Goal: Feedback & Contribution: Submit feedback/report problem

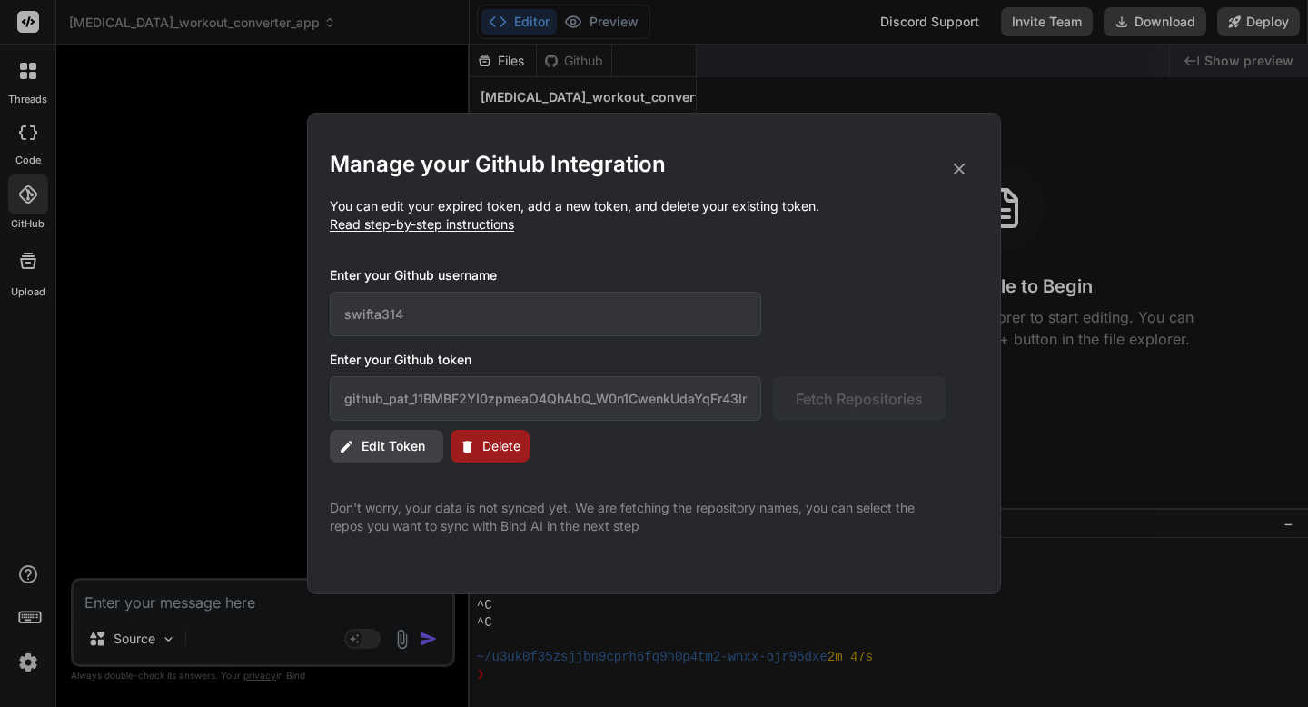
scroll to position [2382, 0]
click at [954, 168] on icon at bounding box center [960, 169] width 20 height 20
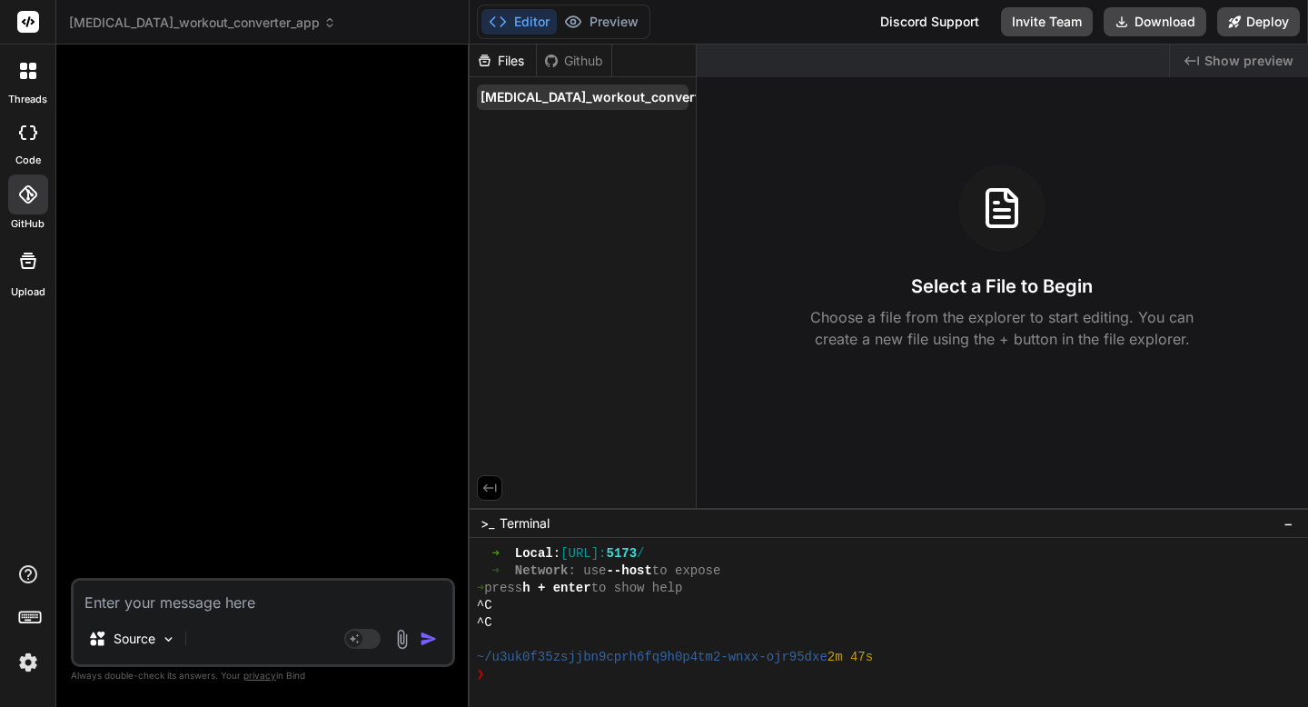
click at [742, 104] on icon at bounding box center [749, 97] width 15 height 15
click at [601, 106] on span "cross-training_workout_converter_app" at bounding box center [612, 97] width 262 height 18
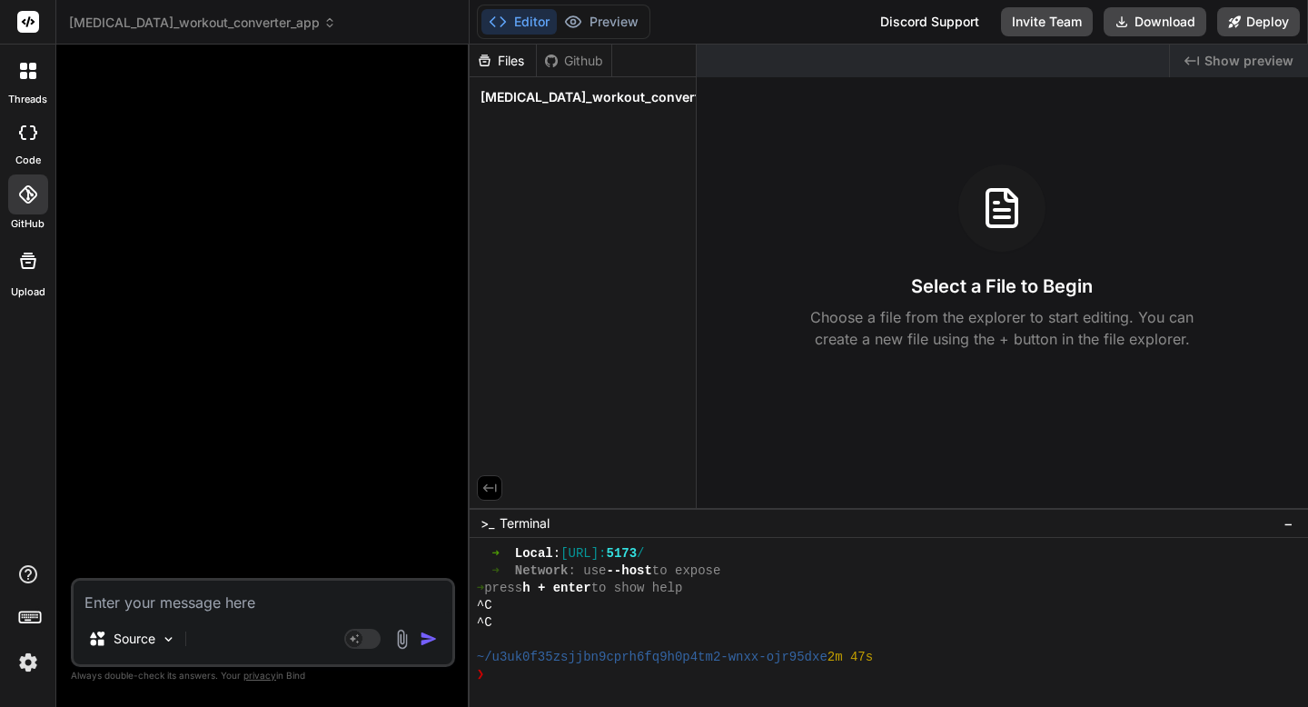
click at [554, 61] on icon at bounding box center [551, 61] width 15 height 15
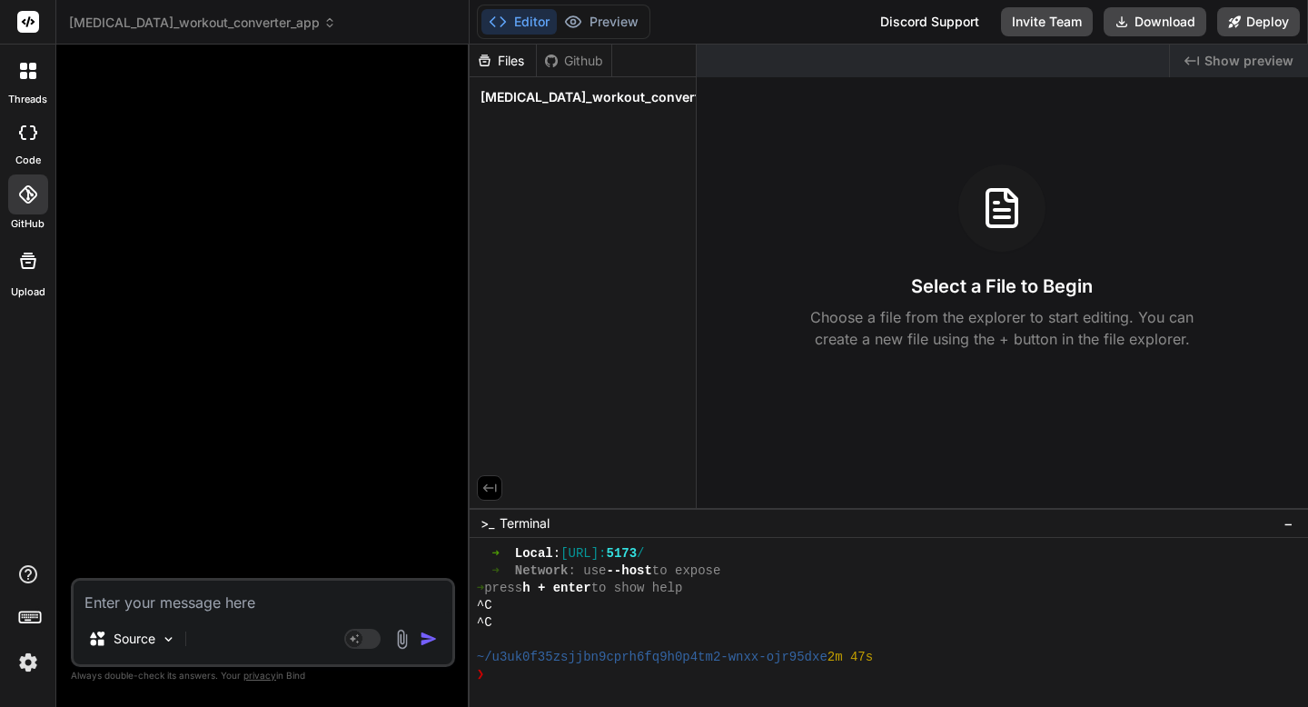
click at [514, 66] on div "Files" at bounding box center [503, 61] width 66 height 18
click at [113, 595] on textarea at bounding box center [263, 597] width 379 height 33
paste textarea "Cross-Training Converter App Specification Overview: This mobile-friendly web a…"
type textarea "Cross-Training Converter App Specification Overview: This mobile-friendly web a…"
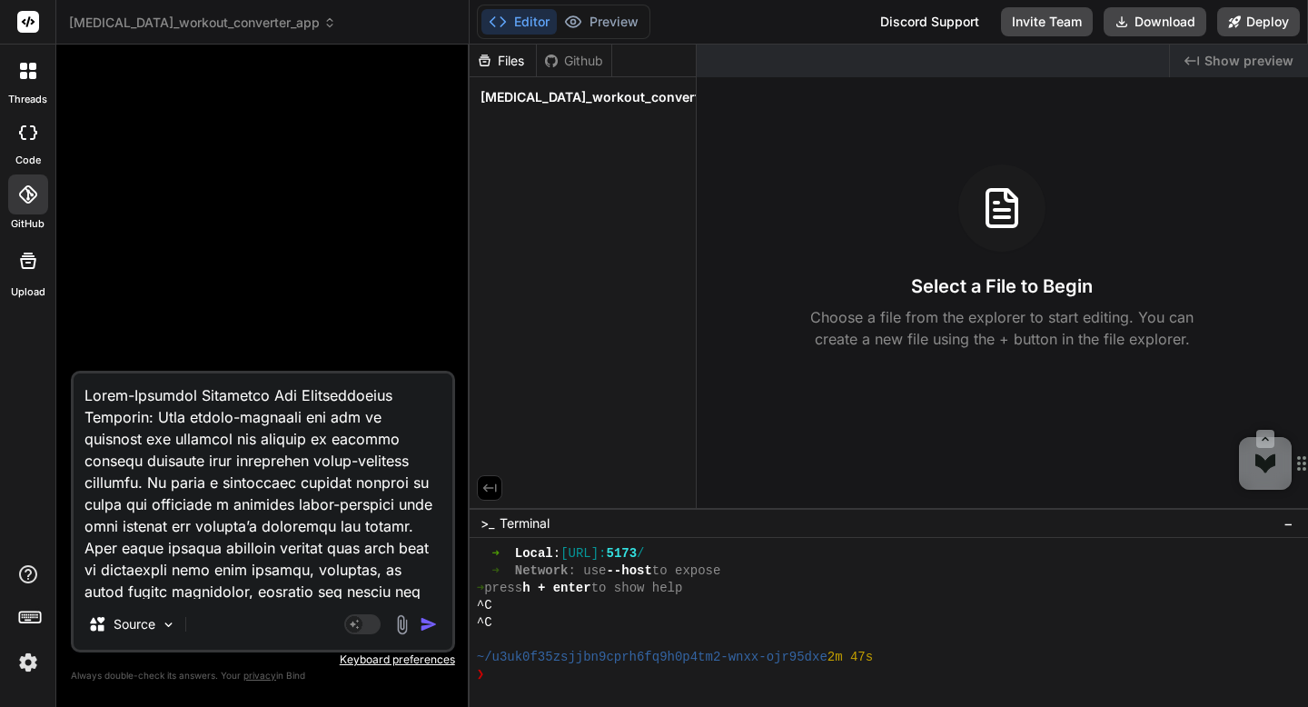
type textarea "x"
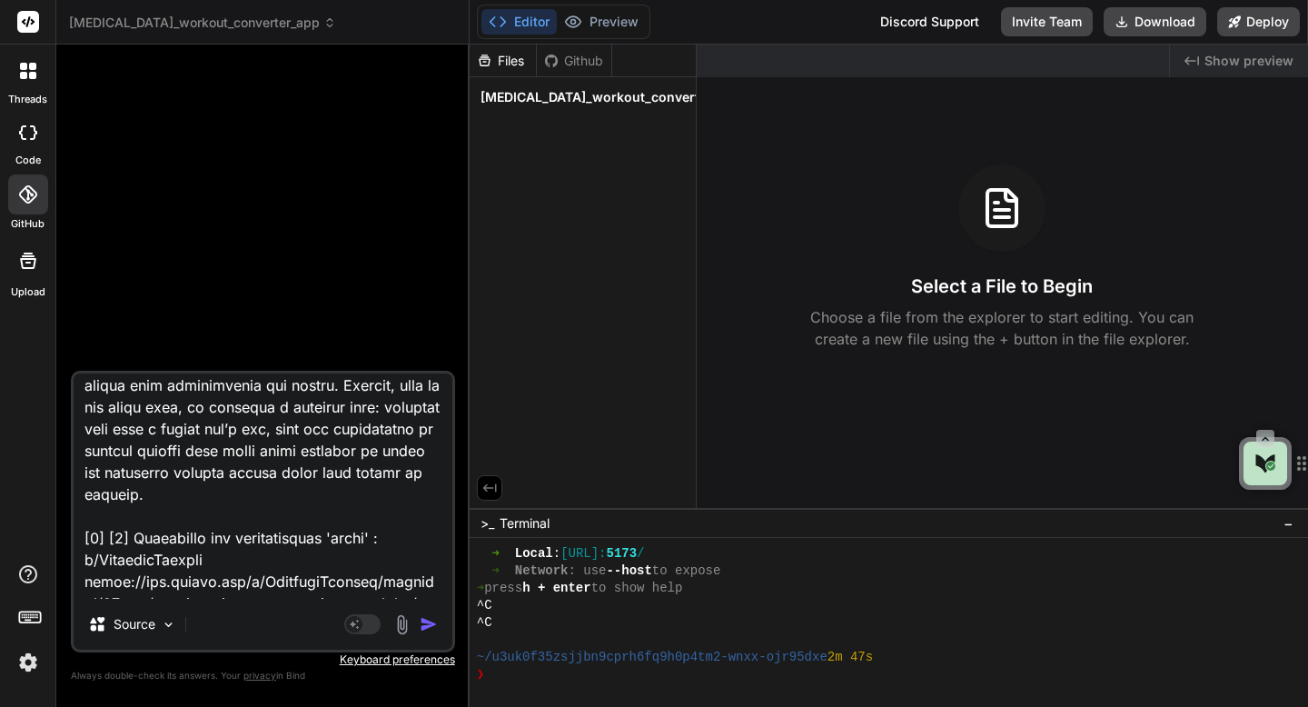
scroll to position [0, 0]
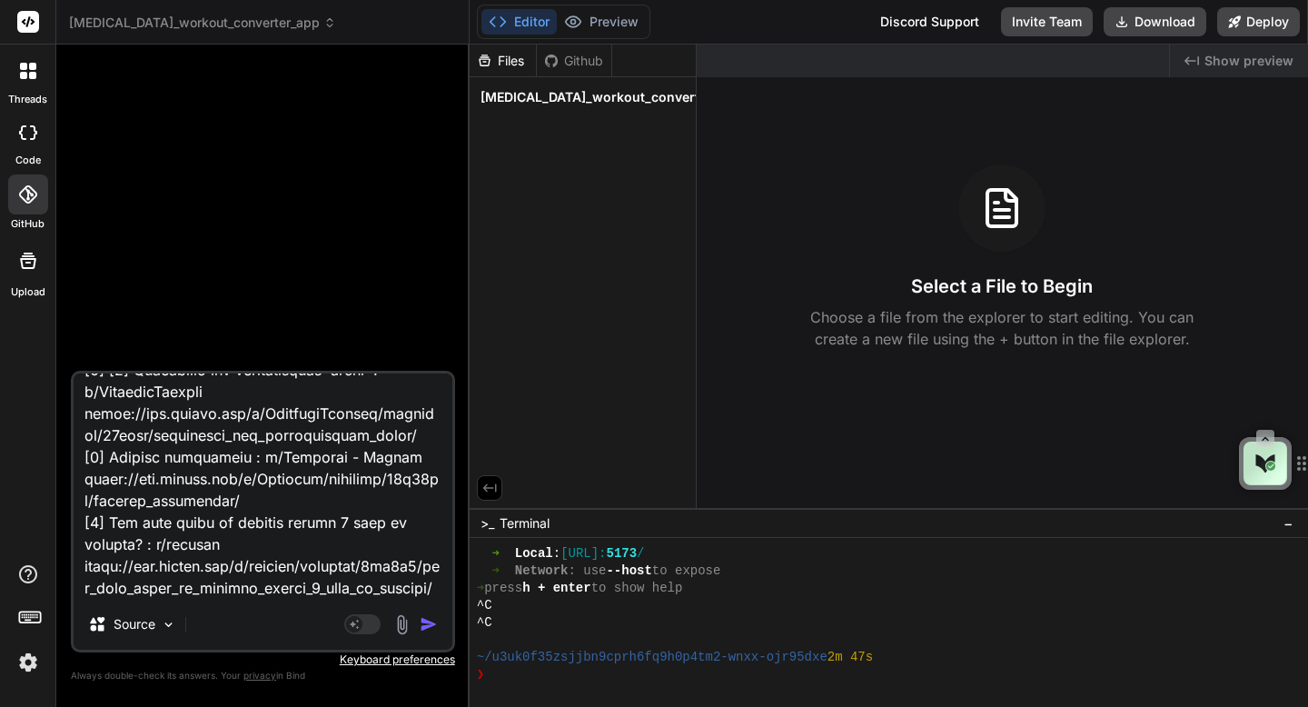
drag, startPoint x: 85, startPoint y: 533, endPoint x: 158, endPoint y: 688, distance: 171.1
click at [158, 688] on div "Source Agent Mode. When this toggle is activated, AI automatically makes decisi…" at bounding box center [263, 382] width 384 height 647
type textarea "Cross-Training Converter App Specification Overview: This mobile-friendly web a…"
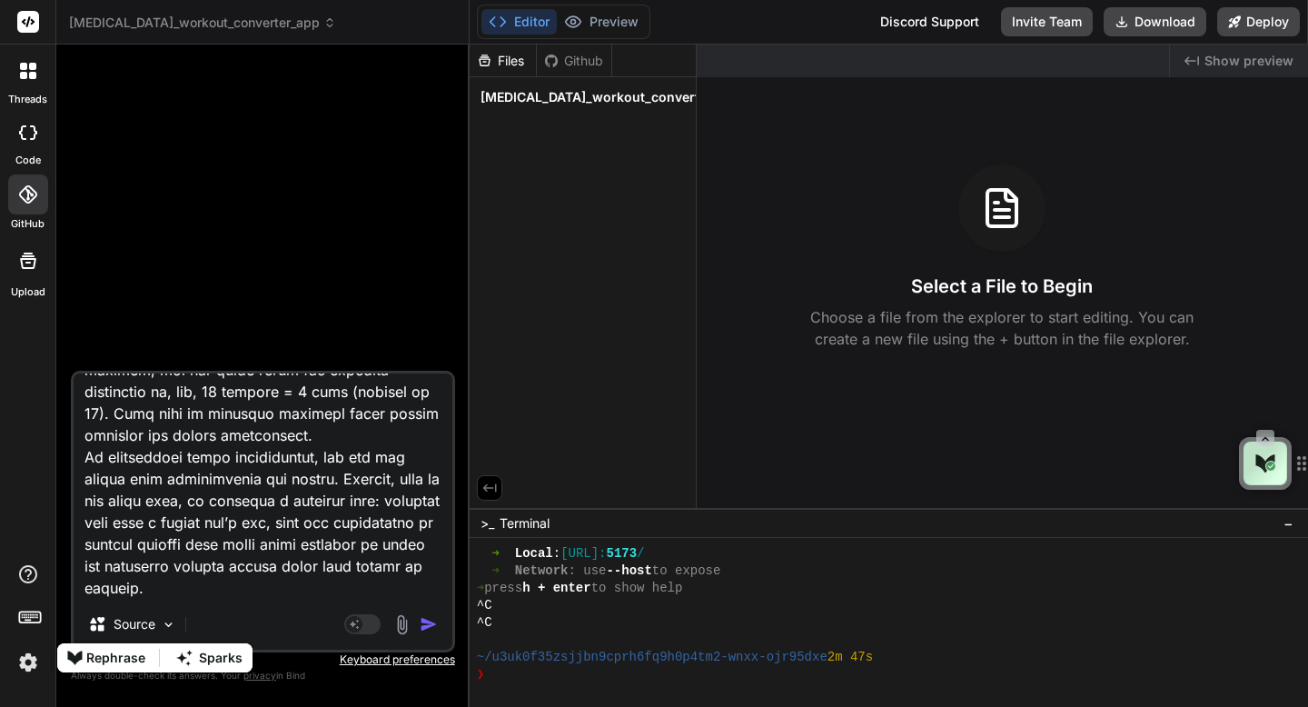
type textarea "x"
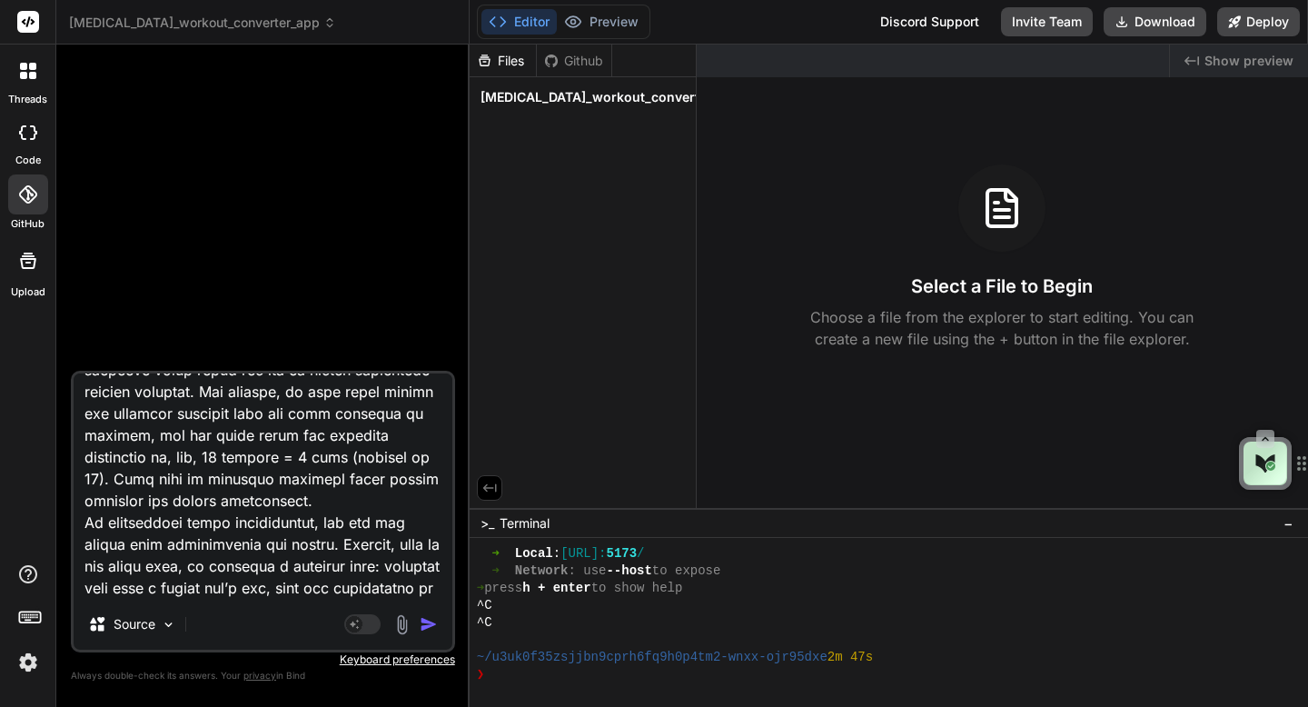
type textarea "Cross-Training Converter App Specification Overview: This mobile-friendly web a…"
type textarea "x"
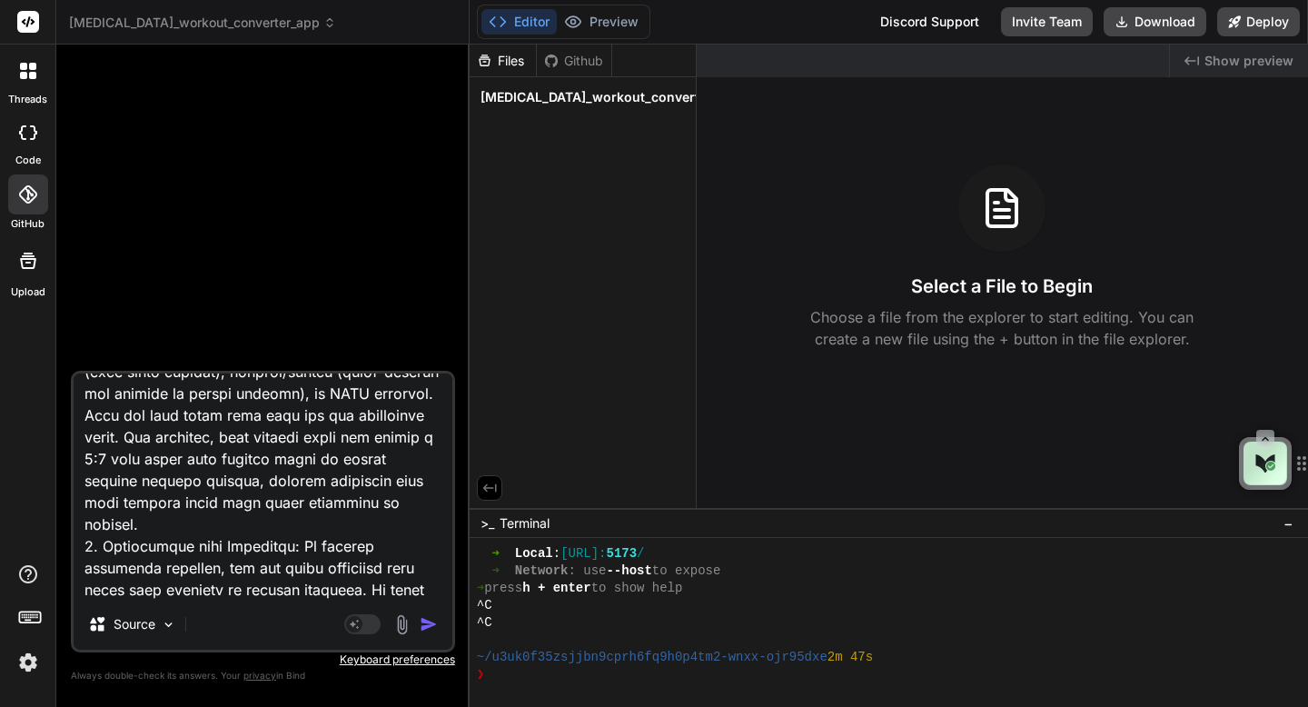
type textarea "Cross-Training Converter App Specification Overview: This mobile-friendly web a…"
click at [428, 628] on img "button" at bounding box center [429, 624] width 18 height 18
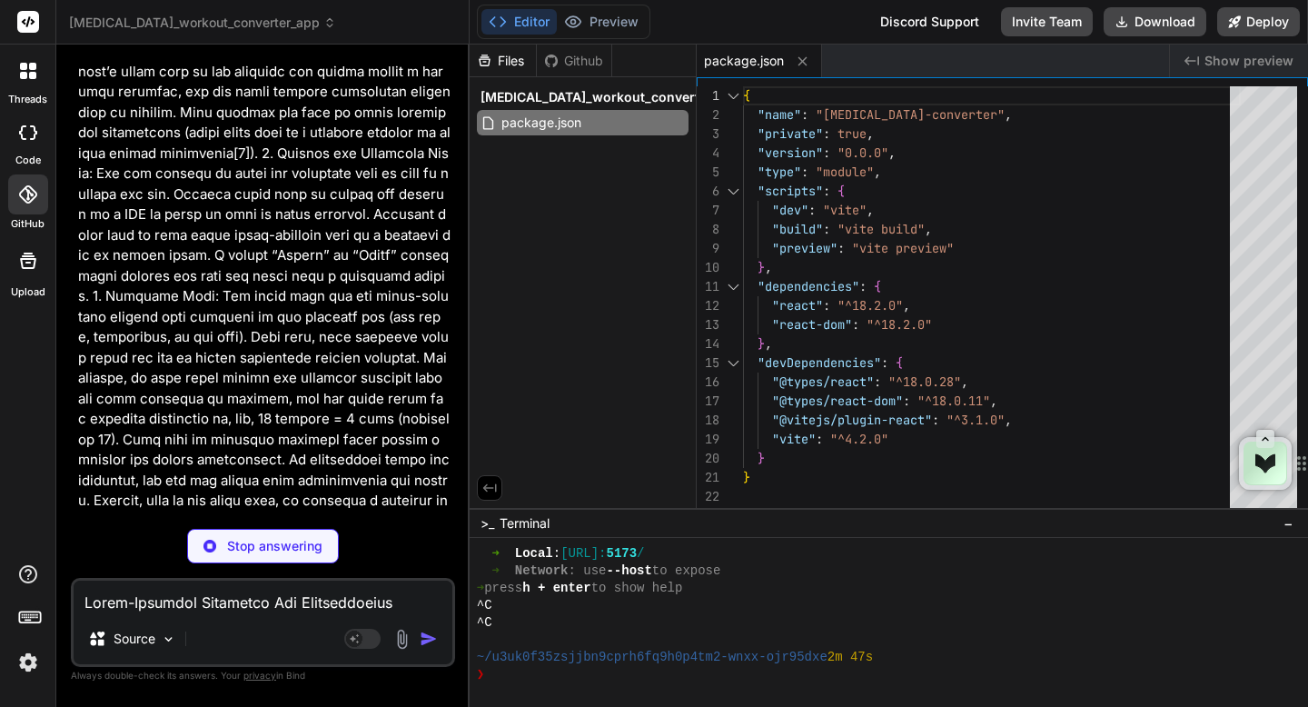
type textarea "x"
type textarea "<div id="root"></div> <script type="module" src="/src/main.jsx"></script> </bod…"
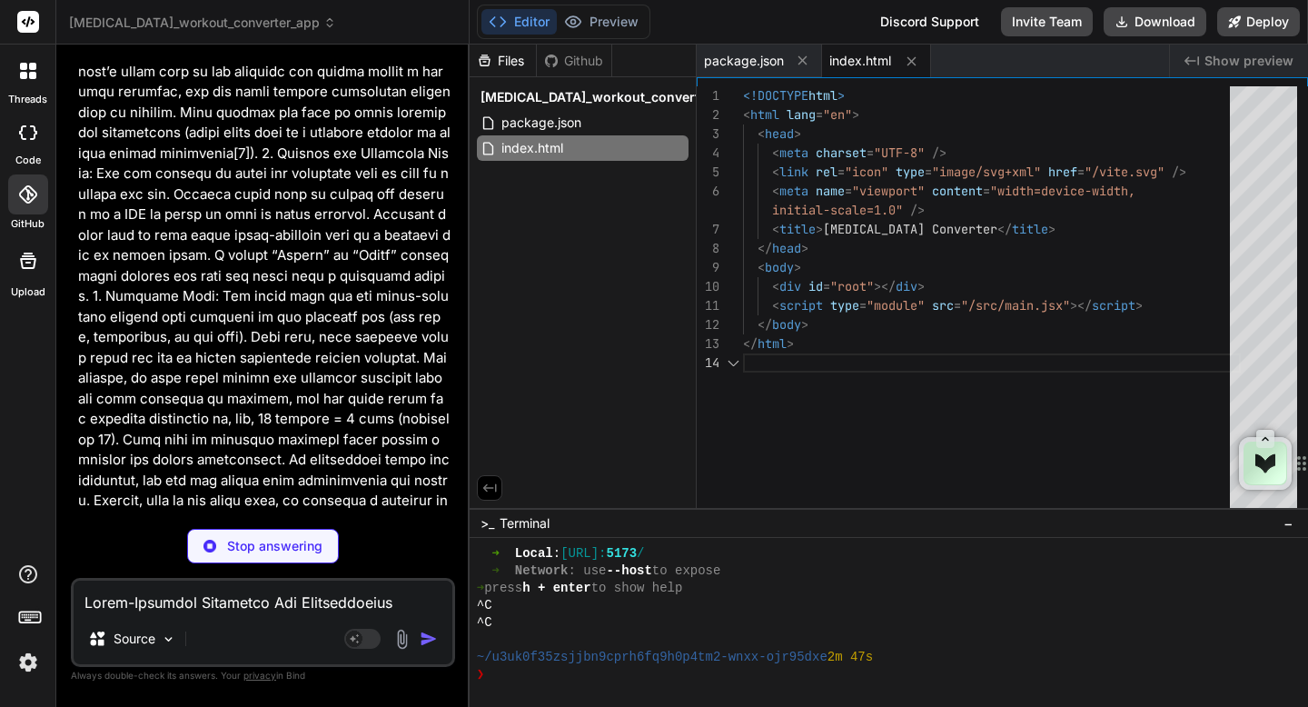
type textarea "x"
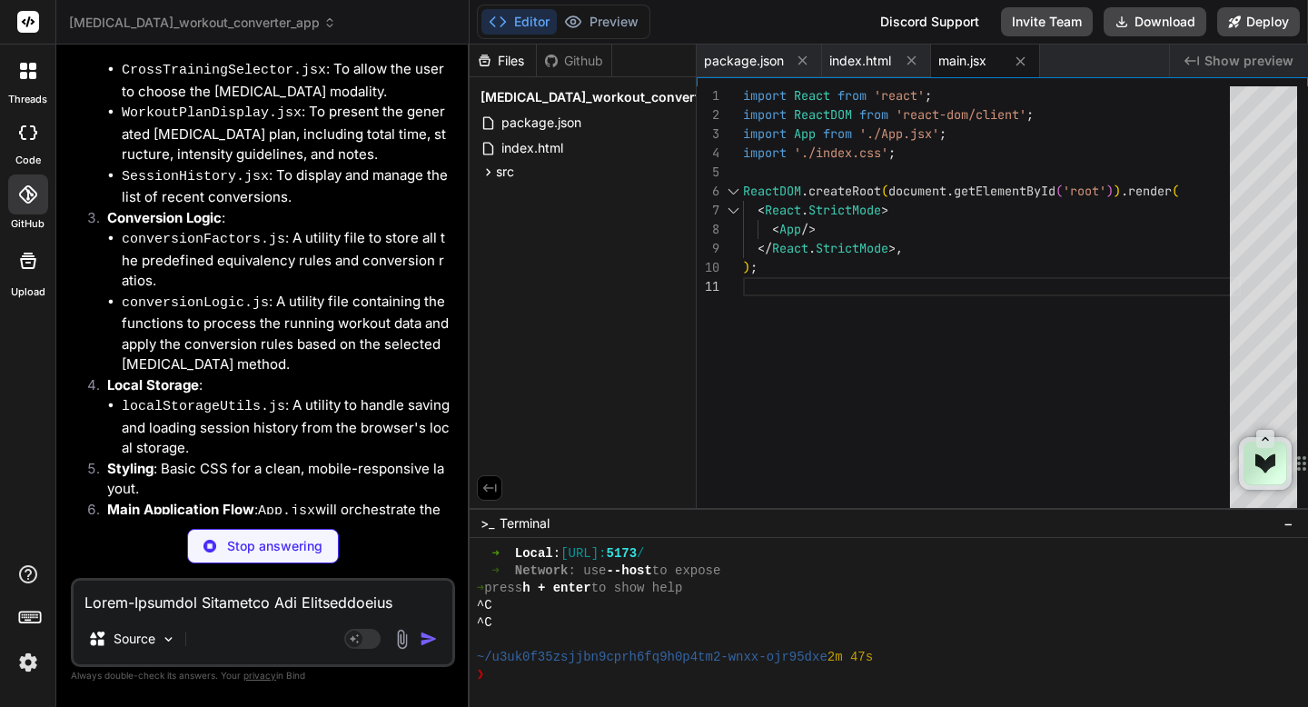
type textarea "x"
type textarea "} }"
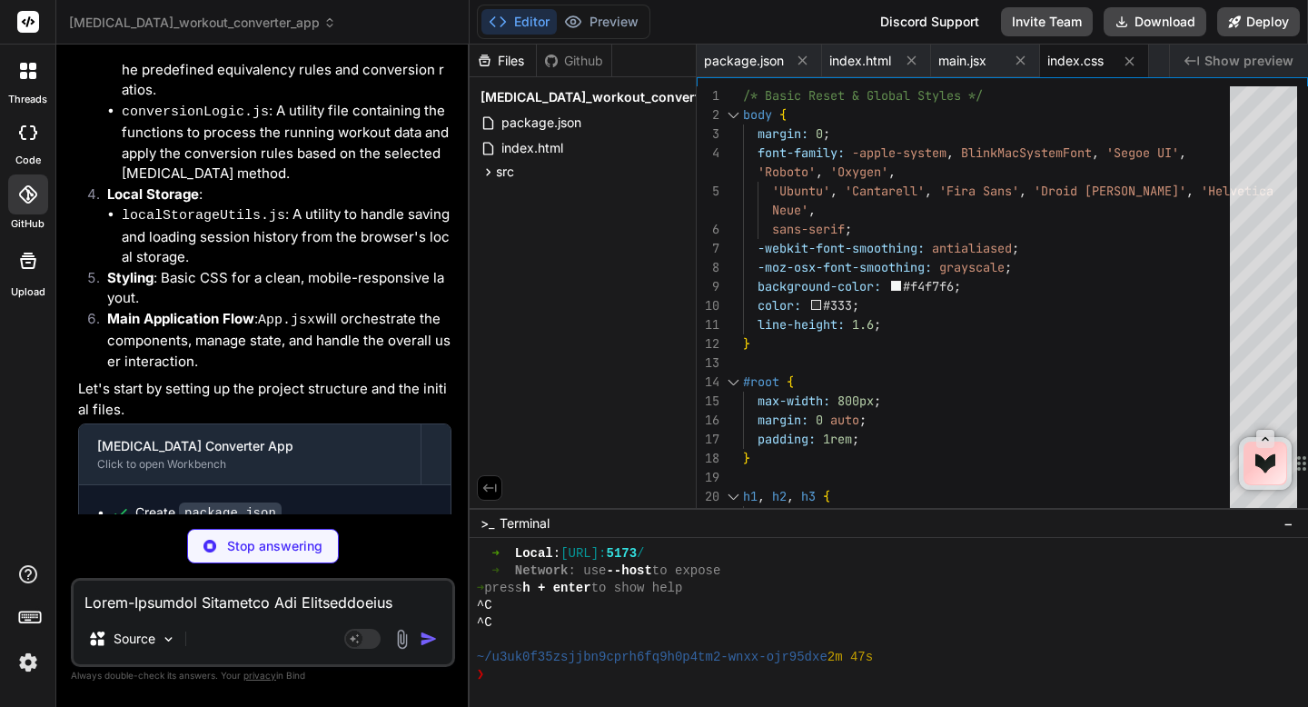
type textarea "x"
type textarea "export default App;"
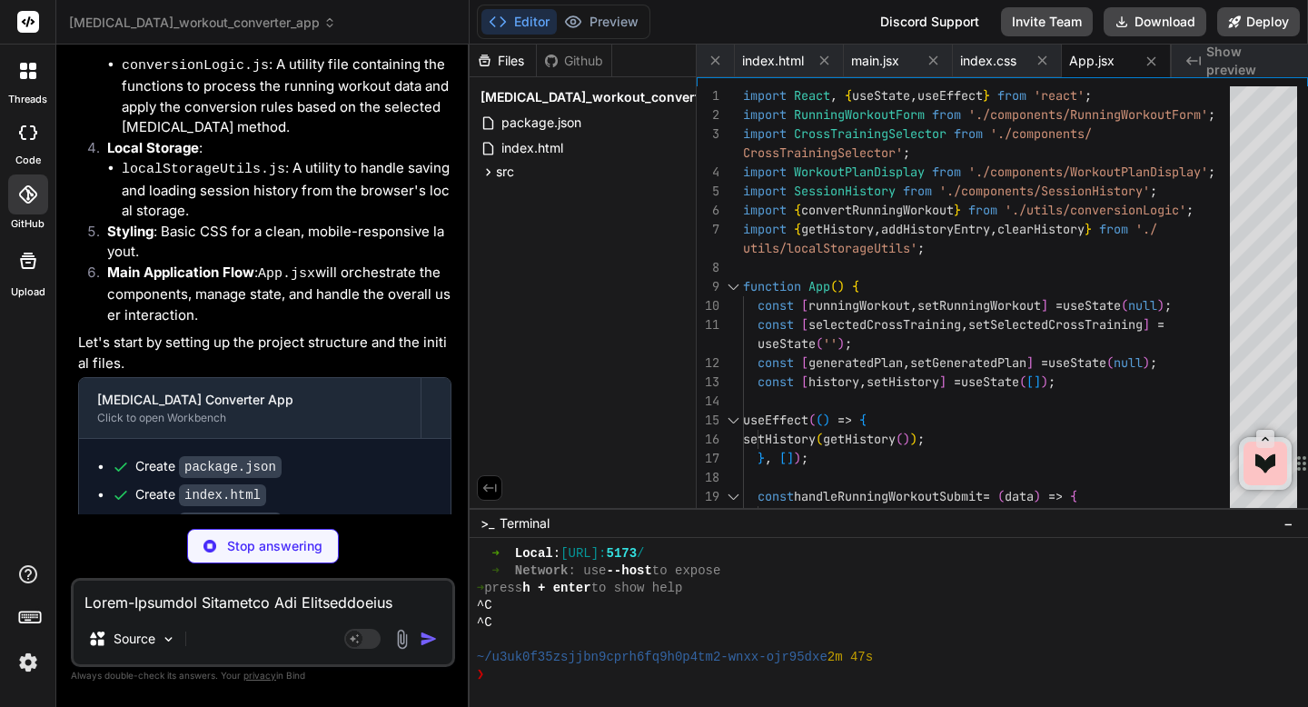
type textarea "x"
type textarea "</div> <button type="submit">Generate Cross-Training Options</button> </form> )…"
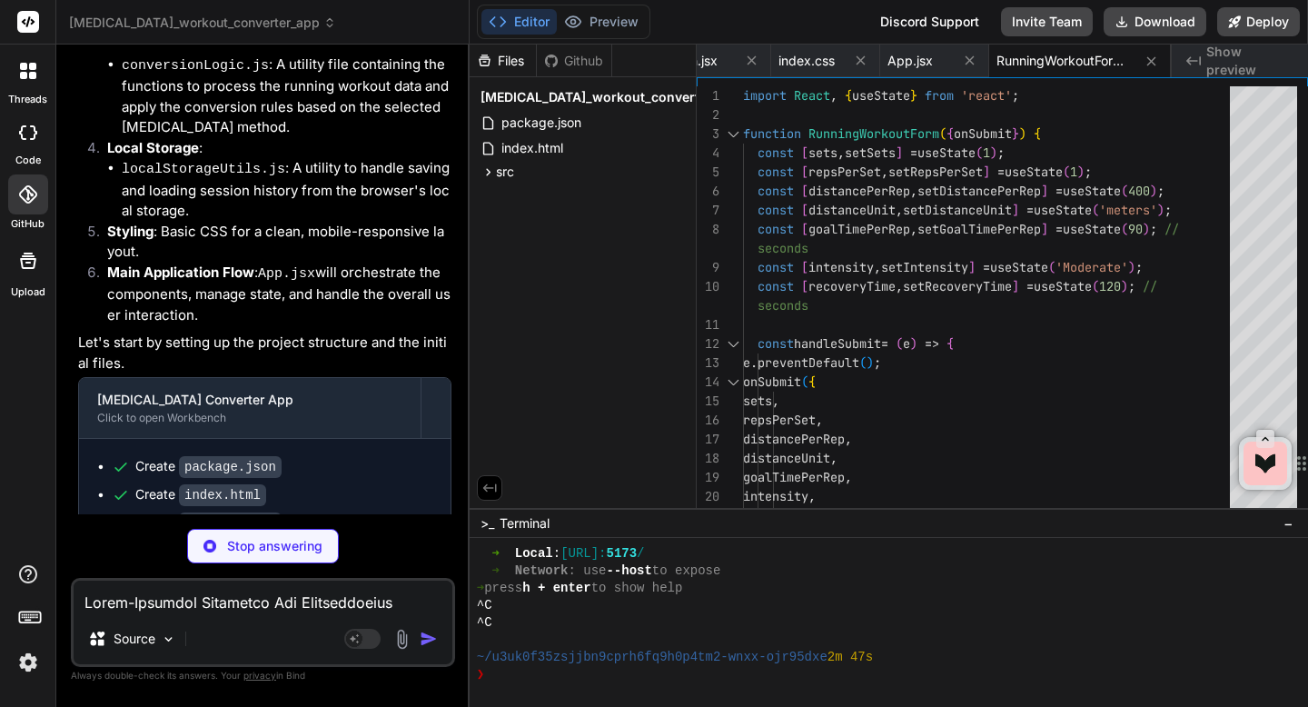
type textarea "x"
type textarea "))} </div> ); } export default CrossTrainingSelector;"
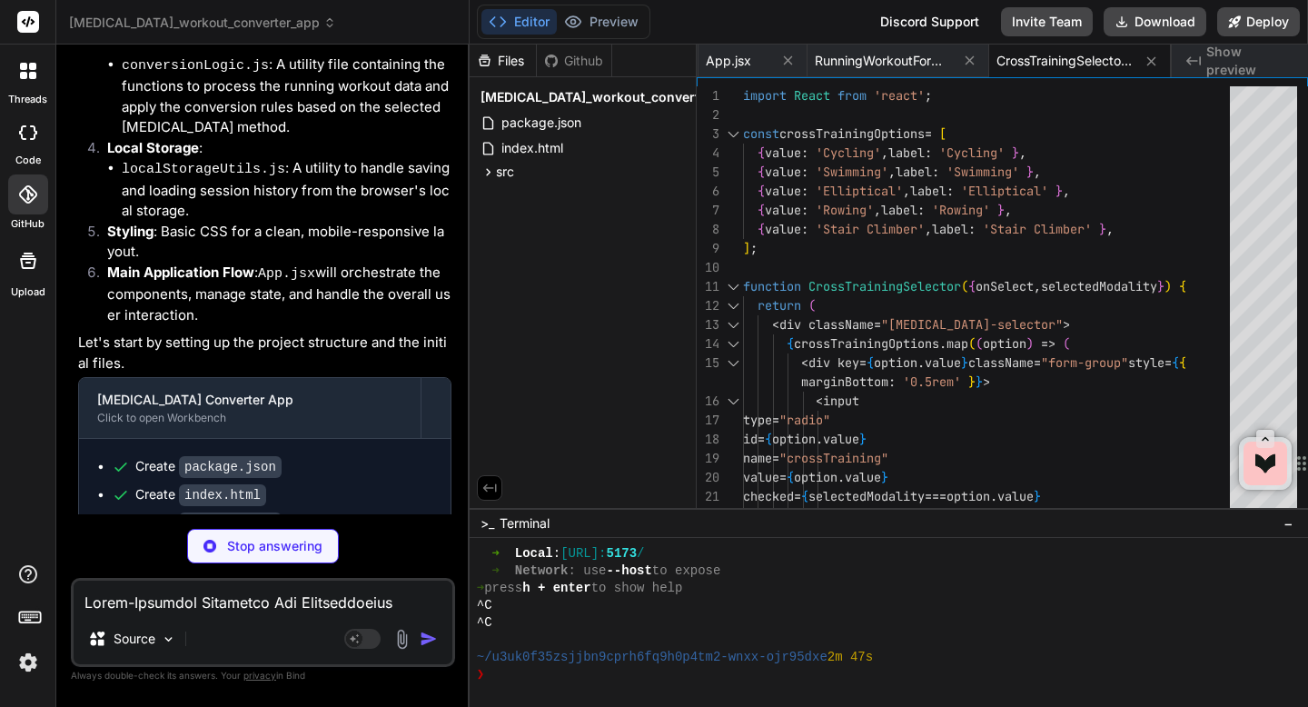
type textarea "x"
type textarea "</> )} </div> ); } export default WorkoutPlanDisplay;"
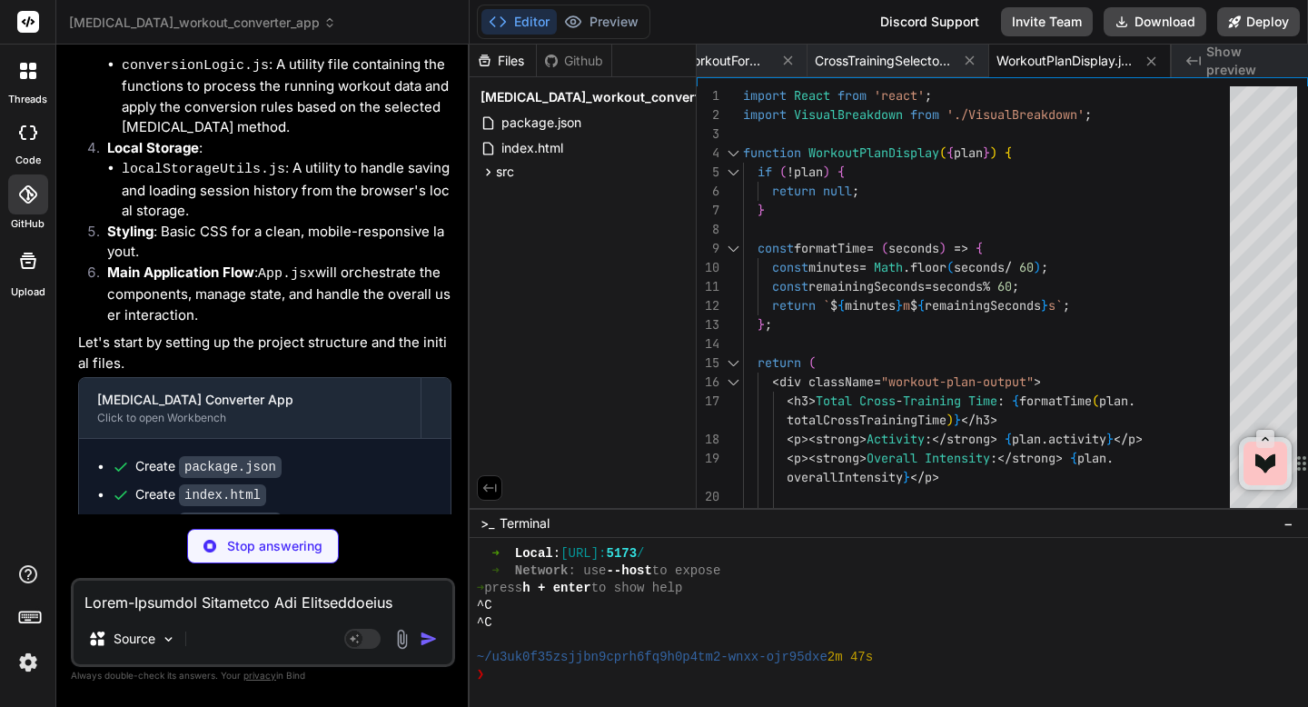
type textarea "x"
type textarea "</div> ); } export default SessionHistory;"
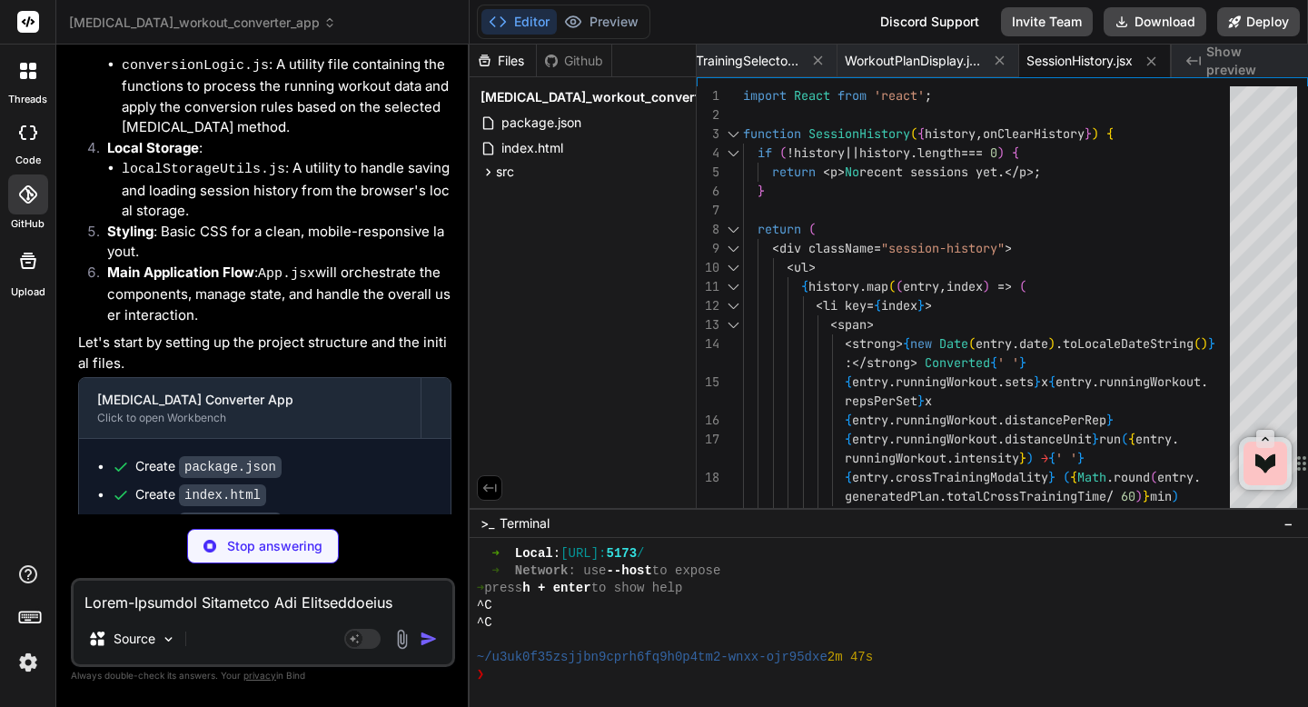
type textarea "x"
type textarea "))} </div> ); } export default VisualBreakdown;"
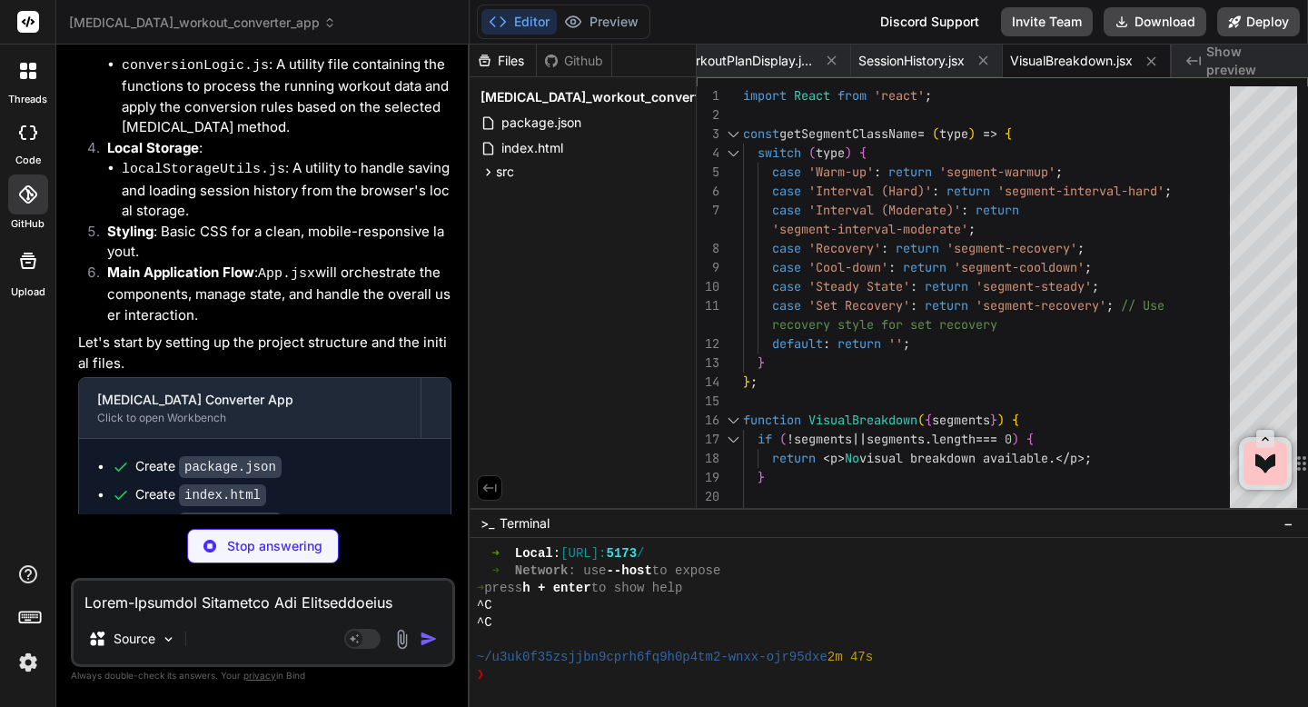
type textarea "x"
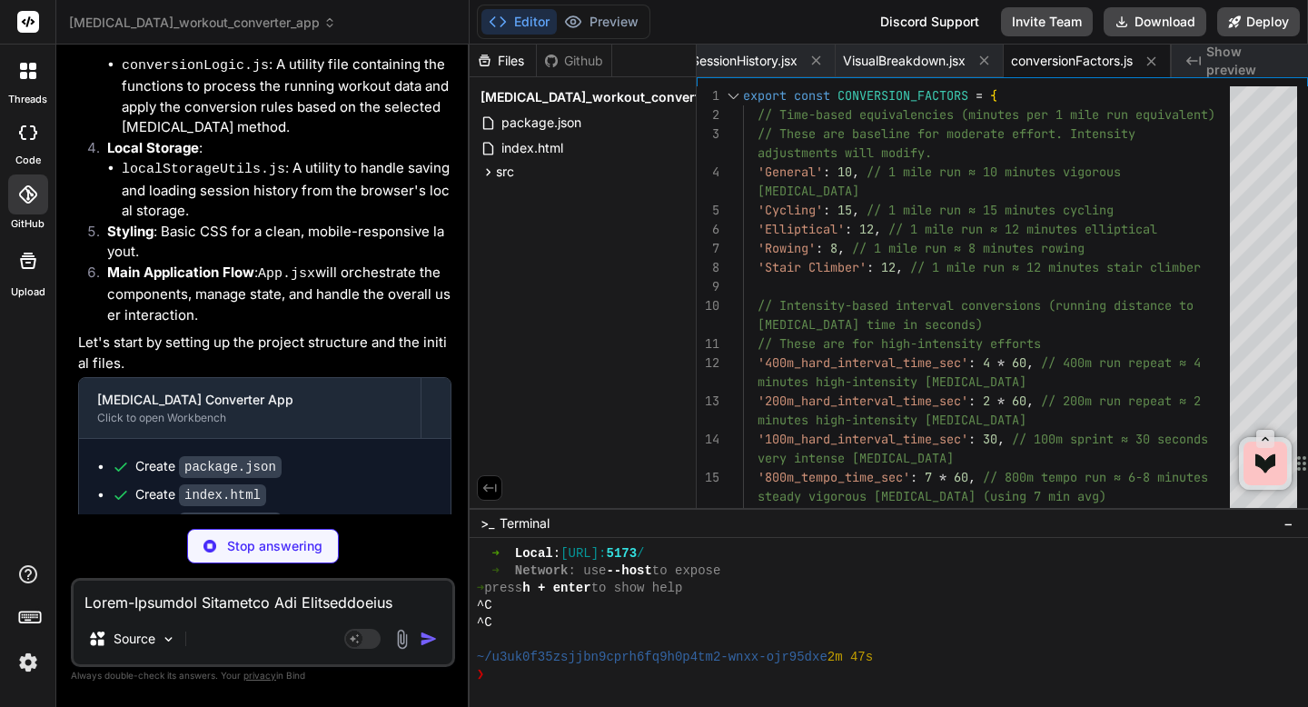
type textarea "x"
type textarea "plan.totalCrossTrainingTime = Math.round(currentTotalTime); // Round to nearest…"
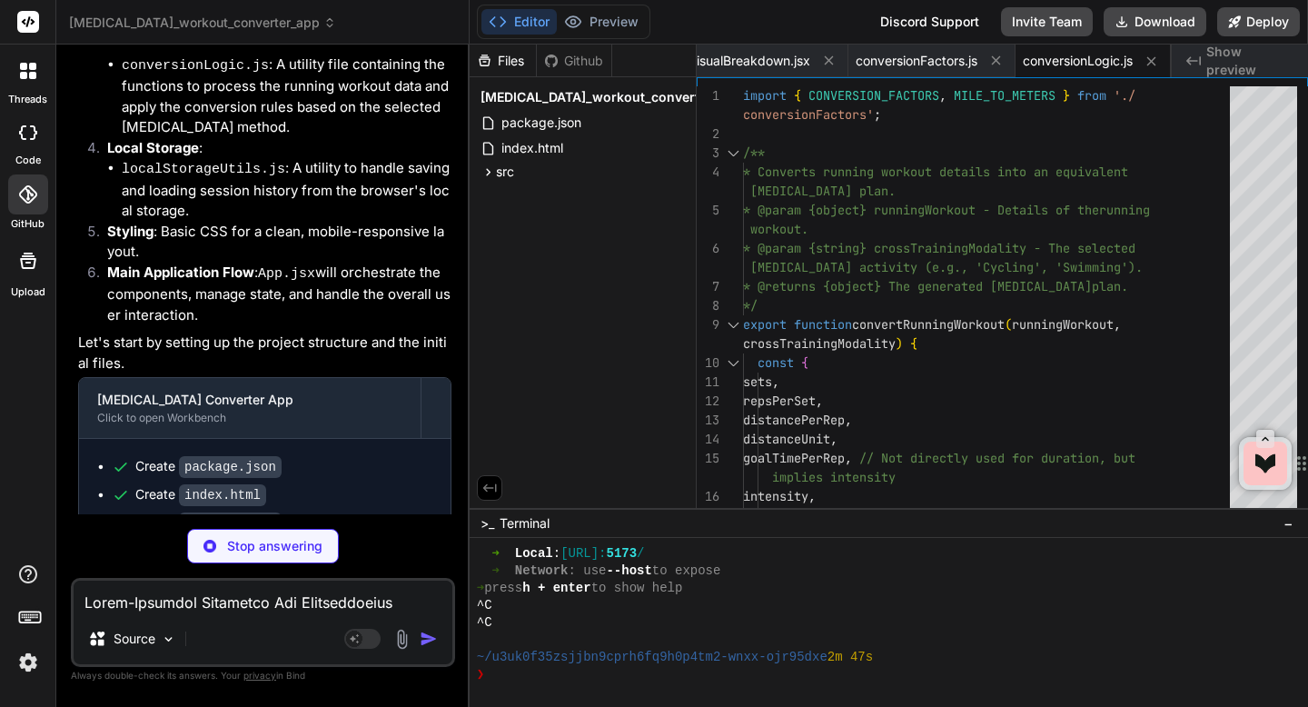
type textarea "x"
type textarea "export function clearHistory() { try { localStorage.removeItem(HISTORY_KEY); } …"
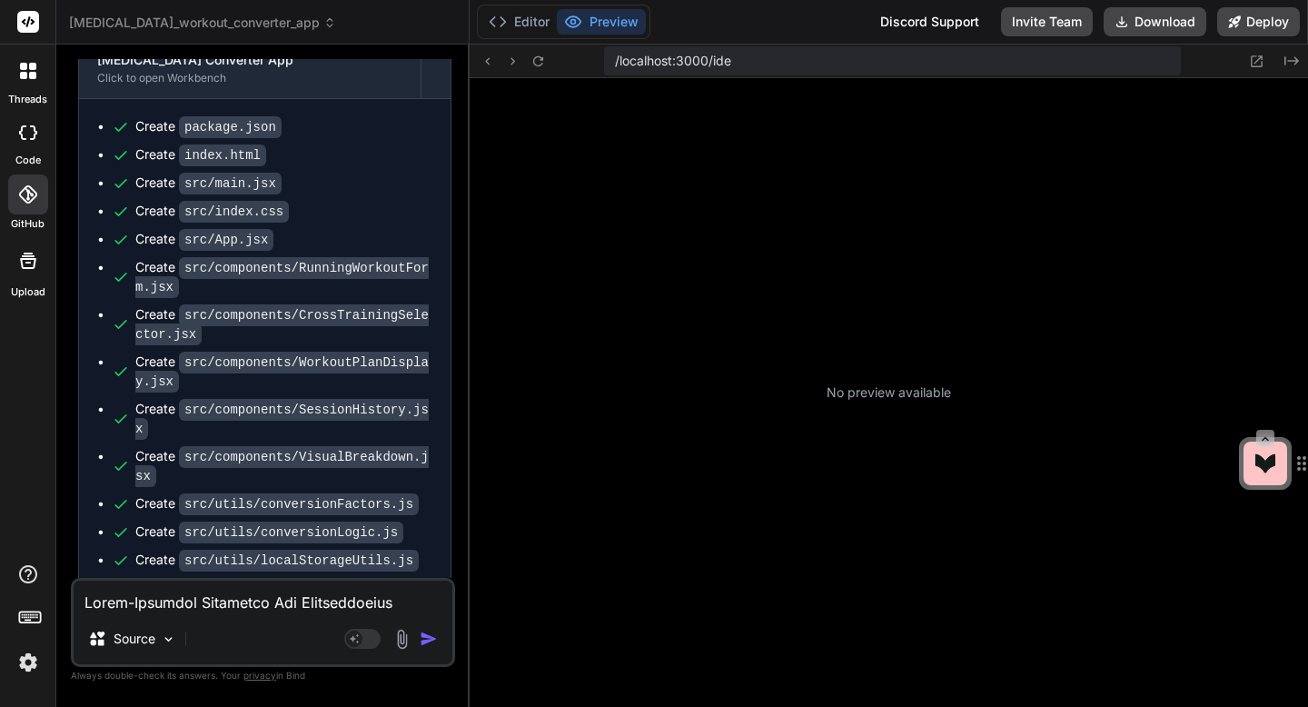
scroll to position [3177, 0]
type textarea "x"
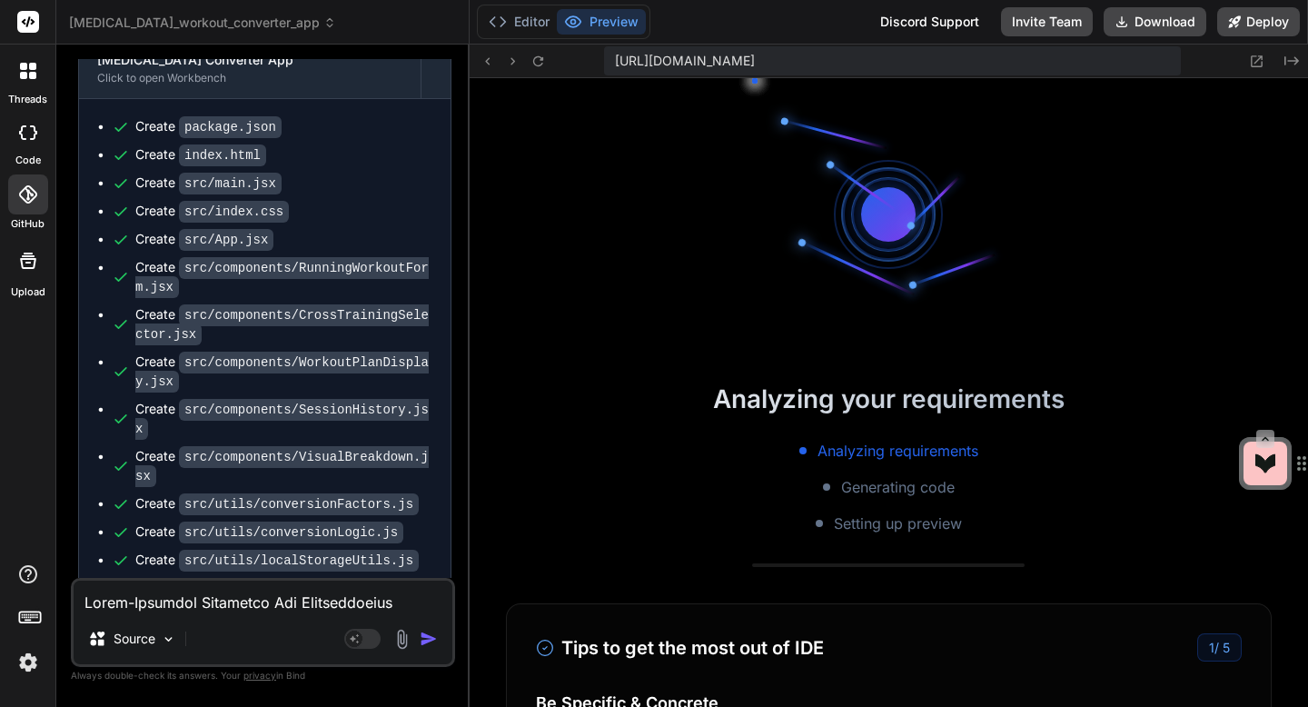
scroll to position [3418, 0]
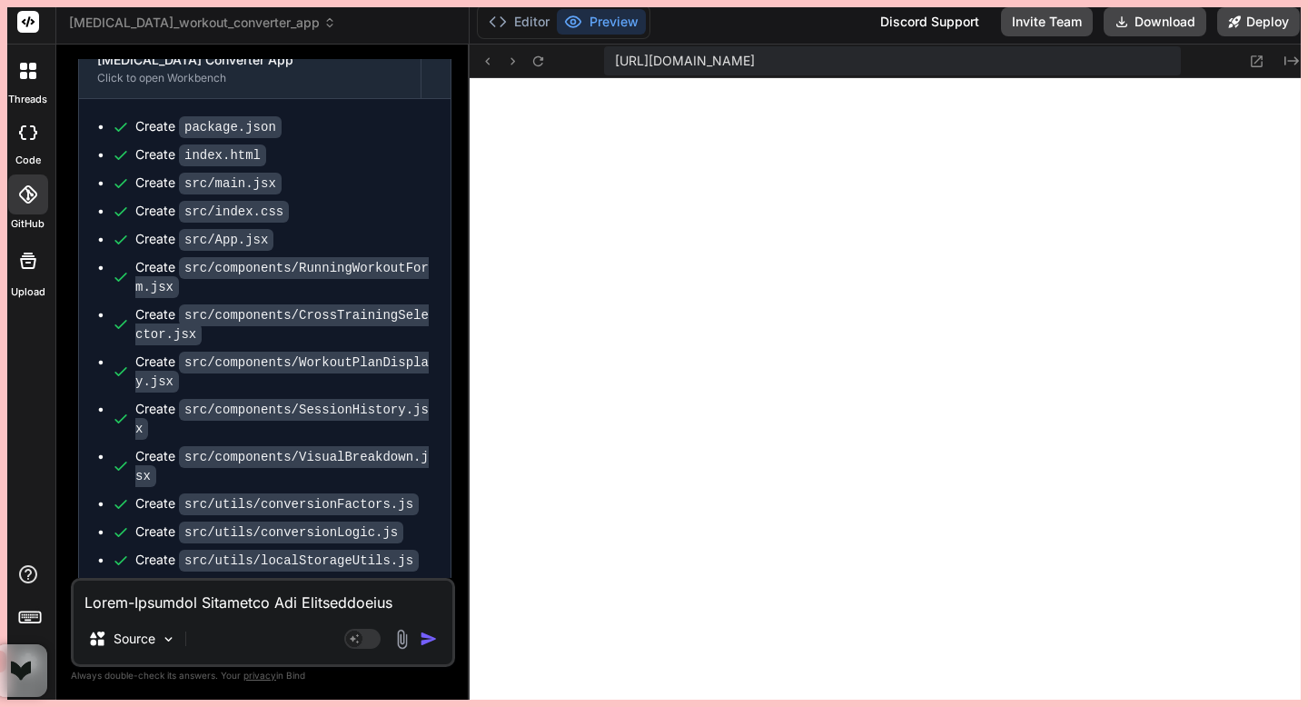
drag, startPoint x: 1267, startPoint y: 462, endPoint x: 21, endPoint y: 671, distance: 1263.2
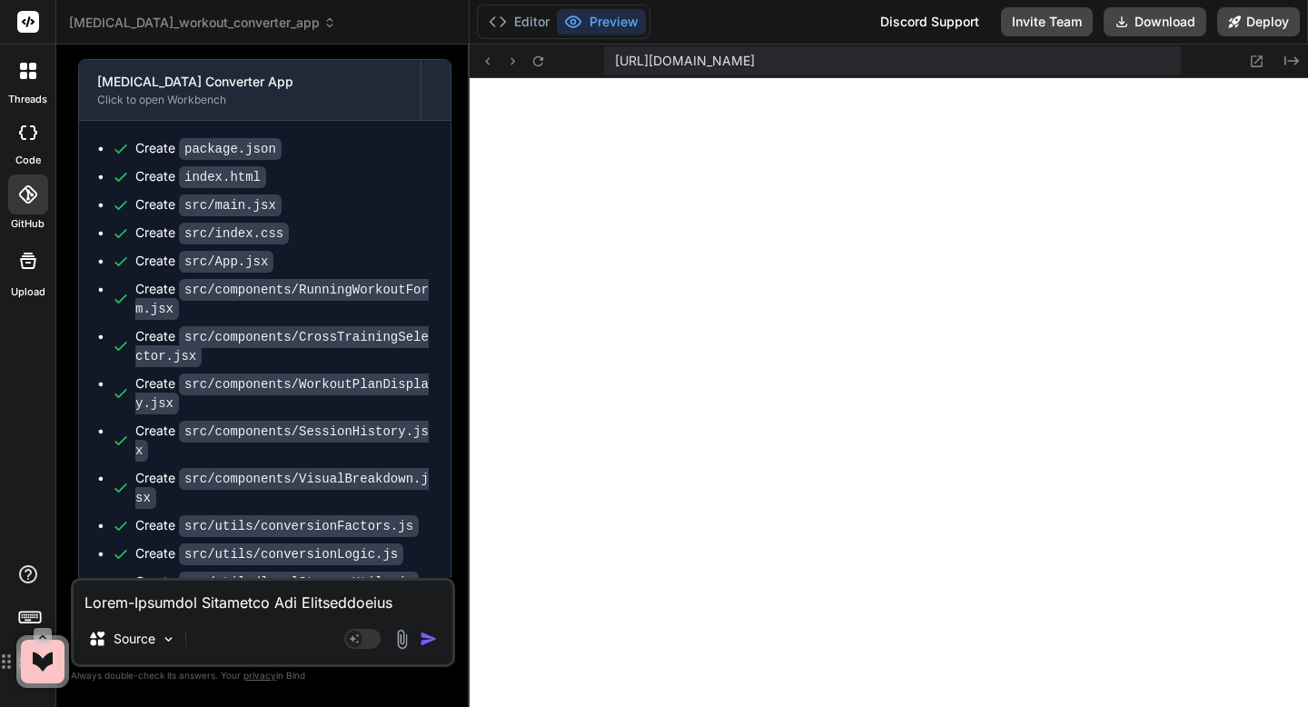
scroll to position [6401, 0]
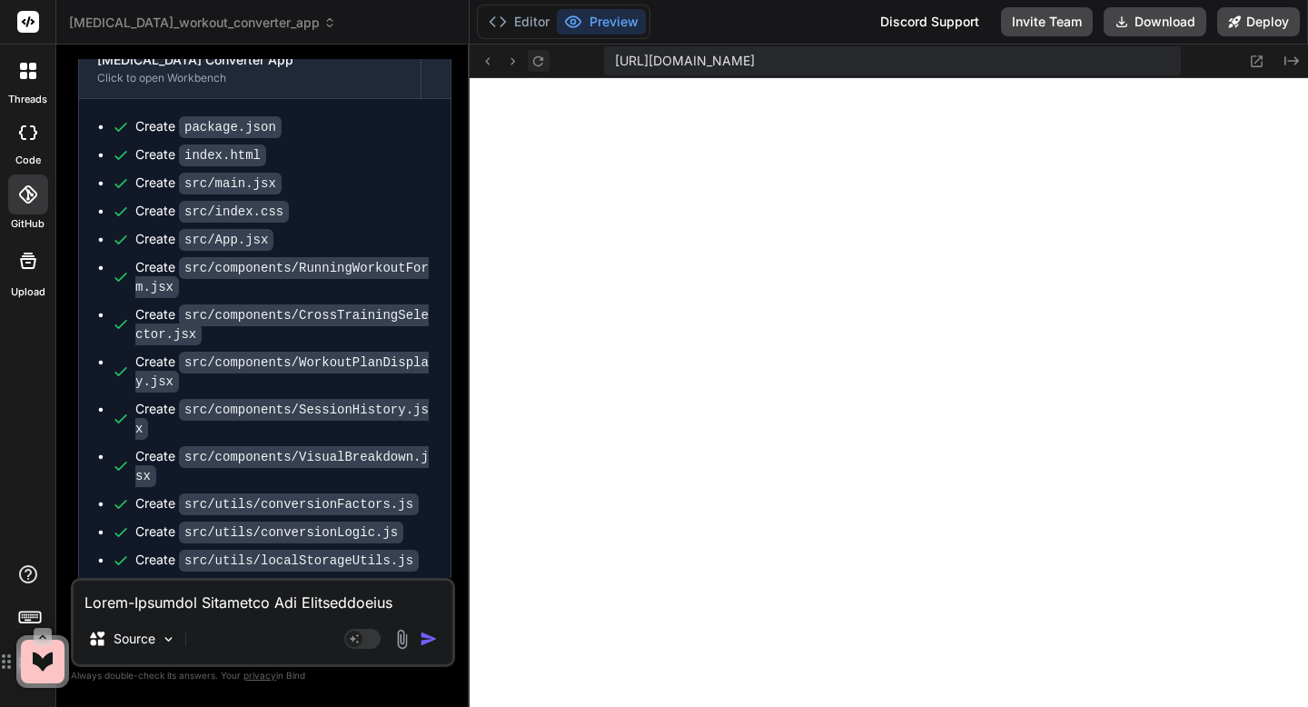
click at [540, 64] on icon at bounding box center [538, 61] width 15 height 15
click at [371, 590] on textarea at bounding box center [263, 597] width 379 height 33
paste textarea "Start a server from the terminal with npm start"
type textarea "Start a server from the terminal with npm start"
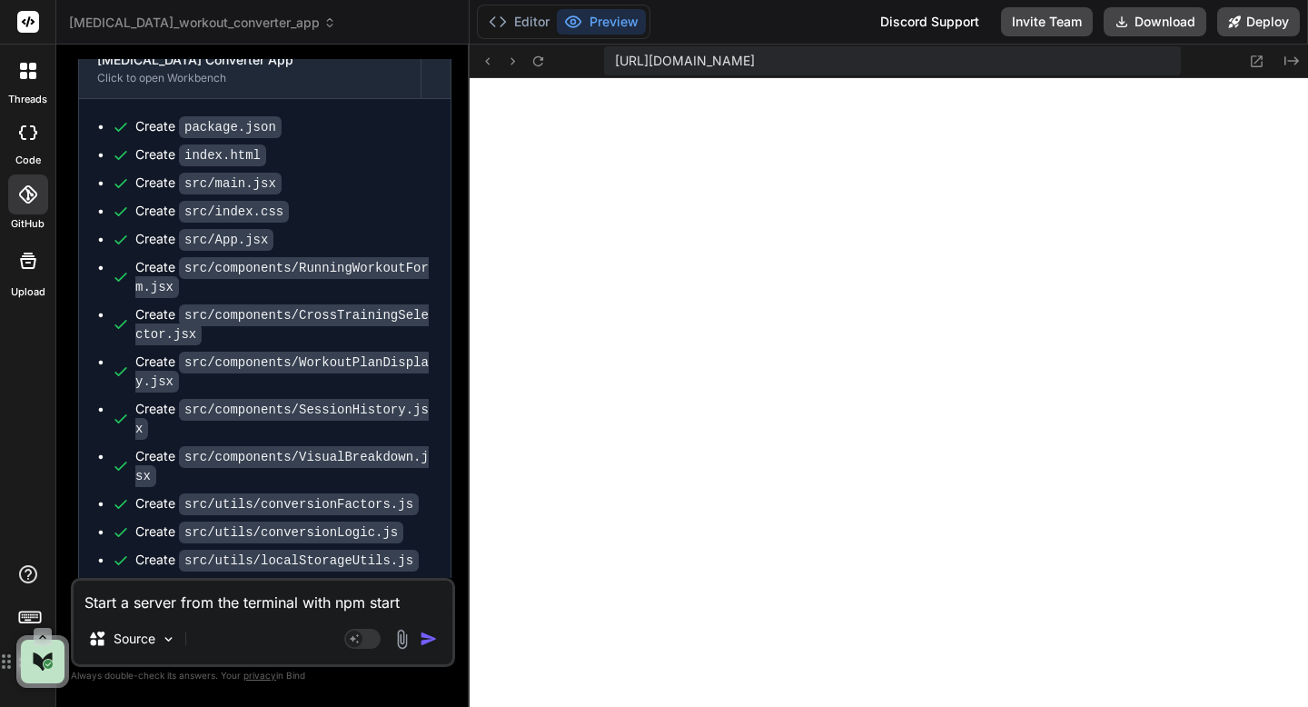
type textarea "x"
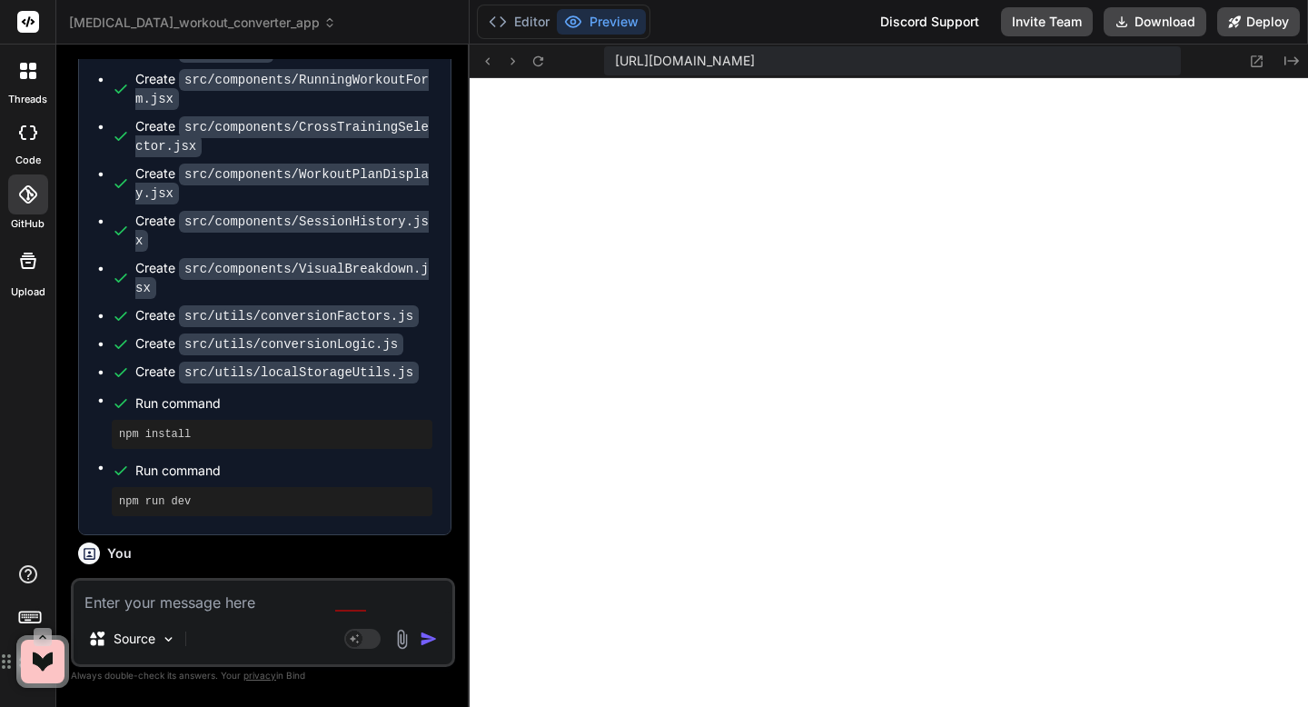
scroll to position [6589, 0]
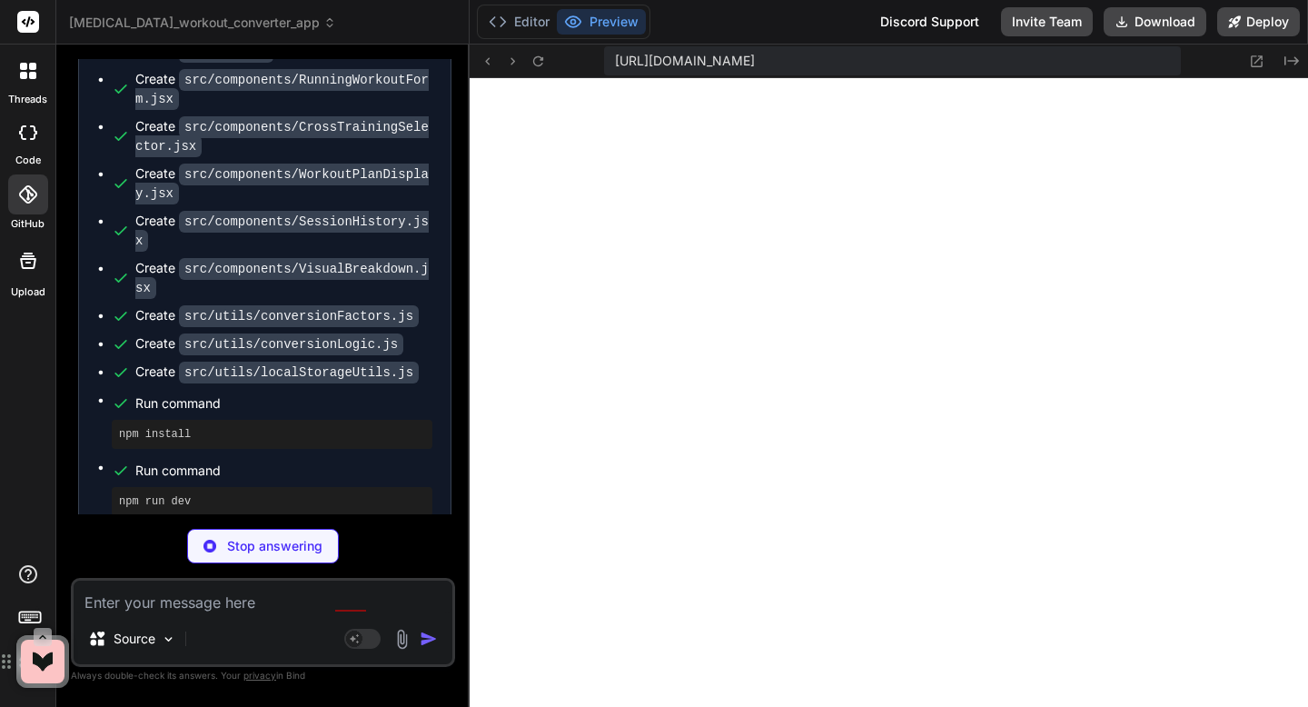
type textarea "x"
type textarea "} }"
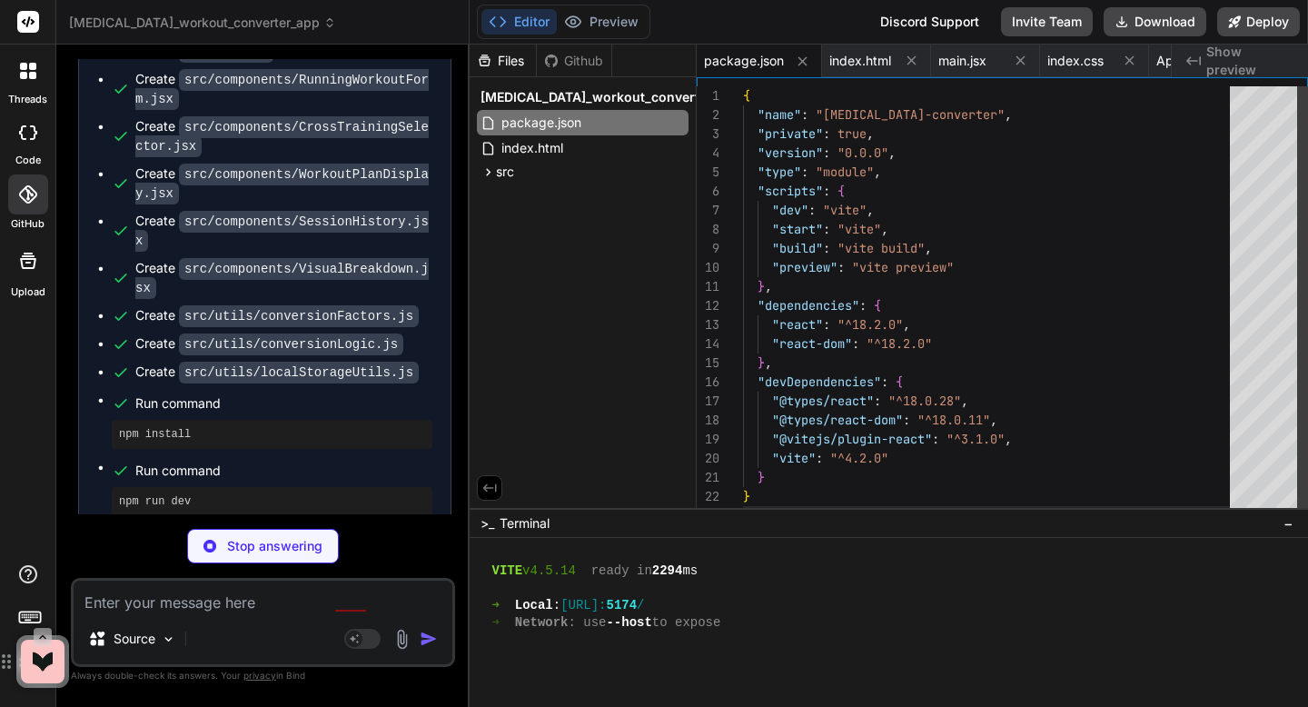
scroll to position [3453, 0]
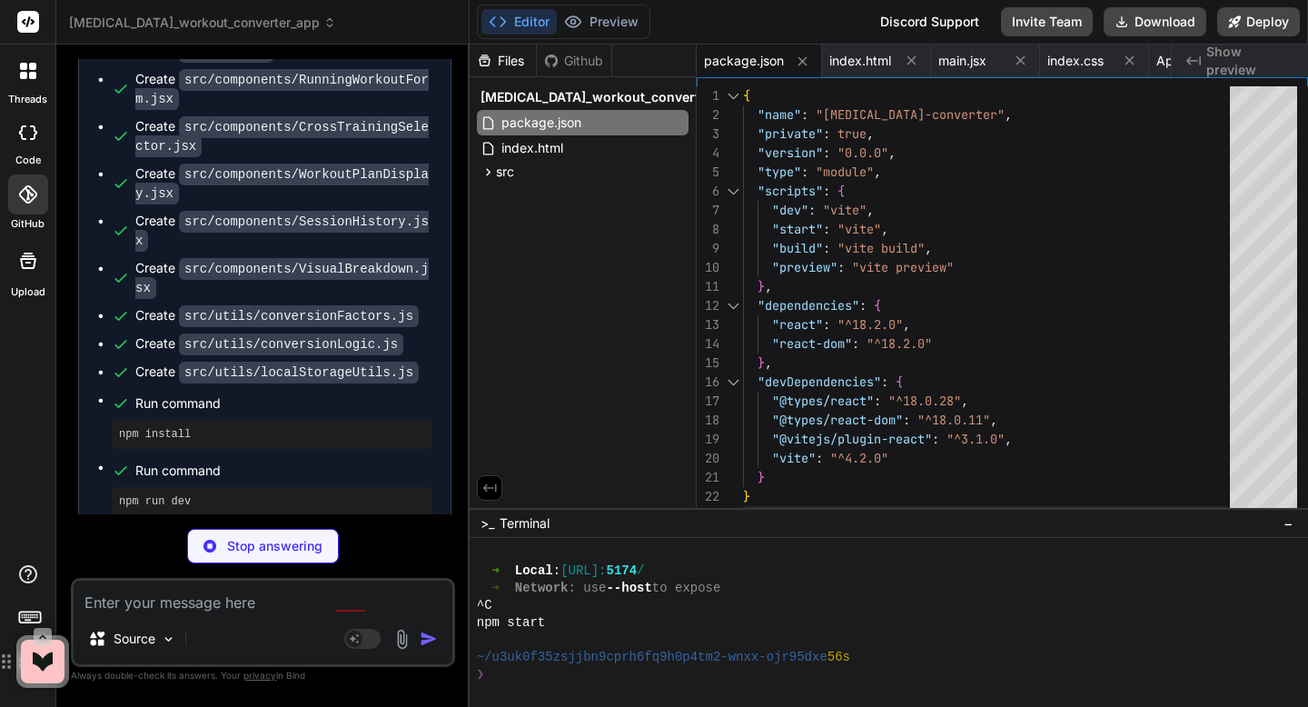
type textarea "x"
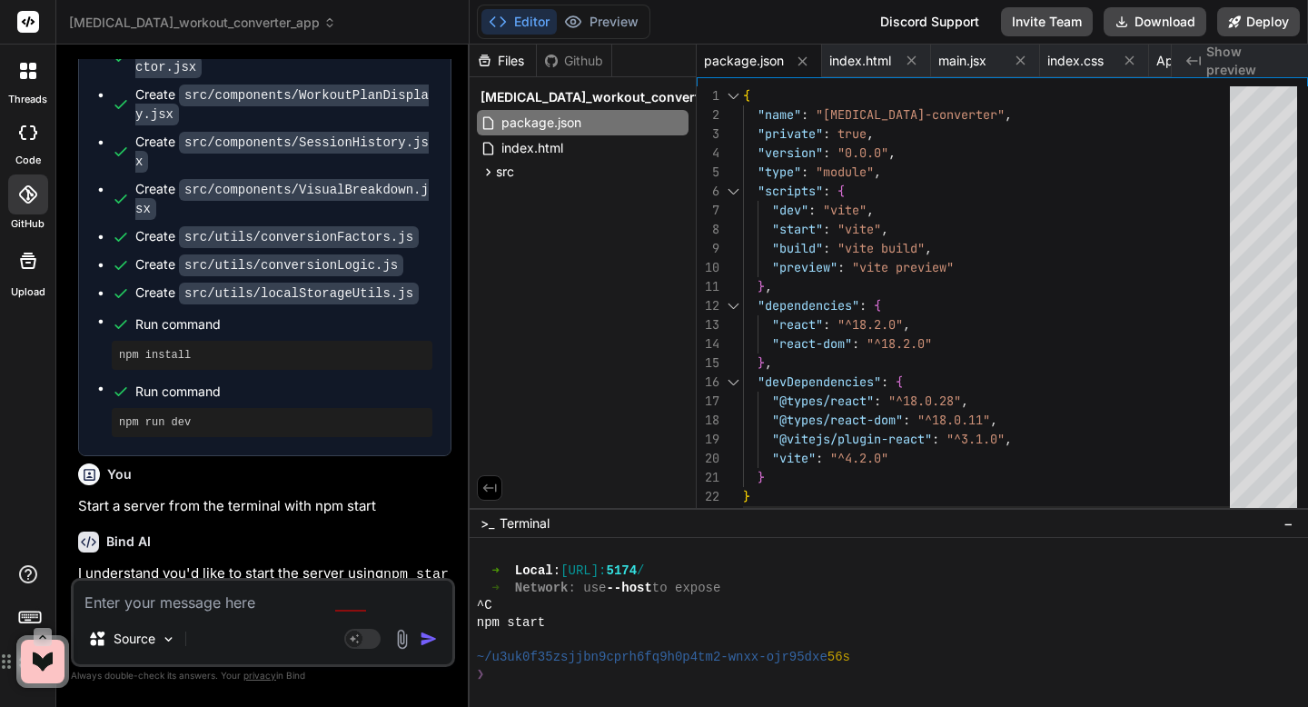
scroll to position [6778, 0]
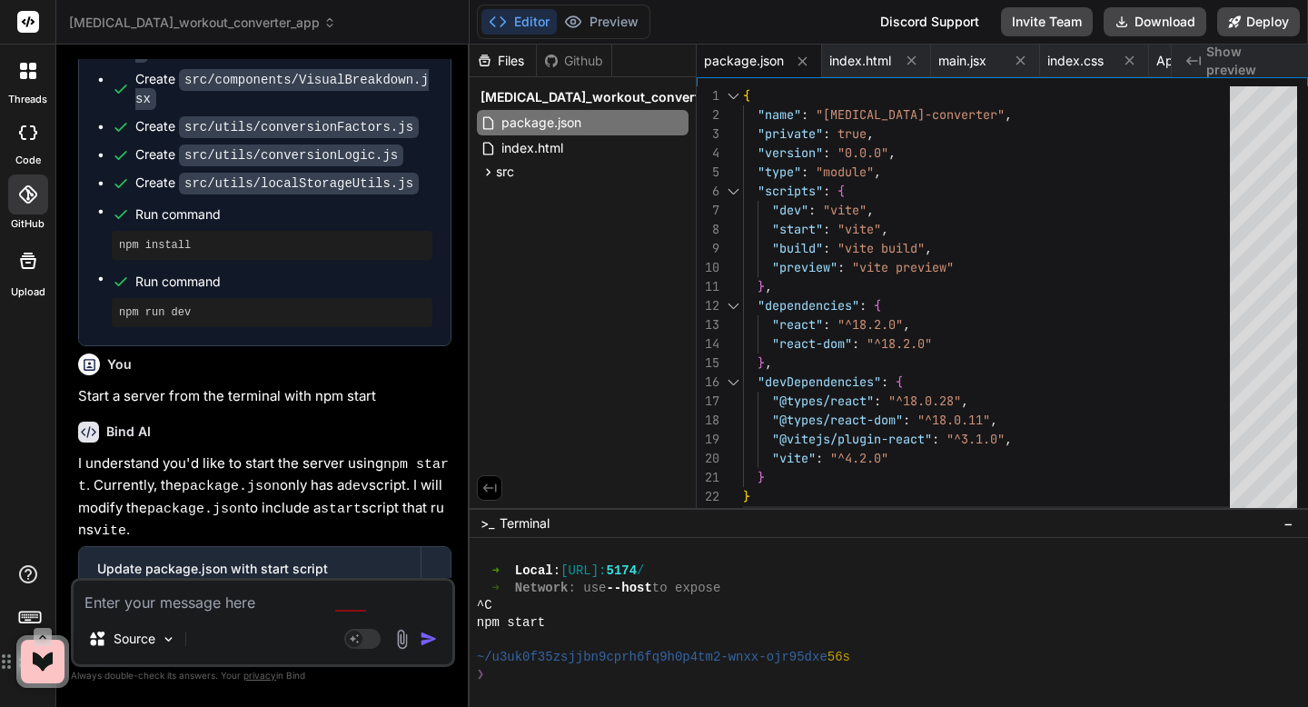
click at [128, 603] on textarea at bounding box center [263, 597] width 379 height 33
type textarea "W"
type textarea "x"
type textarea "Wh"
type textarea "x"
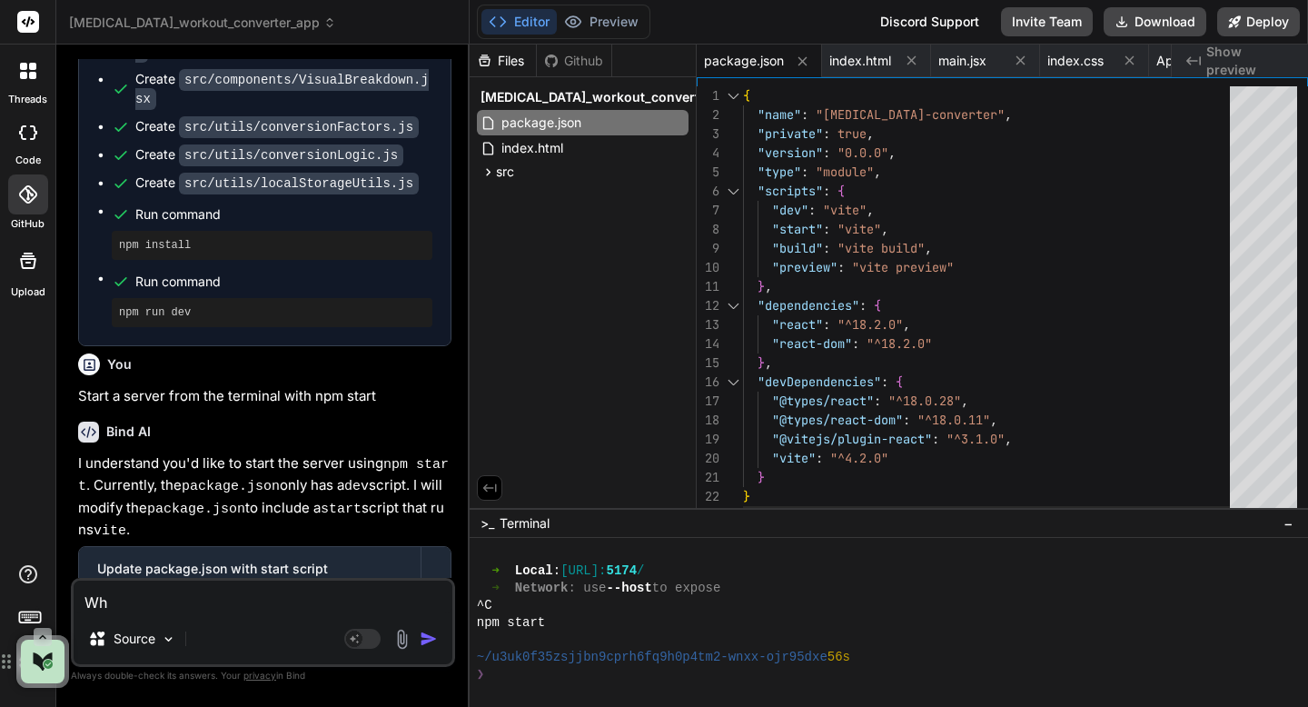
type textarea "Wha"
type textarea "x"
type textarea "What"
type textarea "x"
type textarea "What"
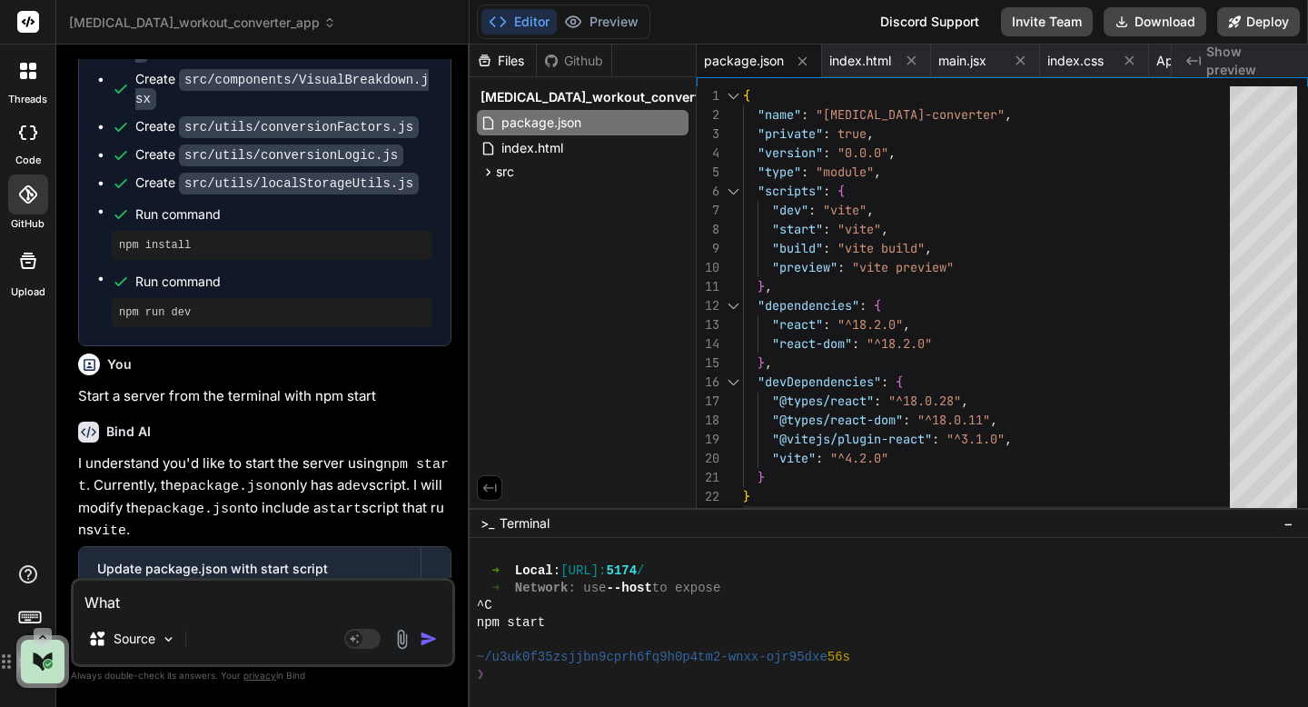
type textarea "x"
type textarea "What i"
type textarea "x"
type textarea "What is"
type textarea "x"
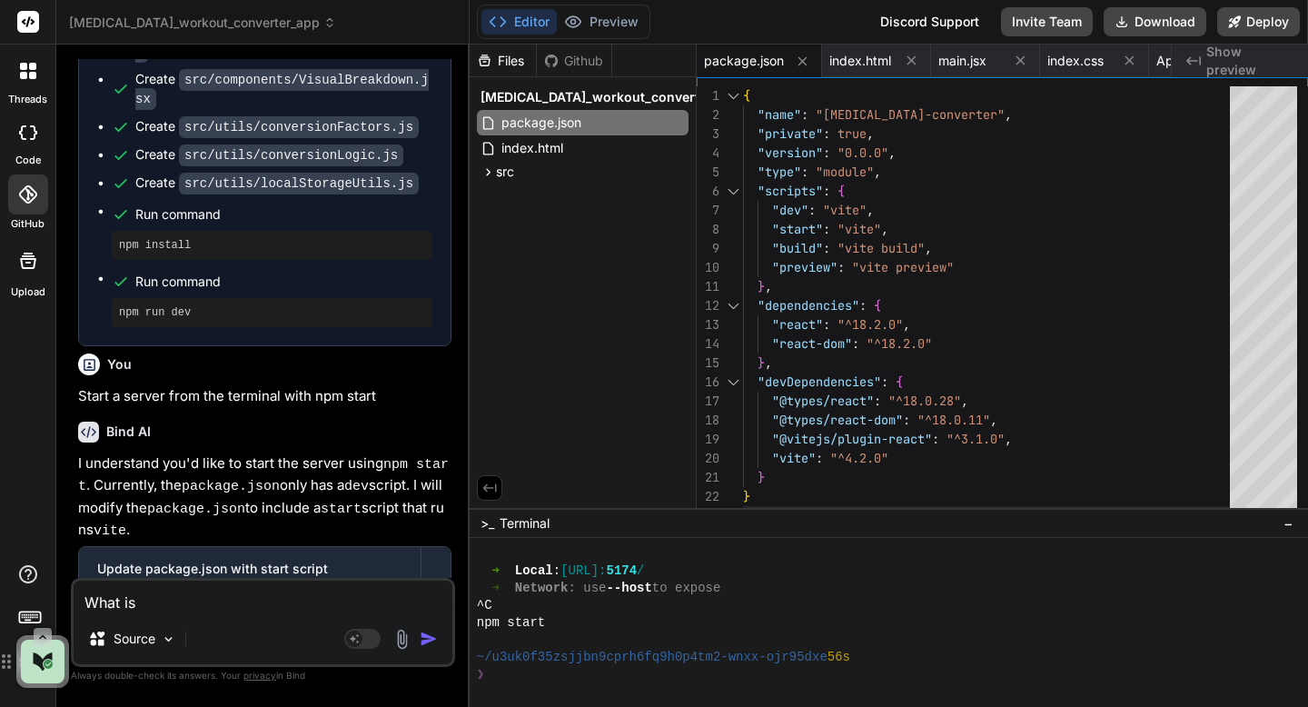
type textarea "What is"
type textarea "x"
type textarea "What is h"
type textarea "x"
type textarea "What is ha"
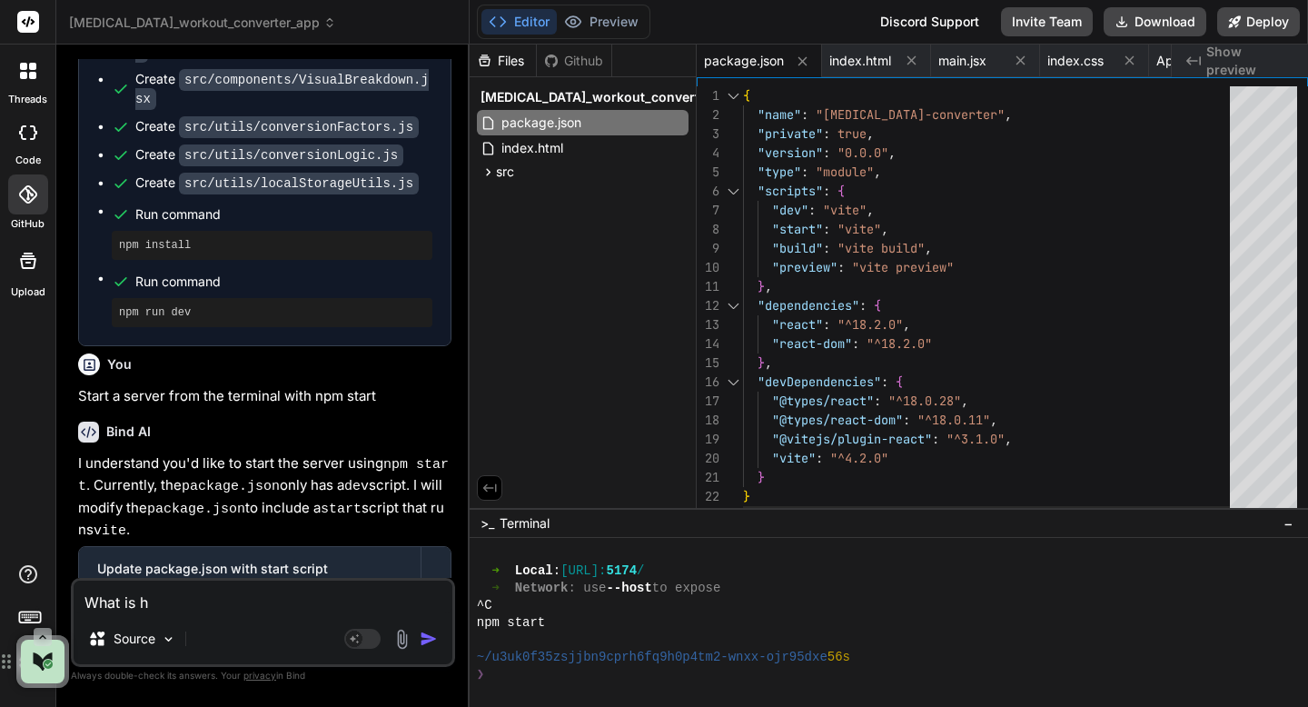
type textarea "x"
type textarea "What is hap"
type textarea "x"
type textarea "What is happ"
type textarea "x"
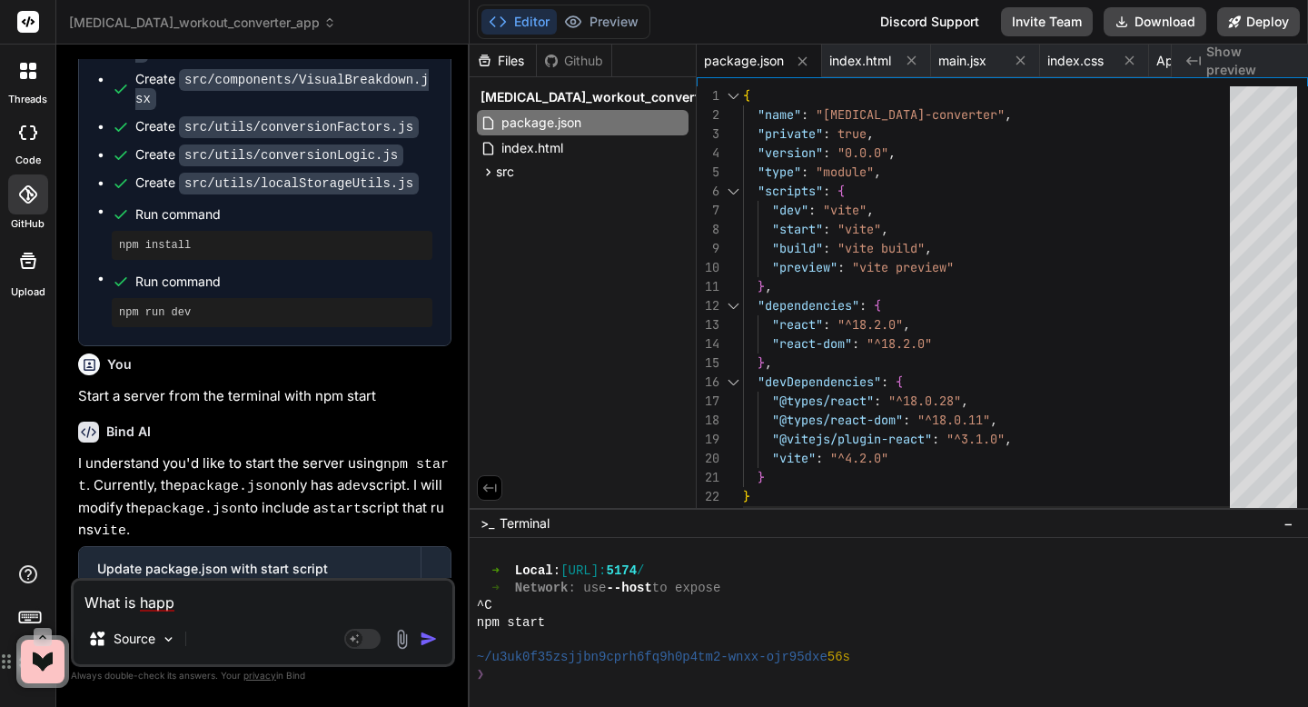
type textarea "What is happi"
type textarea "x"
type textarea "What is happin"
type textarea "x"
type textarea "What is happing"
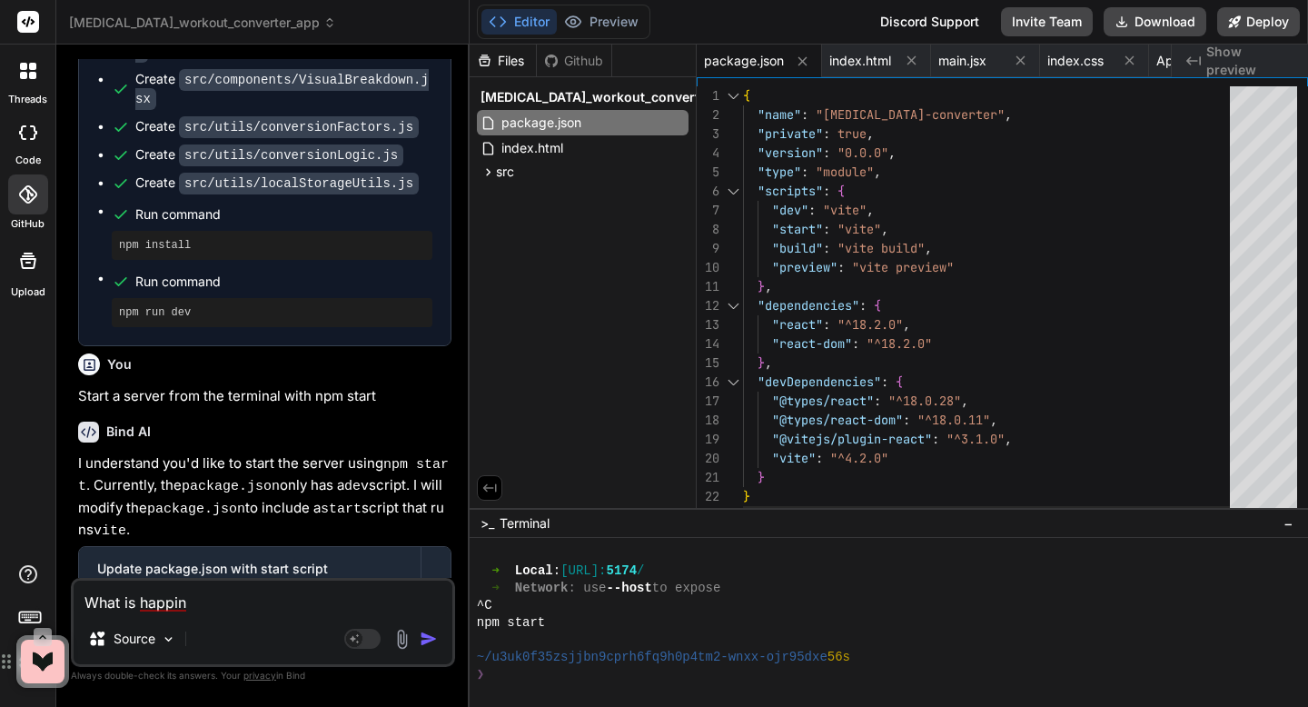
type textarea "x"
type textarea "What is happin"
type textarea "x"
type textarea "What is happi"
type textarea "x"
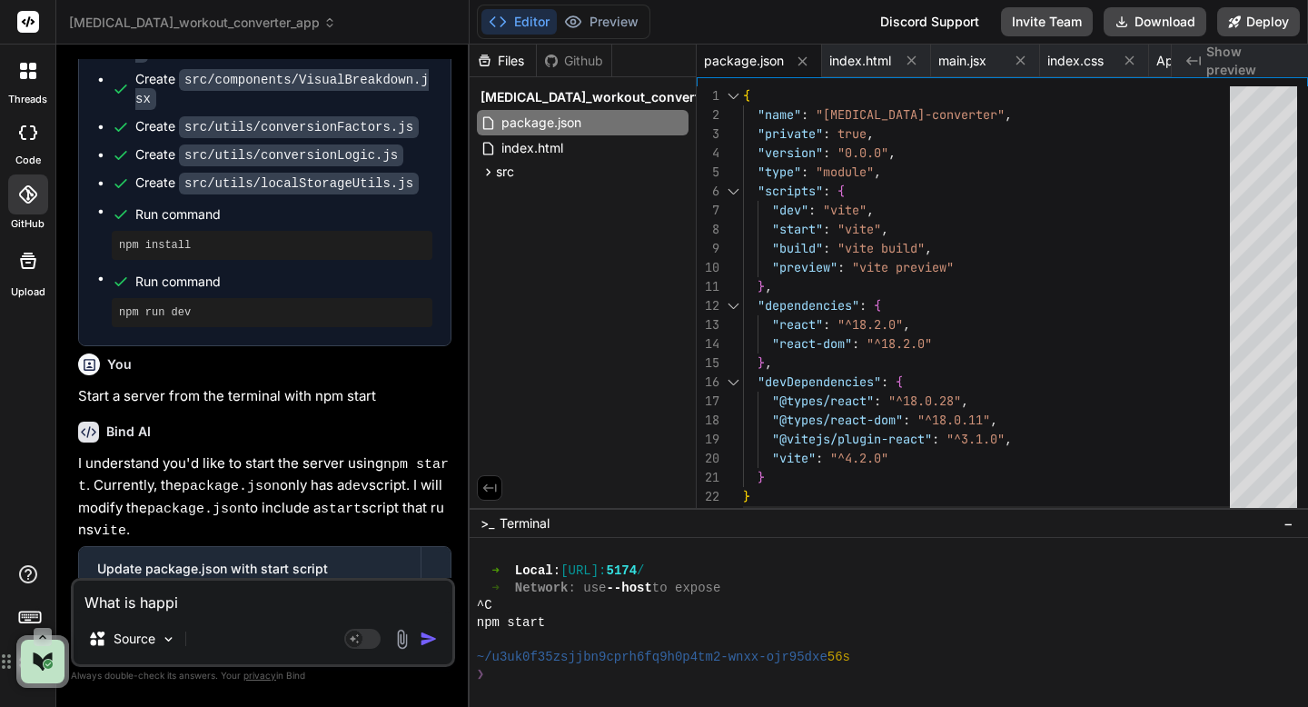
type textarea "What is happ"
type textarea "x"
type textarea "What is hap"
type textarea "x"
type textarea "What is happening"
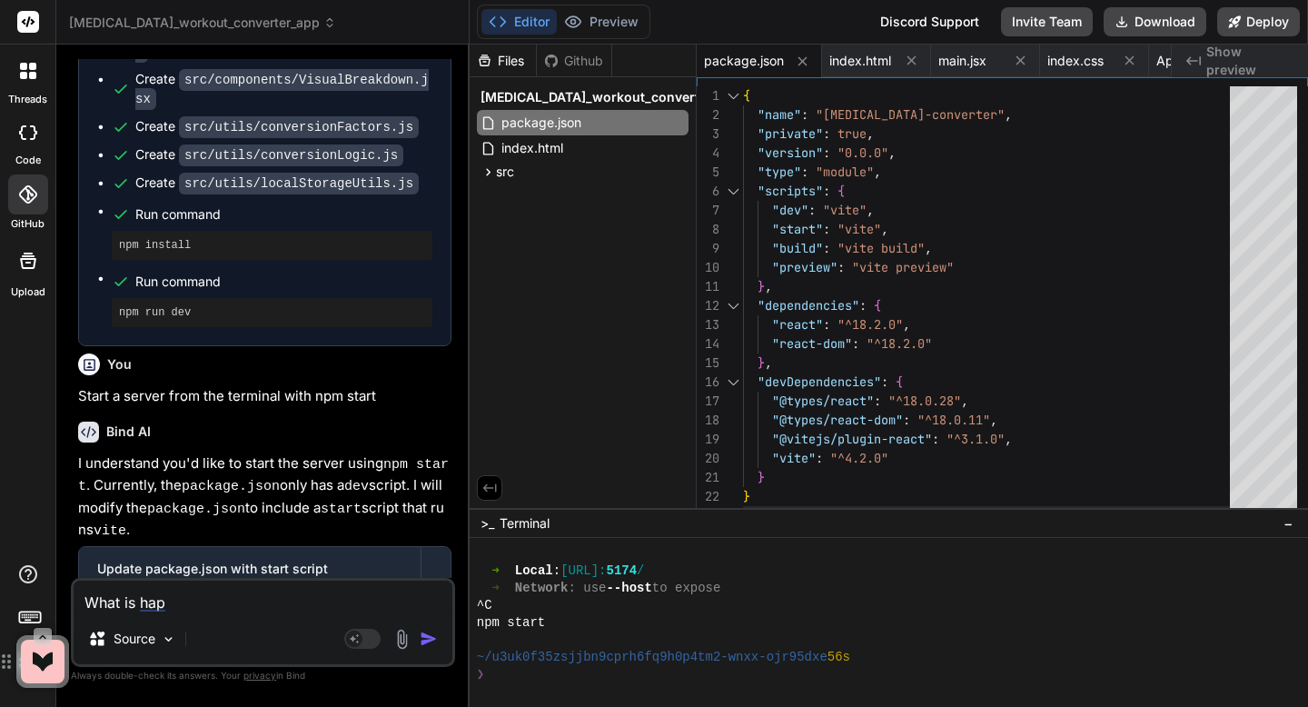
type textarea "x"
type textarea "What is happening"
type textarea "x"
type textarea "What is happening?"
type textarea "x"
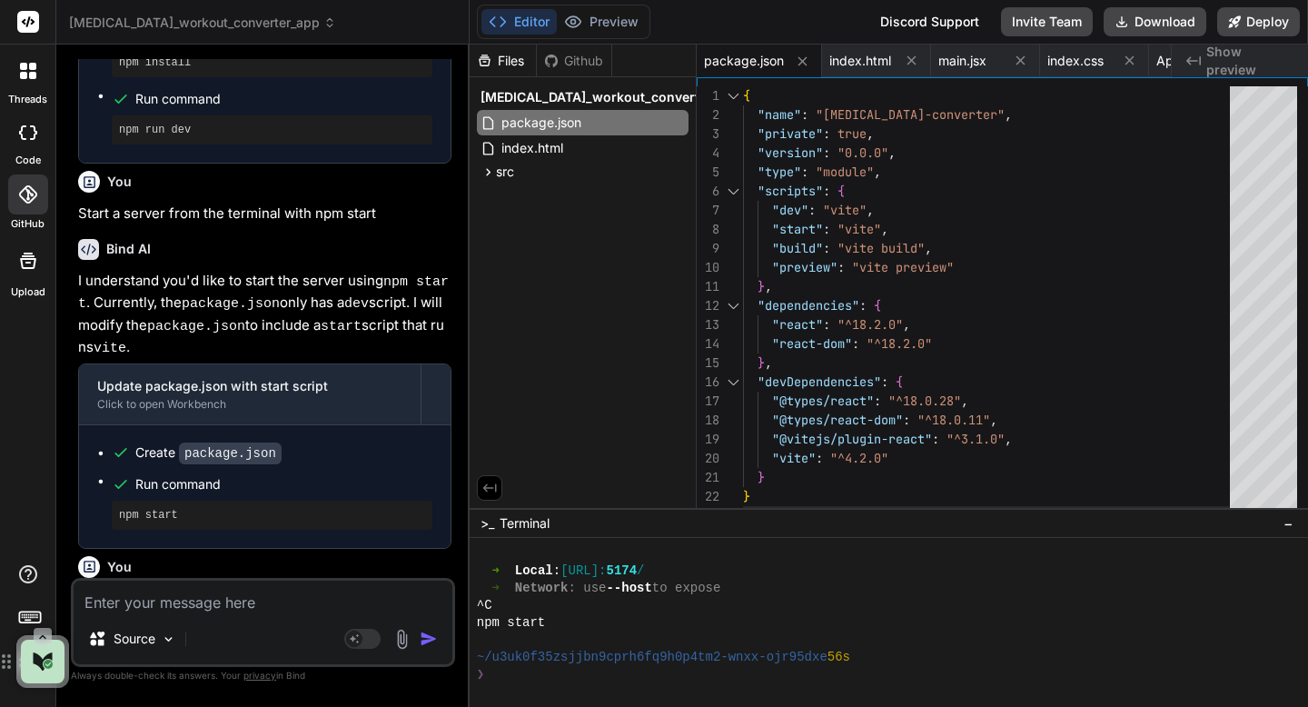
scroll to position [6966, 0]
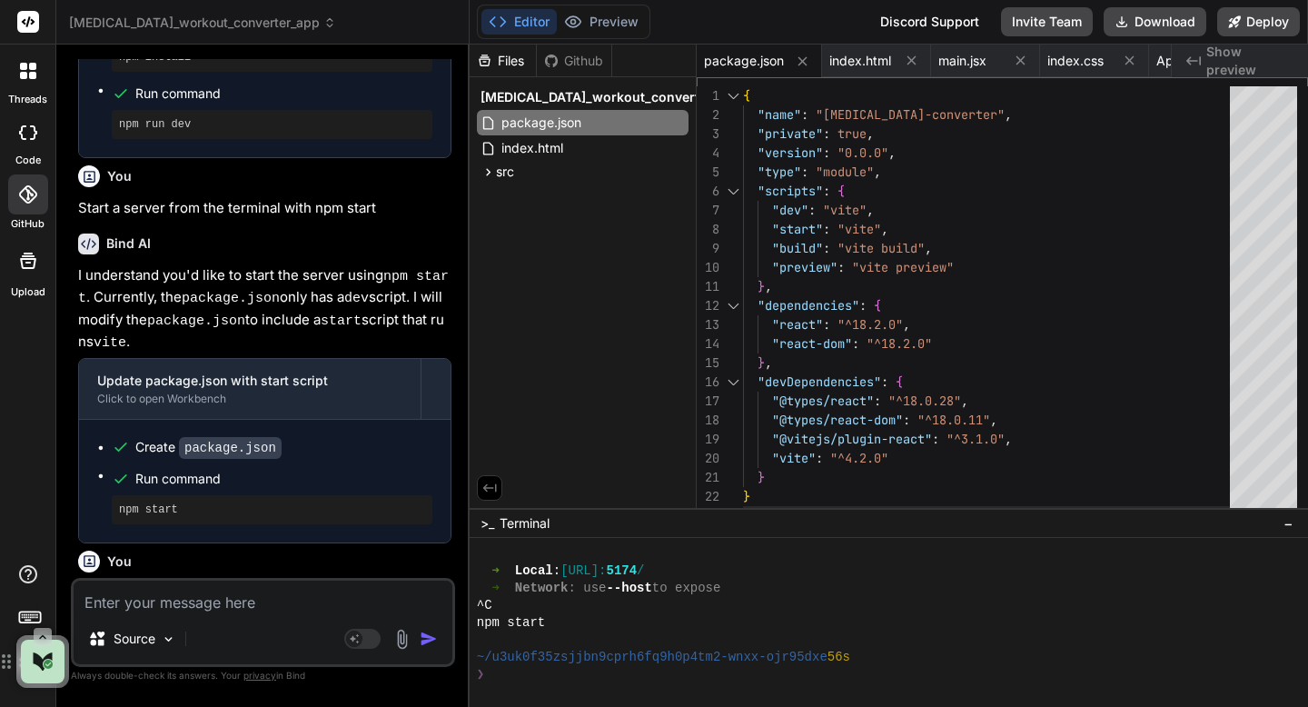
type textarea "x"
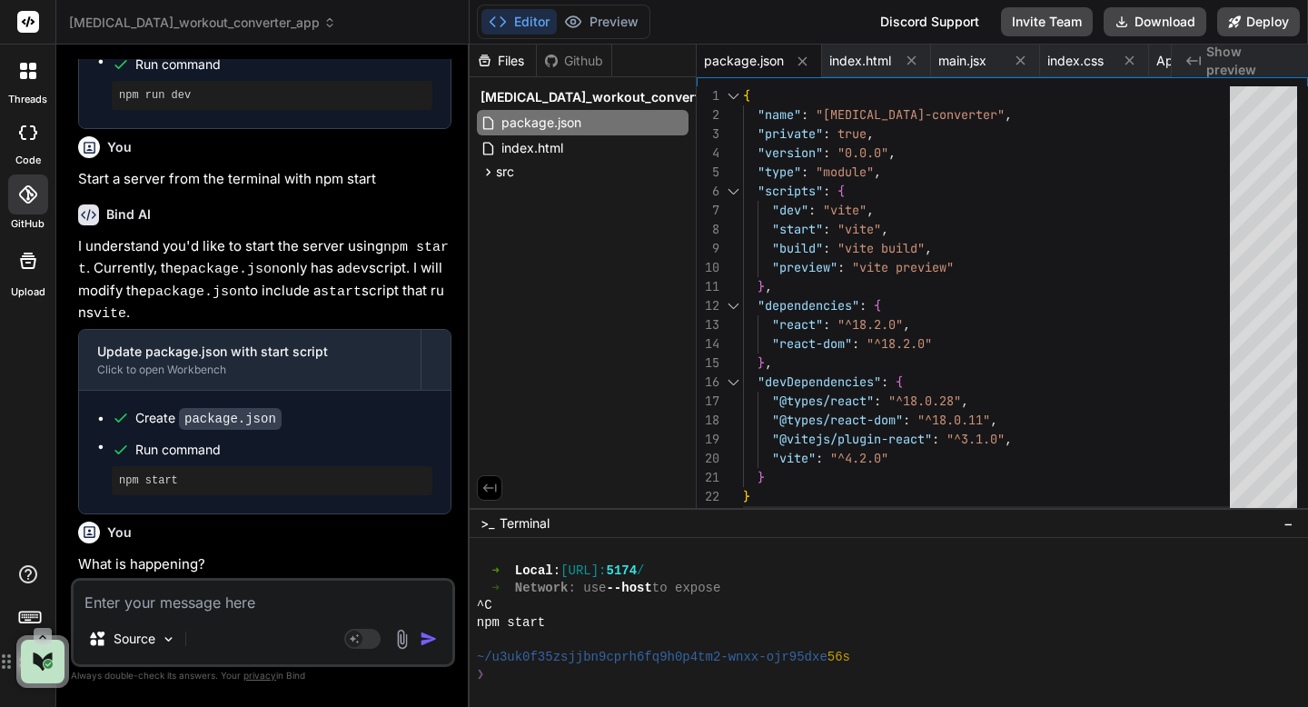
scroll to position [6998, 0]
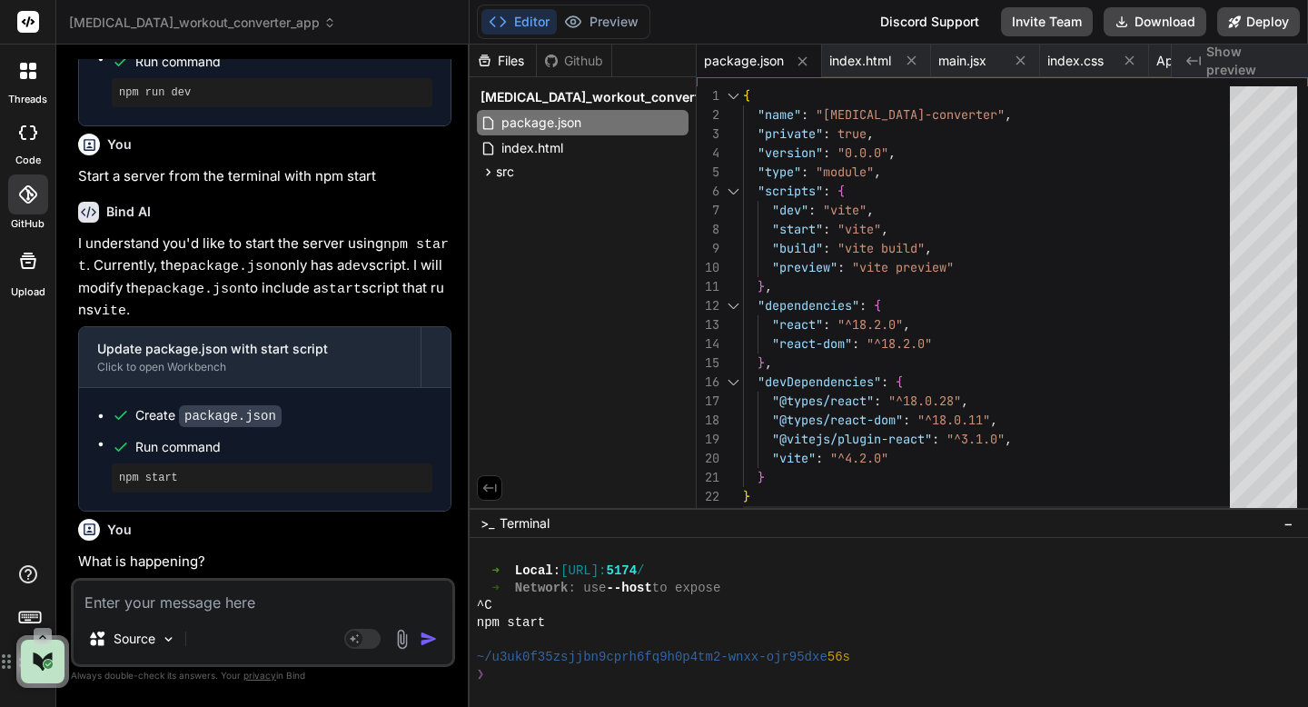
click at [193, 608] on textarea at bounding box center [263, 597] width 379 height 33
type textarea "y"
type textarea "x"
type textarea "ye"
type textarea "x"
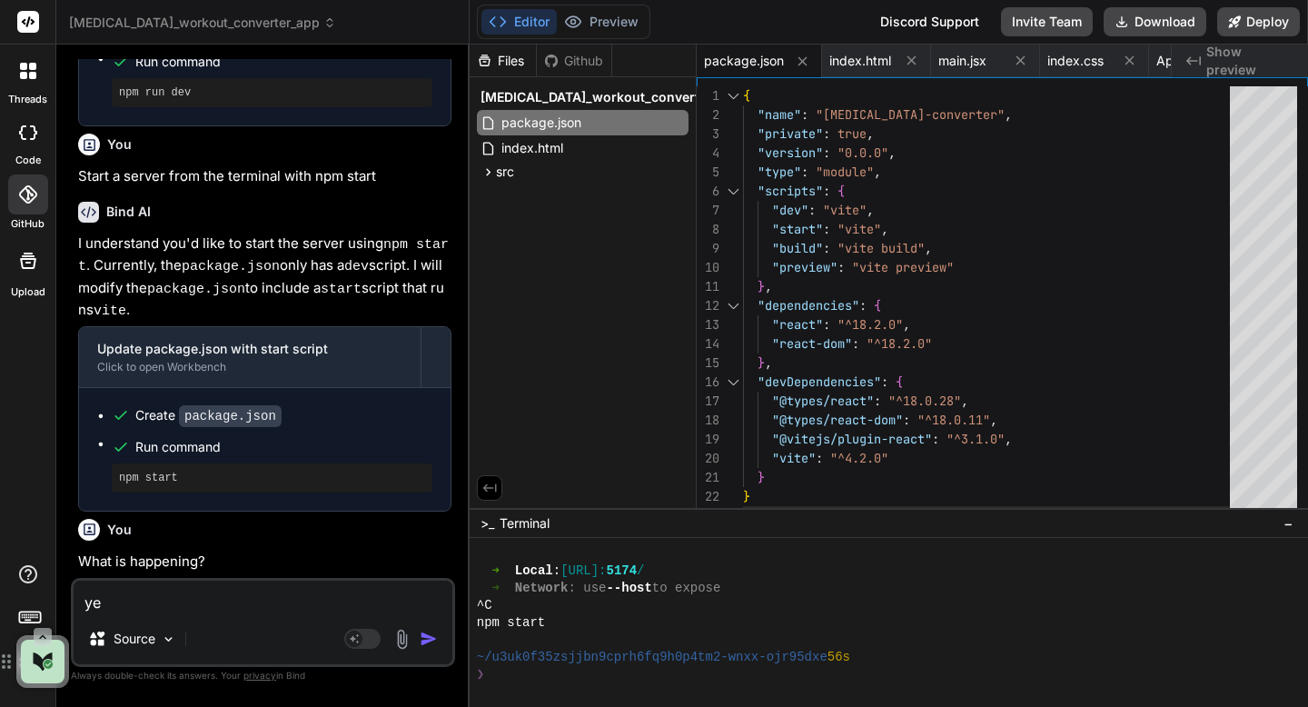
type textarea "yes"
type textarea "x"
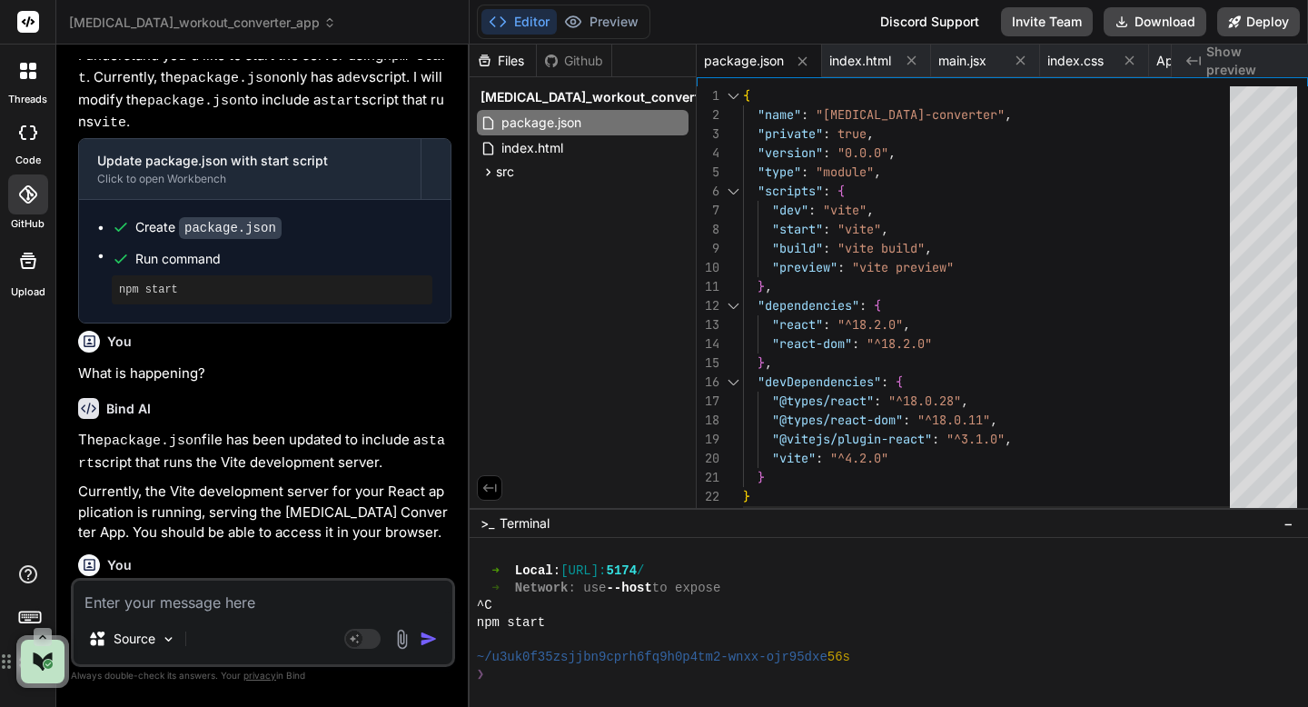
scroll to position [7186, 0]
type textarea "x"
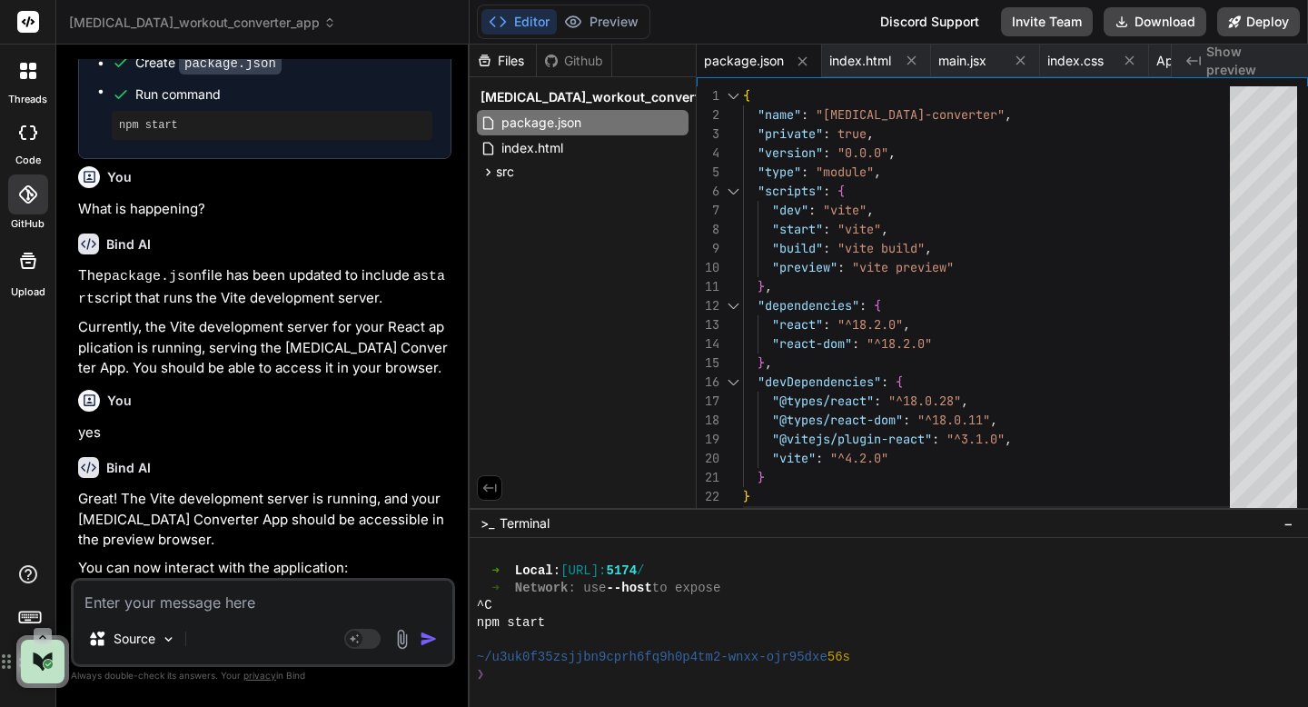
click at [189, 601] on textarea at bounding box center [263, 597] width 379 height 33
type textarea "S"
type textarea "x"
type textarea "So"
type textarea "x"
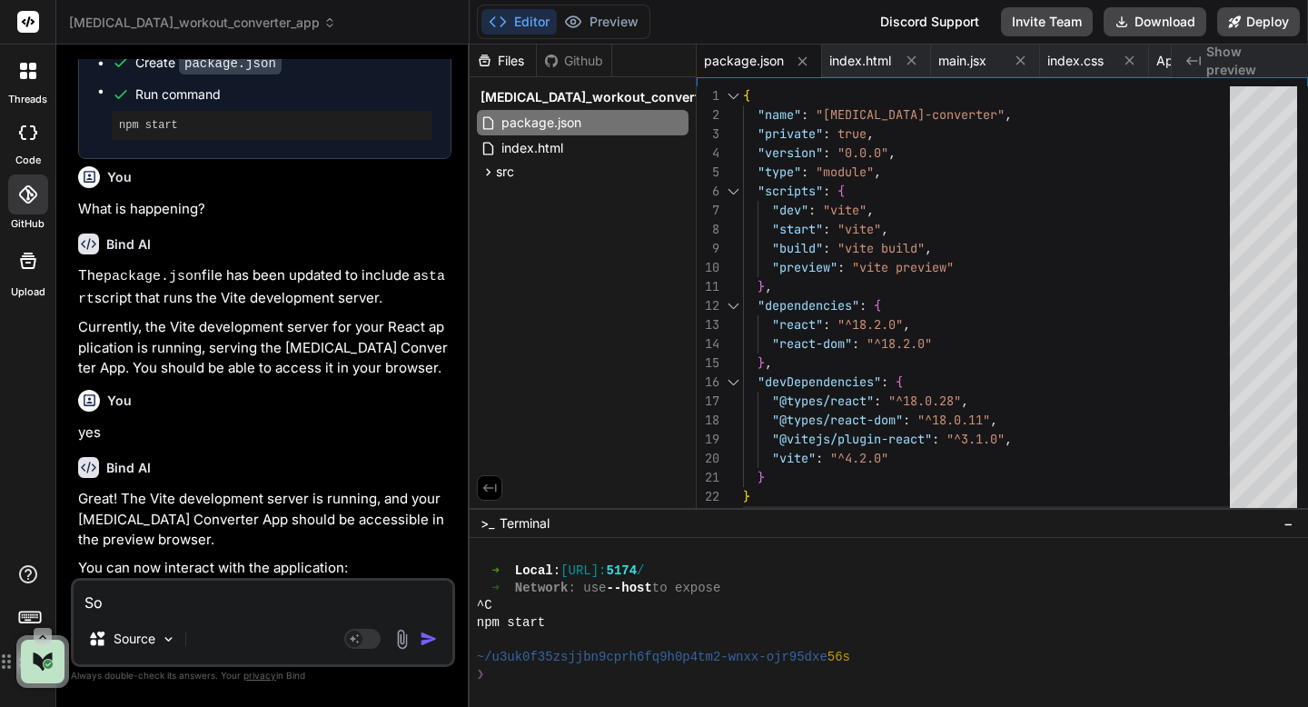
type textarea "Sor"
type textarea "x"
type textarea "Sorr"
type textarea "x"
type textarea "Sorry"
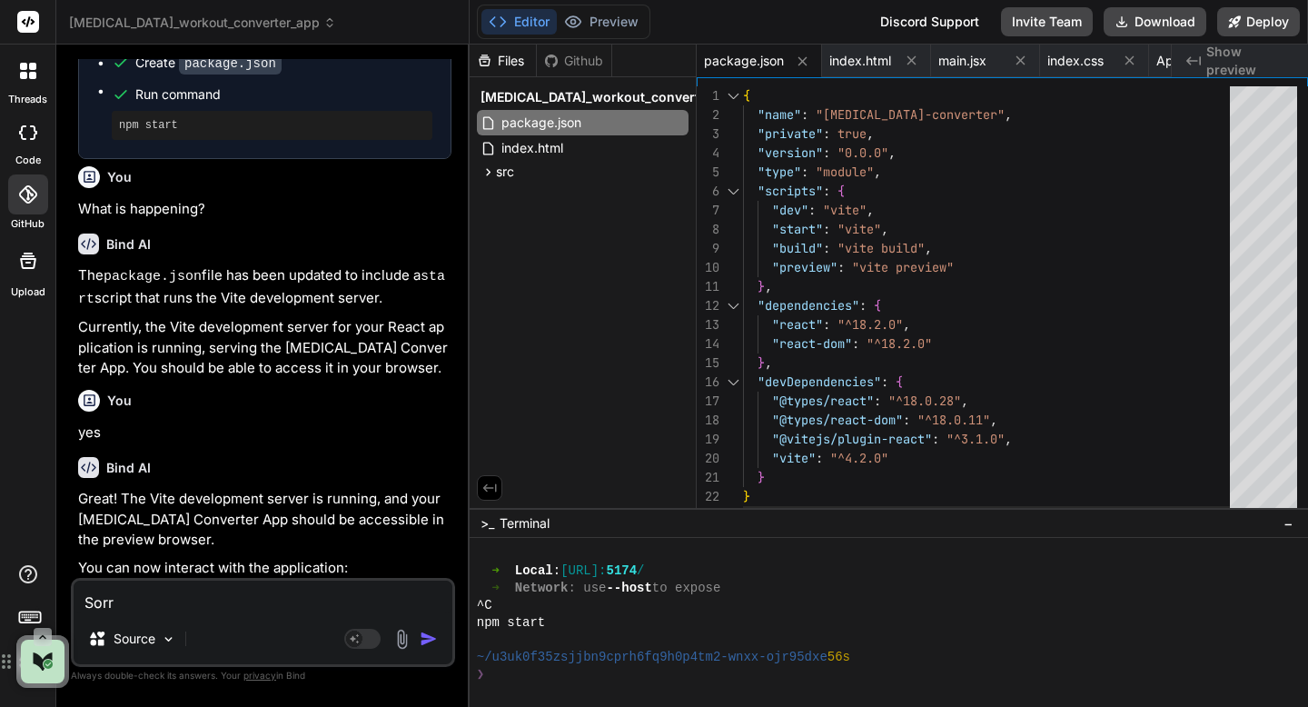
type textarea "x"
type textarea "Sorry"
type textarea "x"
type textarea "Sorry I"
type textarea "x"
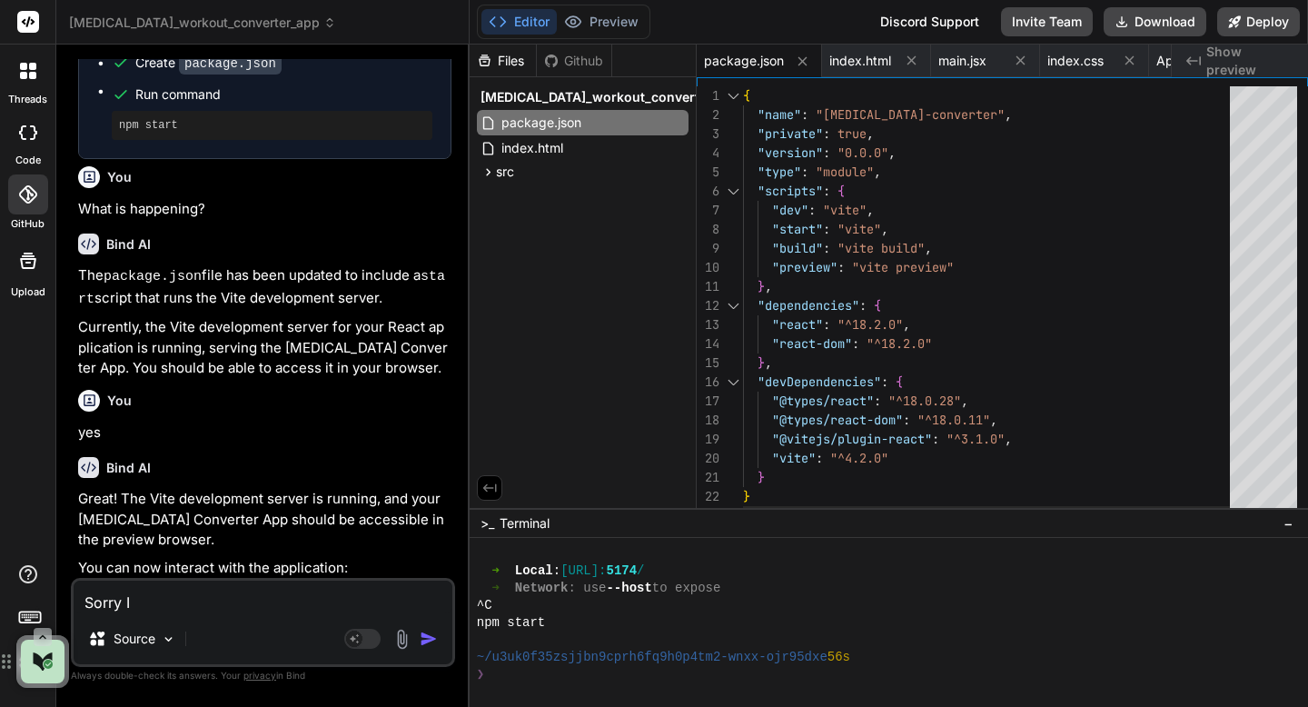
type textarea "Sorry I"
type textarea "x"
type textarea "Sorry I c"
type textarea "x"
type textarea "Sorry I cn"
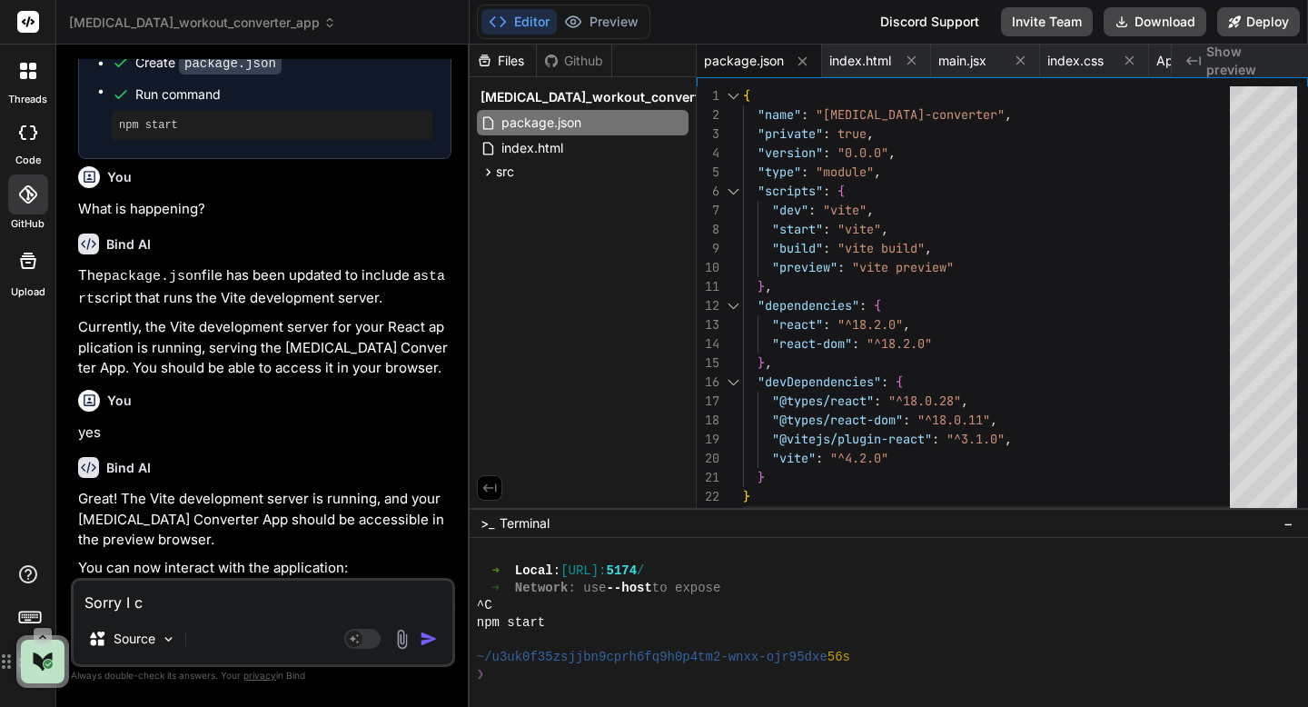
type textarea "x"
type textarea "Sorry I cn"
type textarea "x"
type textarea "Sorry I cn s"
type textarea "x"
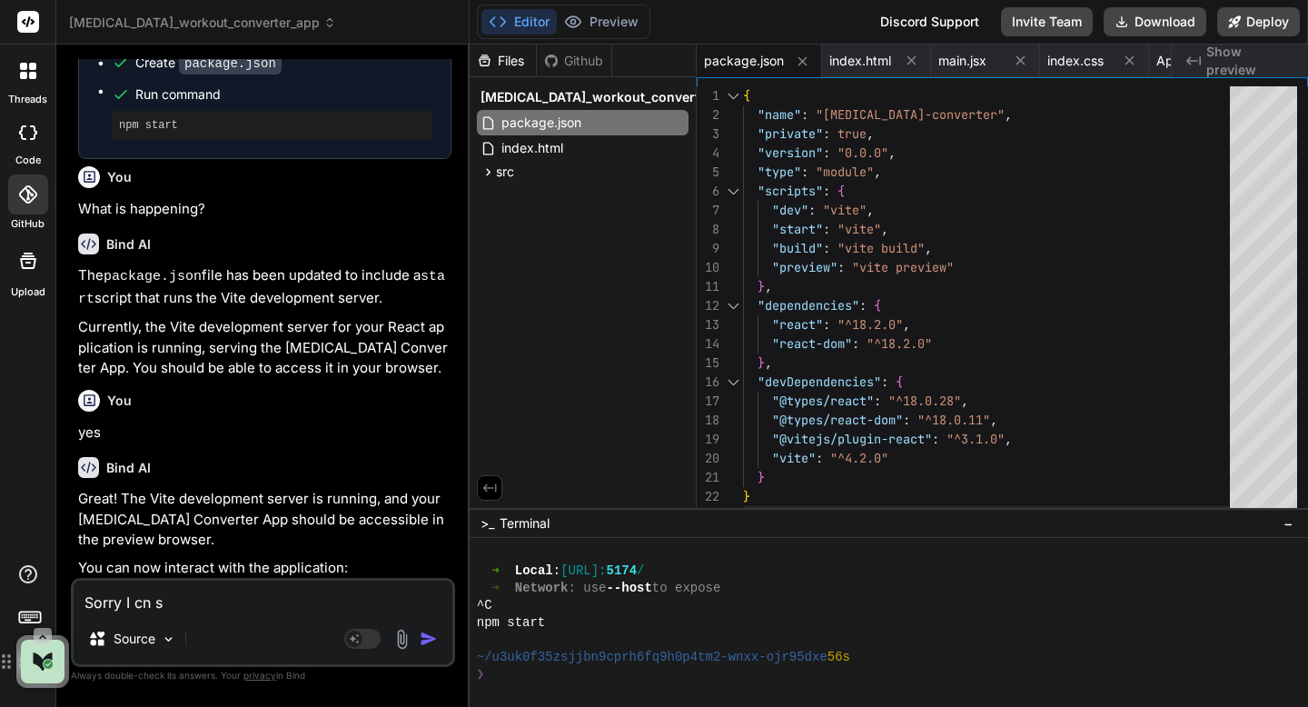
type textarea "Sorry I cn se"
type textarea "x"
type textarea "Sorry I cn see"
type textarea "x"
type textarea "Sorry I cn seea"
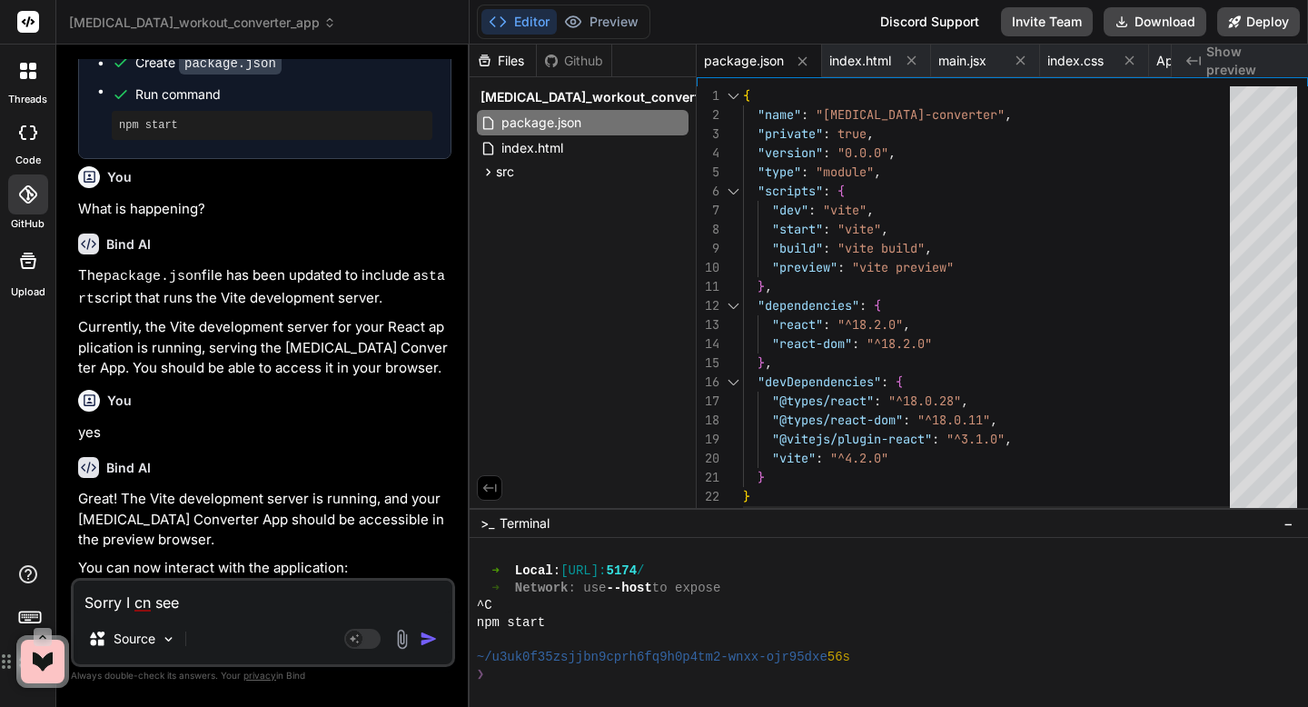
type textarea "x"
type textarea "Sorry I cn see"
type textarea "x"
type textarea "Sorry I cn see"
type textarea "x"
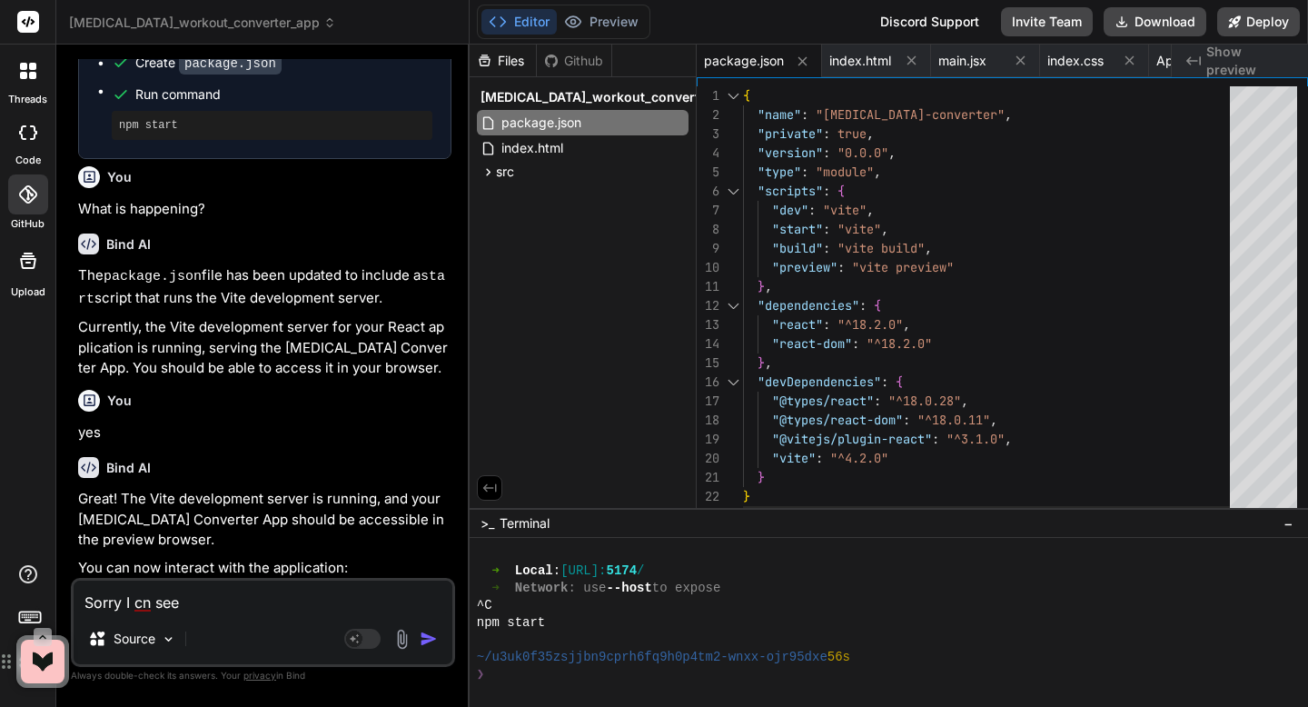
type textarea "Sorry I cn see a"
type textarea "x"
type textarea "Sorry I cn see"
type textarea "x"
type textarea "Sorry I cn see a"
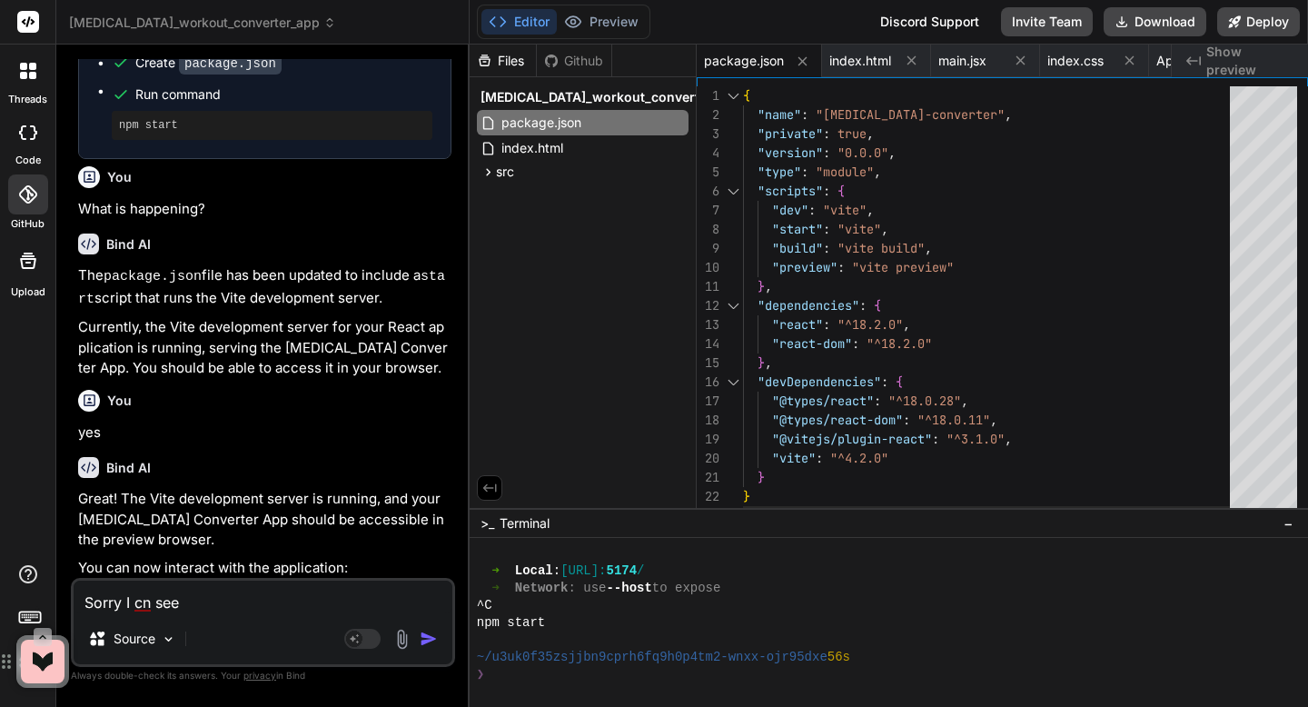
type textarea "x"
type textarea "Sorry I cn see an"
type textarea "x"
type textarea "Sorry I cn see any"
type textarea "x"
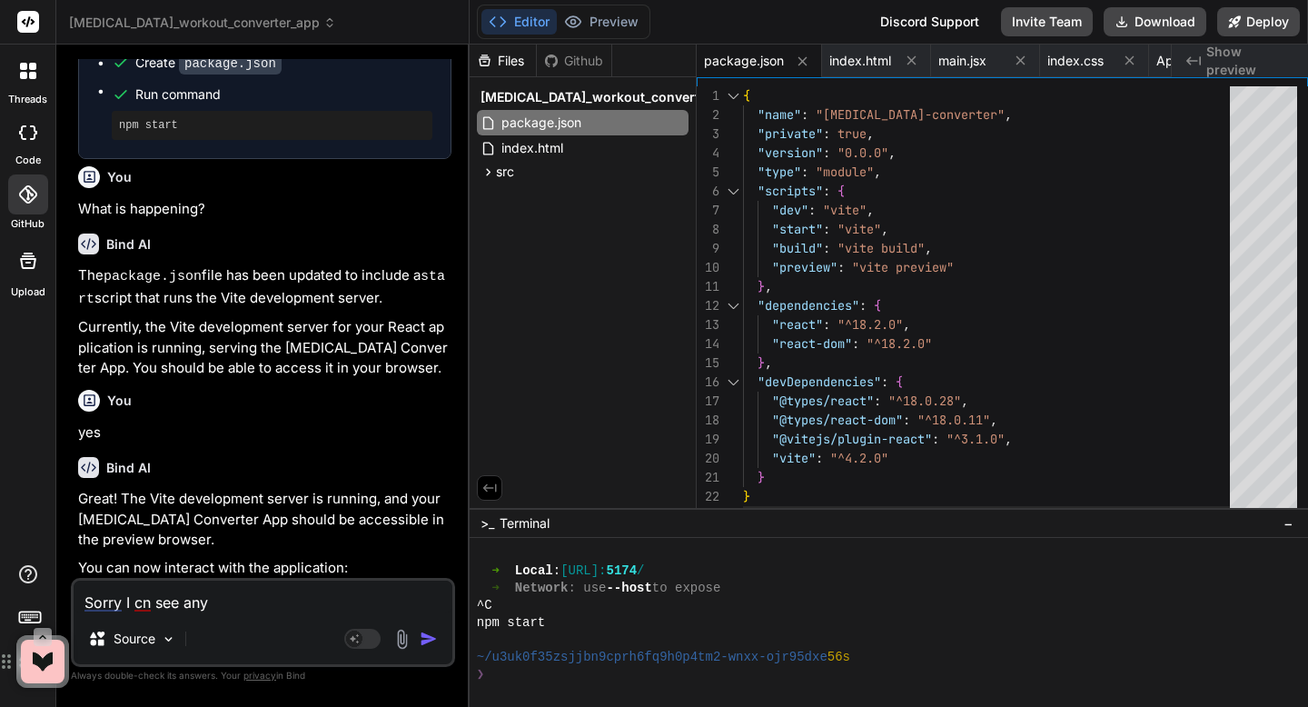
type textarea "Sorry I cn see anything"
type textarea "x"
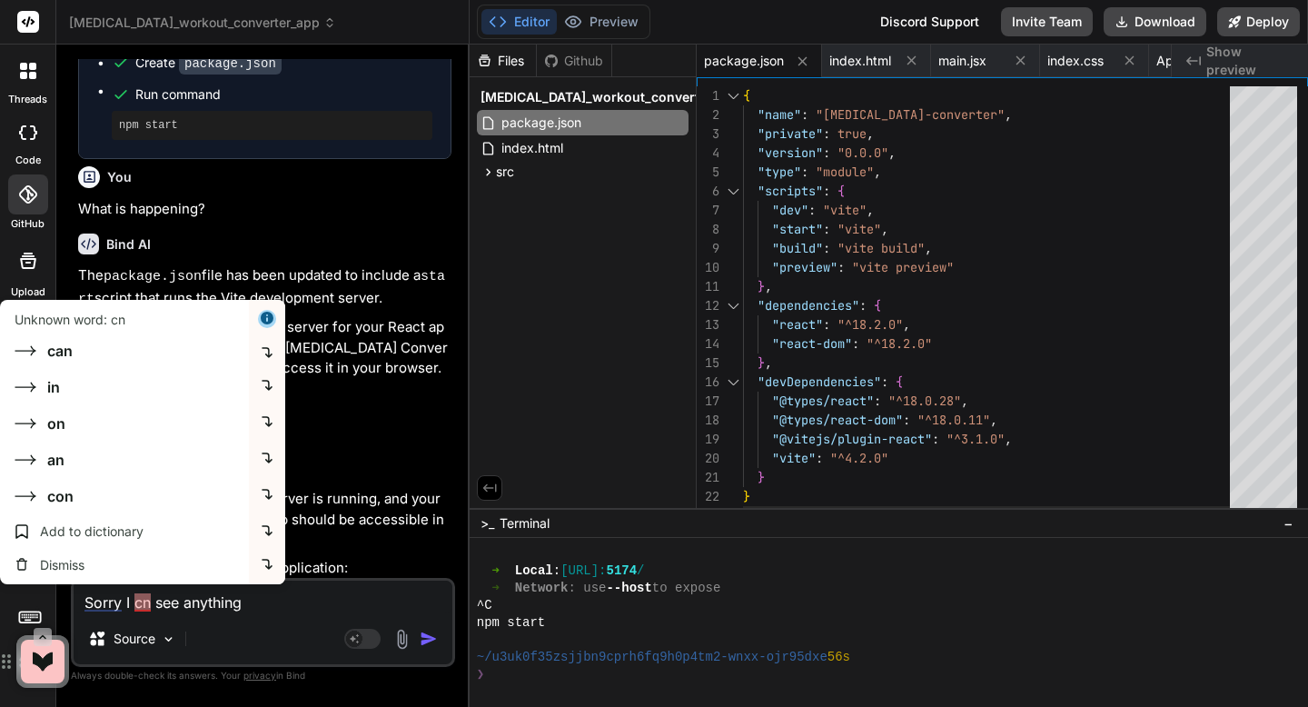
click at [143, 601] on textarea "Sorry I cn see anything" at bounding box center [263, 597] width 379 height 33
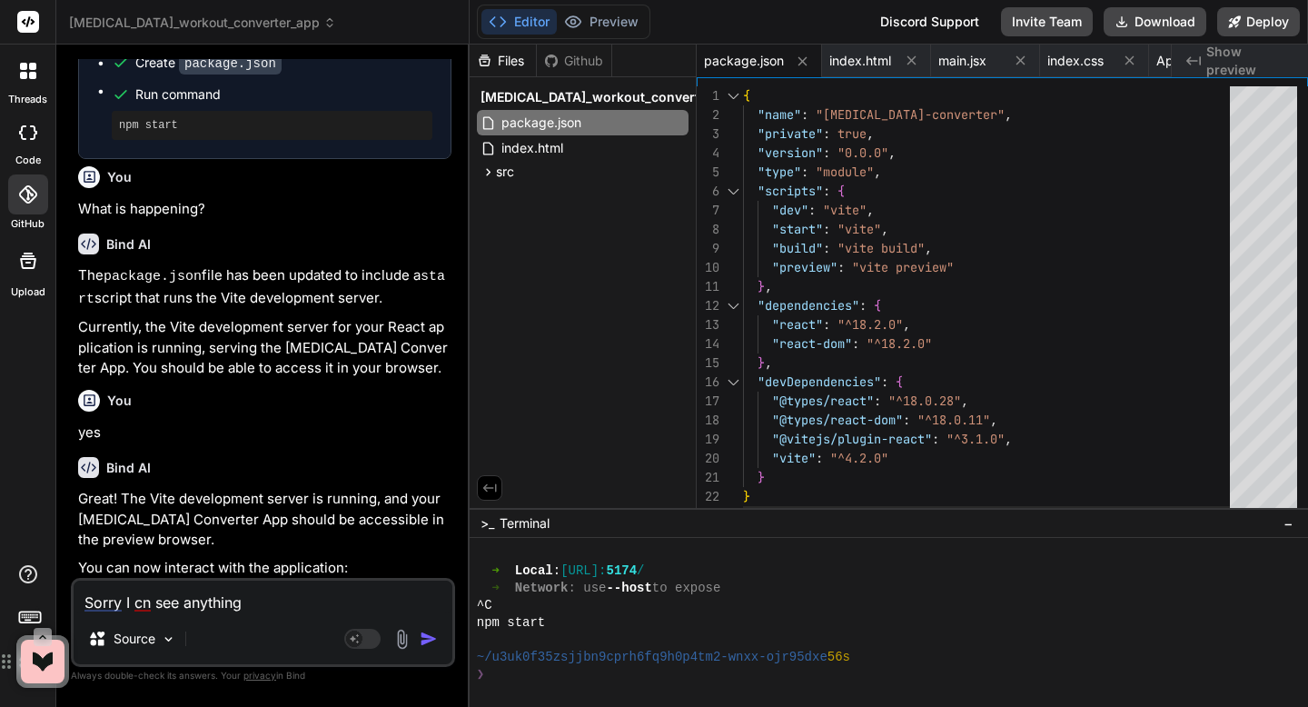
type textarea "Sorry I can see anything"
type textarea "x"
type textarea "Sorry I can see anything"
click at [420, 635] on img "button" at bounding box center [429, 639] width 18 height 18
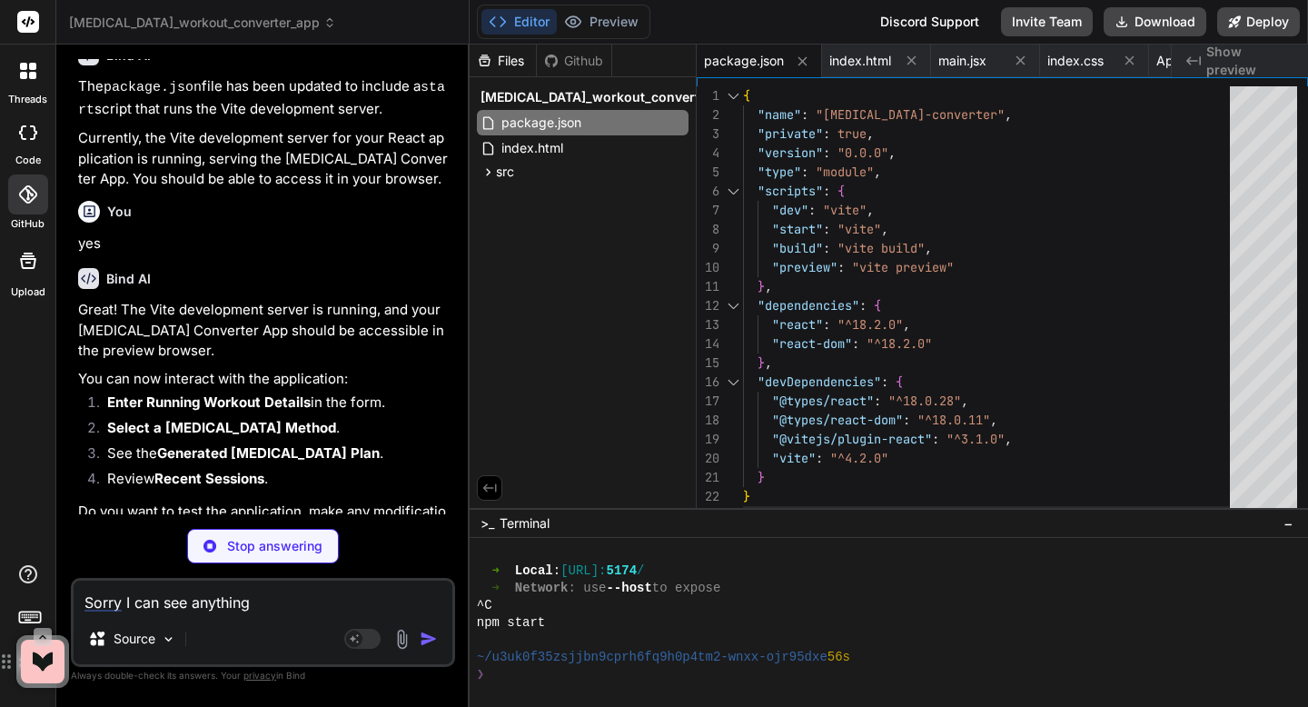
scroll to position [7539, 0]
type textarea "x"
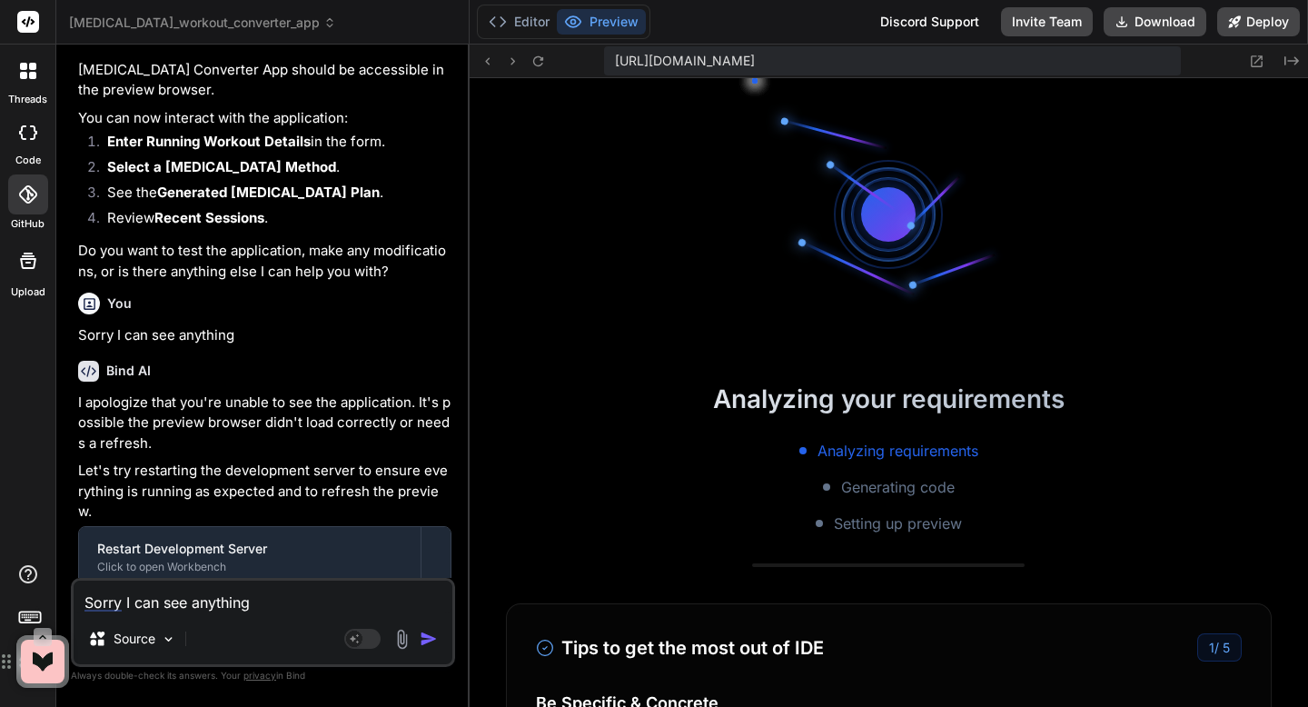
scroll to position [3729, 0]
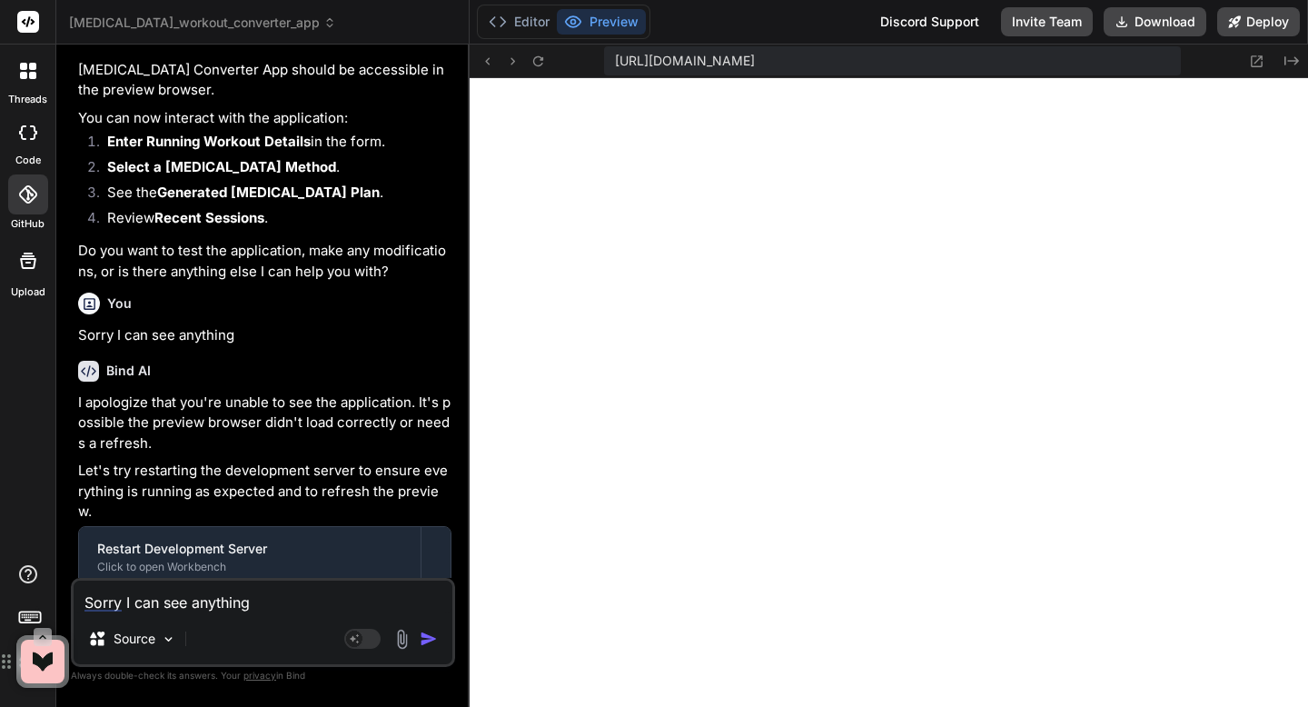
click at [220, 603] on textarea "Sorry I can see anything" at bounding box center [263, 597] width 379 height 33
type textarea "H"
type textarea "x"
type textarea "Ho"
type textarea "x"
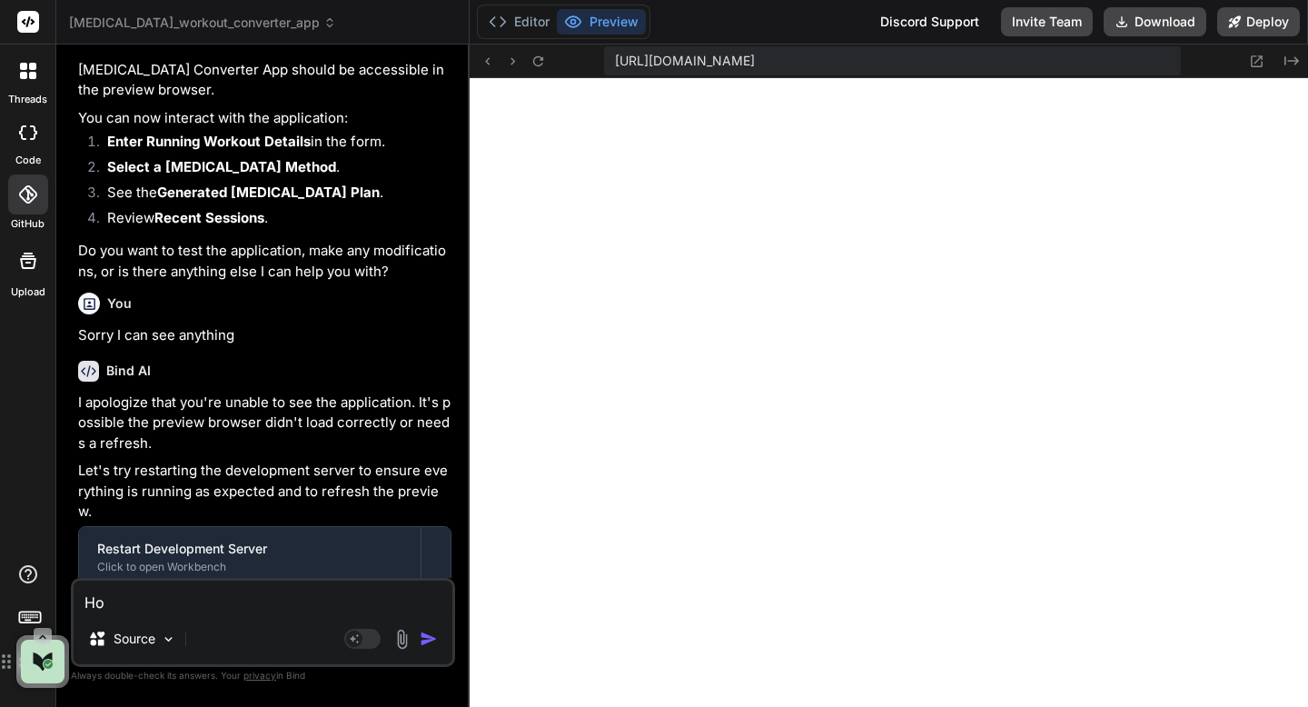
type textarea "How"
type textarea "x"
type textarea "How"
type textarea "x"
type textarea "How w"
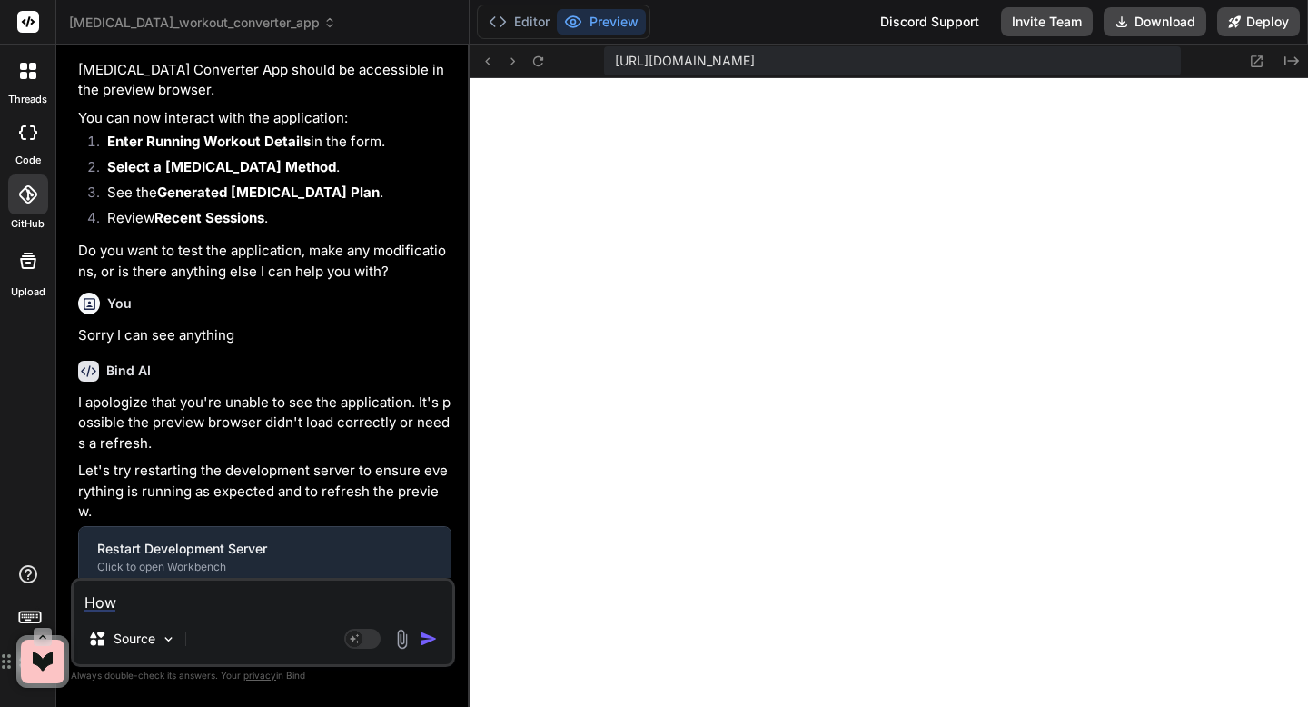
type textarea "x"
type textarea "How wo"
type textarea "x"
type textarea "How wol"
type textarea "x"
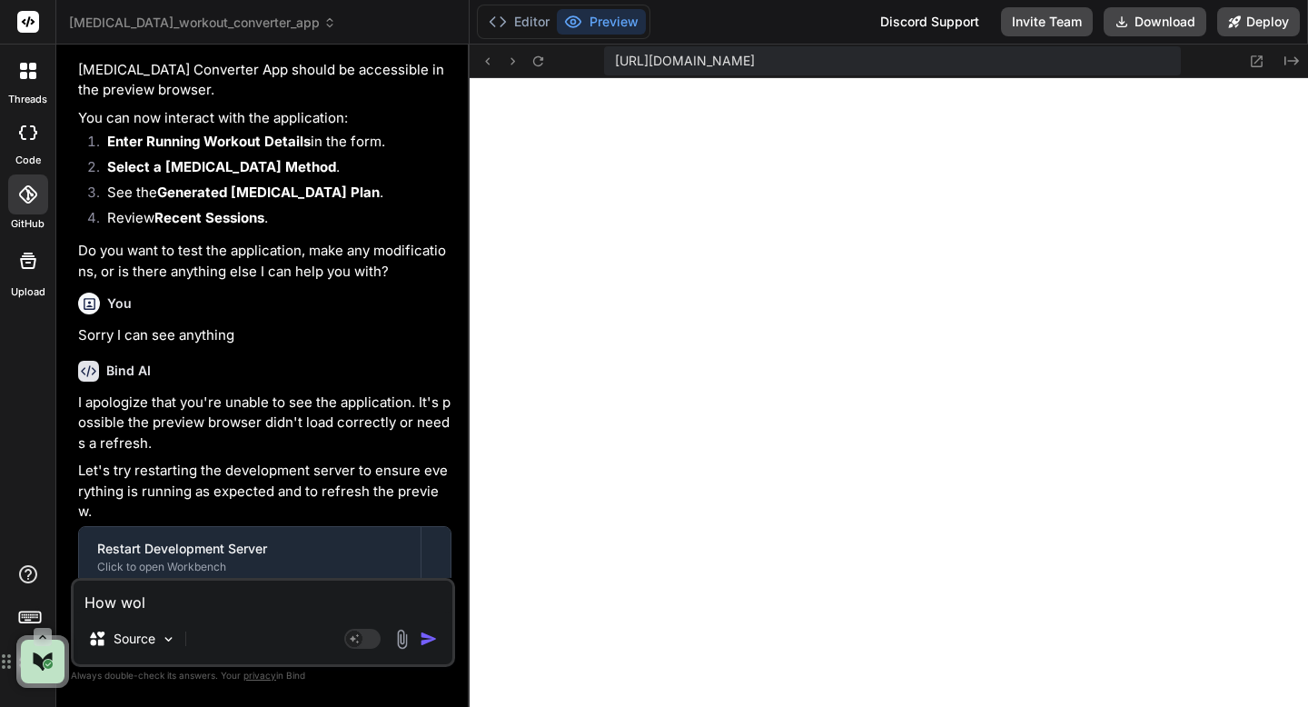
type textarea "How wo"
type textarea "x"
type textarea "How wou"
type textarea "x"
type textarea "How woul"
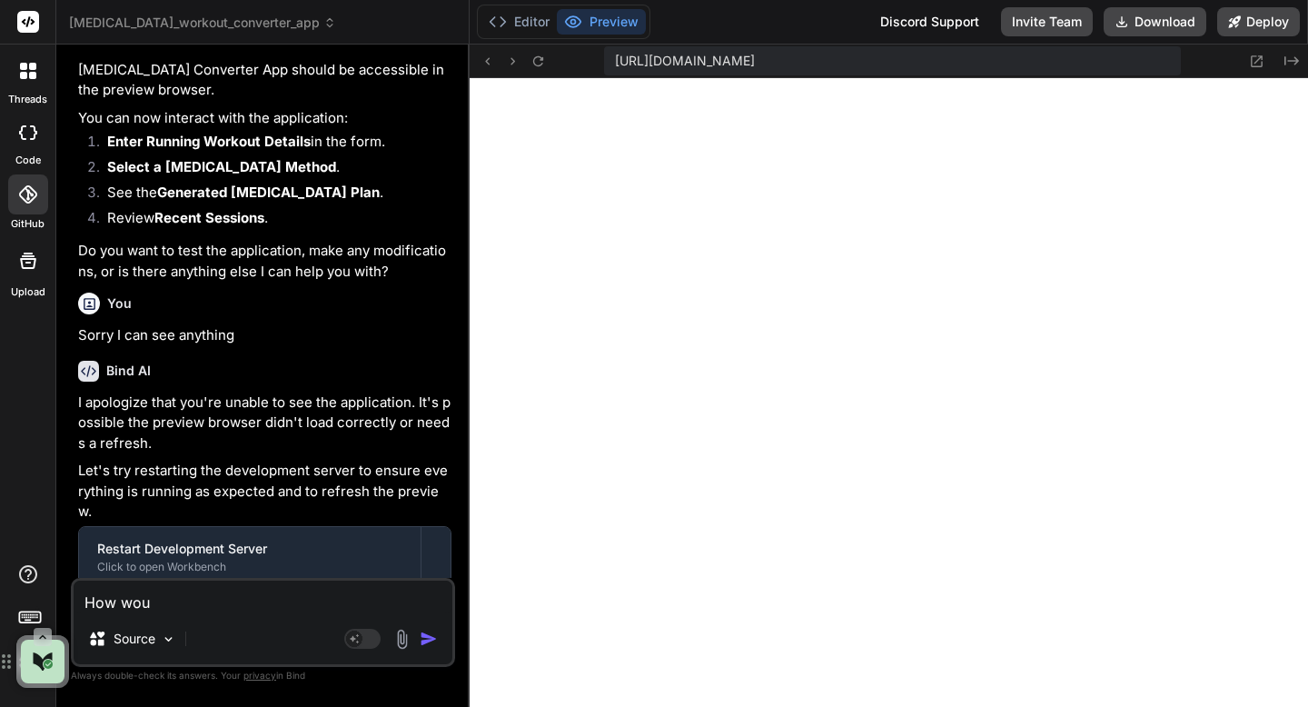
type textarea "x"
type textarea "How would"
type textarea "x"
type textarea "How would"
type textarea "x"
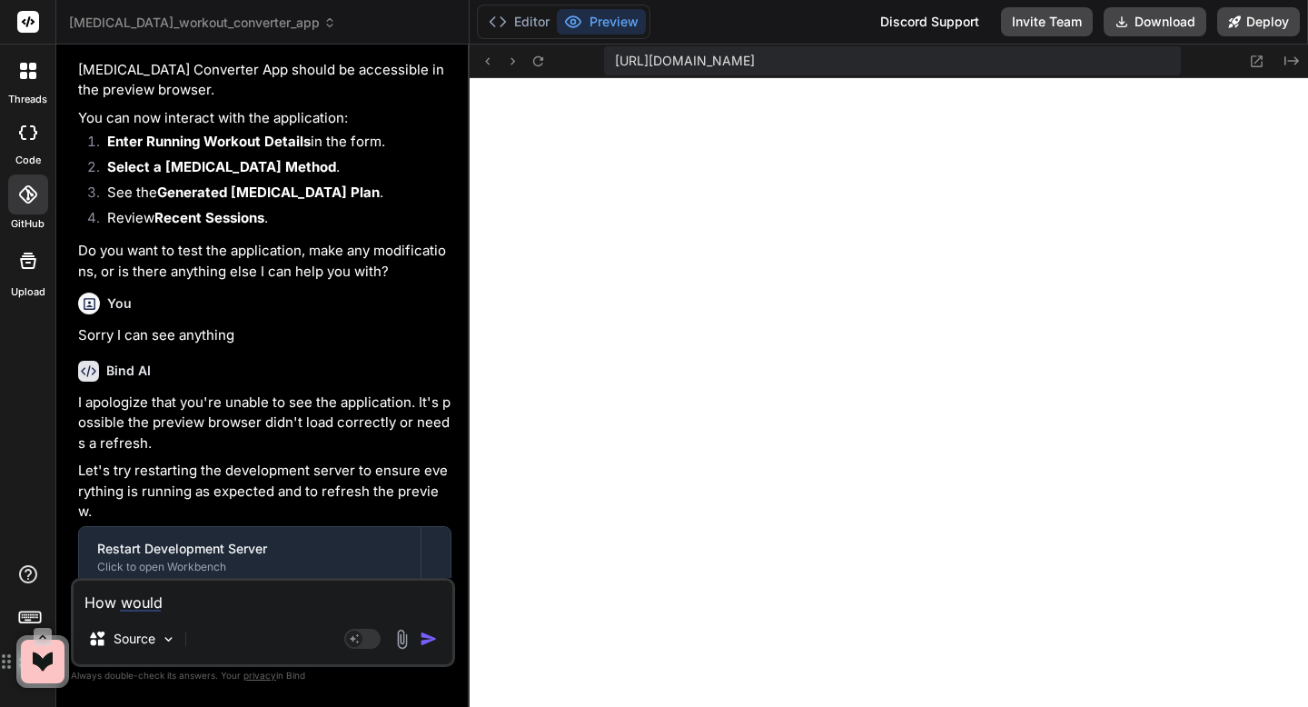
type textarea "How would i"
type textarea "x"
type textarea "How would in"
type textarea "x"
type textarea "How would inp"
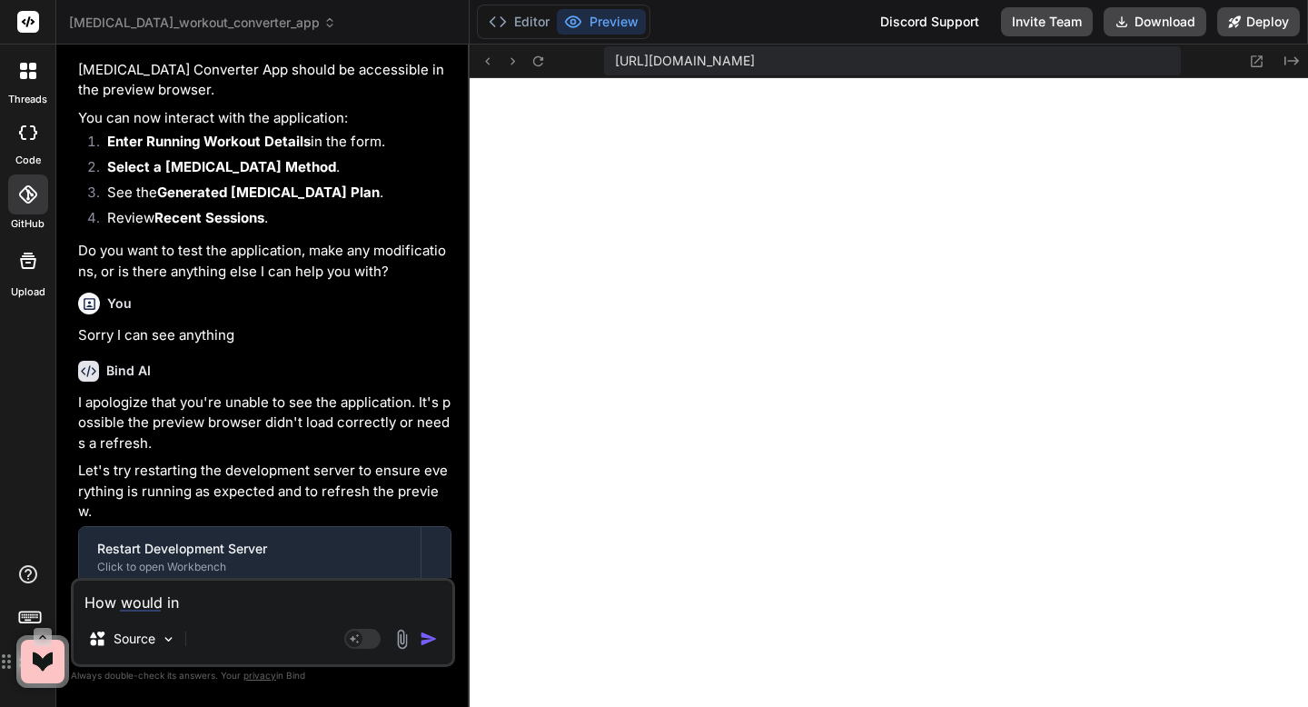
type textarea "x"
type textarea "How would inpr"
type textarea "x"
type textarea "How would inpro"
type textarea "x"
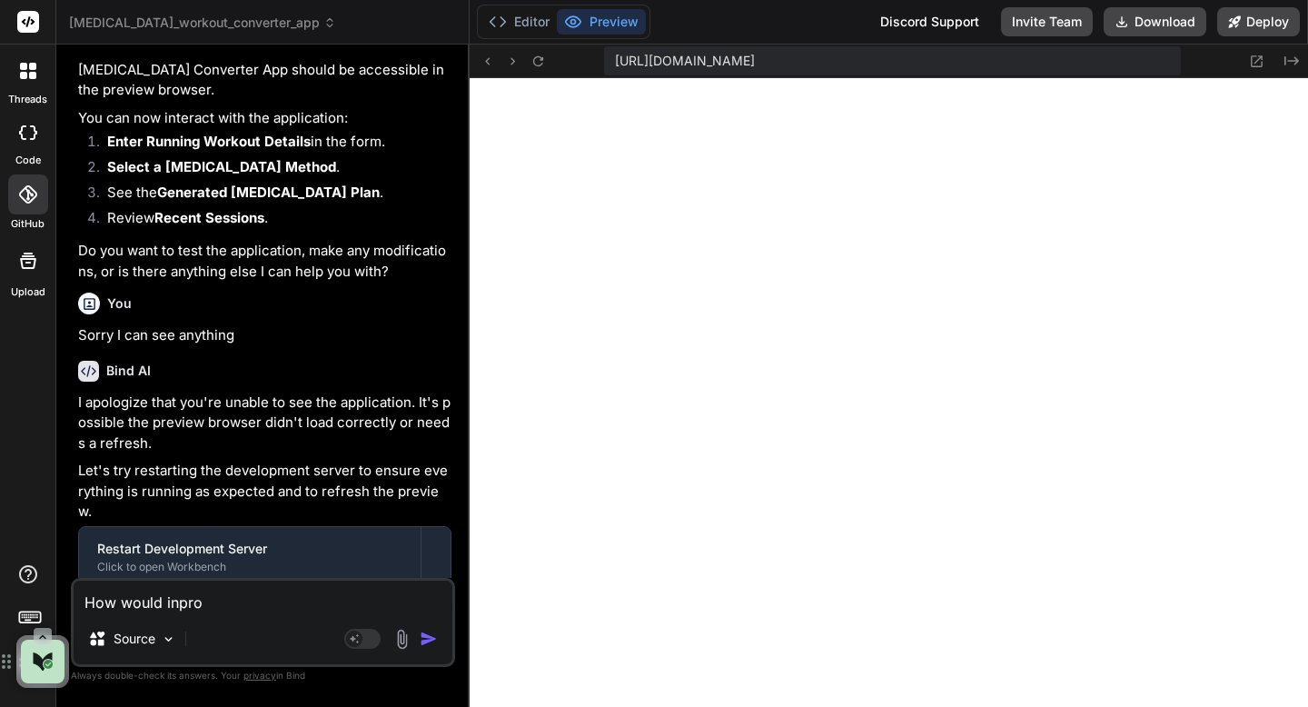
type textarea "How would inprov"
type textarea "x"
type textarea "How would improve"
type textarea "x"
type textarea "How would improve t"
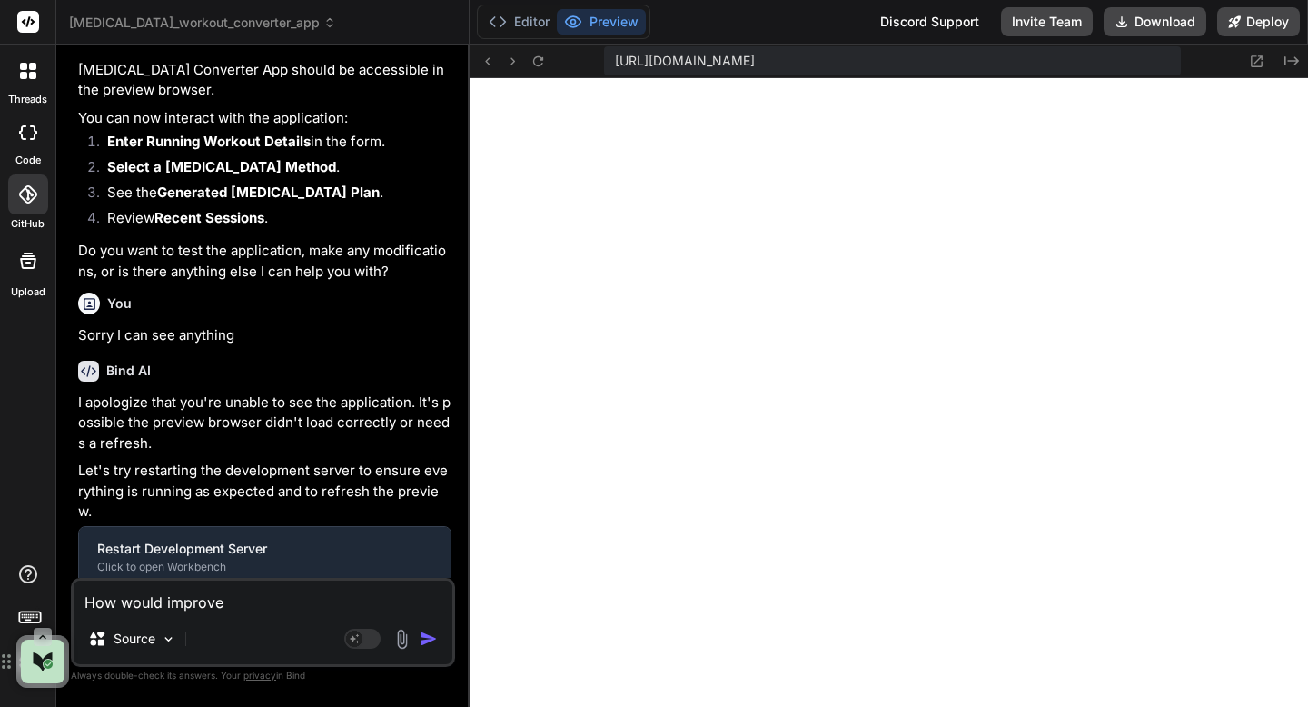
type textarea "x"
type textarea "How would improve th"
type textarea "x"
type textarea "How would improve thi"
type textarea "x"
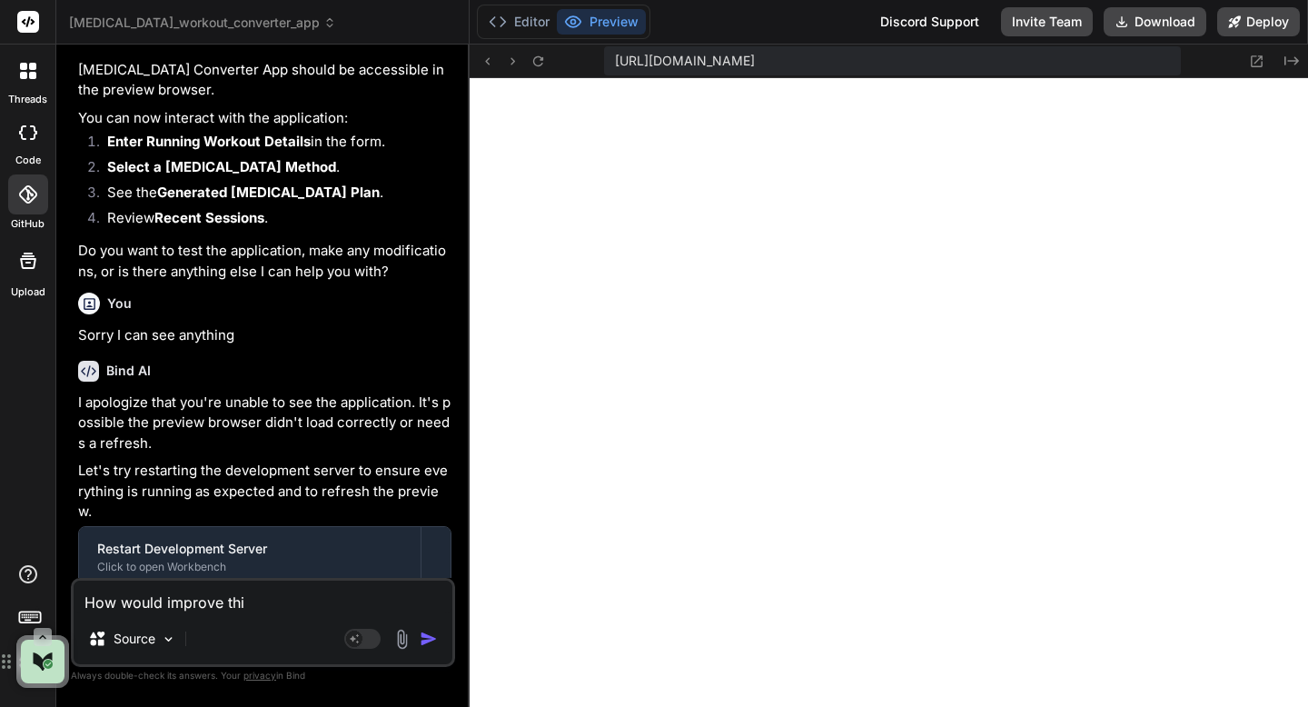
type textarea "How would improve this"
type textarea "x"
type textarea "How would improve this"
type textarea "x"
type textarea "How would improve this a"
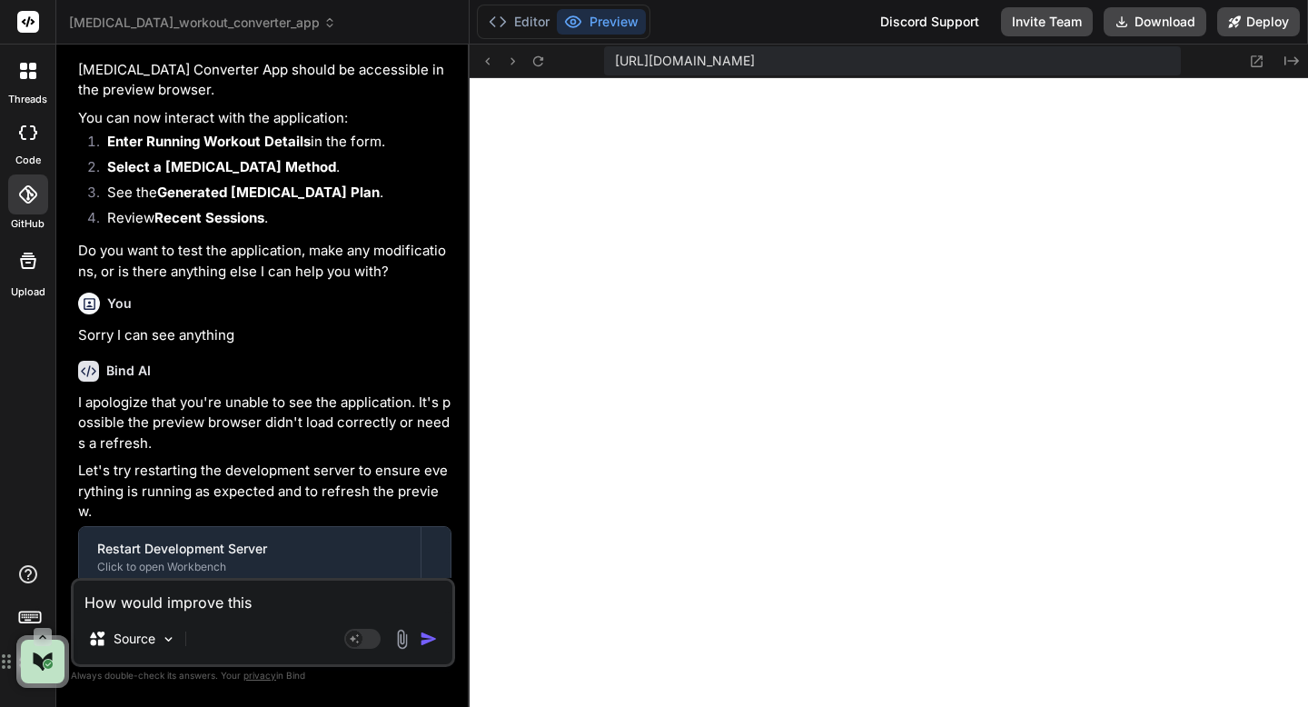
type textarea "x"
type textarea "How would improve this a"
type textarea "x"
type textarea "How would improve this a"
type textarea "x"
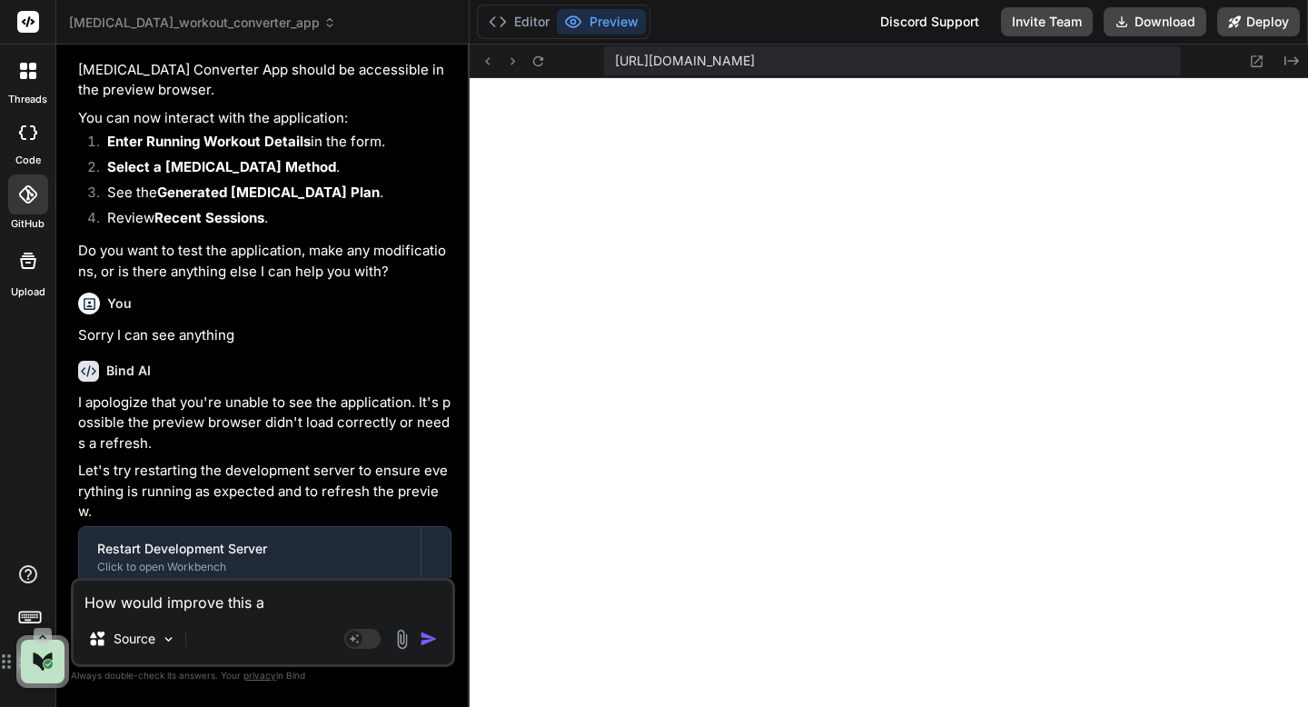
type textarea "How would improve this an"
type textarea "x"
type textarea "How would improve this and"
type textarea "x"
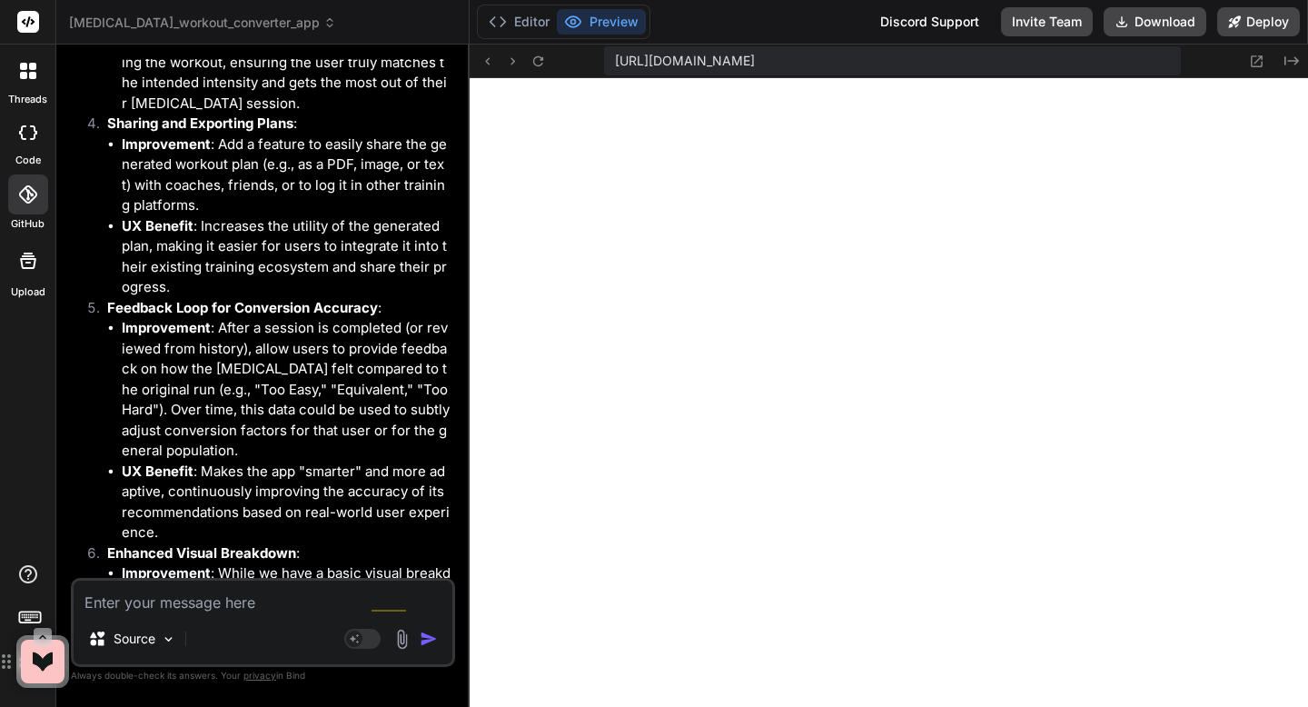
scroll to position [9393, 0]
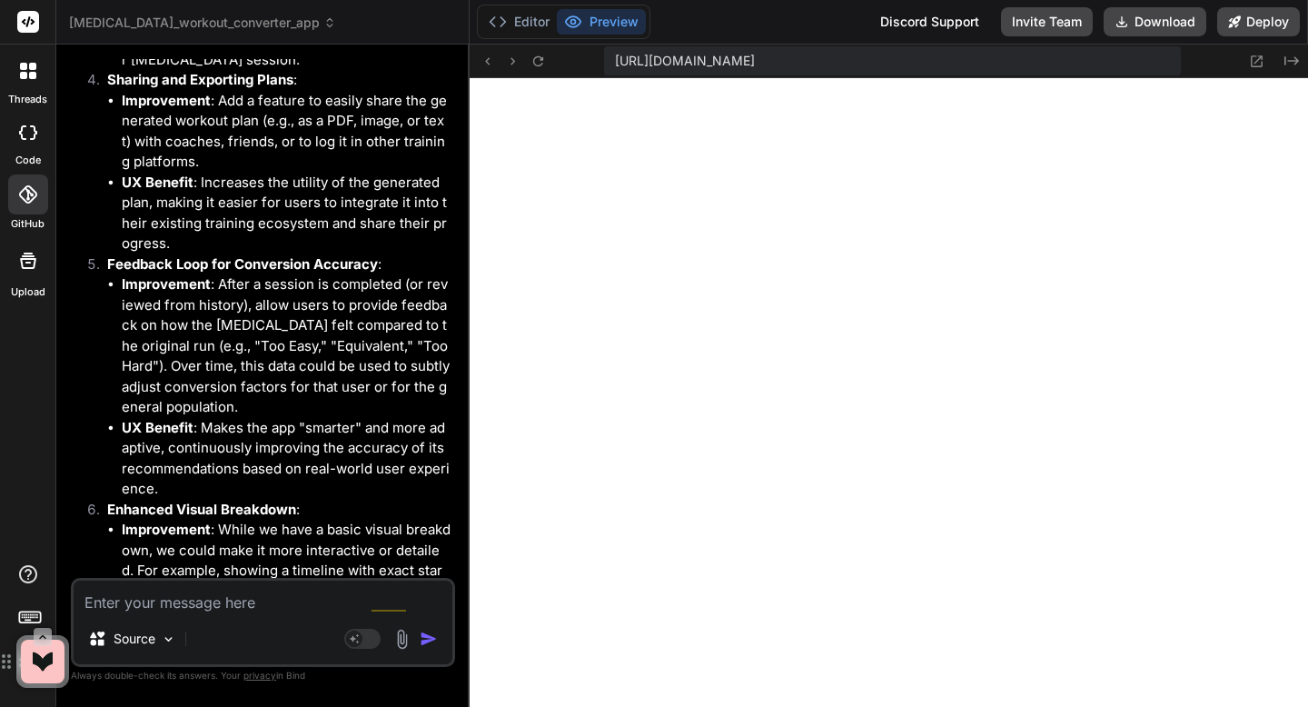
click at [140, 609] on textarea at bounding box center [263, 597] width 379 height 33
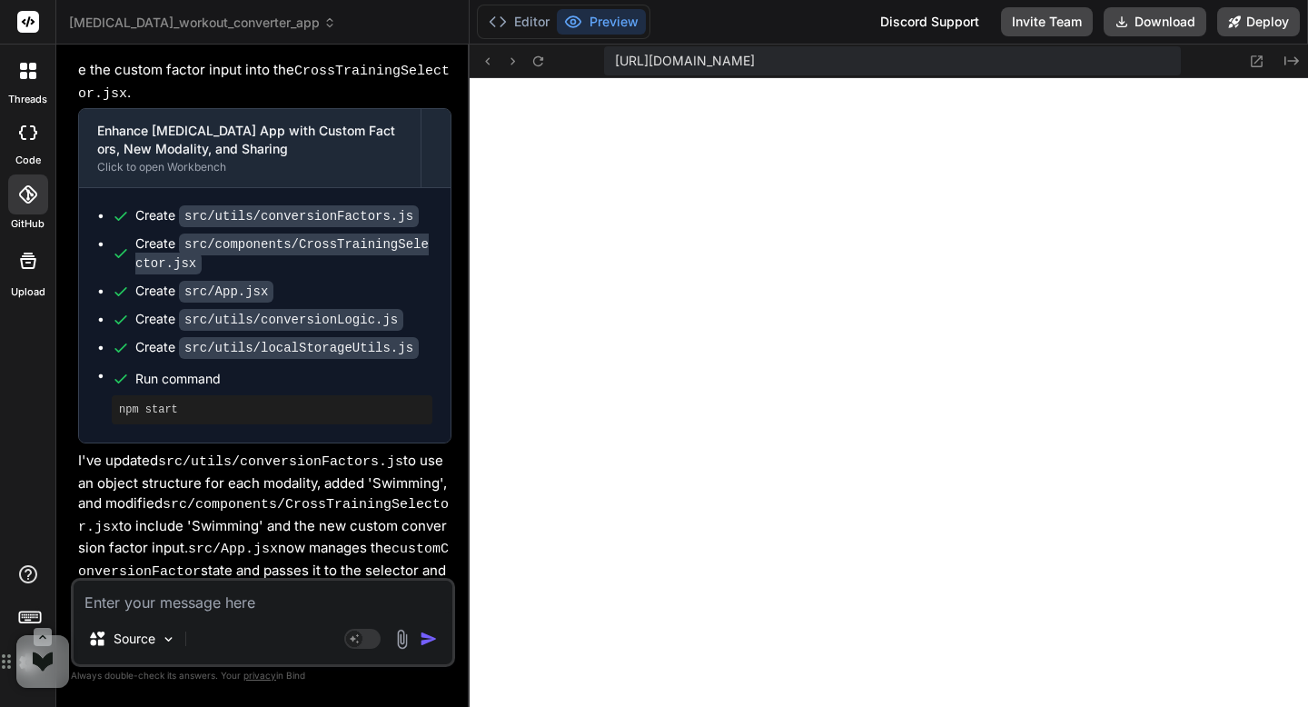
scroll to position [11114, 0]
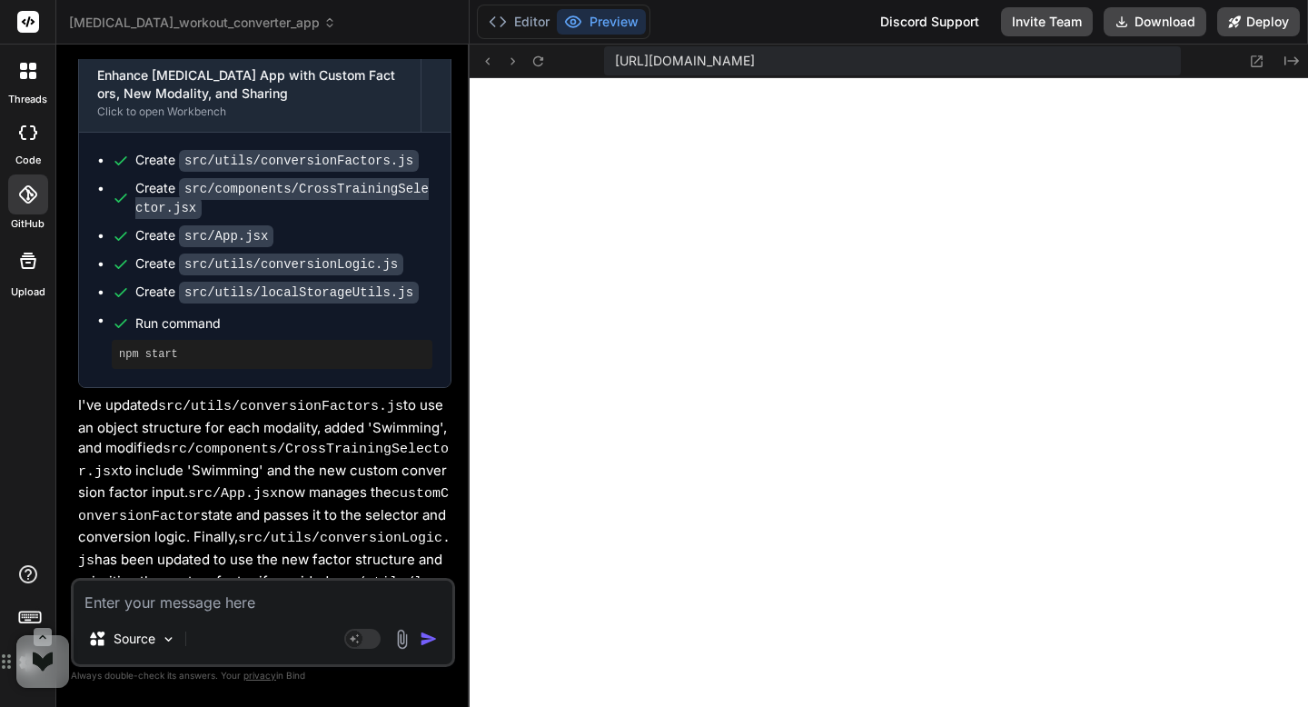
click at [127, 600] on textarea at bounding box center [263, 597] width 379 height 33
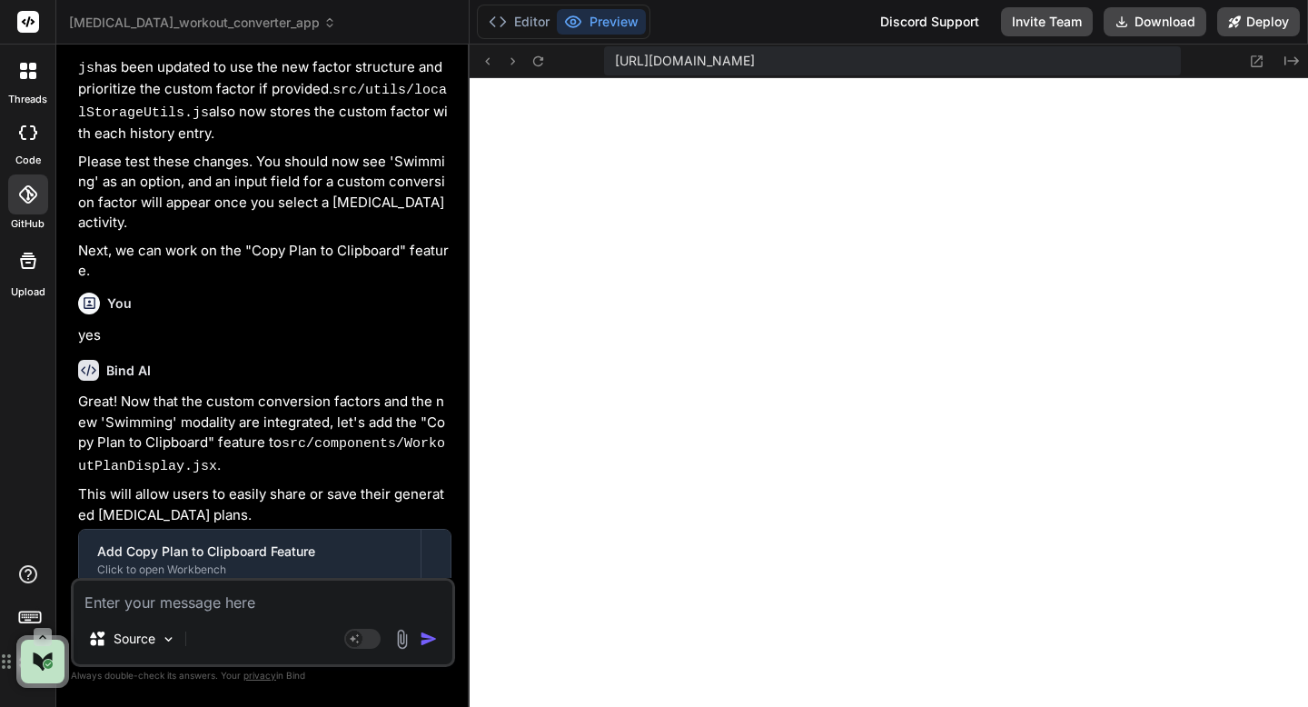
scroll to position [11760, 0]
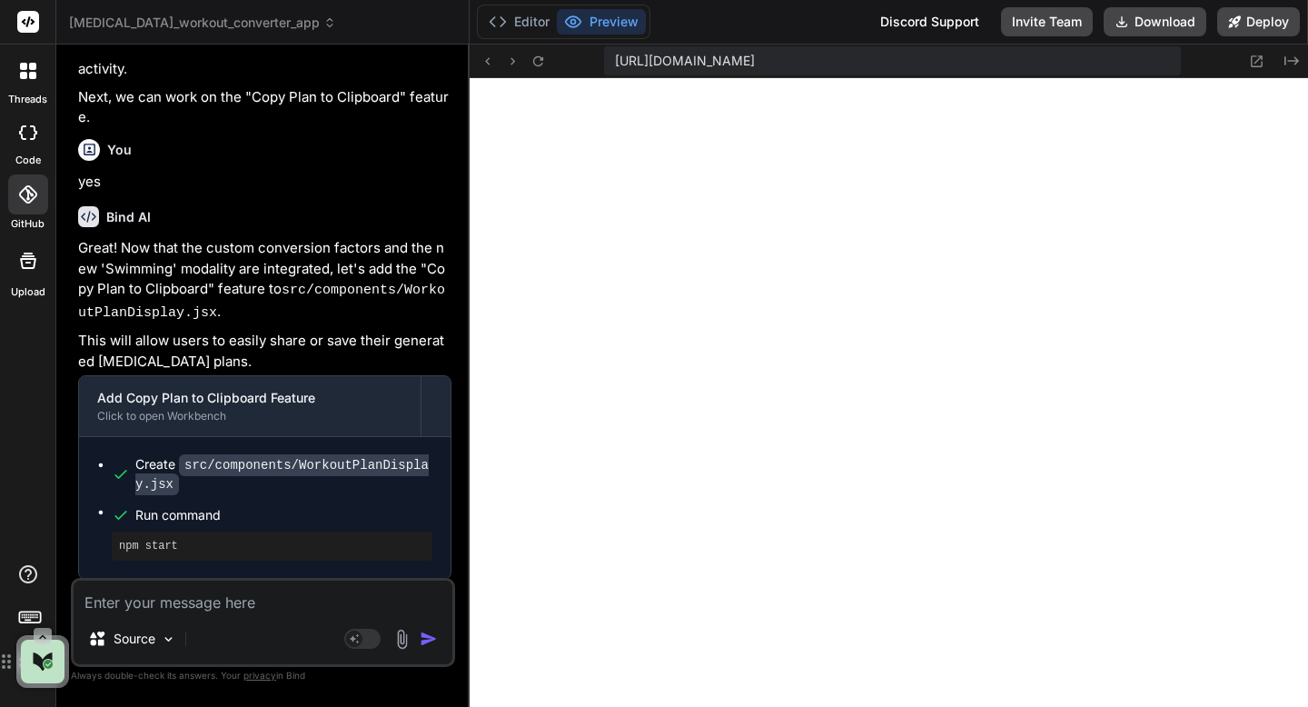
click at [383, 588] on textarea at bounding box center [263, 597] width 379 height 33
paste textarea "Failed to copy!"
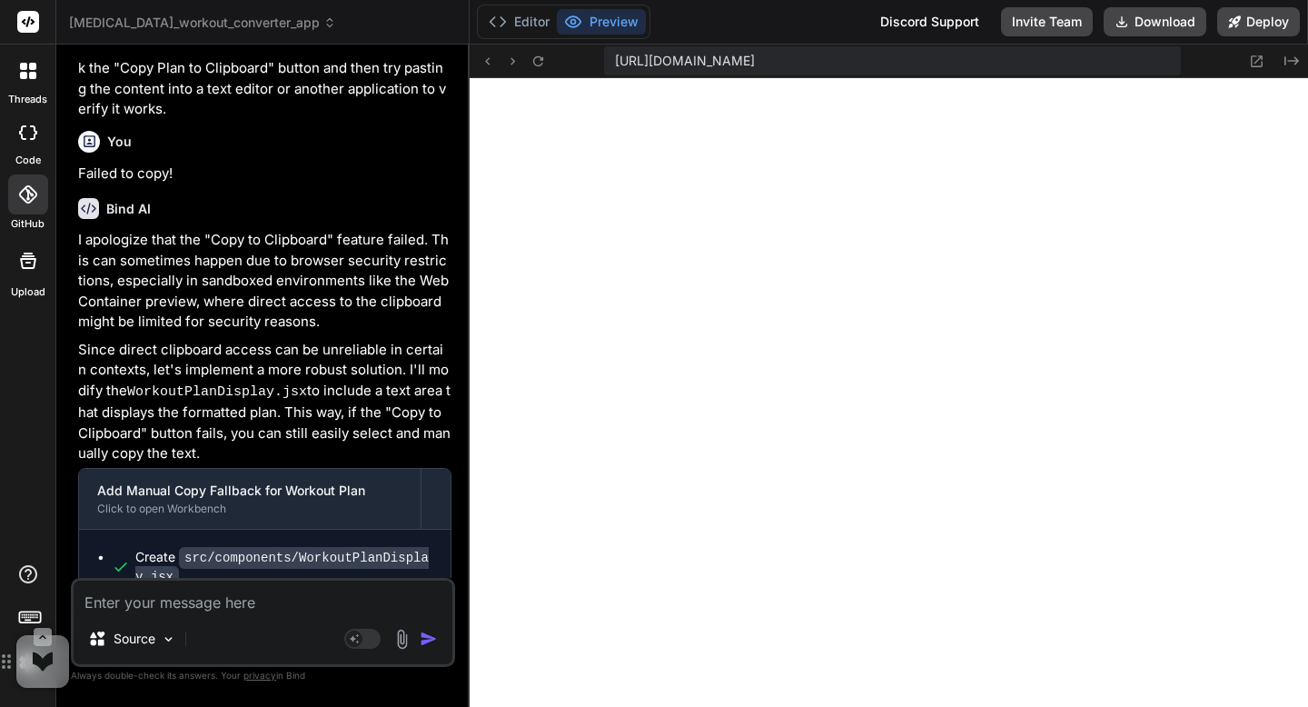
scroll to position [12467, 0]
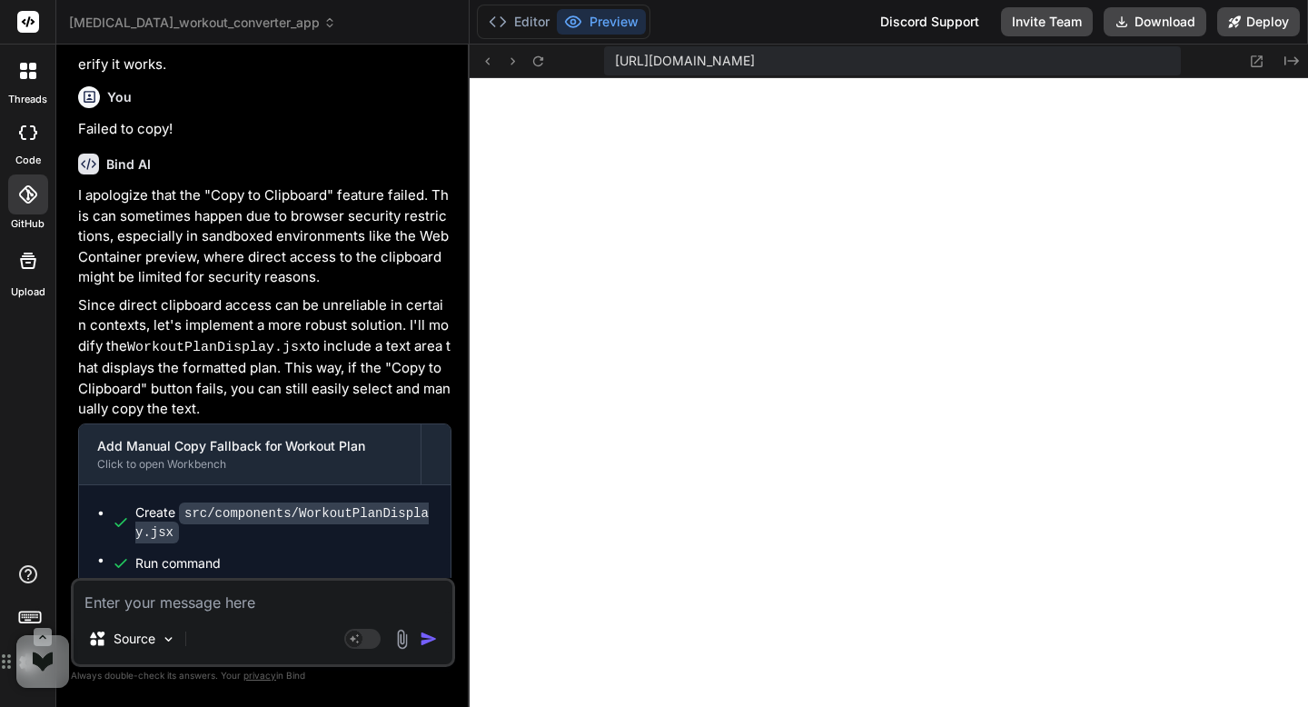
click at [287, 606] on textarea at bounding box center [263, 597] width 379 height 33
paste textarea "Unable to connect to port 5173"
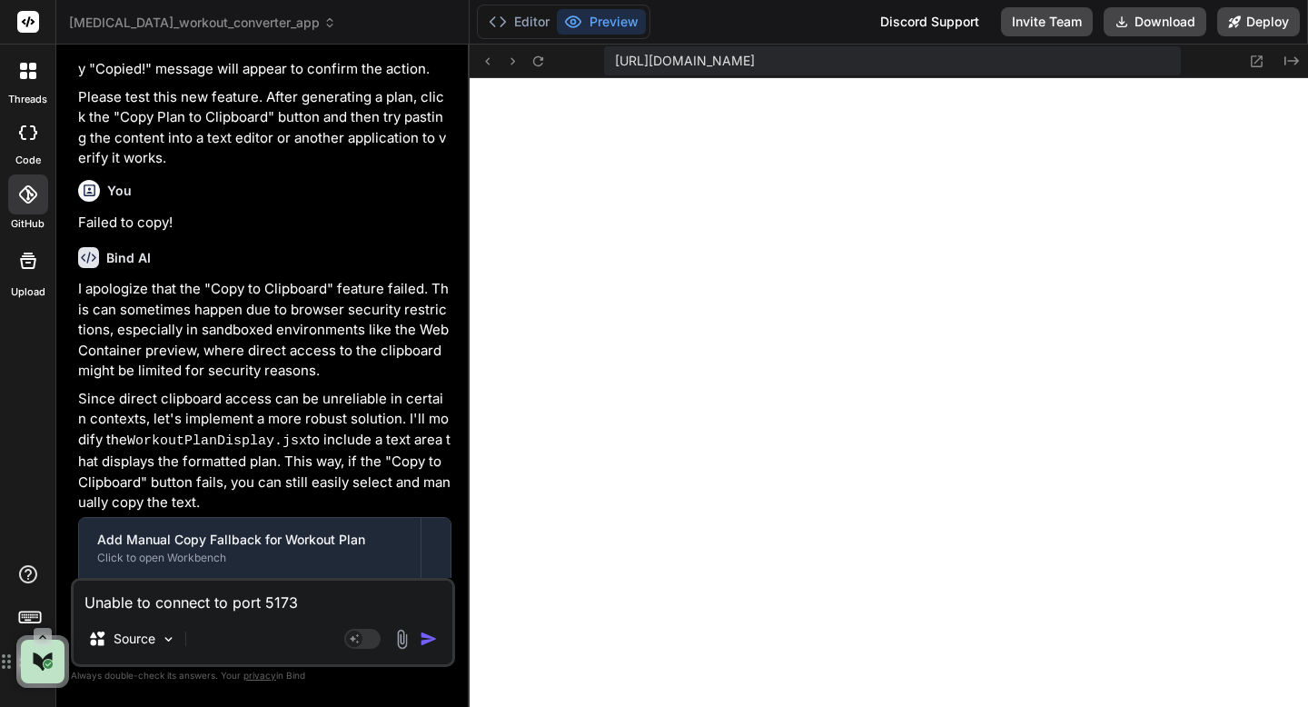
scroll to position [12382, 0]
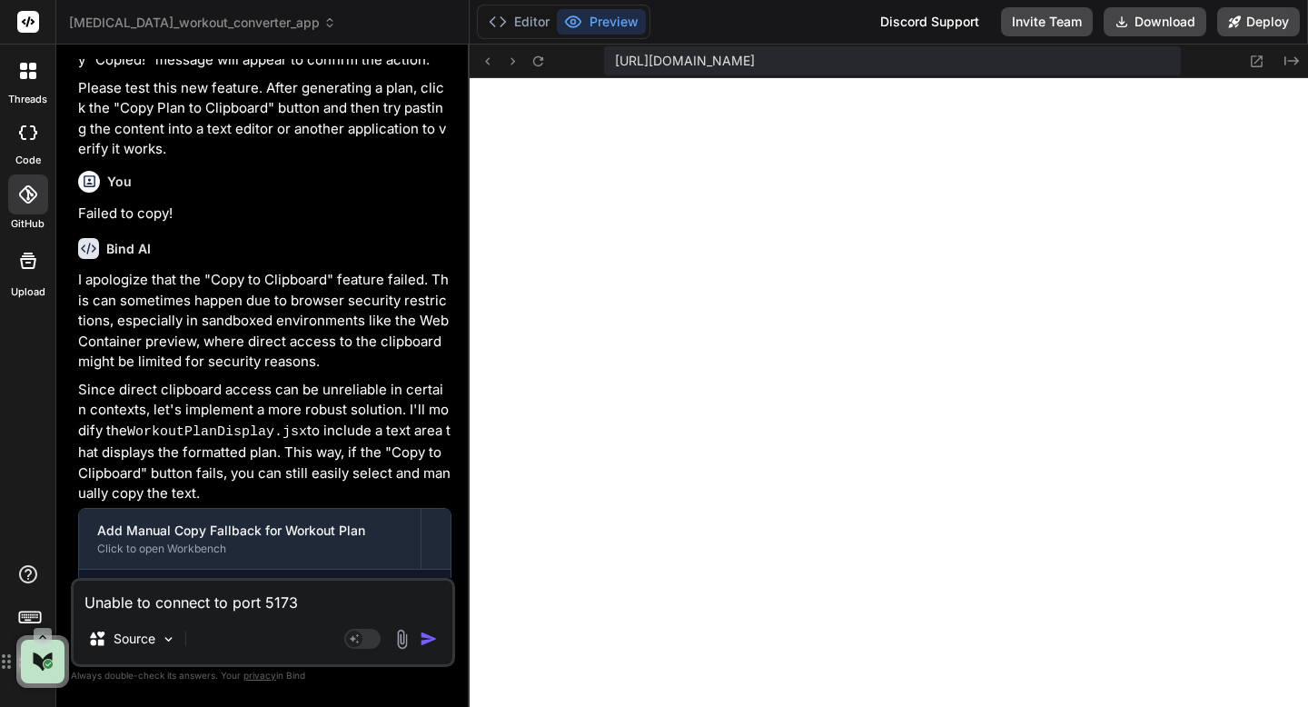
click at [427, 645] on img "button" at bounding box center [429, 639] width 18 height 18
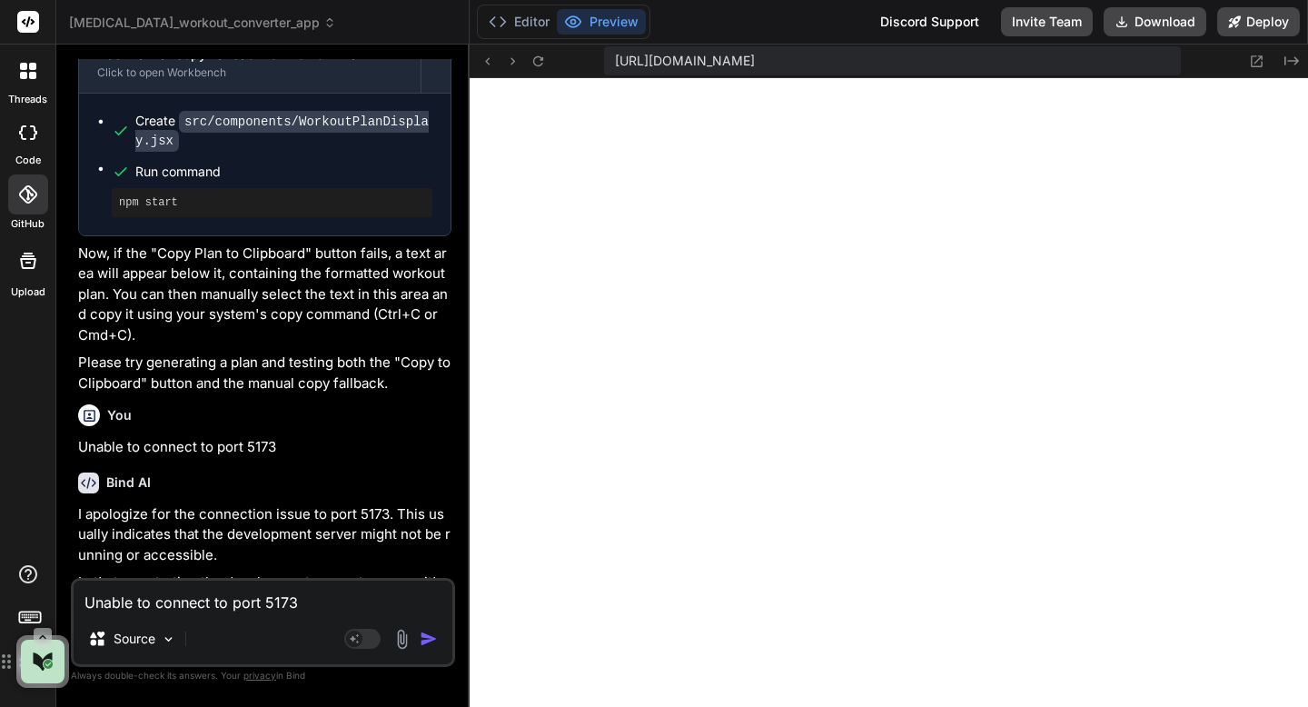
scroll to position [12916, 0]
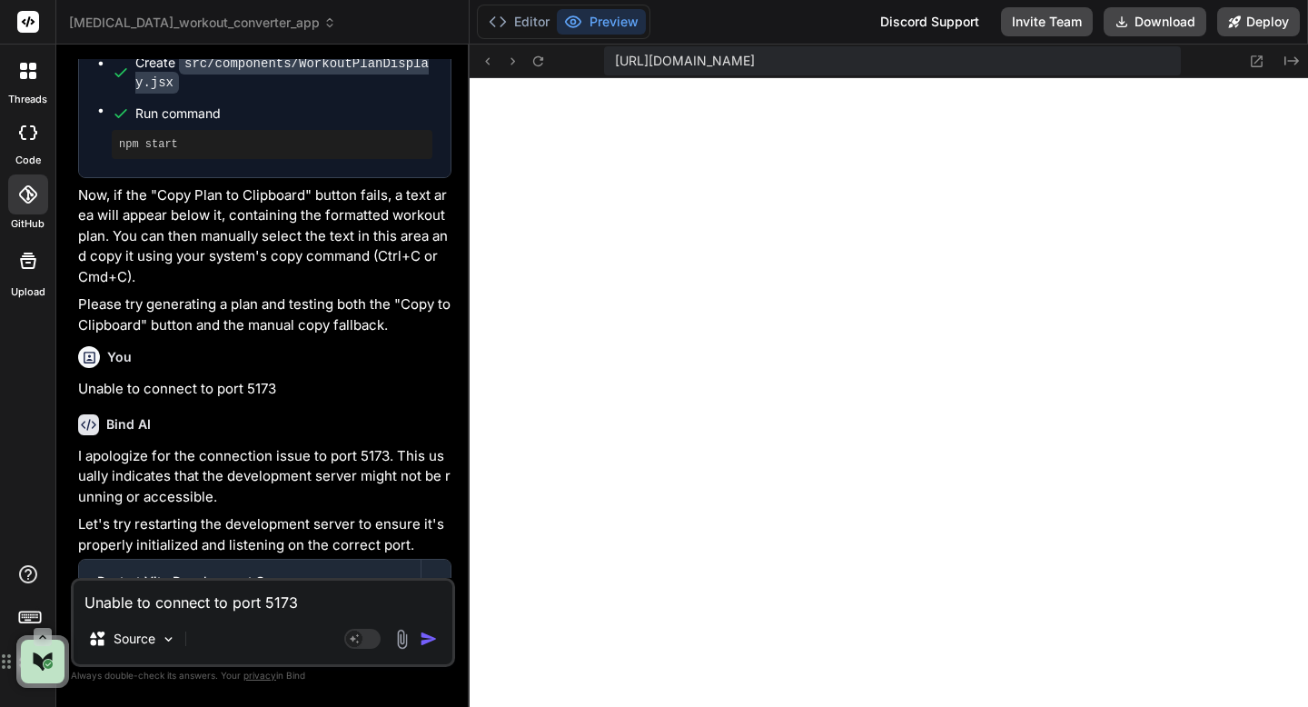
click at [233, 603] on textarea "Unable to connect to port 5173" at bounding box center [263, 597] width 379 height 33
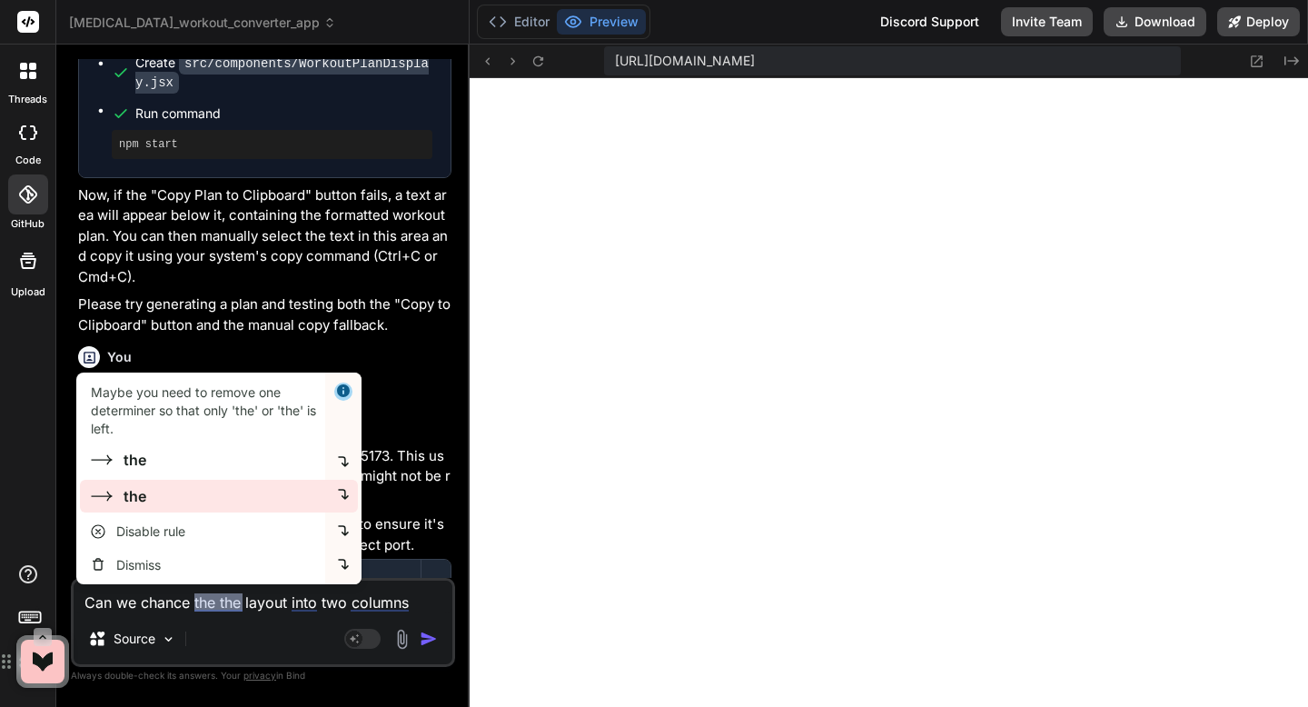
click at [154, 488] on div "the" at bounding box center [200, 496] width 249 height 33
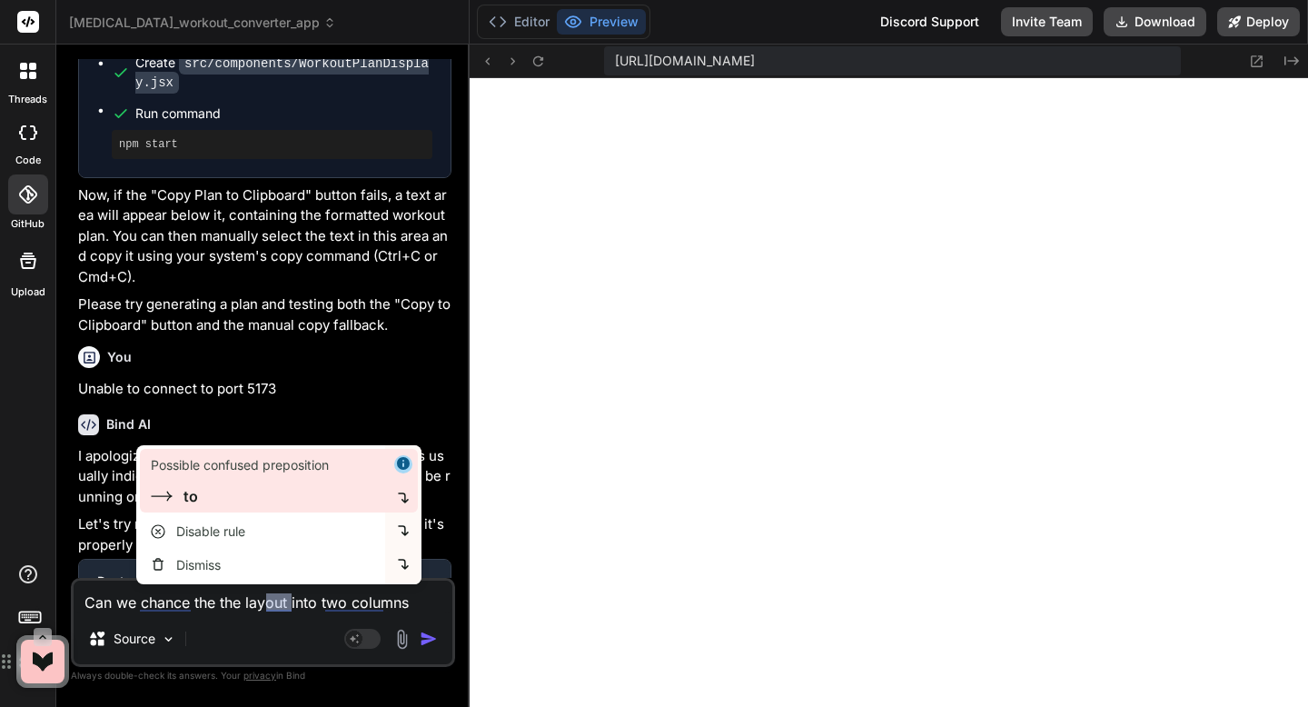
click at [214, 493] on div "to" at bounding box center [264, 496] width 227 height 22
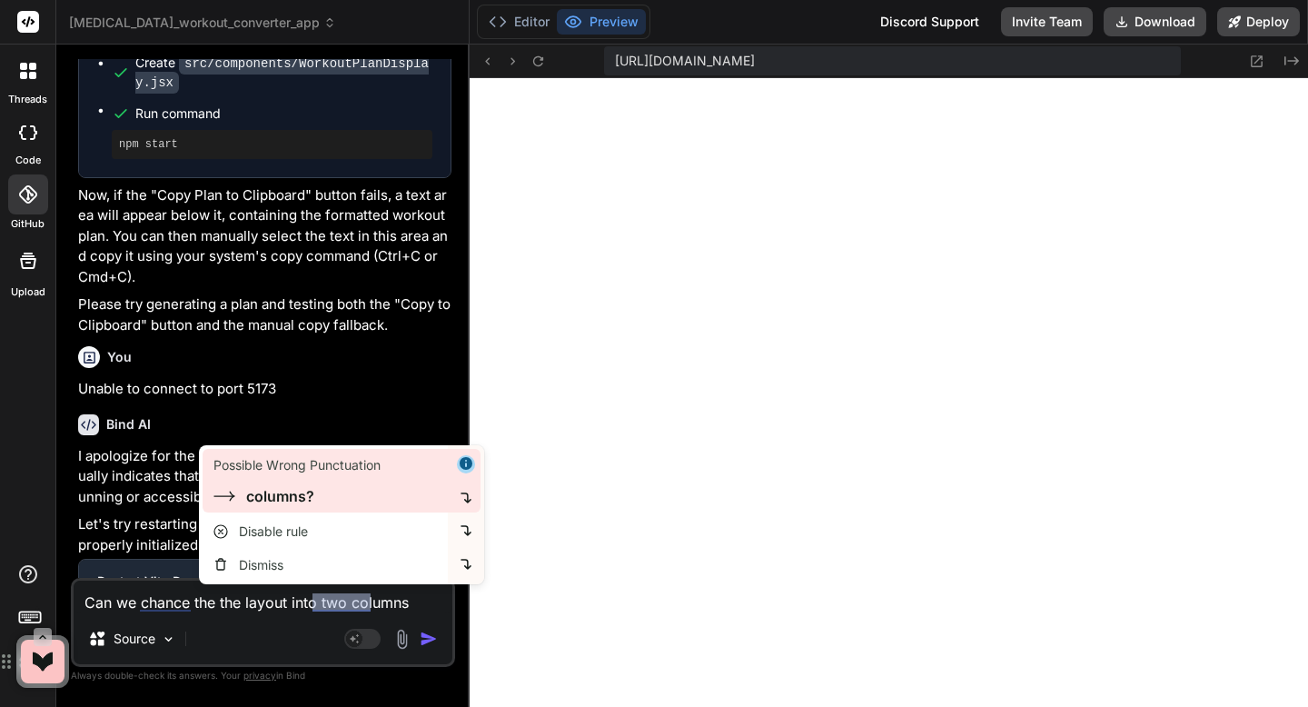
click at [282, 500] on div "columns?" at bounding box center [280, 496] width 68 height 22
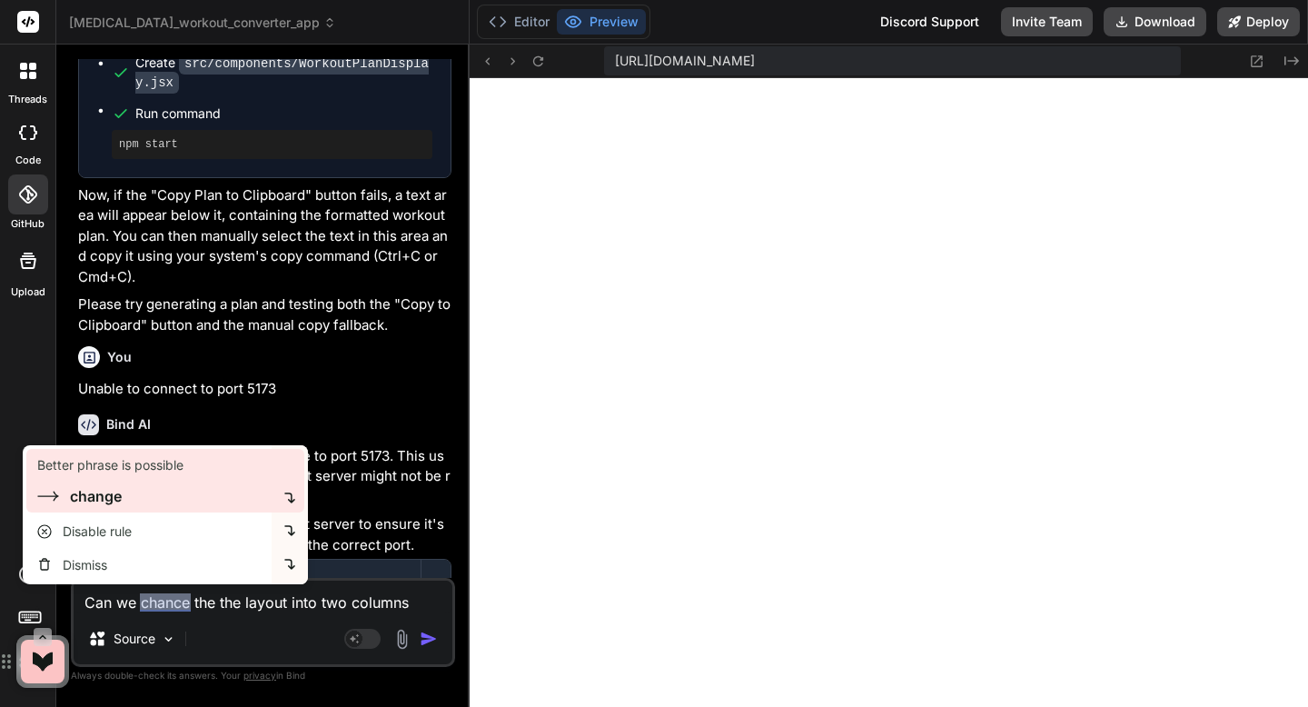
click at [104, 502] on div "change" at bounding box center [96, 496] width 52 height 22
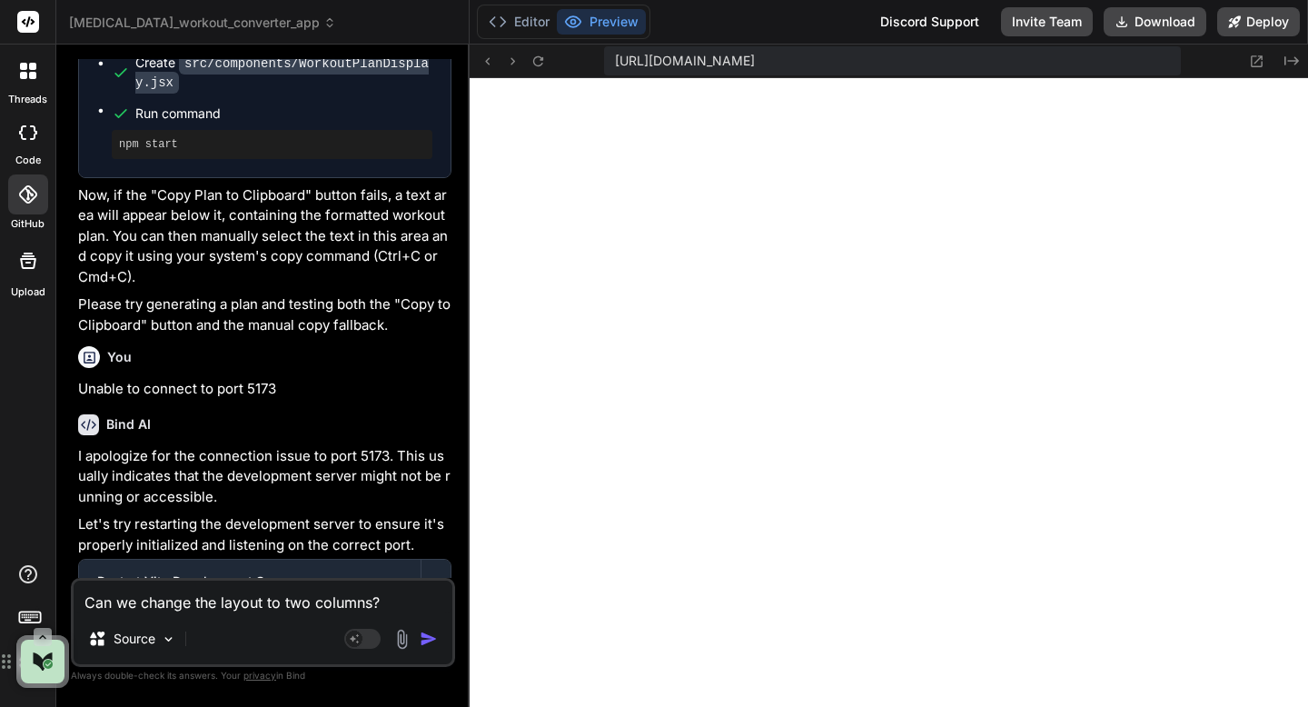
click at [424, 638] on img "button" at bounding box center [429, 639] width 18 height 18
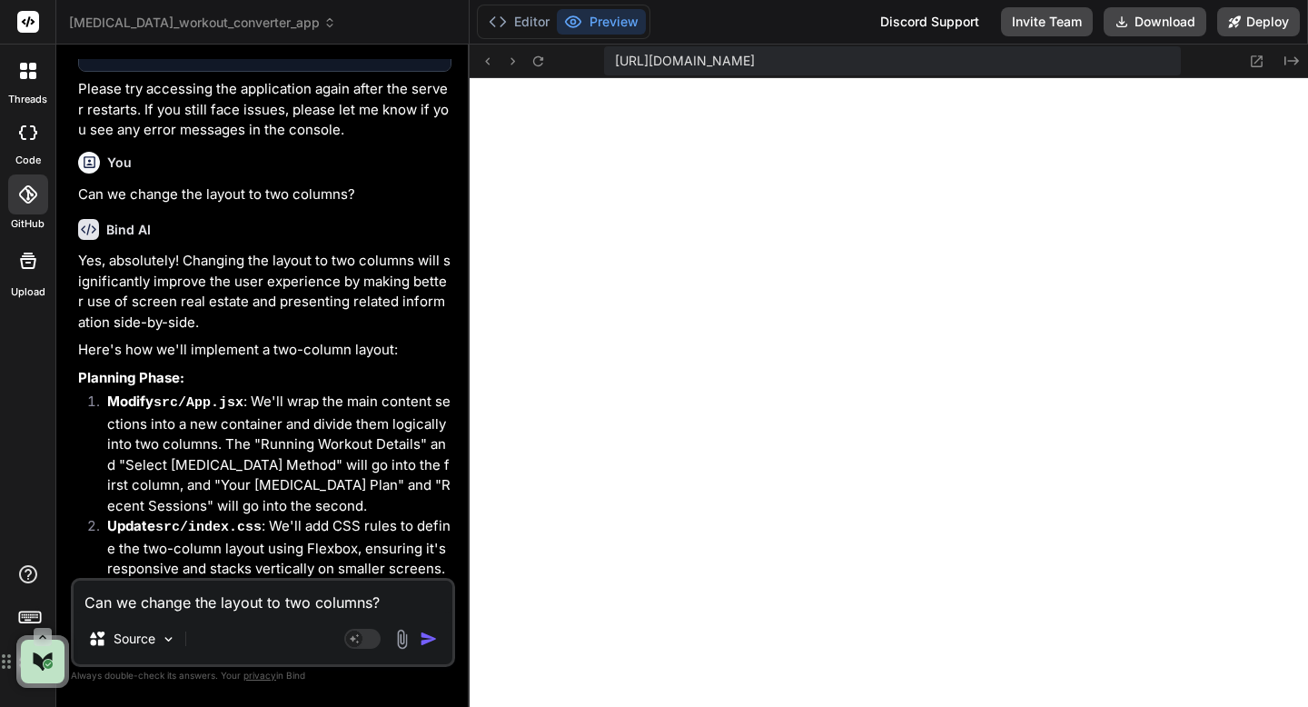
scroll to position [13773, 0]
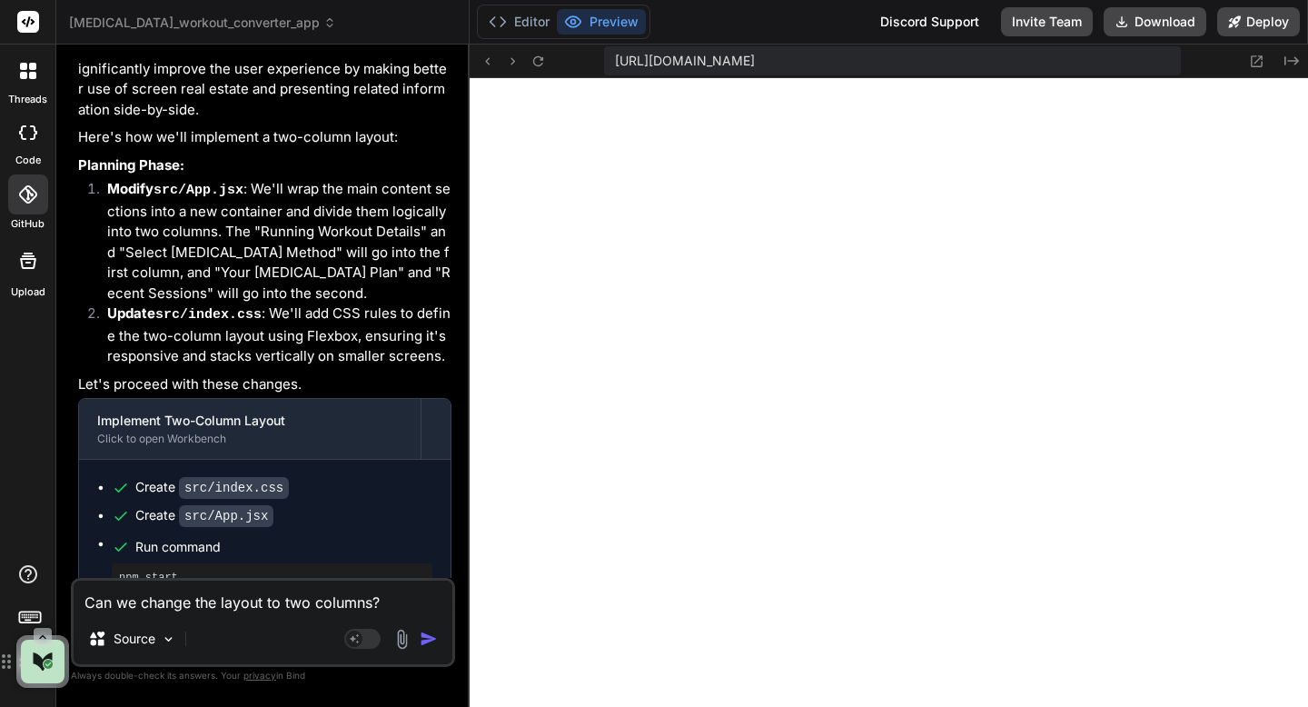
click at [214, 610] on textarea "Can we change the layout to two columns?" at bounding box center [263, 597] width 379 height 33
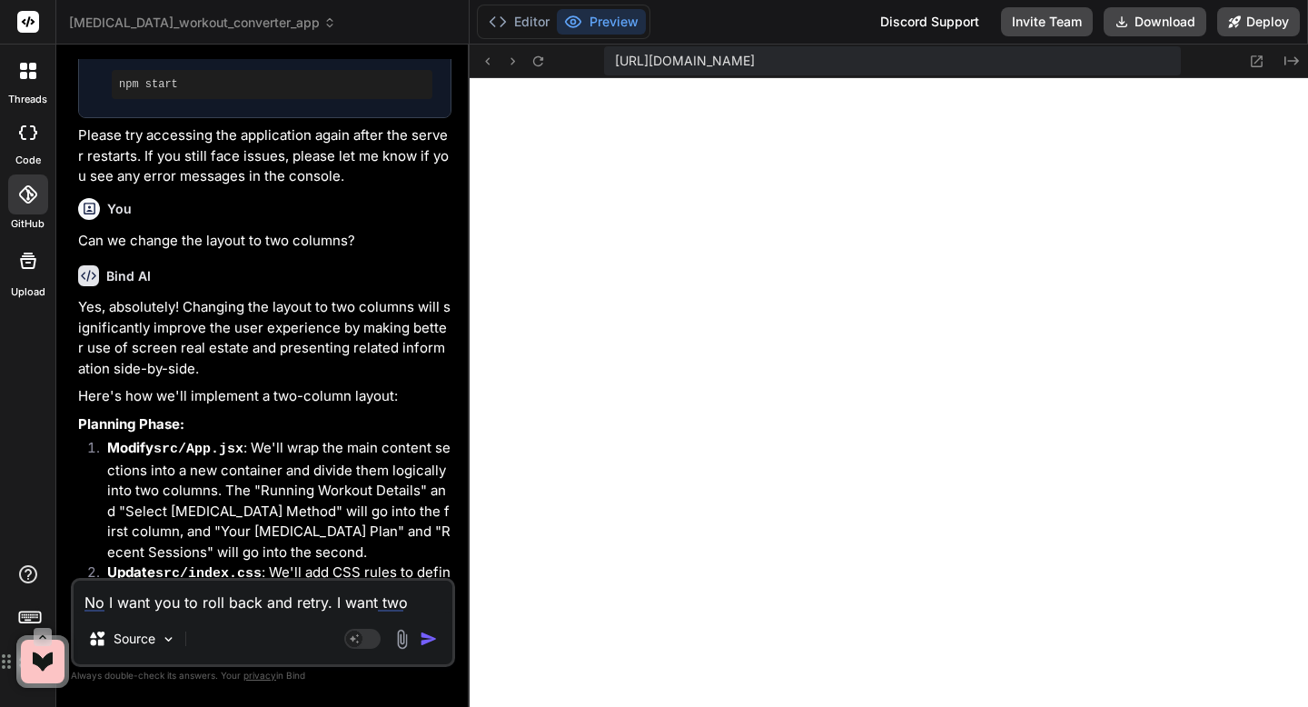
scroll to position [13331, 0]
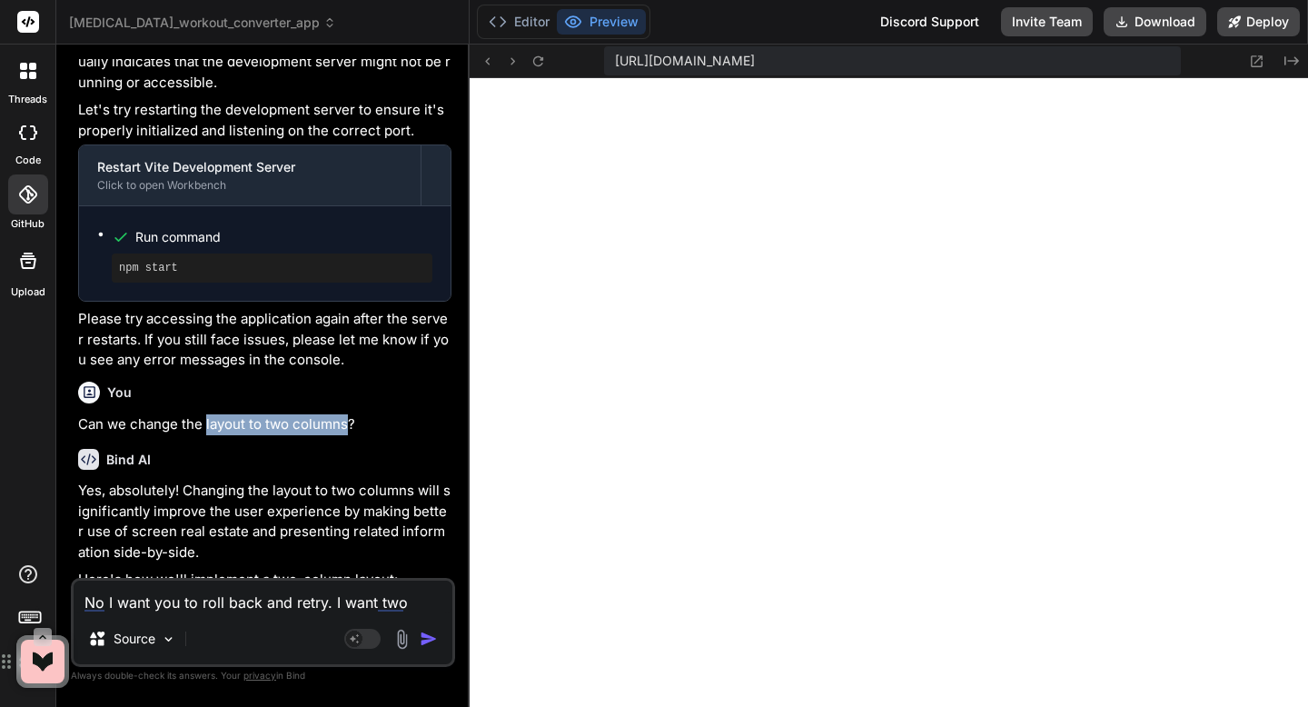
drag, startPoint x: 205, startPoint y: 210, endPoint x: 344, endPoint y: 213, distance: 139.1
click at [344, 414] on p "Can we change the layout to two columns?" at bounding box center [264, 424] width 373 height 21
copy p "layout to two columns"
click at [414, 606] on textarea "No I want you to roll back and retry. I want two" at bounding box center [263, 597] width 379 height 33
paste textarea "layout to two columns"
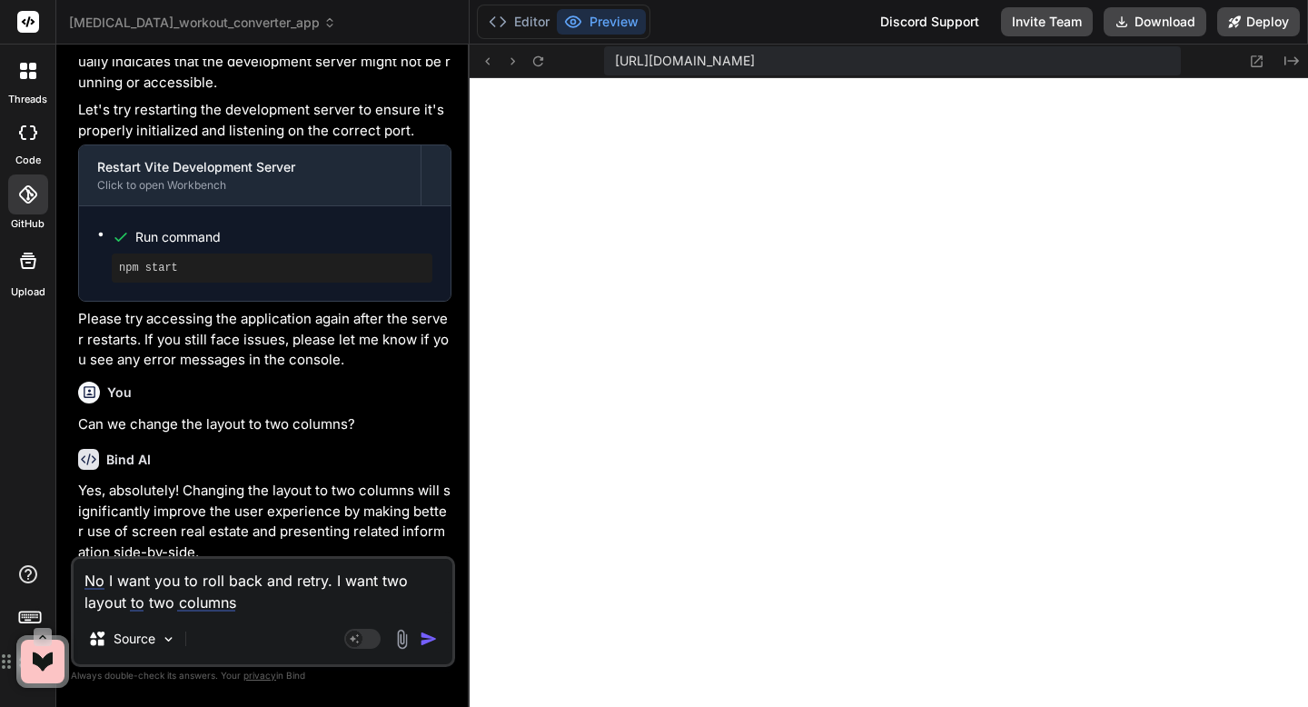
click at [83, 600] on textarea "No I want you to roll back and retry. I want two layout to two columns" at bounding box center [263, 586] width 379 height 55
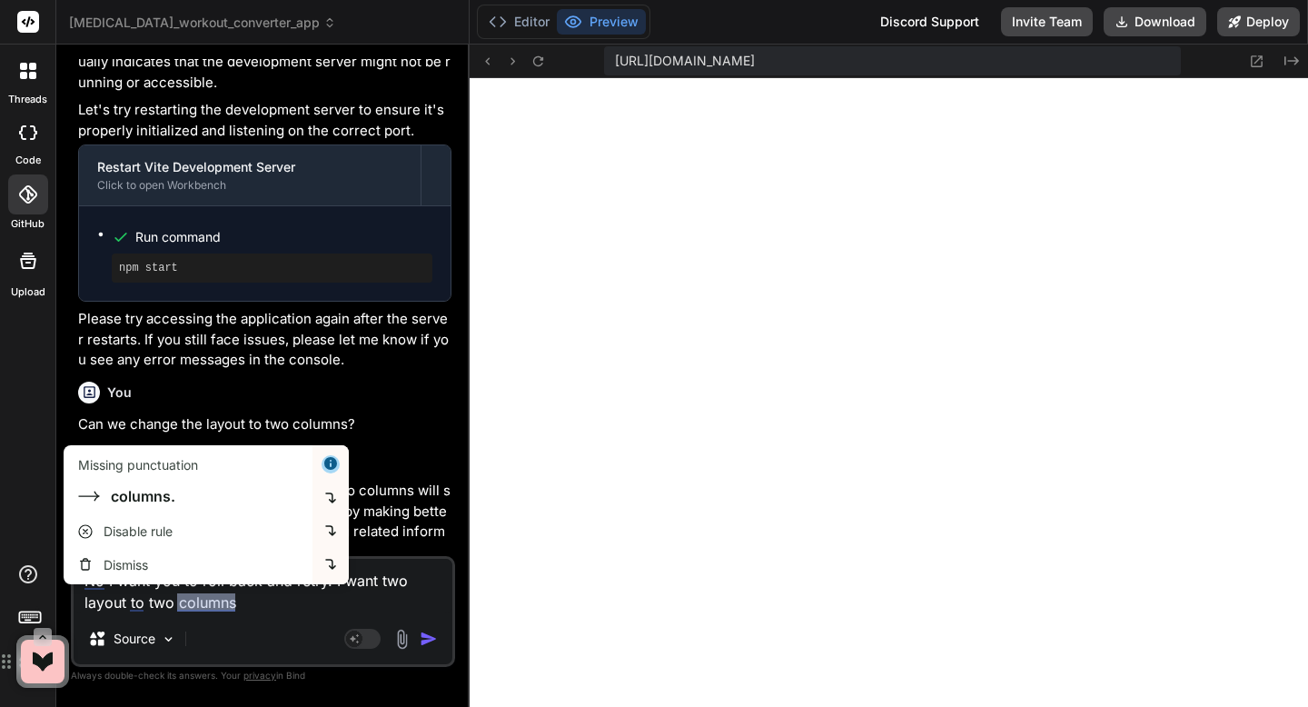
click at [236, 604] on textarea "No I want you to roll back and retry. I want two layout to two columns" at bounding box center [263, 586] width 379 height 55
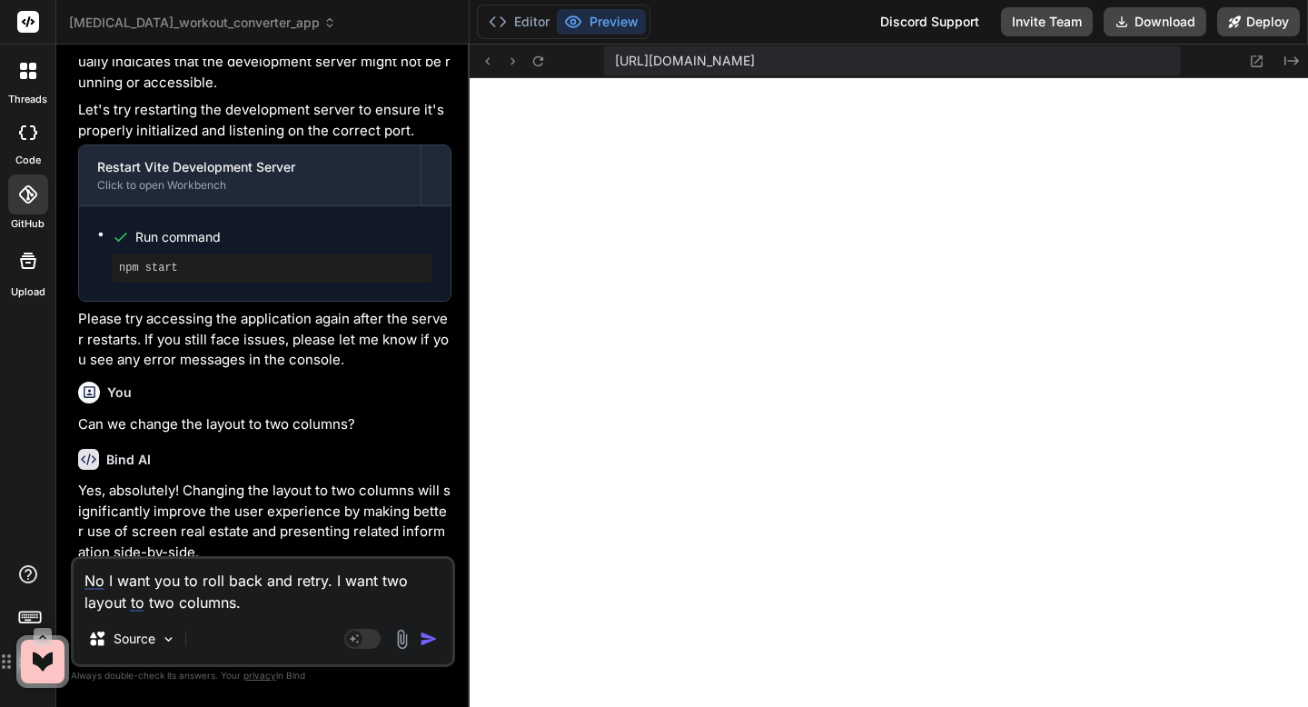
click at [432, 641] on img "button" at bounding box center [429, 639] width 18 height 18
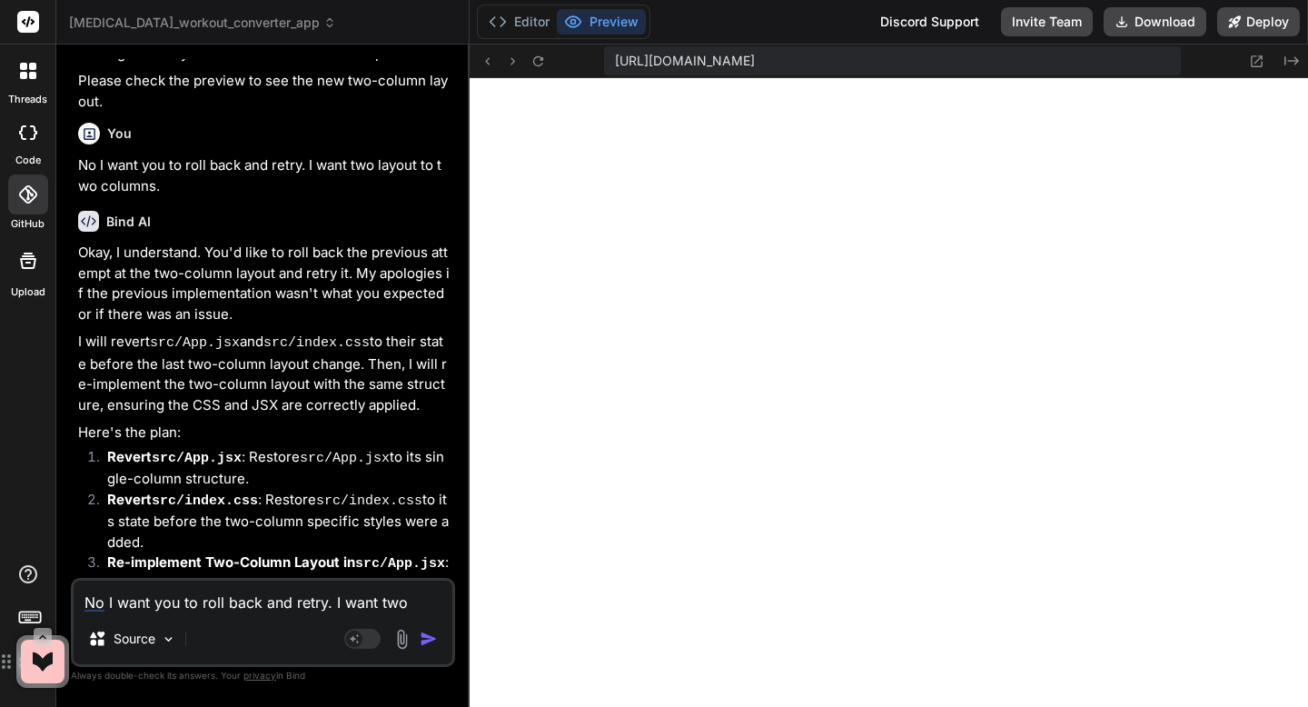
scroll to position [14644, 0]
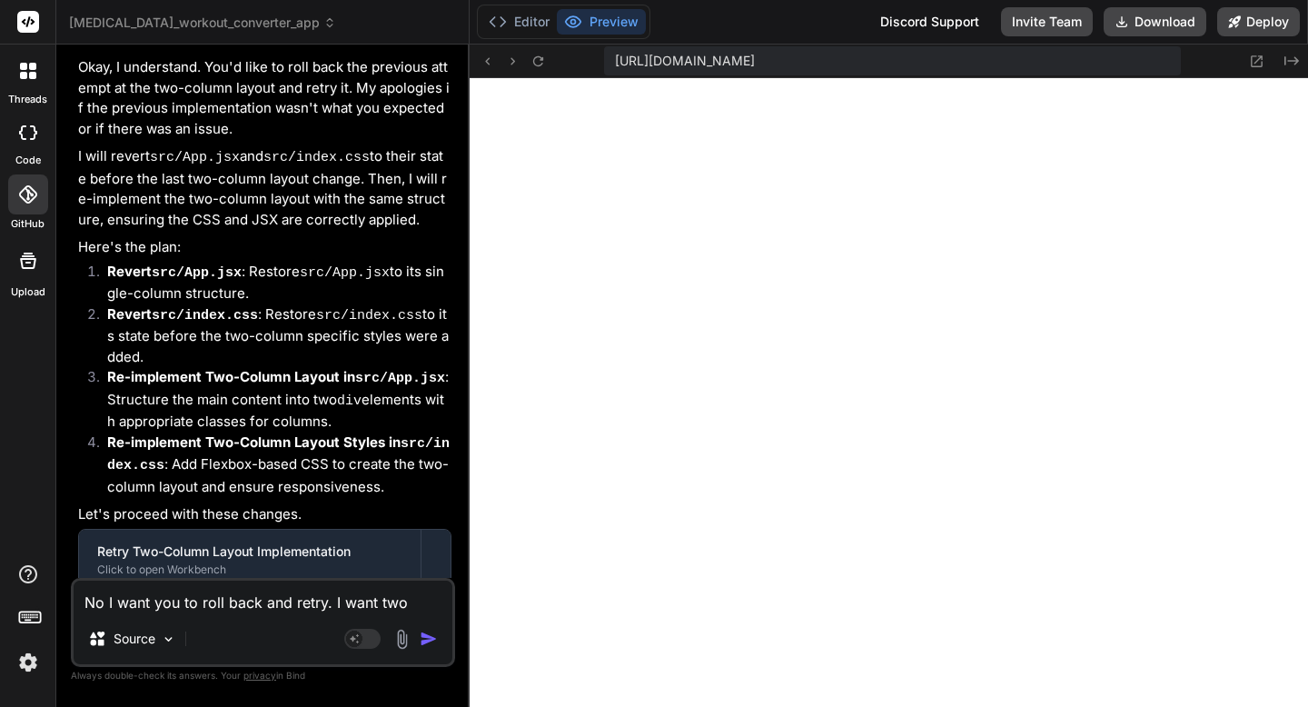
click at [1290, 59] on icon "Created with Pixso." at bounding box center [1292, 61] width 15 height 15
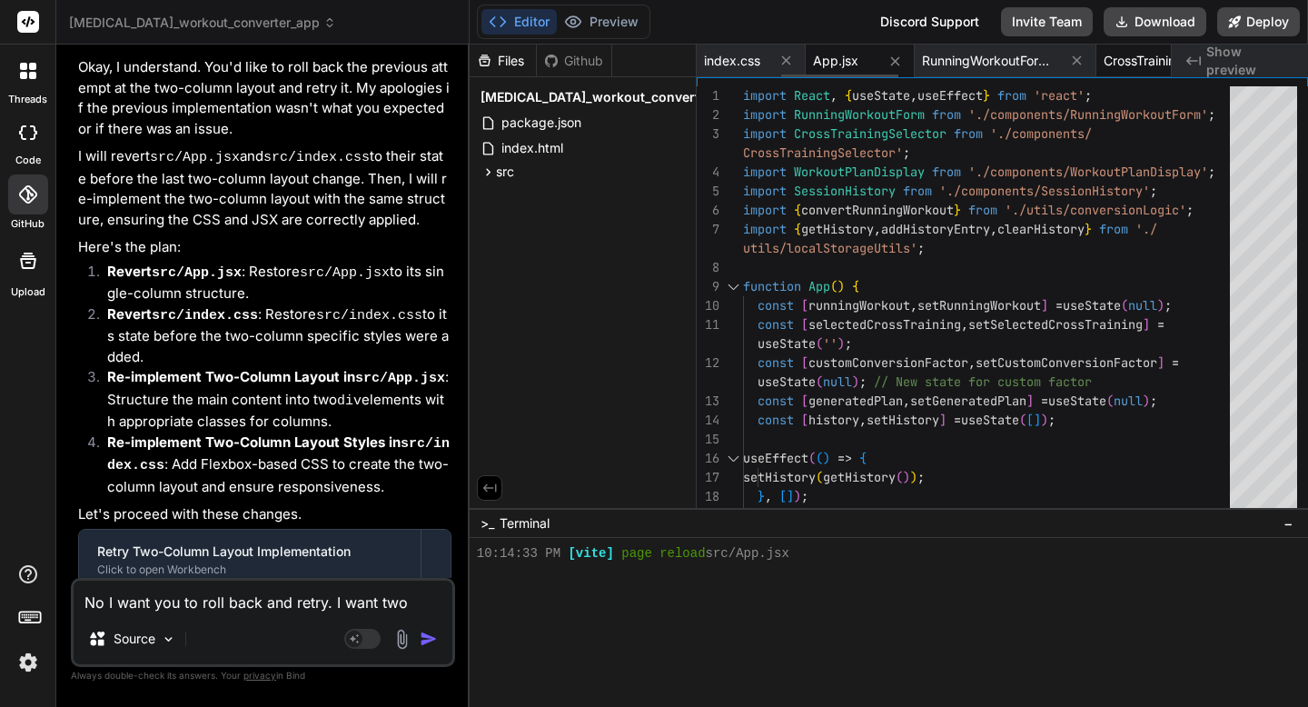
click at [1138, 56] on span "CrossTrainingSelector.jsx" at bounding box center [1172, 61] width 136 height 18
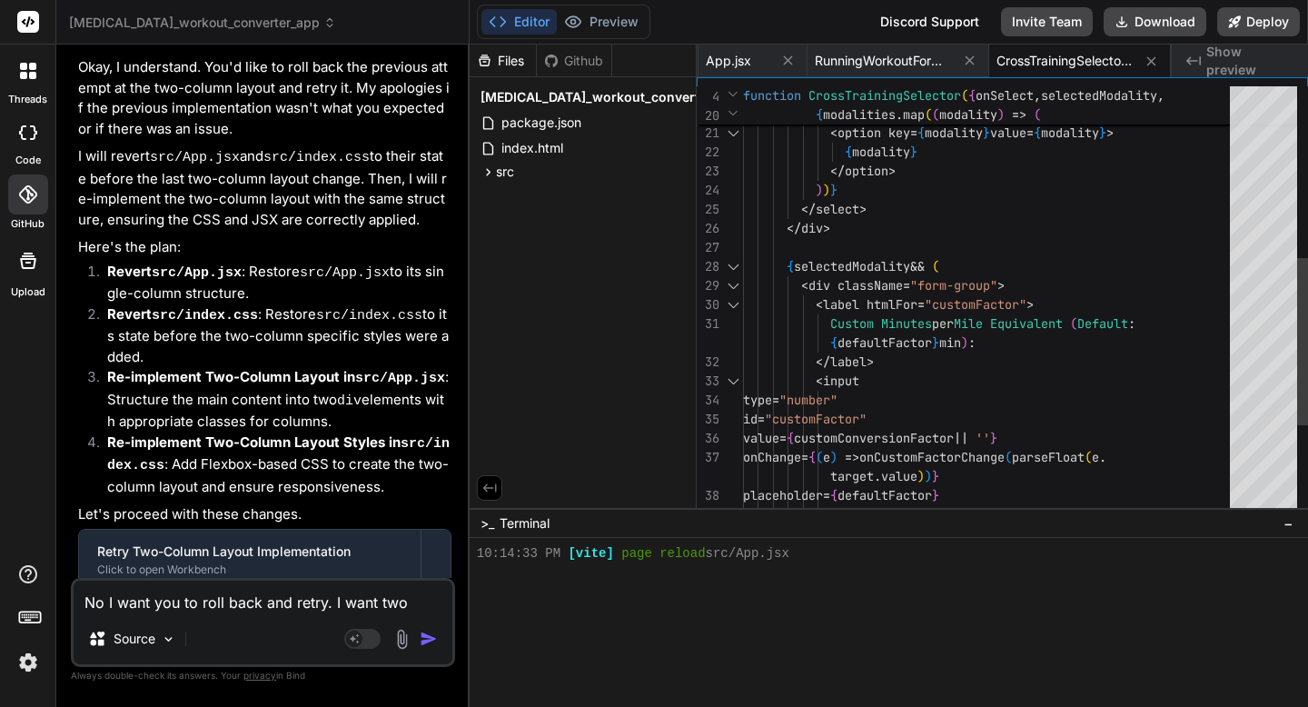
scroll to position [134, 0]
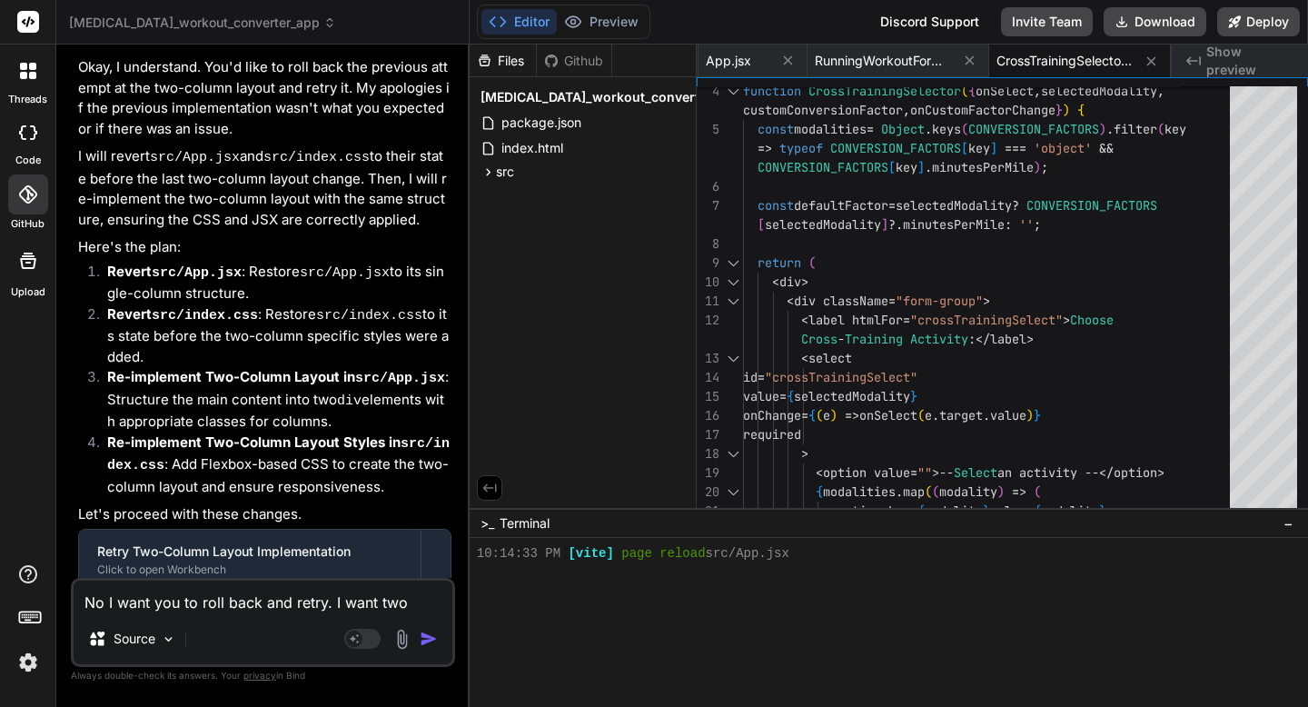
click at [1209, 67] on span "Show preview" at bounding box center [1250, 61] width 87 height 36
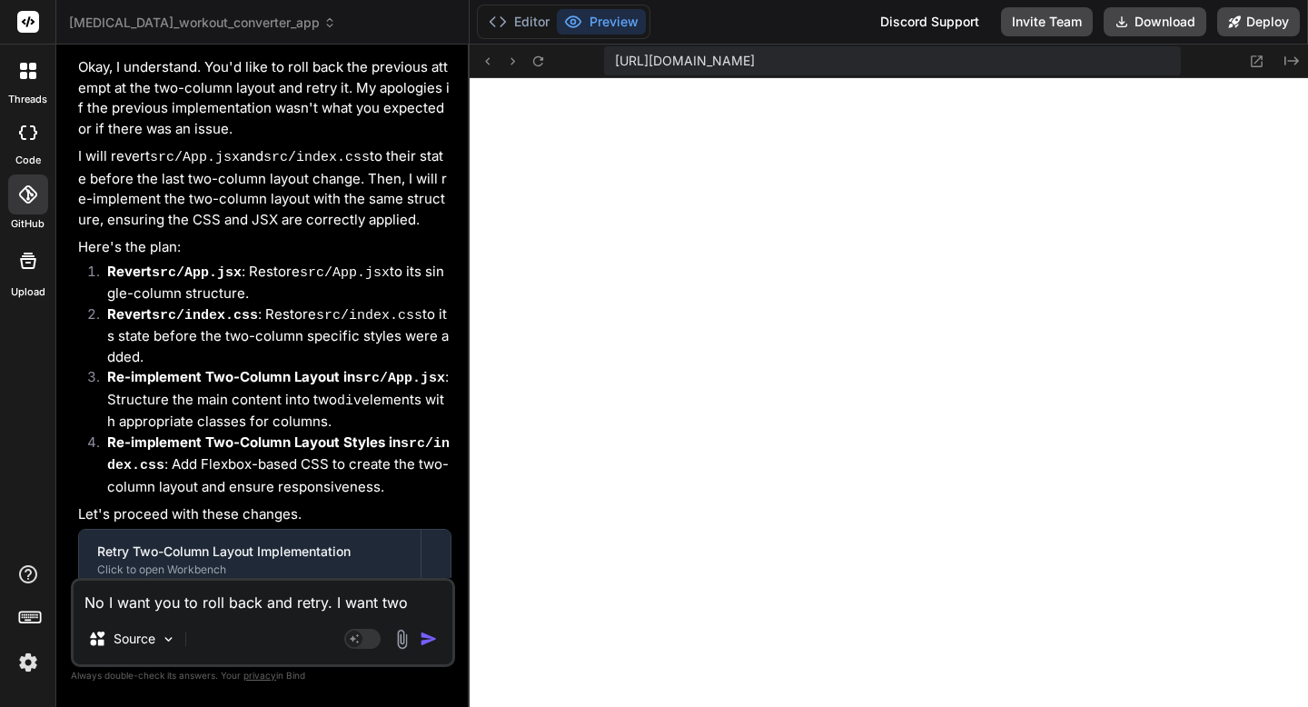
click at [251, 599] on textarea "No I want you to roll back and retry. I want two layout to two columns." at bounding box center [263, 597] width 379 height 33
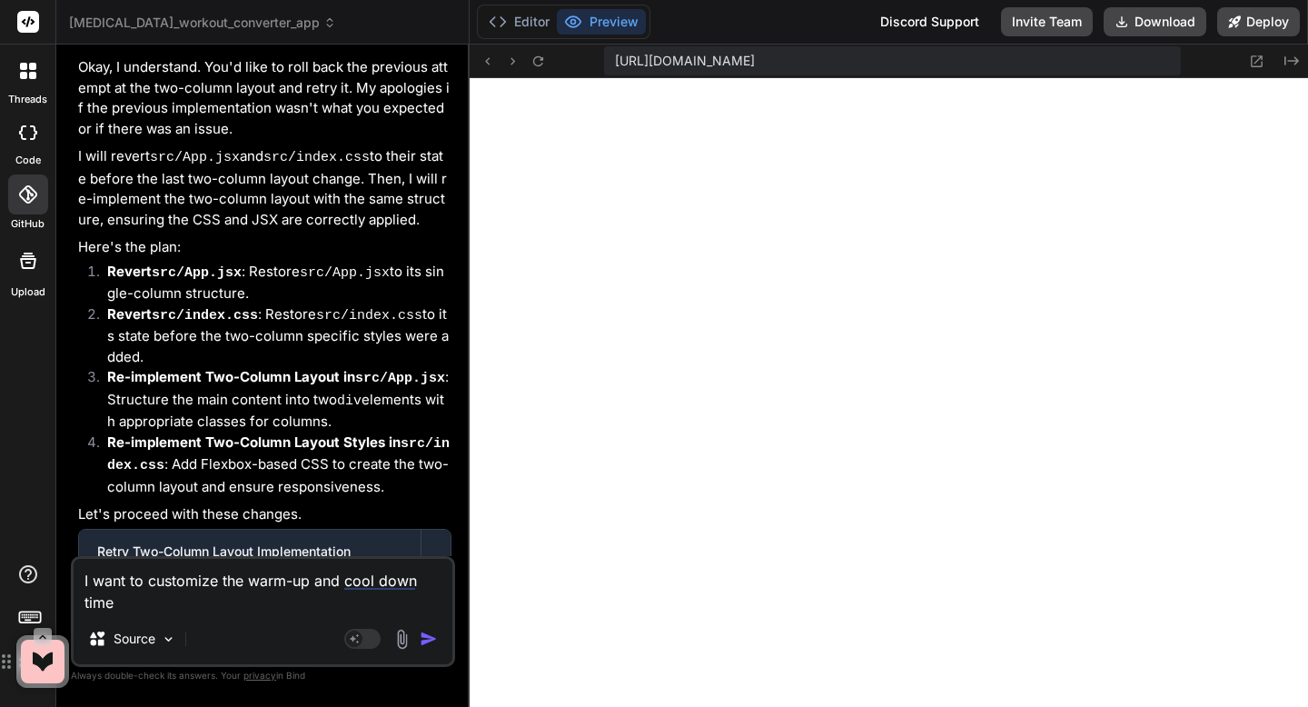
click at [431, 634] on img "button" at bounding box center [429, 639] width 18 height 18
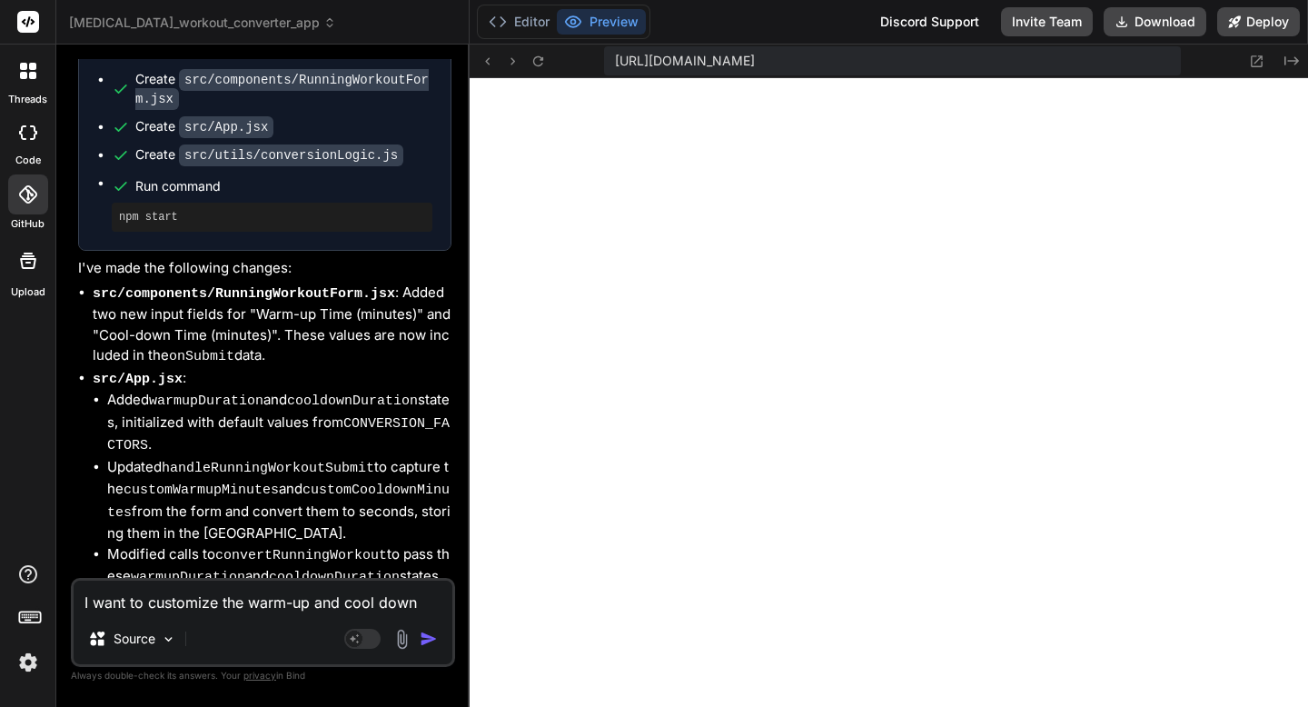
scroll to position [16062, 0]
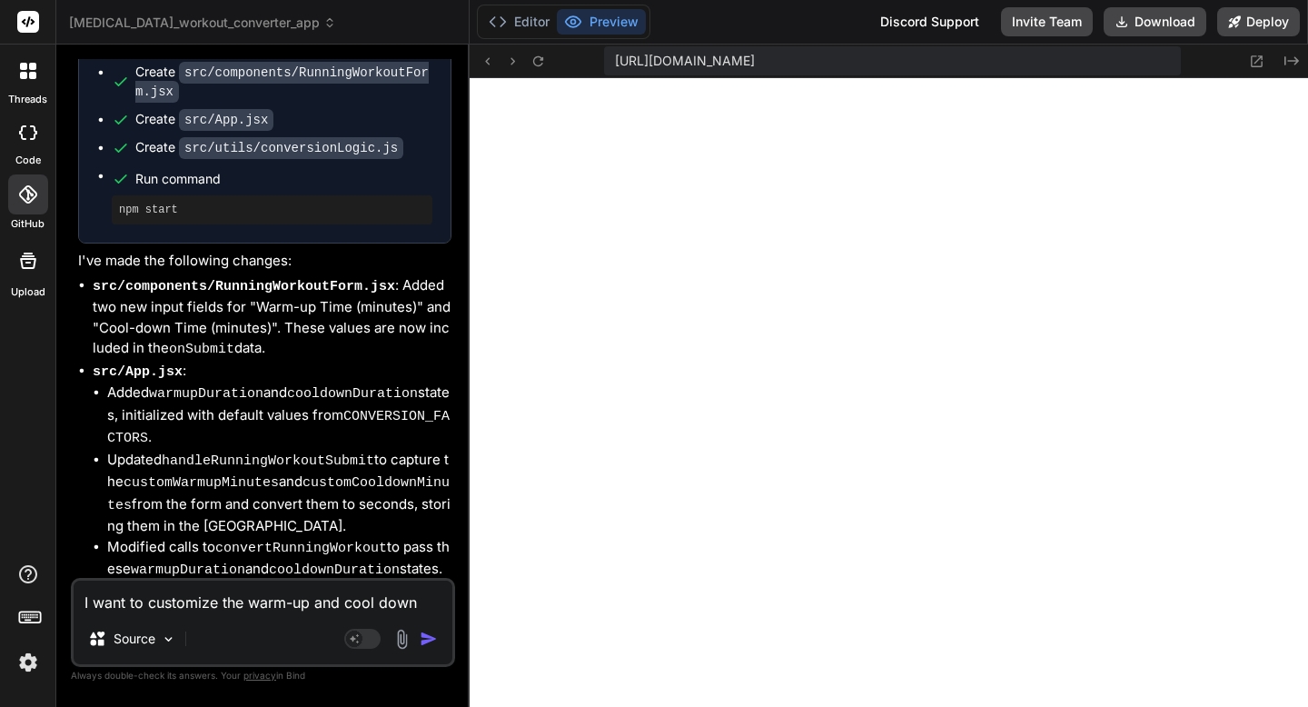
click at [572, 33] on button "Preview" at bounding box center [601, 21] width 89 height 25
click at [530, 69] on button at bounding box center [539, 61] width 22 height 22
click at [183, 601] on textarea "I want to customize the warm-up and cool down time" at bounding box center [263, 597] width 379 height 33
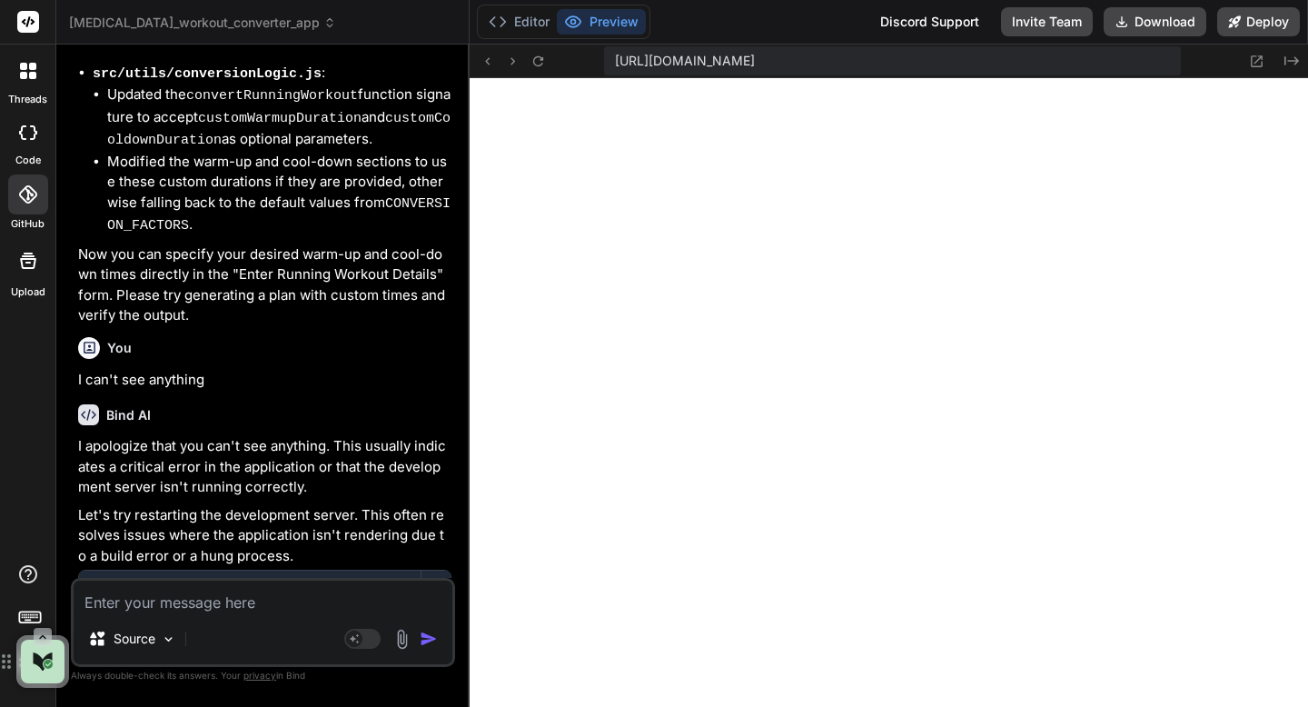
scroll to position [16594, 0]
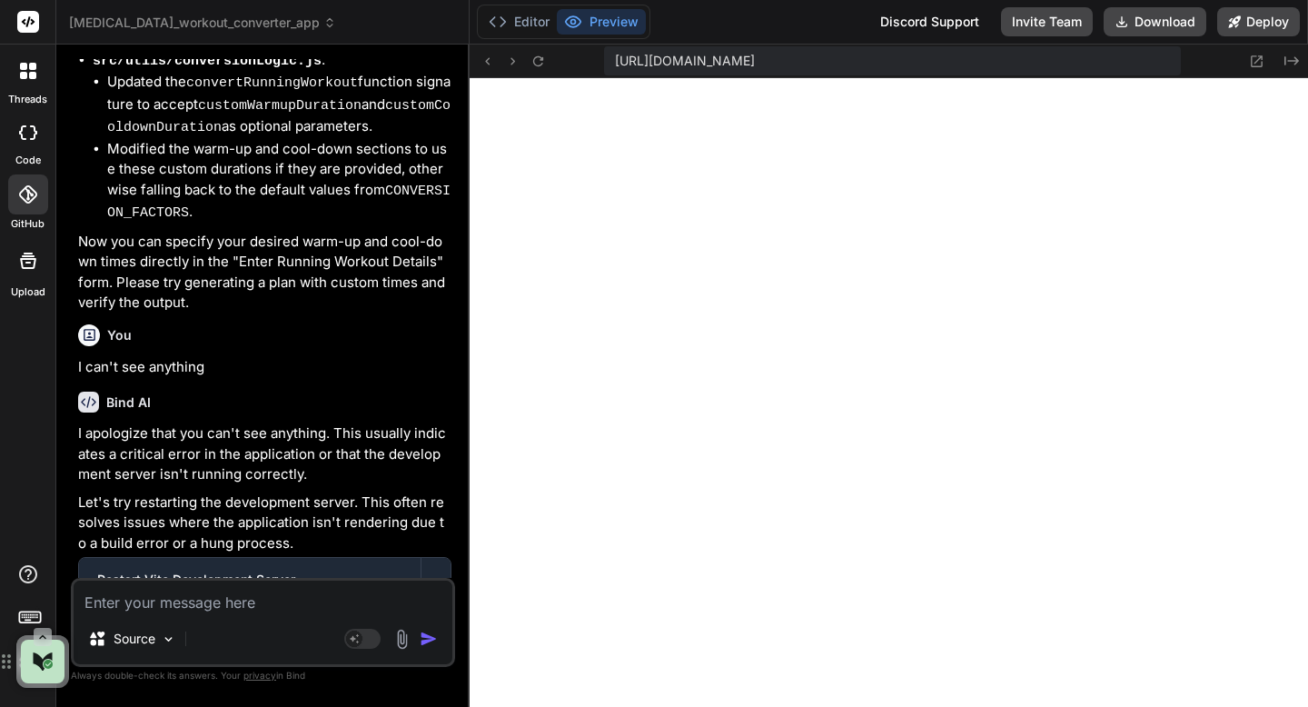
click at [592, 24] on button "Preview" at bounding box center [601, 21] width 89 height 25
click at [543, 58] on icon at bounding box center [538, 61] width 15 height 15
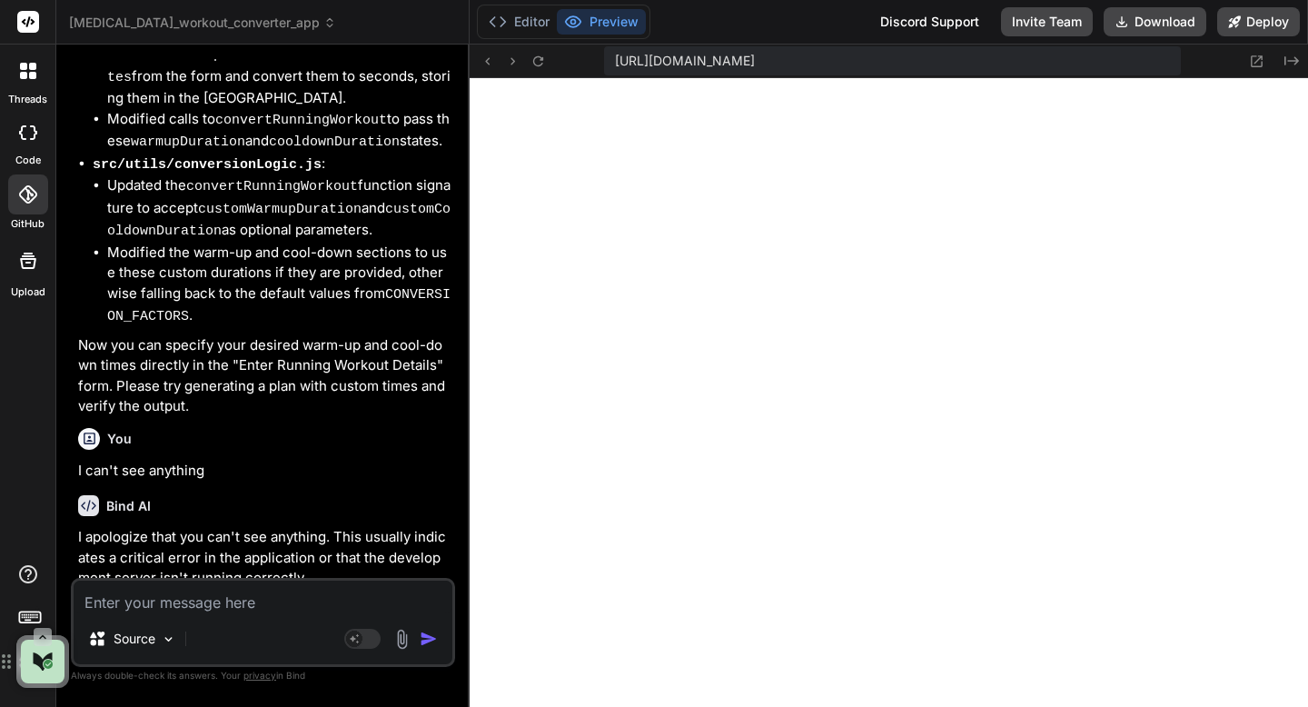
click at [177, 694] on div "Click to open Workbench" at bounding box center [249, 701] width 305 height 15
click at [179, 694] on div "Click to open Workbench" at bounding box center [249, 701] width 305 height 15
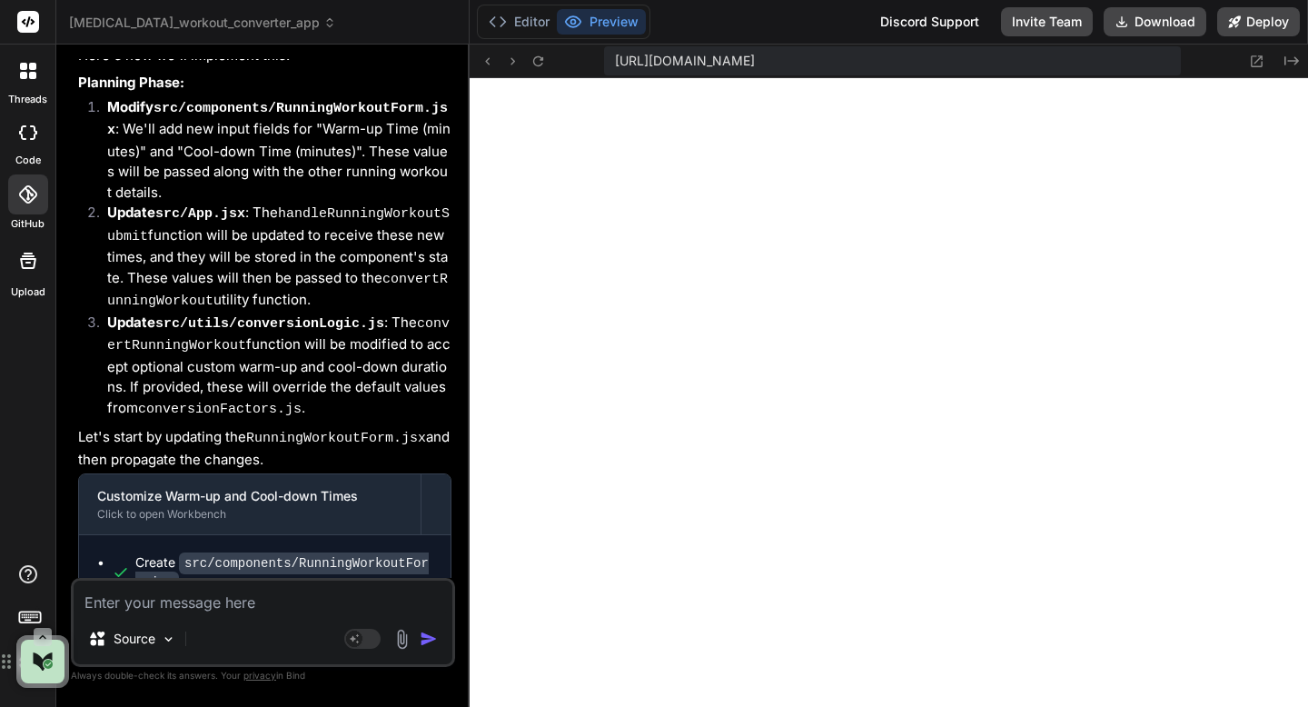
scroll to position [15515, 0]
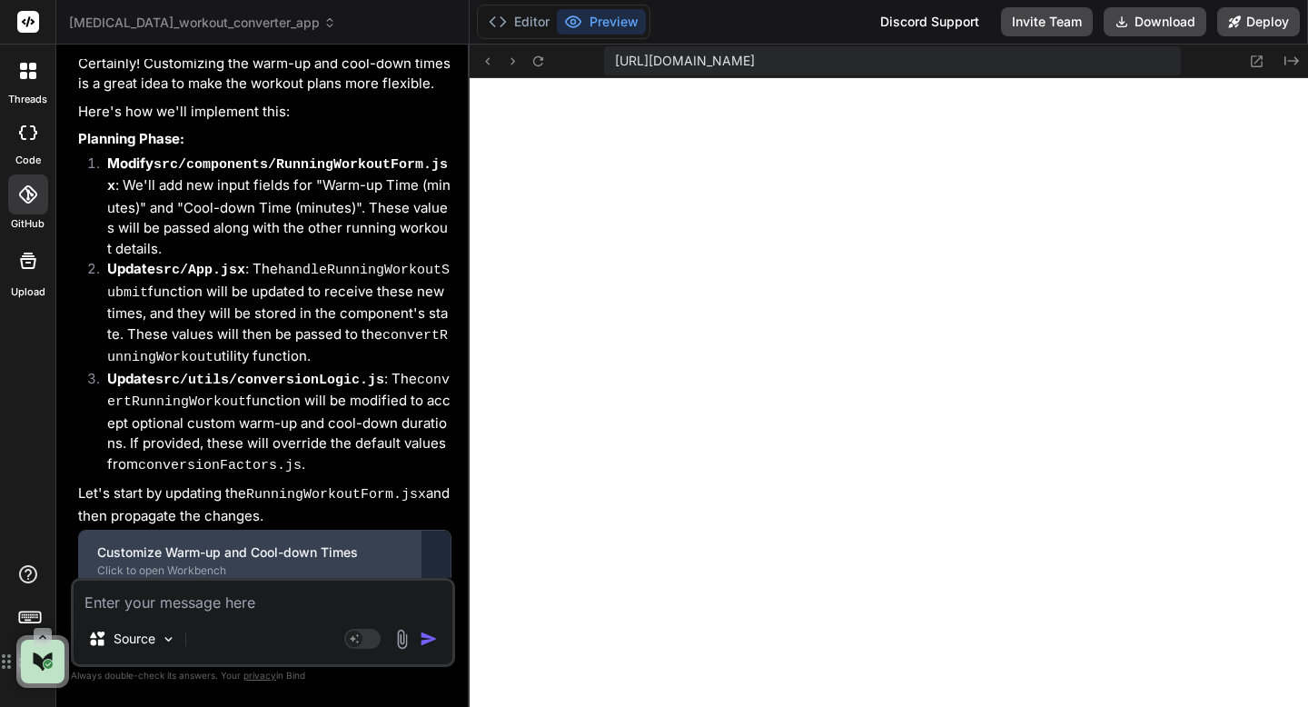
click at [167, 531] on div "Customize Warm-up and Cool-down Times Click to open Workbench" at bounding box center [250, 561] width 342 height 60
click at [172, 543] on div "Customize Warm-up and Cool-down Times" at bounding box center [249, 552] width 305 height 18
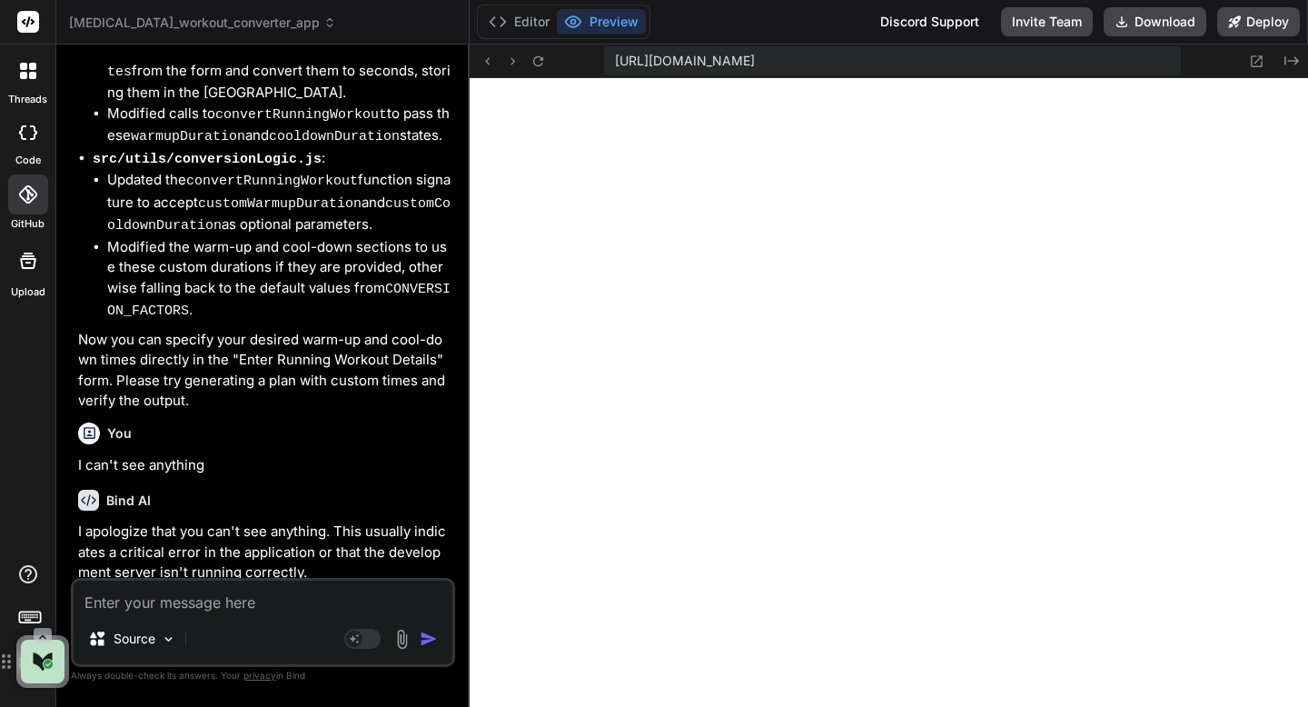
scroll to position [16594, 0]
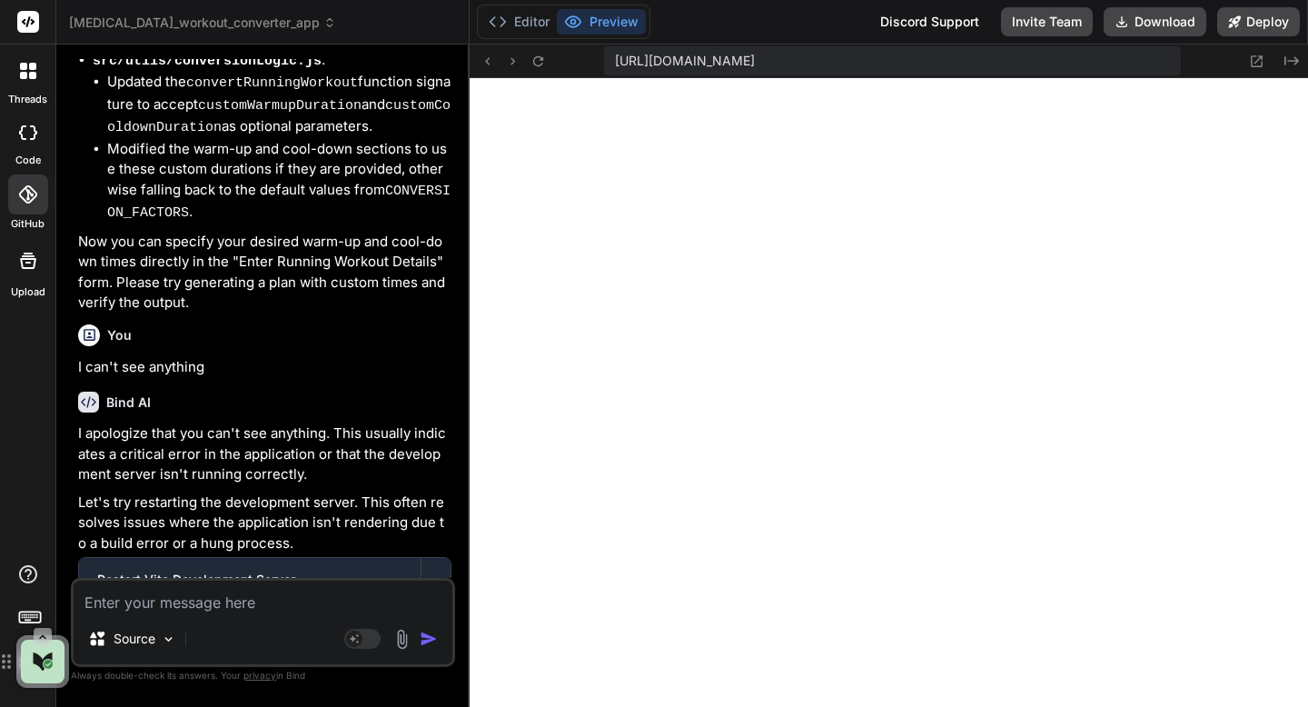
click at [105, 598] on textarea at bounding box center [263, 597] width 379 height 33
click at [394, 614] on div "I can't see anything Source Agent Mode. When this toggle is activated, AI autom…" at bounding box center [263, 622] width 384 height 89
click at [381, 602] on textarea at bounding box center [263, 597] width 379 height 33
paste textarea "Unable to connect to port 5173 No server listening on port 5173. Try to: Start …"
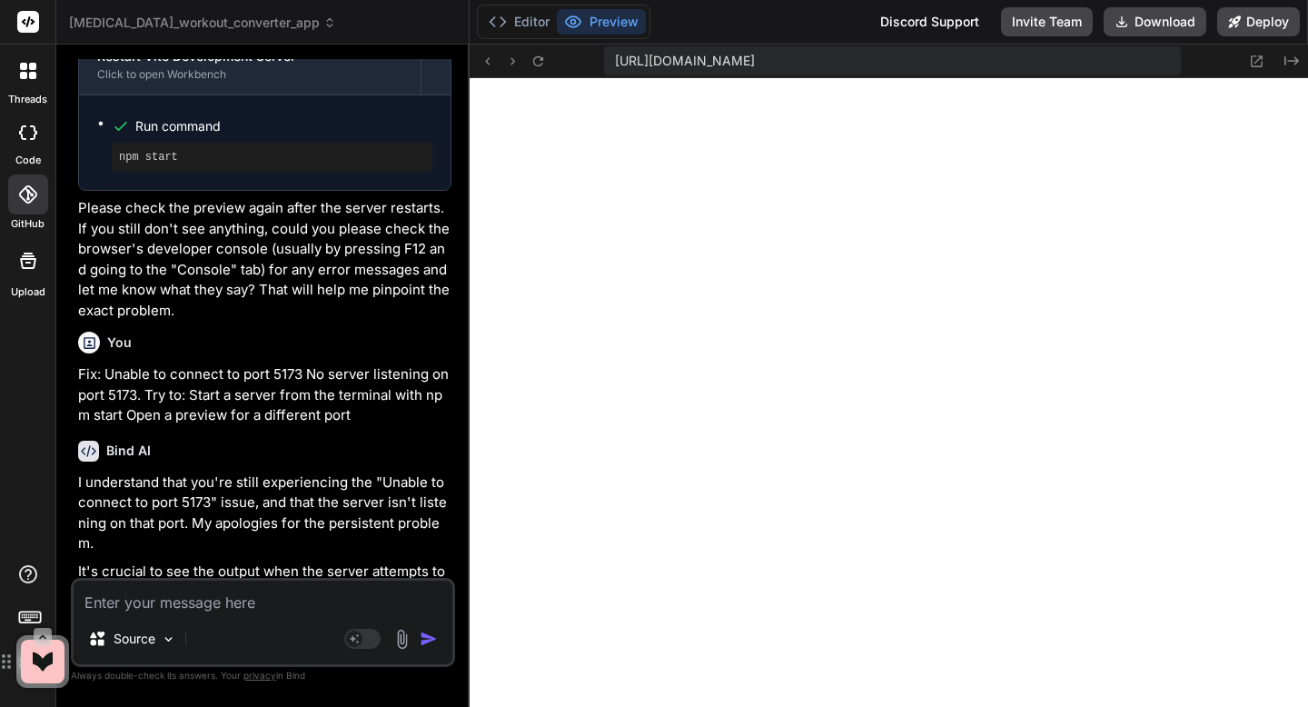
scroll to position [17273, 0]
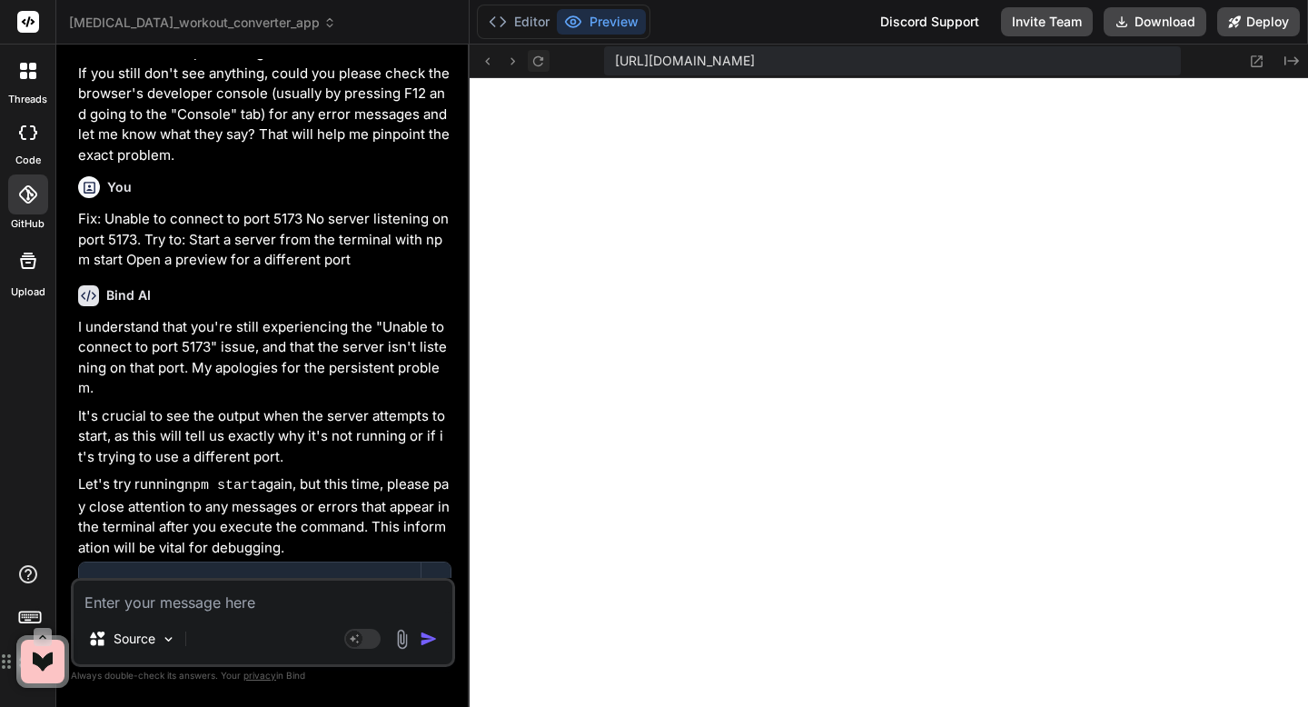
click at [549, 59] on button at bounding box center [539, 61] width 22 height 22
click at [272, 606] on textarea at bounding box center [263, 597] width 379 height 33
paste textarea "[plugin:vite:esbuild] Transform failed with 1 error: /home/u3uk0f35zsjjbn9cprh6…"
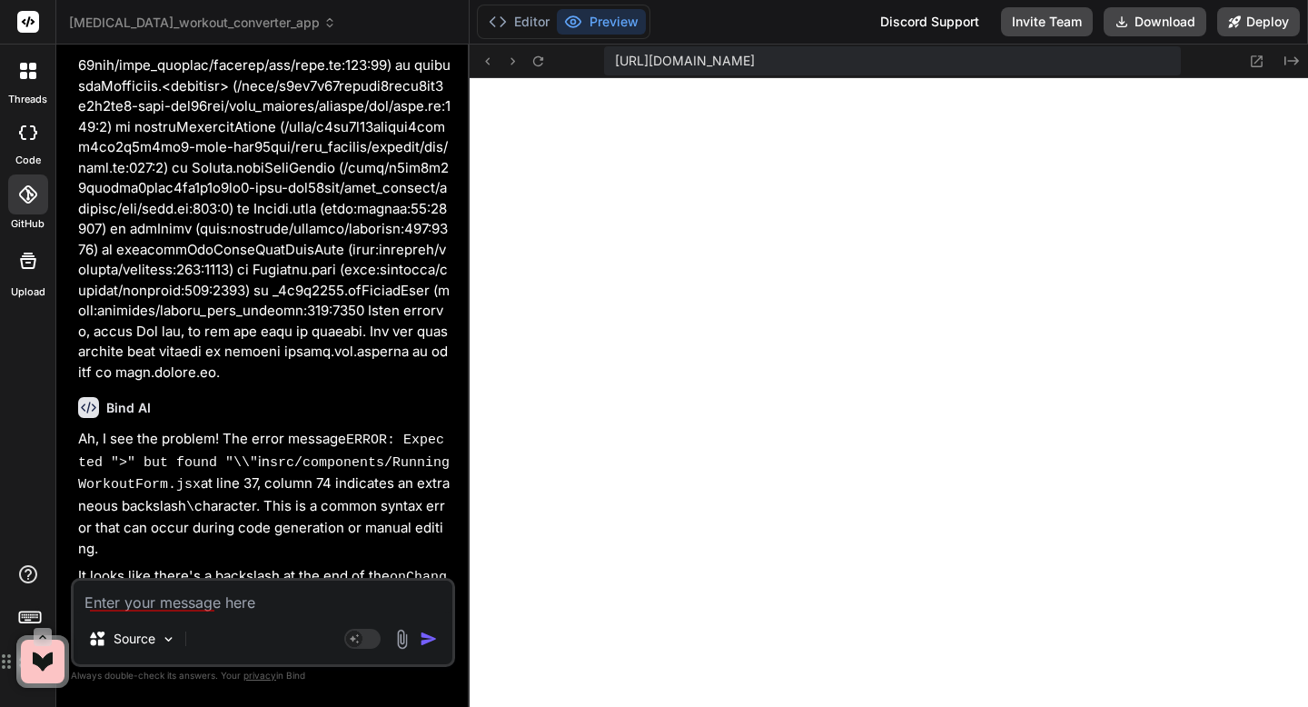
scroll to position [18430, 0]
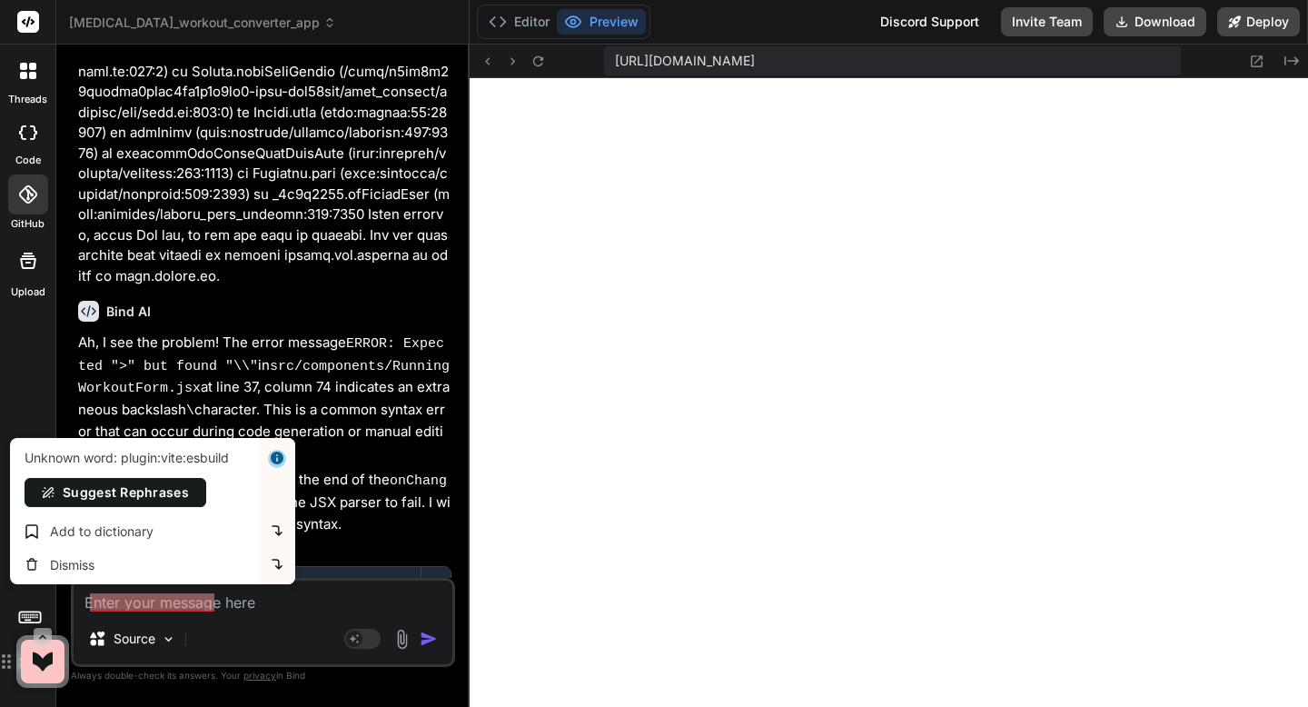
click at [202, 601] on textarea at bounding box center [263, 597] width 379 height 33
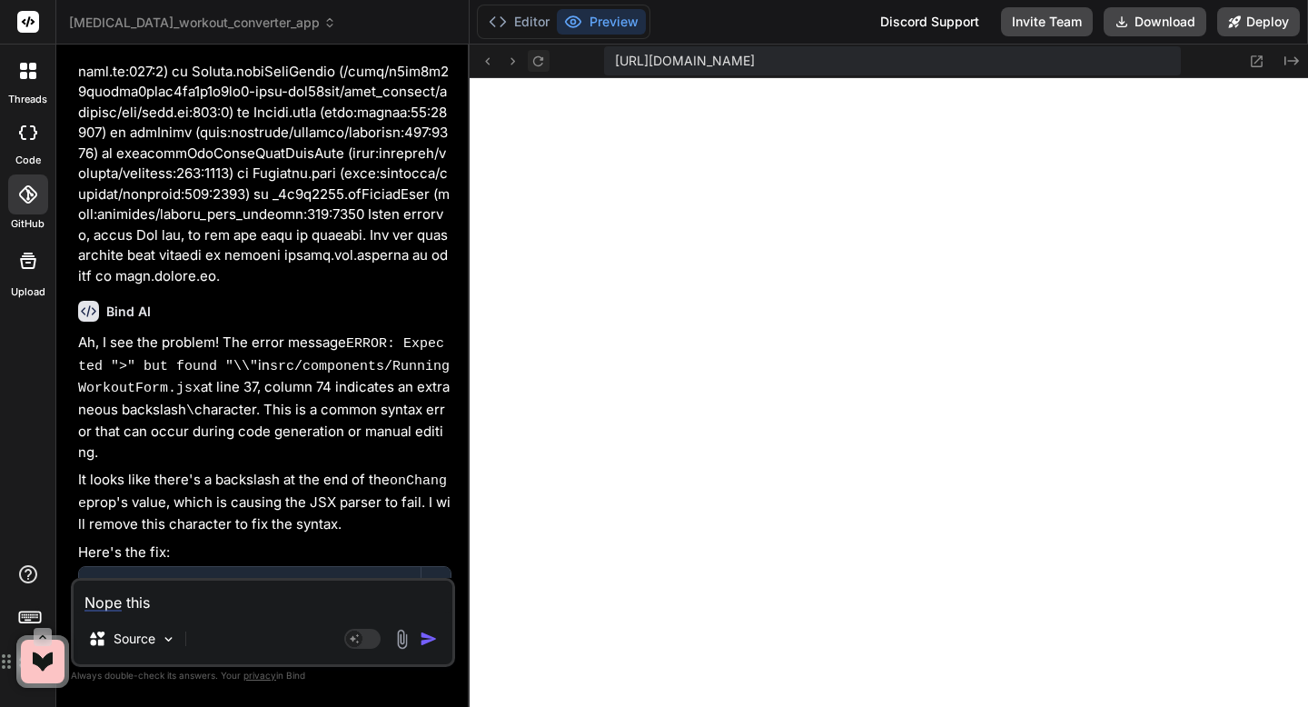
click at [535, 61] on icon at bounding box center [538, 61] width 15 height 15
click at [200, 602] on textarea "Nope this" at bounding box center [263, 597] width 379 height 33
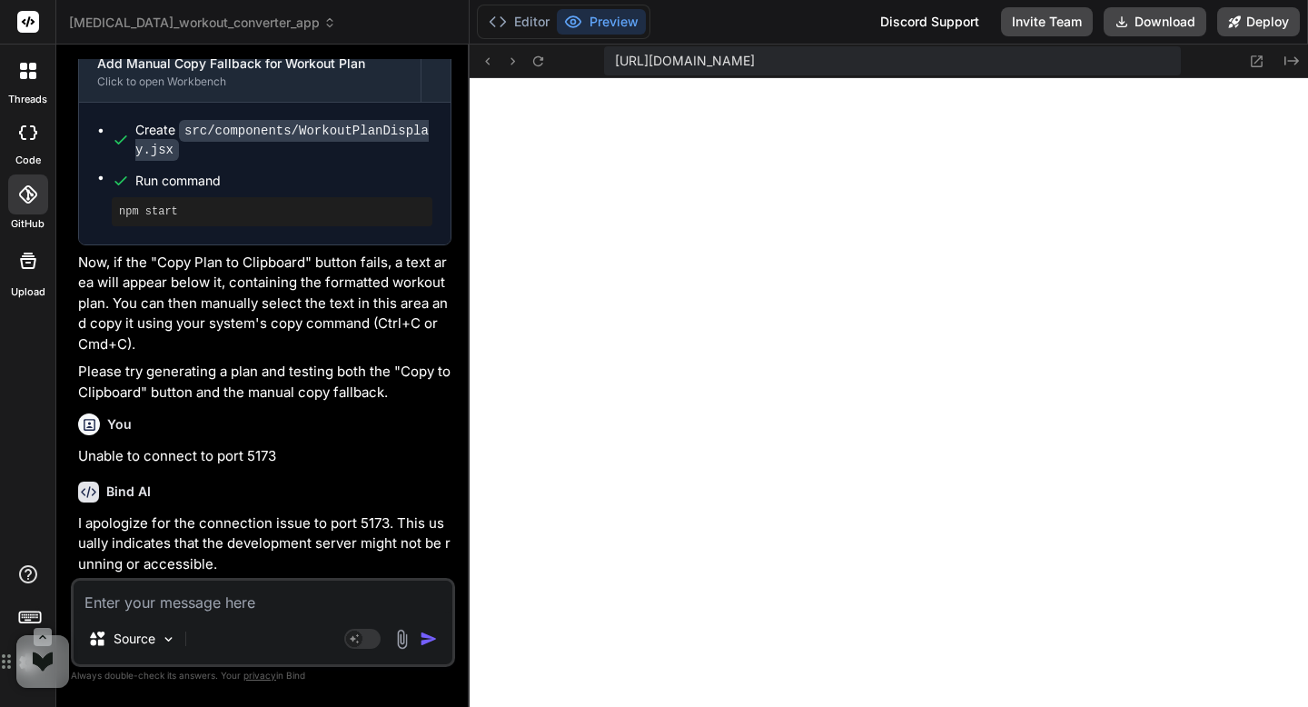
scroll to position [12748, 0]
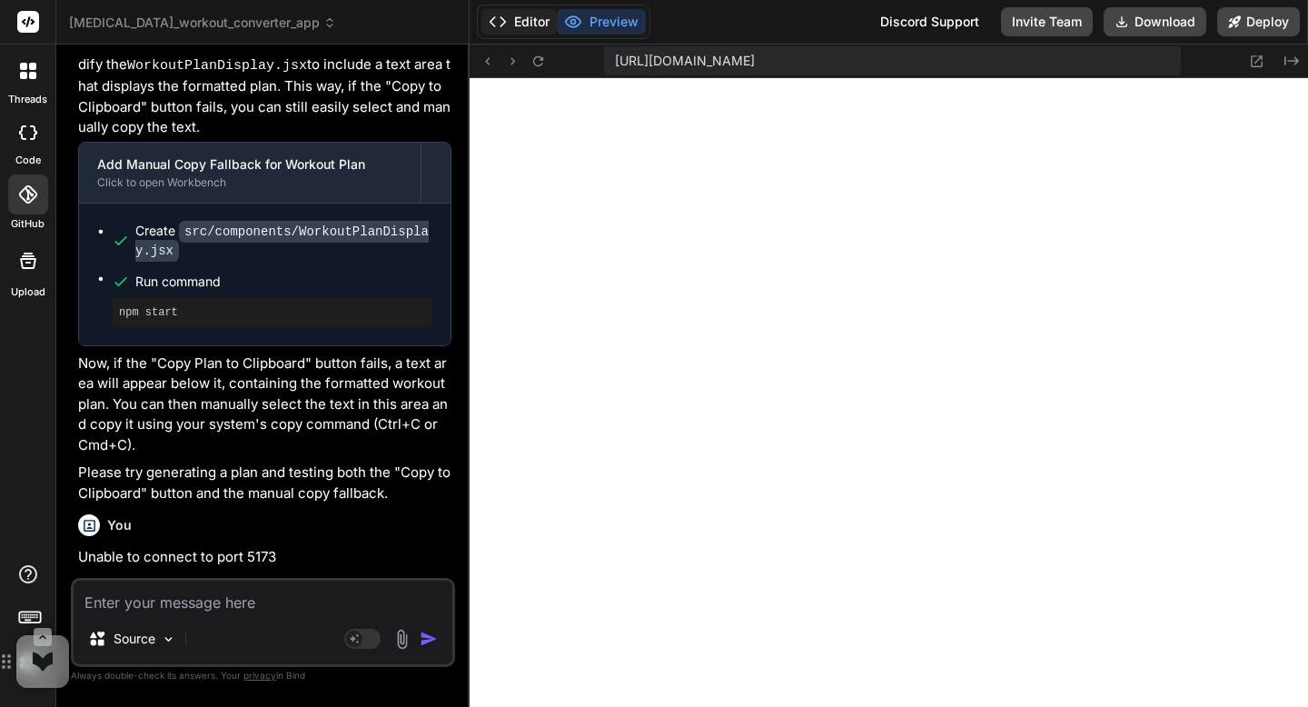
click at [520, 27] on button "Editor" at bounding box center [519, 21] width 75 height 25
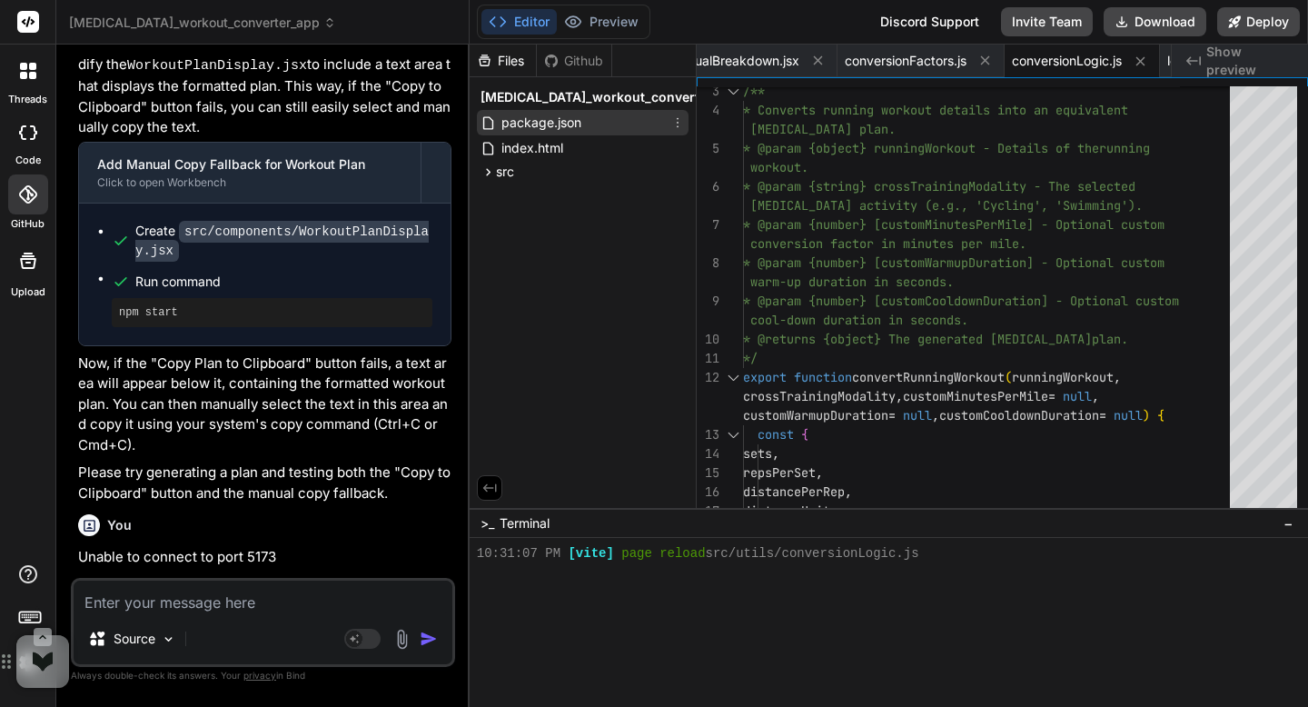
click at [680, 130] on icon at bounding box center [678, 122] width 15 height 15
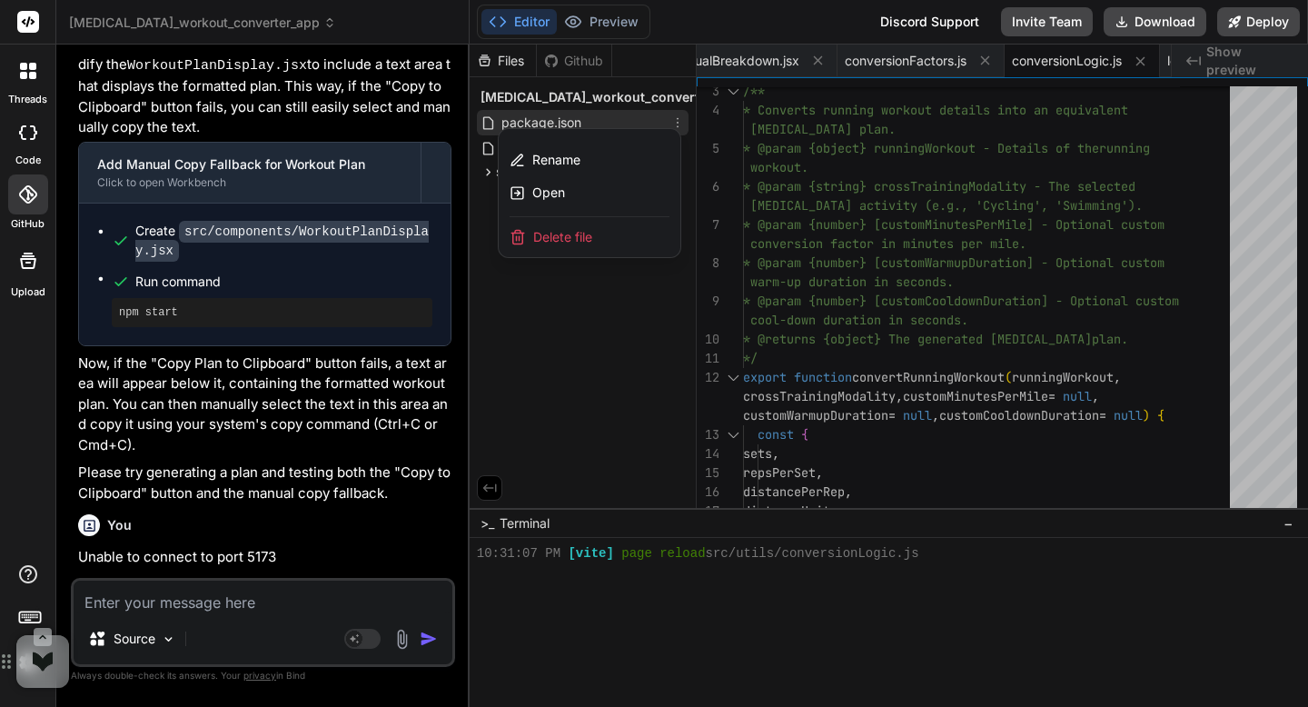
click at [600, 257] on div "Delete file" at bounding box center [590, 237] width 182 height 40
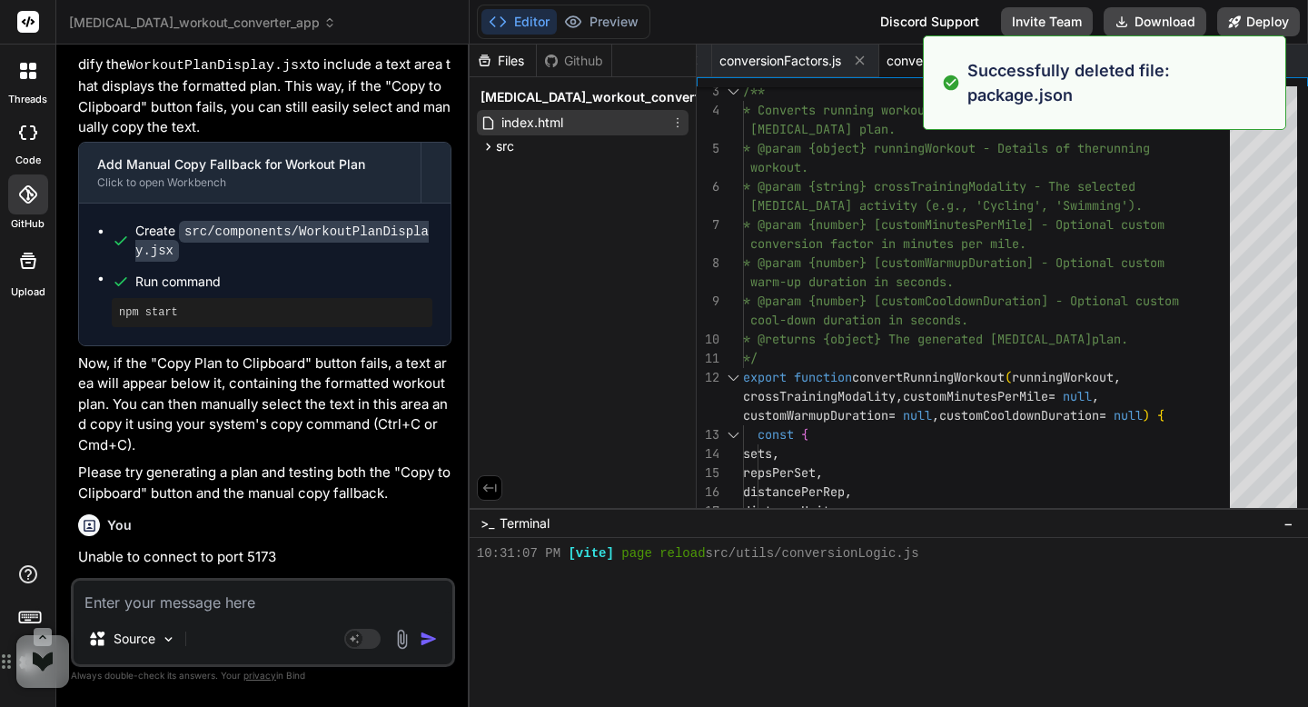
click at [681, 130] on icon at bounding box center [678, 122] width 15 height 15
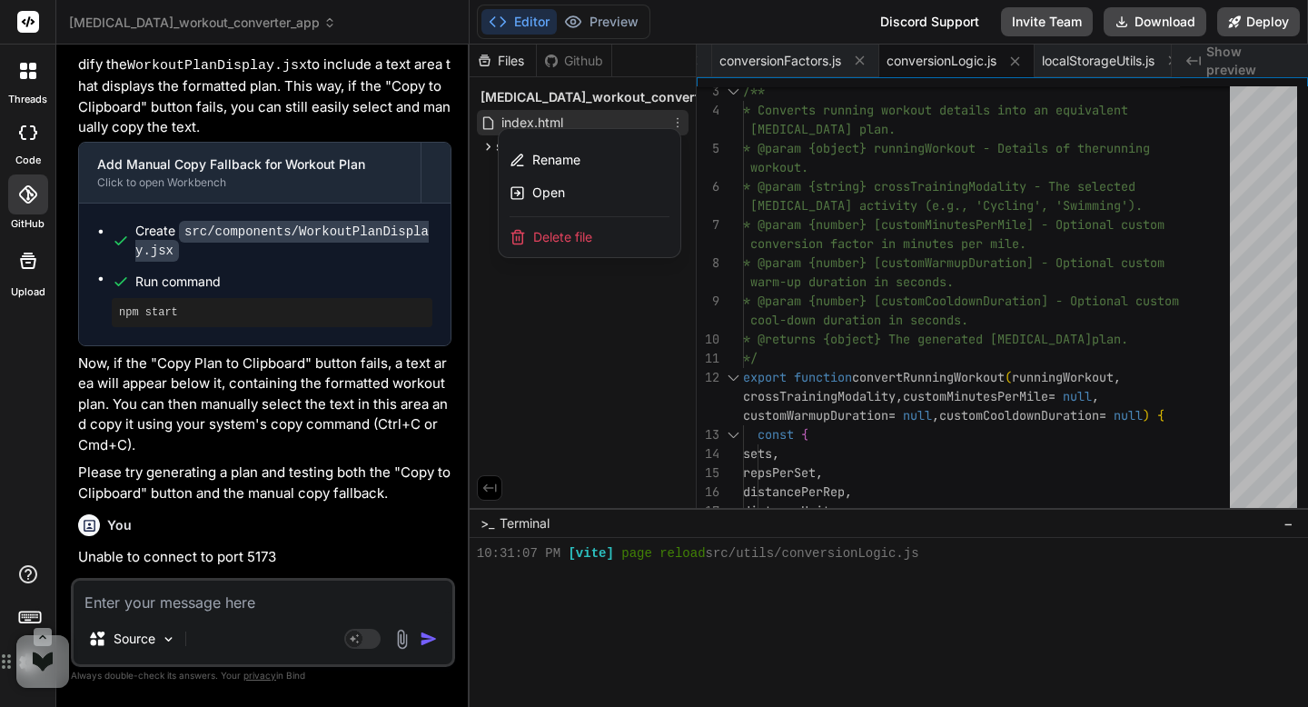
click at [622, 257] on div "Delete file" at bounding box center [590, 237] width 182 height 40
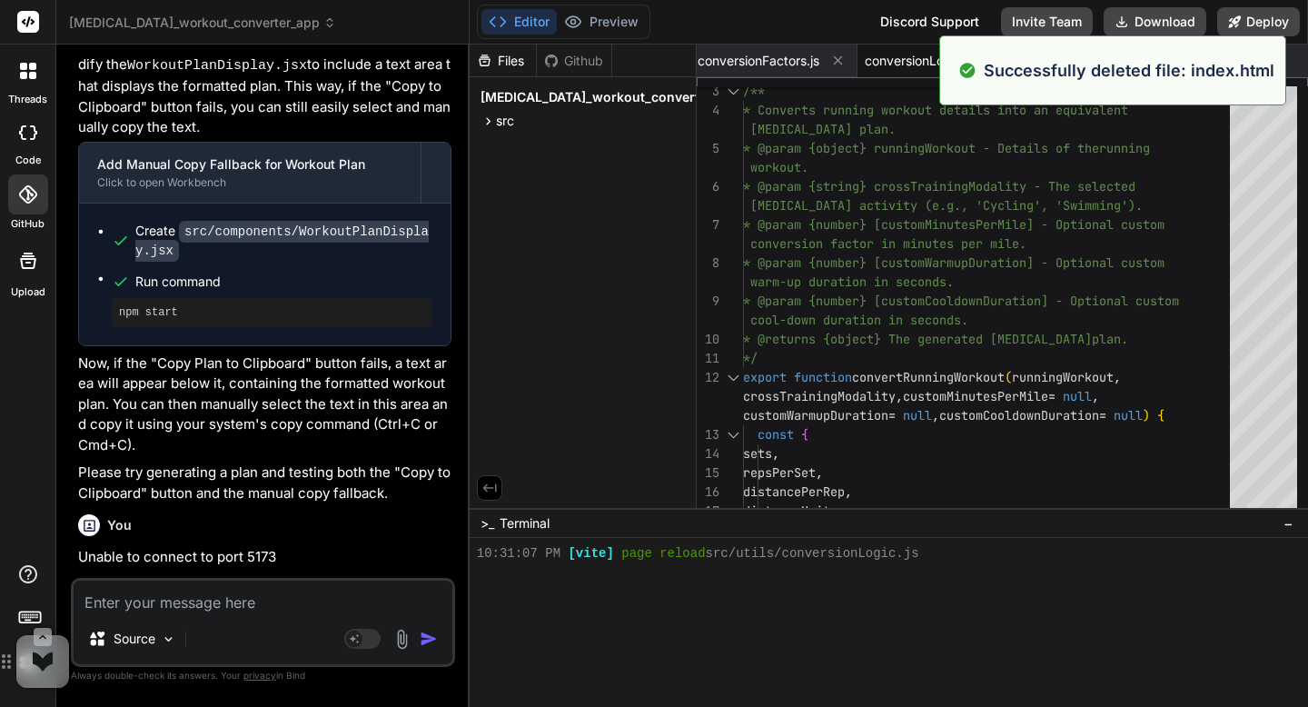
scroll to position [0, 1211]
click at [680, 128] on icon at bounding box center [678, 121] width 15 height 15
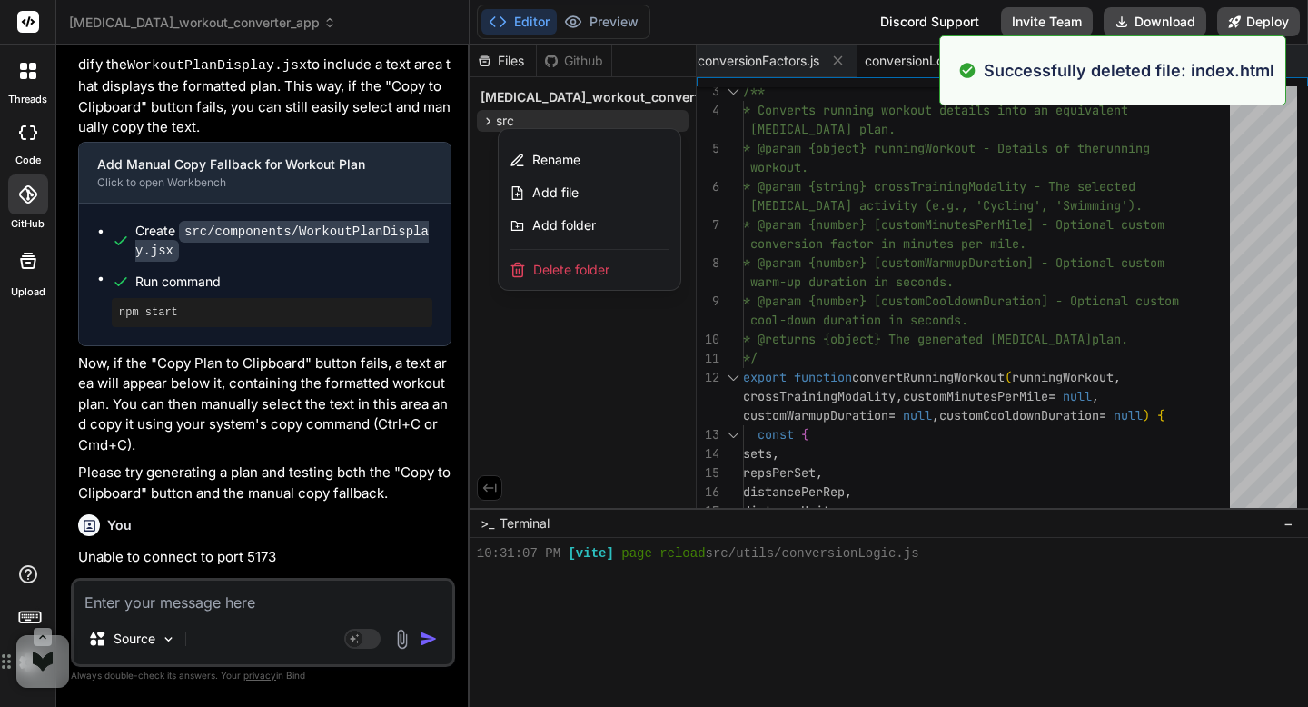
click at [594, 279] on span "Delete folder" at bounding box center [571, 270] width 76 height 18
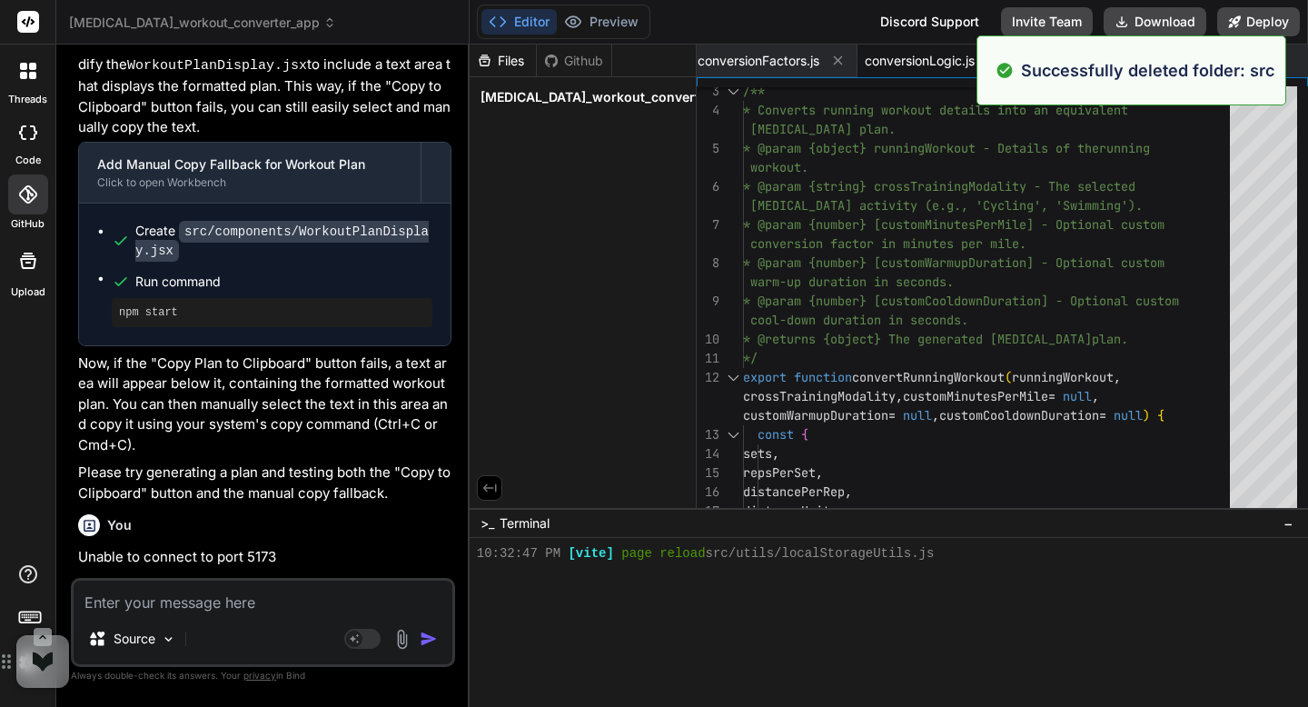
scroll to position [6043, 0]
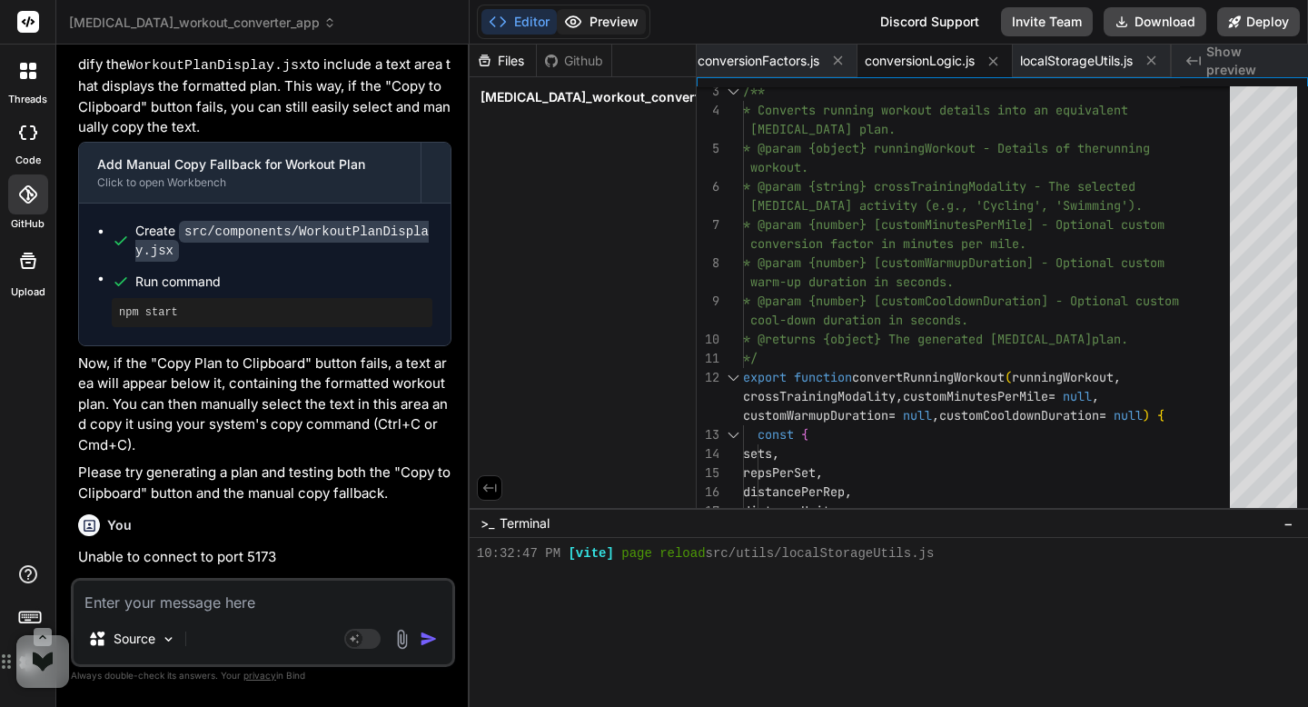
click at [586, 29] on button "Preview" at bounding box center [601, 21] width 89 height 25
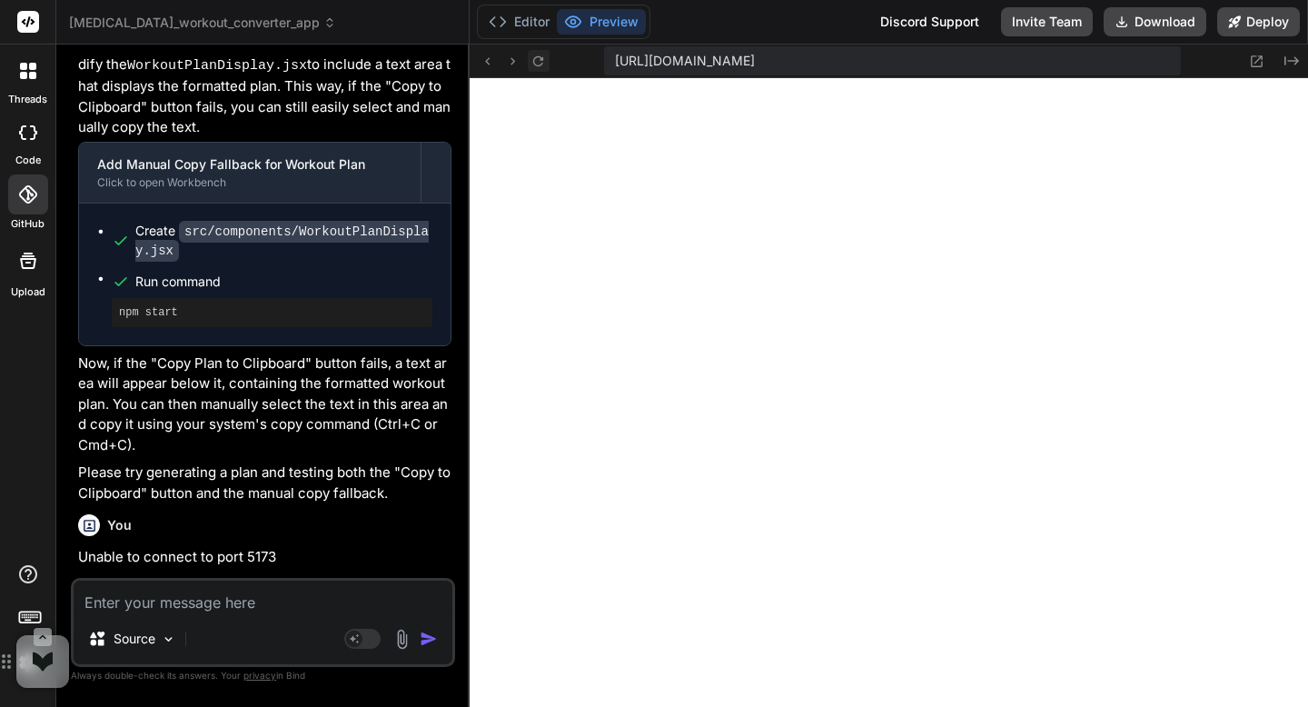
click at [538, 62] on icon at bounding box center [538, 61] width 15 height 15
click at [536, 34] on button "Editor" at bounding box center [519, 21] width 75 height 25
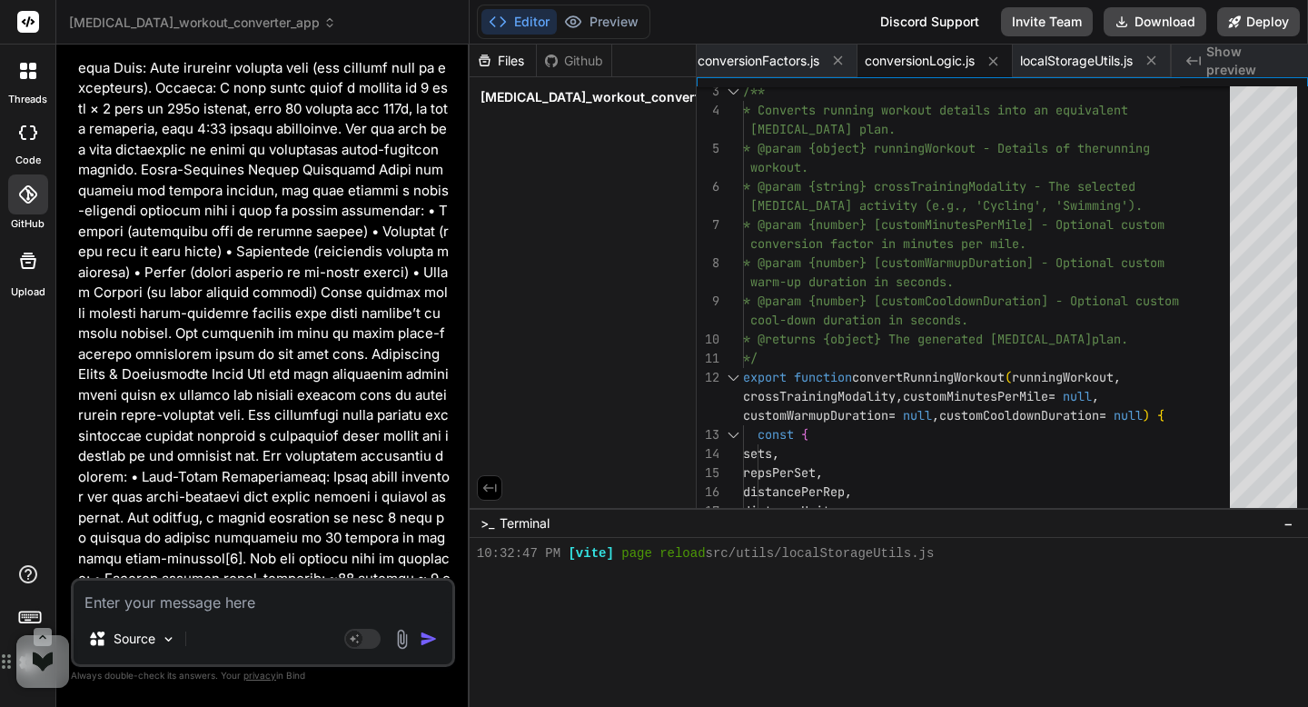
scroll to position [0, 0]
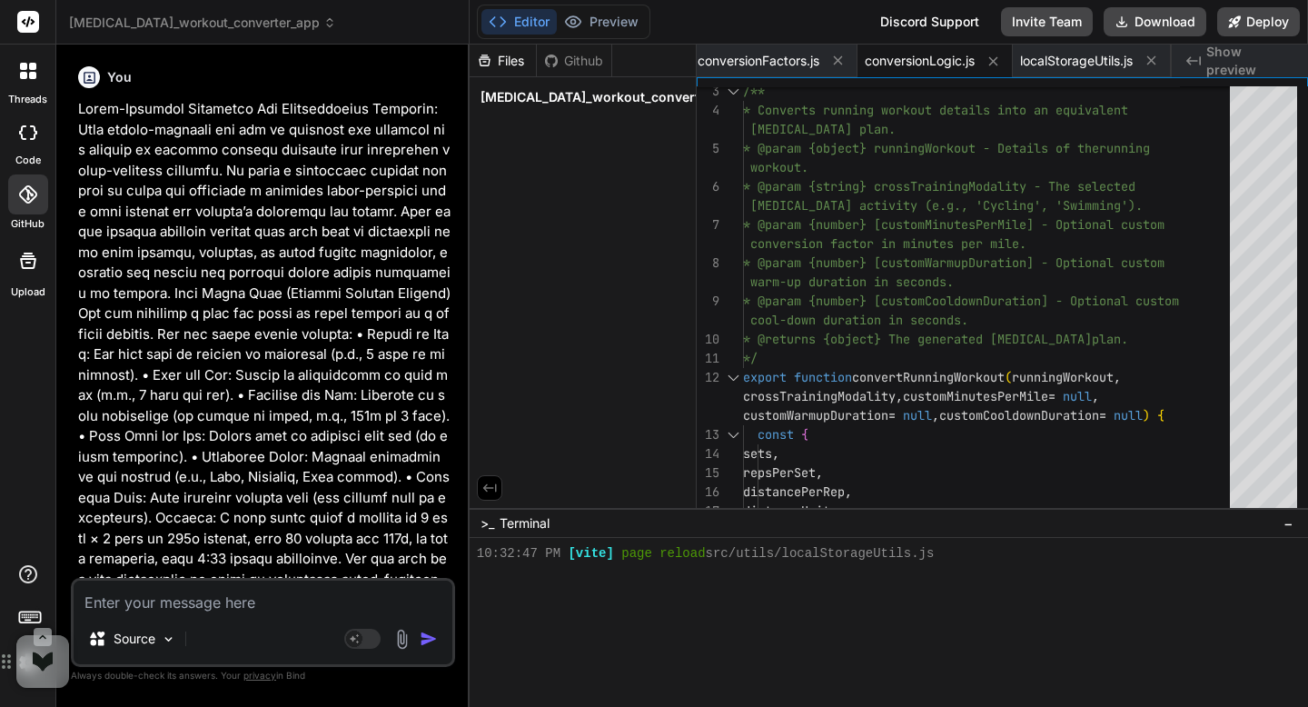
click at [112, 79] on h6 "You" at bounding box center [119, 77] width 25 height 18
click at [93, 82] on icon at bounding box center [90, 78] width 12 height 12
click at [305, 21] on span "[MEDICAL_DATA]_workout_converter_app" at bounding box center [202, 23] width 267 height 18
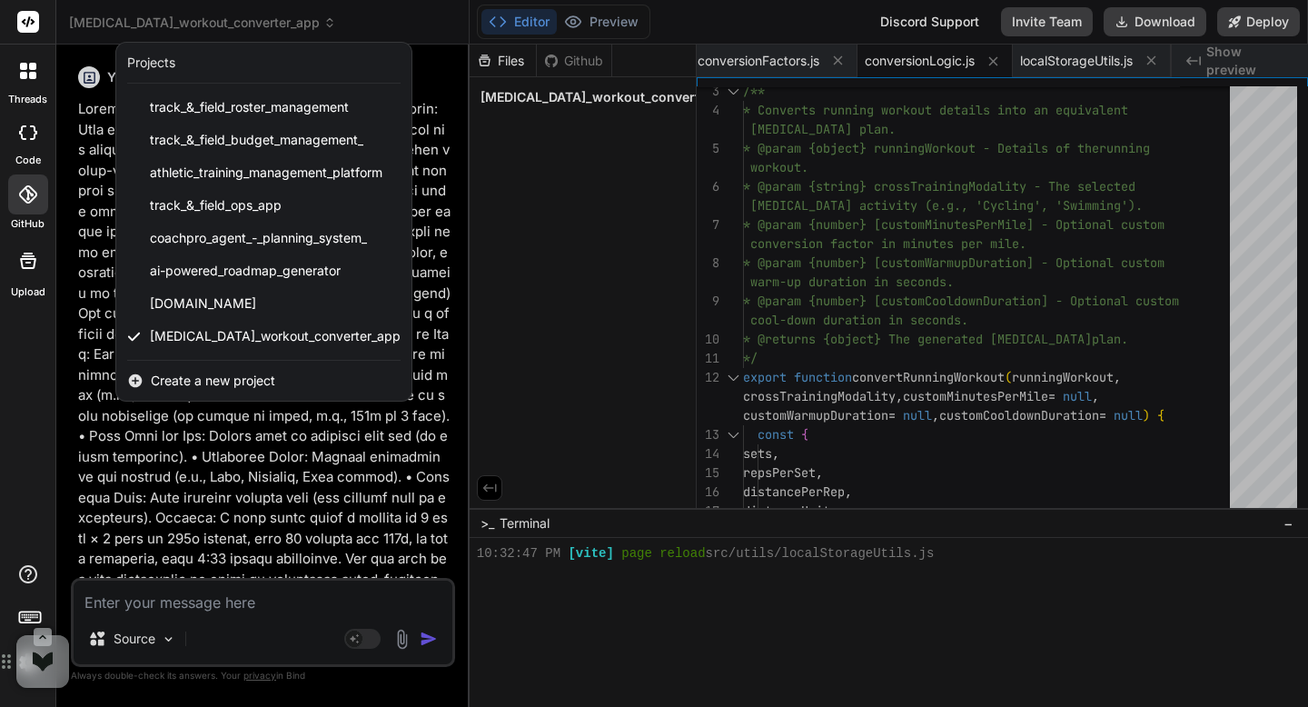
click at [305, 21] on div at bounding box center [654, 353] width 1308 height 707
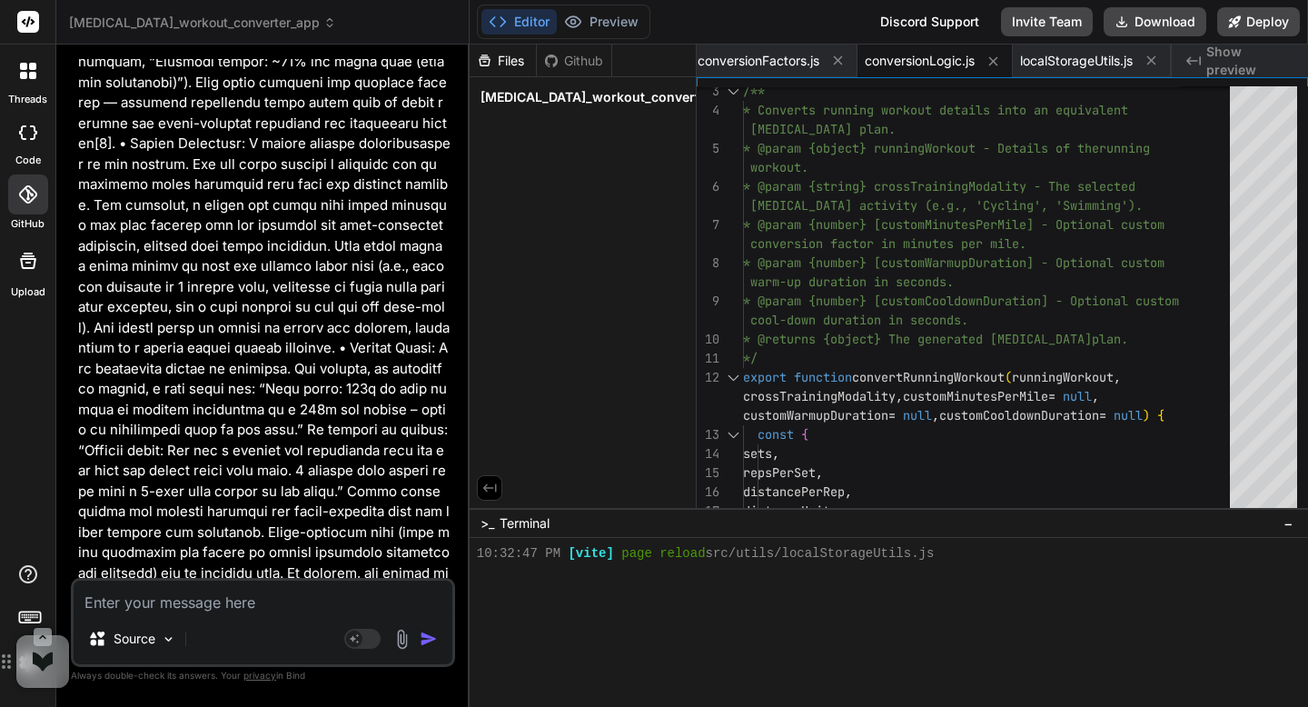
scroll to position [3505, 0]
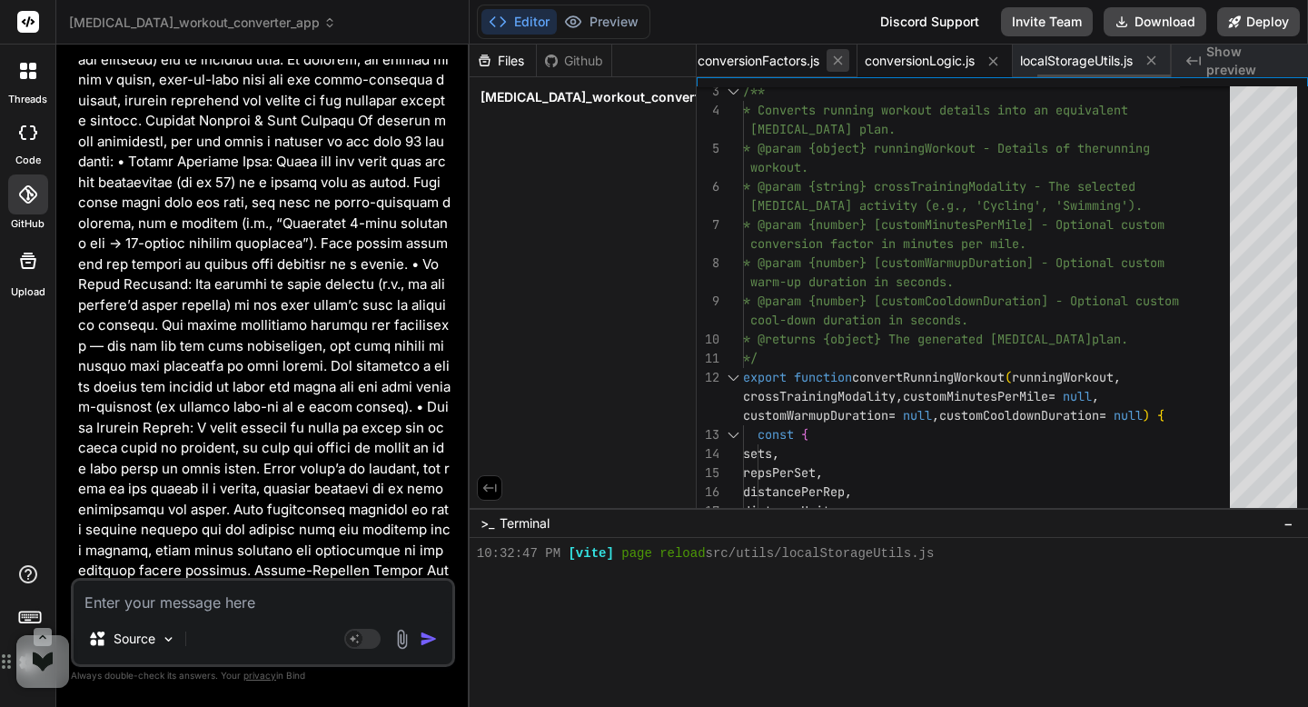
click at [834, 64] on icon at bounding box center [838, 60] width 15 height 15
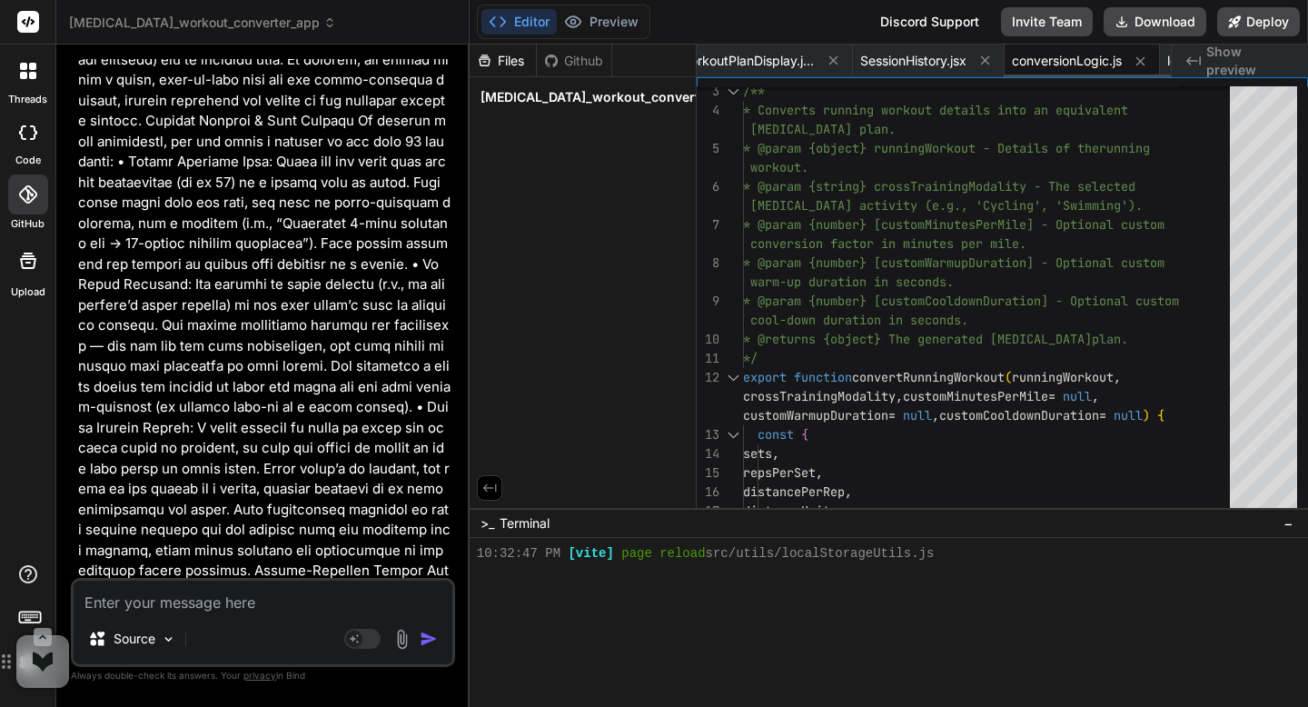
click at [834, 64] on icon at bounding box center [833, 60] width 15 height 15
click at [834, 64] on icon at bounding box center [838, 60] width 15 height 15
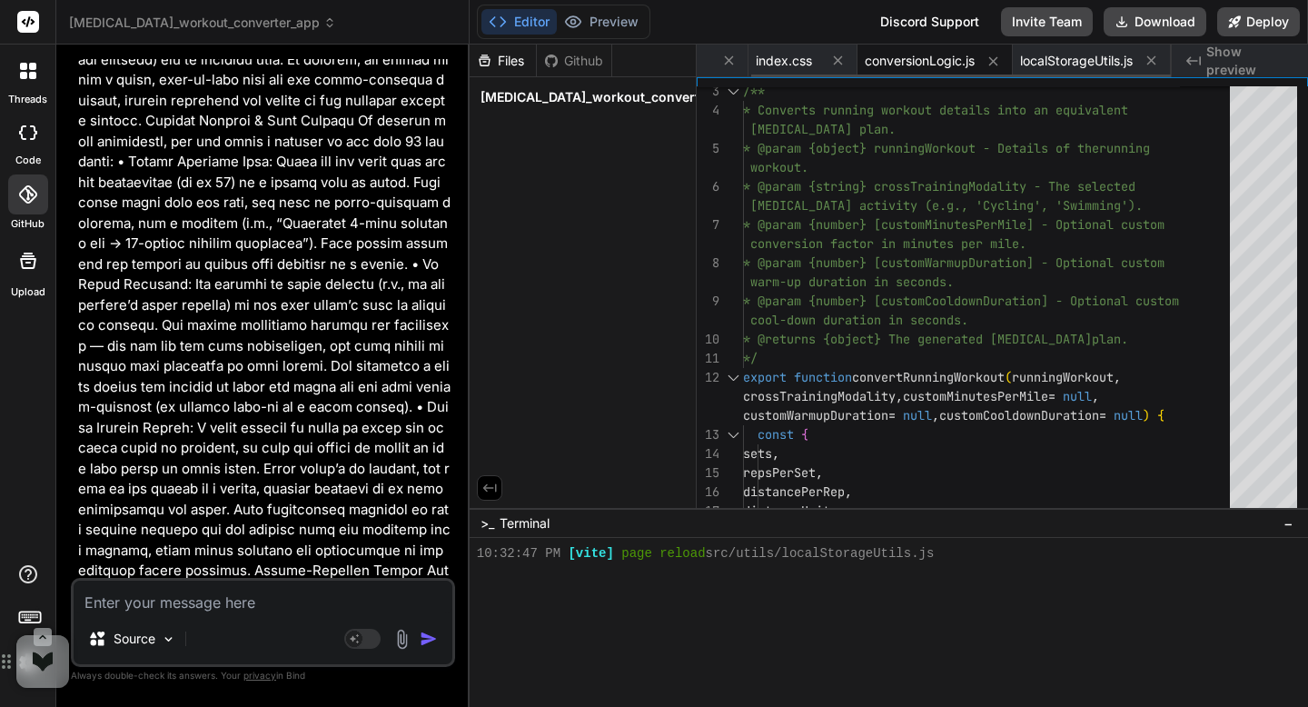
click at [834, 64] on icon at bounding box center [838, 60] width 15 height 15
click at [834, 64] on span "conversionLogic.js" at bounding box center [868, 61] width 110 height 18
click at [949, 63] on icon at bounding box center [941, 61] width 15 height 15
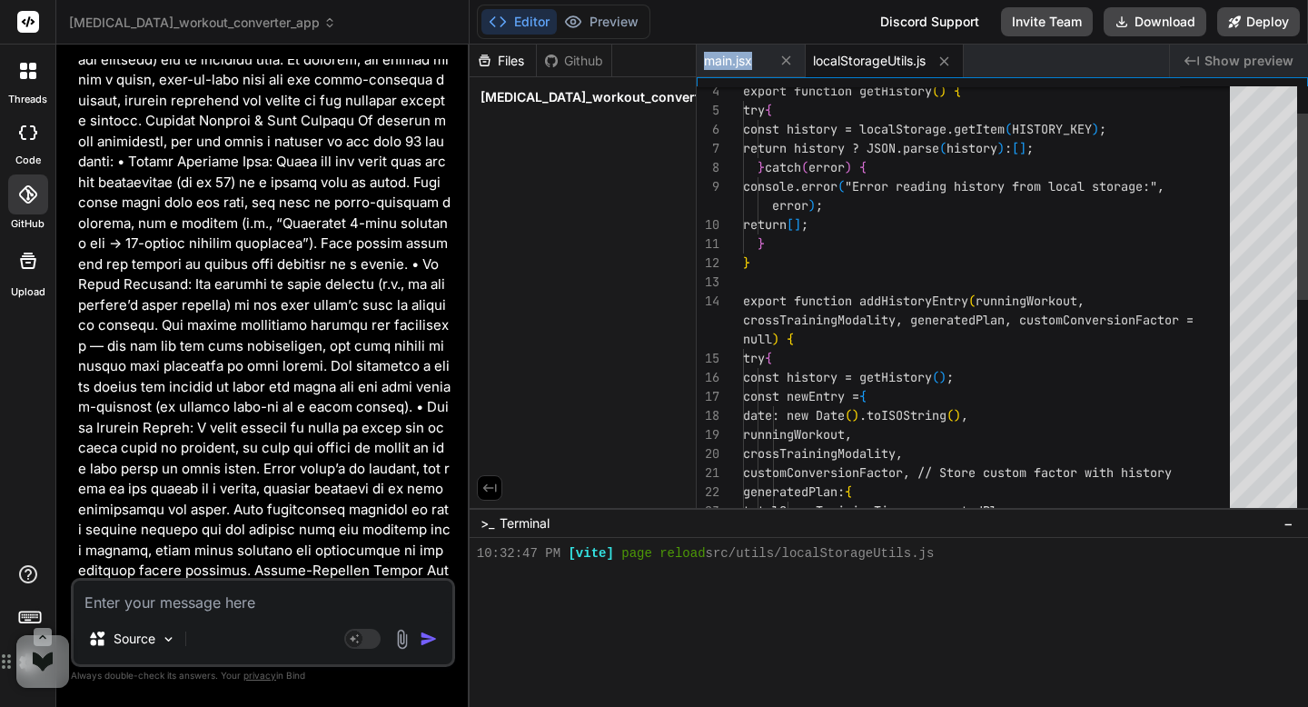
scroll to position [37, 0]
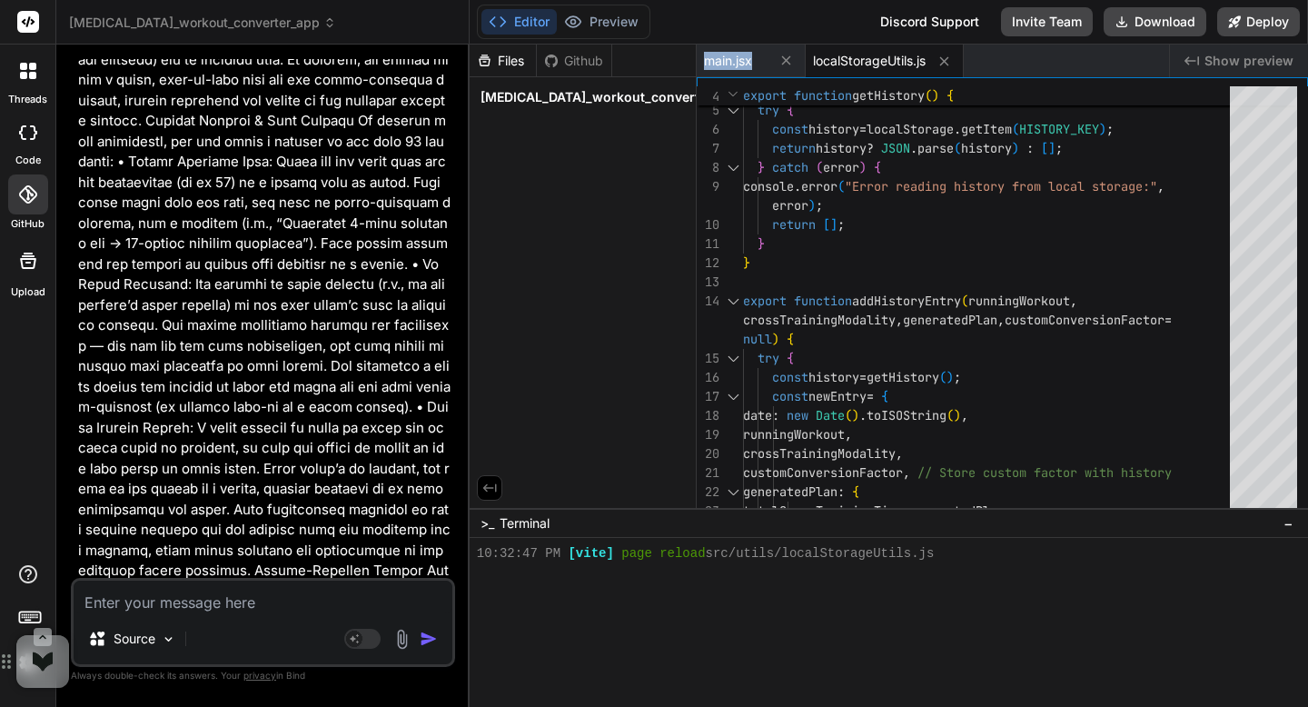
click at [949, 63] on icon at bounding box center [944, 60] width 9 height 9
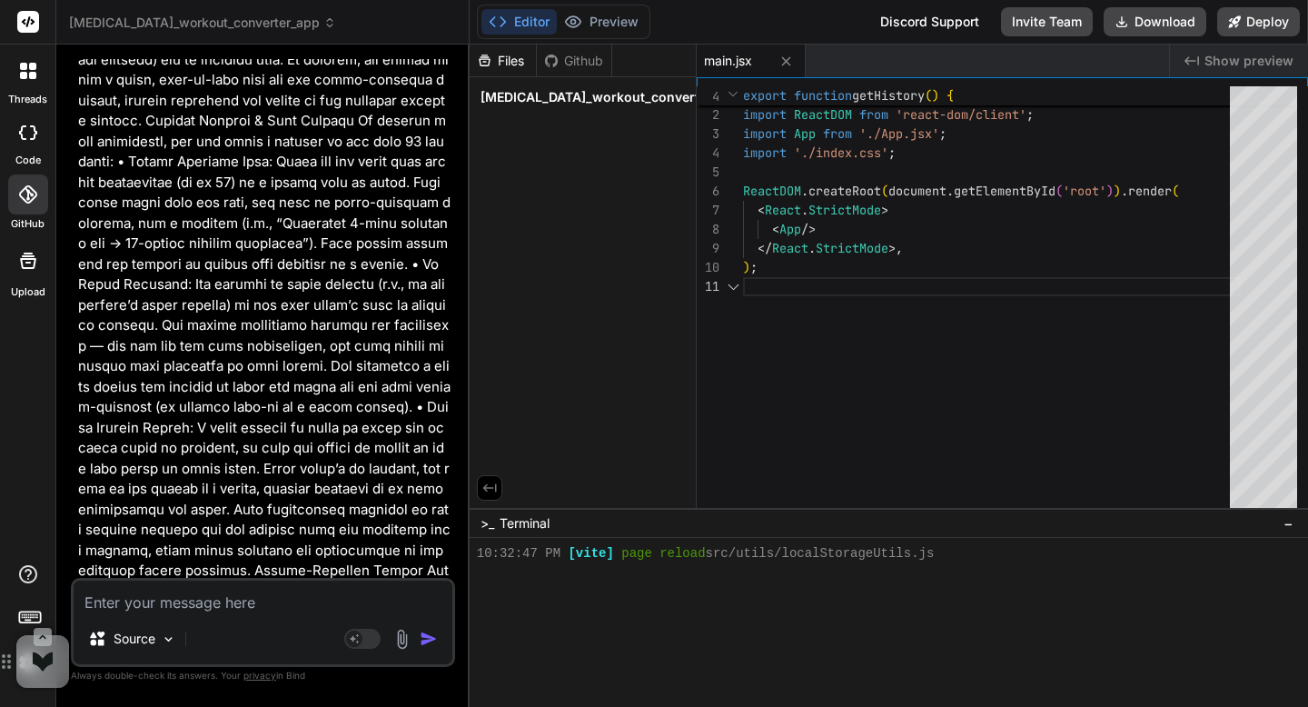
scroll to position [0, 0]
click at [784, 66] on icon at bounding box center [786, 61] width 15 height 15
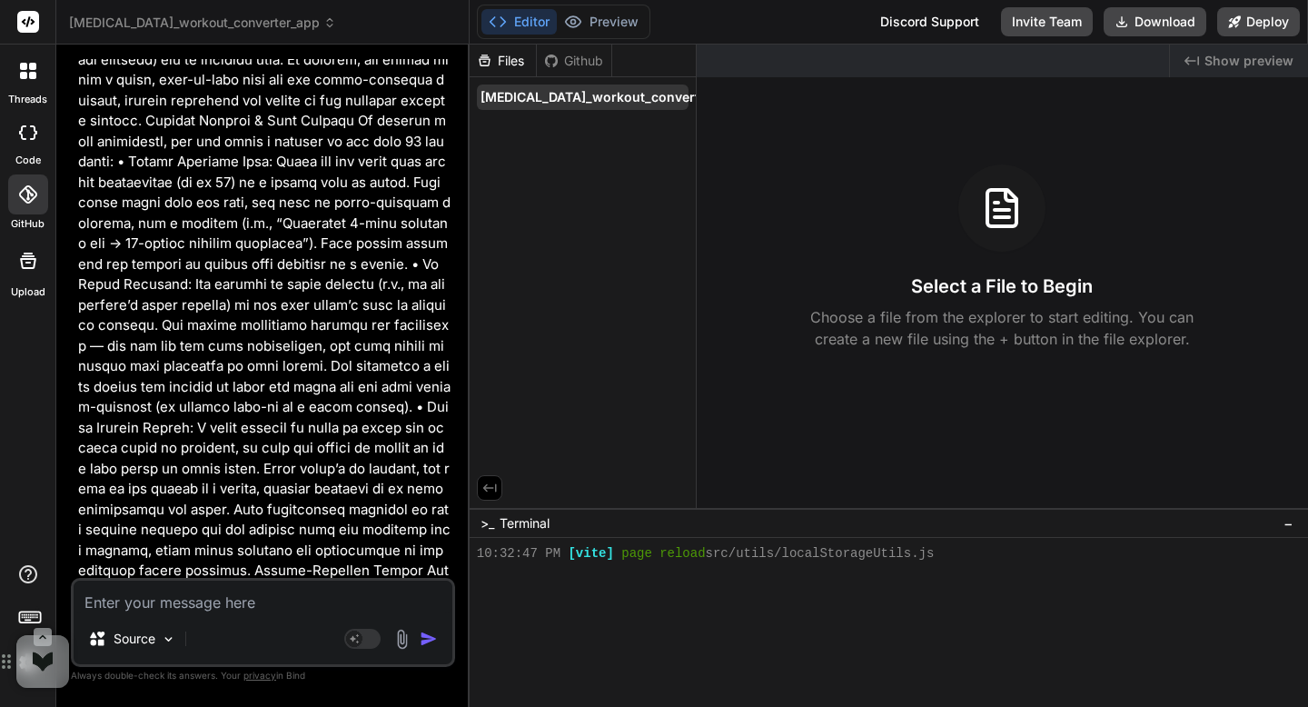
click at [632, 106] on span "[MEDICAL_DATA]_workout_converter_app" at bounding box center [612, 97] width 262 height 18
click at [129, 609] on textarea at bounding box center [263, 597] width 379 height 33
paste textarea "App Name: Cross-Training Converter App Type: Mobile-Friendly Web App Target Use…"
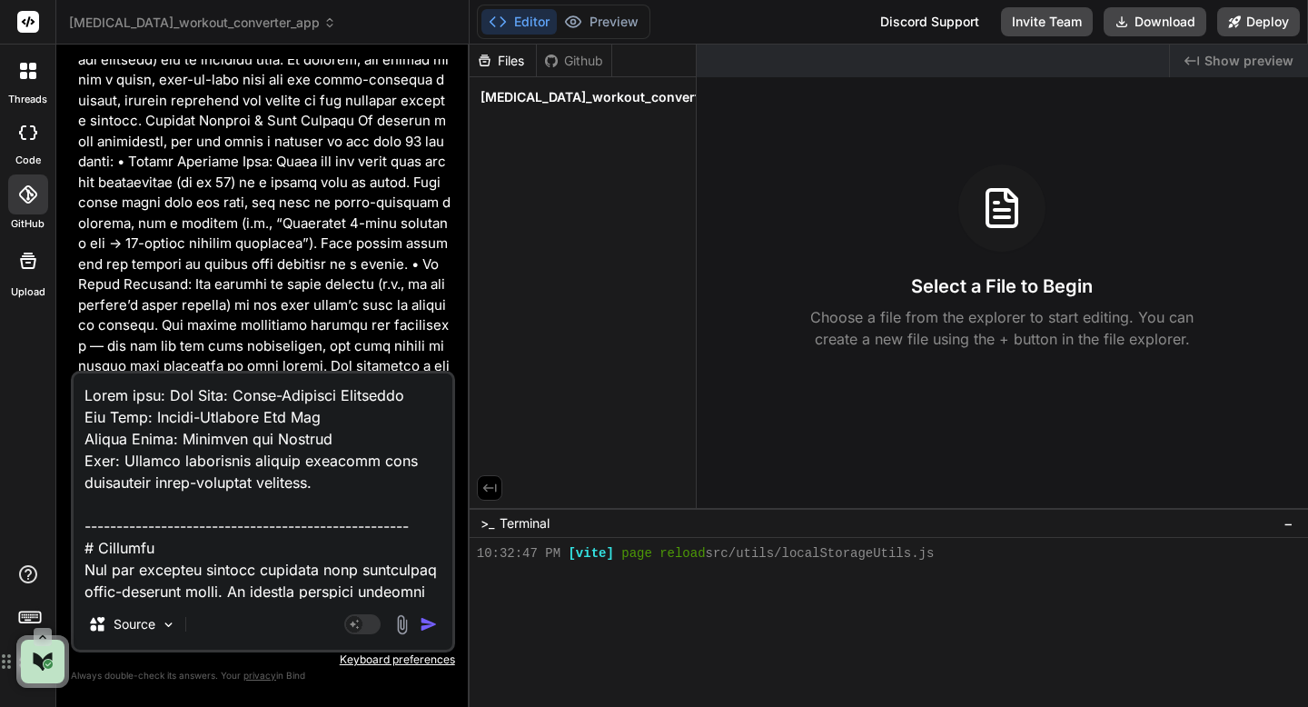
scroll to position [2468, 0]
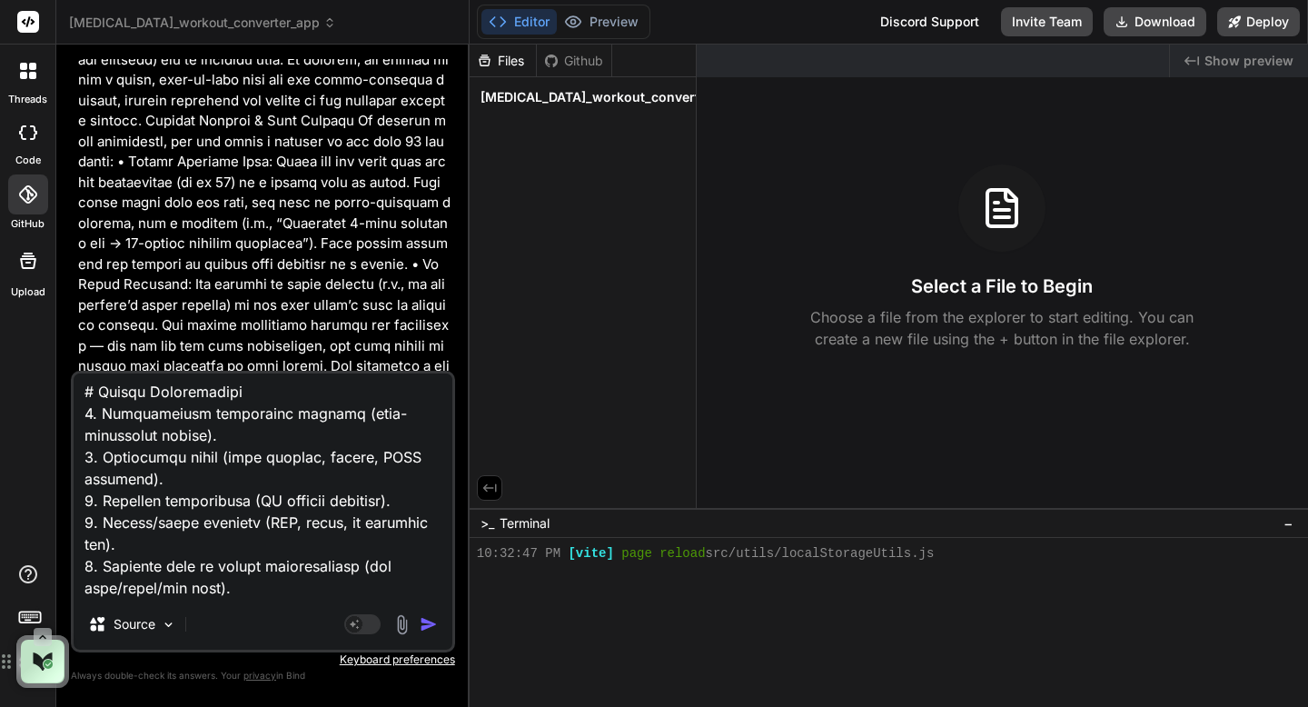
click at [423, 628] on img "button" at bounding box center [429, 624] width 18 height 18
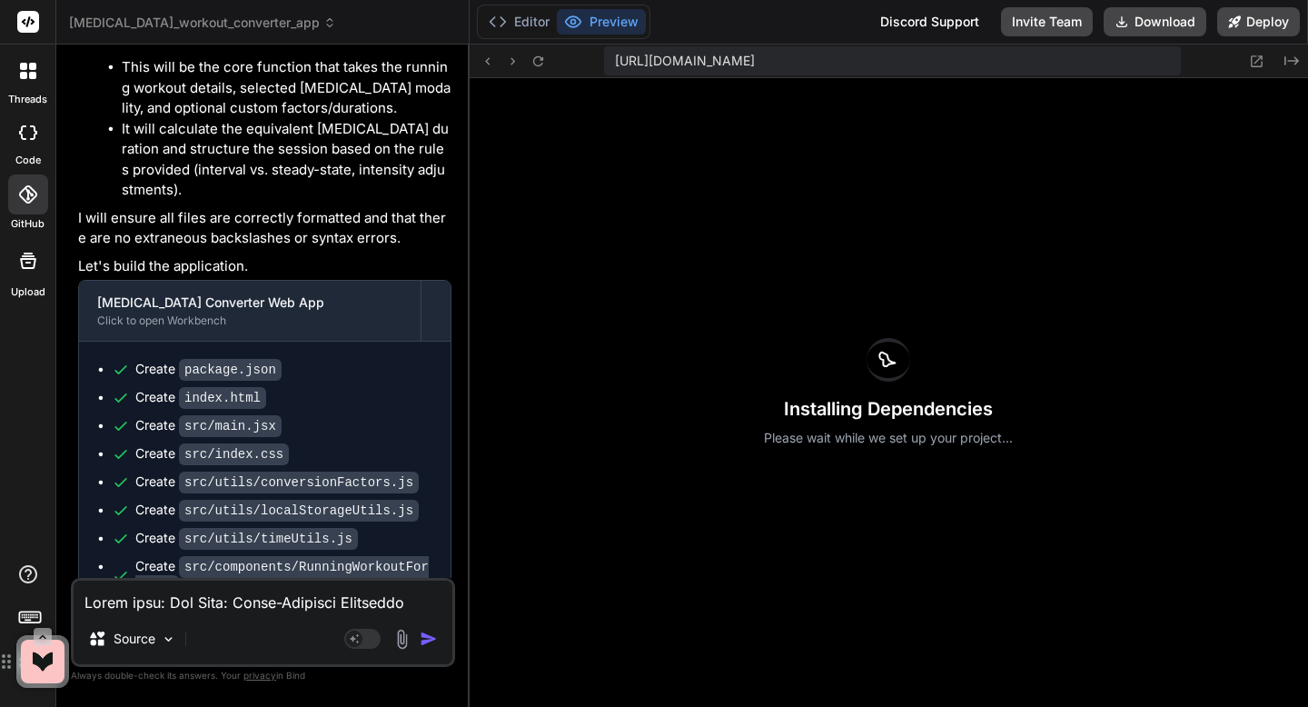
scroll to position [23048, 0]
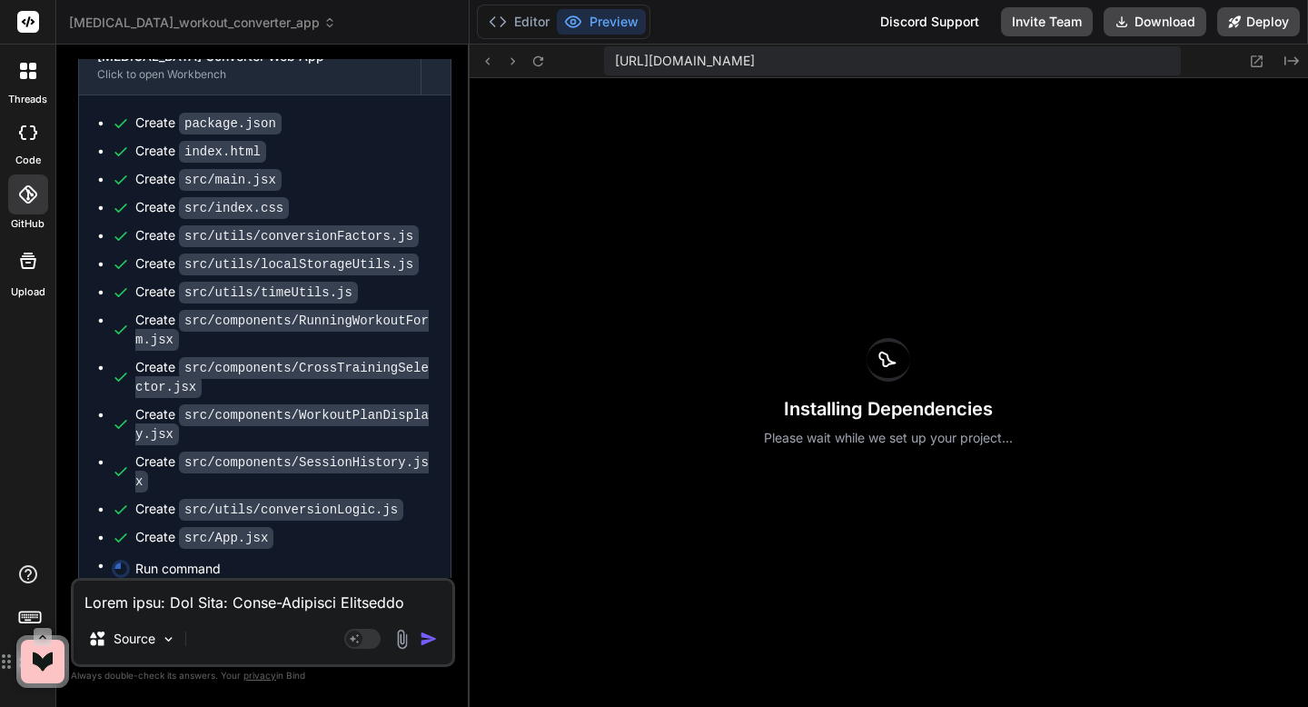
click at [112, 598] on textarea at bounding box center [263, 597] width 379 height 33
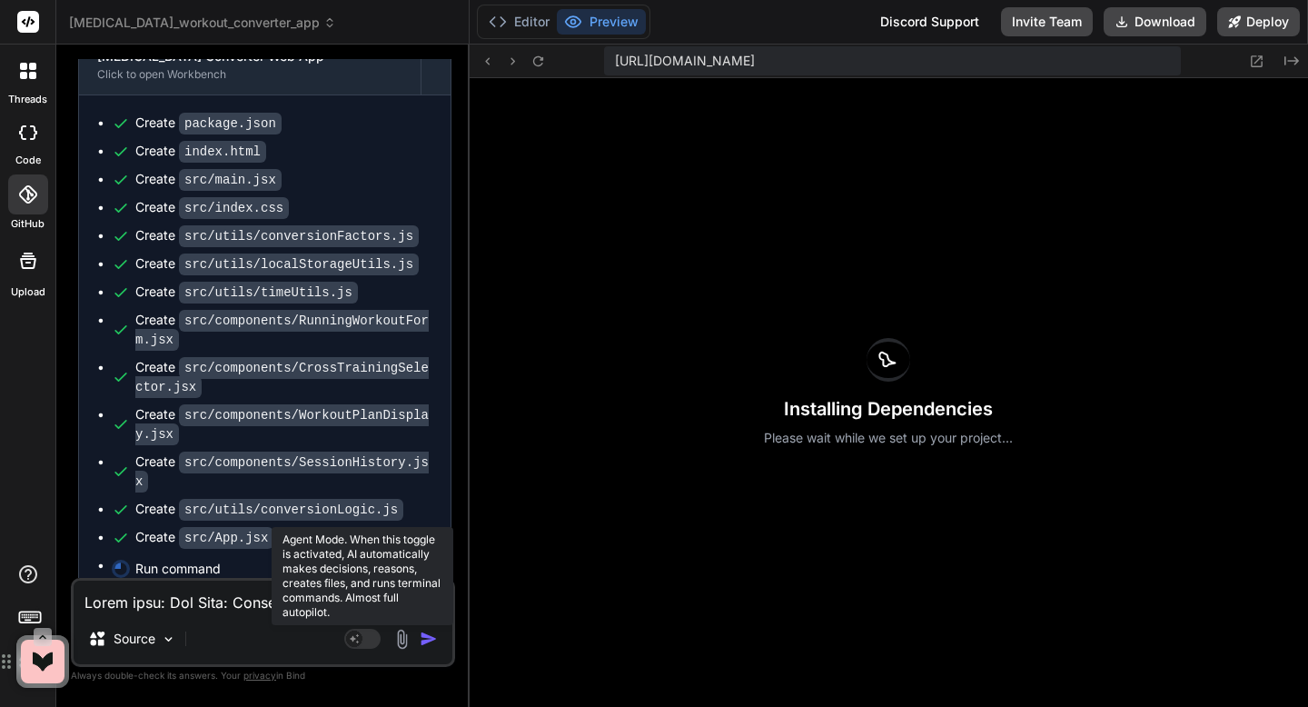
click at [353, 636] on icon at bounding box center [354, 637] width 9 height 9
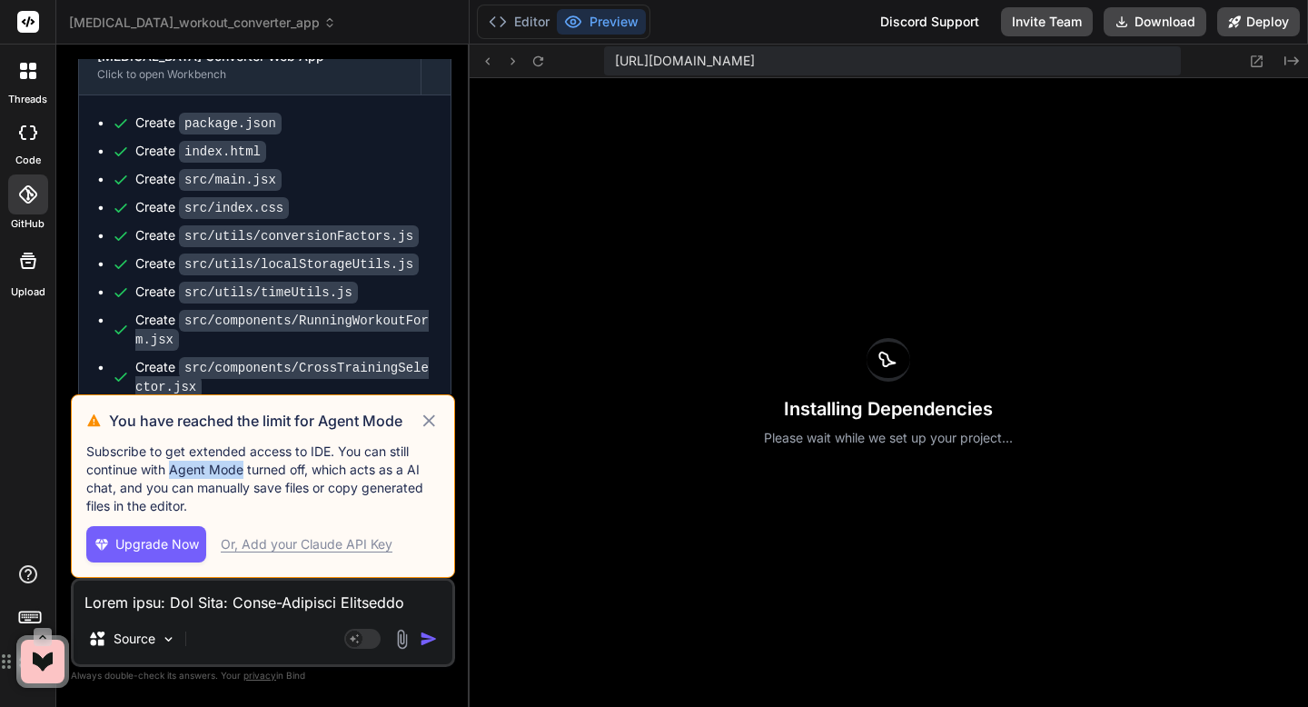
drag, startPoint x: 171, startPoint y: 472, endPoint x: 244, endPoint y: 473, distance: 72.7
click at [244, 473] on p "Subscribe to get extended access to IDE. You can still continue with Agent Mode…" at bounding box center [262, 479] width 353 height 73
copy p "Agent Mode"
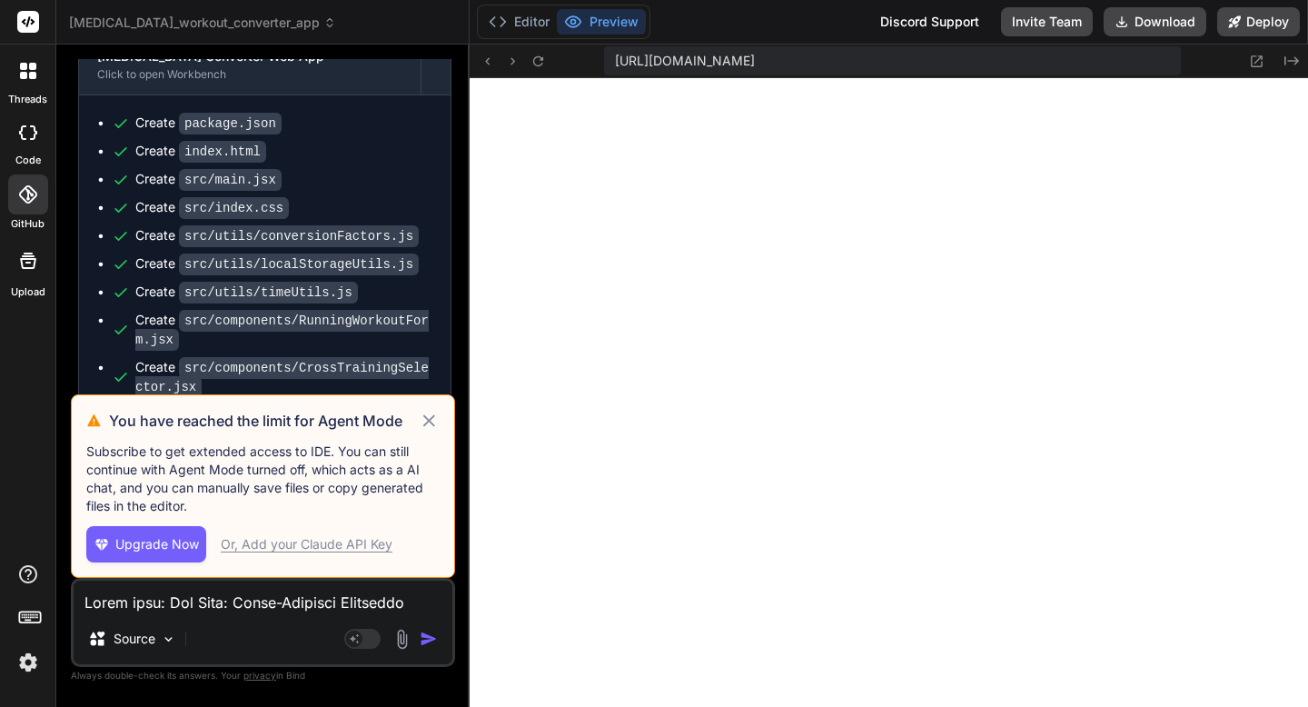
click at [432, 421] on icon at bounding box center [429, 421] width 21 height 22
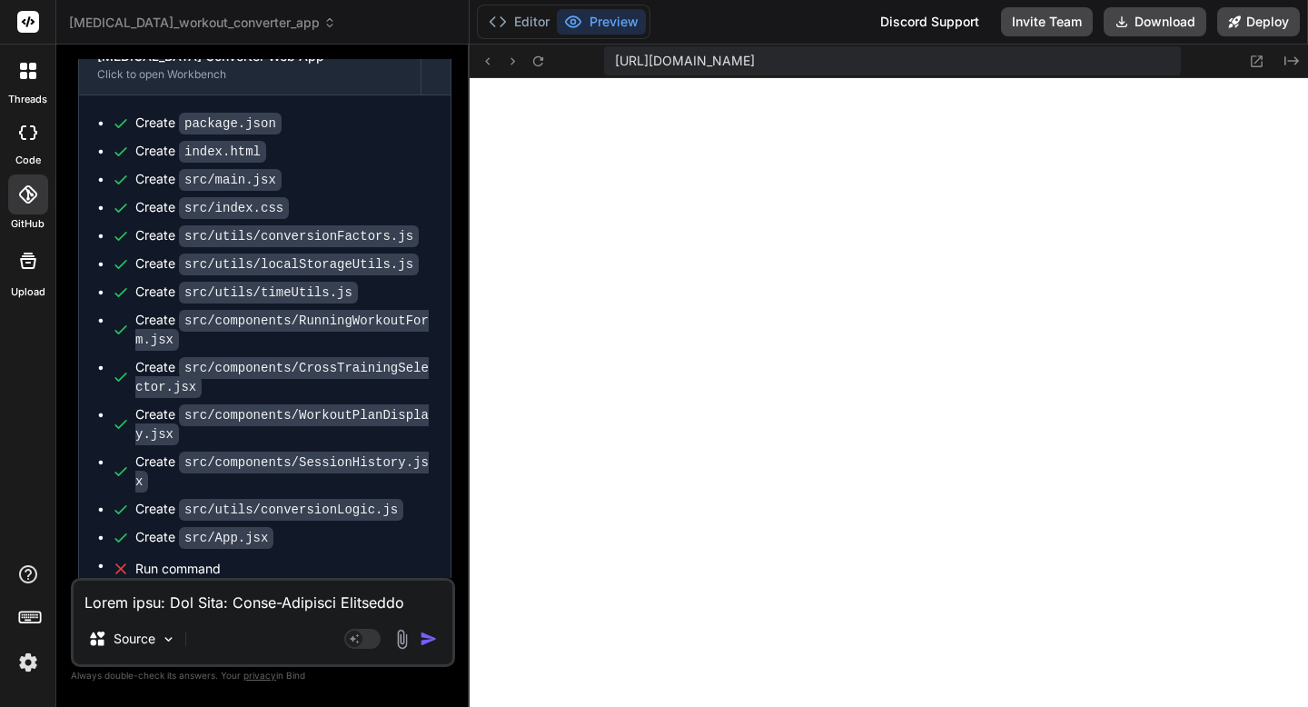
click at [169, 600] on textarea at bounding box center [263, 597] width 379 height 33
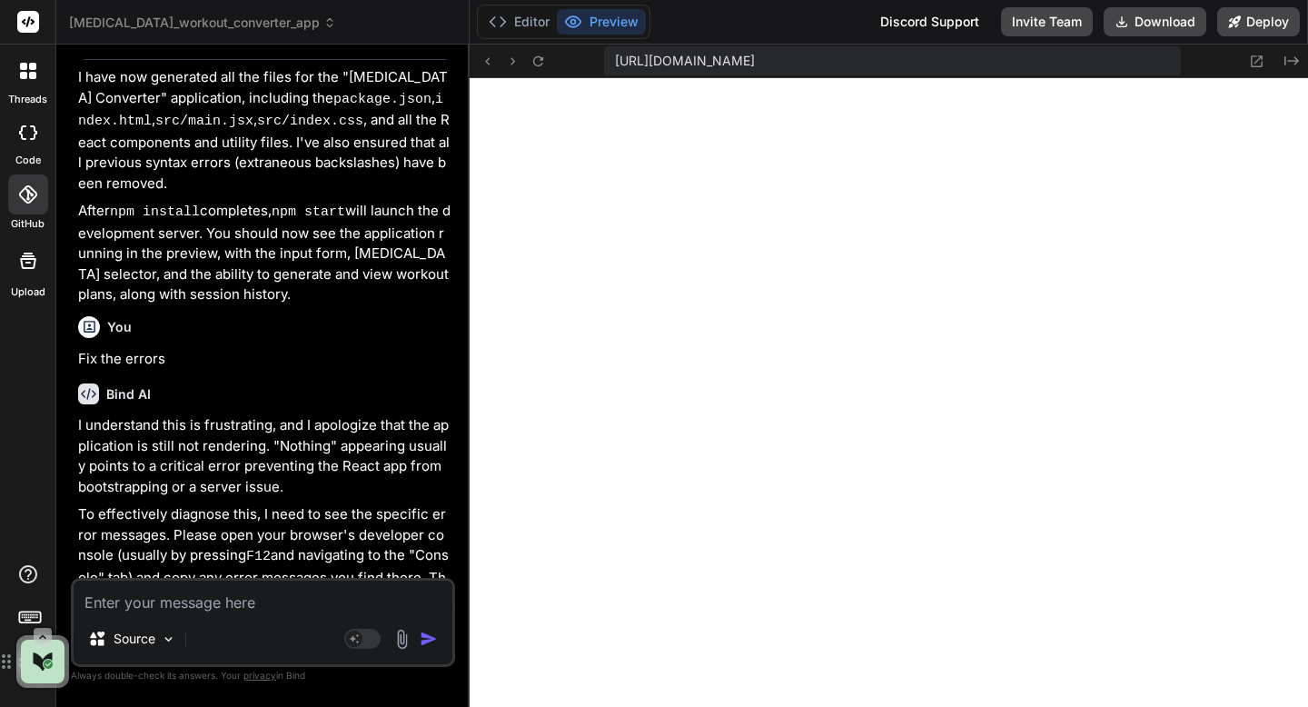
scroll to position [23689, 0]
click at [544, 66] on icon at bounding box center [538, 61] width 15 height 15
click at [213, 20] on span "[MEDICAL_DATA]_workout_converter_app" at bounding box center [202, 23] width 267 height 18
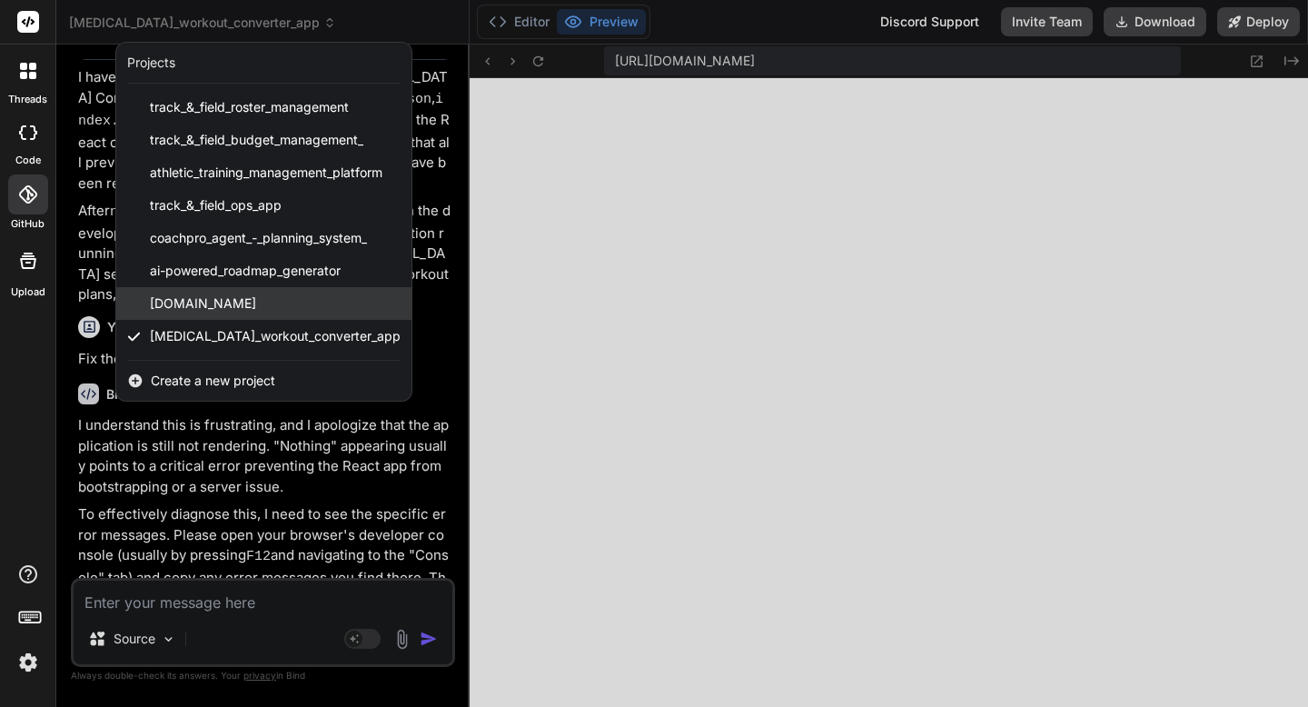
click at [196, 305] on span "[DOMAIN_NAME]" at bounding box center [203, 303] width 106 height 18
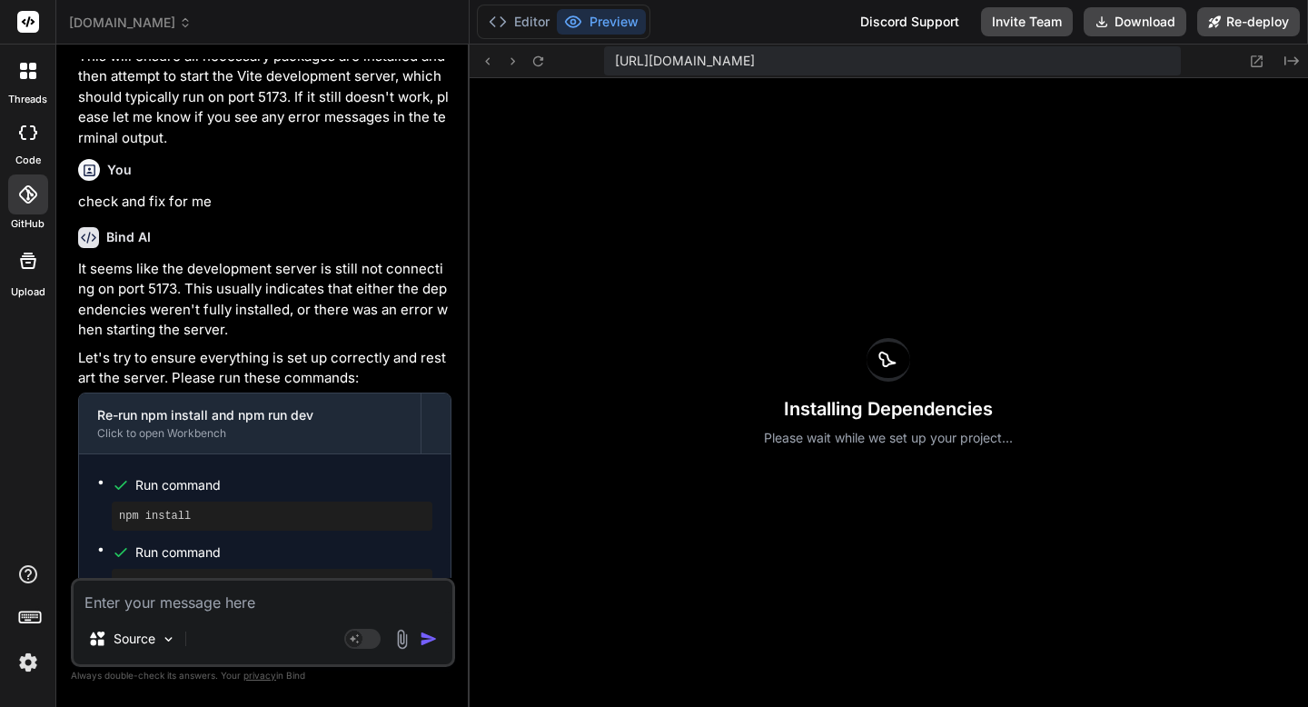
scroll to position [2872, 0]
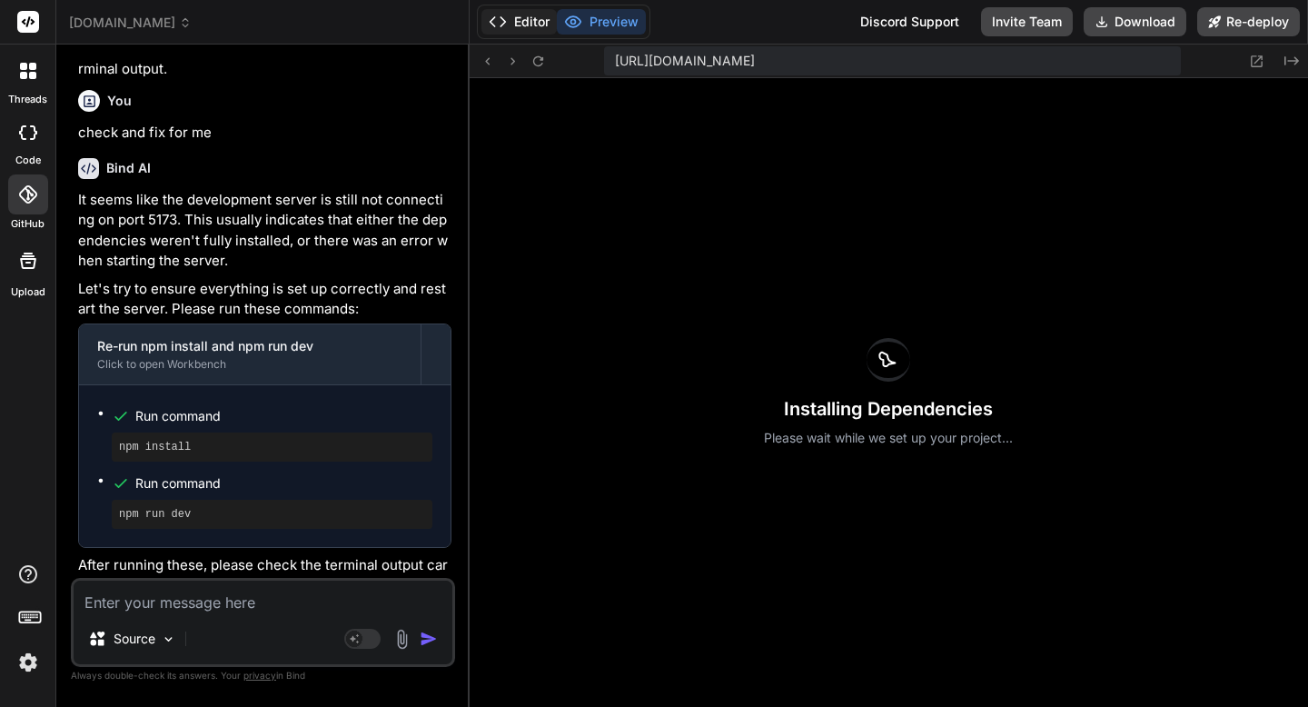
click at [519, 17] on button "Editor" at bounding box center [519, 21] width 75 height 25
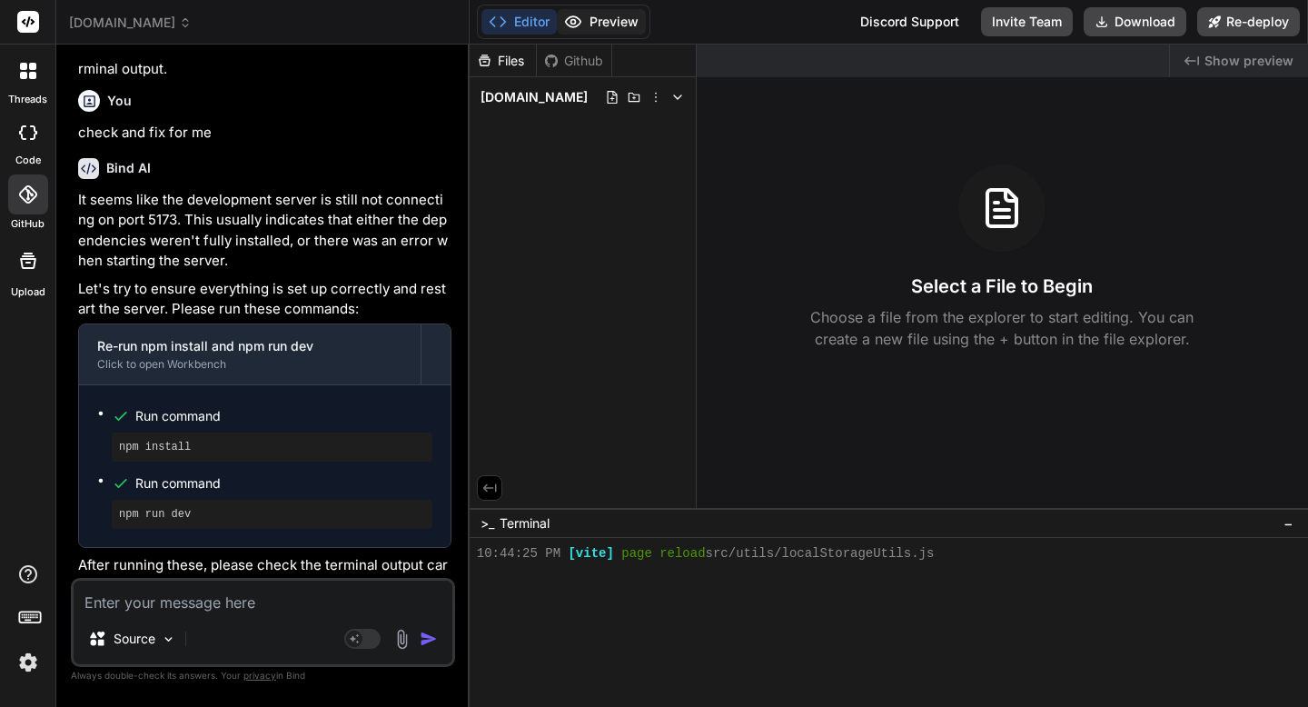
click at [583, 29] on button "Preview" at bounding box center [601, 21] width 89 height 25
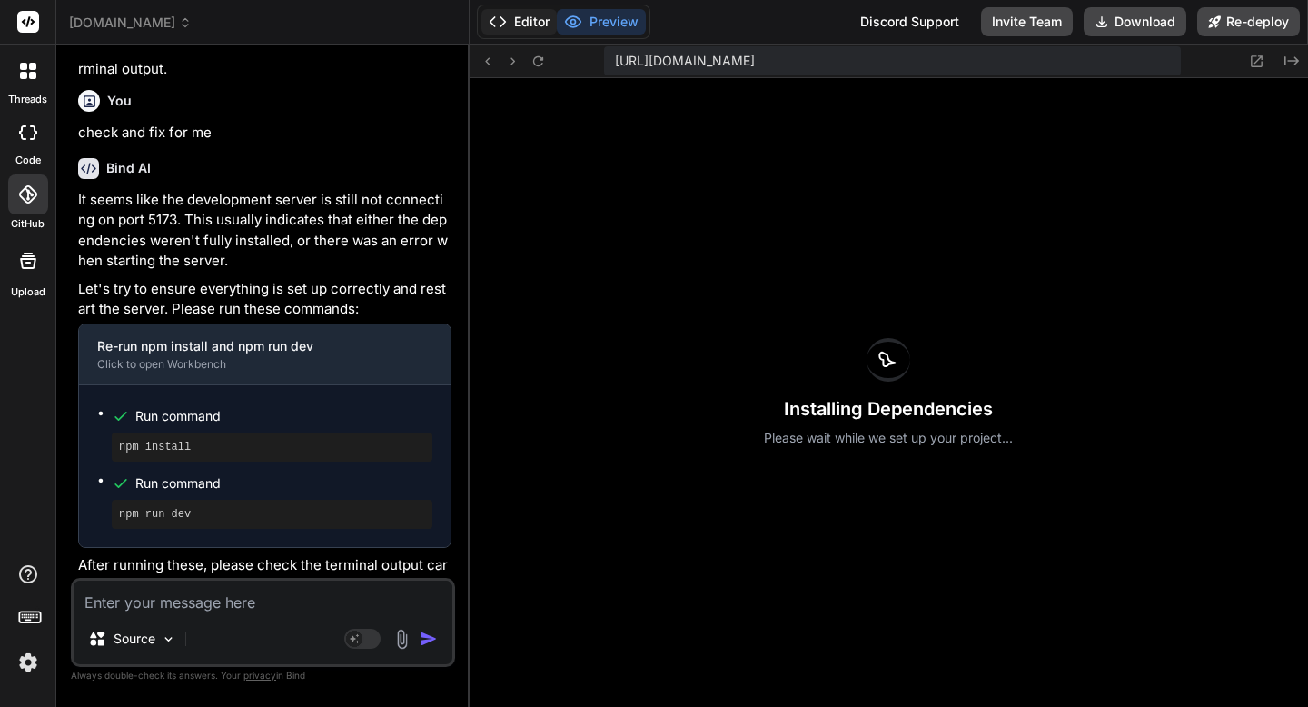
click at [539, 30] on button "Editor" at bounding box center [519, 21] width 75 height 25
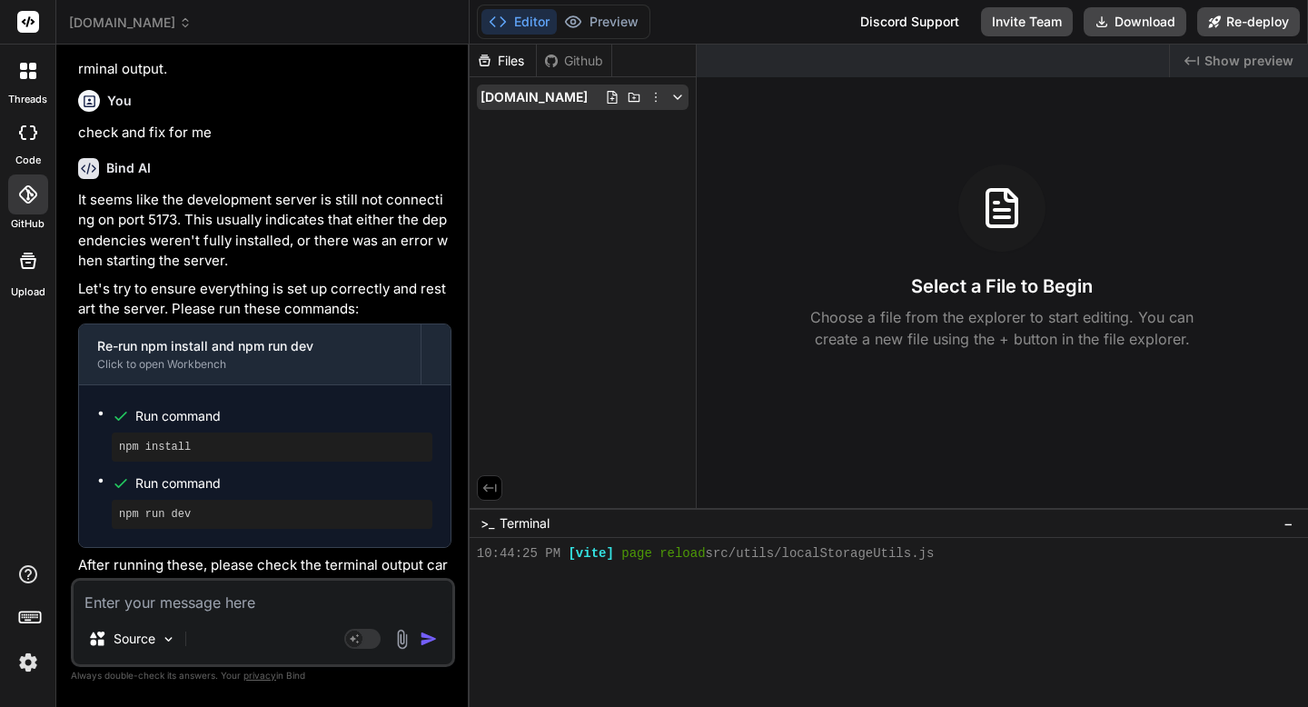
click at [679, 102] on icon at bounding box center [678, 97] width 15 height 15
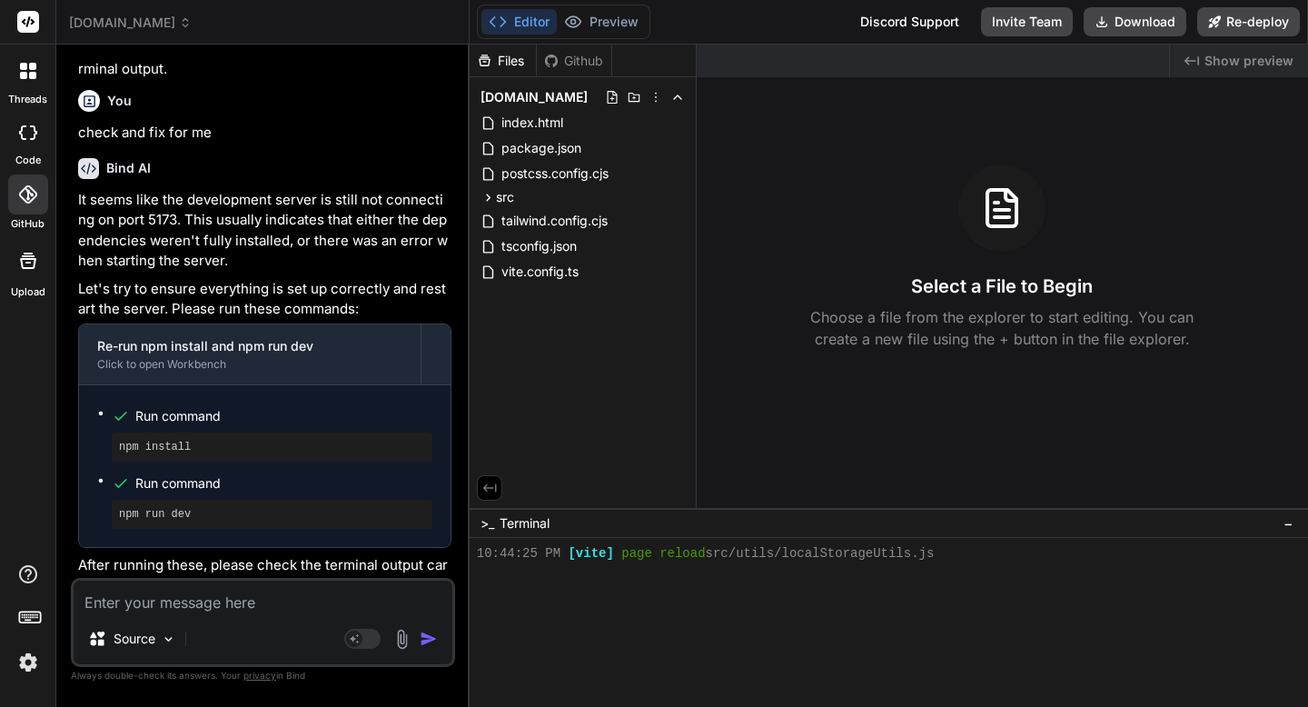
click at [679, 102] on icon at bounding box center [678, 97] width 15 height 15
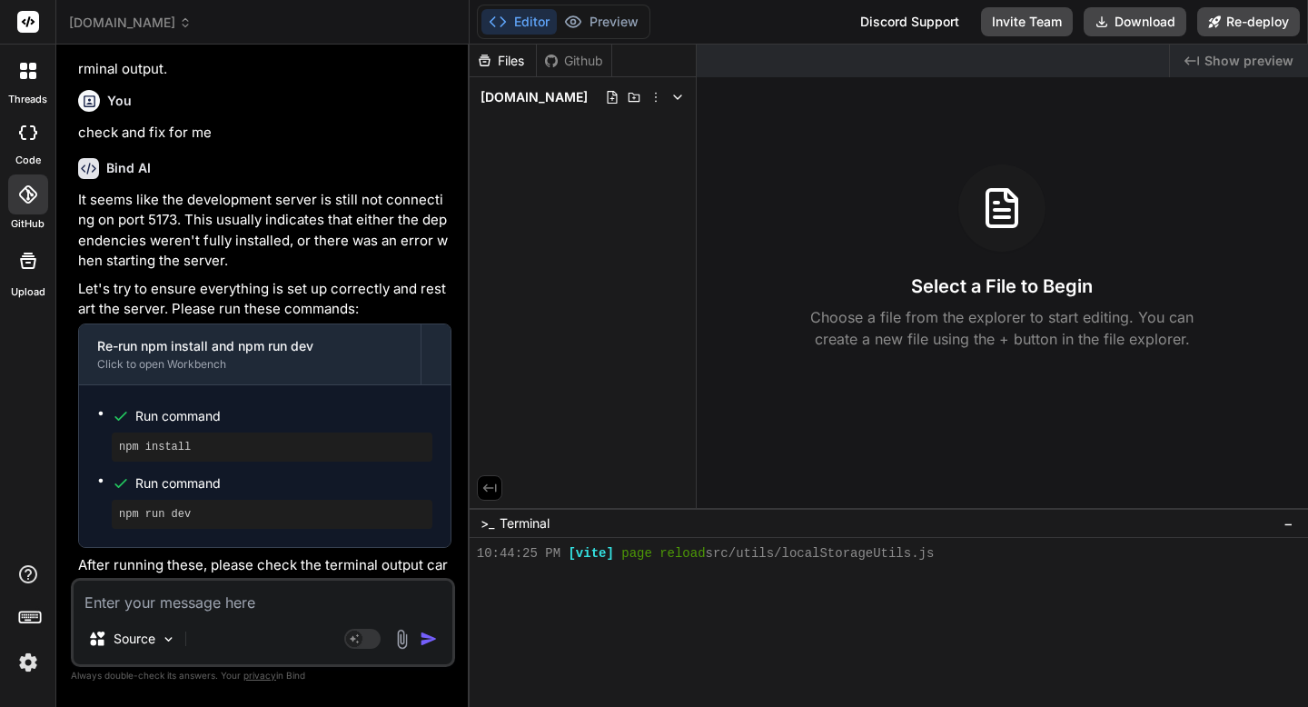
click at [143, 31] on span "[DOMAIN_NAME]" at bounding box center [130, 23] width 123 height 18
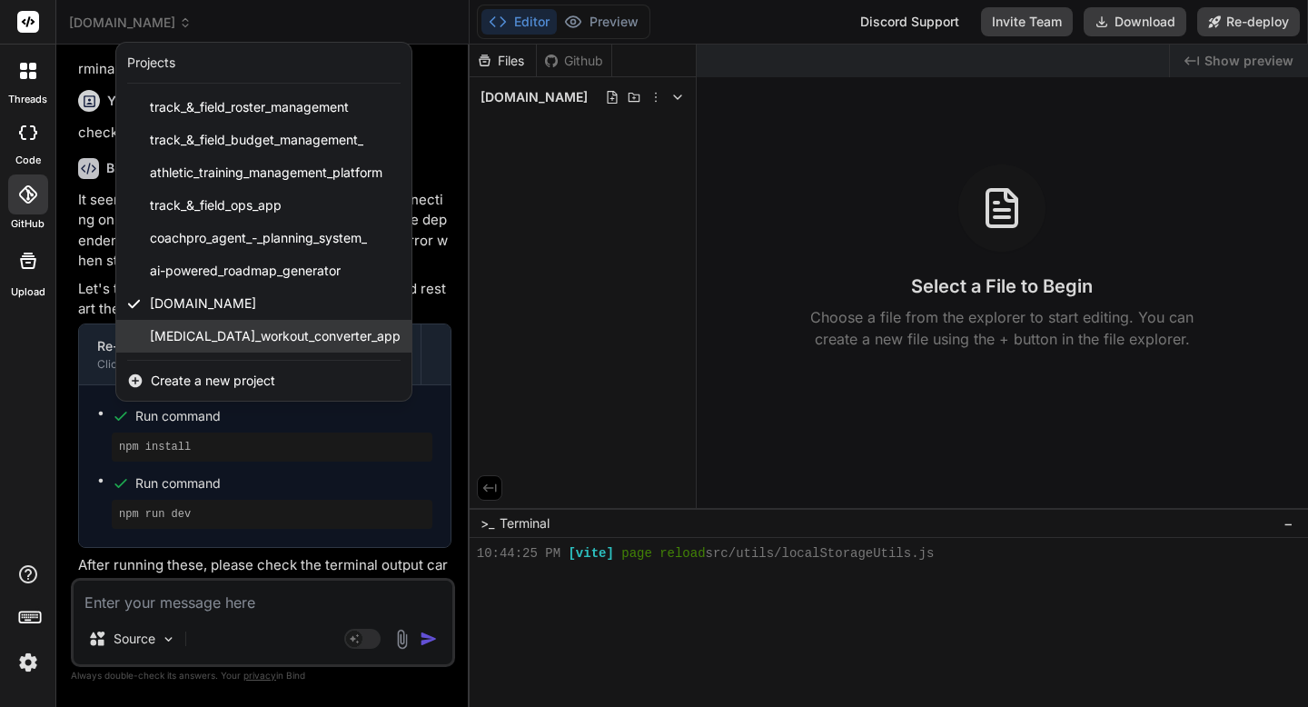
click at [198, 330] on span "[MEDICAL_DATA]_workout_converter_app" at bounding box center [275, 336] width 251 height 18
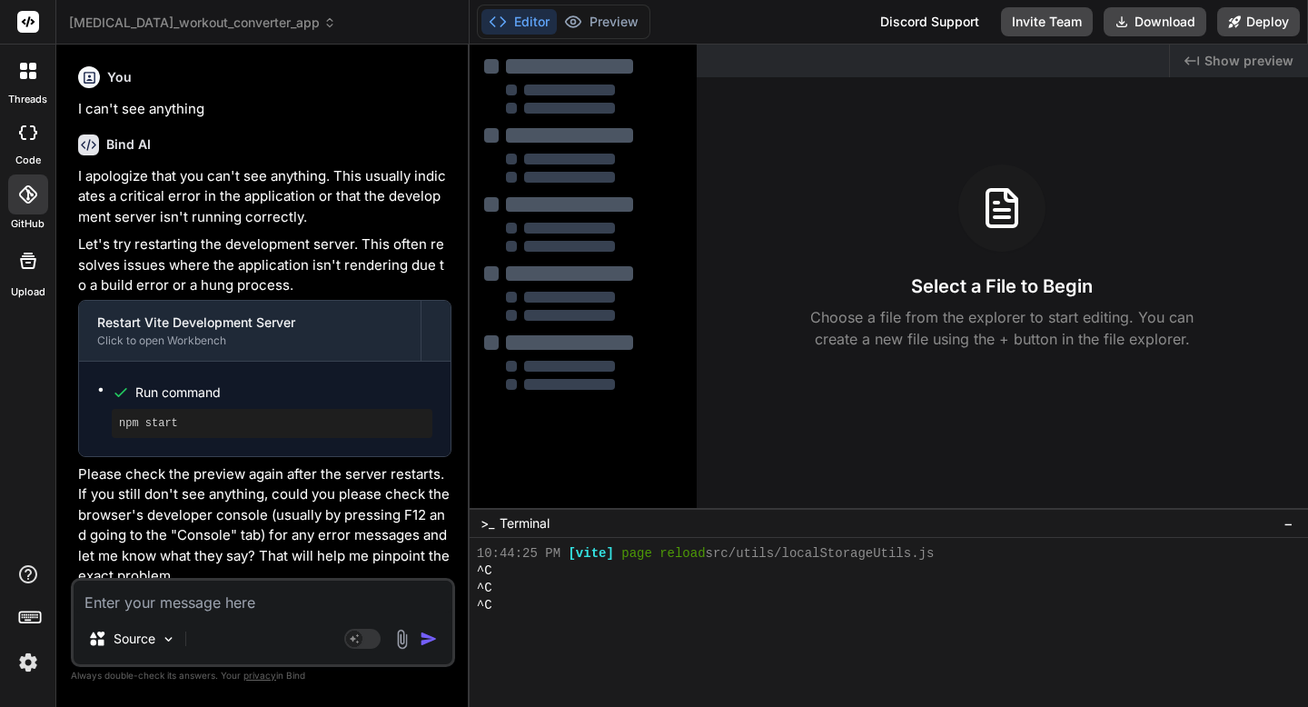
scroll to position [8425, 0]
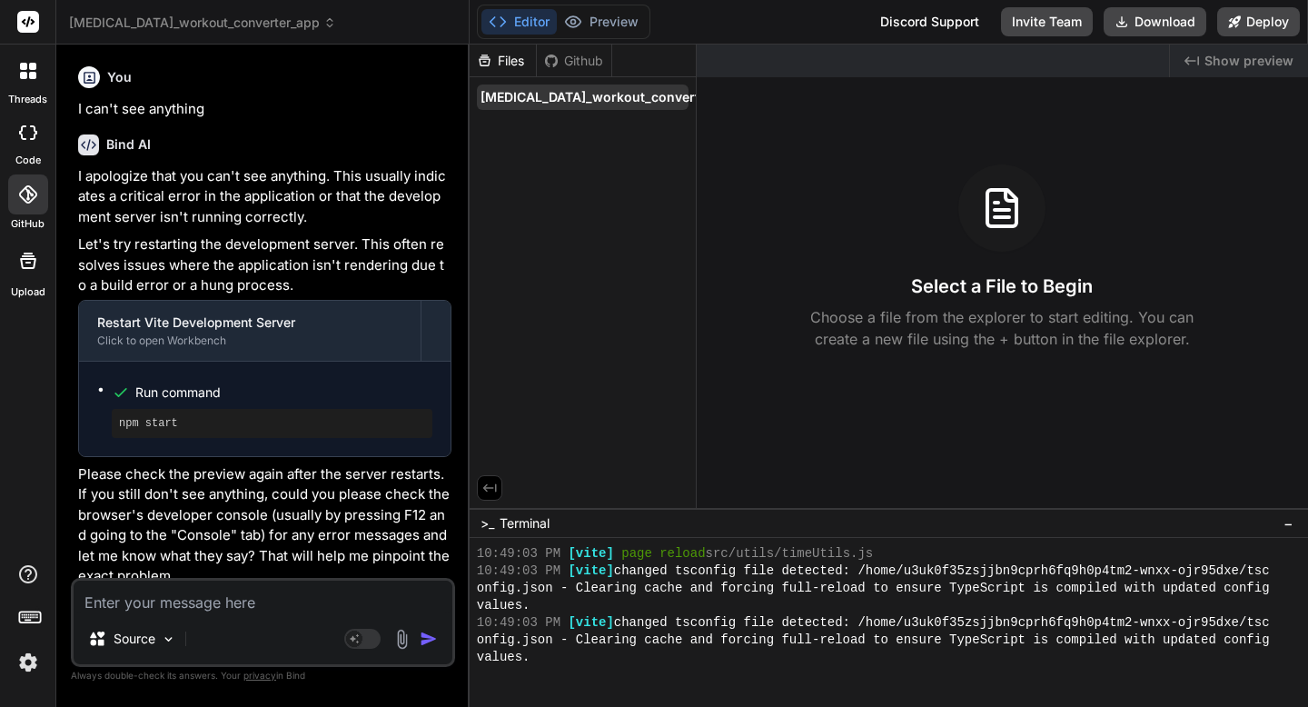
click at [509, 106] on span "[MEDICAL_DATA]_workout_converter_app" at bounding box center [612, 97] width 262 height 18
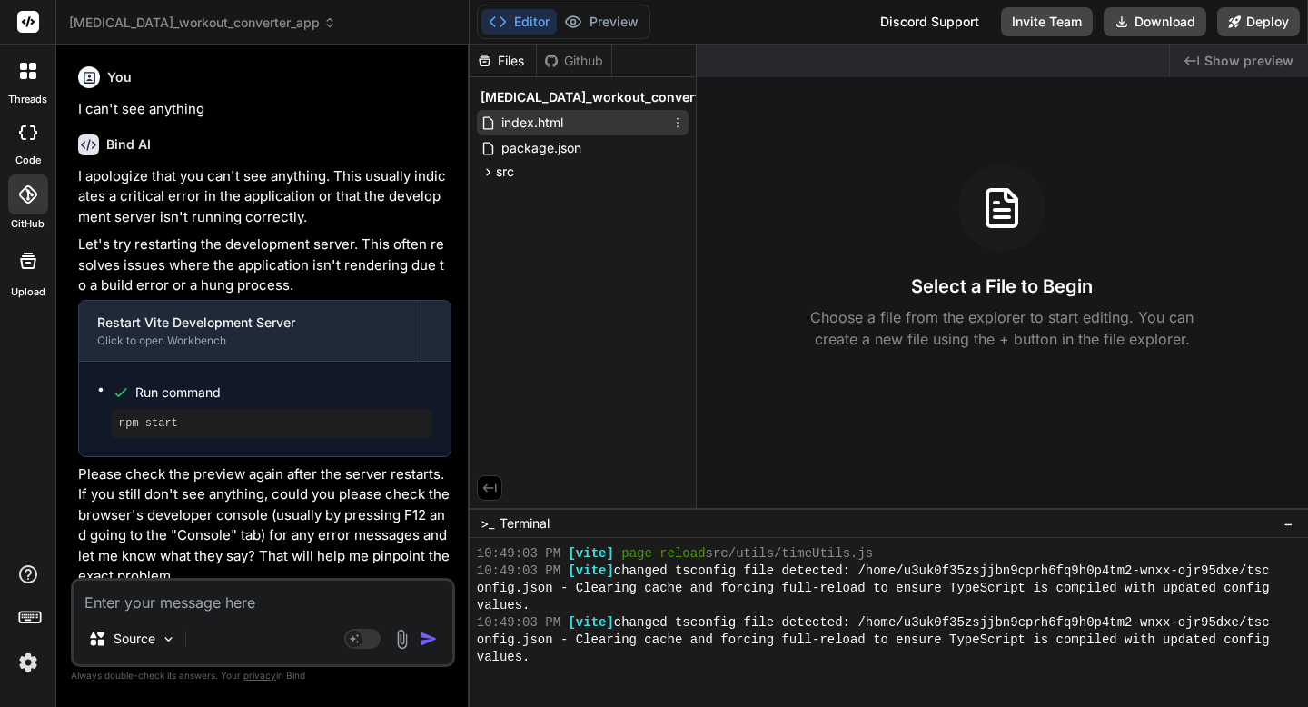
click at [508, 134] on span "index.html" at bounding box center [532, 123] width 65 height 22
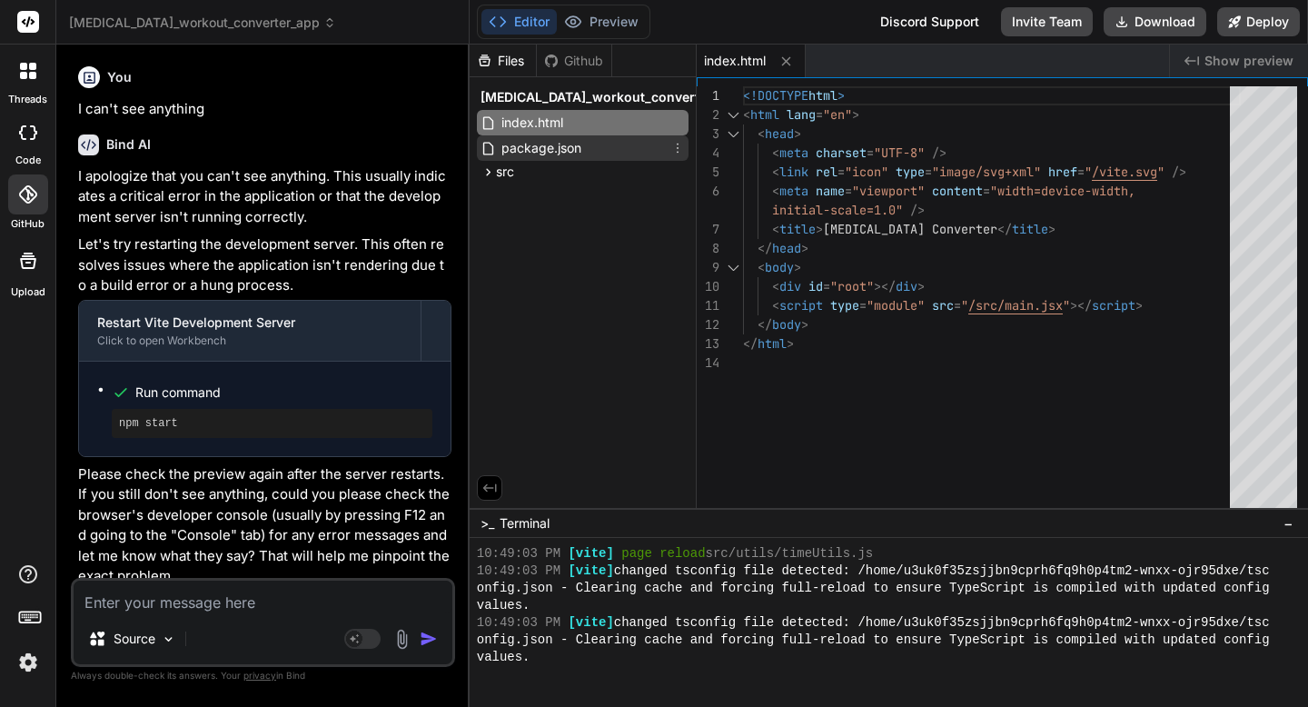
click at [508, 159] on span "package.json" at bounding box center [542, 148] width 84 height 22
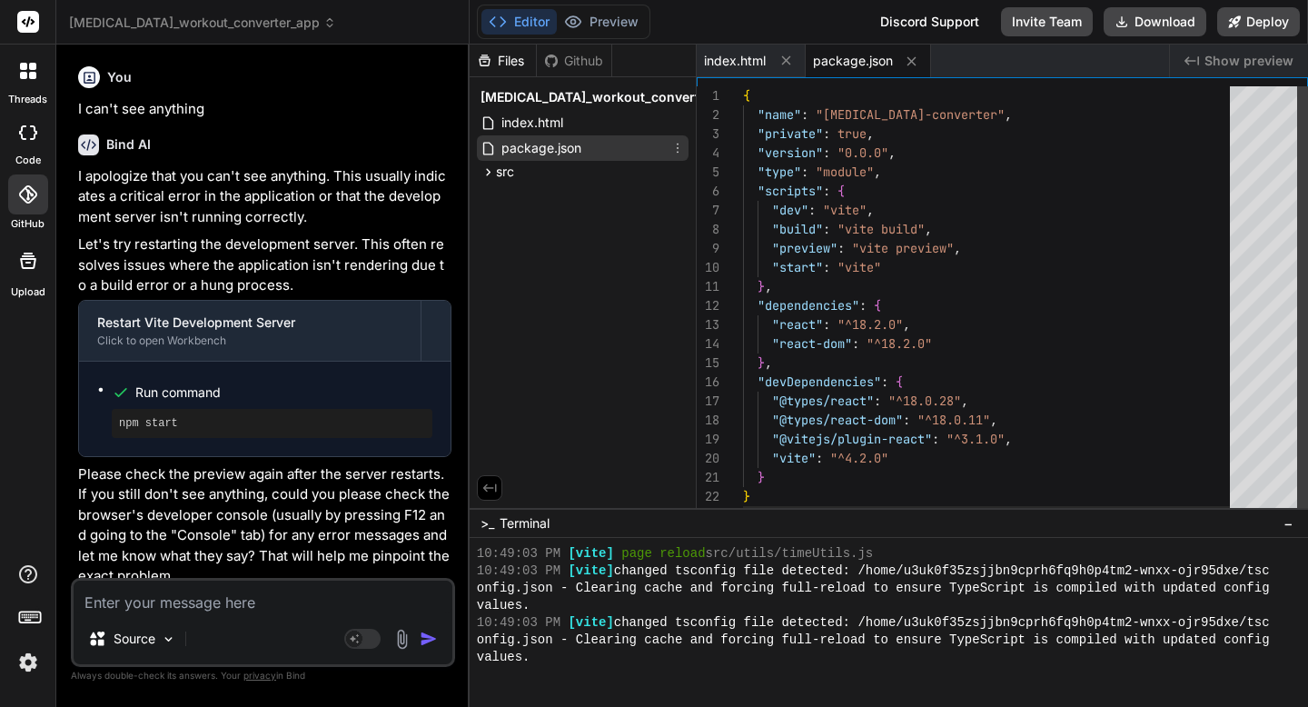
scroll to position [38, 0]
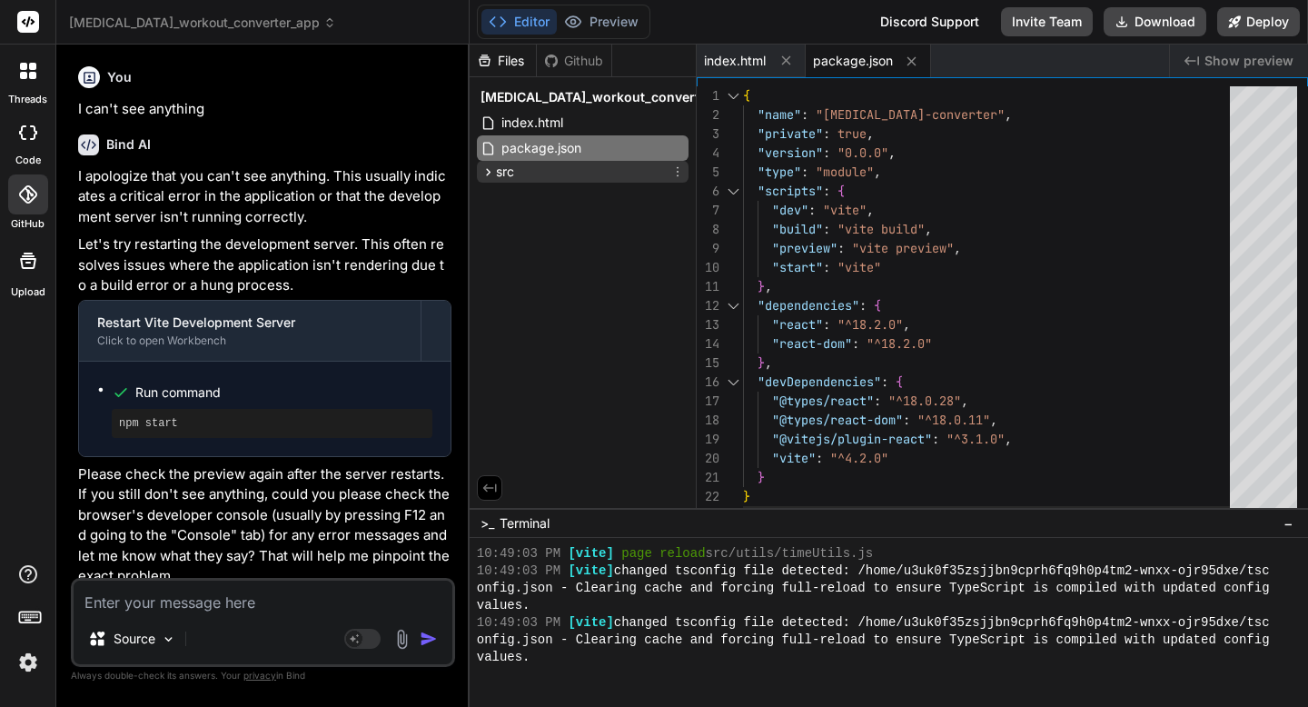
click at [502, 181] on span "src" at bounding box center [505, 172] width 18 height 18
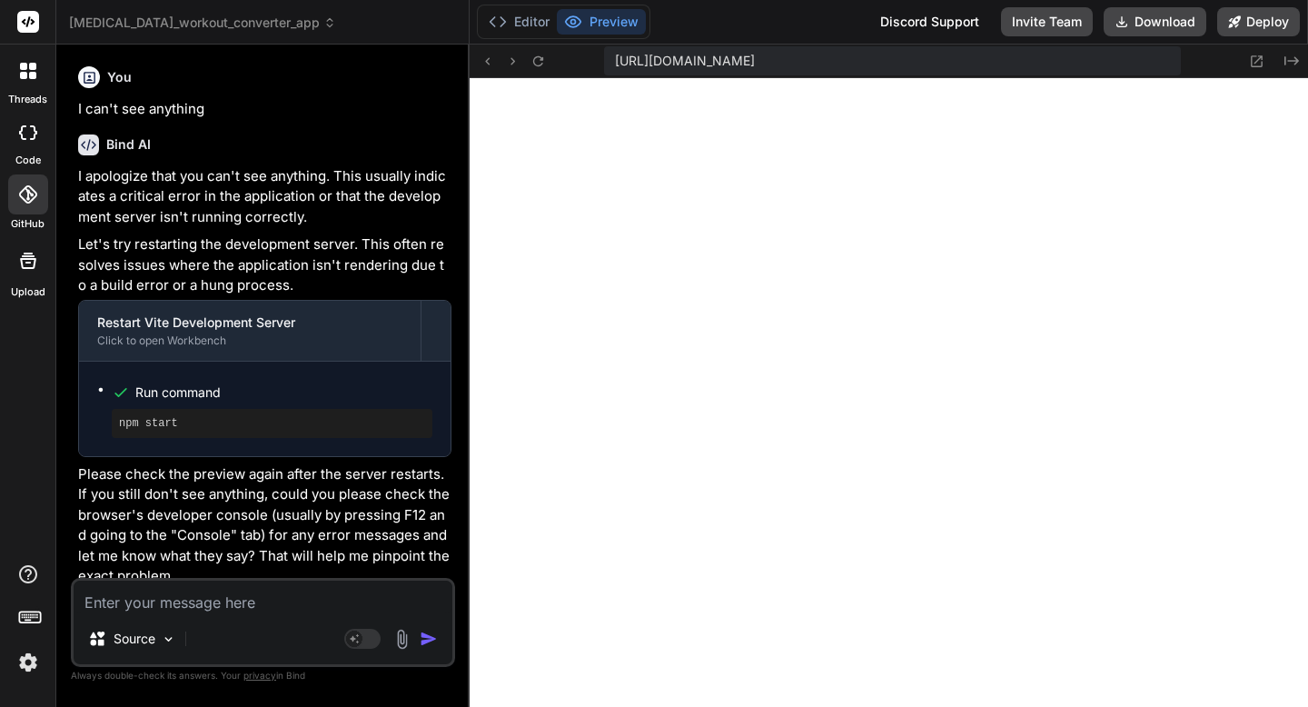
scroll to position [8891, 0]
click at [539, 58] on icon at bounding box center [538, 61] width 15 height 15
click at [246, 29] on span "[MEDICAL_DATA]_workout_converter_app" at bounding box center [202, 23] width 267 height 18
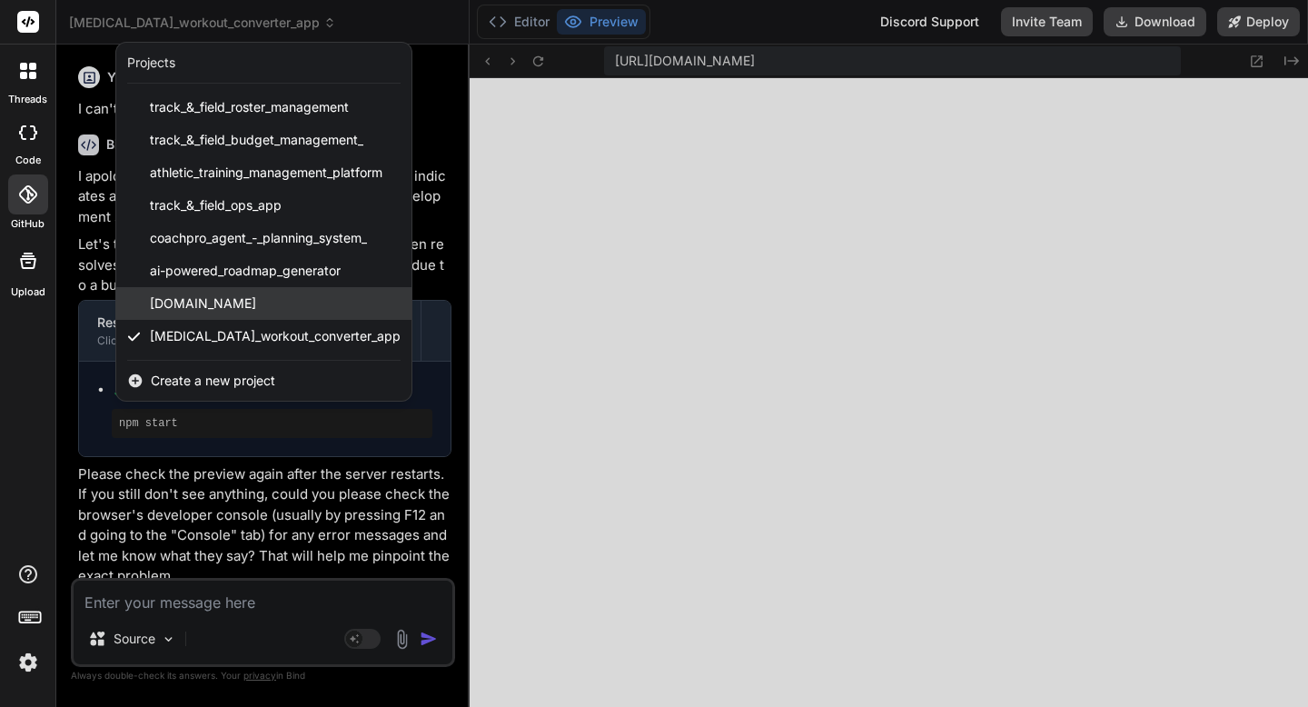
click at [207, 298] on span "[DOMAIN_NAME]" at bounding box center [203, 303] width 106 height 18
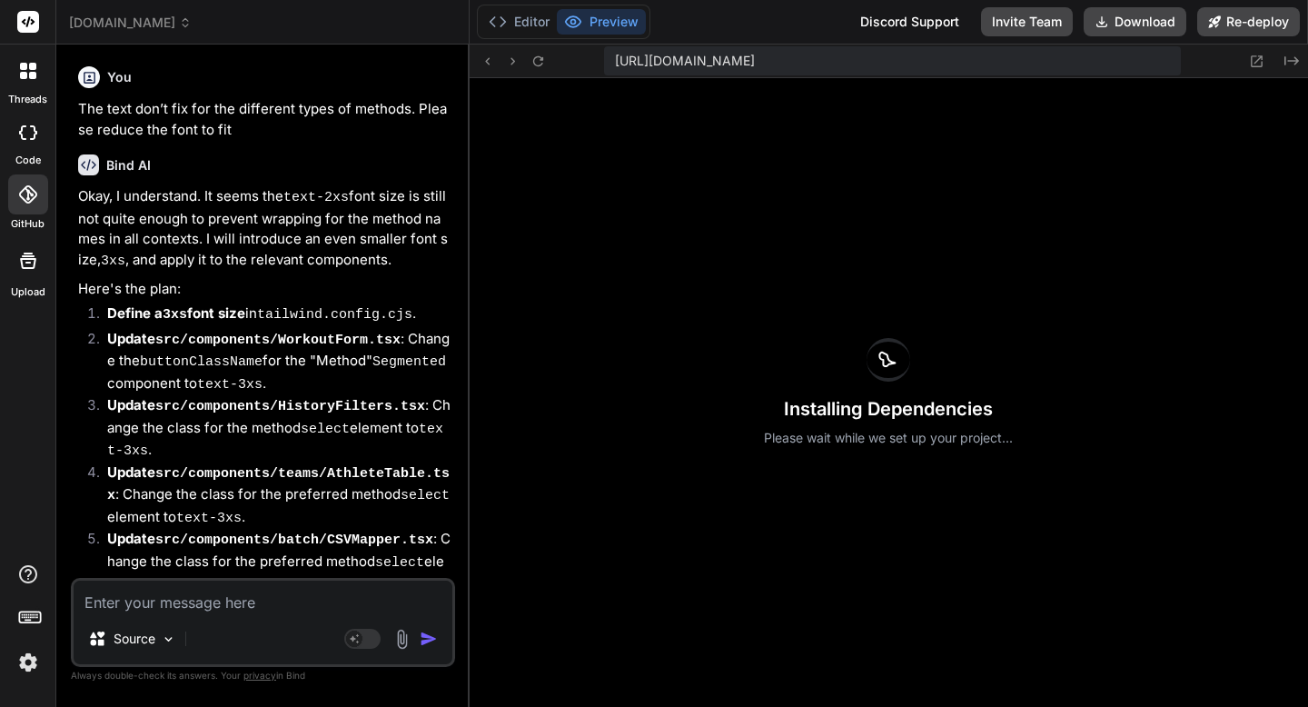
scroll to position [9495, 0]
click at [540, 64] on icon at bounding box center [538, 61] width 15 height 15
click at [192, 30] on span "[DOMAIN_NAME]" at bounding box center [130, 23] width 123 height 18
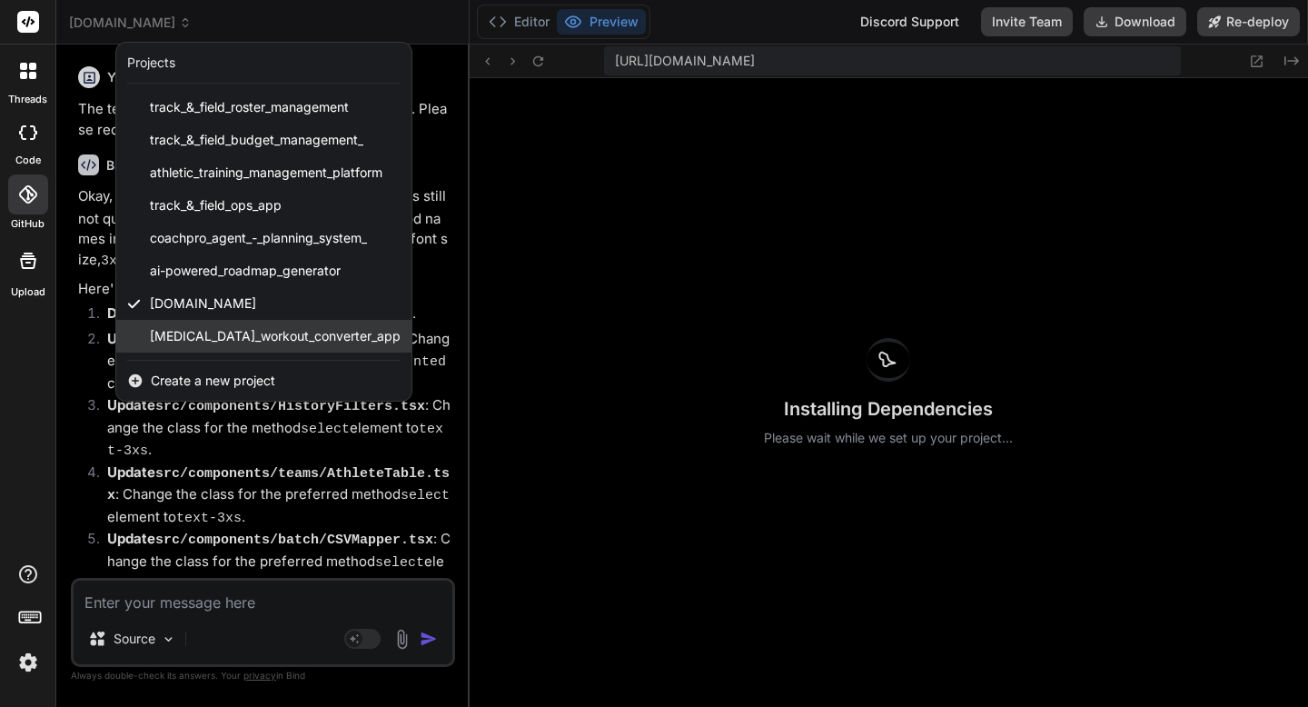
click at [229, 324] on div "[MEDICAL_DATA]_workout_converter_app" at bounding box center [263, 336] width 295 height 33
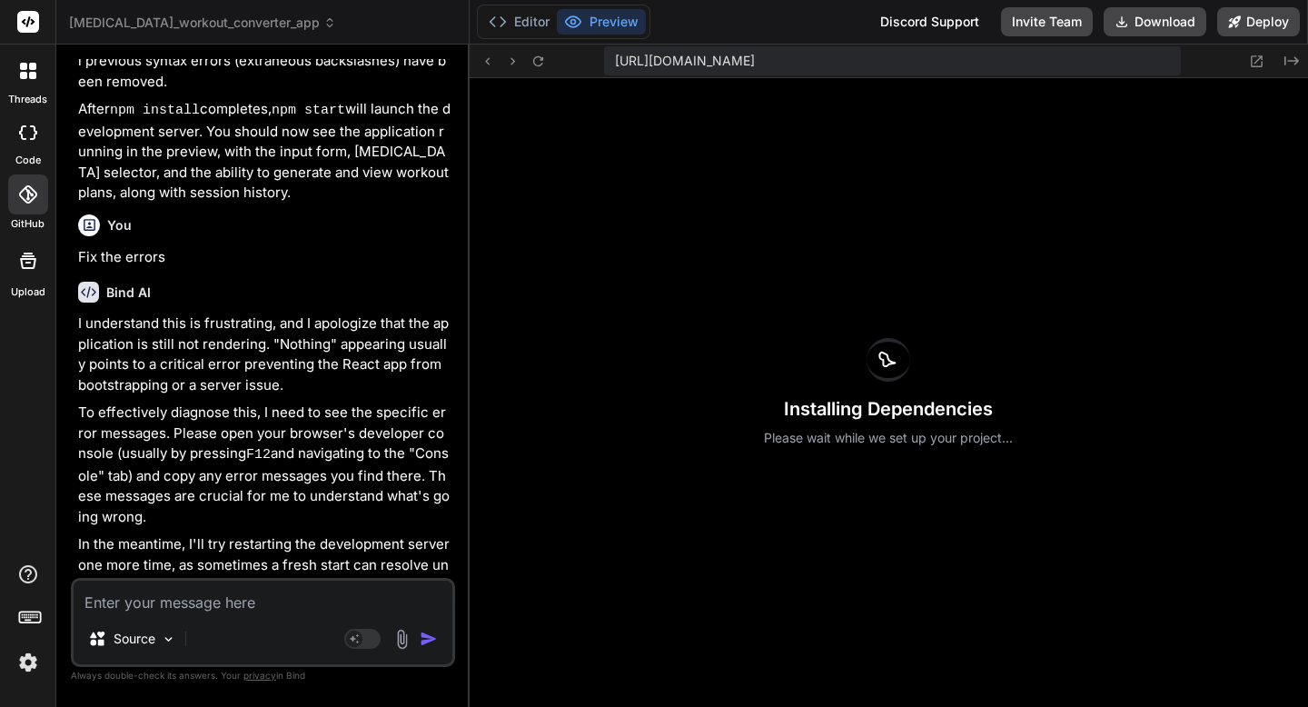
scroll to position [5937, 0]
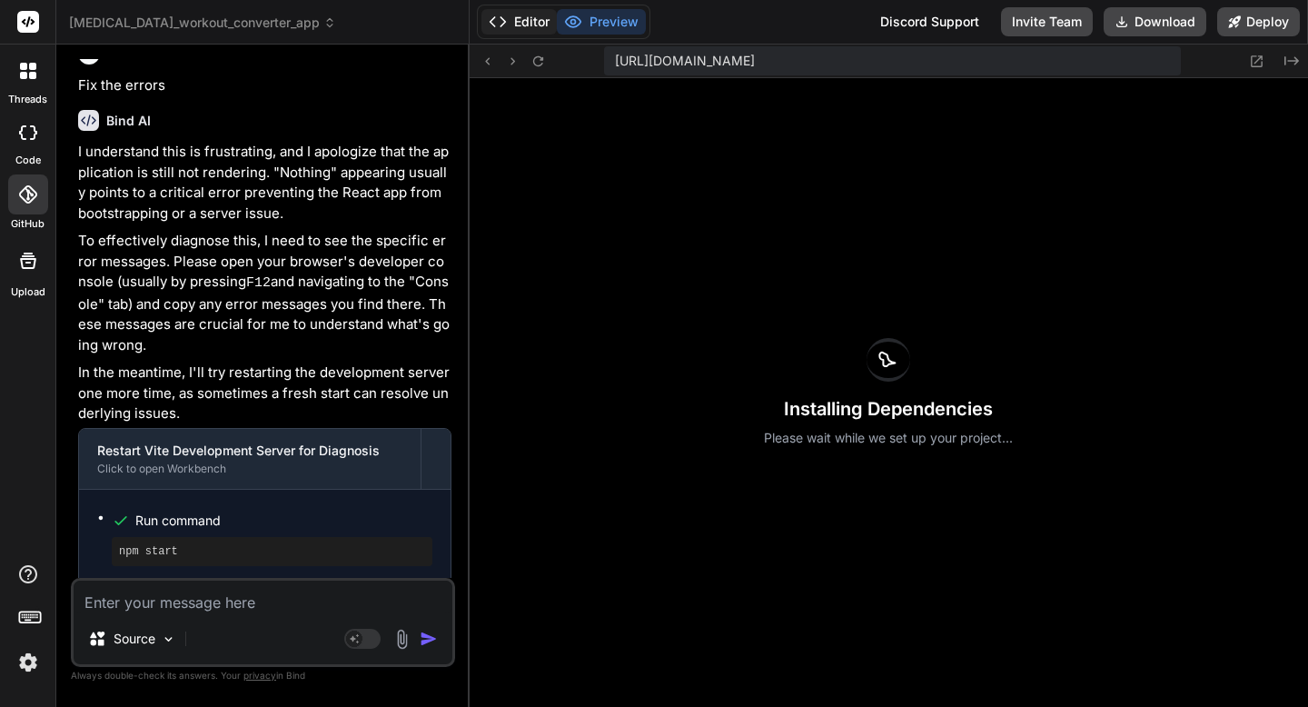
click at [532, 30] on button "Editor" at bounding box center [519, 21] width 75 height 25
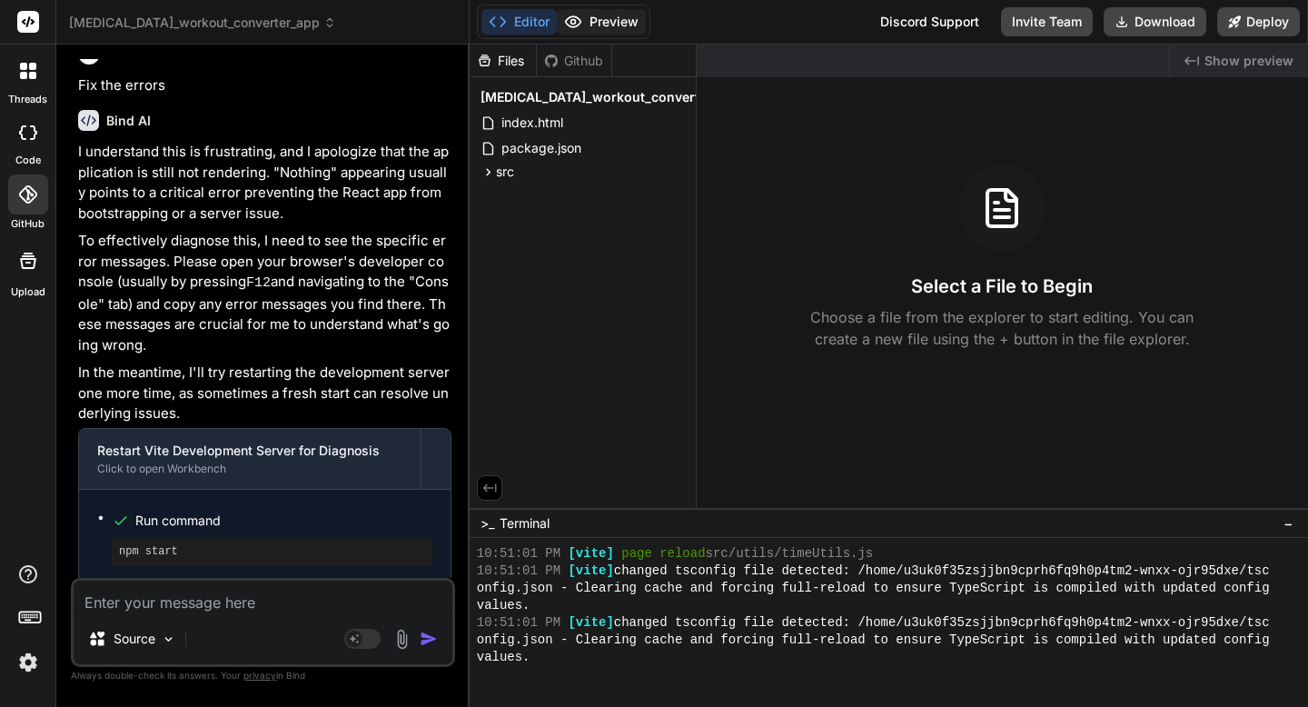
click at [577, 30] on icon at bounding box center [573, 22] width 18 height 18
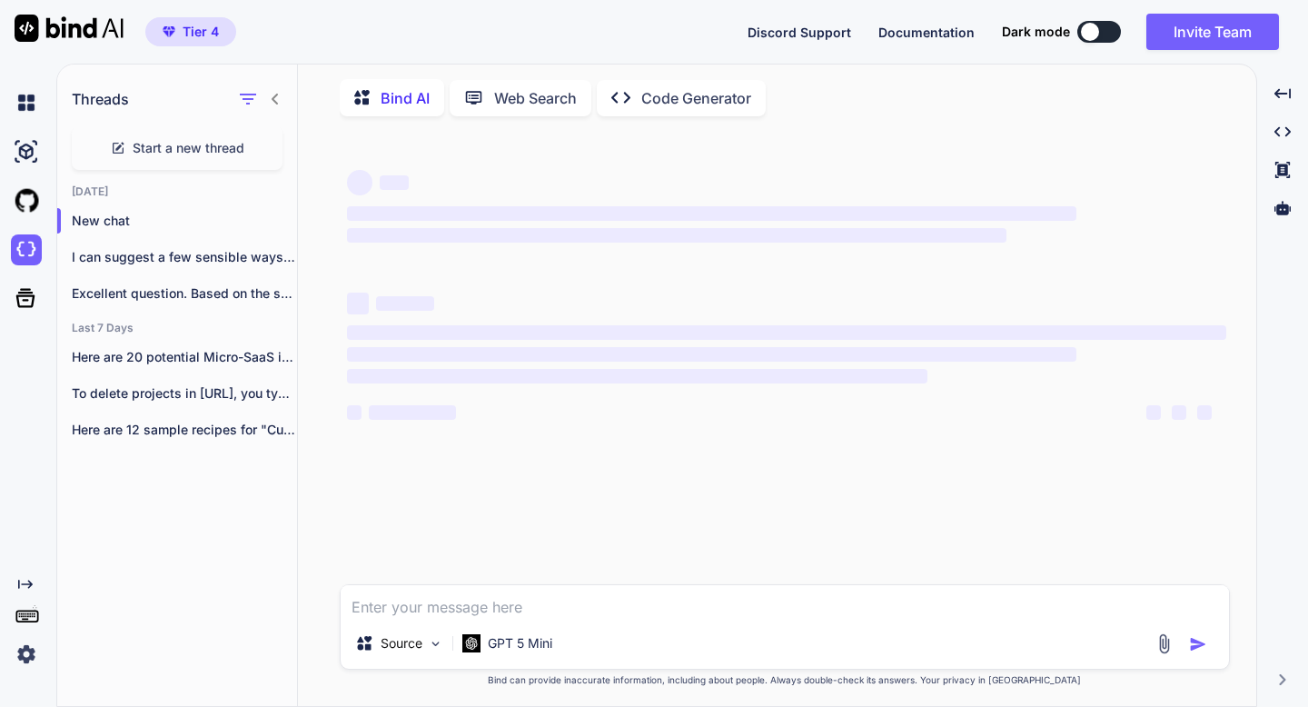
click at [418, 598] on textarea at bounding box center [785, 601] width 889 height 33
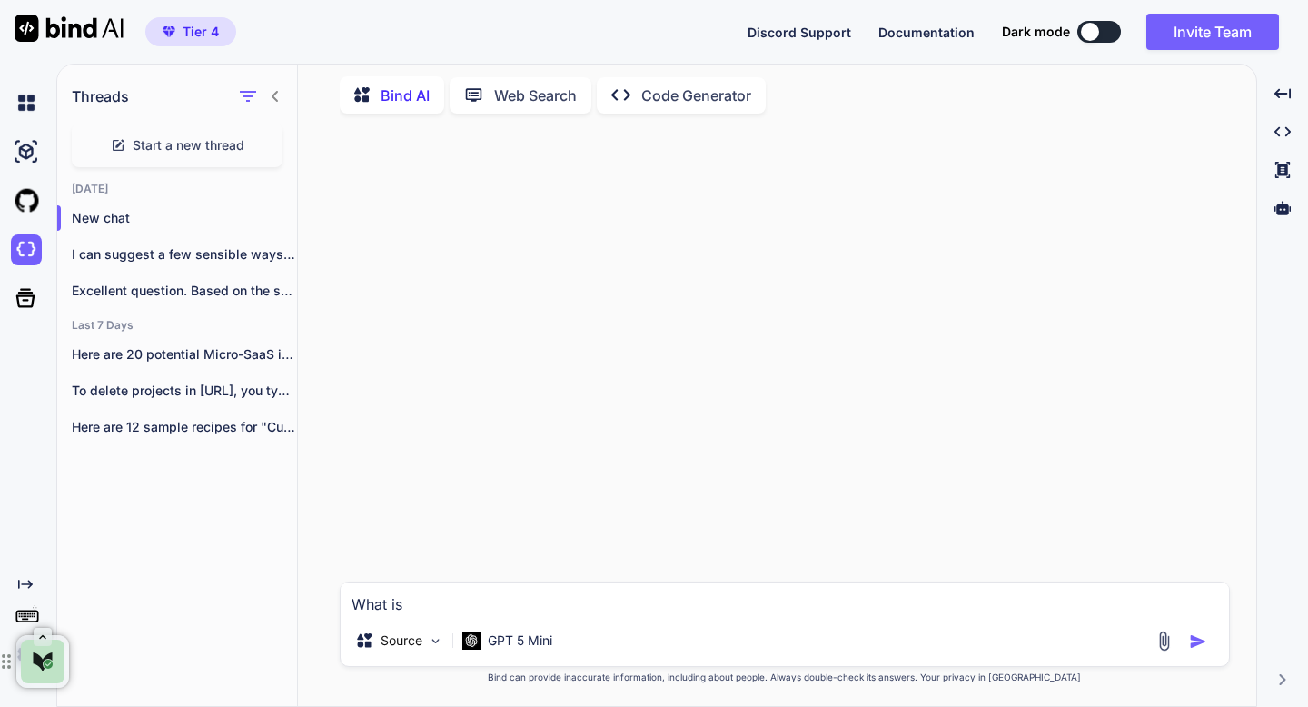
paste textarea "Agent Mode"
type textarea "What is Agent Mode in bind AI?"
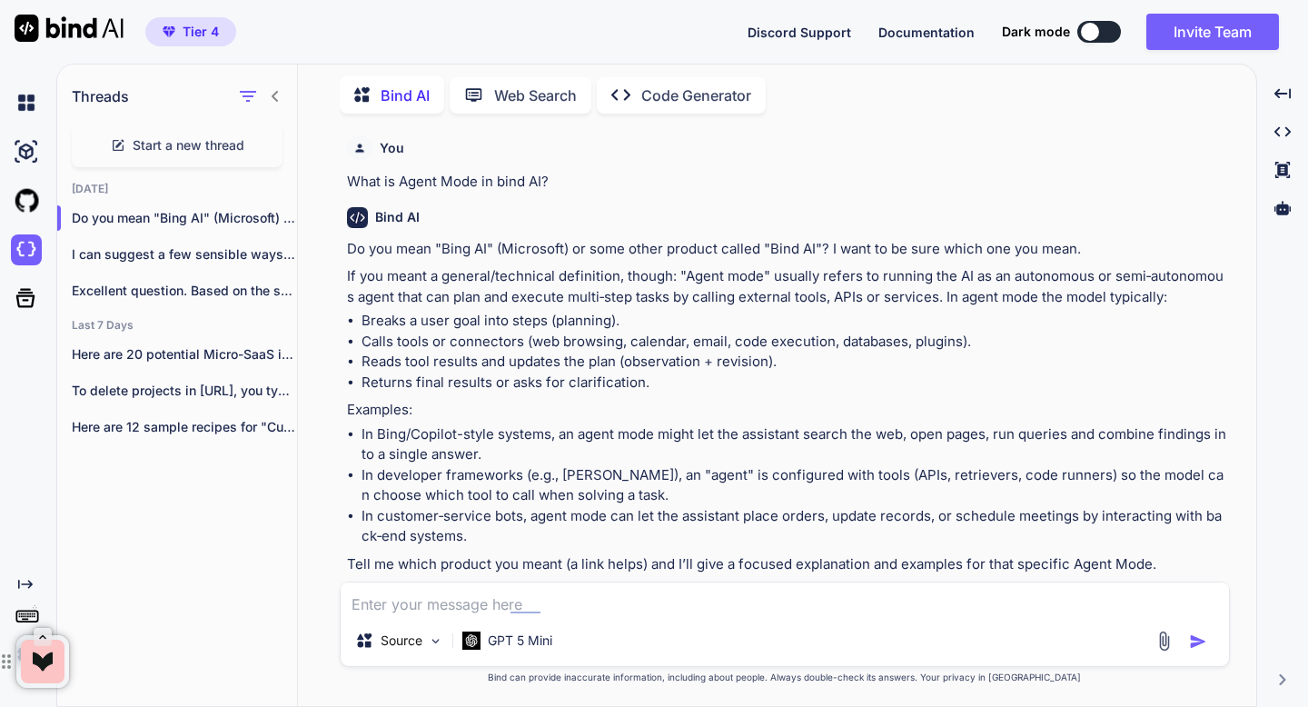
scroll to position [25, 0]
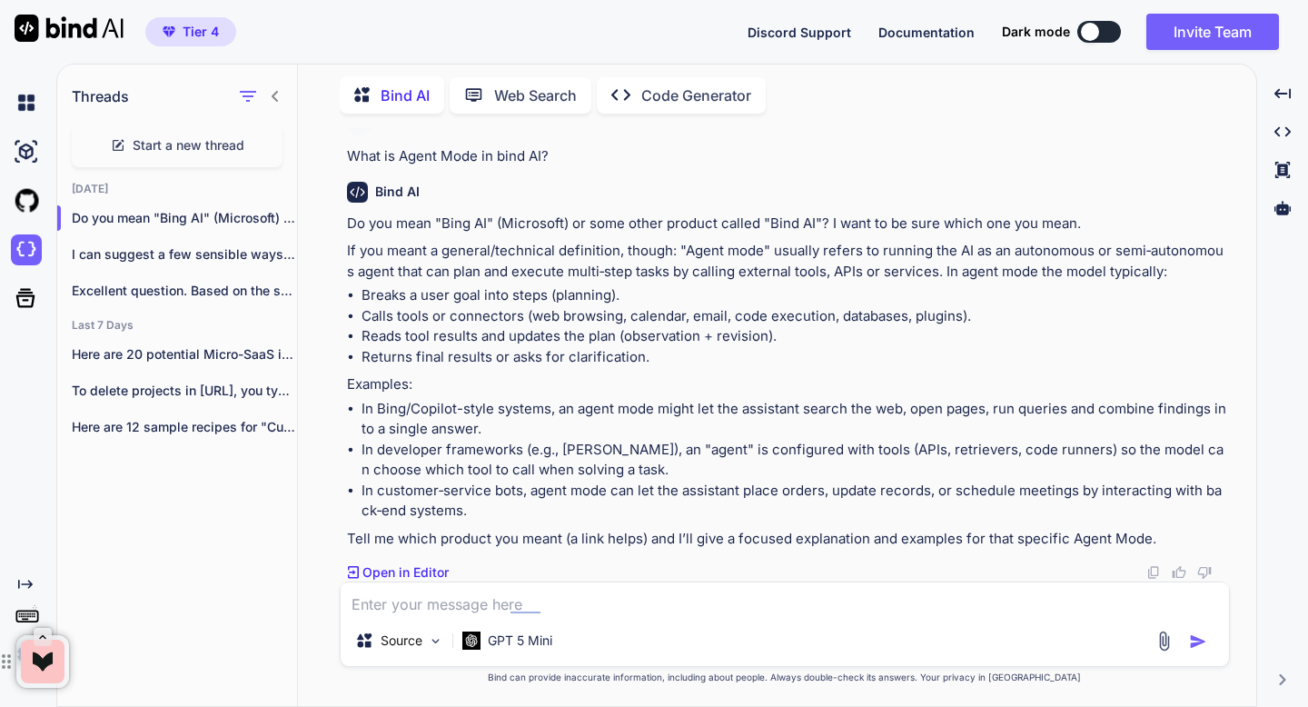
click at [502, 154] on p "What is Agent Mode in bind AI?" at bounding box center [787, 156] width 880 height 21
copy p "What is Agent Mode in bind AI?"
click at [415, 606] on textarea at bounding box center [785, 598] width 889 height 33
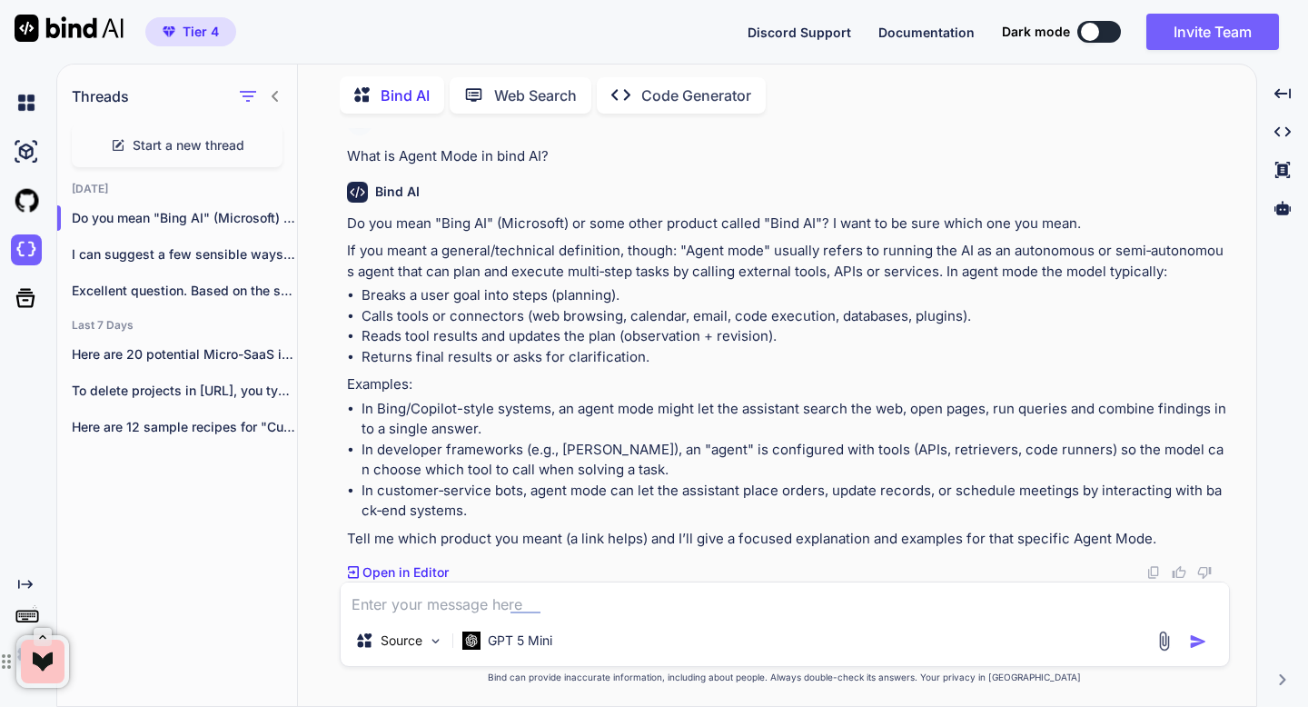
paste textarea "What is Agent Mode in bind AI?"
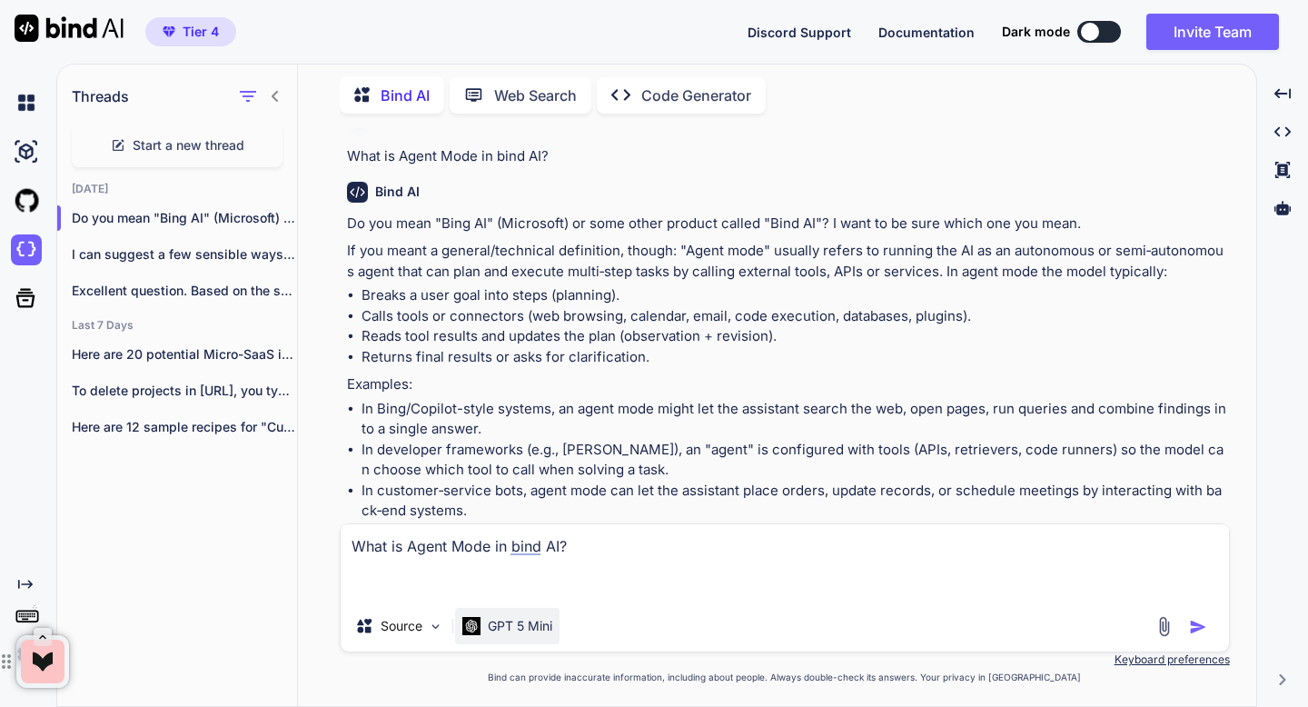
click at [502, 625] on p "GPT 5 Mini" at bounding box center [520, 626] width 65 height 18
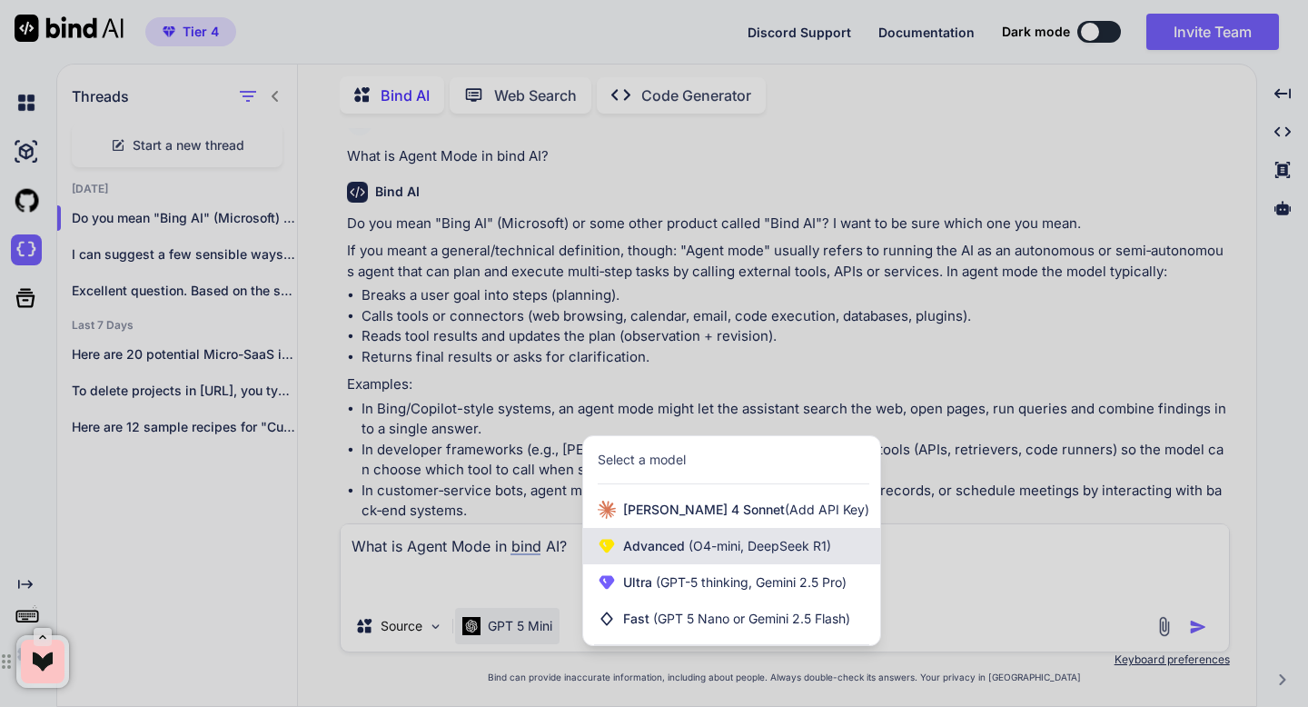
click at [613, 556] on div "Advanced (O4-mini, DeepSeek R1)" at bounding box center [731, 546] width 297 height 36
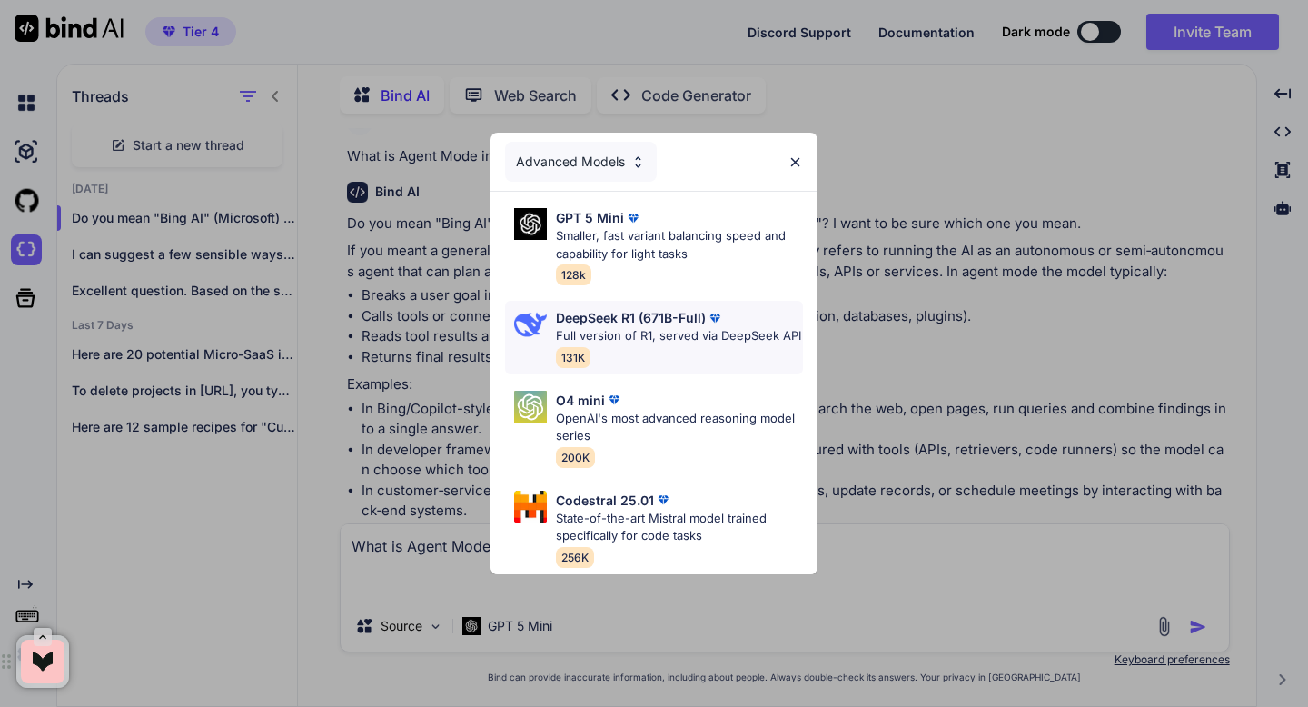
click at [618, 353] on div "DeepSeek R1 (671B-Full) Full version of R1, served via DeepSeek API 131K" at bounding box center [678, 337] width 245 height 59
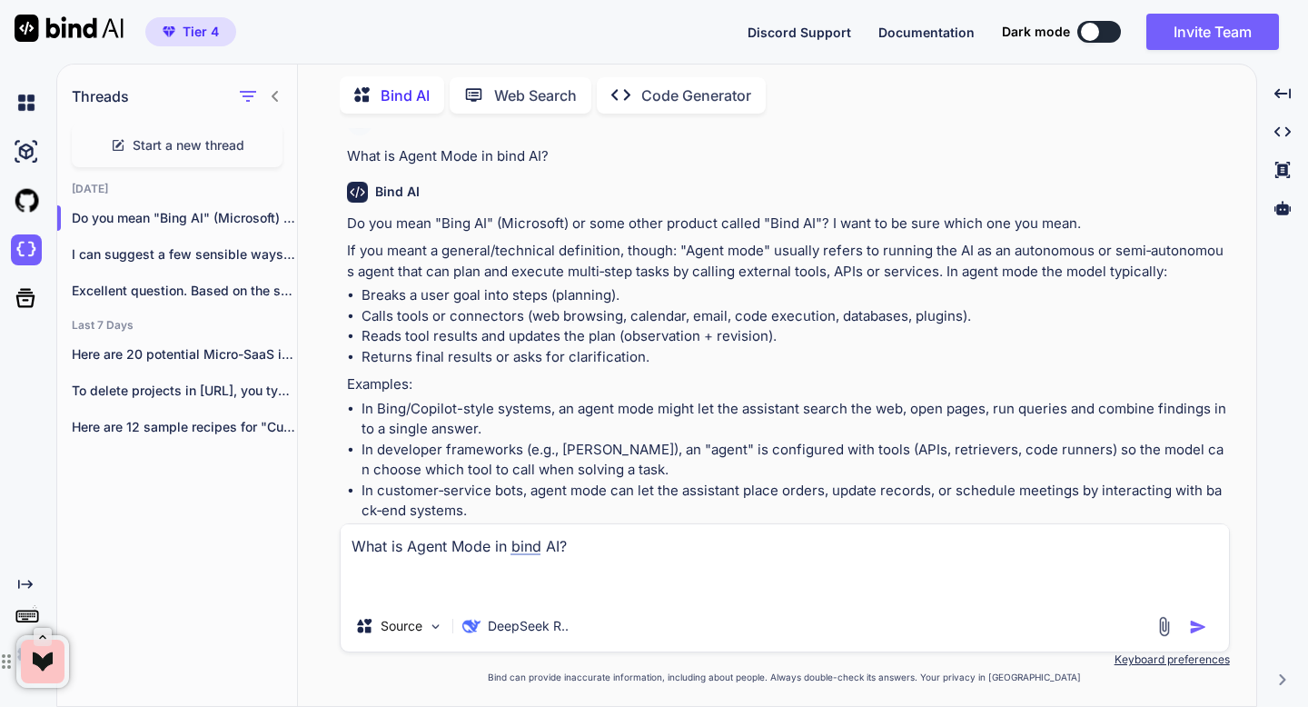
click at [519, 545] on textarea "What is Agent Mode in bind AI?" at bounding box center [785, 562] width 889 height 76
click at [546, 541] on textarea "What is Agent Mode in Bind AI?" at bounding box center [785, 562] width 889 height 76
type textarea "What is Agent Mode in [URL]?"
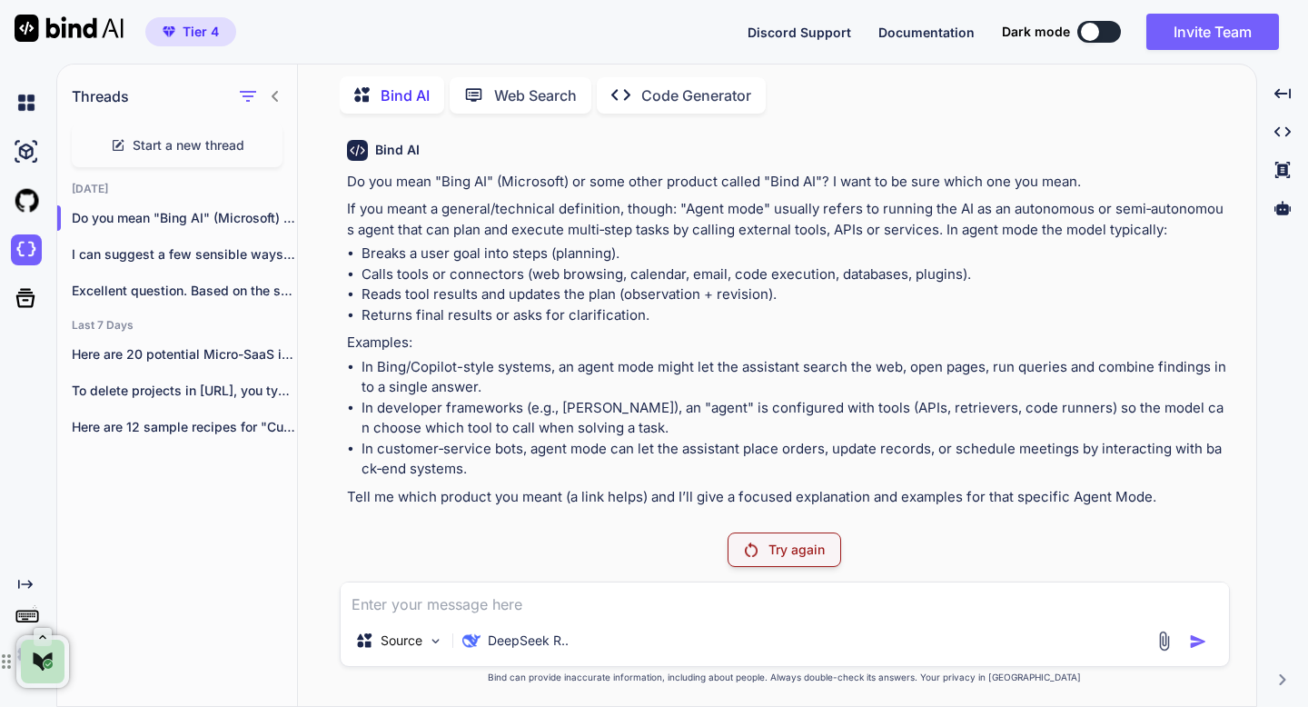
scroll to position [64, 0]
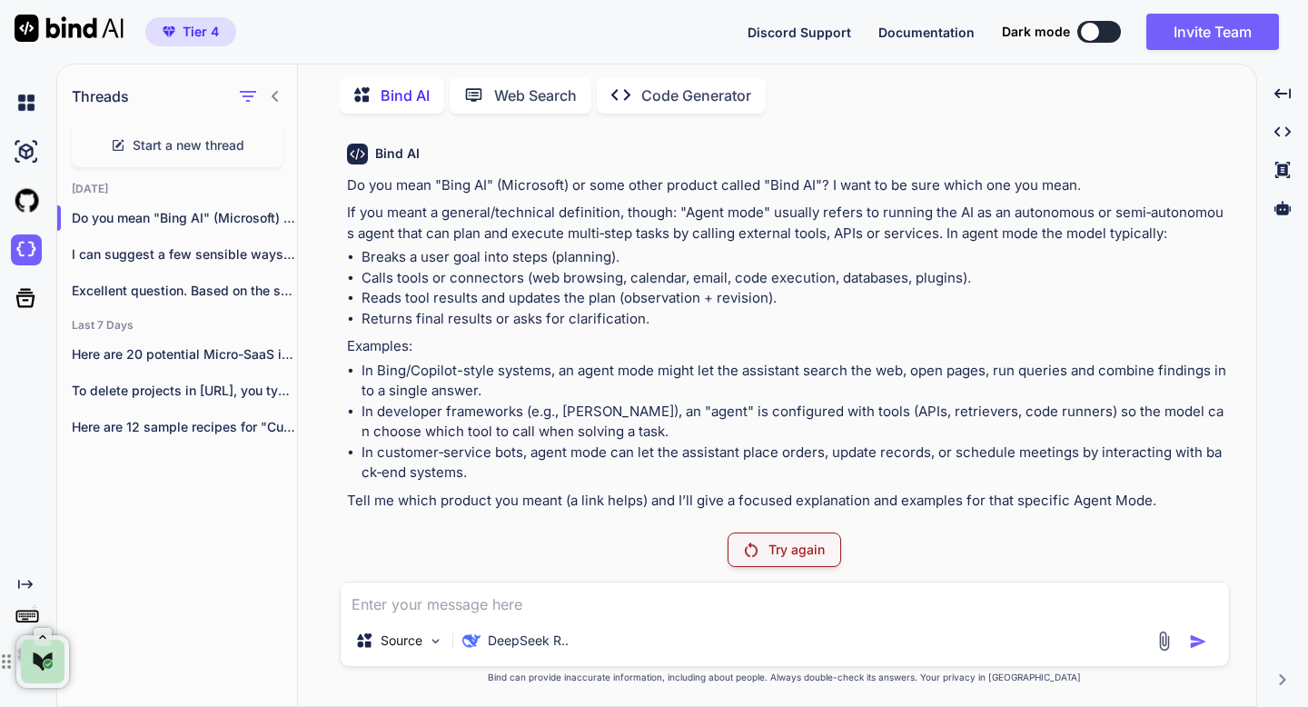
click at [737, 545] on div "Try again" at bounding box center [785, 549] width 114 height 35
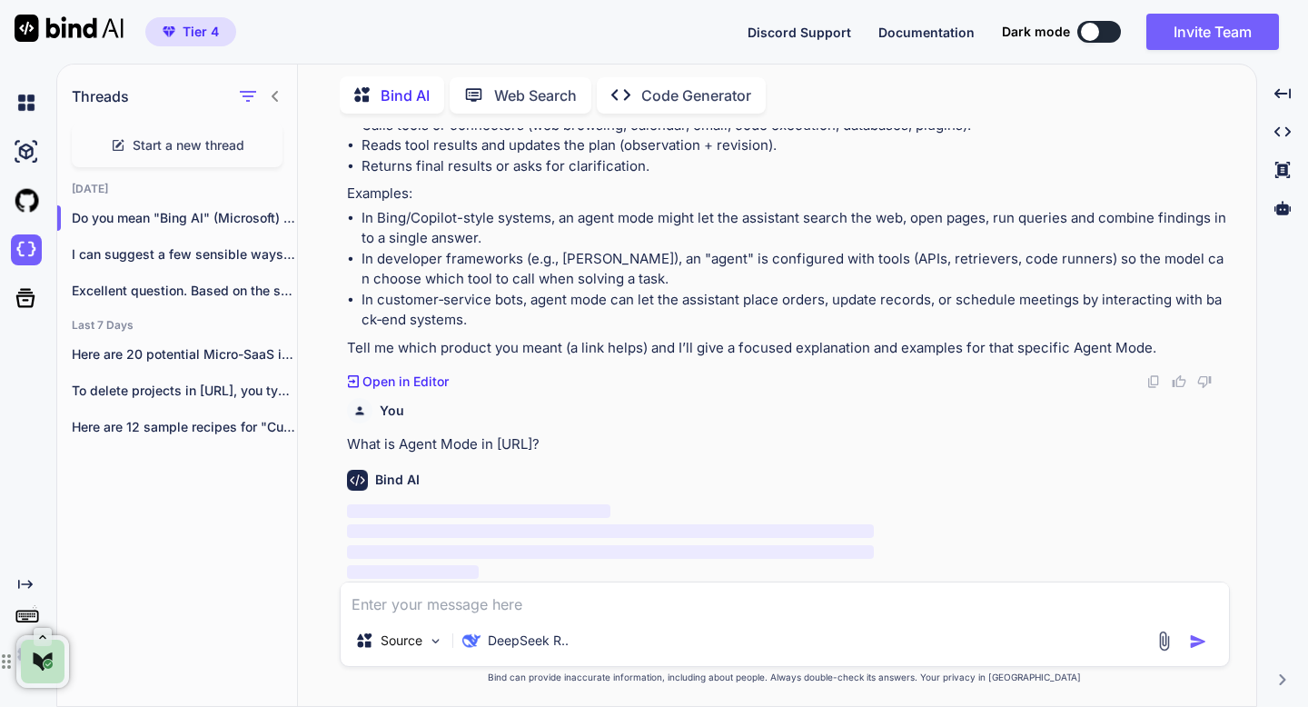
scroll to position [217, 0]
click at [521, 637] on p "DeepSeek R.." at bounding box center [528, 641] width 81 height 18
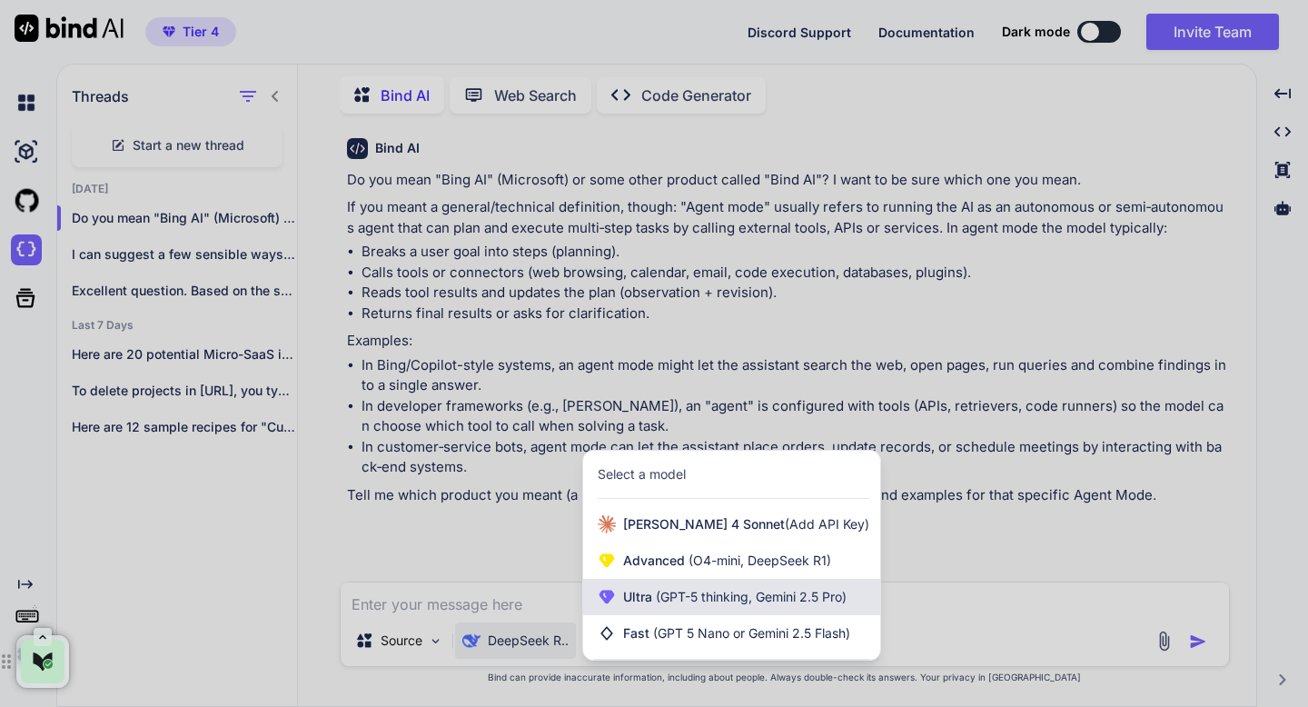
scroll to position [64, 0]
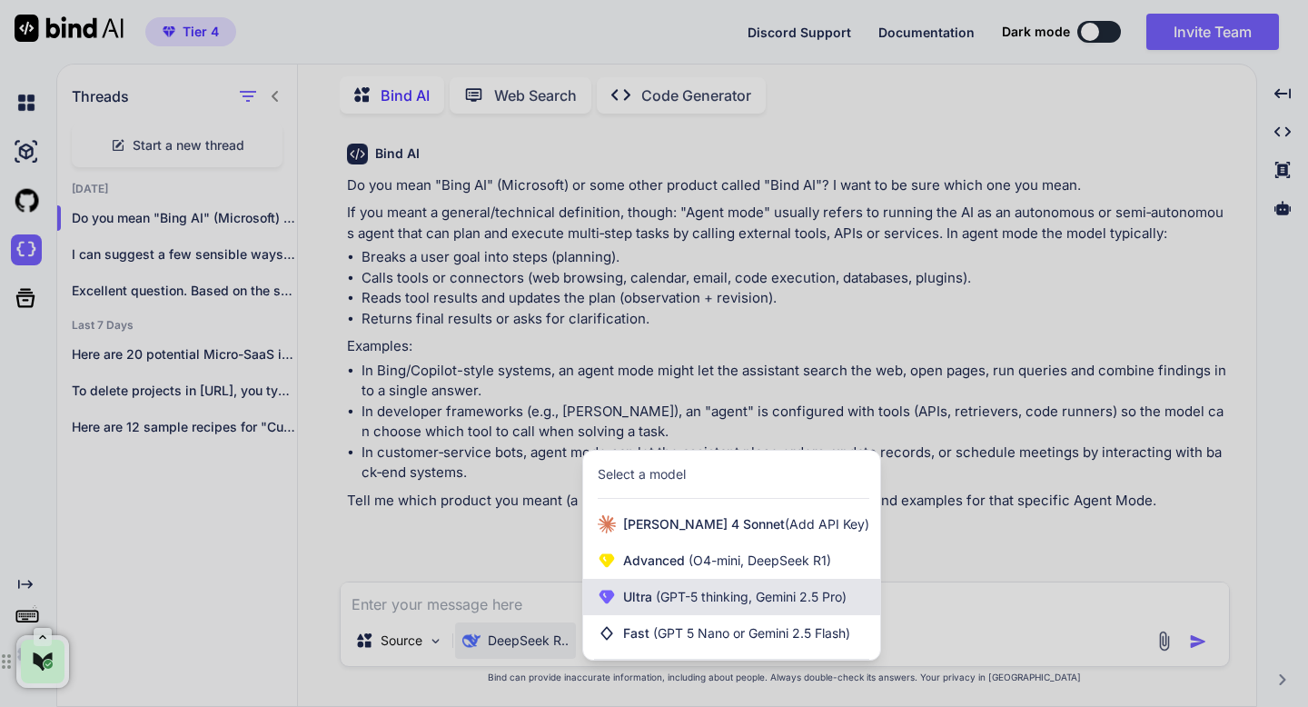
click at [638, 599] on span "Ultra (GPT-5 thinking, Gemini 2.5 Pro)" at bounding box center [735, 597] width 224 height 18
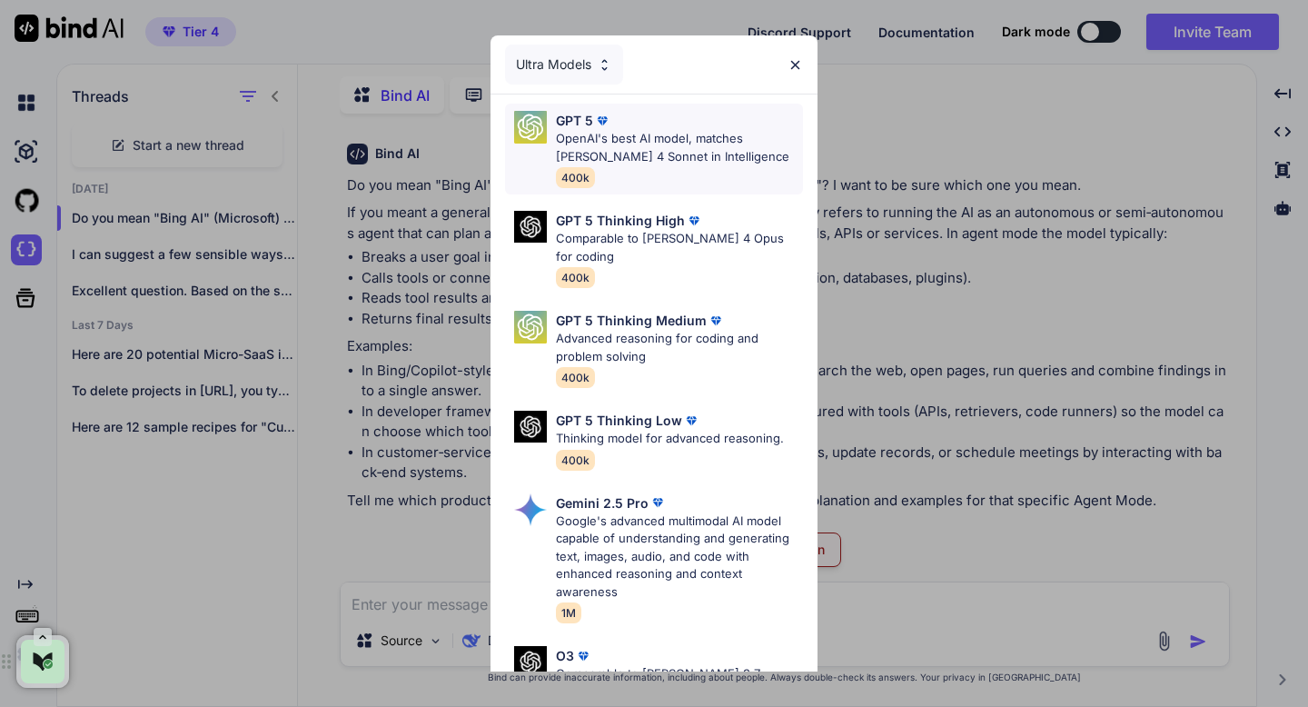
click at [613, 165] on div "GPT 5 OpenAI's best AI model, matches Claude 4 Sonnet in Intelligence 400k" at bounding box center [679, 149] width 247 height 76
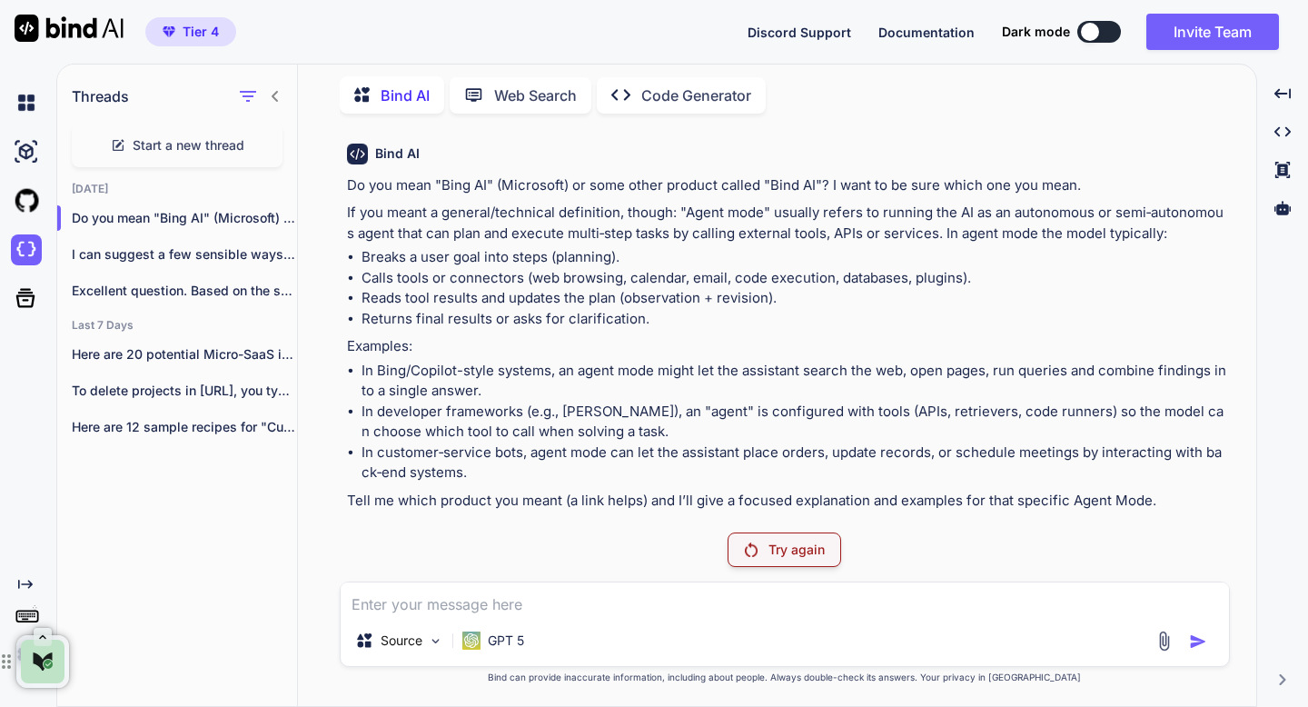
click at [470, 608] on textarea at bounding box center [785, 598] width 889 height 33
paste textarea "What is Agent Mode in bind AI?"
type textarea "What is Agent Mode in bind AI?"
click at [822, 558] on div "Try again" at bounding box center [785, 549] width 114 height 35
click at [795, 541] on p "Try again" at bounding box center [797, 550] width 56 height 18
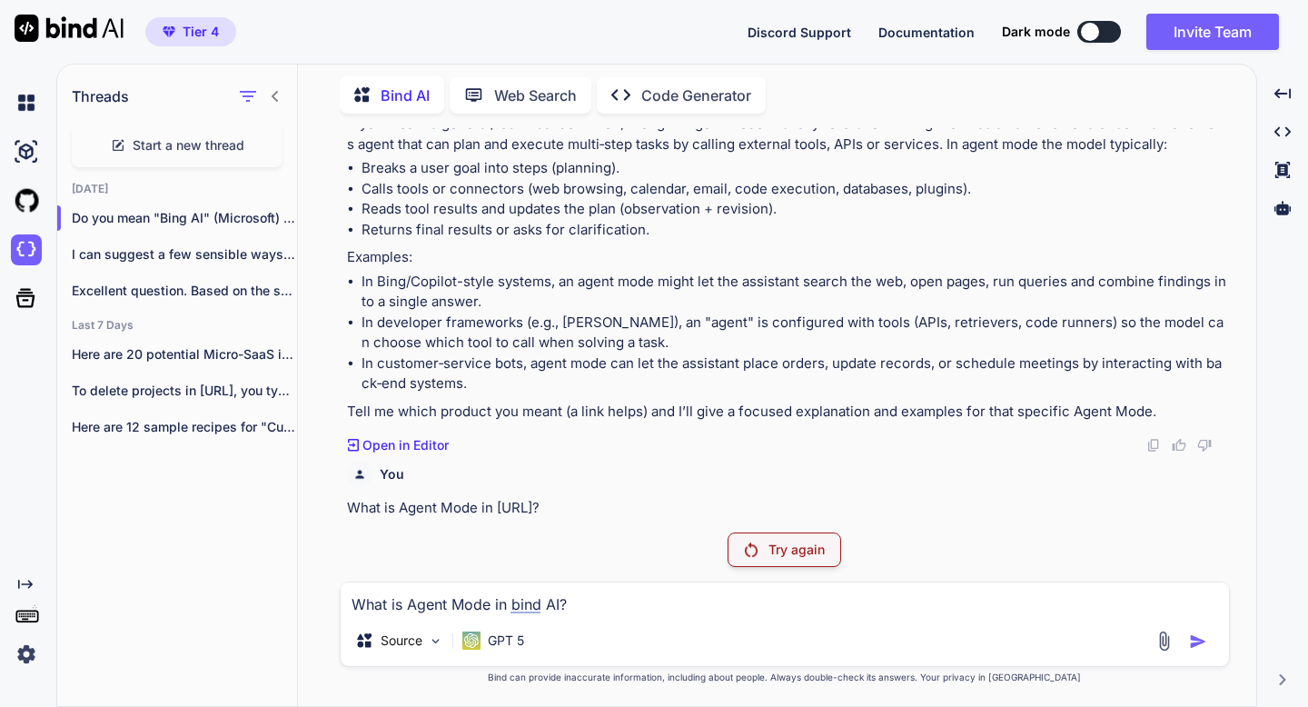
scroll to position [140, 0]
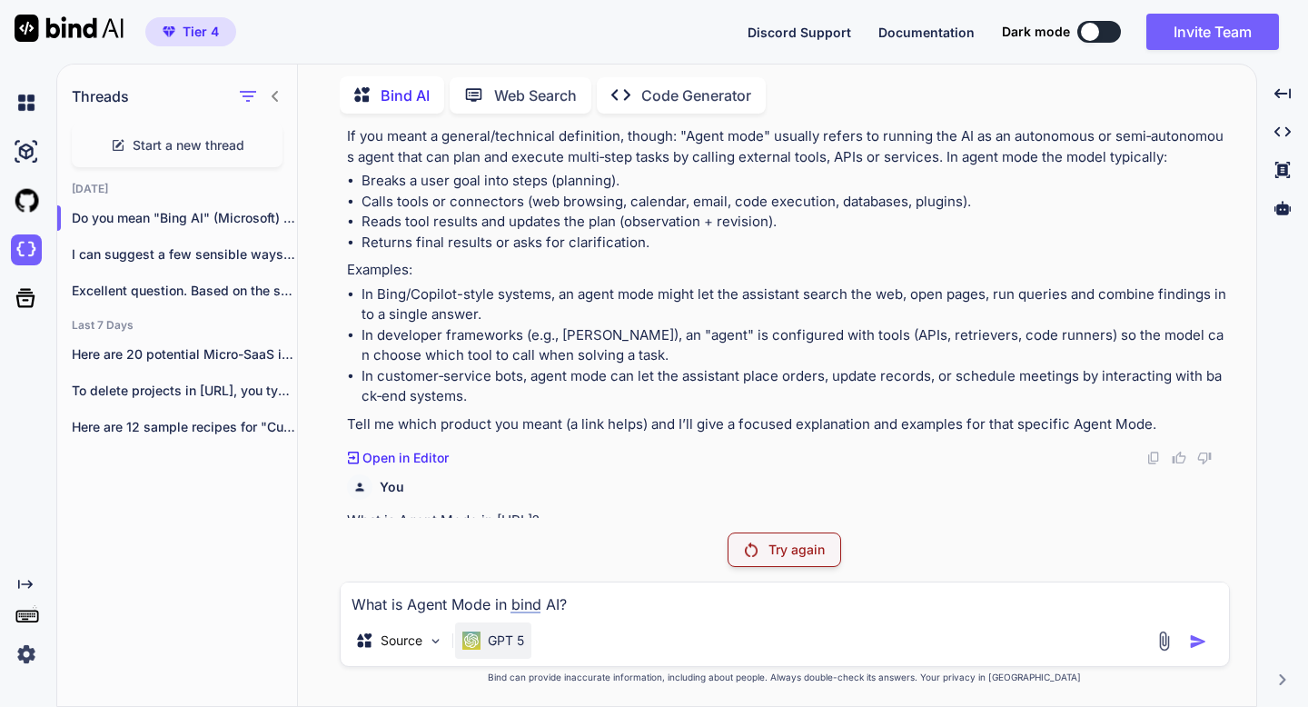
click at [480, 642] on img at bounding box center [472, 641] width 18 height 18
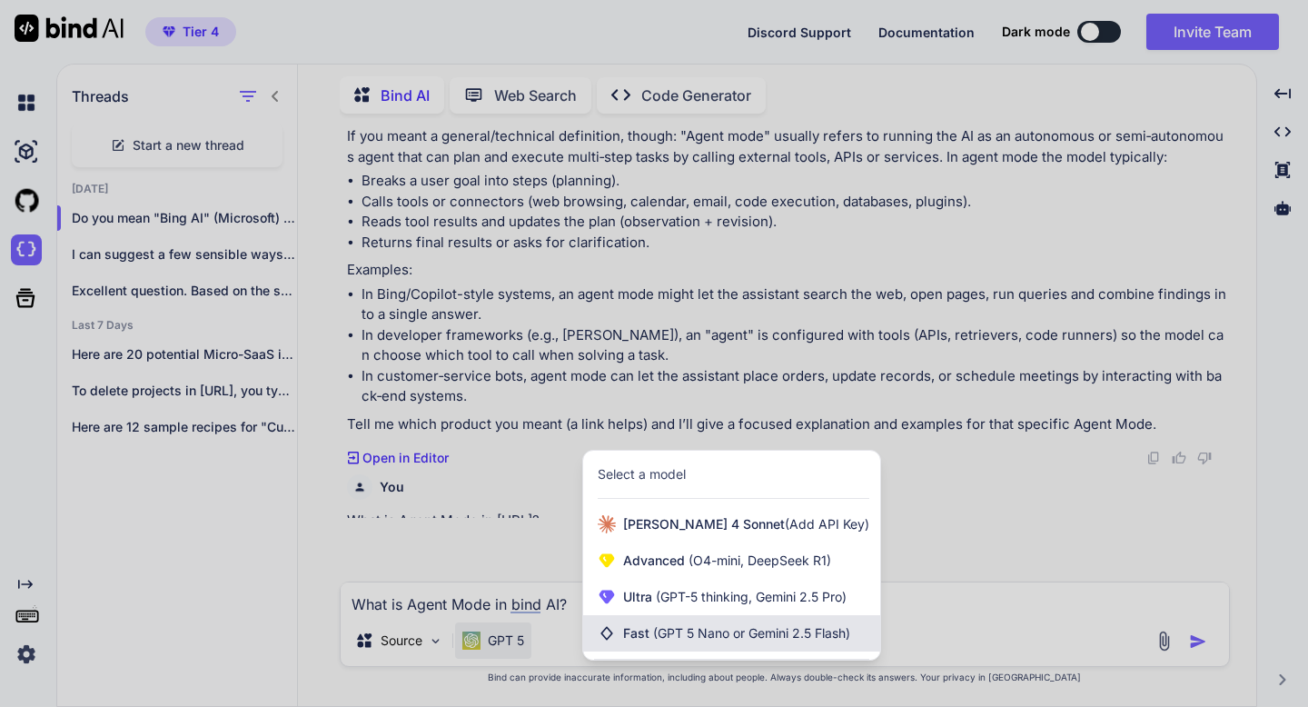
click at [632, 622] on div "Fast (GPT 5 Nano or Gemini 2.5 Flash)" at bounding box center [731, 633] width 297 height 36
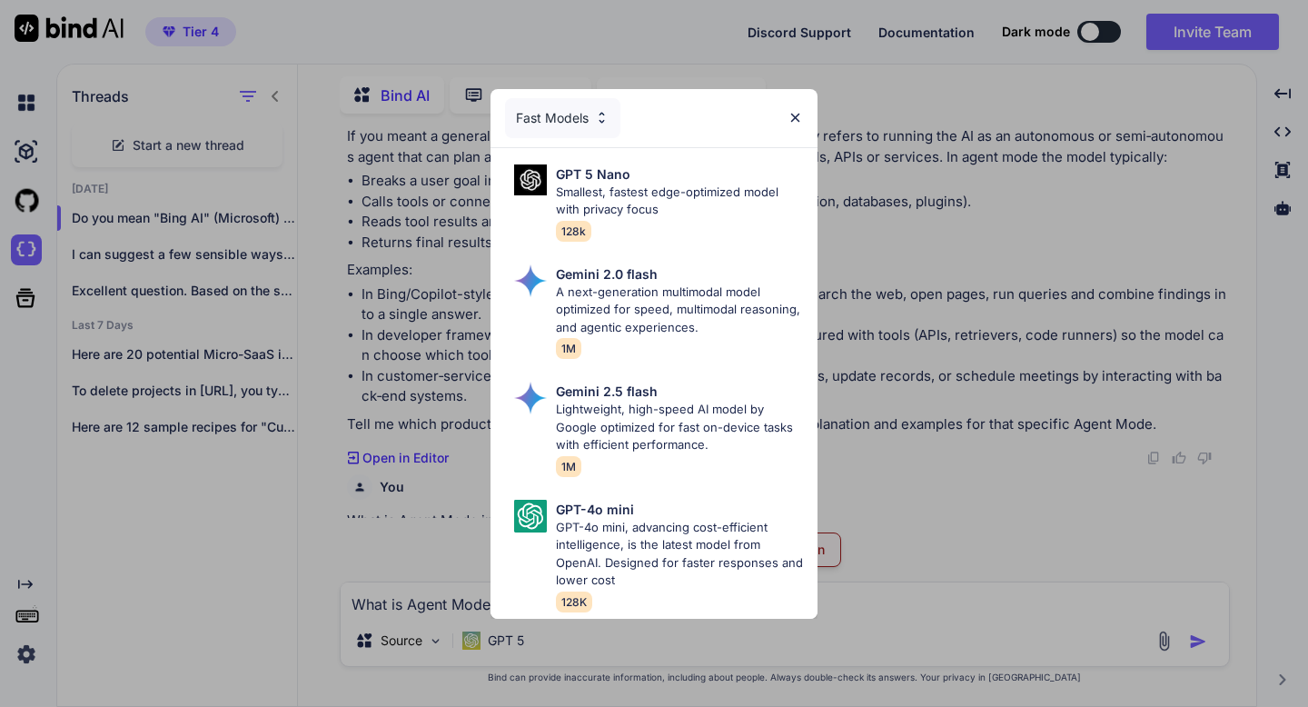
click at [600, 119] on img at bounding box center [601, 117] width 15 height 15
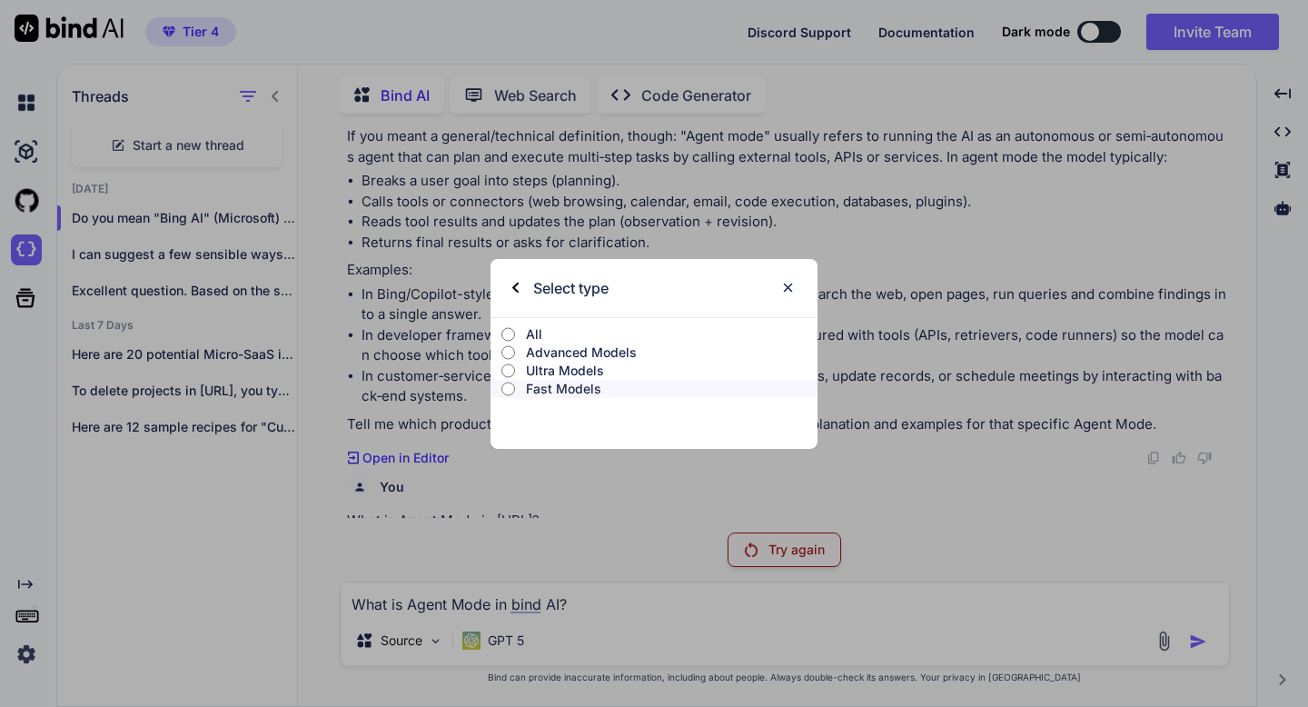
click at [517, 374] on label "Ultra Models" at bounding box center [654, 371] width 327 height 18
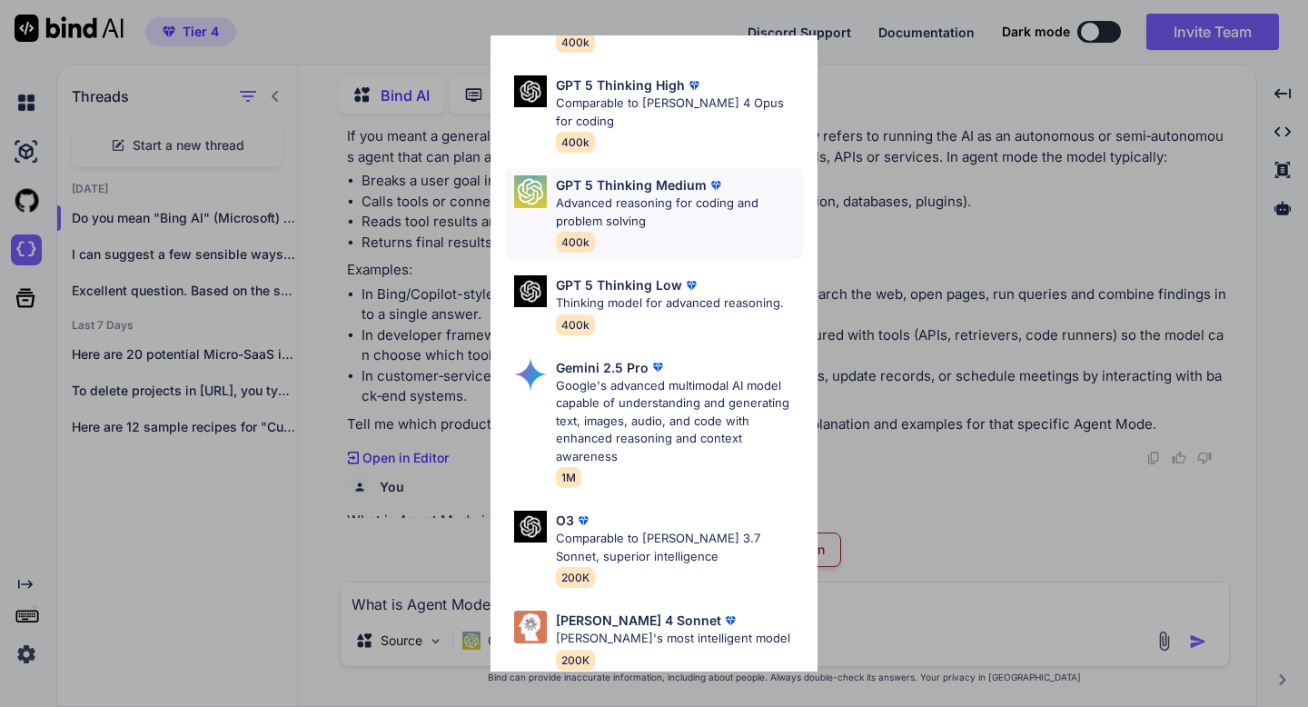
scroll to position [187, 0]
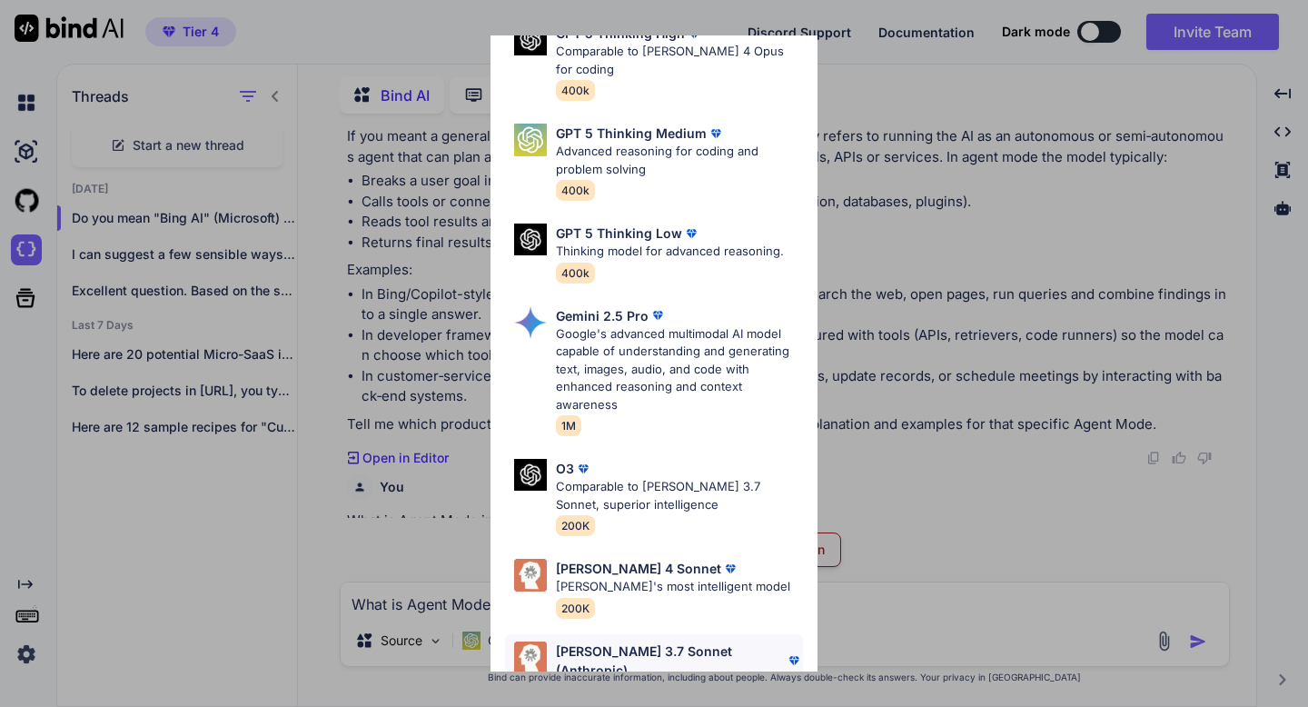
click at [642, 642] on p "Claude 3.7 Sonnet (Anthropic)" at bounding box center [670, 661] width 229 height 38
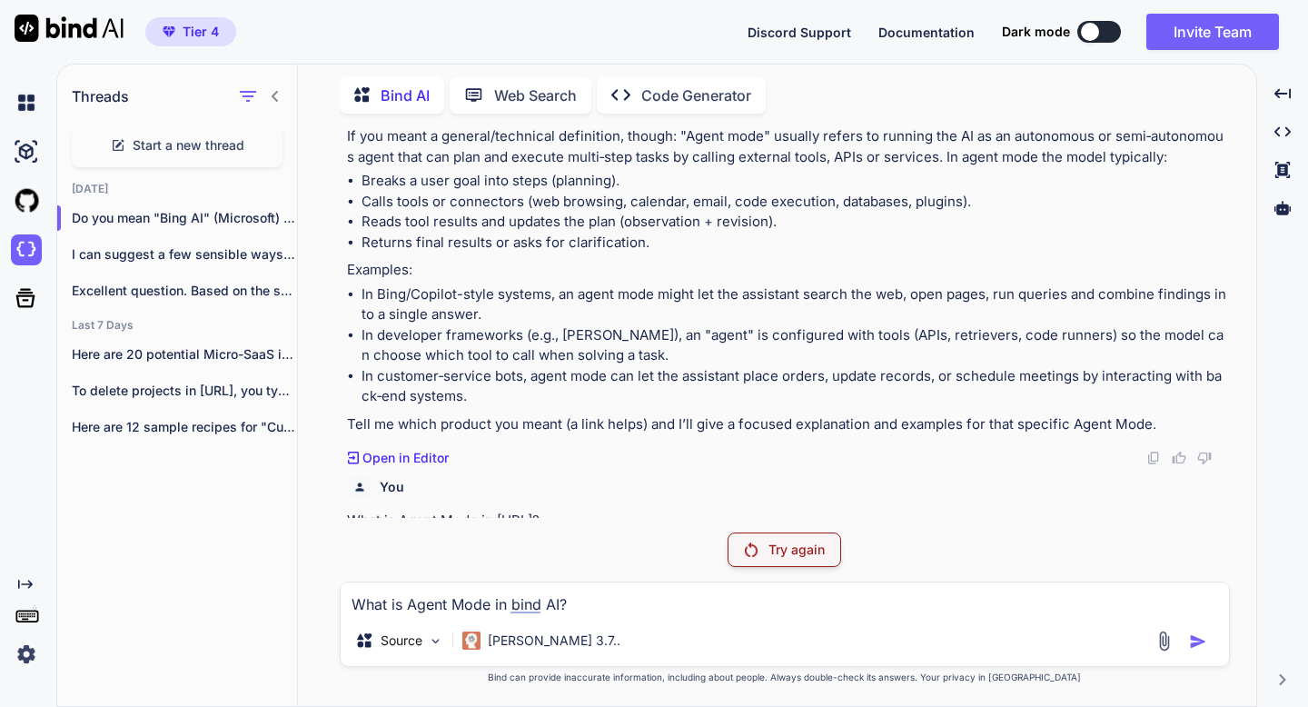
click at [789, 552] on p "Try again" at bounding box center [797, 550] width 56 height 18
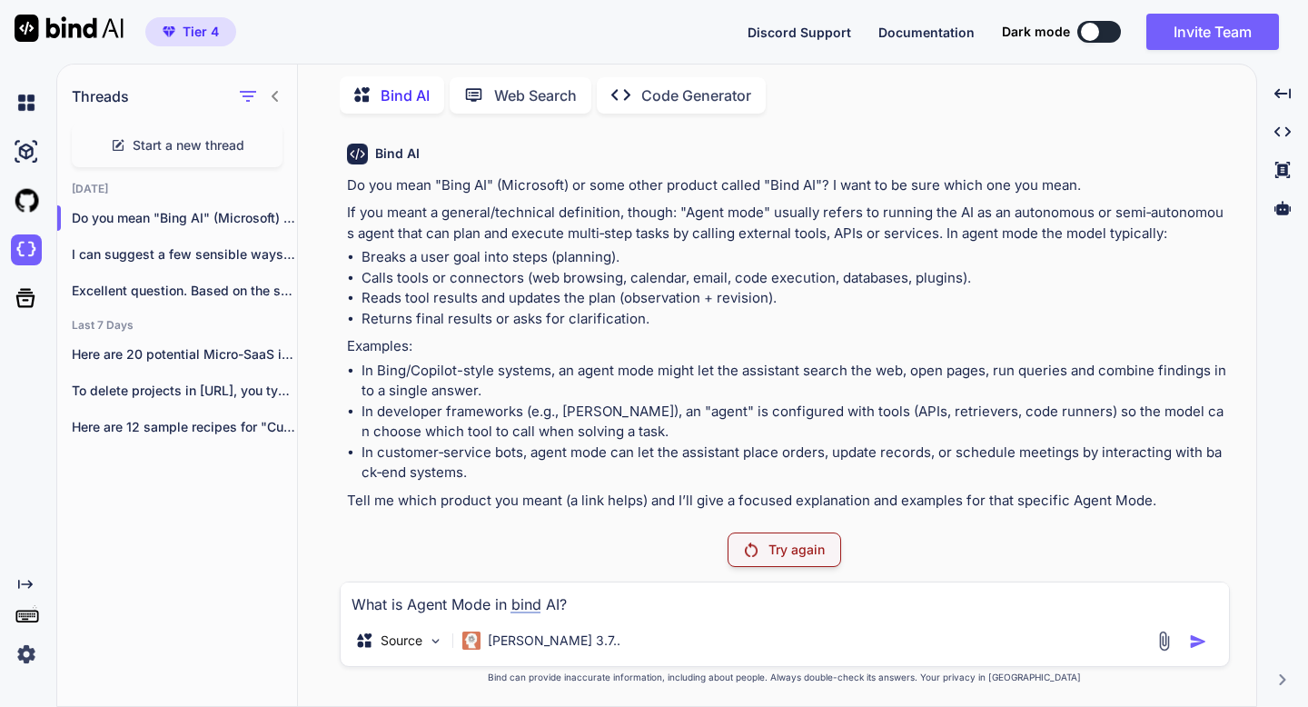
scroll to position [153, 0]
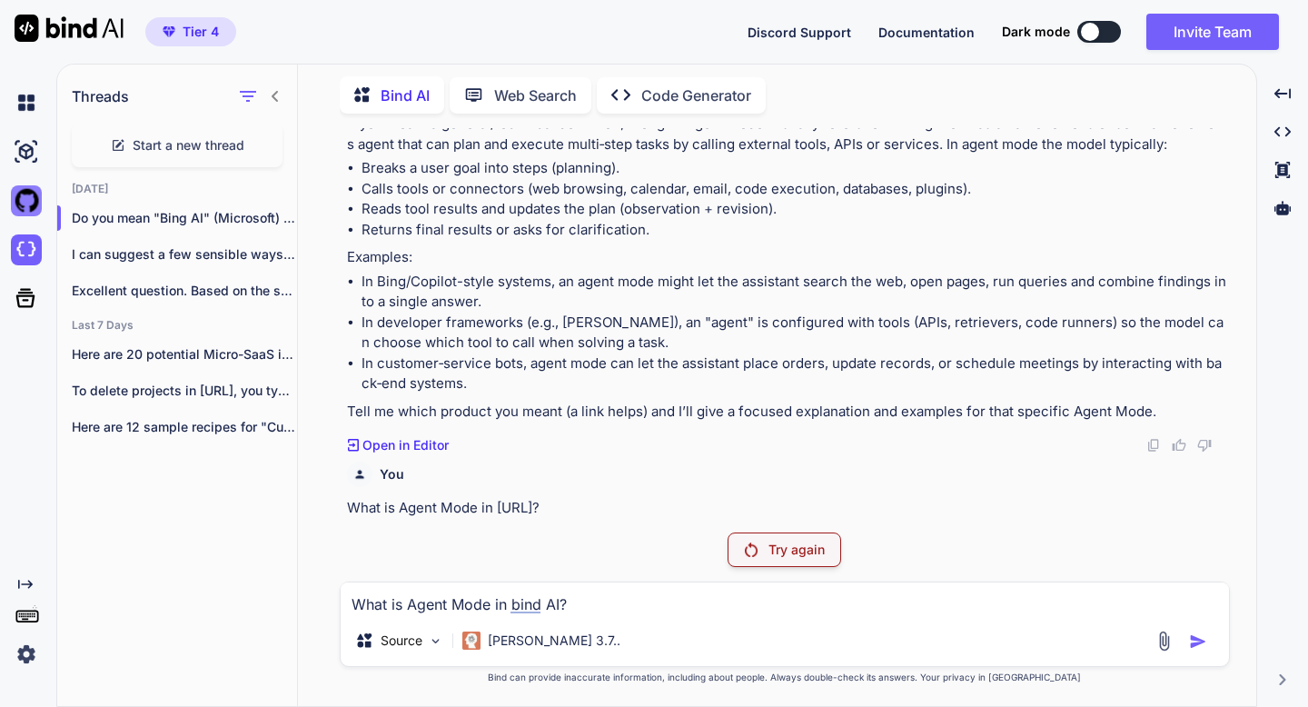
click at [29, 215] on img at bounding box center [26, 200] width 31 height 31
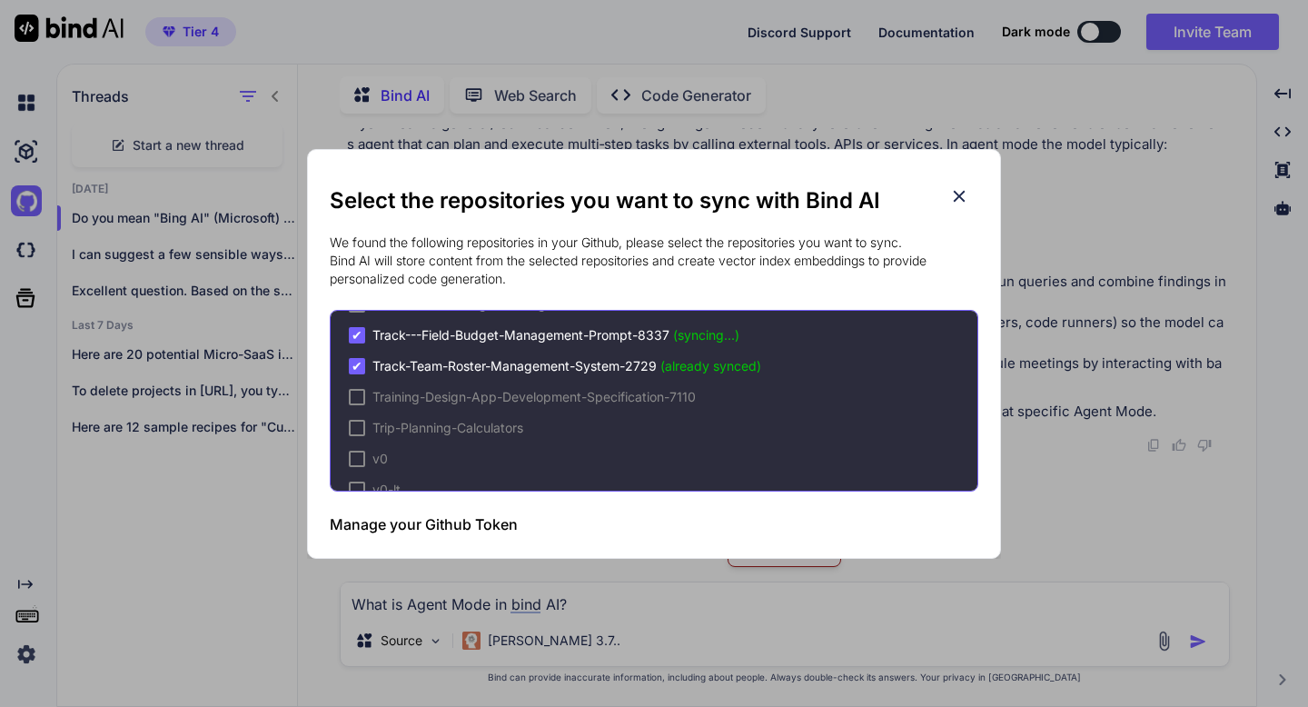
scroll to position [213, 0]
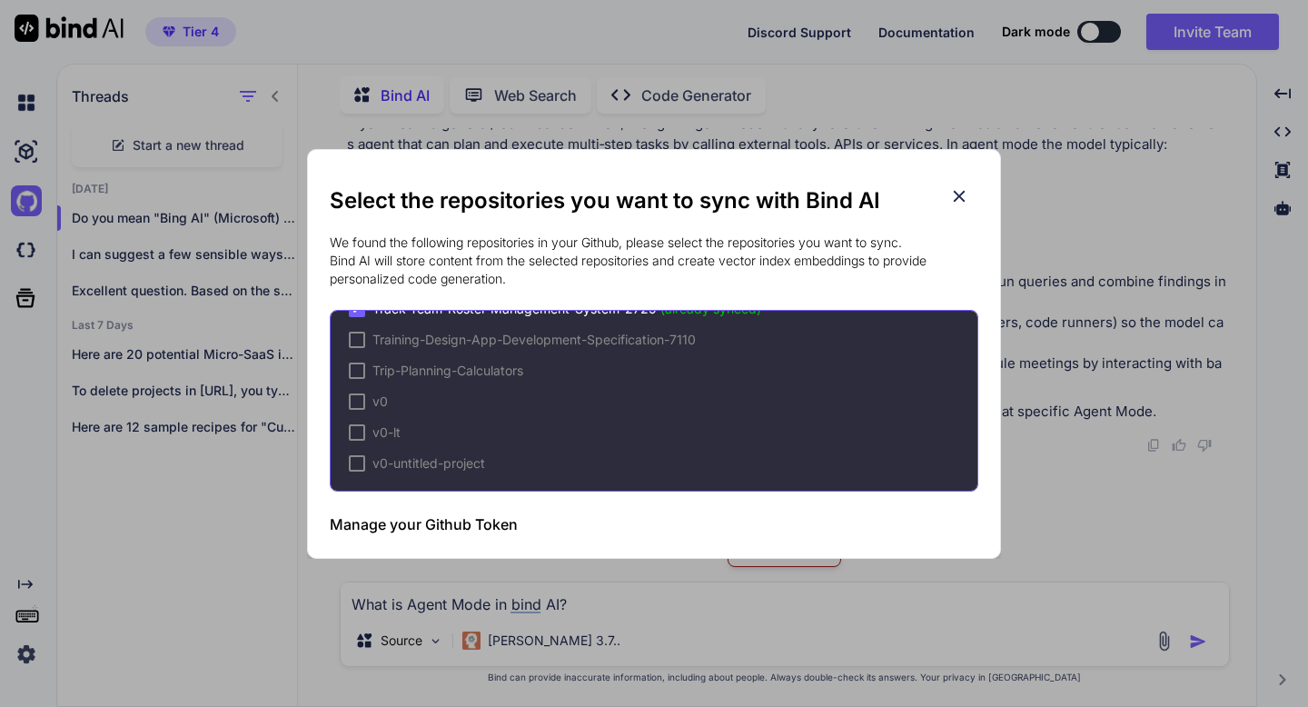
click at [417, 528] on h3 "Manage your Github Token" at bounding box center [424, 524] width 188 height 22
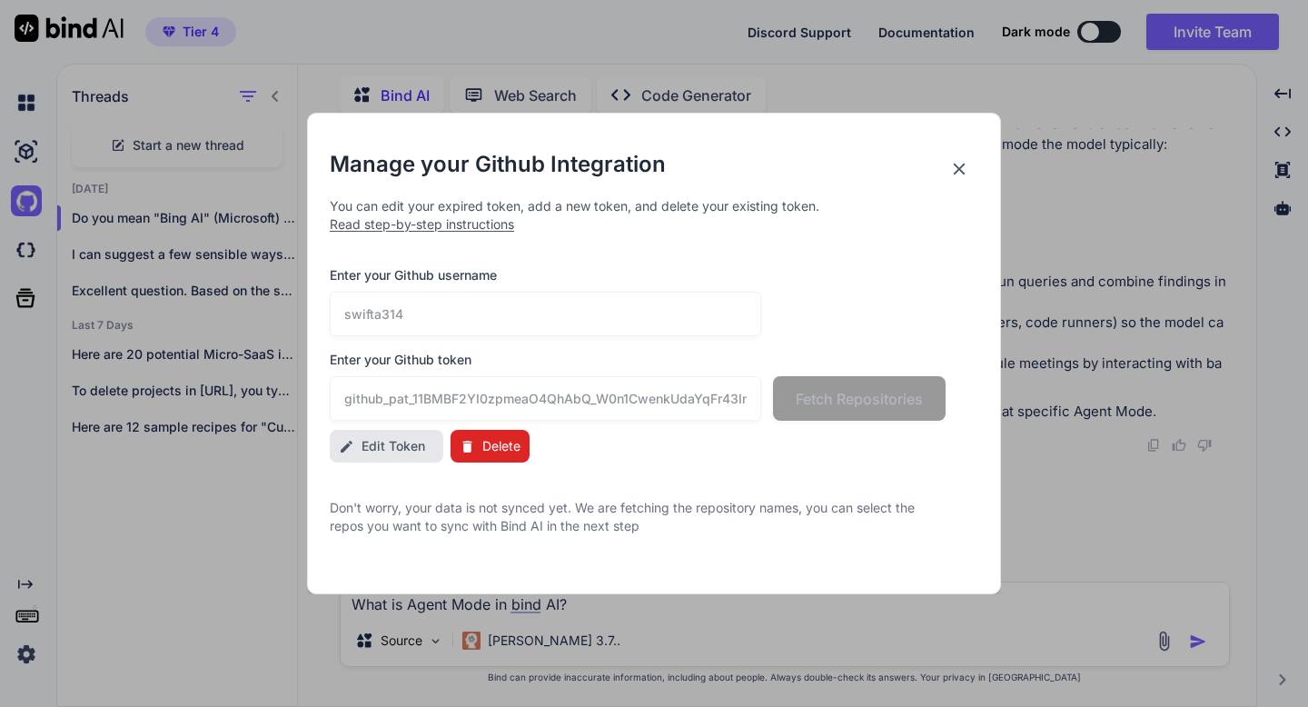
click at [655, 337] on div "Enter your Github username swifta314 Enter your Github token github_pat_11BMBF2…" at bounding box center [654, 343] width 649 height 154
click at [954, 169] on icon at bounding box center [960, 169] width 20 height 20
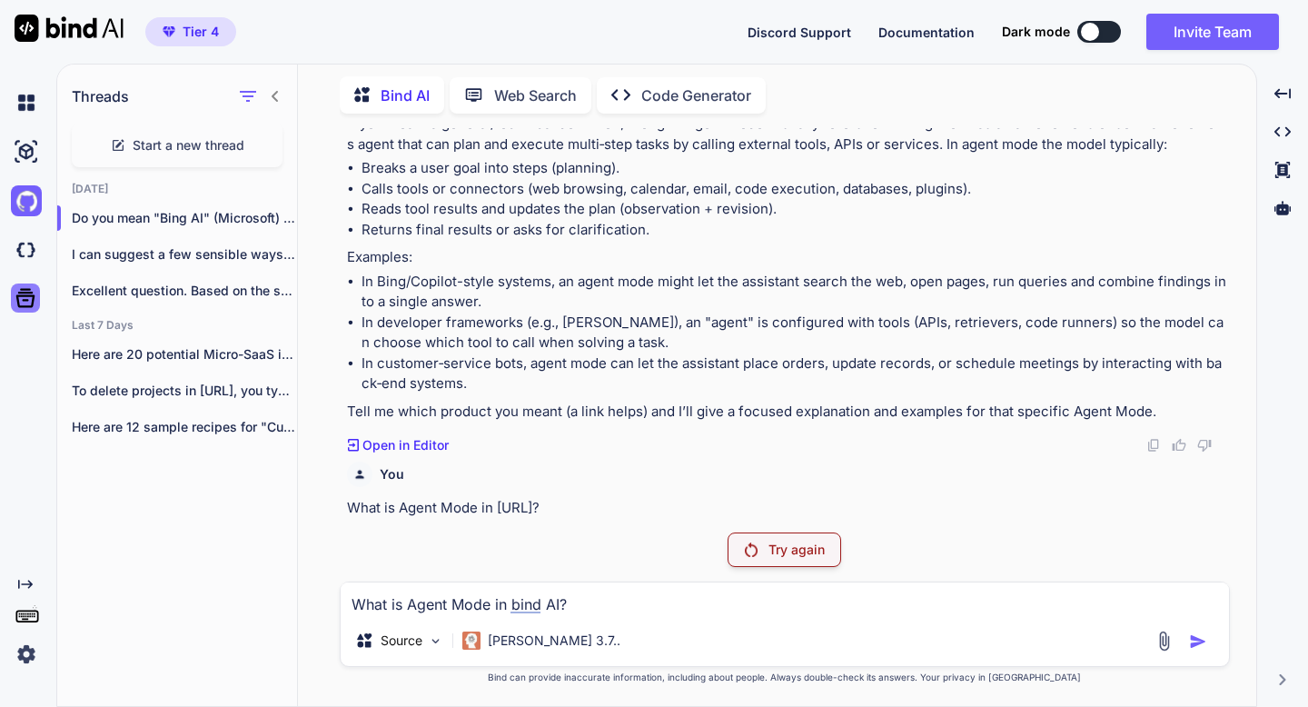
click at [32, 304] on icon at bounding box center [25, 298] width 19 height 19
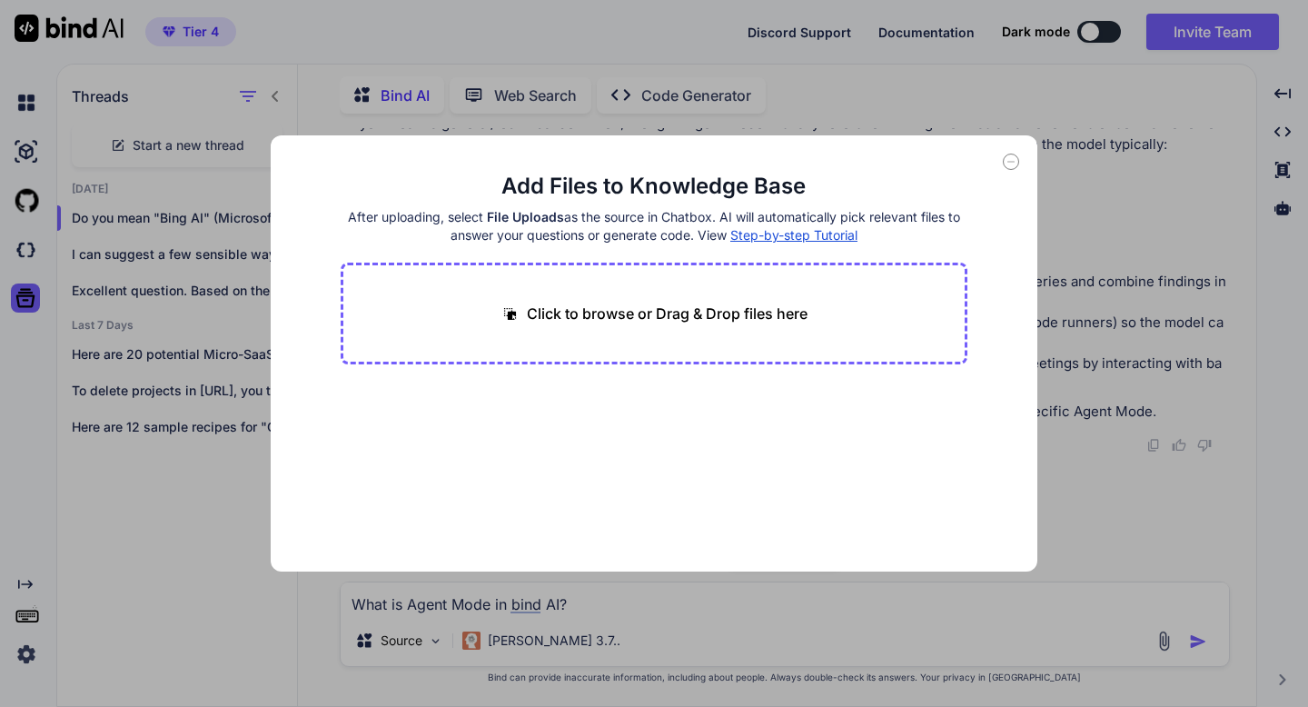
click at [1009, 162] on icon at bounding box center [1012, 162] width 6 height 0
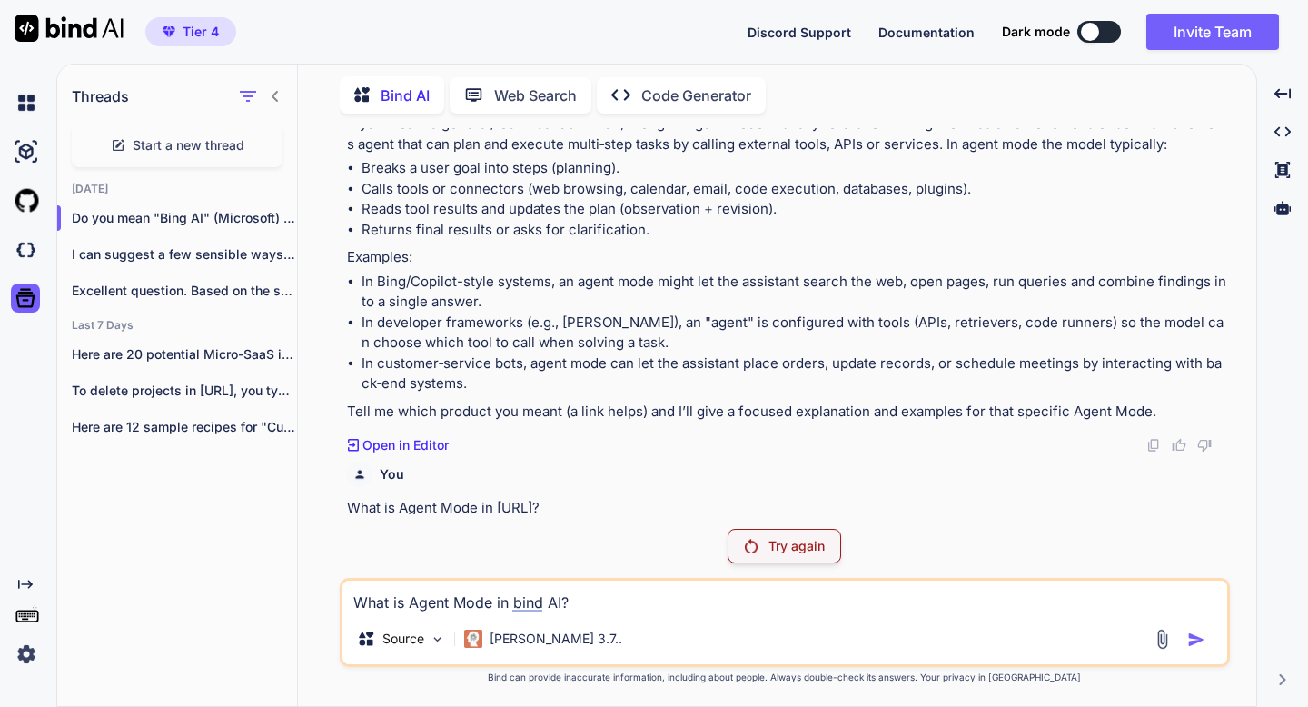
click at [28, 648] on img at bounding box center [26, 654] width 31 height 31
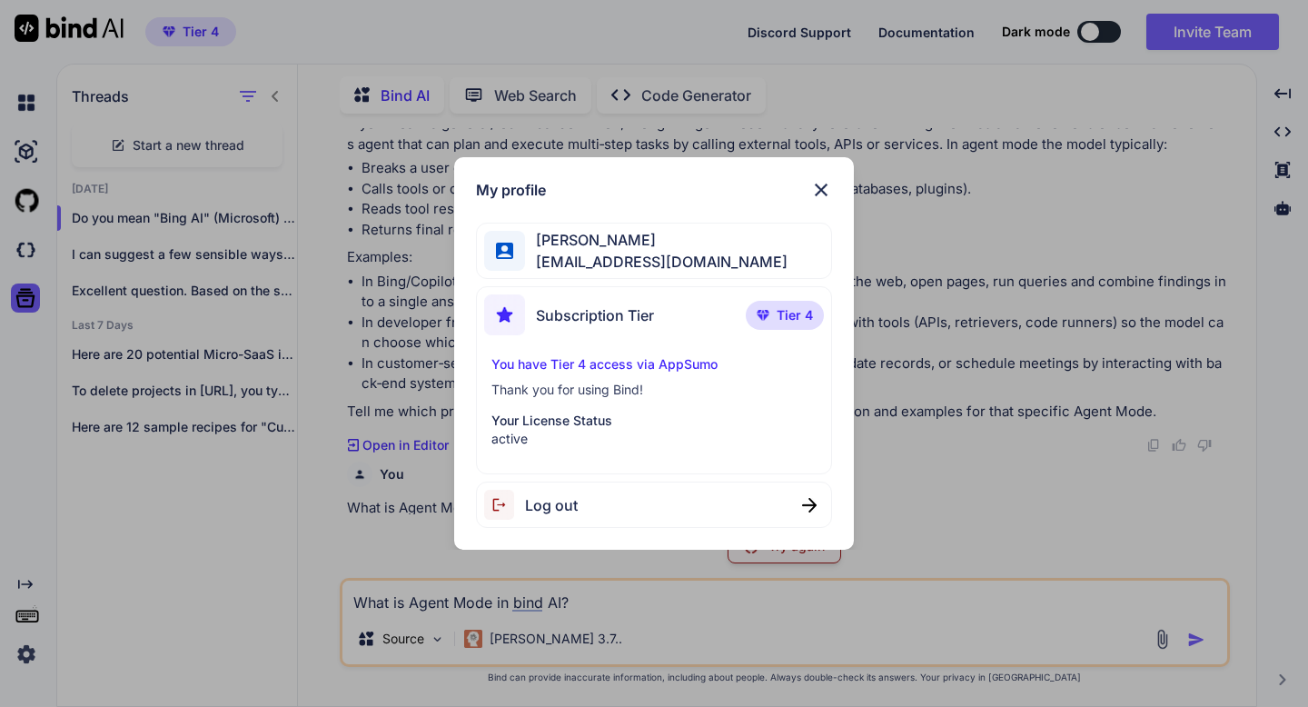
click at [533, 359] on p "You have Tier 4 access via AppSumo" at bounding box center [654, 364] width 325 height 18
click at [576, 309] on span "Subscription Tier" at bounding box center [595, 315] width 118 height 22
click at [592, 264] on span "amf4life@hotmail.com" at bounding box center [656, 262] width 263 height 22
click at [819, 192] on img at bounding box center [822, 190] width 22 height 22
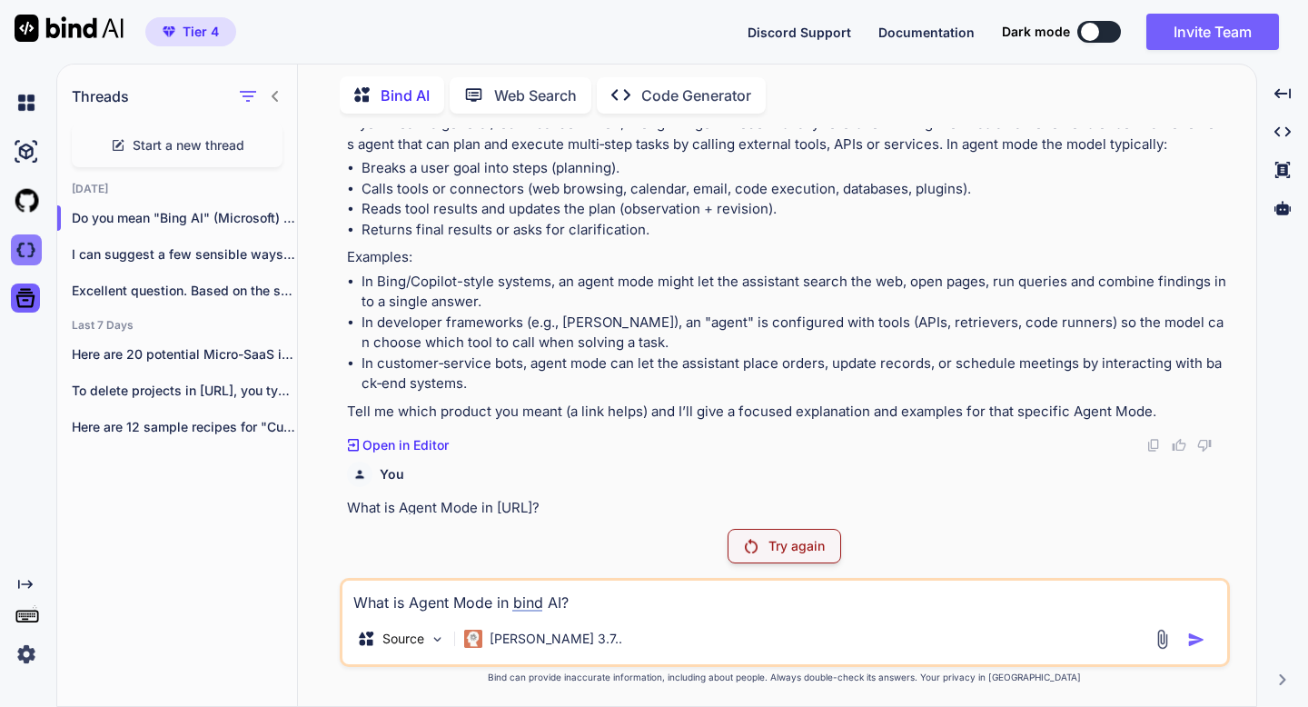
click at [35, 244] on img at bounding box center [26, 249] width 31 height 31
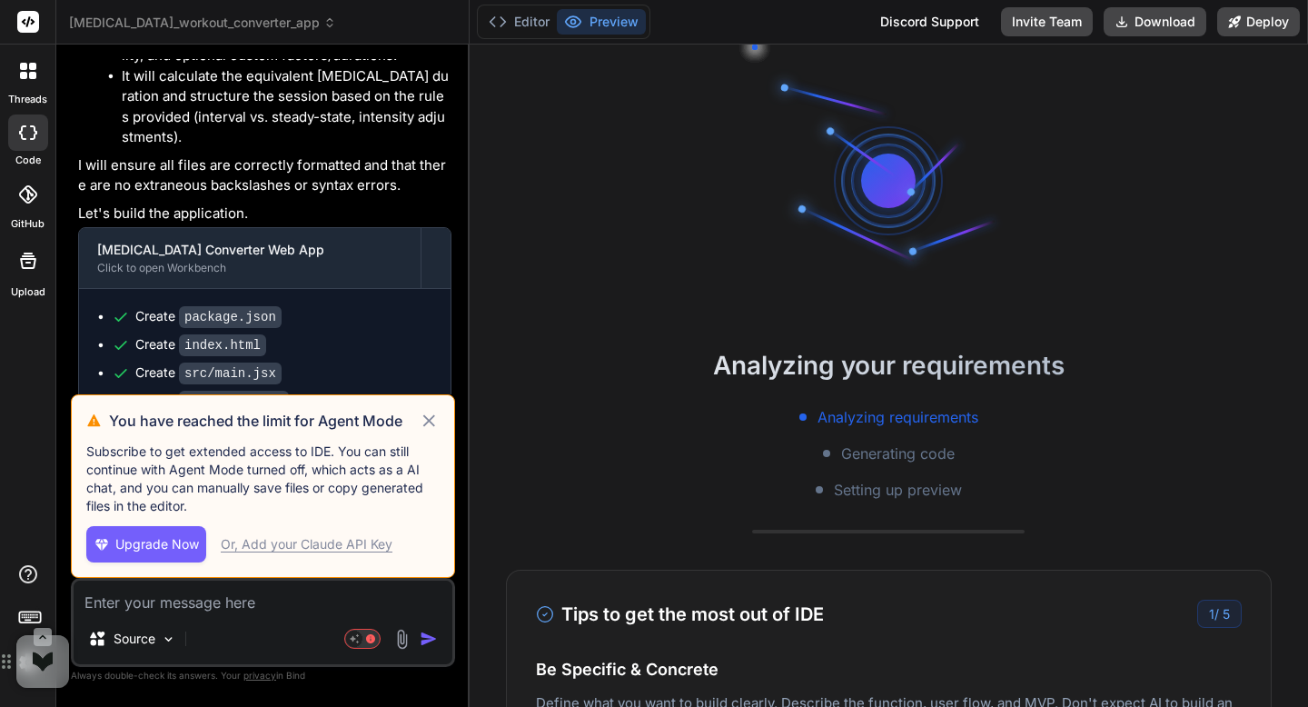
scroll to position [4830, 0]
click at [433, 422] on icon at bounding box center [429, 421] width 21 height 22
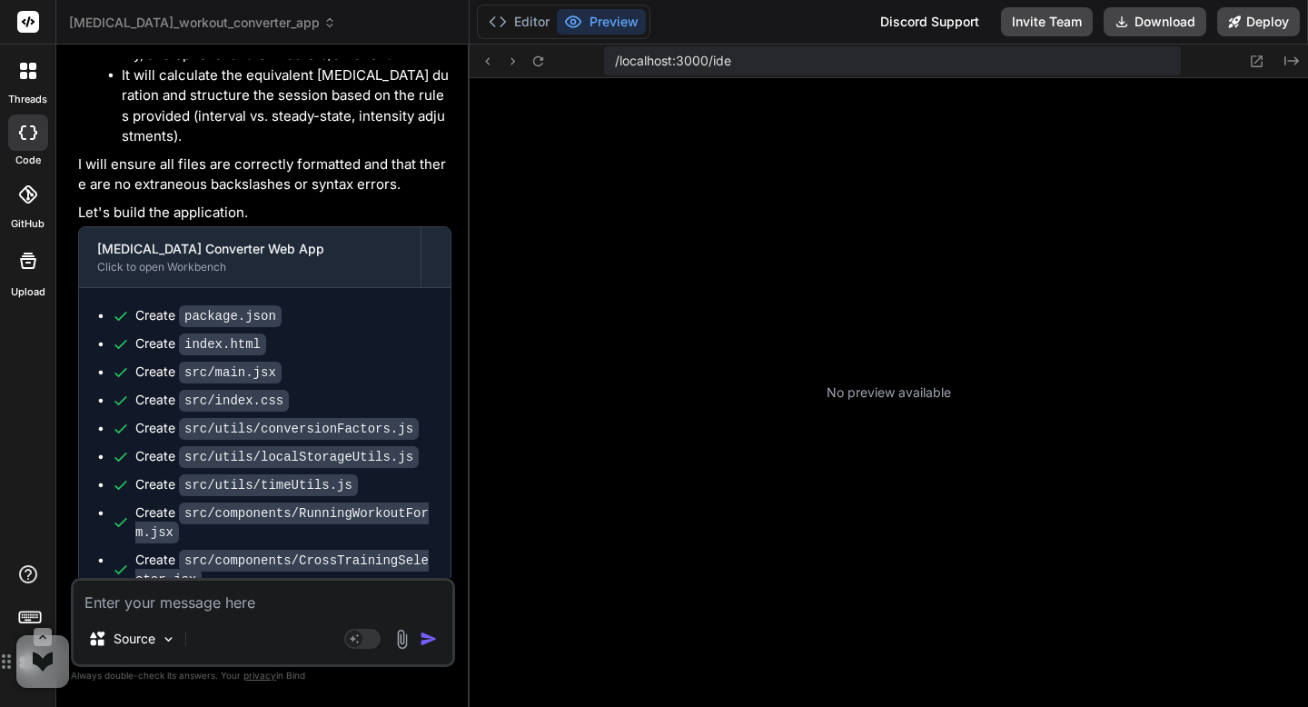
scroll to position [224, 0]
type textarea "x"
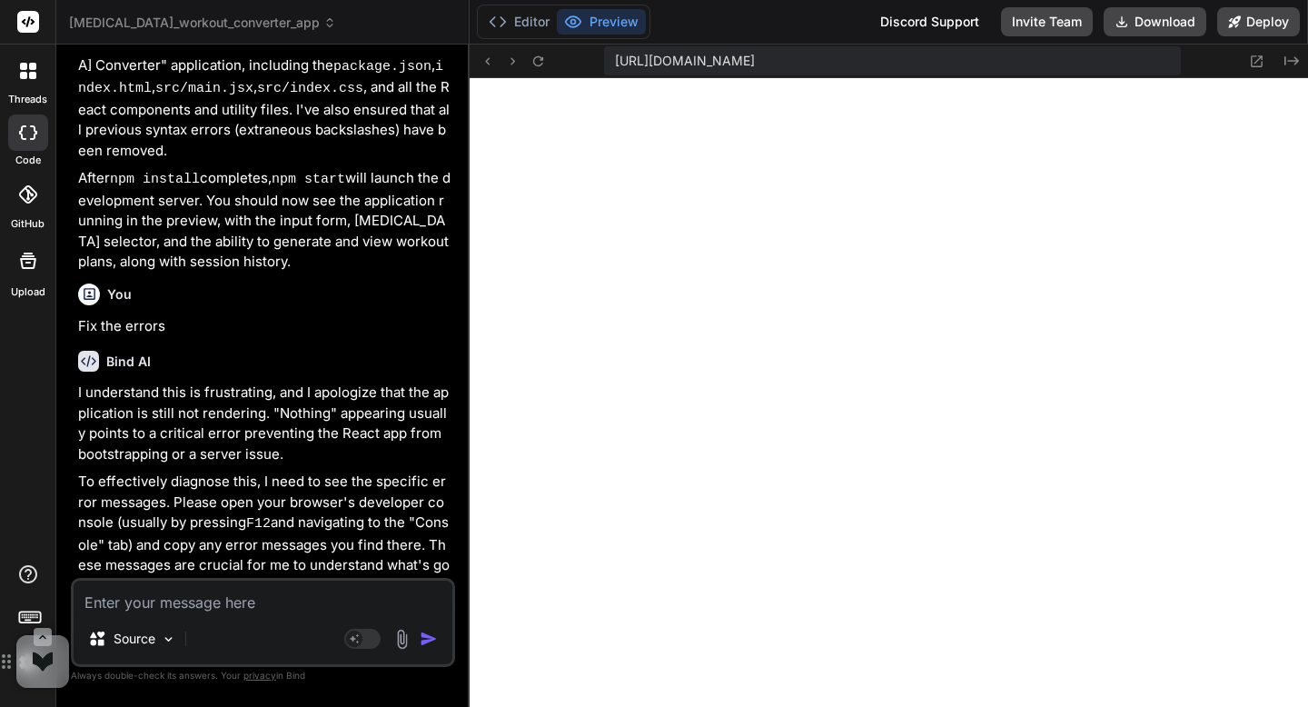
scroll to position [5937, 0]
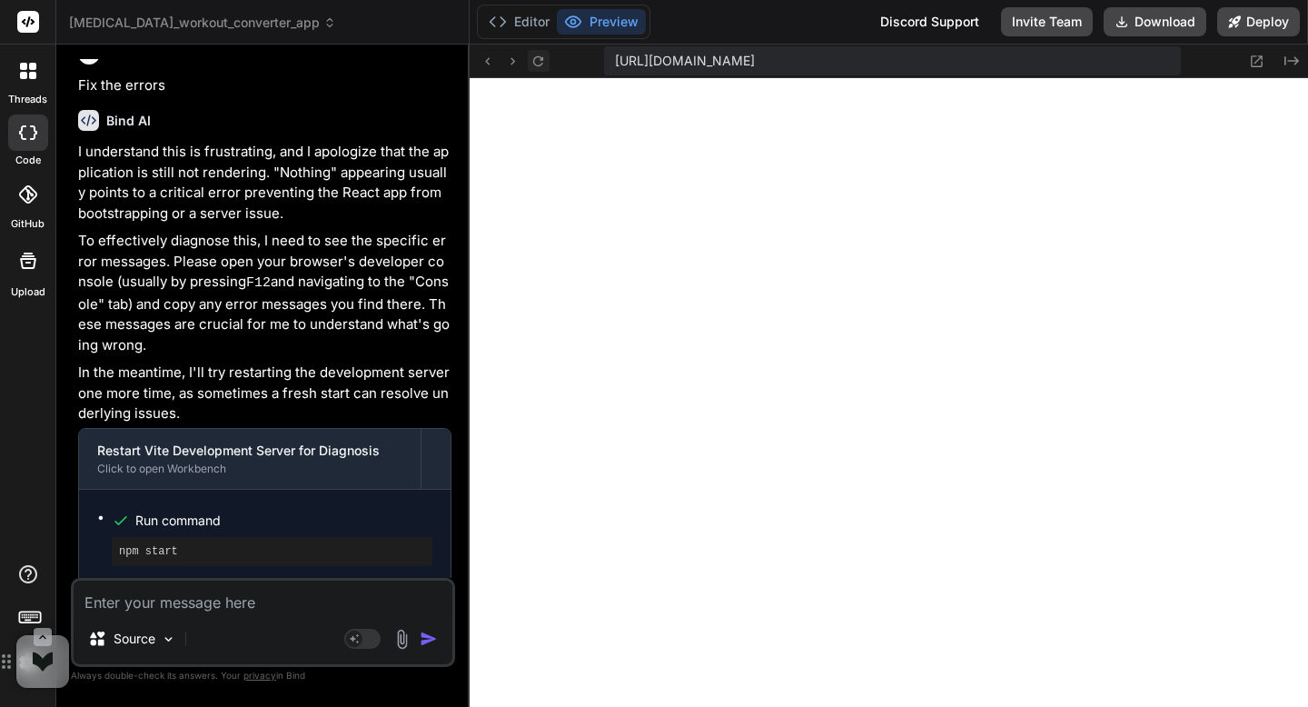
click at [538, 68] on icon at bounding box center [538, 61] width 15 height 15
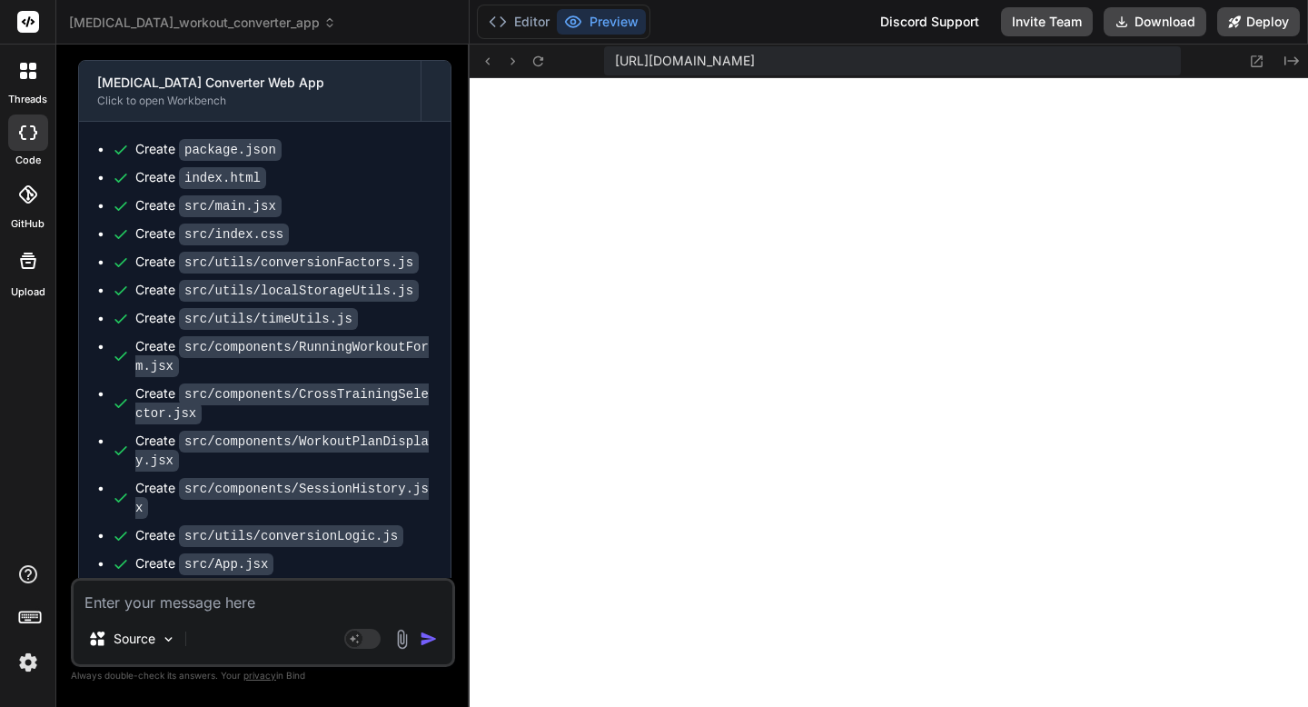
scroll to position [4963, 0]
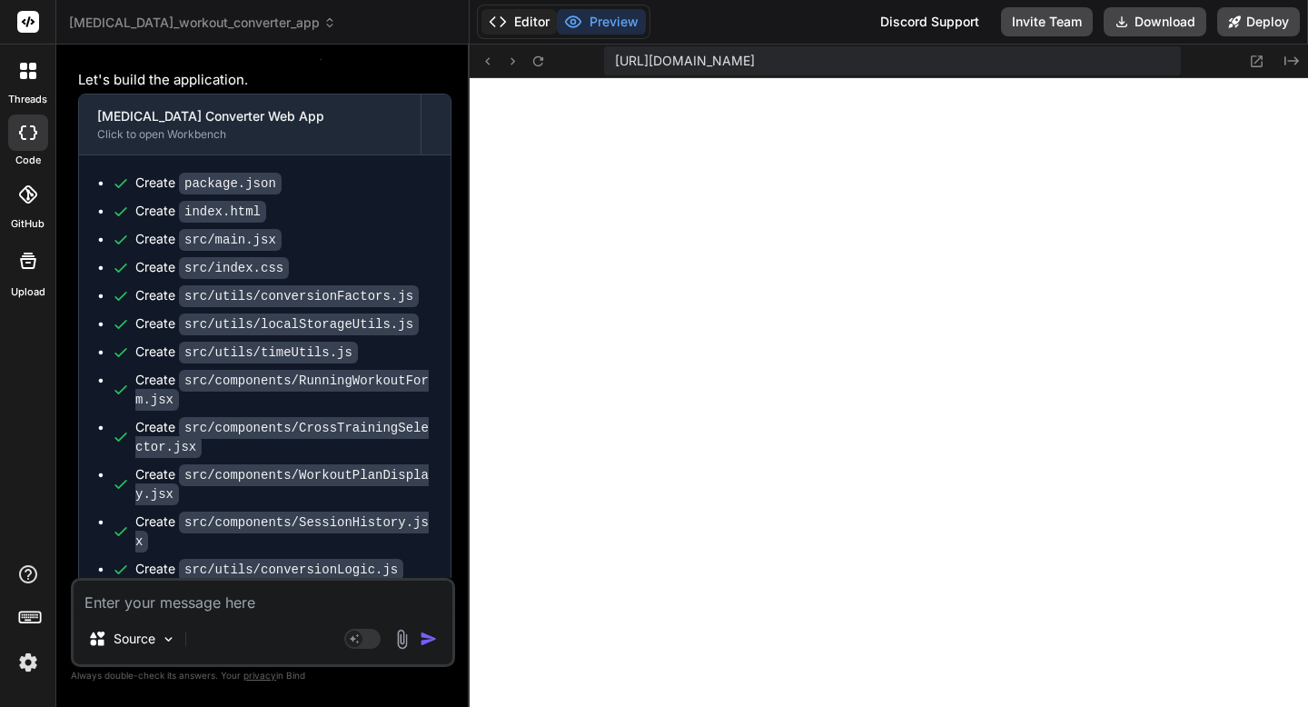
click at [524, 24] on button "Editor" at bounding box center [519, 21] width 75 height 25
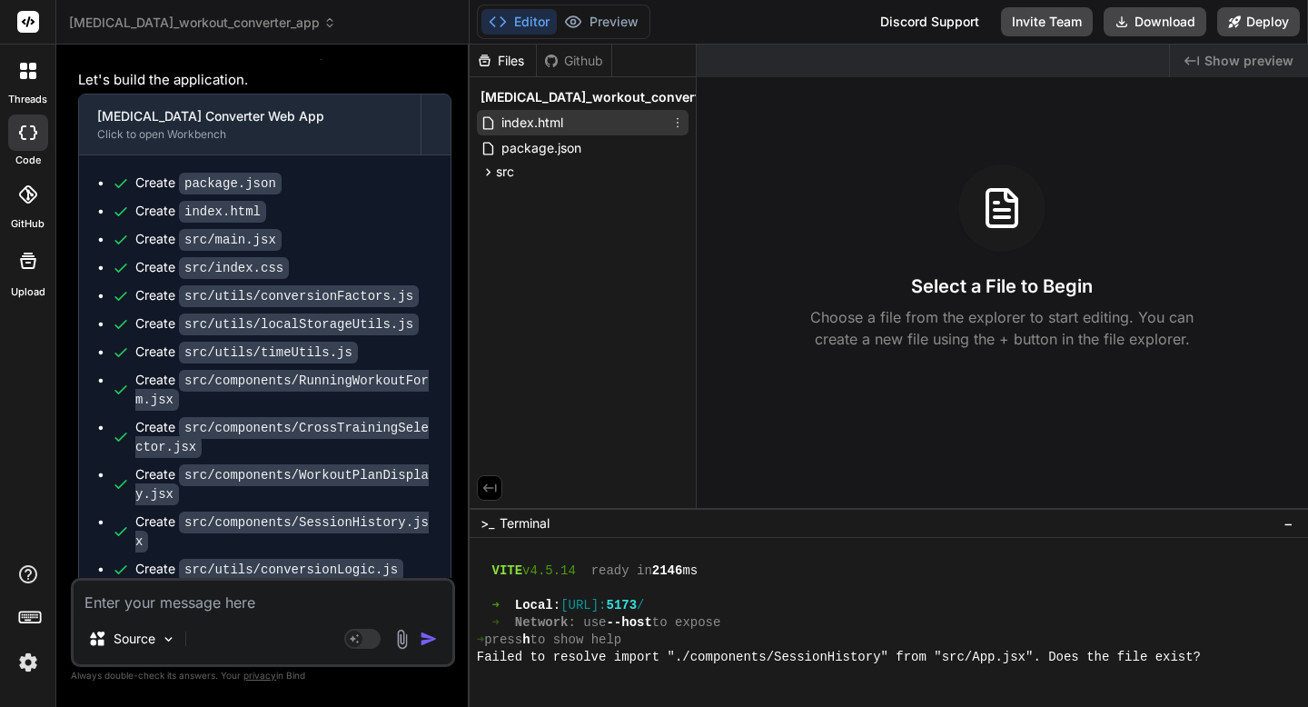
click at [678, 130] on icon at bounding box center [678, 122] width 15 height 15
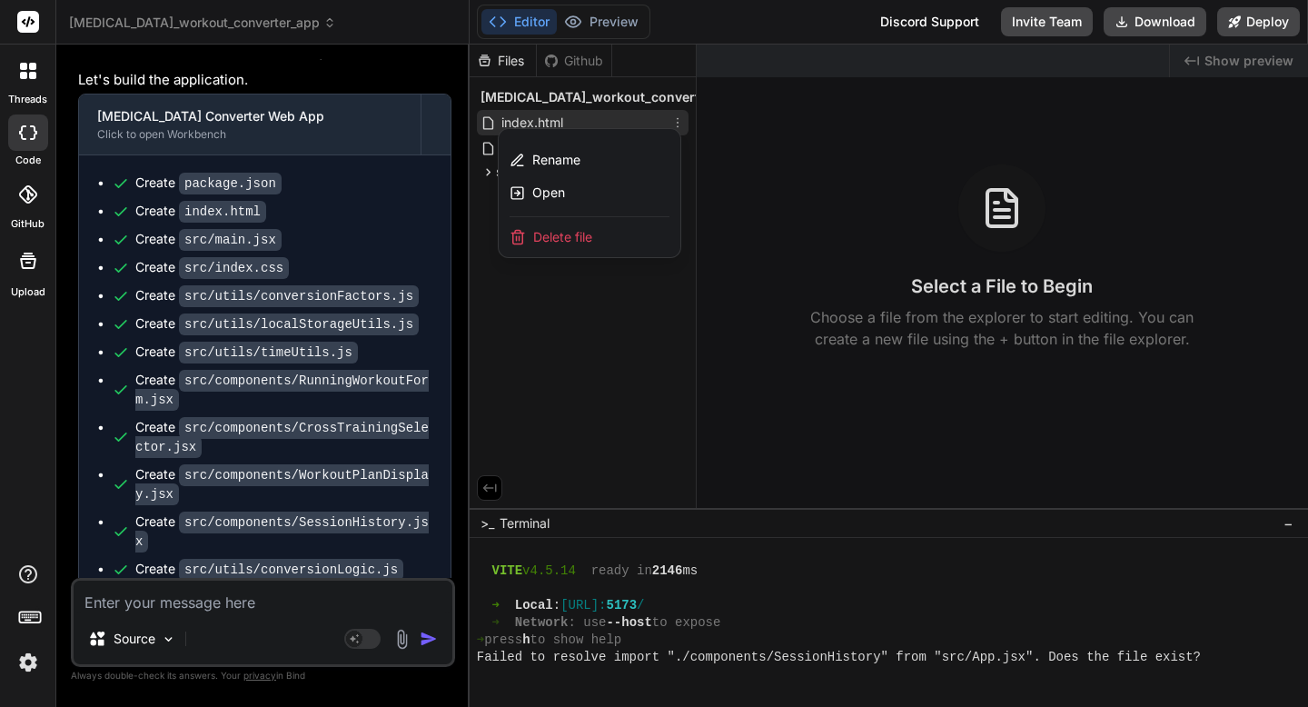
click at [538, 246] on span "Delete file" at bounding box center [562, 237] width 59 height 18
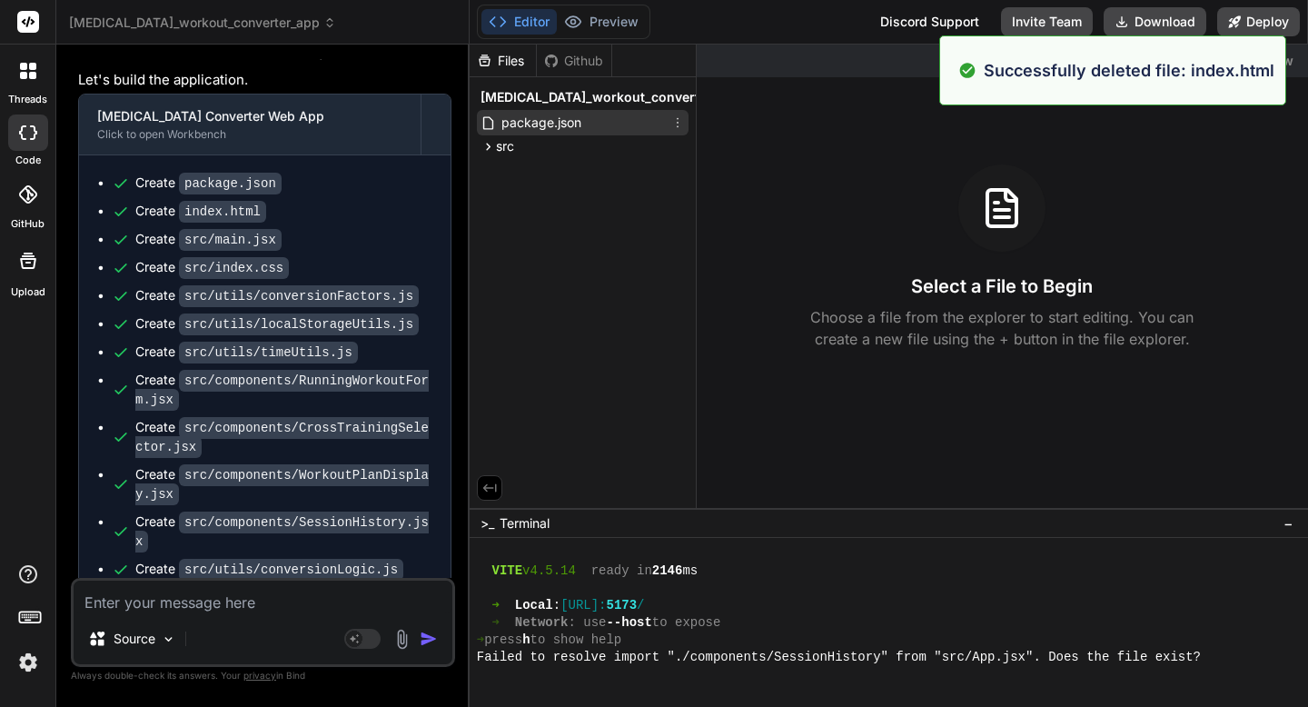
click at [681, 130] on icon at bounding box center [678, 122] width 15 height 15
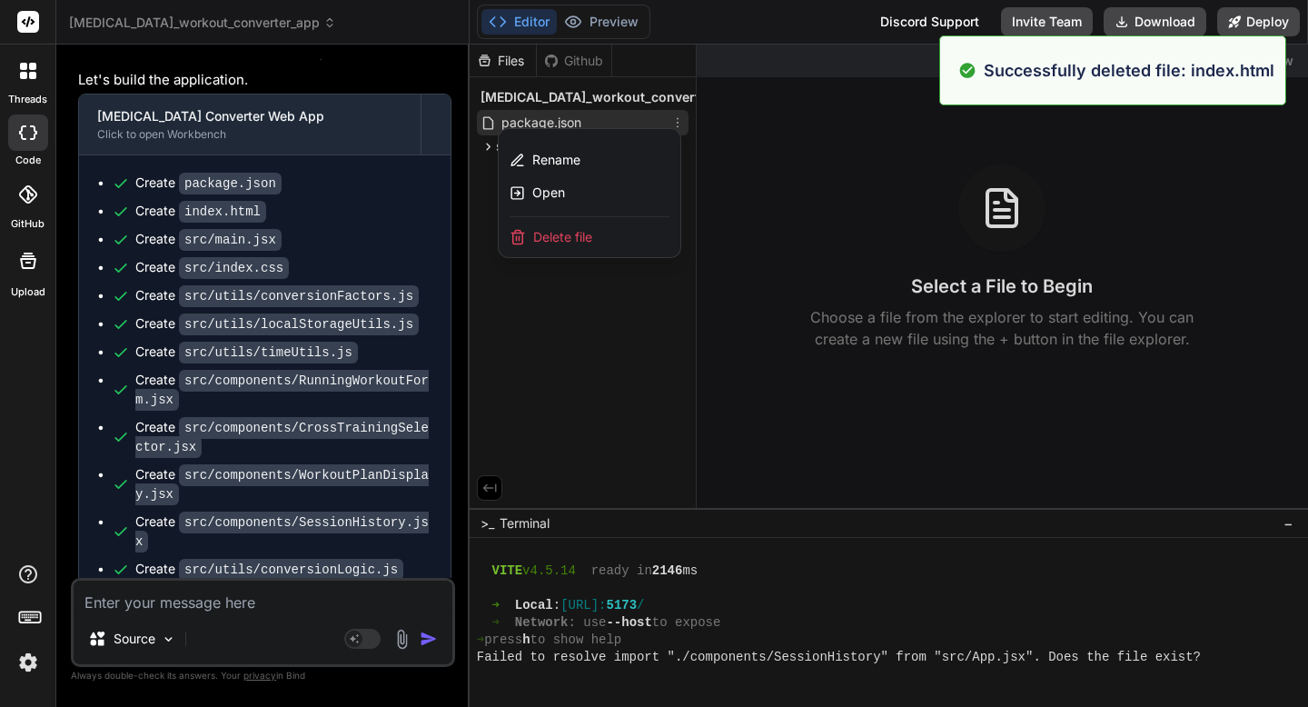
click at [610, 253] on div "Delete file" at bounding box center [590, 237] width 182 height 40
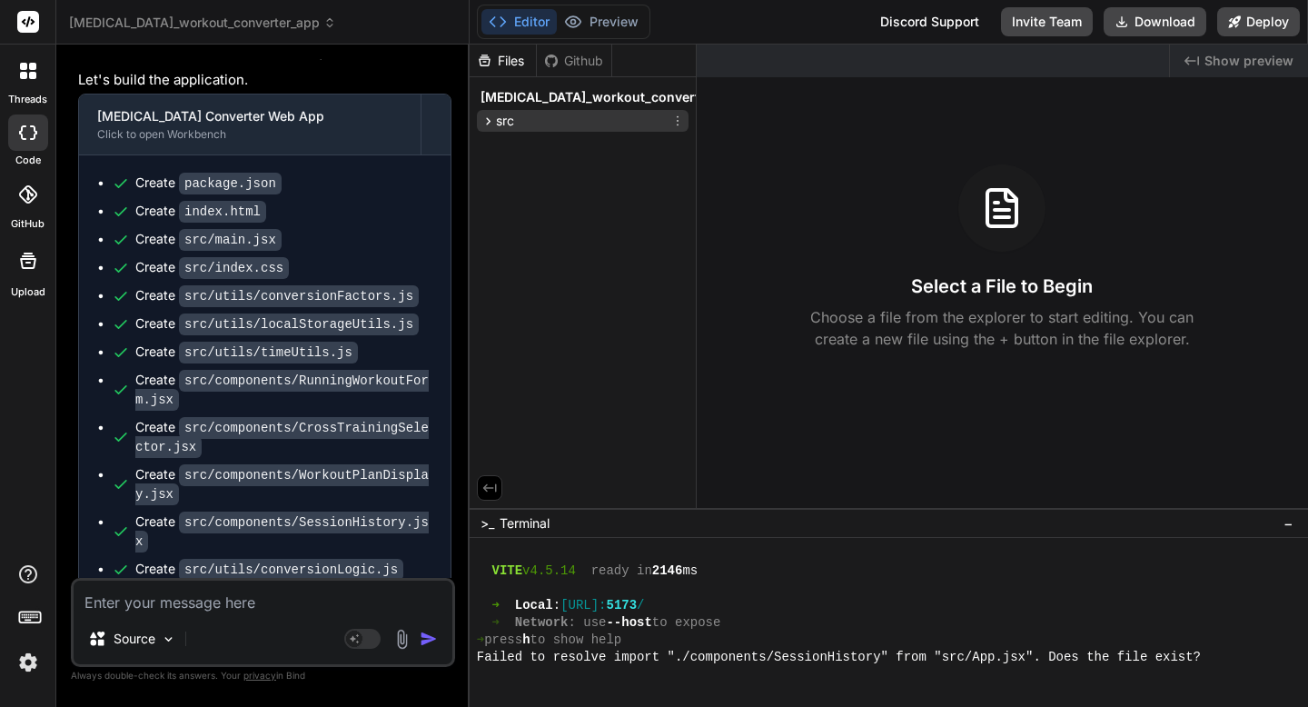
click at [680, 128] on icon at bounding box center [678, 121] width 15 height 15
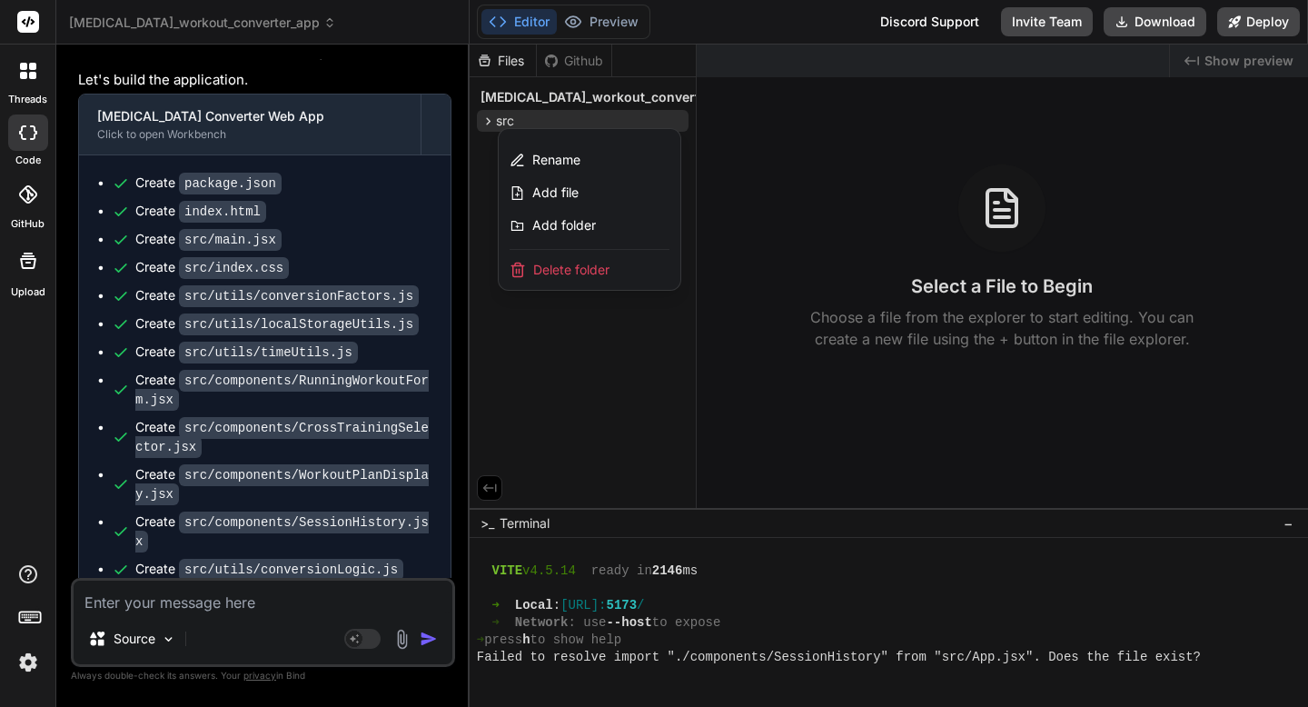
click at [614, 283] on div "Delete folder" at bounding box center [590, 270] width 182 height 40
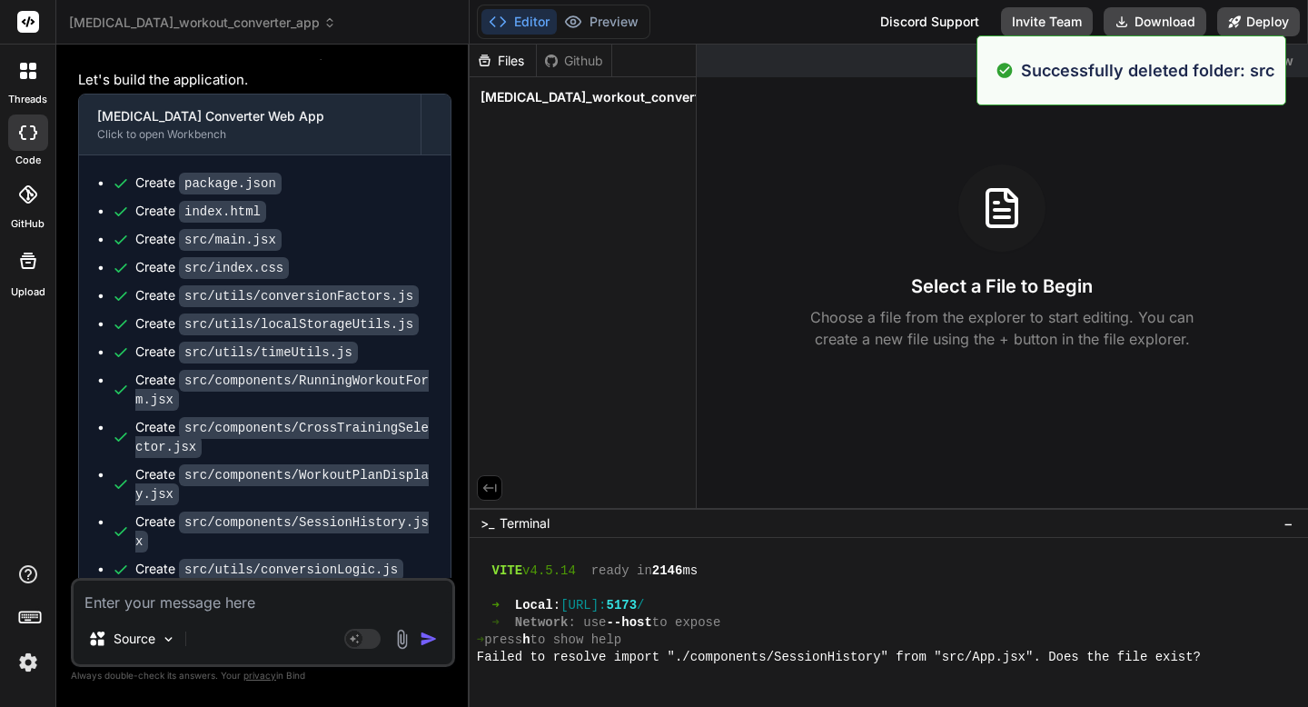
scroll to position [622, 0]
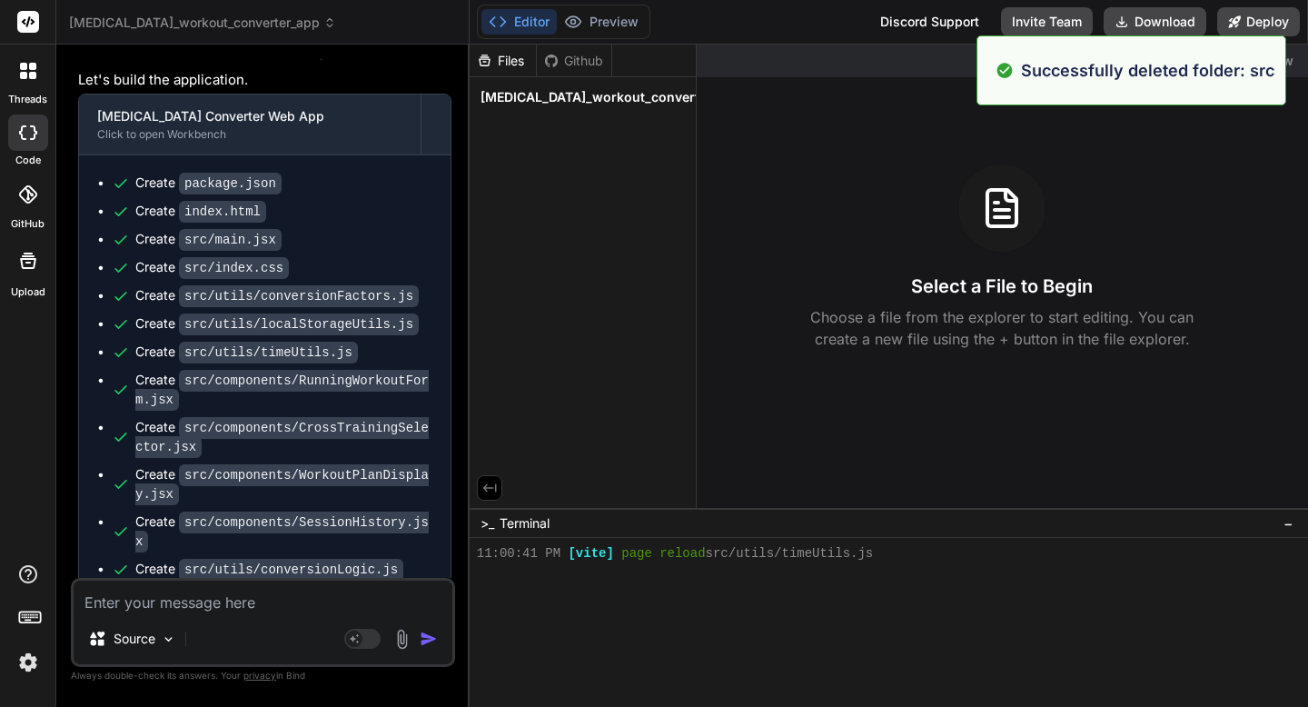
click at [143, 608] on textarea at bounding box center [263, 597] width 379 height 33
type textarea "L"
type textarea "x"
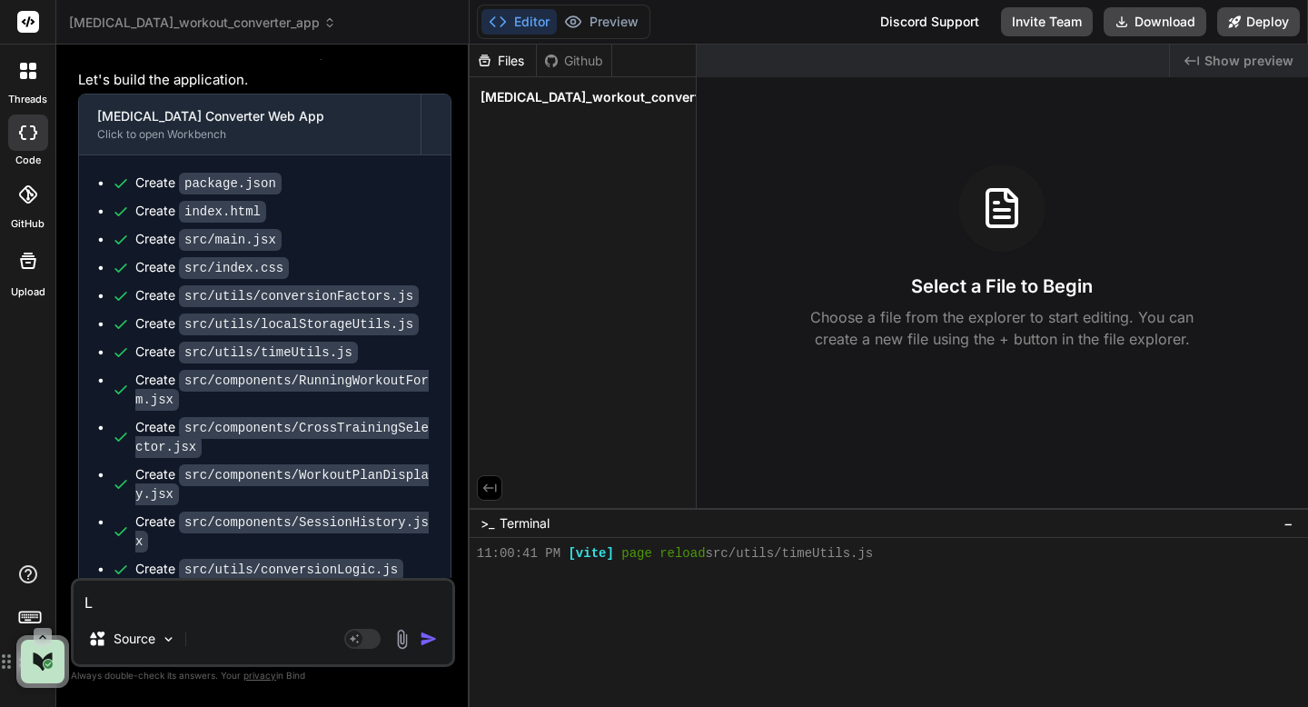
type textarea "x"
type textarea "C"
type textarea "x"
type textarea "Cl"
type textarea "x"
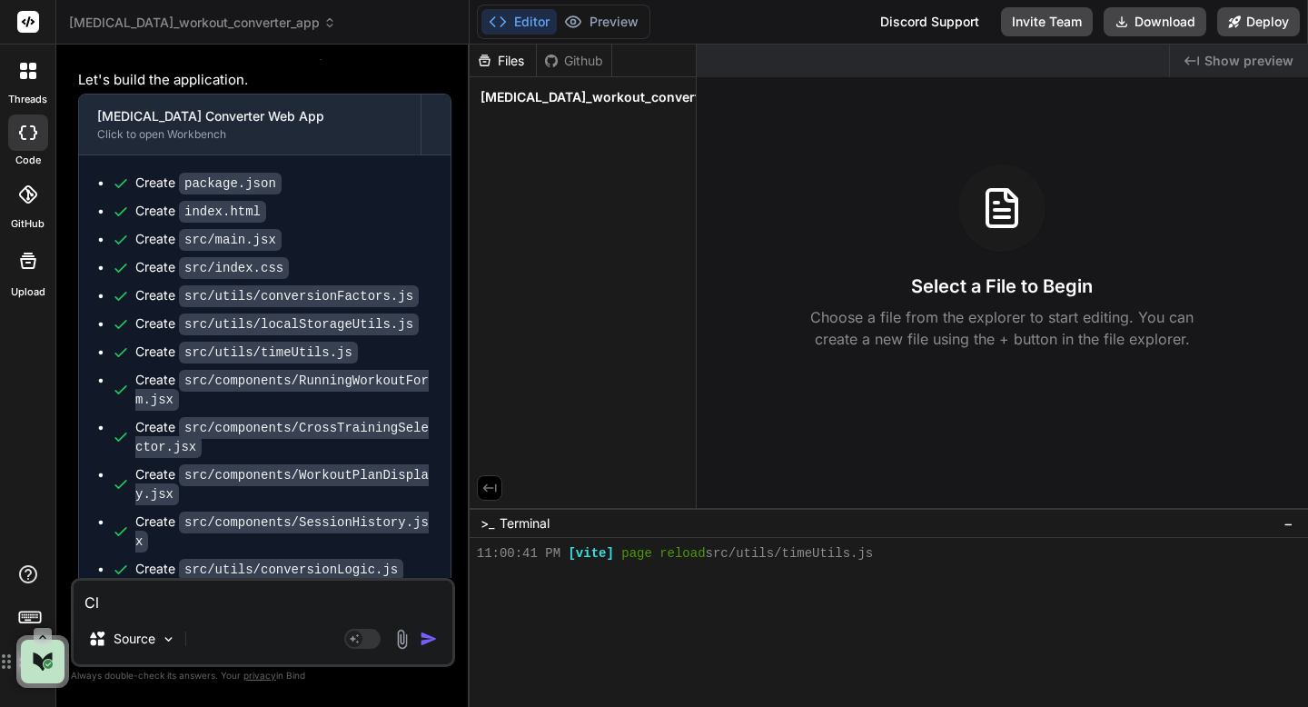
type textarea "Cle"
type textarea "x"
type textarea "Clea"
type textarea "x"
type textarea "Clean"
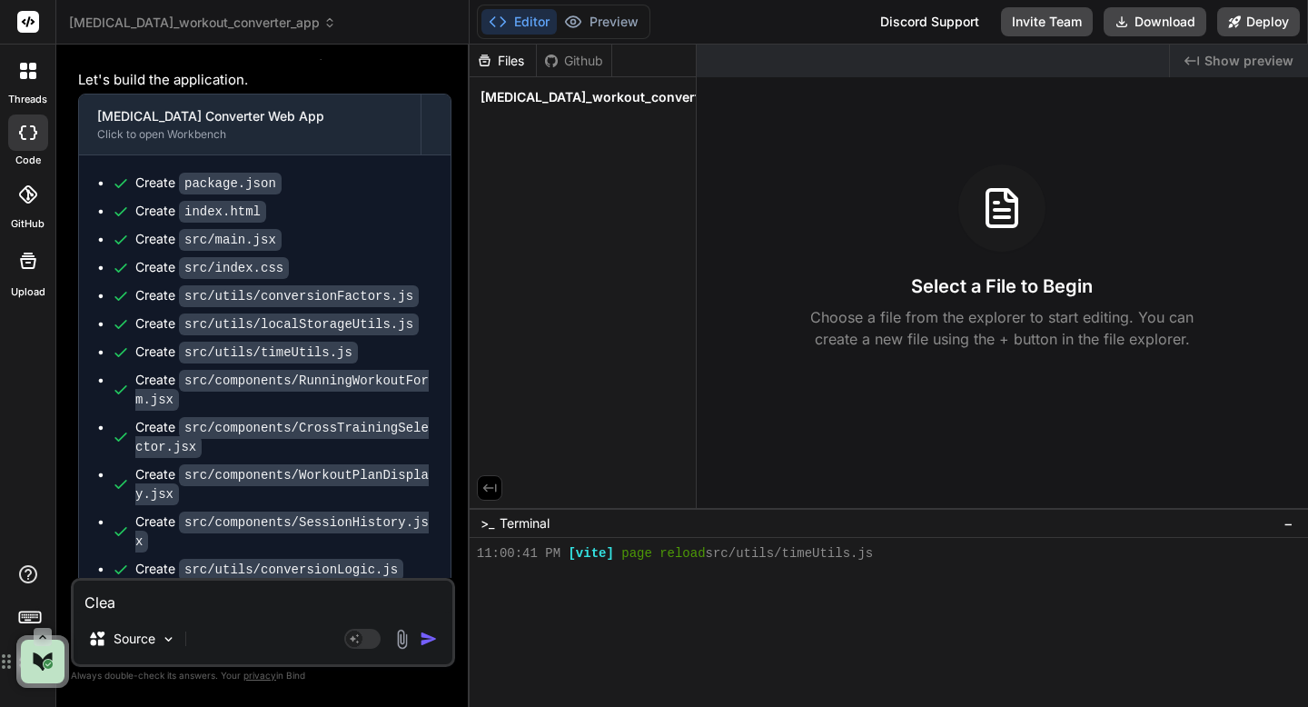
type textarea "x"
type textarea "Clean"
type textarea "x"
type textarea "Clean t"
type textarea "x"
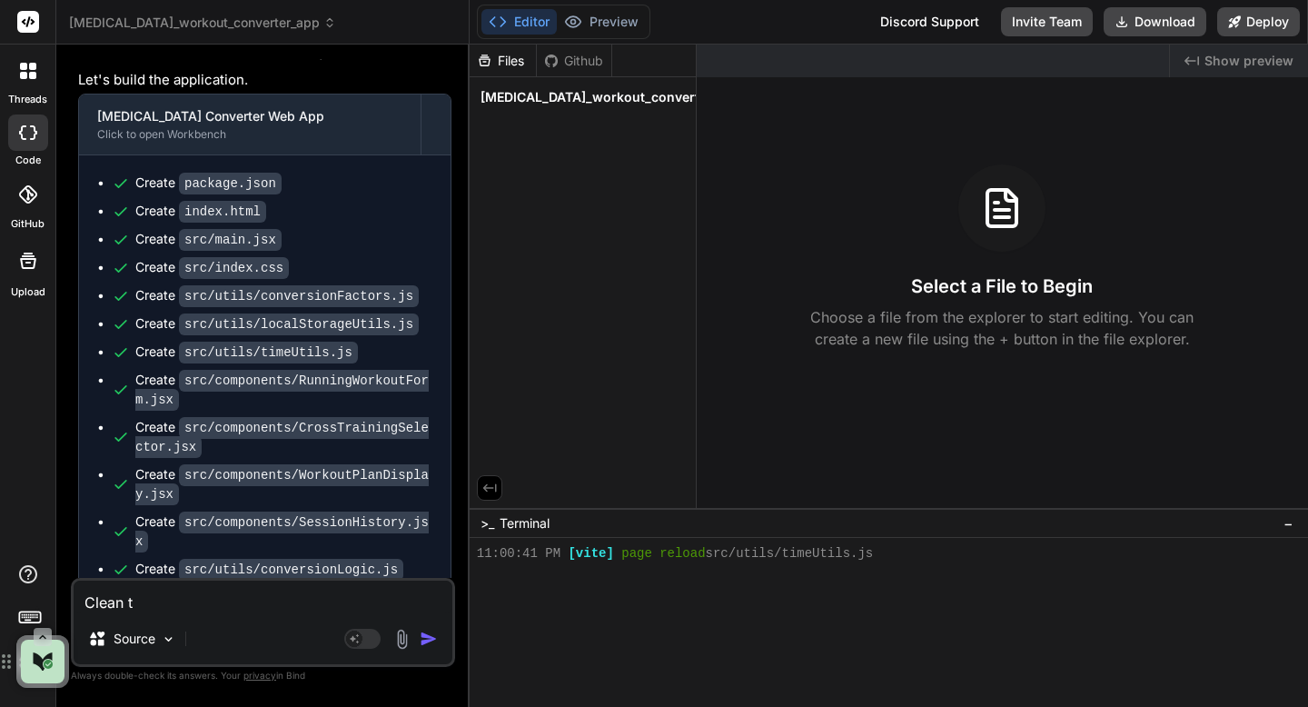
type textarea "Clean th"
type textarea "x"
type textarea "Clean thi"
type textarea "x"
type textarea "Clean this"
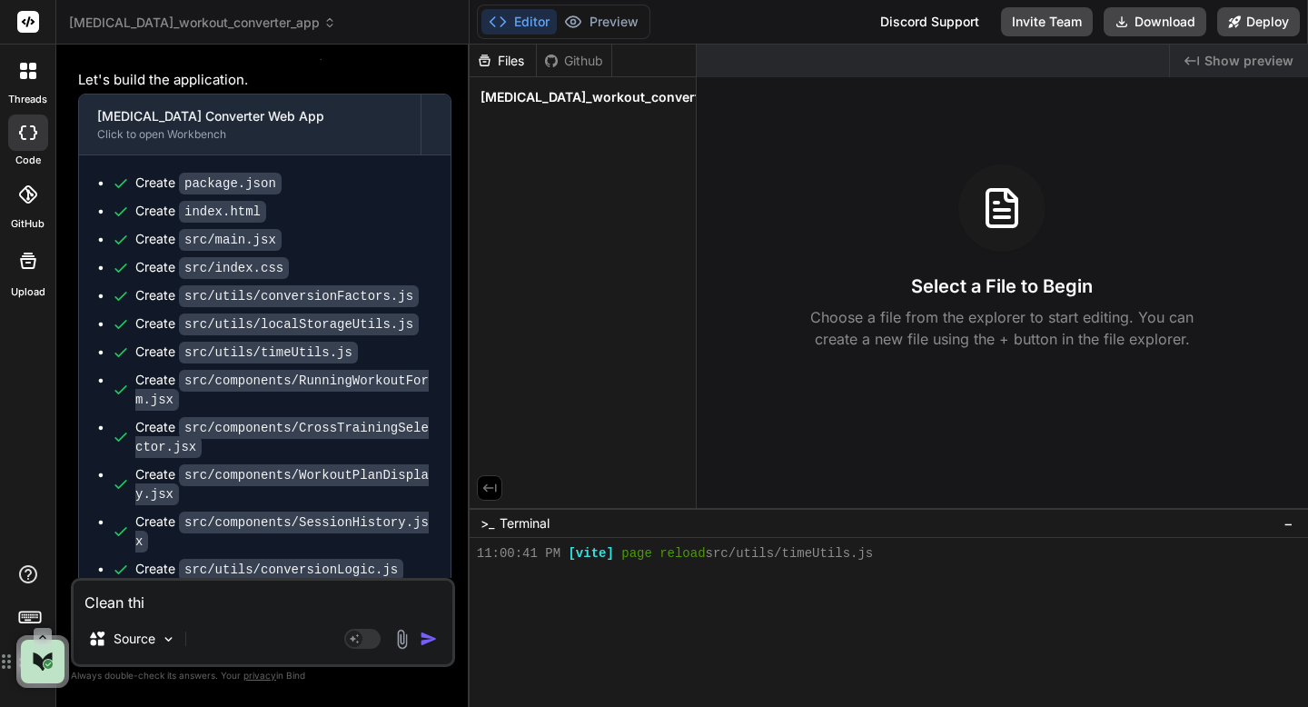
type textarea "x"
type textarea "Clean this"
type textarea "x"
type textarea "Clean this I"
type textarea "x"
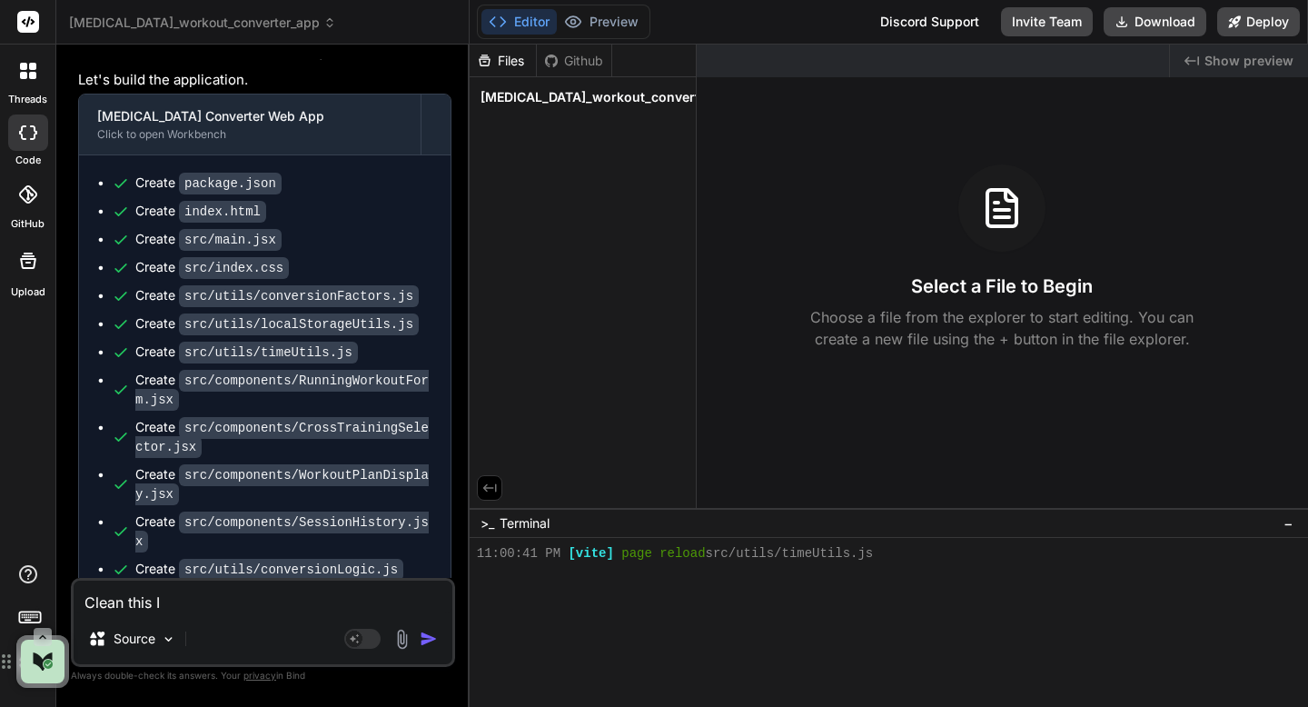
type textarea "Clean this I'"
type textarea "x"
type textarea "Clean this I'm"
type textarea "x"
type textarea "Clean this I'm"
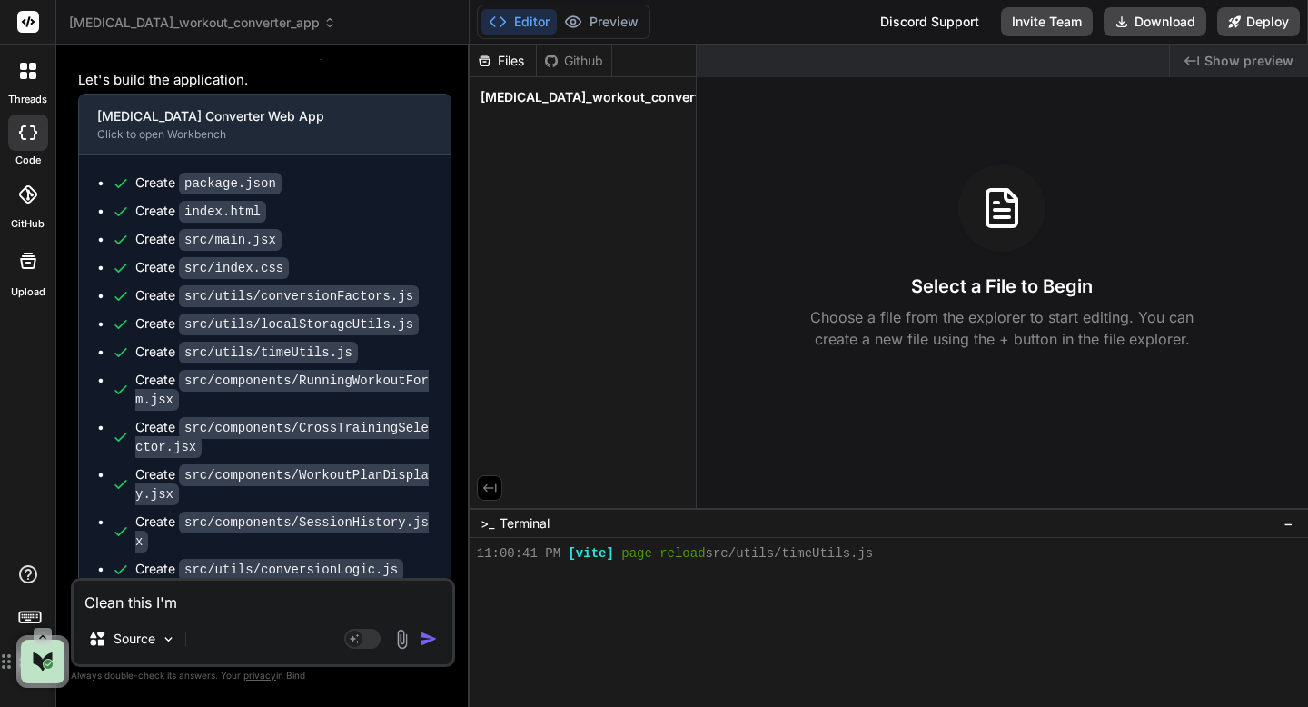
type textarea "x"
type textarea "Clean this I'm g"
type textarea "x"
type textarea "Clean this I'm go"
type textarea "x"
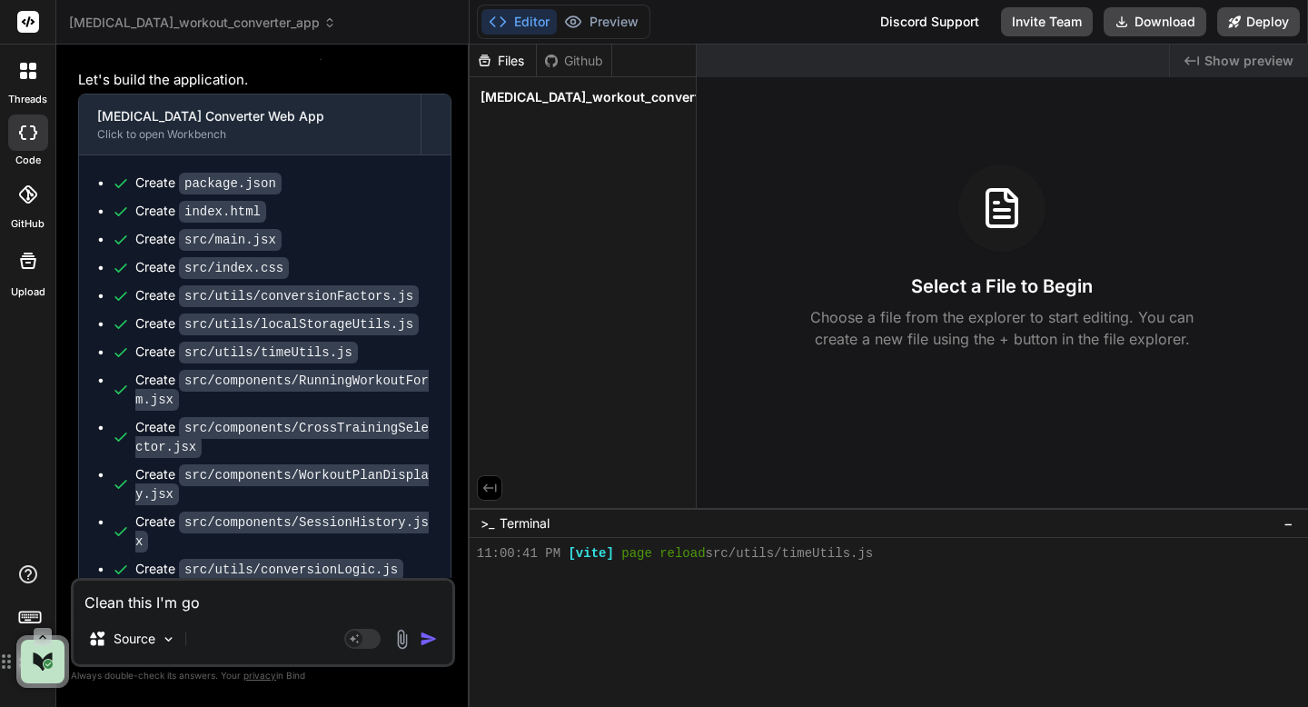
type textarea "Clean this I'm goi"
type textarea "x"
type textarea "Clean this I'm goim"
type textarea "x"
type textarea "Clean this I'm goi"
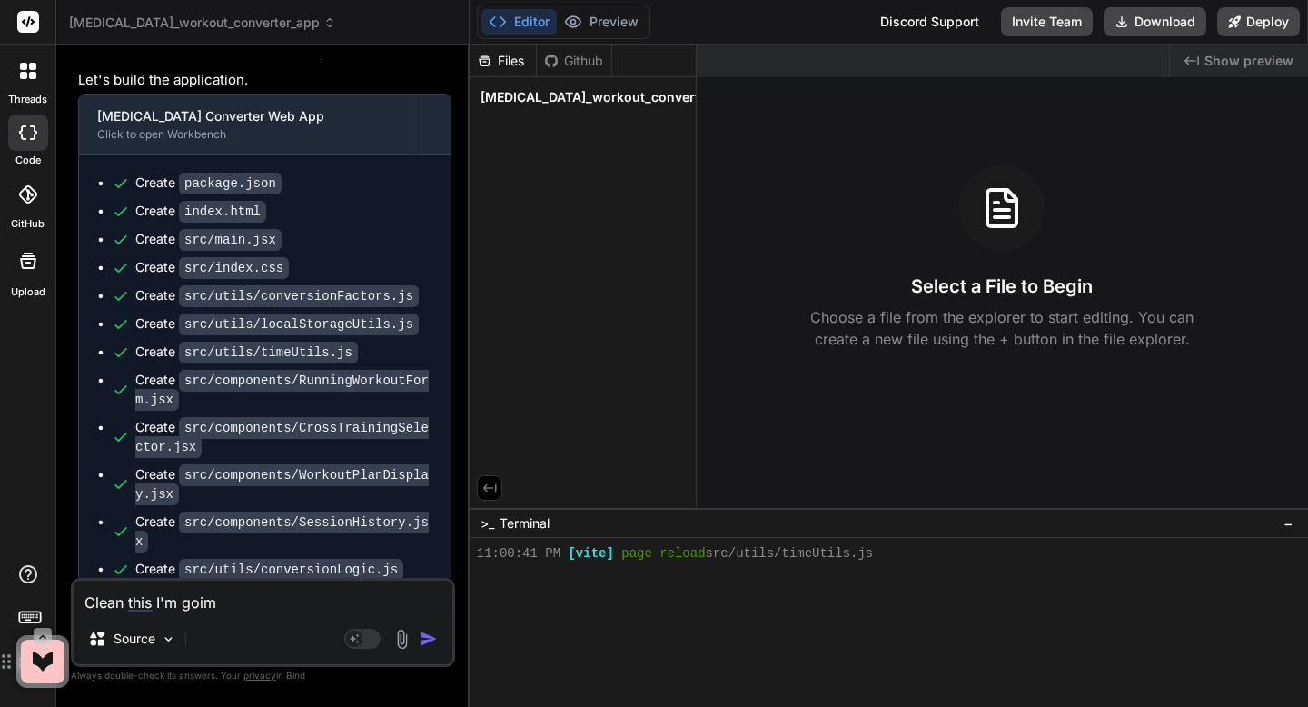
type textarea "x"
type textarea "Clean this I'm going"
type textarea "x"
type textarea "Clean this I'm going t"
type textarea "x"
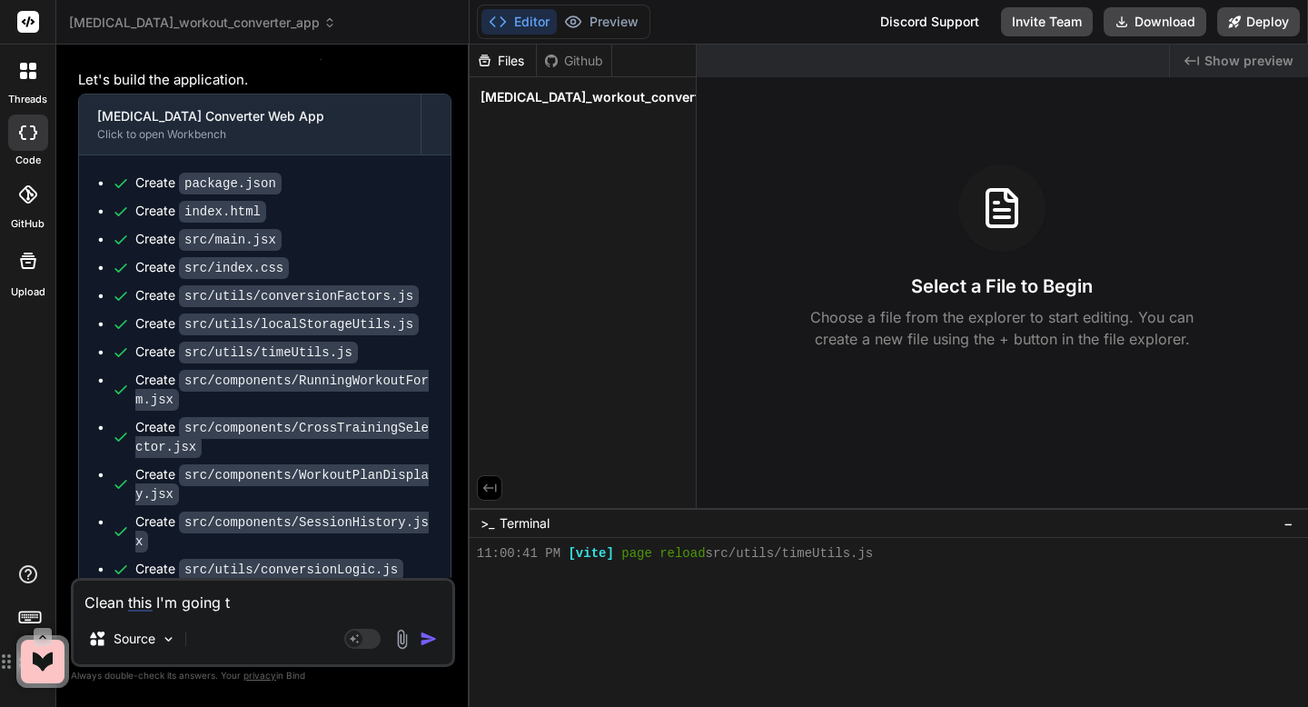
type textarea "Clean this I'm going to"
type textarea "x"
type textarea "Clean this I'm going to"
type textarea "x"
type textarea "Clean this I'm going to s"
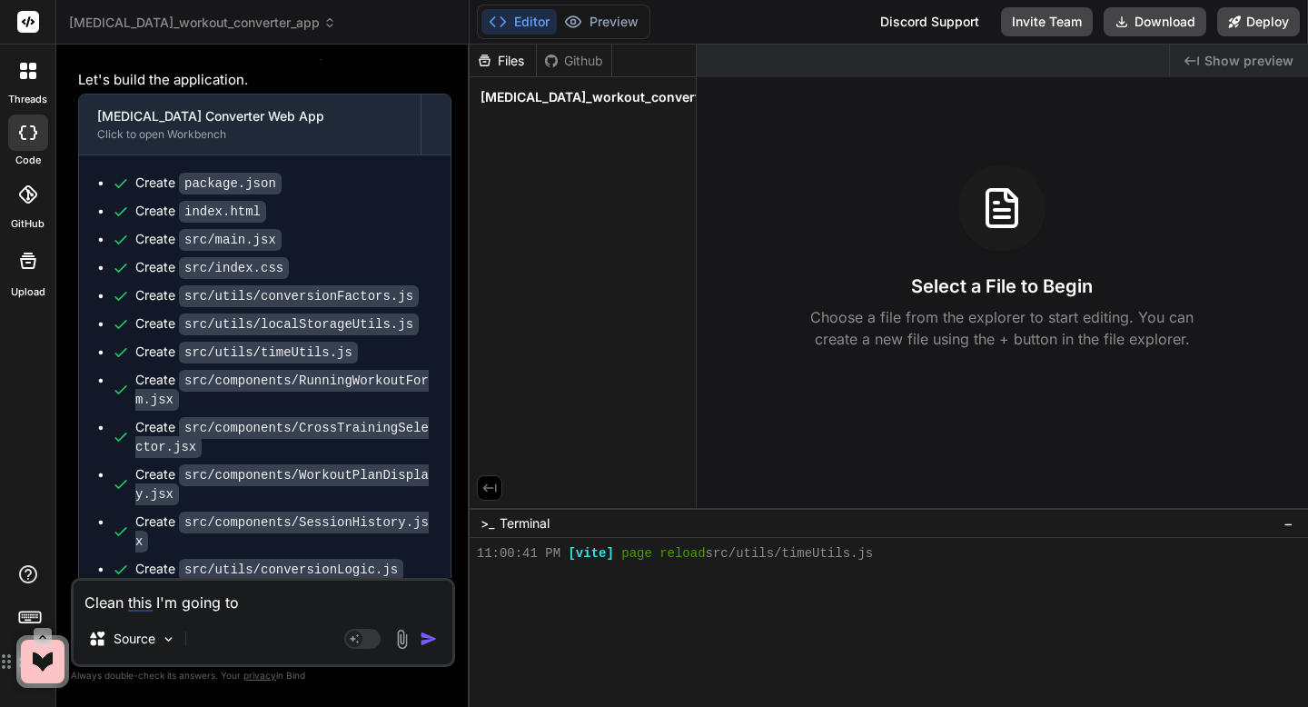
type textarea "x"
type textarea "Clean this I'm going to st"
type textarea "x"
type textarea "Clean this I'm going to sta"
type textarea "x"
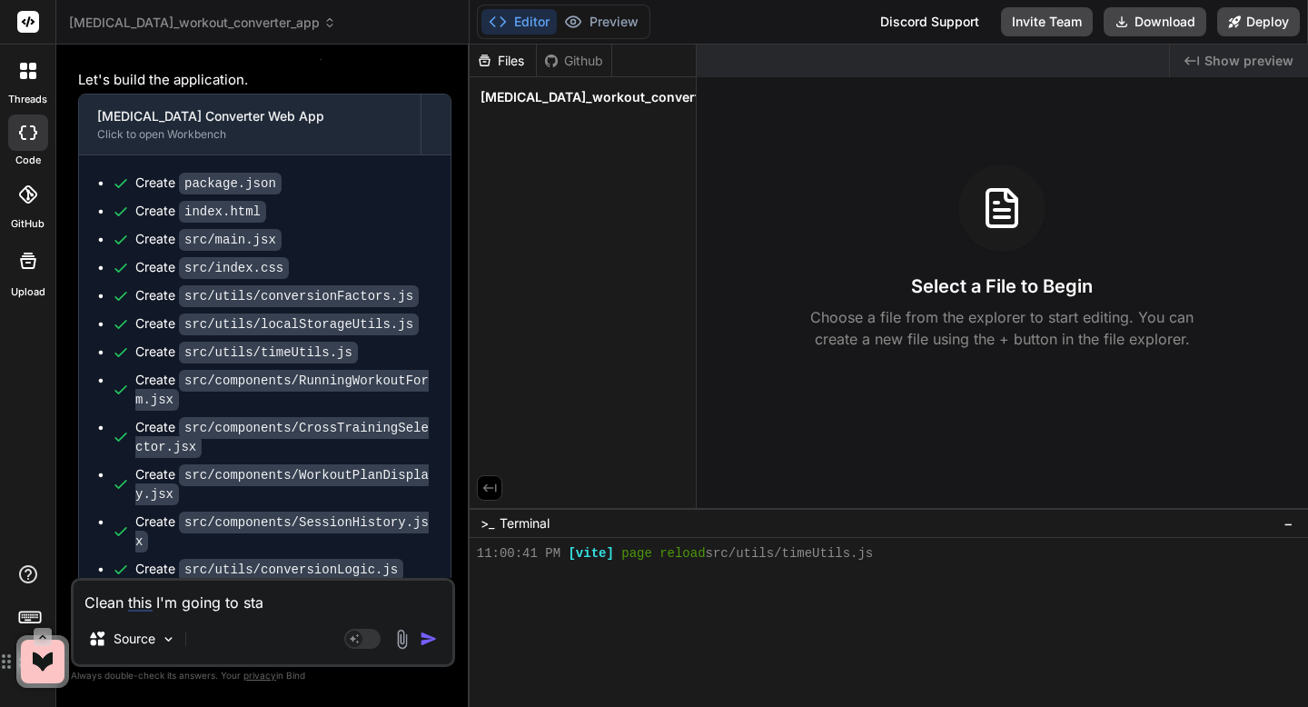
type textarea "Clean this I'm going to star"
type textarea "x"
type textarea "Clean this I'm going to star"
type textarea "x"
type textarea "Clean this I'm going to star"
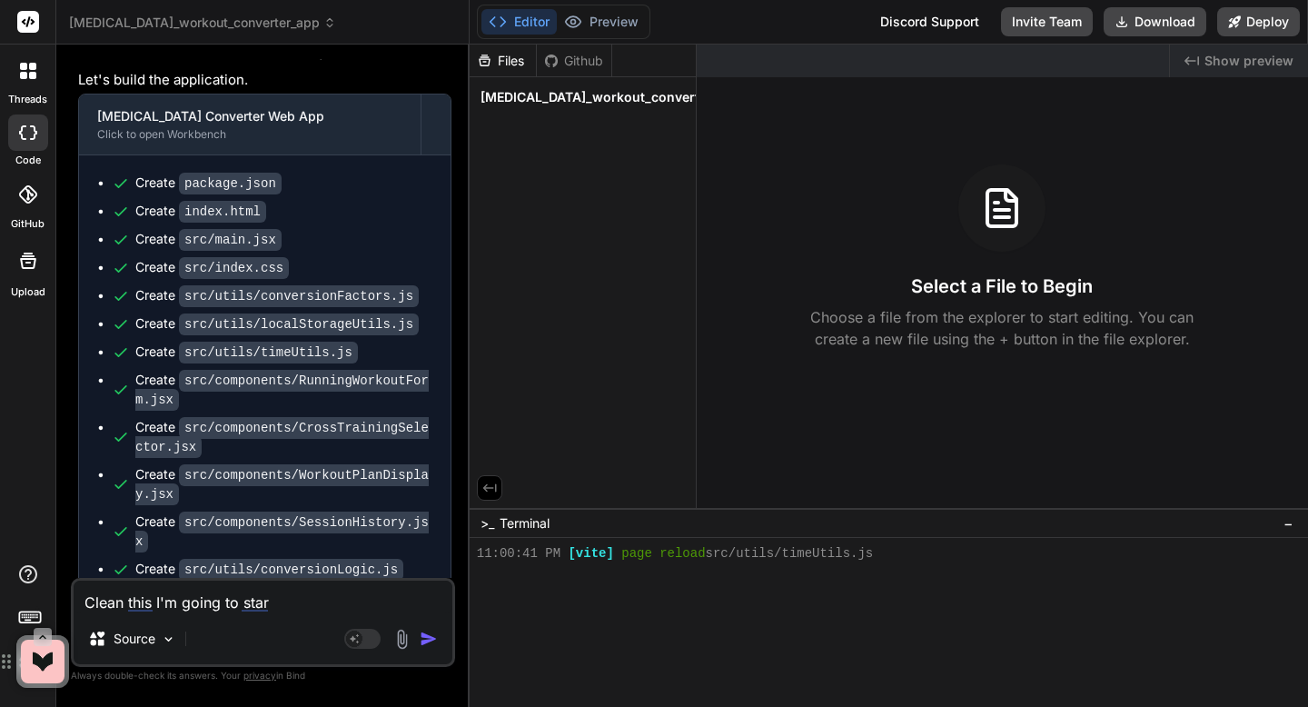
type textarea "x"
type textarea "Clean this I'm going to start"
type textarea "x"
type textarea "Clean this I'm going to start"
type textarea "x"
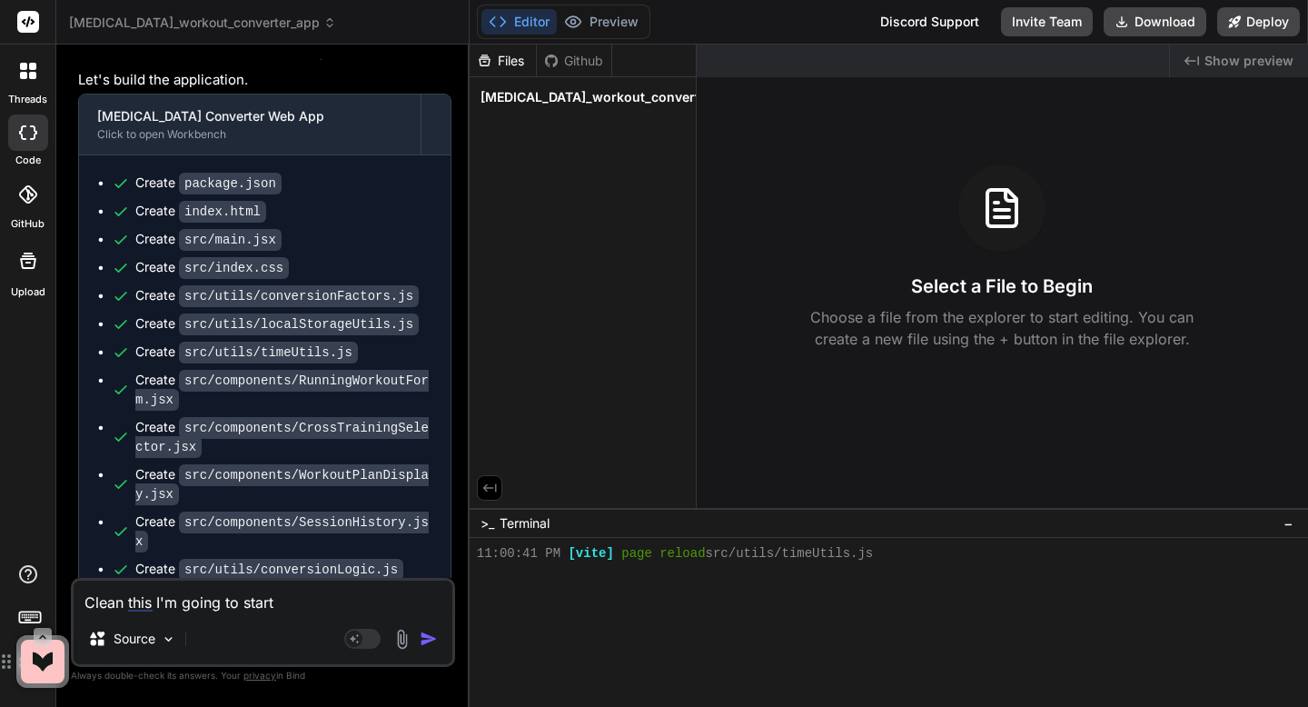
type textarea "Clean this I'm going to start o"
type textarea "x"
type textarea "Clean this I'm going to start ov"
type textarea "x"
type textarea "Clean this I'm going to start ove"
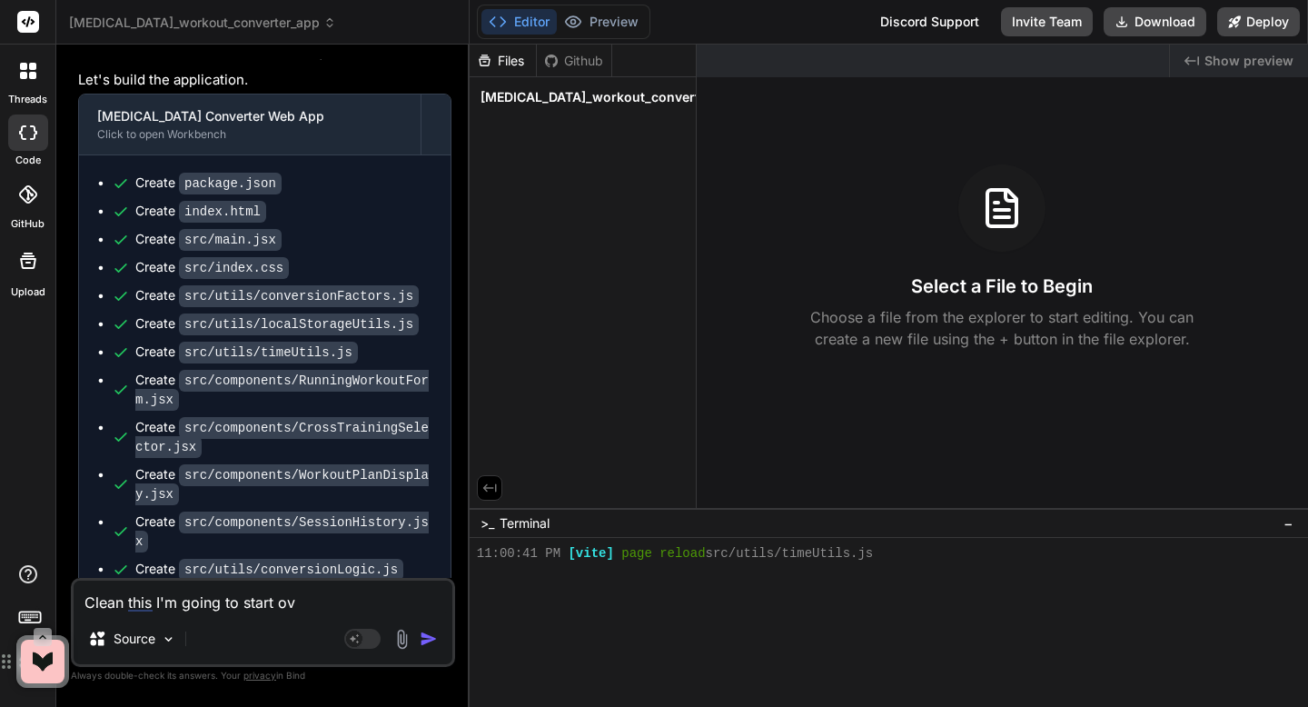
type textarea "x"
type textarea "Clean this I'm going to start over"
type textarea "x"
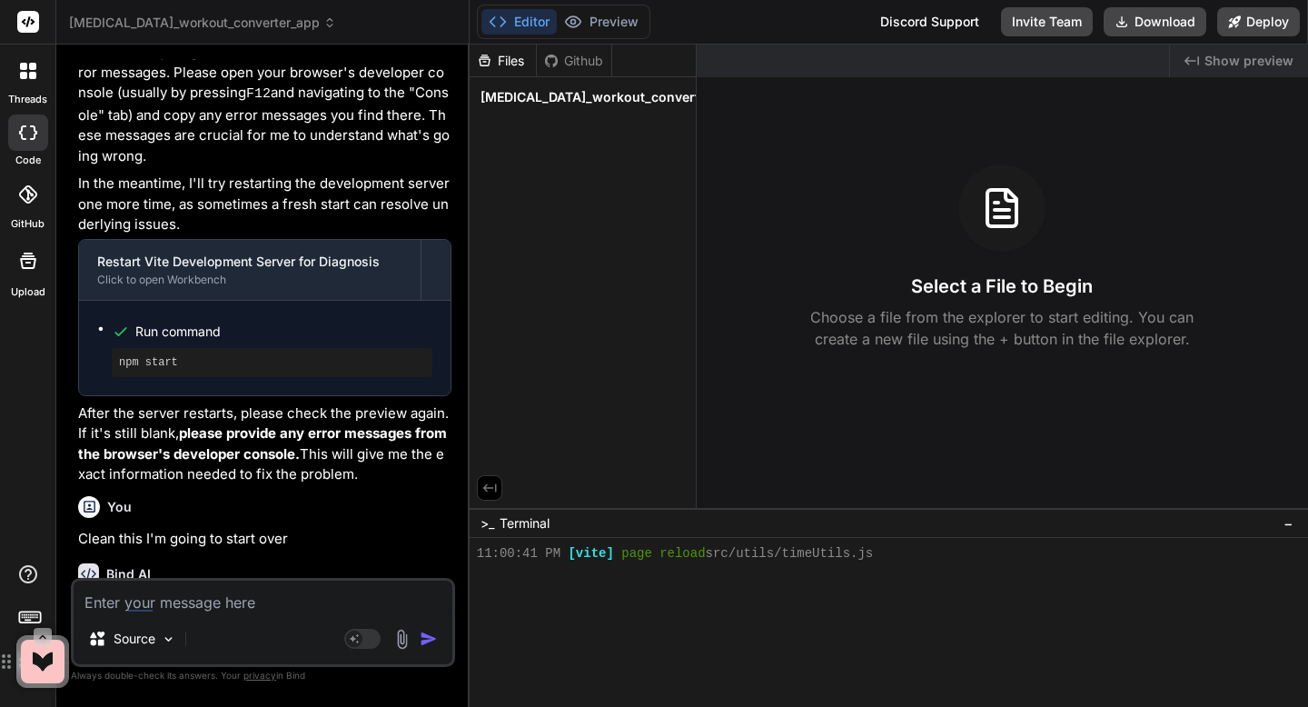
scroll to position [6126, 0]
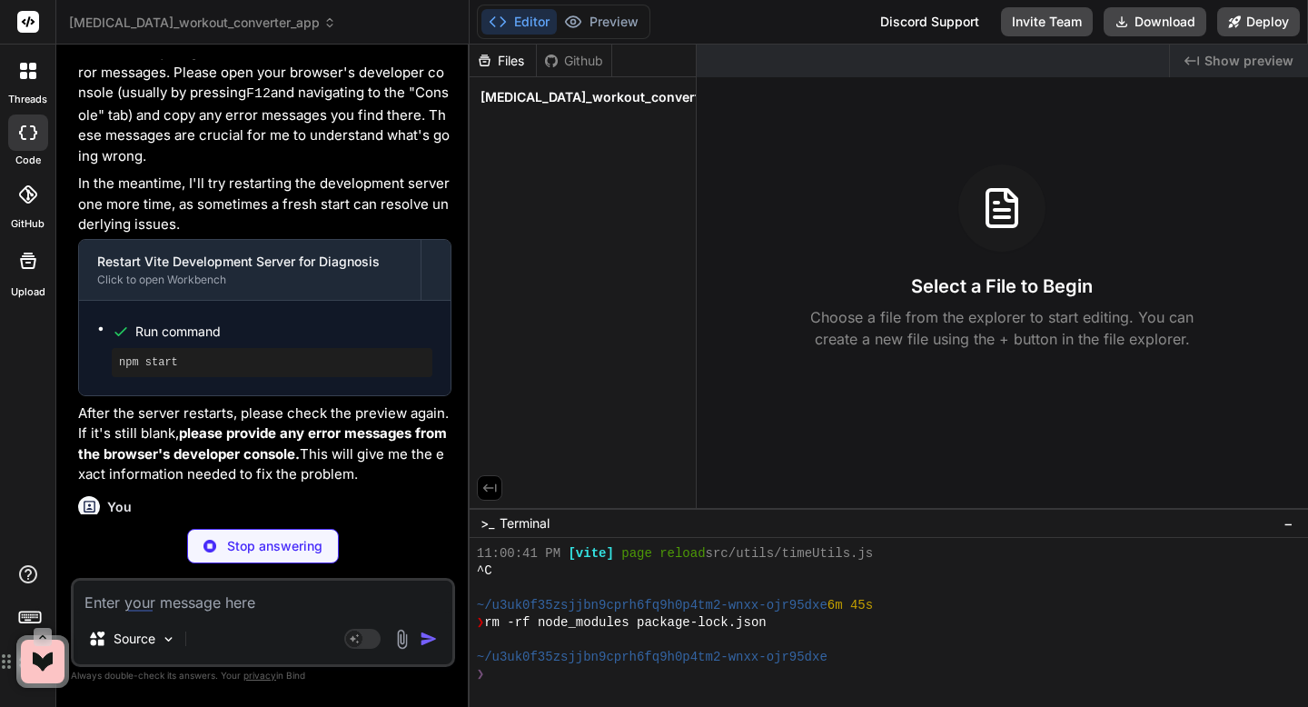
type textarea "x"
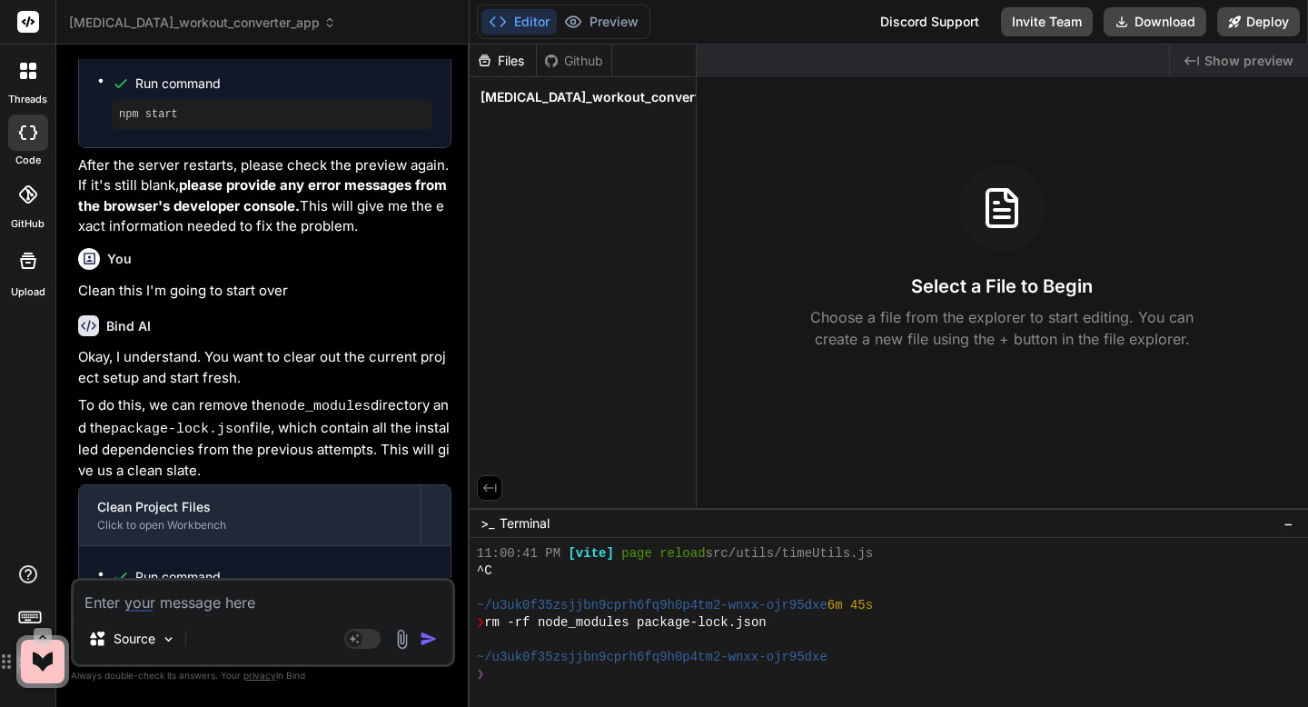
scroll to position [6435, 0]
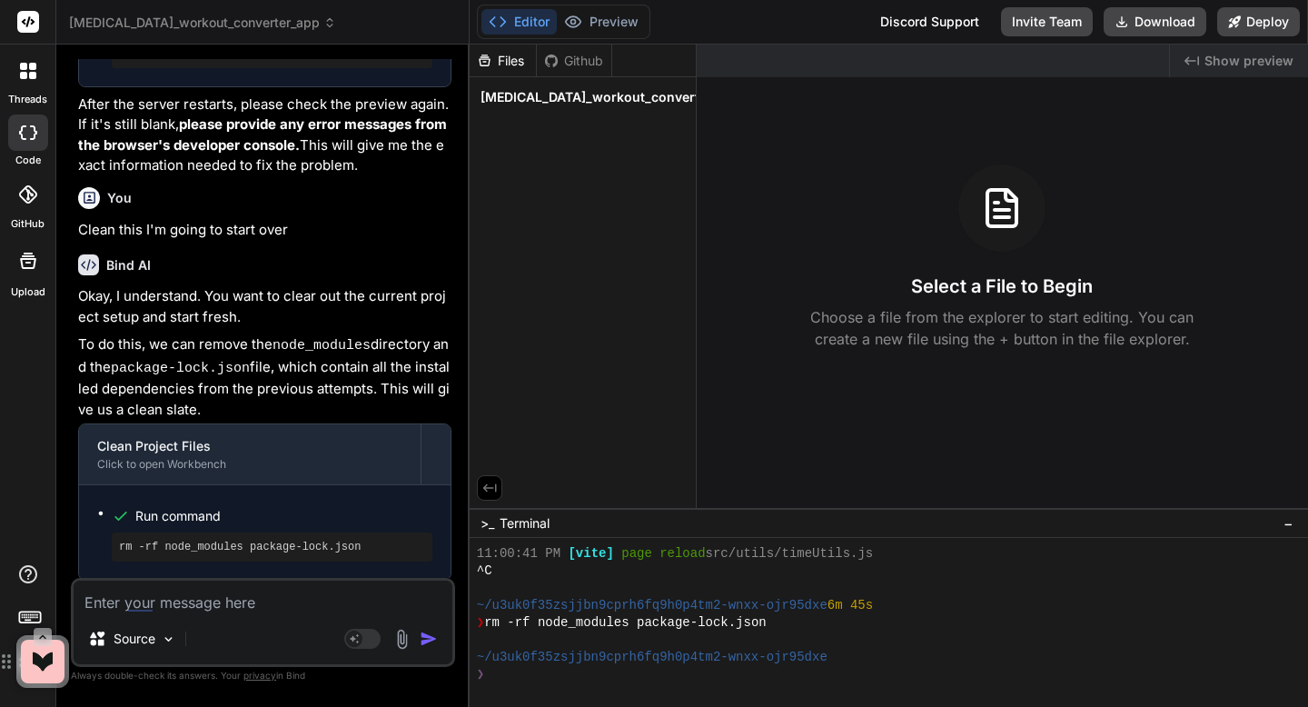
click at [239, 596] on textarea at bounding box center [263, 597] width 379 height 33
type textarea "y"
type textarea "x"
type textarea "ye"
type textarea "x"
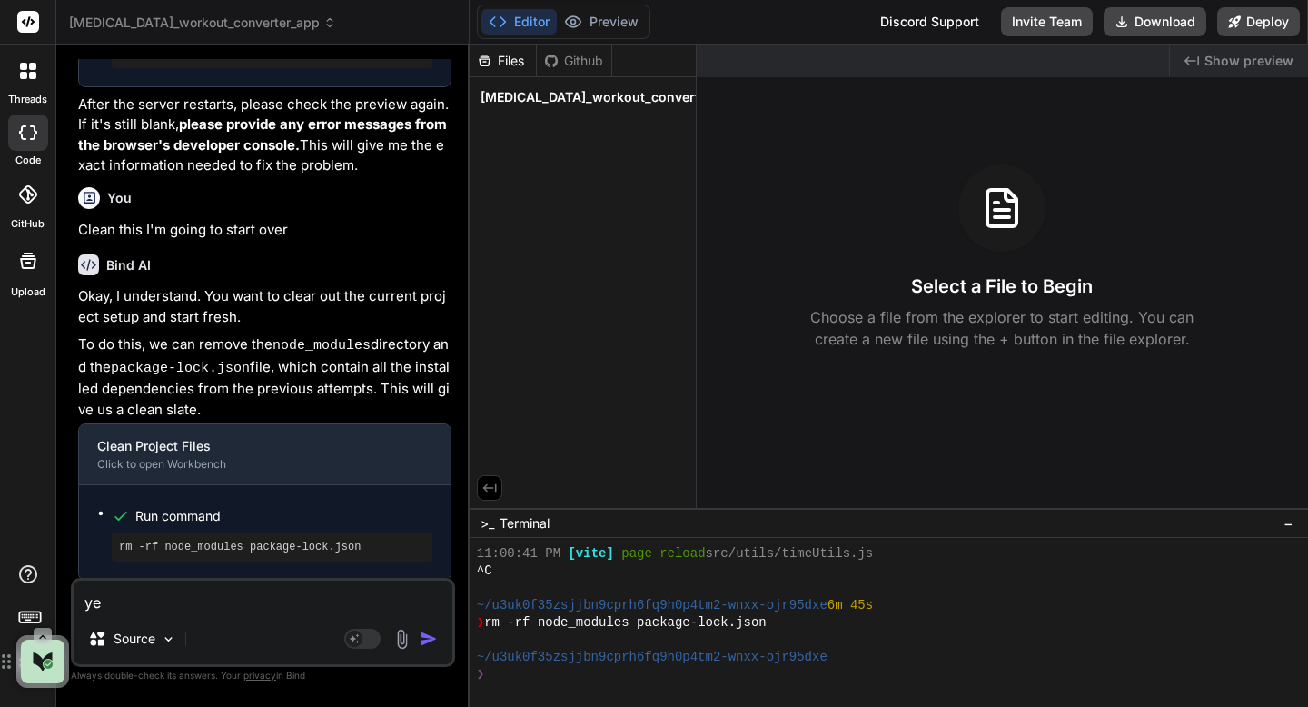
type textarea "yes"
type textarea "x"
type textarea "yes"
type textarea "x"
type textarea "yes u"
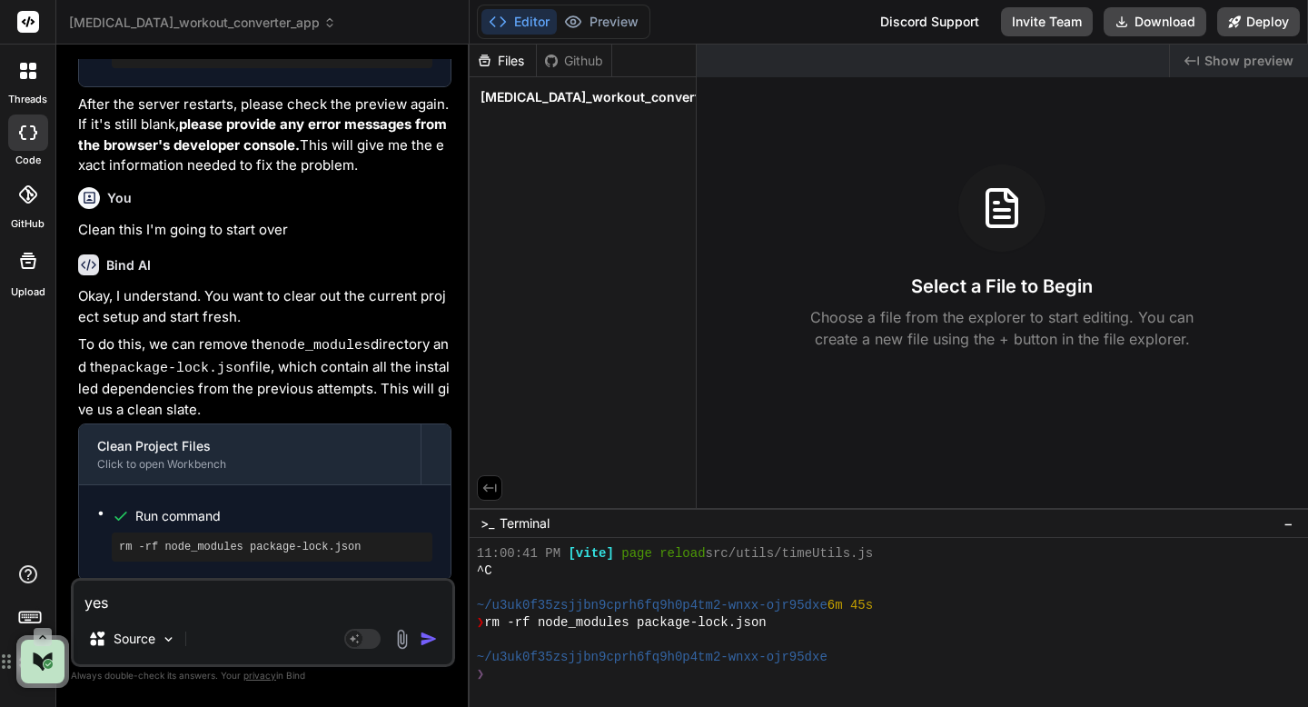
type textarea "x"
type textarea "yes us"
type textarea "x"
type textarea "yes us"
type textarea "x"
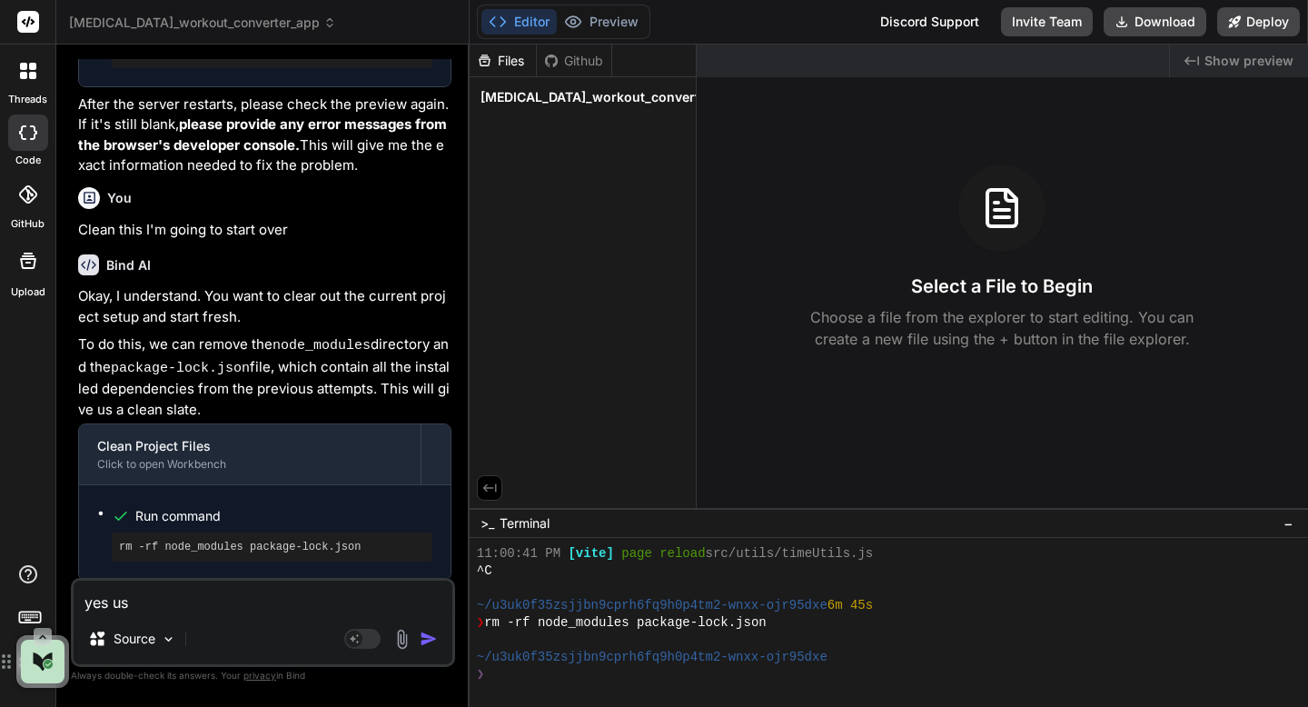
type textarea "yes us"
type textarea "x"
type textarea "yes u"
type textarea "x"
type textarea "yes"
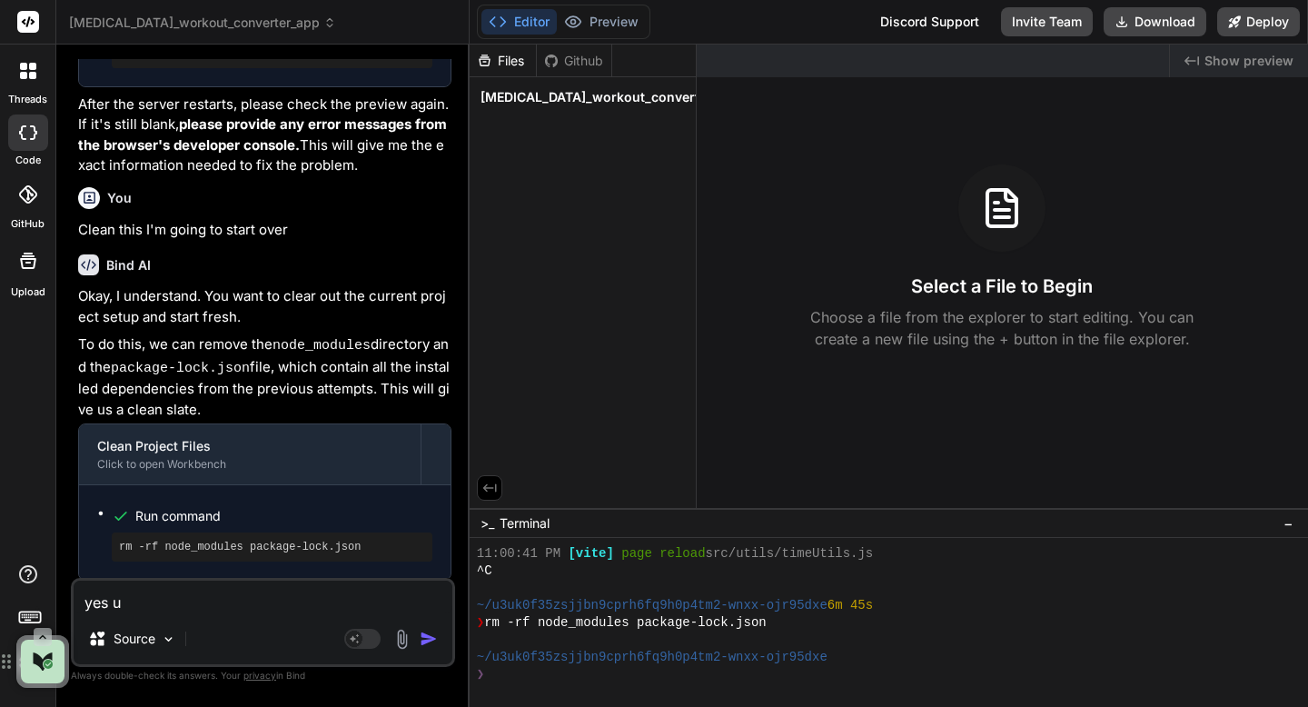
type textarea "x"
type textarea "yes"
type textarea "x"
type textarea "ye"
type textarea "x"
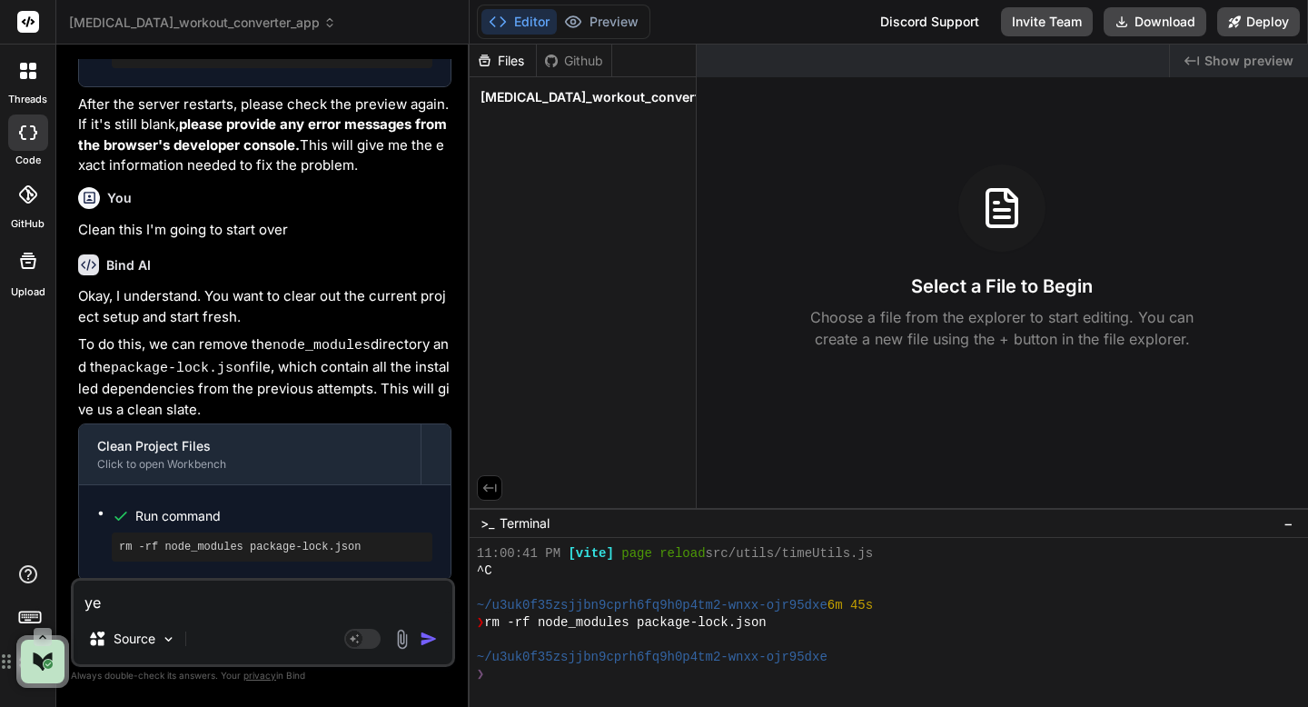
type textarea "y"
type textarea "x"
paste textarea "Here’s a single, copy-paste **“Do-the-build” Vibe Code prompt** for bind.ai. It…"
type textarea "Here’s a single, copy-paste **“Do-the-build” Vibe Code prompt** for bind.ai. It…"
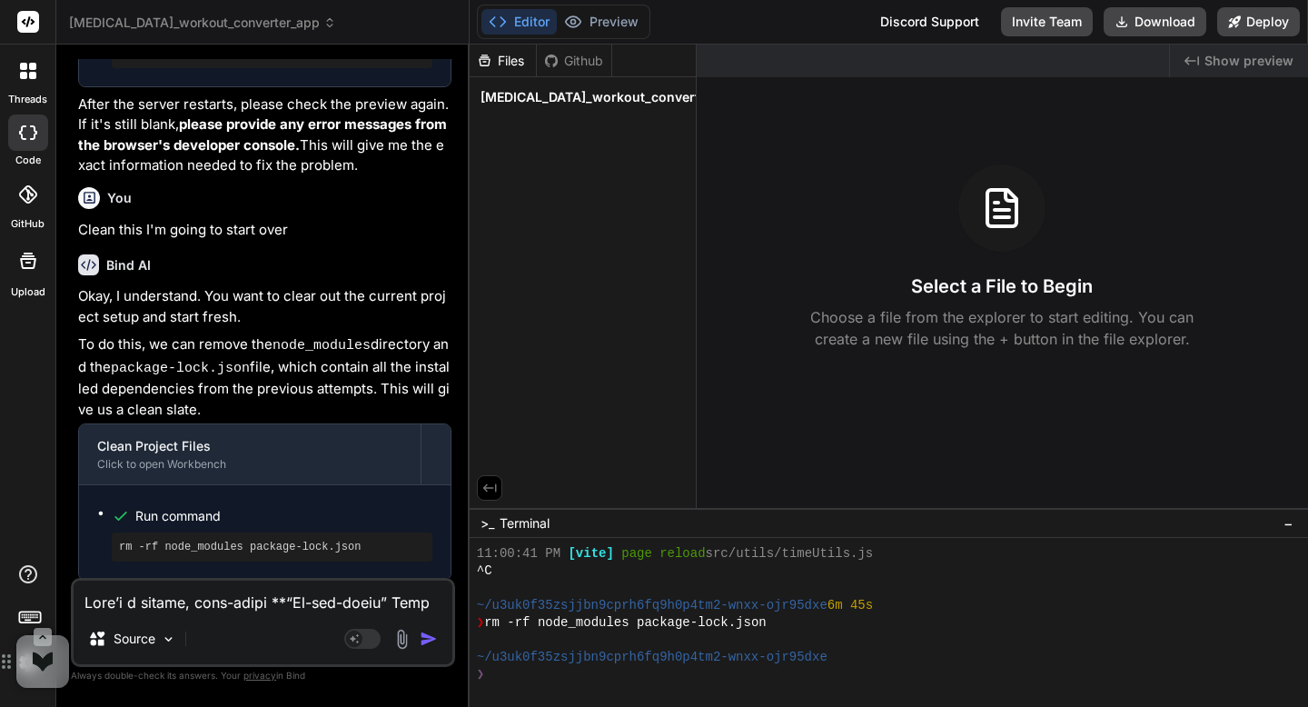
type textarea "x"
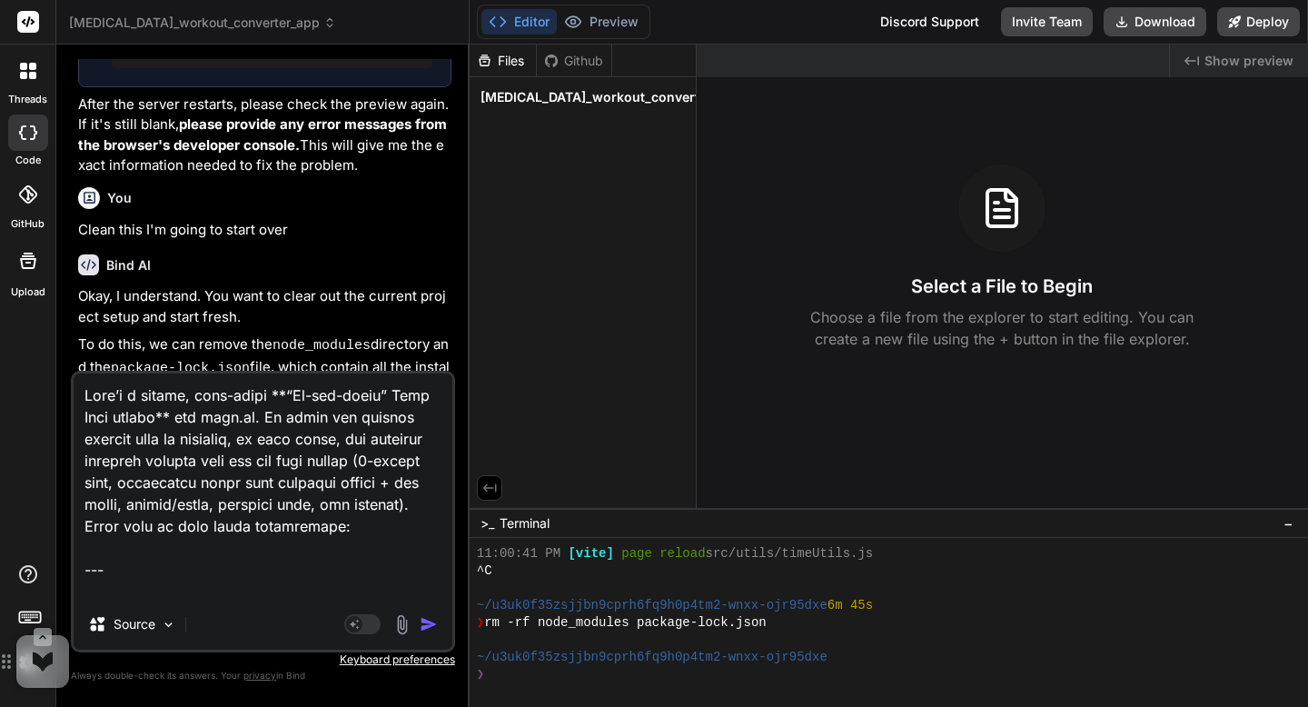
scroll to position [18079, 0]
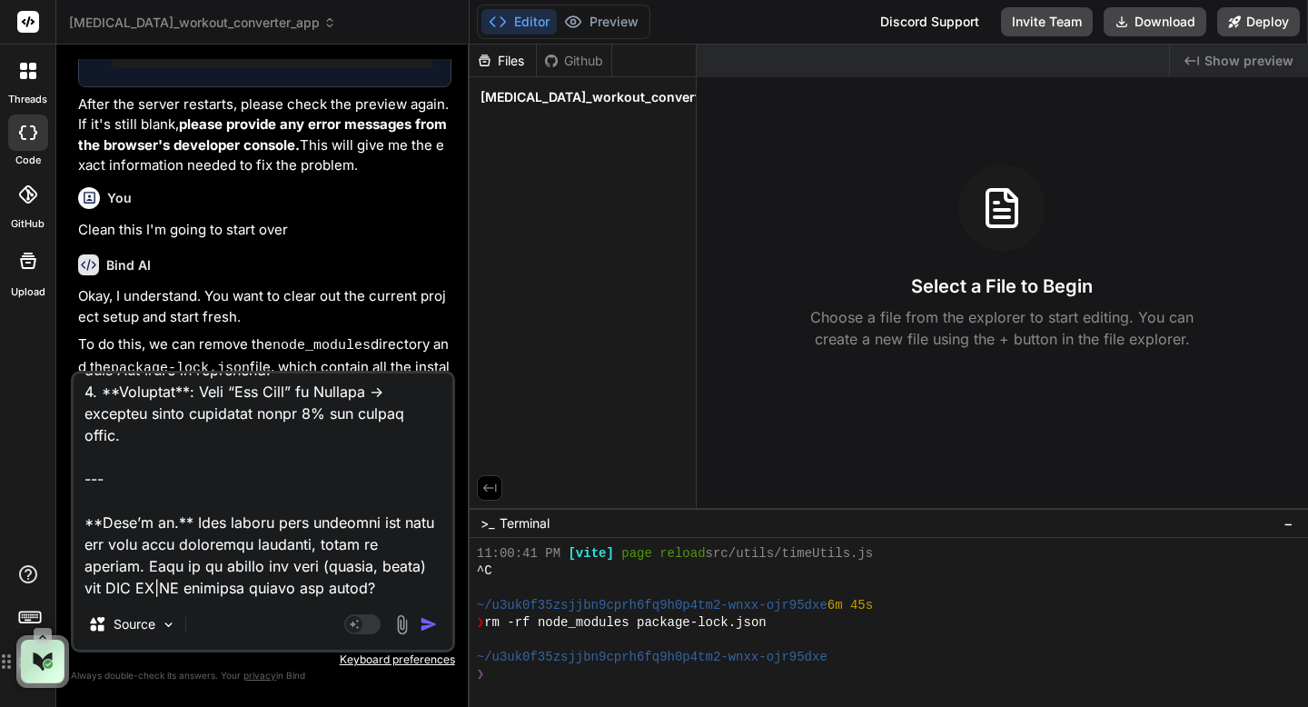
click at [283, 569] on html "threads code GitHub Upload cross-training_workout_converter_app Created with Pi…" at bounding box center [654, 353] width 1308 height 707
type textarea "Here’s a single, copy-paste **“Do-the-build” Vibe Code prompt** for bind.ai. It…"
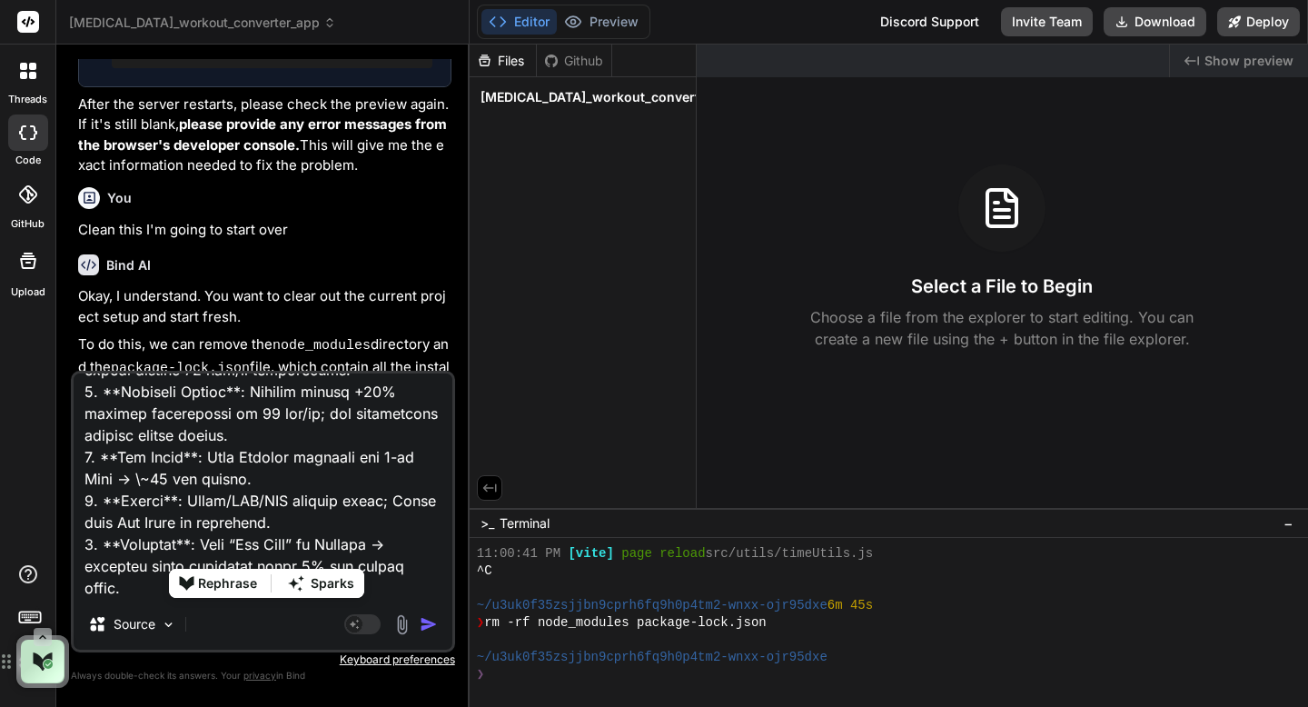
type textarea "x"
type textarea "Here’s a single, copy-paste **“Do-the-build” Vibe Code prompt** for bind.ai. It…"
type textarea "x"
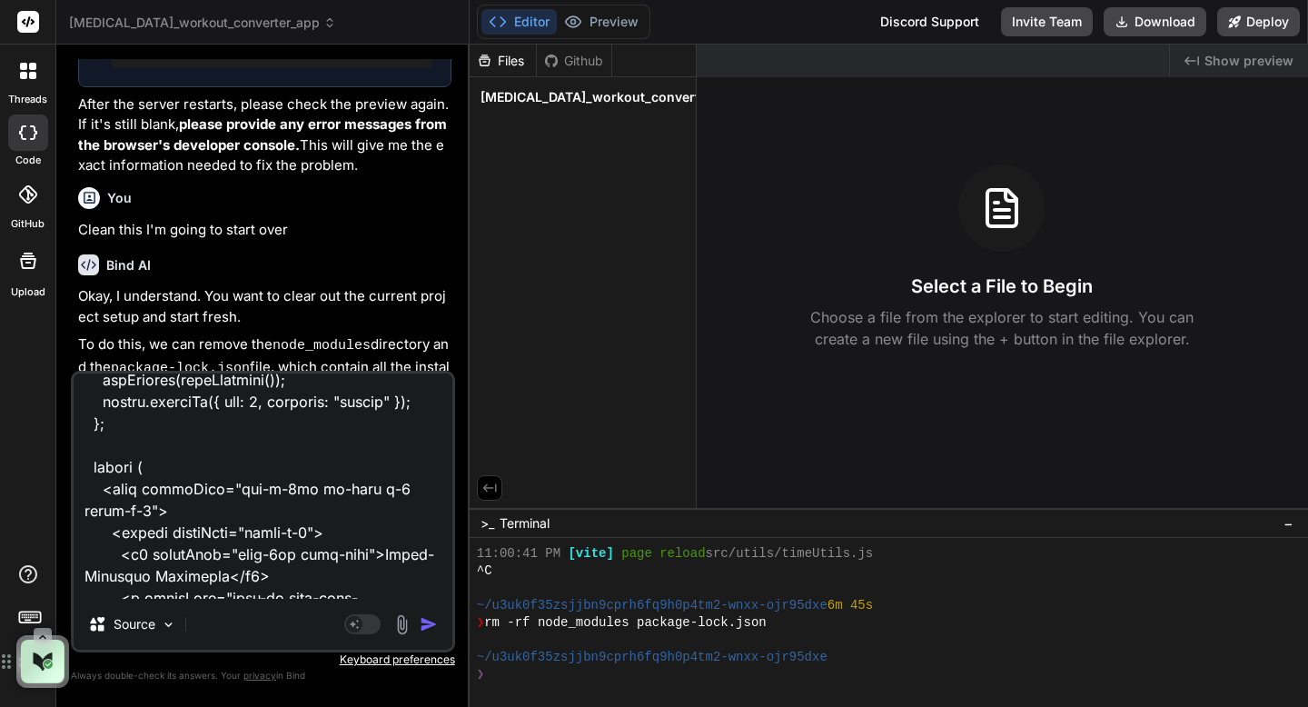
scroll to position [15717, 0]
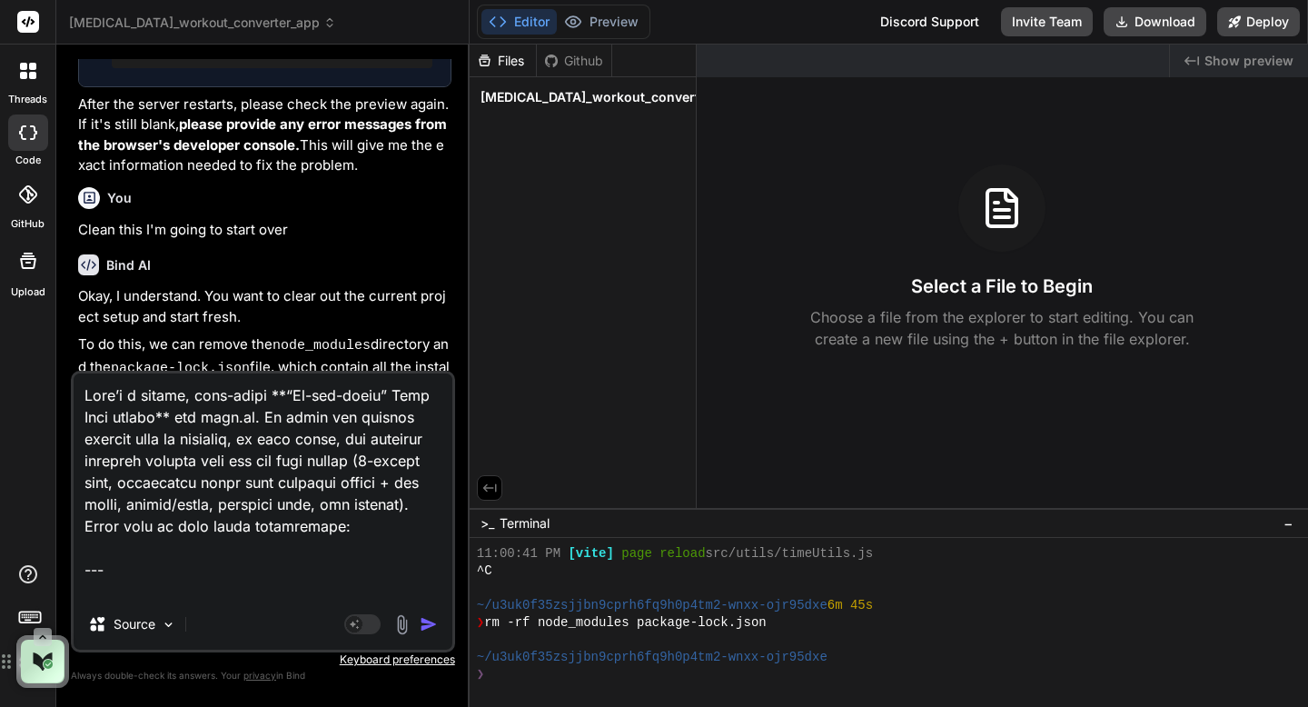
type textarea "Here’s a single, copy-paste **“Do-the-build” Vibe Code prompt** for bind.ai. It…"
click at [423, 622] on img "button" at bounding box center [429, 624] width 18 height 18
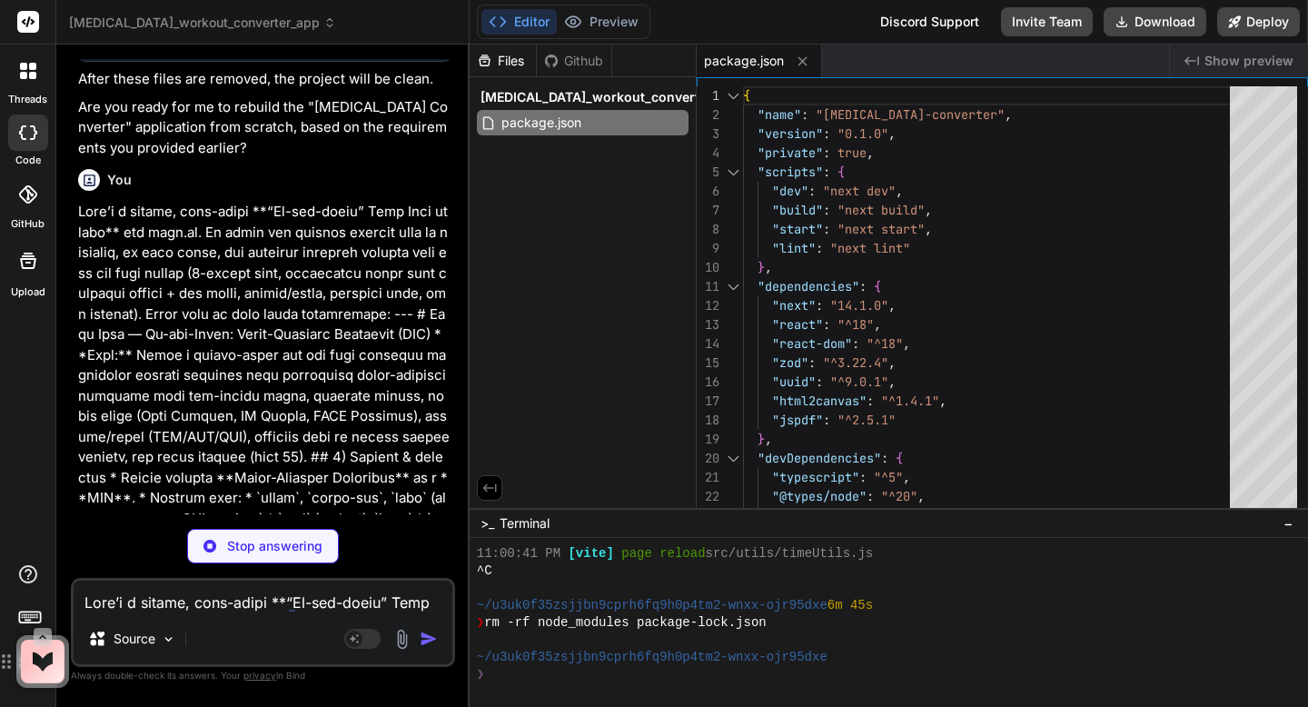
type textarea "x"
type textarea ""@/*": ["./*"] } }, "include": ["next-env.d.ts", "**/*.ts", "**/*.tsx", ".next/…"
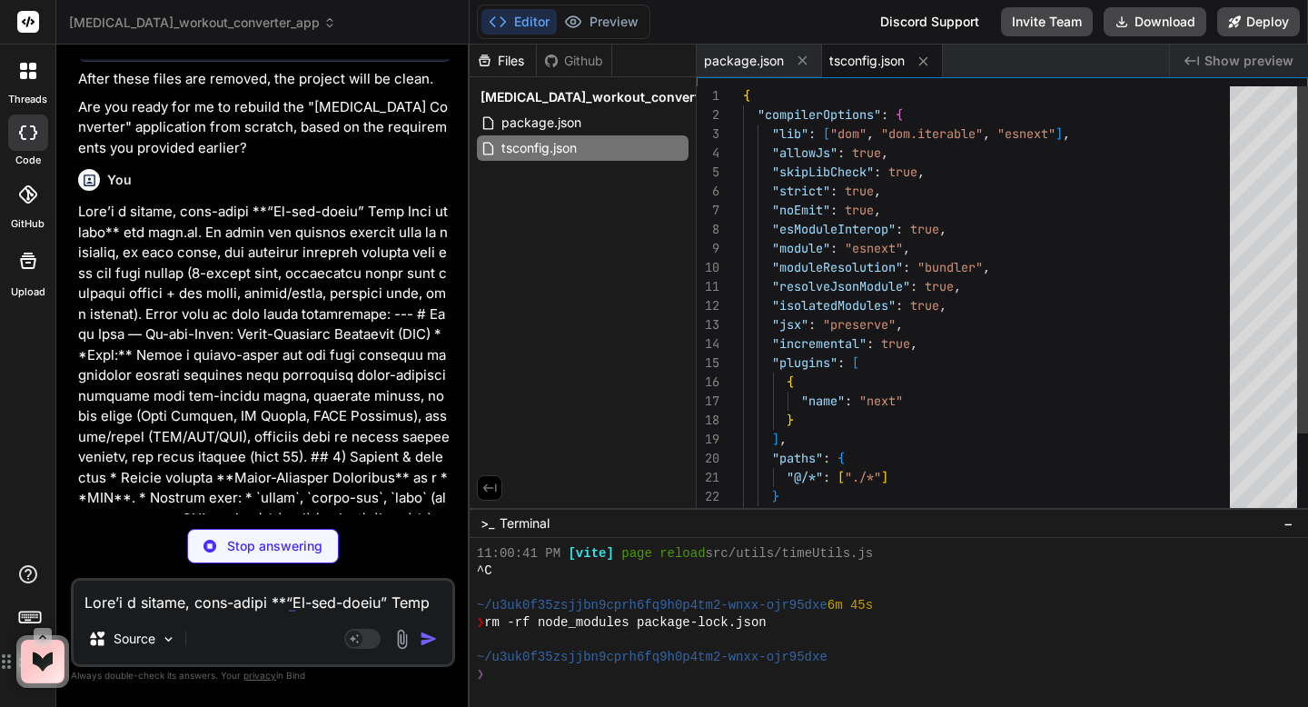
type textarea "x"
type textarea "module.exports = { plugins: { tailwindcss: {}, autoprefixer: {}, }, };"
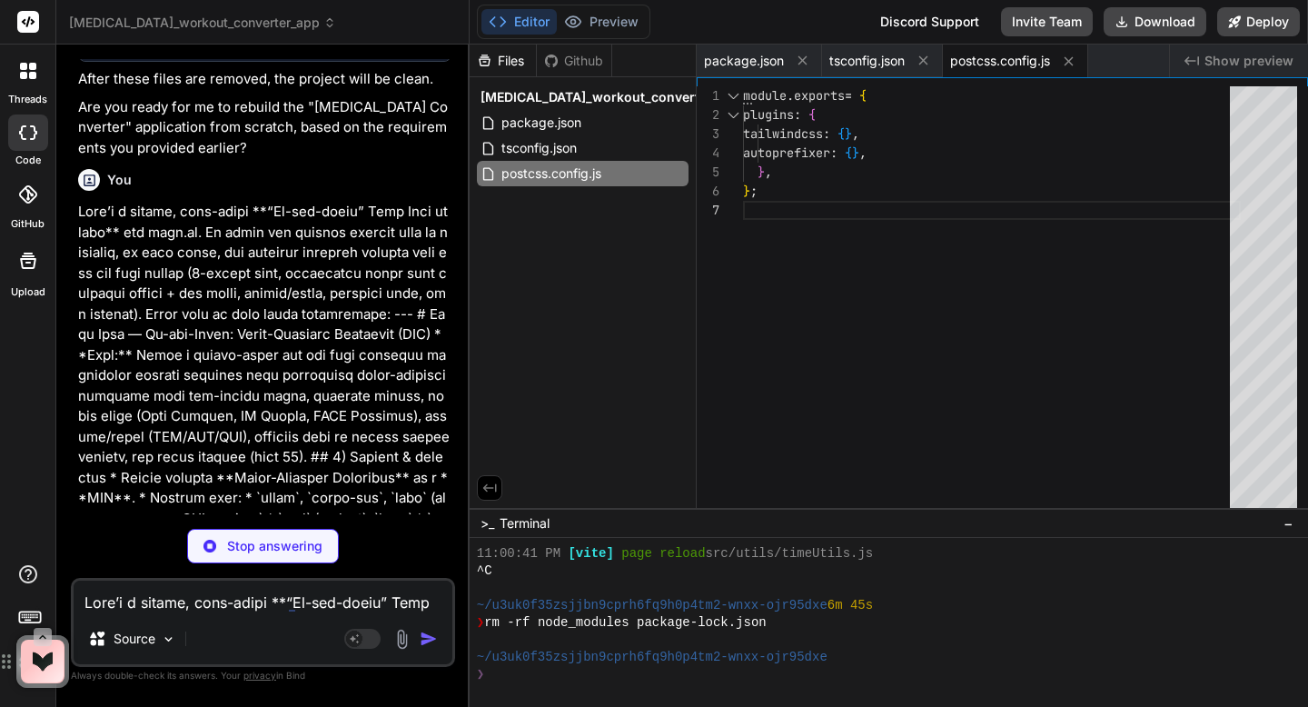
type textarea "x"
type textarea "(--tw-gradient-stops))', }, }, }, plugins: [], }; export default config;"
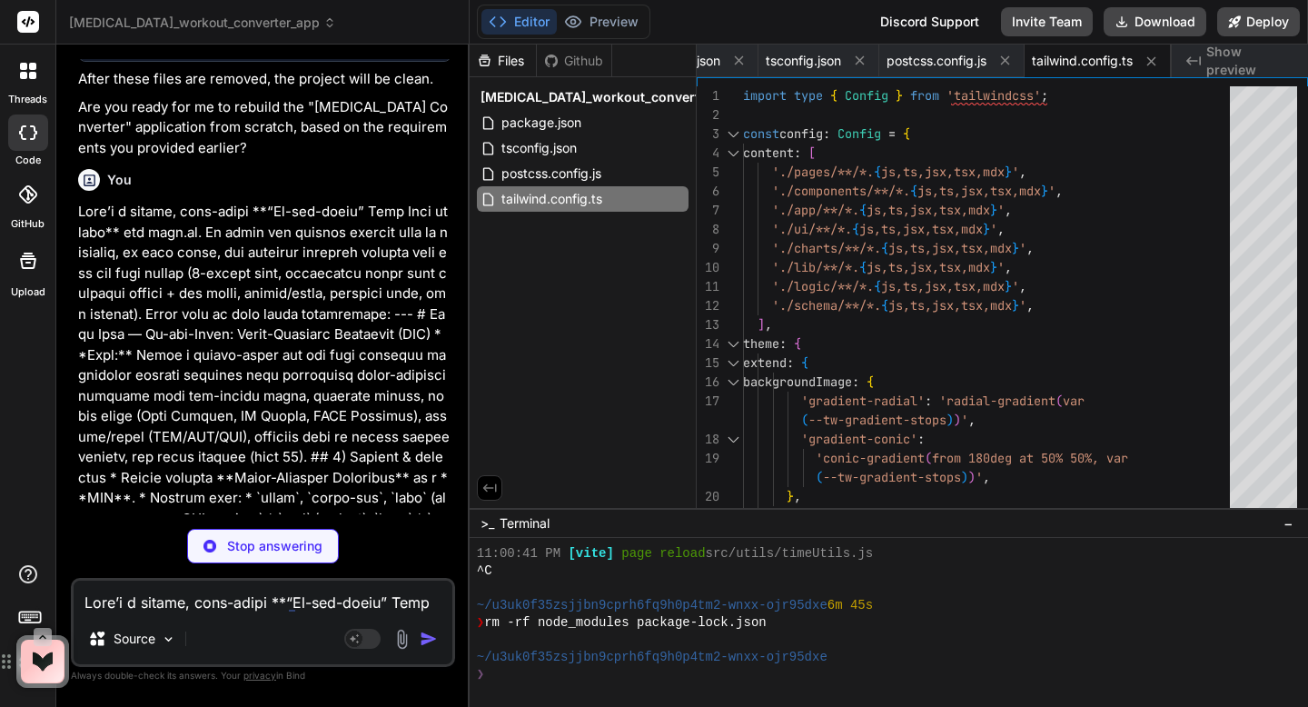
type textarea "x"
type textarea "/* Custom styles for shadow and rounded corners as per prompt */ .shadow { box-…"
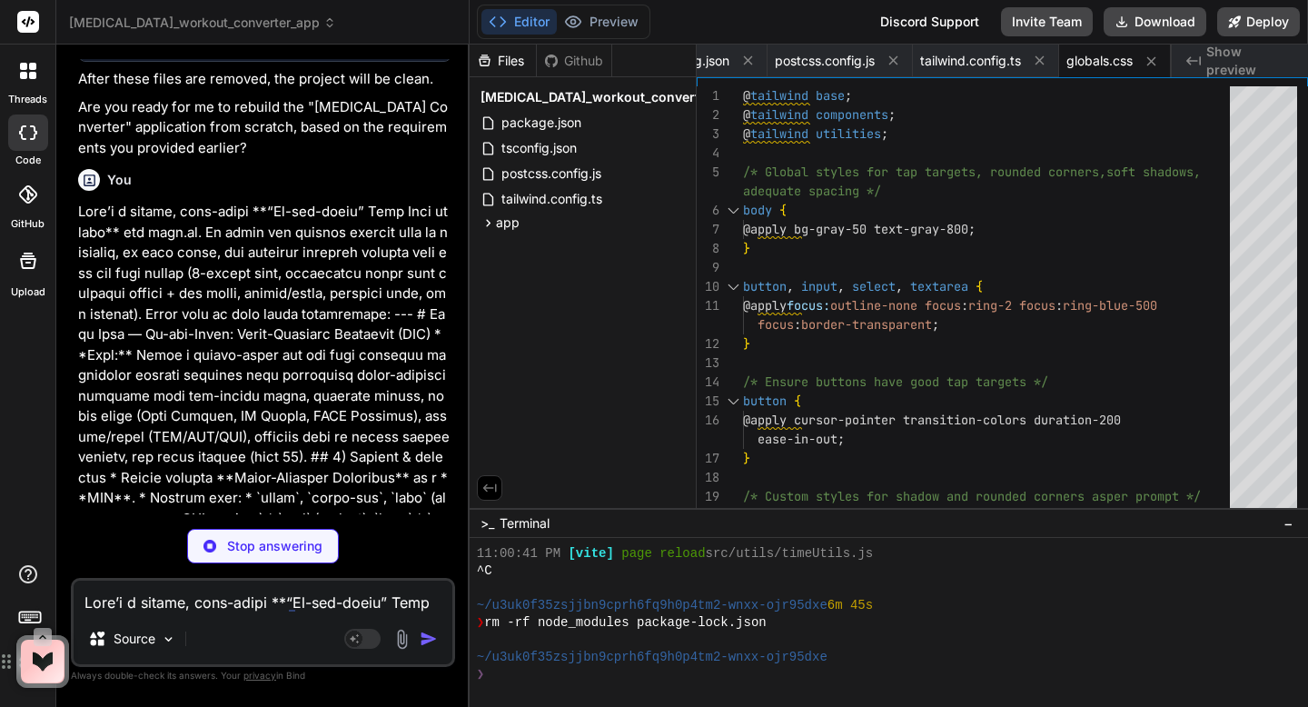
type textarea "x"
type textarea "}"
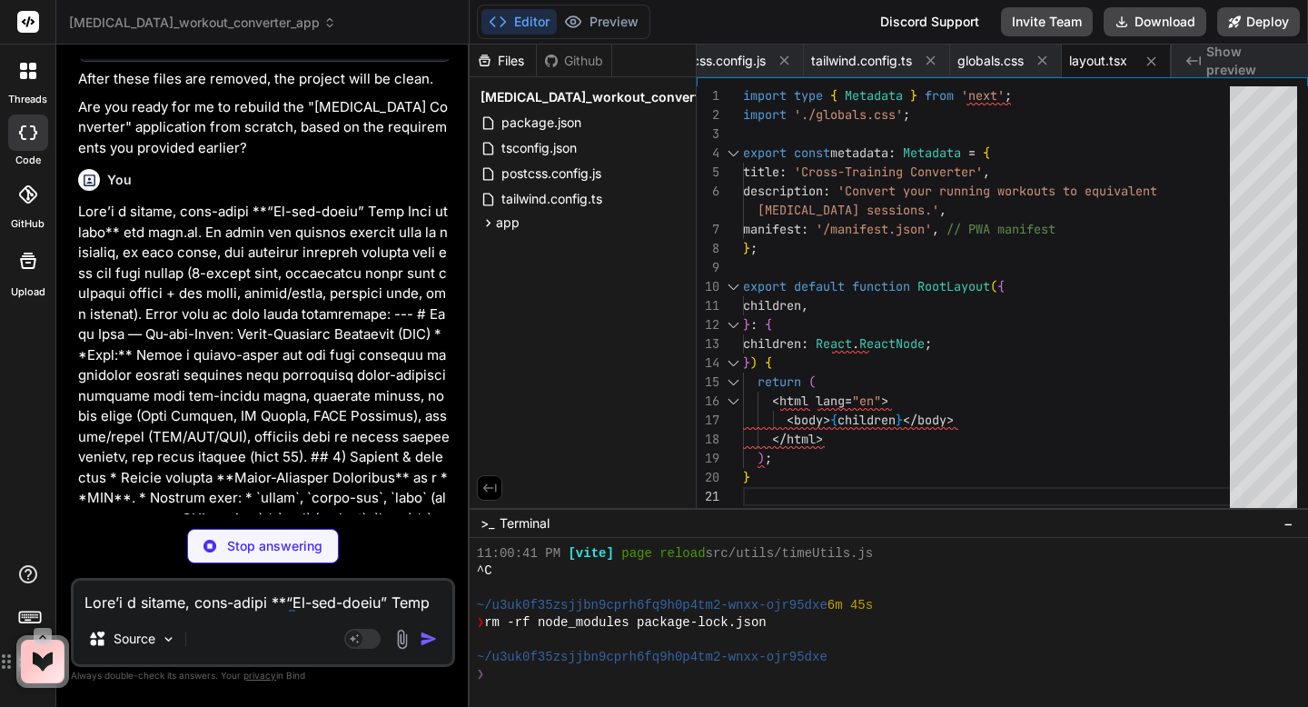
type textarea "x"
type textarea "export interface Ratios { [k: string]: number; } export interface SessionRecord…"
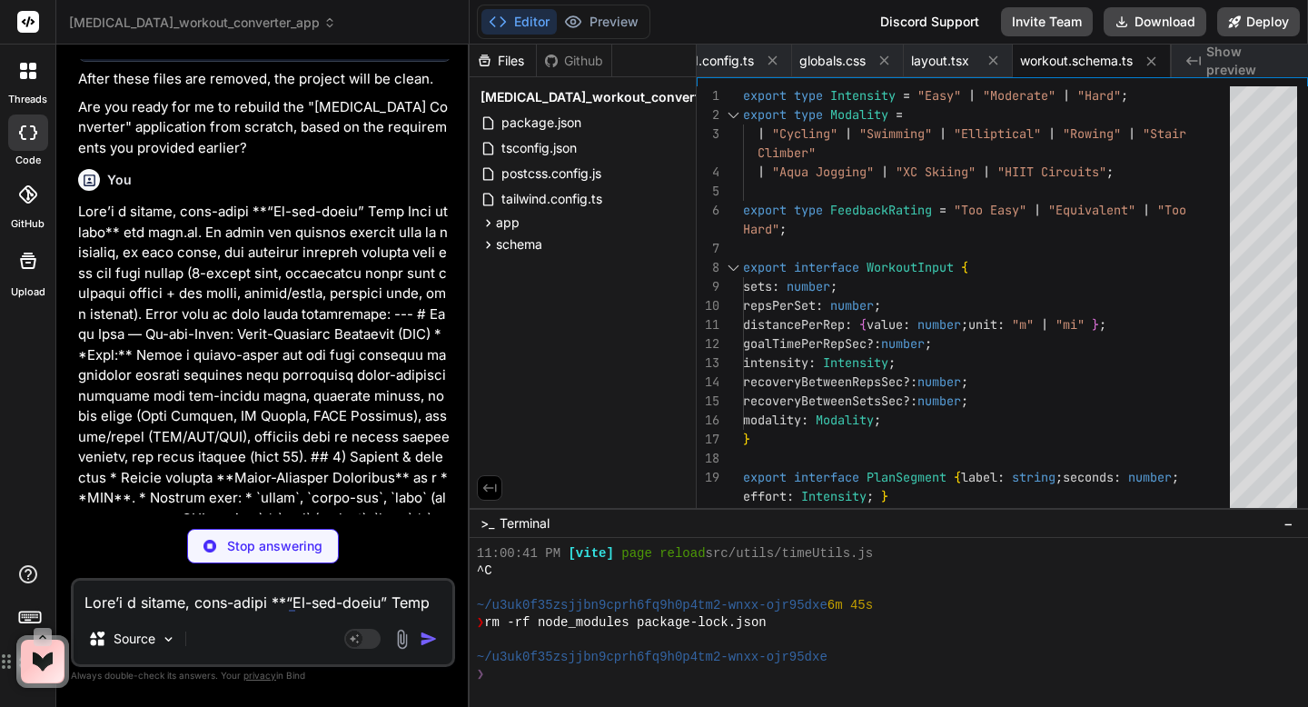
type textarea "x"
type textarea ""1200m_tempo": 13.5 };"
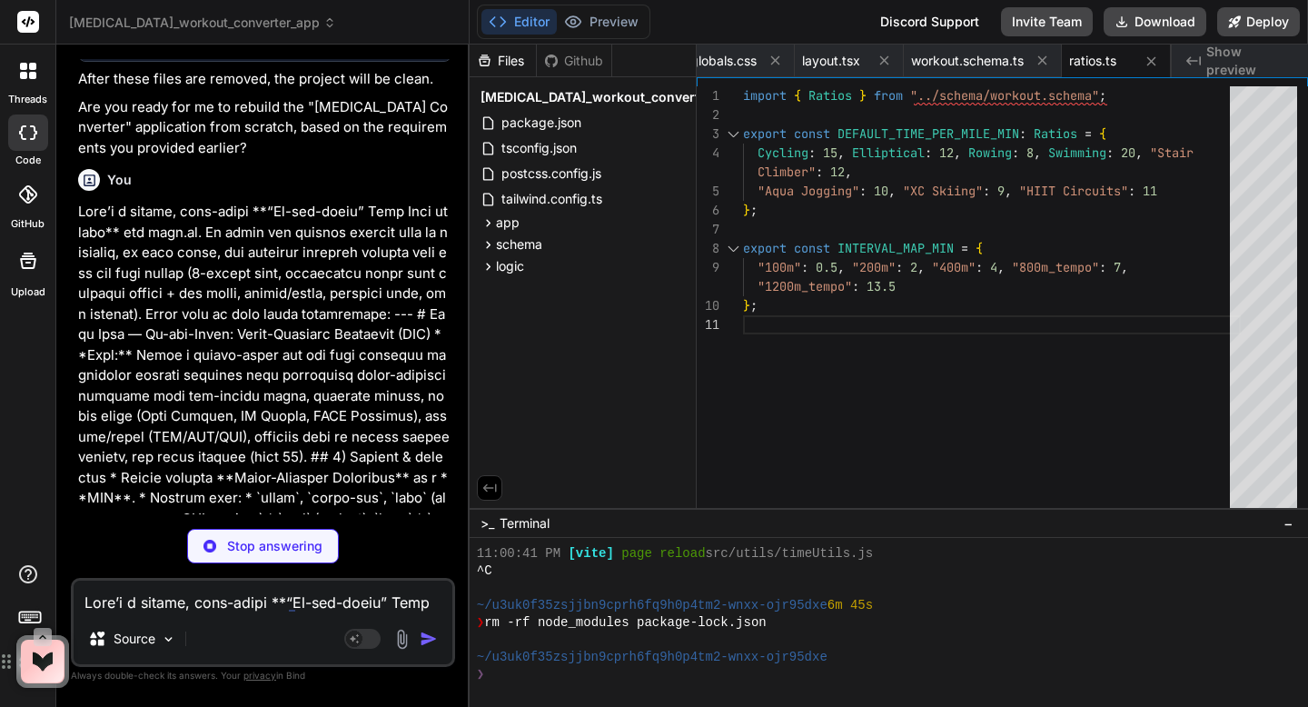
type textarea "x"
type textarea "localStorage.setItem(RKEY, JSON.stringify(r)); }"
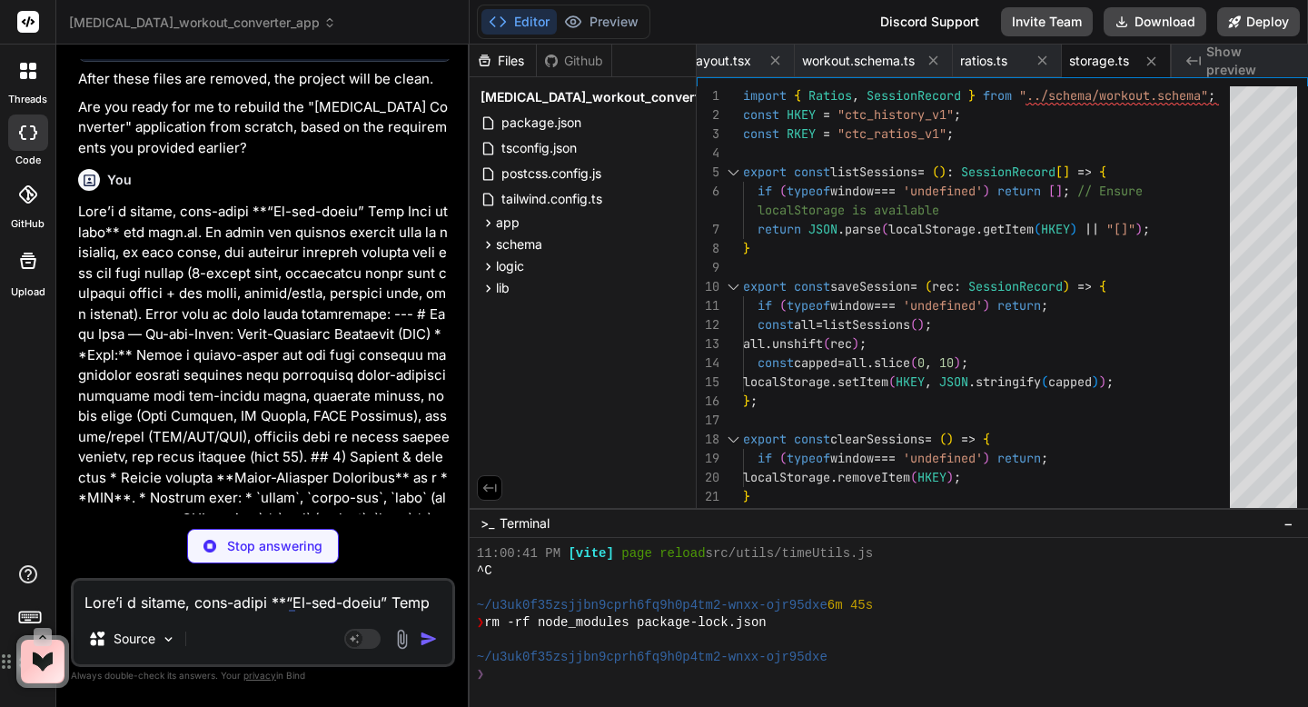
type textarea "x"
type textarea "const base = mergedRatios()[modality]; const factor = rating === "Too Easy" ? 1…"
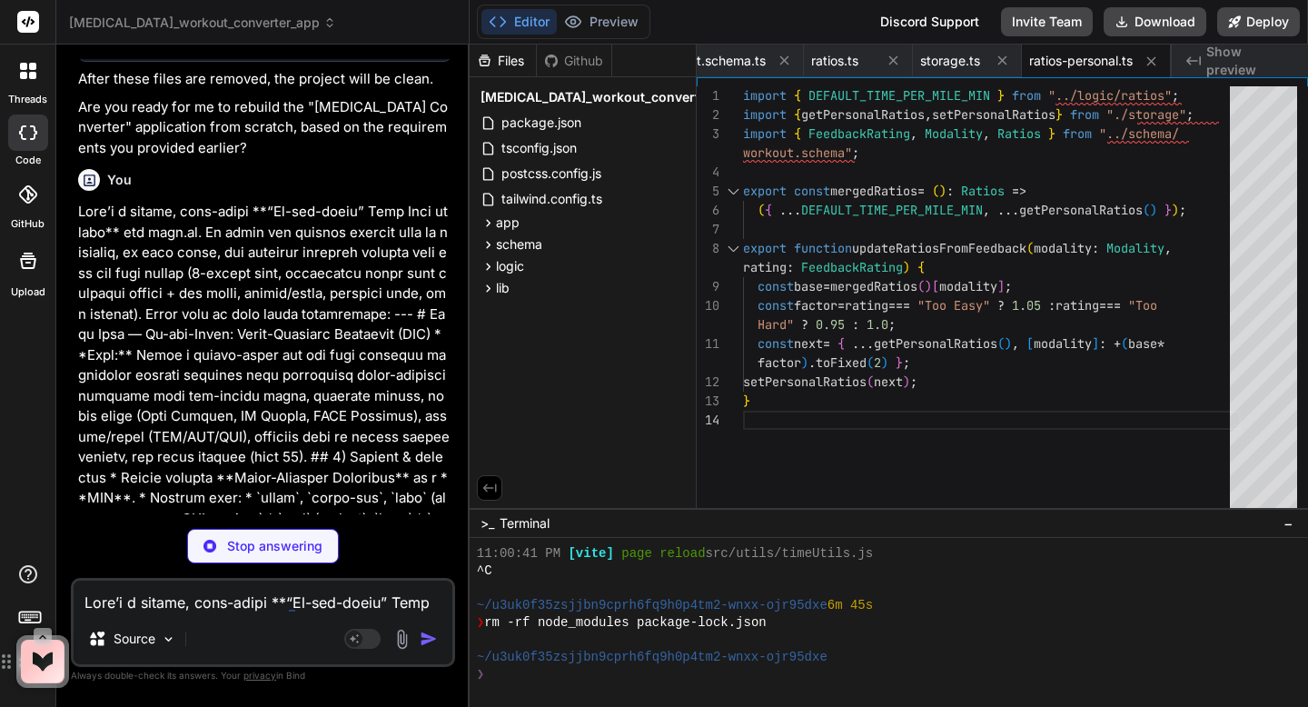
type textarea "x"
type textarea "], modality: input.modality, summary: `${input.sets}×${input.repsPerSet} of ${i…"
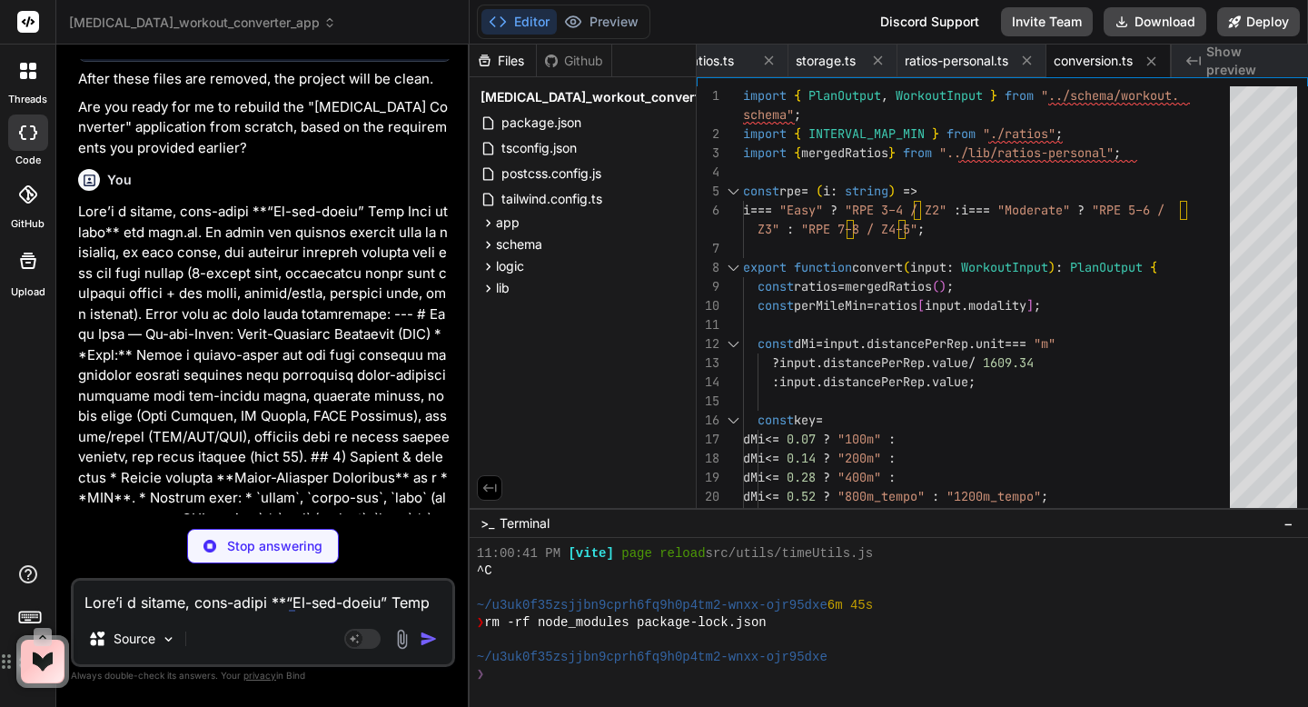
type textarea "x"
type textarea "<div className="sm:col-span-2"> <button type="submit" className="w-full py-3 ro…"
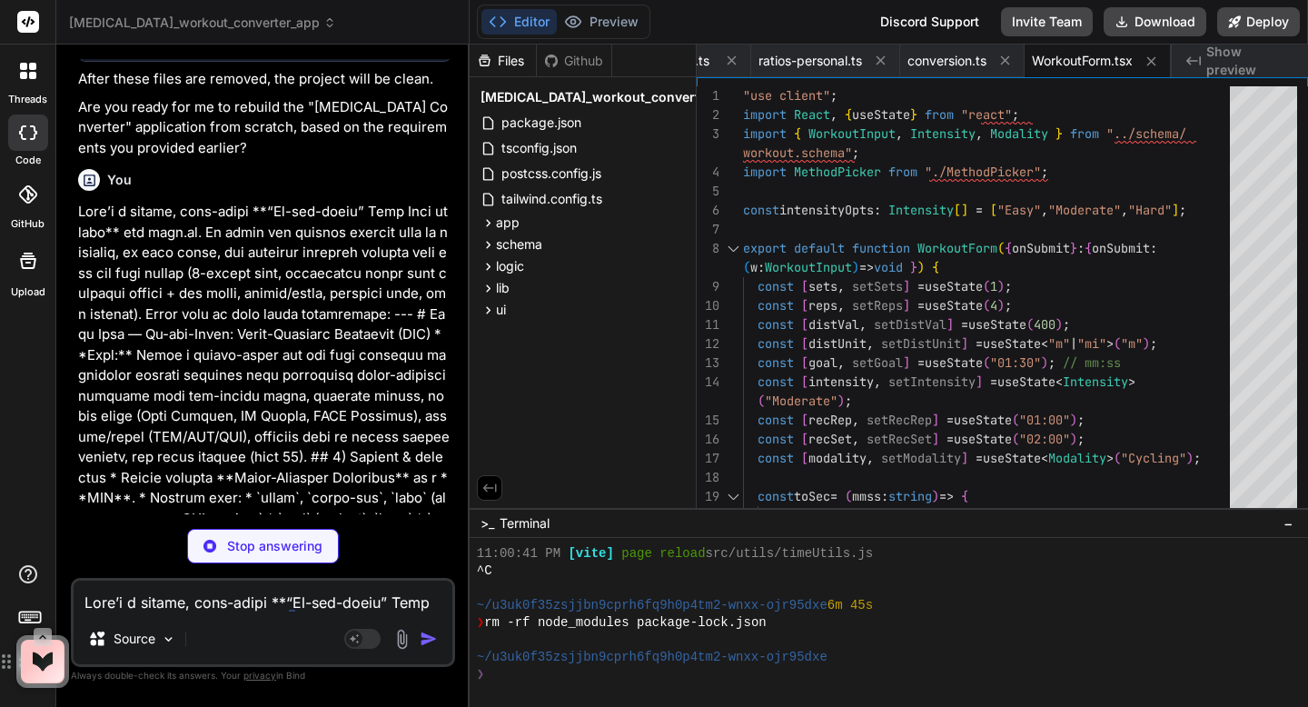
type textarea "x"
type textarea "</div> ); }"
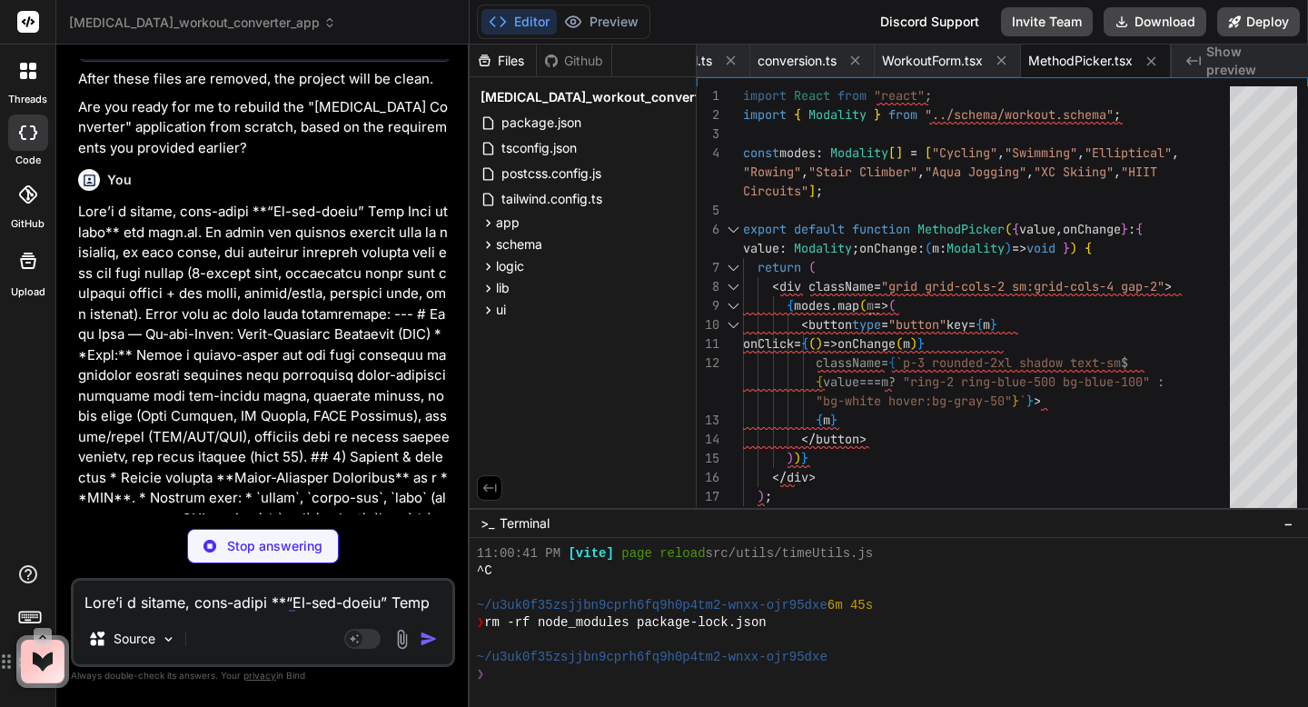
type textarea "x"
type textarea "onChange={e=>setMod(k, +e.target.value)} className="w-full h-2 bg-gray-200 roun…"
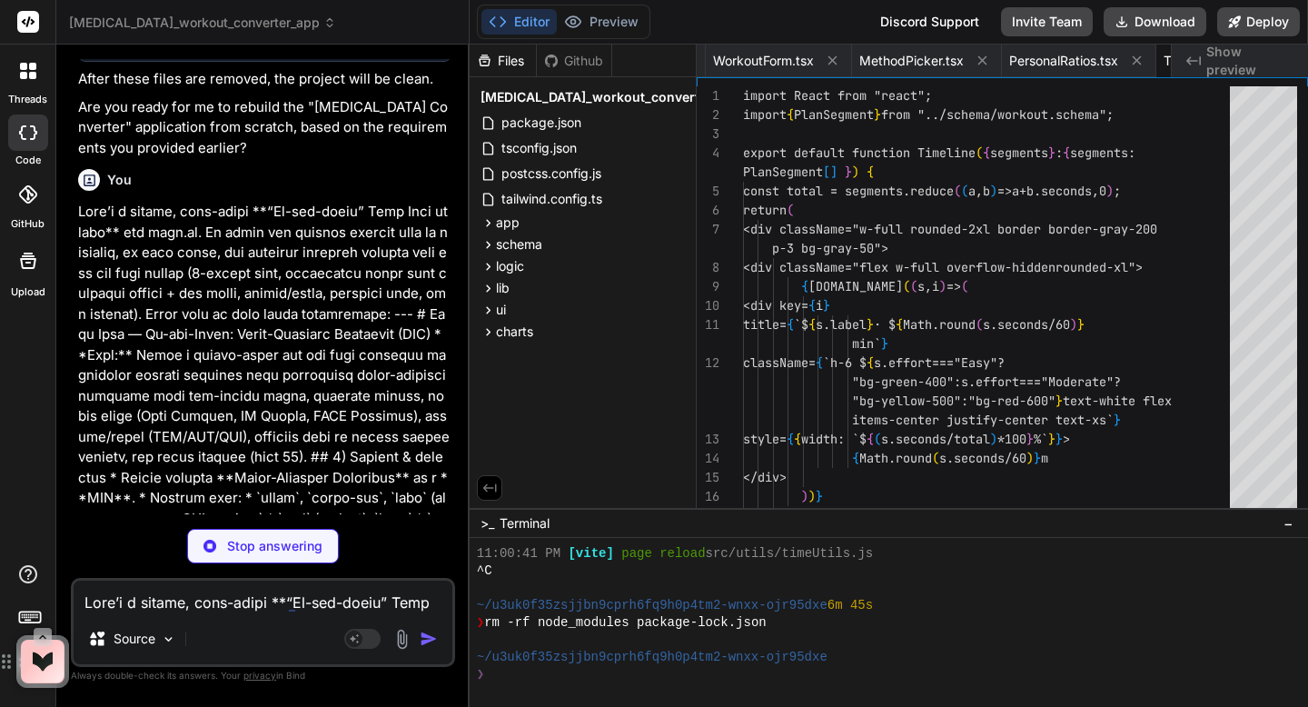
type textarea "x"
type textarea "</div> ))} </div> <div className="text-xs mt-2 text-gray-600">Work=Red/Yellow ·…"
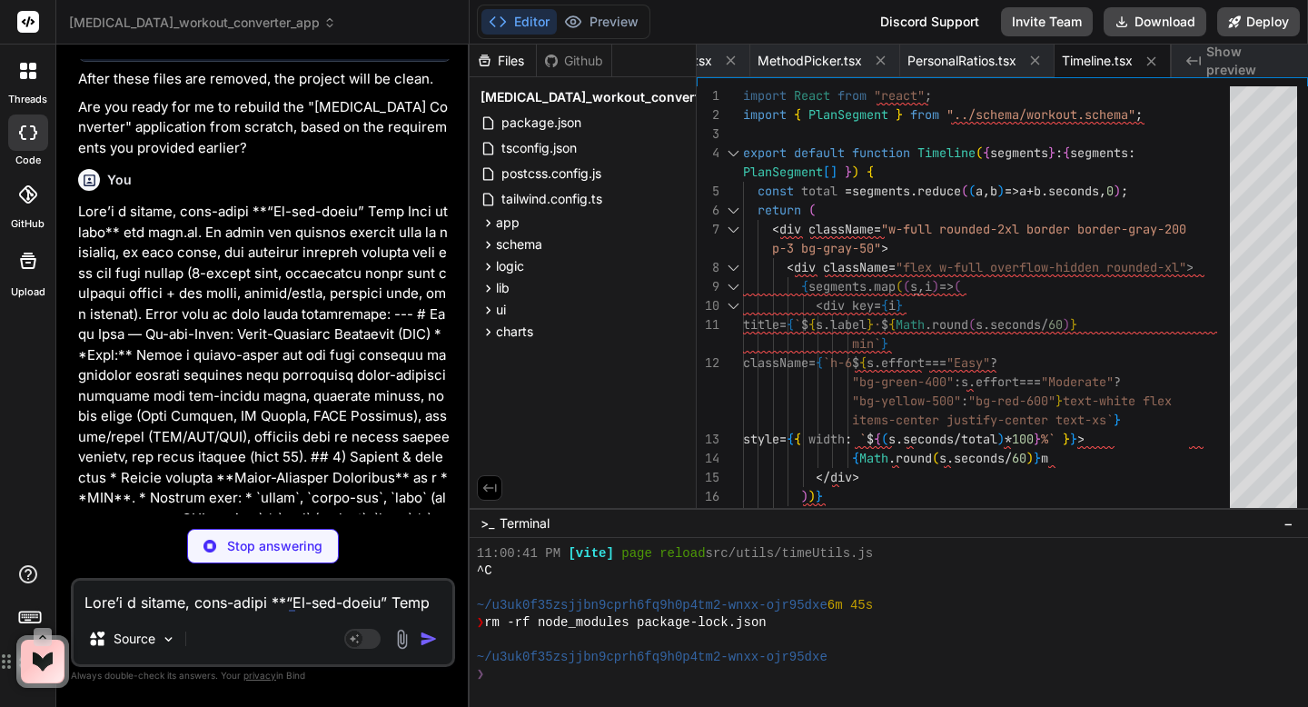
type textarea "x"
type textarea "seconds), s.effort]) ]; const csv = rows.map(r=>r.map(x=>`"${x}"`).join(",")).j…"
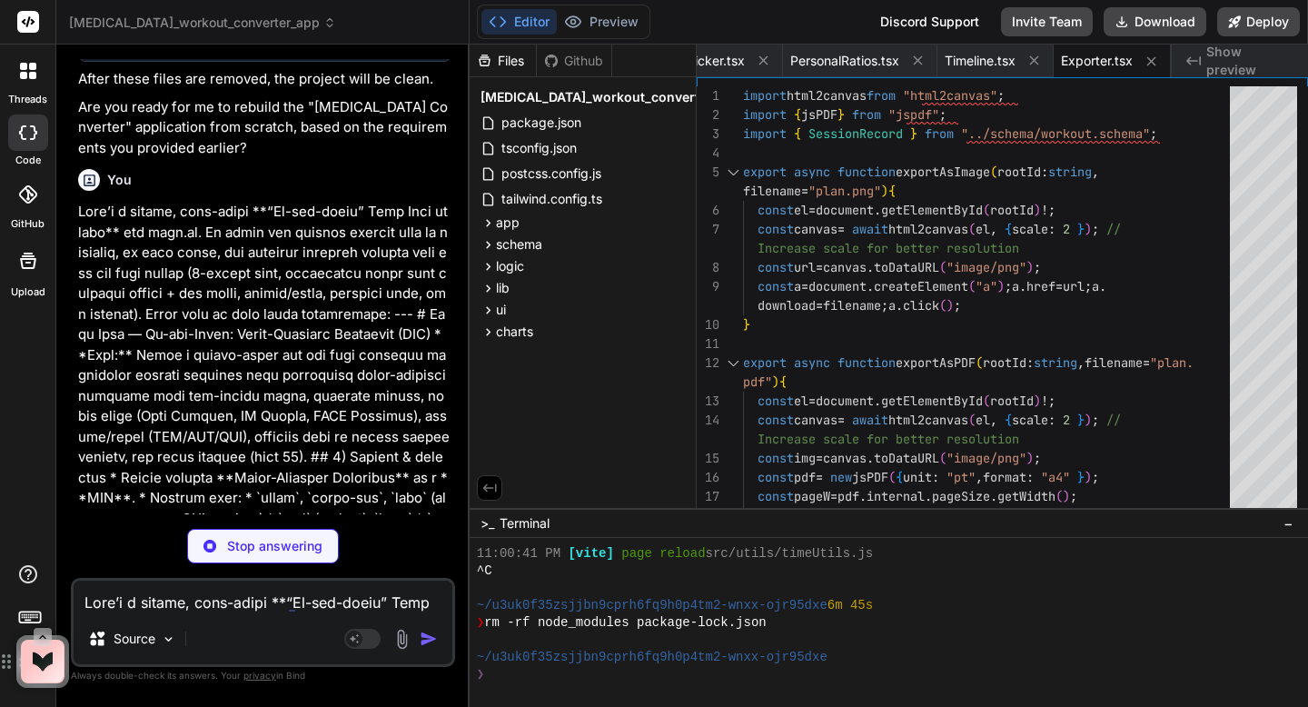
type textarea "x"
type textarea "}"
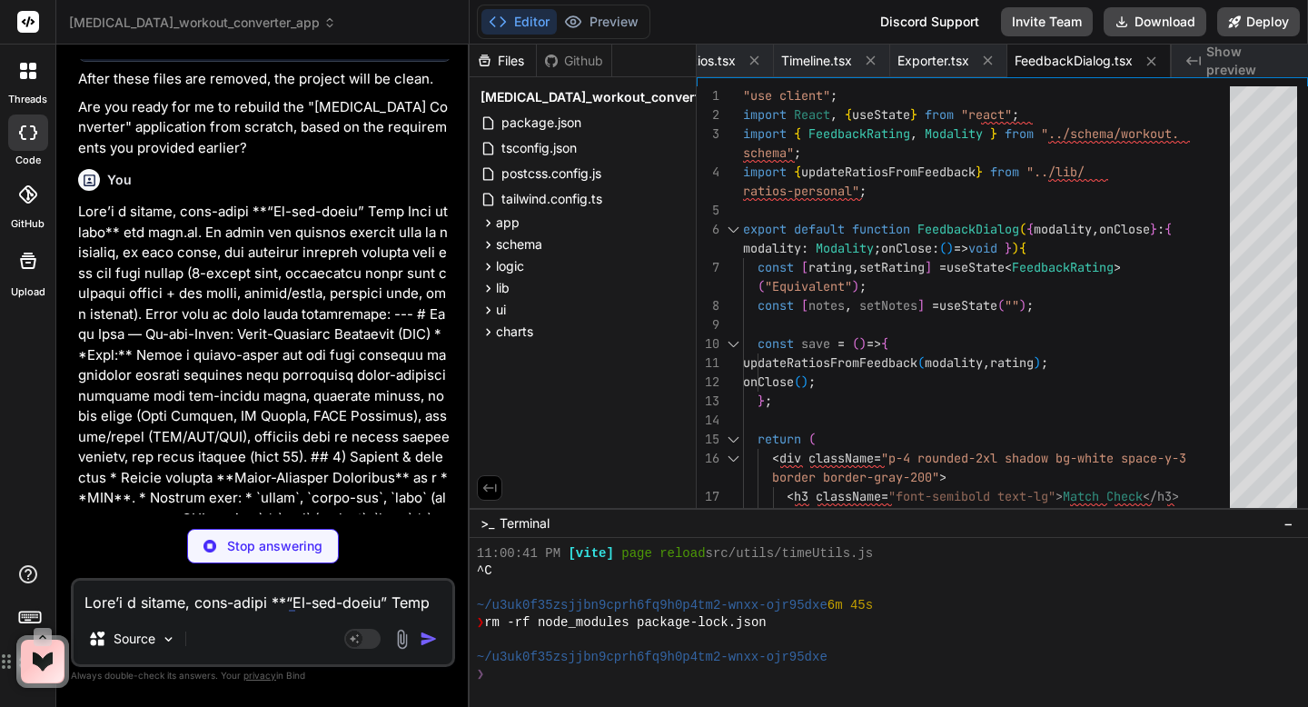
type textarea "x"
type textarea "hover:bg-gray-100">Give Feedback</button> {showFb && <FeedbackDialog modality={…"
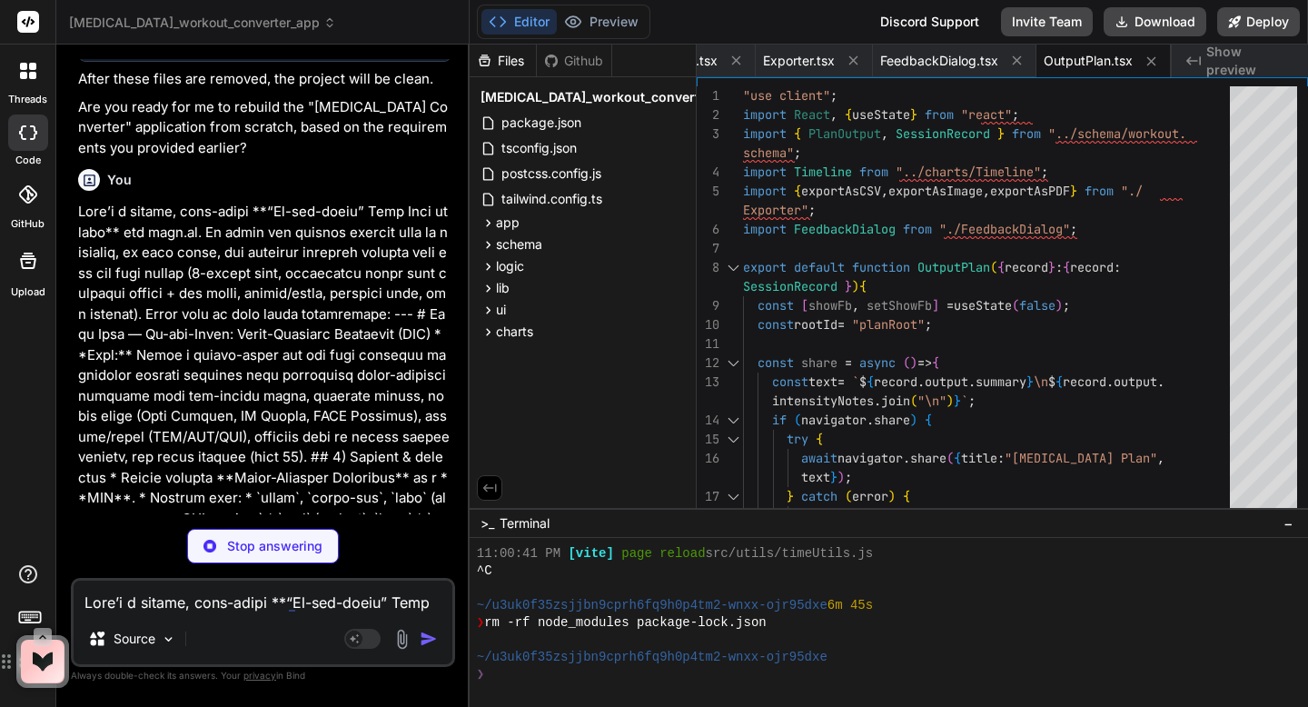
type textarea "x"
type textarea "text-gray-600">Feedback: {s.rating}</div>} </button> ))} </div> ); }"
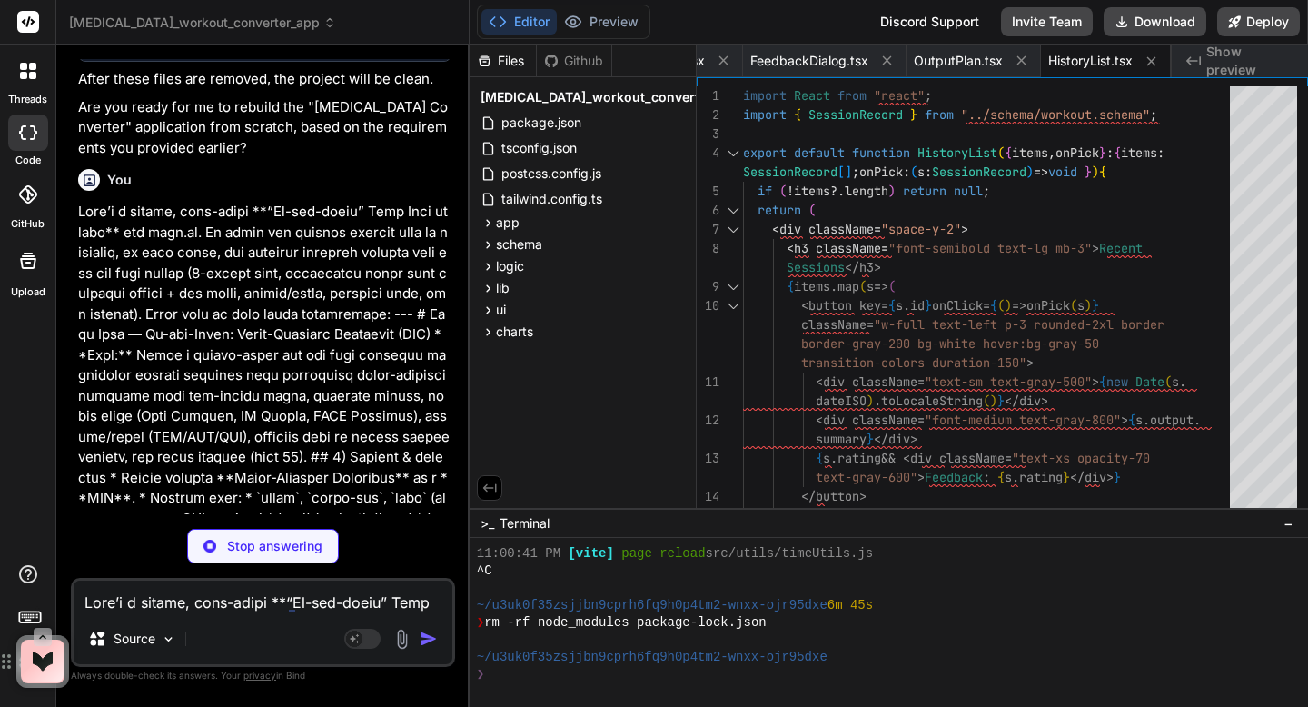
type textarea "x"
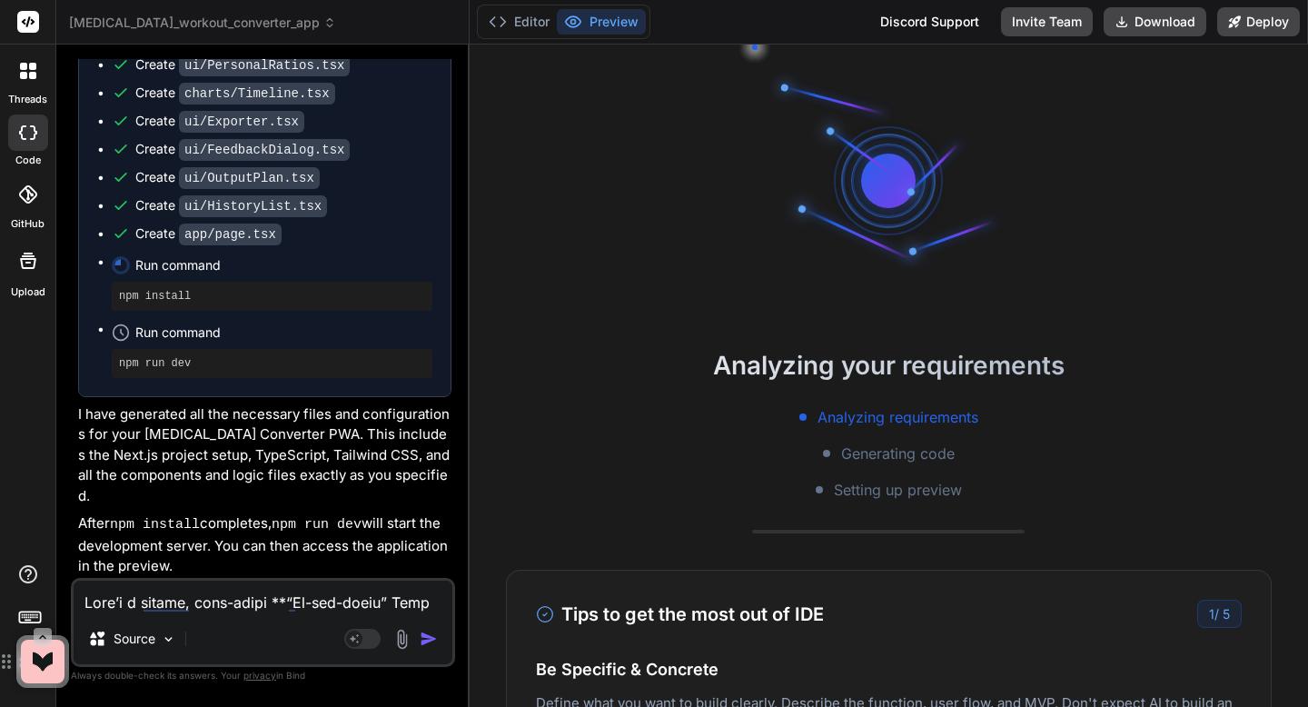
scroll to position [984, 0]
type textarea "x"
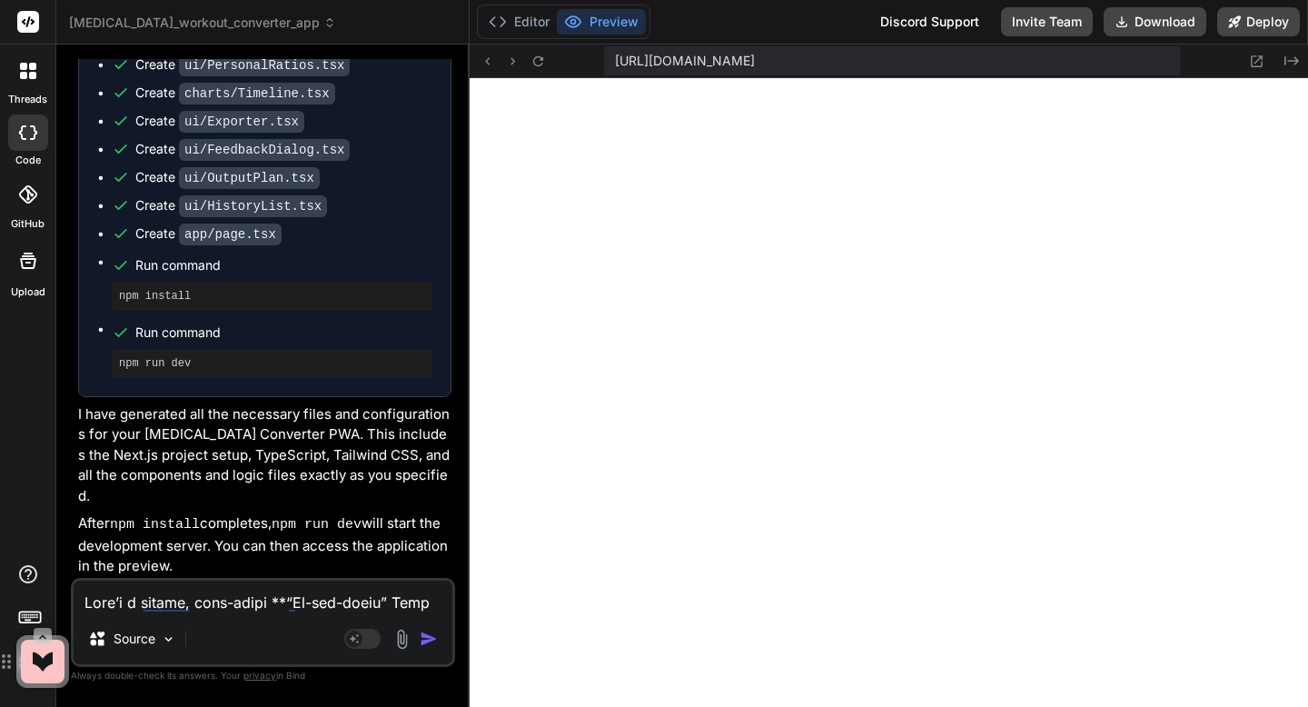
scroll to position [1381, 0]
click at [274, 602] on textarea at bounding box center [263, 597] width 379 height 33
type textarea "N"
type textarea "x"
type textarea "Ne"
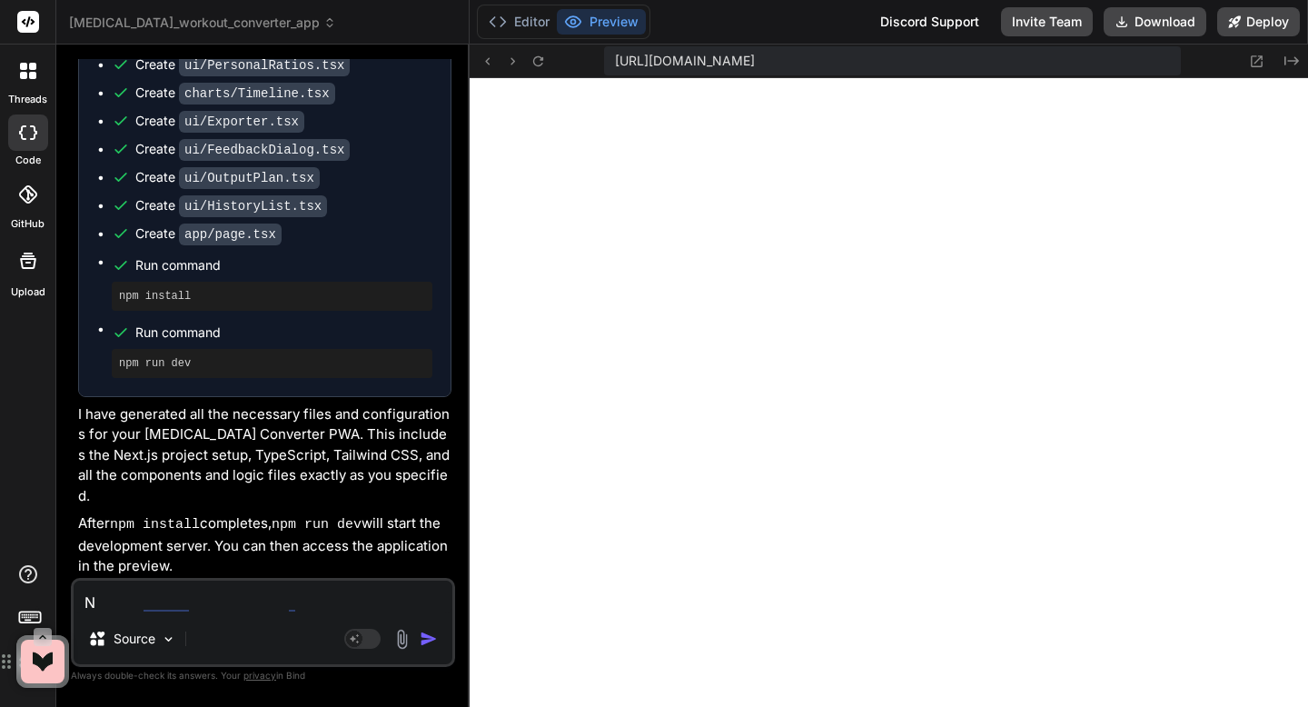
type textarea "x"
type textarea "Nex"
type textarea "x"
type textarea "Next"
type textarea "x"
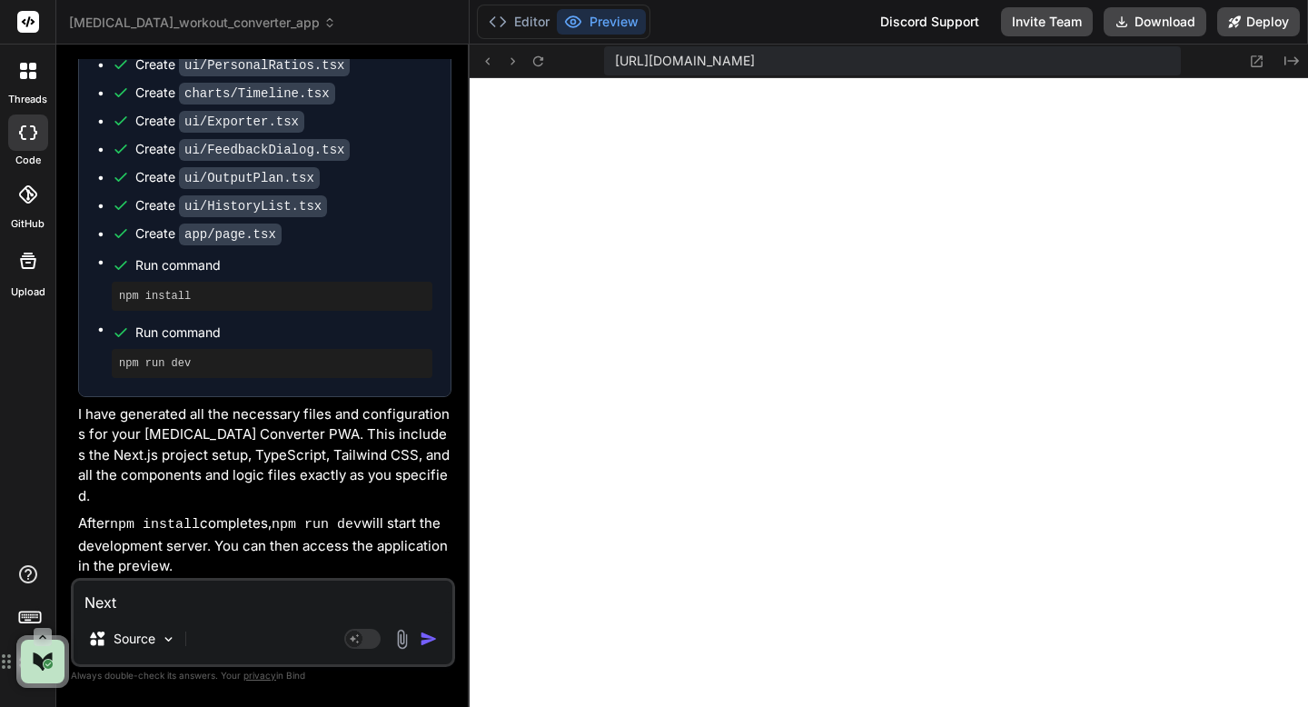
type textarea "Next"
type textarea "x"
type textarea "Next s"
type textarea "x"
type textarea "Next st"
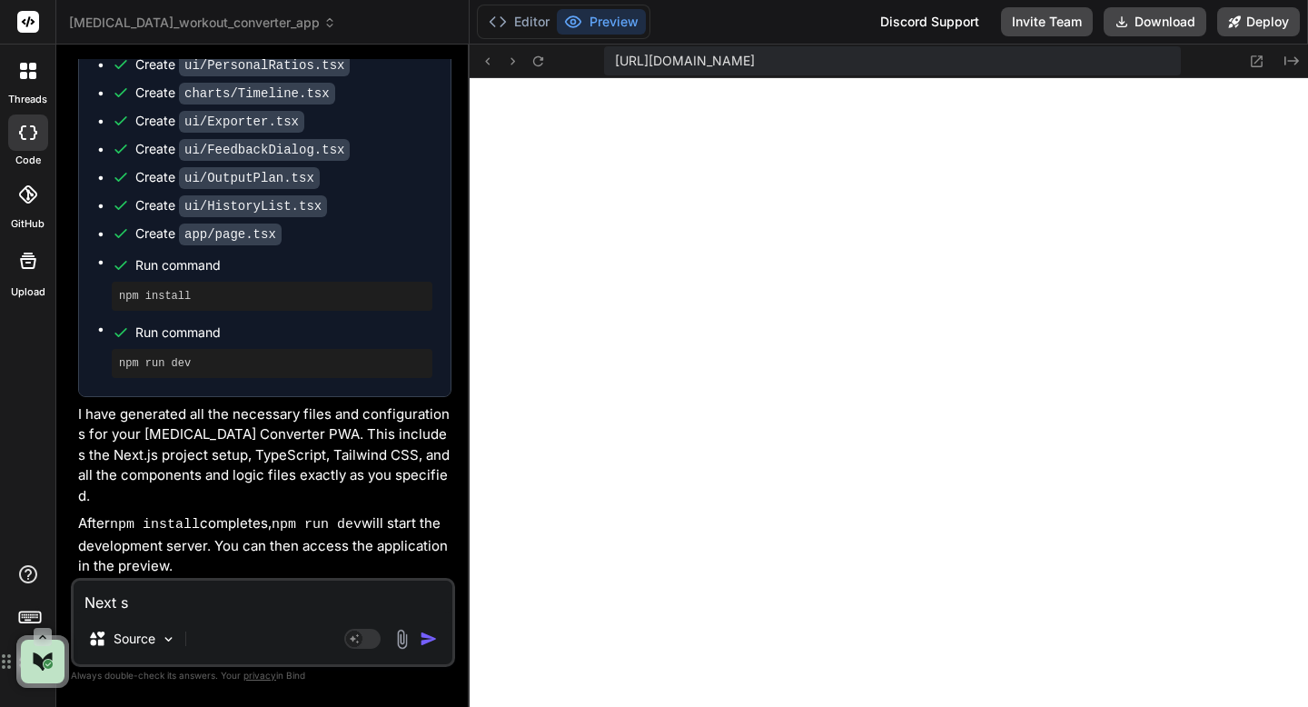
type textarea "x"
type textarea "Next ste"
type textarea "x"
type textarea "Next step"
type textarea "x"
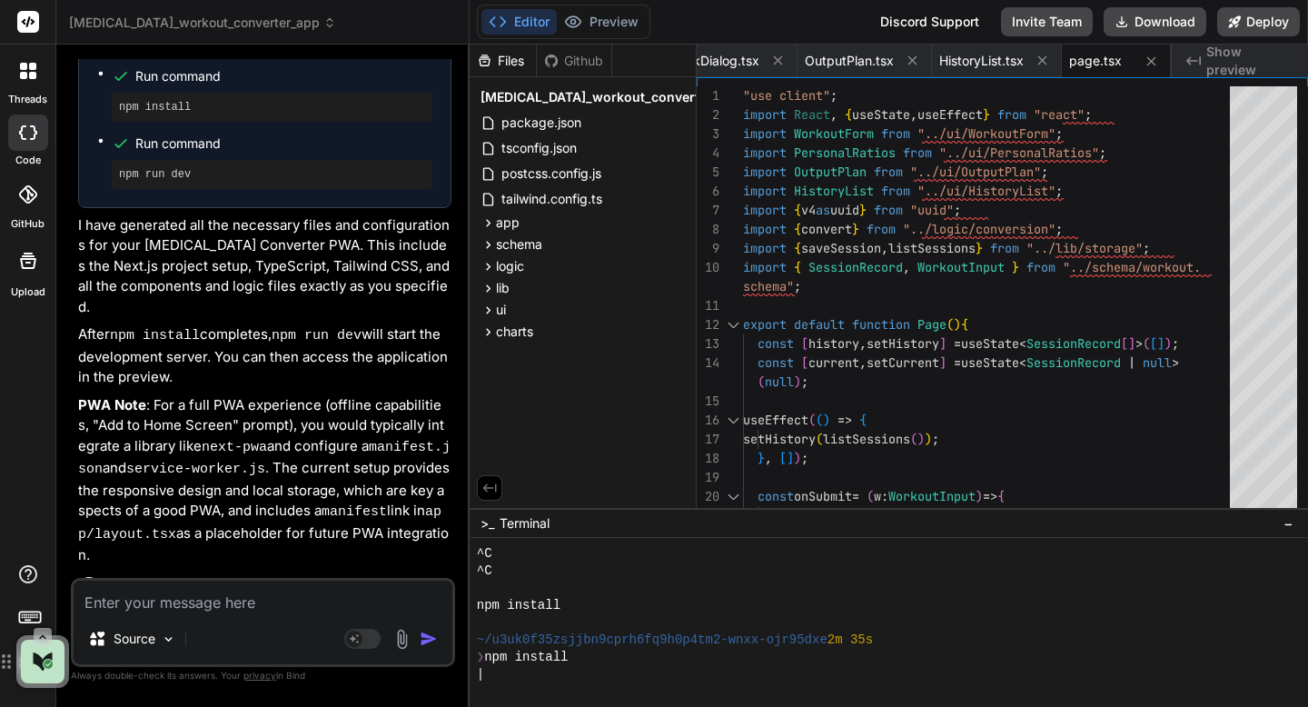
scroll to position [1623, 0]
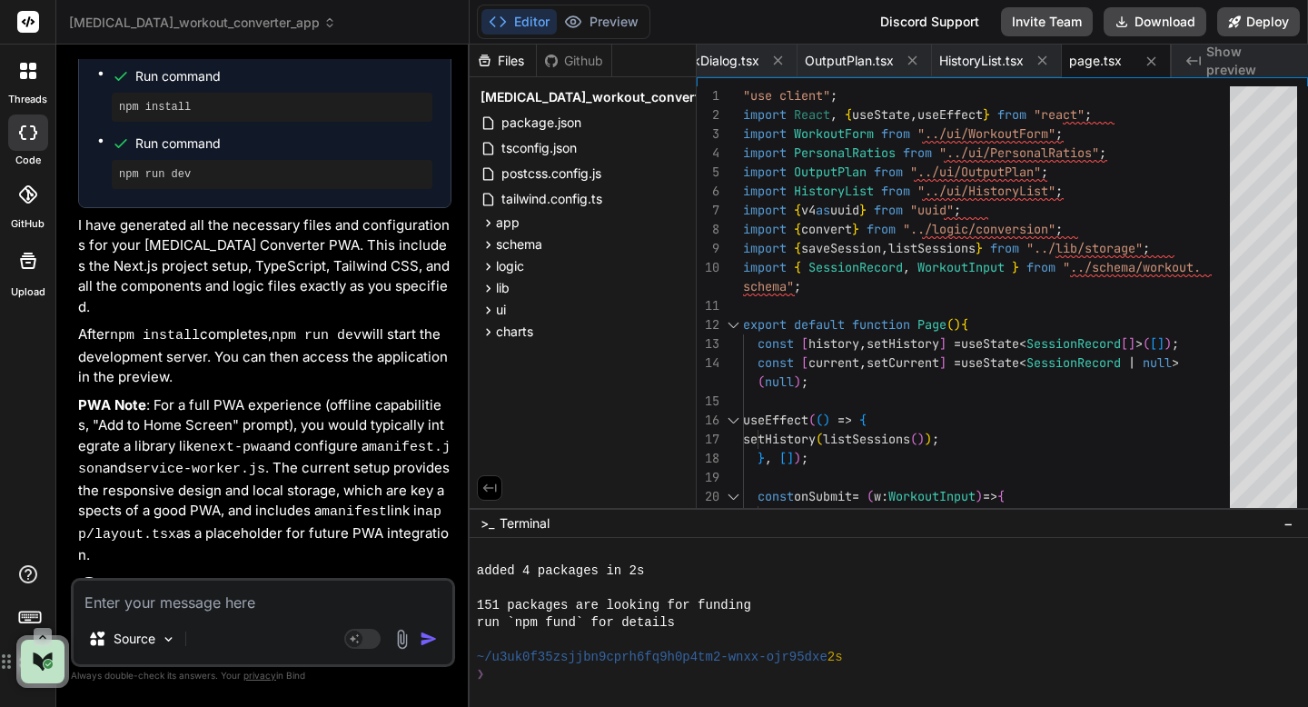
type textarea "x"
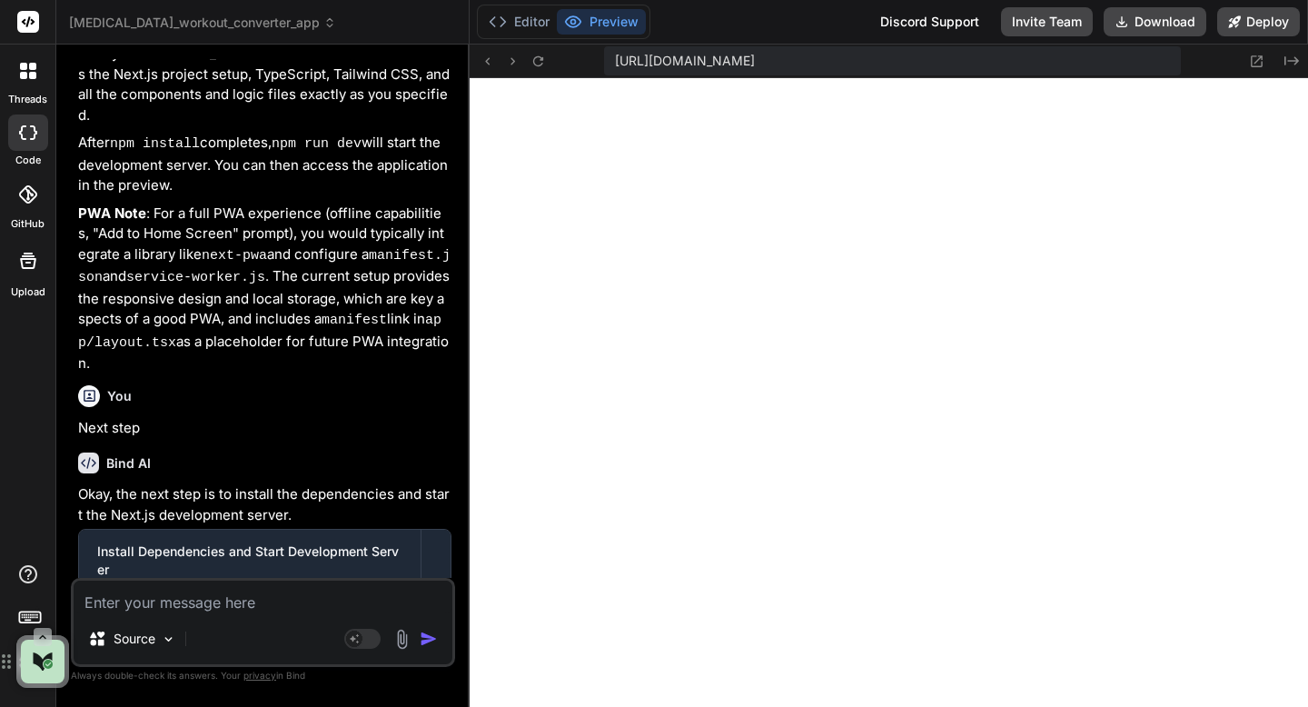
scroll to position [16032, 0]
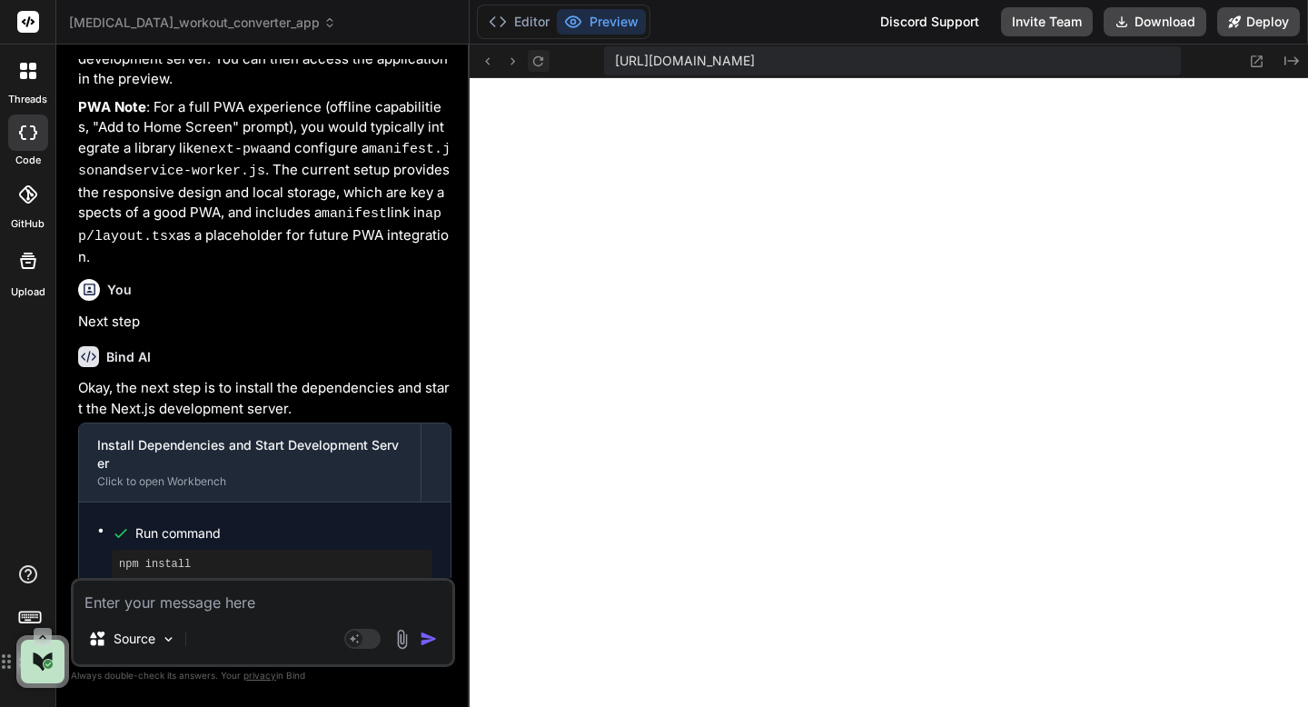
click at [544, 65] on icon at bounding box center [538, 61] width 15 height 15
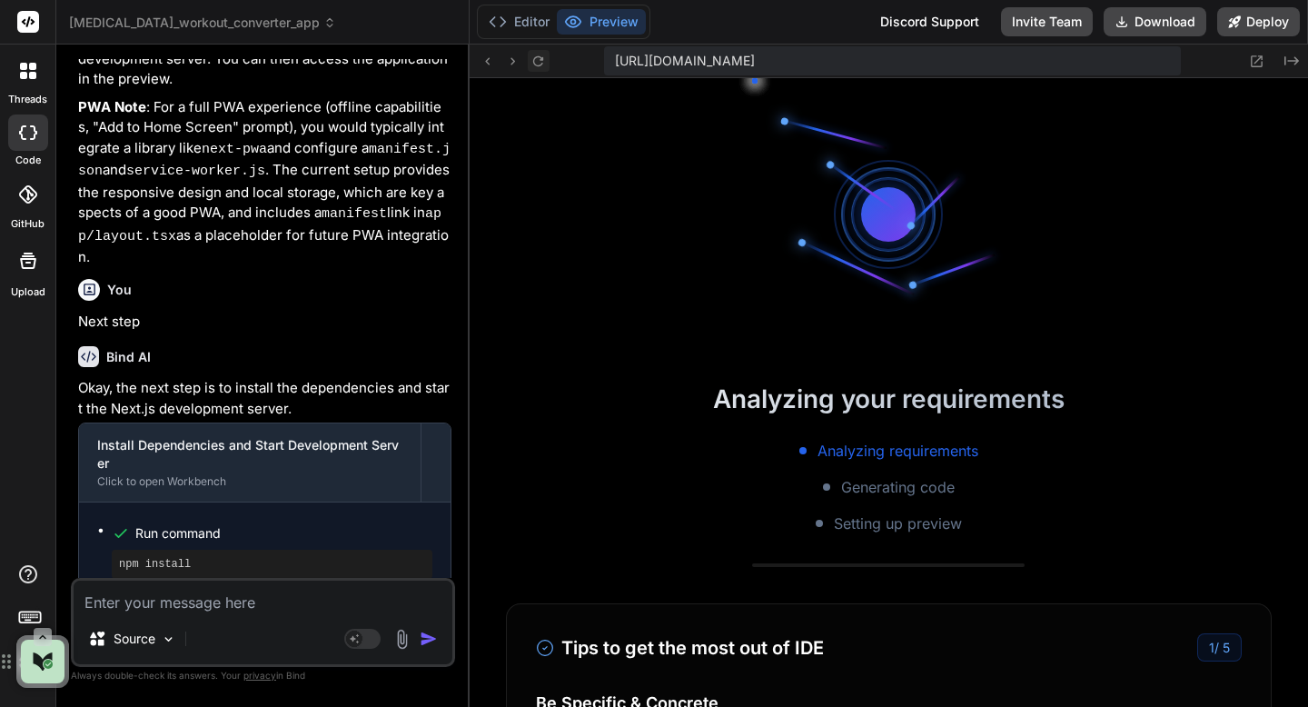
scroll to position [2003, 0]
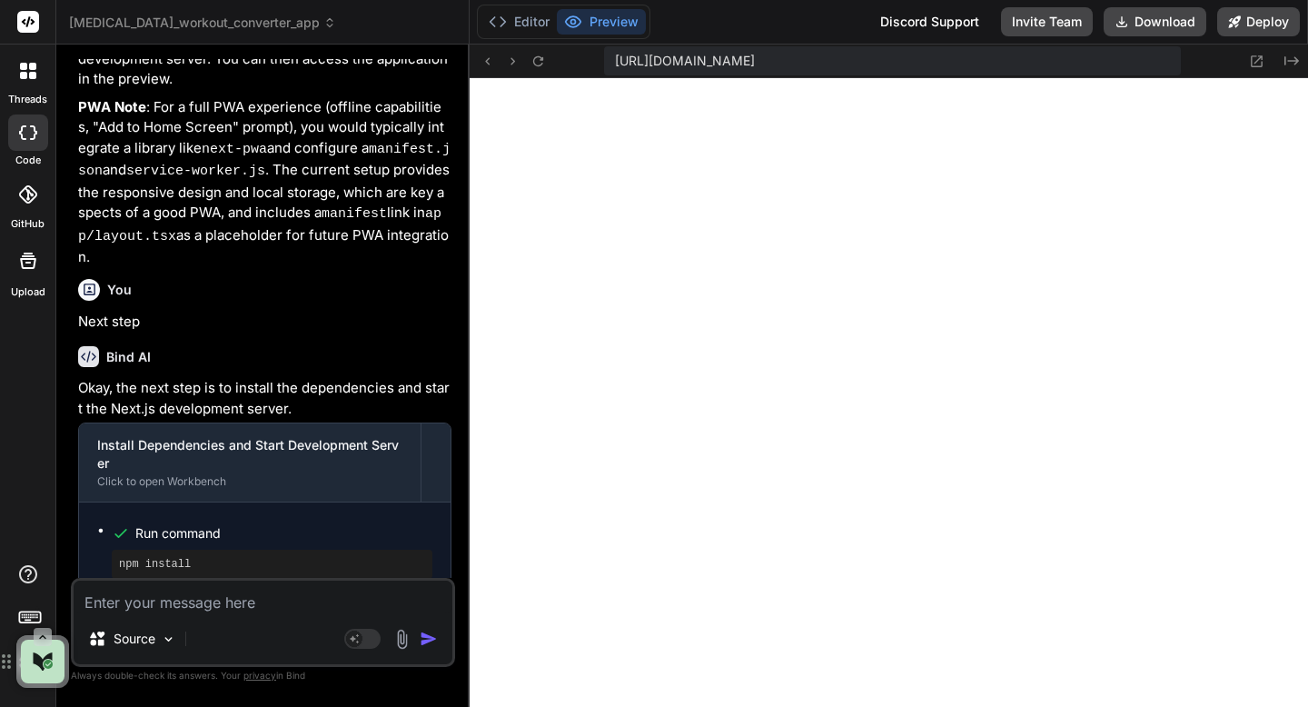
click at [321, 597] on textarea at bounding box center [263, 597] width 379 height 33
type textarea "P"
type textarea "x"
type textarea "Pl"
type textarea "x"
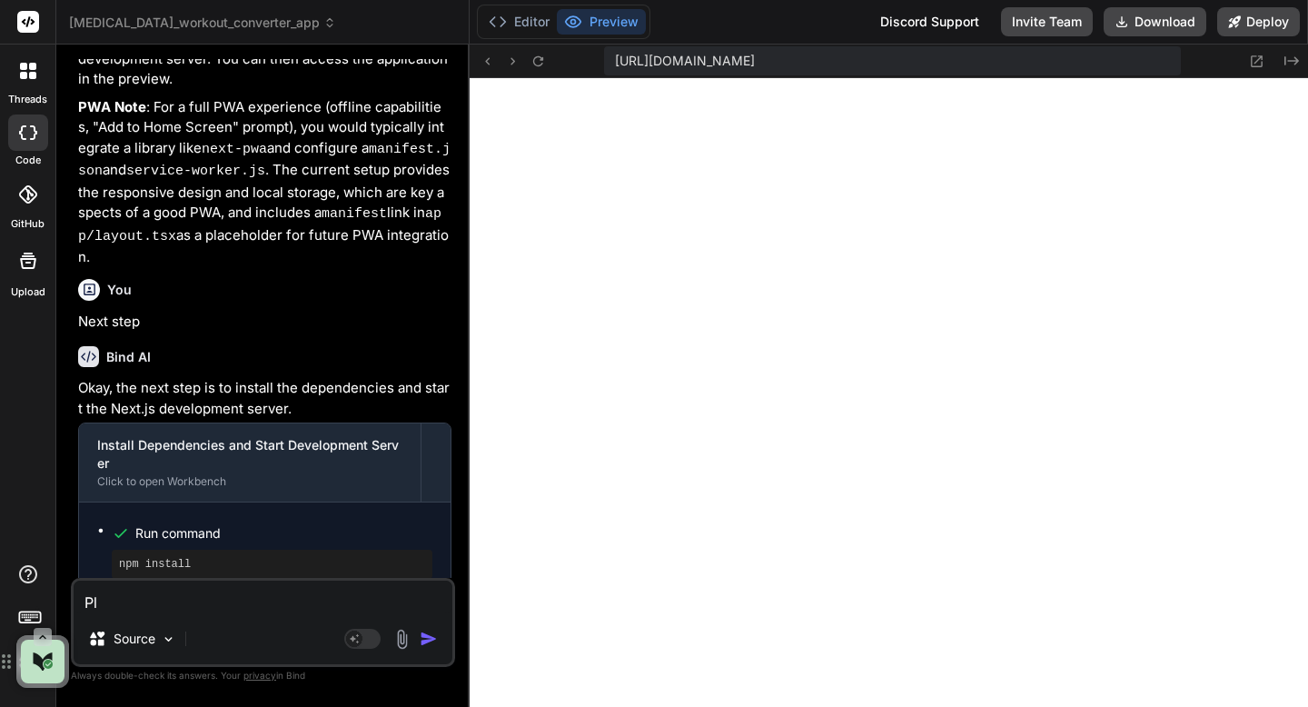
type textarea "Ple"
type textarea "x"
type textarea "Plea"
type textarea "x"
type textarea "Pleas"
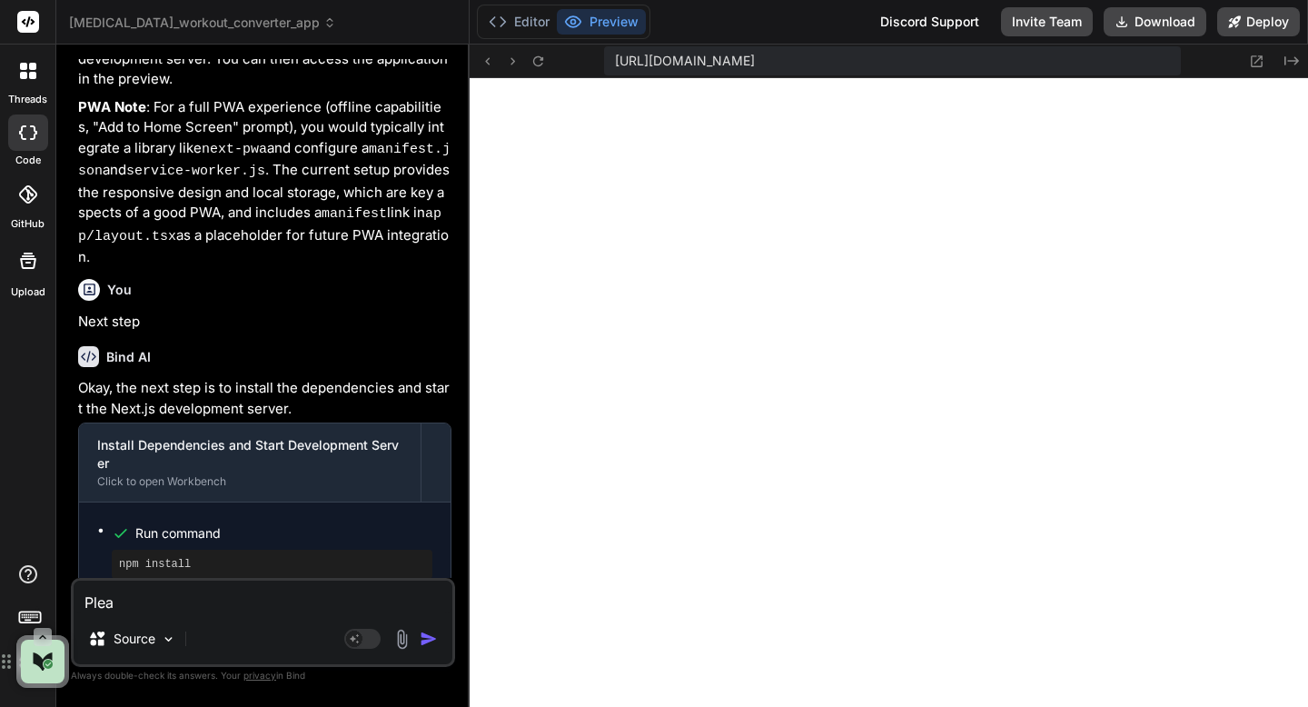
type textarea "x"
type textarea "Please"
type textarea "x"
type textarea "Please"
type textarea "x"
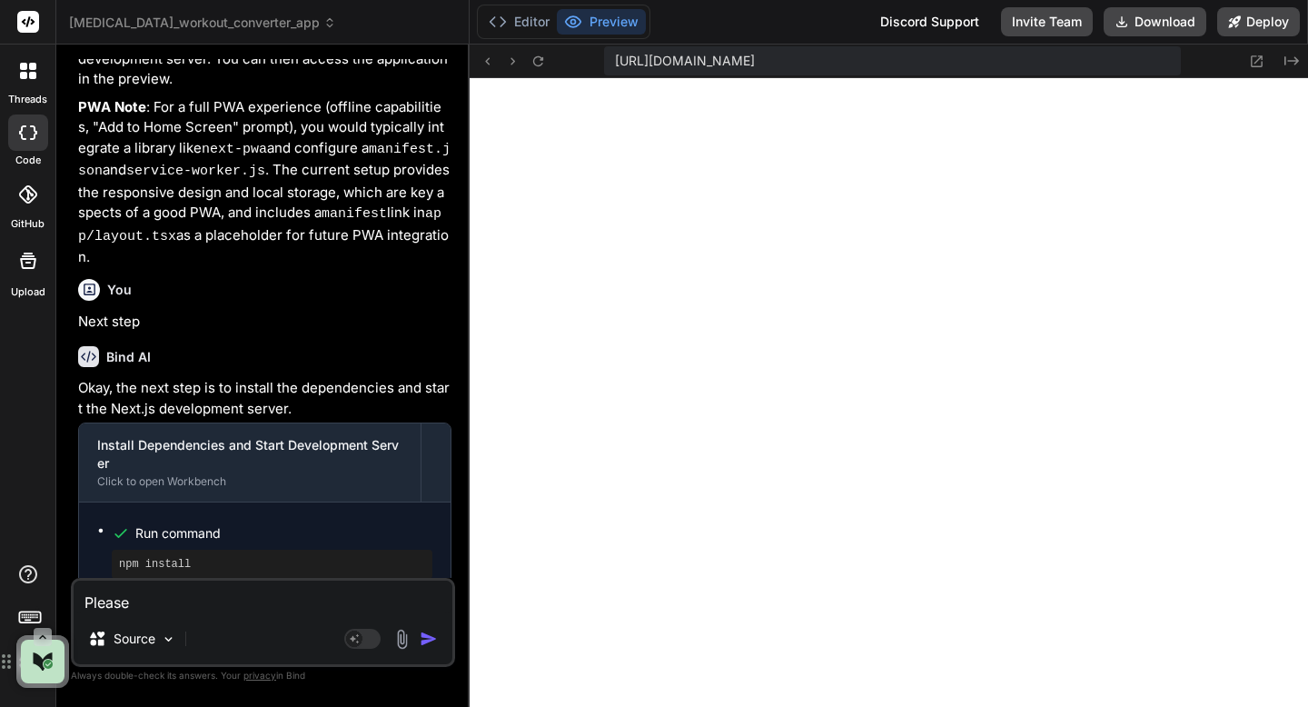
type textarea "Please f"
type textarea "x"
type textarea "Please fo"
type textarea "x"
type textarea "Please for"
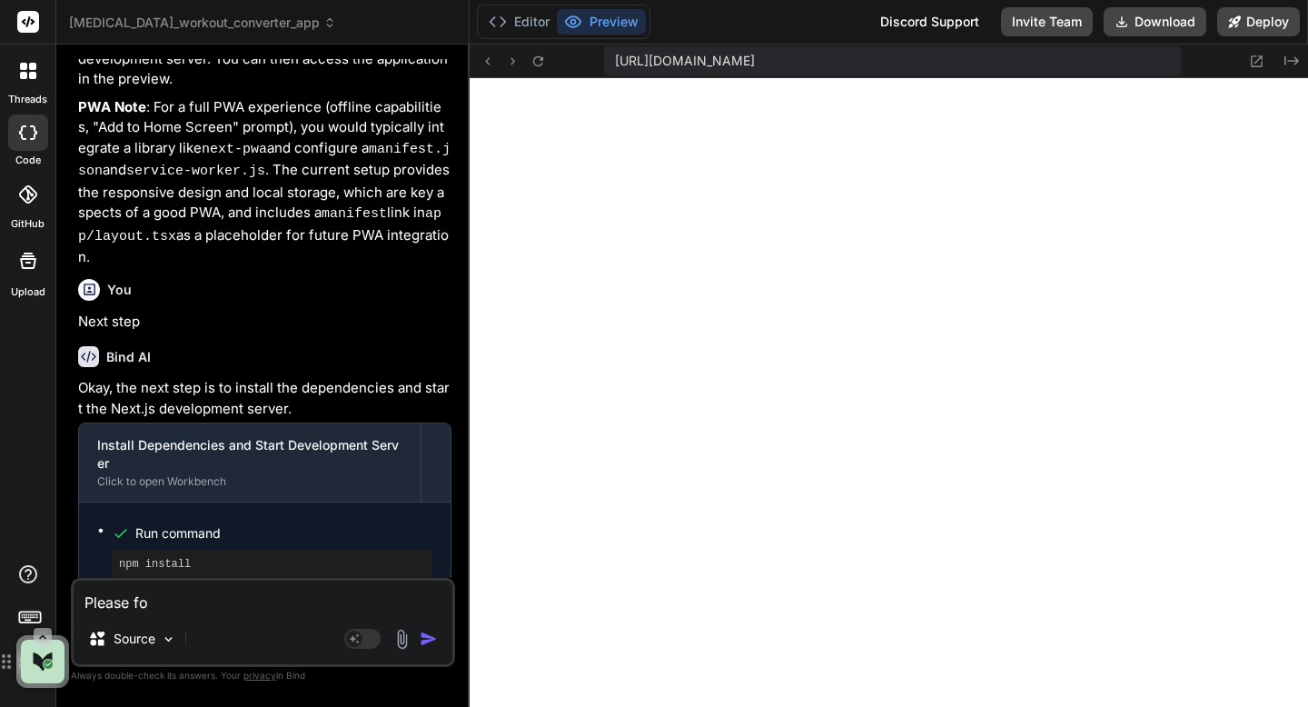
type textarea "x"
type textarea "Please form"
type textarea "x"
type textarea "Please format"
type textarea "x"
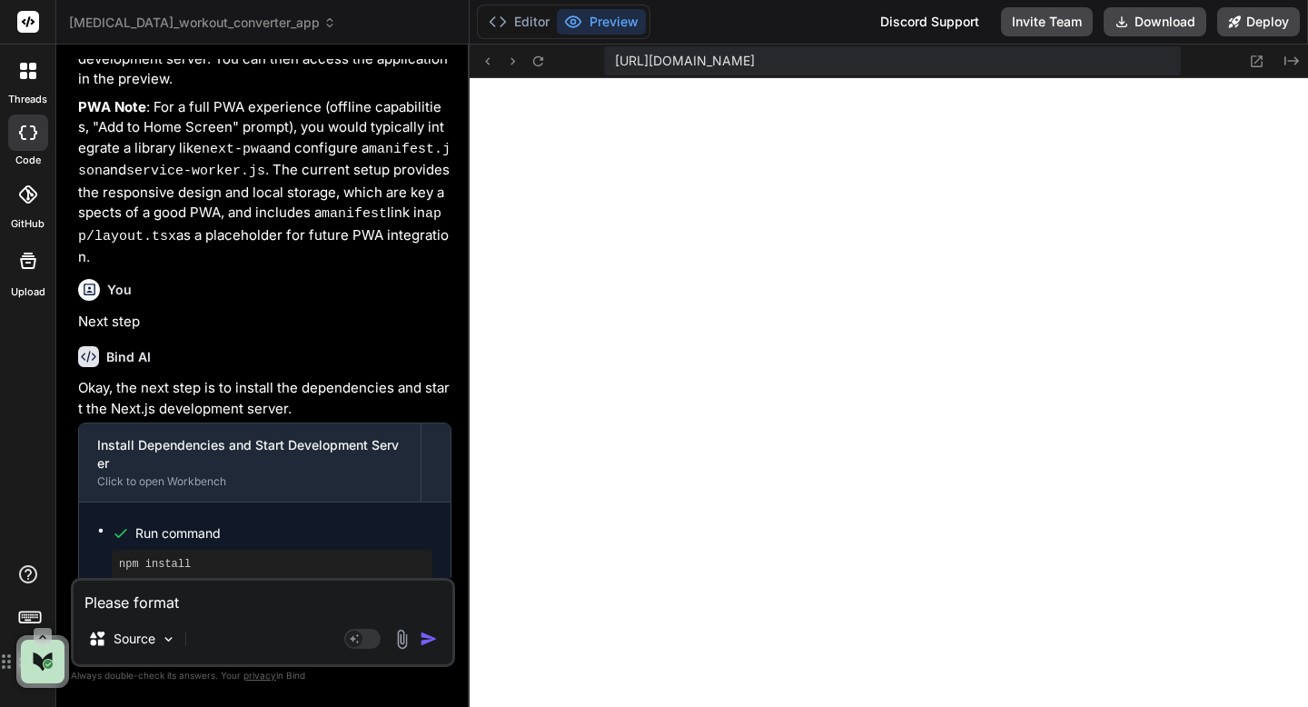
type textarea "Please format t"
type textarea "x"
type textarea "Please format th"
paste textarea "Cross-Training Workout Report Generated: September 15, 2025 Cycling Conversion …"
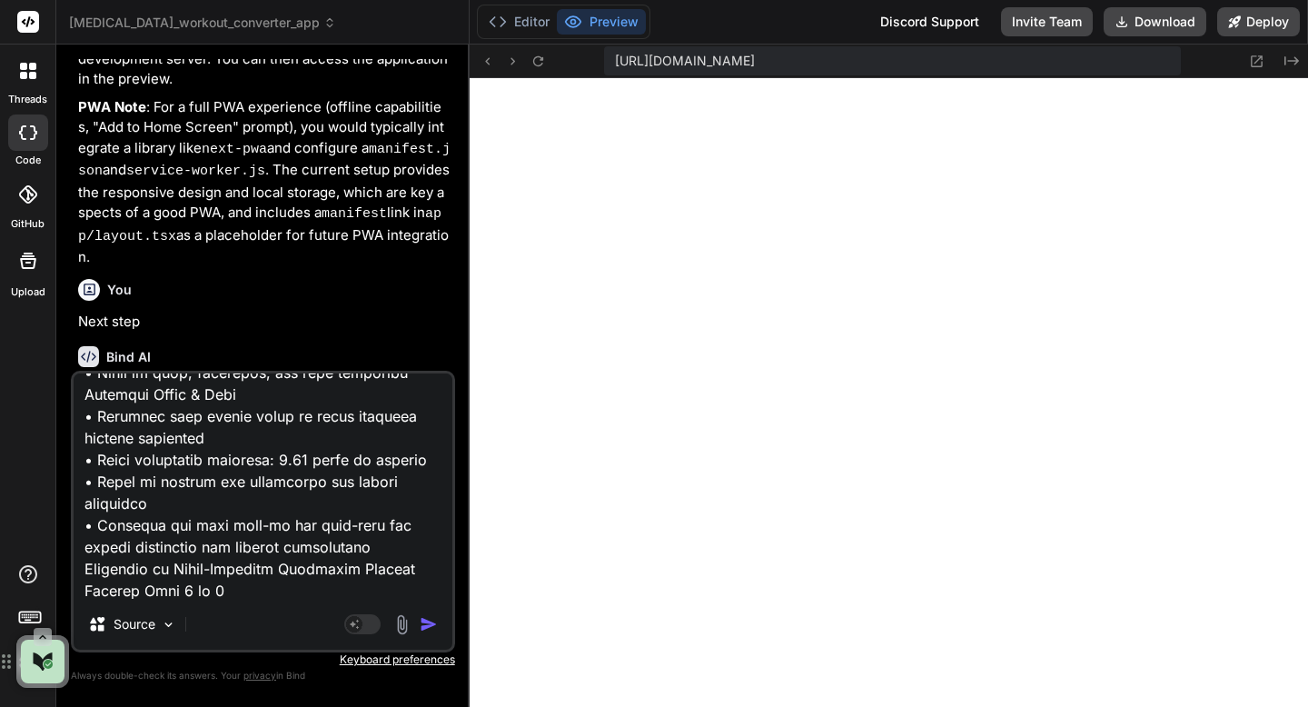
click at [425, 627] on img "button" at bounding box center [429, 624] width 18 height 18
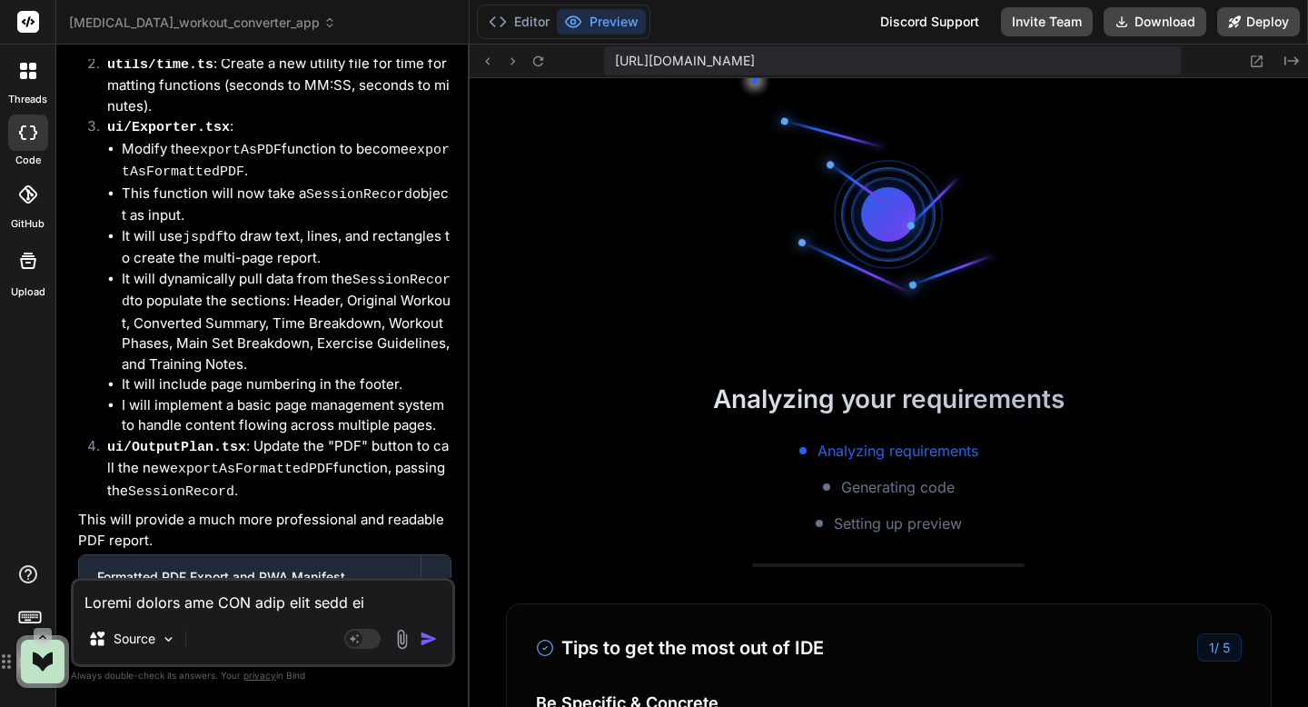
scroll to position [3194, 0]
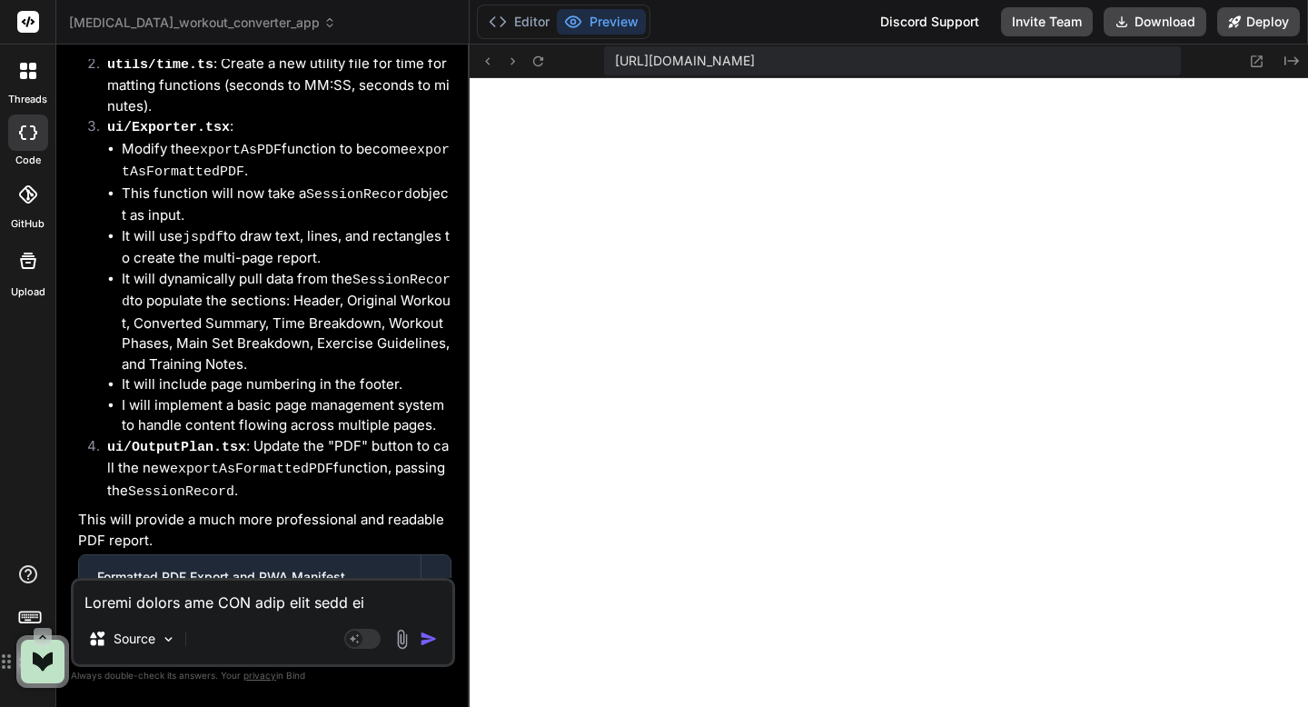
click at [290, 608] on textarea at bounding box center [263, 597] width 379 height 33
click at [425, 637] on img "button" at bounding box center [429, 639] width 18 height 18
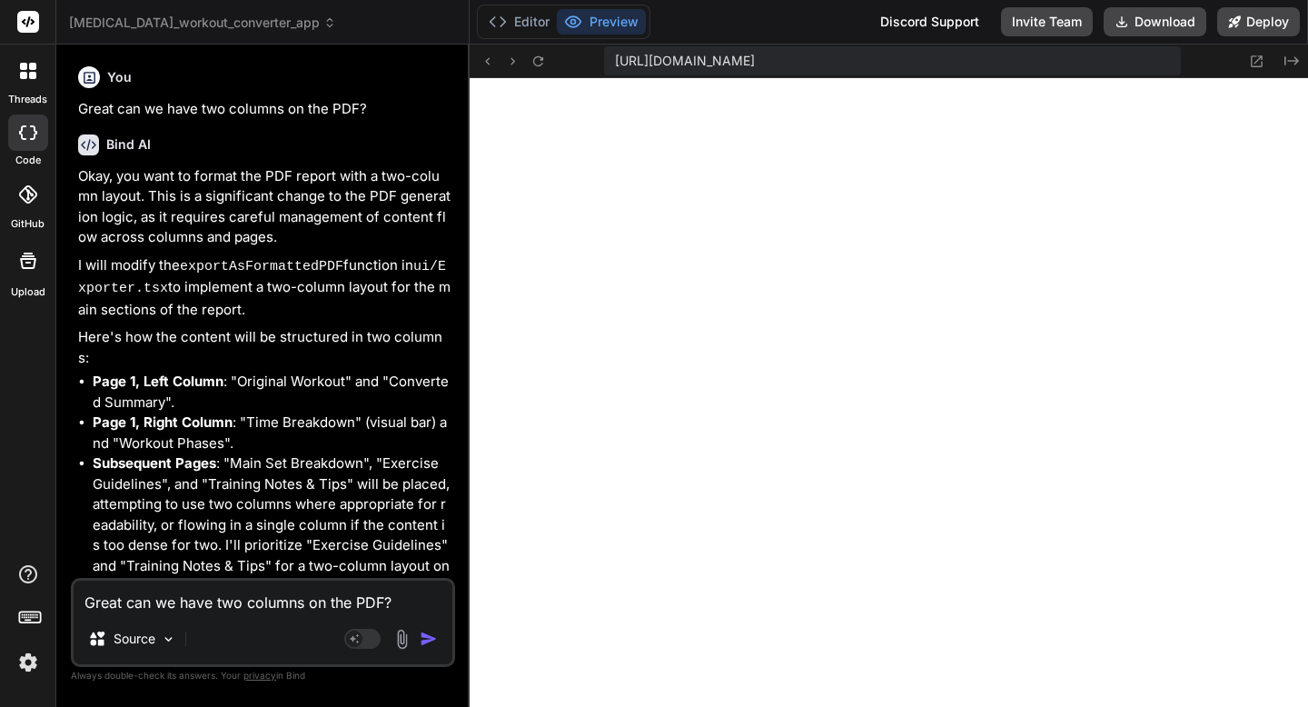
scroll to position [3505, 0]
click at [332, 599] on textarea "Great can we have two columns on the PDF?" at bounding box center [263, 597] width 379 height 33
click at [374, 599] on textarea "Great can we have two columns on the PDF?" at bounding box center [263, 597] width 379 height 33
click at [427, 641] on img "button" at bounding box center [429, 639] width 18 height 18
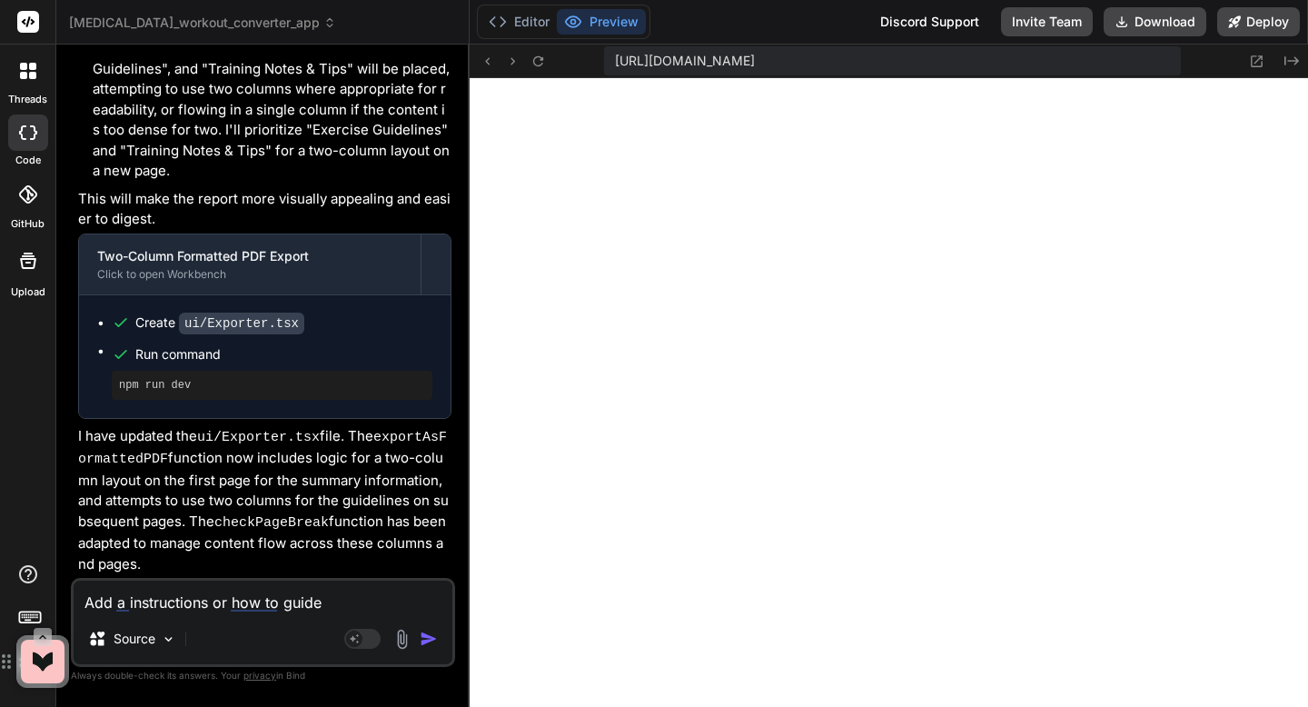
scroll to position [3833, 0]
click at [231, 609] on textarea "Add a instructions or how to guide" at bounding box center [263, 597] width 379 height 33
click at [38, 503] on div "threads code GitHub Upload" at bounding box center [28, 353] width 56 height 707
click at [427, 636] on img "button" at bounding box center [429, 639] width 18 height 18
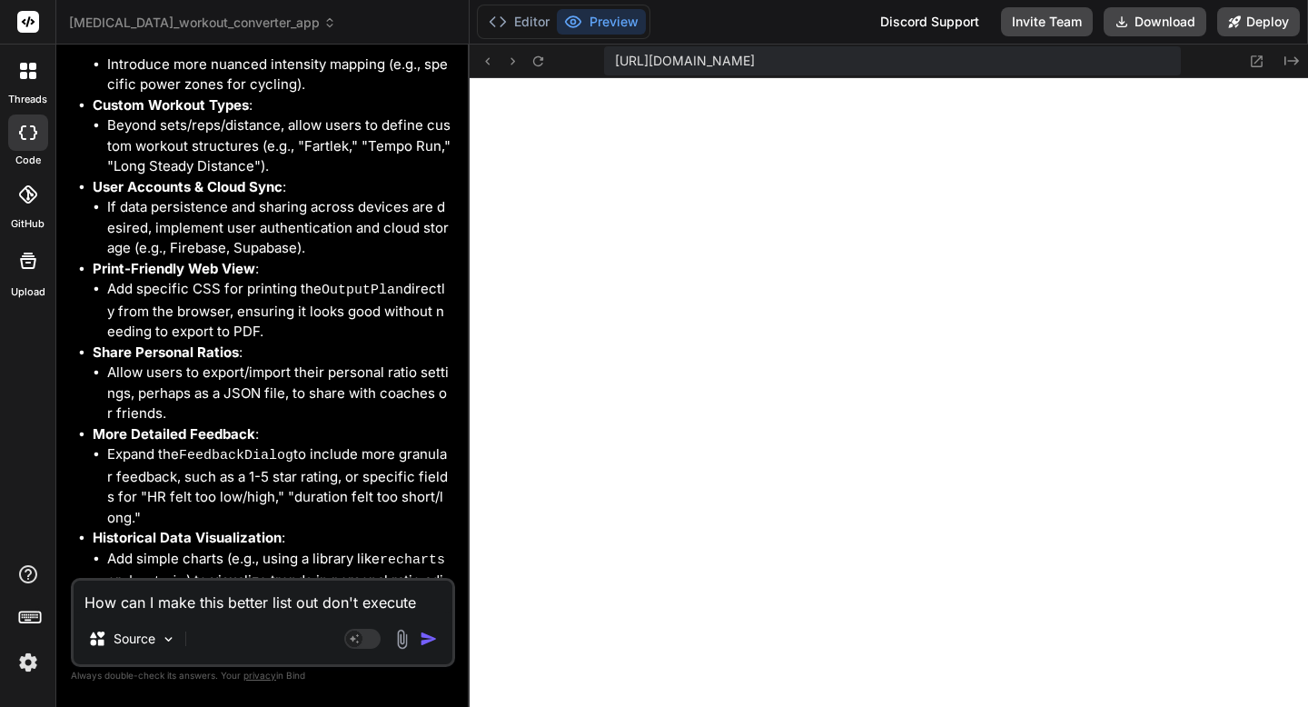
scroll to position [22527, 0]
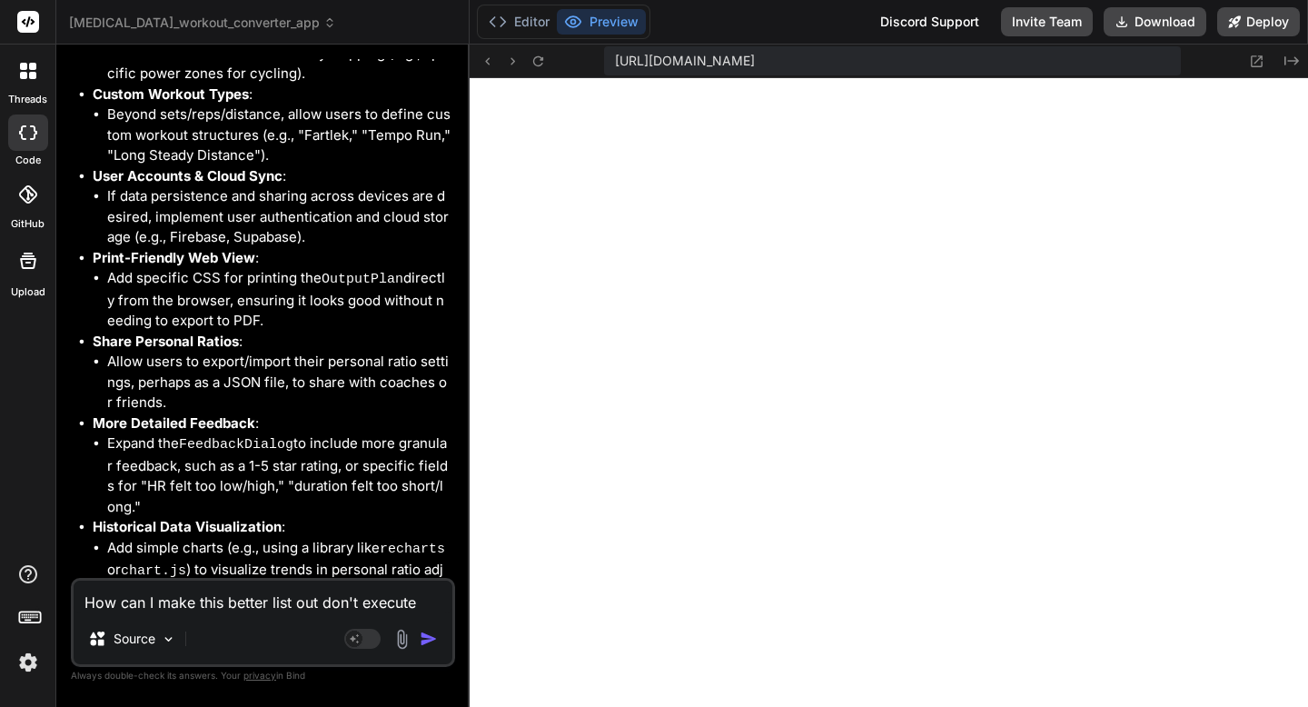
click at [224, 611] on textarea "How can I make this better list out don't execute" at bounding box center [263, 597] width 379 height 33
paste textarea "2. Adjust Personal Ratios"
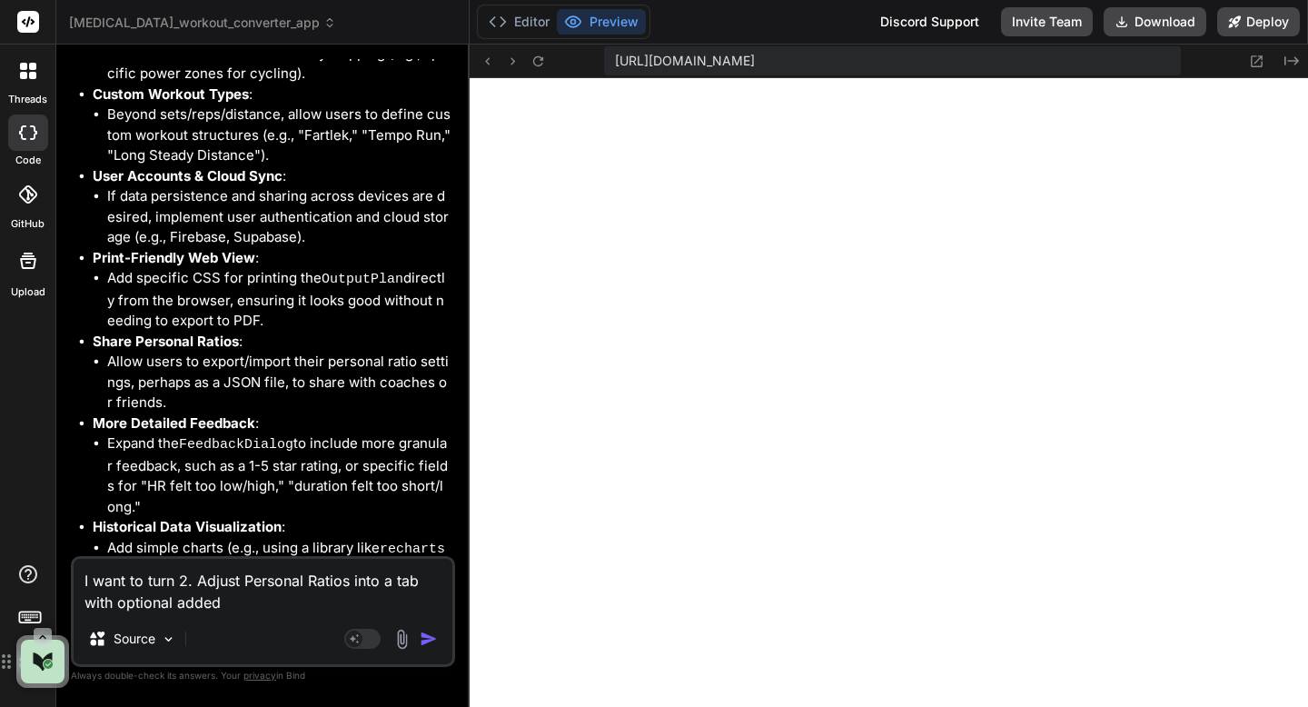
click at [429, 638] on img "button" at bounding box center [429, 639] width 18 height 18
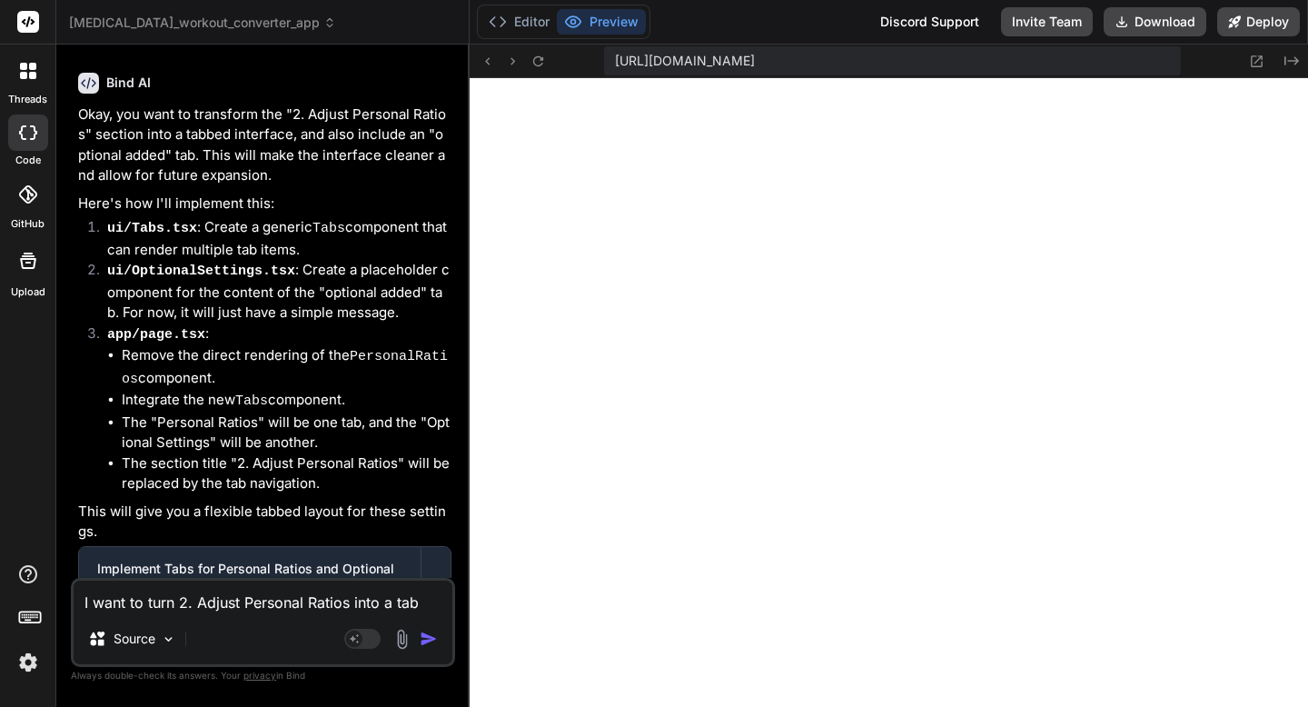
scroll to position [24035, 0]
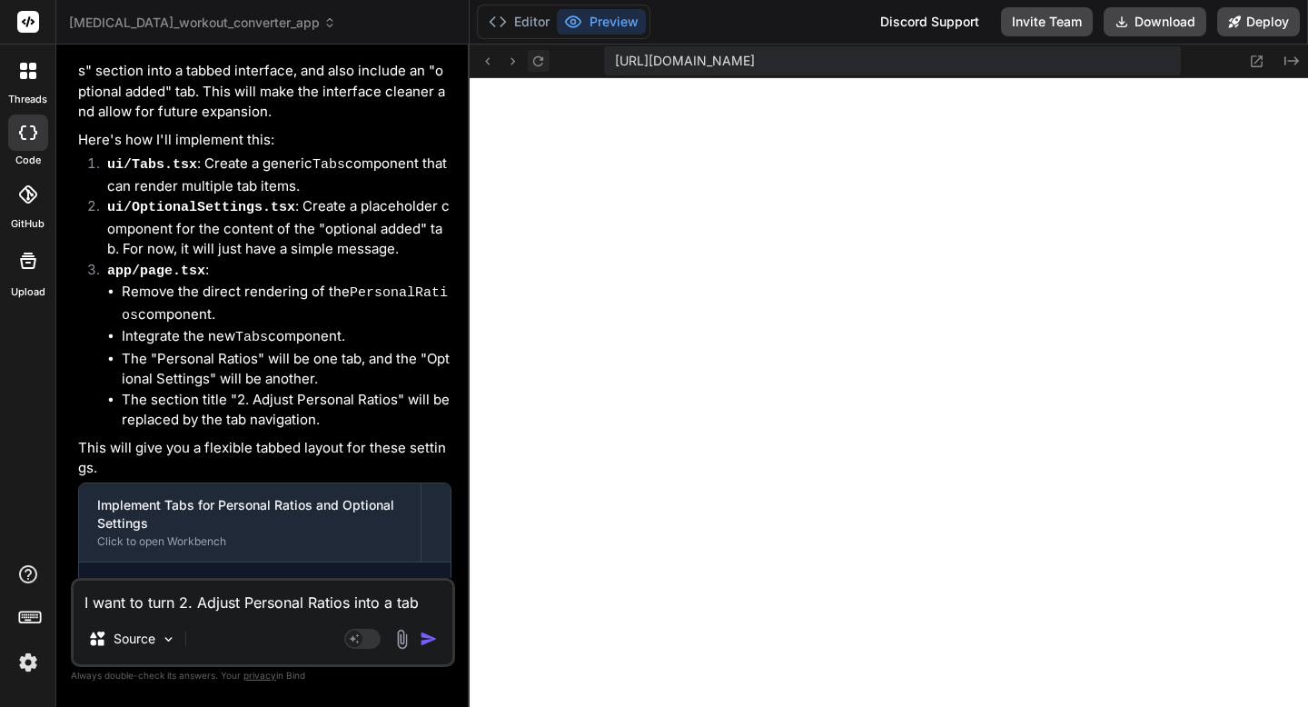
click at [538, 65] on icon at bounding box center [538, 60] width 10 height 10
click at [136, 603] on textarea "I want to turn 2. Adjust Personal Ratios into a tab with optional added" at bounding box center [263, 597] width 379 height 33
drag, startPoint x: 80, startPoint y: 542, endPoint x: 150, endPoint y: 569, distance: 74.8
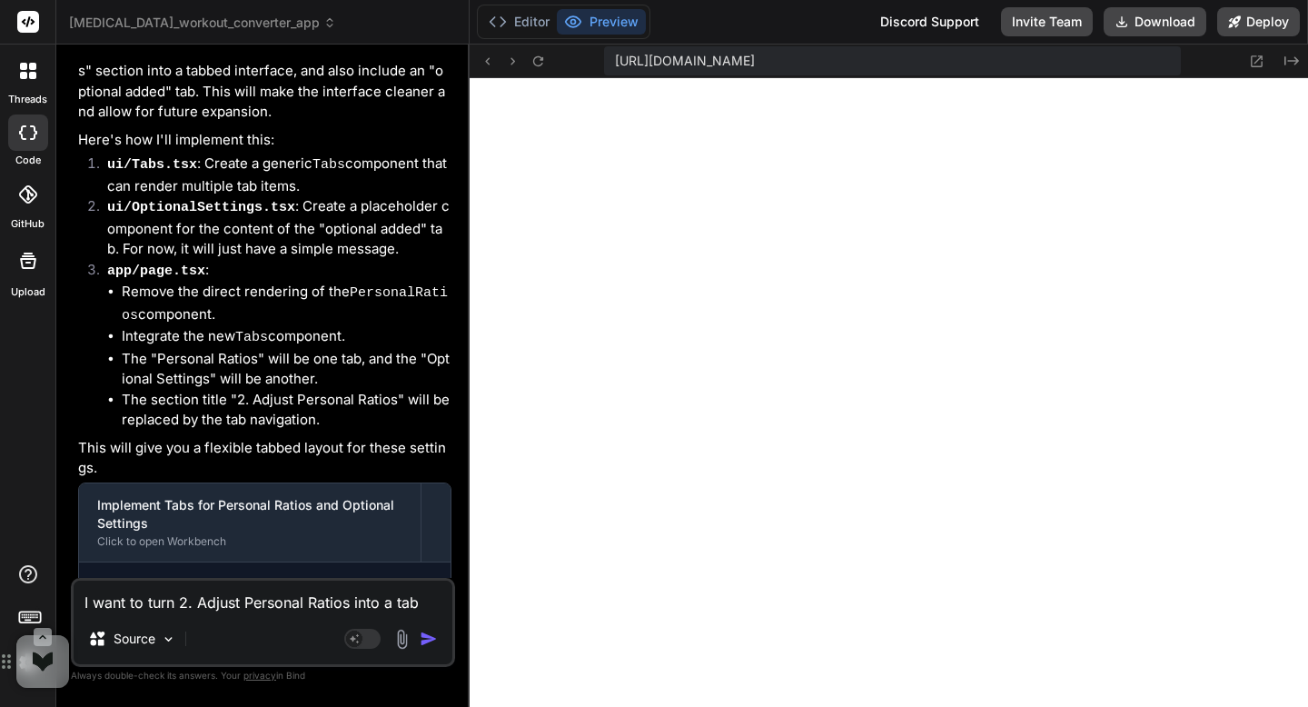
copy p "Run npm run dev to see the new tabbed interface for your settings."
click at [154, 612] on textarea "I want to turn 2. Adjust Personal Ratios into a tab with optional added" at bounding box center [263, 597] width 379 height 33
paste textarea "Run npm run dev to see the new tabbed interface for your settings."
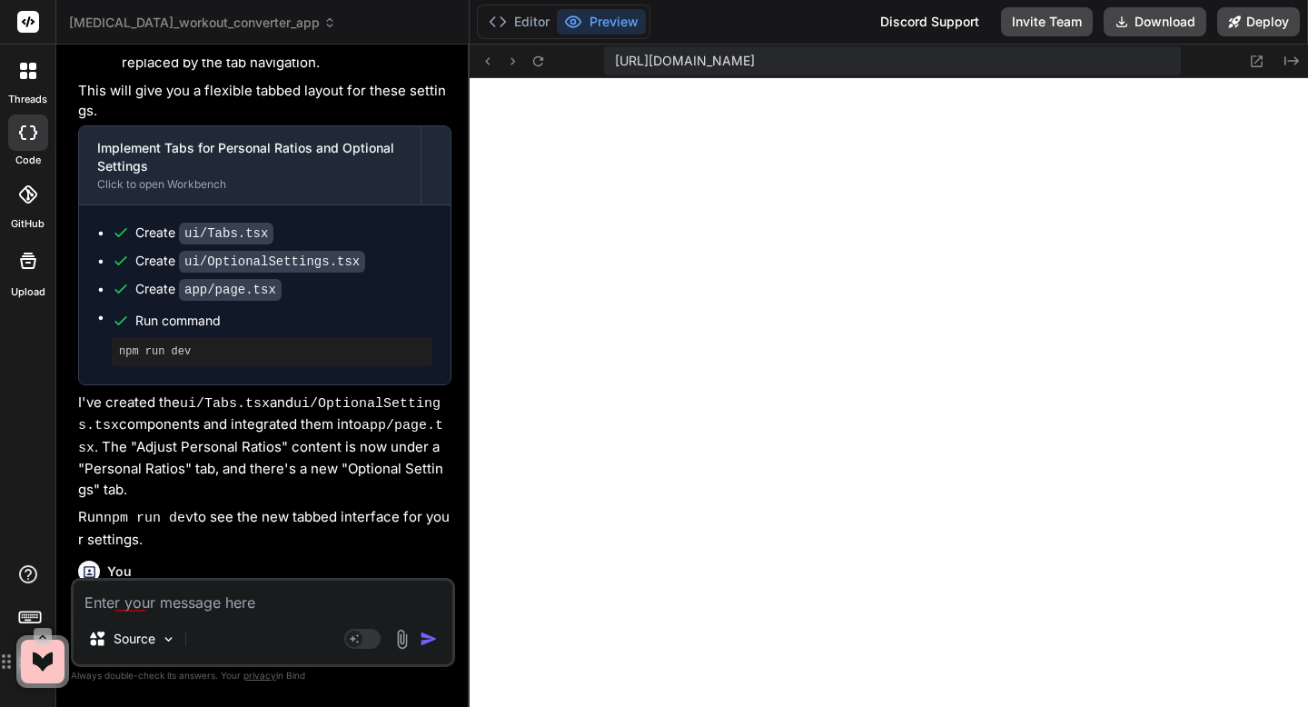
scroll to position [4385, 0]
click at [213, 607] on textarea at bounding box center [263, 597] width 379 height 33
paste textarea "Why do i keep getting Unable to connect to port 3000 No server listening on por…"
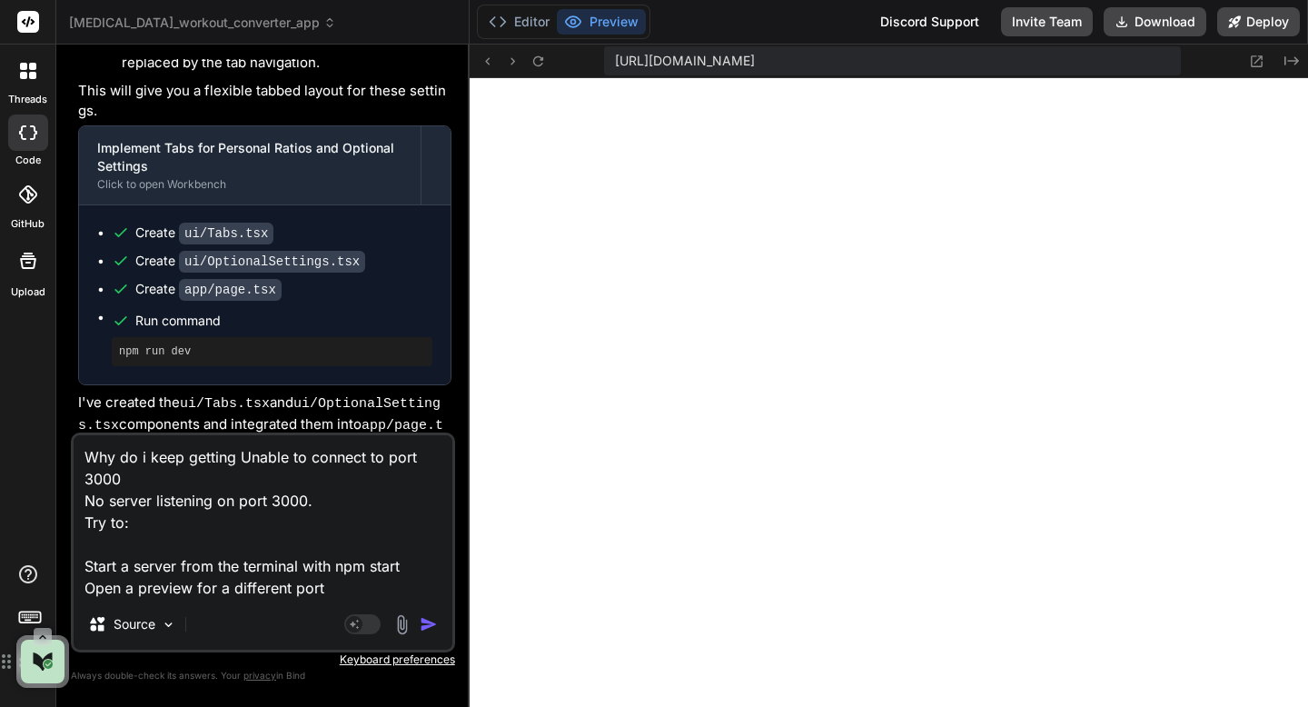
click at [423, 621] on img "button" at bounding box center [429, 624] width 18 height 18
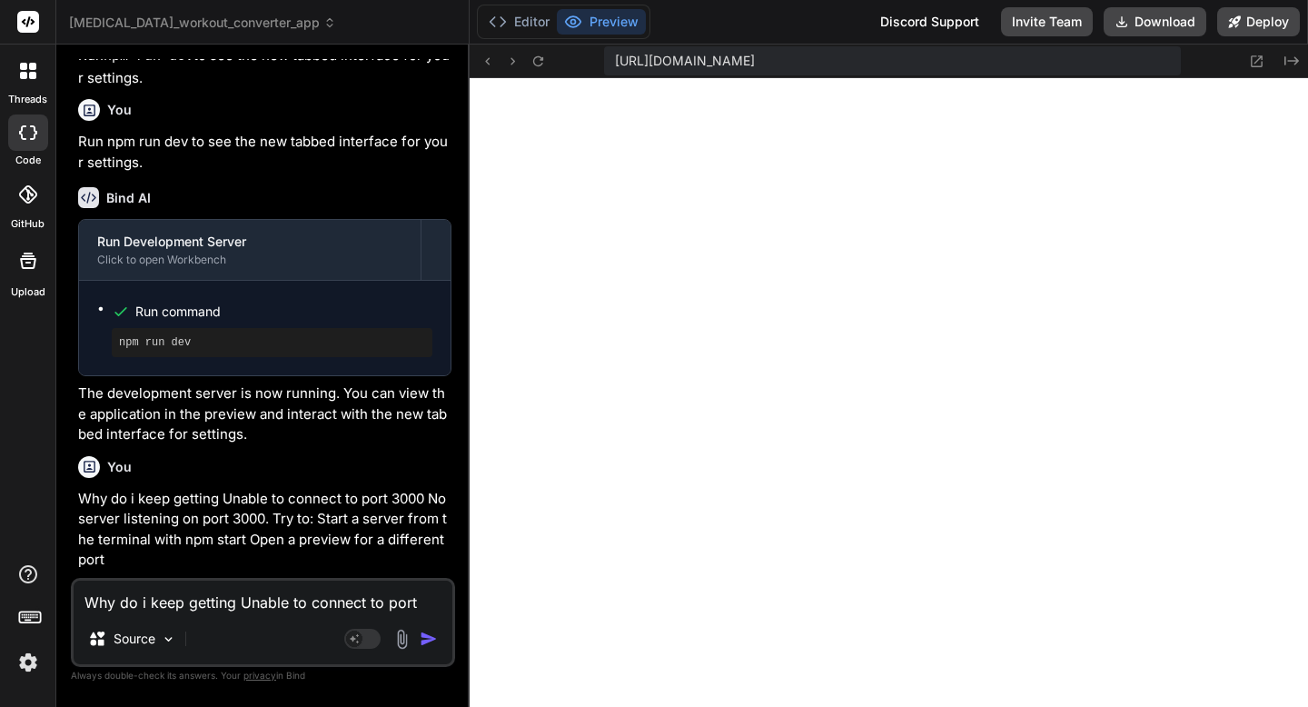
scroll to position [25008, 0]
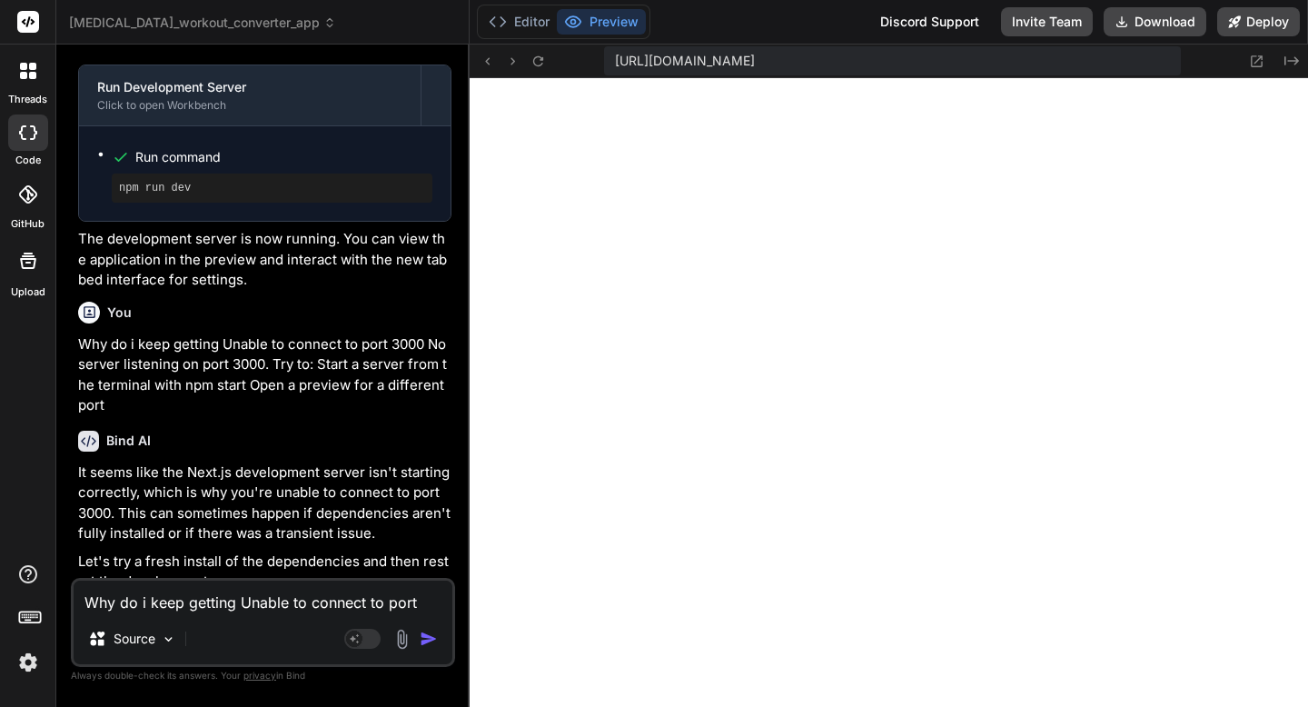
click at [193, 610] on textarea "Why do i keep getting Unable to connect to port 3000 No server listening on por…" at bounding box center [263, 597] width 379 height 33
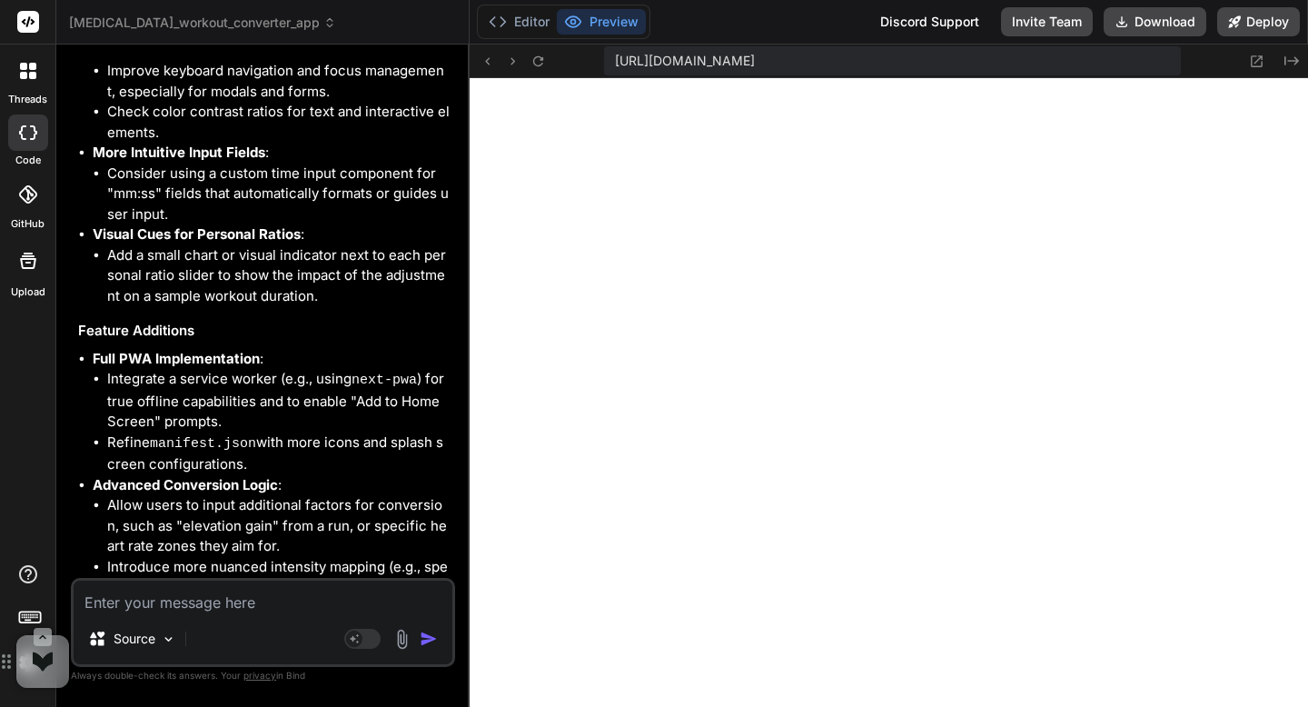
scroll to position [22009, 0]
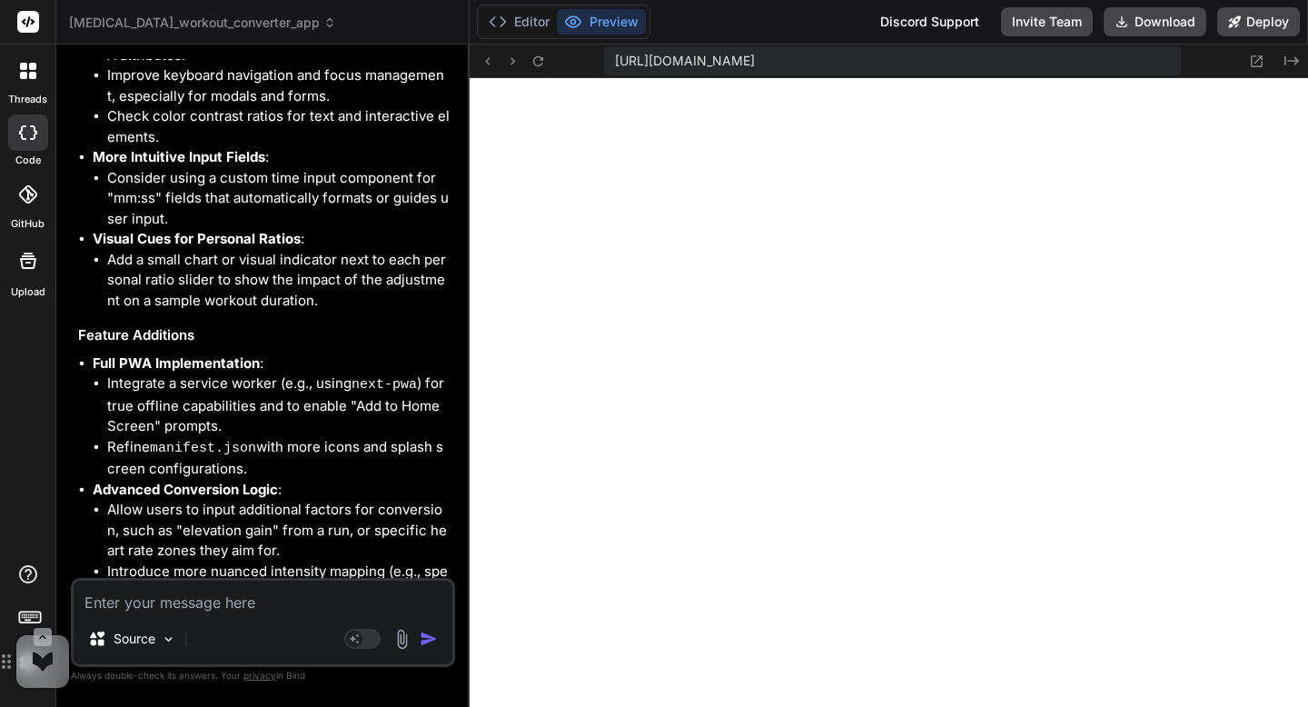
drag, startPoint x: 265, startPoint y: 180, endPoint x: 112, endPoint y: 104, distance: 171.5
click at [112, 373] on ul "Integrate a service worker (e.g., using next-pwa ) for true offline capabilitie…" at bounding box center [272, 426] width 359 height 106
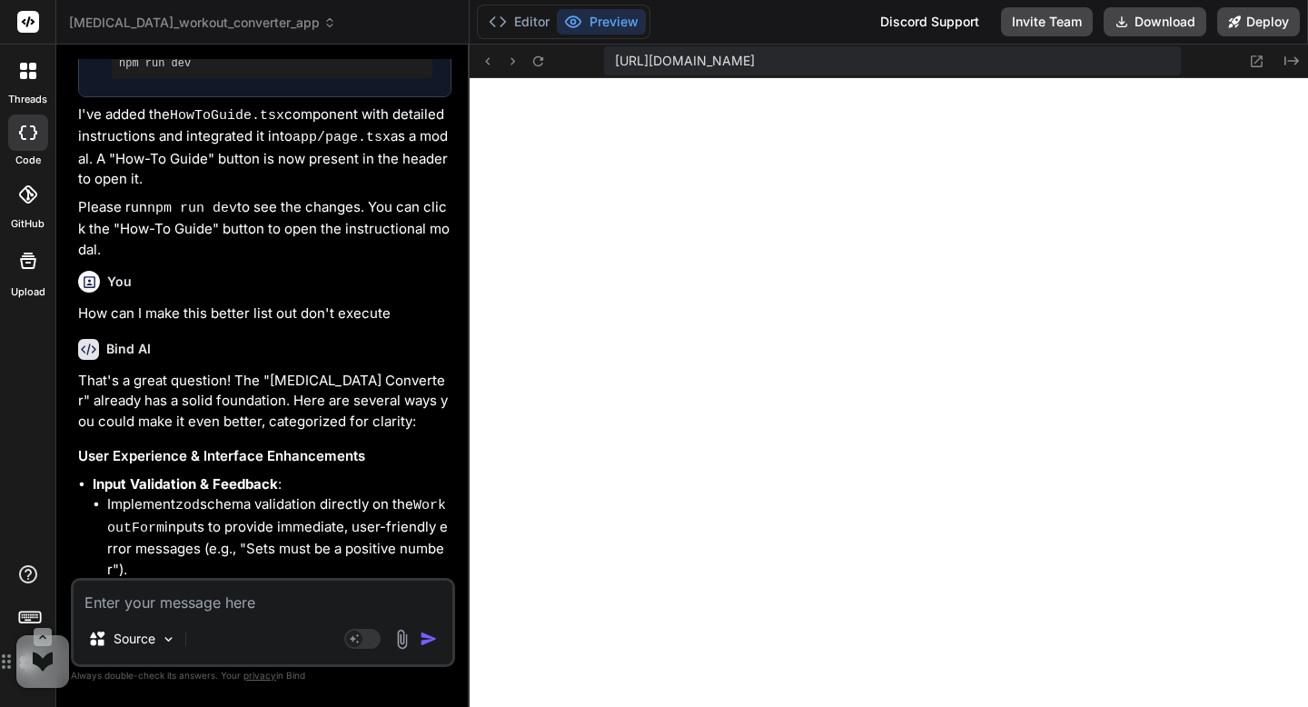
scroll to position [20985, 0]
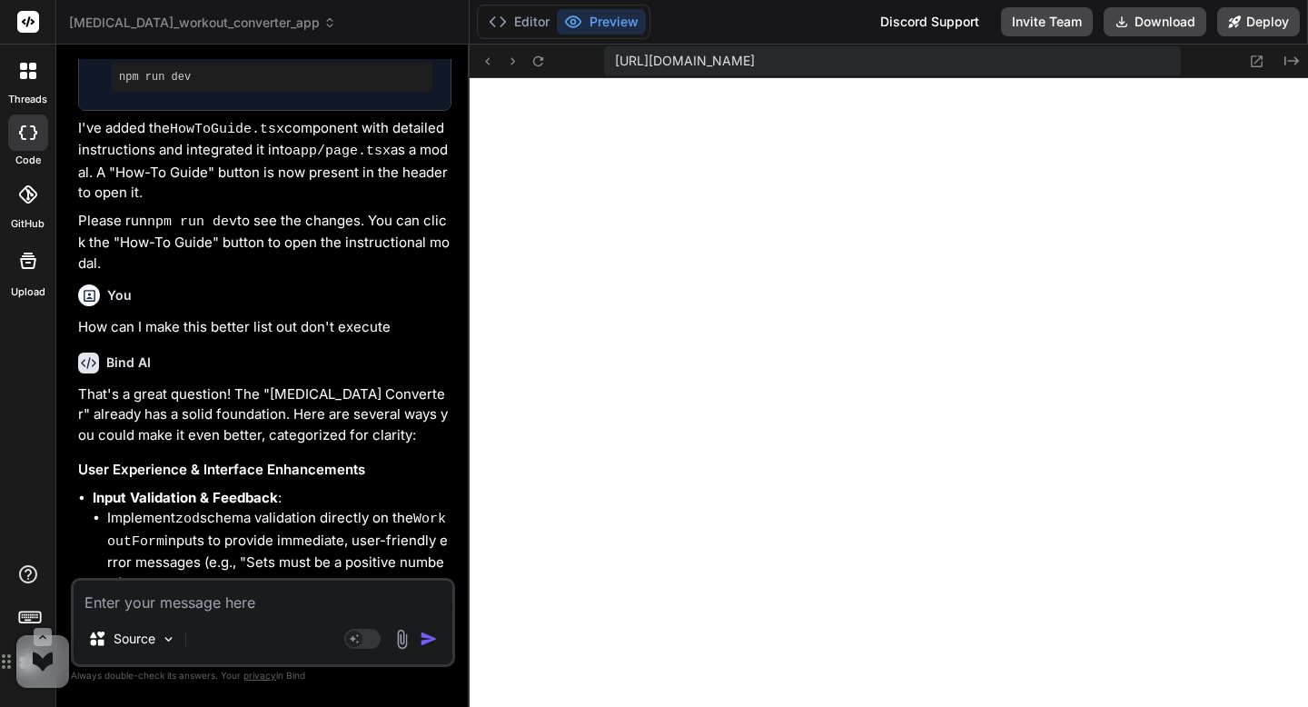
drag, startPoint x: 147, startPoint y: 384, endPoint x: 111, endPoint y: 331, distance: 64.8
click at [111, 593] on li "Add visual feedback (e.g., a spinner or "Converting..." message) when the "Conv…" at bounding box center [279, 634] width 344 height 82
copy li "Add visual feedback (e.g., a spinner or "Converting..." message) when the "Conv…"
click at [103, 606] on textarea at bounding box center [263, 597] width 379 height 33
paste textarea "Add visual feedback (e.g., a spinner or "Converting..." message) when the "Conv…"
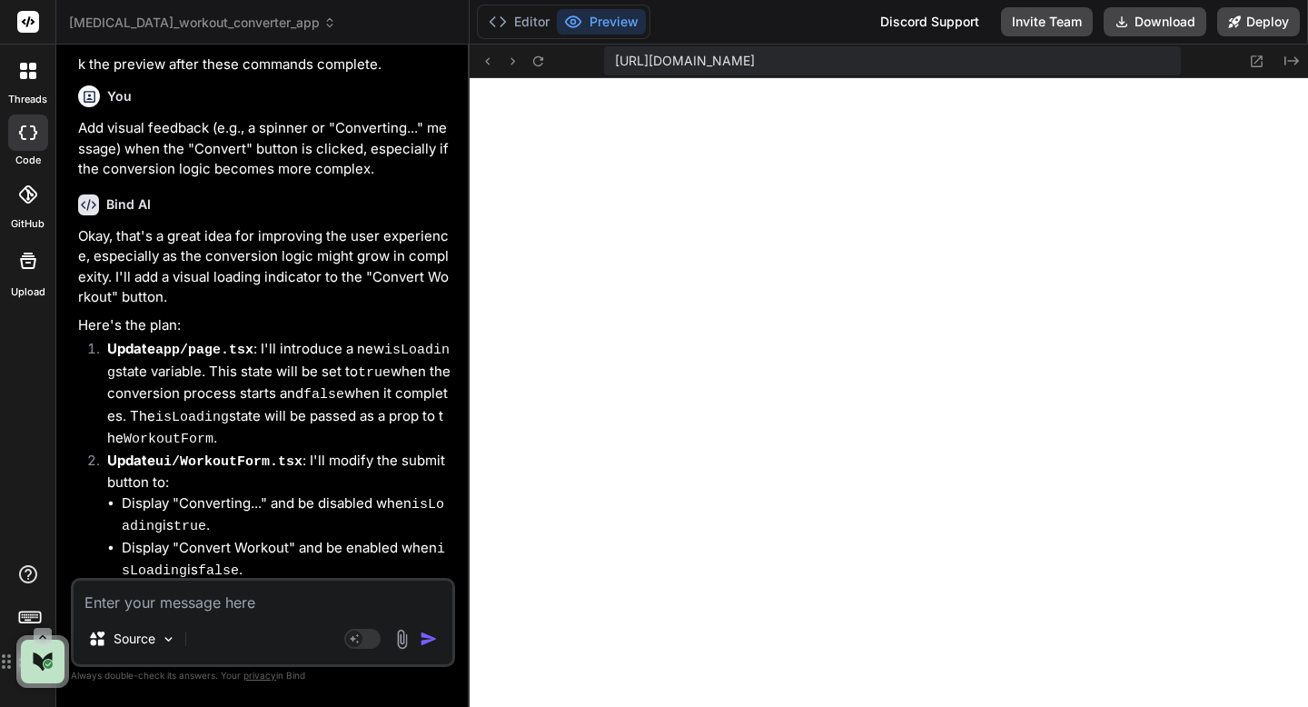
scroll to position [5335, 0]
click at [541, 67] on icon at bounding box center [538, 61] width 15 height 15
click at [539, 67] on icon at bounding box center [538, 61] width 15 height 15
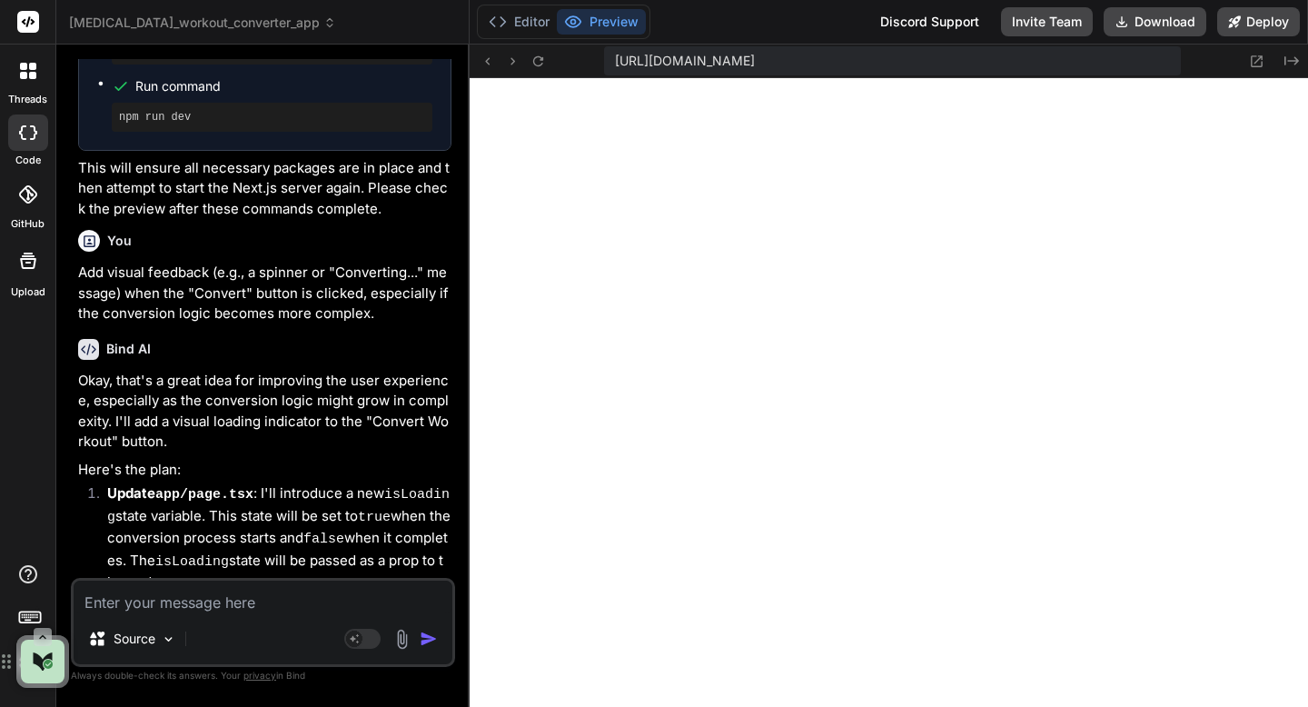
scroll to position [25840, 0]
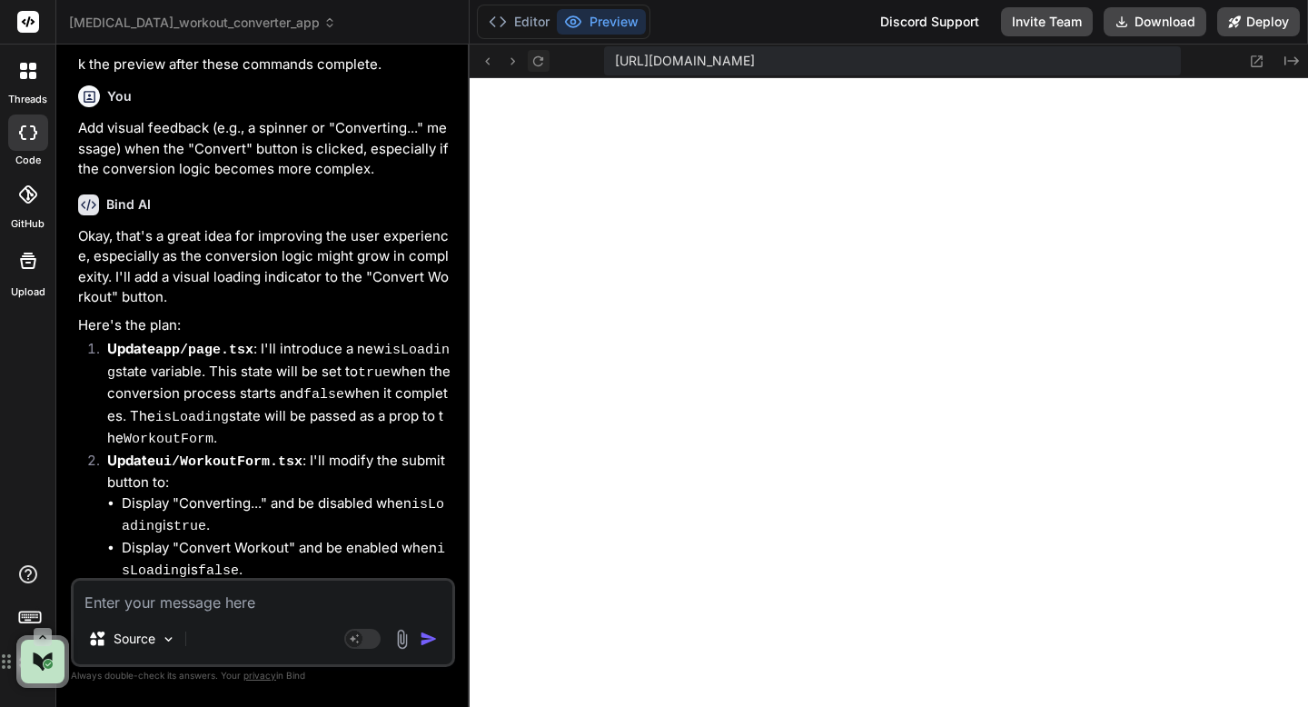
click at [535, 55] on icon at bounding box center [538, 61] width 15 height 15
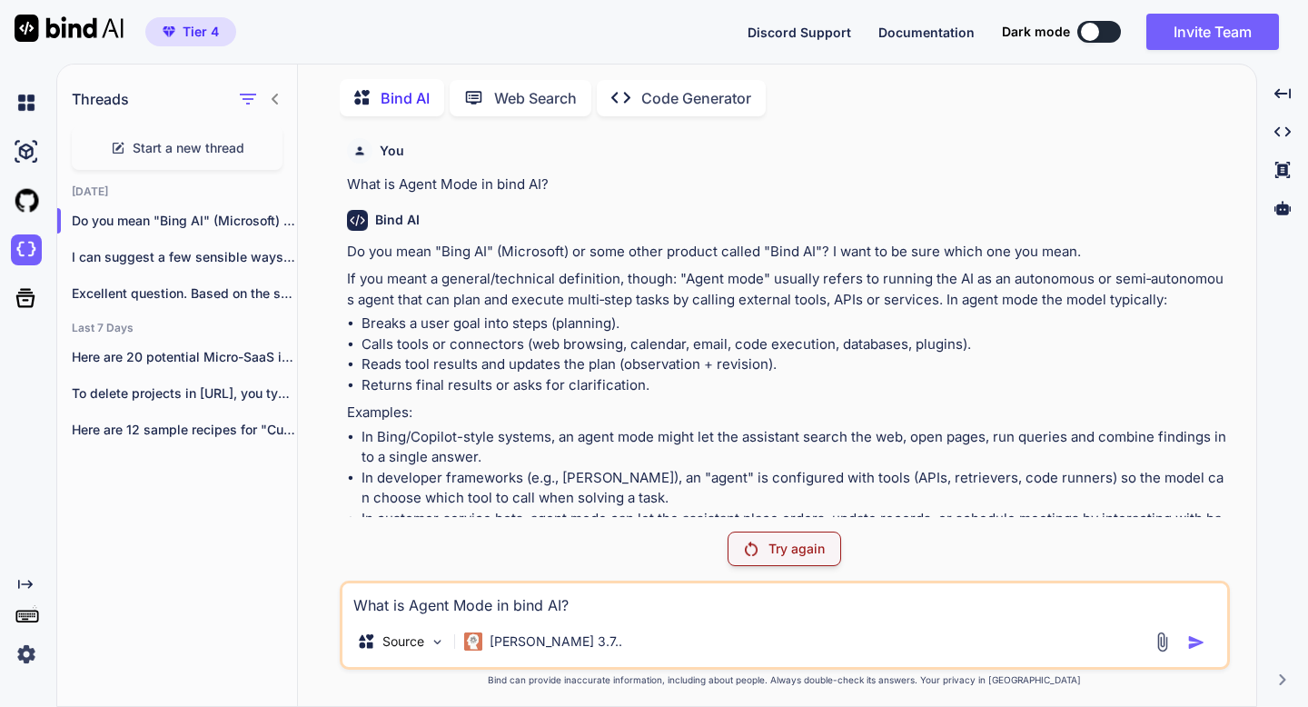
click at [416, 596] on textarea "What is Agent Mode in bind AI?" at bounding box center [785, 599] width 885 height 33
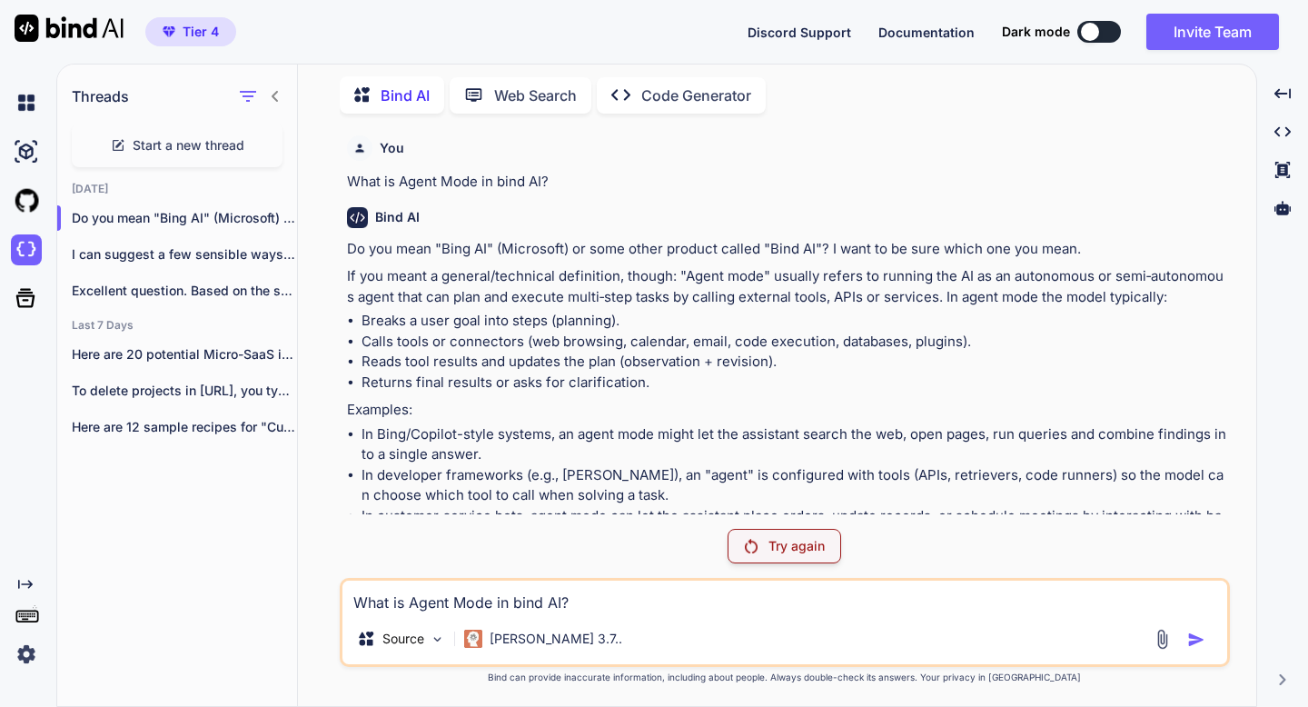
scroll to position [153, 0]
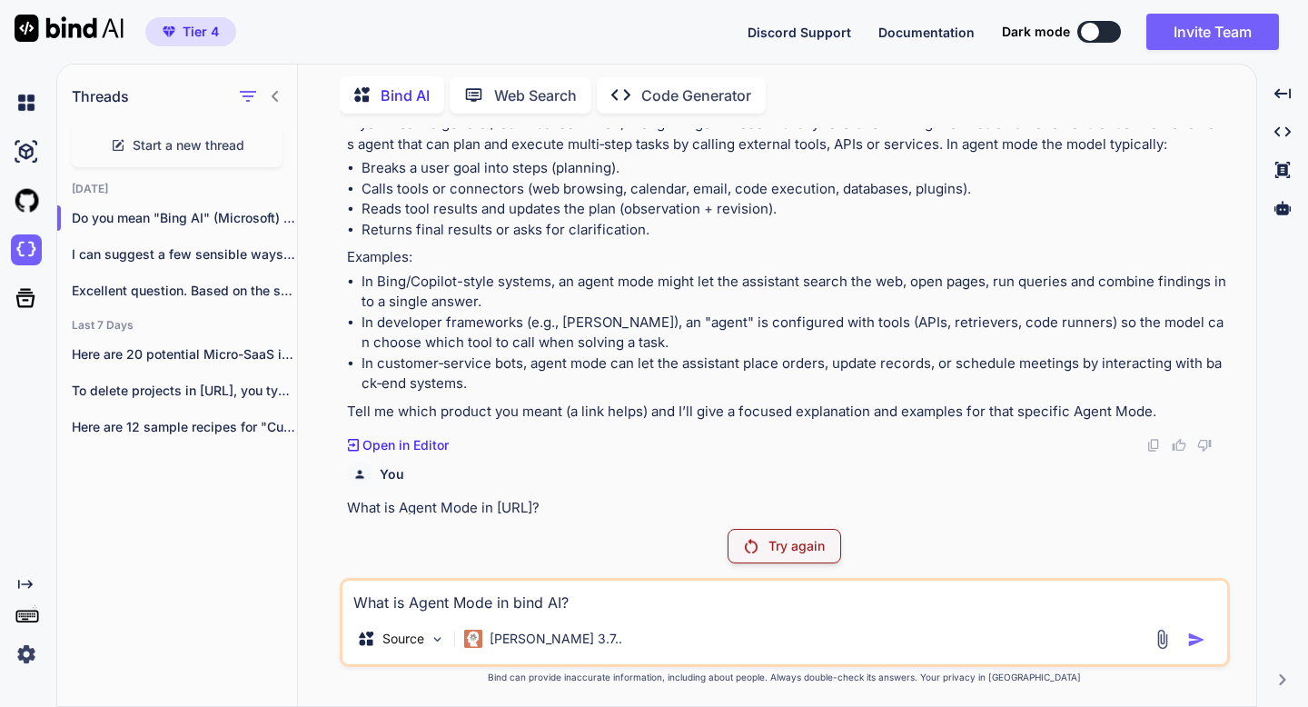
click at [416, 596] on textarea "What is Agent Mode in bind AI?" at bounding box center [785, 597] width 885 height 33
type textarea "x"
type textarea "W"
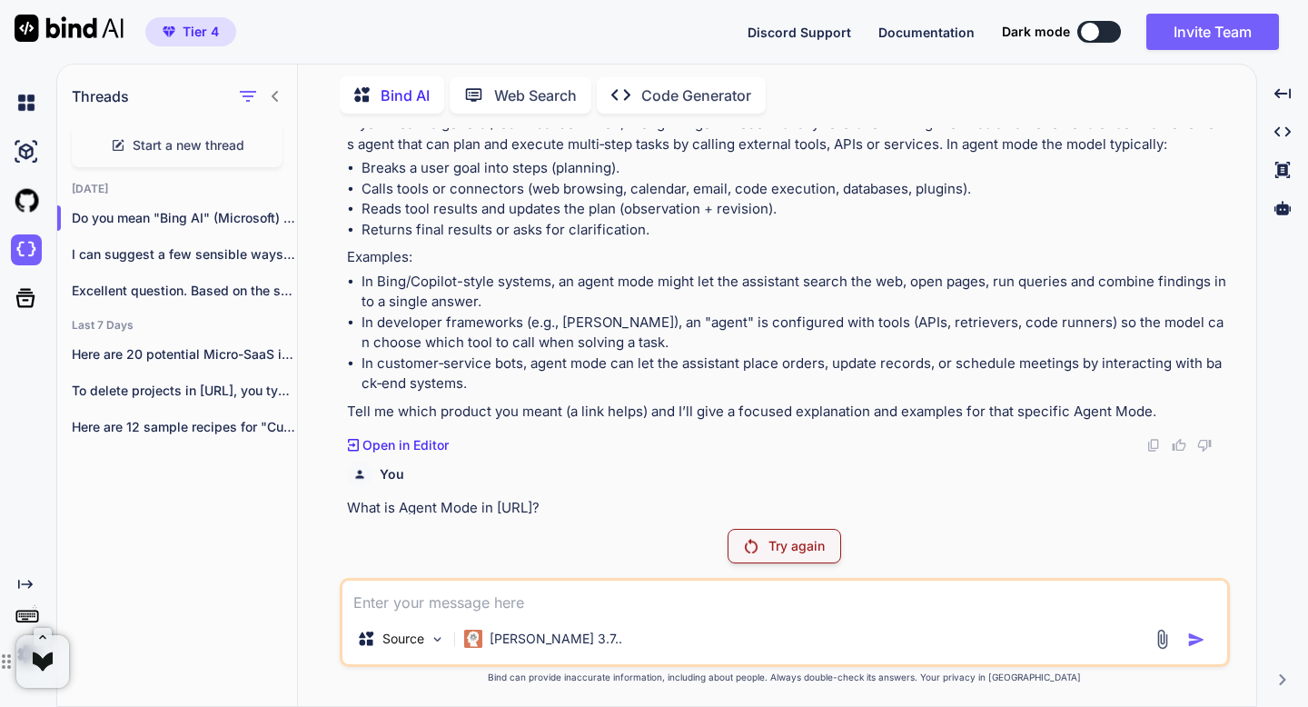
type textarea "x"
type textarea "Wh"
type textarea "x"
type textarea "Wha"
type textarea "x"
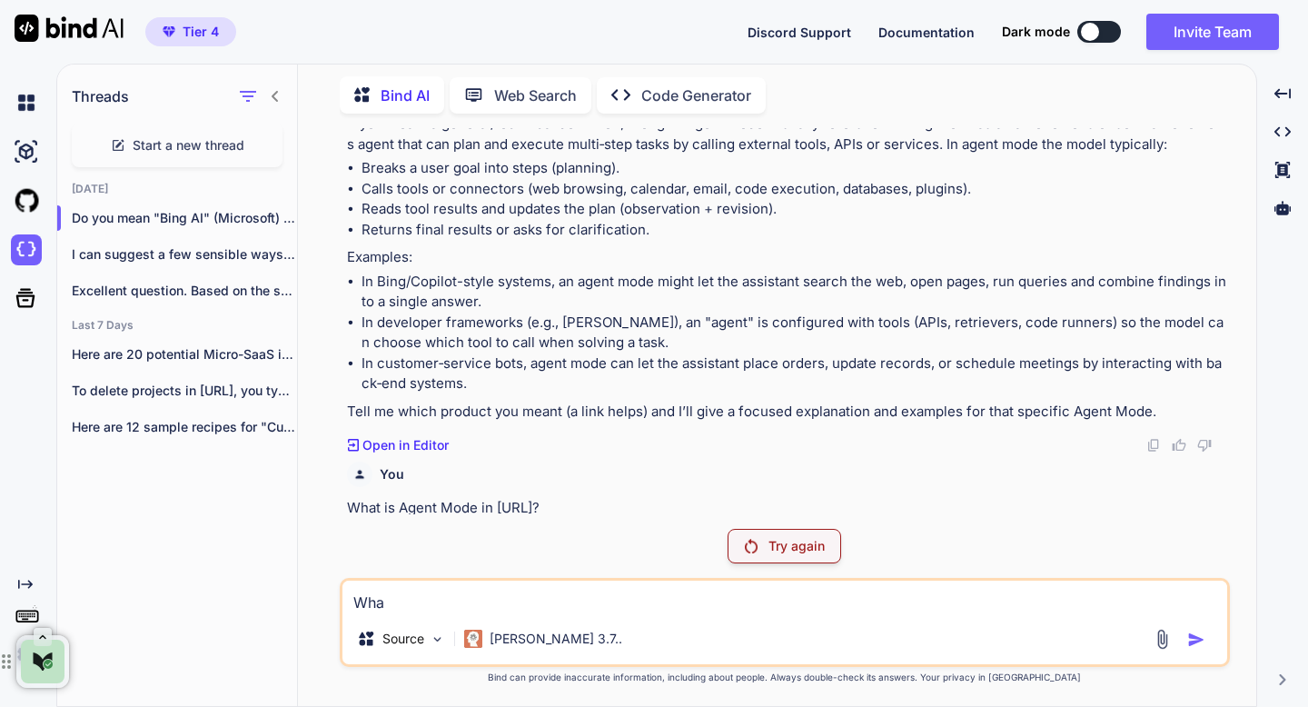
type textarea "Whay"
type textarea "x"
type textarea "Whay"
type textarea "x"
type textarea "Whay"
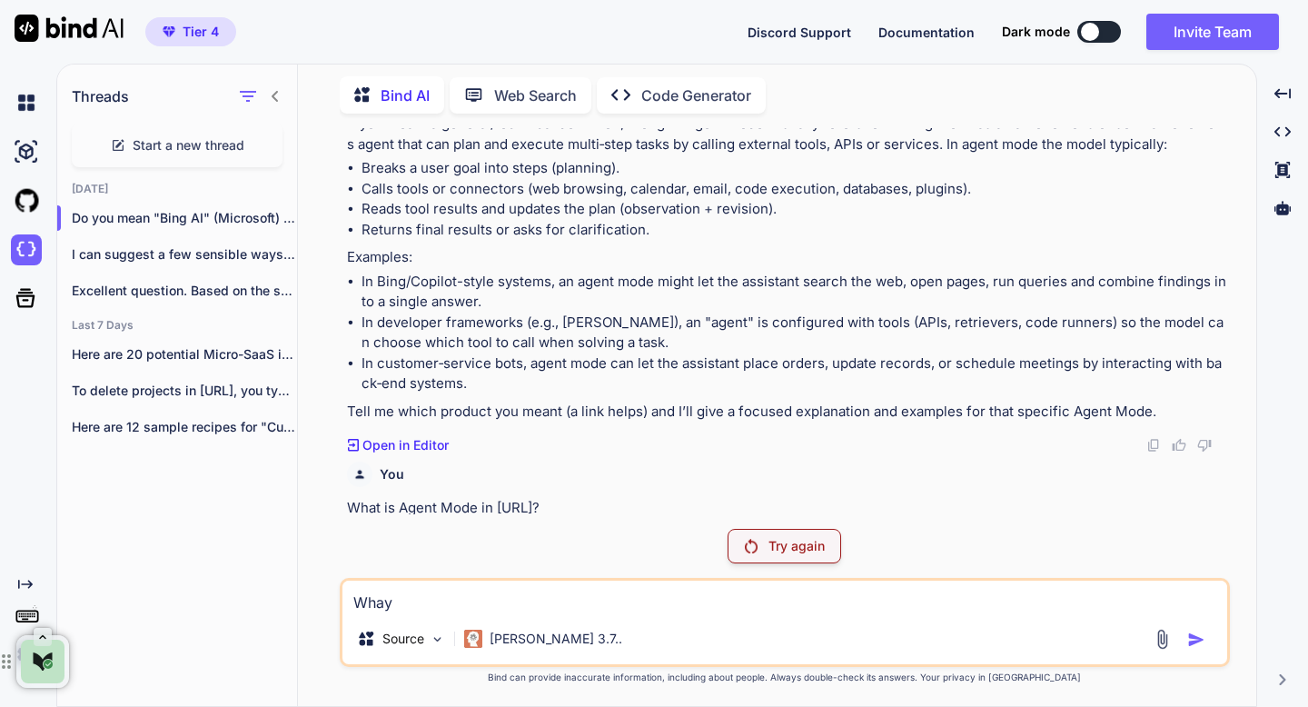
type textarea "x"
type textarea "Wha"
type textarea "x"
type textarea "Wh"
type textarea "x"
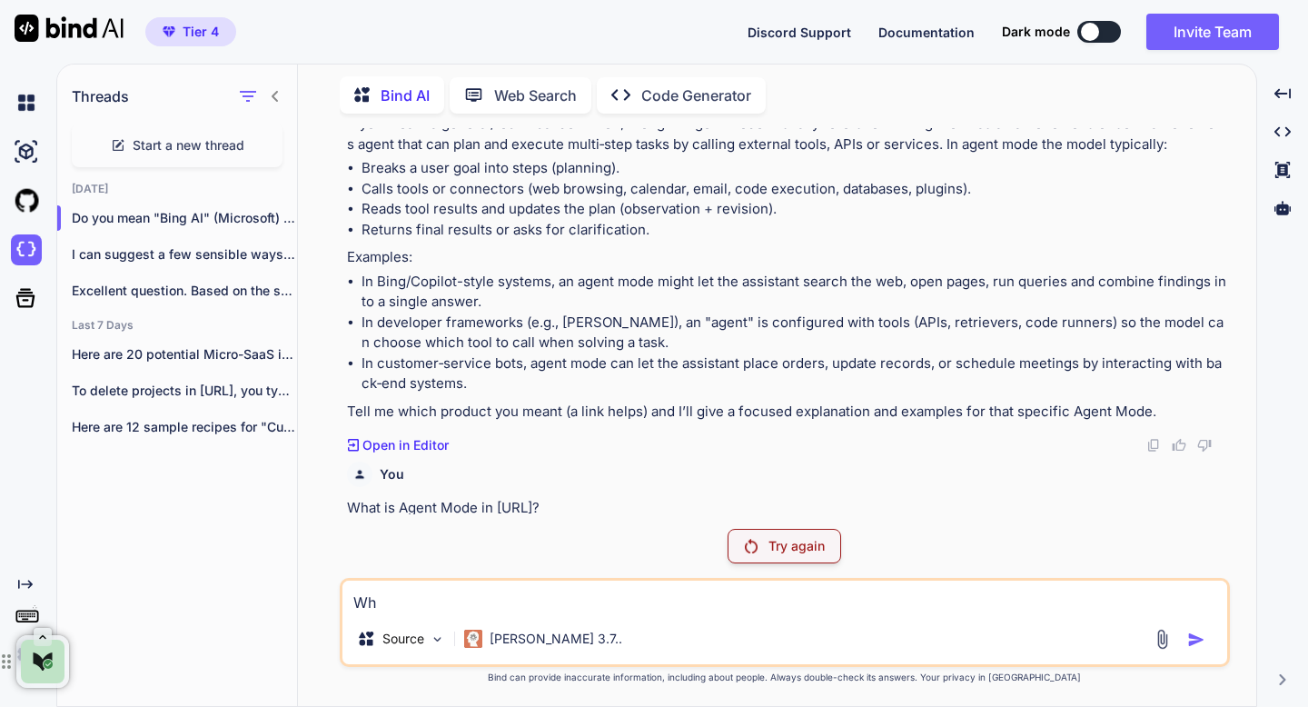
type textarea "Why"
type textarea "x"
type textarea "Why"
type textarea "x"
type textarea "Why d"
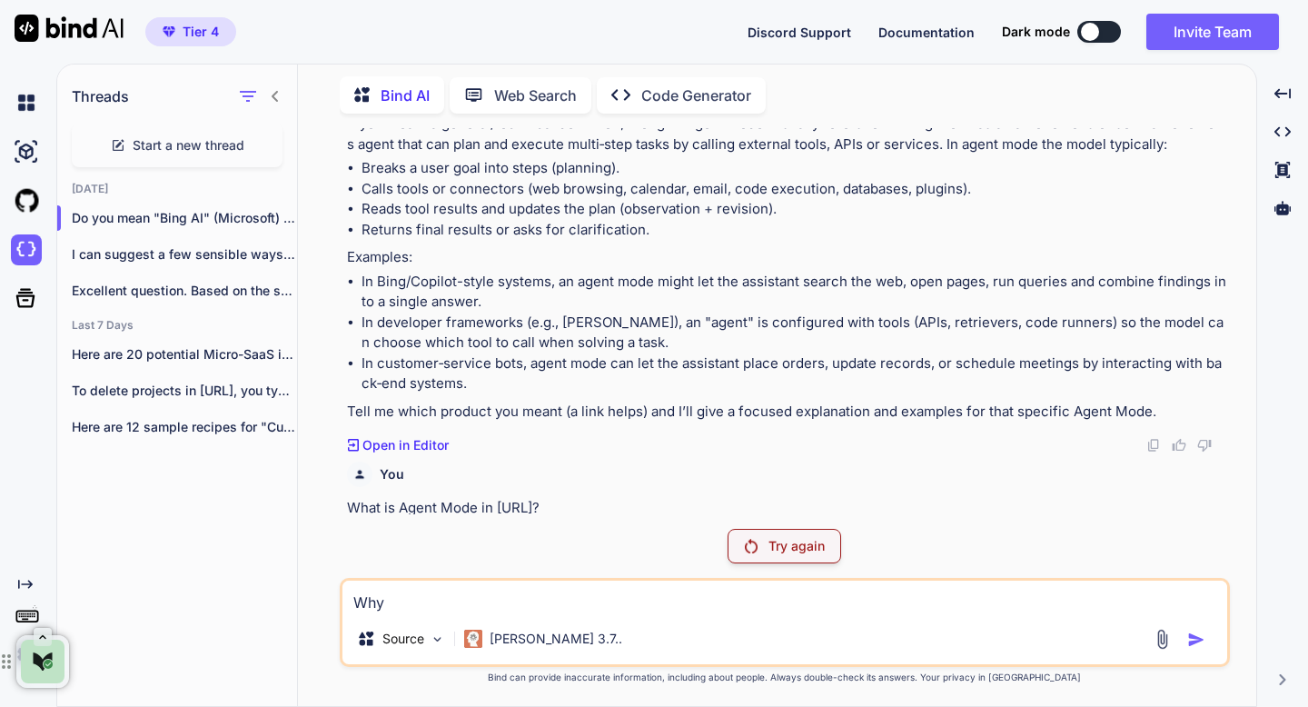
type textarea "x"
type textarea "Why do"
type textarea "x"
type textarea "Why do"
type textarea "x"
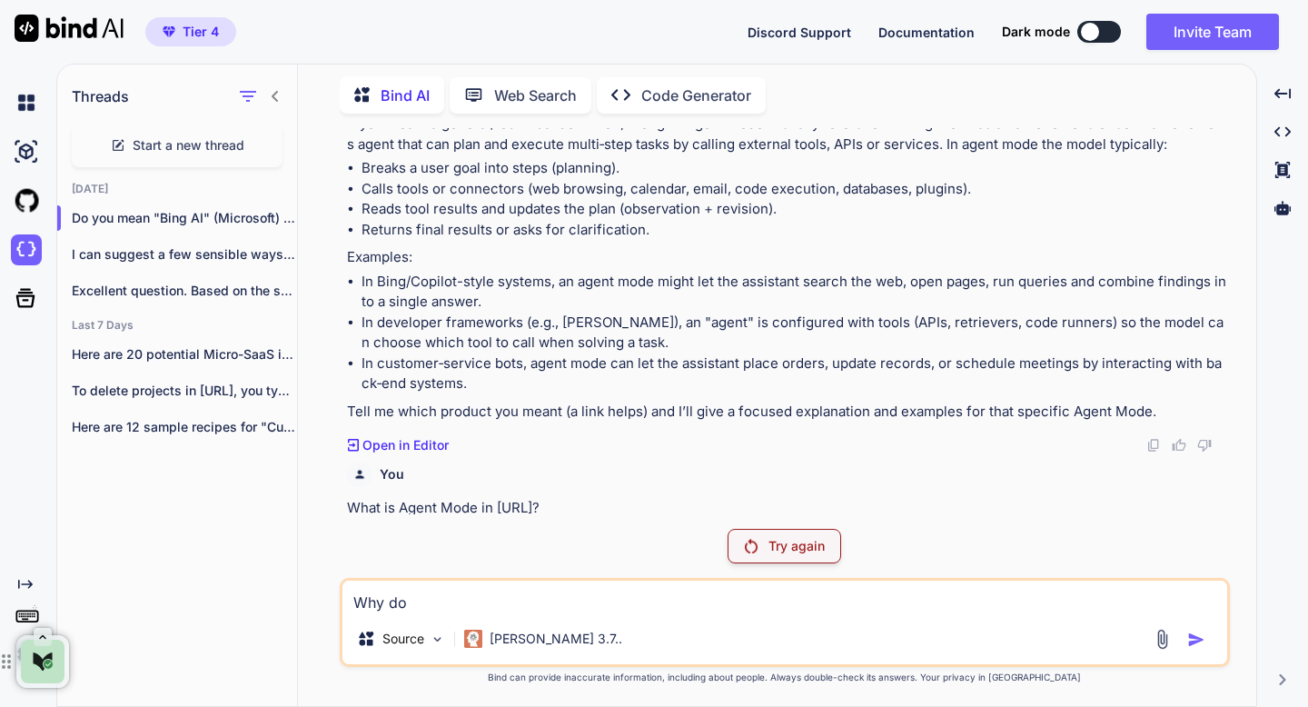
type textarea "Why do i"
type textarea "x"
type textarea "Why do i"
type textarea "x"
type textarea "Why do i k"
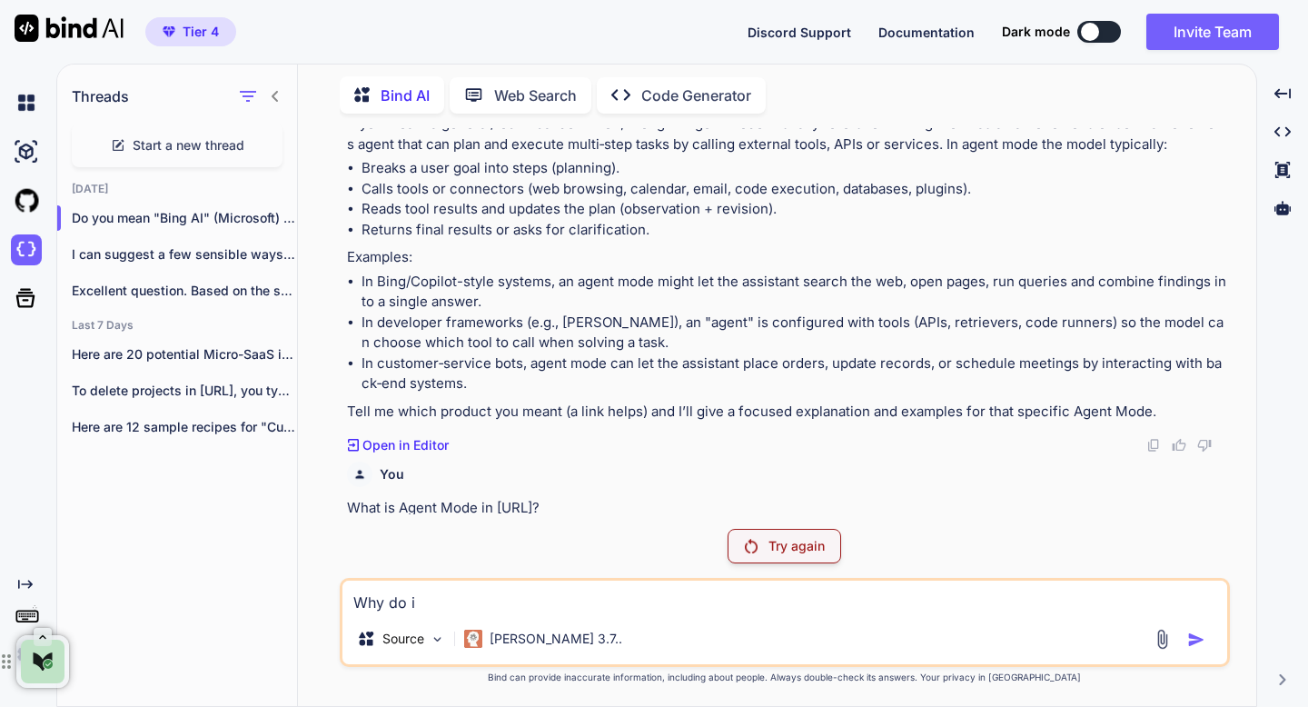
type textarea "x"
type textarea "Why do i ke"
type textarea "x"
type textarea "Why do i kee"
type textarea "x"
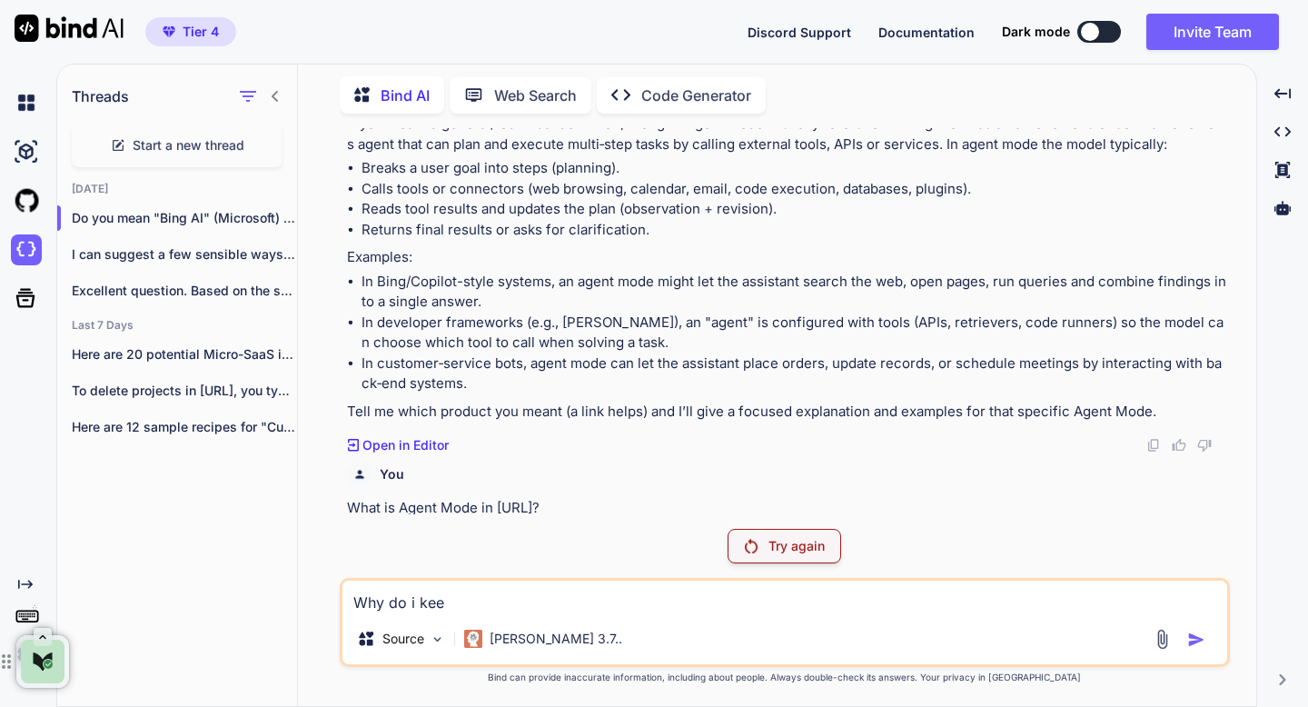
type textarea "Why do i keep"
type textarea "x"
type textarea "Why do i keep"
type textarea "x"
type textarea "Why do i keep g"
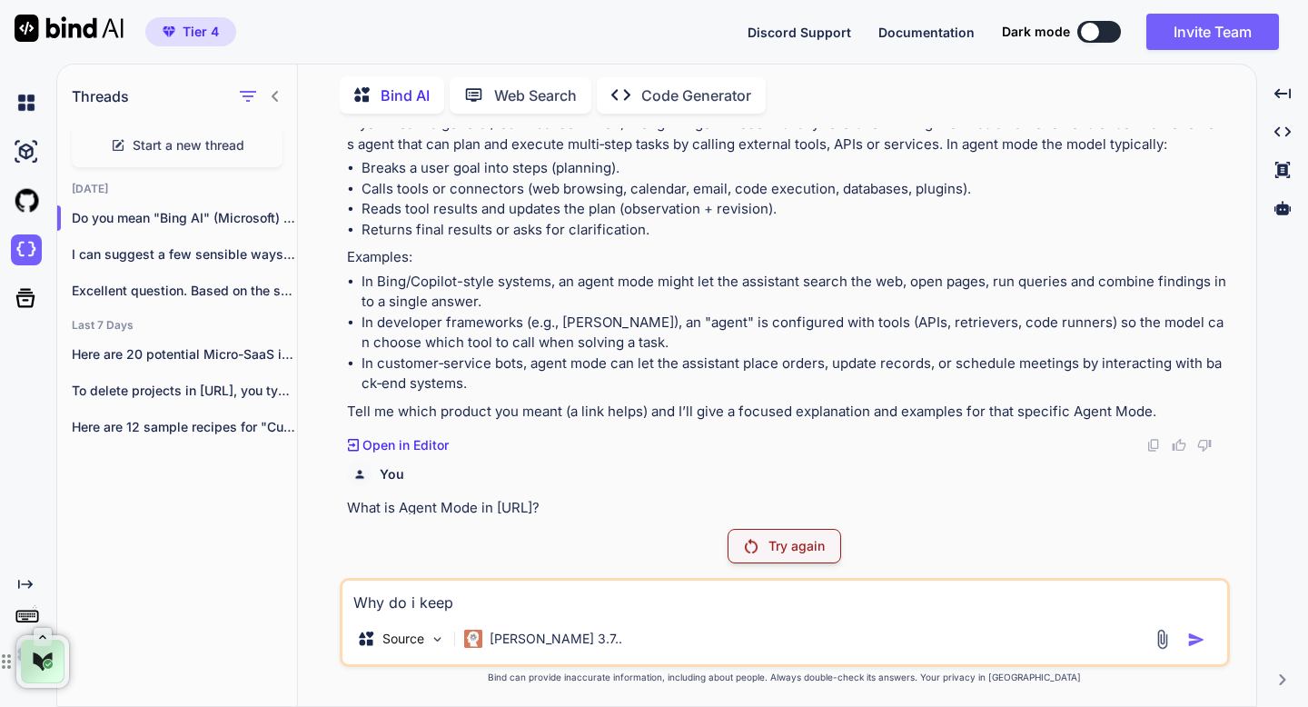
type textarea "x"
type textarea "Why do i keep ge"
type textarea "x"
type textarea "Why do i keep get"
type textarea "x"
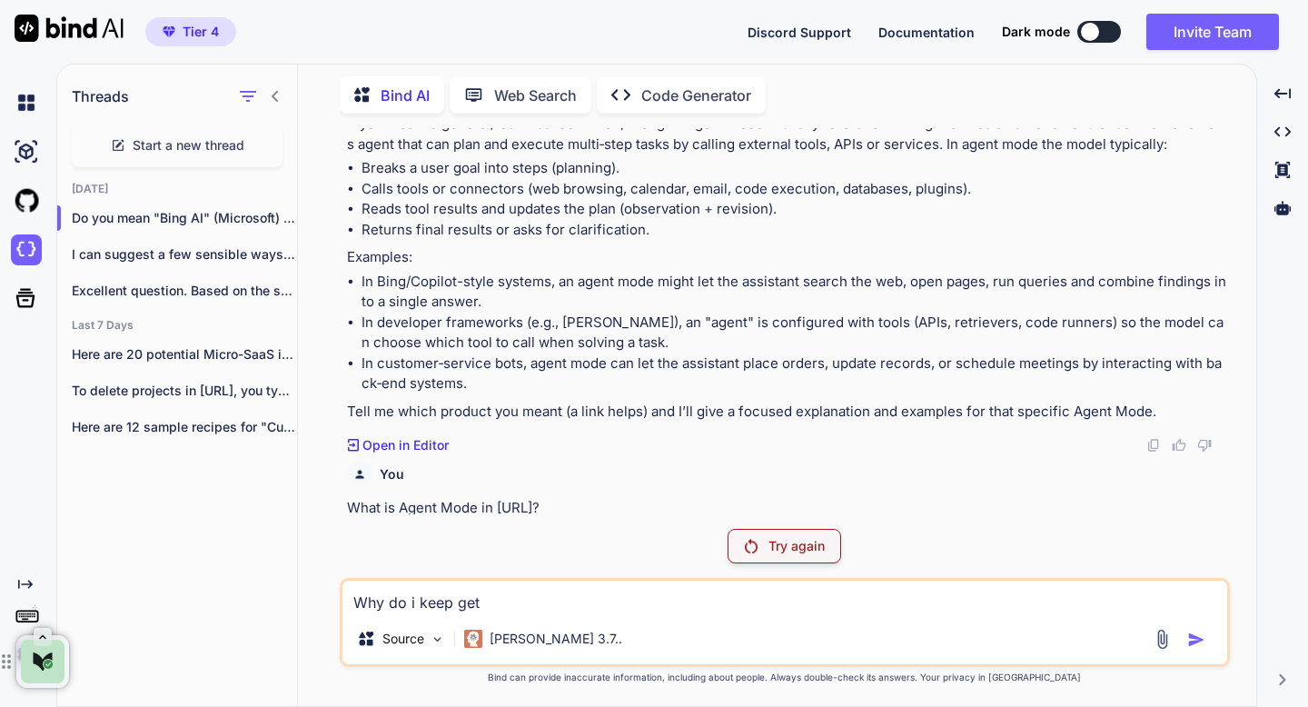
type textarea "Why do i keep gett"
type textarea "x"
type textarea "Why do i keep getti"
type textarea "x"
type textarea "Why do i keep gettin"
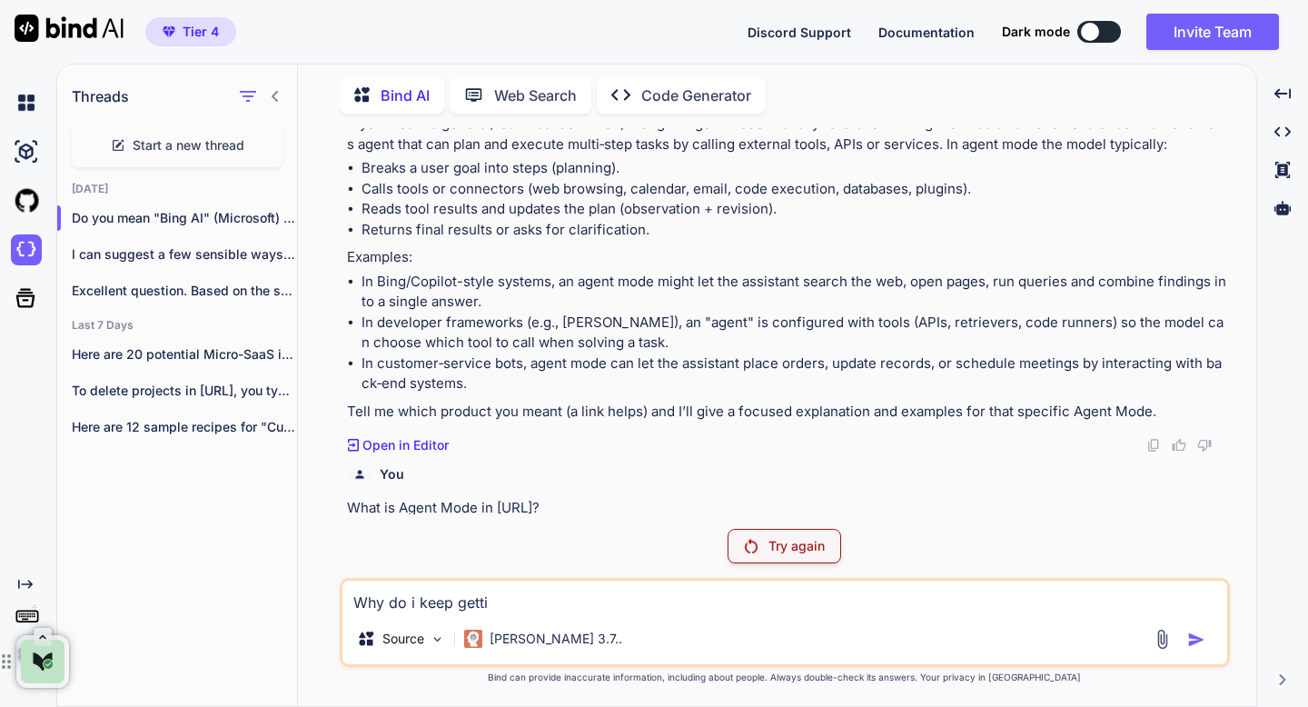
type textarea "x"
type textarea "Why do i keep getting"
type textarea "x"
type textarea "Why do i keep getting"
type textarea "x"
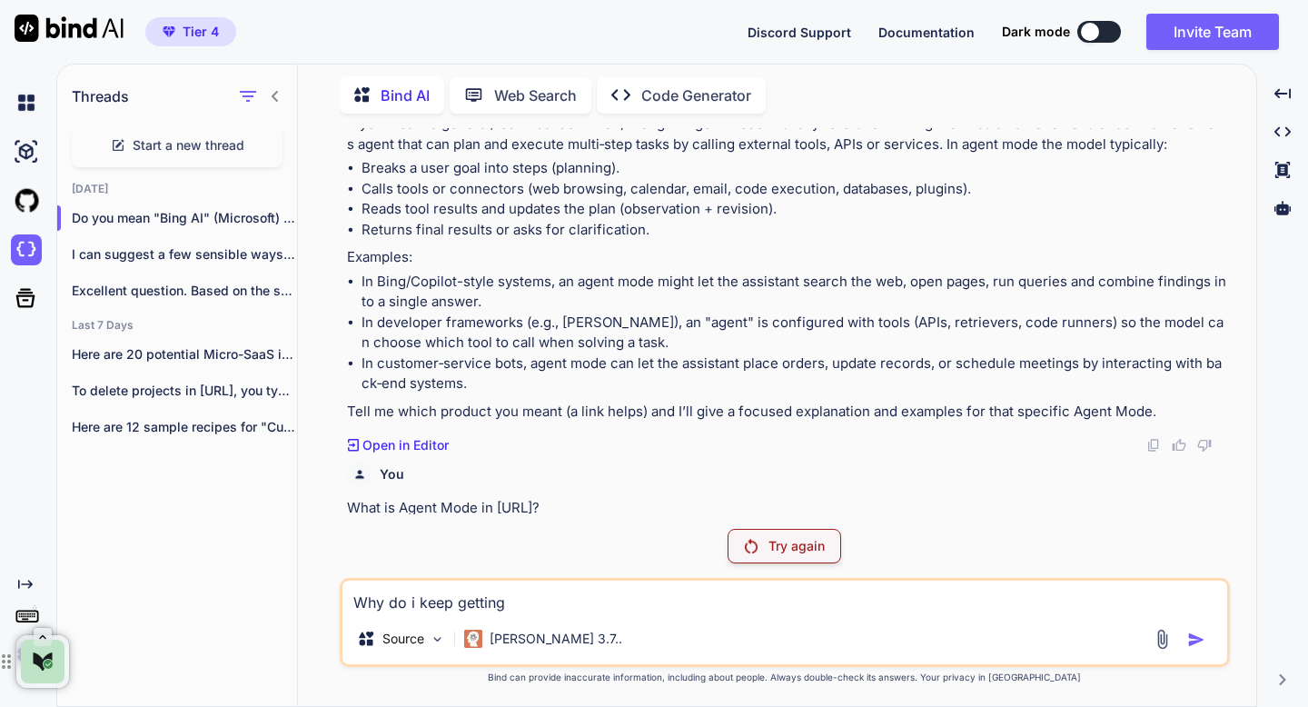
paste textarea "Unable to connect to port 3000 No server listening on port 3000. Try to: Start …"
type textarea "Why do i keep getting Unable to connect to port 3000 No server listening on por…"
type textarea "x"
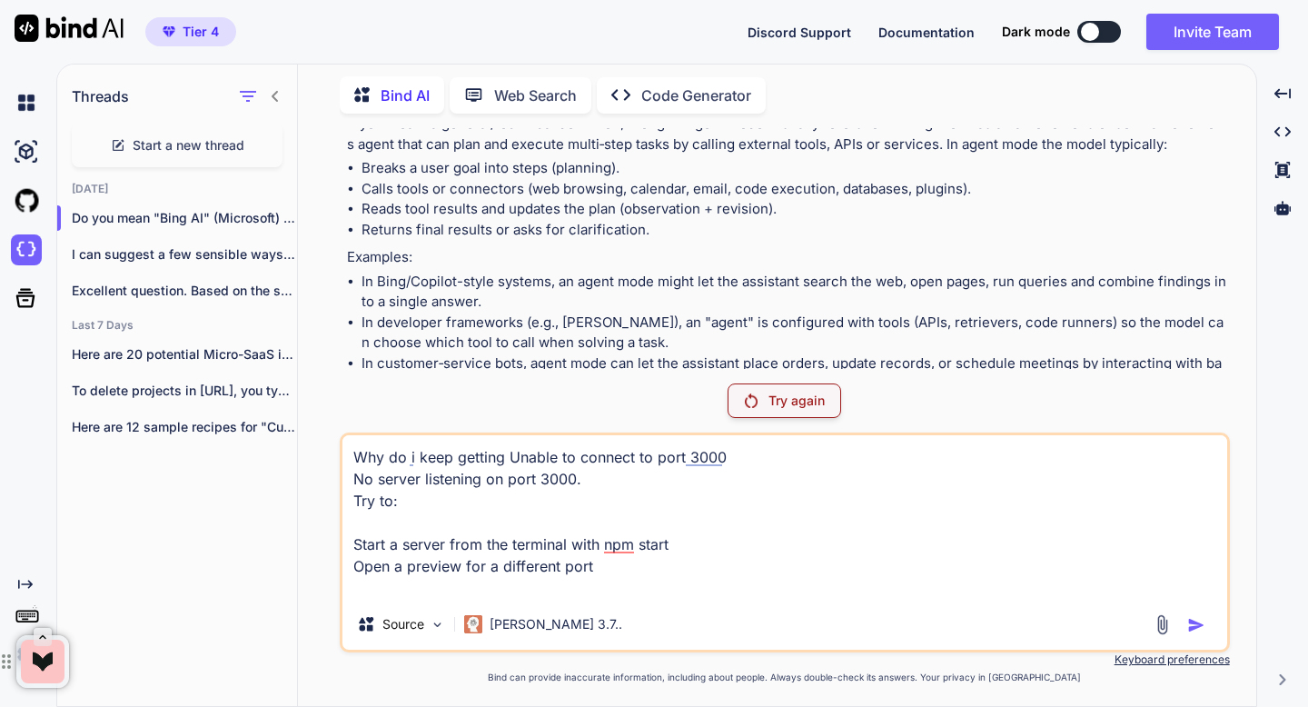
click at [669, 580] on textarea "Why do i keep getting Unable to connect to port 3000 No server listening on por…" at bounding box center [785, 517] width 885 height 164
type textarea "Why do i keep getting Unable to connect to port 3000 No server listening on por…"
type textarea "x"
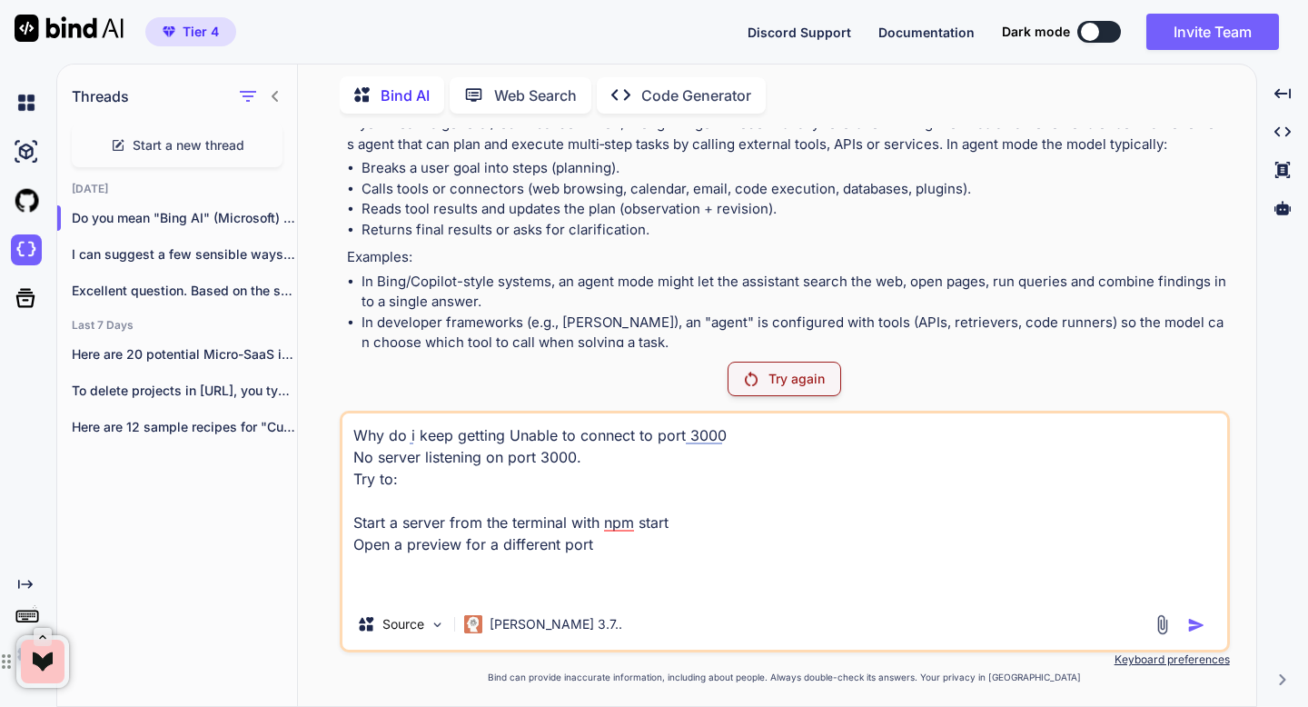
type textarea "Why do i keep getting Unable to connect to port 3000 No server listening on por…"
type textarea "x"
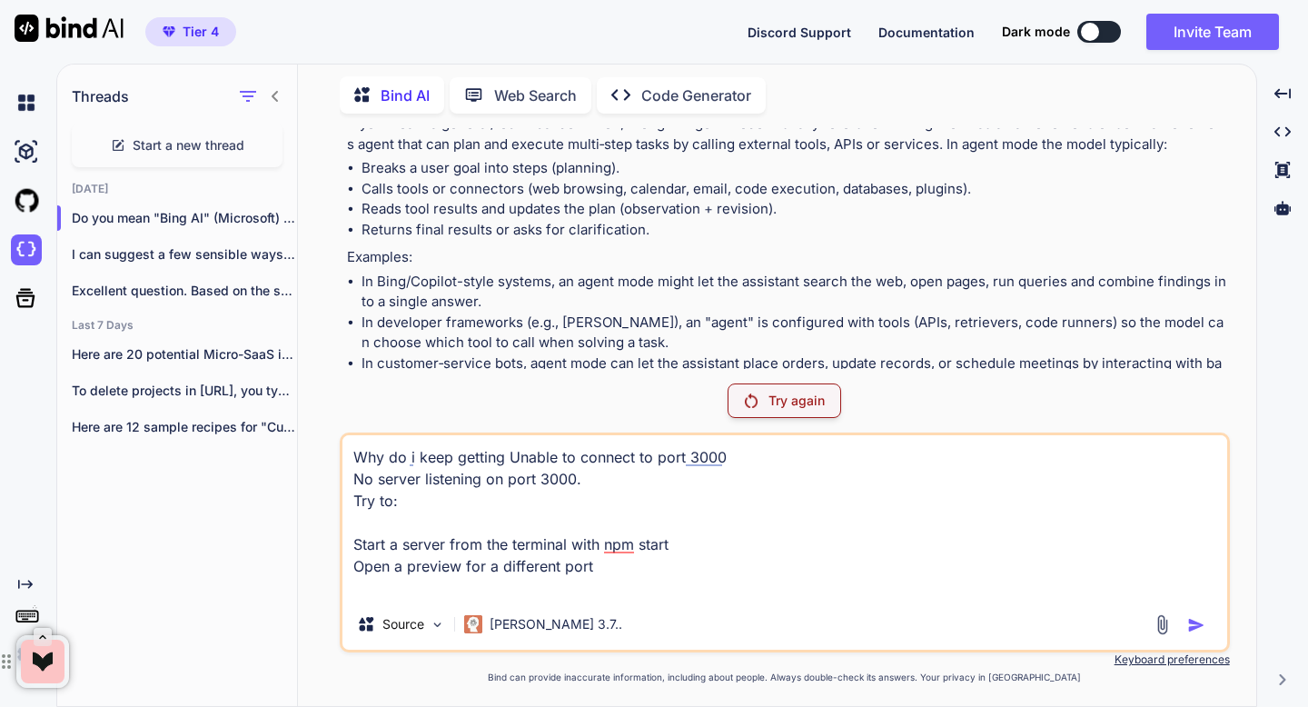
type textarea "Why do i keep getting Unable to connect to port 3000 No server listening on por…"
type textarea "x"
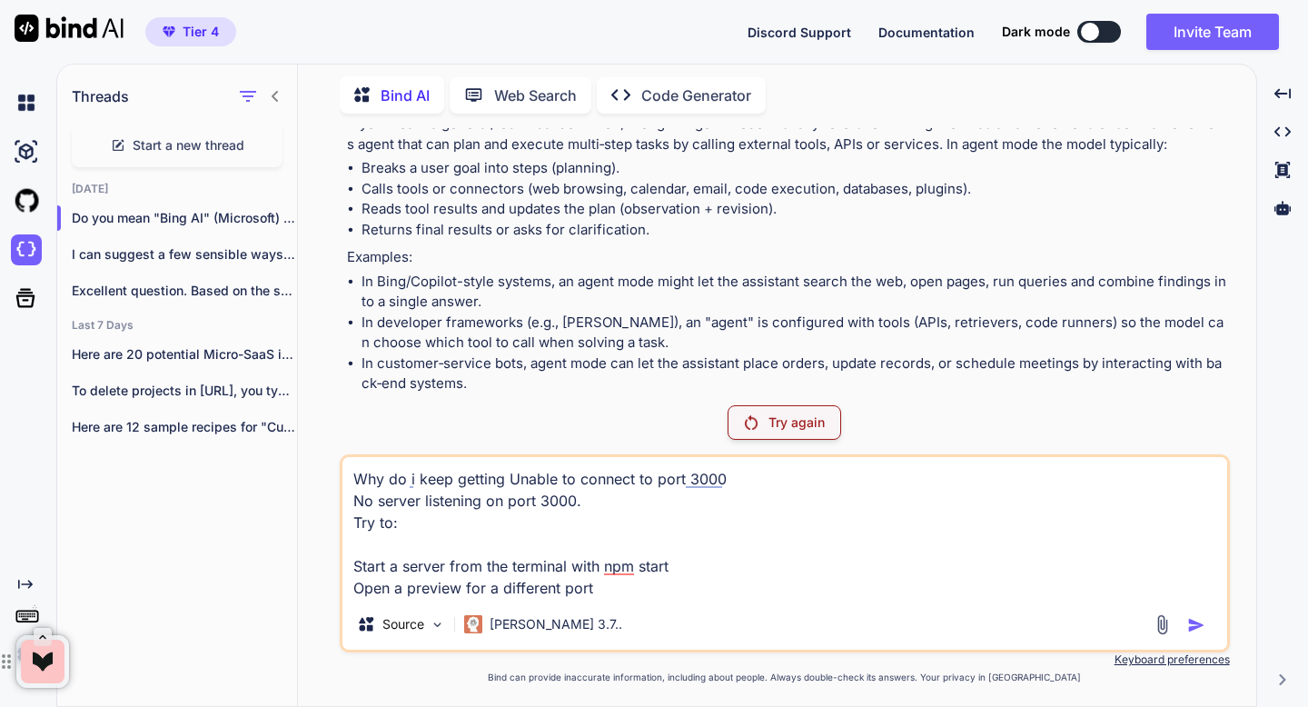
type textarea "Why do i keep getting Unable to connect to port 3000 No server listening on por…"
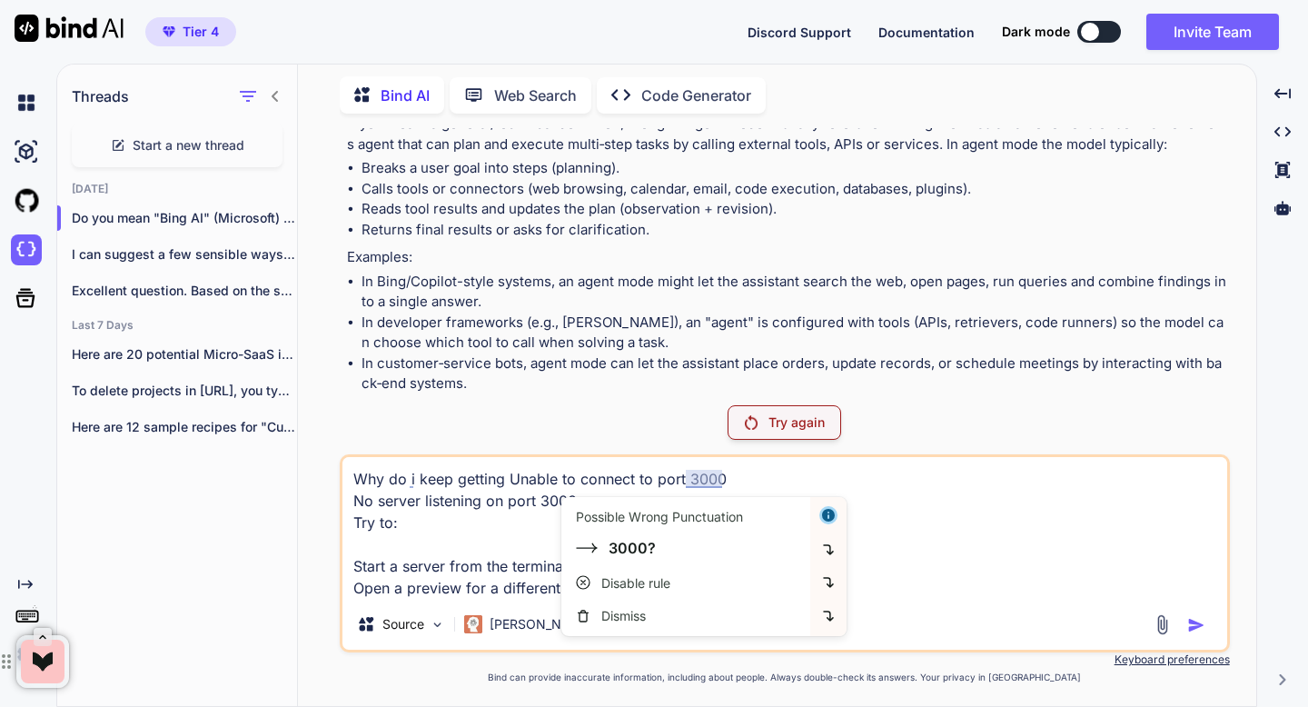
click at [748, 430] on div "Try again" at bounding box center [785, 422] width 114 height 35
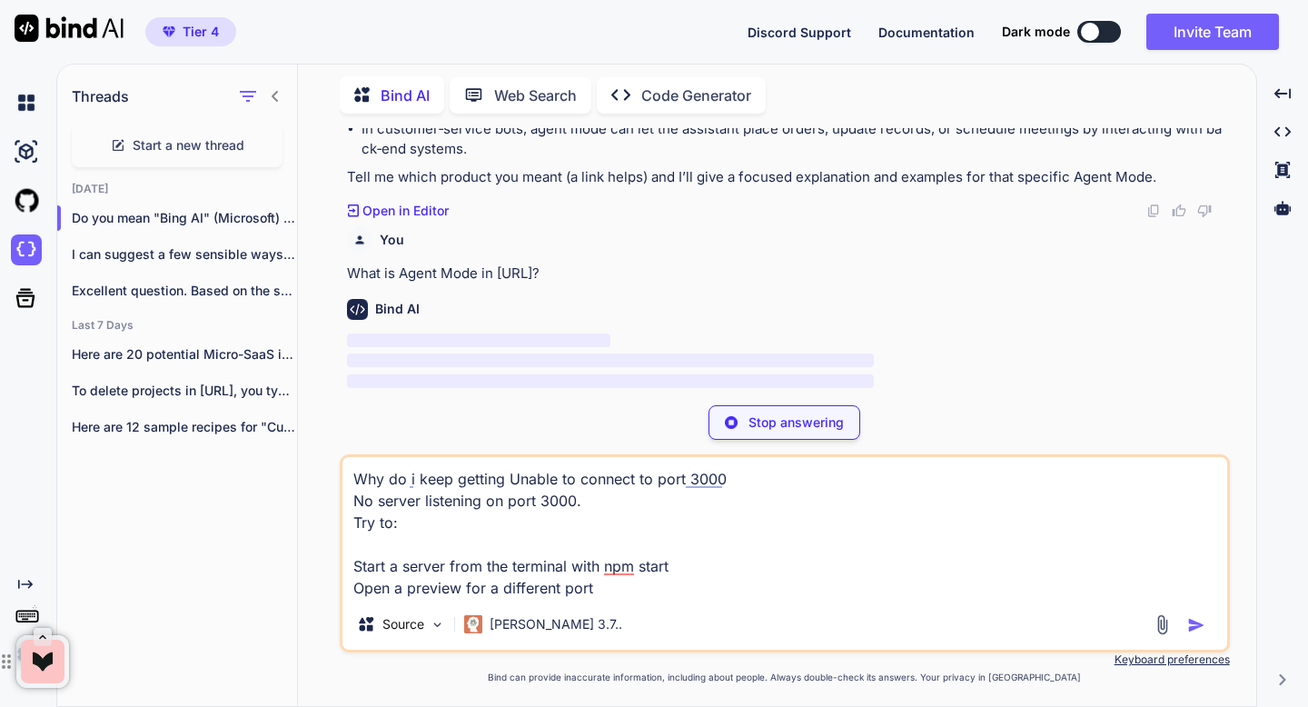
scroll to position [408, 0]
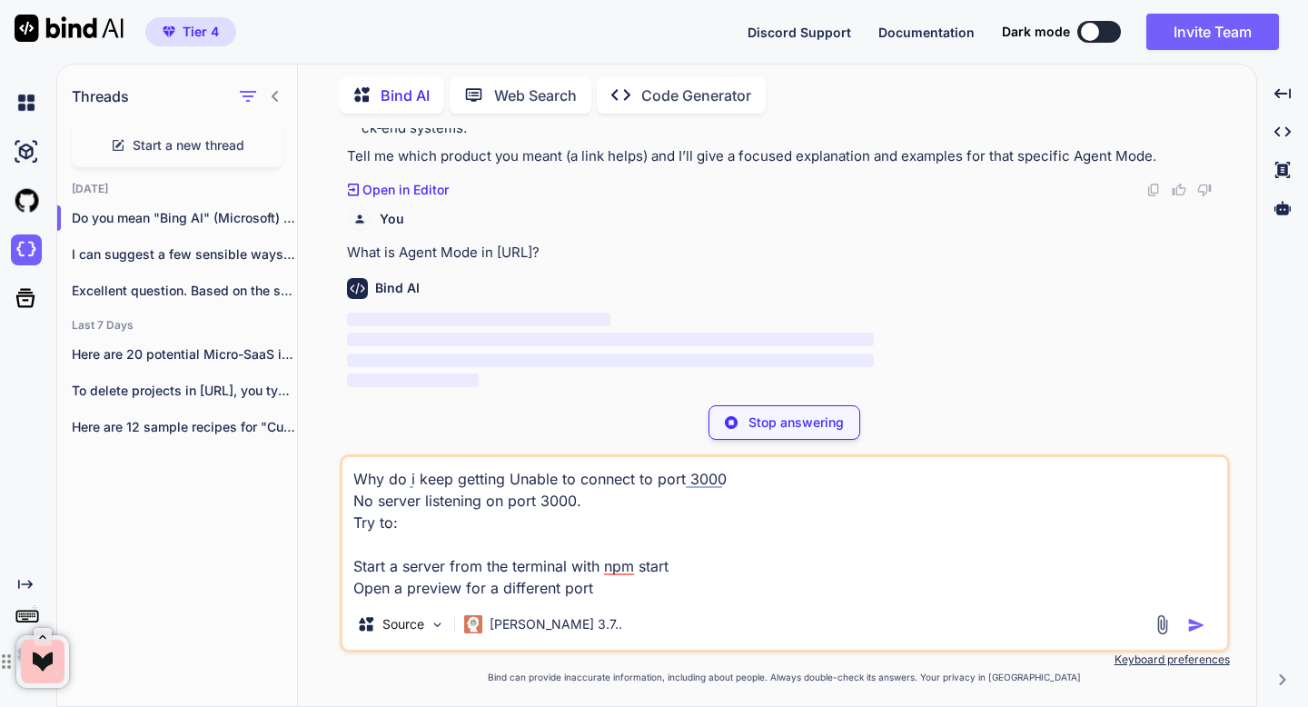
type textarea "x"
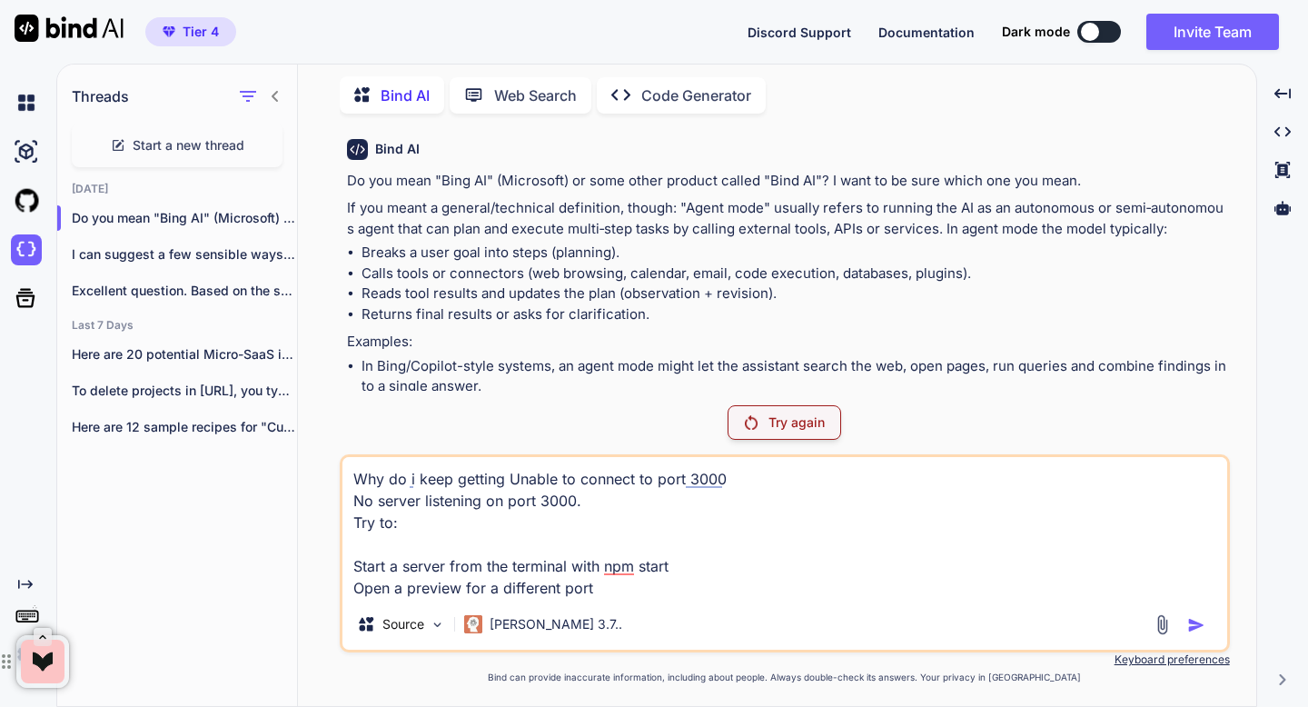
scroll to position [64, 0]
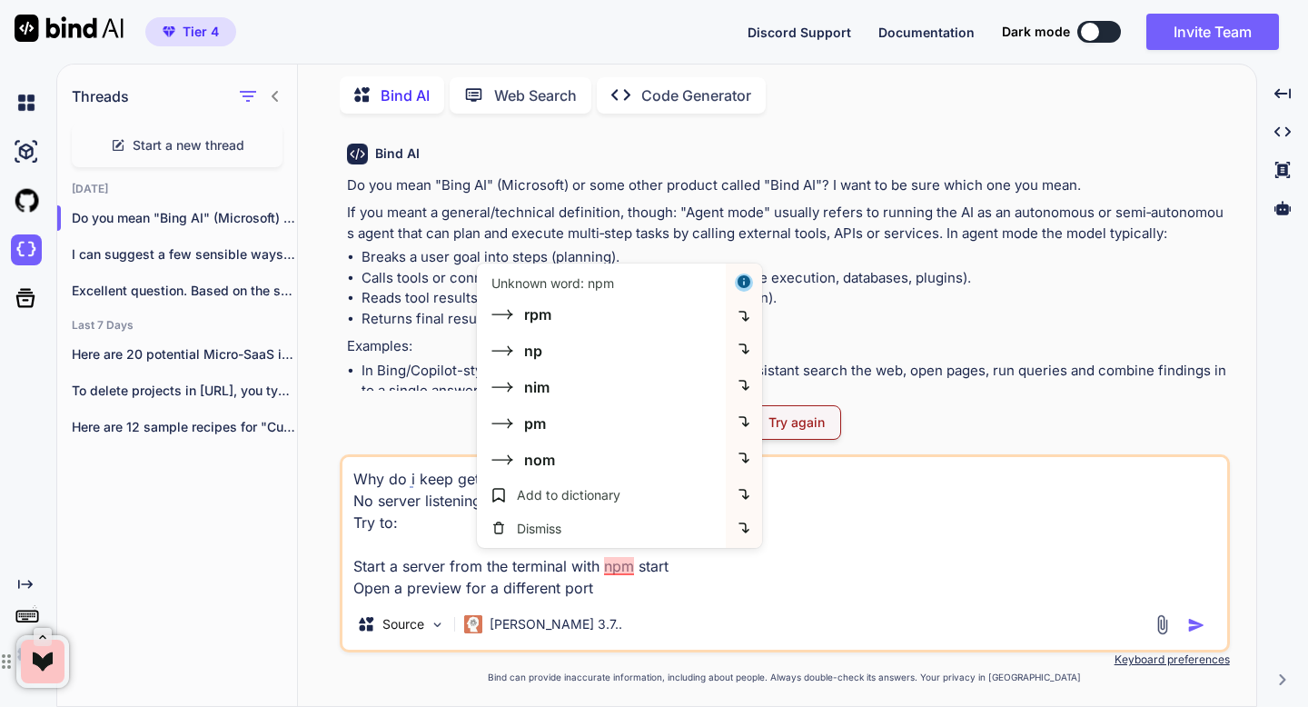
click at [611, 589] on textarea "Why do i keep getting Unable to connect to port 3000 No server listening on por…" at bounding box center [785, 528] width 885 height 142
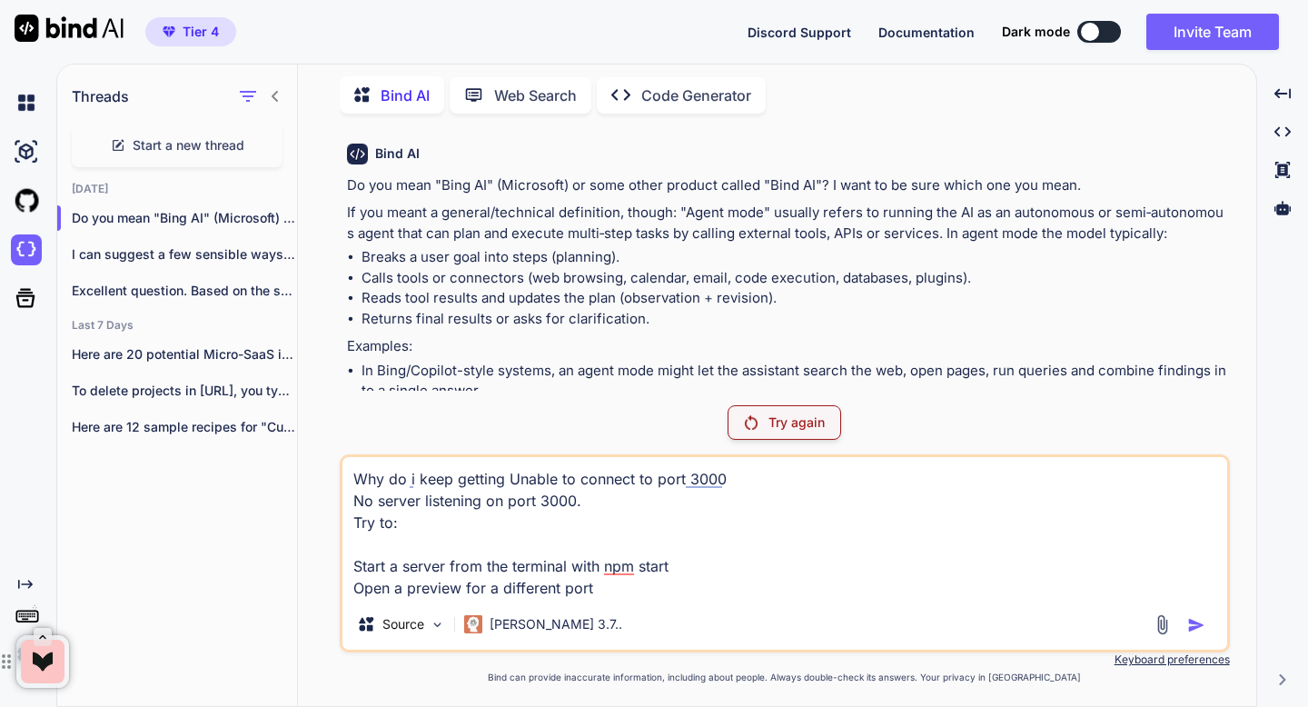
click at [544, 505] on textarea "Why do i keep getting Unable to connect to port 3000 No server listening on por…" at bounding box center [785, 528] width 885 height 142
drag, startPoint x: 602, startPoint y: 592, endPoint x: 291, endPoint y: 462, distance: 338.0
click at [291, 462] on div "Threads Start a new thread Today Do you mean "Bing AI" (Microsoft) or som... I …" at bounding box center [656, 384] width 1199 height 644
type textarea "x"
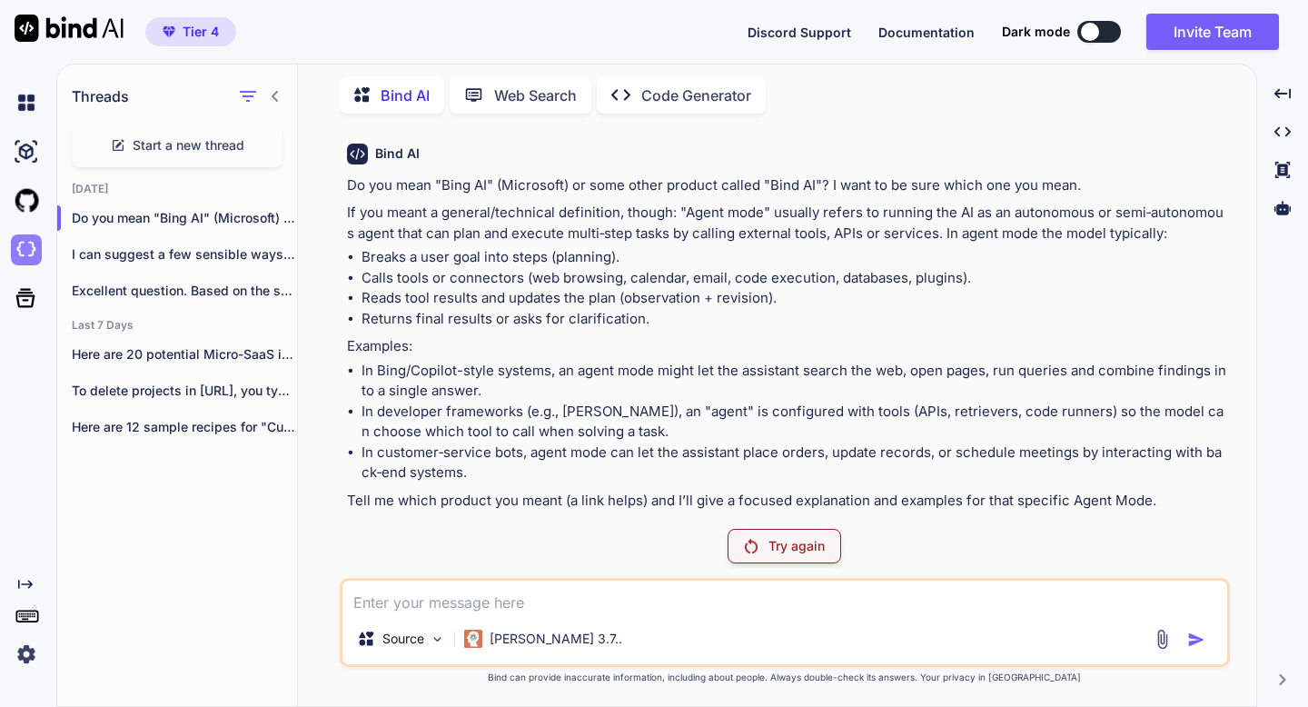
click at [27, 252] on img at bounding box center [26, 249] width 31 height 31
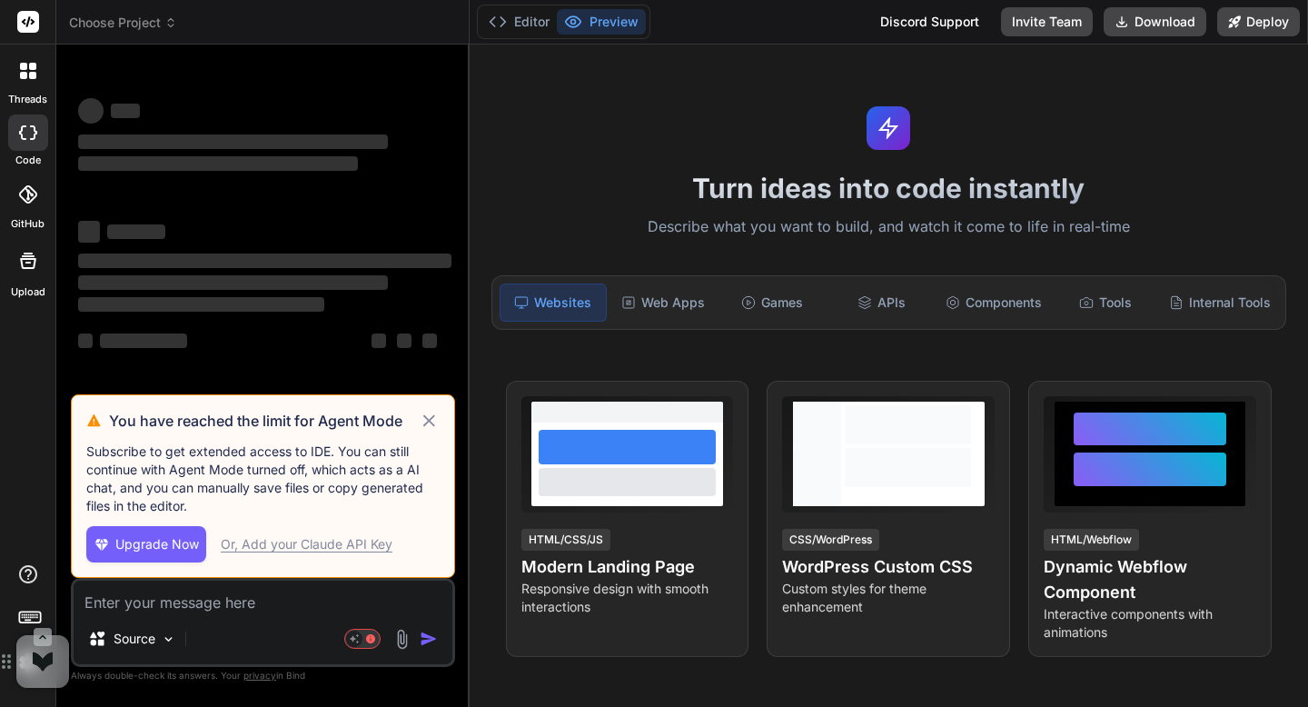
click at [427, 424] on icon at bounding box center [429, 421] width 21 height 22
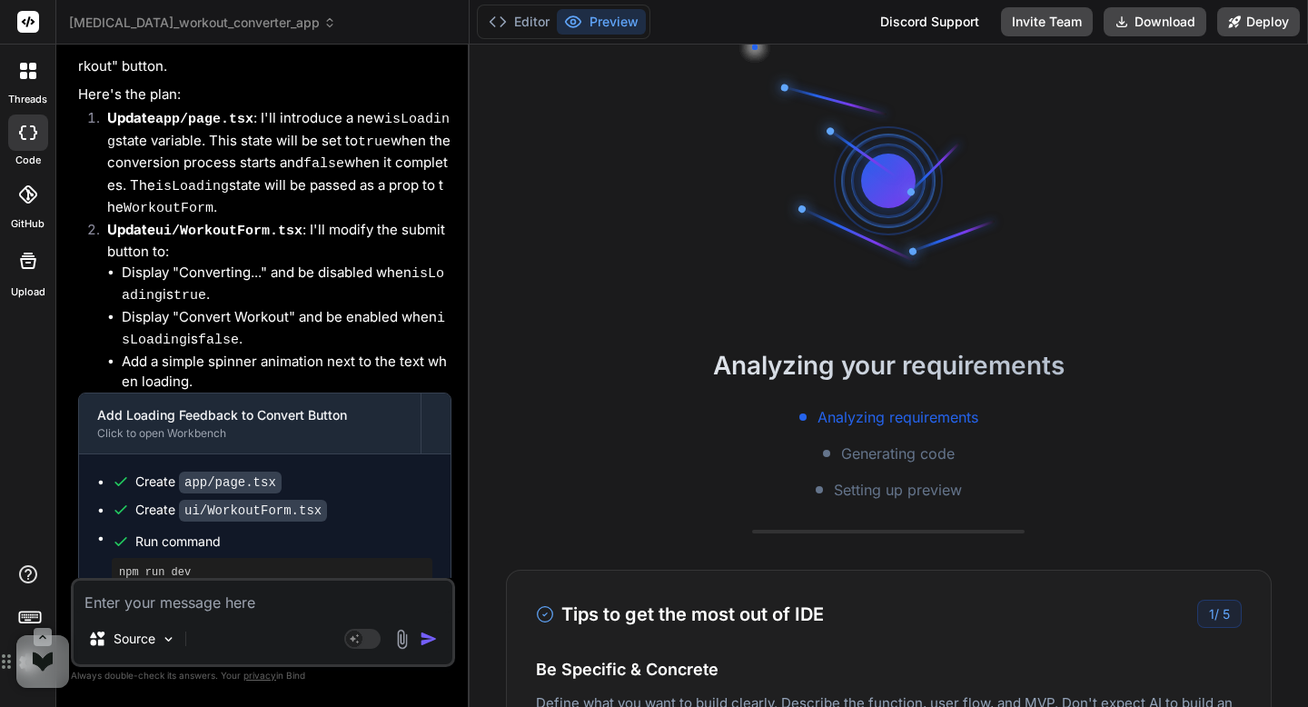
scroll to position [4911, 0]
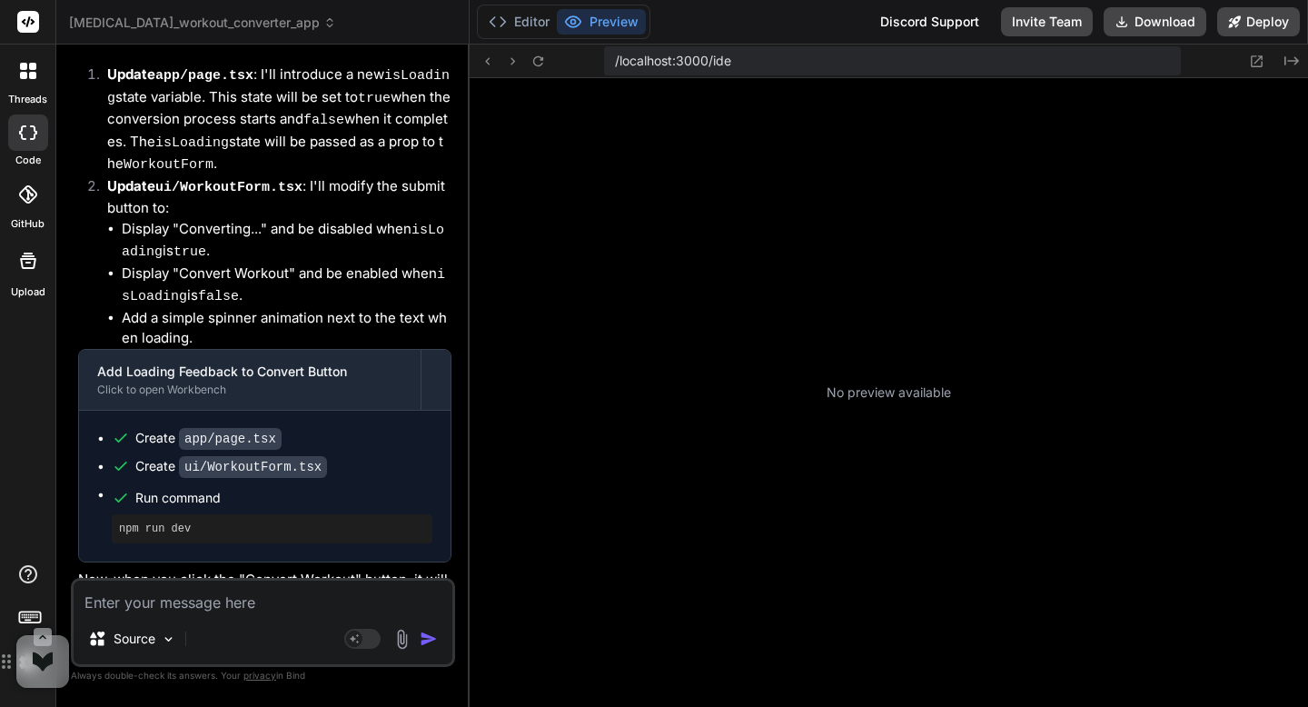
type textarea "x"
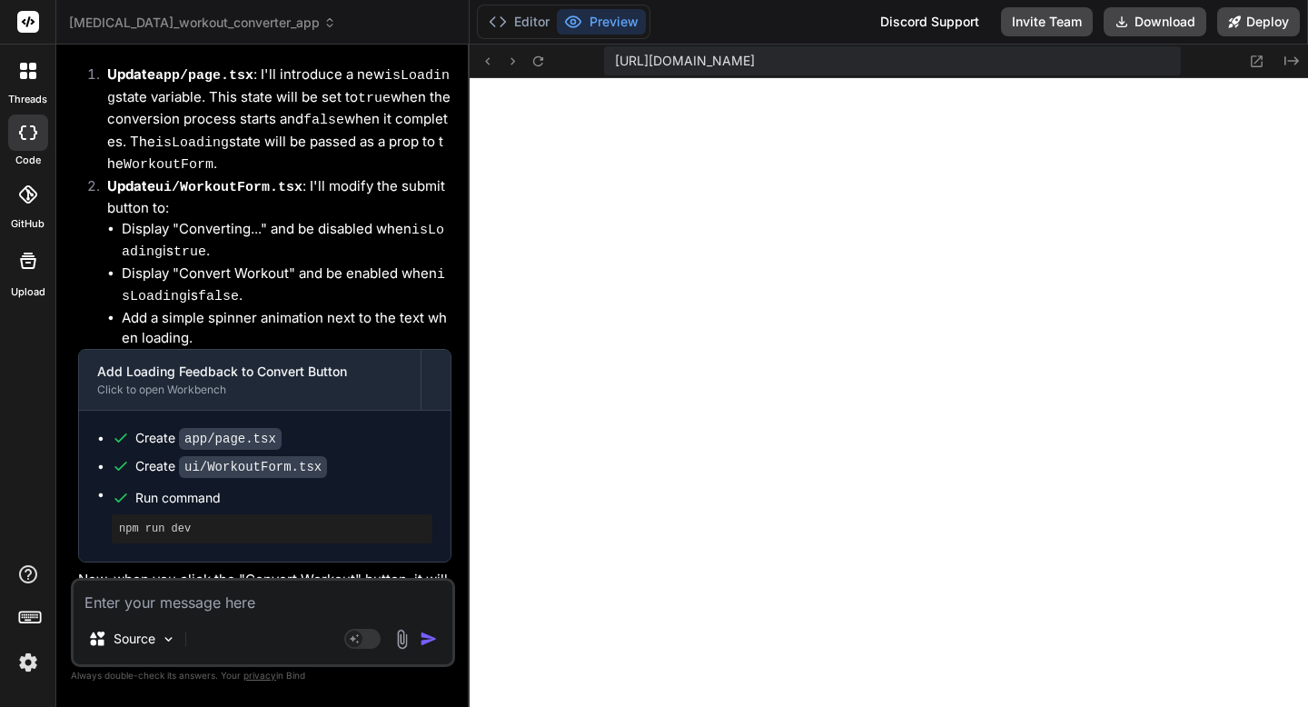
scroll to position [863, 0]
click at [545, 61] on icon at bounding box center [538, 61] width 15 height 15
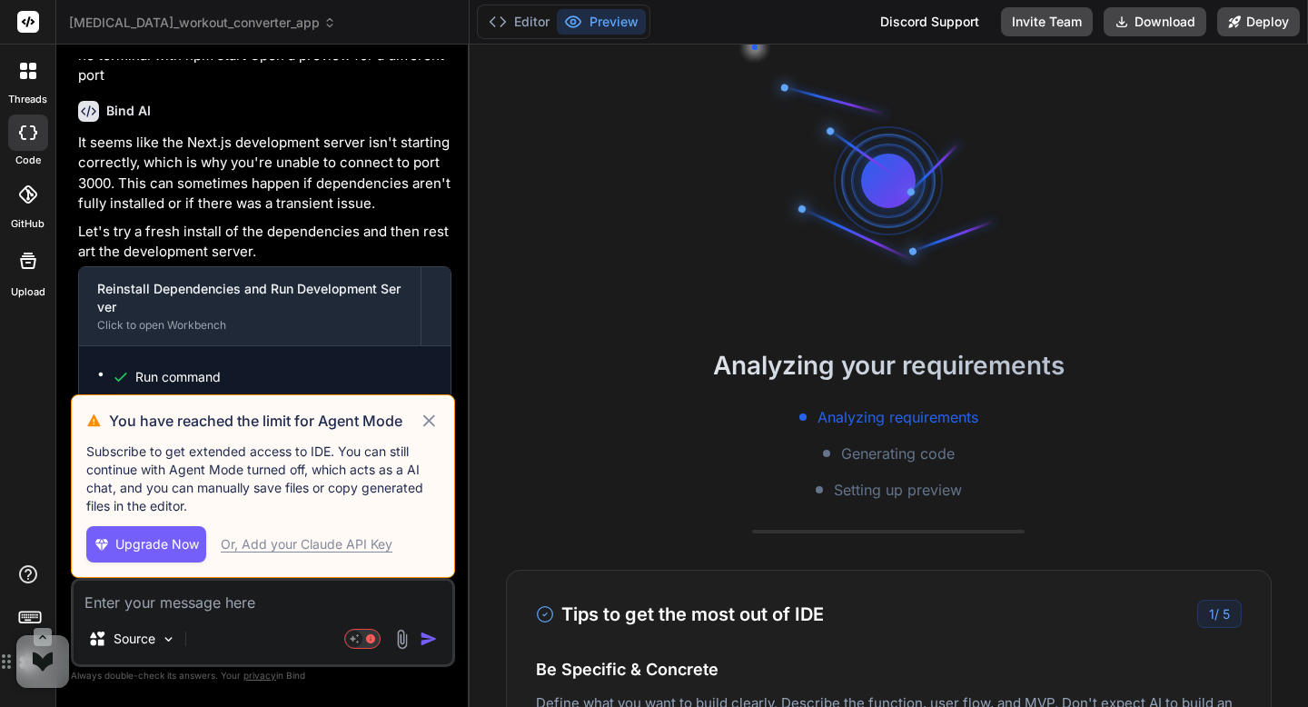
scroll to position [4143, 0]
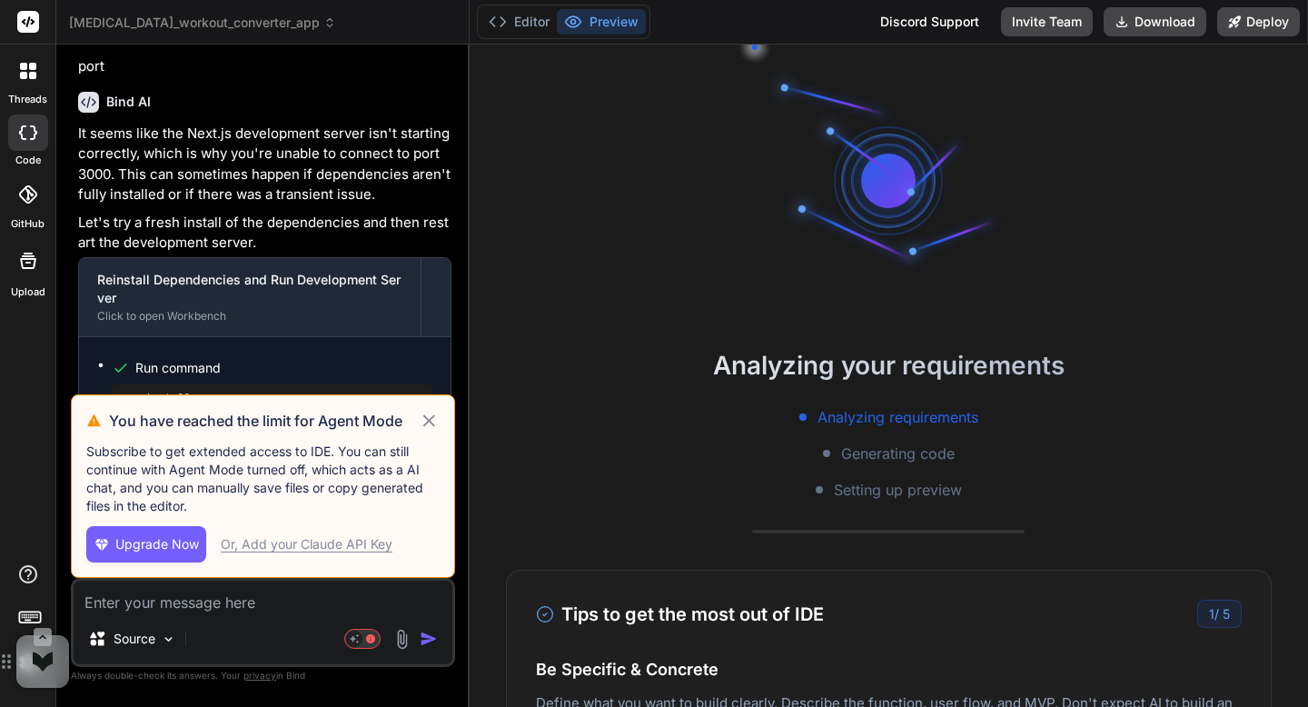
click at [425, 423] on icon at bounding box center [429, 421] width 21 height 22
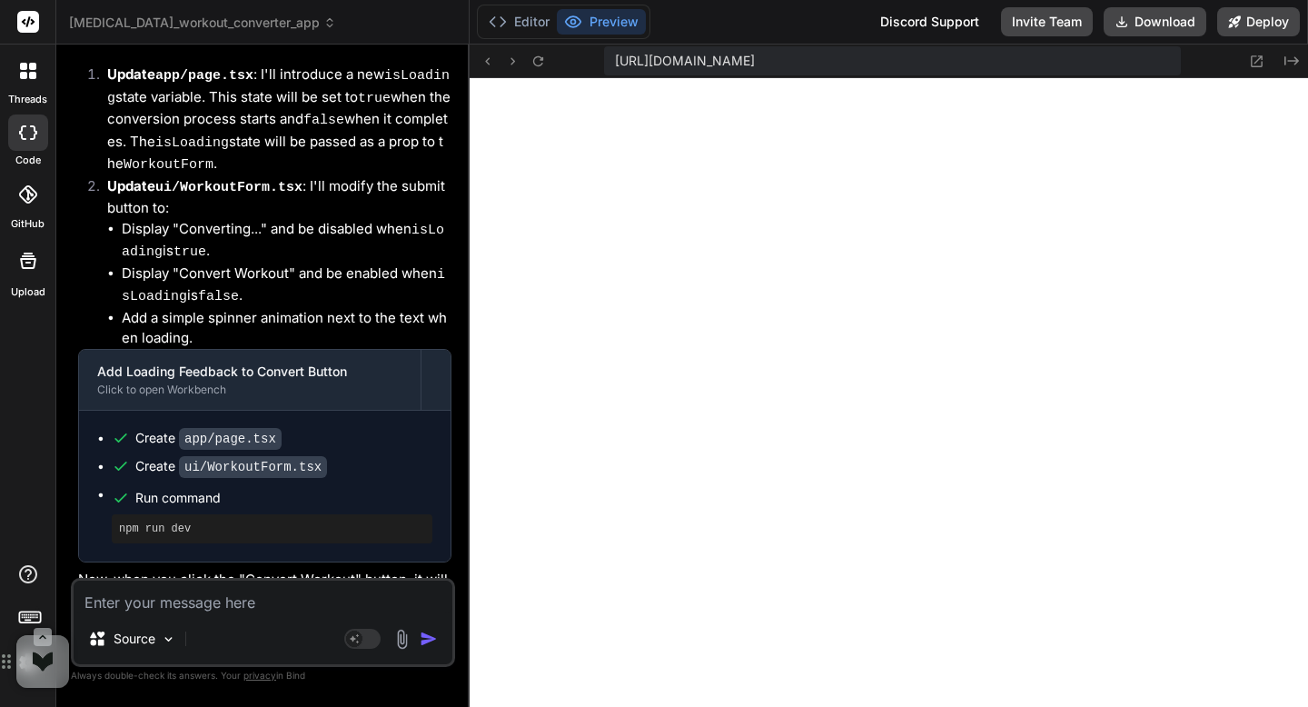
scroll to position [501, 0]
click at [1269, 31] on button "Deploy" at bounding box center [1259, 21] width 83 height 29
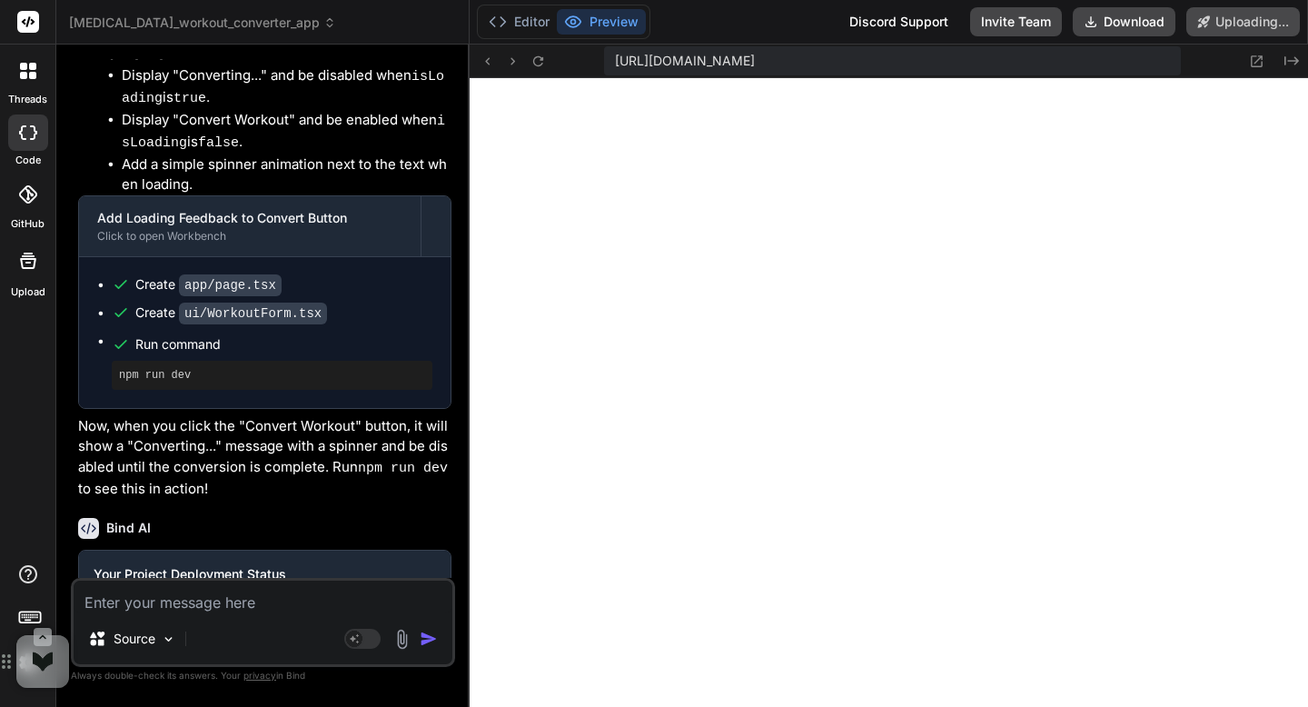
scroll to position [5069, 0]
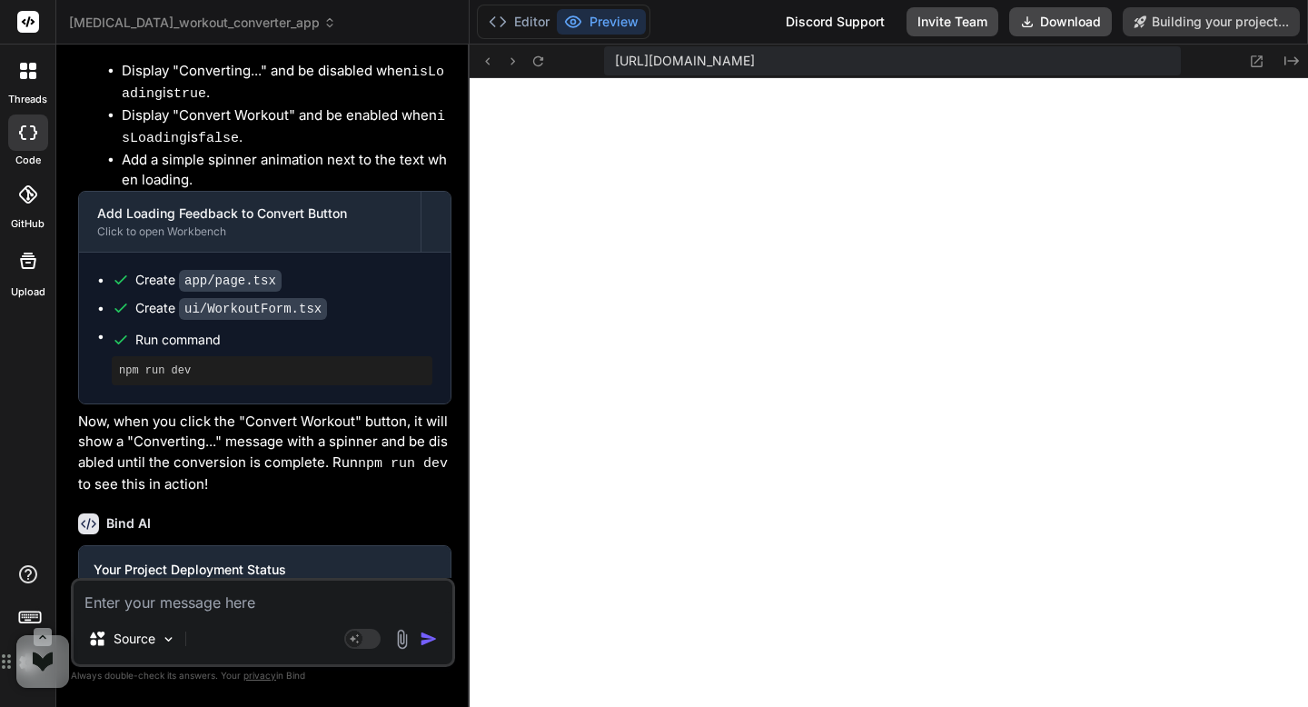
type textarea "x"
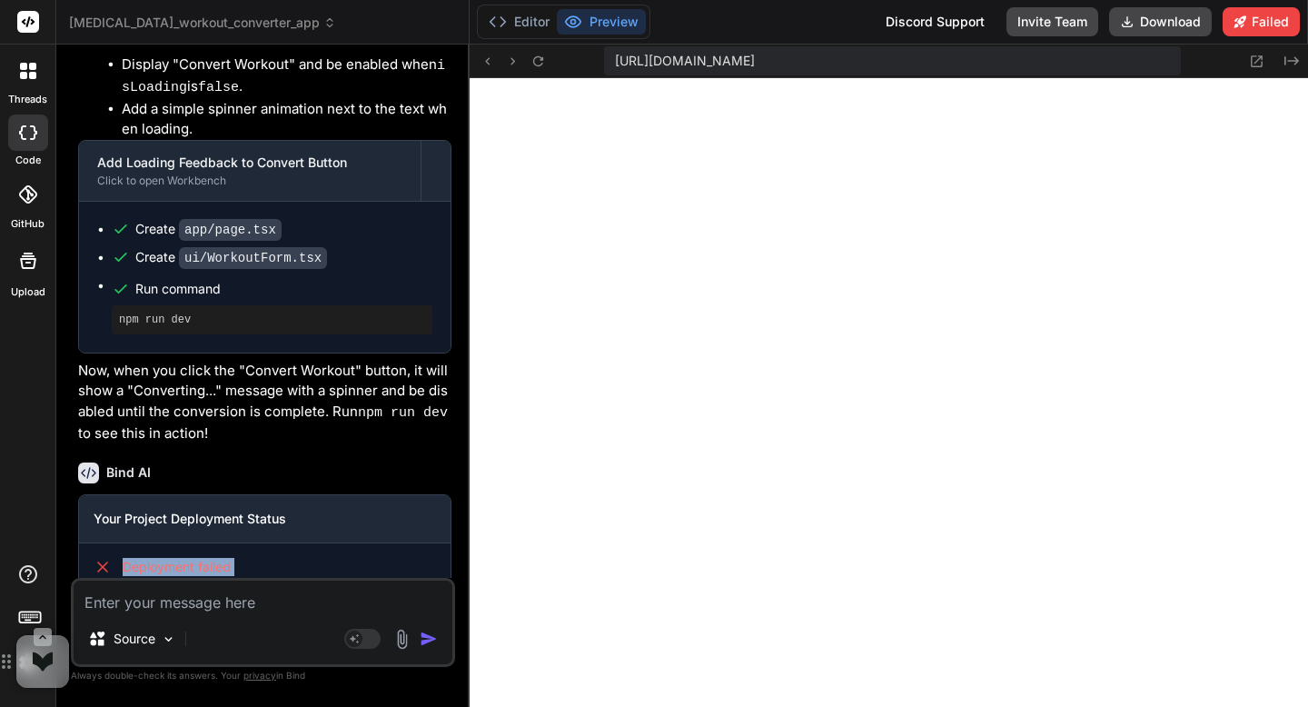
drag, startPoint x: 262, startPoint y: 540, endPoint x: 98, endPoint y: 488, distance: 171.6
click at [98, 543] on div "Deployment failed Deployment failed" at bounding box center [265, 585] width 372 height 84
copy div "Deployment failed Deployment failed"
click at [130, 604] on textarea at bounding box center [263, 597] width 379 height 33
type textarea "F"
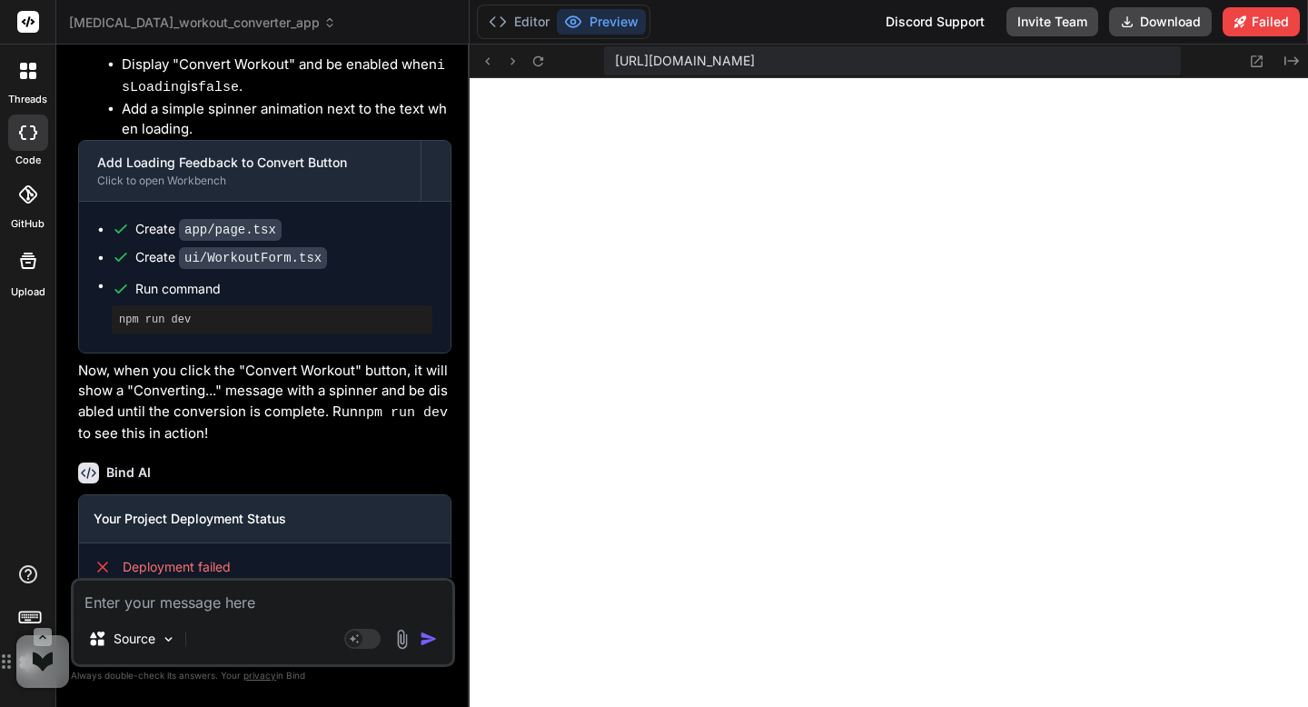
type textarea "x"
type textarea "Fi"
type textarea "x"
type textarea "Fix"
type textarea "x"
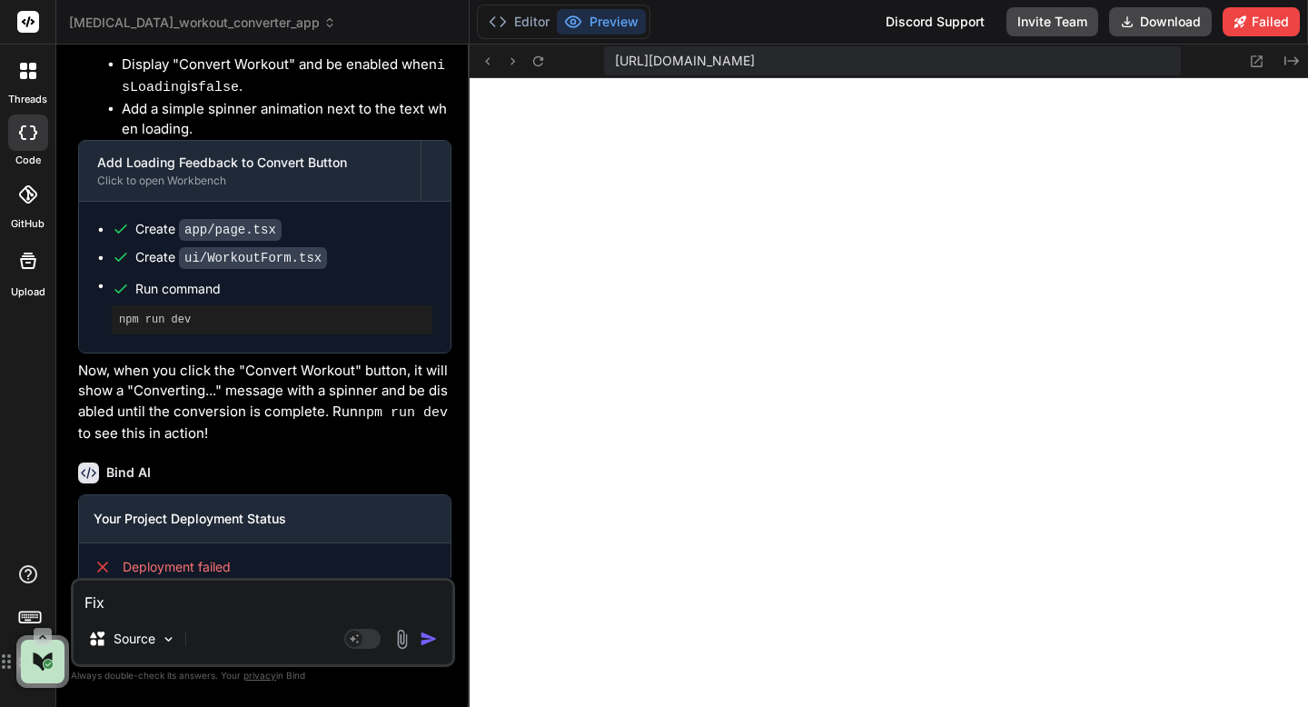
type textarea "Fix:"
type textarea "x"
type textarea "Fix:"
type textarea "x"
paste textarea "Deployment failed Deployment failed"
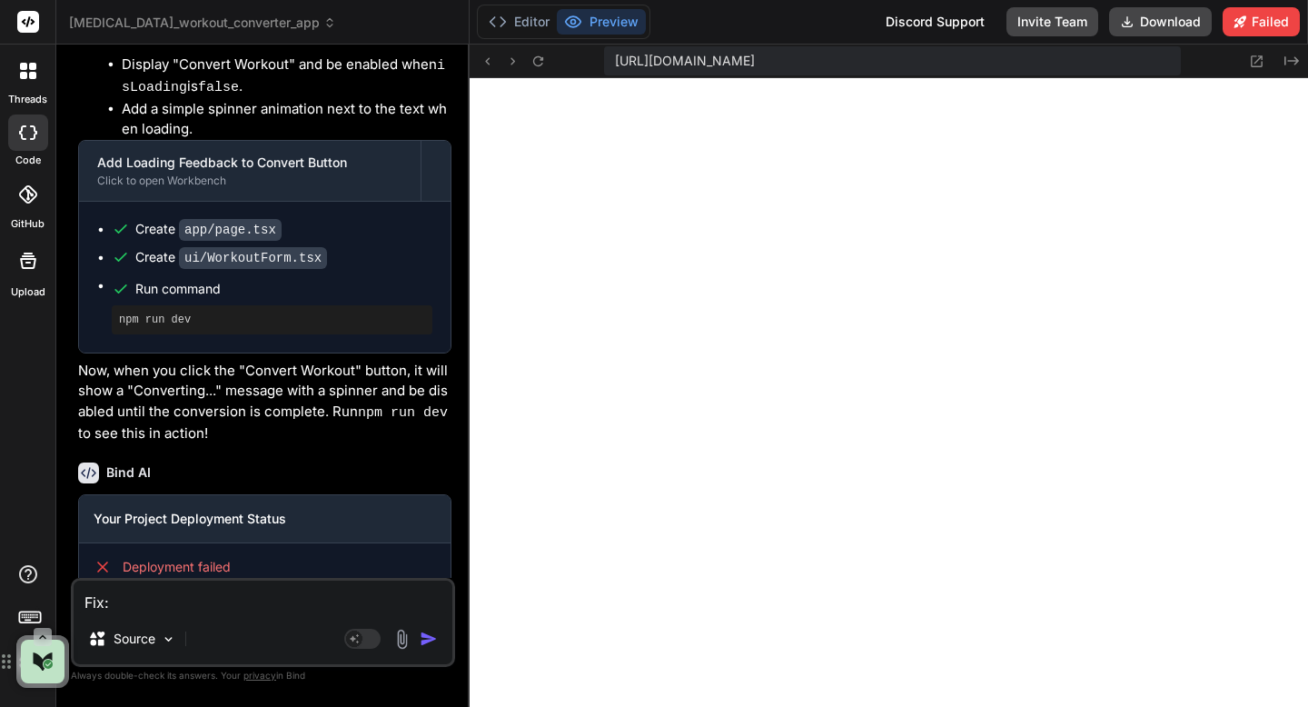
type textarea "Fix: Deployment failed Deployment failed"
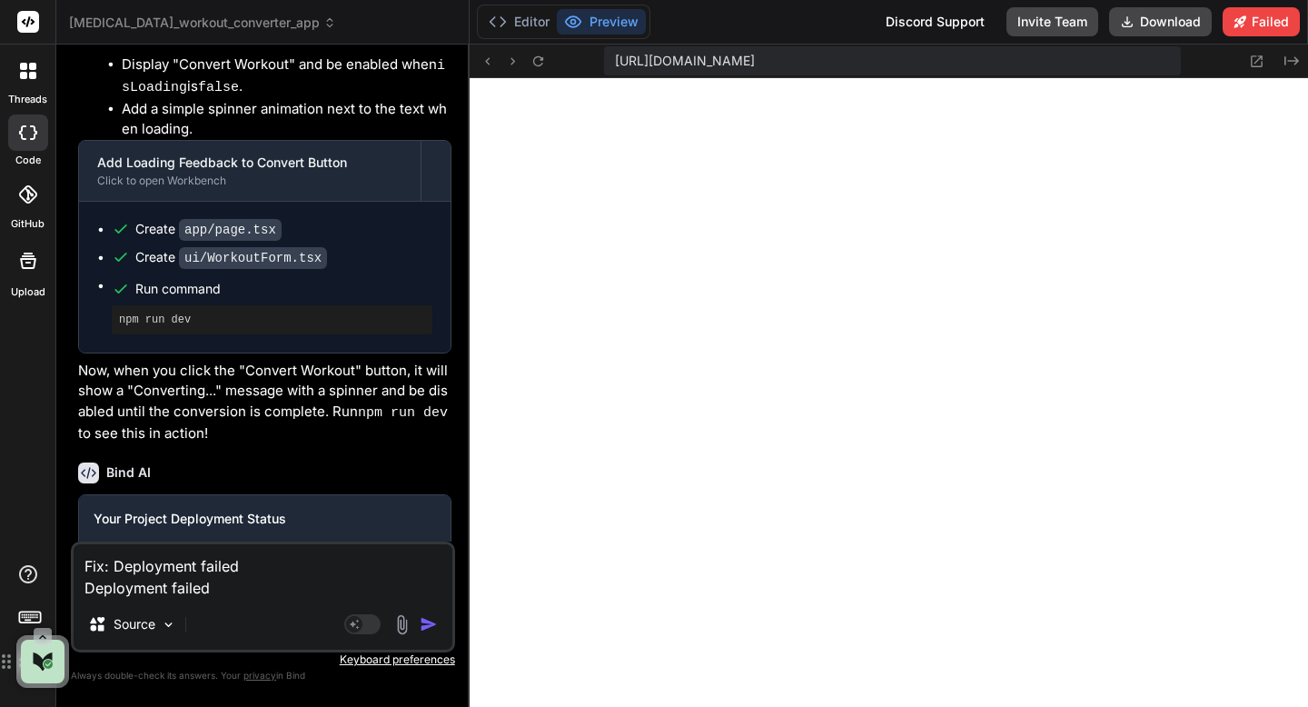
type textarea "x"
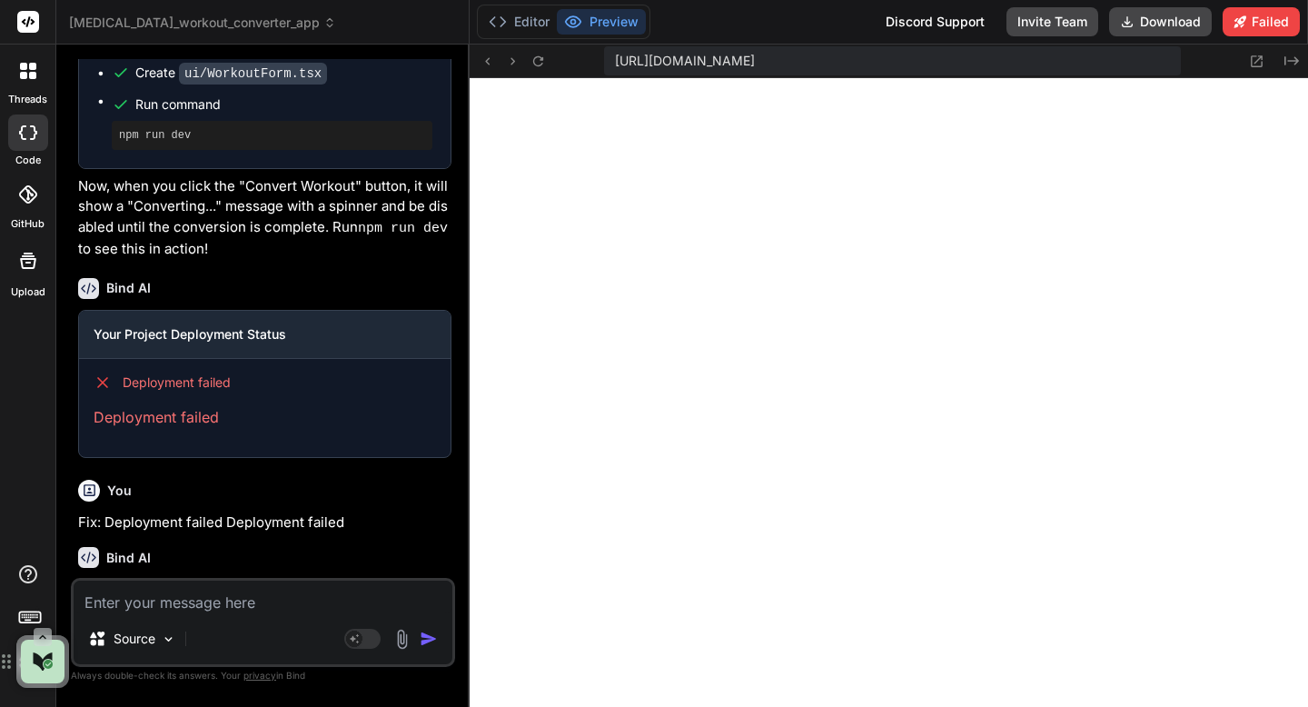
scroll to position [5308, 0]
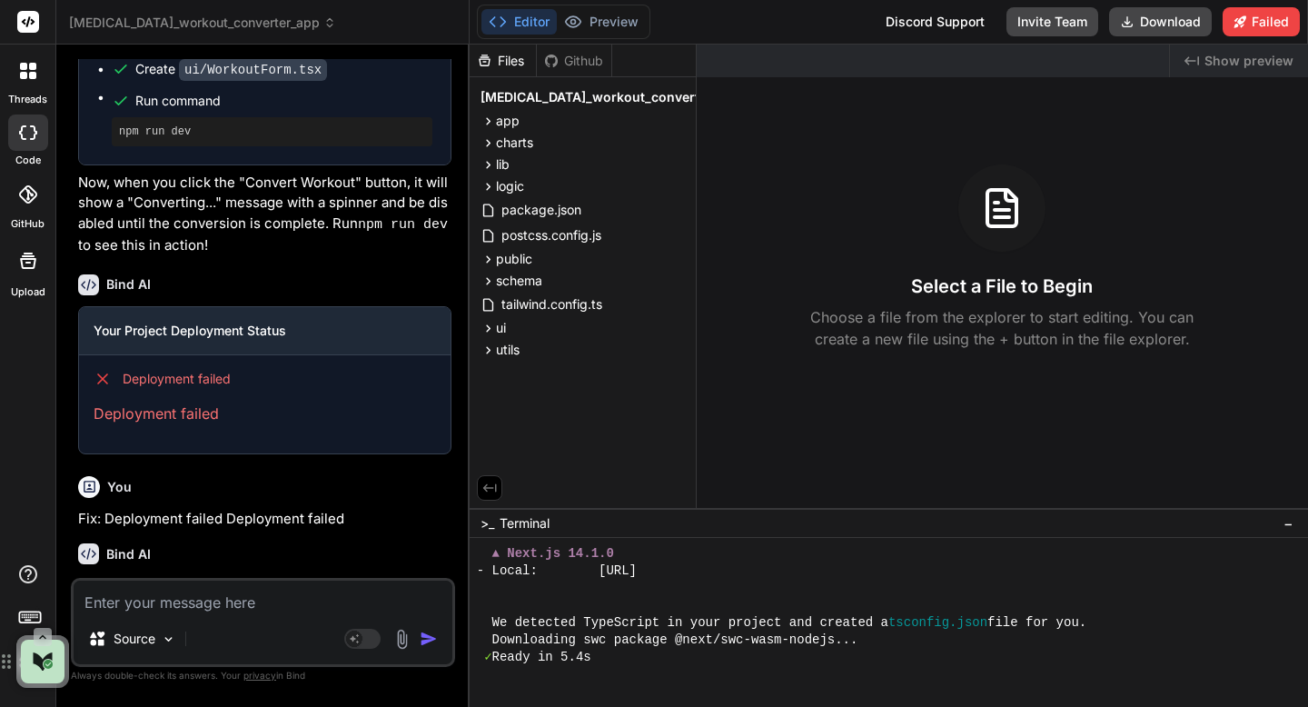
type textarea "x"
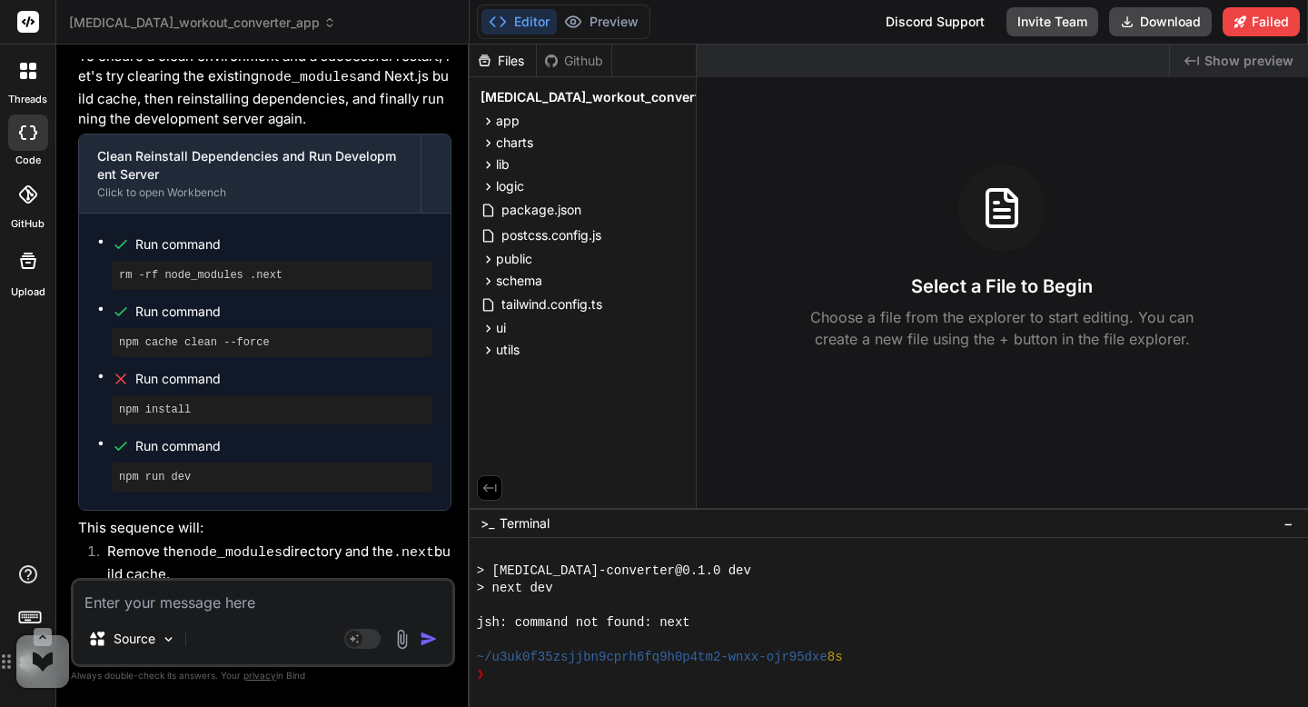
scroll to position [5979, 0]
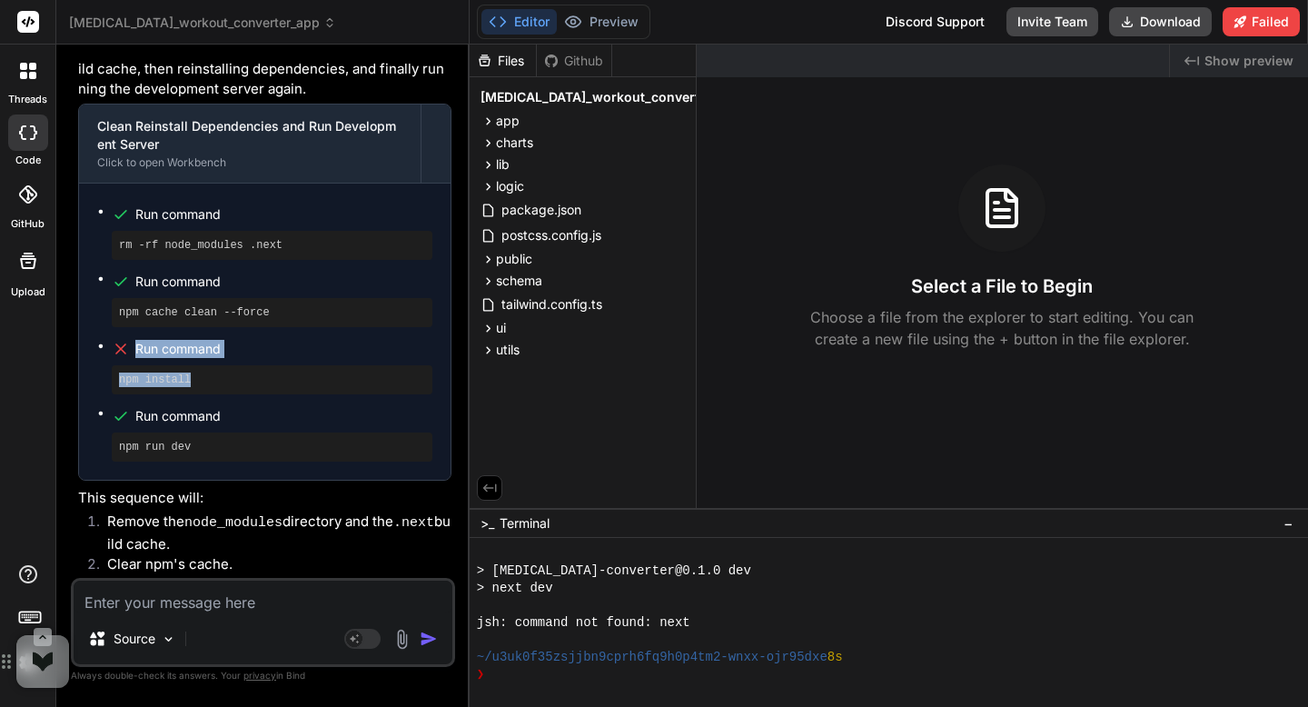
drag, startPoint x: 204, startPoint y: 293, endPoint x: 124, endPoint y: 268, distance: 83.9
click at [124, 336] on li "Run command npm install" at bounding box center [272, 365] width 321 height 58
click at [272, 602] on textarea at bounding box center [263, 597] width 379 height 33
type textarea "L"
type textarea "x"
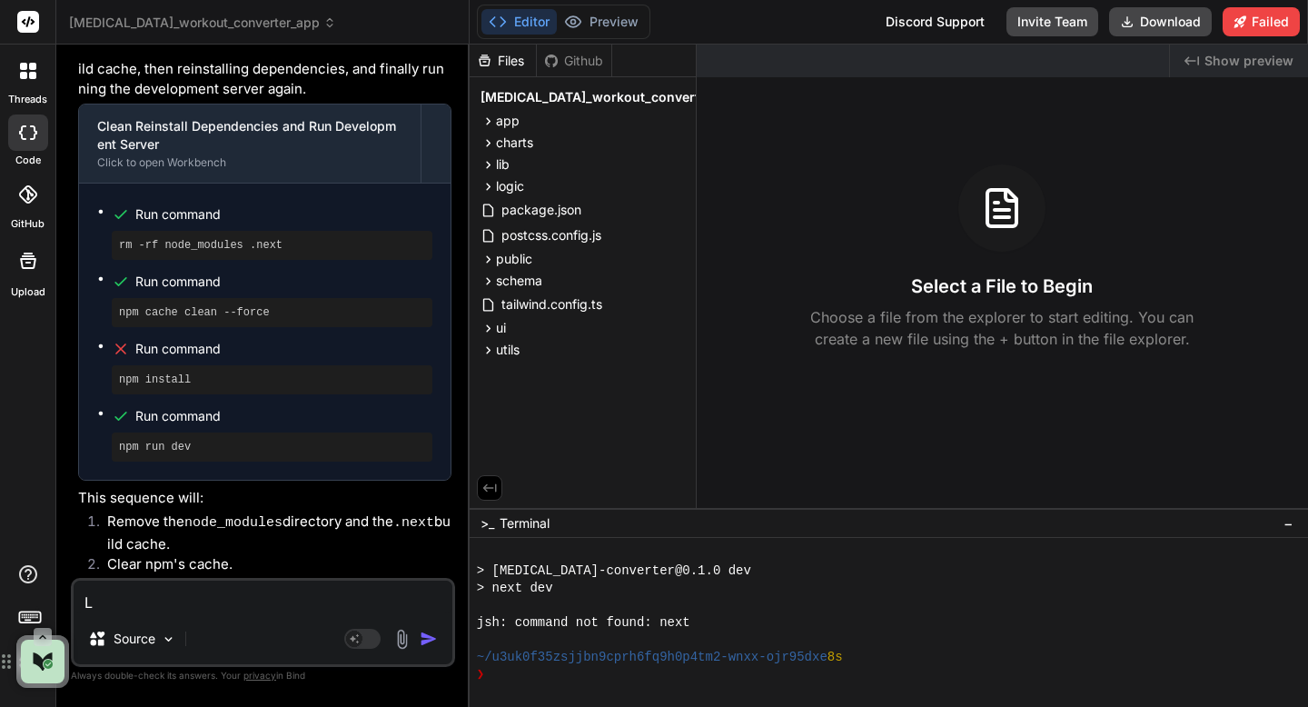
type textarea "Le"
type textarea "x"
type textarea "Let"
type textarea "x"
type textarea "Lets"
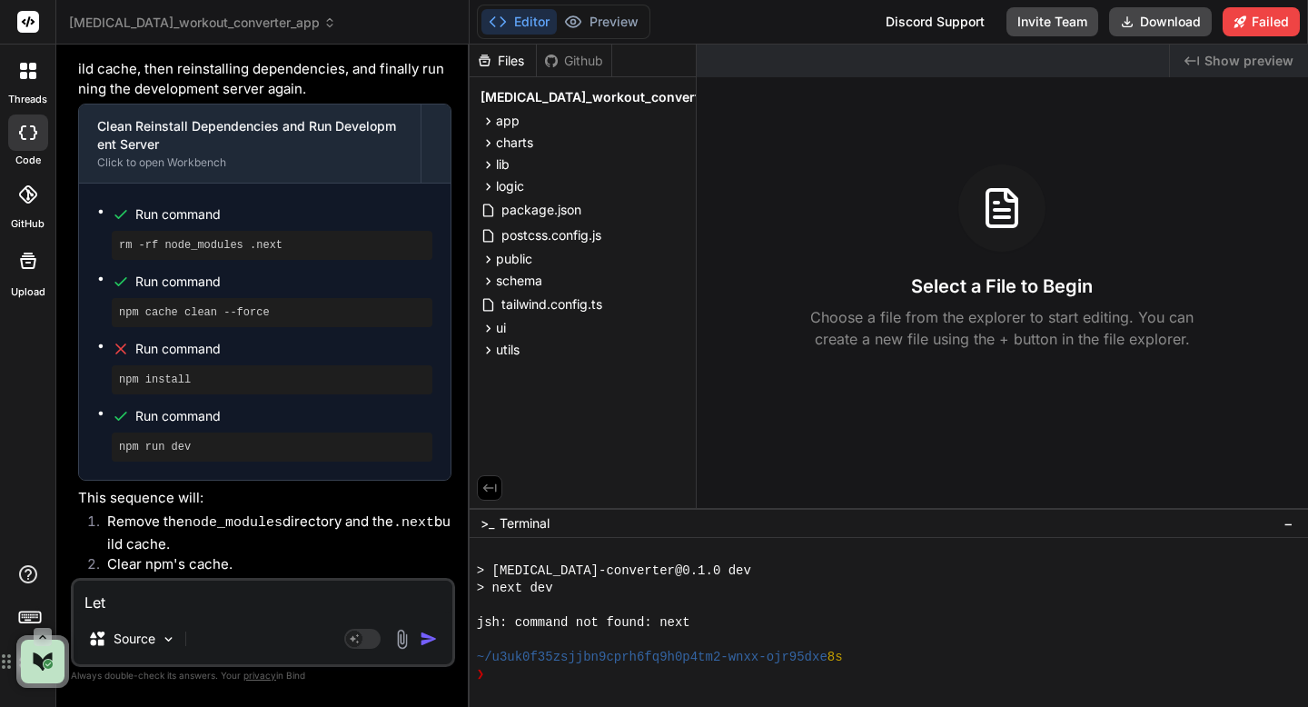
type textarea "x"
type textarea "Lets"
type textarea "x"
type textarea "Lets d"
type textarea "x"
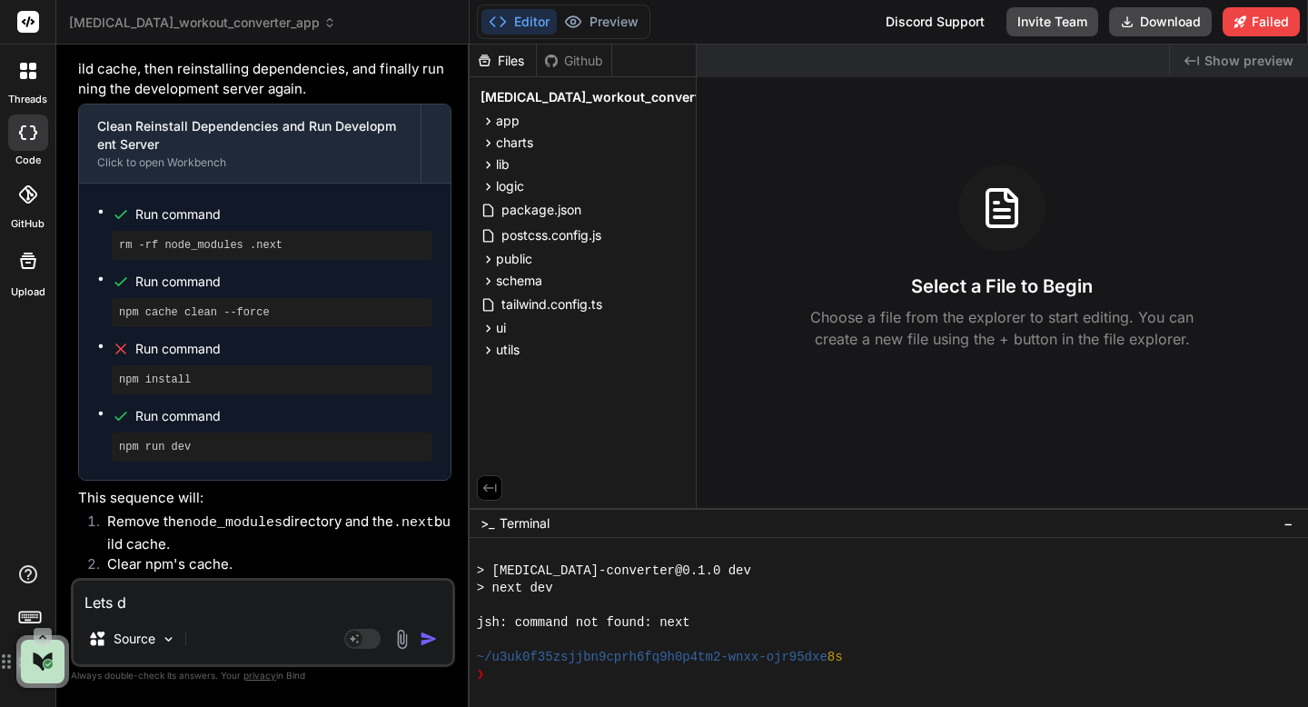
type textarea "Lets do"
type textarea "x"
type textarea "Lets do"
type textarea "x"
type textarea "Lets do i"
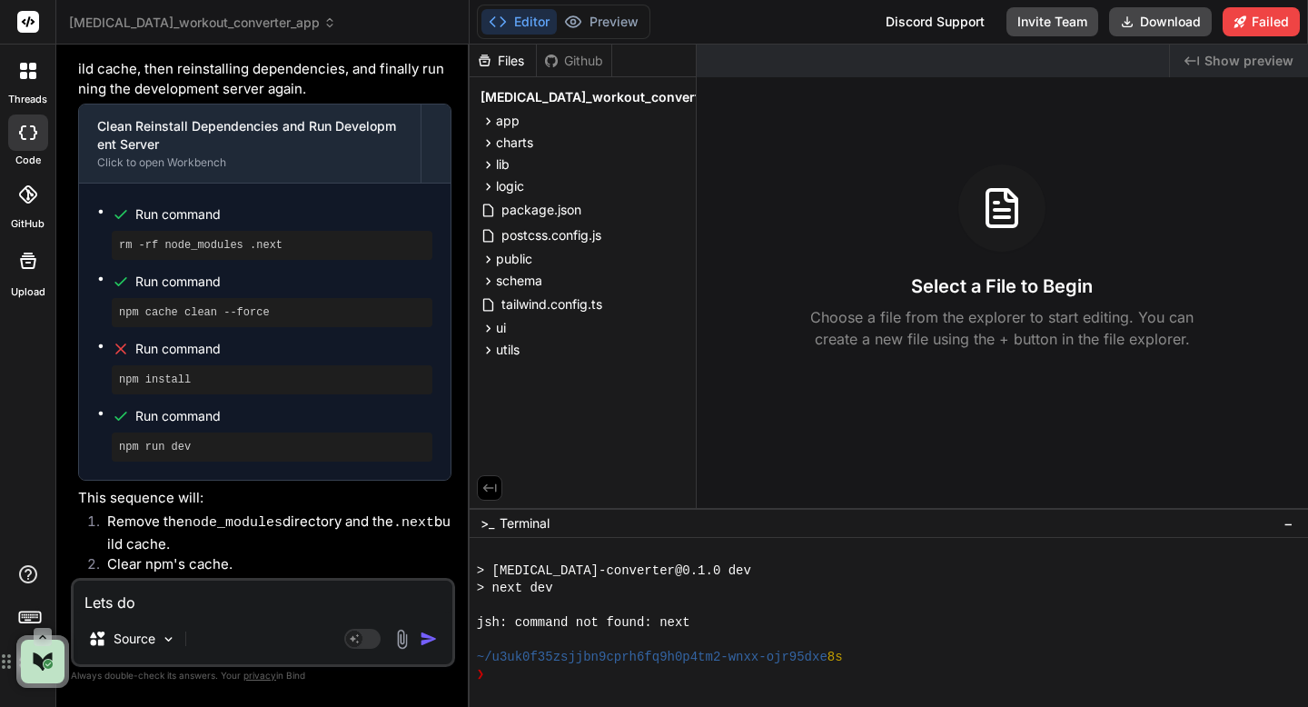
type textarea "x"
type textarea "Lets do it"
type textarea "x"
click at [103, 600] on textarea "Lets do it" at bounding box center [263, 597] width 379 height 33
type textarea "Le'ts do it"
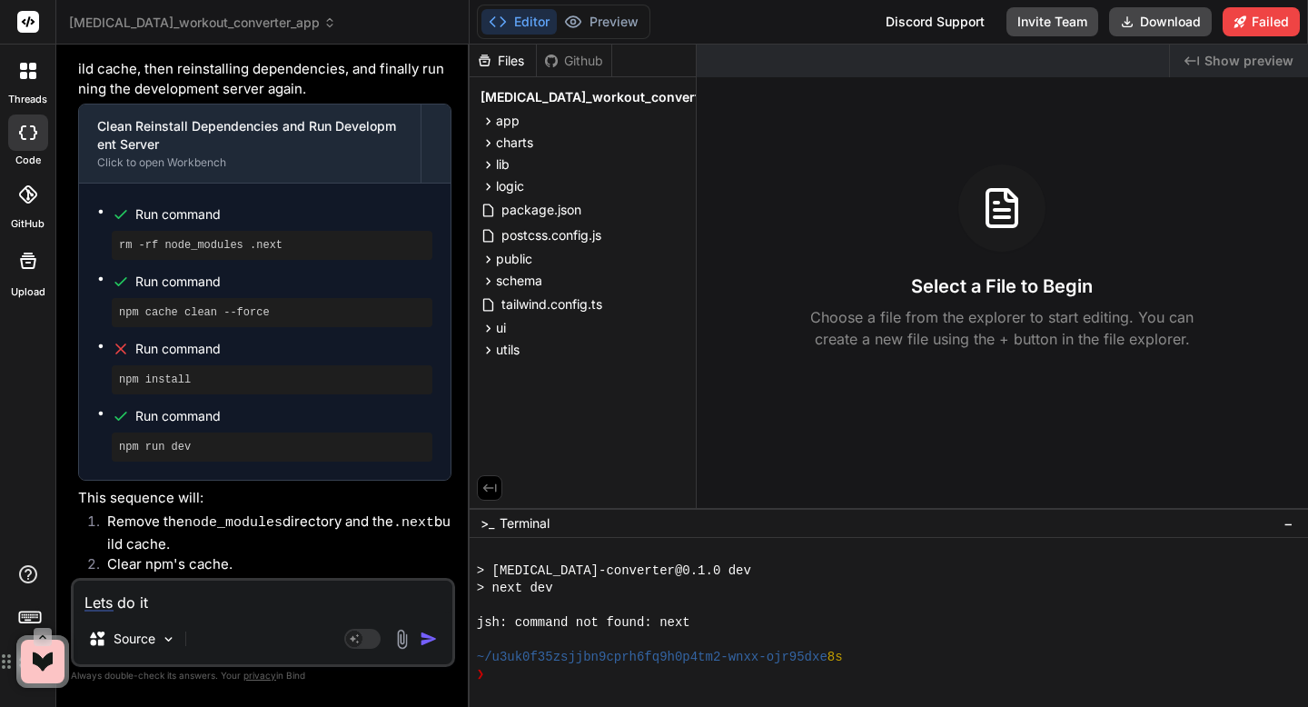
type textarea "x"
type textarea "Le'sts do it"
type textarea "x"
type textarea "Le's ts do it"
type textarea "x"
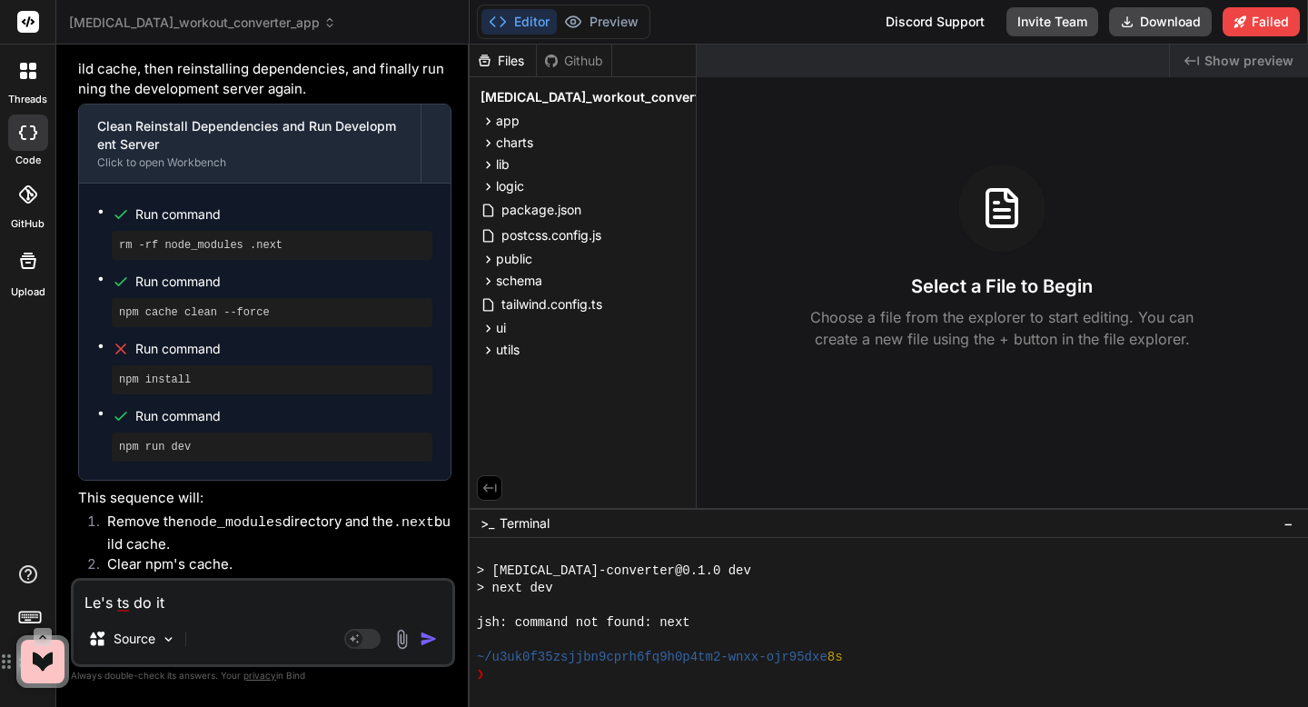
click at [114, 602] on textarea "Le's ts do it" at bounding box center [263, 597] width 379 height 33
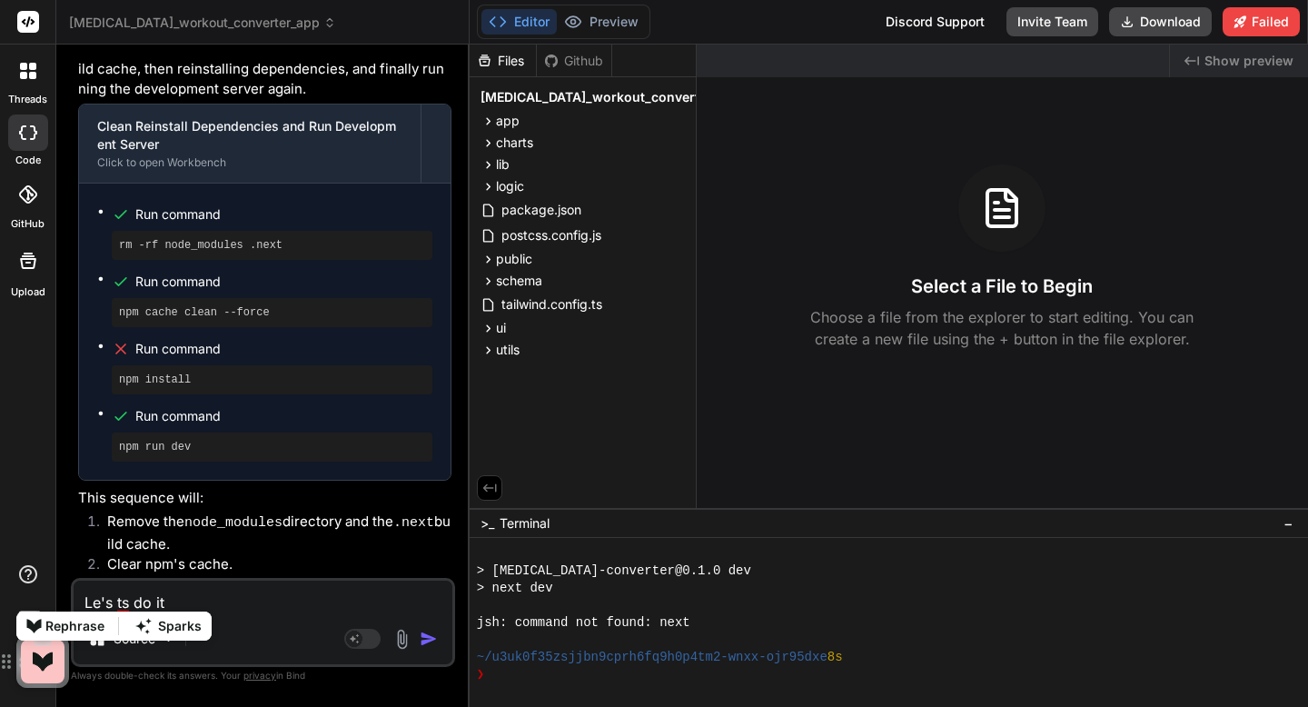
type textarea "l"
type textarea "x"
type textarea "le"
type textarea "x"
type textarea "let"
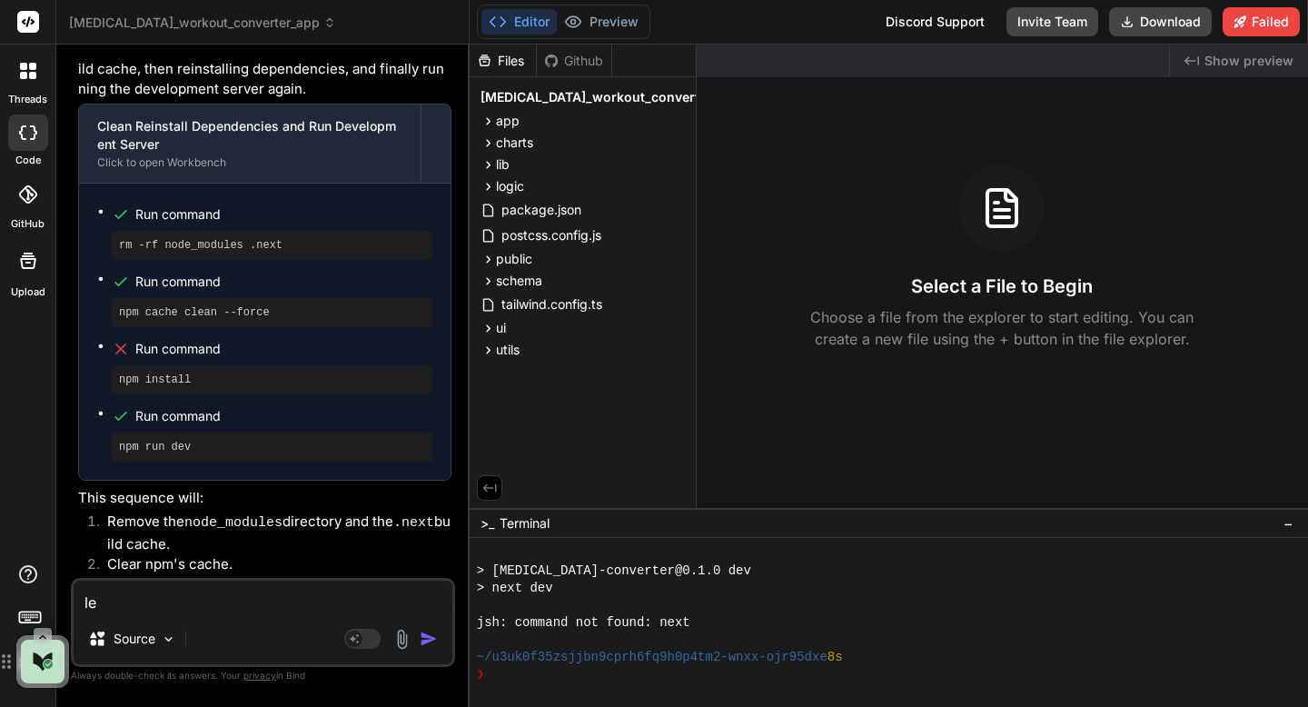
type textarea "x"
type textarea "lets"
type textarea "x"
type textarea "let"
type textarea "x"
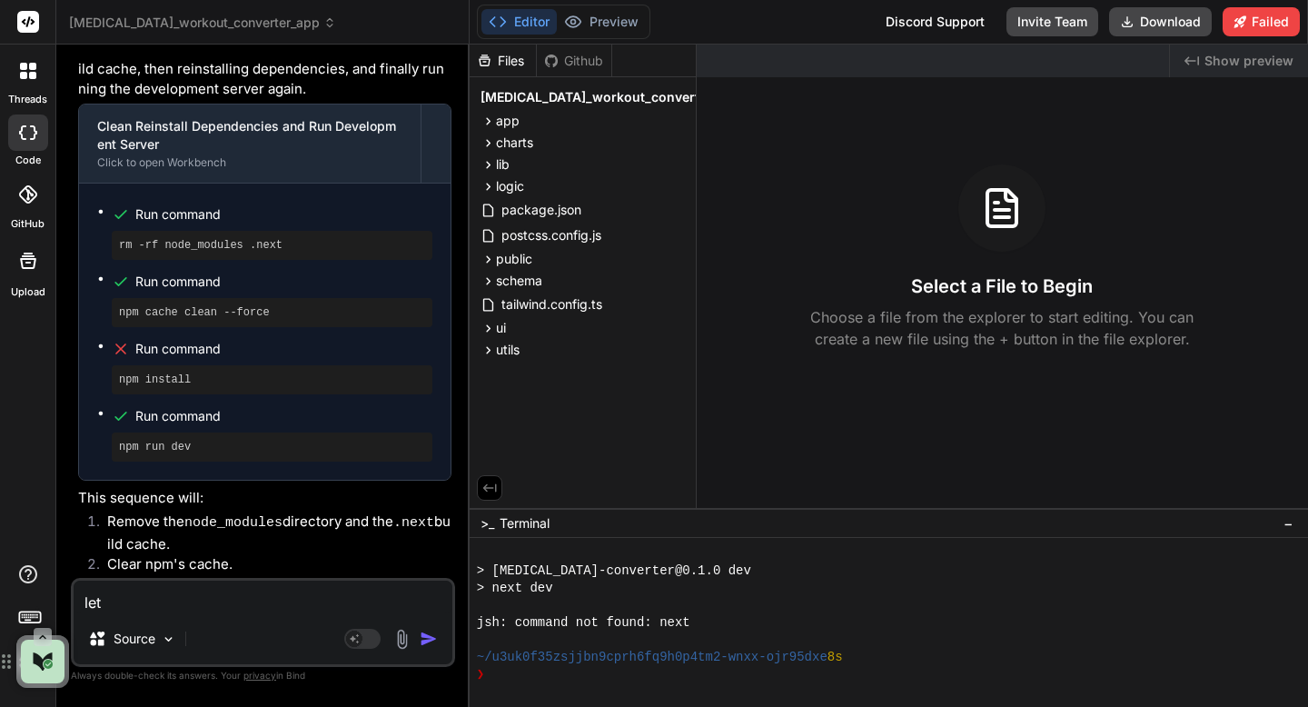
type textarea "lets"
type textarea "x"
type textarea "lets'"
type textarea "x"
type textarea "lets"
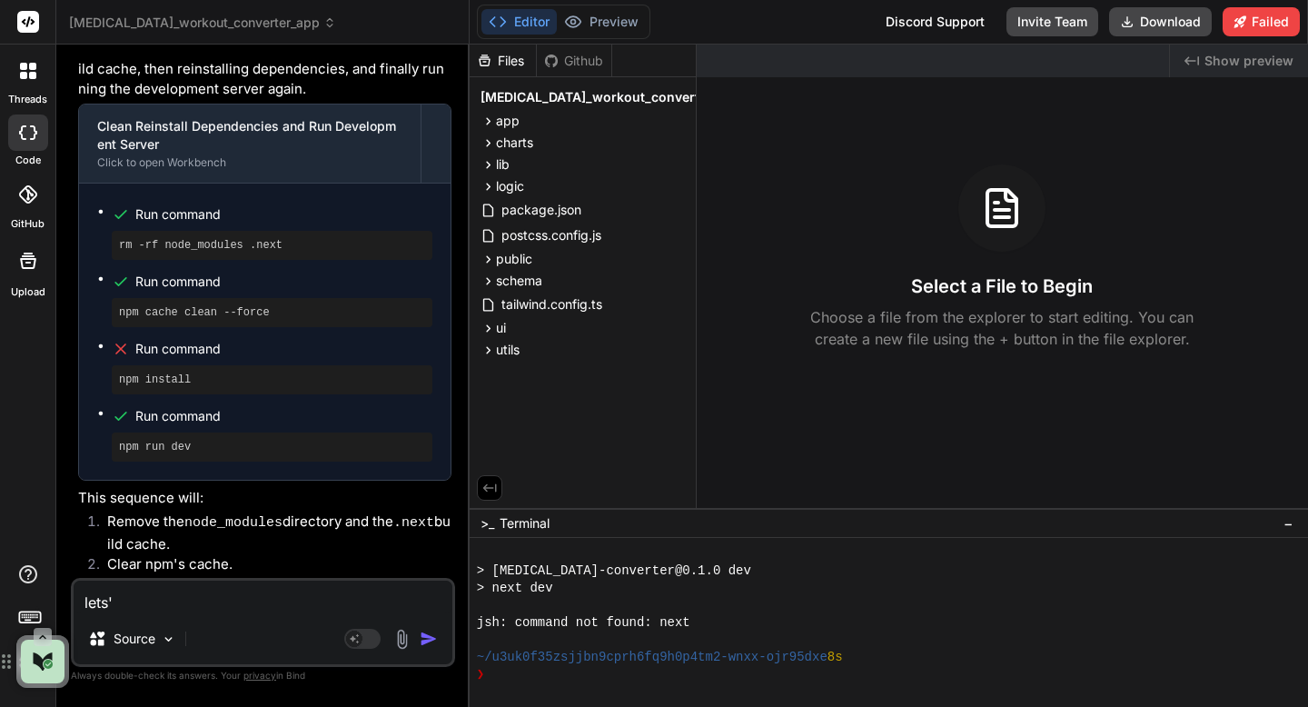
type textarea "x"
type textarea "let"
type textarea "x"
type textarea "let'"
type textarea "x"
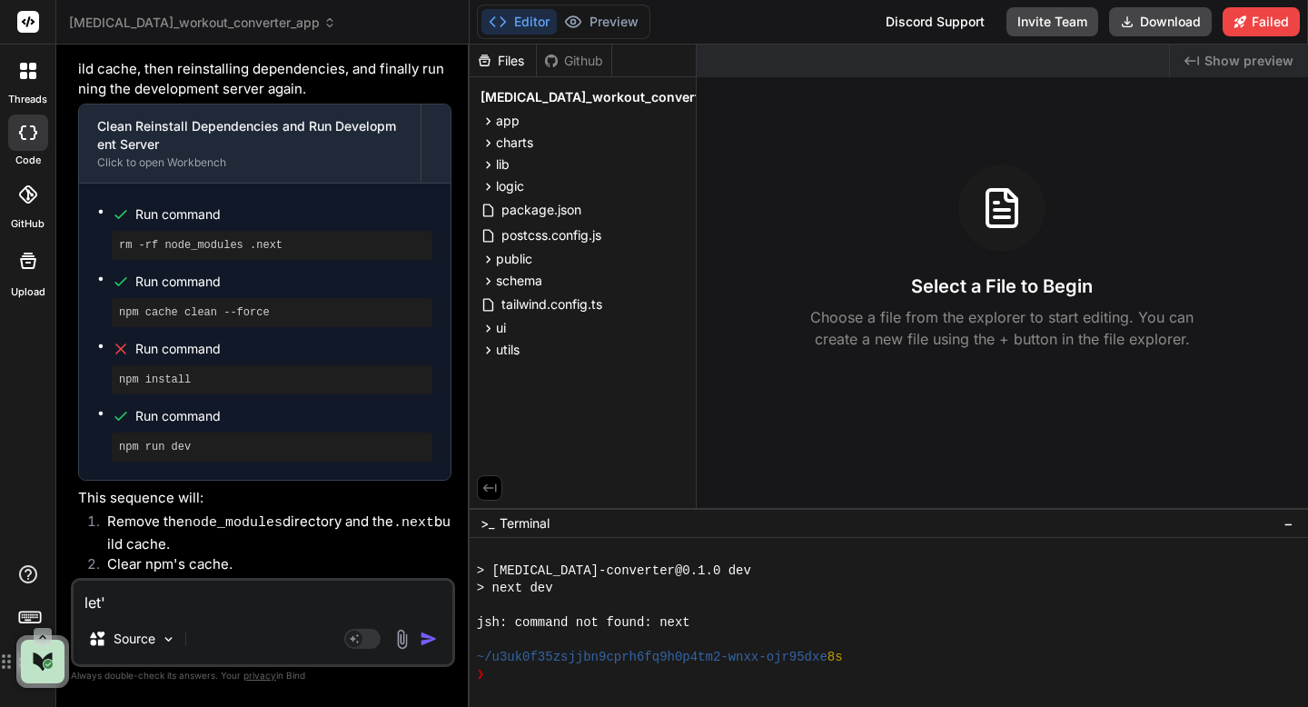
type textarea "let's"
type textarea "x"
type textarea "let's"
type textarea "x"
type textarea "let's d"
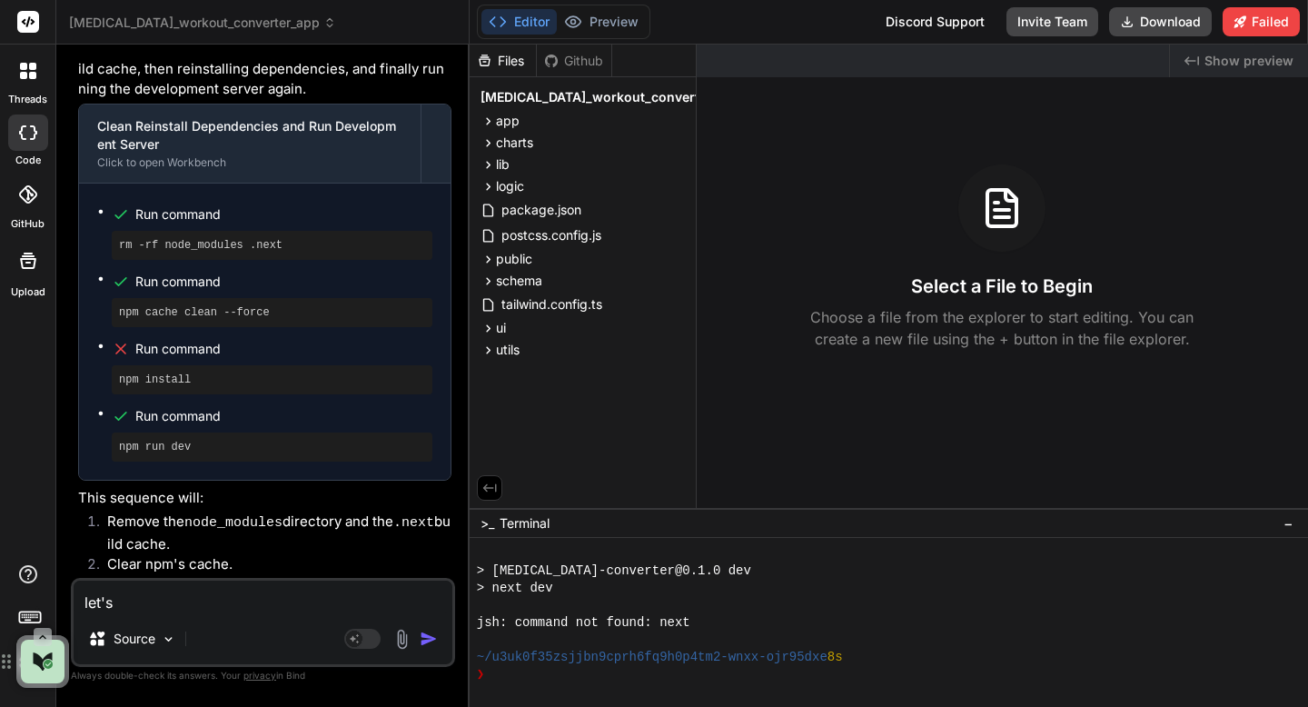
type textarea "x"
type textarea "let's do"
type textarea "x"
type textarea "let's do"
type textarea "x"
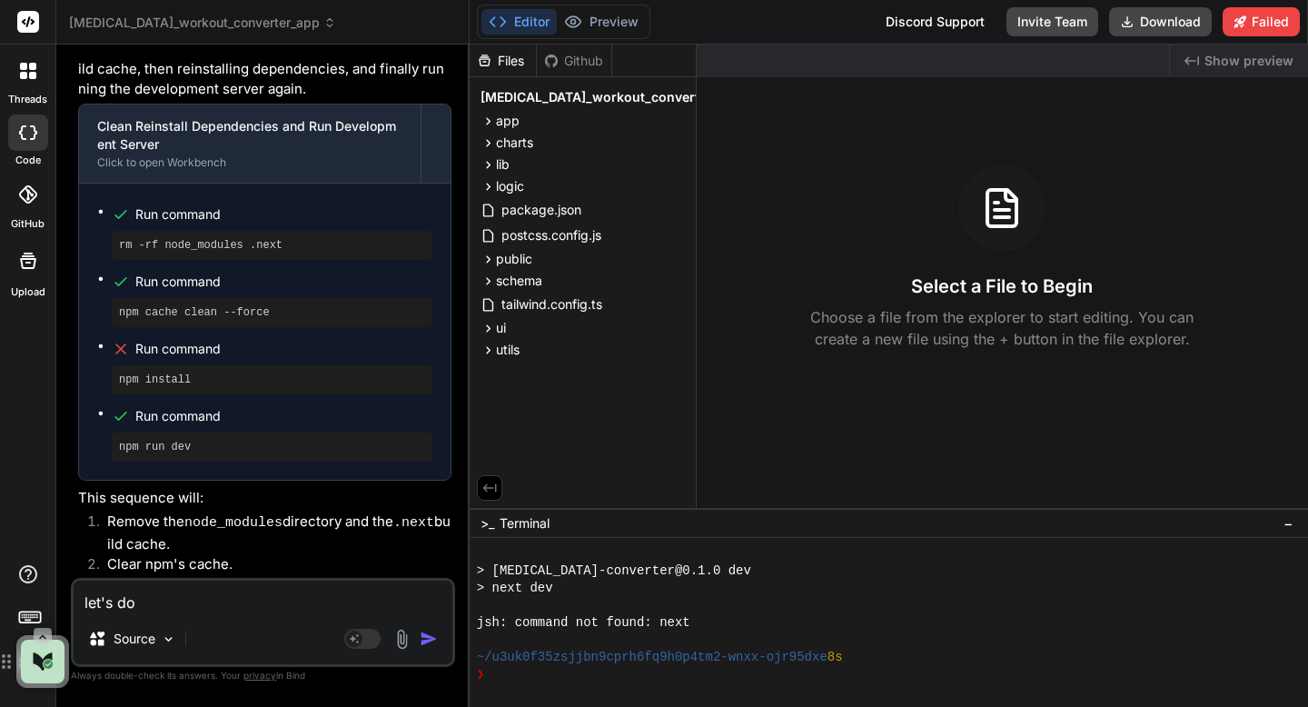
type textarea "let's do i"
type textarea "x"
type textarea "let's do it"
type textarea "x"
type textarea "let's do it?"
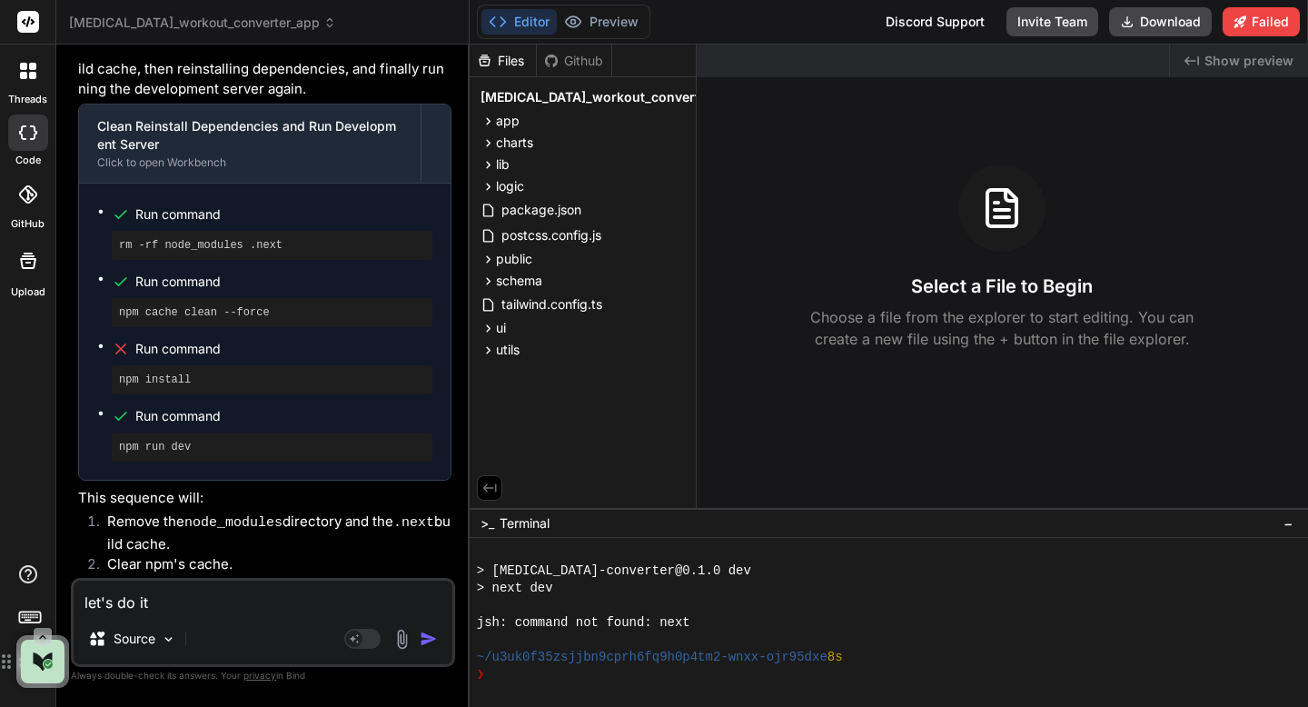
type textarea "x"
click at [94, 596] on textarea "let's do it?" at bounding box center [263, 597] width 379 height 33
click at [89, 597] on textarea "let's do it?" at bounding box center [263, 597] width 379 height 33
type textarea "et's do it?"
type textarea "x"
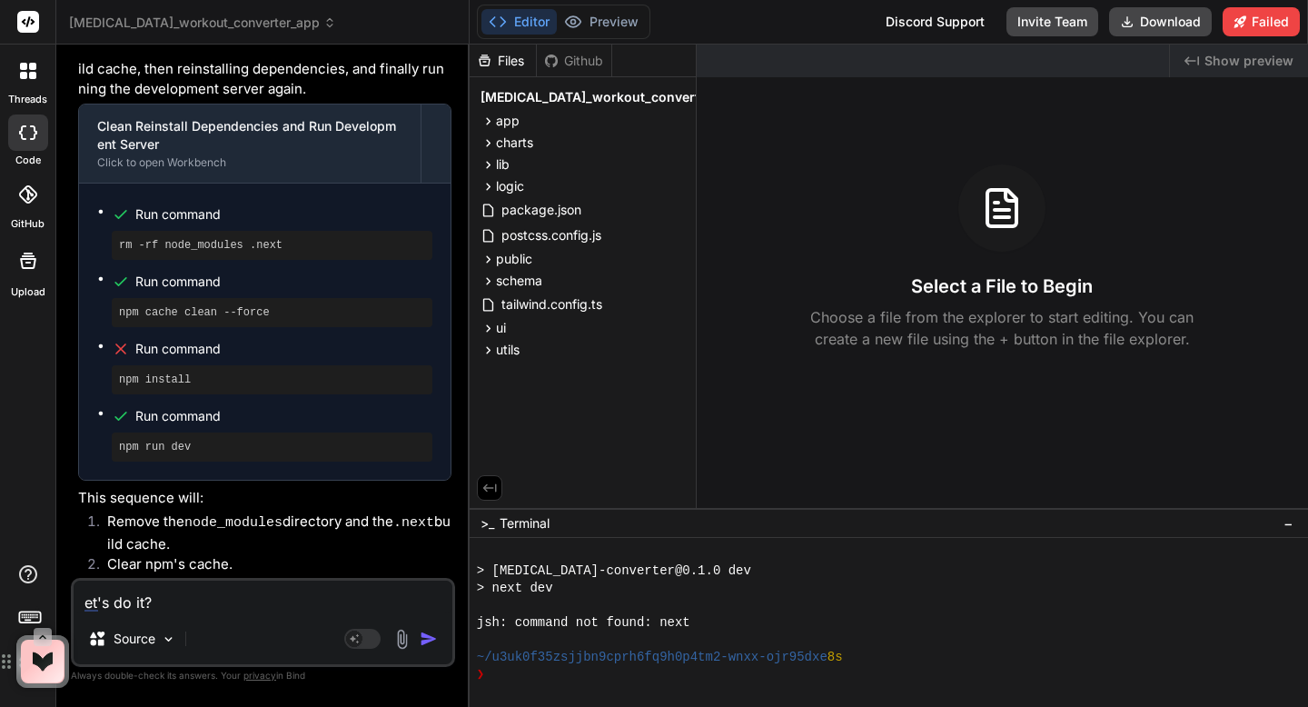
type textarea "Let's do it?"
type textarea "x"
type textarea "Let's do it?"
click at [425, 635] on img "button" at bounding box center [429, 639] width 18 height 18
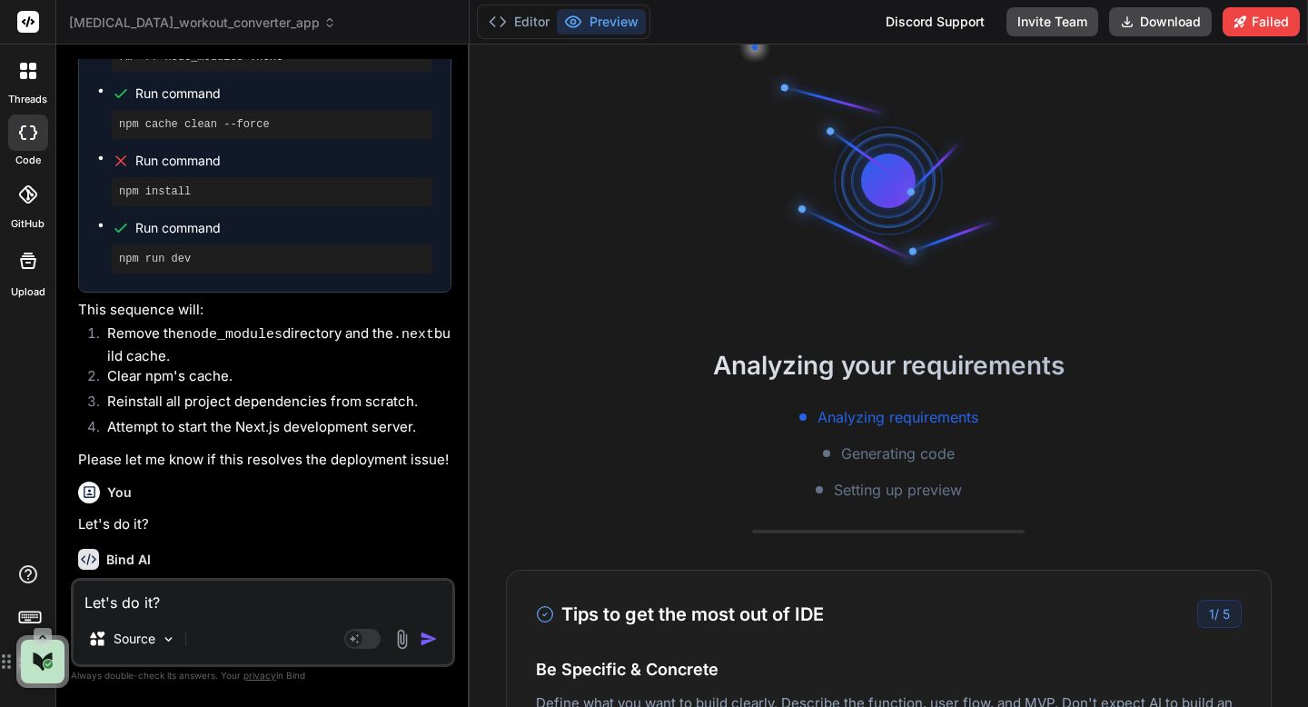
type textarea "x"
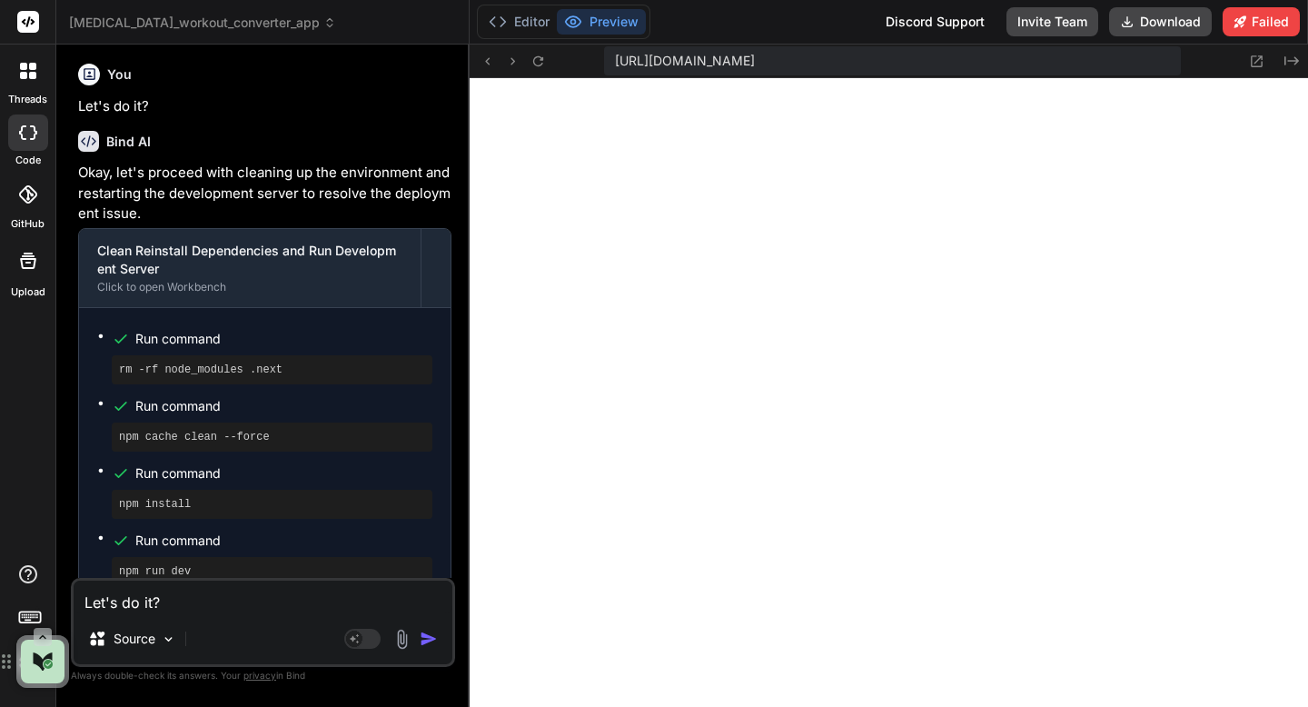
scroll to position [6620, 0]
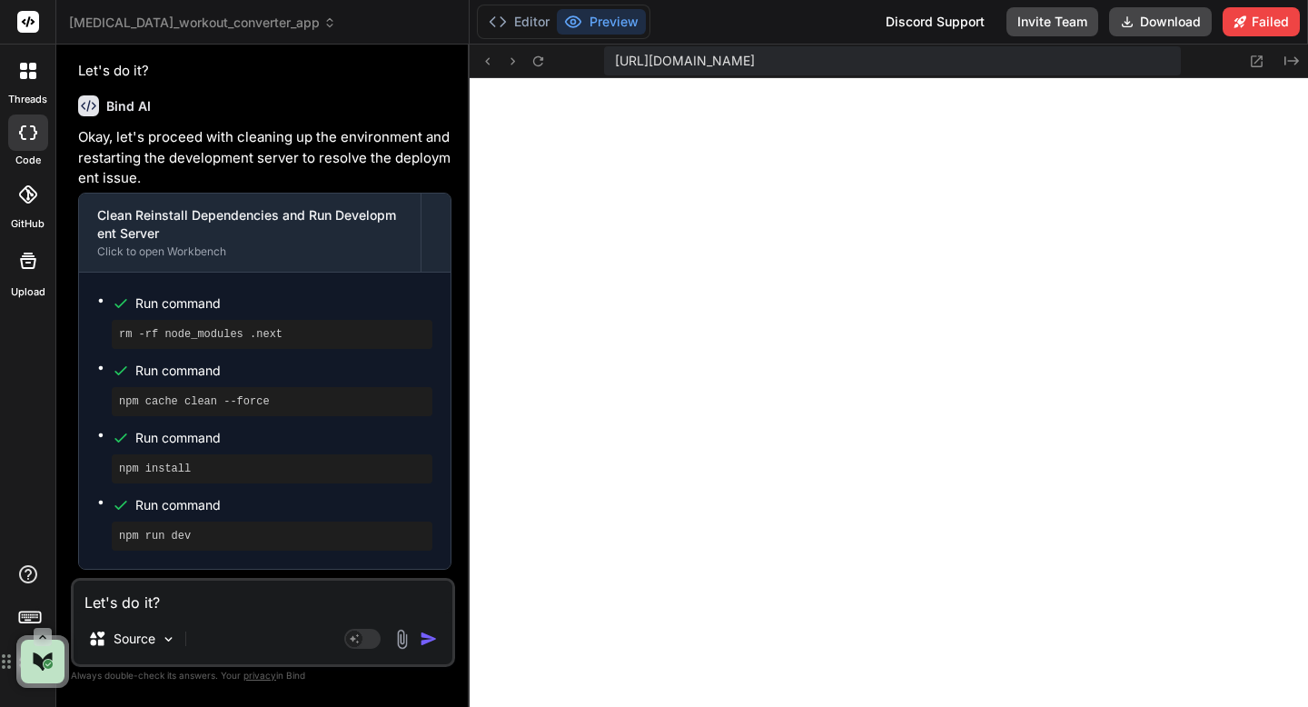
click at [223, 611] on textarea "Let's do it?" at bounding box center [263, 597] width 379 height 33
type textarea "N"
type textarea "x"
type textarea "Ne"
type textarea "x"
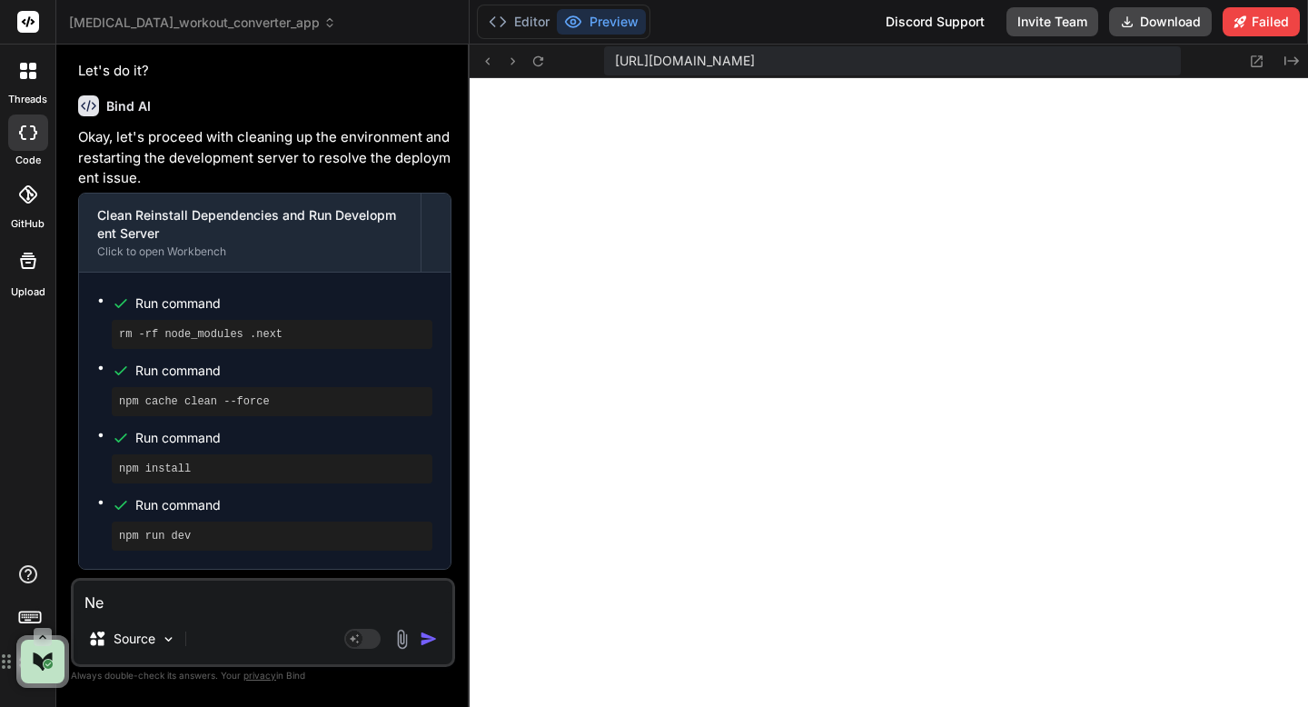
type textarea "Nex"
type textarea "x"
type textarea "Next"
type textarea "x"
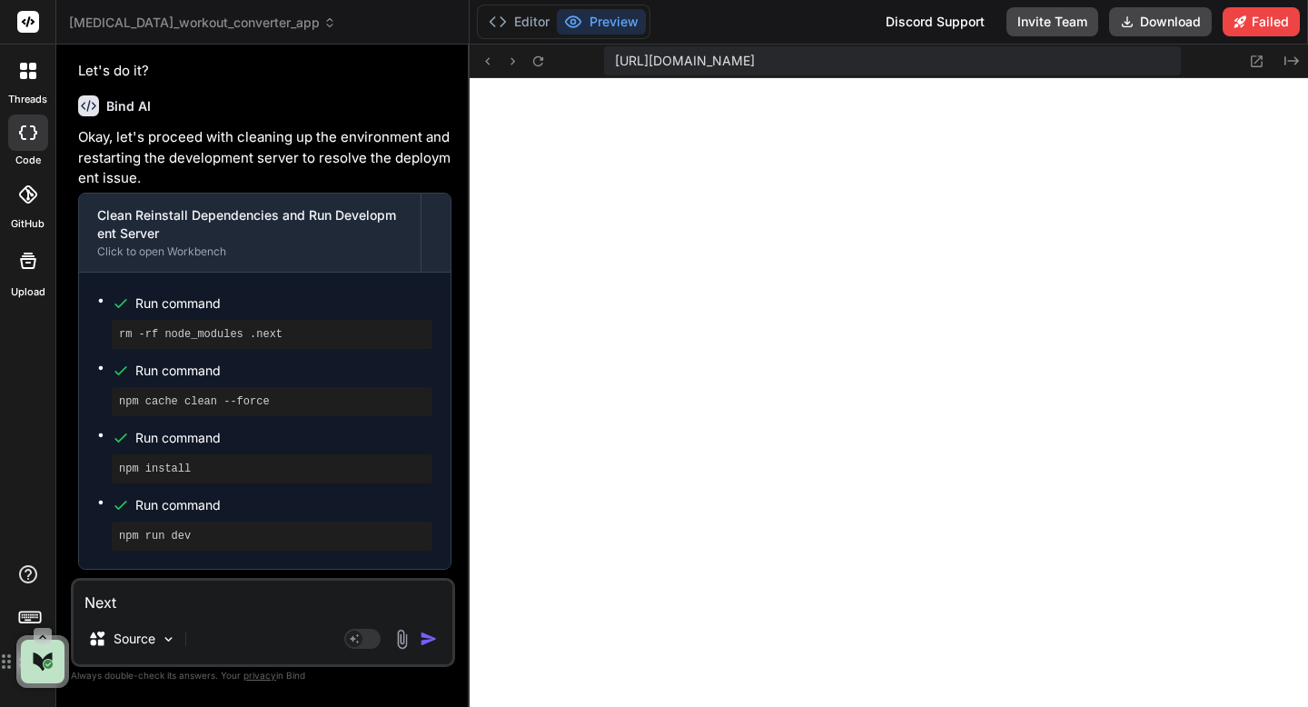
type textarea "Next"
type textarea "x"
type textarea "Next s"
type textarea "x"
type textarea "Next st"
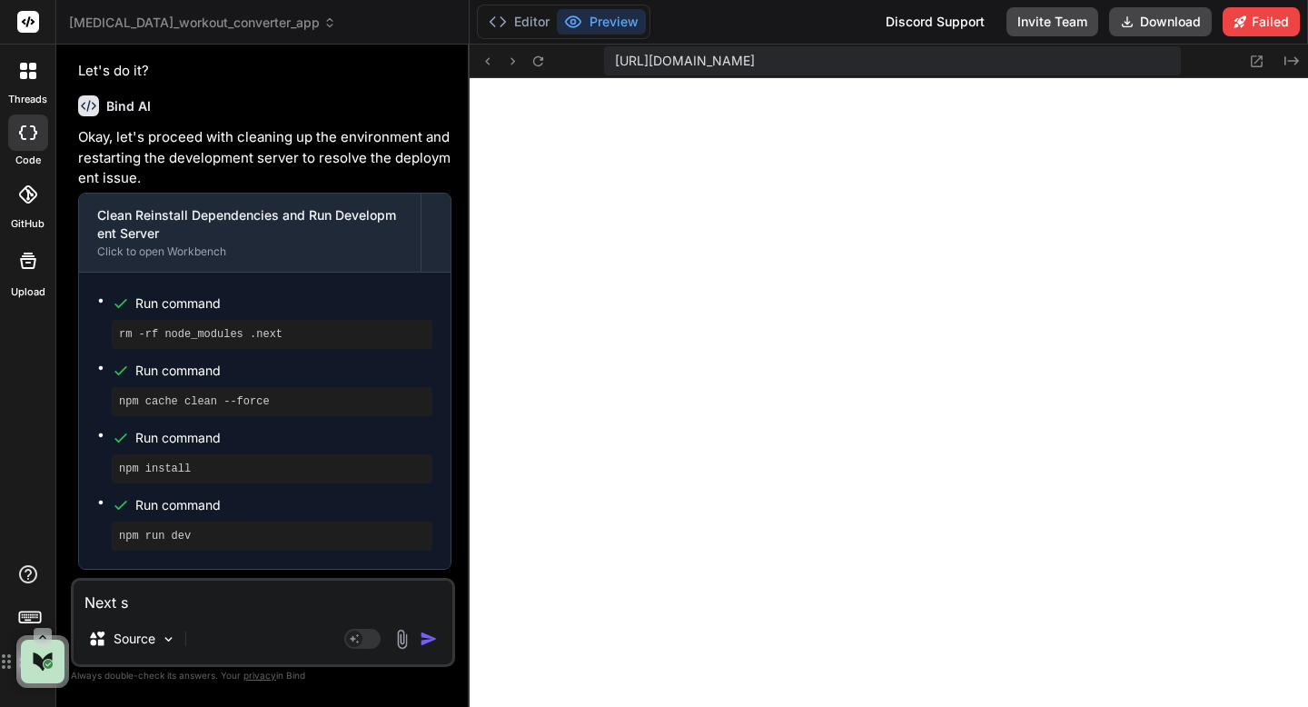
type textarea "x"
type textarea "Next ste"
type textarea "x"
type textarea "Next step"
type textarea "x"
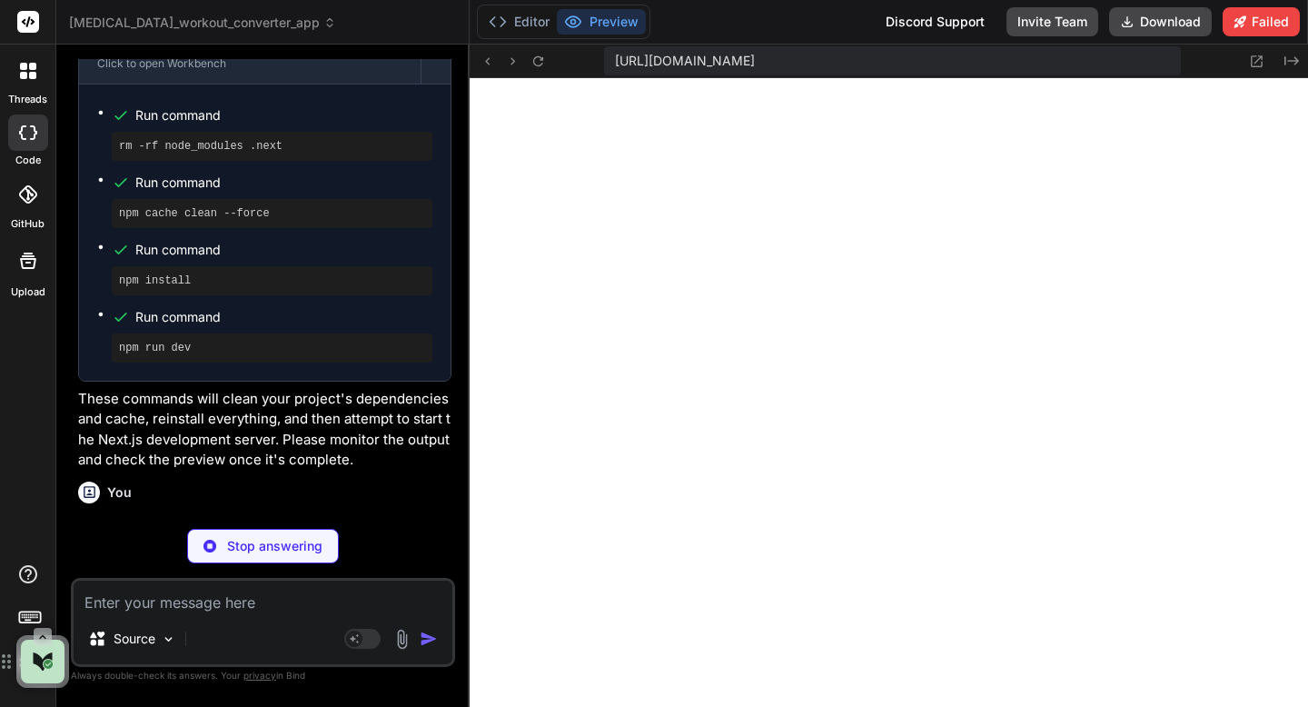
scroll to position [6809, 0]
type textarea "x"
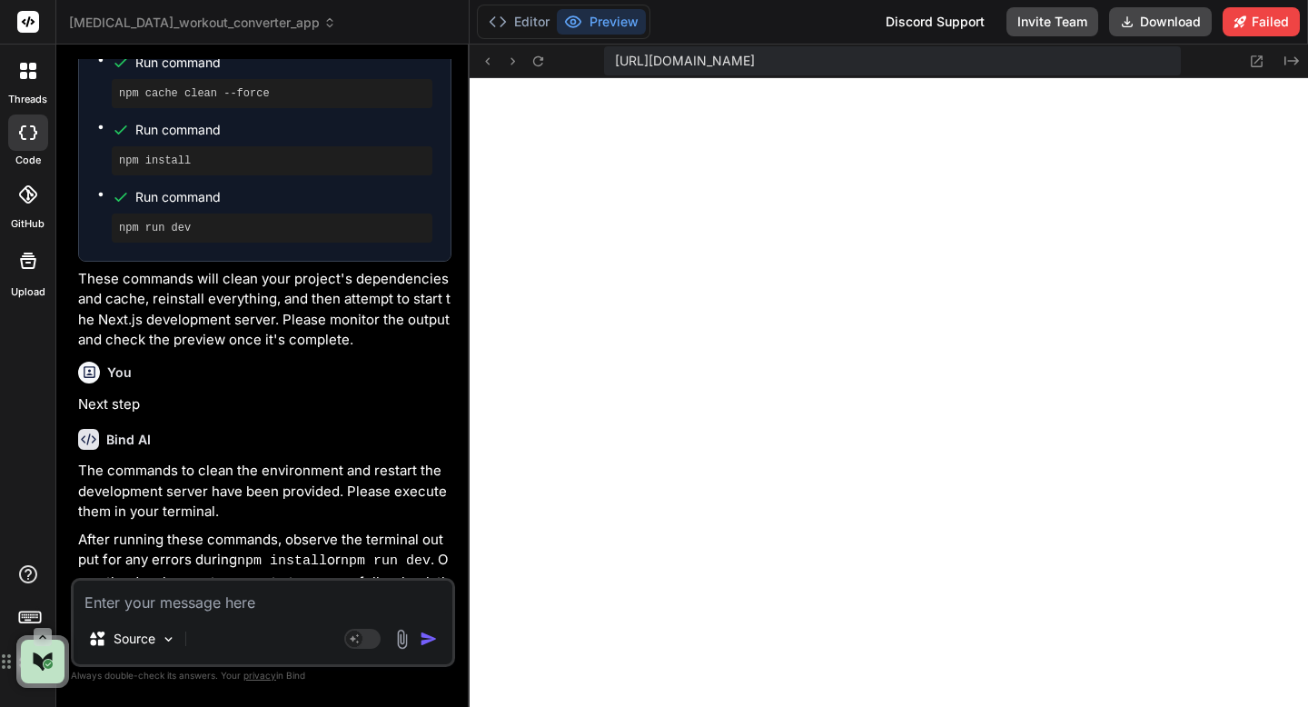
scroll to position [6949, 0]
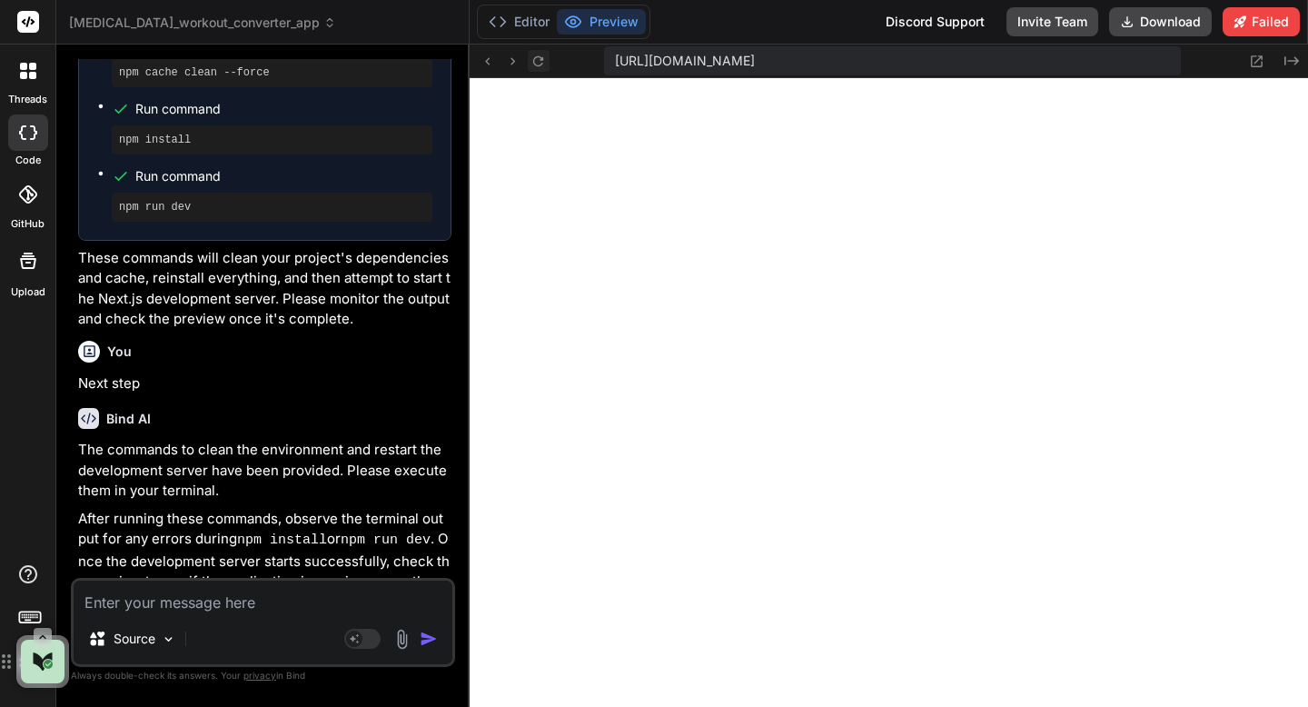
click at [542, 61] on icon at bounding box center [538, 61] width 15 height 15
click at [193, 602] on textarea at bounding box center [263, 597] width 379 height 33
type textarea "N"
type textarea "x"
type textarea "No"
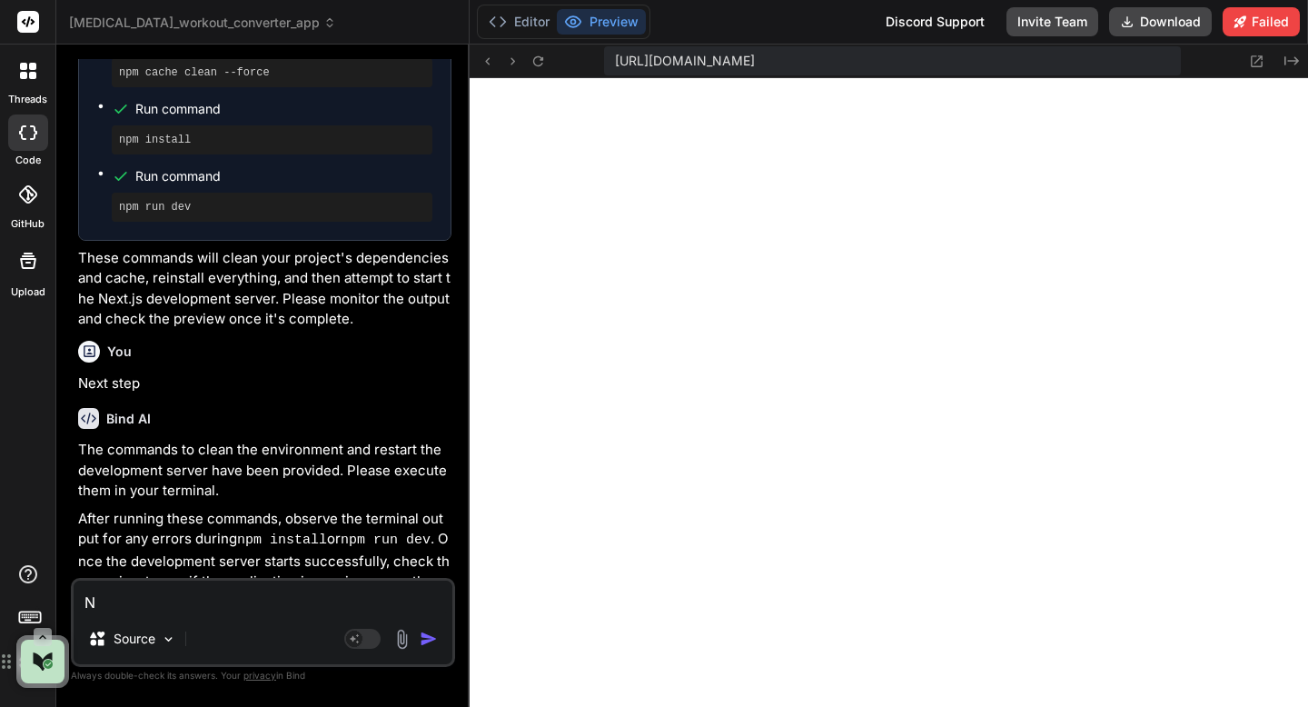
type textarea "x"
type textarea "Nop"
type textarea "x"
type textarea "Nope"
type textarea "x"
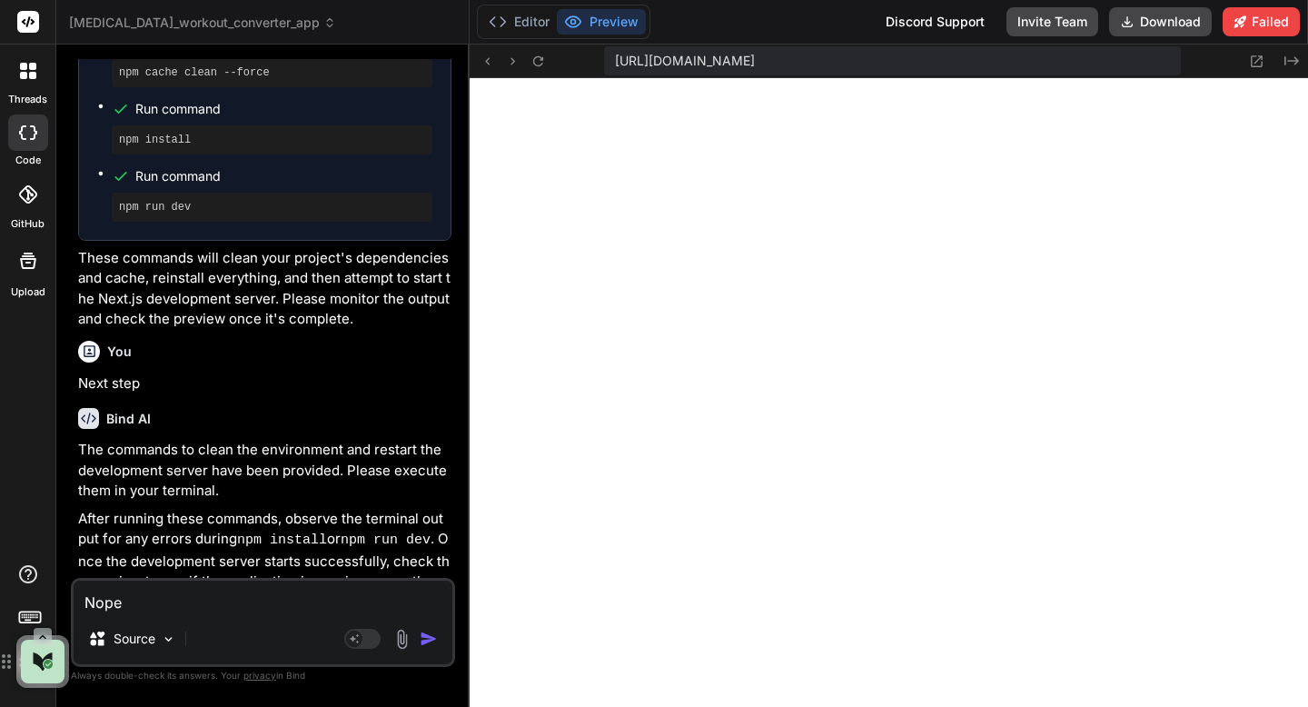
type textarea "Nope"
type textarea "x"
click at [325, 598] on textarea "Nope" at bounding box center [263, 597] width 379 height 33
paste textarea "Unable to connect to port 3000"
type textarea "Nope Unable to connect to port 3000"
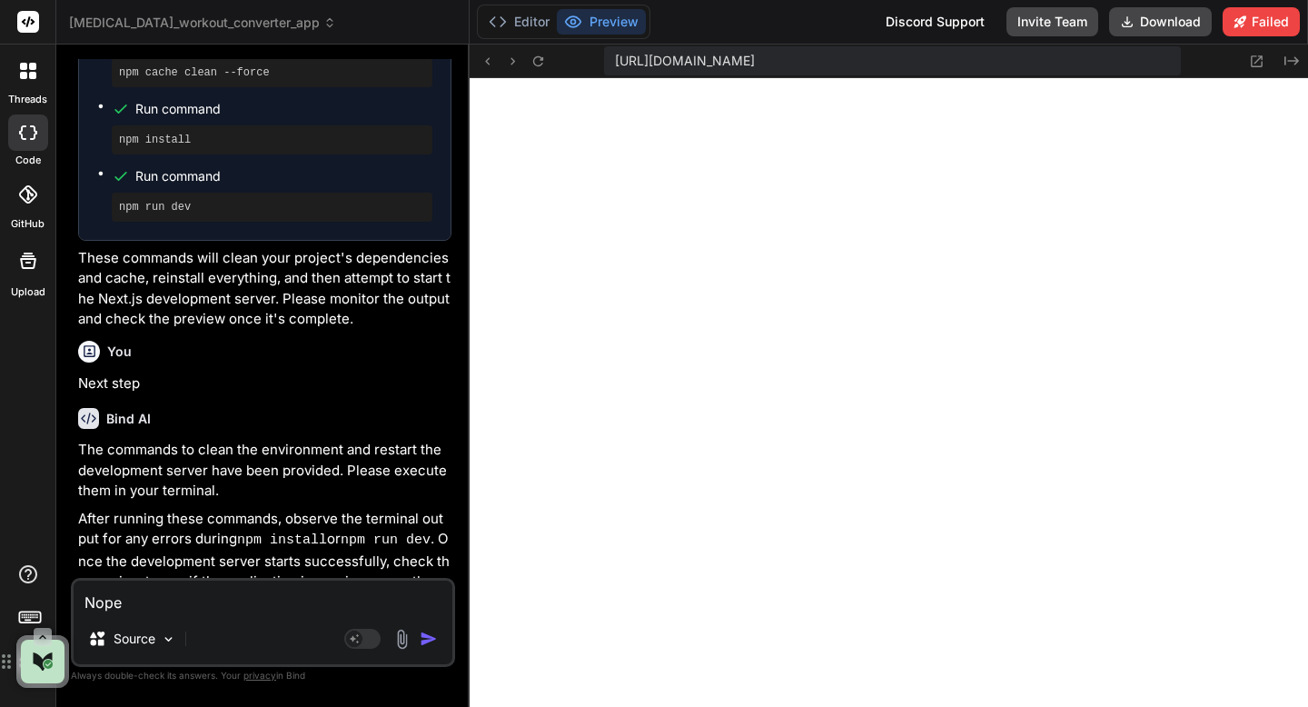
type textarea "x"
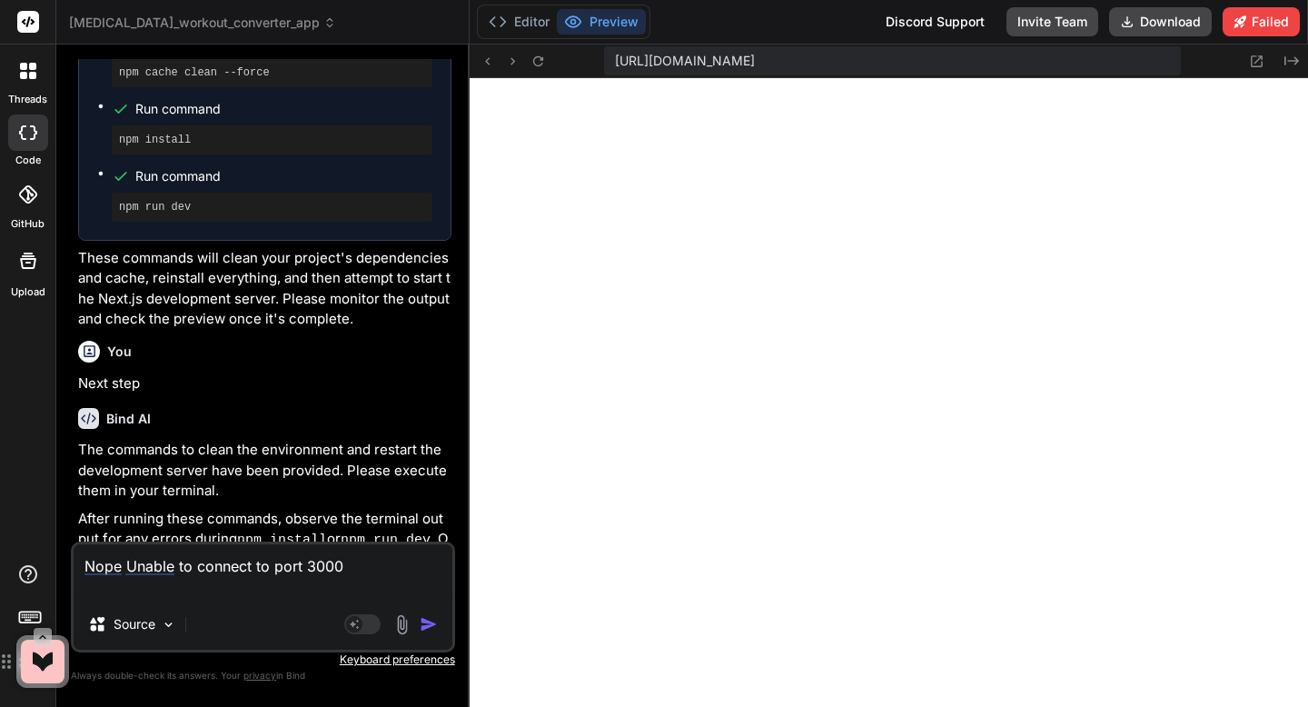
click at [124, 573] on textarea "Nope Unable to connect to port 3000" at bounding box center [263, 571] width 379 height 55
type textarea "Nope tUnable to connect to port 3000"
type textarea "x"
type textarea "Nope thUnable to connect to port 3000"
type textarea "x"
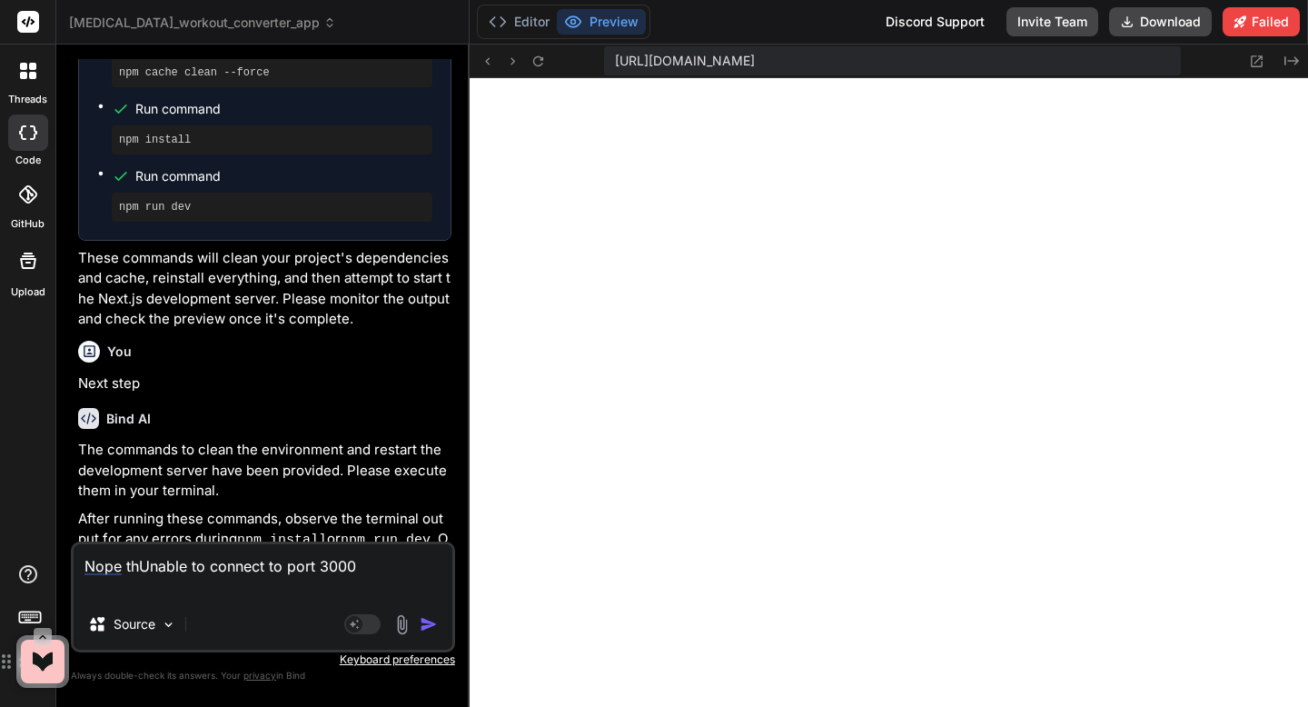
type textarea "Nope thiUnable to connect to port 3000"
type textarea "x"
type textarea "Nope thisUnable to connect to port 3000"
type textarea "x"
type textarea "Nope this Unable to connect to port 3000"
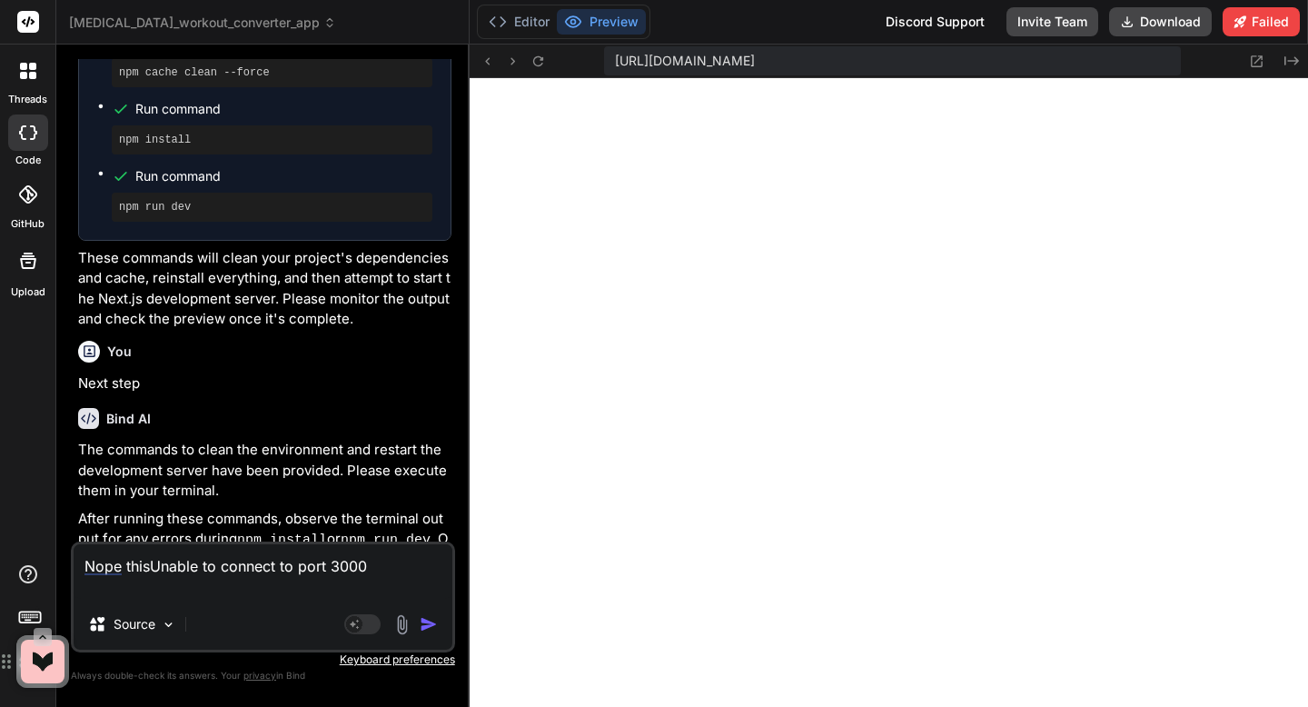
type textarea "x"
type textarea "Nope this Unable to connect to port 3000"
click at [423, 622] on img "button" at bounding box center [429, 624] width 18 height 18
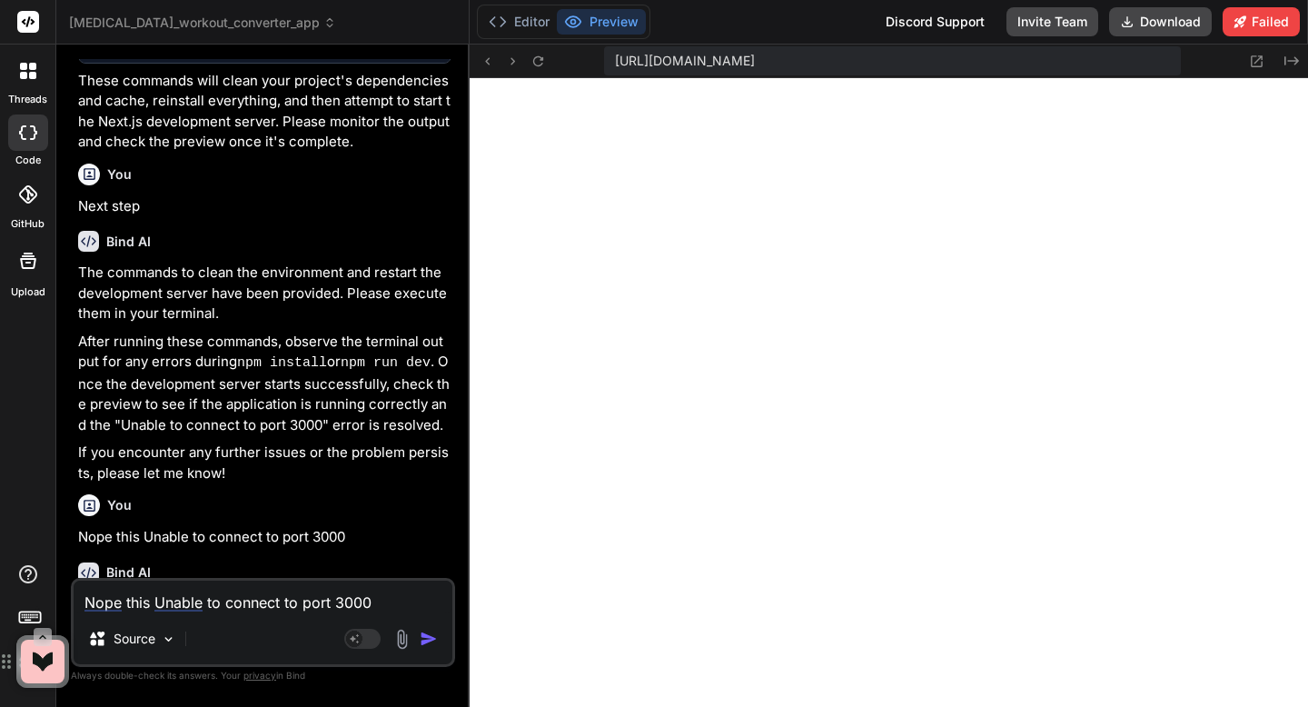
scroll to position [7138, 0]
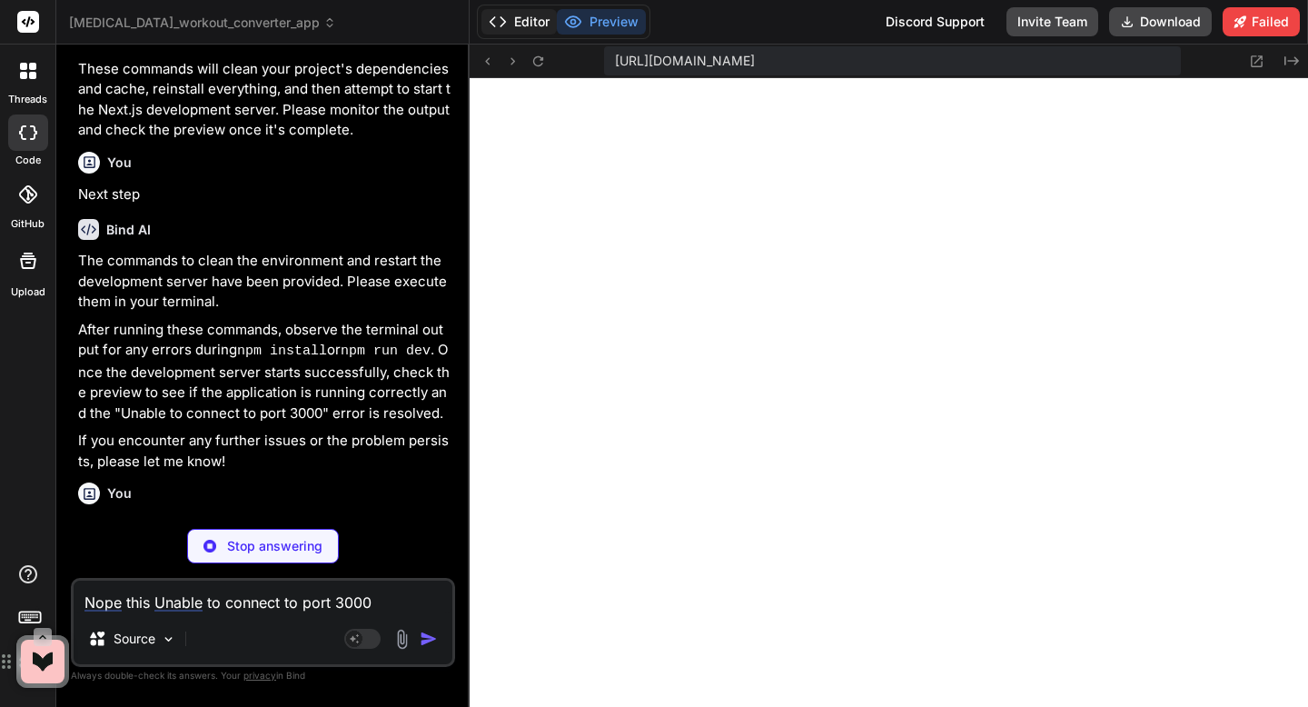
type textarea "x"
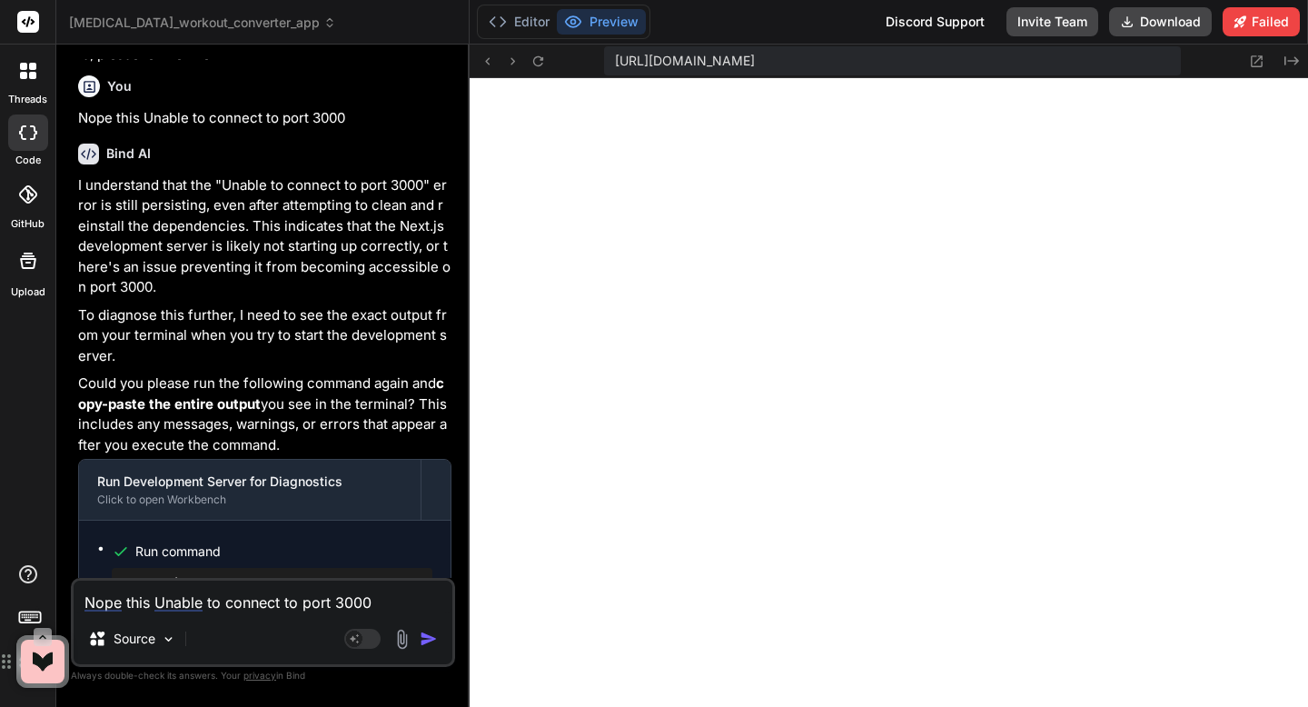
scroll to position [7549, 0]
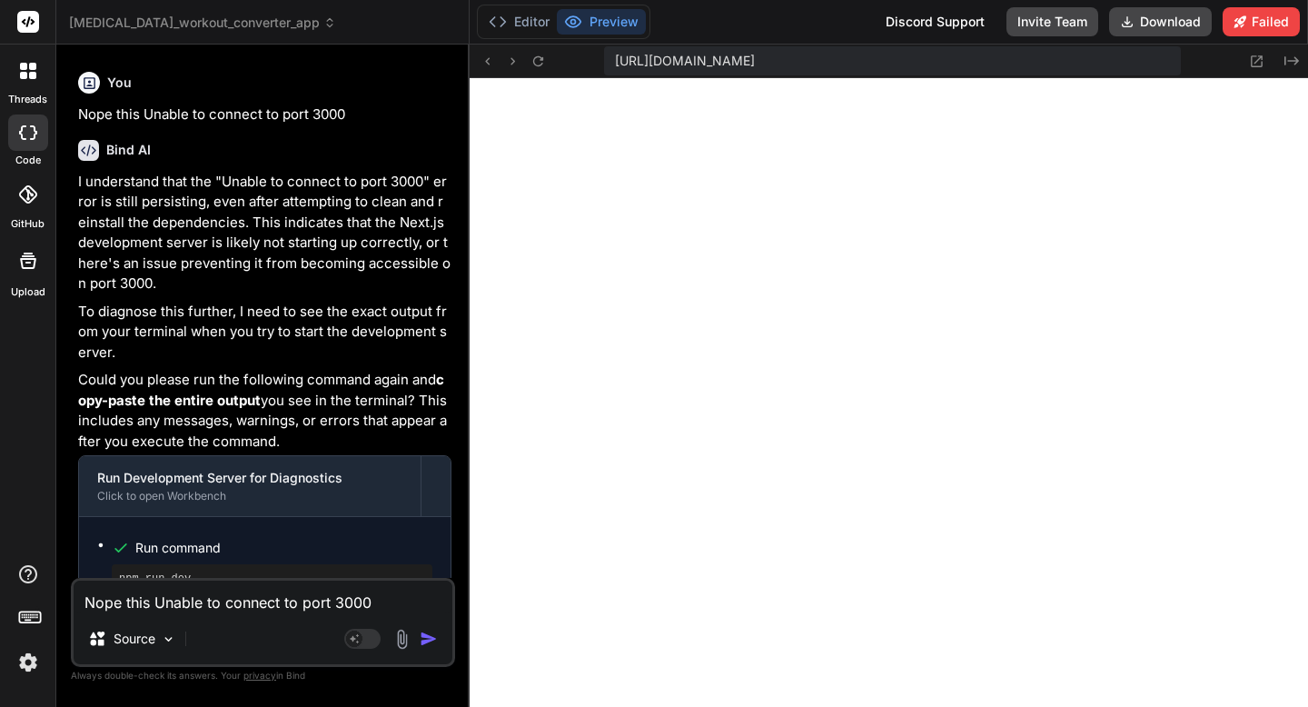
click at [239, 598] on textarea "Nope this Unable to connect to port 3000" at bounding box center [263, 597] width 379 height 33
paste textarea "Failed to compile ./app/page.tsx:8:0 Module not found: Can't resolve '../ui/Tab…"
type textarea "Failed to compile ./app/page.tsx:8:0 Module not found: Can't resolve '../ui/Tab…"
type textarea "x"
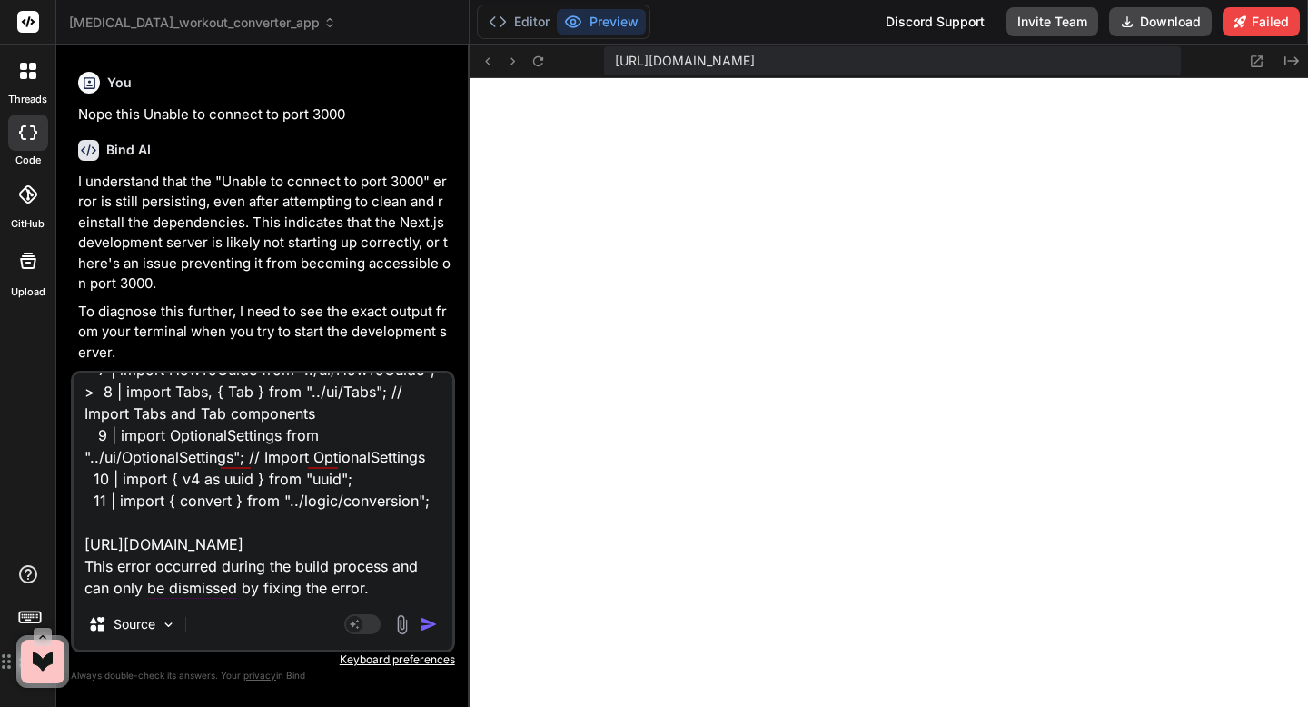
type textarea "Failed to compile ./app/page.tsx:8:0 Module not found: Can't resolve '../ui/Tab…"
click at [425, 623] on img "button" at bounding box center [429, 624] width 18 height 18
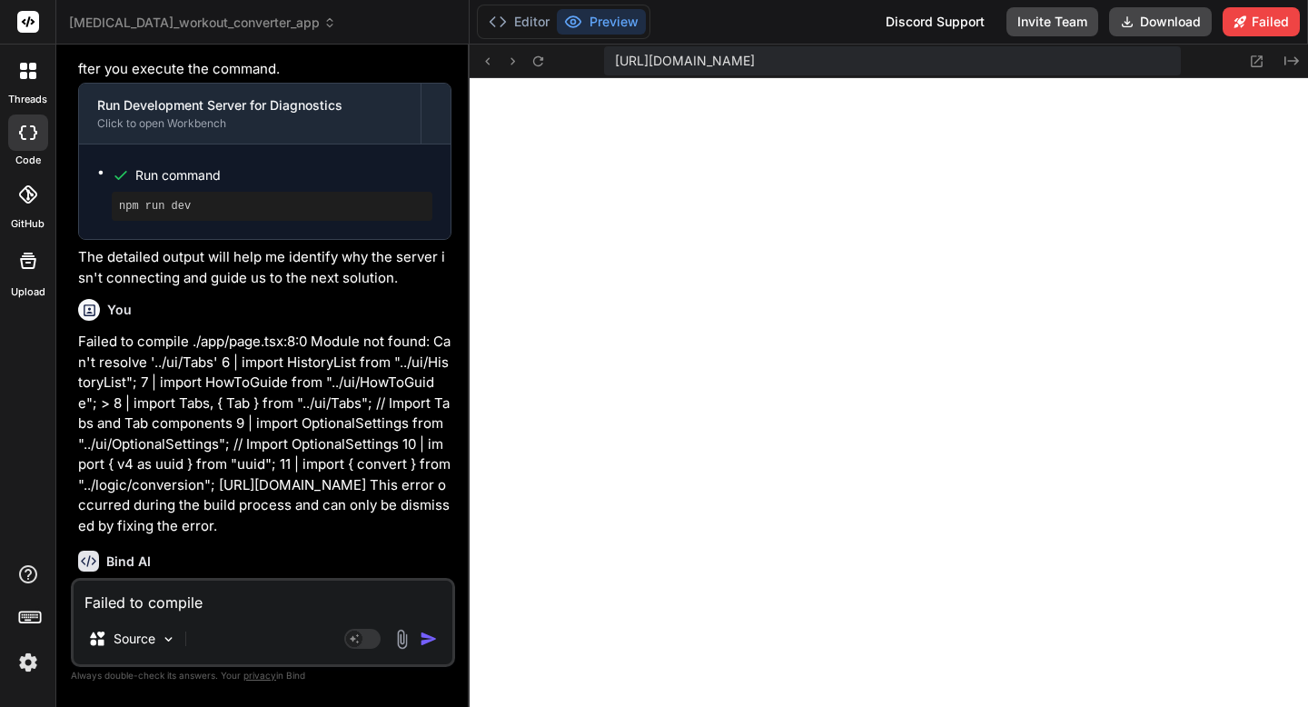
scroll to position [2797, 0]
type textarea "x"
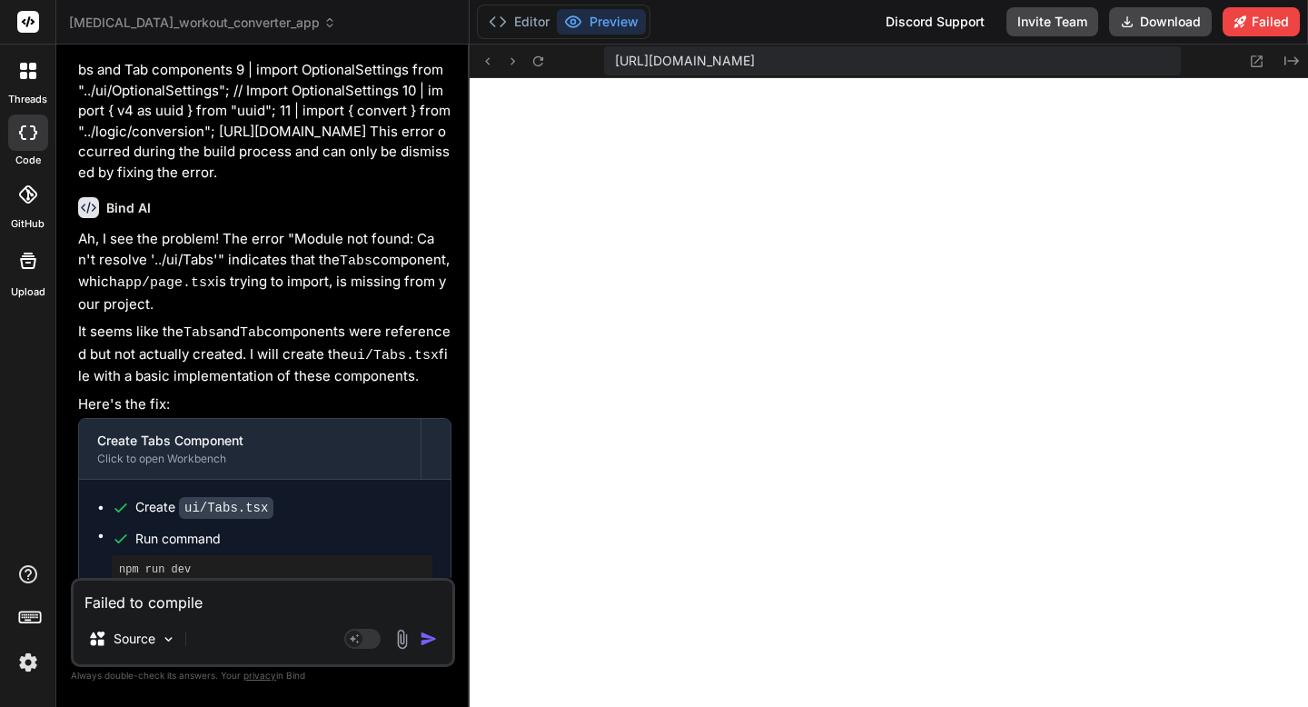
scroll to position [8320, 0]
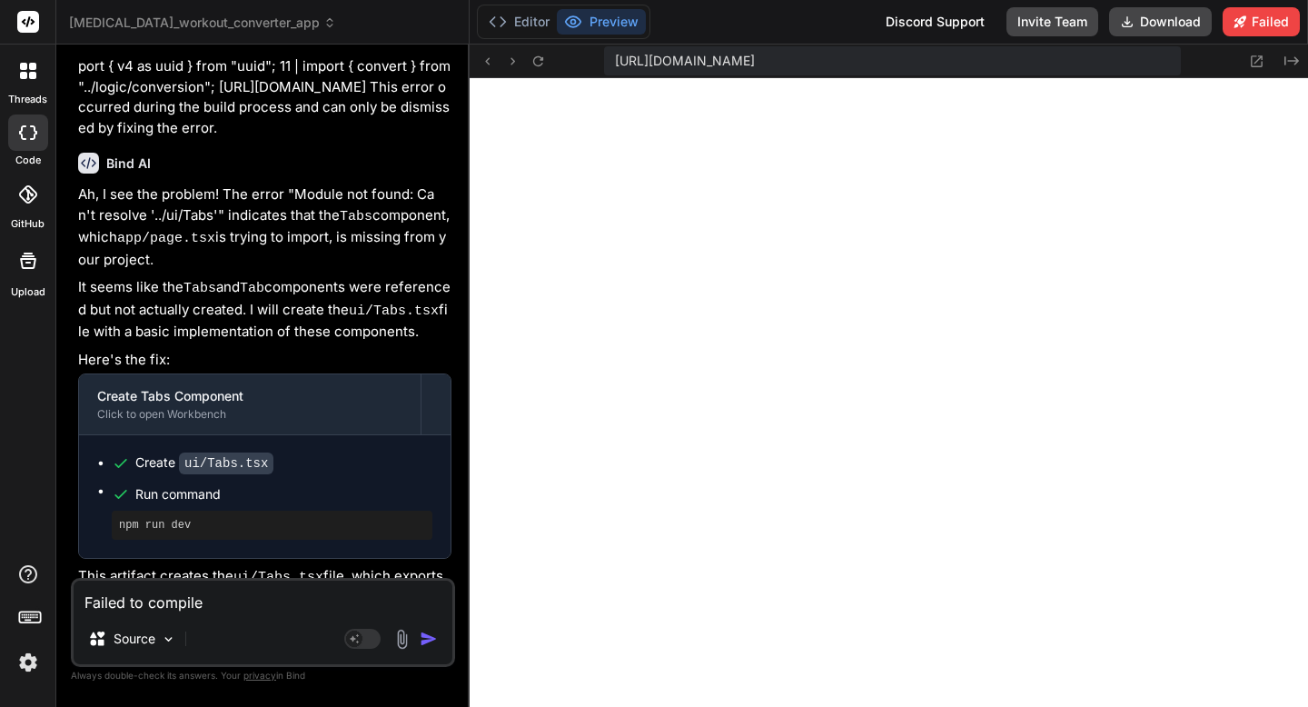
drag, startPoint x: 243, startPoint y: 543, endPoint x: 400, endPoint y: 542, distance: 157.2
click at [400, 566] on p "This artifact creates the ui/Tabs.tsx file, which exports both the Tabs (defaul…" at bounding box center [264, 620] width 373 height 108
click at [406, 566] on p "This artifact creates the ui/Tabs.tsx file, which exports both the Tabs (defaul…" at bounding box center [264, 620] width 373 height 108
drag, startPoint x: 407, startPoint y: 543, endPoint x: 244, endPoint y: 543, distance: 162.6
click at [244, 566] on p "This artifact creates the ui/Tabs.tsx file, which exports both the Tabs (defaul…" at bounding box center [264, 620] width 373 height 108
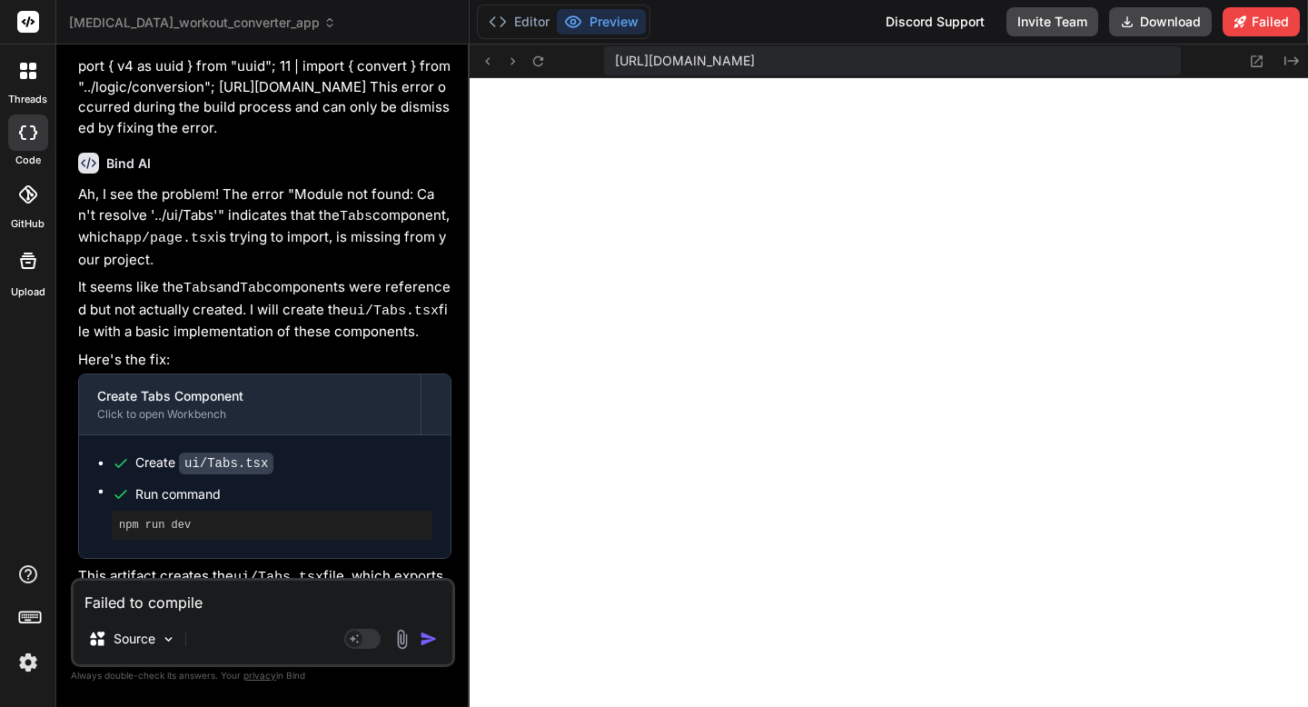
copy p "Please run the commands"
click at [540, 68] on icon at bounding box center [538, 61] width 15 height 15
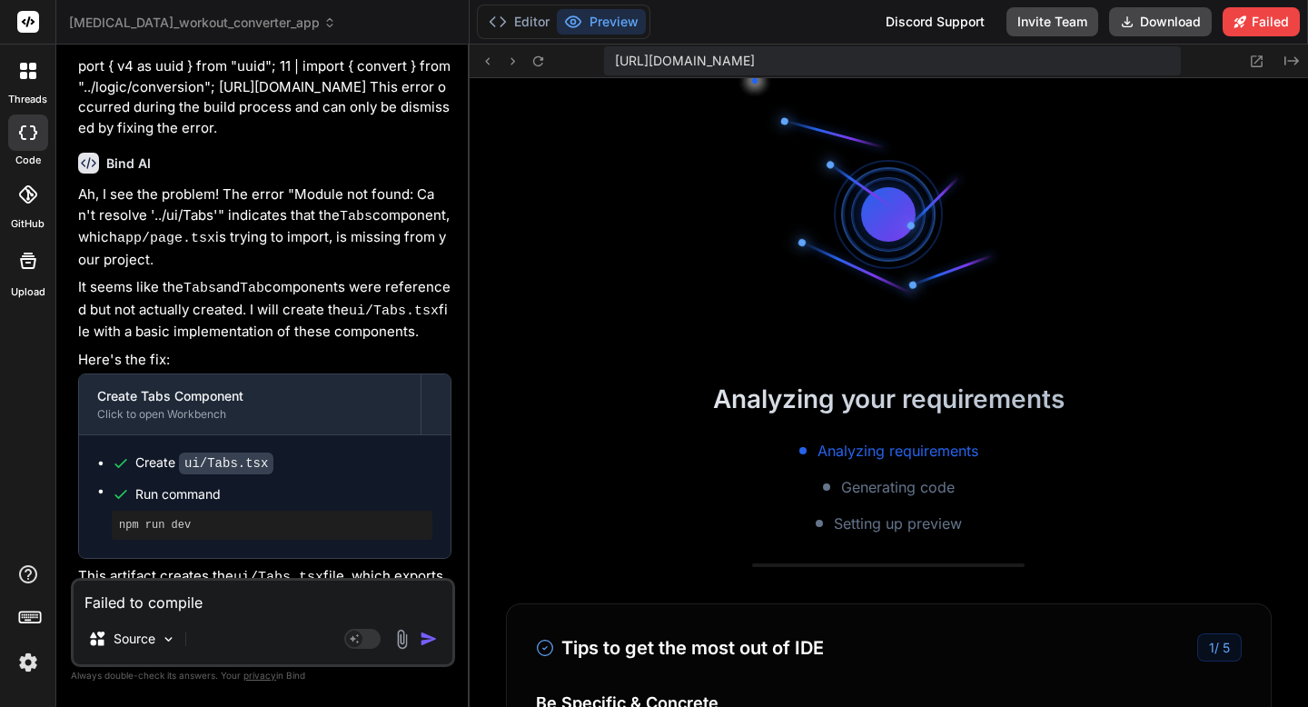
scroll to position [3142, 0]
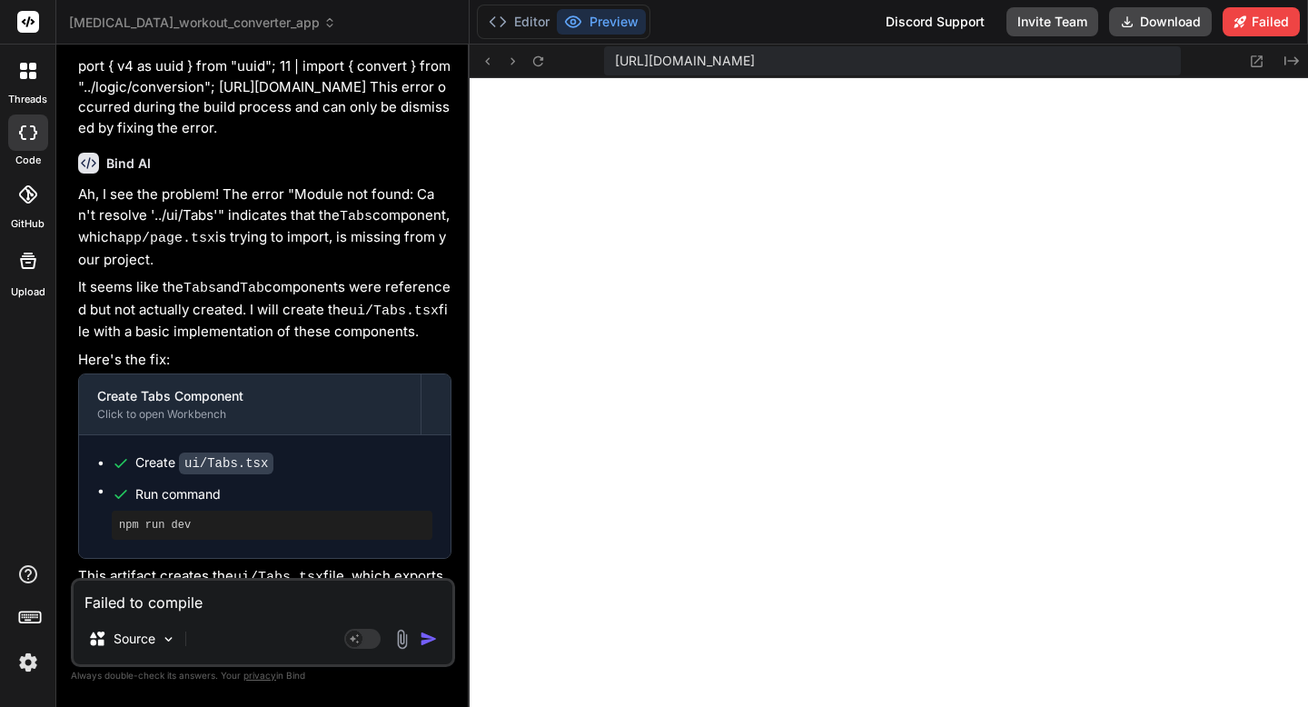
click at [257, 608] on textarea "Failed to compile ./app/page.tsx:8:0 Module not found: Can't resolve '../ui/Tab…" at bounding box center [263, 597] width 379 height 33
paste textarea "./app/page.tsx:12:0 Module not found: Can't resolve '../lib/storage' 10 | impor…"
type textarea "./app/page.tsx:12:0 Module not found: Can't resolve '../lib/storage' 10 | impor…"
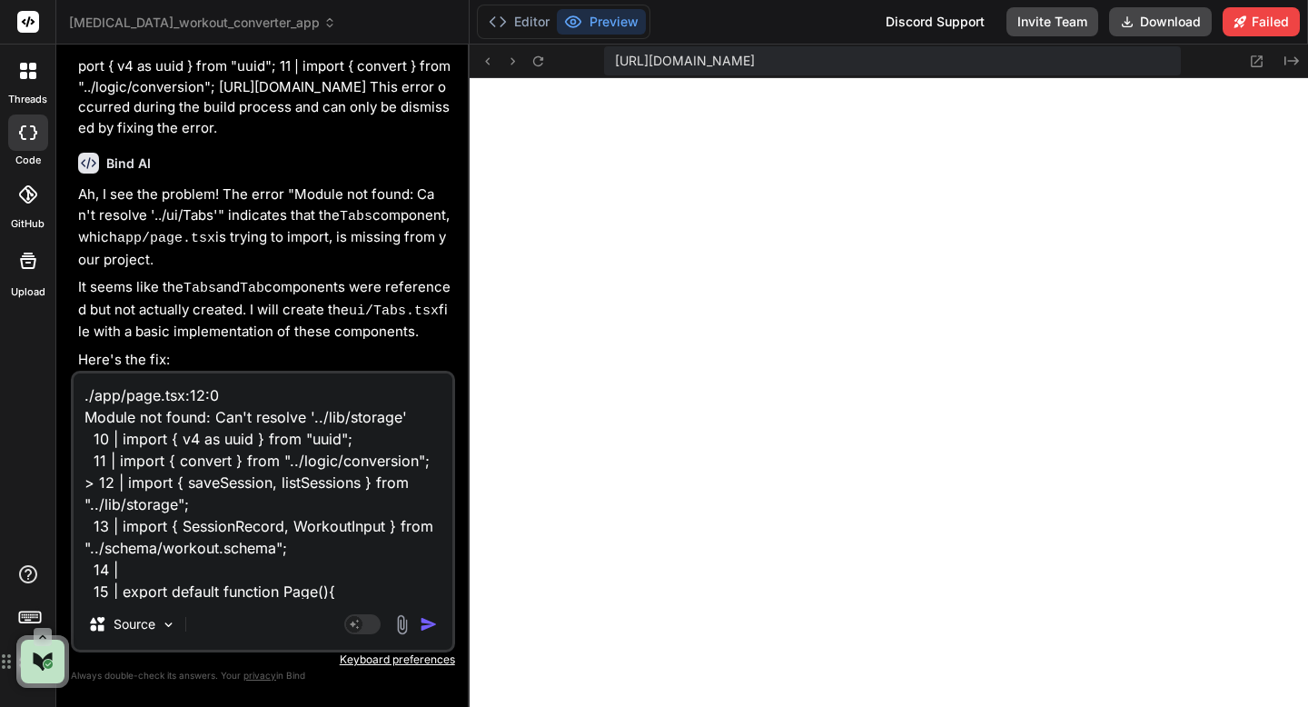
scroll to position [110, 0]
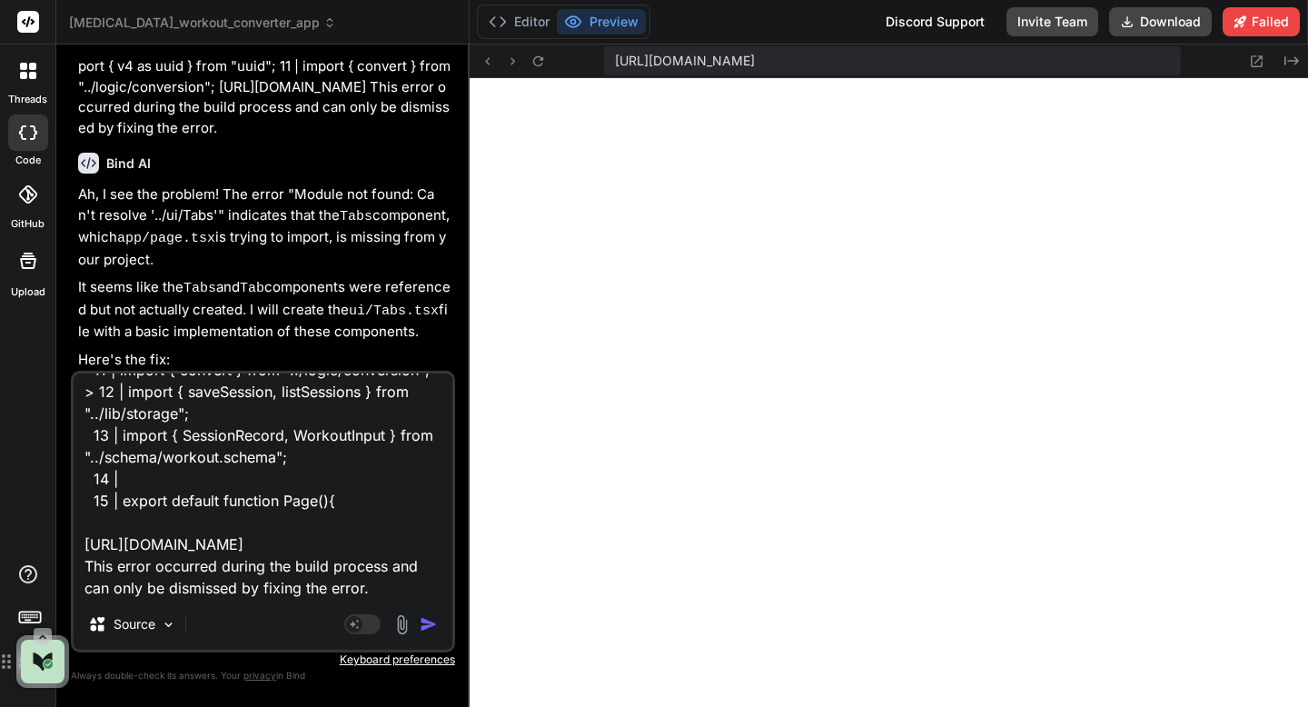
type textarea "x"
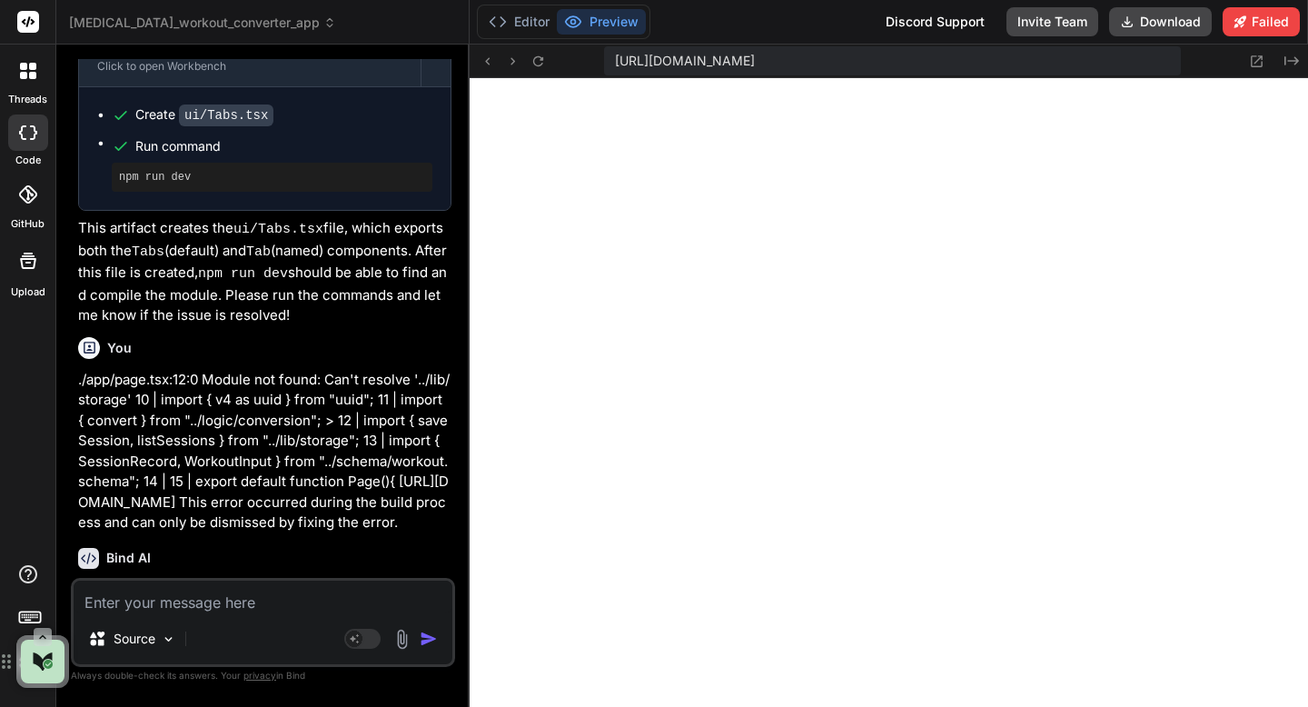
scroll to position [8672, 0]
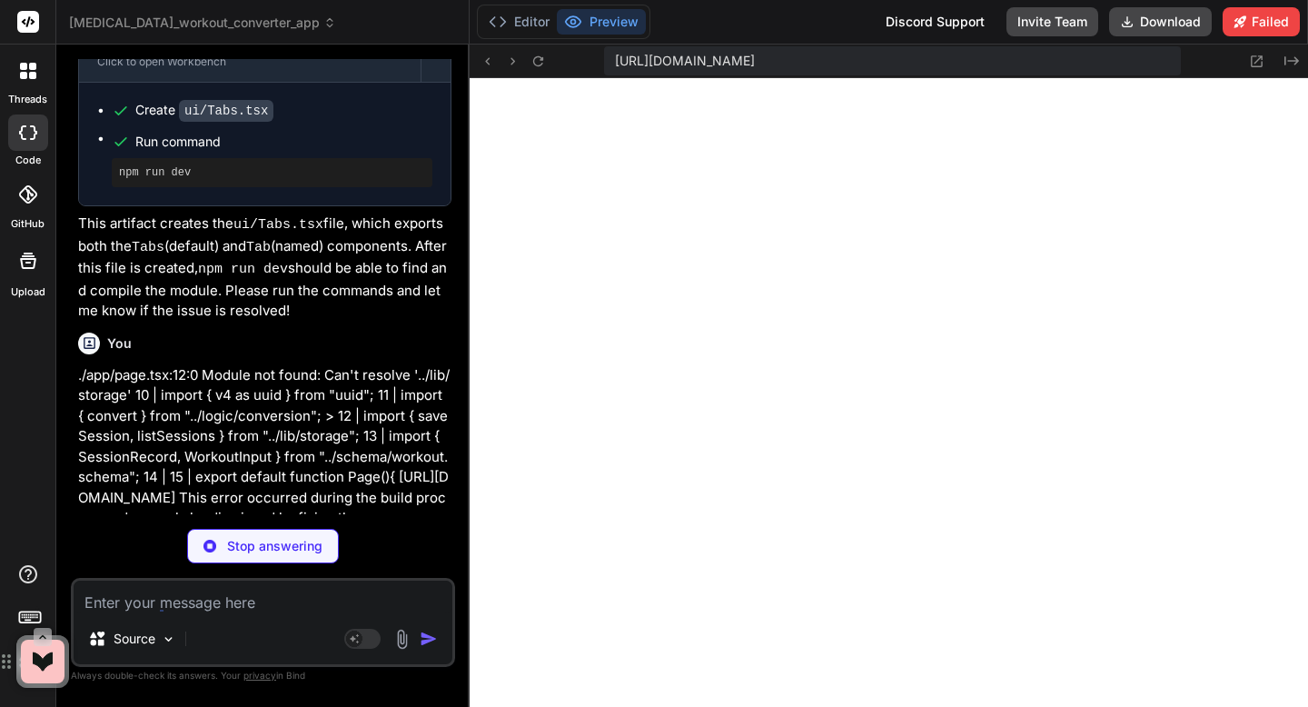
type textarea "x"
type textarea "}"
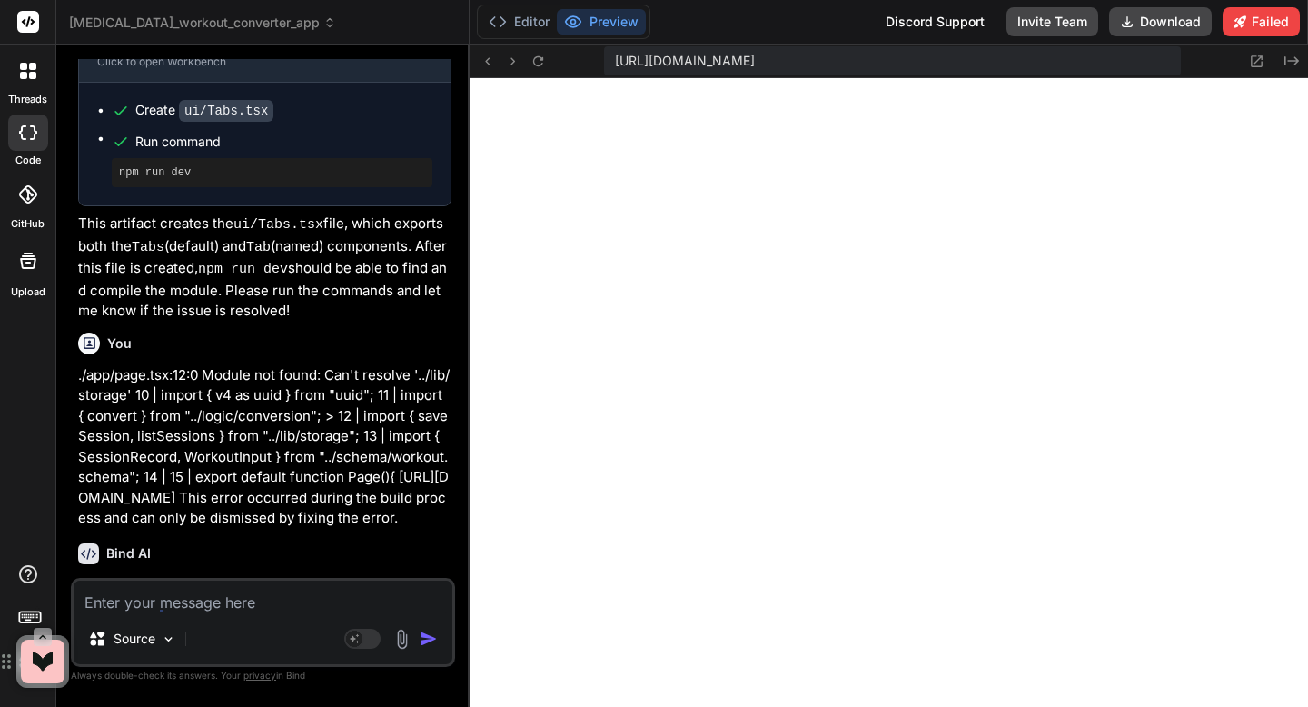
type textarea "x"
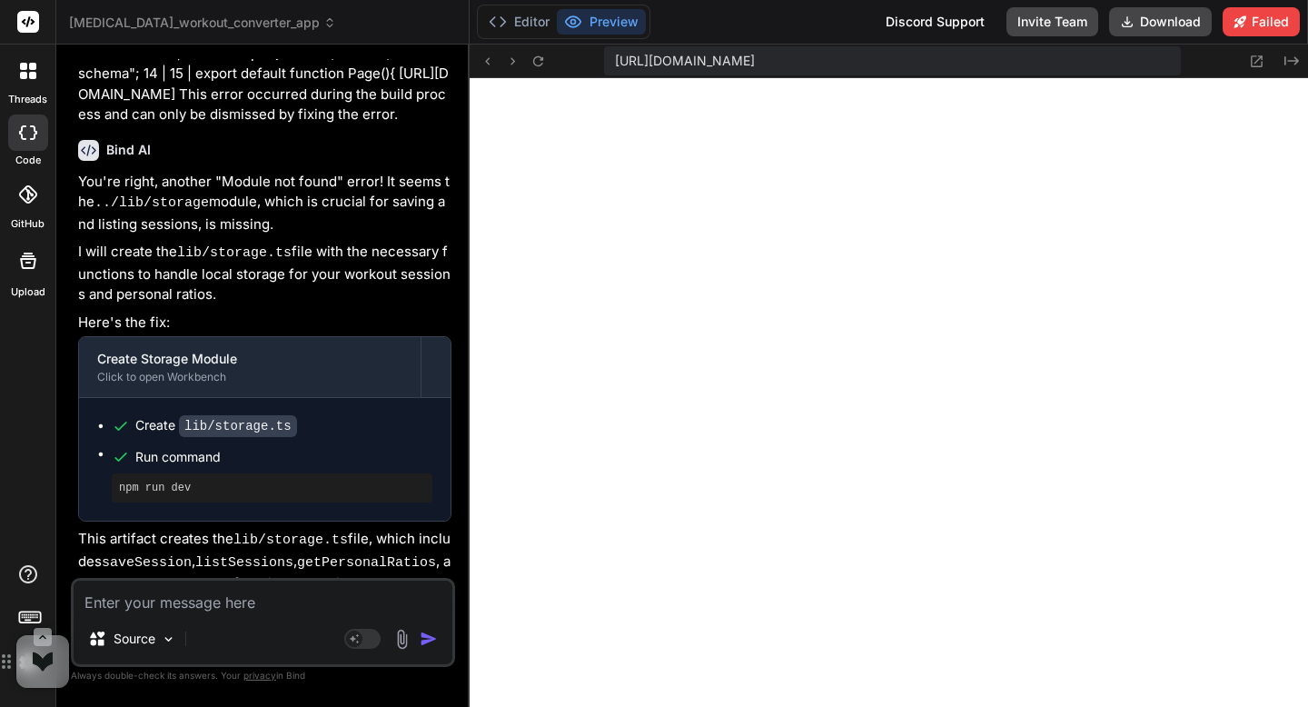
scroll to position [9077, 0]
click at [538, 61] on icon at bounding box center [538, 61] width 15 height 15
click at [230, 610] on textarea at bounding box center [263, 597] width 379 height 33
type textarea "C"
type textarea "x"
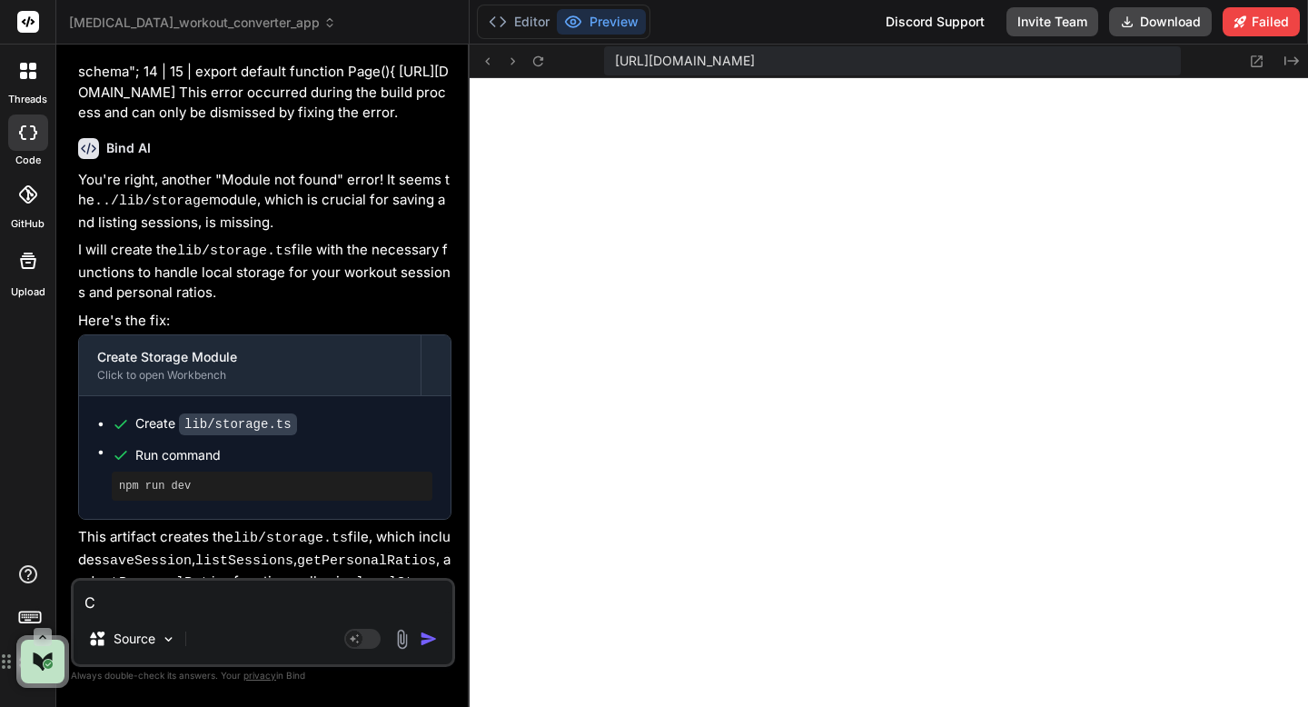
type textarea "Ca"
type textarea "x"
type textarea "Can"
type textarea "x"
type textarea "Can"
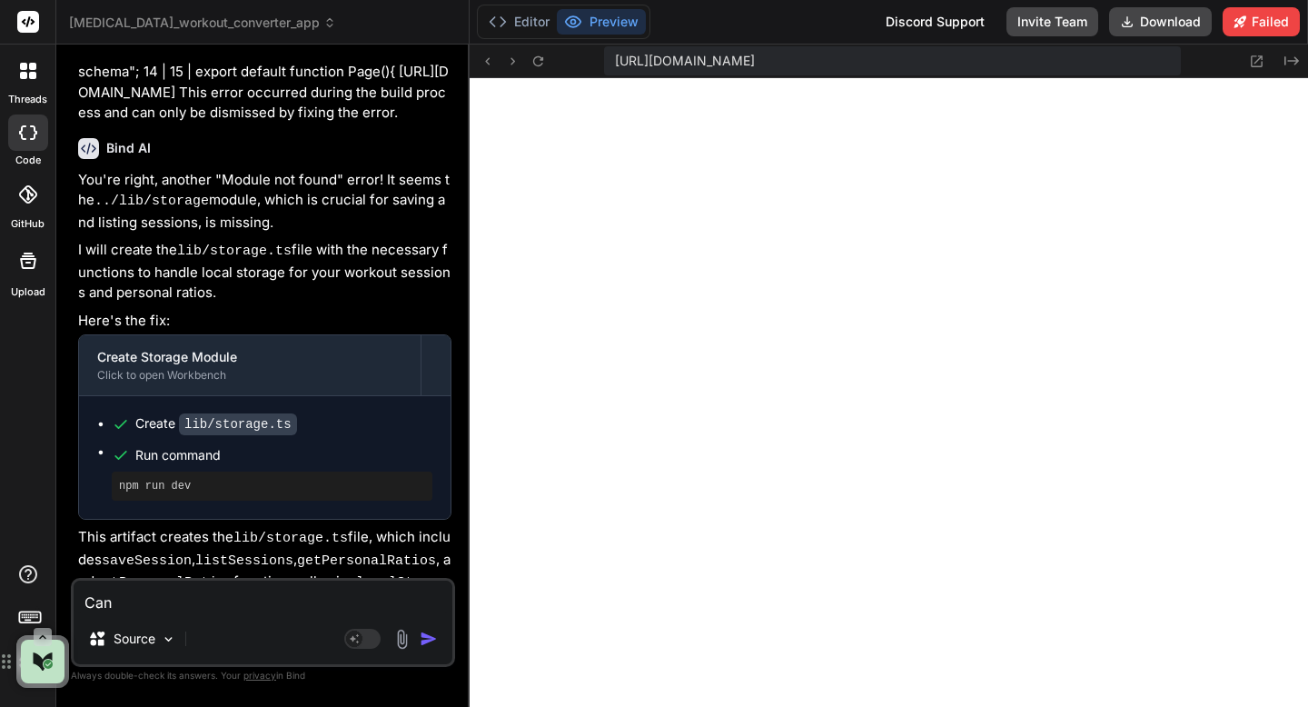
type textarea "x"
type textarea "Can y"
type textarea "x"
type textarea "Can yo"
type textarea "x"
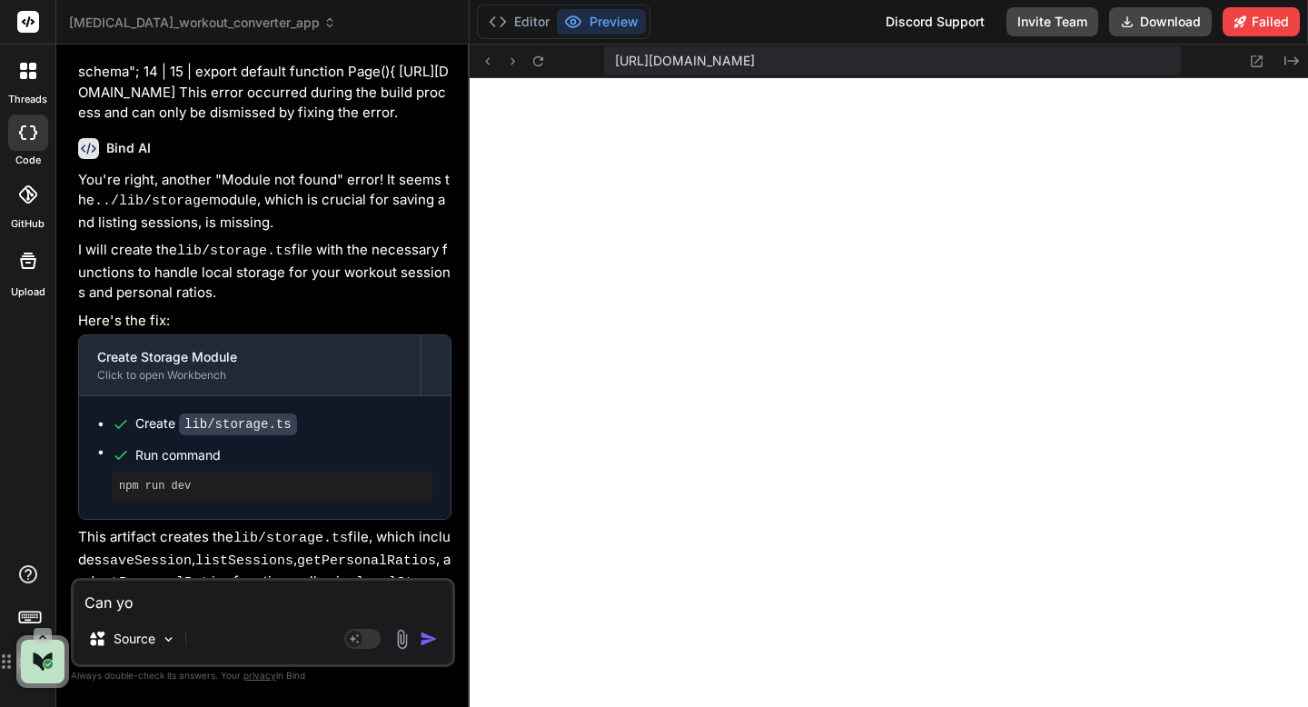
type textarea "Can you"
type textarea "x"
type textarea "Can you"
type textarea "x"
type textarea "Can you n"
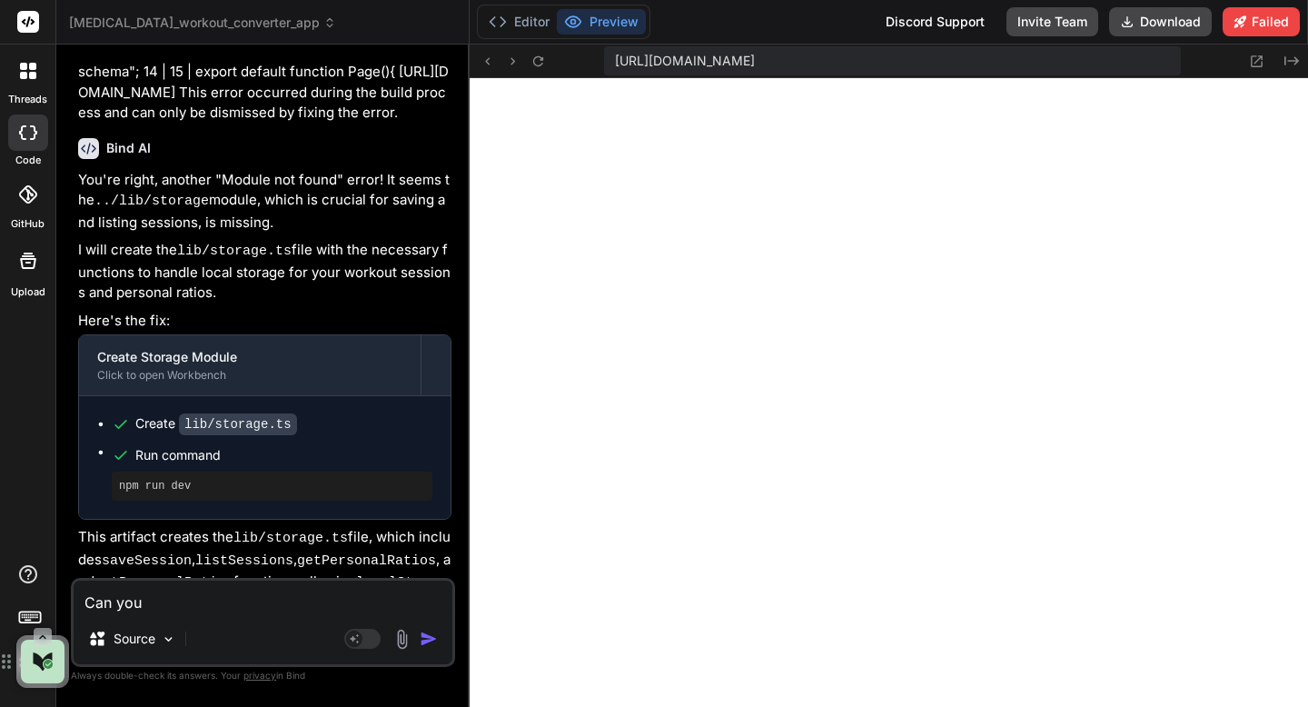
type textarea "x"
type textarea "Can you no"
type textarea "x"
type textarea "Can you not"
type textarea "x"
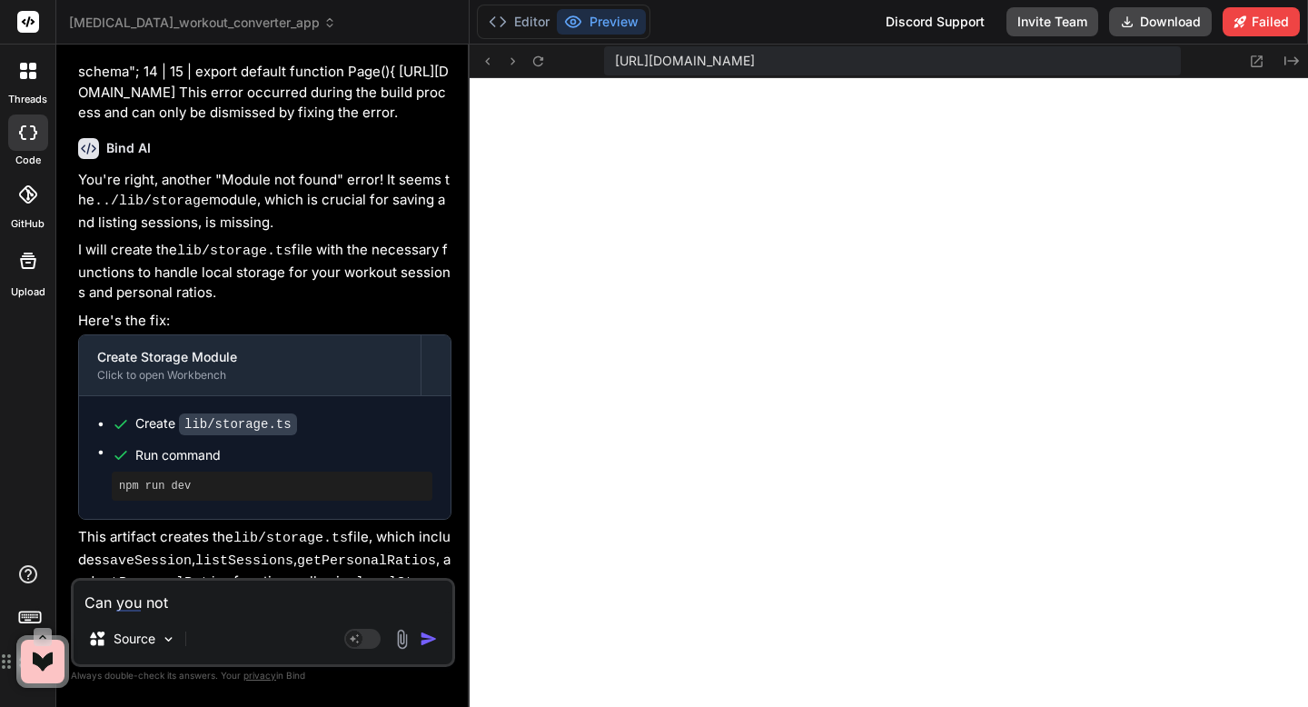
type textarea "Can you not"
type textarea "x"
type textarea "Can you not f"
type textarea "x"
type textarea "Can you not fi"
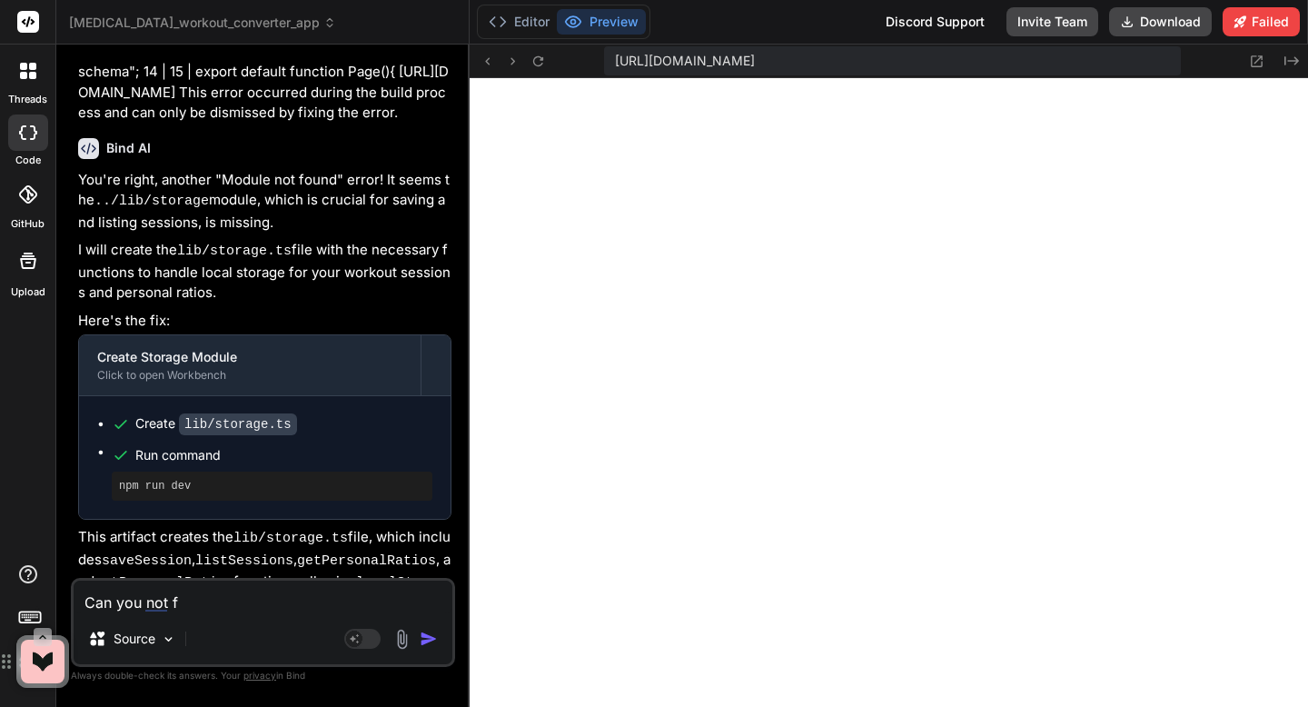
type textarea "x"
type textarea "Can you not fix"
type textarea "x"
type textarea "Can you not fix"
type textarea "x"
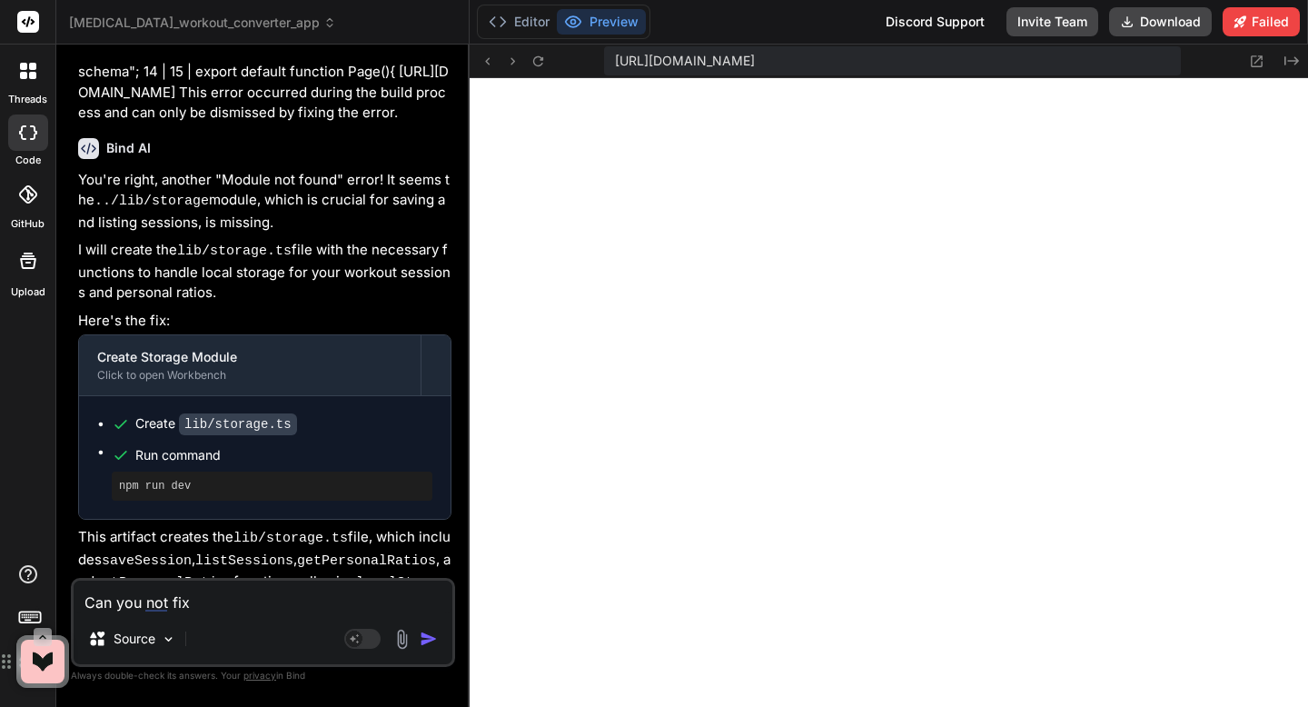
type textarea "Can you not fix t"
type textarea "x"
type textarea "Can you not fix th"
type textarea "x"
type textarea "Can you not fix thi"
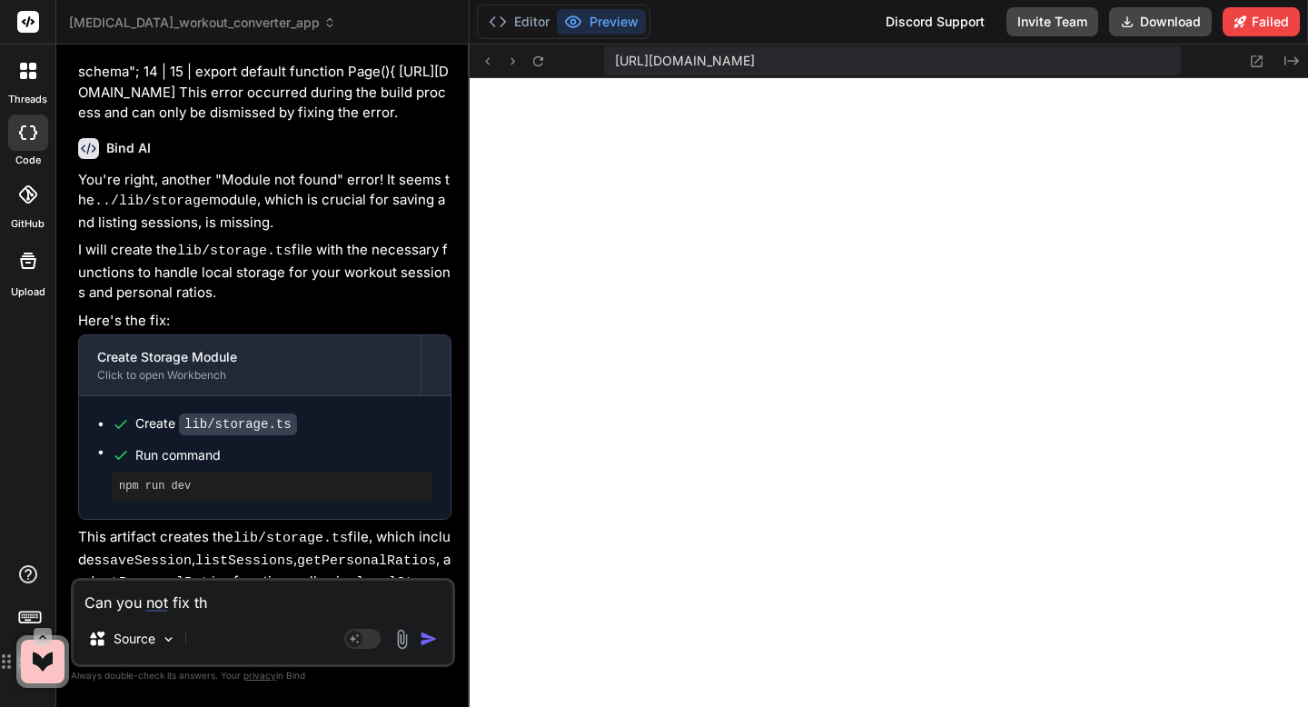
type textarea "x"
type textarea "Can you not fix this"
type textarea "x"
type textarea "Can you not fix this?"
type textarea "x"
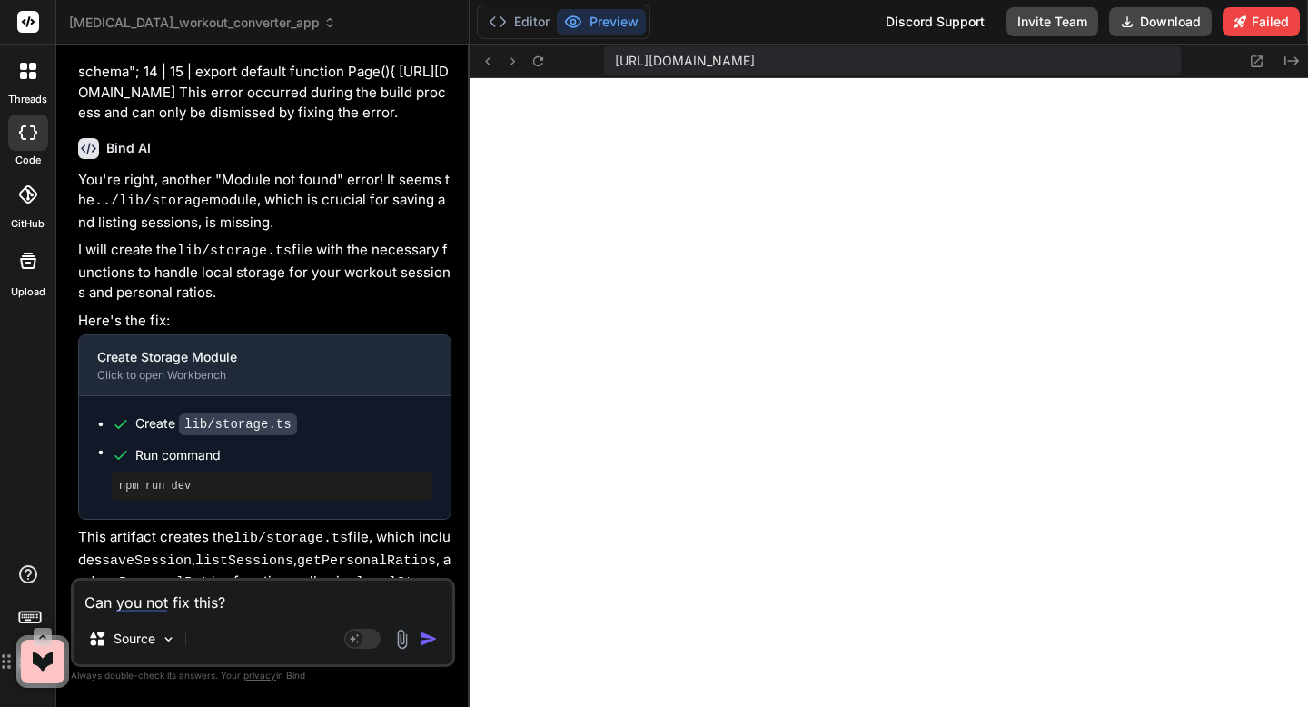
type textarea "Can you not fix this?"
type textarea "x"
click at [354, 601] on textarea "Can you not fix this?" at bounding box center [263, 597] width 379 height 33
paste textarea "Failed to compile ./lib/ratios-personal.ts:1:0 Module not found: Can't resolve …"
type textarea "Can you not fix this? Failed to compile ./lib/ratios-personal.ts:1:0 Module not…"
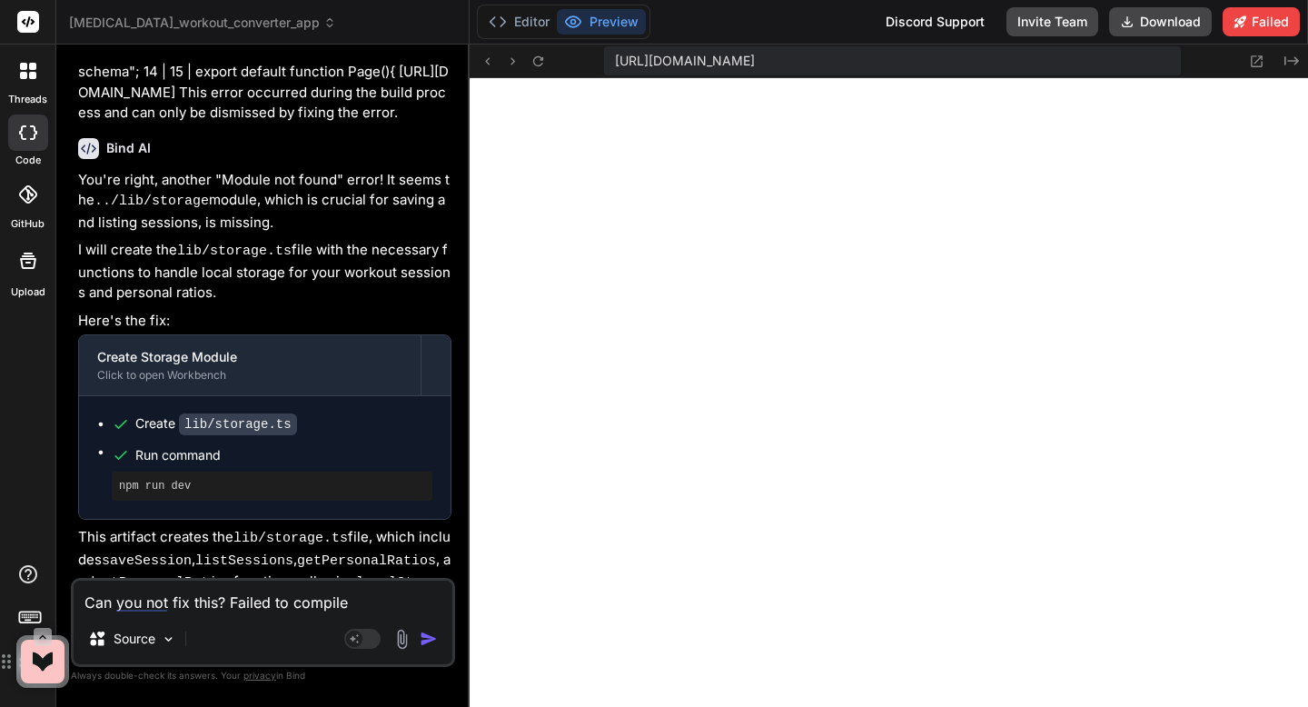
type textarea "x"
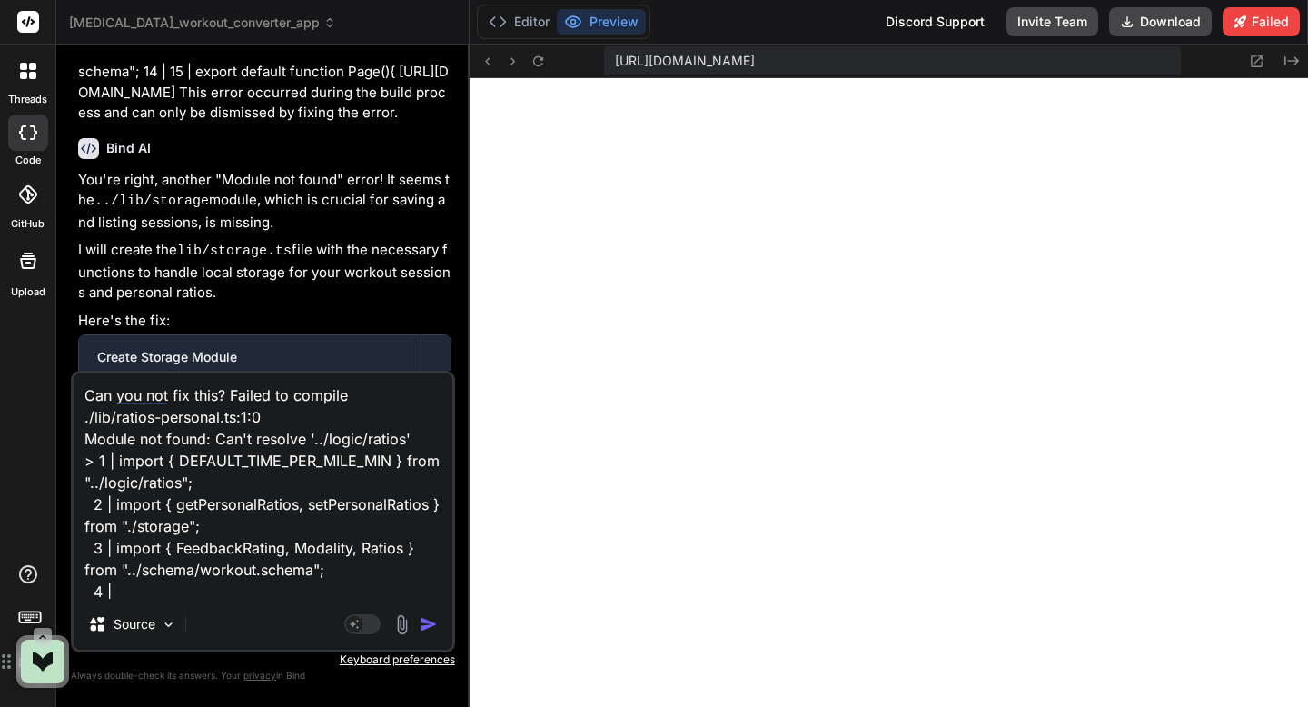
scroll to position [197, 0]
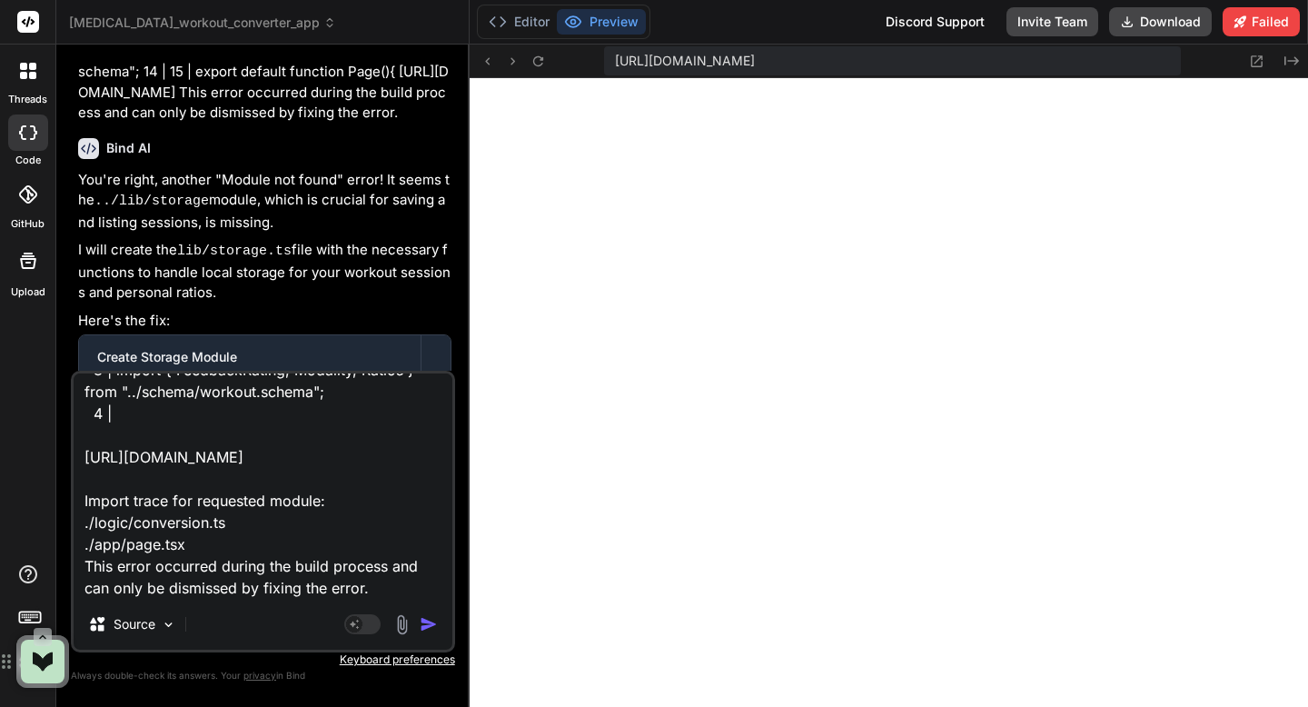
type textarea "Can you not fix this? Failed to compile ./lib/ratios-personal.ts:1:0 Module not…"
click at [433, 627] on img "button" at bounding box center [429, 624] width 18 height 18
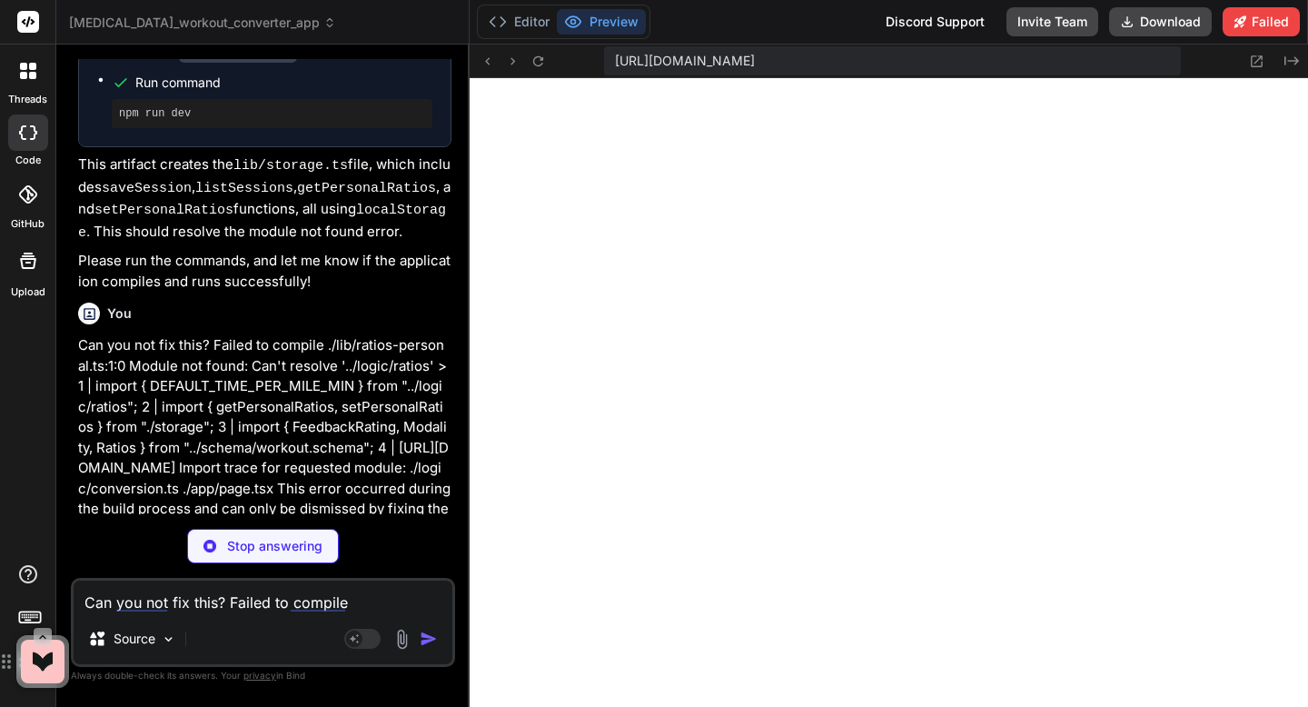
scroll to position [9450, 0]
type textarea "x"
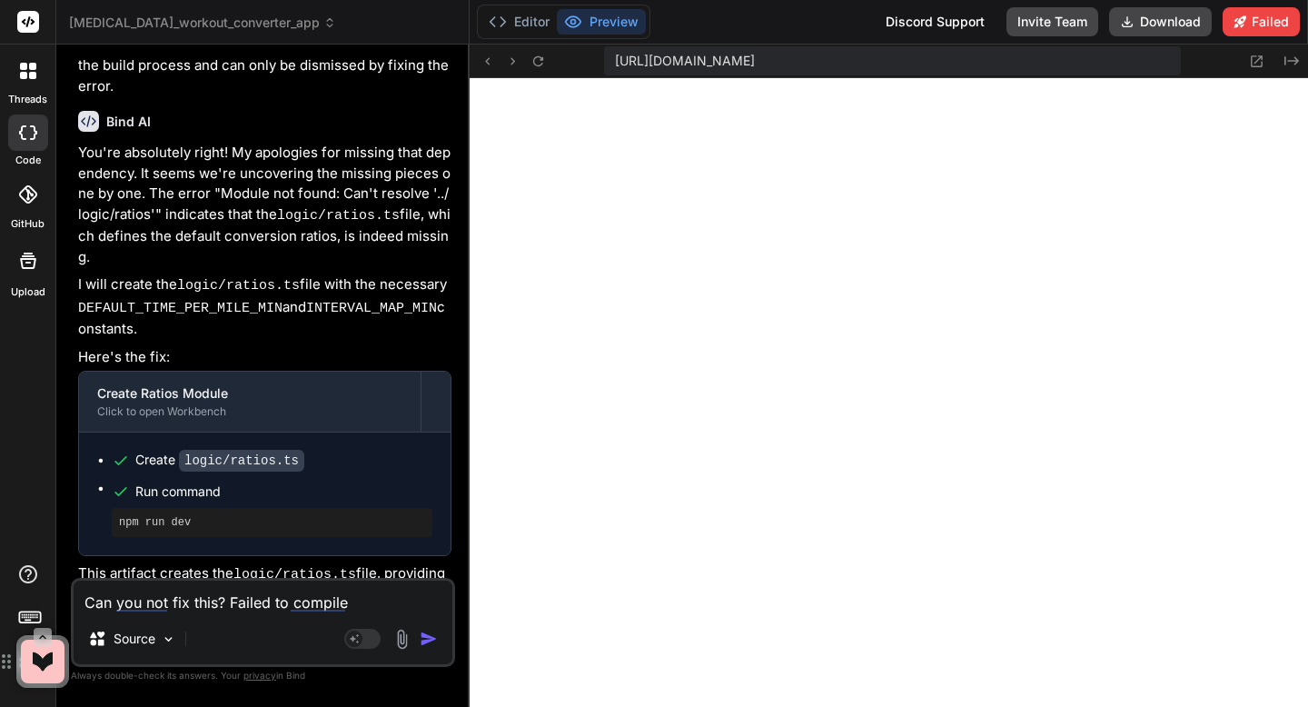
scroll to position [9916, 0]
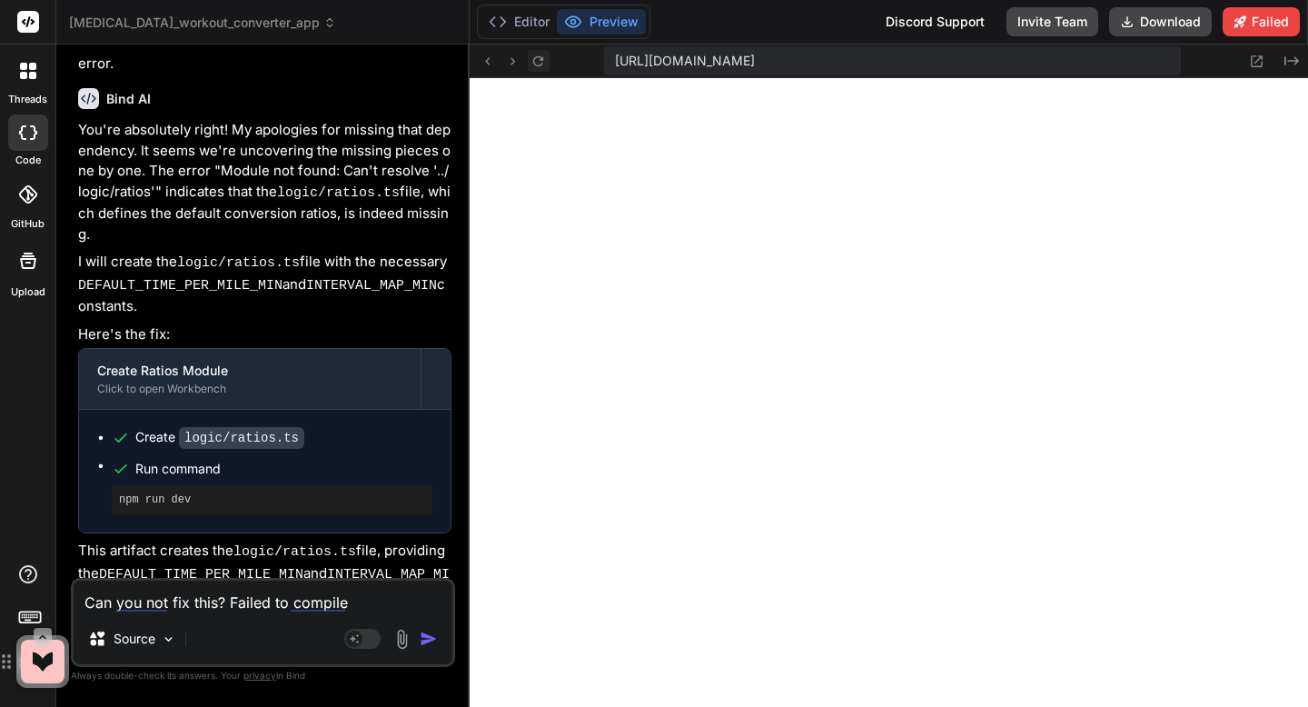
click at [537, 59] on icon at bounding box center [538, 61] width 15 height 15
click at [201, 603] on textarea "Can you not fix this? Failed to compile ./lib/ratios-personal.ts:1:0 Module not…" at bounding box center [263, 597] width 379 height 33
type textarea "C"
type textarea "x"
type textarea "Co"
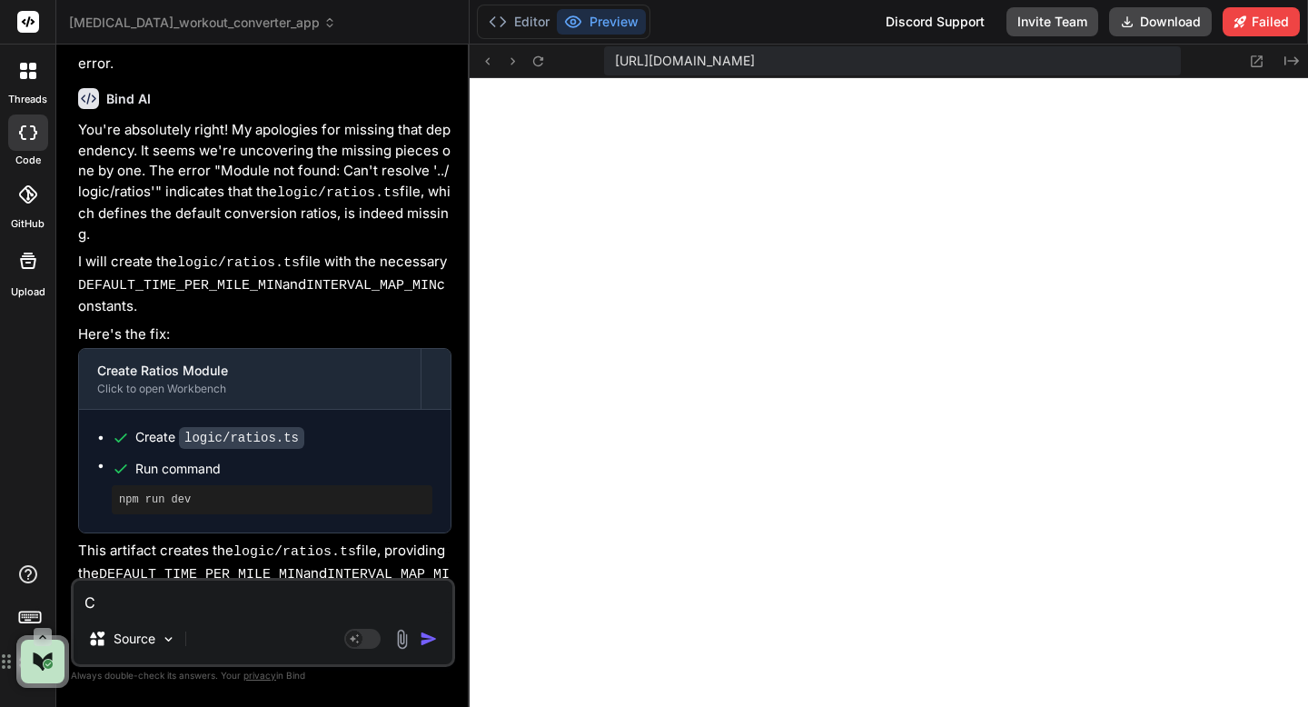
type textarea "x"
type textarea "Com"
type textarea "x"
type textarea "Come"
type textarea "x"
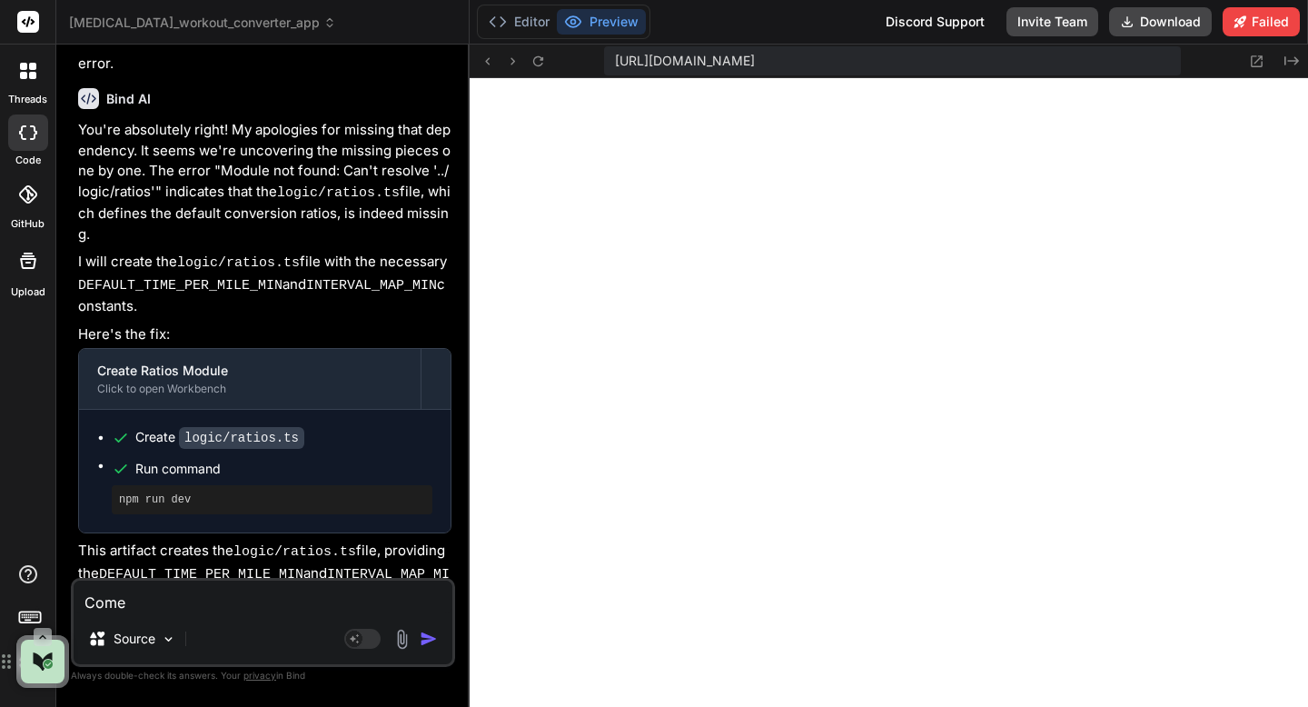
type textarea "Come"
type textarea "x"
type textarea "Come o"
type textarea "x"
type textarea "Come on"
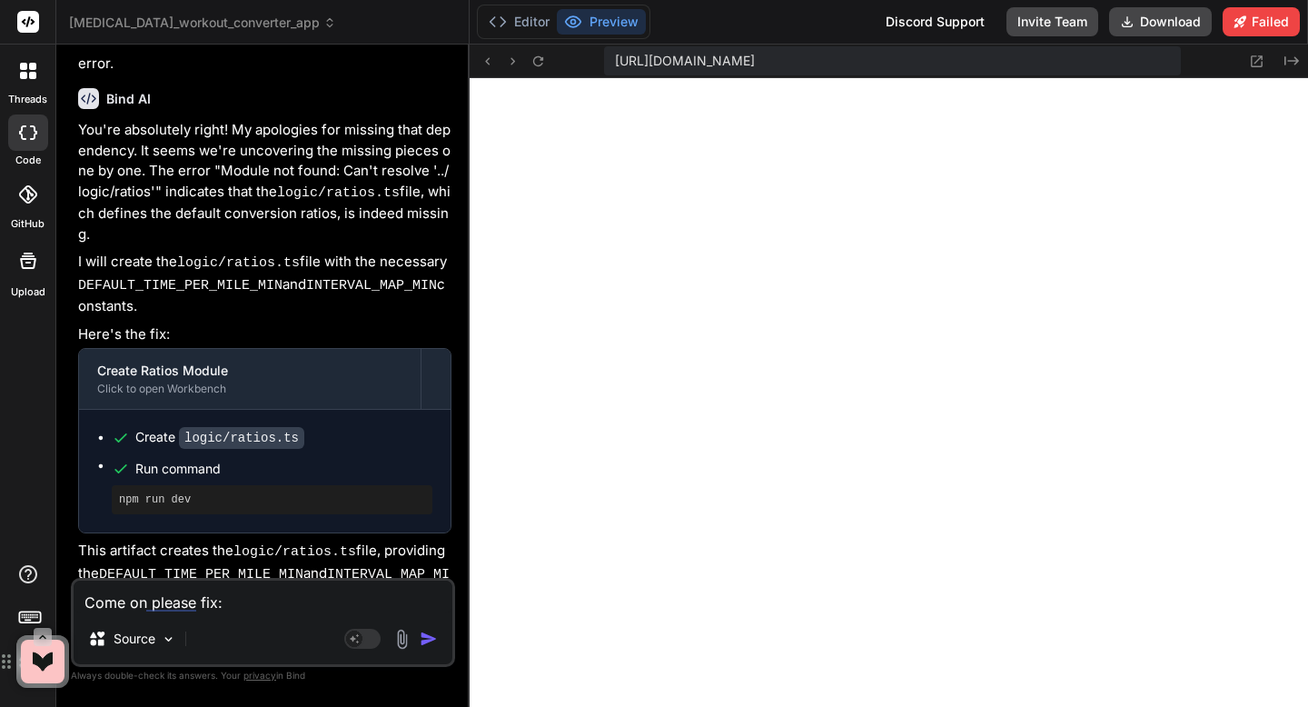
paste textarea "./app/layout.tsx:2:0 Module not found: Can't resolve './globals.css' 1 | import…"
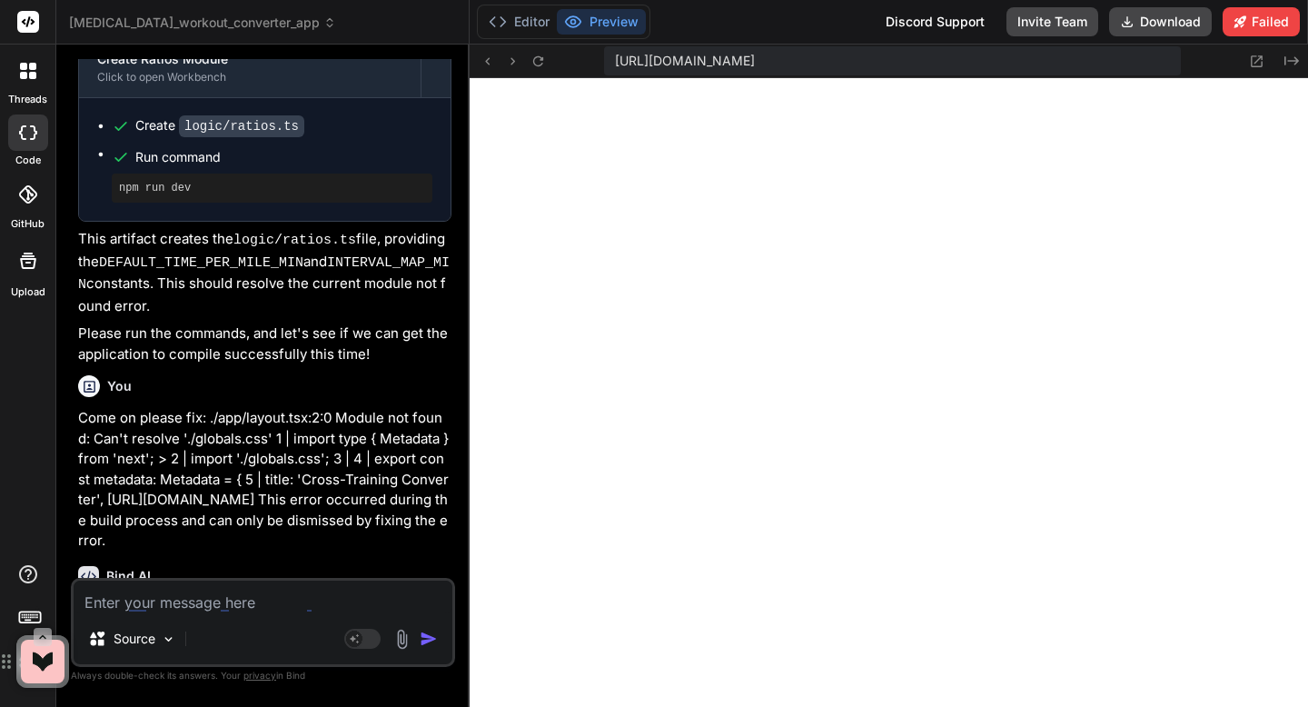
scroll to position [3591, 0]
click at [293, 598] on textarea at bounding box center [263, 597] width 379 height 33
click at [253, 597] on textarea "I have to" at bounding box center [263, 597] width 379 height 33
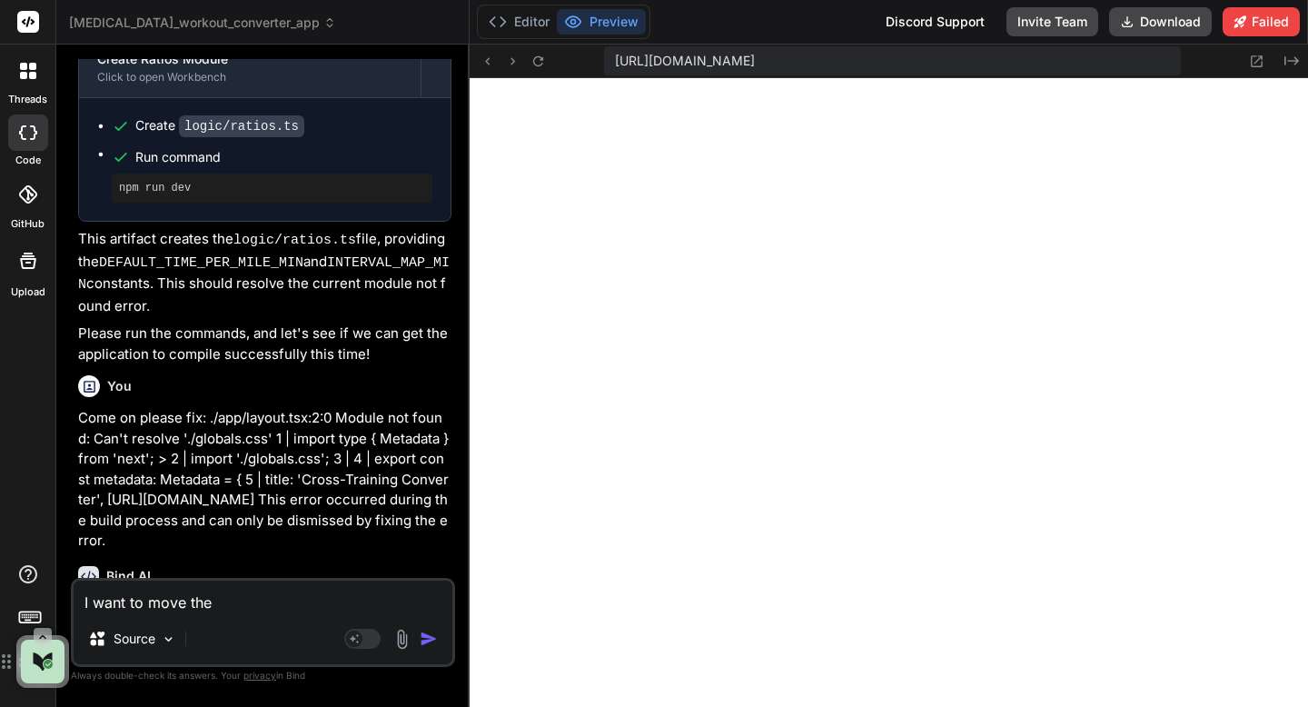
click at [282, 610] on textarea "I want to move the" at bounding box center [263, 597] width 379 height 33
paste textarea "Personalized Conversion Factors"
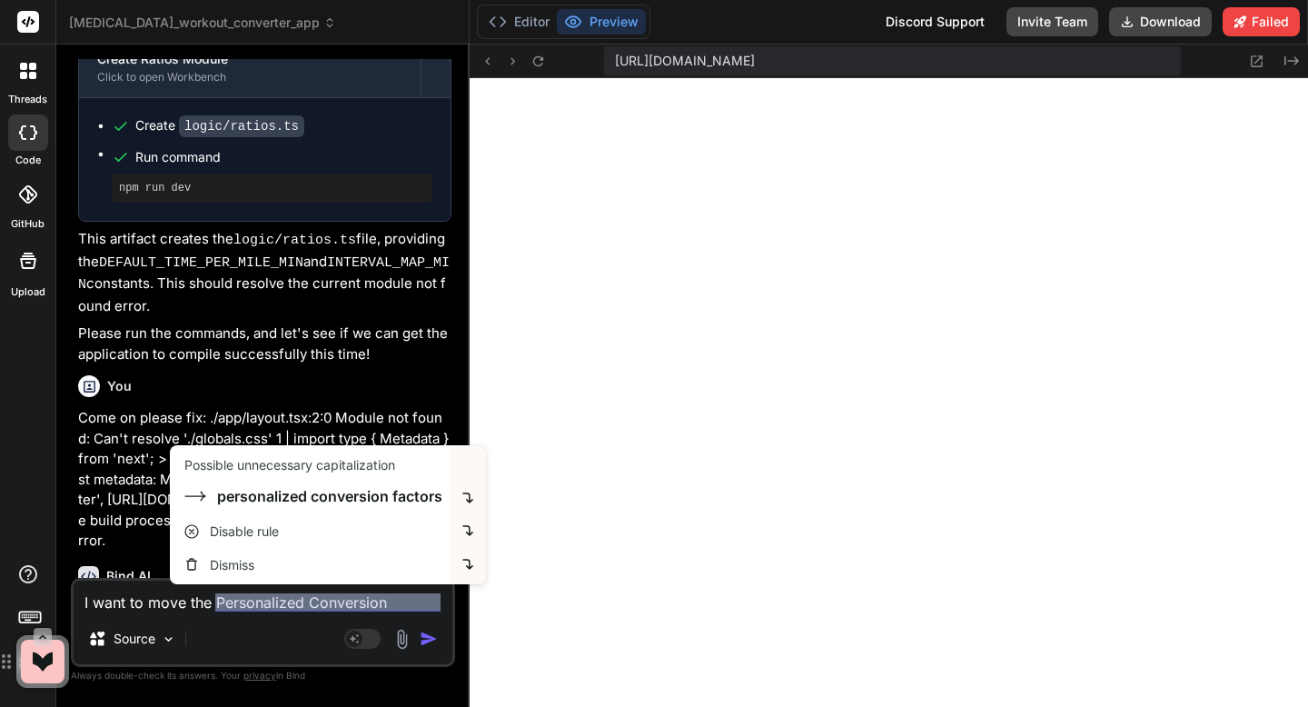
click at [216, 603] on textarea "I want to move the Personalized Conversion Factors" at bounding box center [263, 597] width 379 height 33
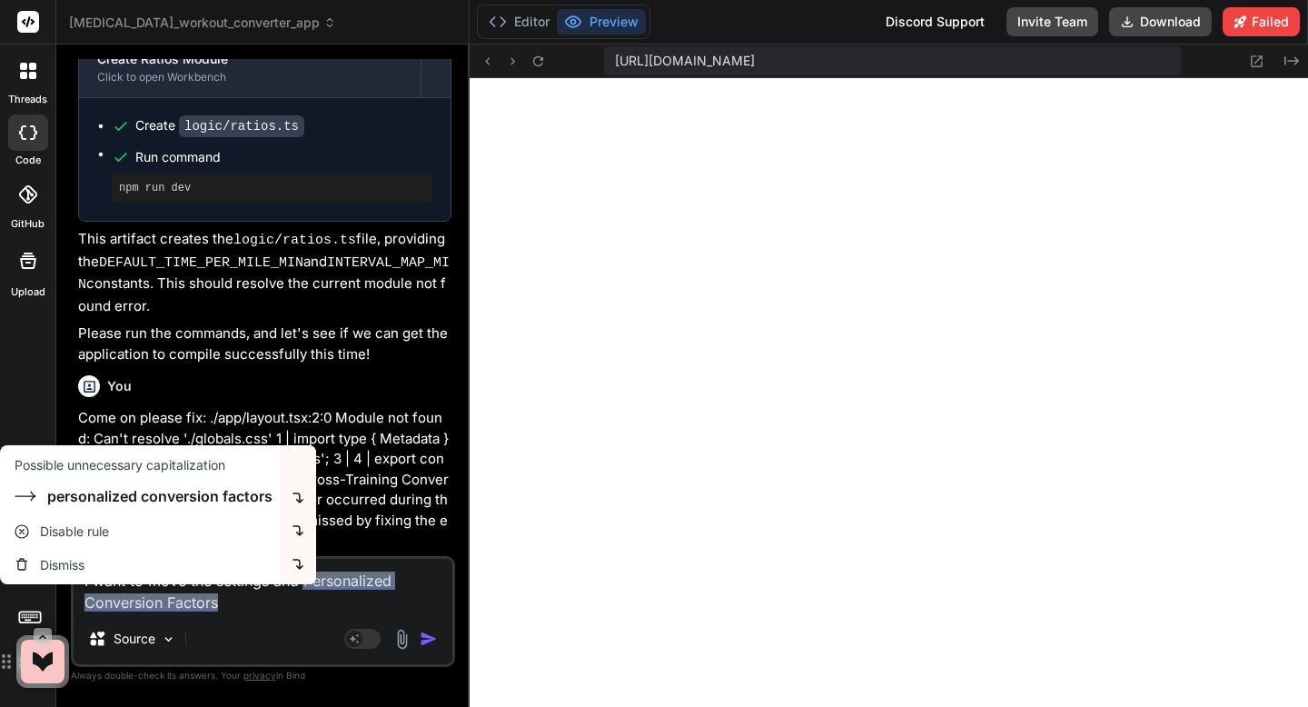
click at [221, 607] on textarea "I want to move the settings and Personalized Conversion Factors" at bounding box center [263, 586] width 379 height 55
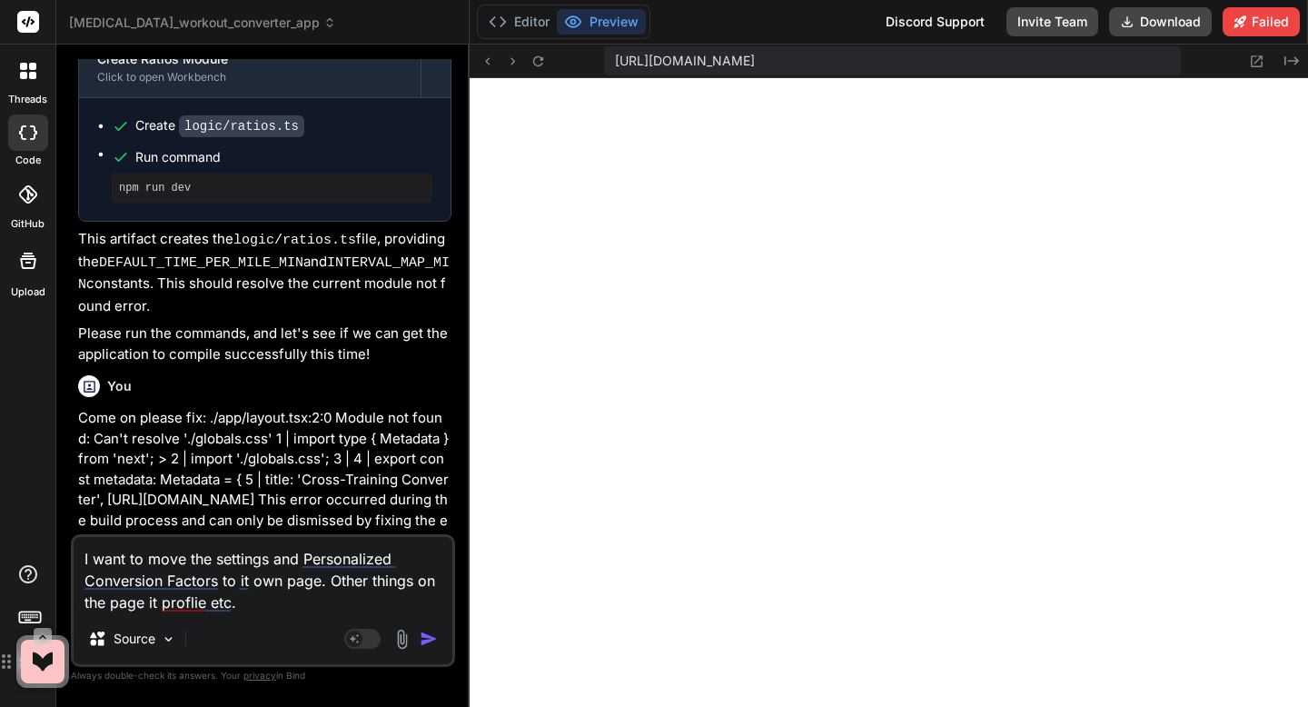
click at [429, 638] on img "button" at bounding box center [429, 639] width 18 height 18
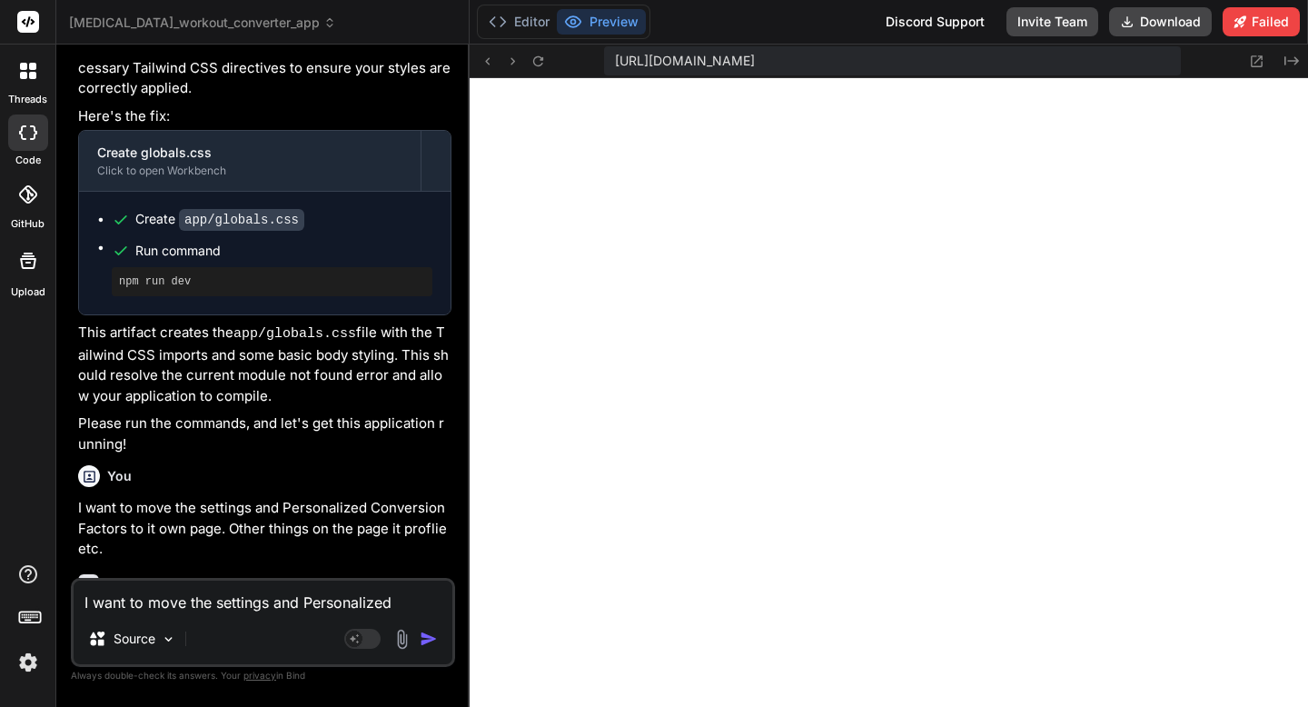
scroll to position [4333, 0]
click at [298, 613] on div "I want to move the settings and Personalized Conversion Factors to it own page.…" at bounding box center [263, 622] width 384 height 89
click at [254, 608] on textarea "I want to move the settings and Personalized Conversion Factors to it own page.…" at bounding box center [263, 597] width 379 height 33
paste textarea "Failed to compile ./app/page.tsx NonErrorEmittedError: (Emitted value instead o…"
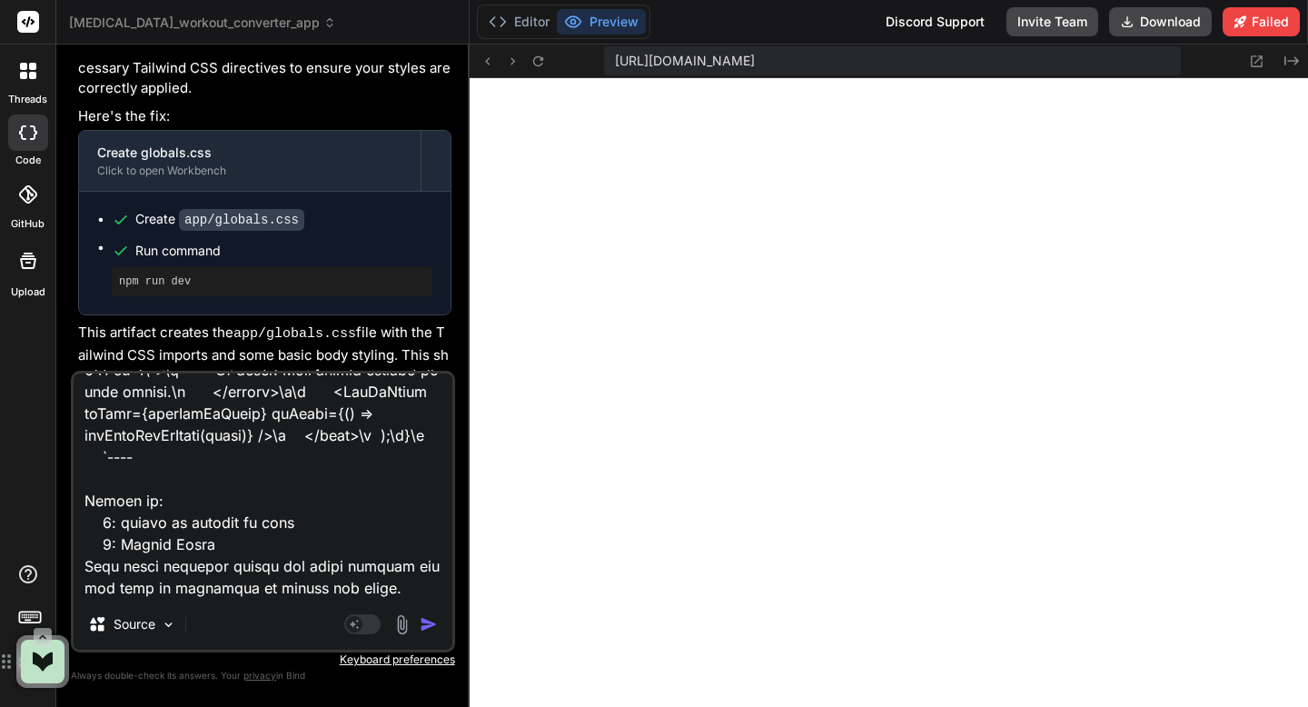
click at [422, 630] on img "button" at bounding box center [429, 624] width 18 height 18
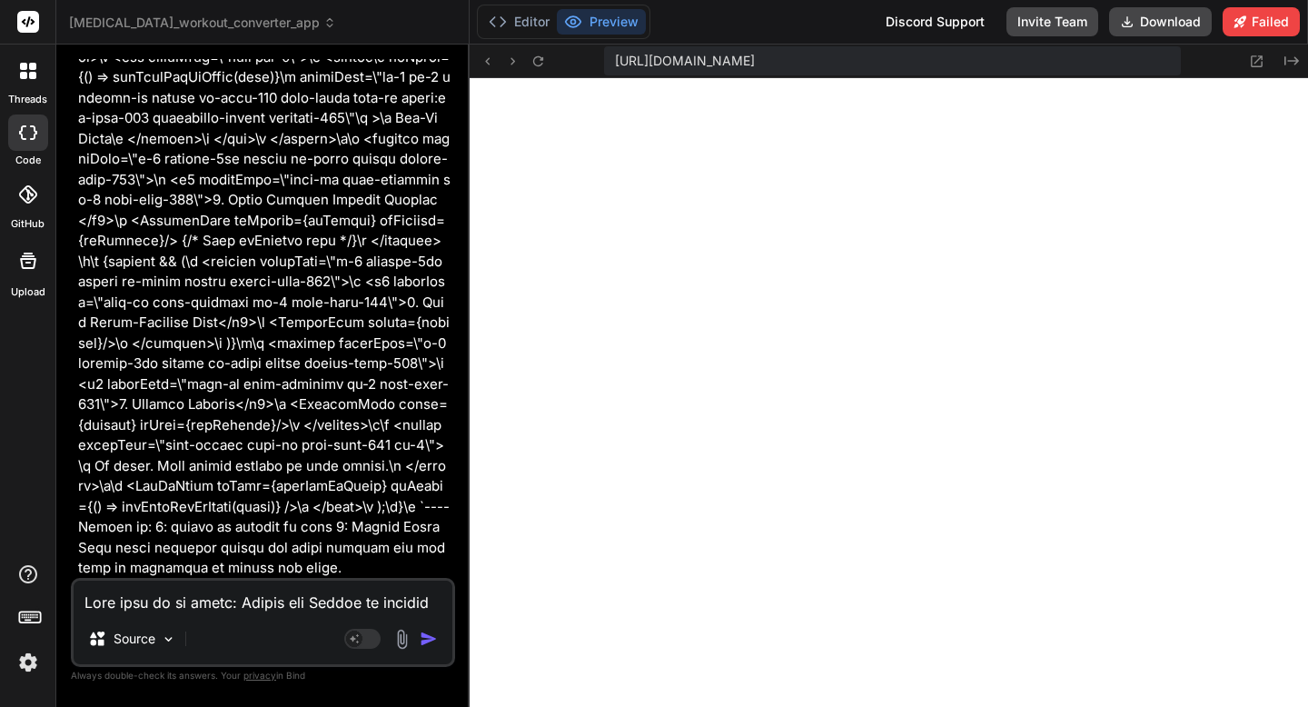
scroll to position [13112, 0]
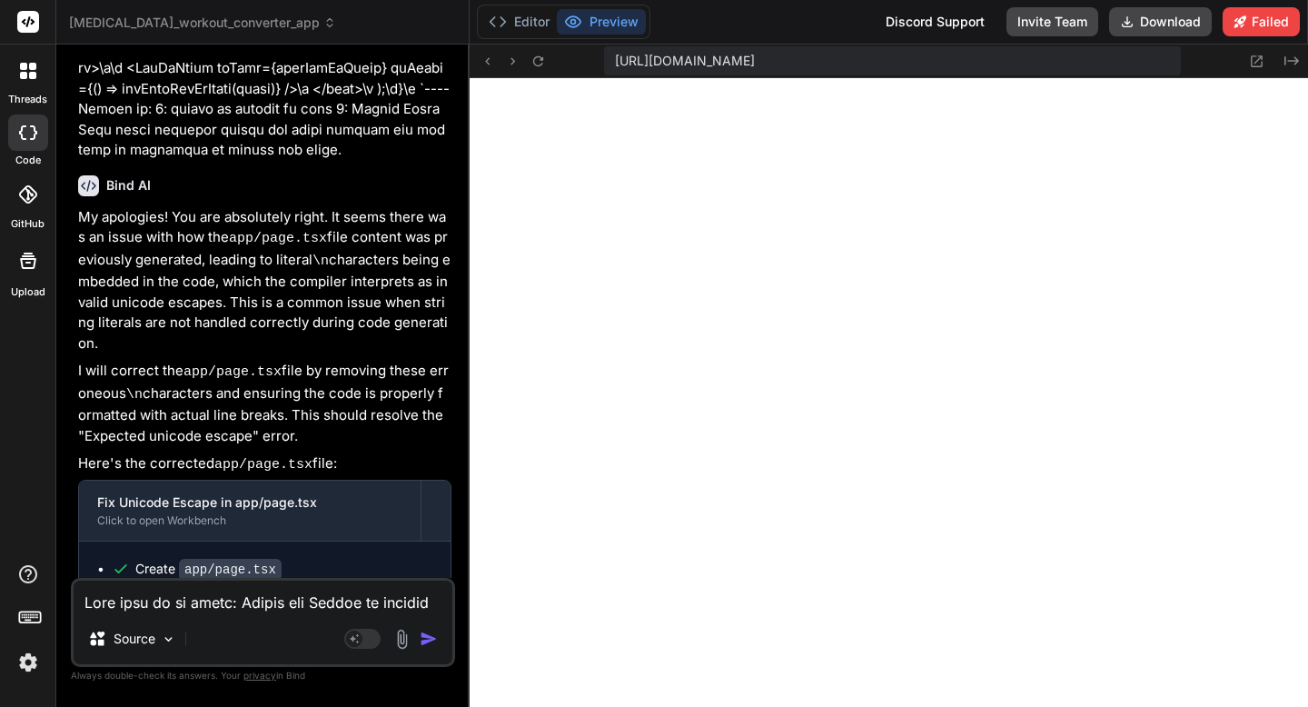
click at [151, 608] on textarea at bounding box center [263, 597] width 379 height 33
click at [542, 66] on icon at bounding box center [538, 61] width 15 height 15
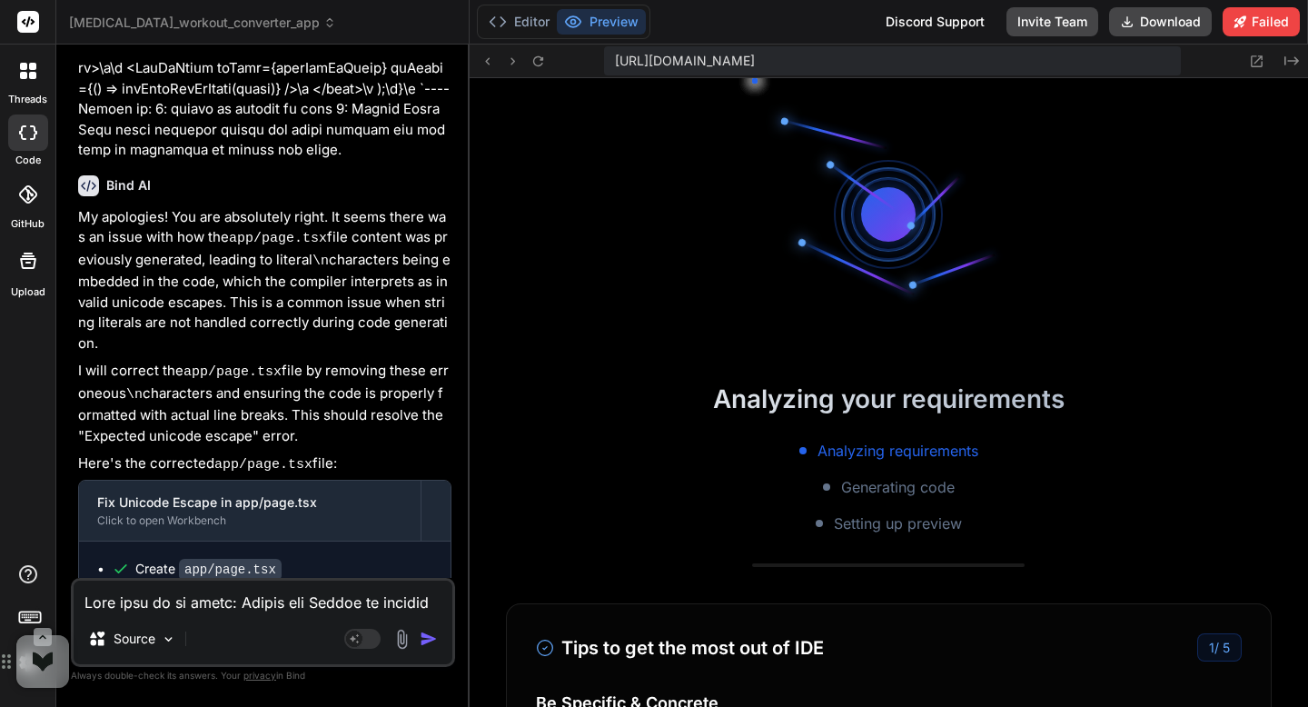
click at [280, 597] on textarea at bounding box center [263, 597] width 379 height 33
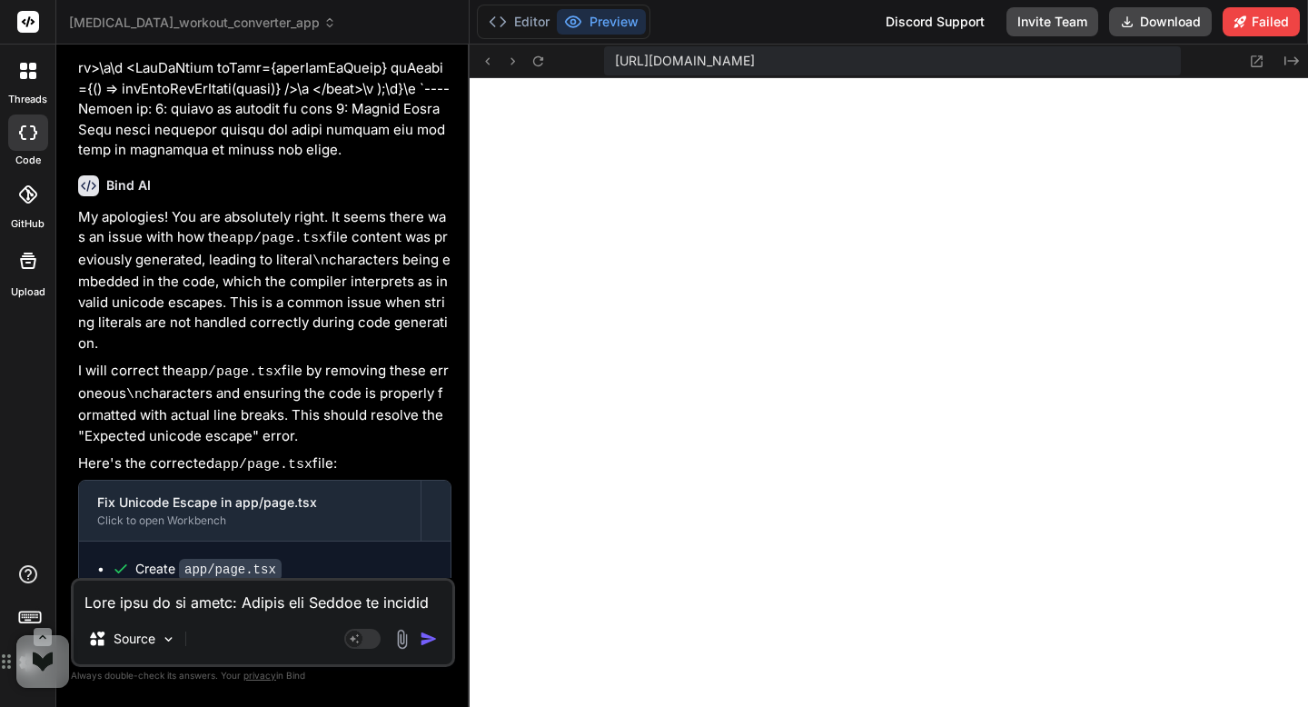
click at [248, 604] on textarea at bounding box center [263, 597] width 379 height 33
click at [243, 604] on textarea "What happend to my" at bounding box center [263, 597] width 379 height 33
paste textarea "Adjust Personal Ratios"
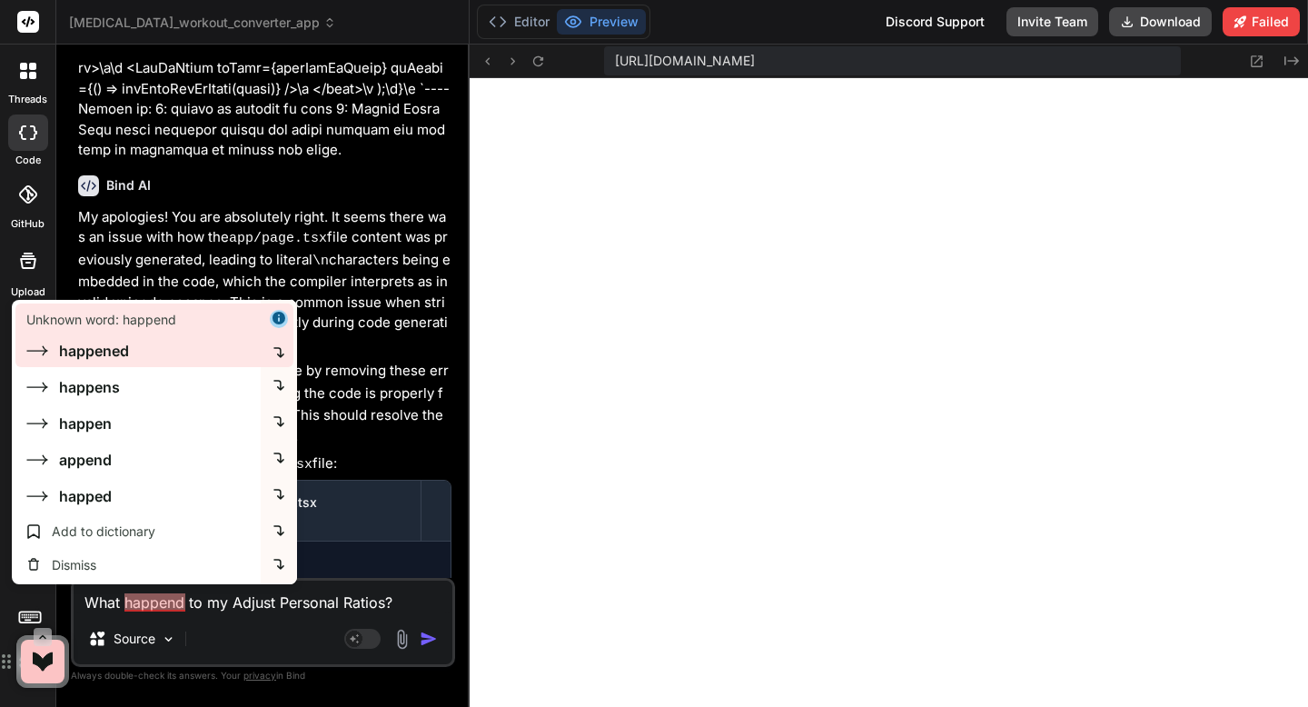
click at [90, 356] on div "happened" at bounding box center [94, 351] width 70 height 22
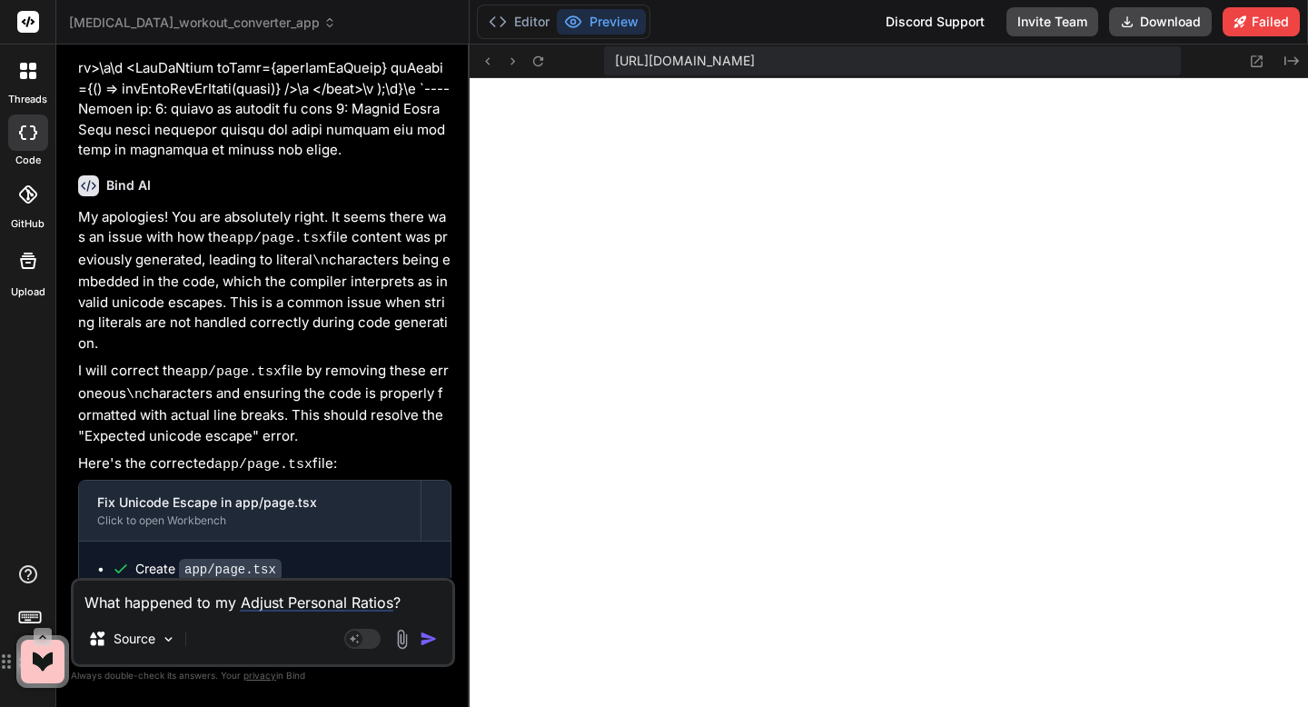
click at [432, 635] on img "button" at bounding box center [429, 639] width 18 height 18
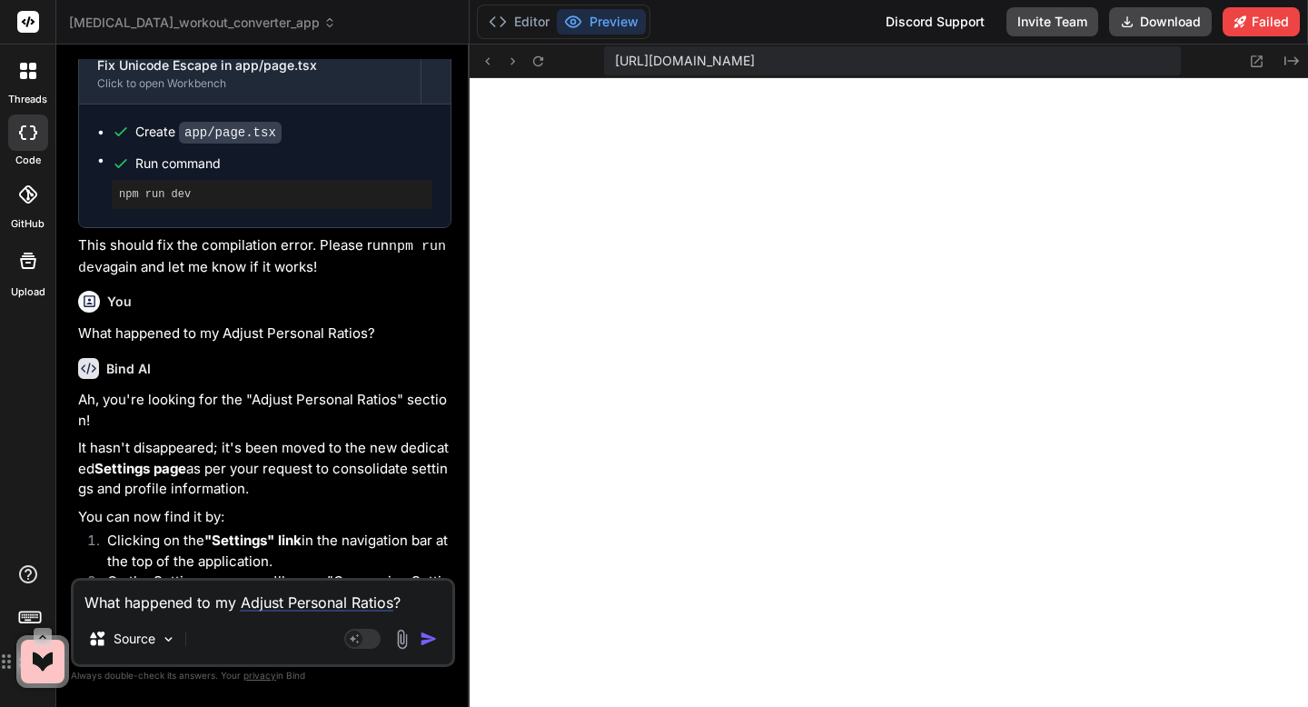
scroll to position [13554, 0]
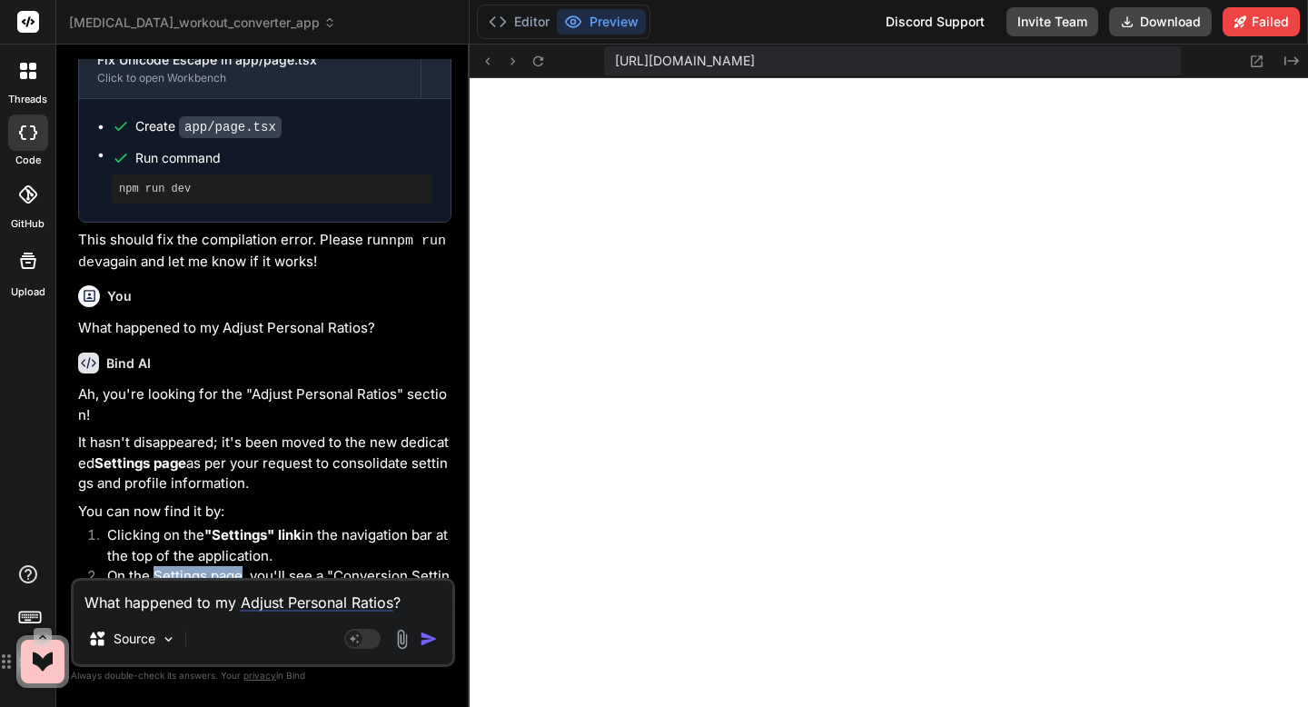
drag, startPoint x: 154, startPoint y: 438, endPoint x: 240, endPoint y: 430, distance: 86.7
click at [240, 566] on li "On the Settings page, you'll see a "Conversion Settings" section with tabs. The…" at bounding box center [272, 607] width 359 height 82
copy li "Settings page"
click at [202, 606] on textarea "What happened to my Adjust Personal Ratios?" at bounding box center [263, 597] width 379 height 33
paste textarea "Settings page"
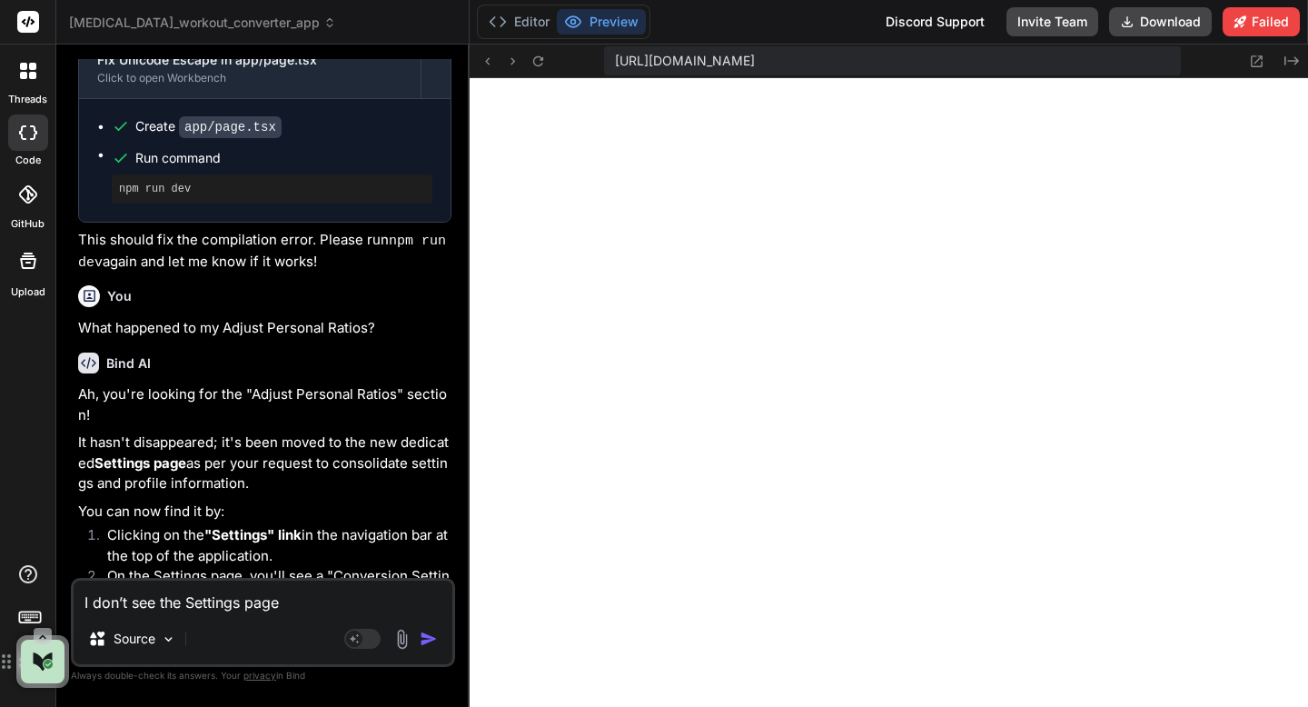
click at [242, 603] on textarea "I don’t see the Settings page" at bounding box center [263, 597] width 379 height 33
click at [296, 603] on textarea "I don’t see the Settings button page" at bounding box center [263, 597] width 379 height 33
click at [424, 634] on img "button" at bounding box center [429, 639] width 18 height 18
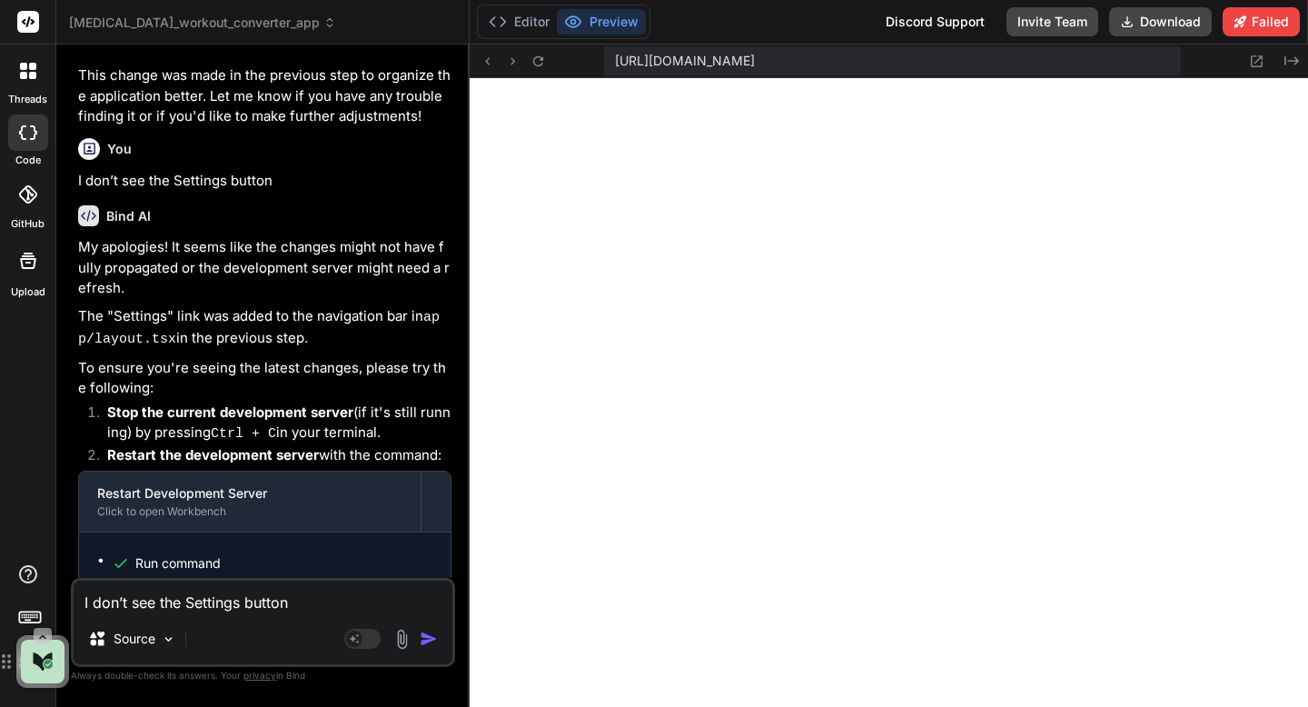
scroll to position [14146, 0]
click at [542, 64] on icon at bounding box center [538, 61] width 15 height 15
click at [254, 619] on div "I don’t see the Settings button I don’t see the Settings button Source Agent Mo…" at bounding box center [263, 622] width 384 height 89
click at [249, 615] on div "I don’t see the Settings button I don’t see the Settings button Source Agent Mo…" at bounding box center [263, 622] width 384 height 89
click at [238, 610] on textarea "I don’t see the Settings button" at bounding box center [263, 597] width 379 height 33
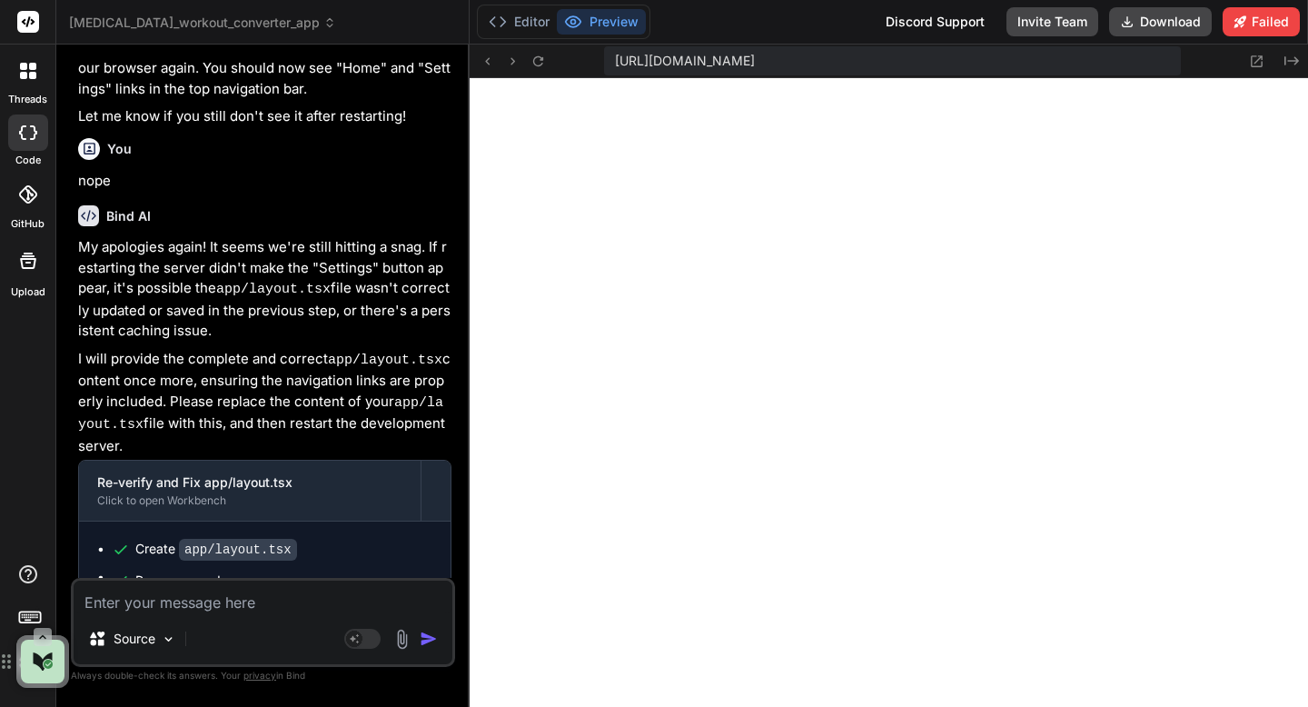
scroll to position [14774, 0]
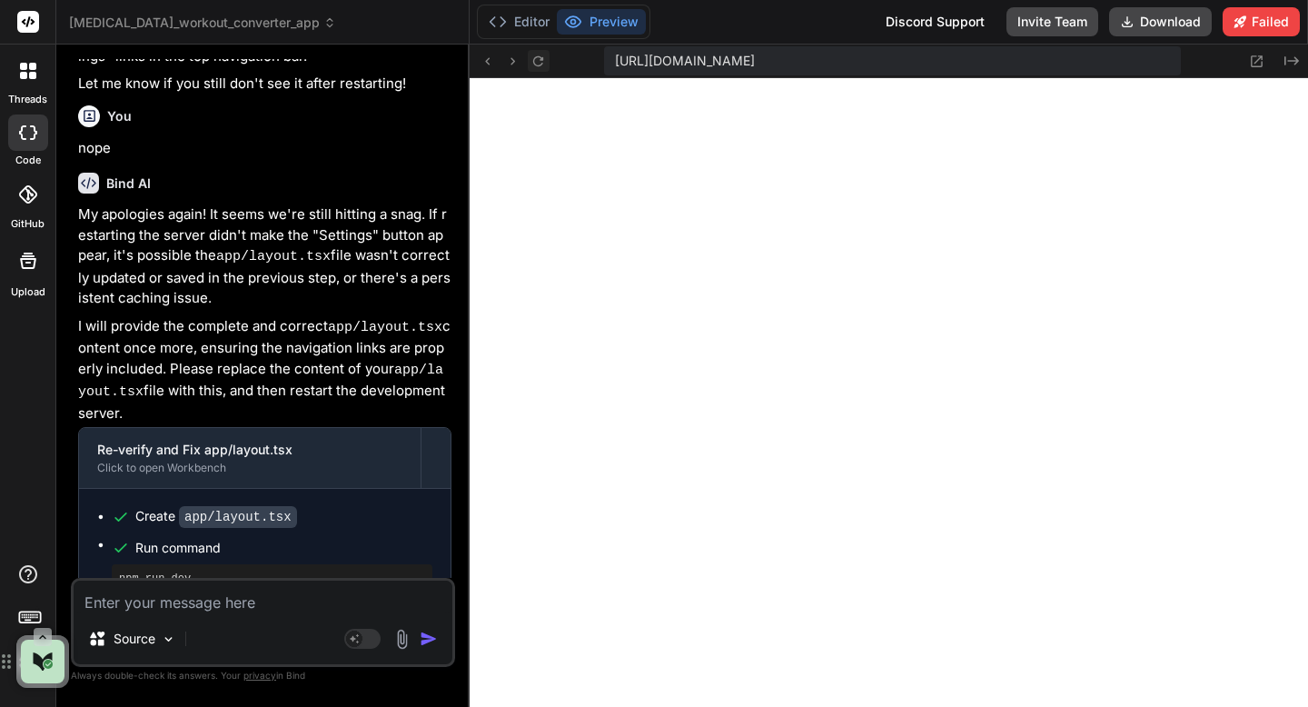
click at [537, 63] on icon at bounding box center [538, 61] width 15 height 15
click at [535, 63] on icon at bounding box center [538, 60] width 10 height 10
click at [303, 600] on textarea at bounding box center [263, 597] width 379 height 33
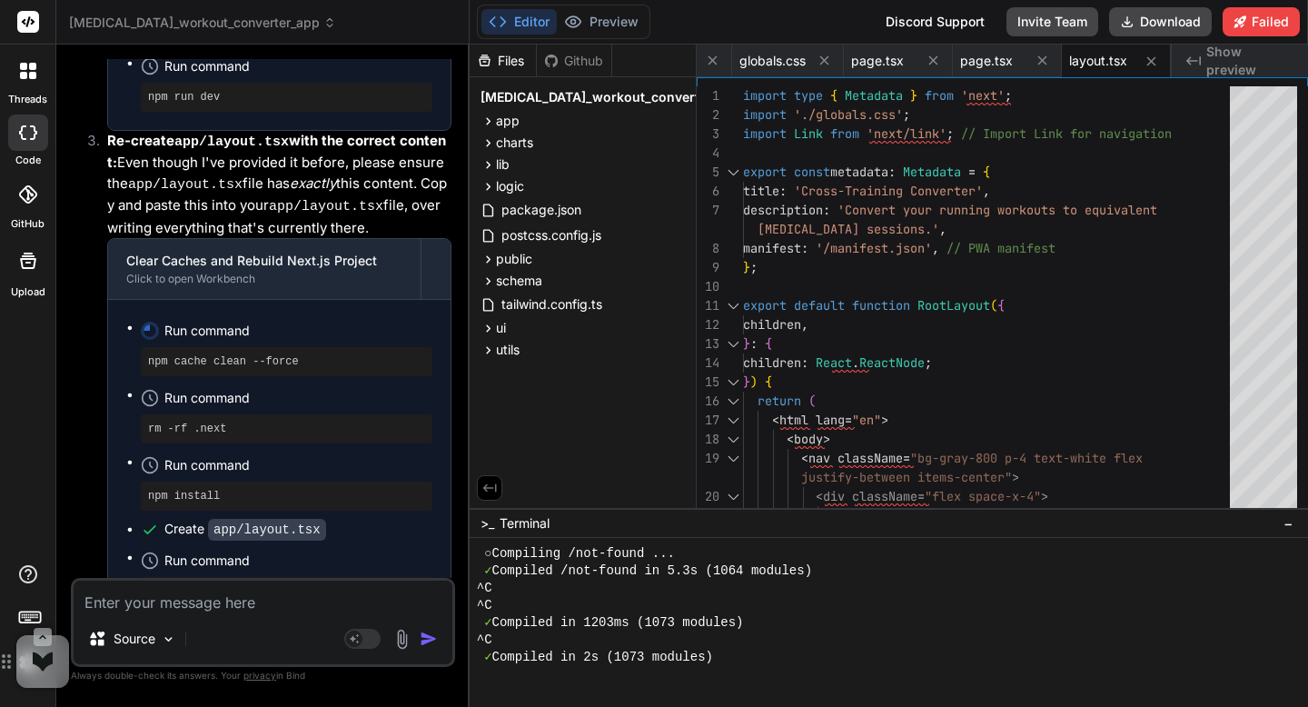
scroll to position [16242, 0]
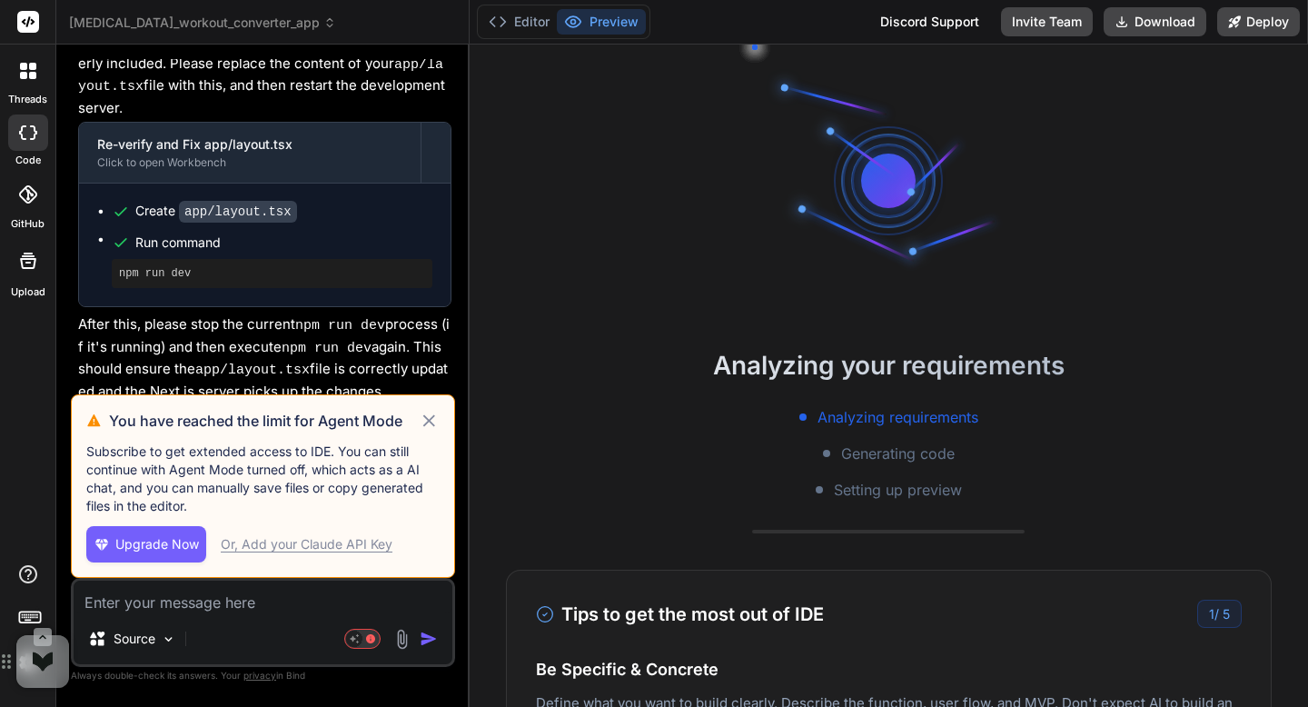
scroll to position [17, 0]
click at [434, 423] on icon at bounding box center [429, 421] width 21 height 22
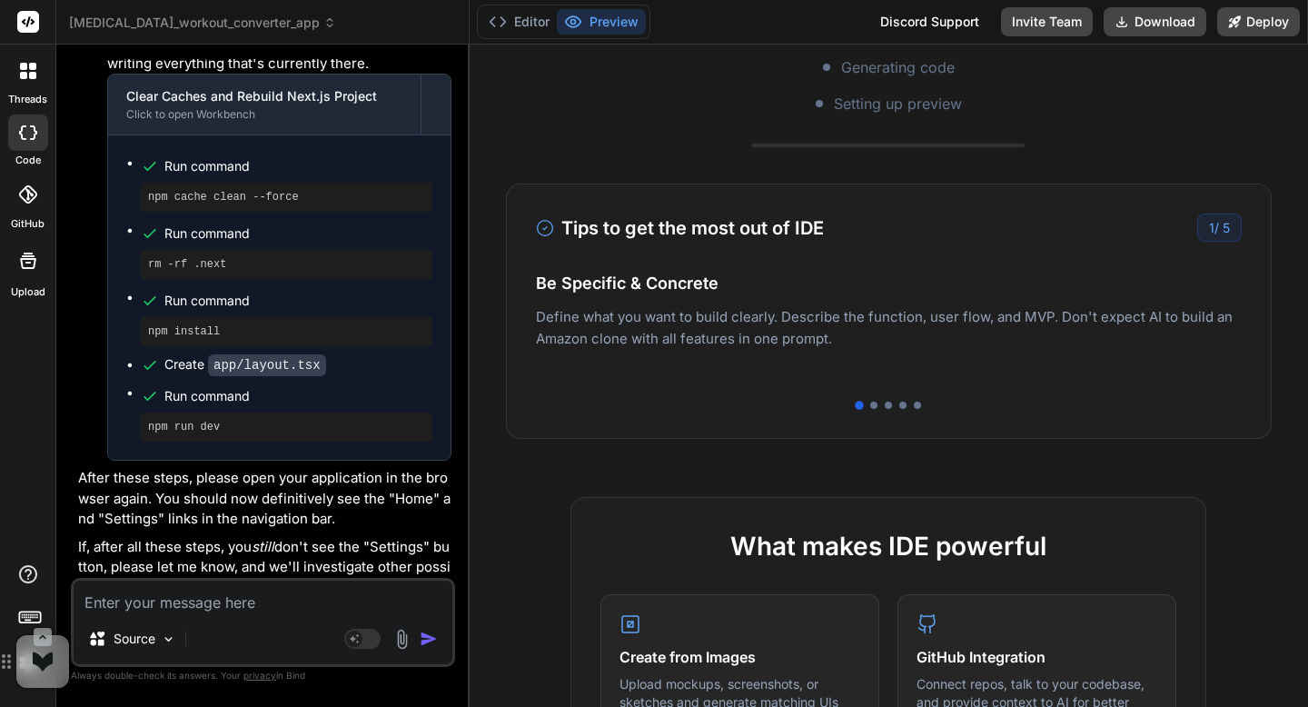
scroll to position [389, 0]
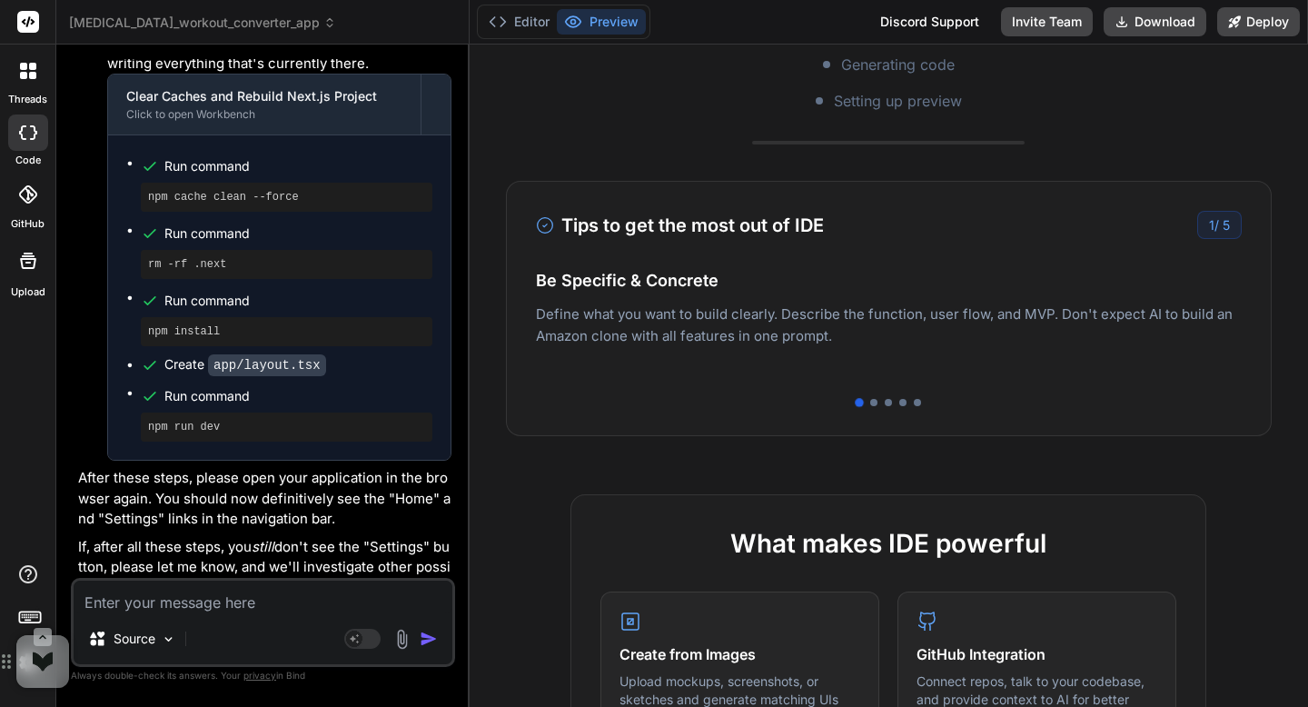
click at [615, 272] on h4 "Be Specific & Concrete" at bounding box center [889, 280] width 706 height 25
click at [875, 400] on div at bounding box center [873, 402] width 7 height 7
click at [875, 400] on div at bounding box center [874, 402] width 9 height 9
click at [887, 403] on div at bounding box center [888, 402] width 7 height 7
click at [904, 403] on div at bounding box center [903, 402] width 7 height 7
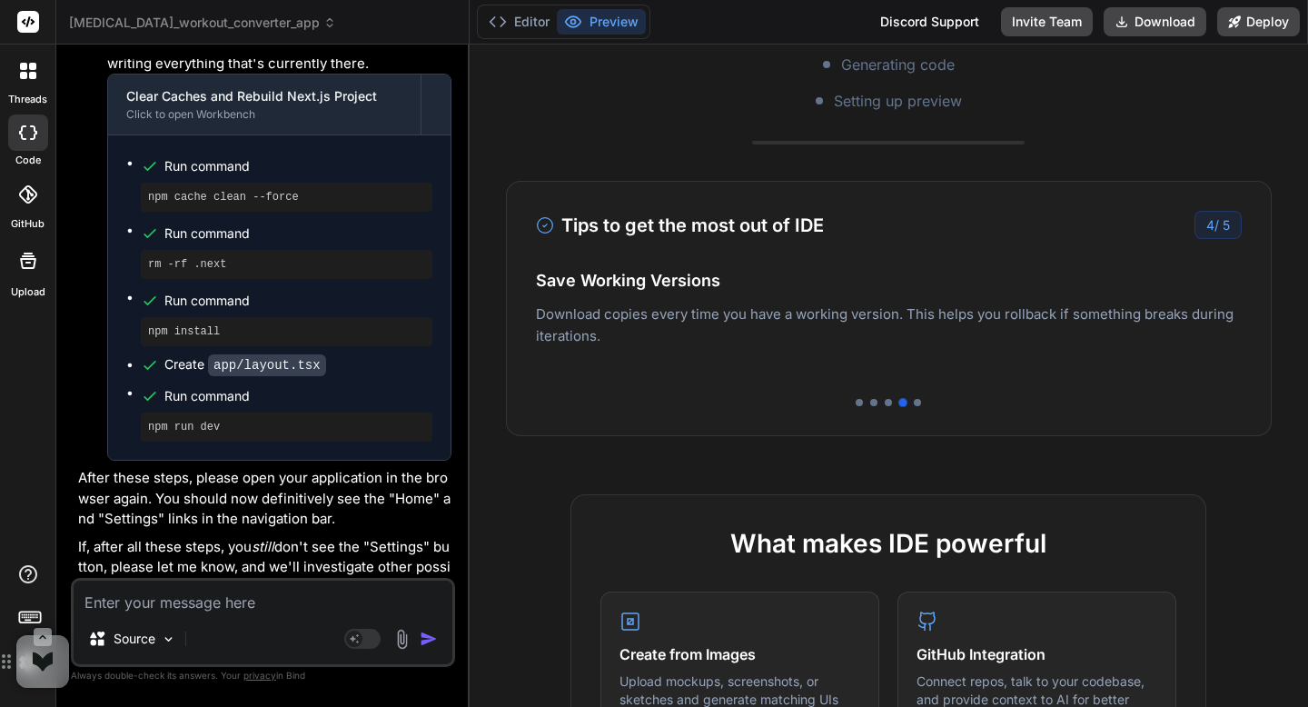
scroll to position [173, 0]
click at [917, 405] on div at bounding box center [917, 402] width 7 height 7
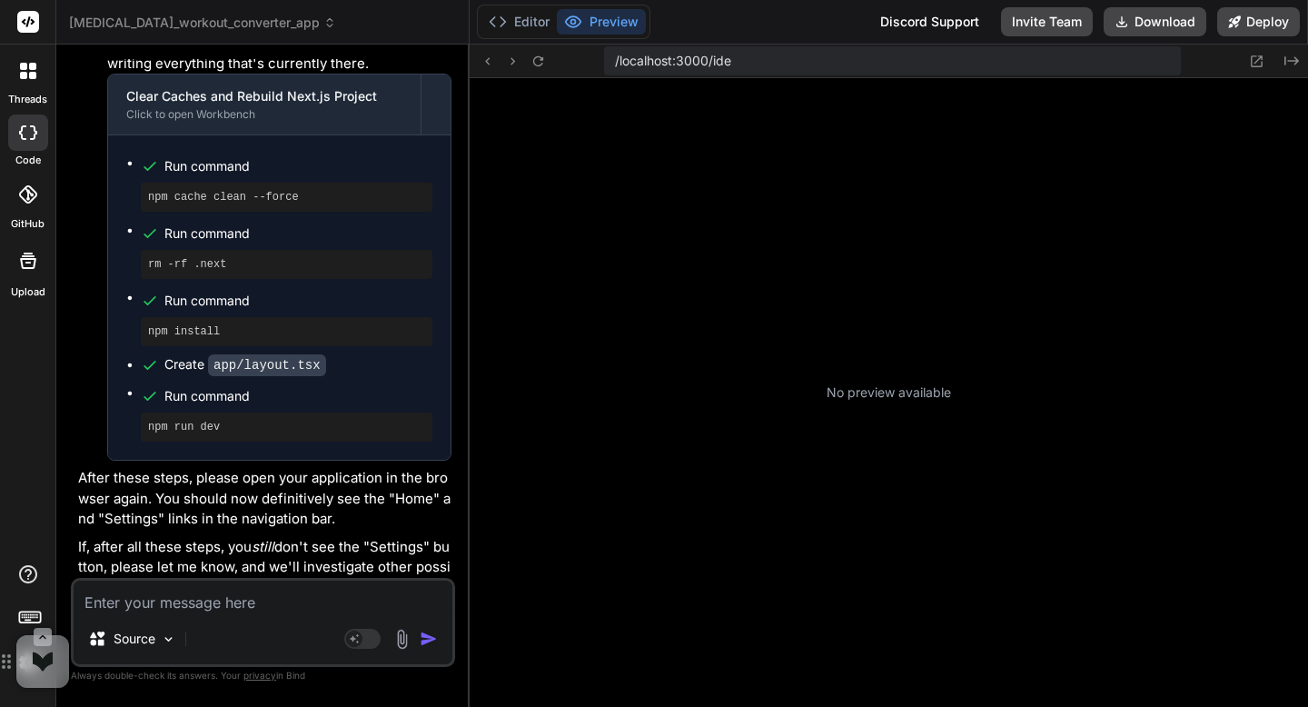
scroll to position [380, 0]
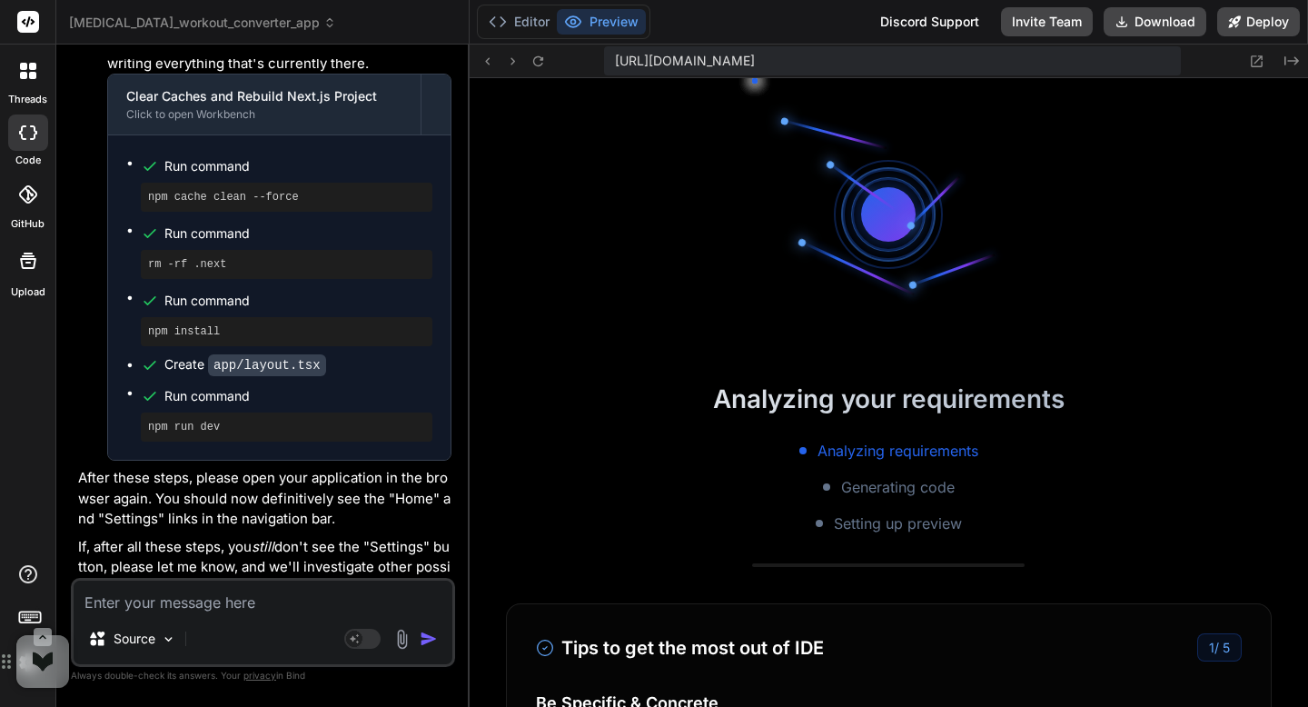
type textarea "x"
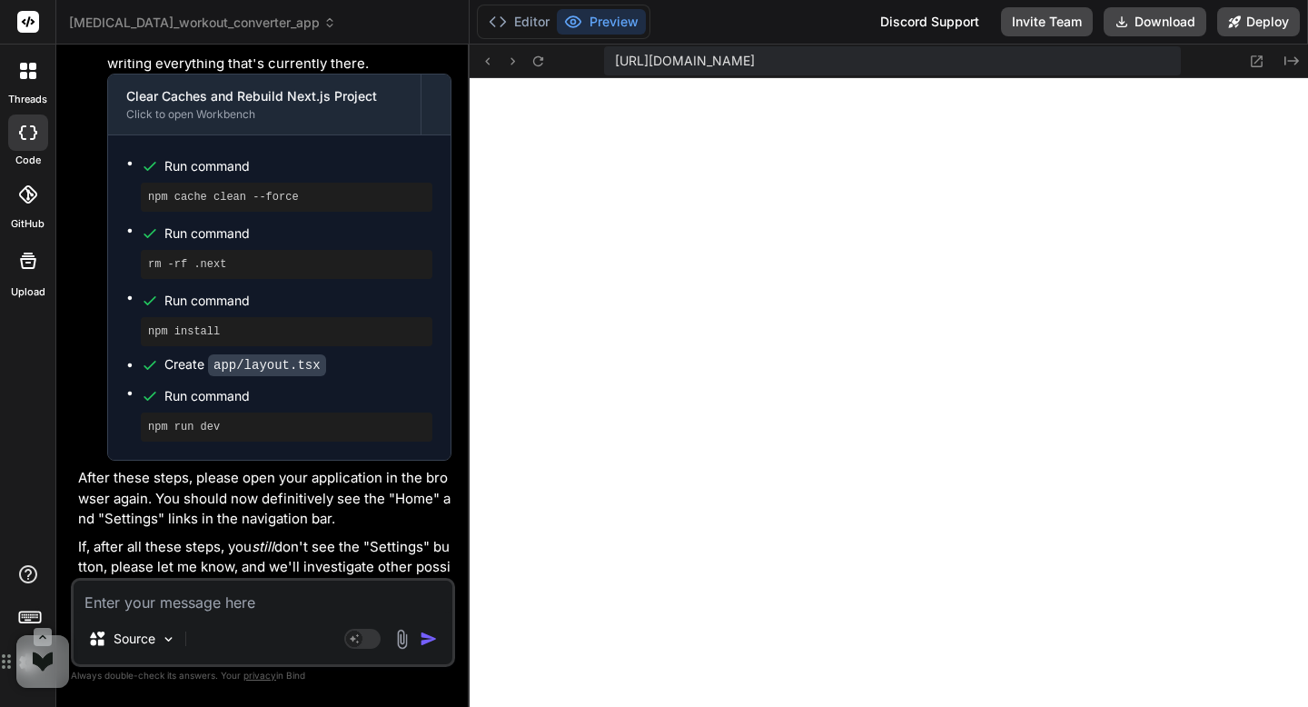
scroll to position [518, 0]
click at [544, 60] on icon at bounding box center [538, 61] width 15 height 15
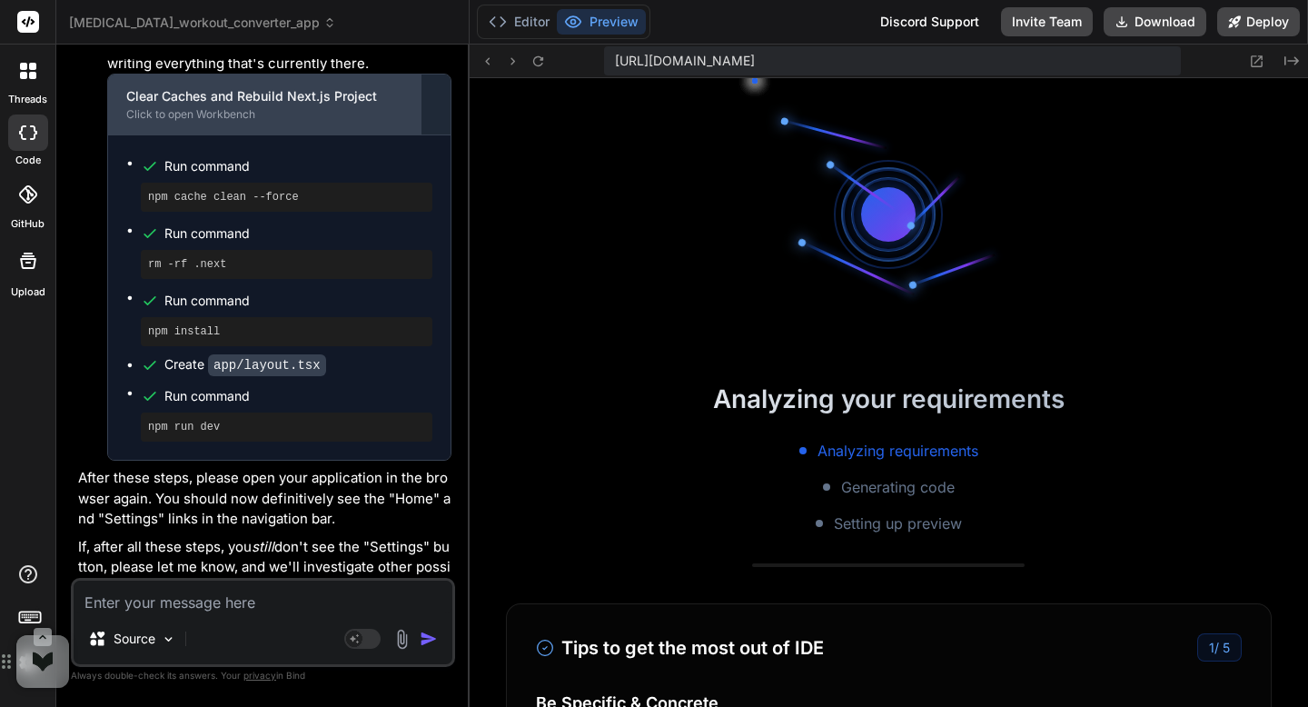
scroll to position [552, 0]
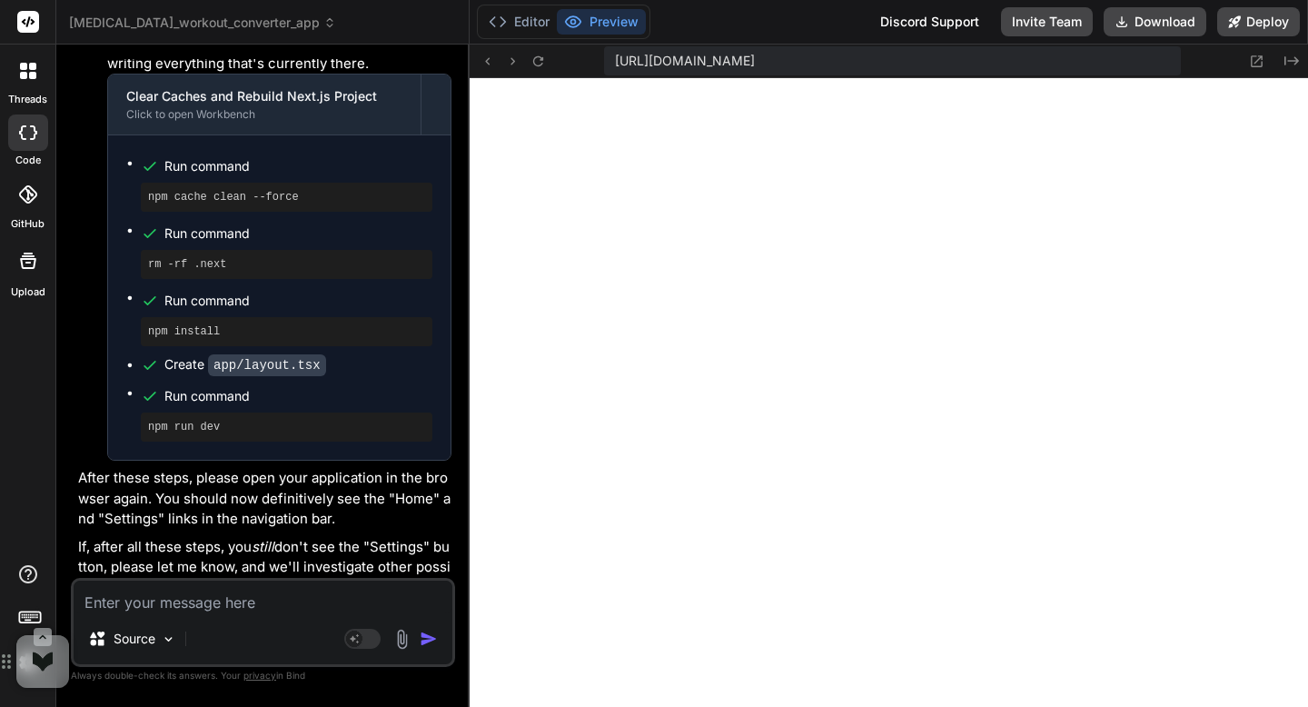
click at [276, 603] on textarea at bounding box center [263, 597] width 379 height 33
type textarea "O"
type textarea "x"
type textarea "Ok"
type textarea "x"
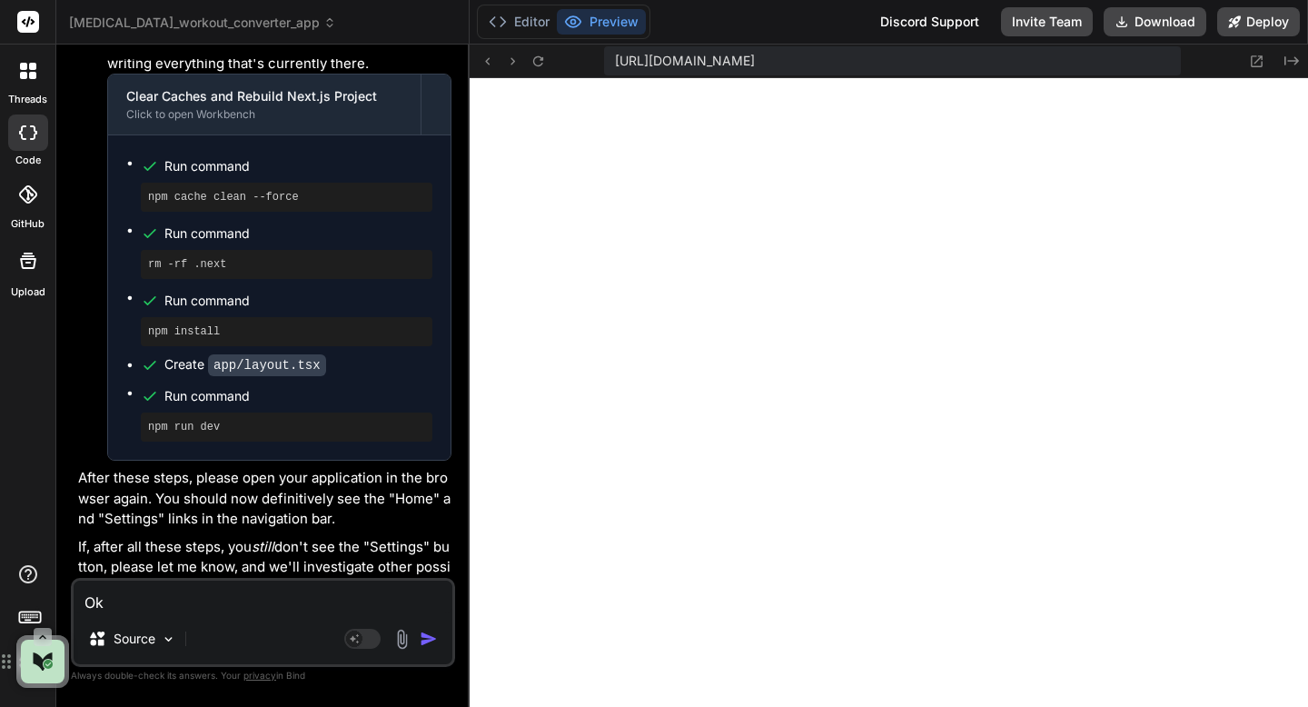
type textarea "Ok"
type textarea "x"
type textarea "Ok l"
type textarea "x"
type textarea "Ok le"
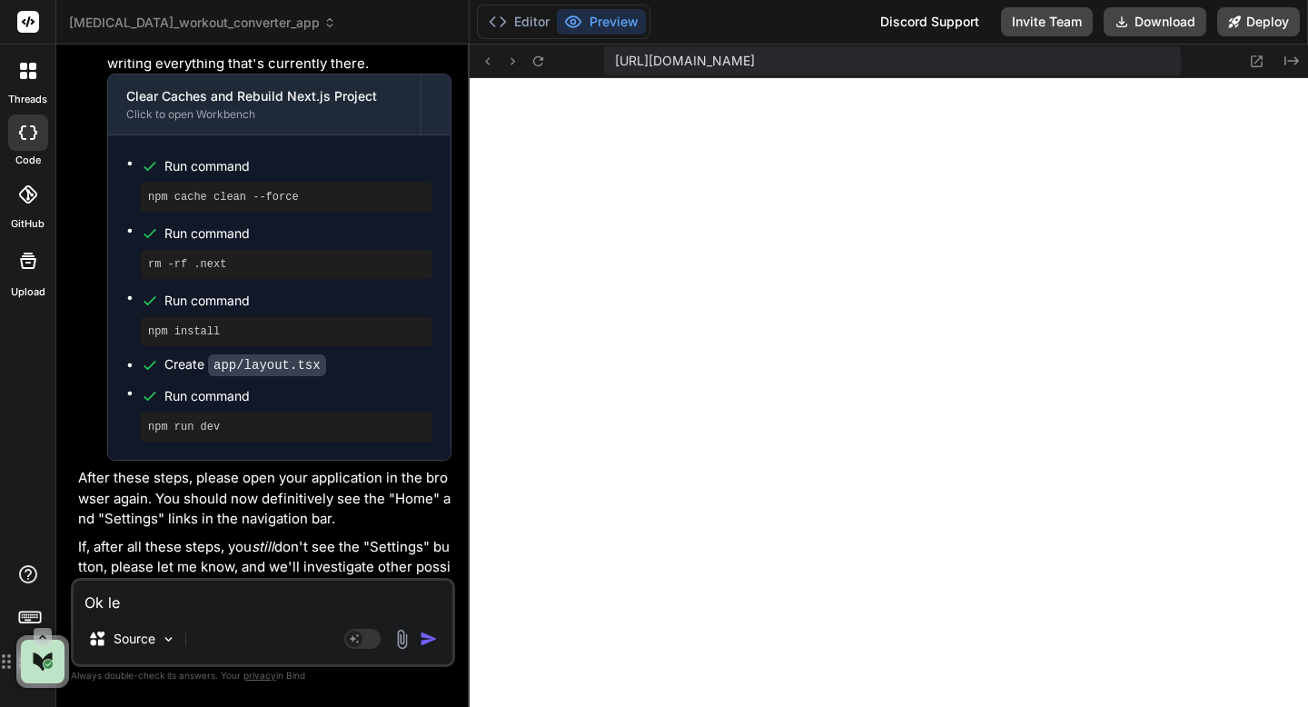
type textarea "x"
type textarea "Ok let"
type textarea "x"
type textarea "Ok let'"
type textarea "x"
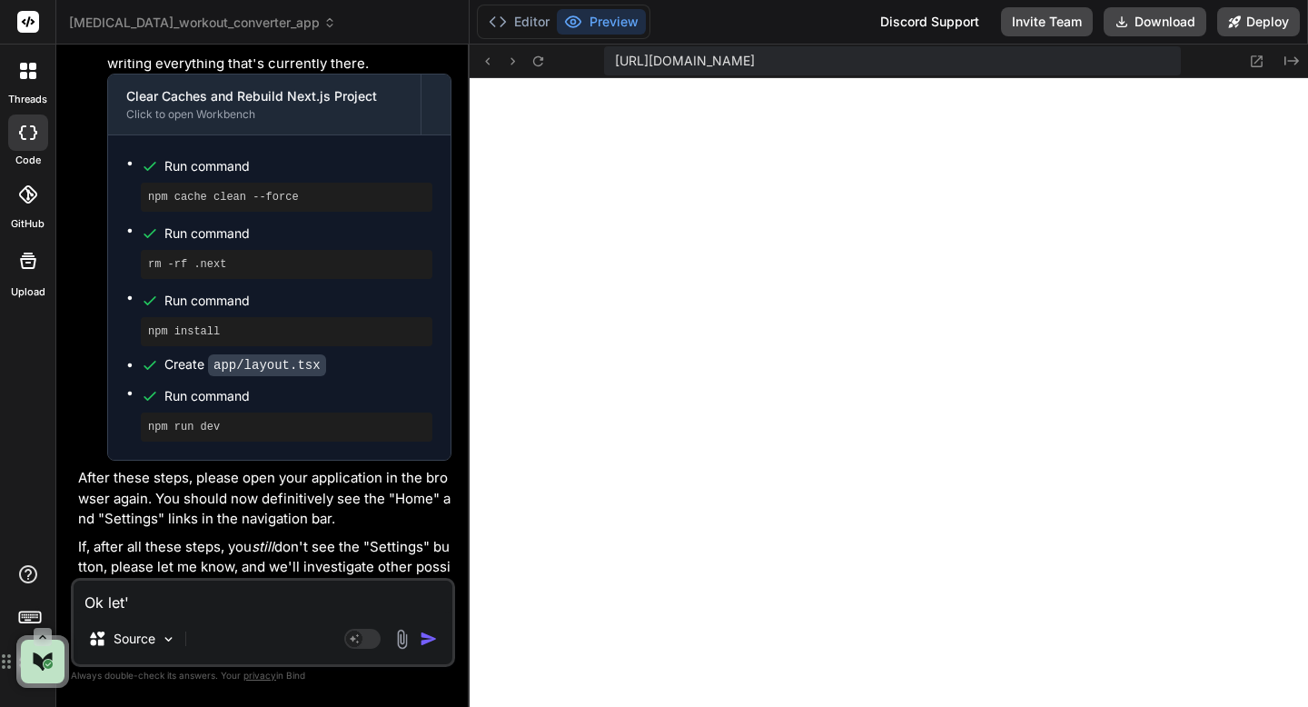
type textarea "Ok let's"
type textarea "x"
type textarea "Ok let's"
type textarea "x"
type textarea "Ok let's r"
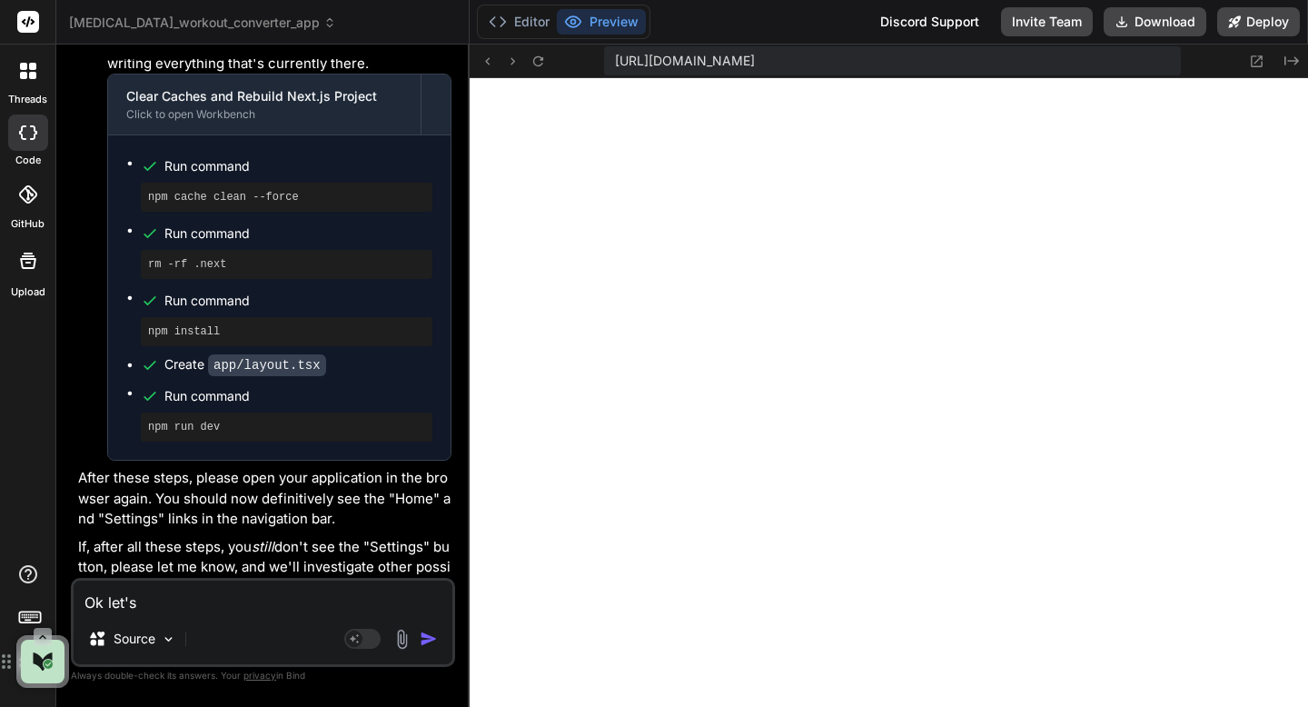
type textarea "x"
type textarea "Ok let's re"
type textarea "x"
type textarea "Ok let's rem"
type textarea "x"
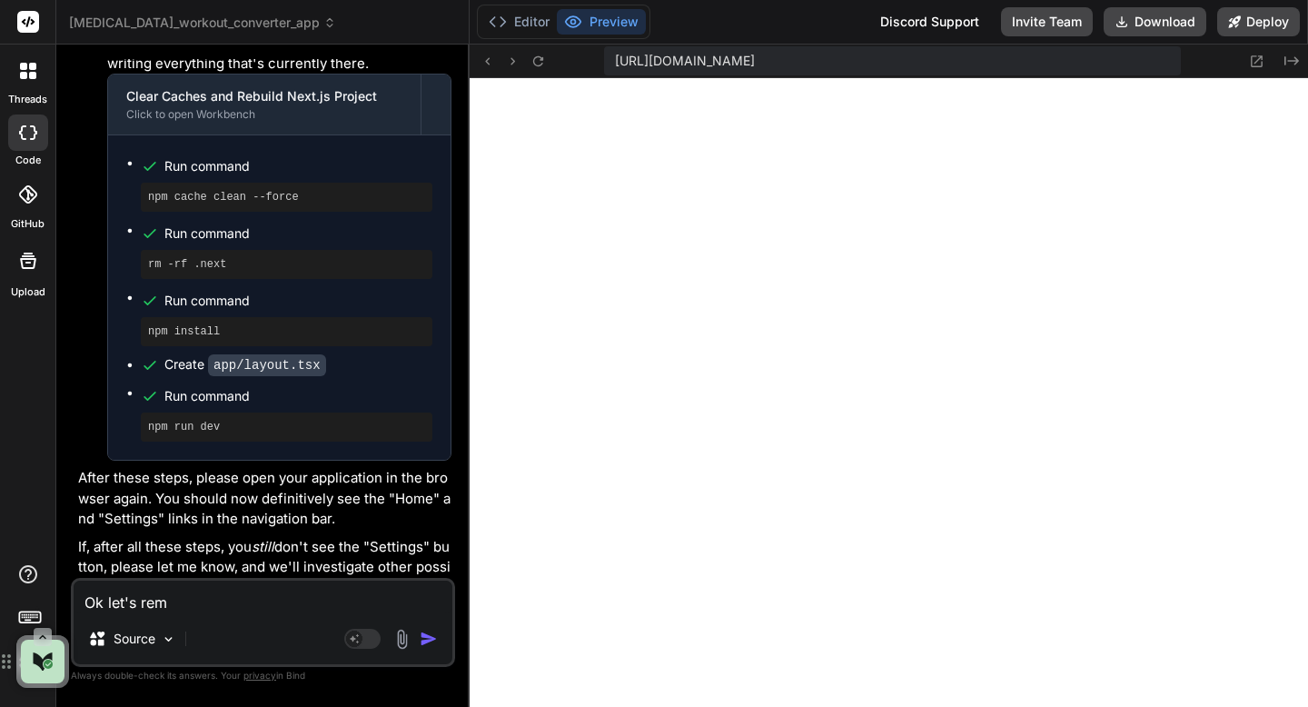
type textarea "Ok let's remo"
type textarea "x"
type textarea "Ok let's remov"
type textarea "x"
type textarea "Ok let's remove"
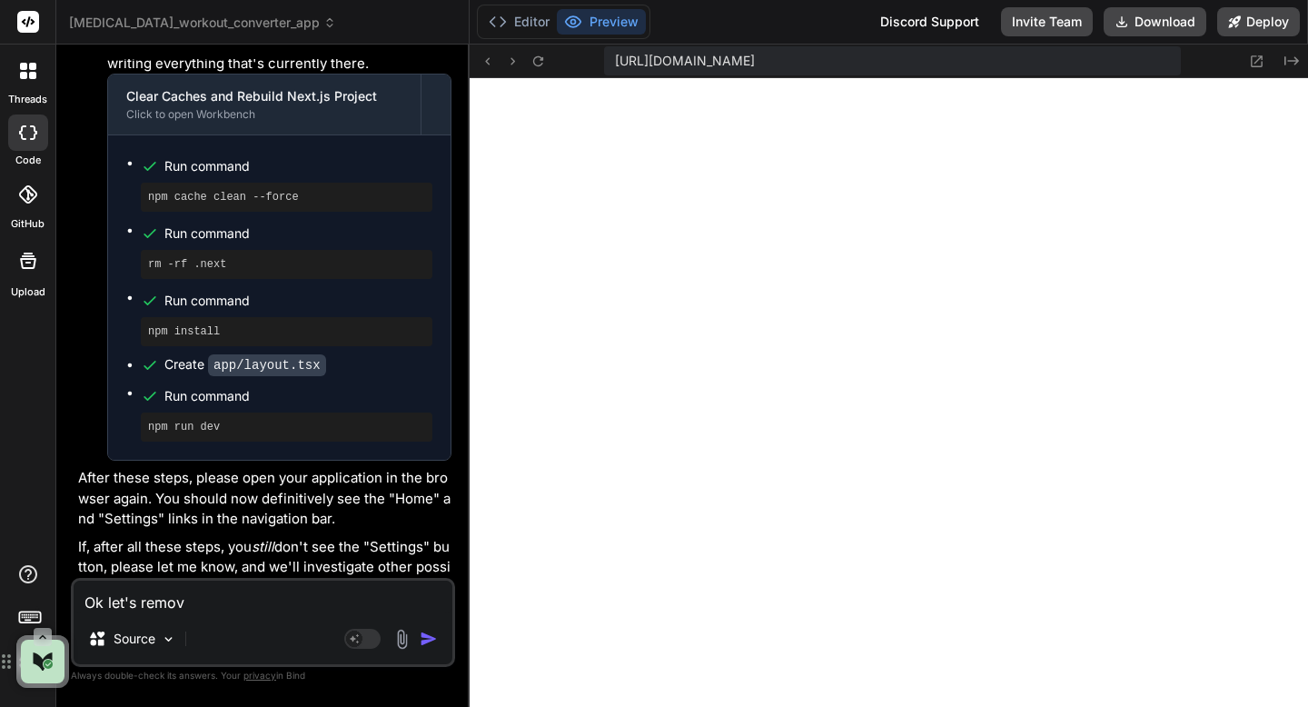
type textarea "x"
type textarea "Ok let's remove"
type textarea "x"
type textarea "Ok let's remove t"
type textarea "x"
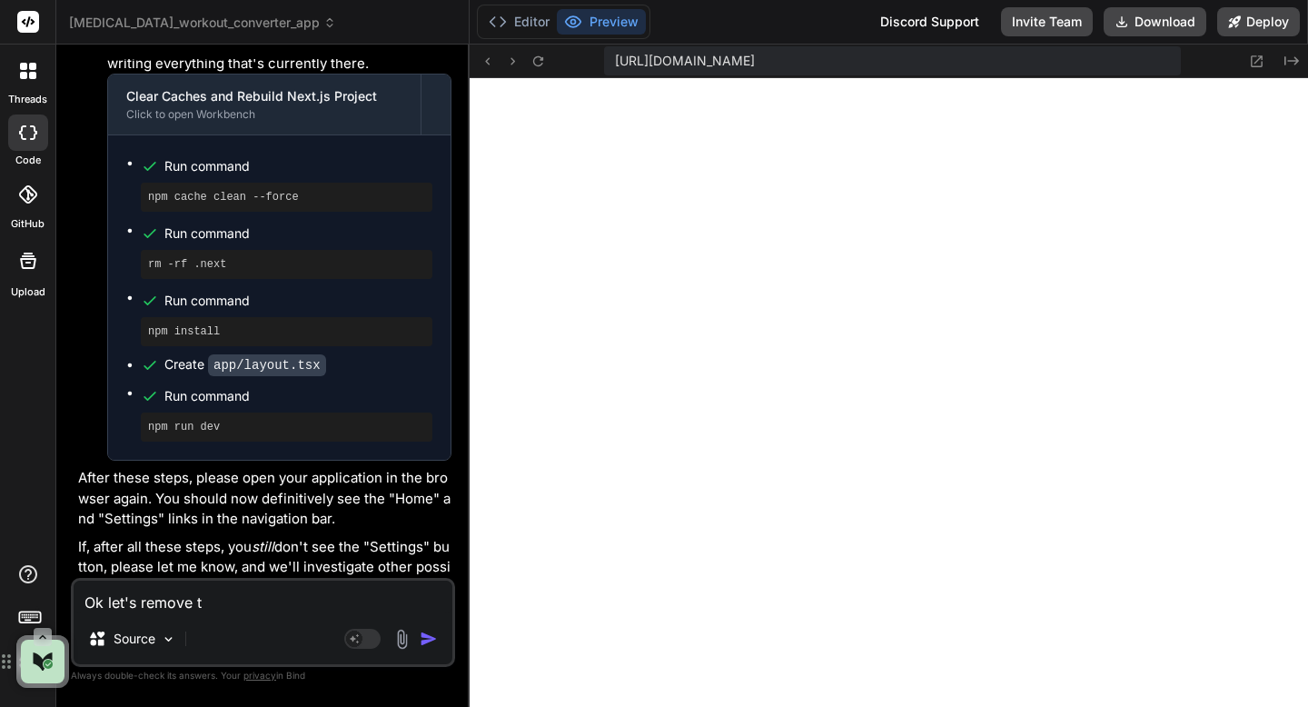
type textarea "Ok let's remove th"
type textarea "x"
type textarea "Ok let's remove the"
type textarea "x"
type textarea "Ok let's remove the"
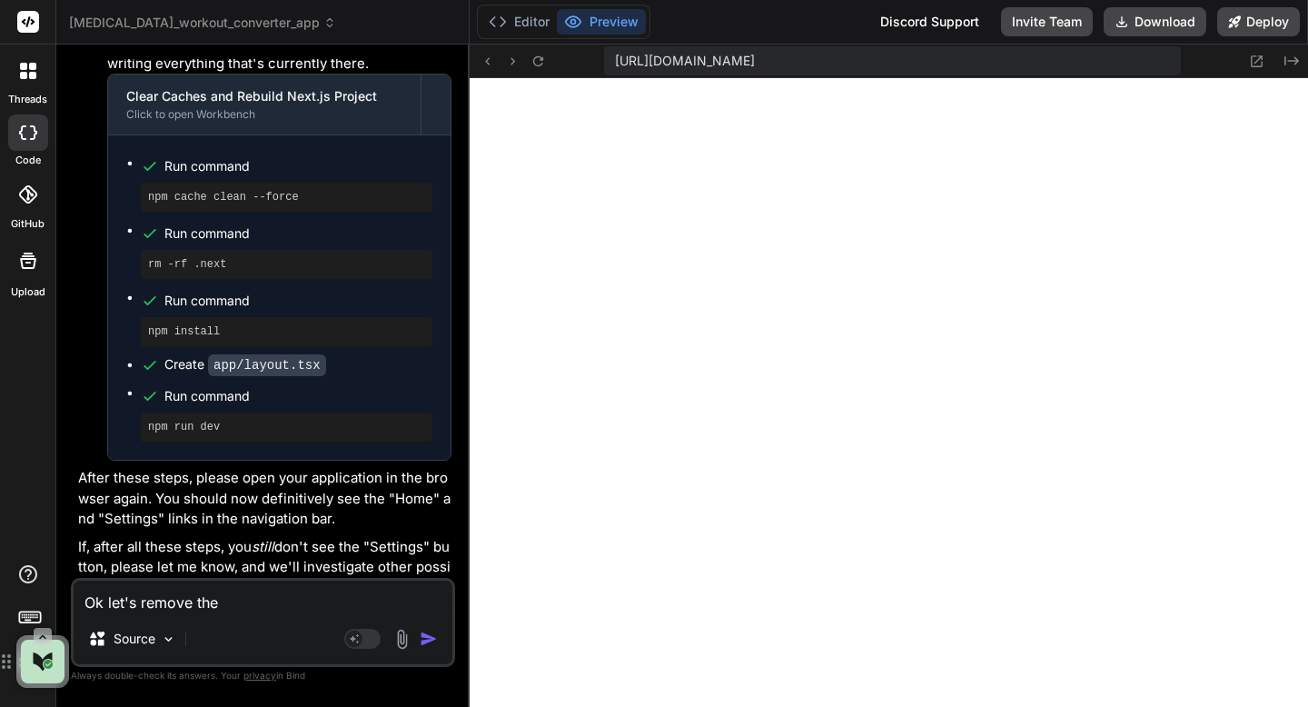
type textarea "x"
click at [311, 612] on textarea "Ok let's remove the" at bounding box center [263, 597] width 379 height 33
paste textarea "Adjust Personal Ratios"
type textarea "Ok let's remove the Adjust Personal Ratios"
type textarea "x"
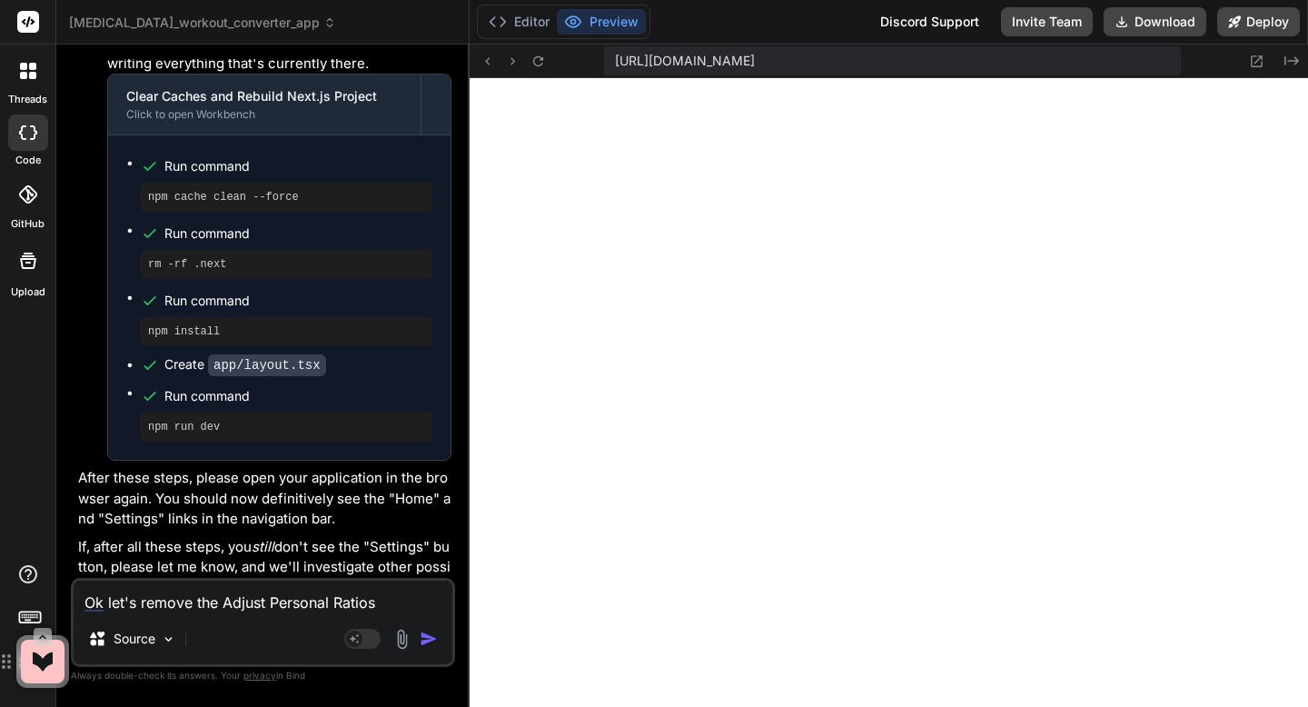
type textarea "Ok let's remove the Adjust Personal Ratios"
type textarea "x"
type textarea "Ok let's remove the Adjust Personal Ratios f"
type textarea "x"
type textarea "Ok let's remove the Adjust Personal Ratios fr"
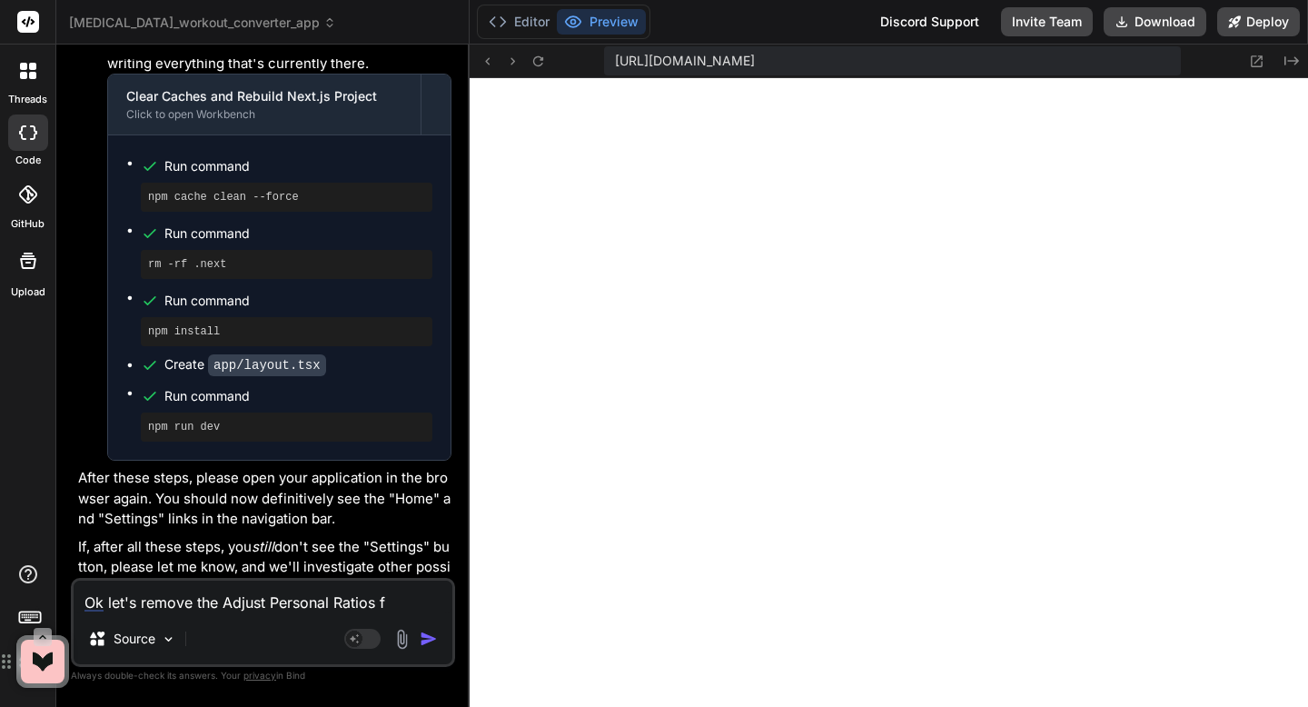
type textarea "x"
type textarea "Ok let's remove the Adjust Personal Ratios fro"
type textarea "x"
type textarea "Ok let's remove the Adjust Personal Ratios from"
type textarea "x"
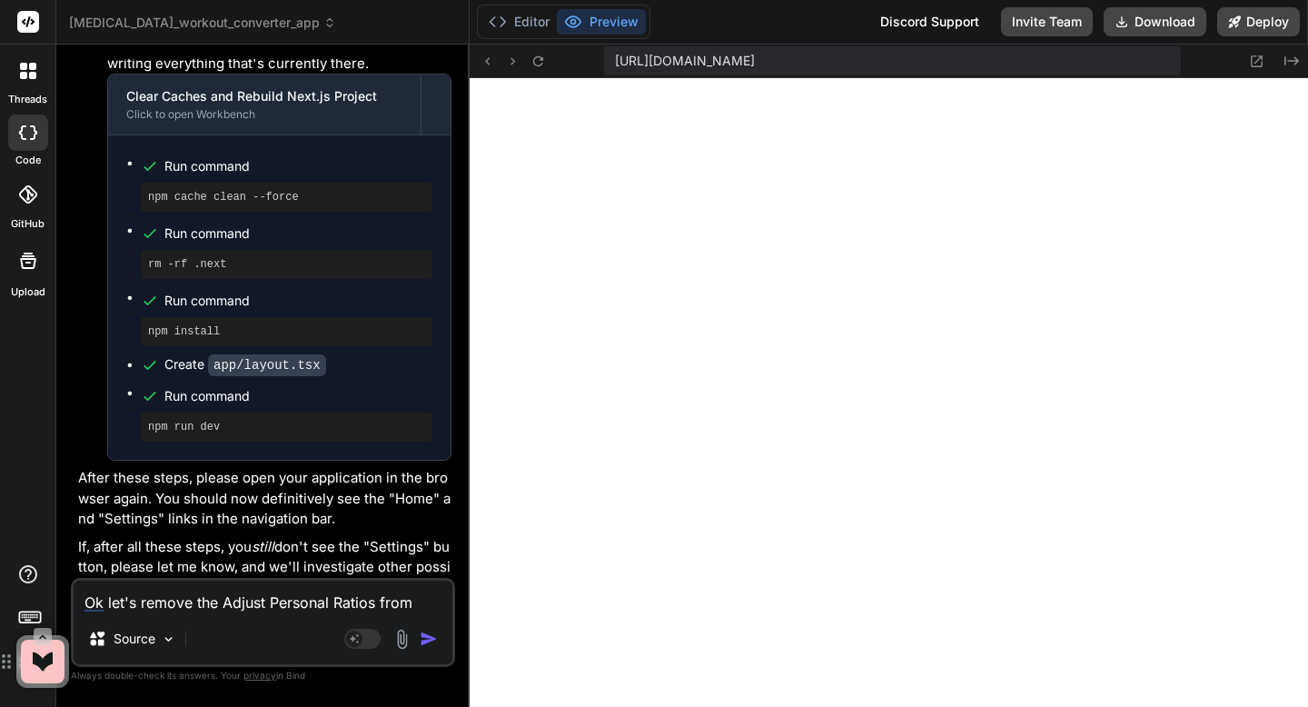
type textarea "Ok let's remove the Adjust Personal Ratios from"
type textarea "x"
type textarea "Ok let's remove the Adjust Personal Ratios from t"
type textarea "x"
type textarea "Ok let's remove the Adjust Personal Ratios from th"
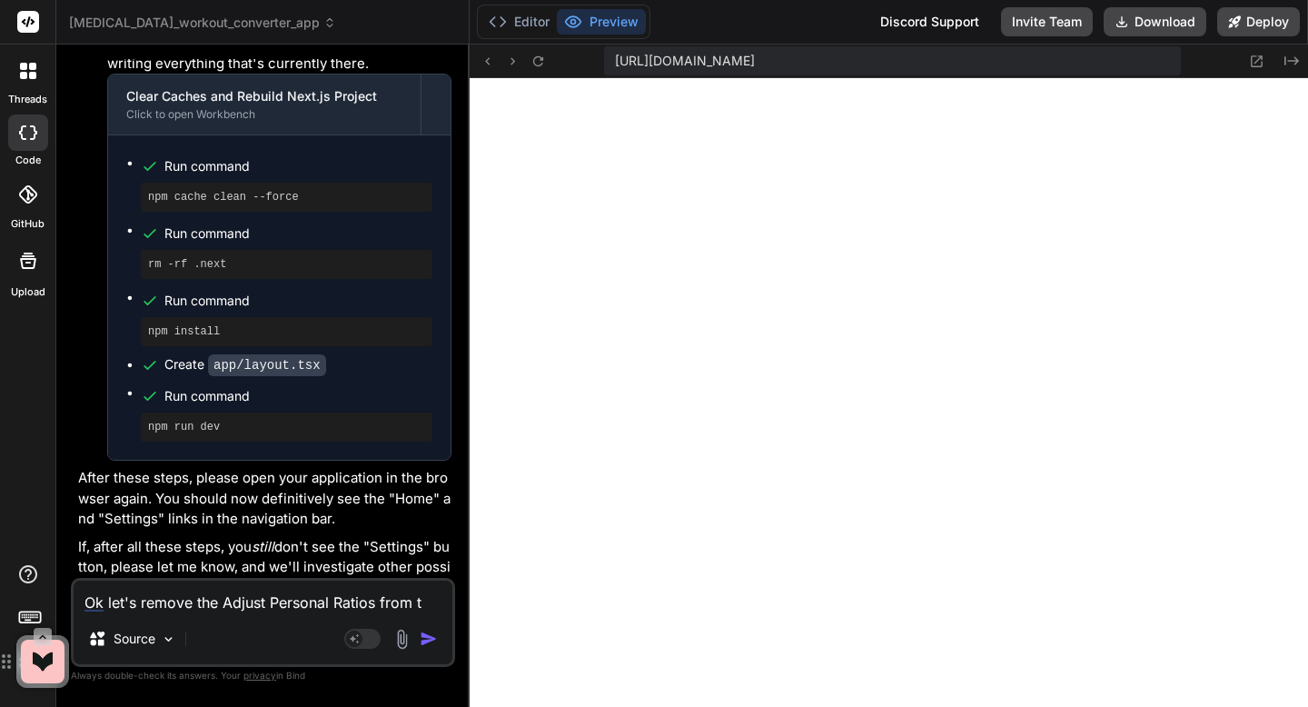
type textarea "x"
type textarea "Ok let's remove the Adjust Personal Ratios from the"
type textarea "x"
type textarea "Ok let's remove the Adjust Personal Ratios from theh"
type textarea "x"
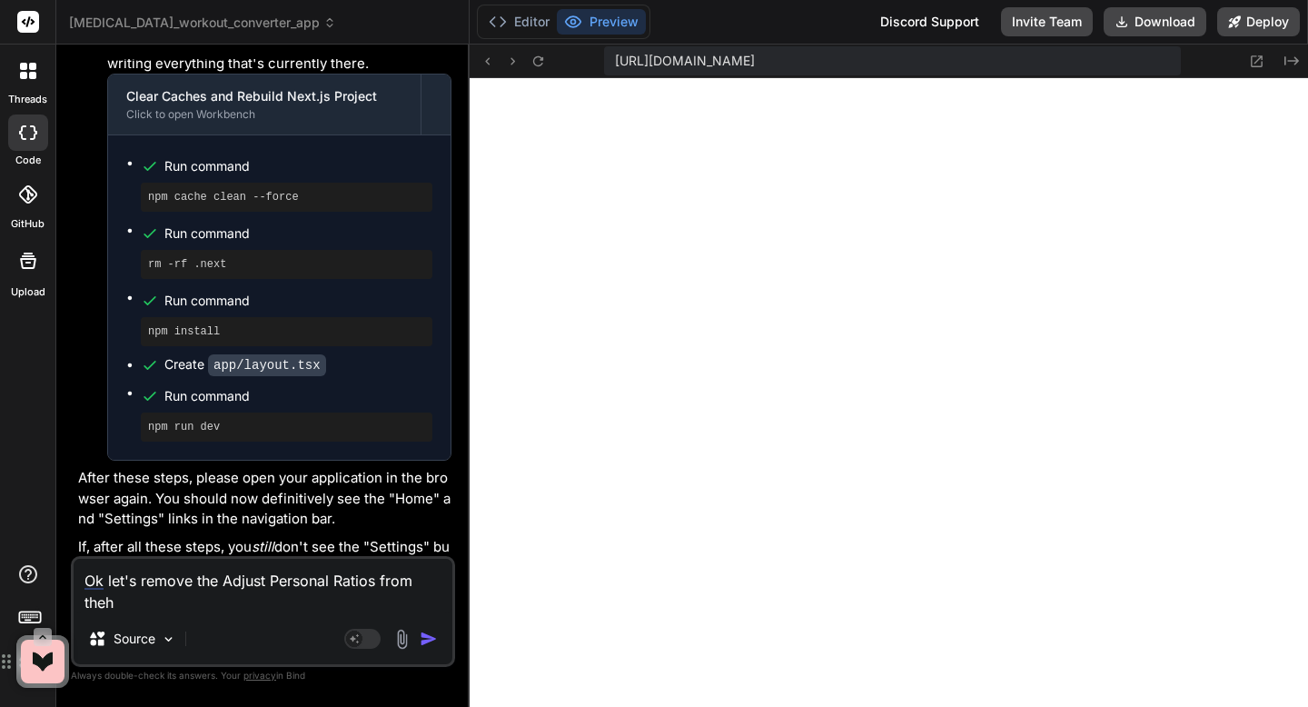
type textarea "Ok let's remove the Adjust Personal Ratios from [GEOGRAPHIC_DATA]"
type textarea "x"
type textarea "Ok let's remove the Adjust Personal Ratios from thehow"
type textarea "x"
type textarea "Ok let's remove the Adjust Personal Ratios from [GEOGRAPHIC_DATA]"
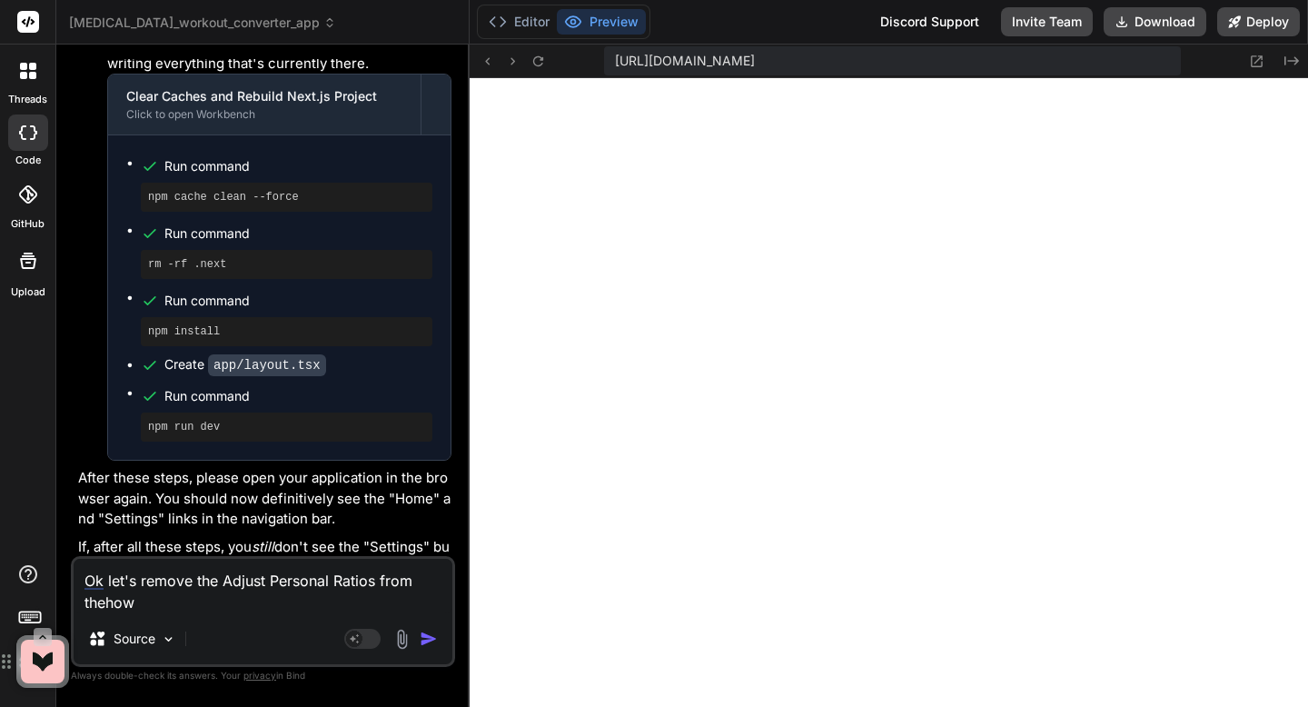
type textarea "x"
type textarea "Ok let's remove the Adjust Personal Ratios from theh"
type textarea "x"
type textarea "Ok let's remove the Adjust Personal Ratios from the"
type textarea "x"
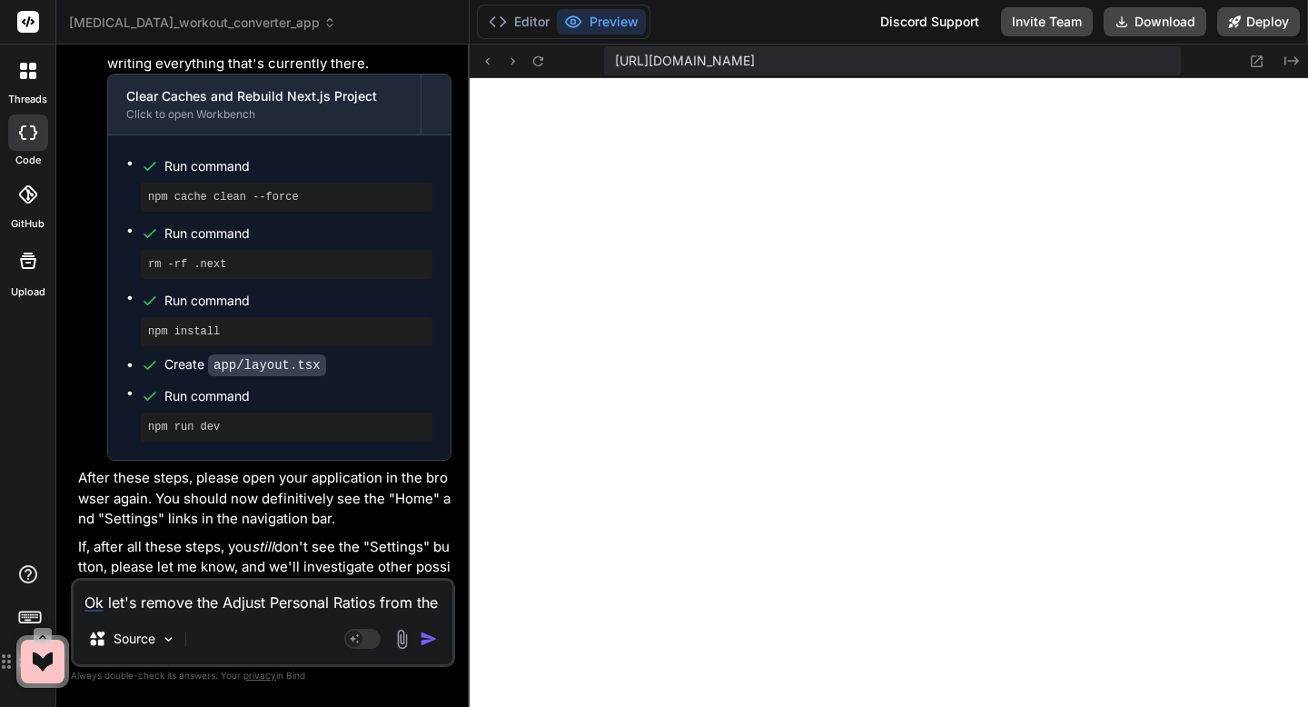
type textarea "Ok let's remove the Adjust Personal Ratios from the"
type textarea "x"
type textarea "Ok let's remove the Adjust Personal Ratios from the h"
type textarea "x"
type textarea "Ok let's remove the Adjust Personal Ratios from the ho"
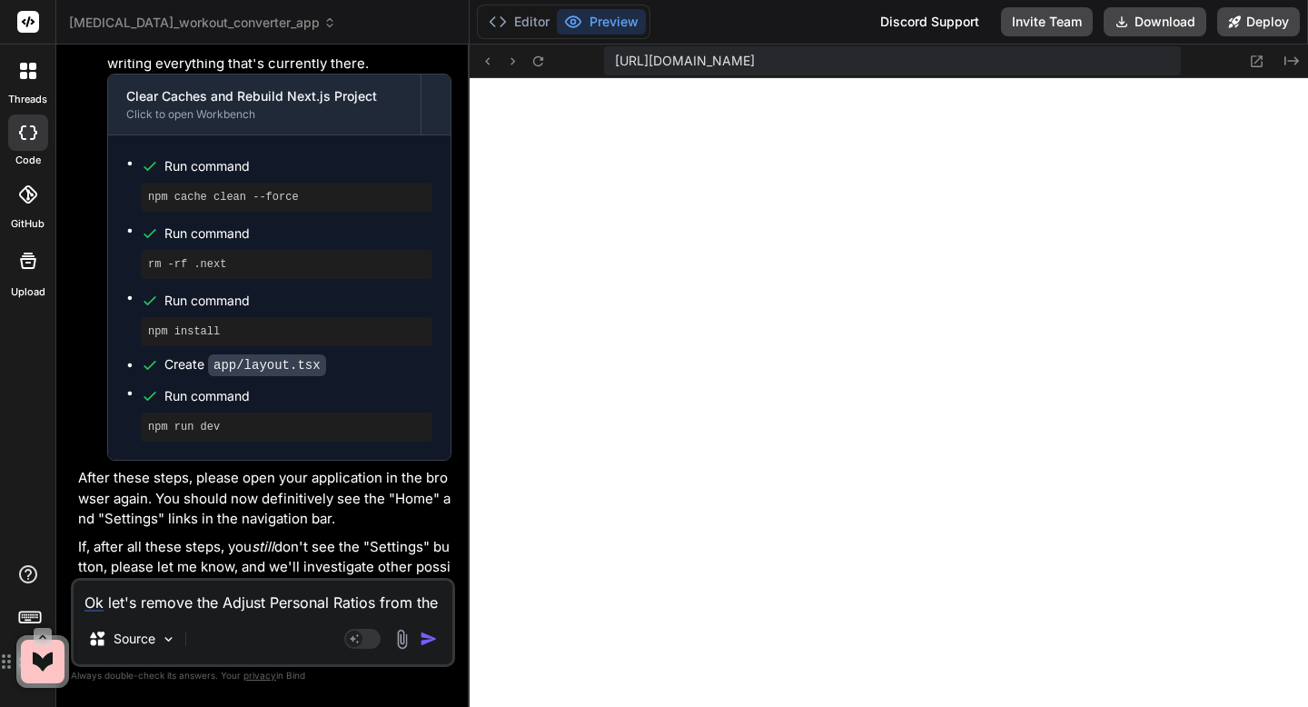
type textarea "x"
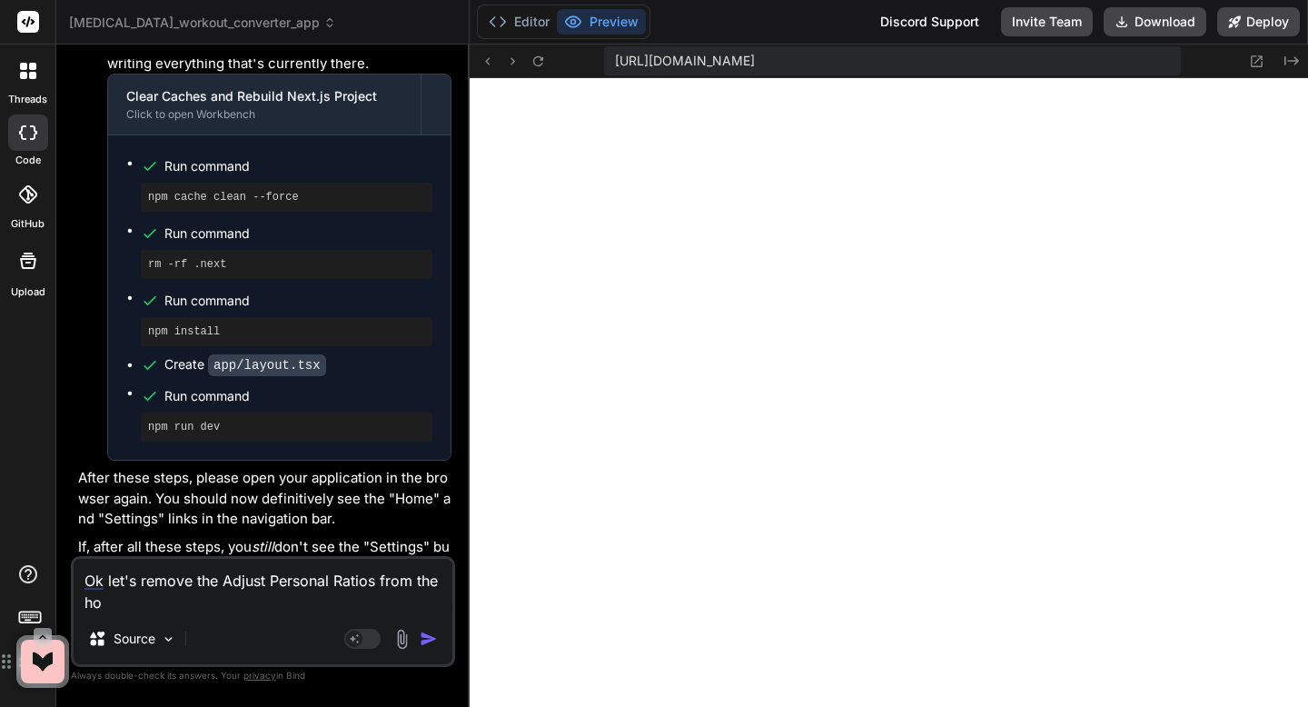
type textarea "Ok let's remove the Adjust Personal Ratios from the how"
type textarea "x"
type textarea "Ok let's remove the Adjust Personal Ratios from the how"
type textarea "x"
type textarea "Ok let's remove the Adjust Personal Ratios from the how t"
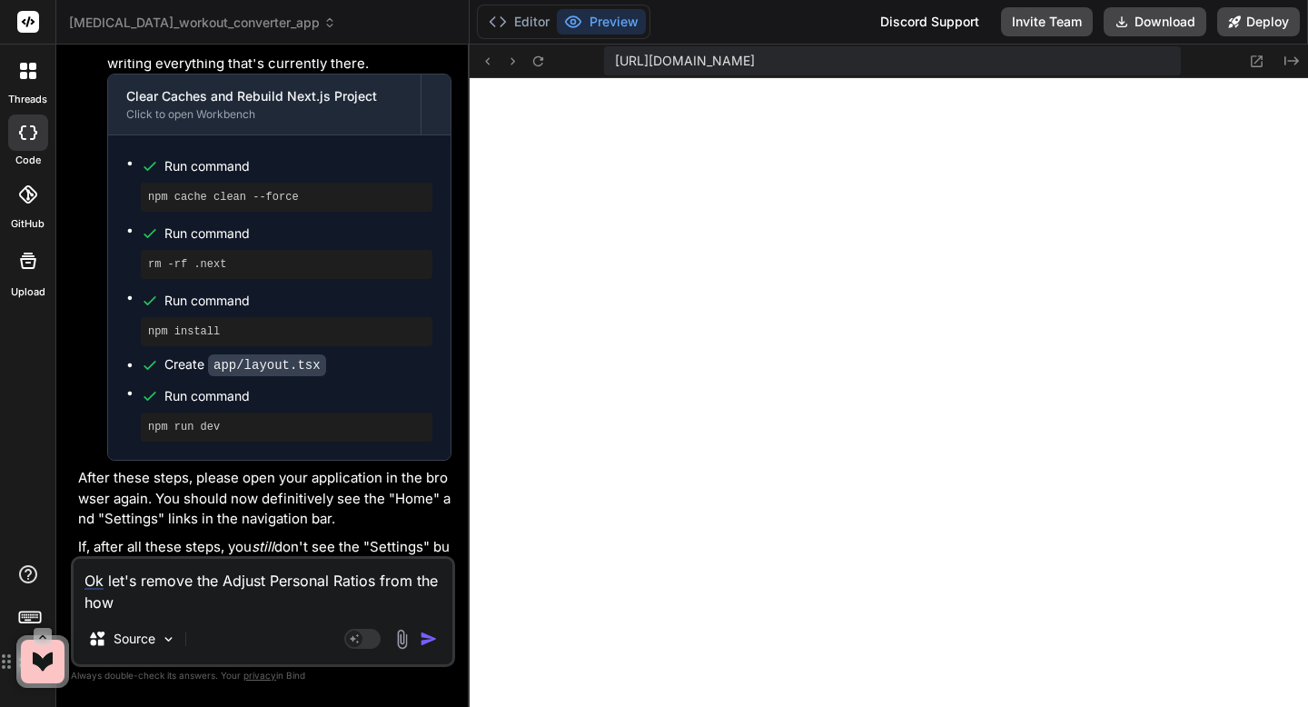
type textarea "x"
type textarea "Ok let's remove the Adjust Personal Ratios from the how to"
type textarea "x"
type textarea "Ok let's remove the Adjust Personal Ratios from the how to"
type textarea "x"
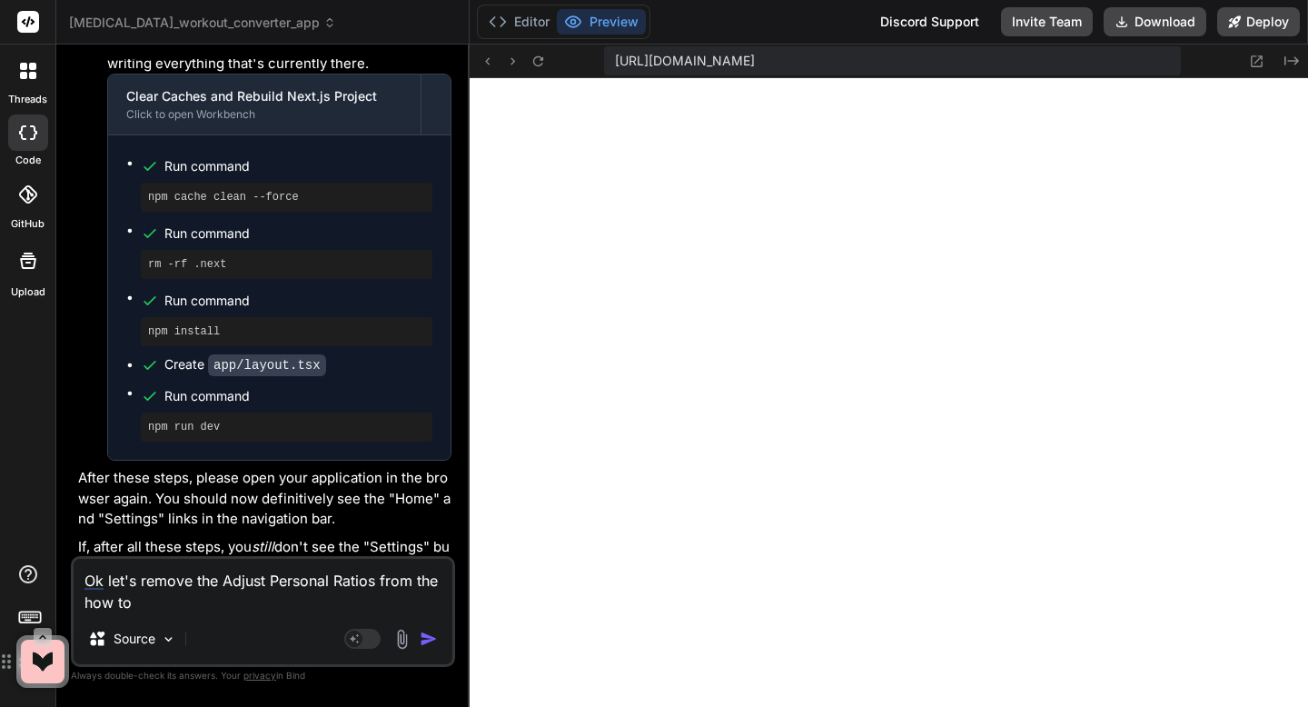
type textarea "Ok let's remove the Adjust Personal Ratios from the how to w"
type textarea "x"
type textarea "Ok let's remove the Adjust Personal Ratios from the how to wi"
type textarea "x"
type textarea "Ok let's remove the Adjust Personal Ratios from the how to wil"
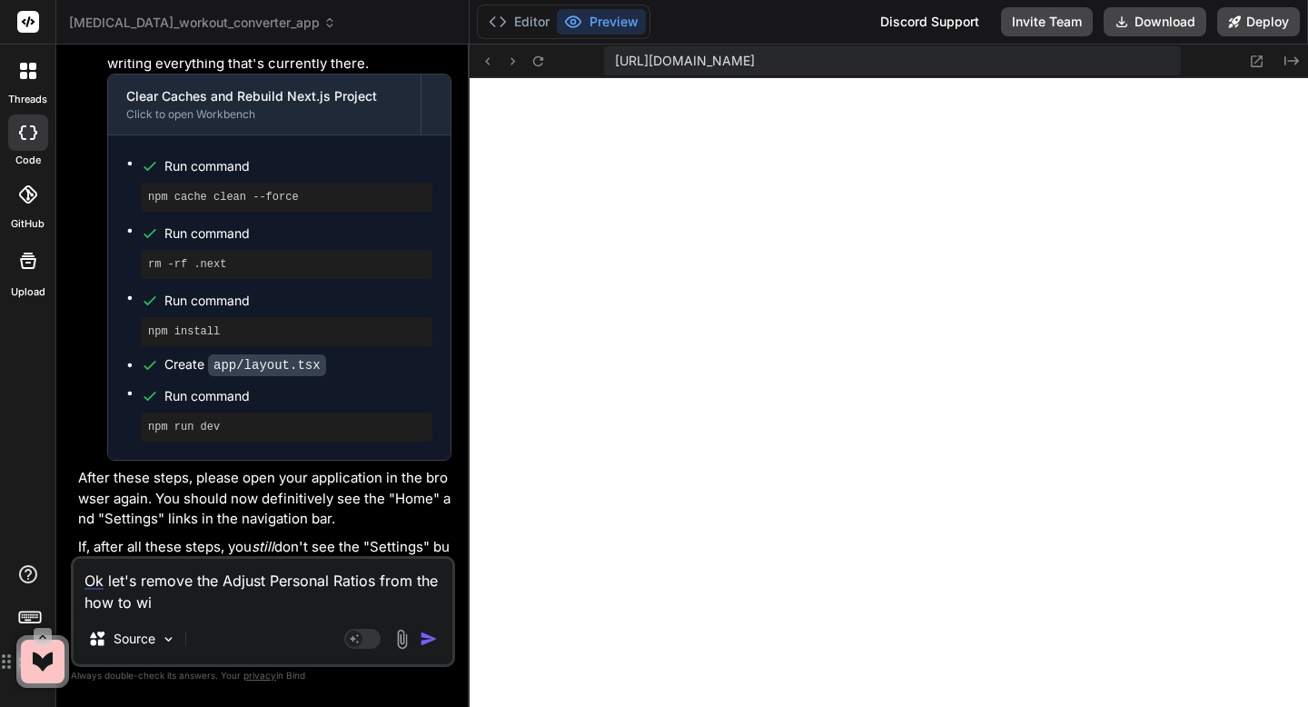
type textarea "x"
type textarea "Ok let's remove the Adjust Personal Ratios from the how to will"
type textarea "x"
type textarea "Ok let's remove the Adjust Personal Ratios from the how to will"
type textarea "x"
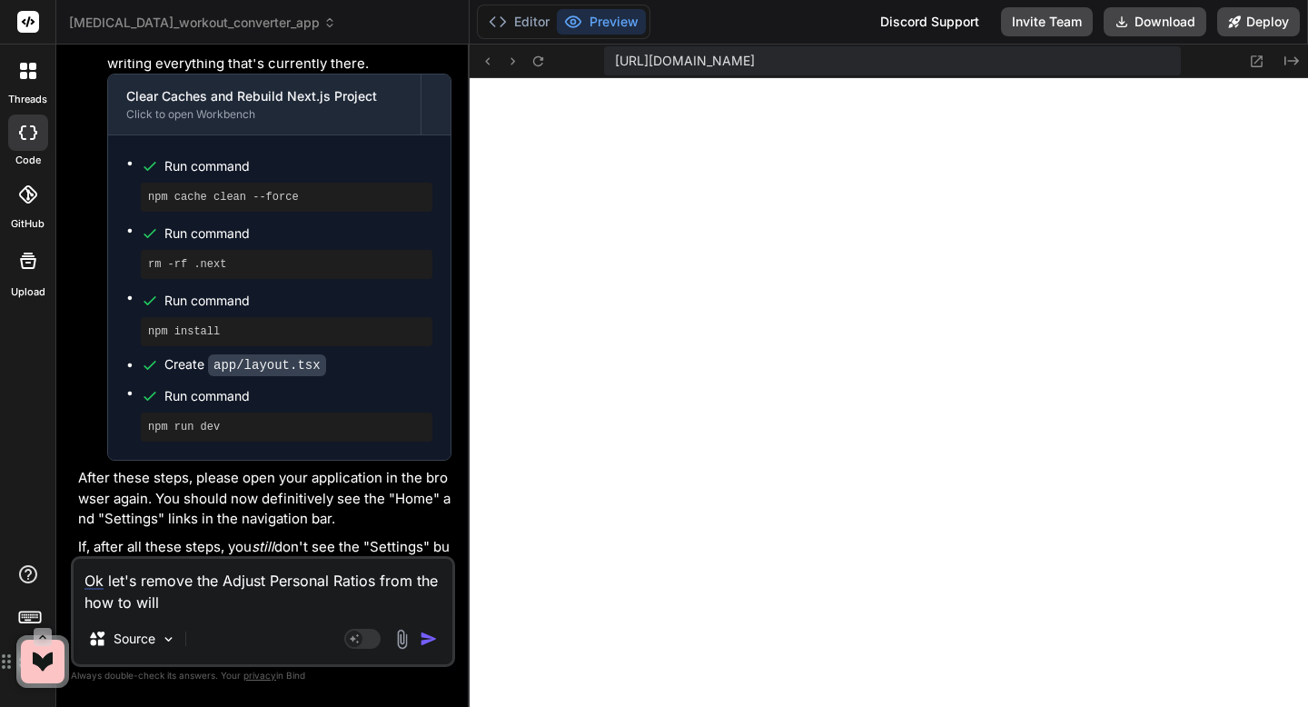
type textarea "Ok let's remove the Adjust Personal Ratios from the how to will c"
type textarea "x"
type textarea "Ok let's remove the Adjust Personal Ratios from the how to will co"
type textarea "x"
type textarea "Ok let's remove the Adjust Personal Ratios from the how to will com"
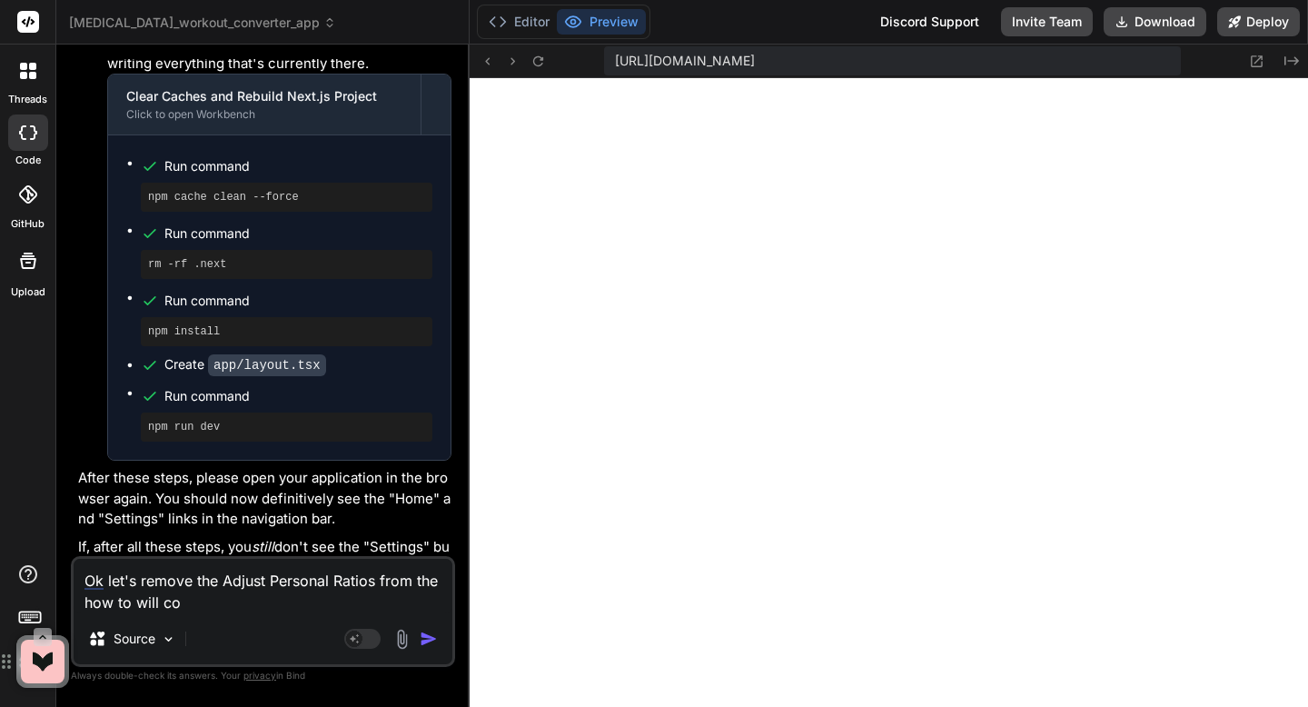
type textarea "x"
type textarea "Ok let's remove the Adjust Personal Ratios from the how to will come"
type textarea "x"
type textarea "Ok let's remove the Adjust Personal Ratios from the how to will come"
type textarea "x"
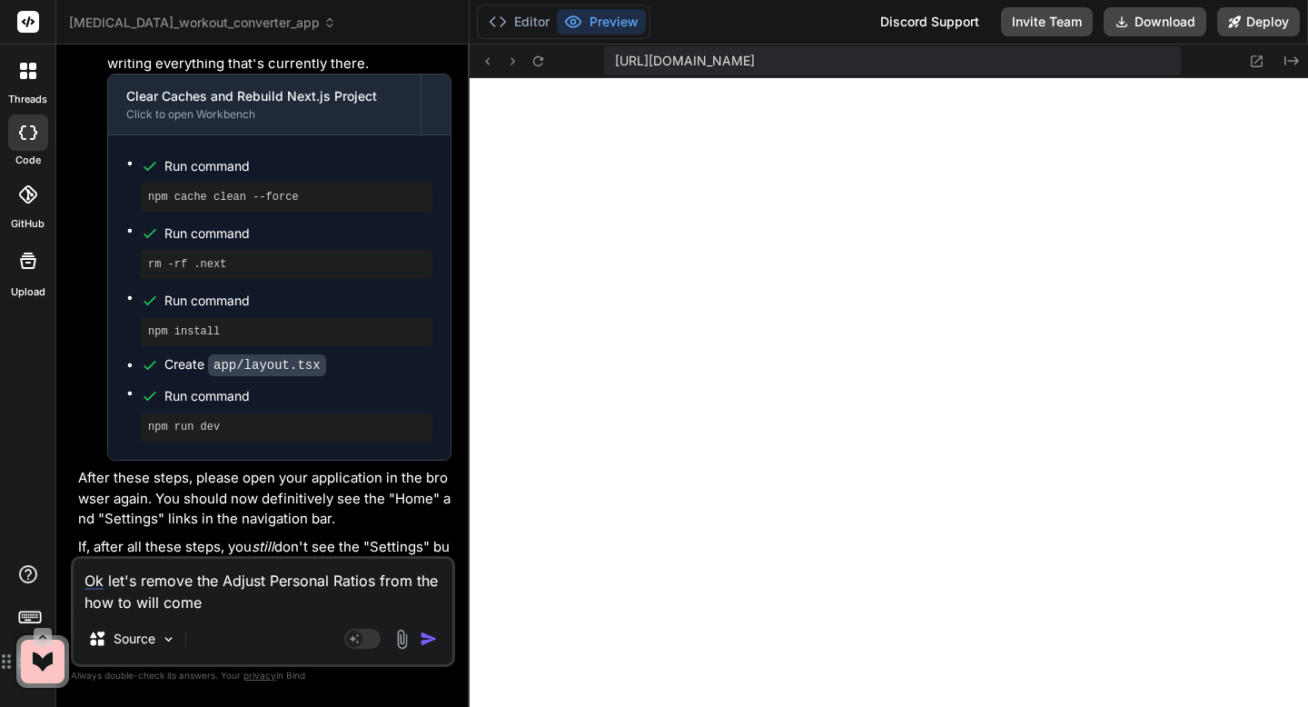
type textarea "Ok let's remove the Adjust Personal Ratios from the how to will come b"
type textarea "x"
type textarea "Ok let's remove the Adjust Personal Ratios from the how to will come ba"
type textarea "x"
type textarea "Ok let's remove the Adjust Personal Ratios from the how to will come bac"
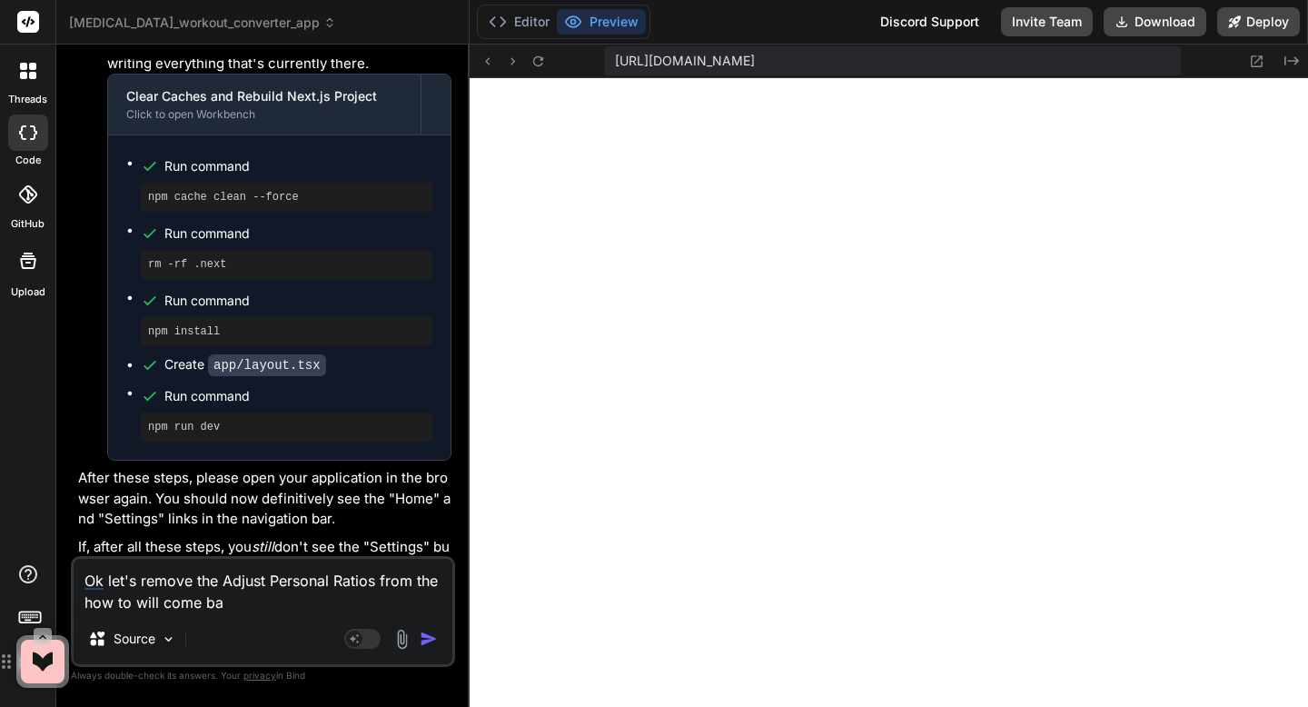
type textarea "x"
type textarea "Ok let's remove the Adjust Personal Ratios from the how to will come back"
type textarea "x"
type textarea "Ok let's remove the Adjust Personal Ratios from the how to will come back"
type textarea "x"
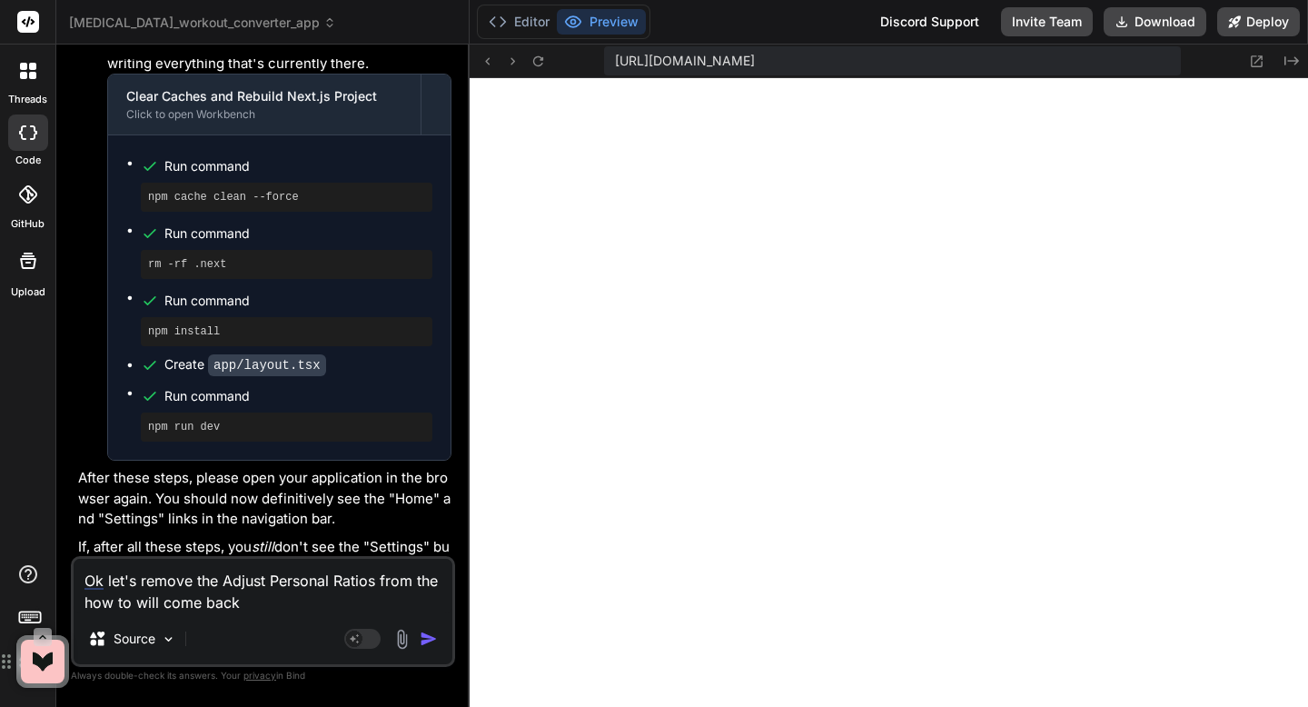
type textarea "Ok let's remove the Adjust Personal Ratios from the how to will come back t"
type textarea "x"
type textarea "Ok let's remove the Adjust Personal Ratios from the how to will come back to"
type textarea "x"
type textarea "Ok let's remove the Adjust Personal Ratios from the how to will come back to"
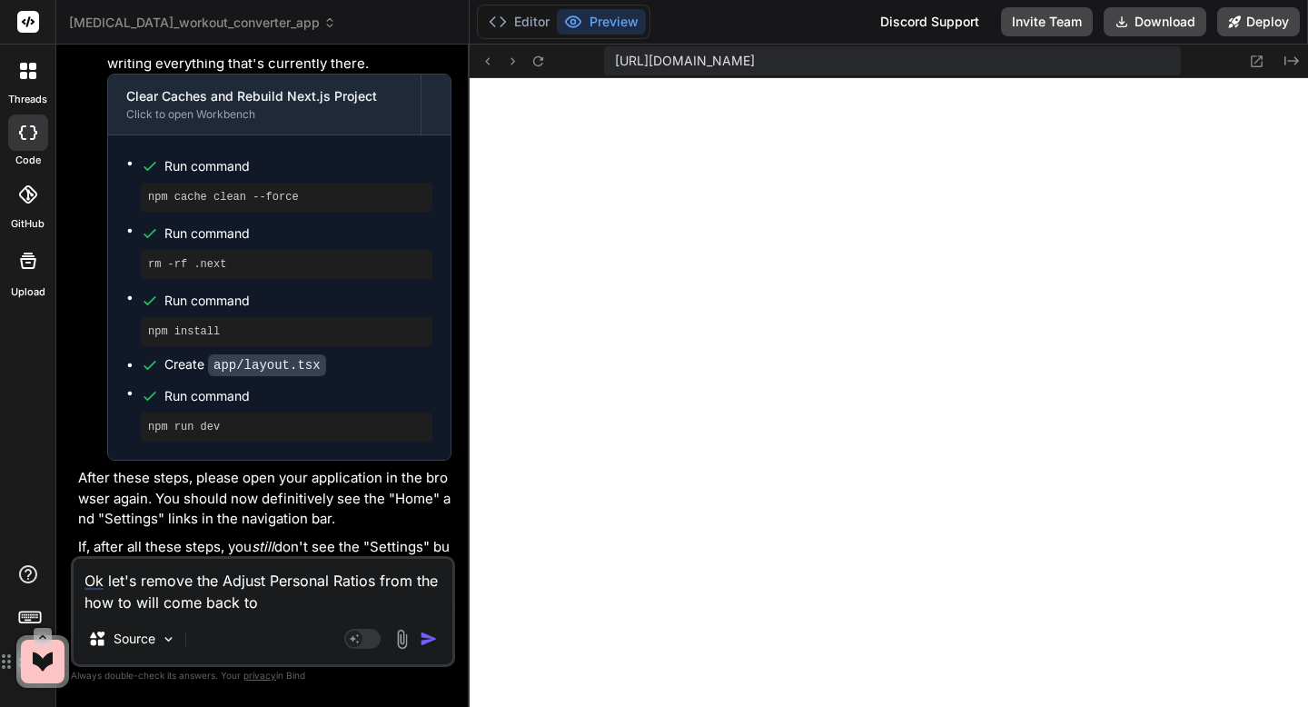
type textarea "x"
type textarea "Ok let's remove the Adjust Personal Ratios from the how to will come back to d"
type textarea "x"
type textarea "Ok let's remove the Adjust Personal Ratios from the how to will come back to de"
type textarea "x"
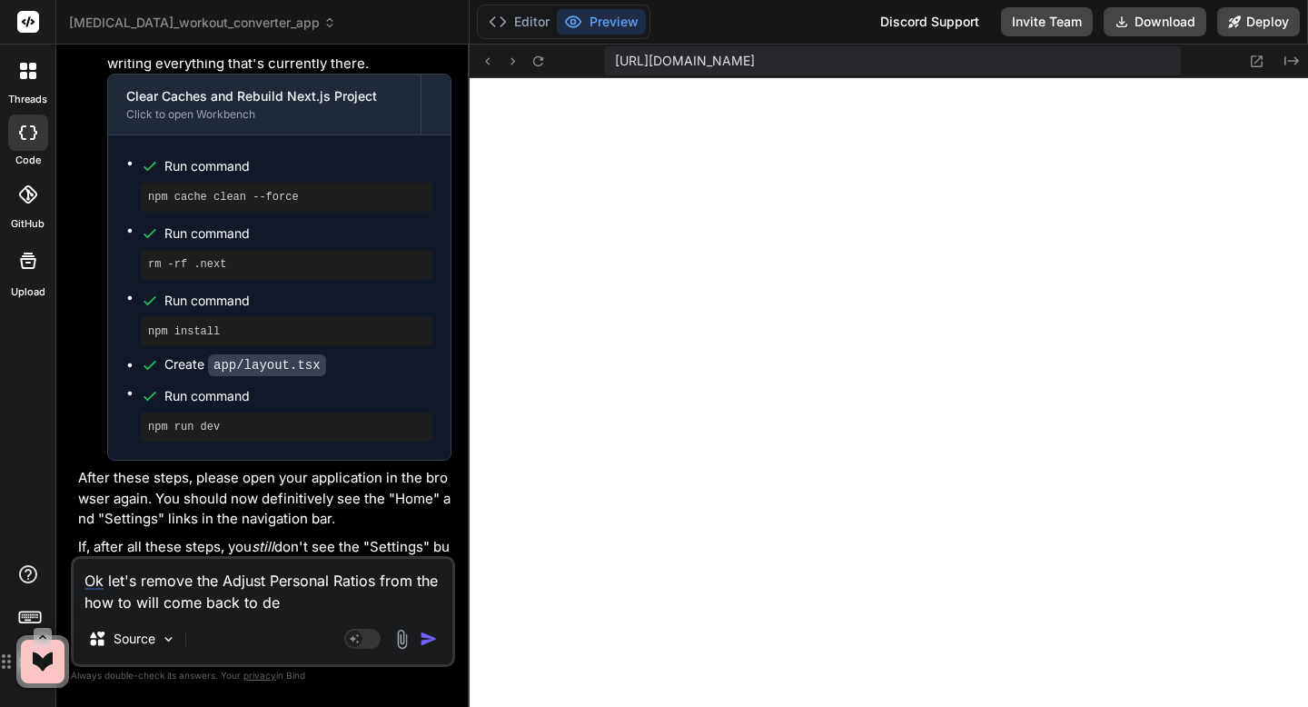
type textarea "Ok let's remove the Adjust Personal Ratios from the how to will come back to dev"
type textarea "x"
type textarea "Ok let's remove the Adjust Personal Ratios from the how to will come back to de…"
type textarea "x"
type textarea "Ok let's remove the Adjust Personal Ratios from the how to will come back to de…"
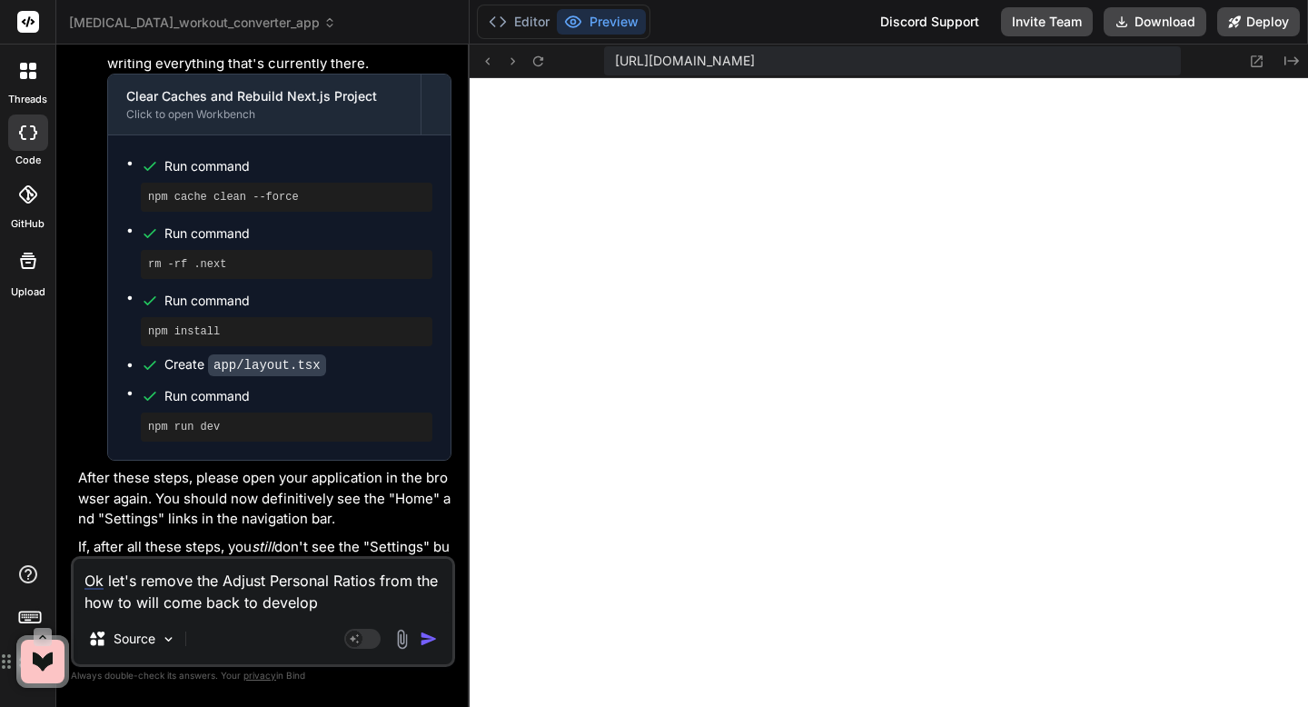
type textarea "x"
type textarea "Ok let's remove the Adjust Personal Ratios from the how to will come back to de…"
type textarea "x"
type textarea "Ok let's remove the Adjust Personal Ratios from the how to will come back to de…"
type textarea "x"
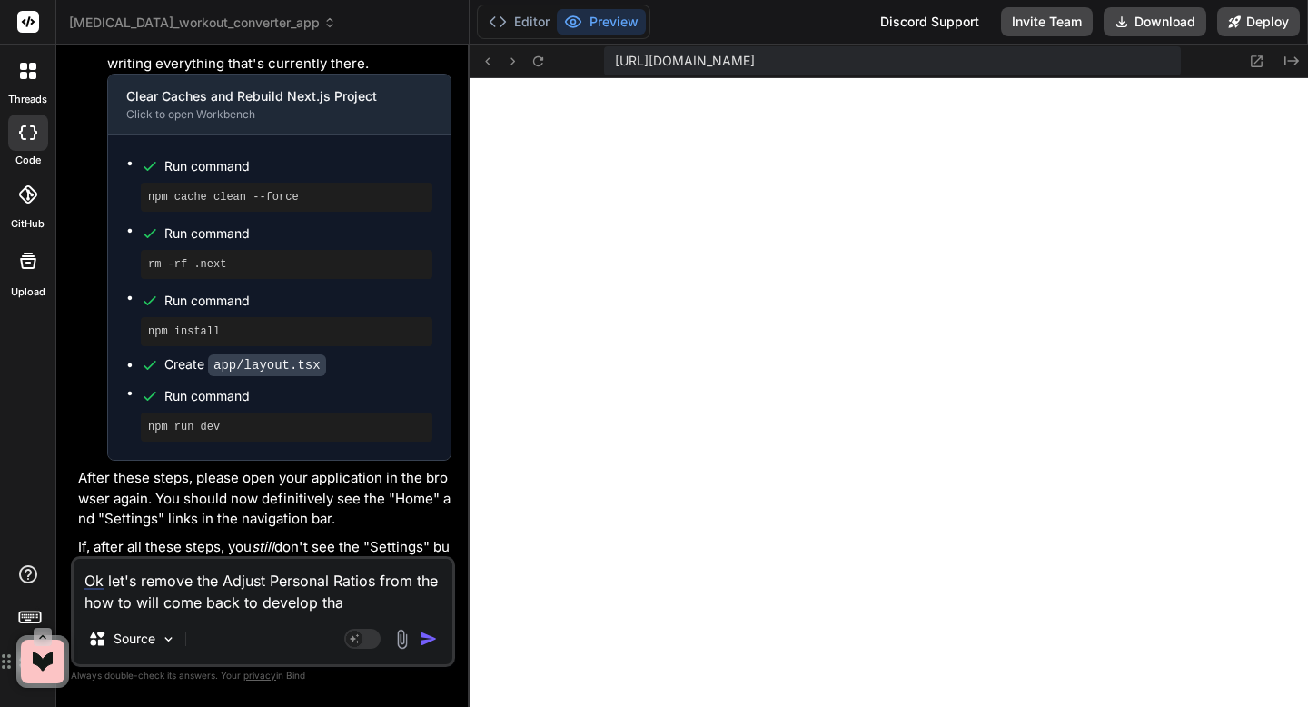
type textarea "Ok let's remove the Adjust Personal Ratios from the how to will come back to de…"
type textarea "x"
type textarea "Ok let's remove the Adjust Personal Ratios from the how to will come back to de…"
type textarea "x"
type textarea "Ok let's remove the Adjust Personal Ratios from the how to will come back to de…"
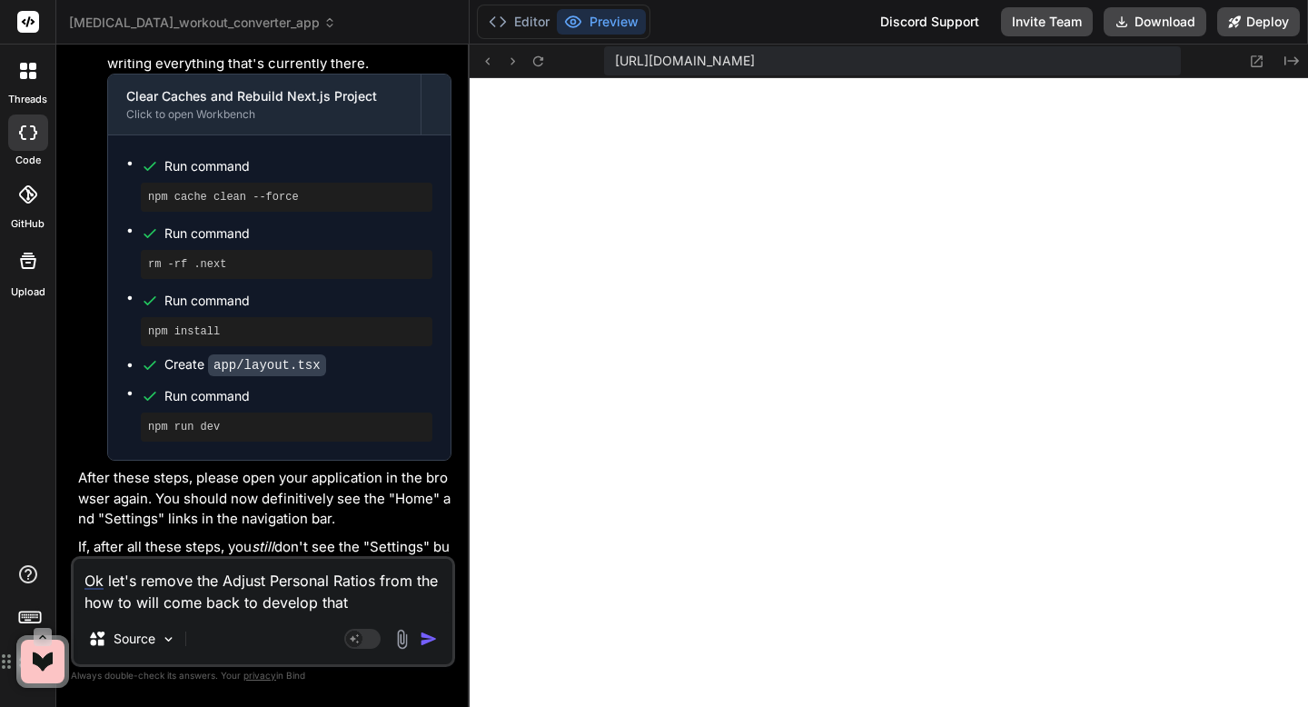
type textarea "x"
type textarea "Ok let's remove the Adjust Personal Ratios from the how to will come back to de…"
type textarea "x"
type textarea "Ok let's remove the Adjust Personal Ratios from the how to will come back to de…"
type textarea "x"
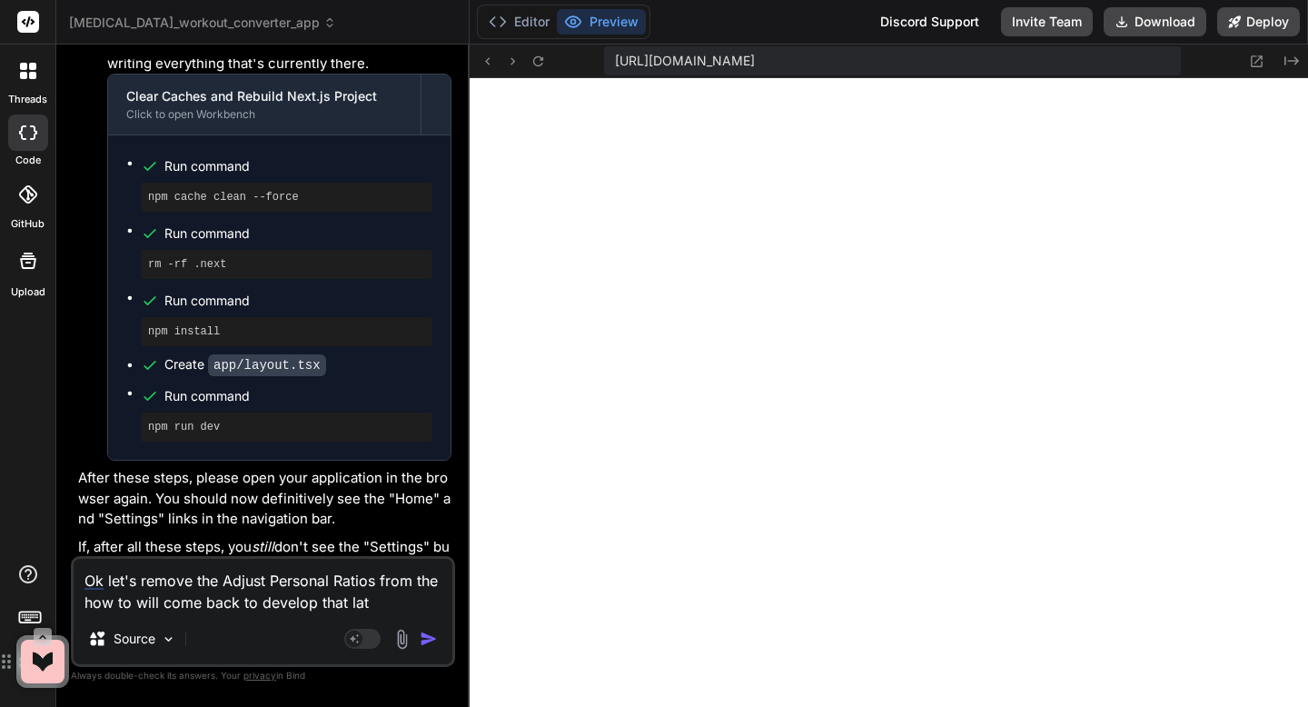
type textarea "Ok let's remove the Adjust Personal Ratios from the how to will come back to de…"
type textarea "x"
type textarea "Ok let's remove the Adjust Personal Ratios from the how to will come back to de…"
type textarea "x"
type textarea "Ok let's remove the Adjust Personal Ratios from the how to will come back to de…"
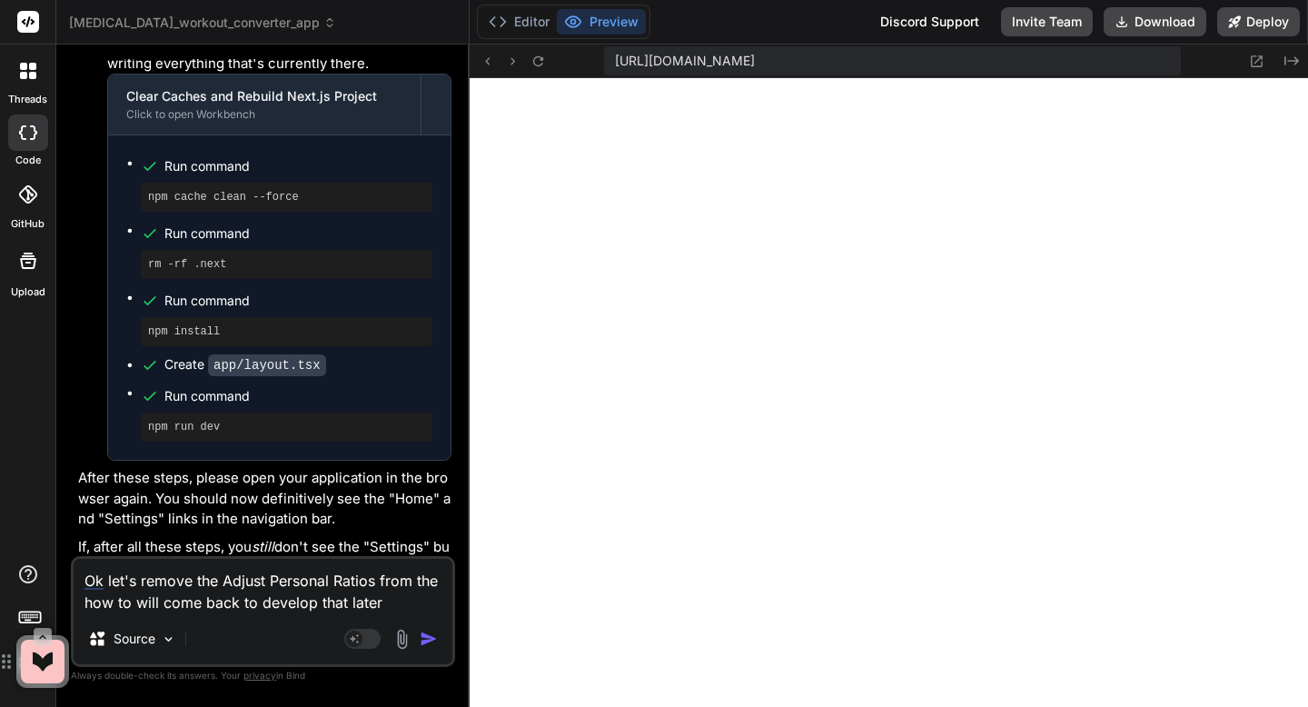
type textarea "x"
type textarea "Ok let's remove the Adjust Personal Ratios from the how to will come back to de…"
type textarea "x"
type textarea "Ok let's remove the Adjust Personal Ratios from the how to will come back to de…"
type textarea "x"
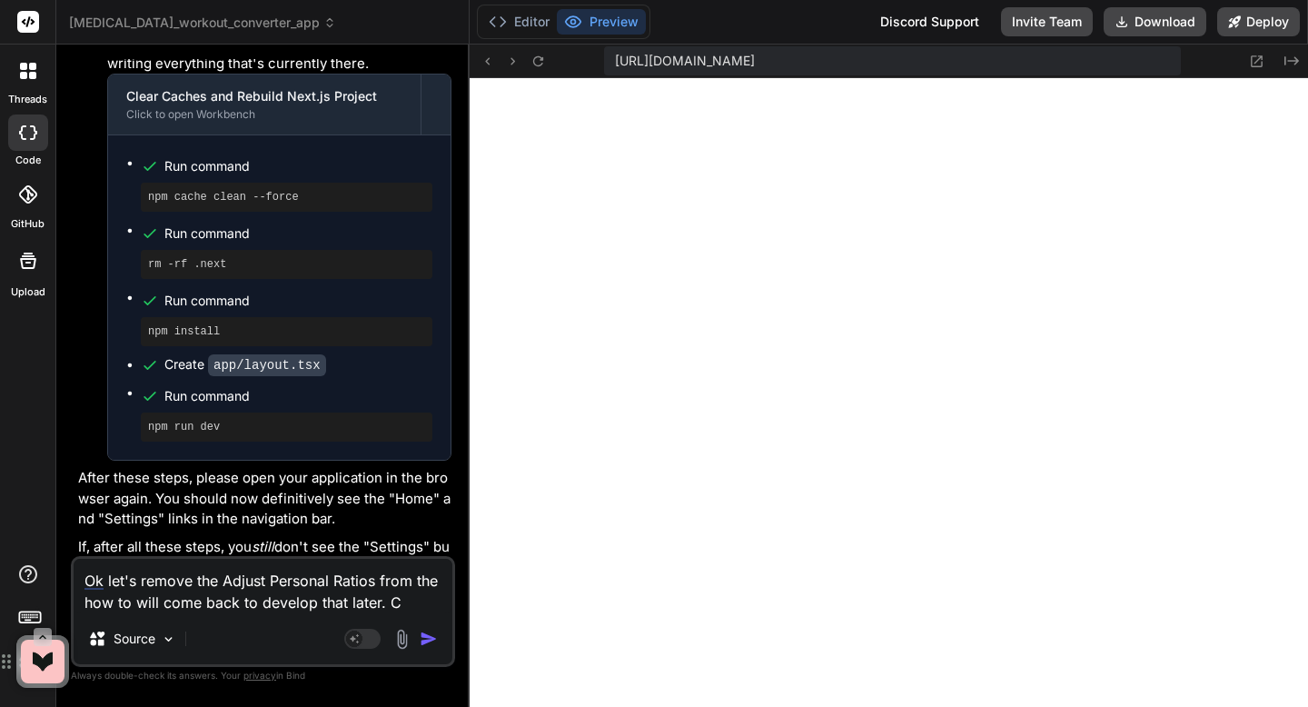
type textarea "Ok let's remove the Adjust Personal Ratios from the how to will come back to de…"
type textarea "x"
type textarea "Ok let's remove the Adjust Personal Ratios from the how to will come back to de…"
type textarea "x"
type textarea "Ok let's remove the Adjust Personal Ratios from the how to will come back to de…"
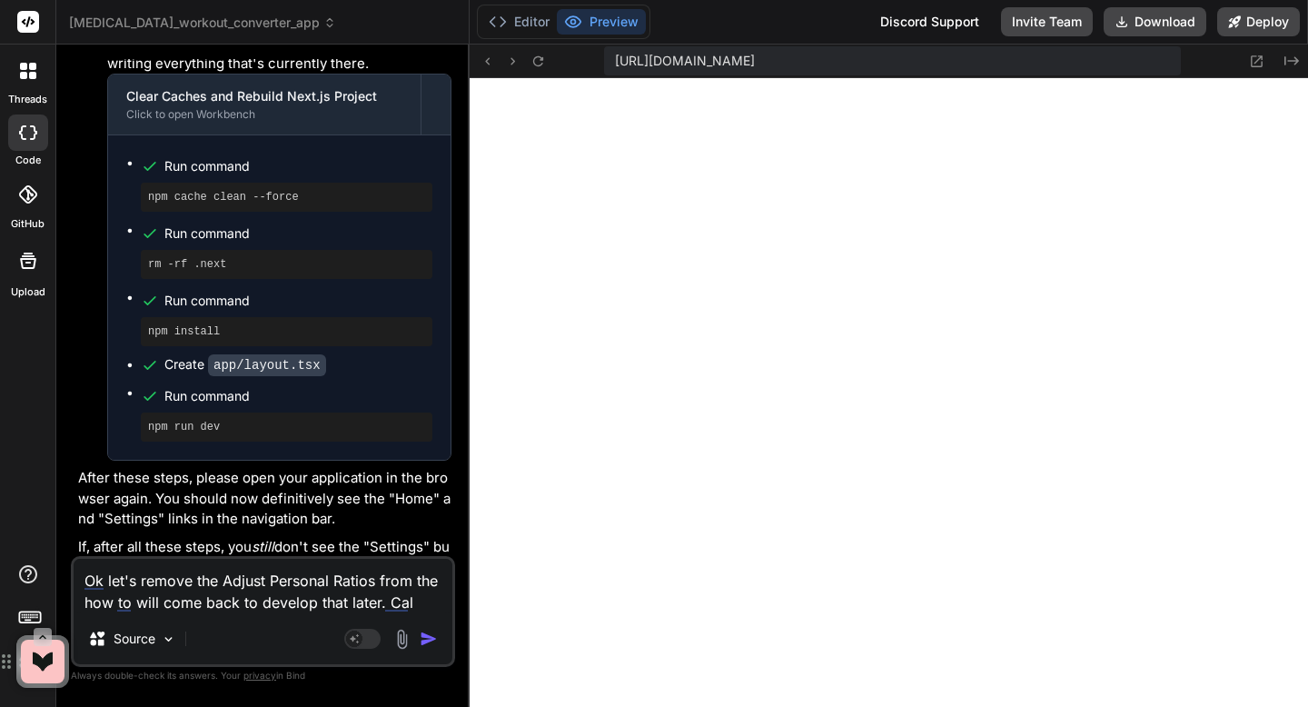
type textarea "x"
type textarea "Ok let's remove the Adjust Personal Ratios from the how to will come back to de…"
type textarea "x"
type textarea "Ok let's remove the Adjust Personal Ratios from the how to will come back to de…"
type textarea "x"
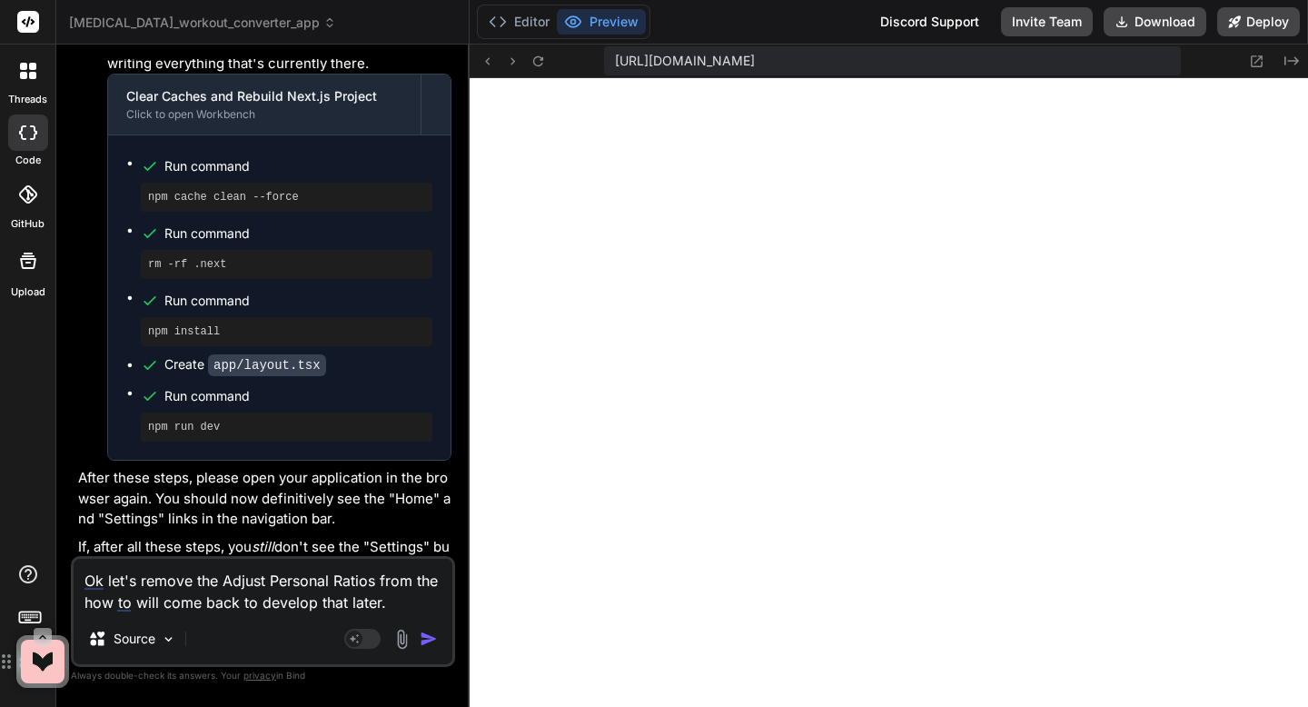
type textarea "Ok let's remove the Adjust Personal Ratios from the how to will come back to de…"
type textarea "x"
type textarea "Ok let's remove the Adjust Personal Ratios from the how to will come back to de…"
type textarea "x"
type textarea "Ok let's remove the Adjust Personal Ratios from the how to will come back to de…"
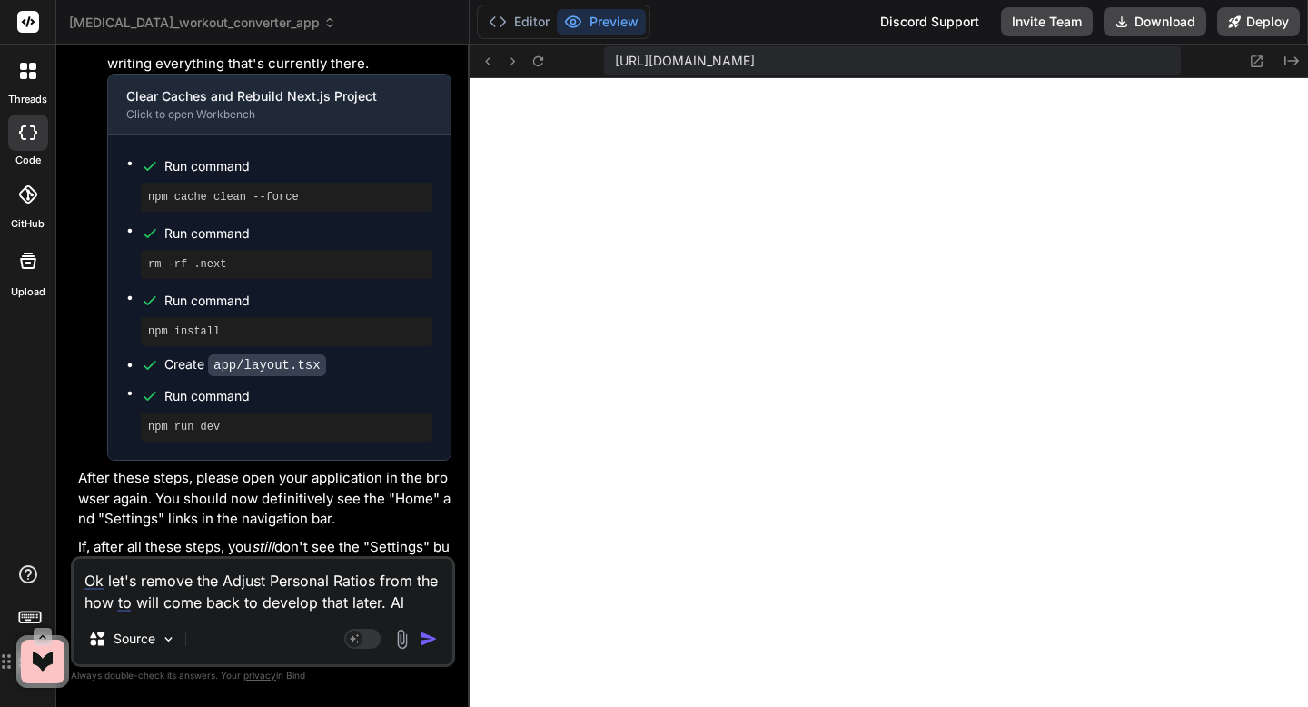
type textarea "x"
type textarea "Ok let's remove the Adjust Personal Ratios from the how to will come back to de…"
type textarea "x"
type textarea "Ok let's remove the Adjust Personal Ratios from the how to will come back to de…"
type textarea "x"
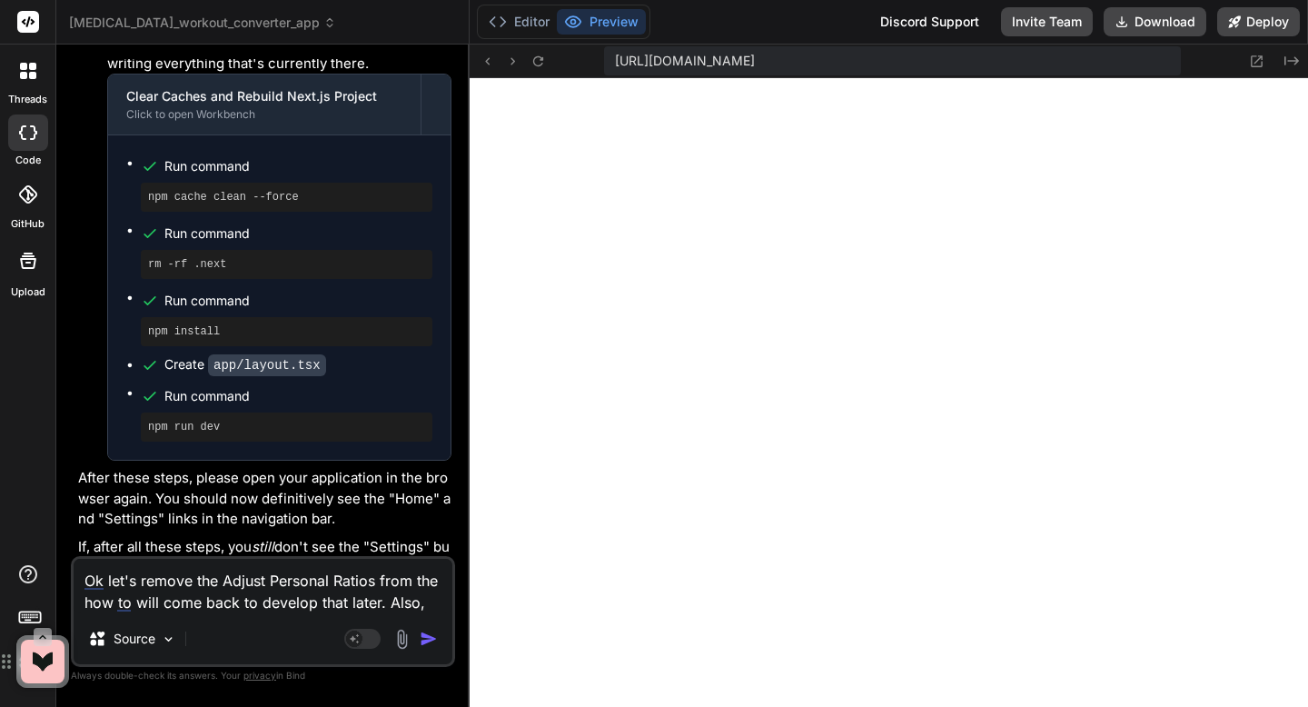
type textarea "Ok let's remove the Adjust Personal Ratios from the how to will come back to de…"
type textarea "x"
type textarea "Ok let's remove the Adjust Personal Ratios from the how to will come back to de…"
type textarea "x"
type textarea "Ok let's remove the Adjust Personal Ratios from the how to will come back to de…"
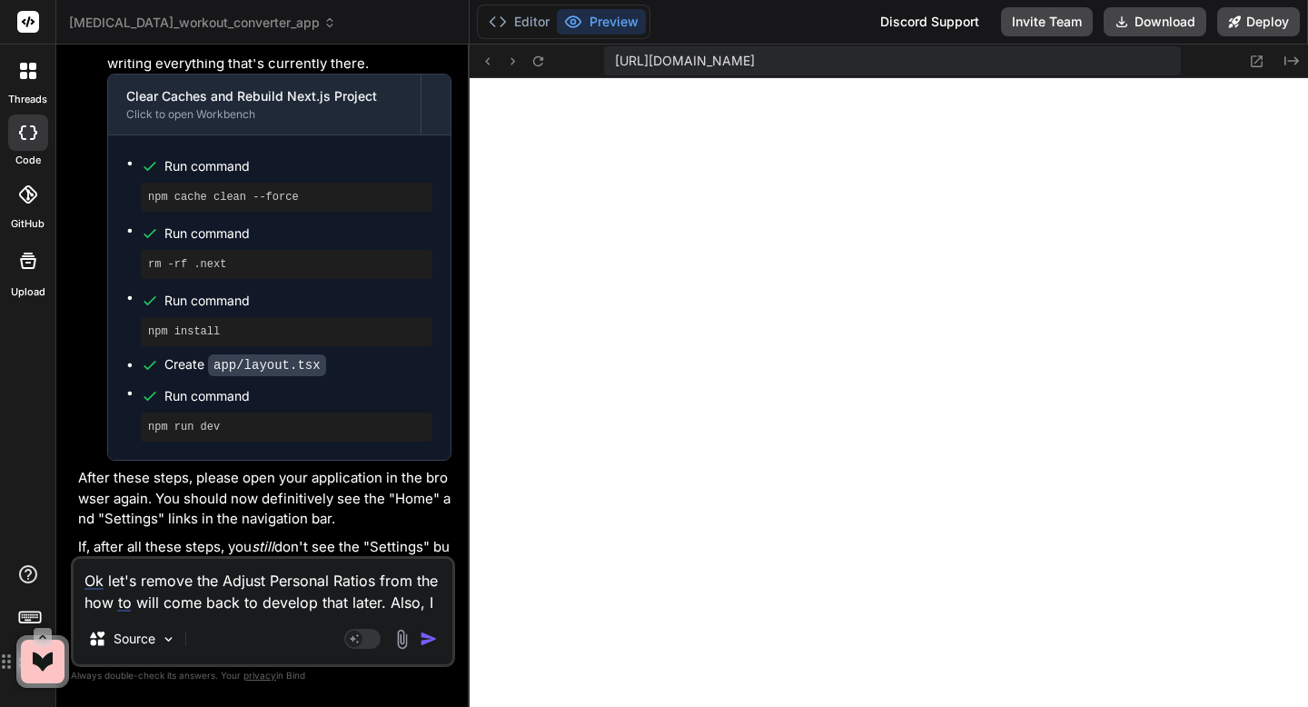
type textarea "x"
type textarea "Ok let's remove the Adjust Personal Ratios from the how to will come back to de…"
type textarea "x"
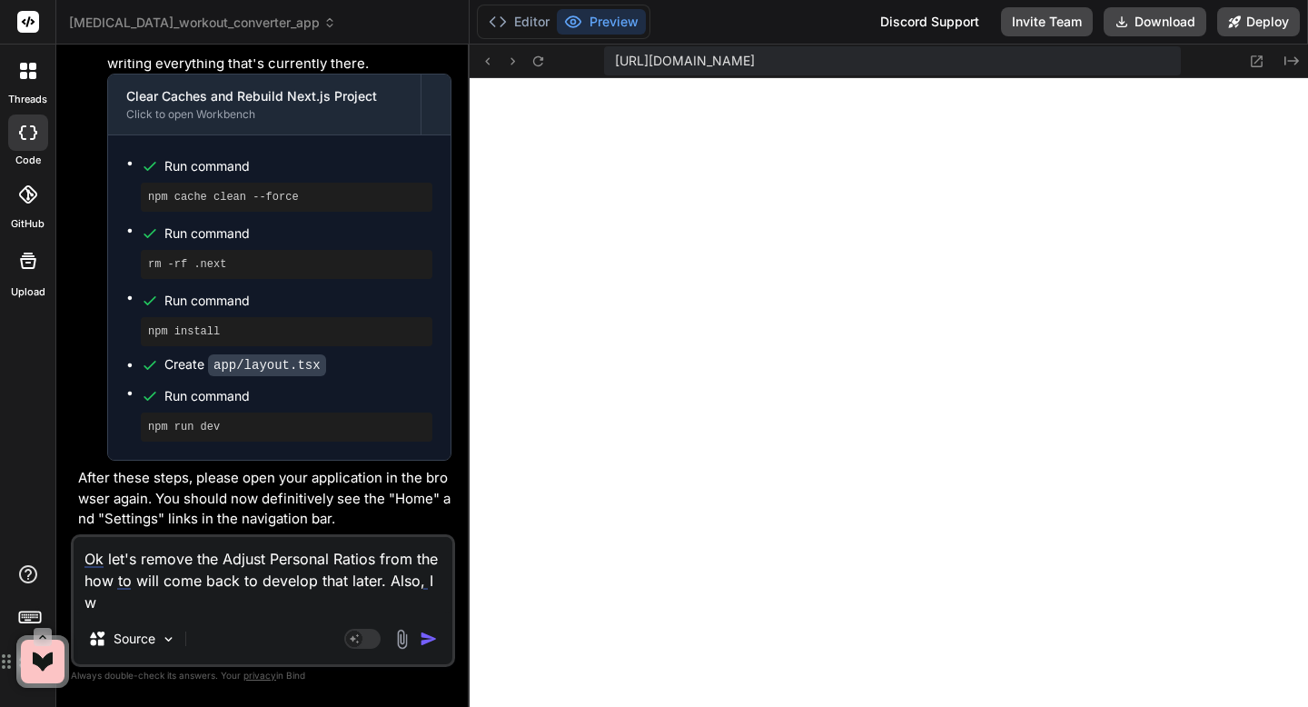
type textarea "Ok let's remove the Adjust Personal Ratios from the how to will come back to de…"
type textarea "x"
type textarea "Ok let's remove the Adjust Personal Ratios from the how to will come back to de…"
type textarea "x"
type textarea "Ok let's remove the Adjust Personal Ratios from the how to will come back to de…"
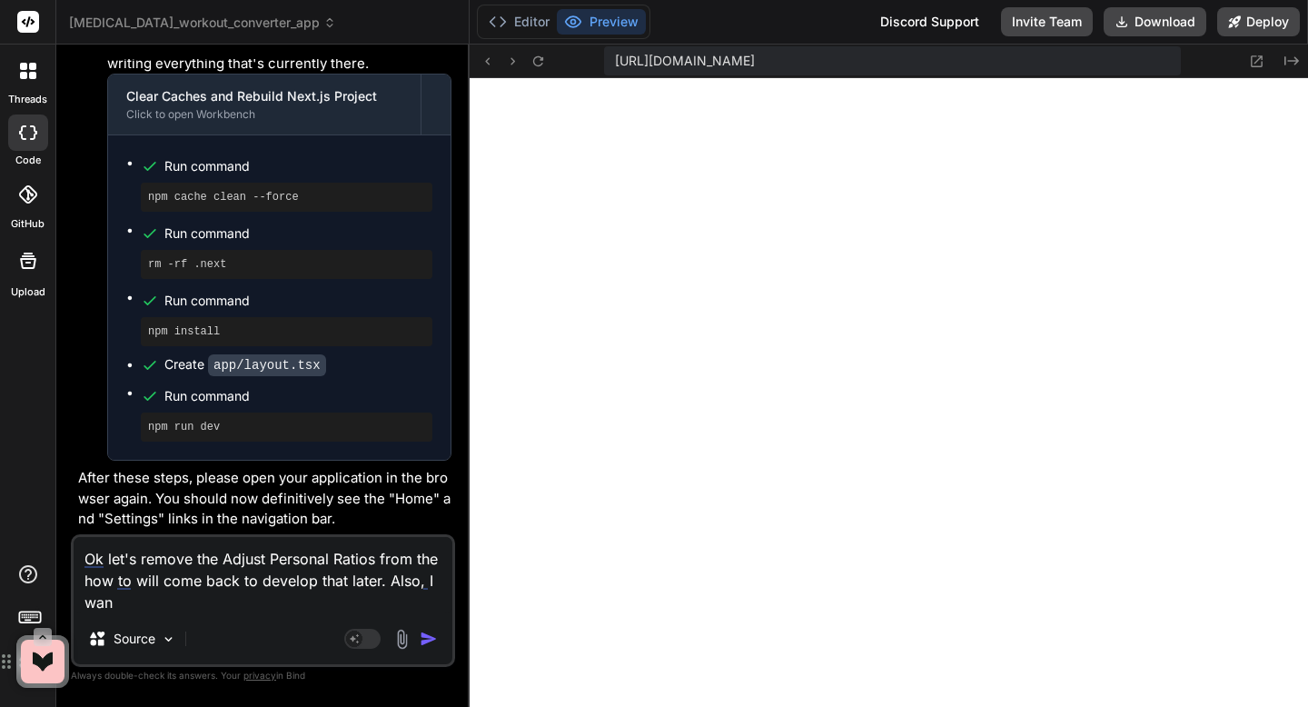
type textarea "x"
type textarea "Ok let's remove the Adjust Personal Ratios from the how to will come back to de…"
type textarea "x"
type textarea "Ok let's remove the Adjust Personal Ratios from the how to will come back to de…"
type textarea "x"
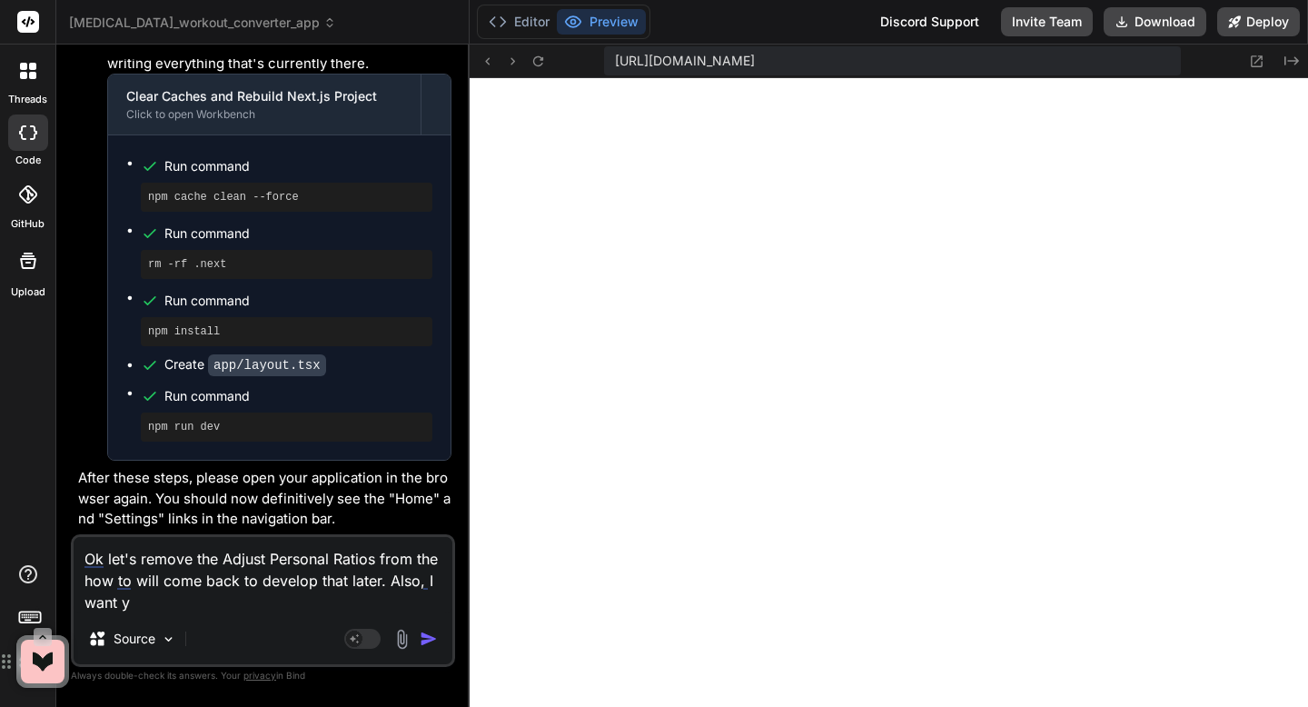
type textarea "Ok let's remove the Adjust Personal Ratios from the how to will come back to de…"
type textarea "x"
type textarea "Ok let's remove the Adjust Personal Ratios from the how to will come back to de…"
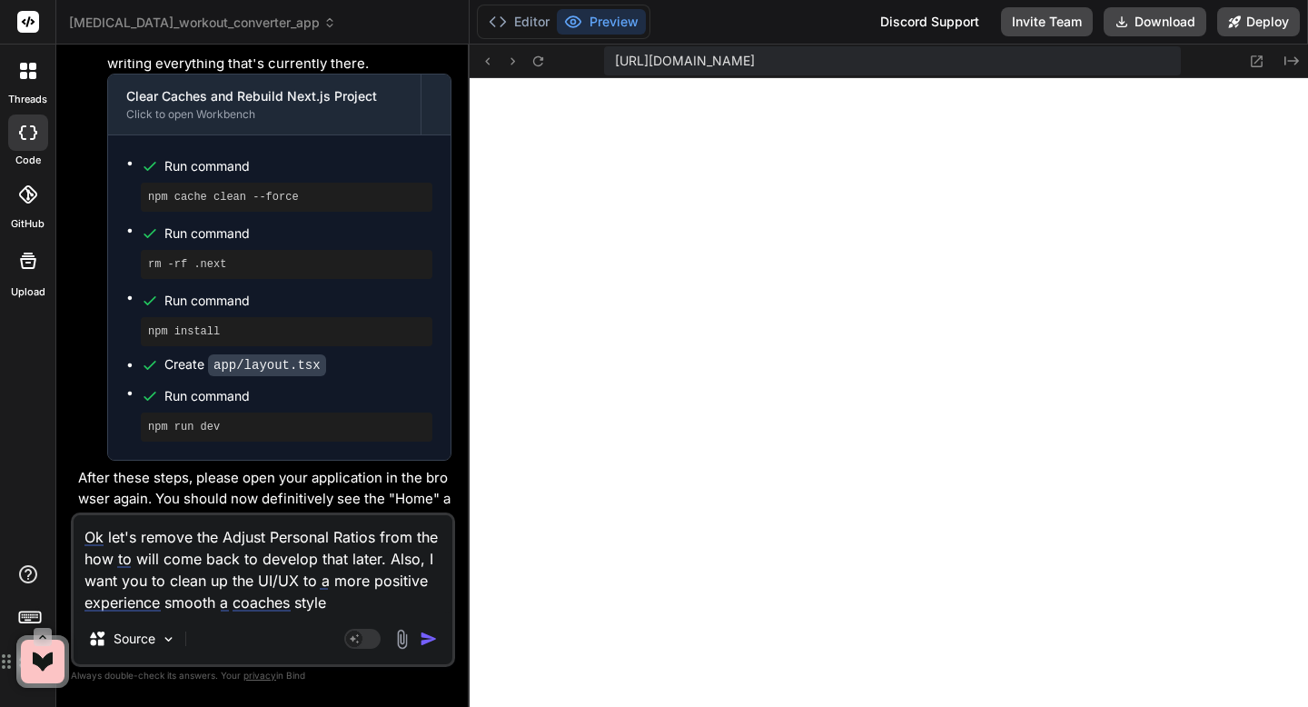
click at [430, 648] on div "Agent Mode. When this toggle is activated, AI automatically makes decisions, re…" at bounding box center [393, 639] width 104 height 22
click at [425, 648] on div "Agent Mode. When this toggle is activated, AI automatically makes decisions, re…" at bounding box center [393, 639] width 104 height 22
click at [426, 637] on img "button" at bounding box center [429, 639] width 18 height 18
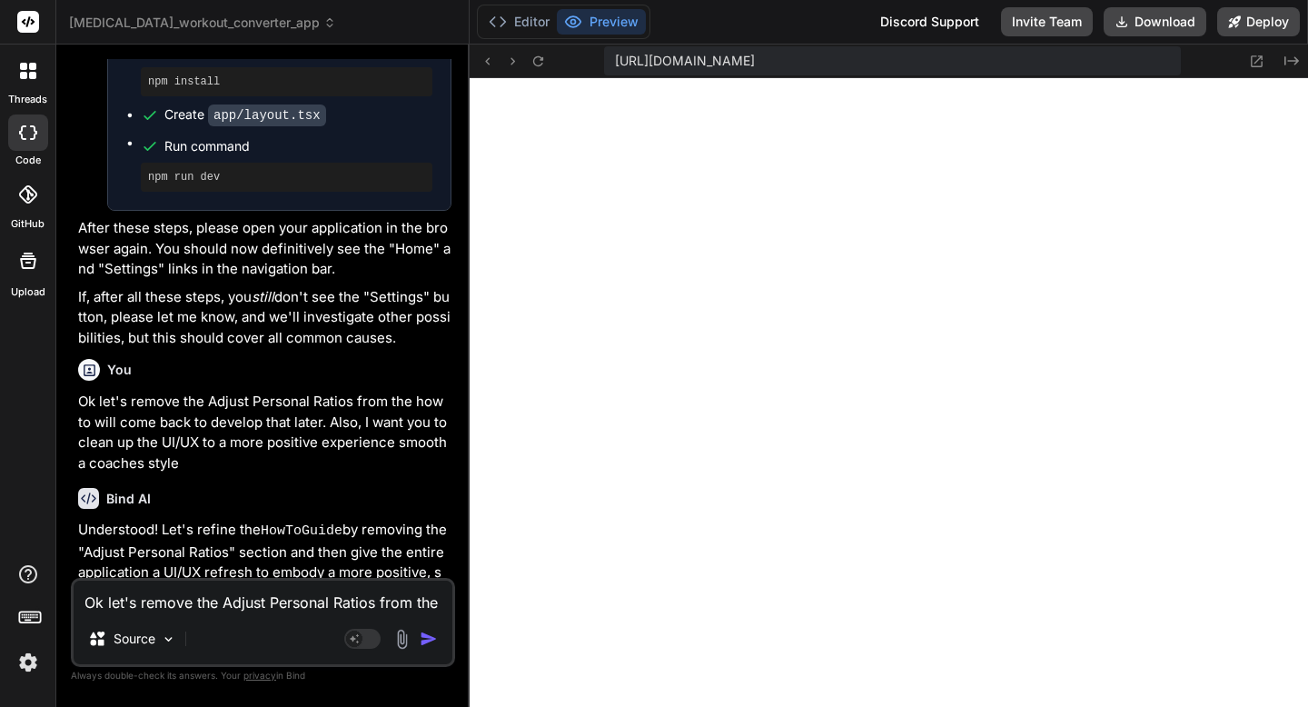
scroll to position [5749, 0]
click at [123, 602] on textarea "Ok let's remove the Adjust Personal Ratios from the how to will come back to de…" at bounding box center [263, 597] width 379 height 33
paste textarea "Failed to compile ./ui/HistoryList.tsx NonErrorEmittedError: (Emitted value ins…"
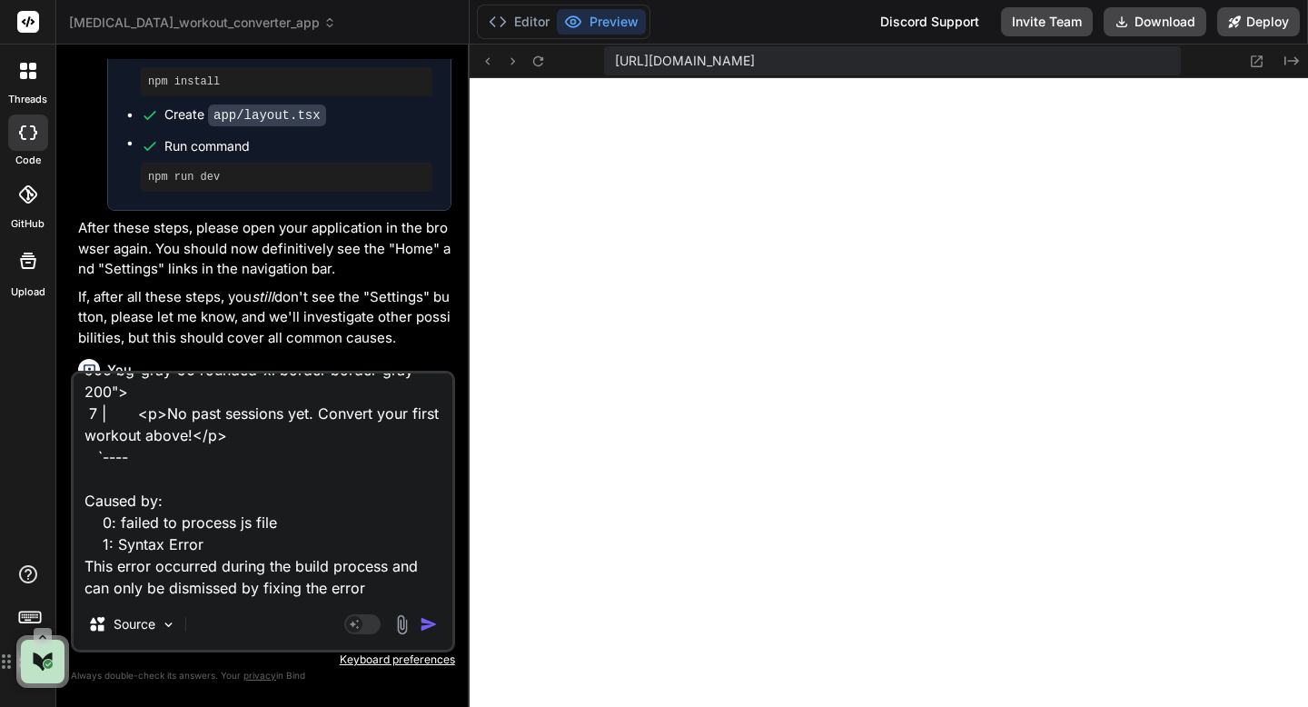
click at [424, 623] on img "button" at bounding box center [429, 624] width 18 height 18
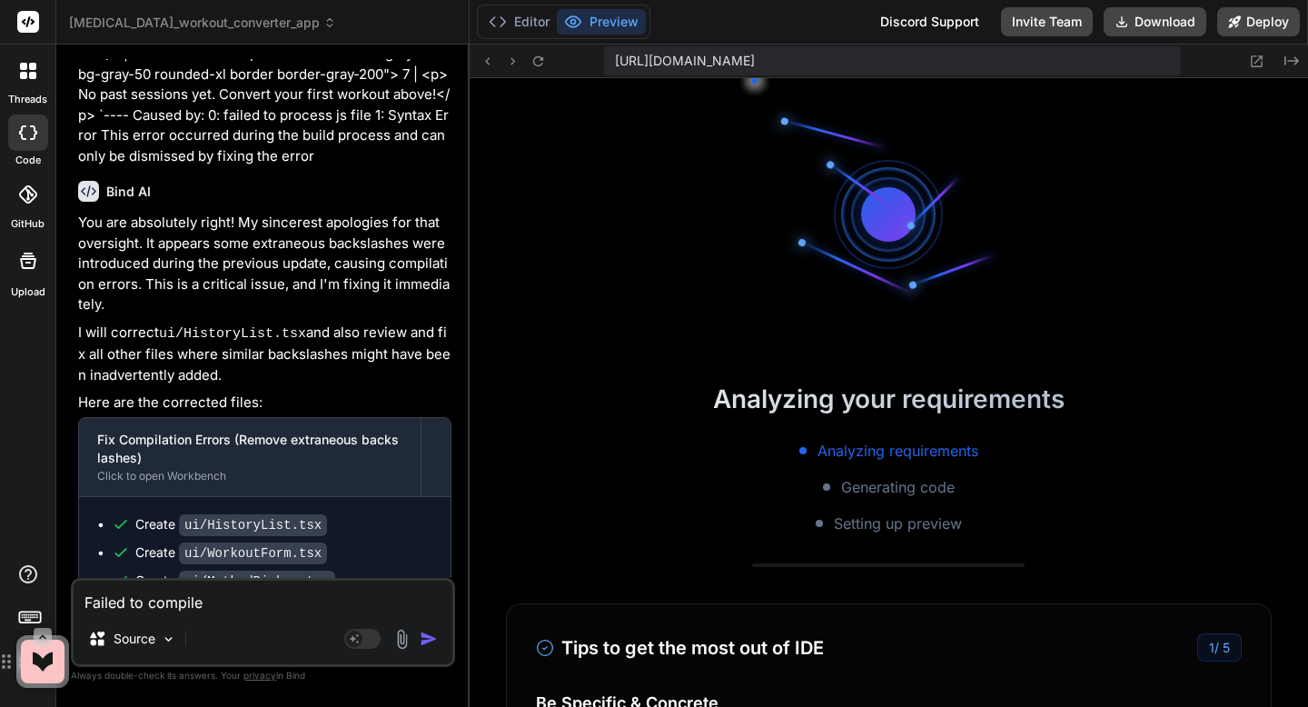
scroll to position [8166, 0]
click at [108, 602] on textarea "Failed to compile ./ui/HistoryList.tsx NonErrorEmittedError: (Emitted value ins…" at bounding box center [263, 597] width 379 height 33
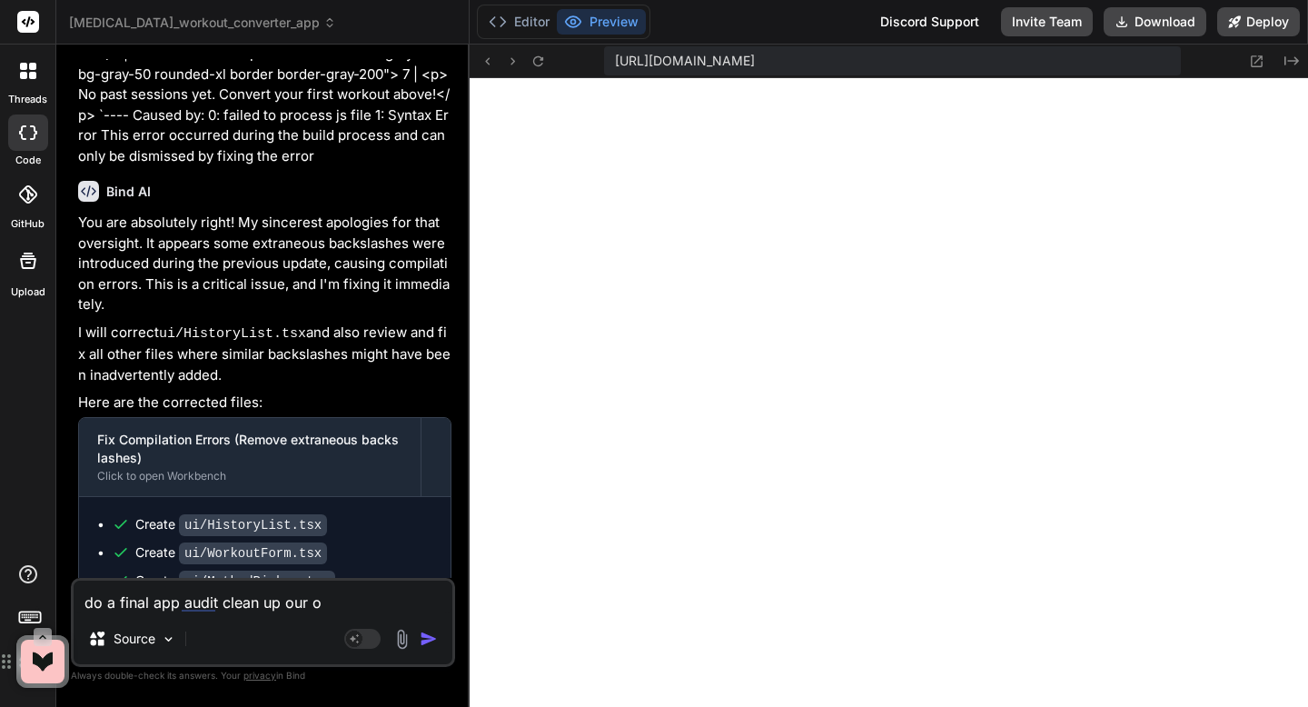
scroll to position [9167, 0]
click at [213, 603] on textarea "do a final app audit clean up our optimize any code" at bounding box center [263, 597] width 379 height 33
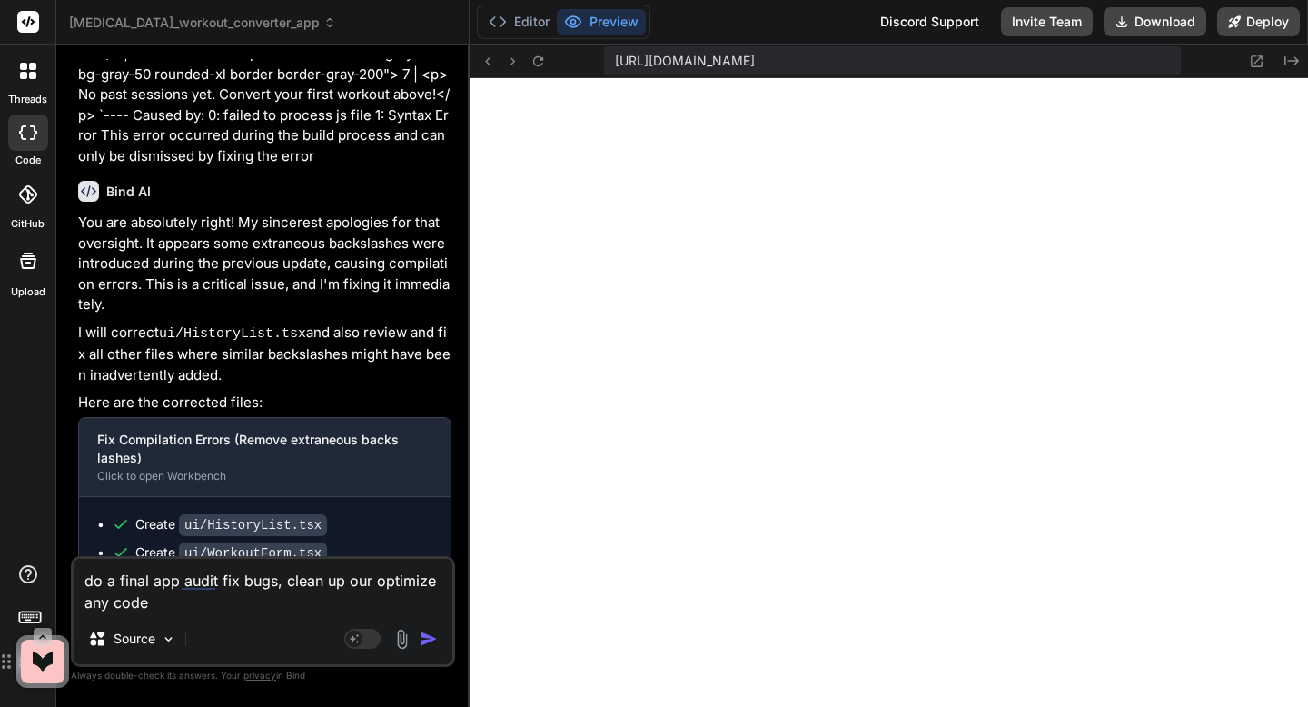
click at [349, 582] on textarea "do a final app audit fix bugs, clean up our optimize any code" at bounding box center [263, 586] width 379 height 55
click at [195, 608] on textarea "do a final app audit fix bugs, clean up or optimize any code" at bounding box center [263, 586] width 379 height 55
click at [97, 586] on textarea "do a final app audit fix bugs, clean up or optimize any code." at bounding box center [263, 586] width 379 height 55
click at [148, 582] on textarea "Do a final app audit fix bugs, clean up or optimize any code." at bounding box center [263, 586] width 379 height 55
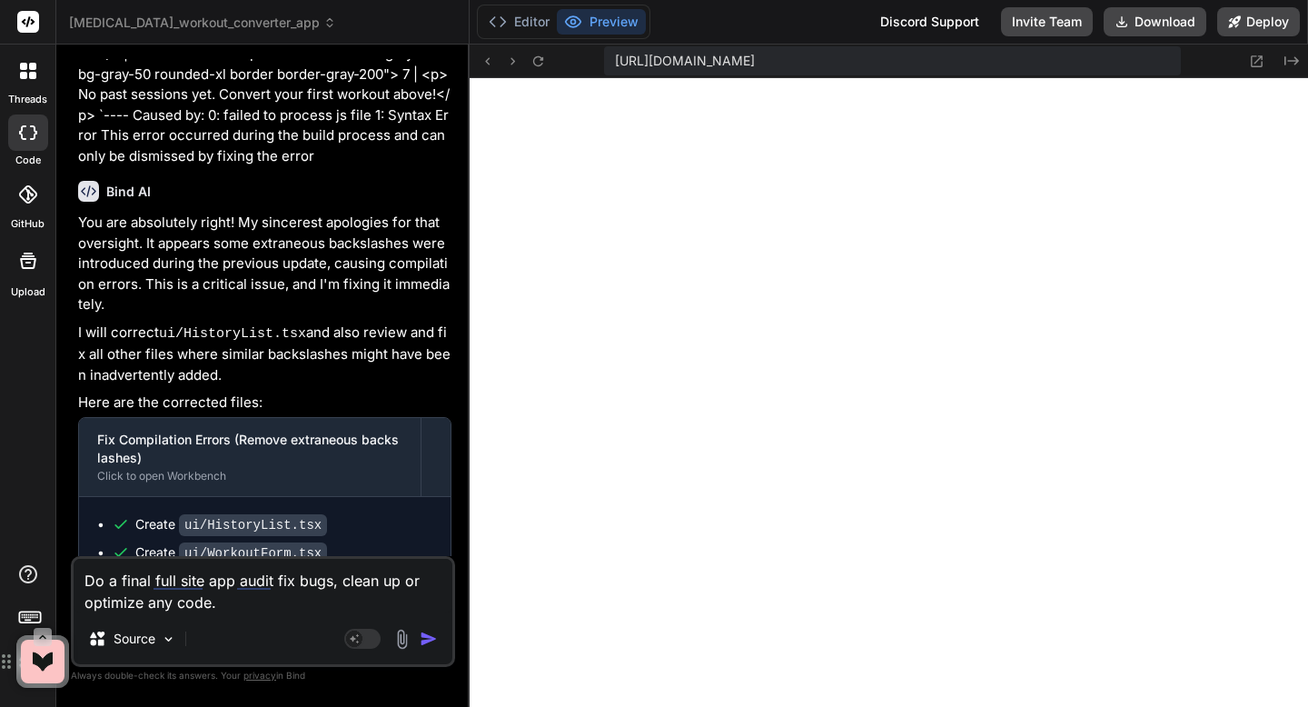
click at [428, 638] on img "button" at bounding box center [429, 639] width 18 height 18
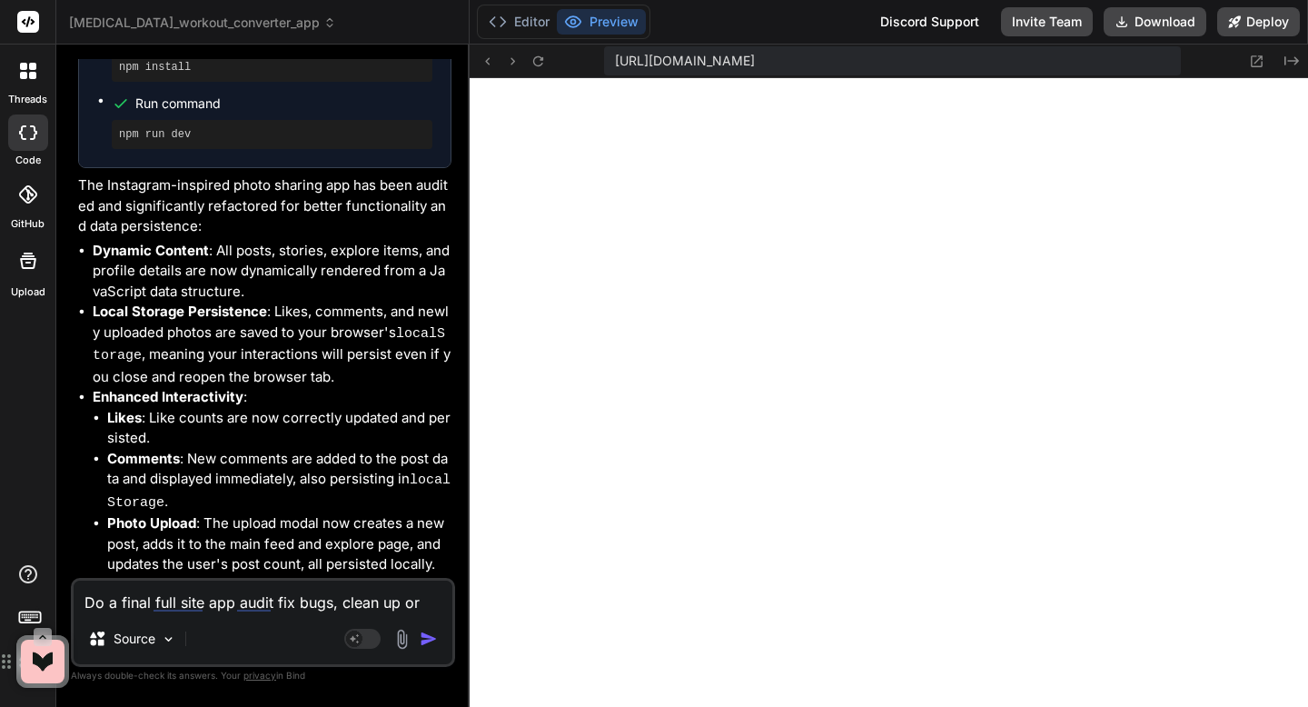
scroll to position [8766, 0]
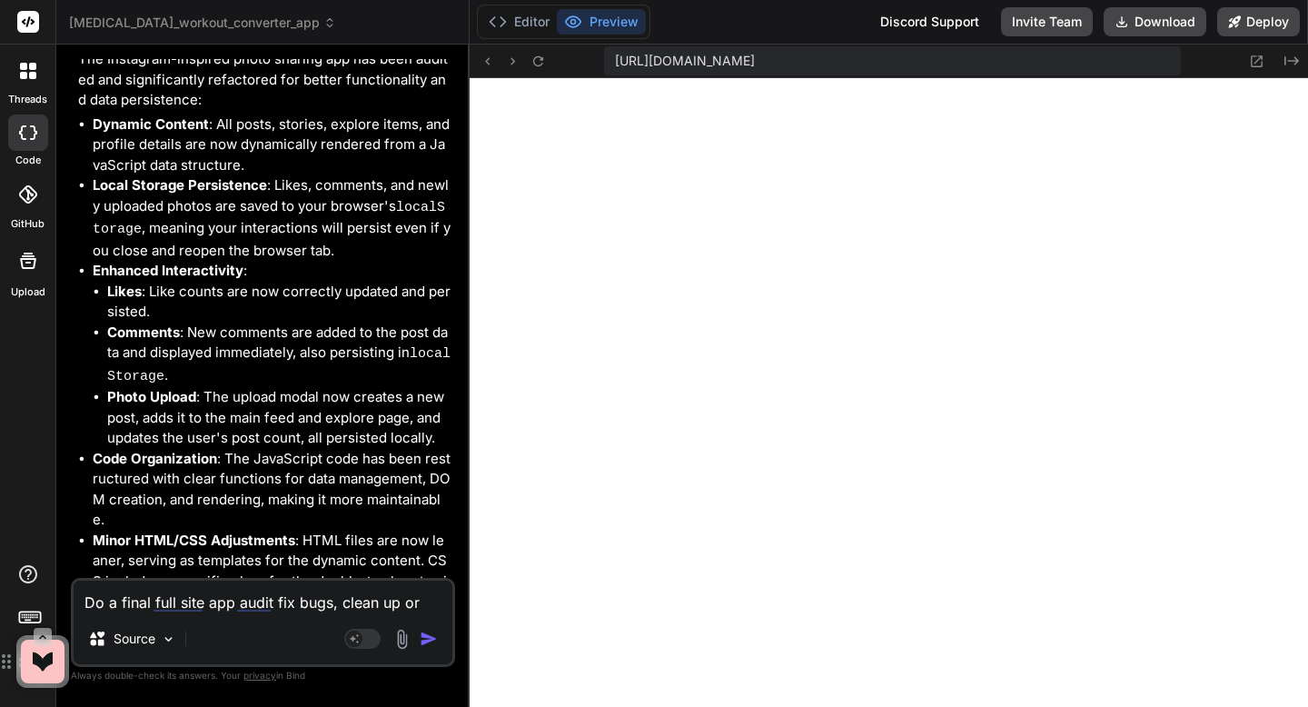
click at [206, 607] on textarea "Do a final full site app audit fix bugs, clean up or optimize any code." at bounding box center [263, 597] width 379 height 33
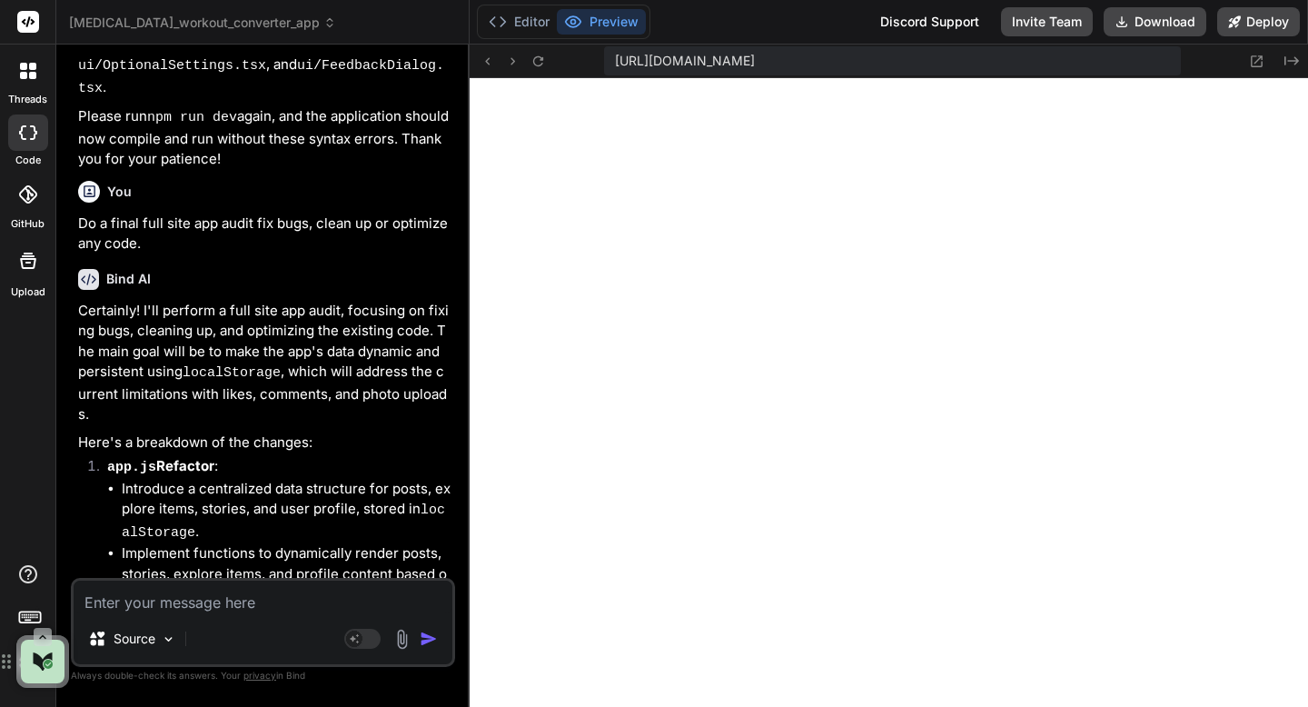
scroll to position [7440, 0]
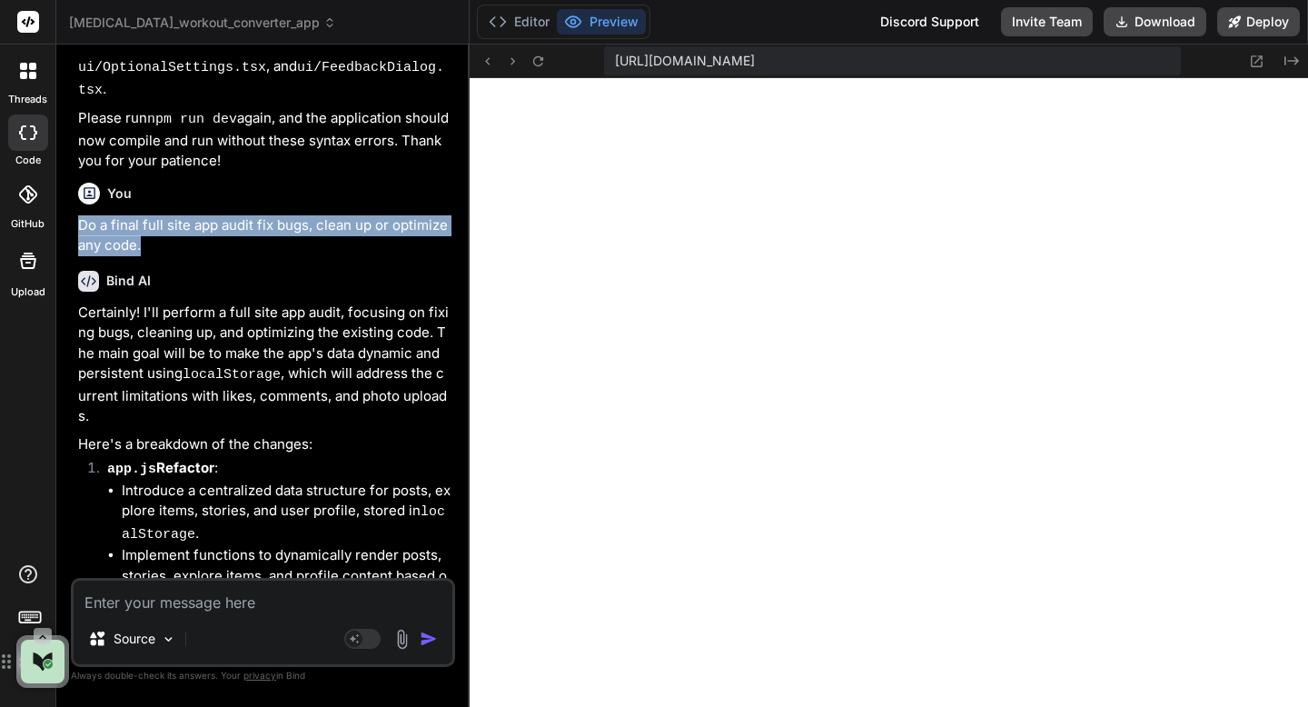
drag, startPoint x: 155, startPoint y: 172, endPoint x: 81, endPoint y: 144, distance: 79.3
click at [81, 215] on p "Do a final full site app audit fix bugs, clean up or optimize any code." at bounding box center [264, 235] width 373 height 41
copy p "Do a final full site app audit fix bugs, clean up or optimize any code."
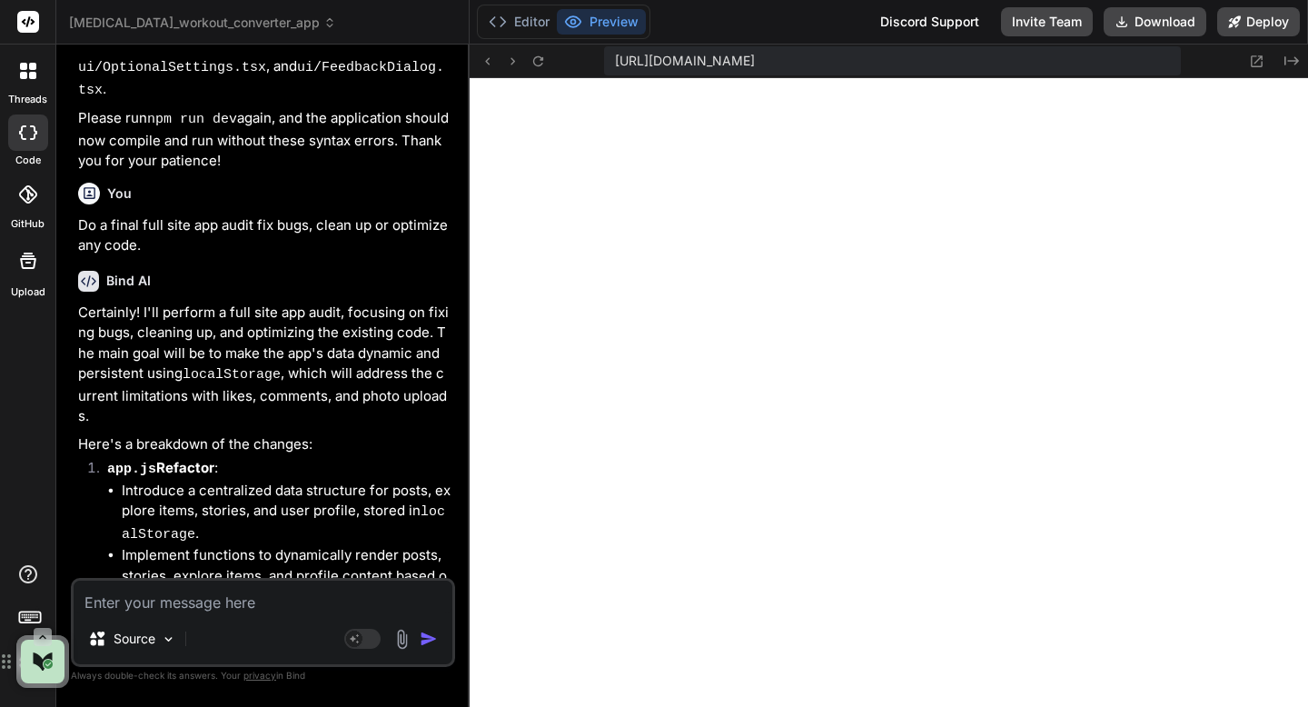
click at [119, 596] on textarea at bounding box center [263, 597] width 379 height 33
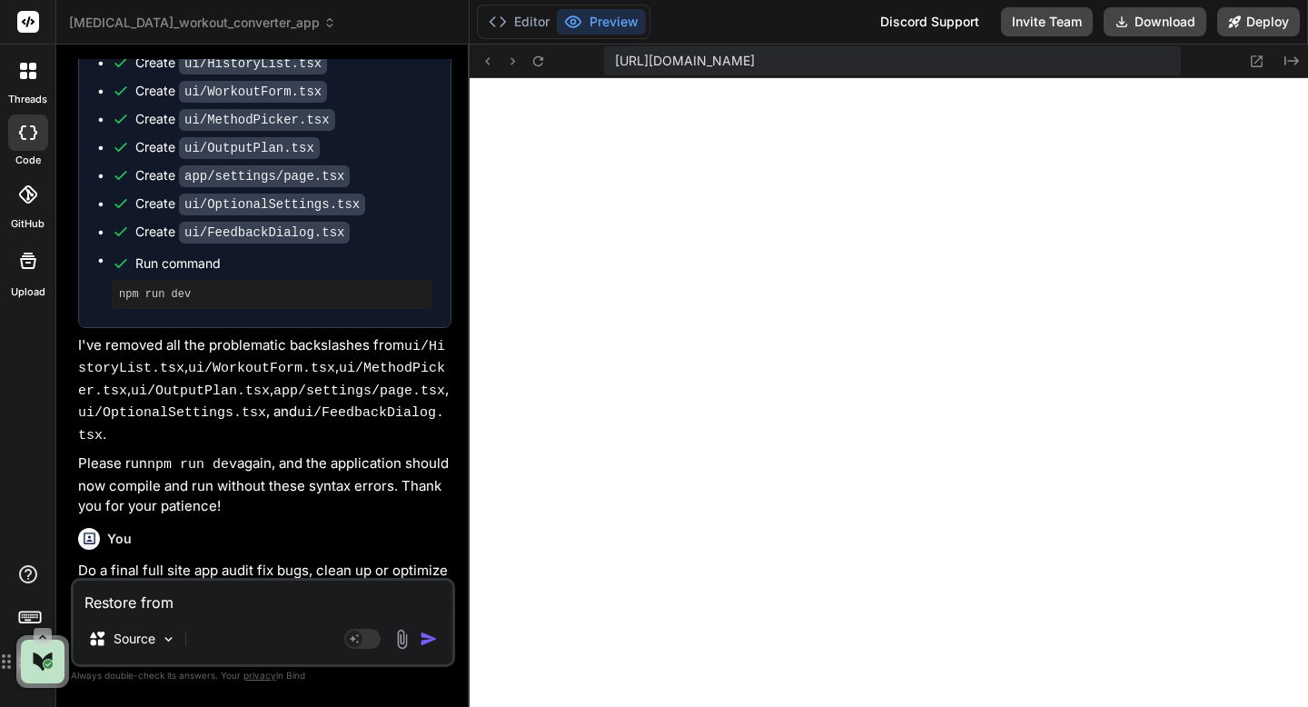
scroll to position [7103, 0]
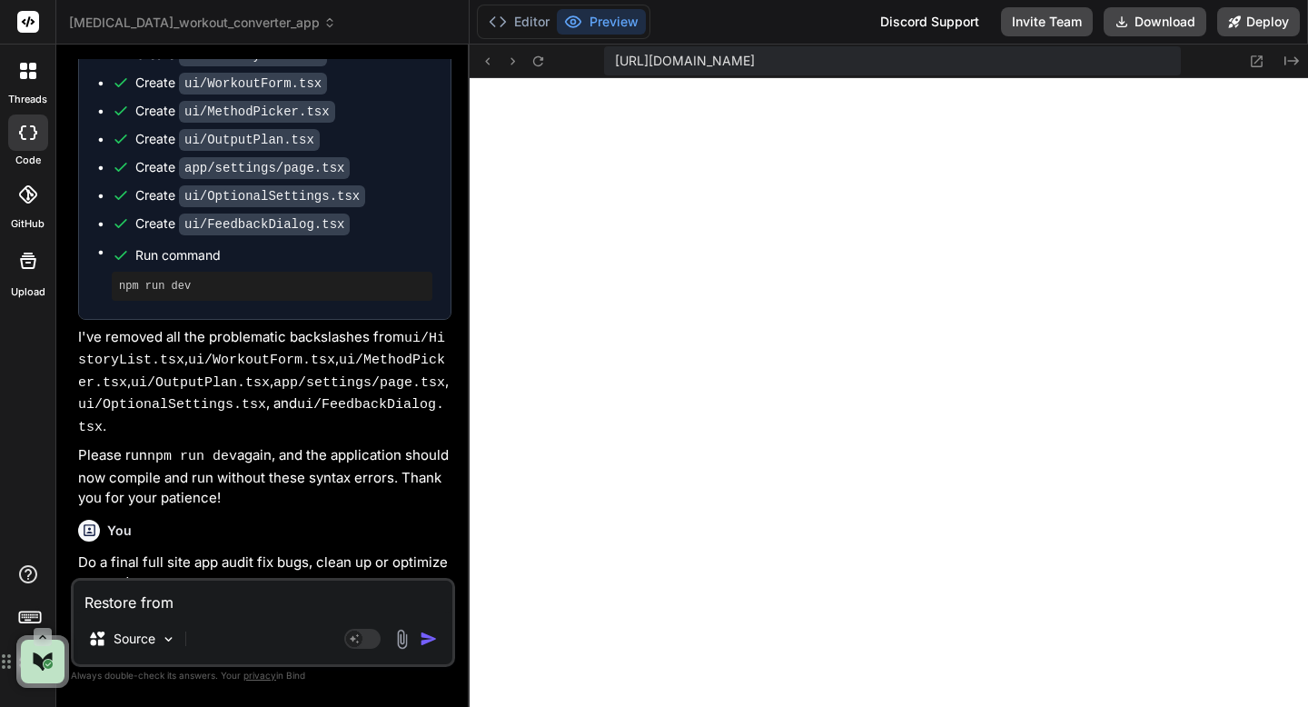
click at [127, 552] on p "Do a final full site app audit fix bugs, clean up or optimize any code." at bounding box center [264, 572] width 373 height 41
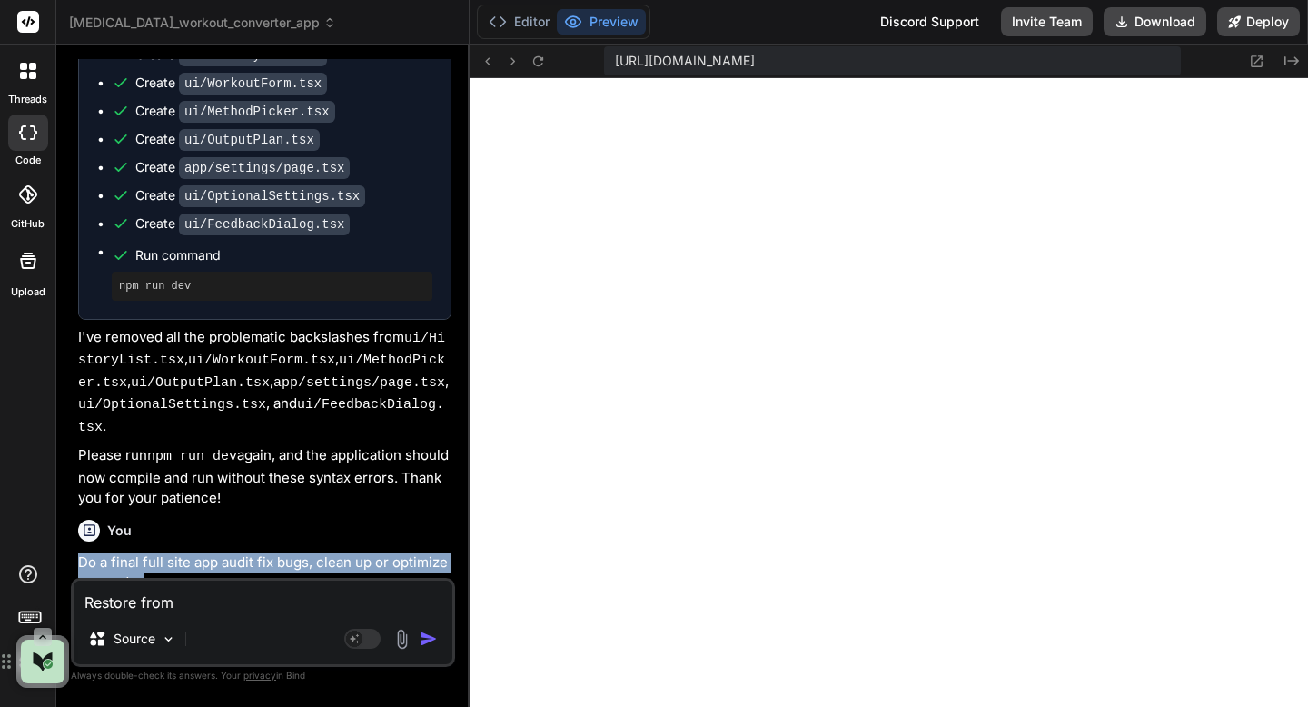
click at [127, 552] on p "Do a final full site app audit fix bugs, clean up or optimize any code." at bounding box center [264, 572] width 373 height 41
copy div "Do a final full site app audit fix bugs, clean up or optimize any code."
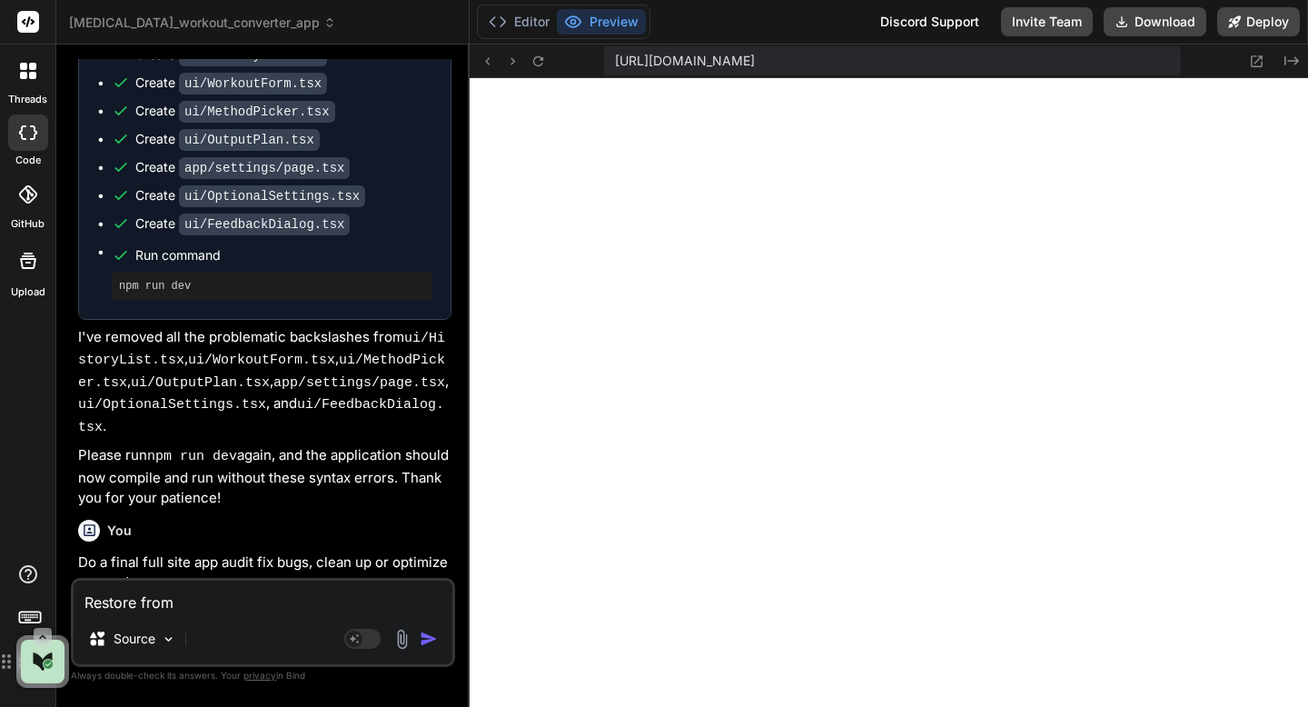
click at [181, 602] on textarea "Restore from" at bounding box center [263, 597] width 379 height 33
paste textarea "Do a final full site app audit fix bugs, clean up or optimize any code."
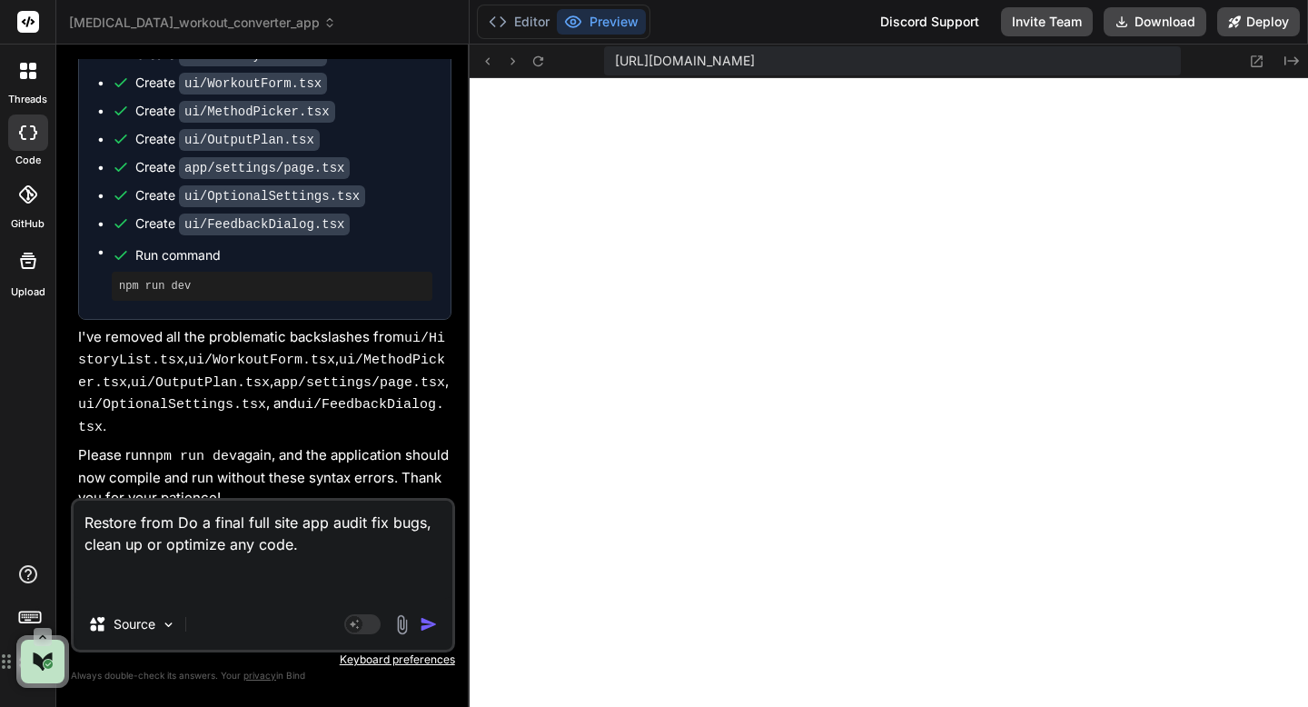
click at [426, 632] on img "button" at bounding box center [429, 624] width 18 height 18
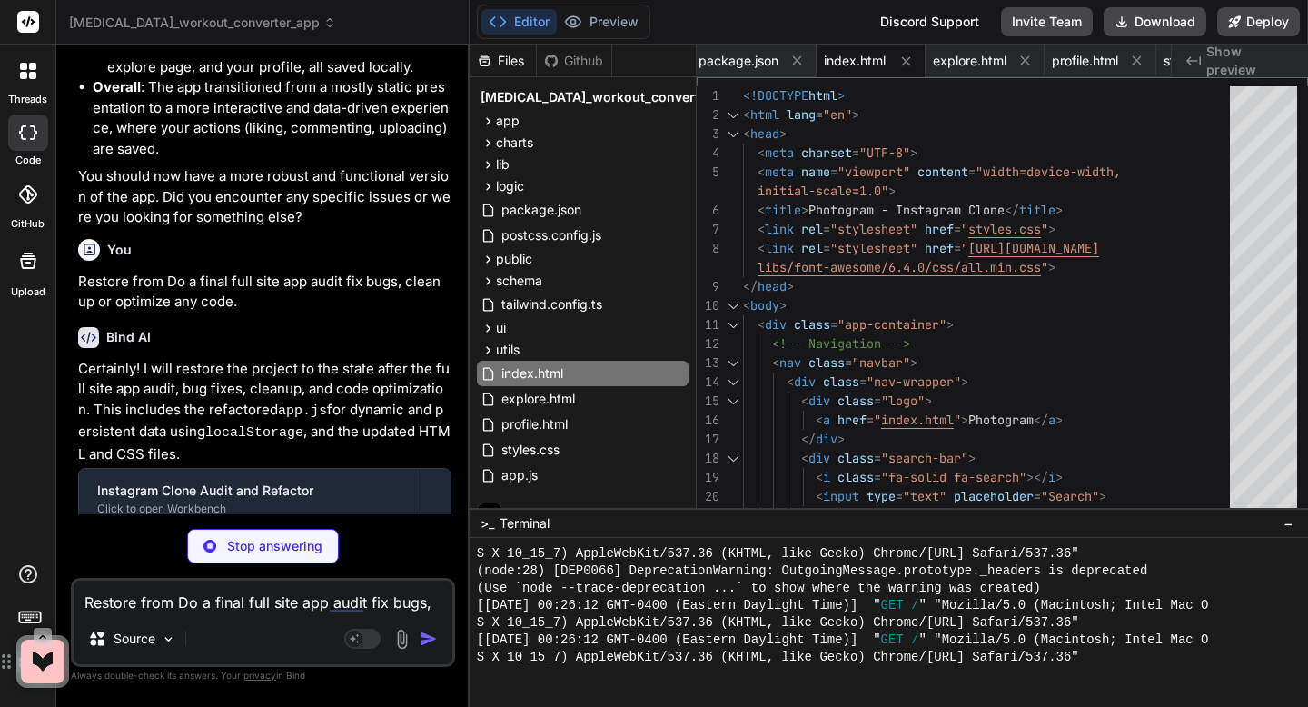
scroll to position [9942, 0]
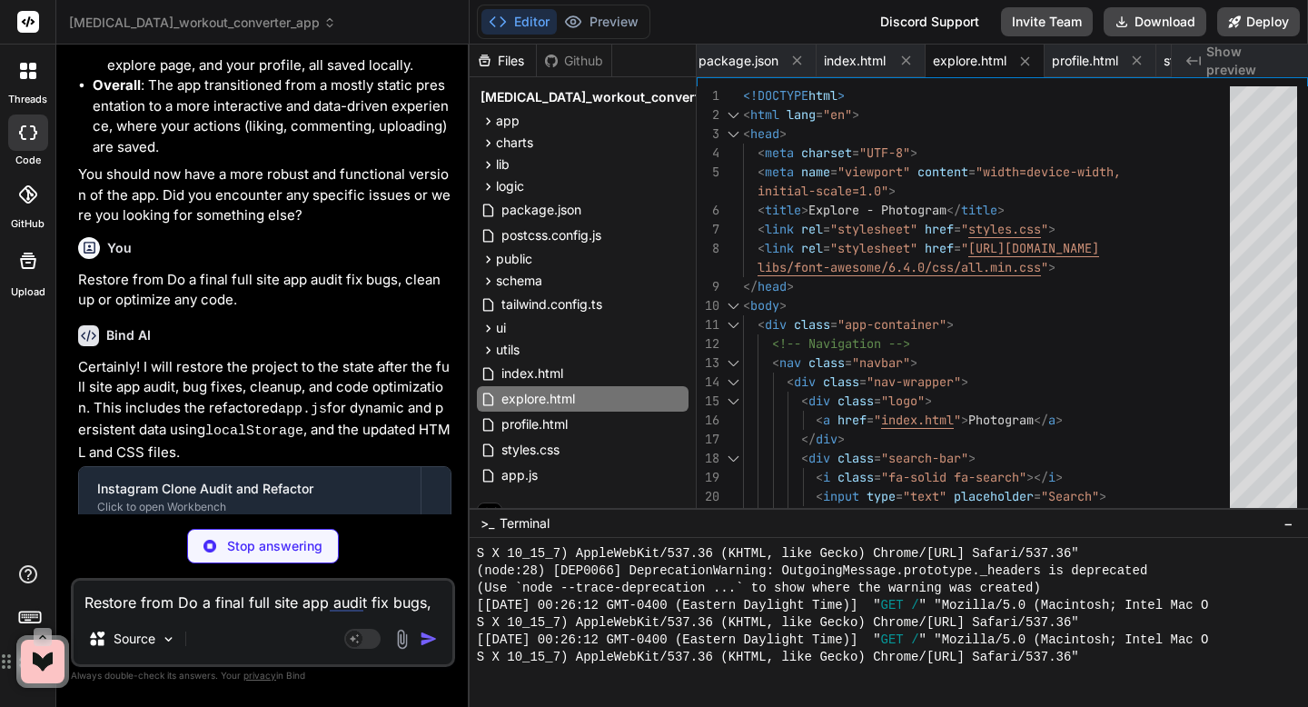
click at [324, 547] on div "Stop answering" at bounding box center [263, 546] width 152 height 35
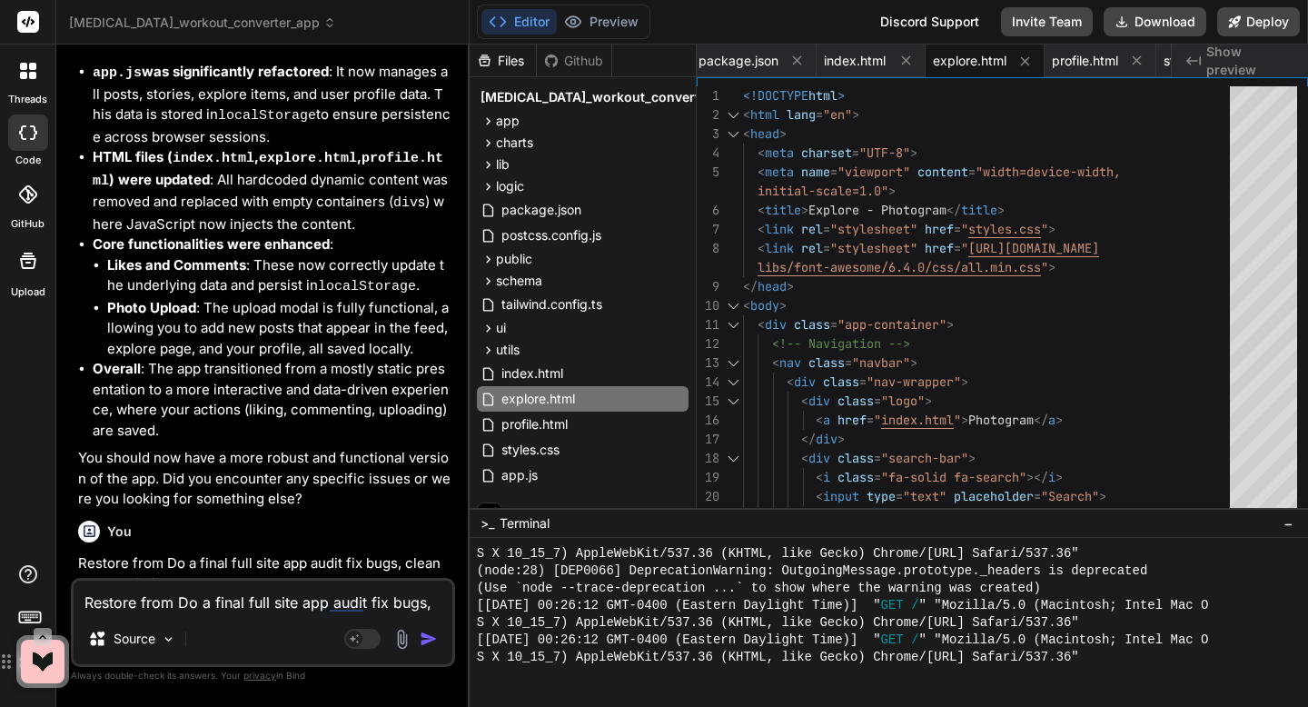
scroll to position [9654, 0]
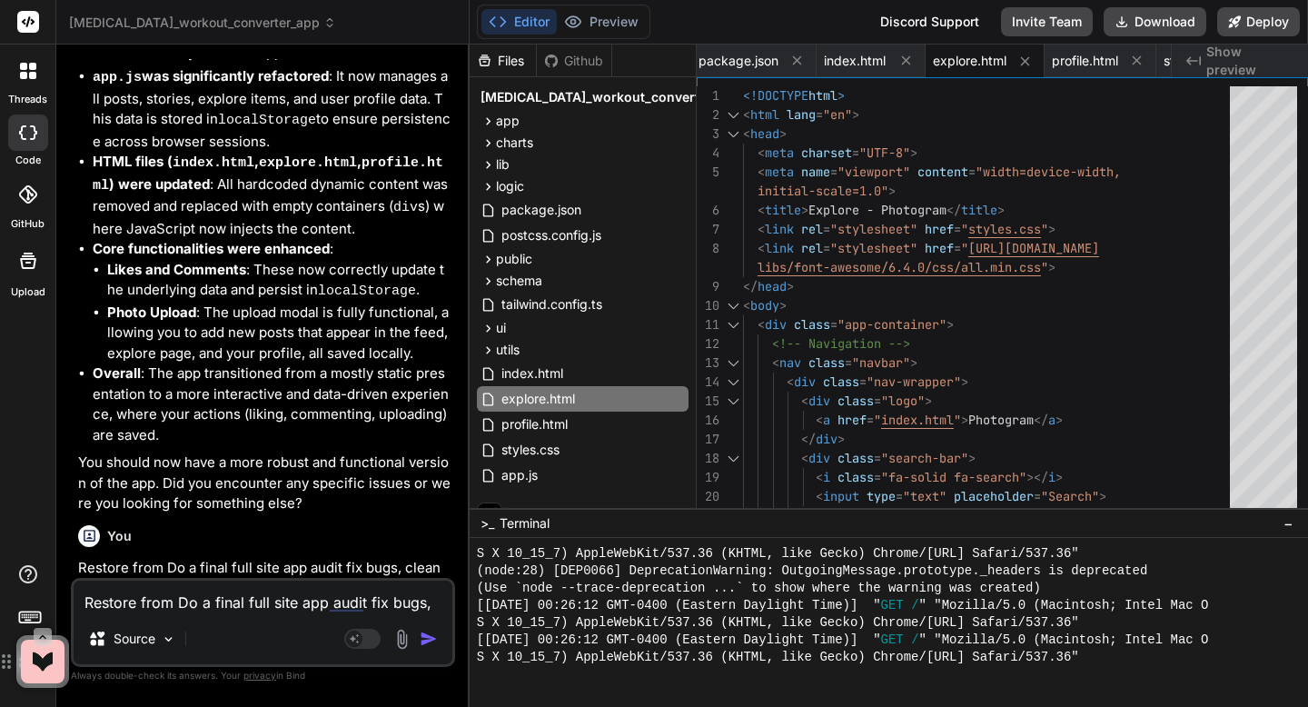
click at [235, 558] on p "Restore from Do a final full site app audit fix bugs, clean up or optimize any …" at bounding box center [264, 578] width 373 height 41
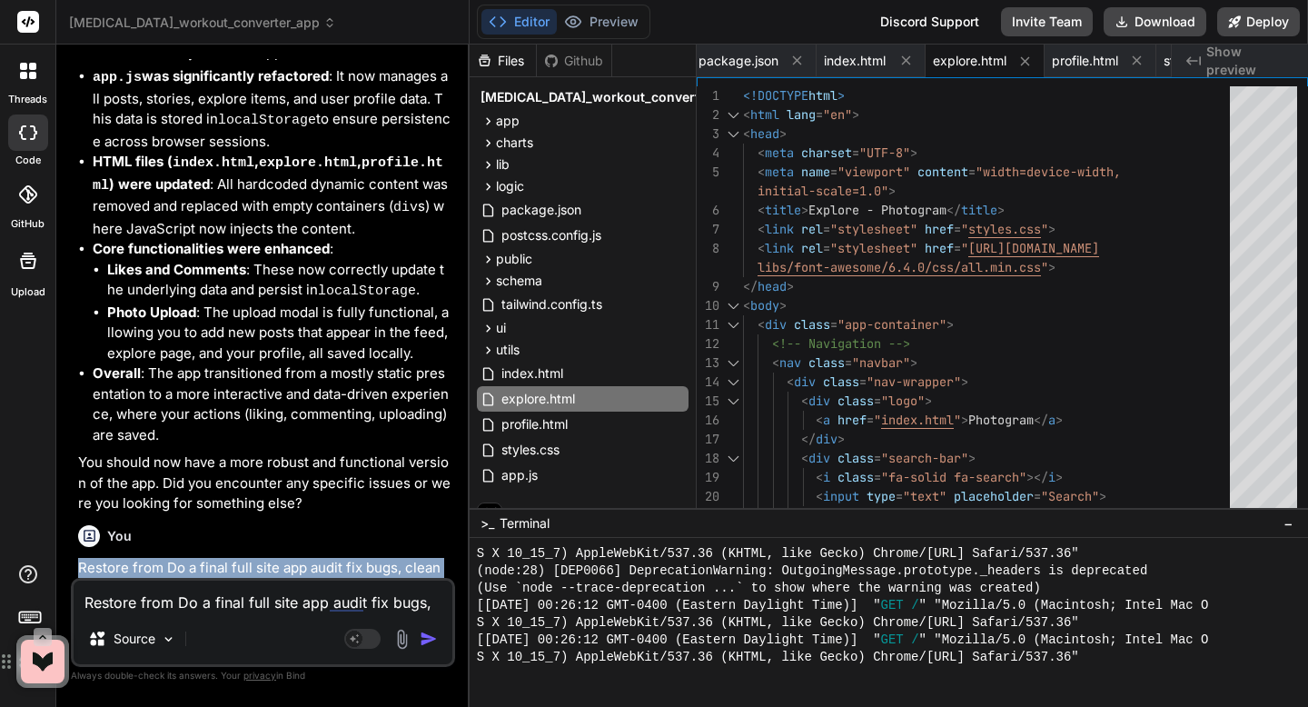
click at [235, 558] on p "Restore from Do a final full site app audit fix bugs, clean up or optimize any …" at bounding box center [264, 578] width 373 height 41
copy div "Restore from Do a final full site app audit fix bugs, clean up or optimize any …"
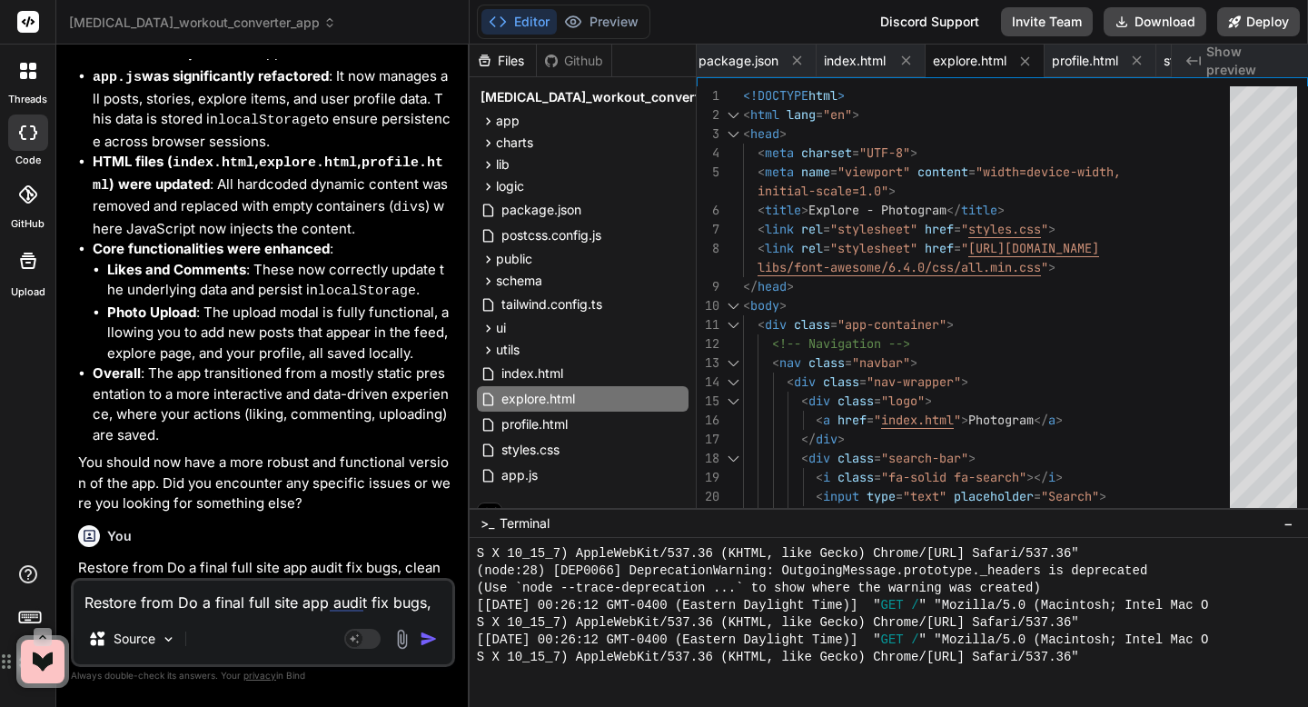
click at [237, 609] on textarea "Restore from Do a final full site app audit fix bugs, clean up or optimize any …" at bounding box center [263, 597] width 379 height 33
paste textarea "Restore from Do a final full site app audit fix bugs, clean up or optimize any …"
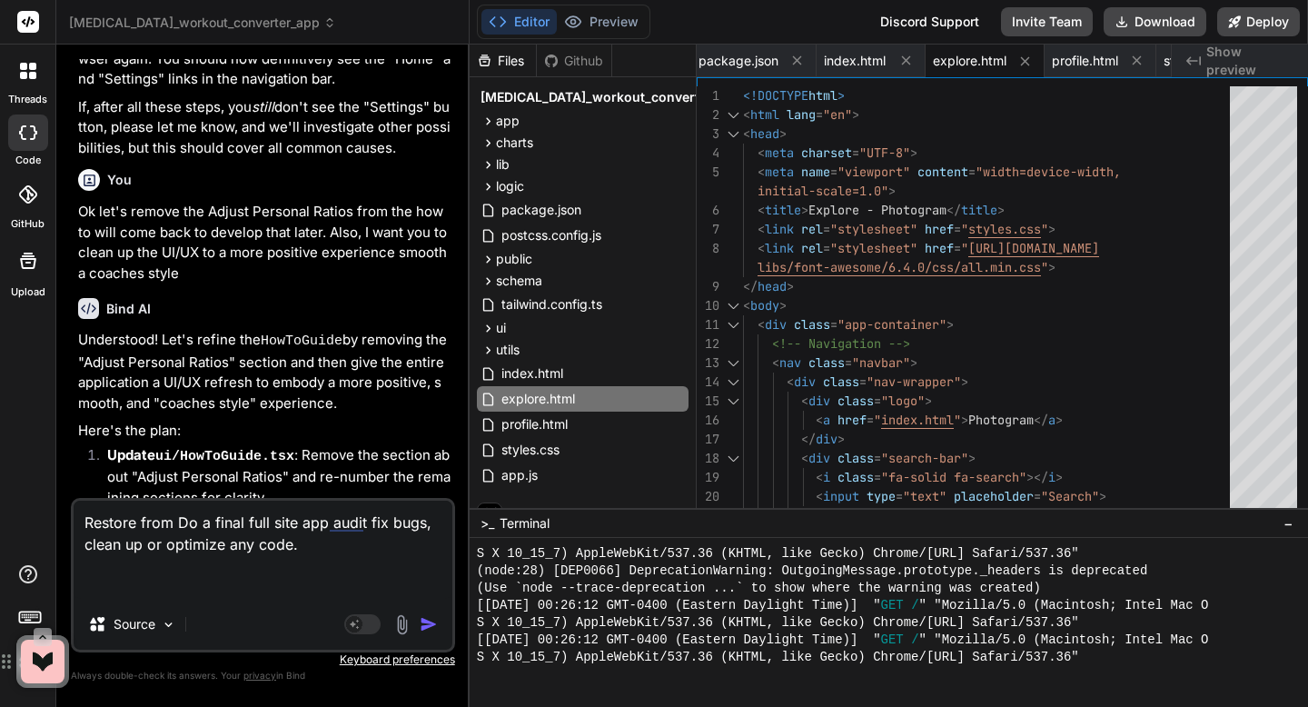
scroll to position [4597, 0]
click at [164, 254] on p "Ok let's remove the Adjust Personal Ratios from the how to will come back to de…" at bounding box center [264, 244] width 373 height 82
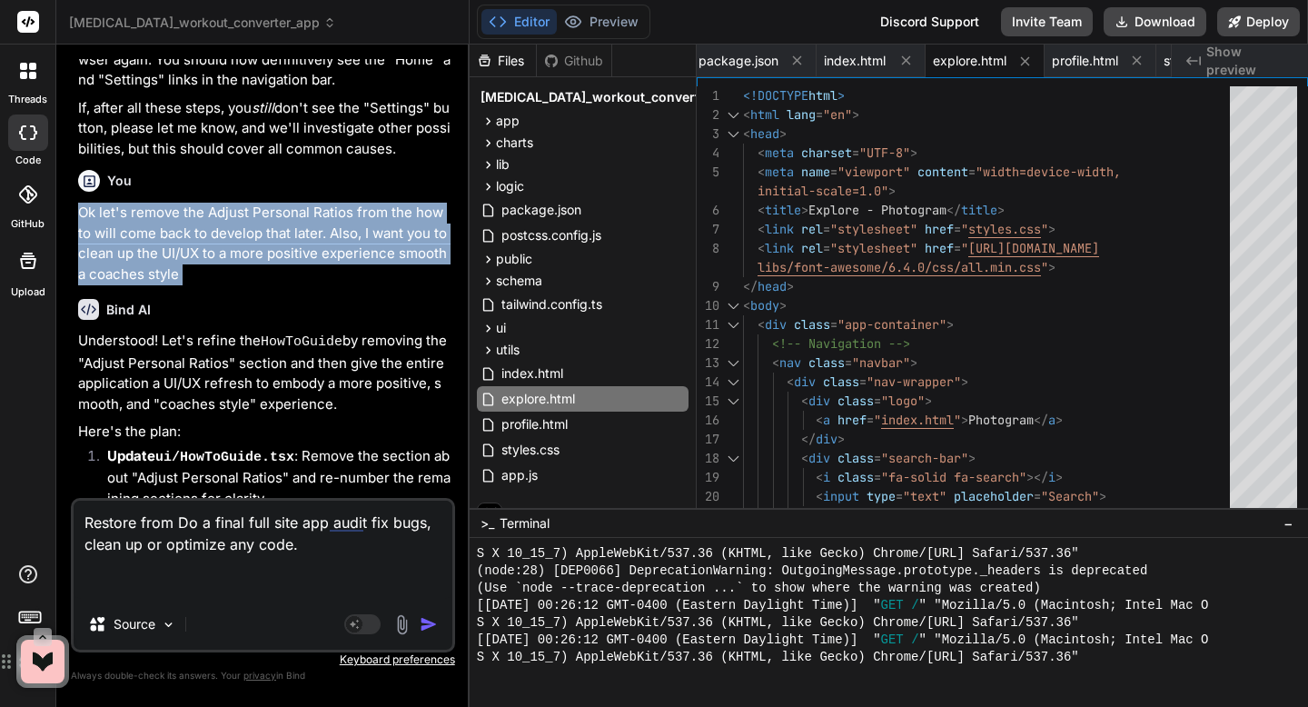
click at [164, 254] on p "Ok let's remove the Adjust Personal Ratios from the how to will come back to de…" at bounding box center [264, 244] width 373 height 82
copy div "Ok let's remove the Adjust Personal Ratios from the how to will come back to de…"
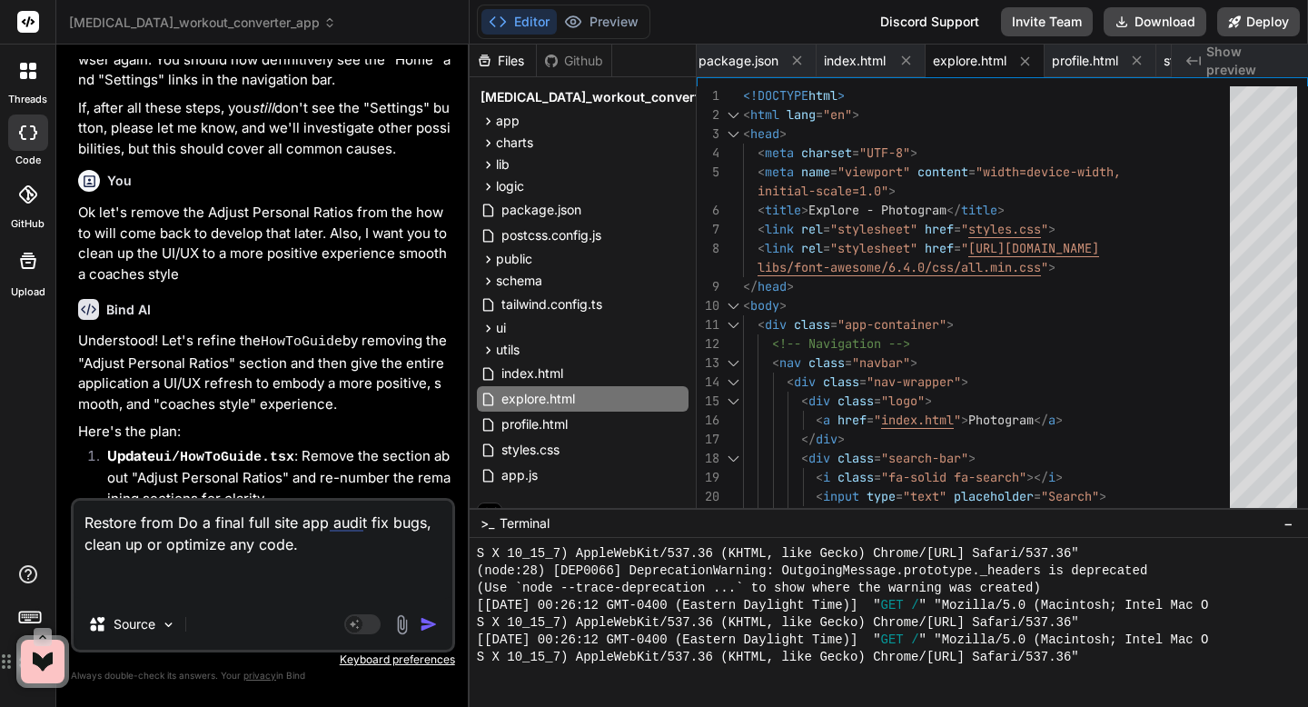
drag, startPoint x: 178, startPoint y: 518, endPoint x: 317, endPoint y: 550, distance: 142.6
click at [317, 550] on textarea "Restore from Do a final full site app audit fix bugs, clean up or optimize any …" at bounding box center [263, 550] width 379 height 98
paste textarea "Ok let's remove the Adjust Personal Ratios from the how to will come back to de…"
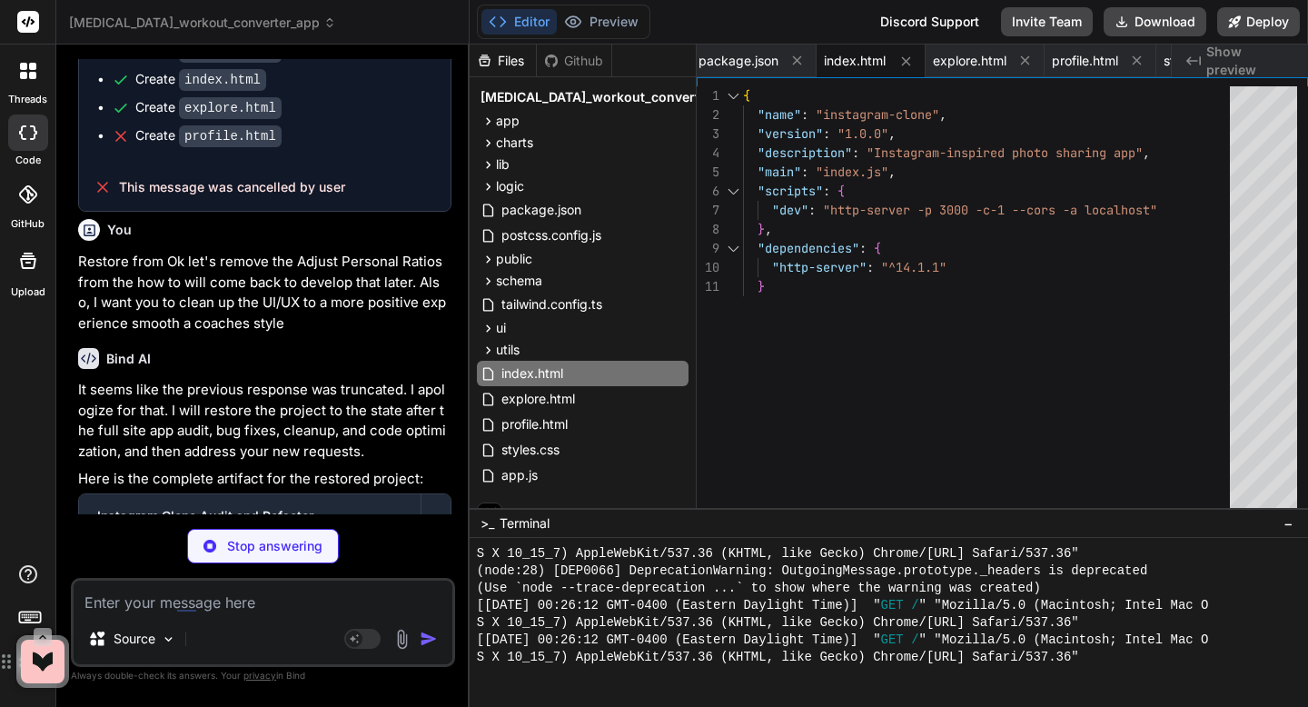
scroll to position [19, 0]
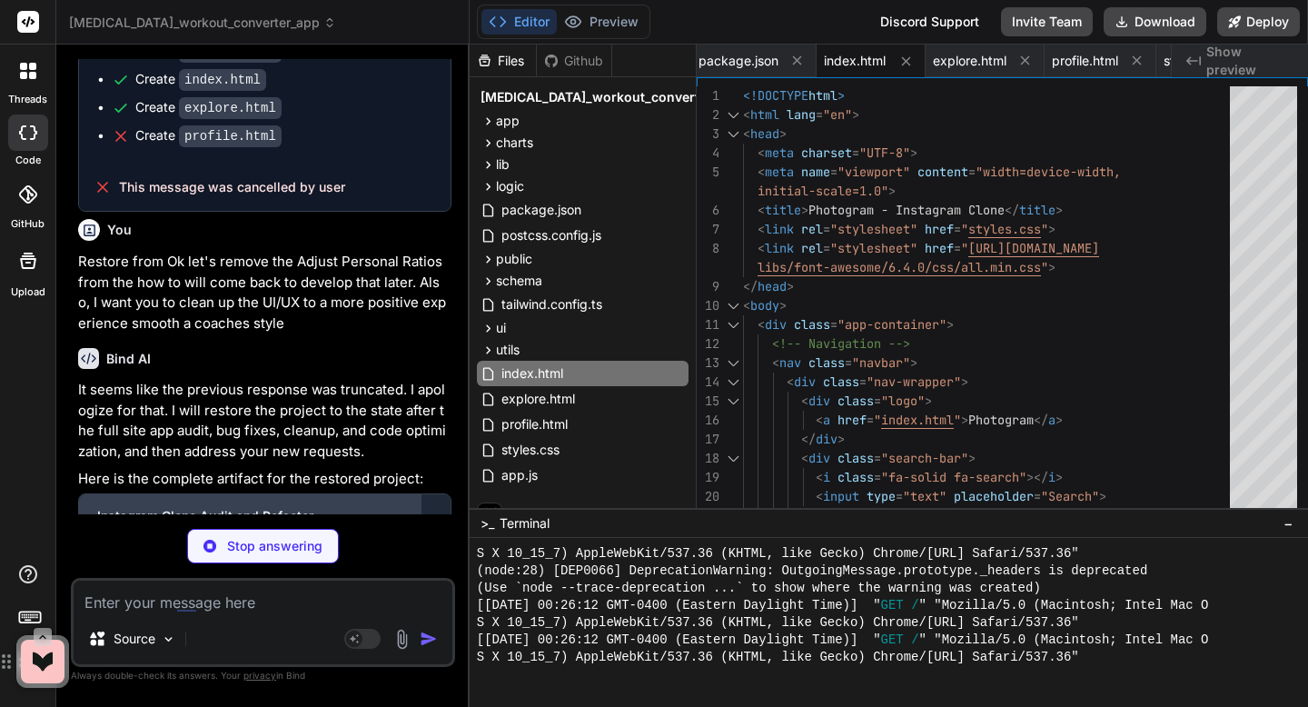
click at [307, 507] on div "Instagram Clone Audit and Refactor" at bounding box center [249, 516] width 305 height 18
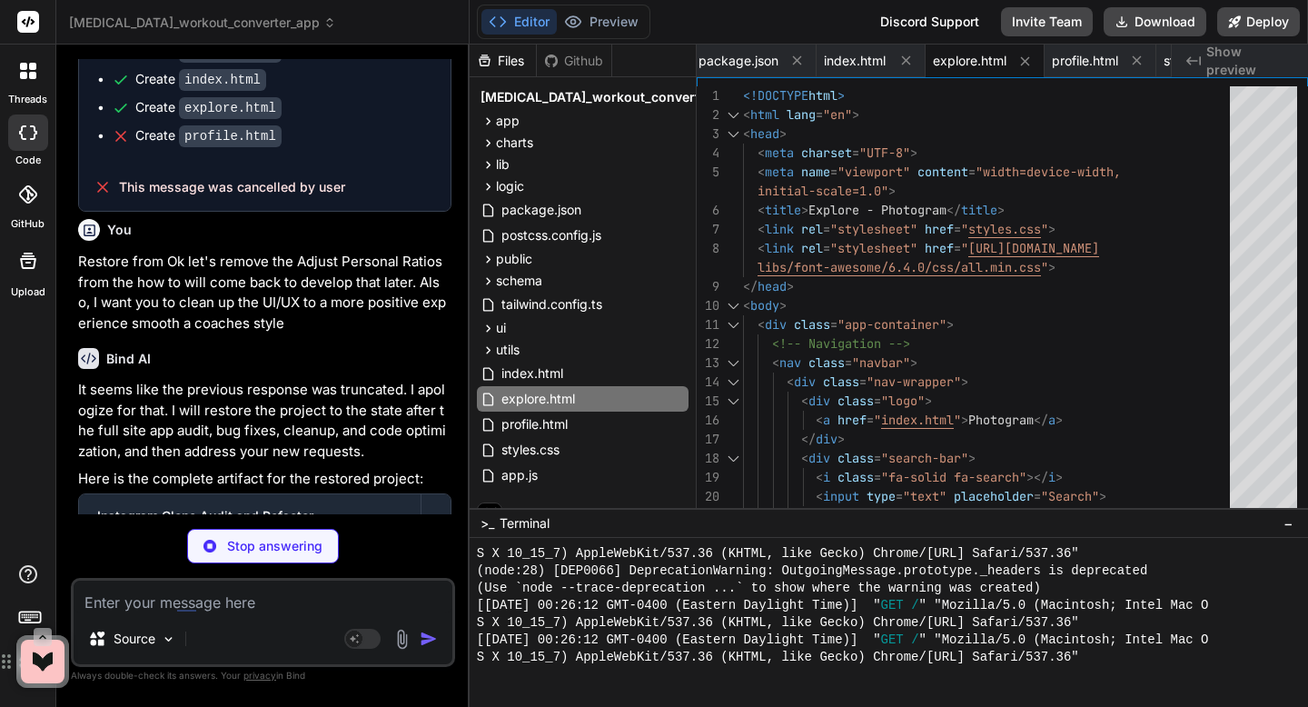
click at [293, 556] on div "Stop answering" at bounding box center [263, 546] width 152 height 35
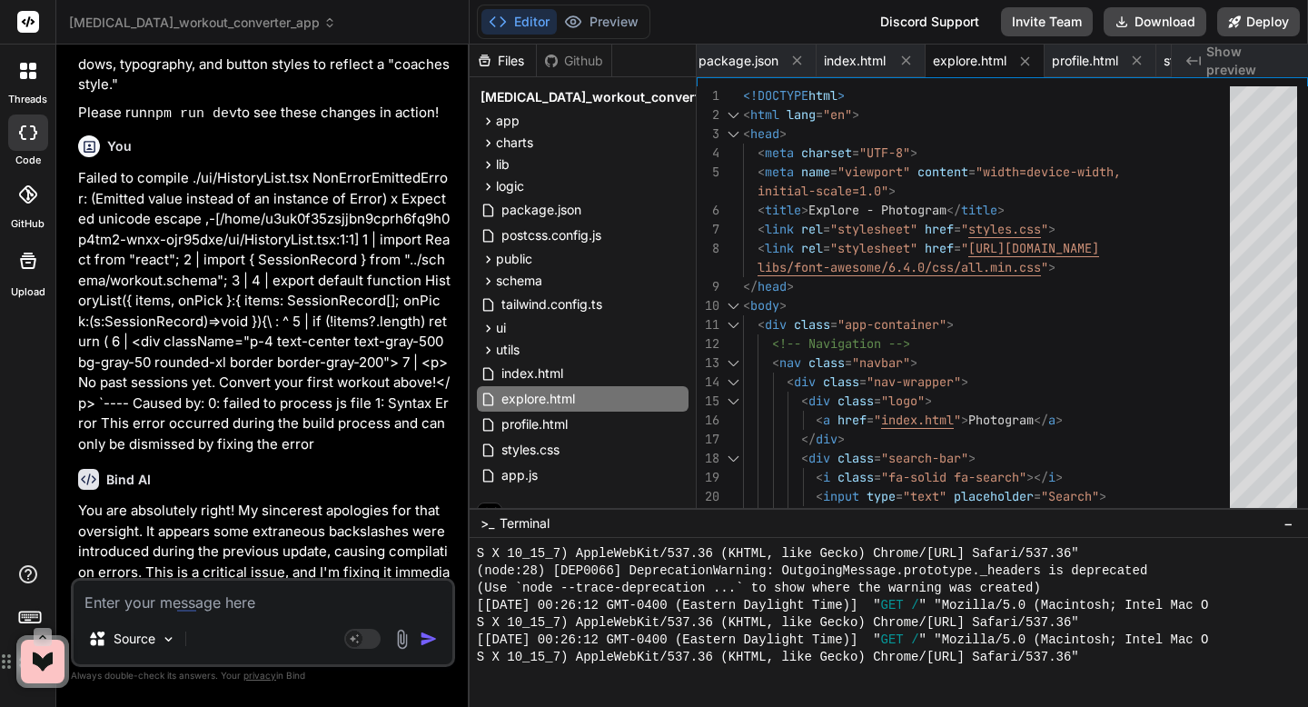
scroll to position [6326, 0]
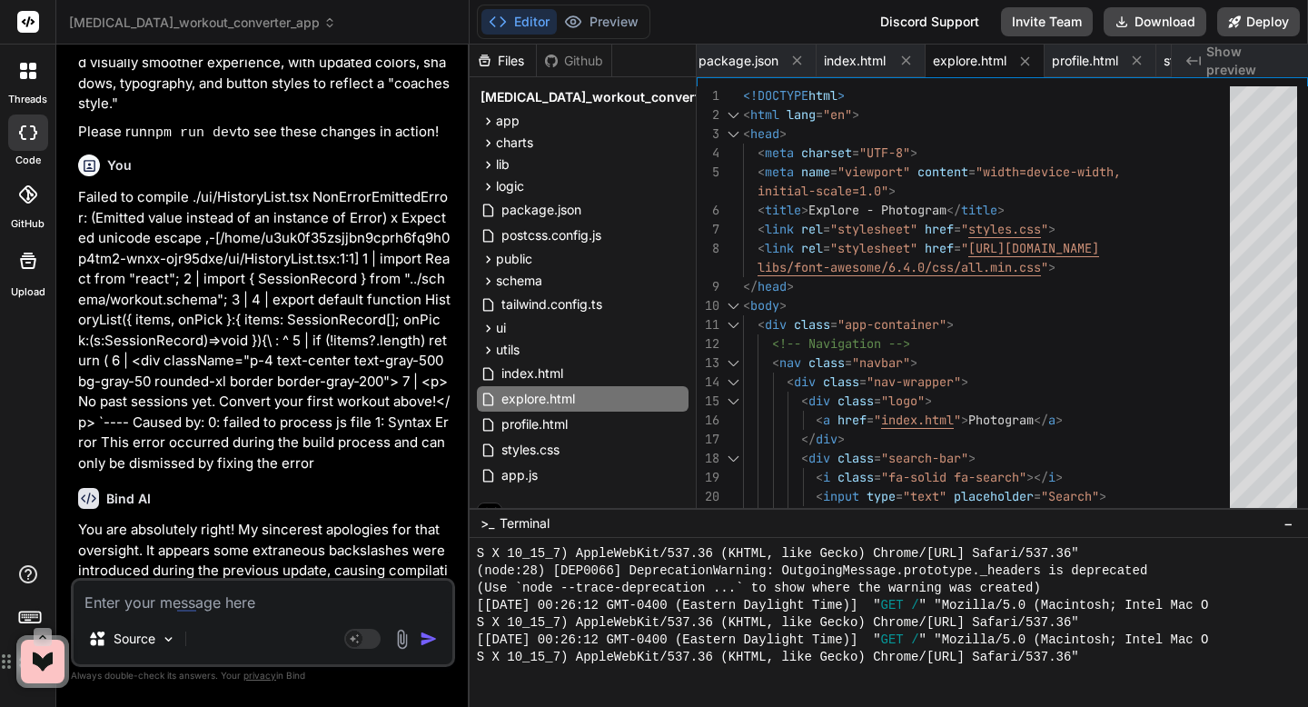
click at [94, 492] on icon at bounding box center [88, 497] width 15 height 11
click at [914, 18] on div "Discord Support" at bounding box center [930, 21] width 121 height 29
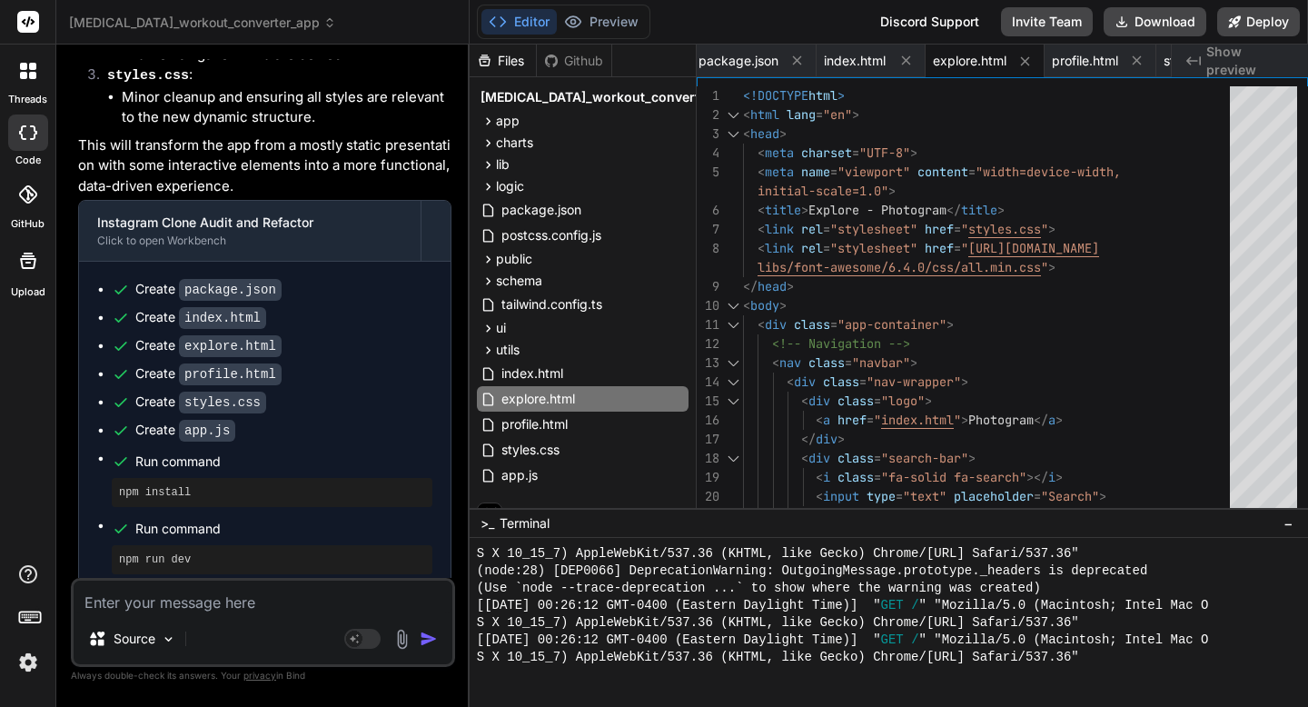
scroll to position [8242, 0]
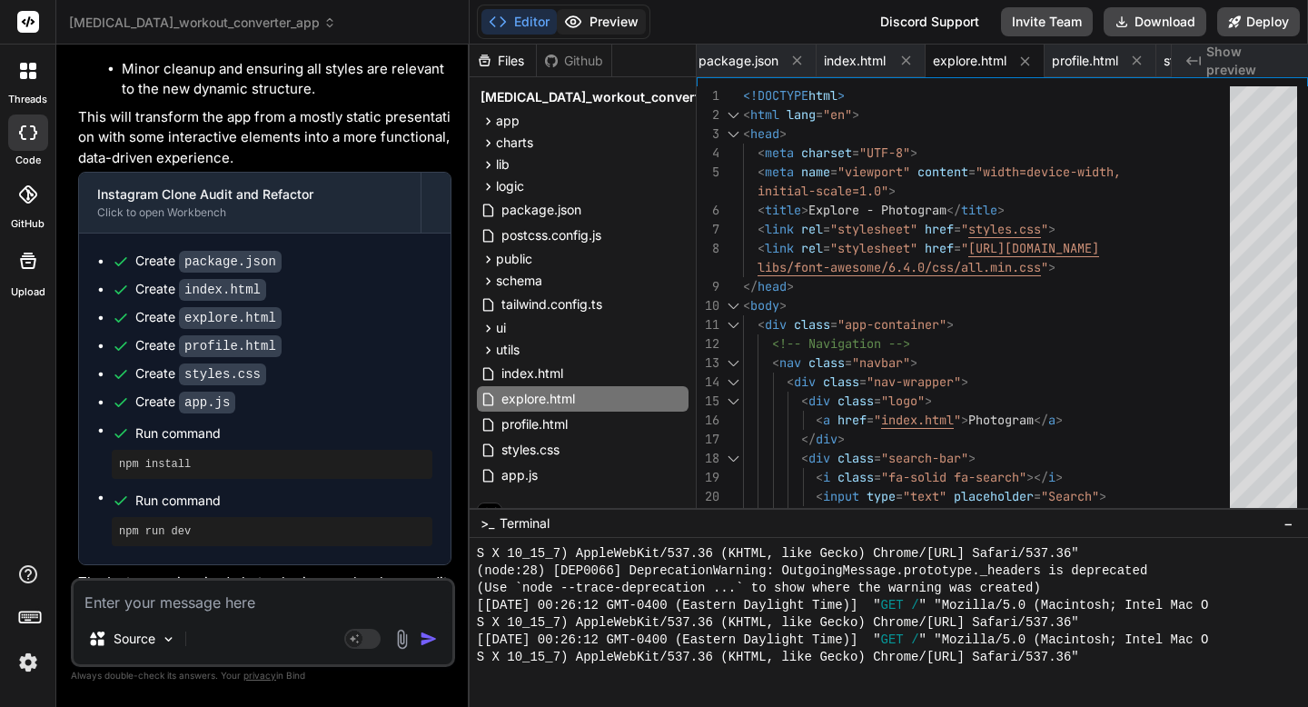
click at [584, 32] on button "Preview" at bounding box center [601, 21] width 89 height 25
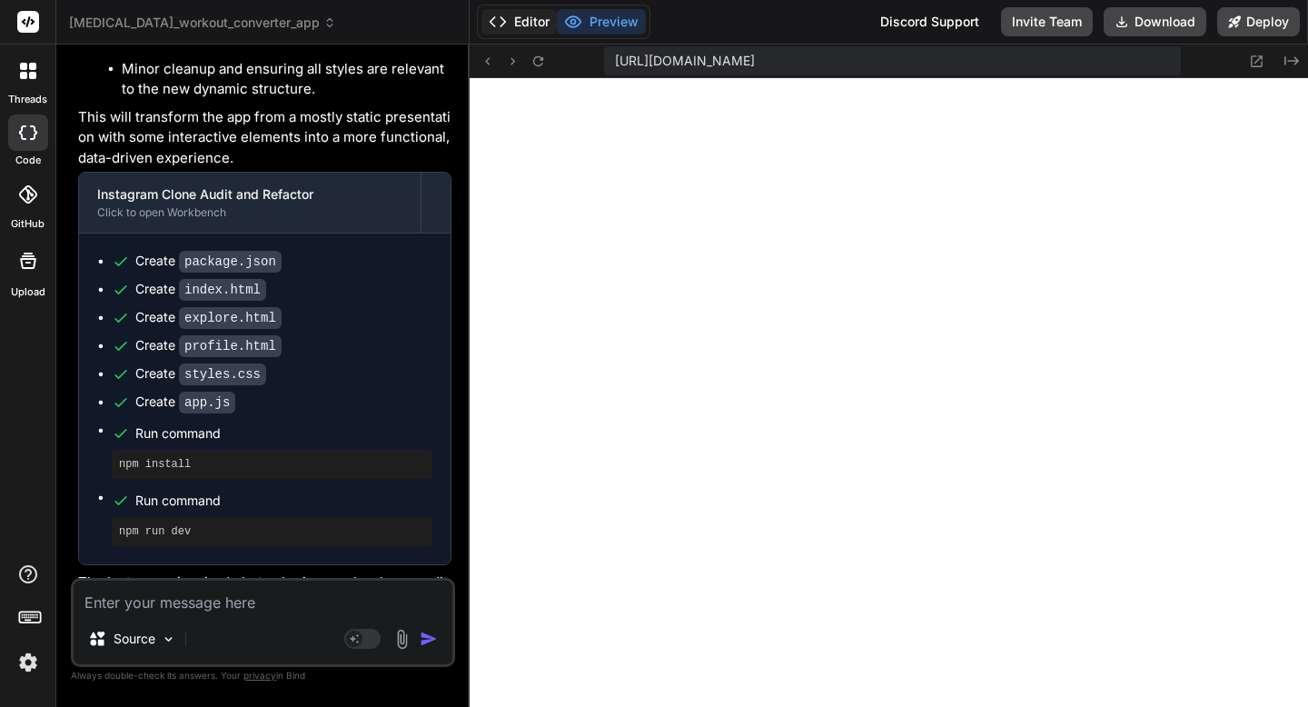
click at [537, 32] on button "Editor" at bounding box center [519, 21] width 75 height 25
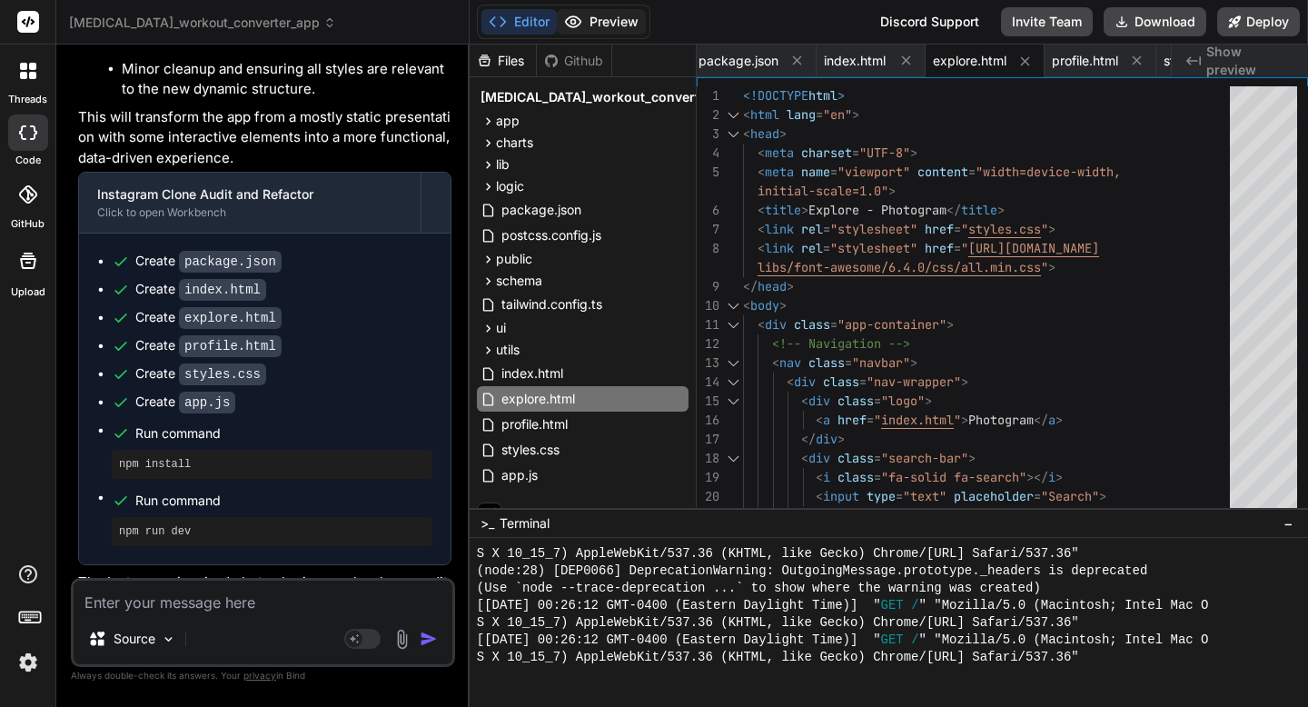
click at [574, 26] on icon at bounding box center [572, 21] width 15 height 11
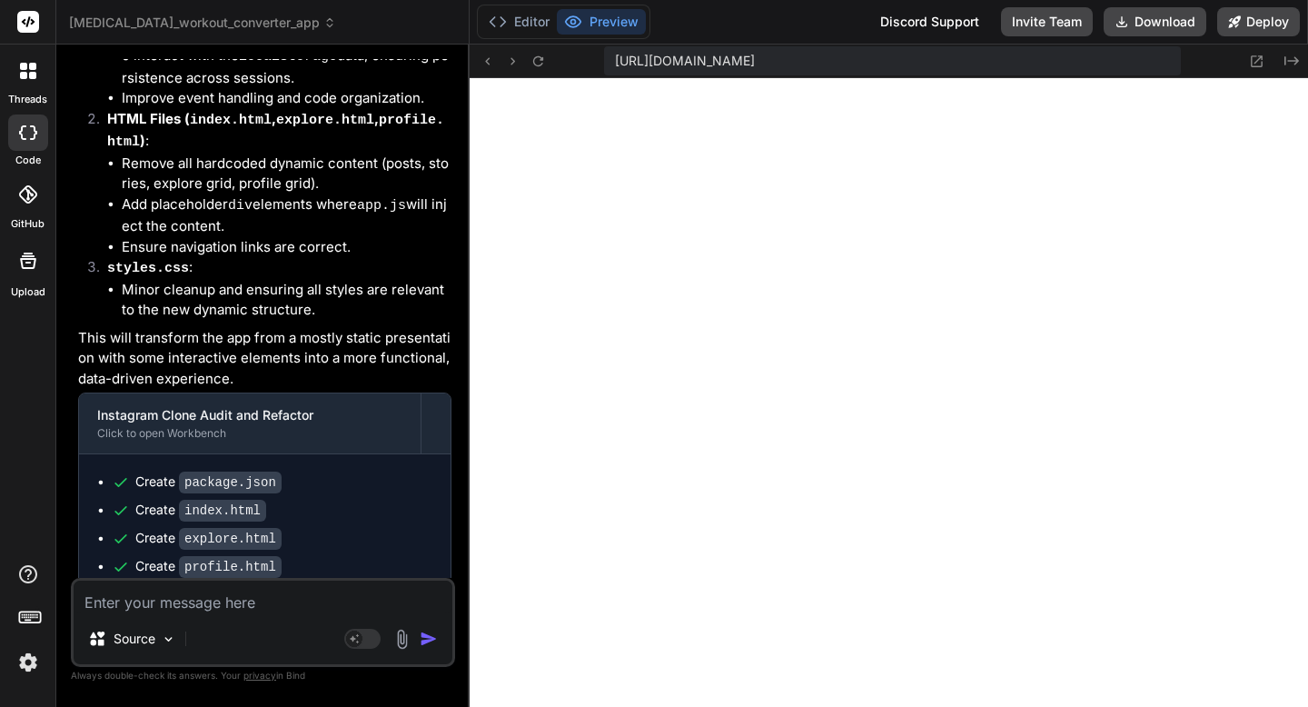
scroll to position [7934, 0]
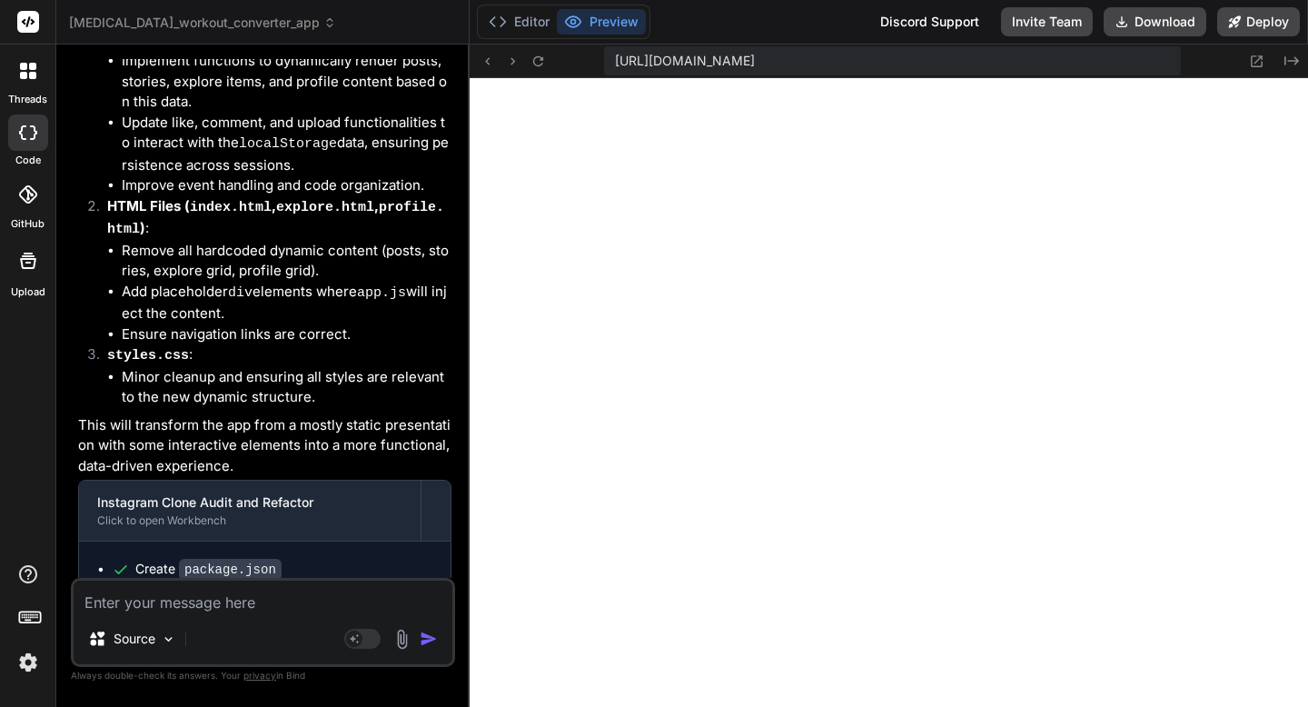
click at [277, 29] on span "cross-training_workout_converter_app" at bounding box center [202, 23] width 267 height 18
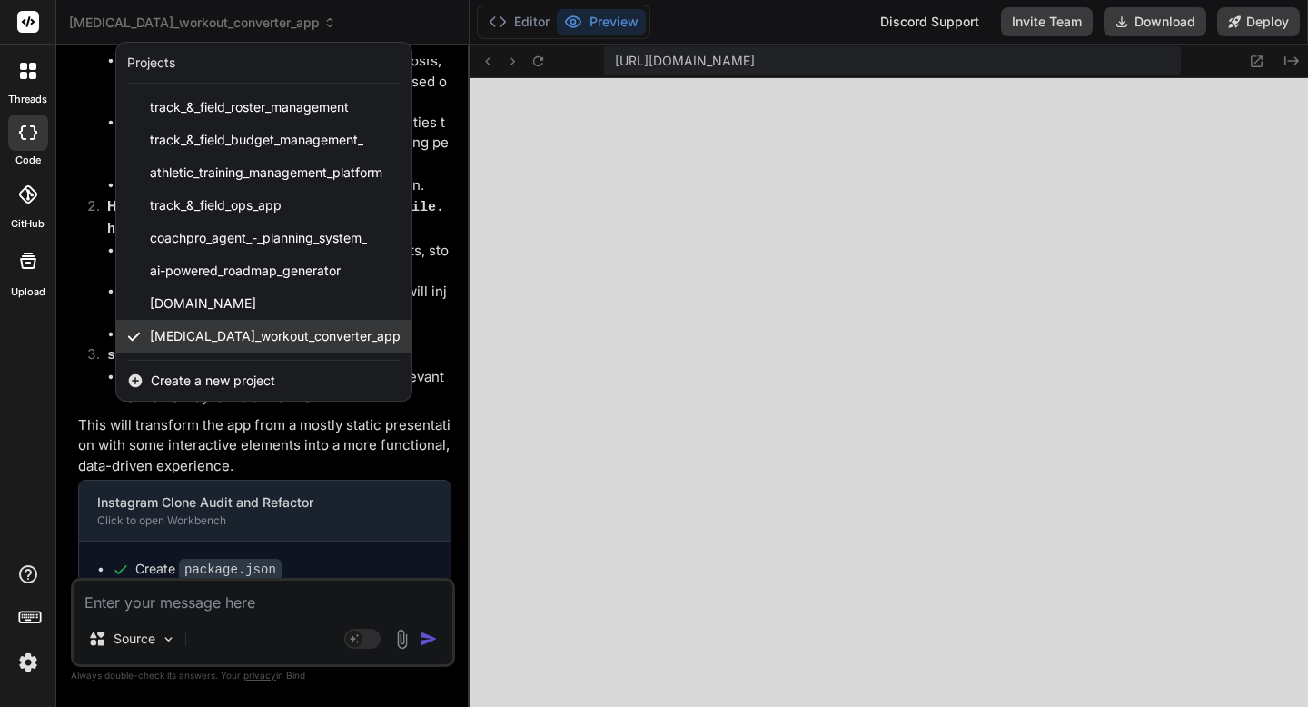
click at [189, 337] on span "cross-training_workout_converter_app" at bounding box center [275, 336] width 251 height 18
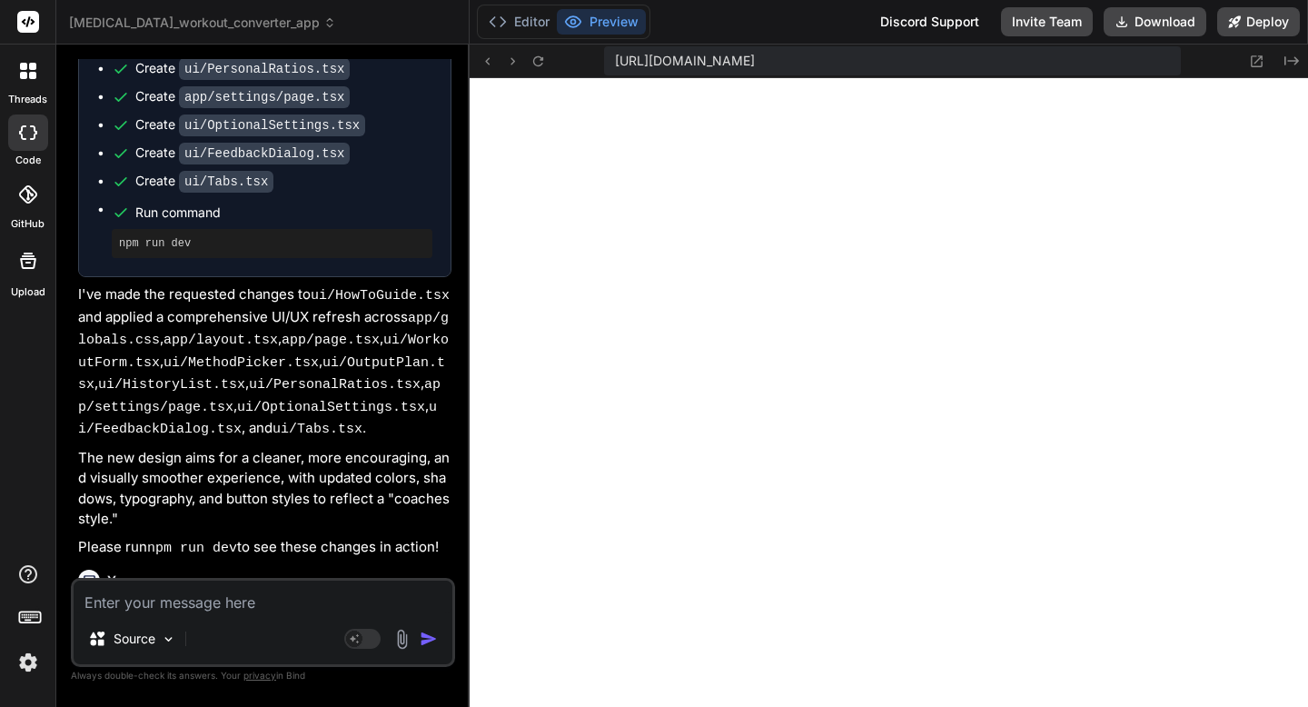
scroll to position [5872, 0]
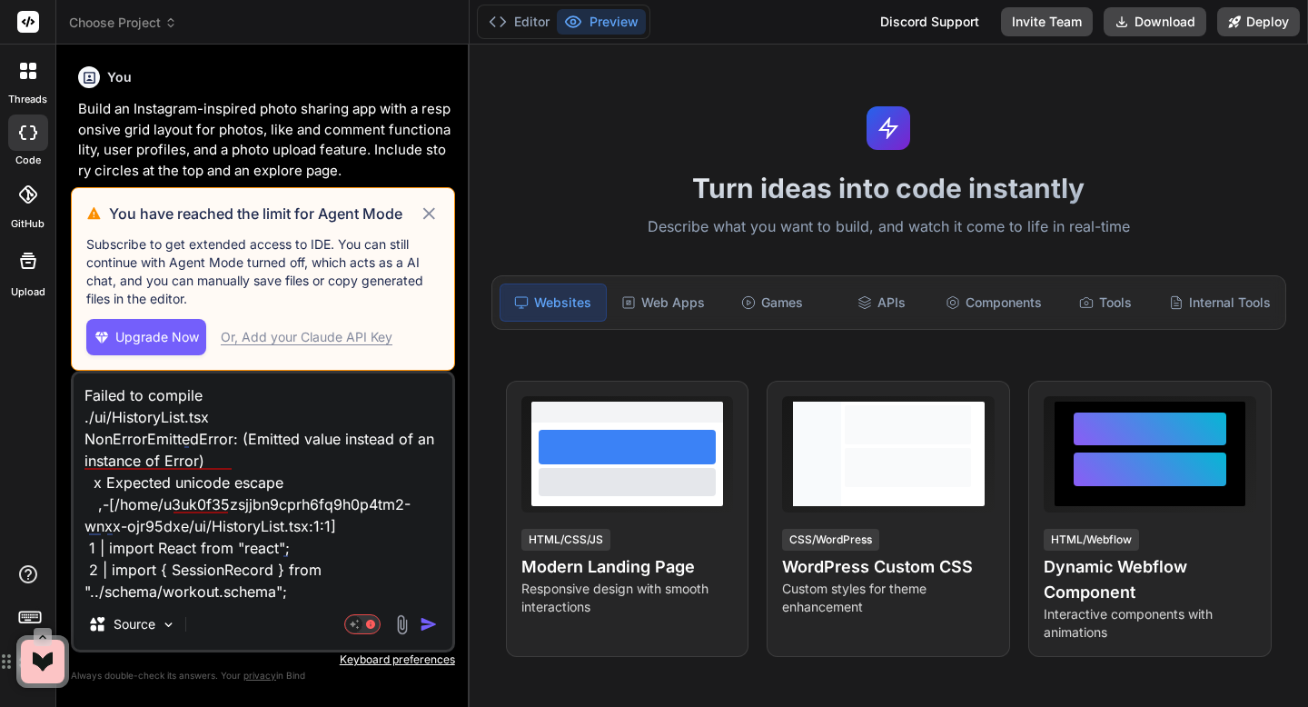
click at [426, 218] on icon at bounding box center [429, 214] width 21 height 22
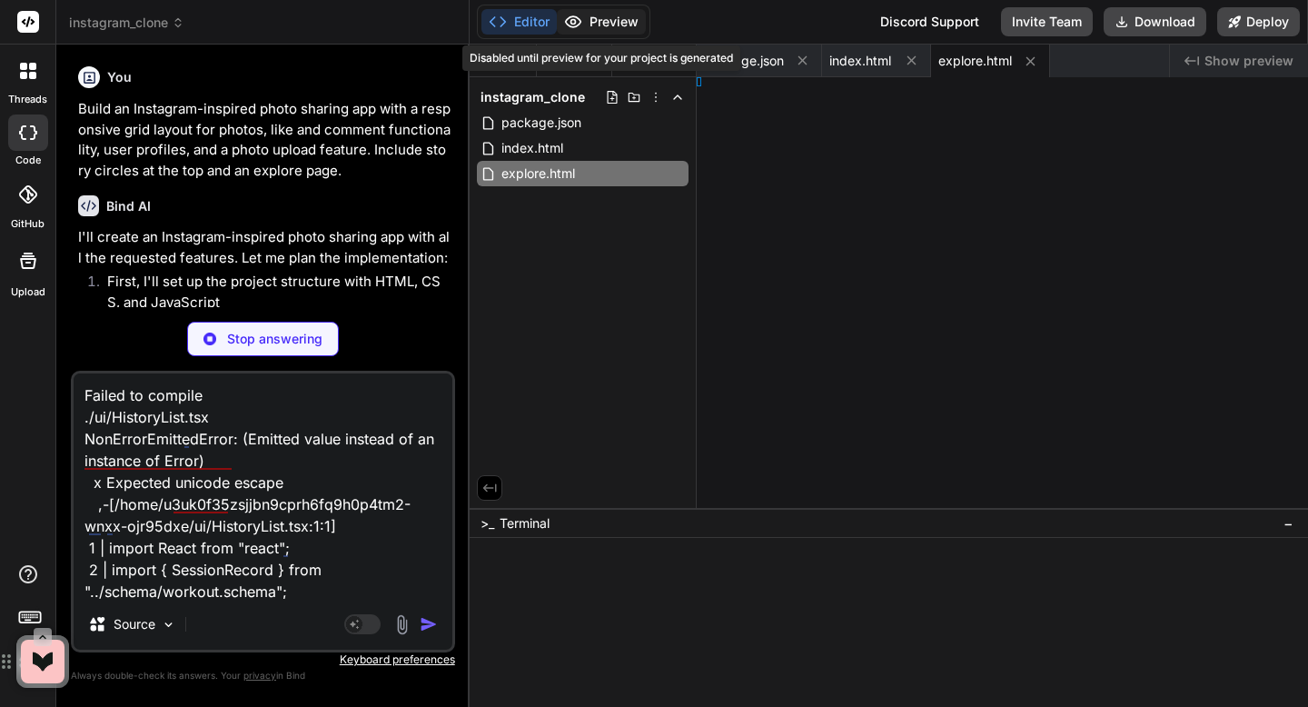
type textarea "x"
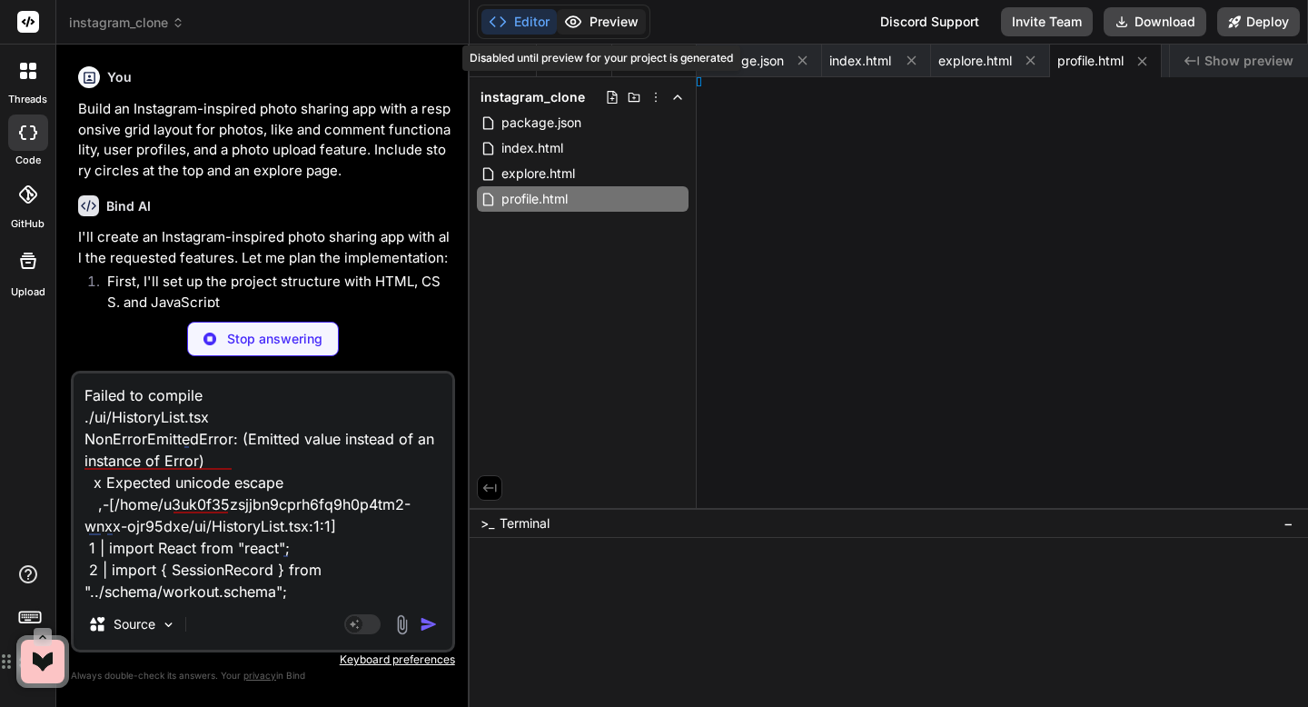
type textarea "rtant; }"
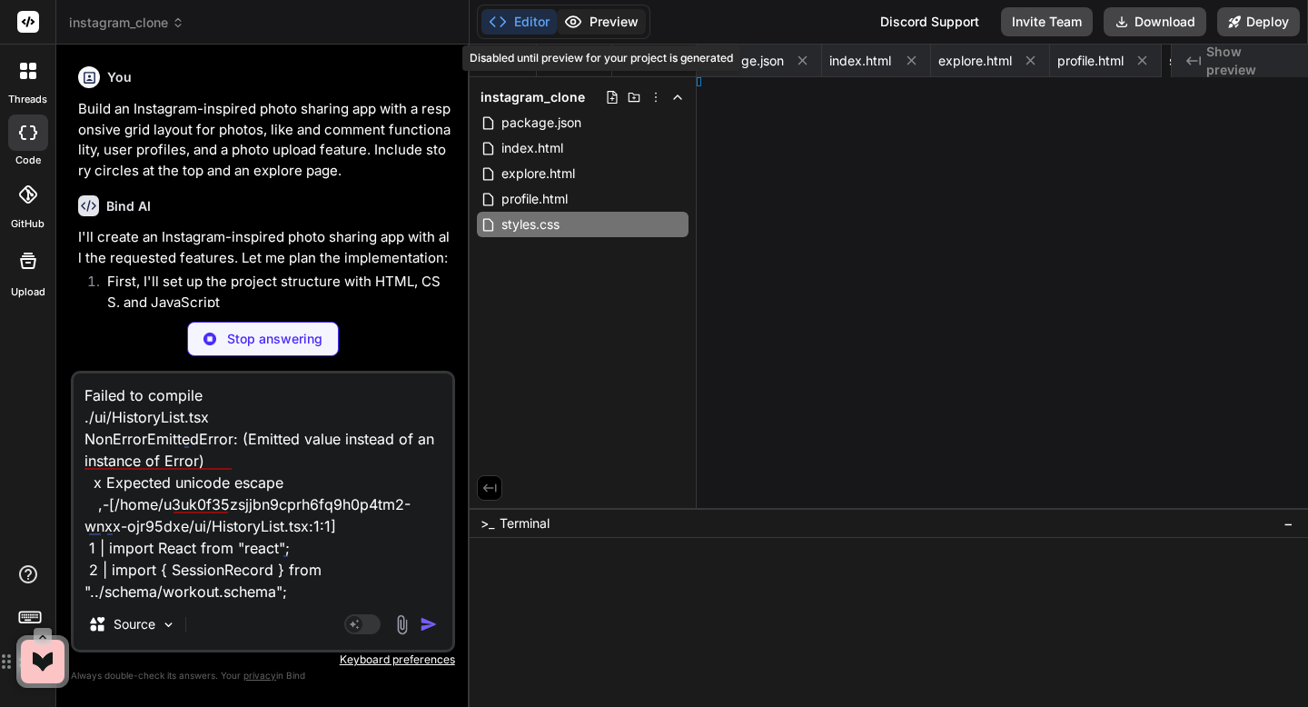
type textarea "x"
type textarea ");"
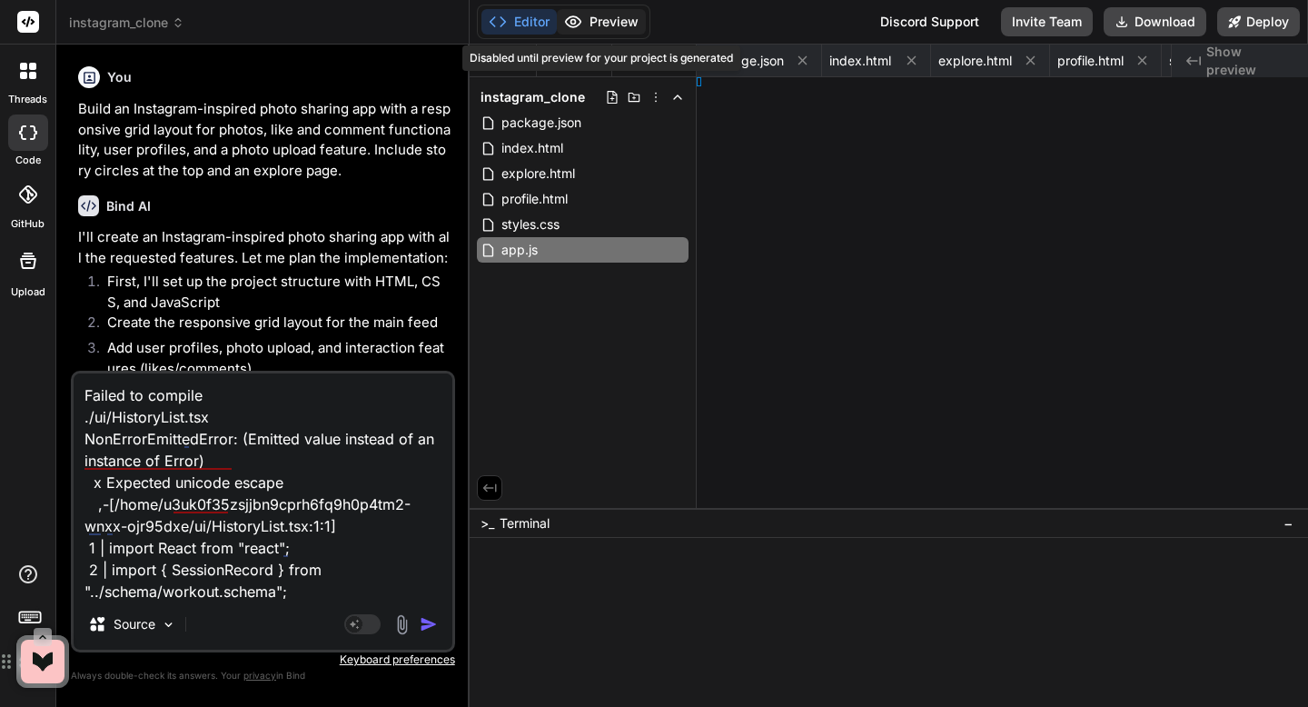
type textarea "x"
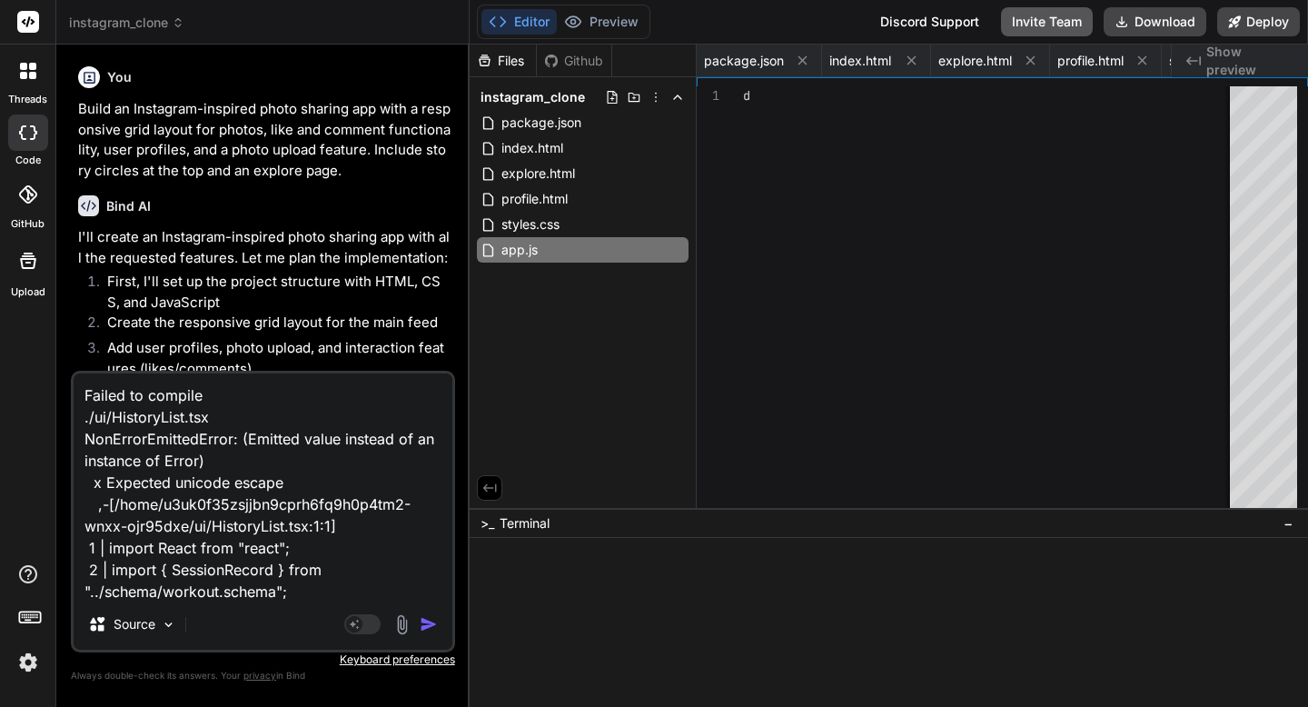
type textarea "}, 800); } } lastTap = currentTime; }); }); });"
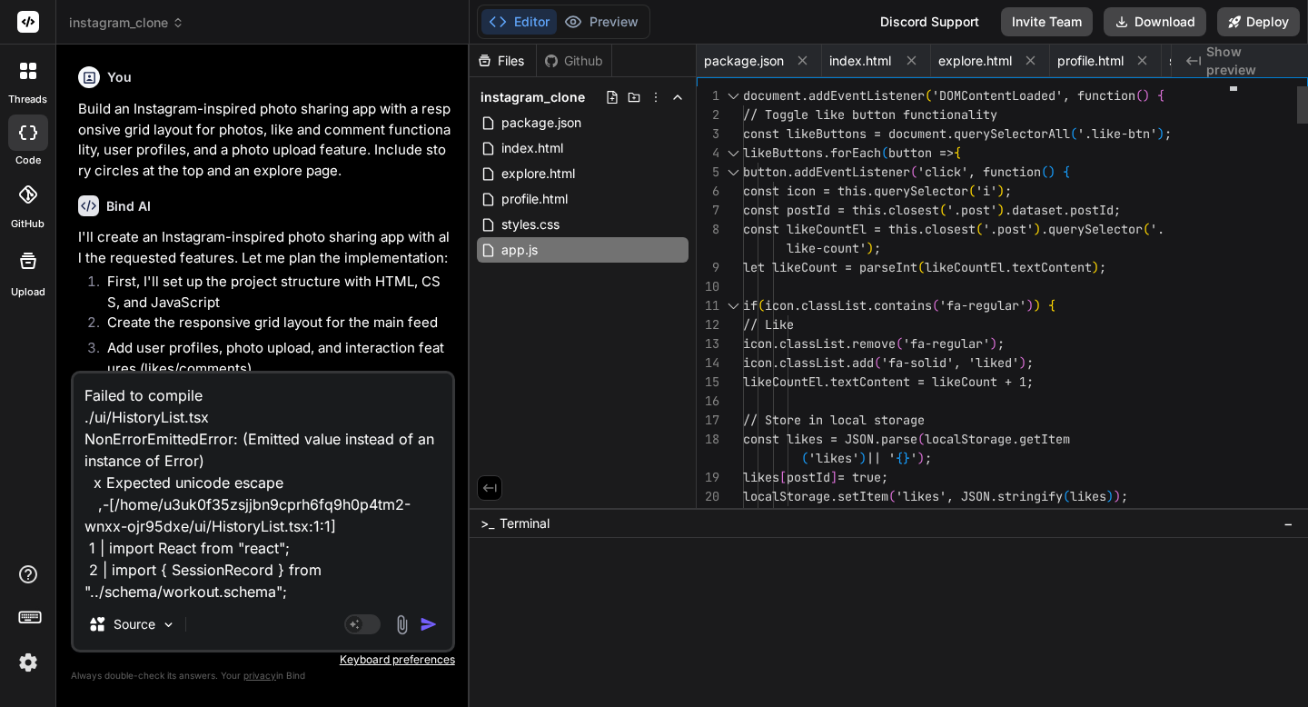
scroll to position [0, 211]
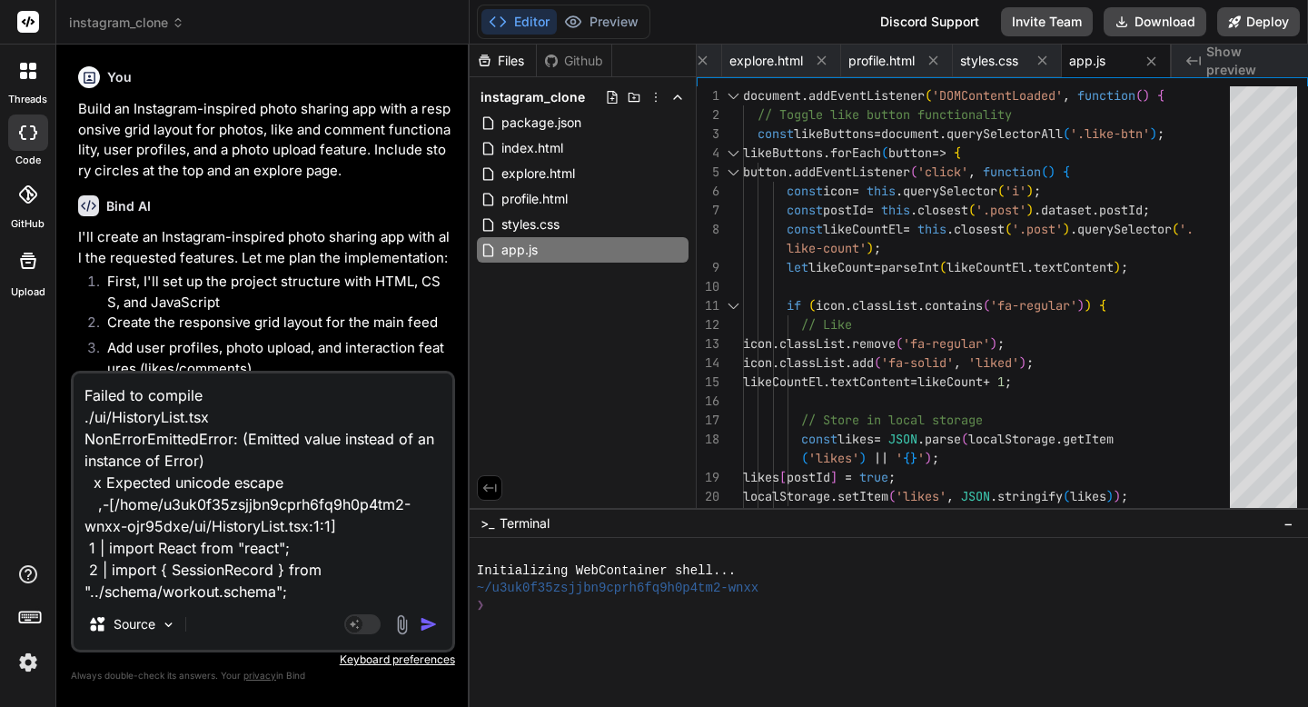
click at [107, 32] on header "instagram_clone Created with Pixso." at bounding box center [262, 22] width 413 height 45
click at [130, 21] on span "instagram_clone" at bounding box center [126, 23] width 115 height 18
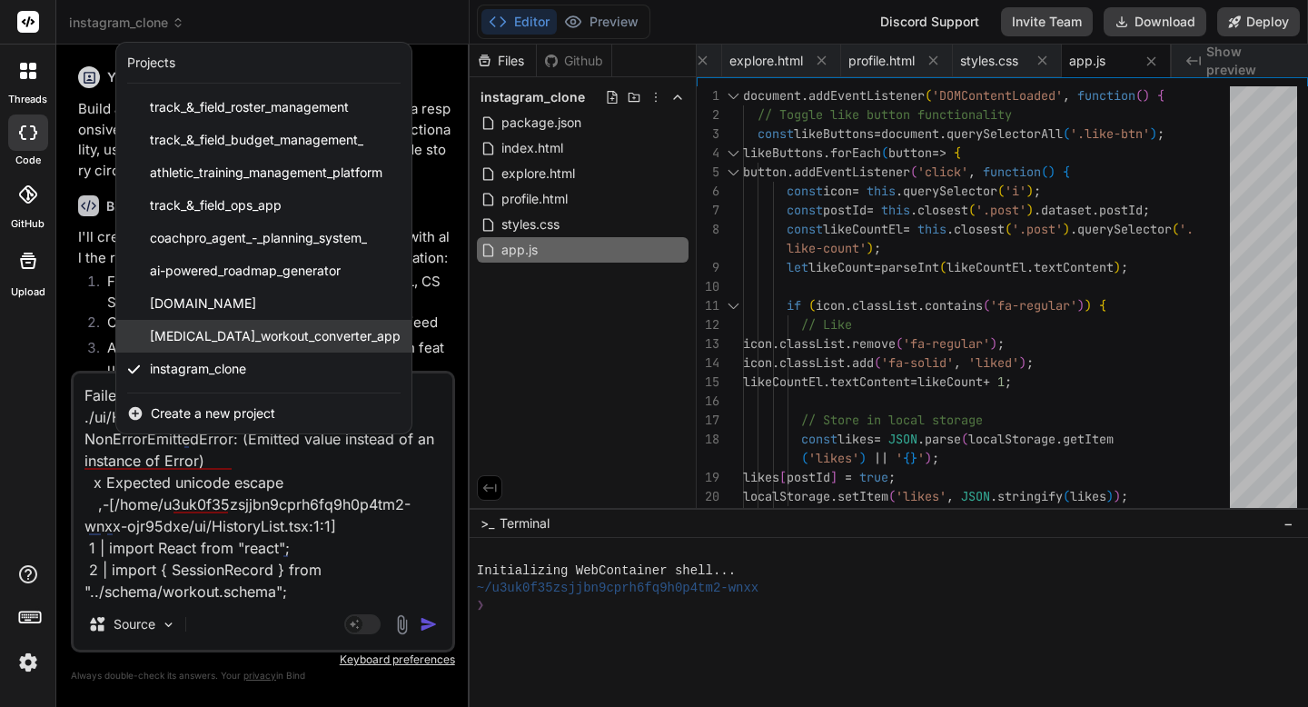
click at [183, 346] on div "[MEDICAL_DATA]_workout_converter_app" at bounding box center [263, 336] width 295 height 33
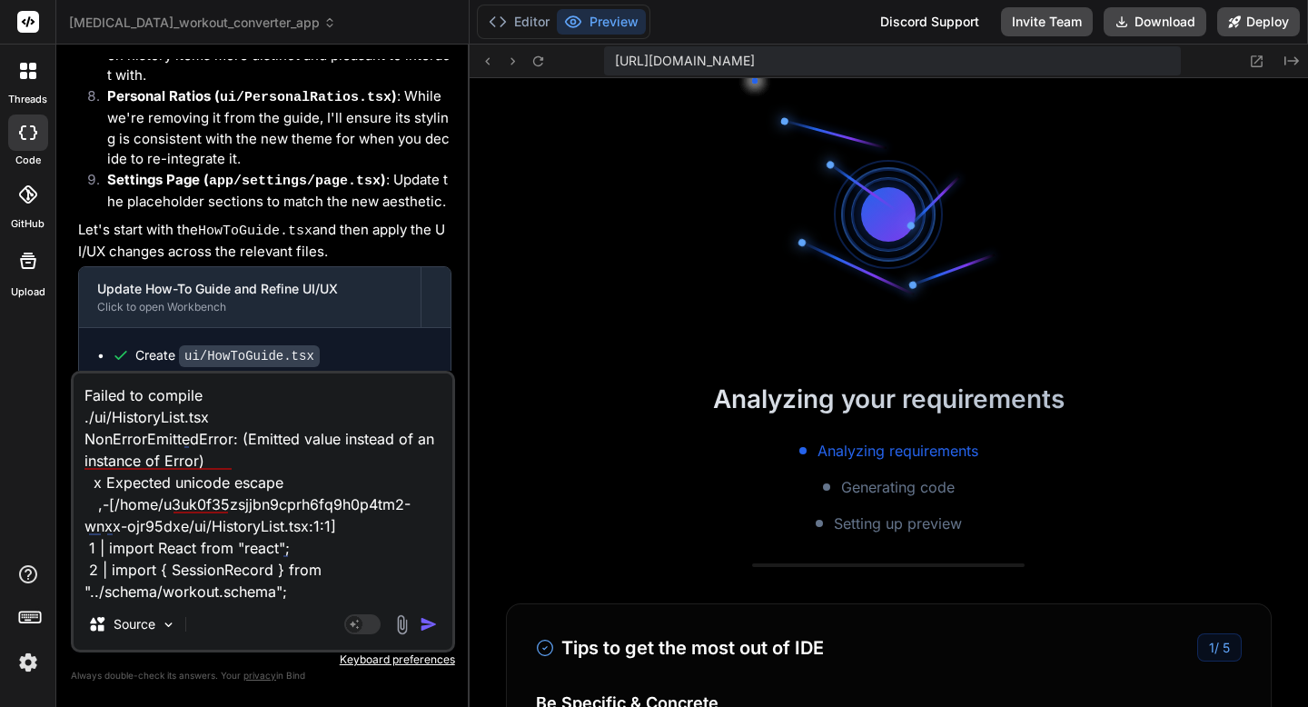
scroll to position [604, 0]
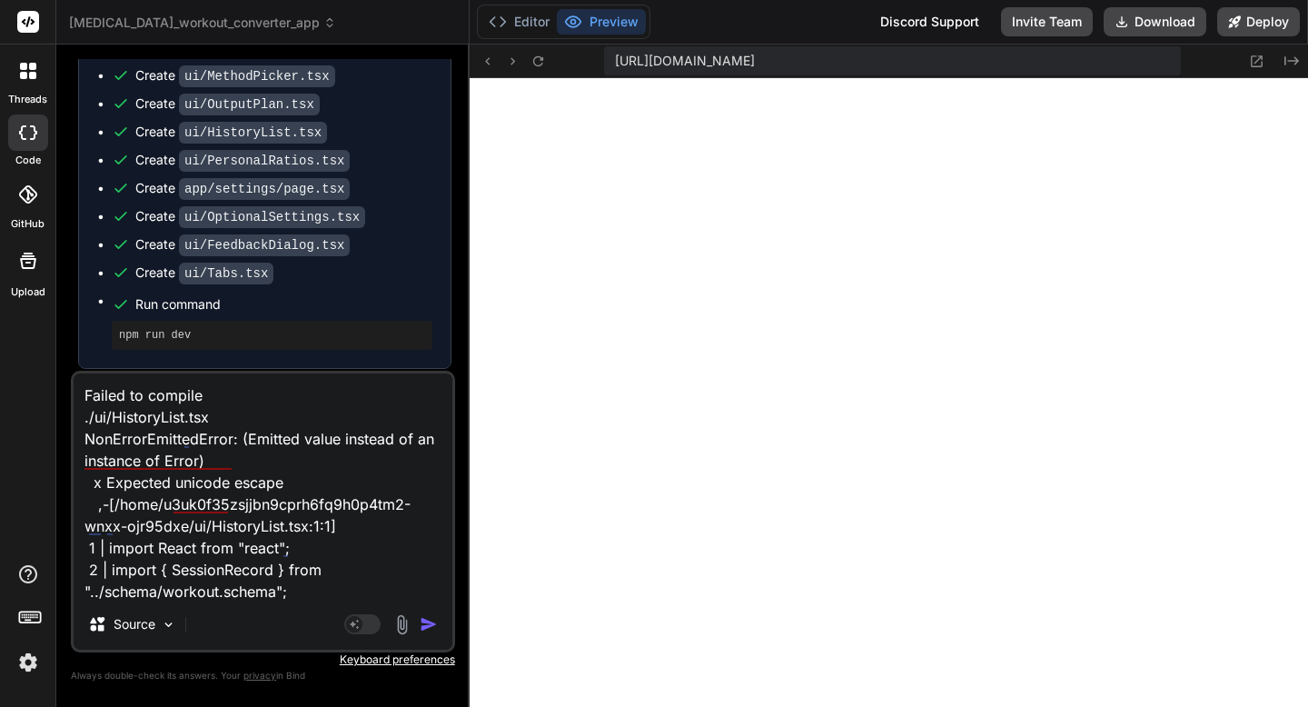
type textarea "x"
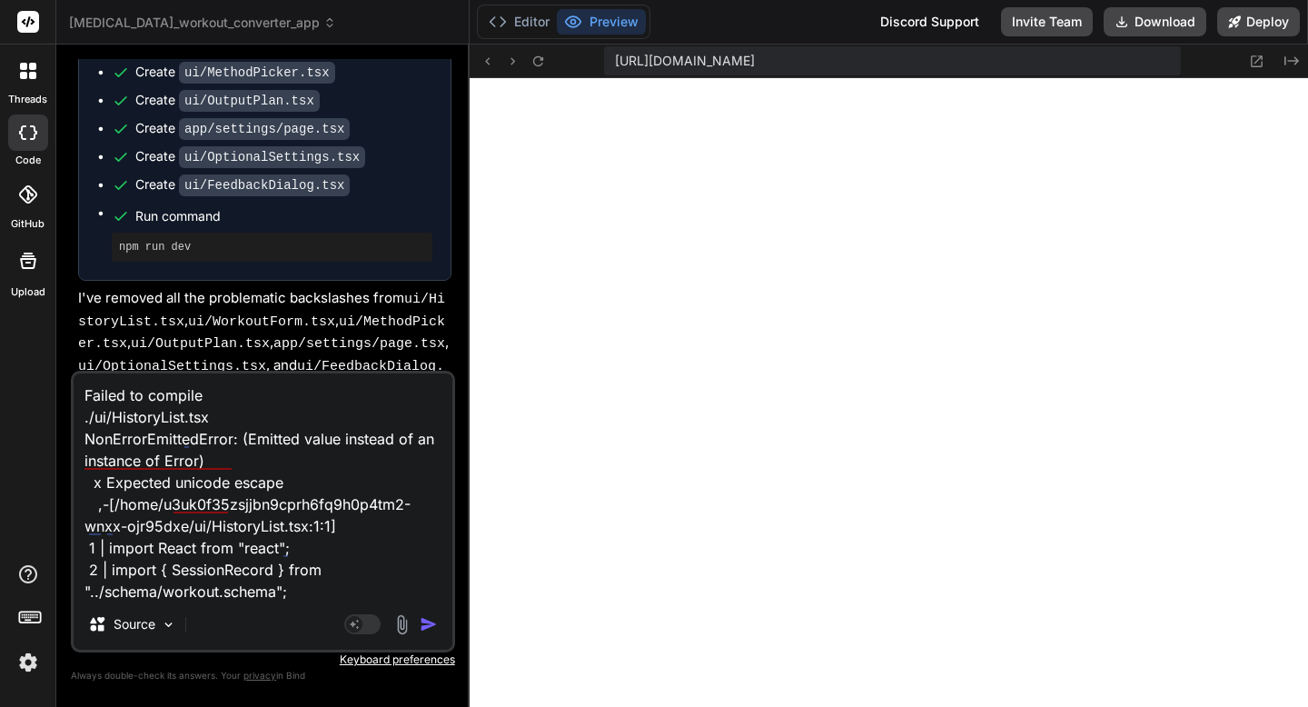
scroll to position [5175, 0]
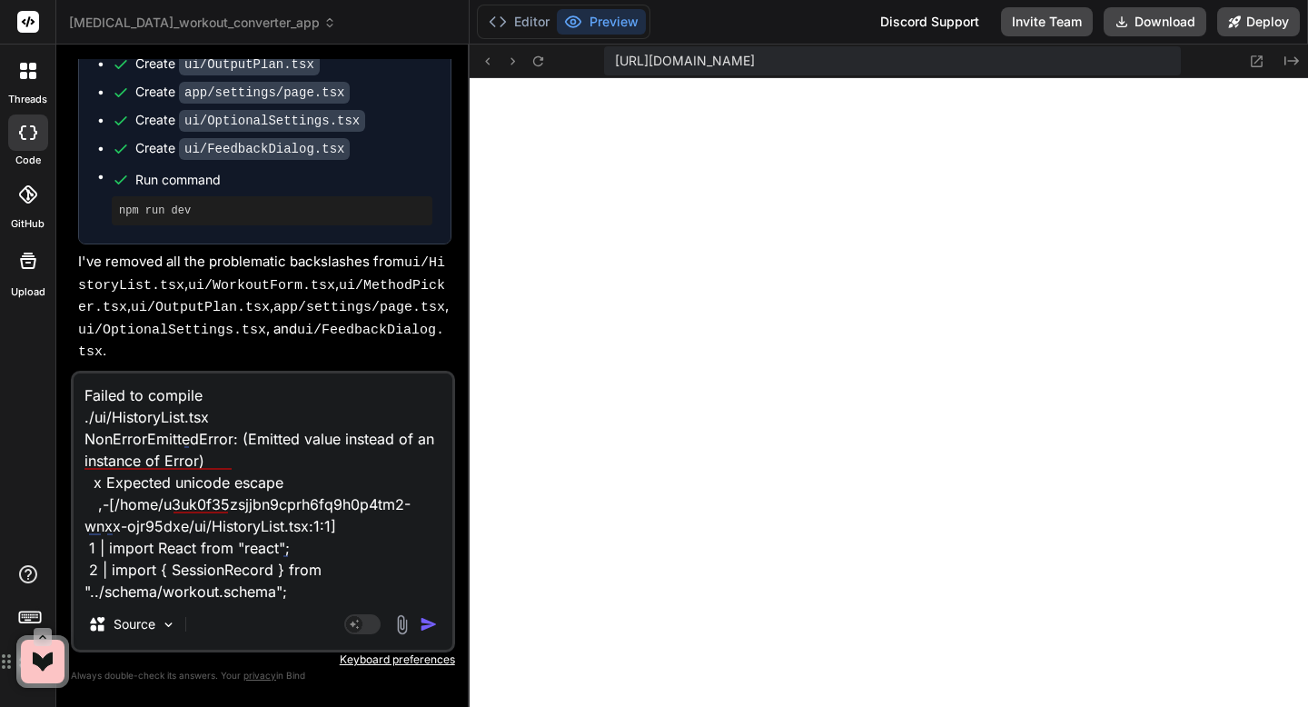
click at [83, 408] on textarea "Failed to compile ./ui/HistoryList.tsx NonErrorEmittedError: (Emitted value ins…" at bounding box center [263, 485] width 379 height 225
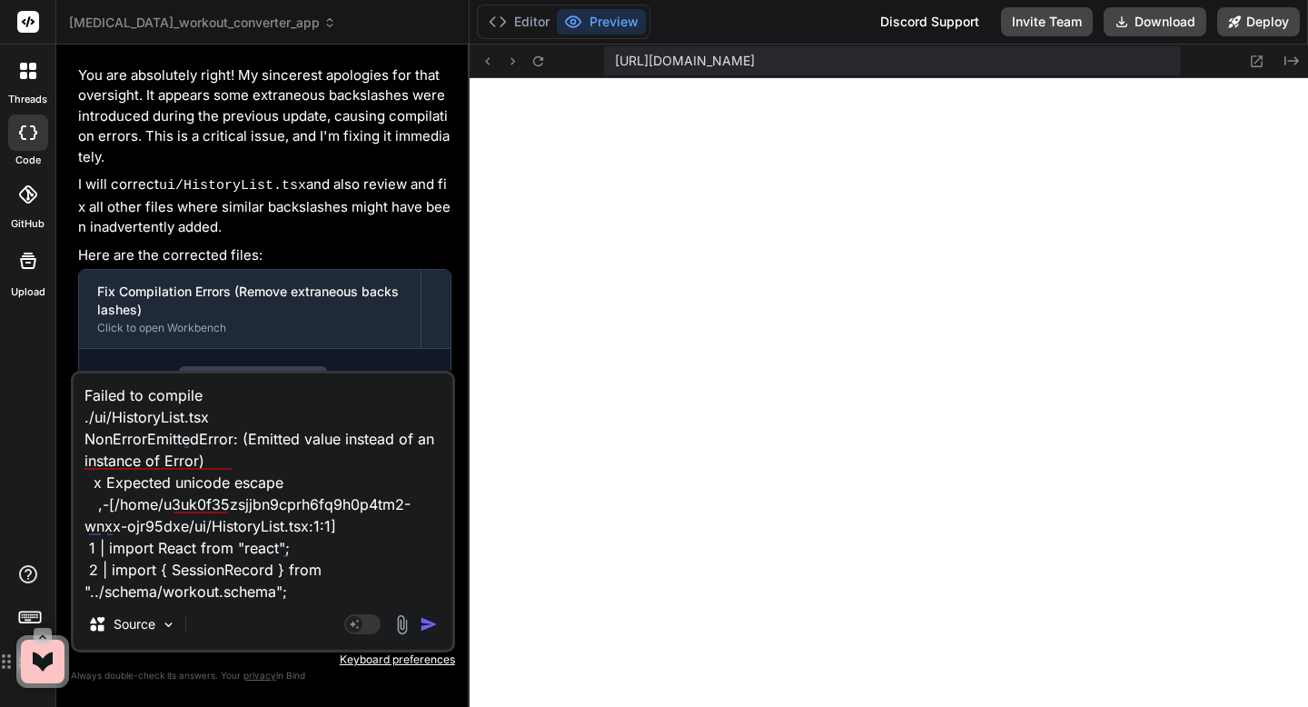
scroll to position [4779, 0]
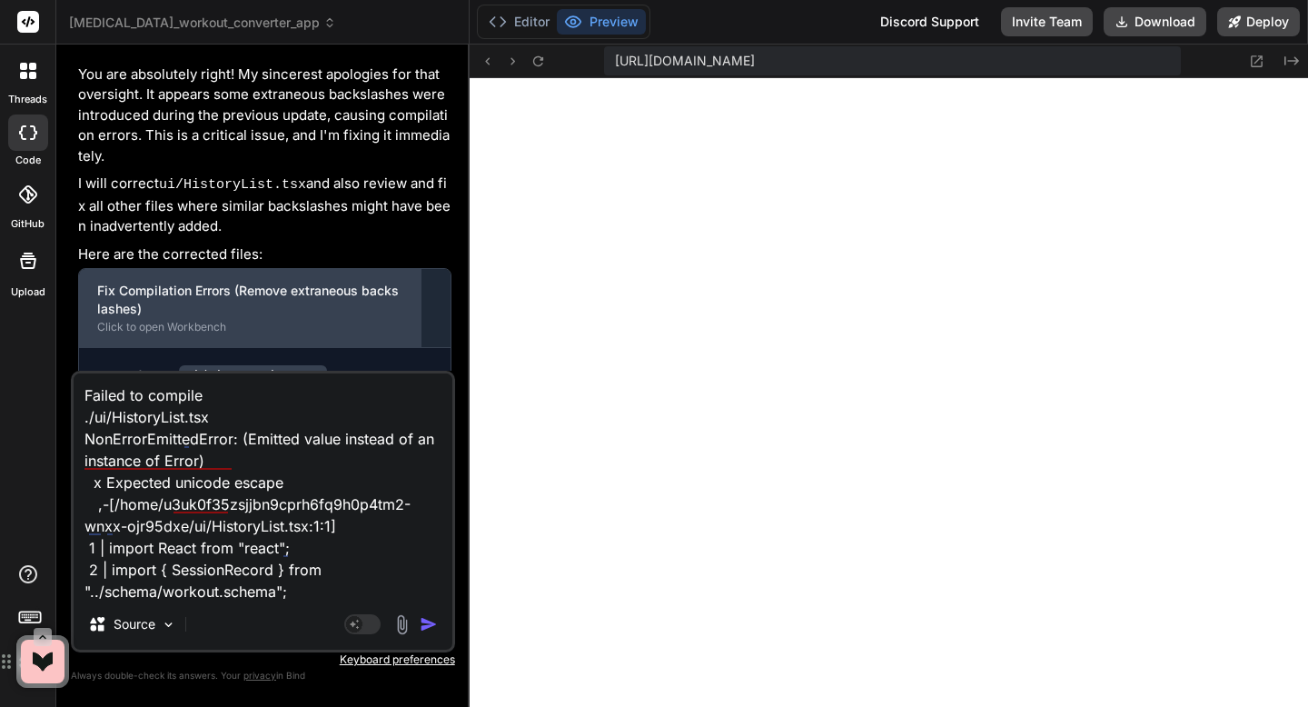
click at [117, 320] on div "Click to open Workbench" at bounding box center [249, 327] width 305 height 15
click at [123, 282] on div "Fix Compilation Errors (Remove extraneous backslashes)" at bounding box center [249, 300] width 305 height 36
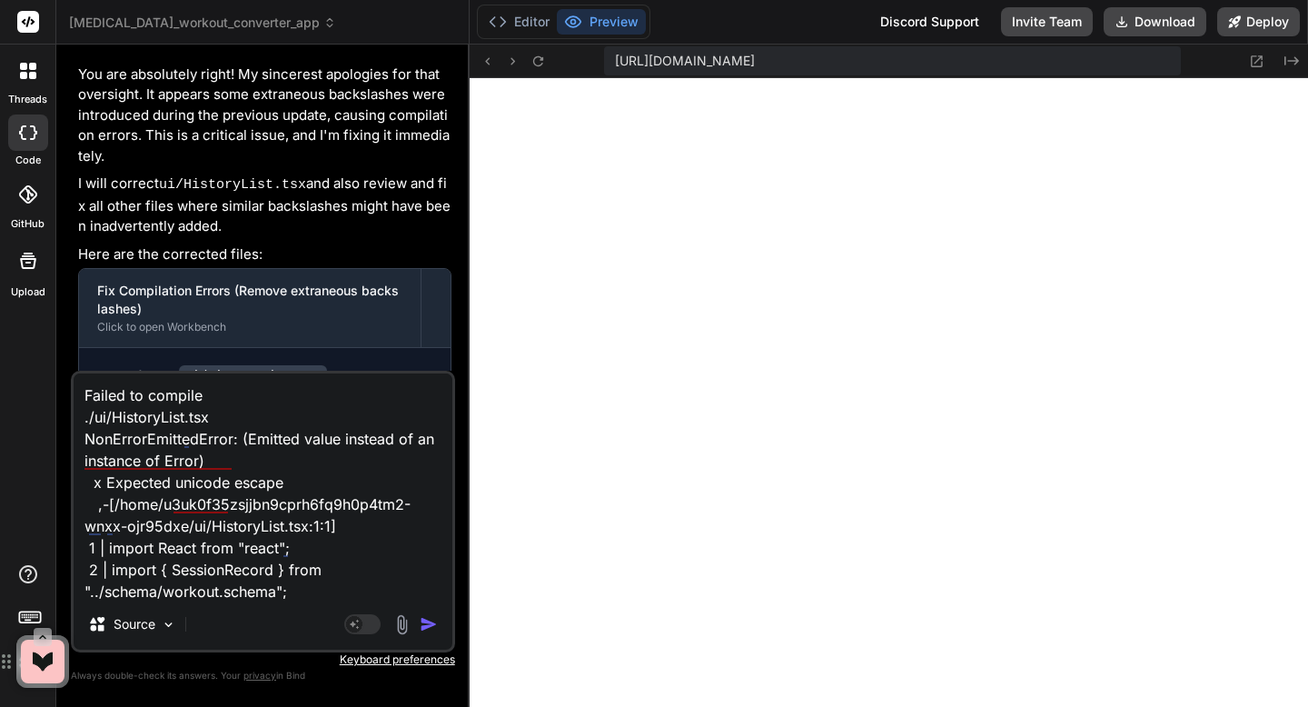
click at [340, 578] on textarea "Failed to compile ./ui/HistoryList.tsx NonErrorEmittedError: (Emitted value ins…" at bounding box center [263, 485] width 379 height 225
type textarea "x"
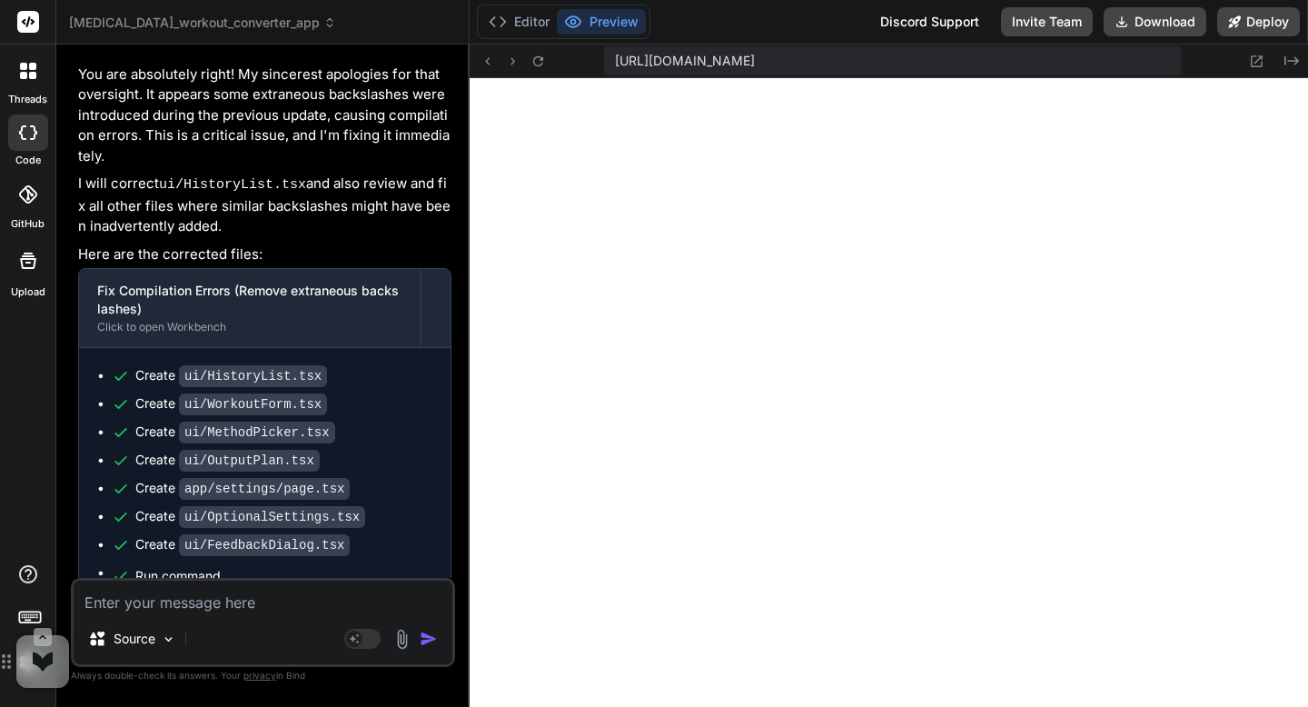
paste textarea "Index of / (-rw-r--r--) 23-Sep-2025 00:30 472B manifest.json Node.js v20.19.1/ …"
type textarea "Index of / (-rw-r--r--) 23-Sep-2025 00:30 472B manifest.json Node.js v20.19.1/ …"
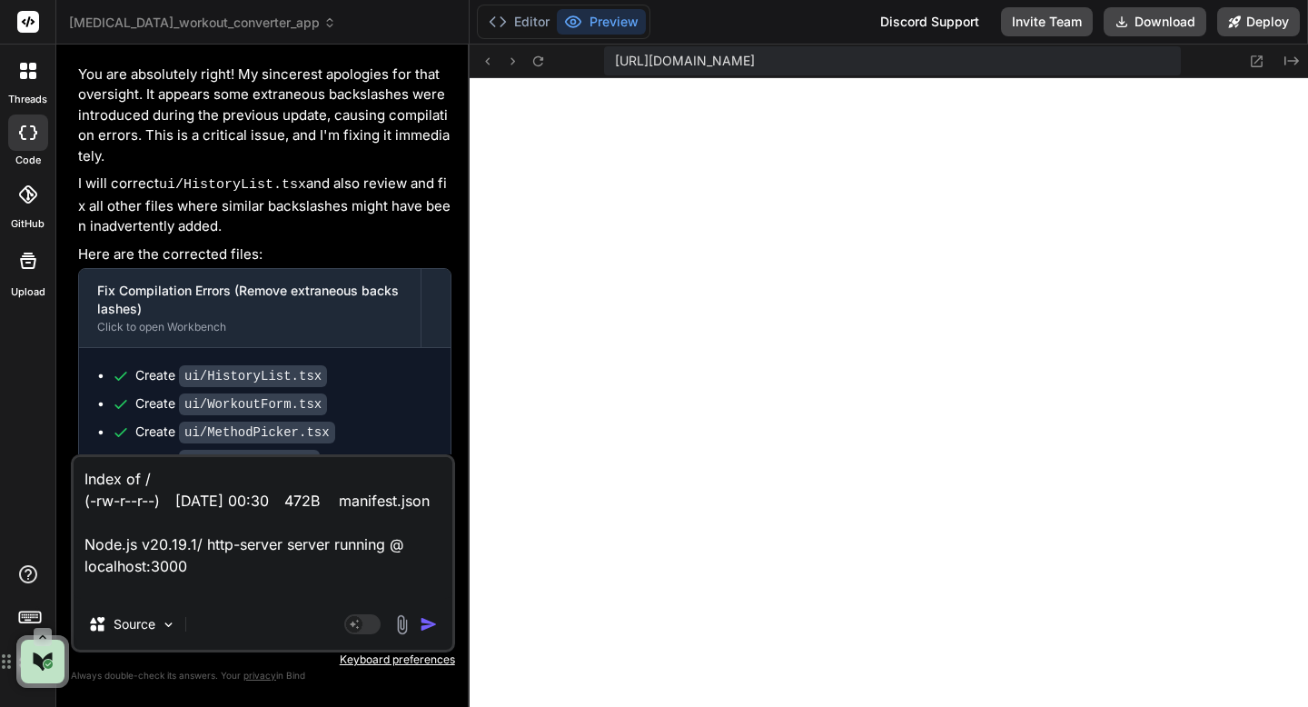
type textarea "x"
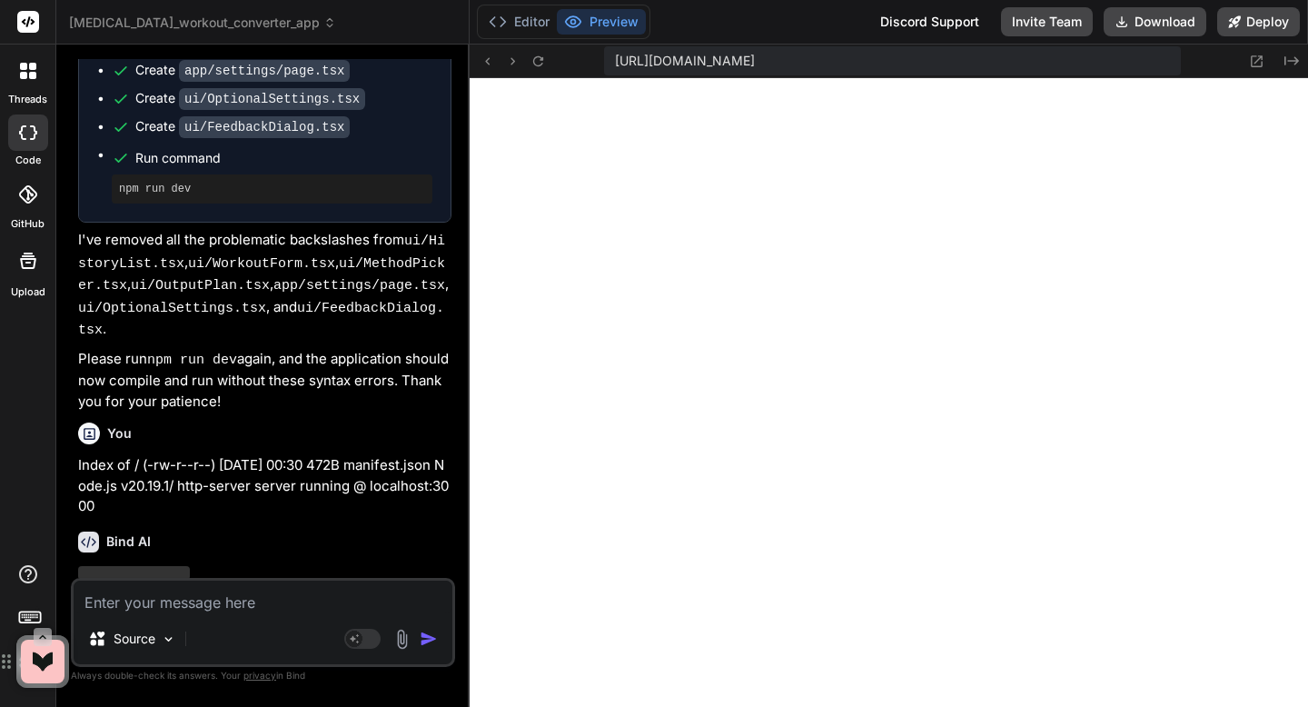
scroll to position [5197, 0]
type textarea "x"
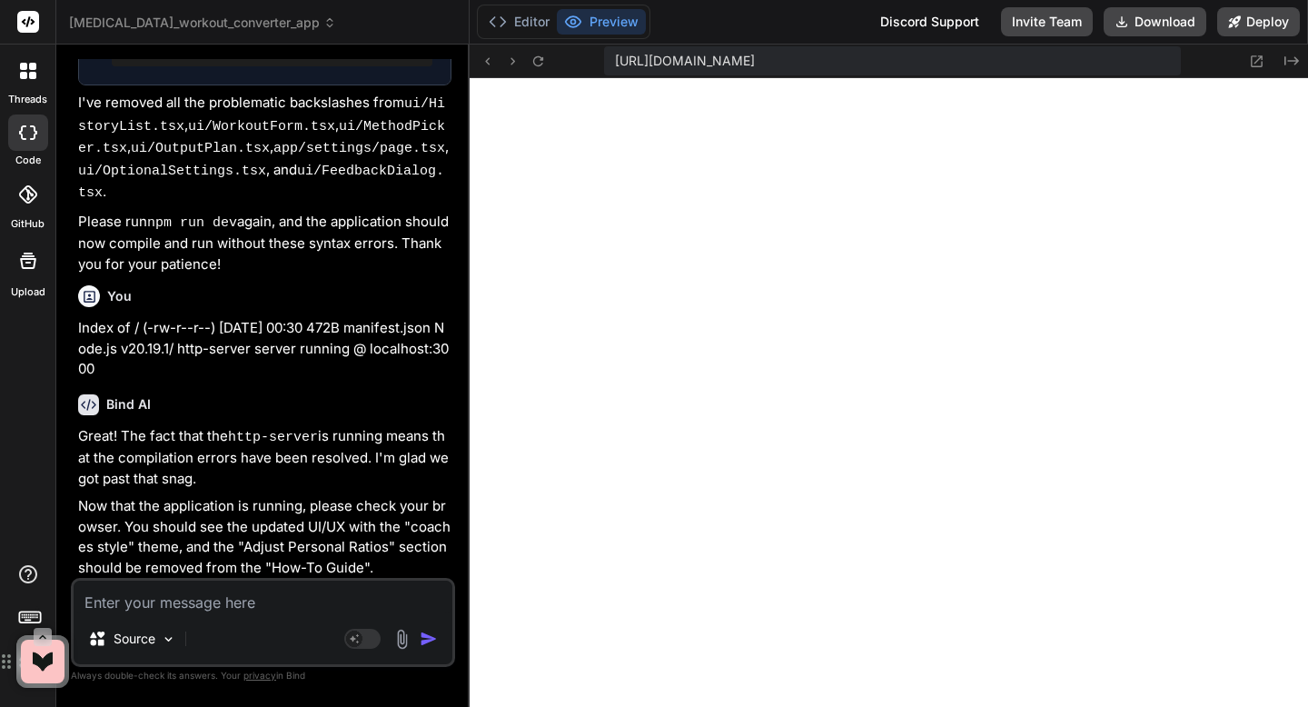
scroll to position [5337, 0]
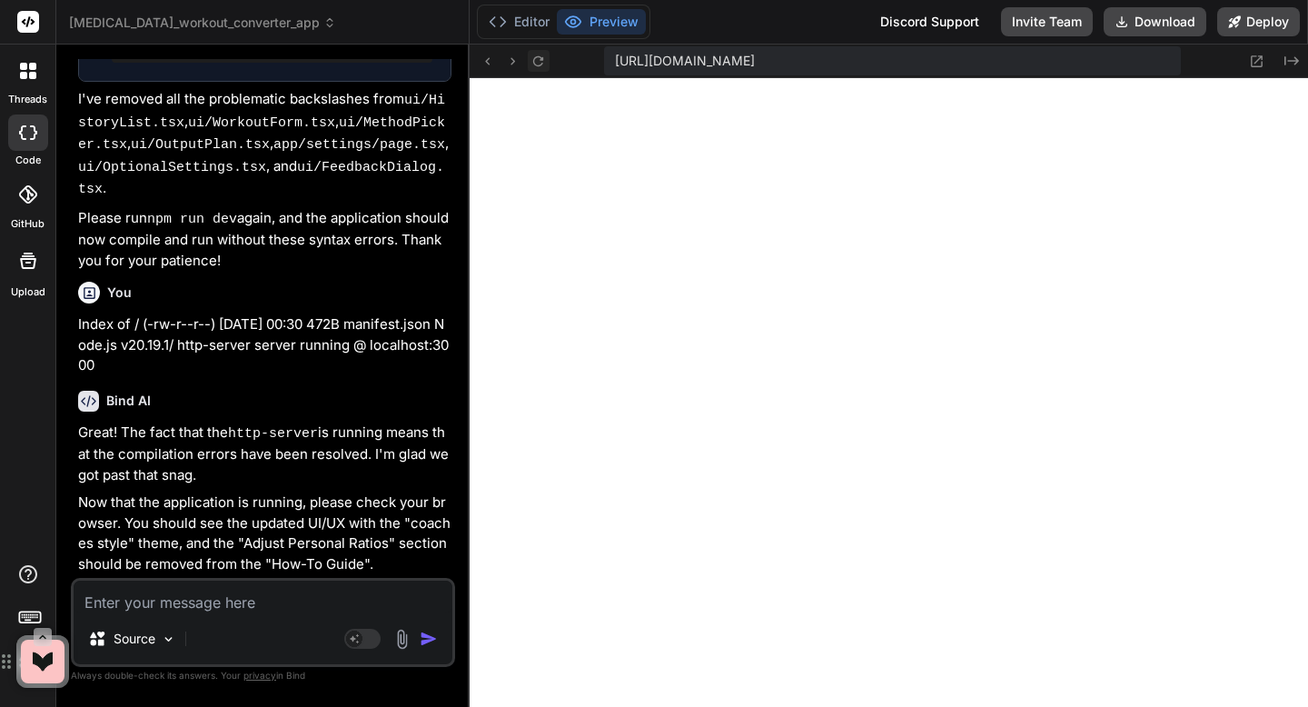
click at [543, 65] on icon at bounding box center [538, 61] width 15 height 15
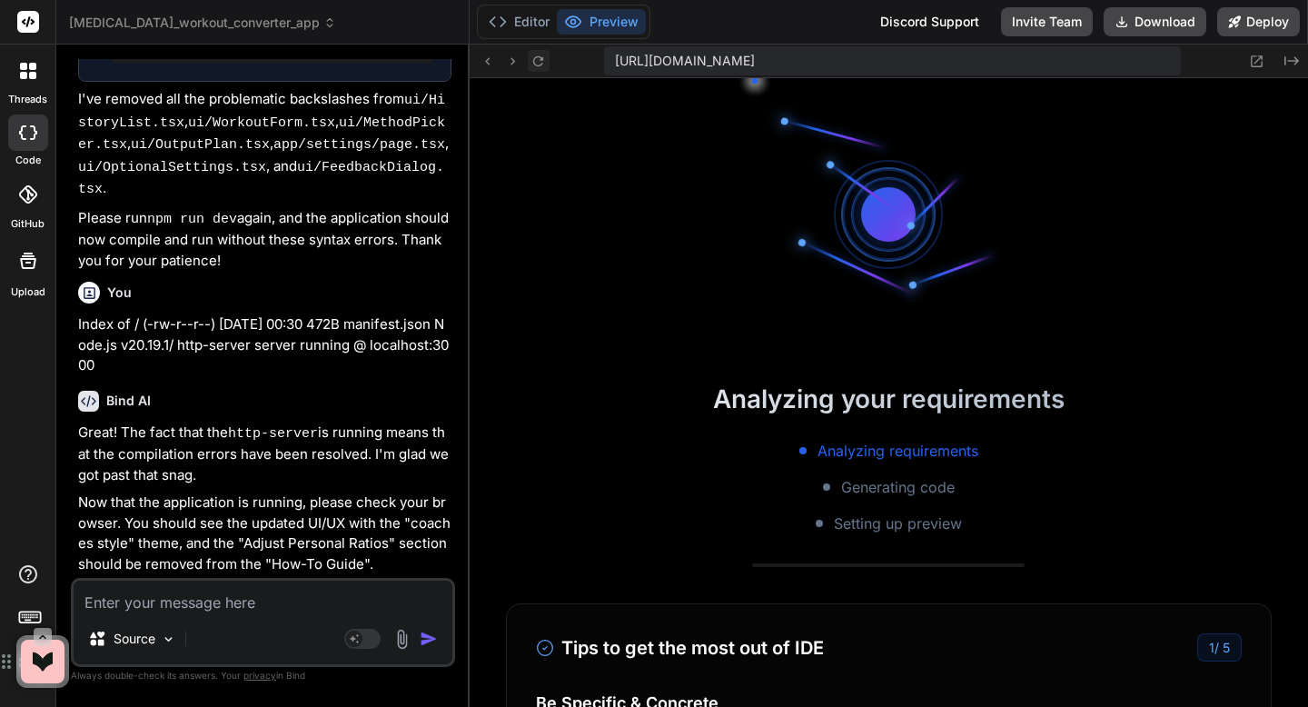
scroll to position [708, 0]
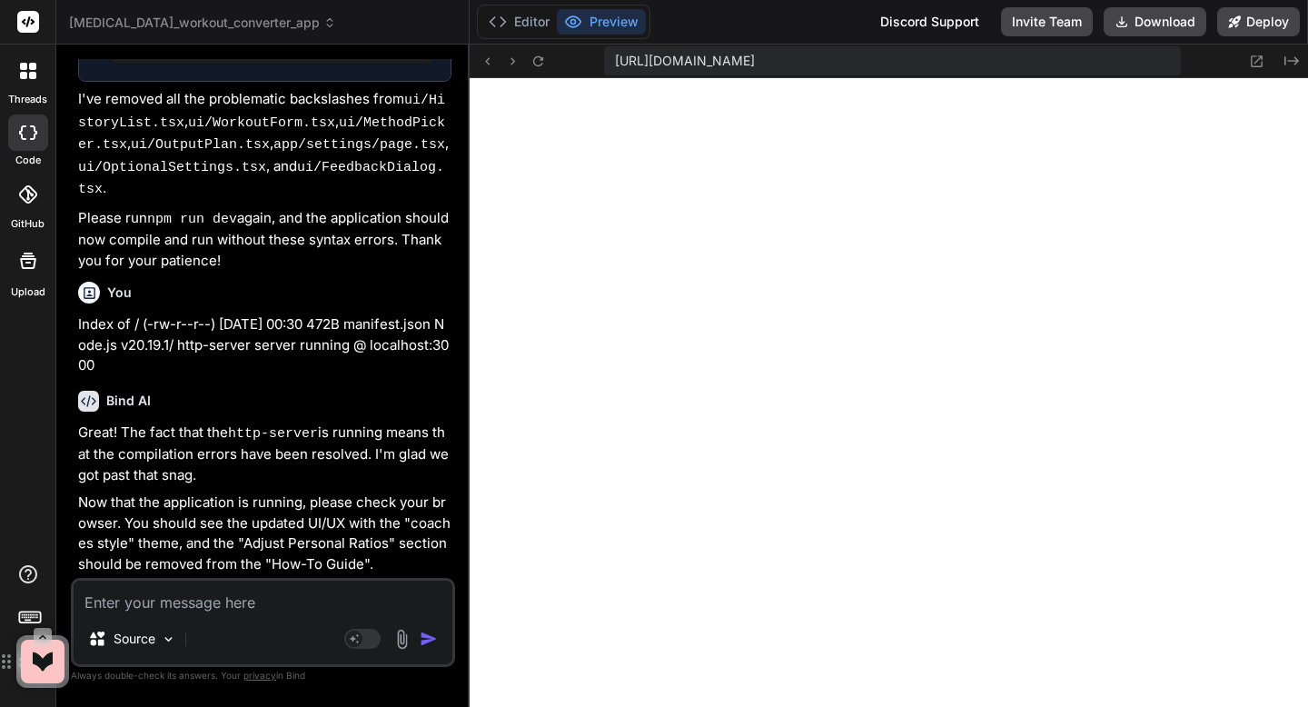
click at [189, 598] on textarea at bounding box center [263, 597] width 379 height 33
paste textarea "Index of / (-rw-r--r--) 23-Sep-2025 00:30 472B manifest.json Node.js v20.19.1/ …"
type textarea "Index of / (-rw-r--r--) 23-Sep-2025 00:30 472B manifest.json Node.js v20.19.1/ …"
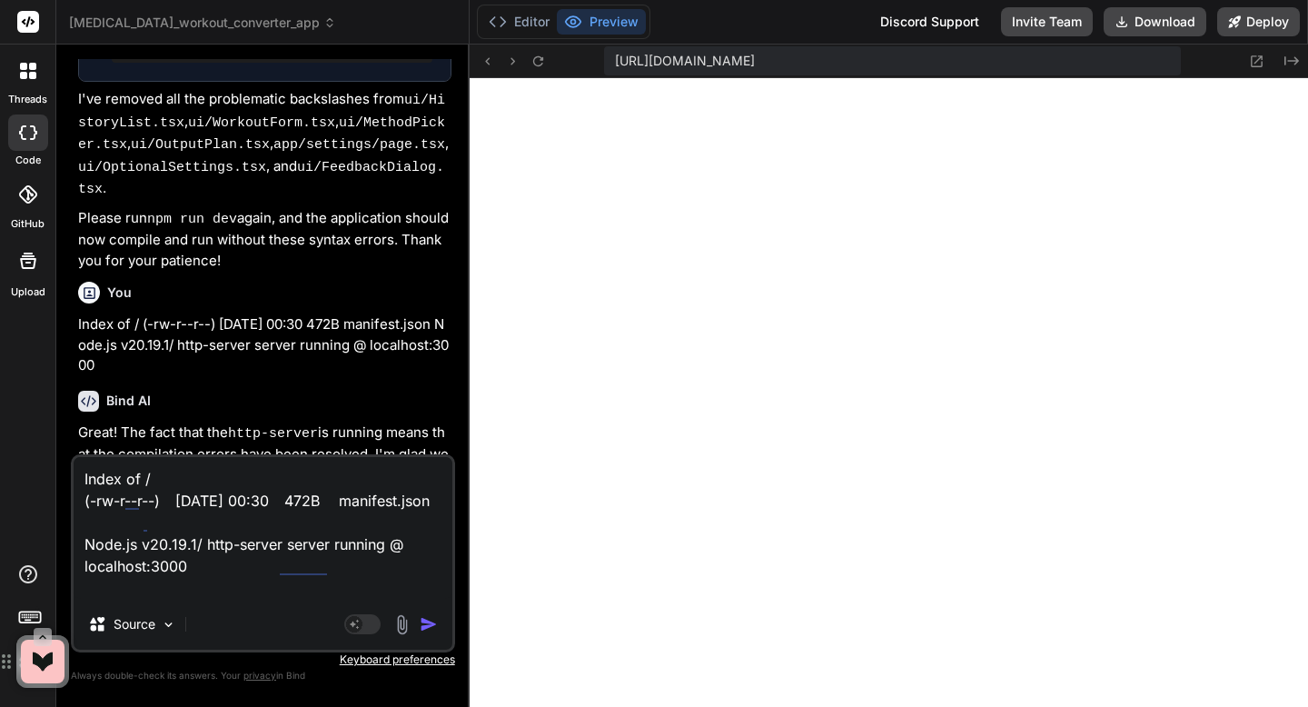
type textarea "x"
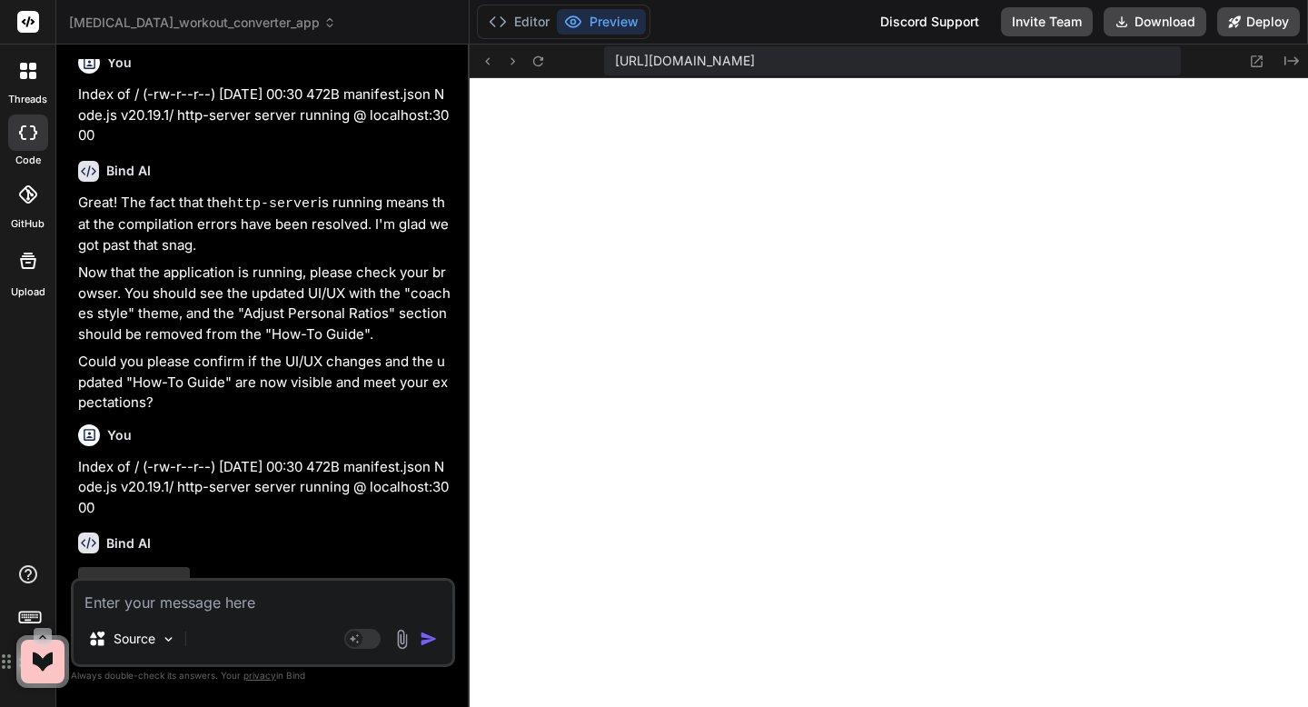
scroll to position [5567, 0]
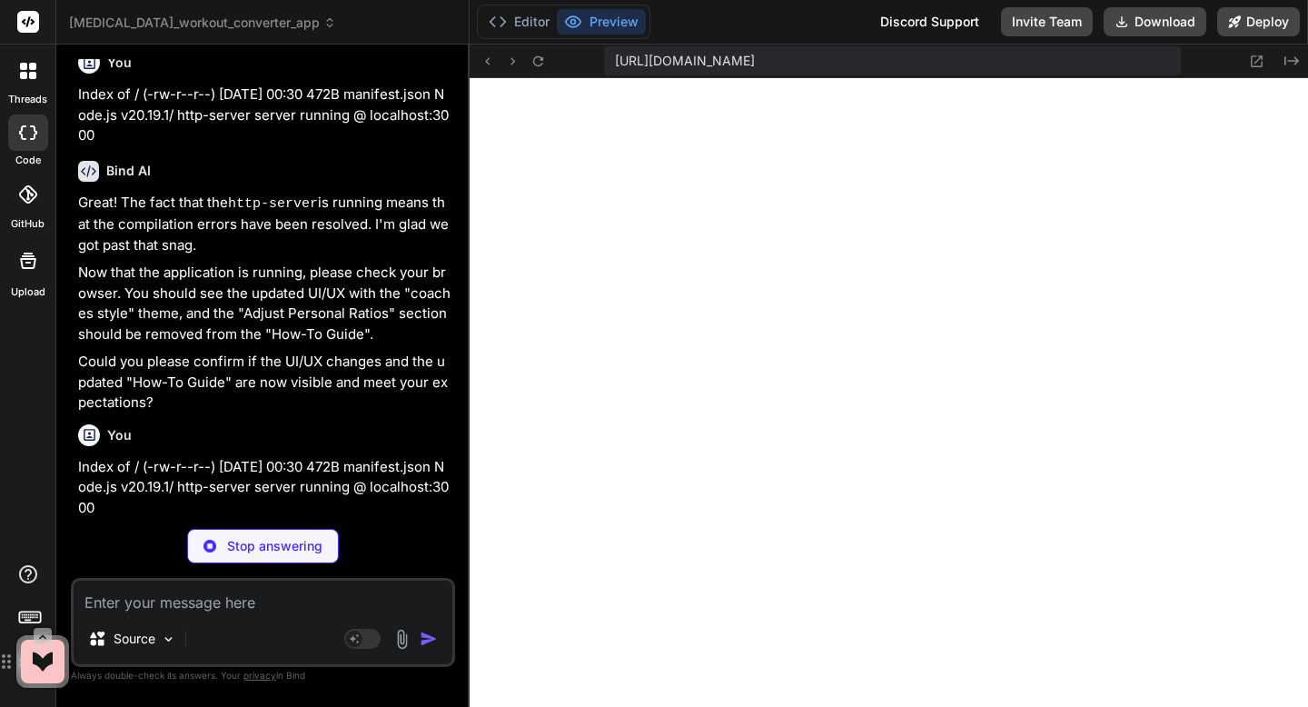
type textarea "x"
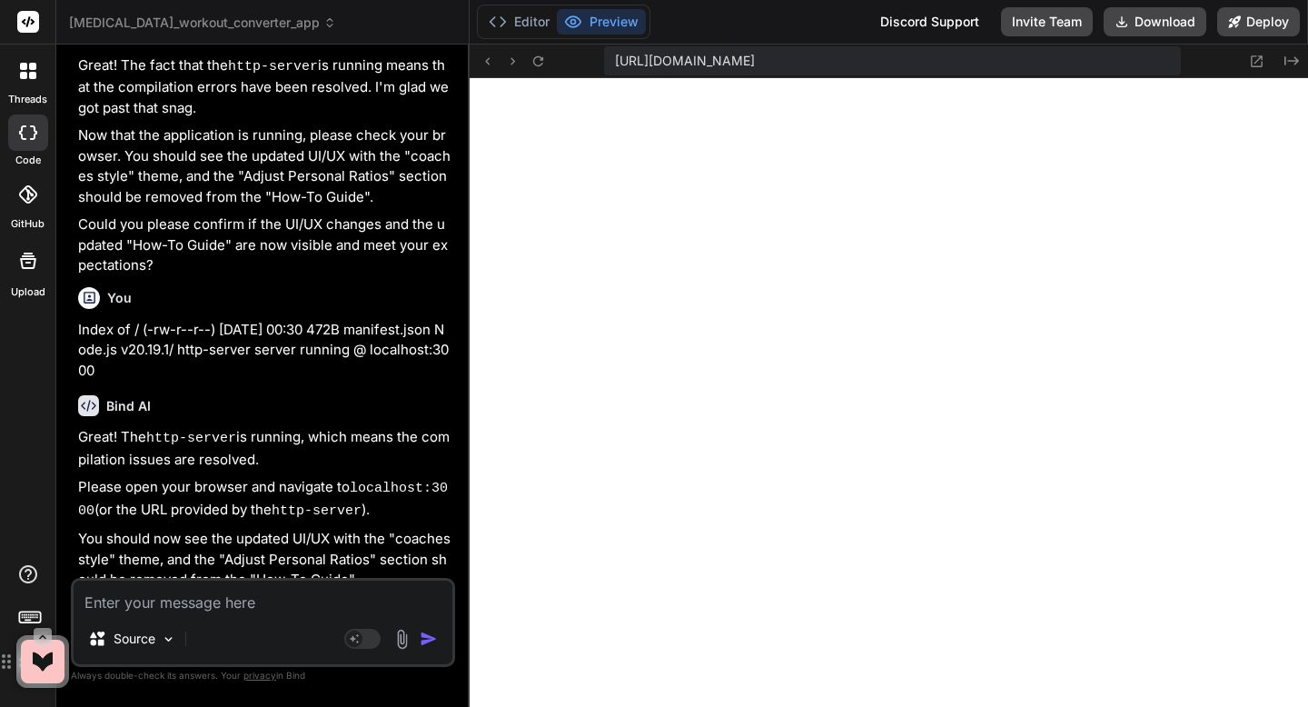
scroll to position [5715, 0]
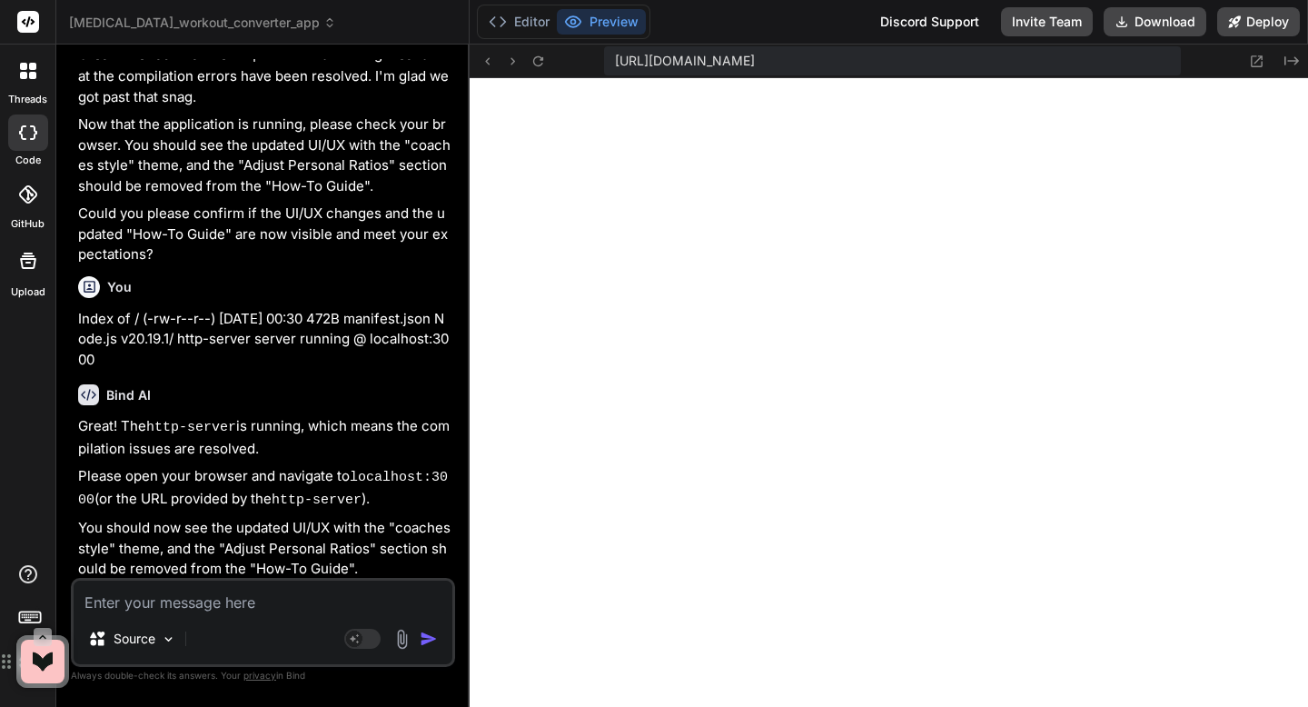
click at [147, 595] on textarea at bounding box center [263, 597] width 379 height 33
type textarea "n"
type textarea "x"
type textarea "no"
type textarea "x"
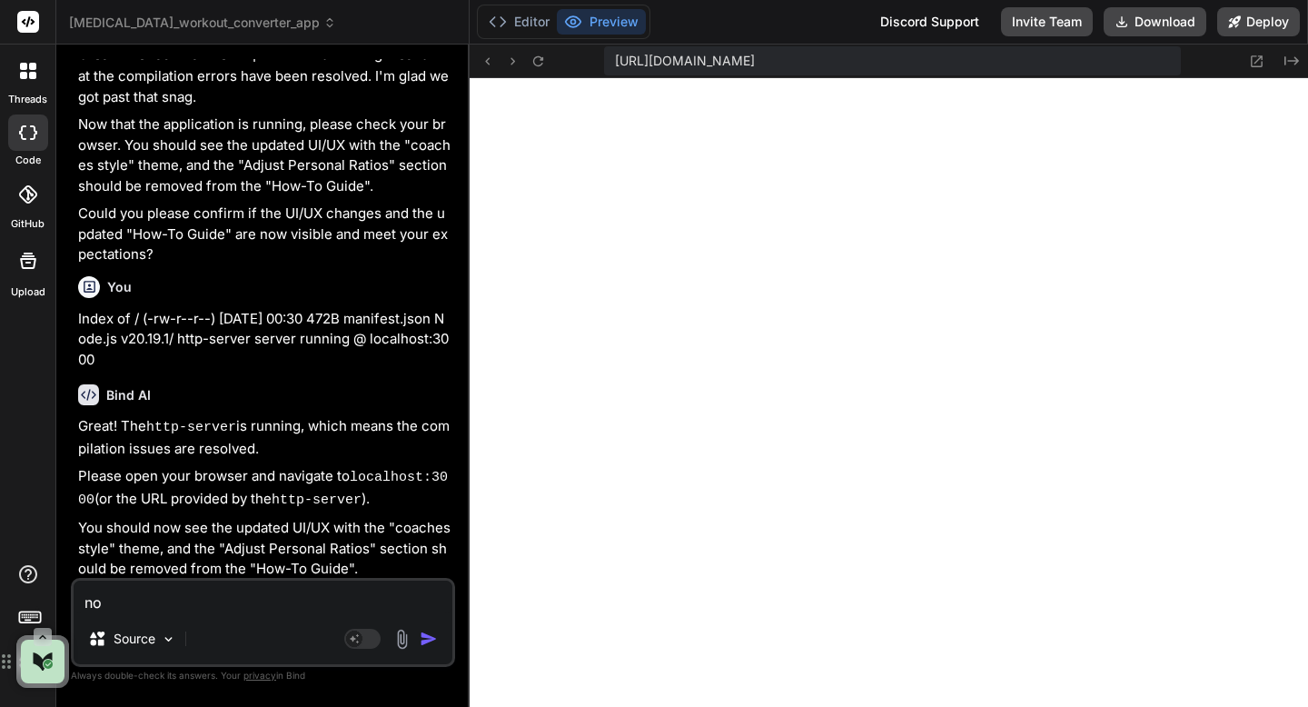
type textarea "no"
type textarea "x"
type textarea "no i"
type textarea "x"
type textarea "no i"
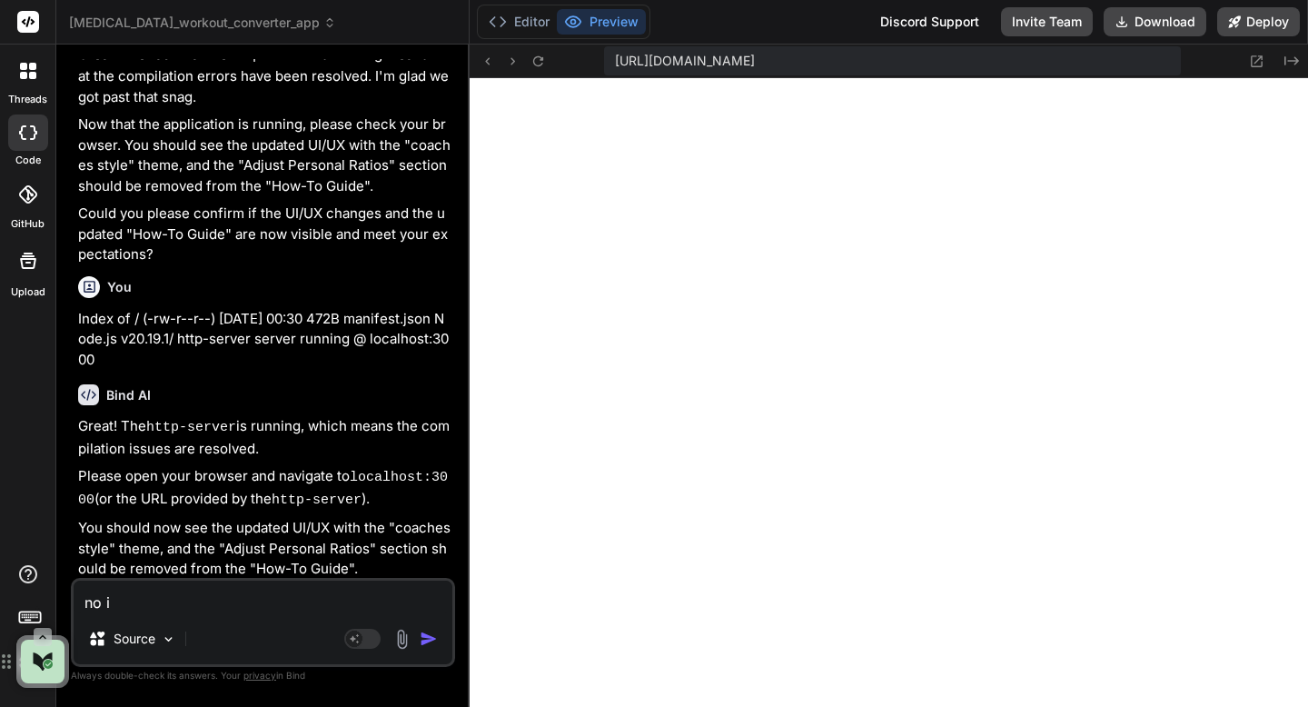
type textarea "x"
type textarea "no i c"
type textarea "x"
type textarea "no i ca"
type textarea "x"
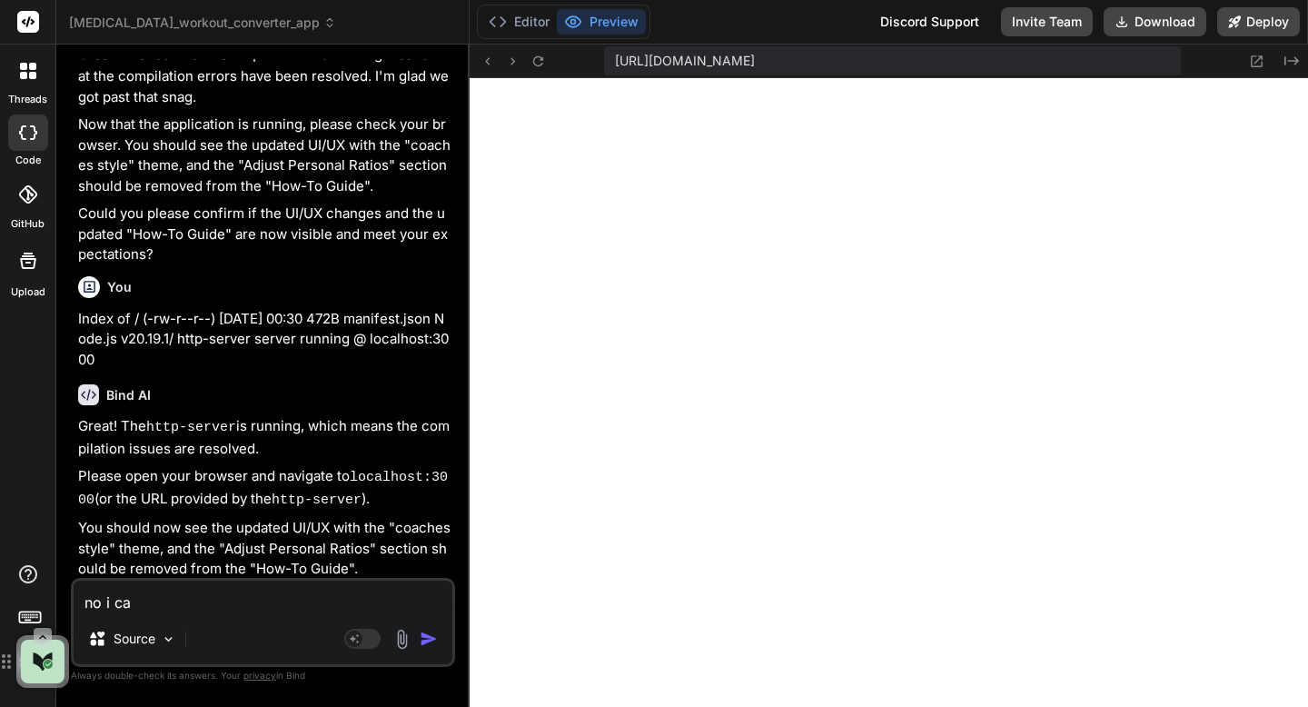
type textarea "no i can"
type textarea "x"
type textarea "no i ca"
type textarea "x"
type textarea "no i c"
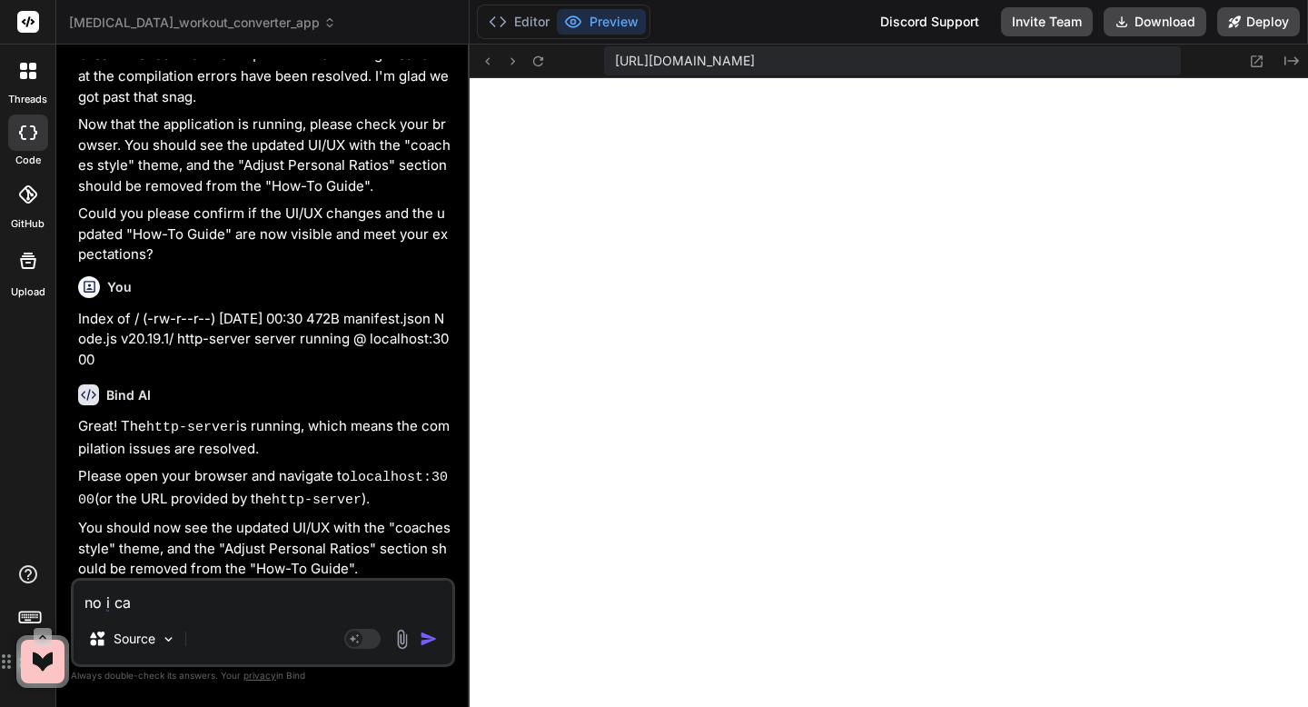
type textarea "x"
type textarea "no i"
type textarea "x"
type textarea "no i"
type textarea "x"
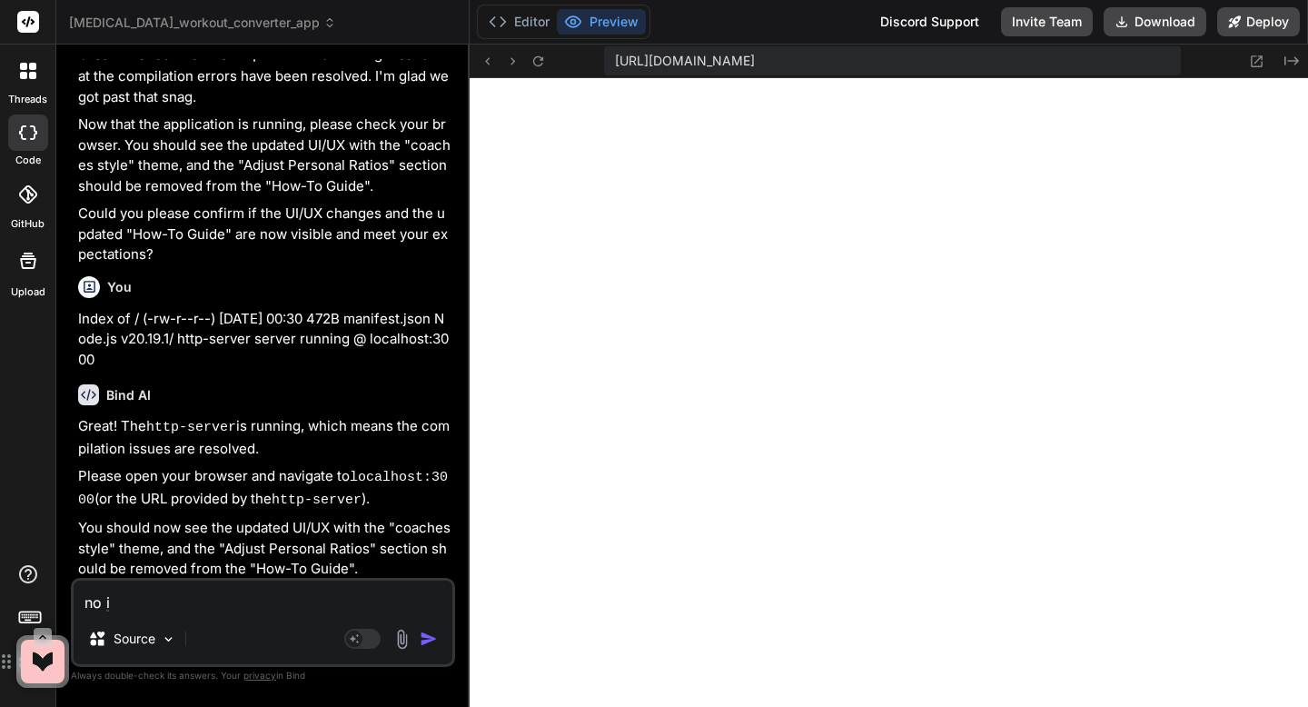
type textarea "no"
type textarea "x"
type textarea "no"
type textarea "x"
type textarea "n"
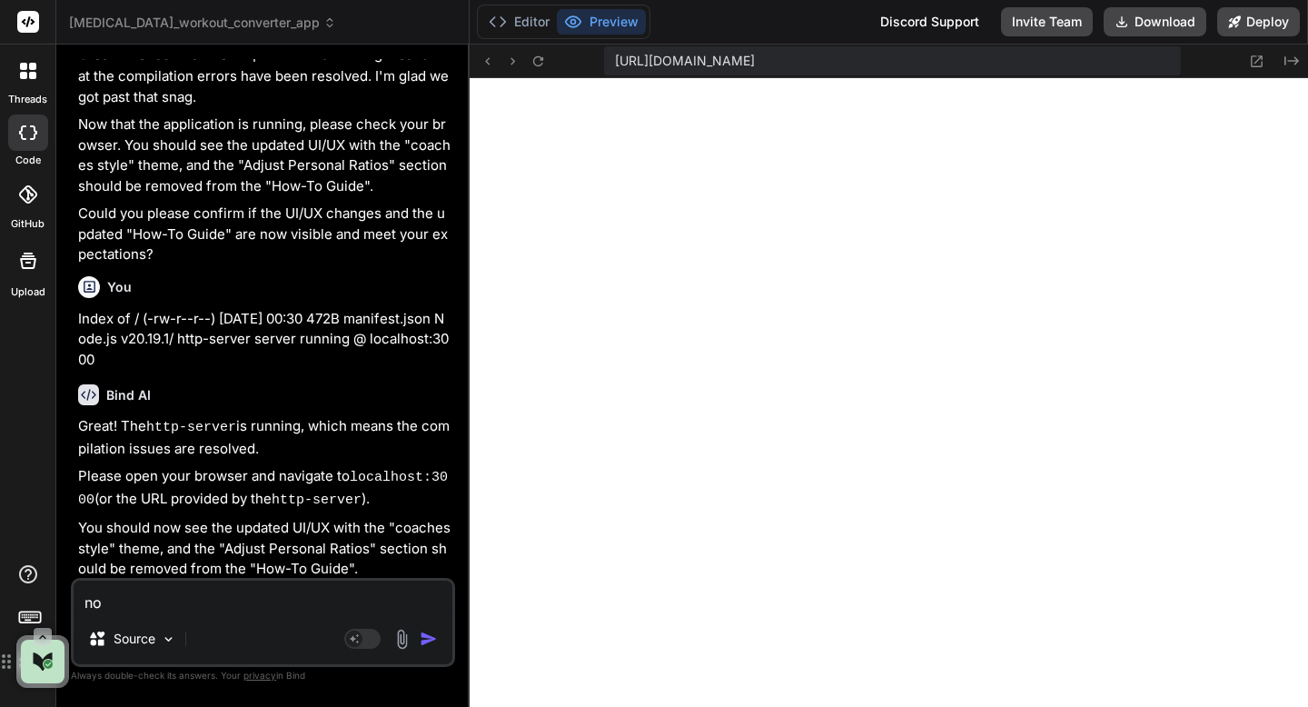
type textarea "x"
type textarea "N"
type textarea "x"
type textarea "No"
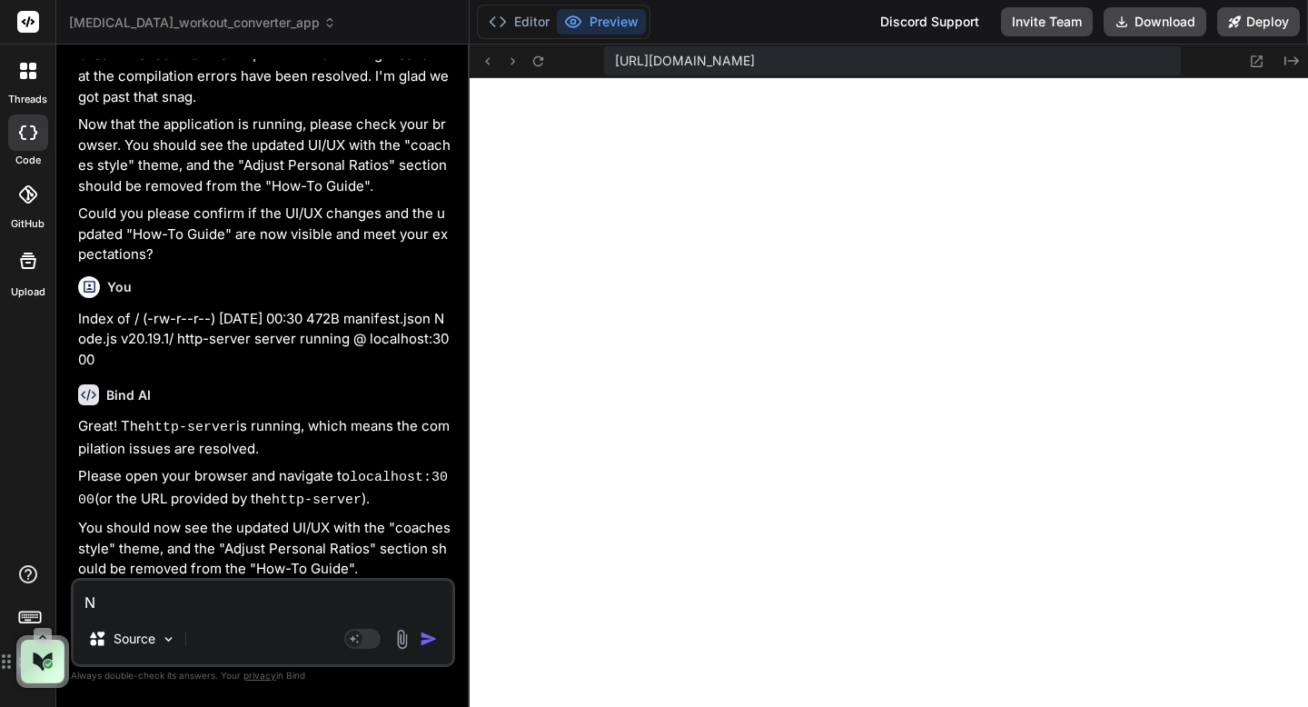
type textarea "x"
type textarea "No"
type textarea "x"
type textarea "No I"
type textarea "x"
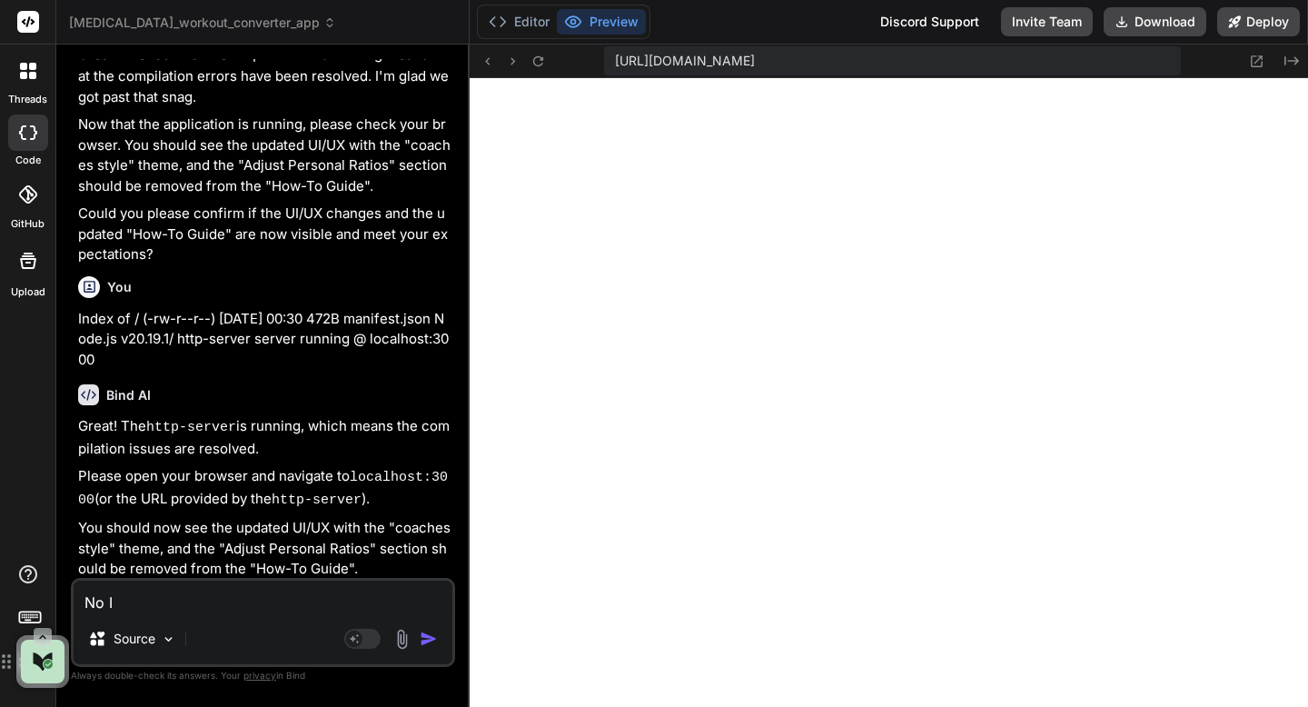
type textarea "No I"
type textarea "x"
type textarea "No I d"
type textarea "x"
type textarea "No I do"
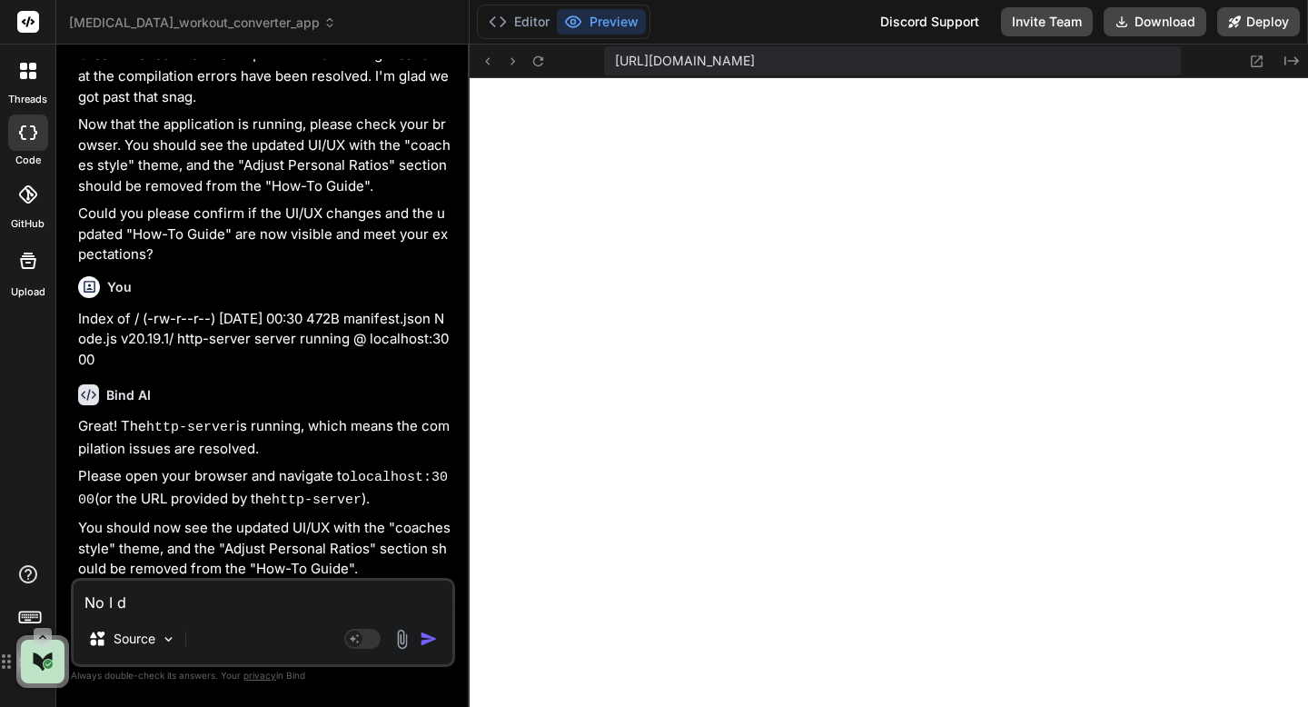
type textarea "x"
type textarea "No I don’t"
type textarea "x"
type textarea "No I don’t s"
type textarea "x"
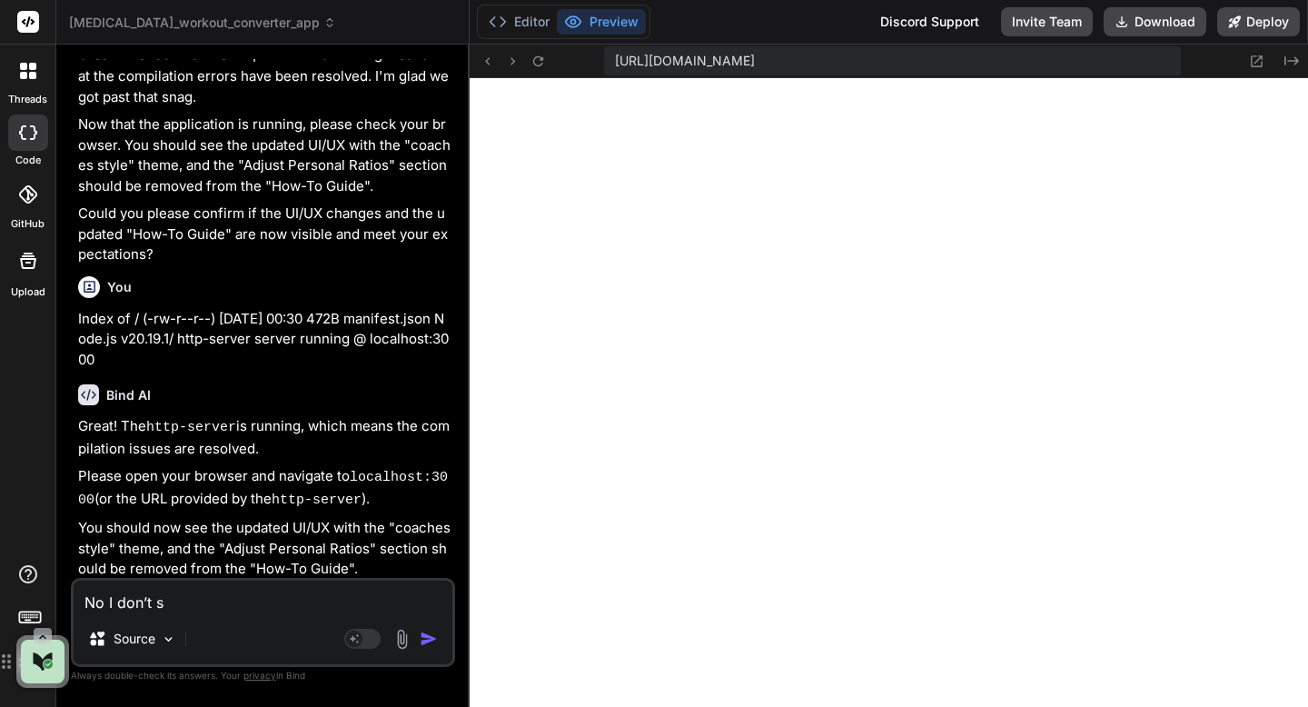
type textarea "No I don’t se"
type textarea "x"
type textarea "No I don’t see"
type textarea "x"
type textarea "No I don’t see"
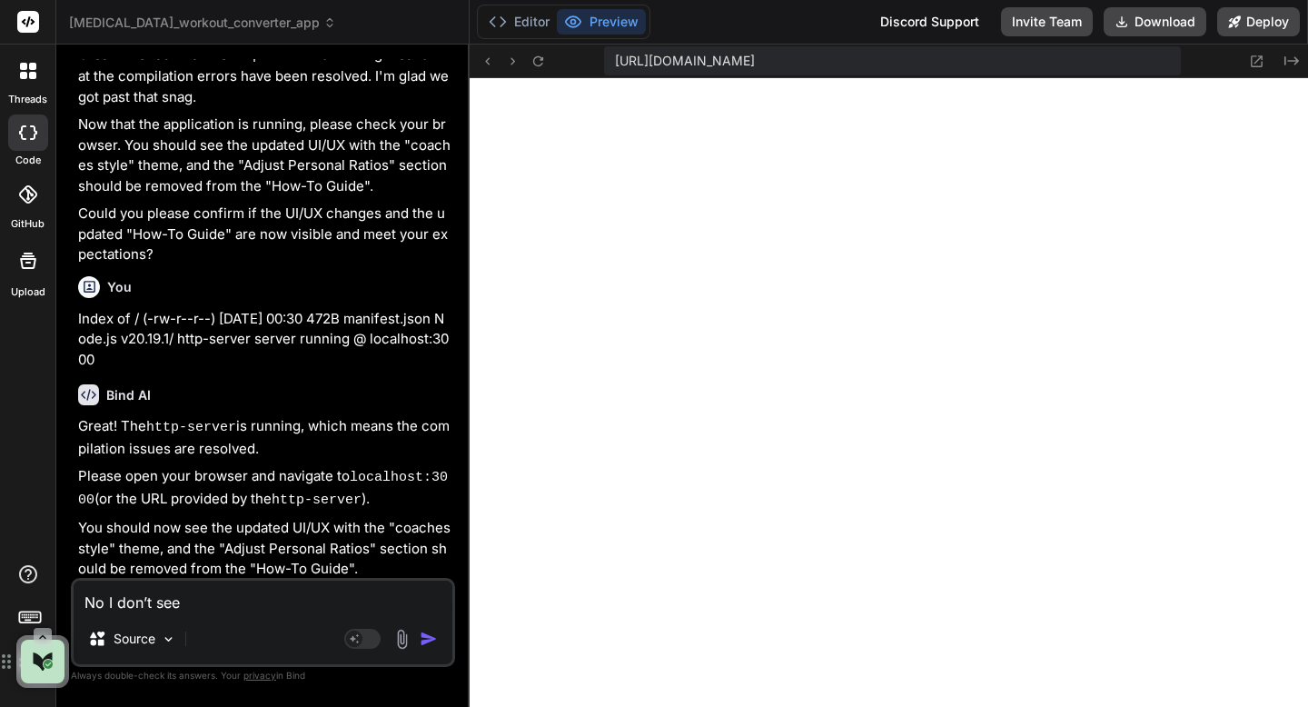
type textarea "x"
type textarea "No I don’t see i"
type textarea "x"
type textarea "No I don’t see it"
type textarea "x"
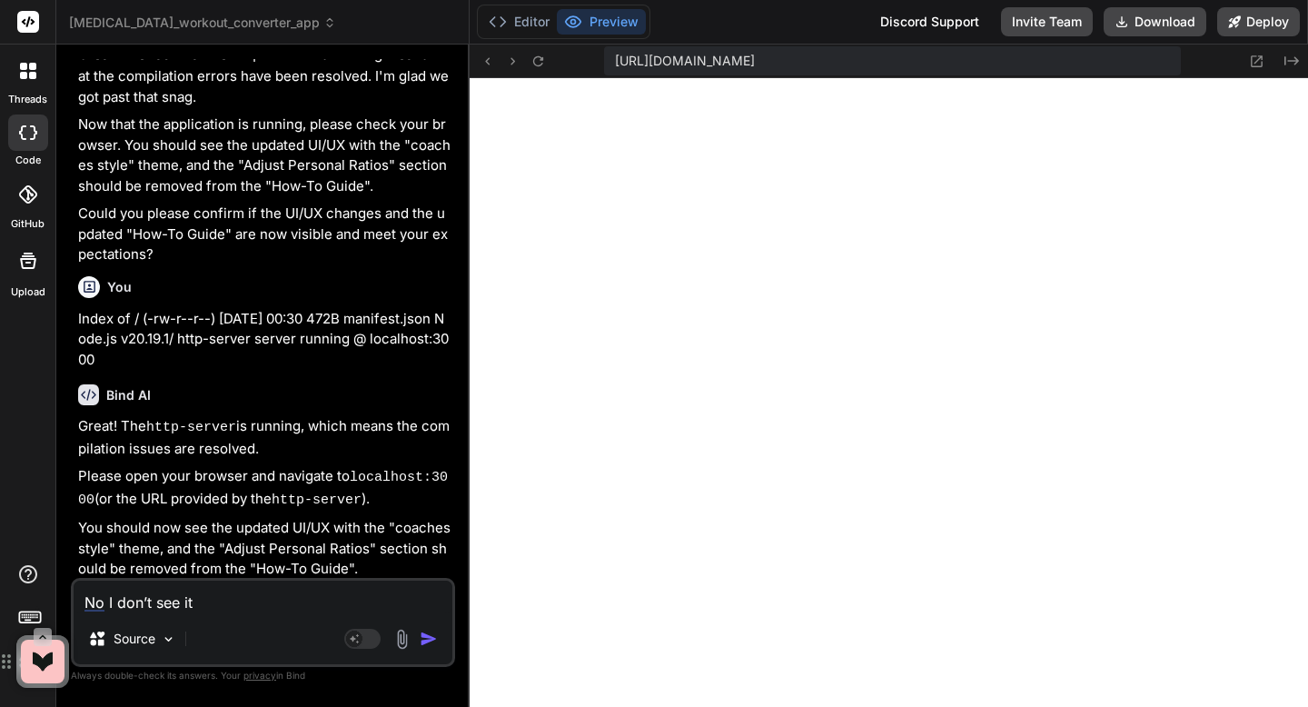
type textarea "No I don’t see it"
type textarea "x"
type textarea "No I don’t see it o"
type textarea "x"
type textarea "No I don’t see it on"
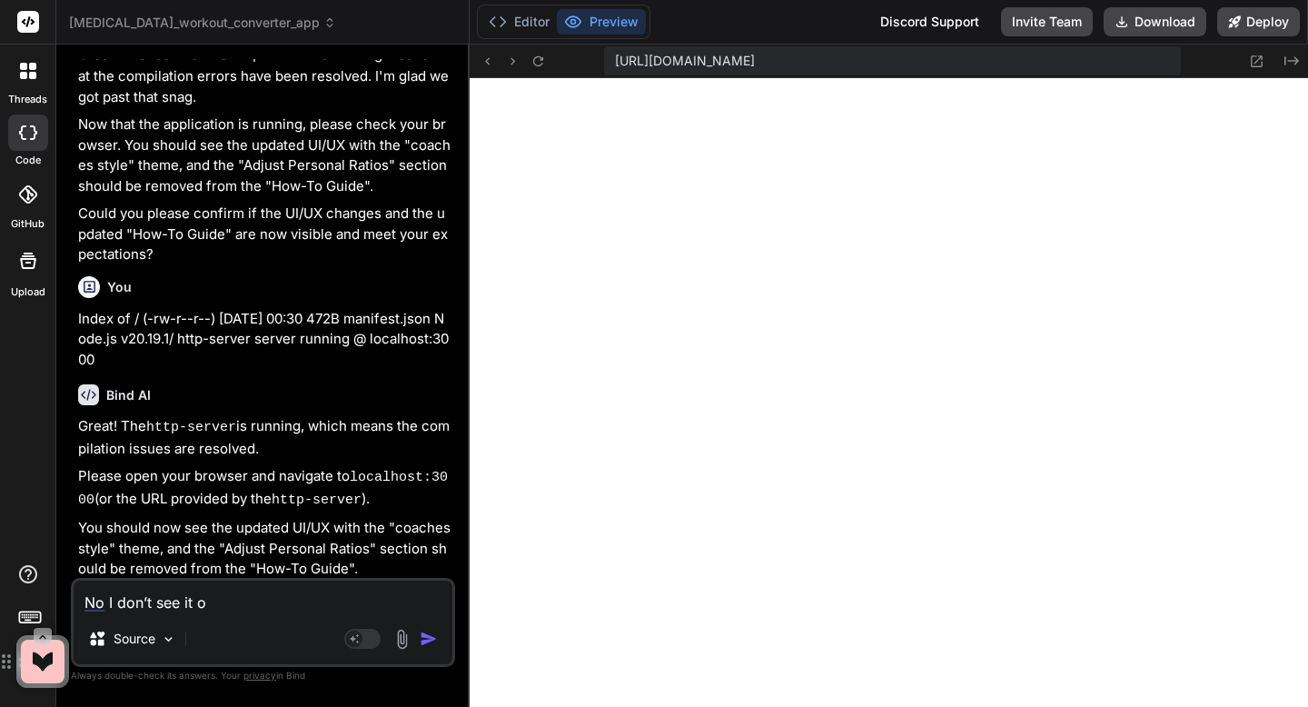
type textarea "x"
type textarea "No I don’t see it onl"
type textarea "x"
type textarea "No I don’t see it only"
type textarea "x"
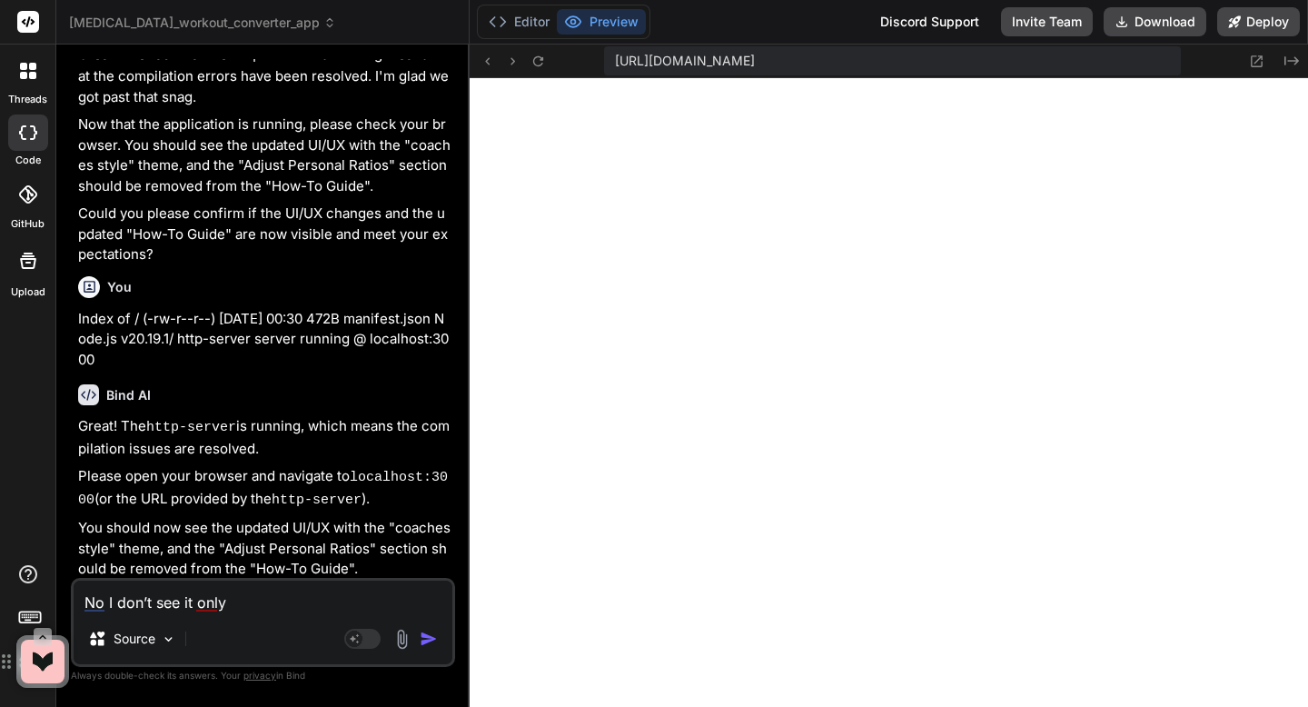
type textarea "No I don’t see it only"
type textarea "x"
paste textarea "Index of / (-rw-r--r--) 23-Sep-2025 00:30 472B manifest.json Node.js v20.19.1/ …"
type textarea "No I don’t see it only Index of / (-rw-r--r--) 23-Sep-2025 00:30 472B manifest.…"
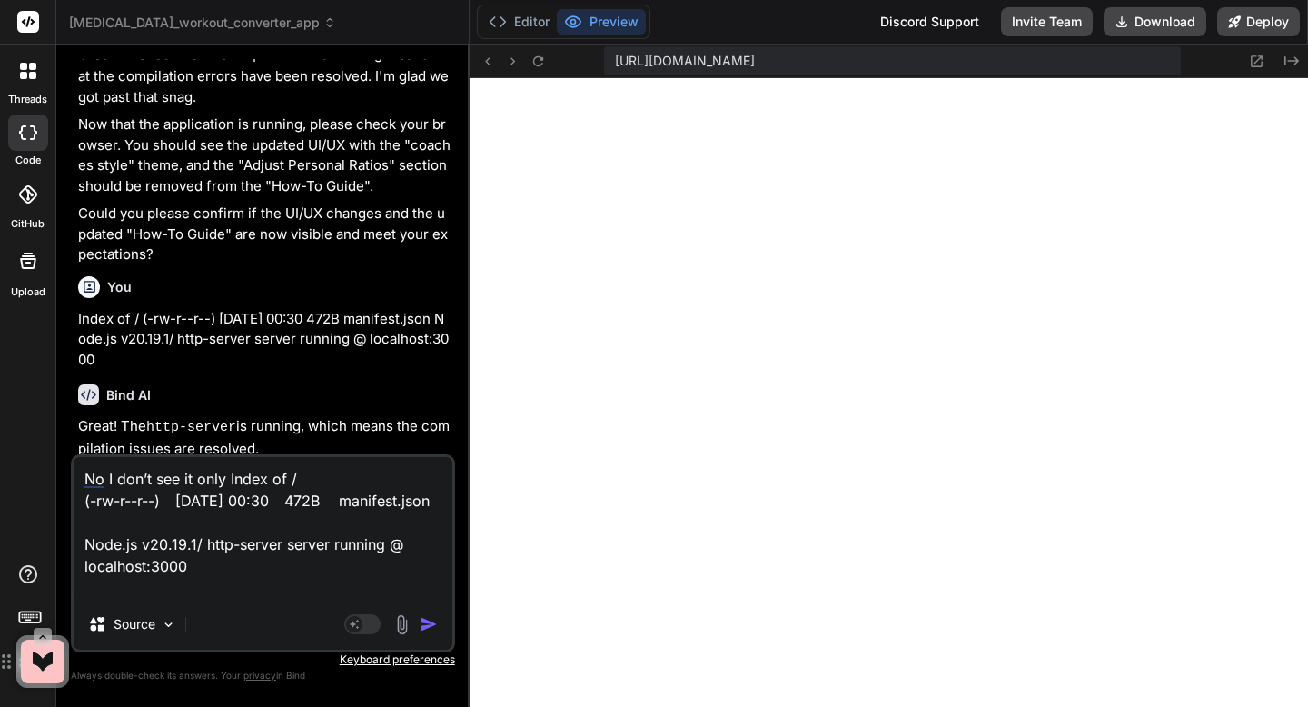
type textarea "x"
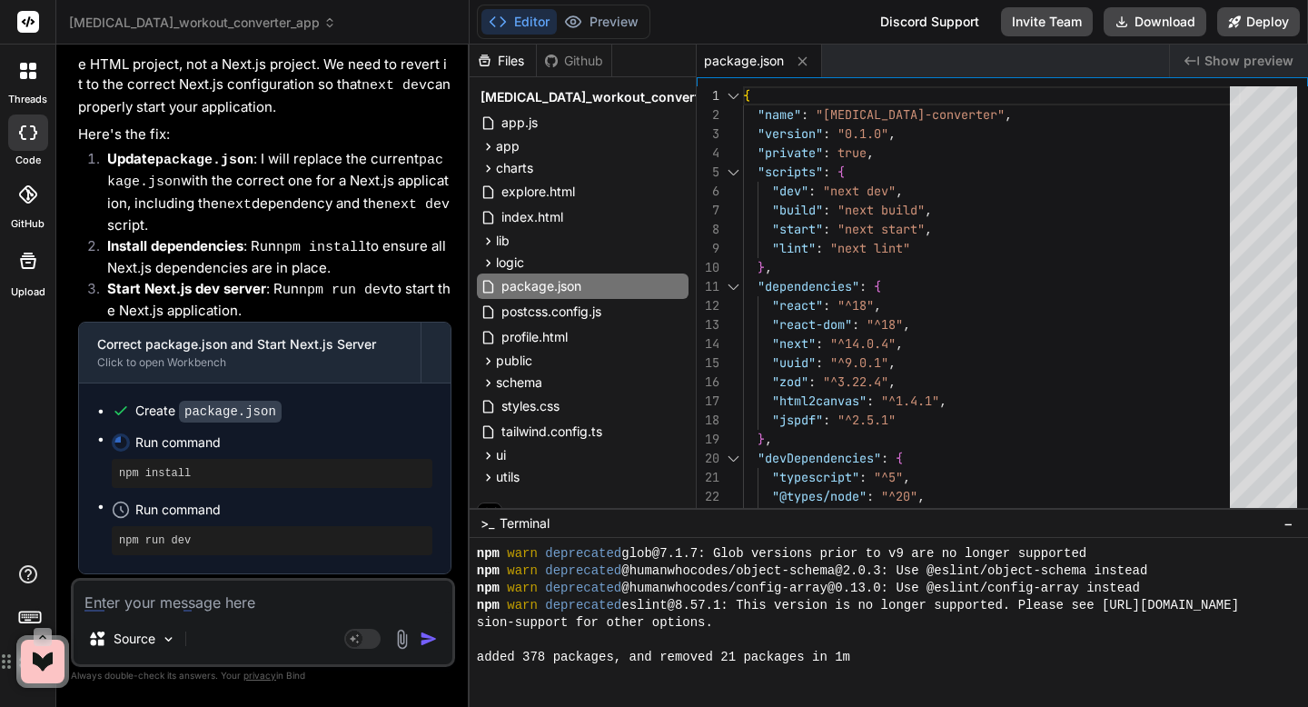
scroll to position [1105, 0]
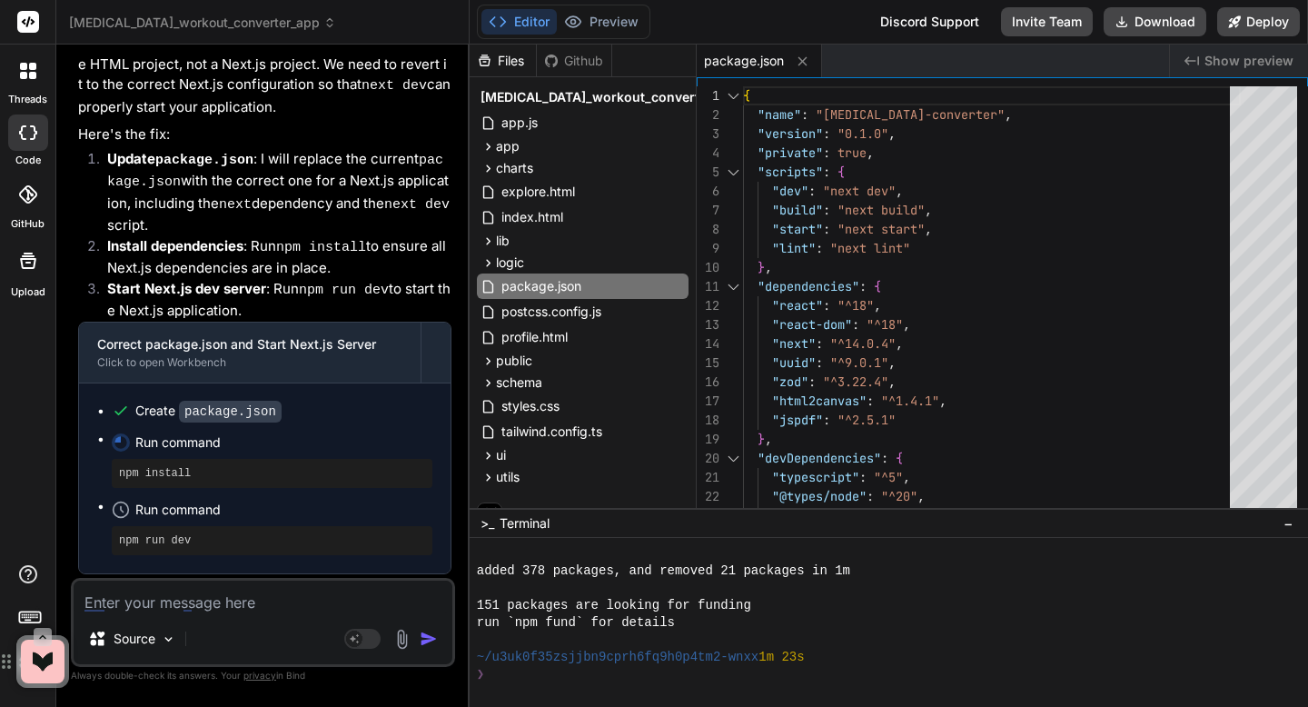
type textarea "x"
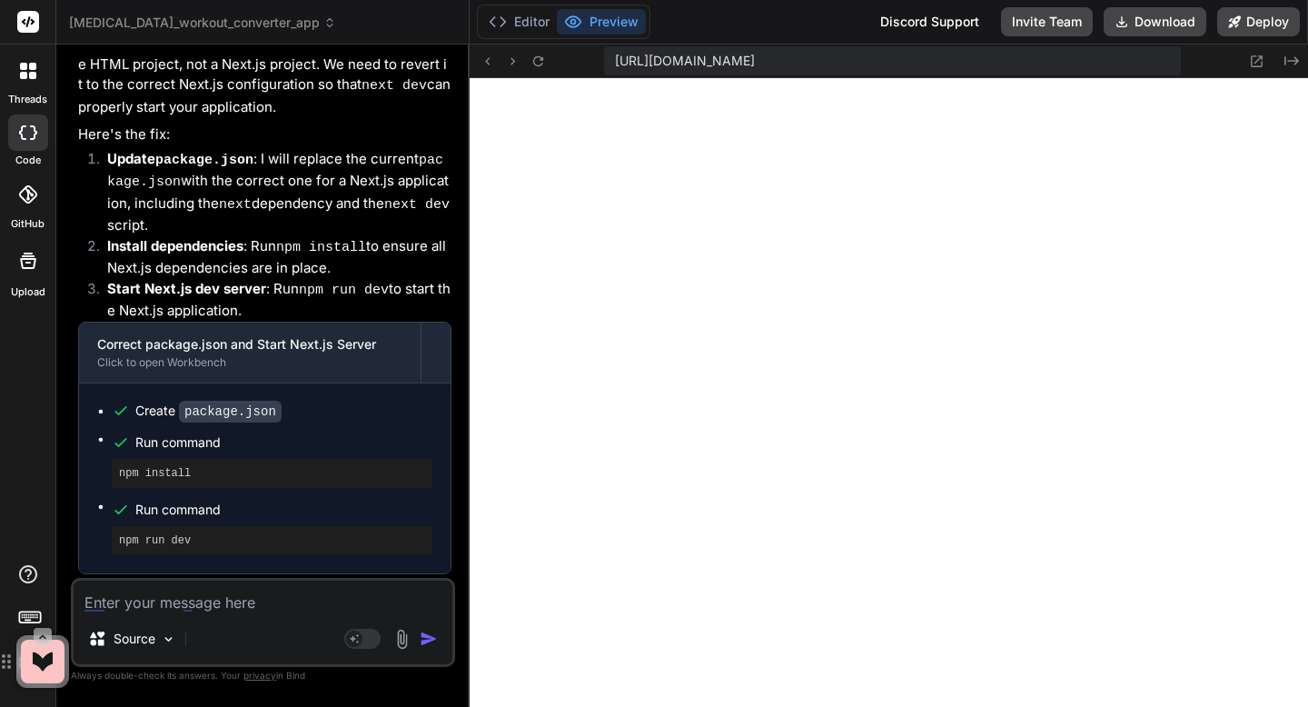
scroll to position [1519, 0]
click at [539, 62] on icon at bounding box center [538, 61] width 15 height 15
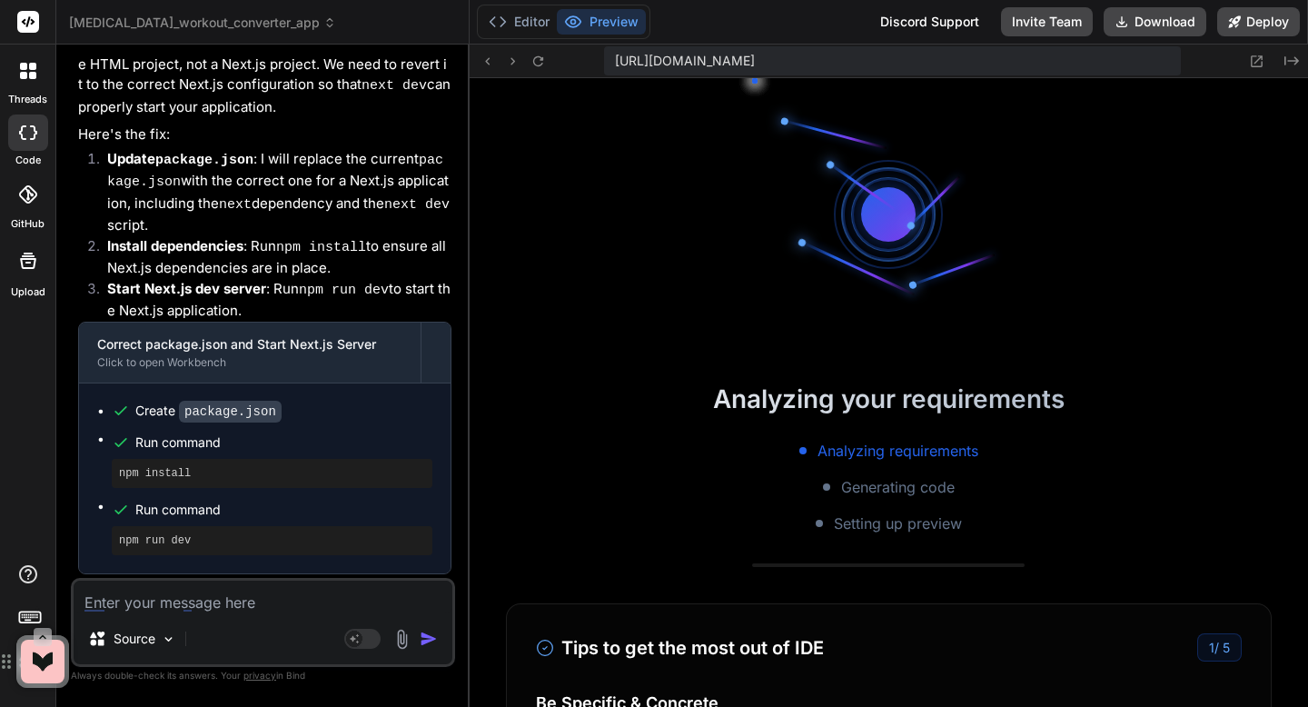
scroll to position [1830, 0]
click at [1260, 66] on icon at bounding box center [1256, 61] width 15 height 15
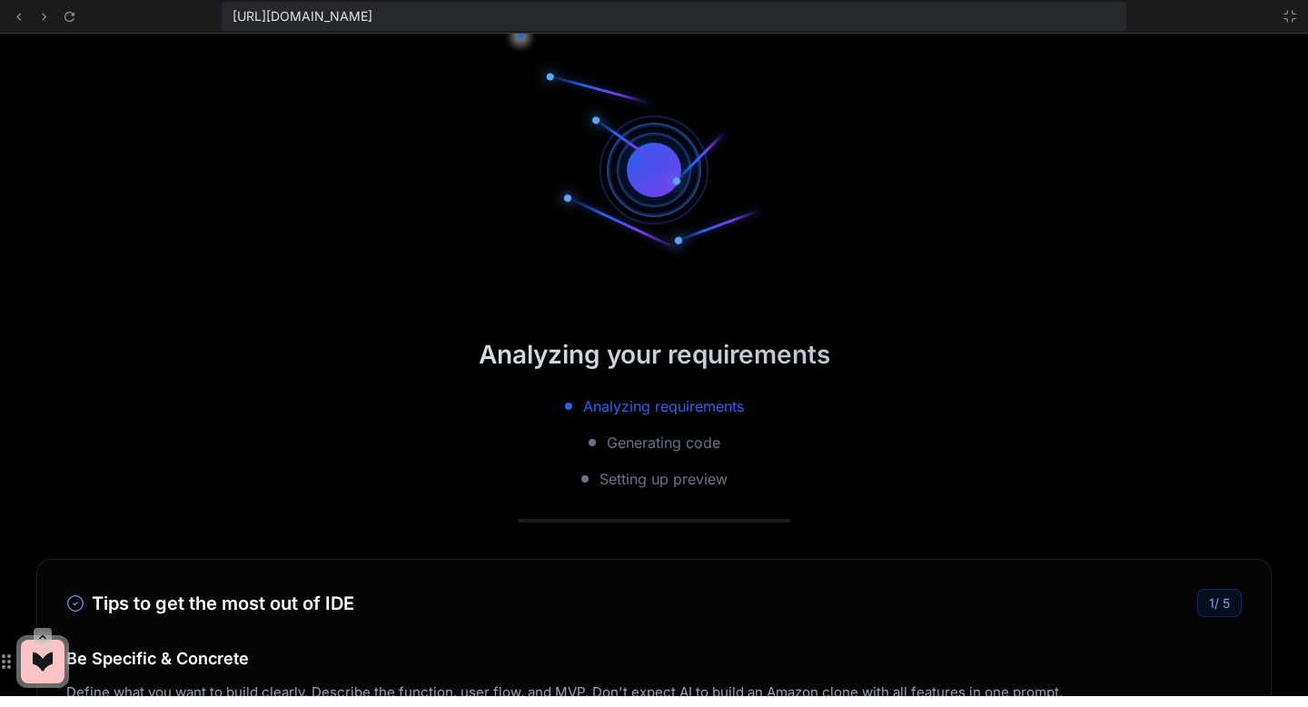
scroll to position [2141, 0]
click at [373, 17] on span "https://u3uk0f35zsjjbn9cprh6fq9h0p4tm2-wnxx--3000--96435430.local-corp.webconta…" at bounding box center [303, 16] width 140 height 18
copy div "https://u3uk0f35zsjjbn9cprh6fq9h0p4tm2-wnxx--3000--96435430.local-corp.webconta…"
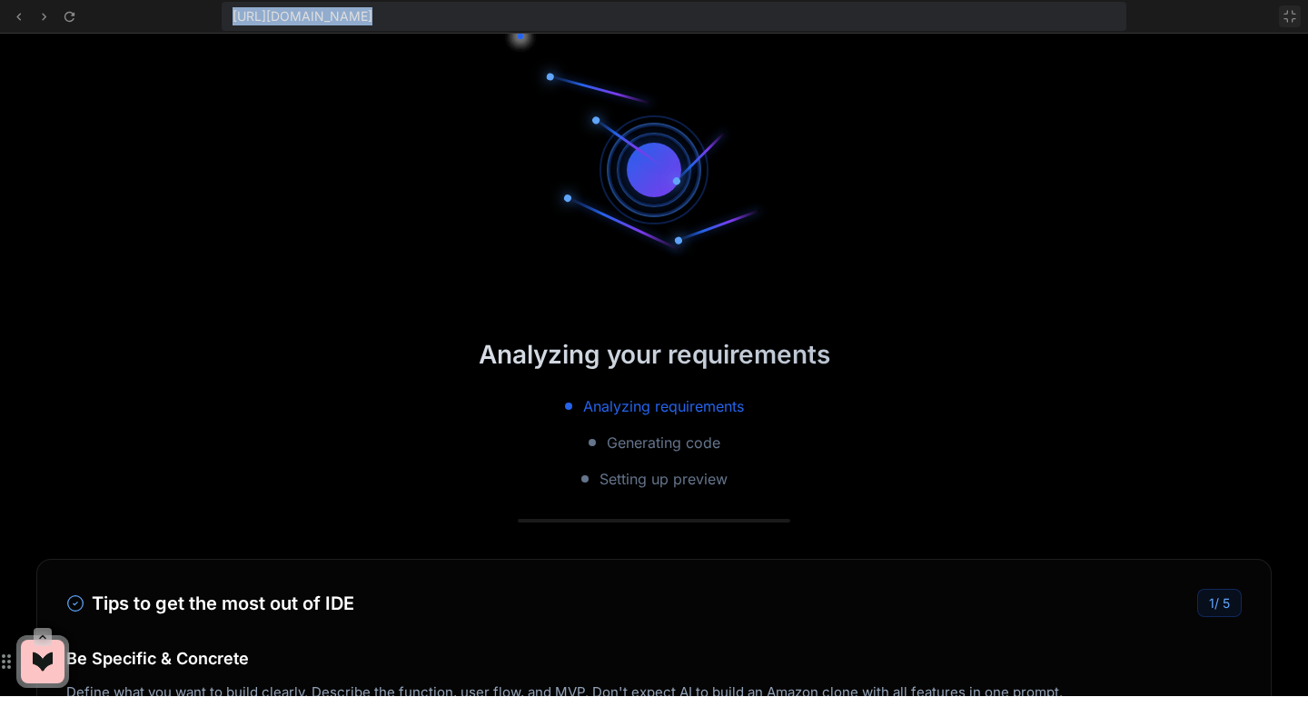
click at [1284, 16] on icon at bounding box center [1290, 16] width 15 height 15
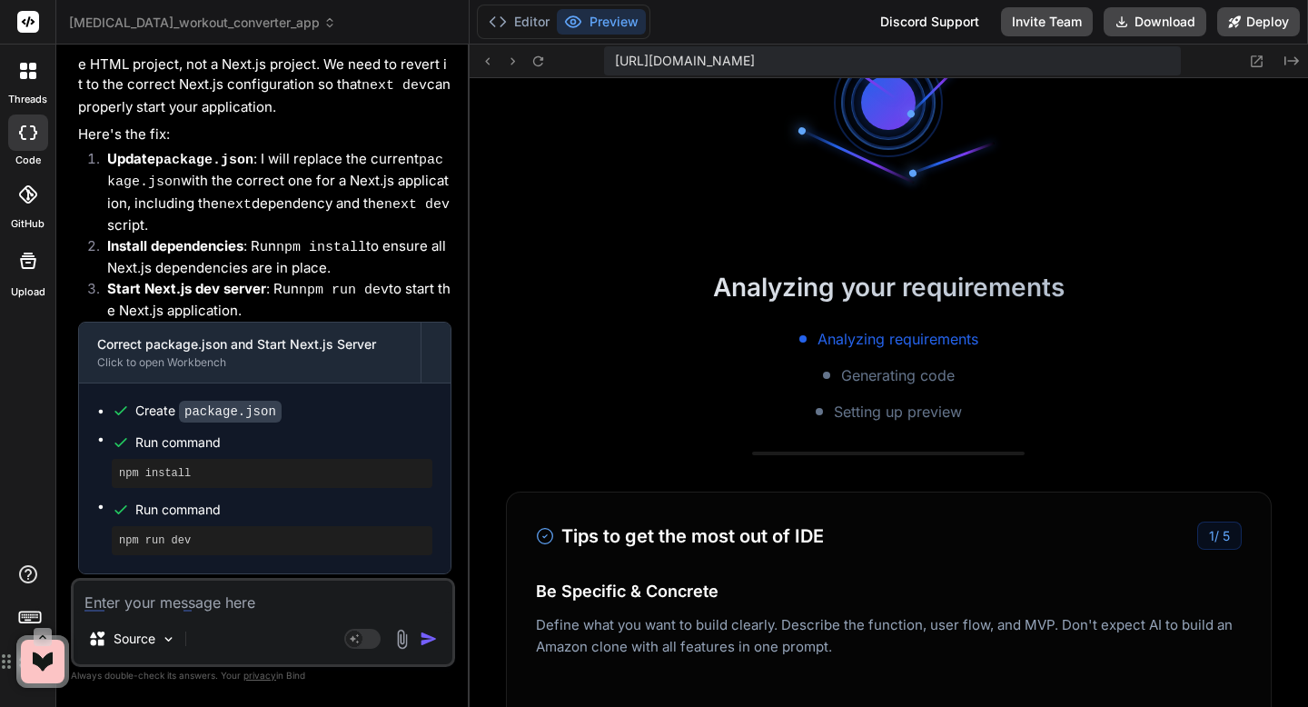
scroll to position [126, 0]
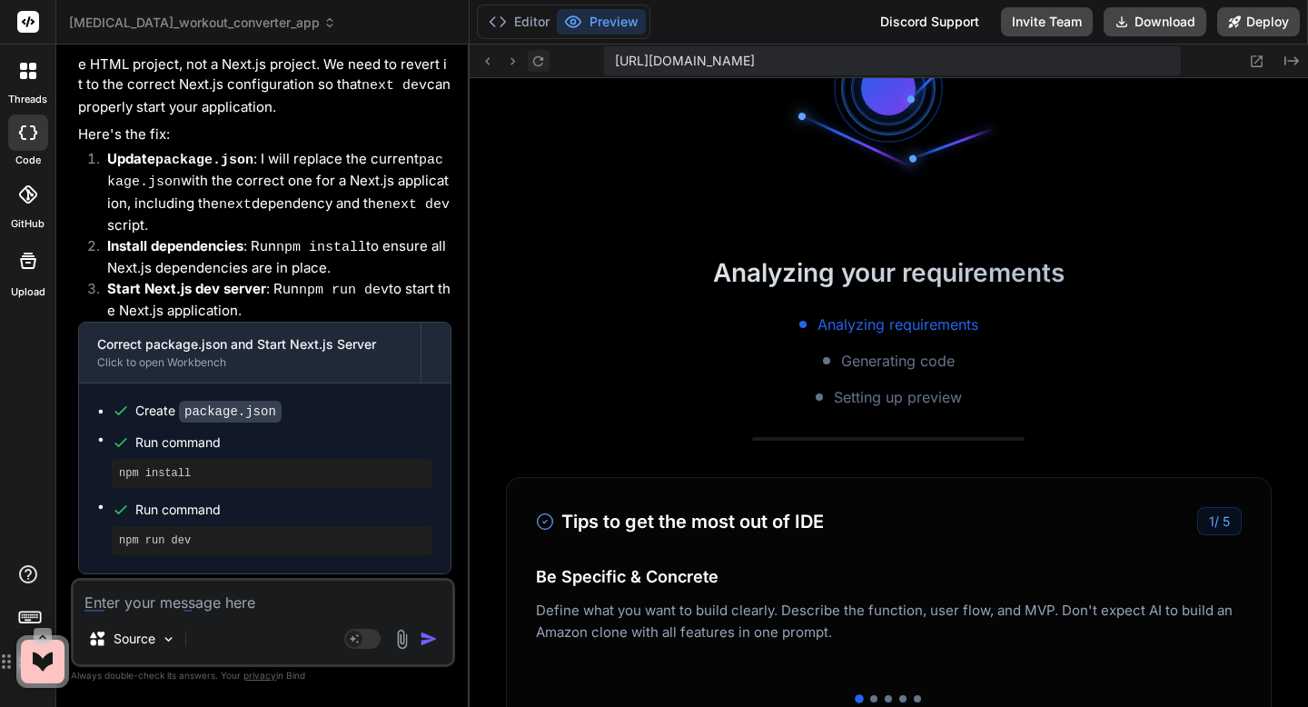
click at [536, 69] on button at bounding box center [539, 61] width 22 height 22
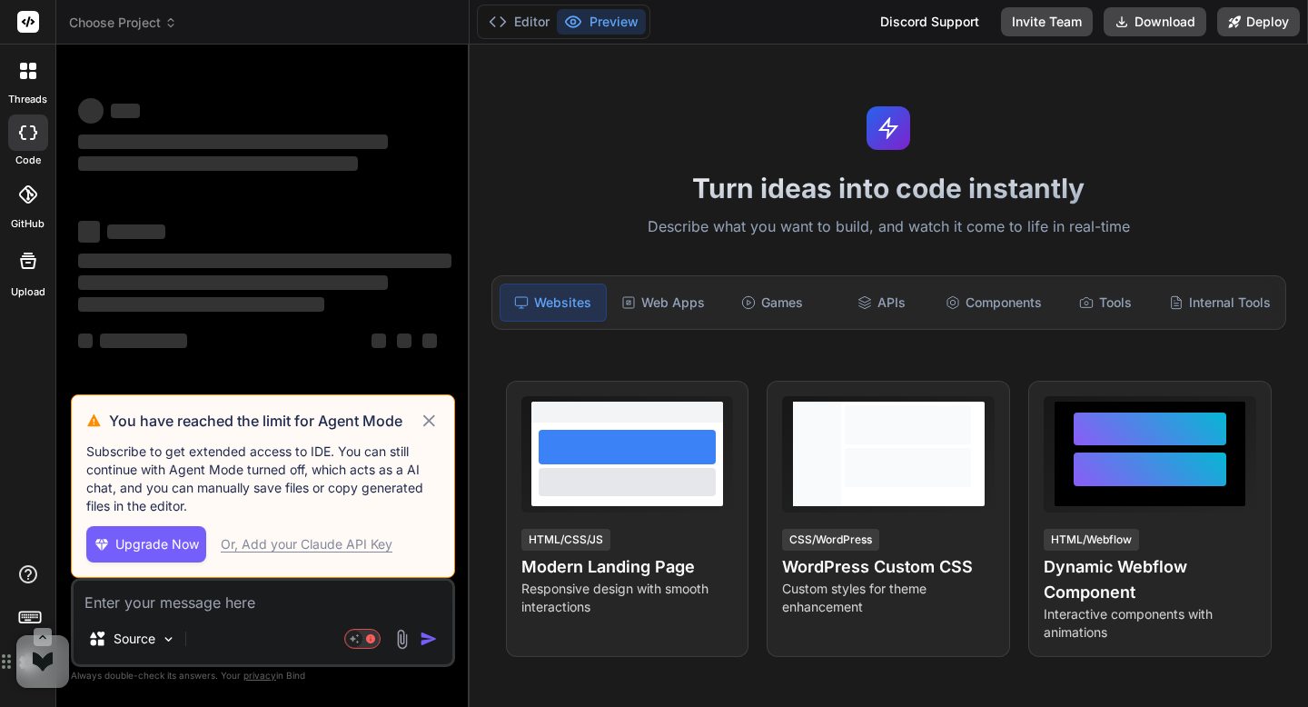
click at [428, 423] on icon at bounding box center [429, 421] width 21 height 22
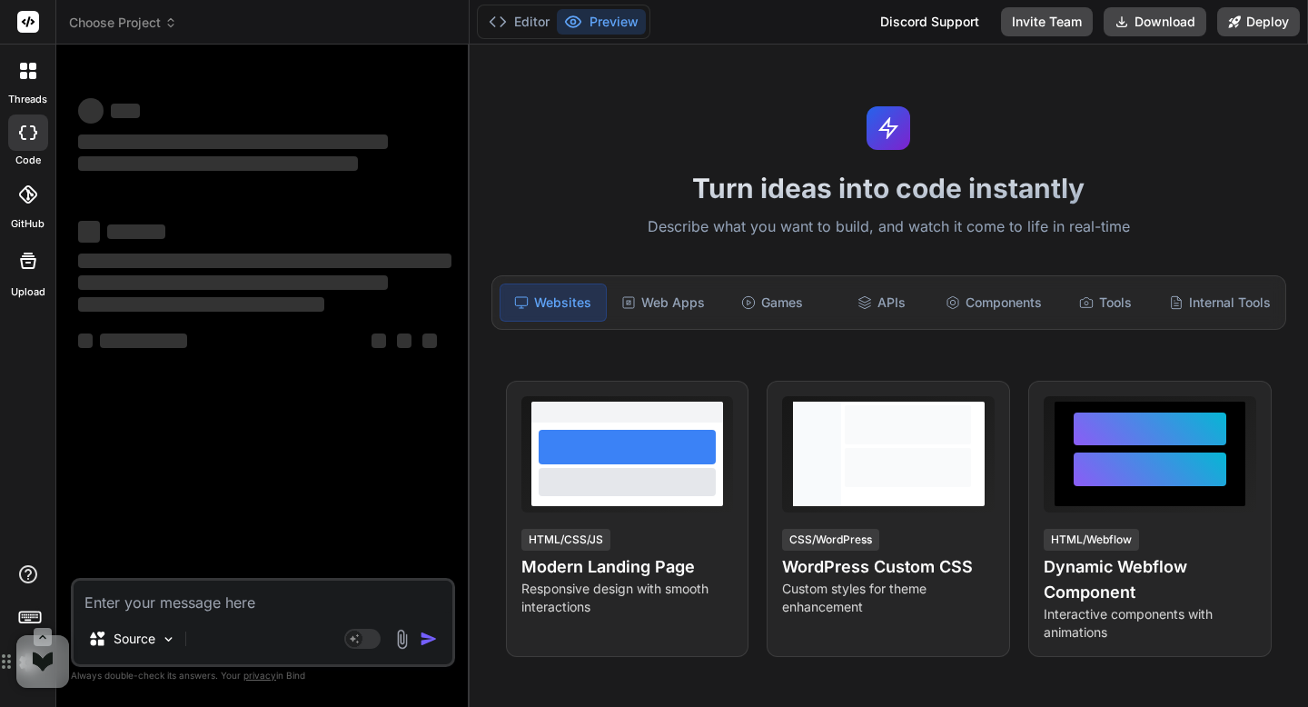
type textarea "x"
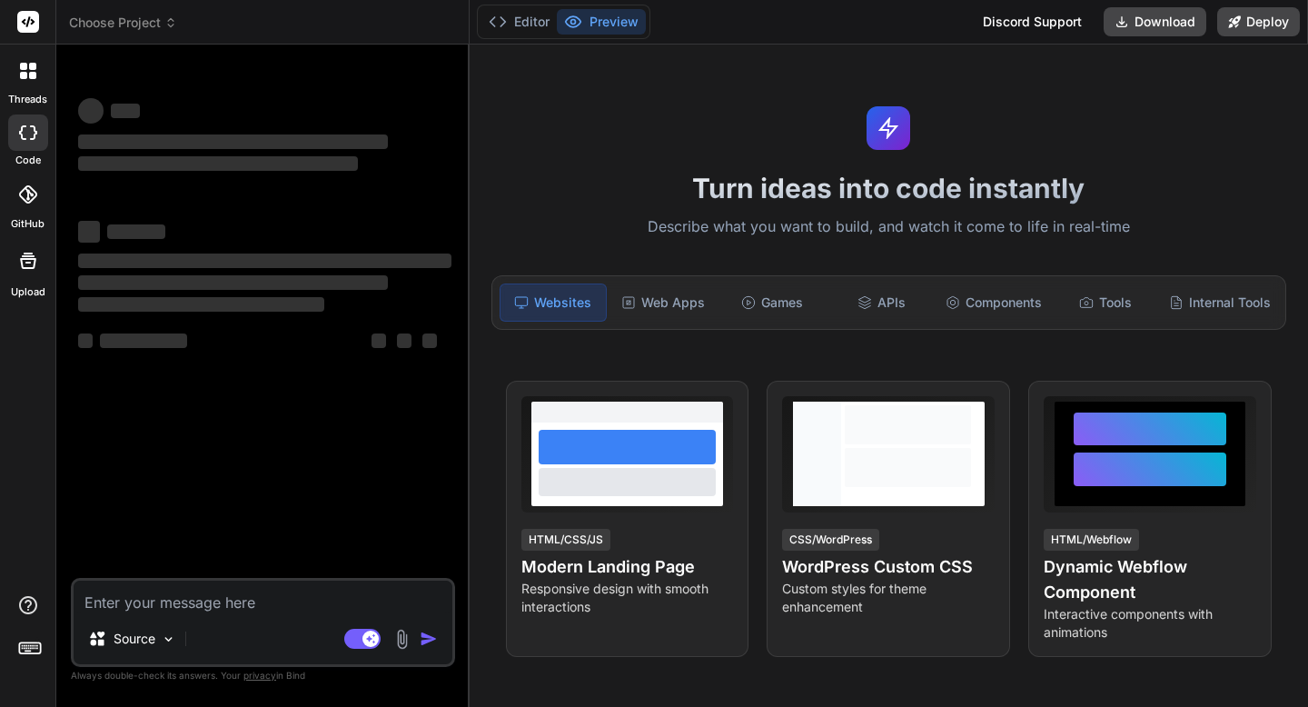
click at [92, 24] on span "Choose Project" at bounding box center [123, 23] width 108 height 18
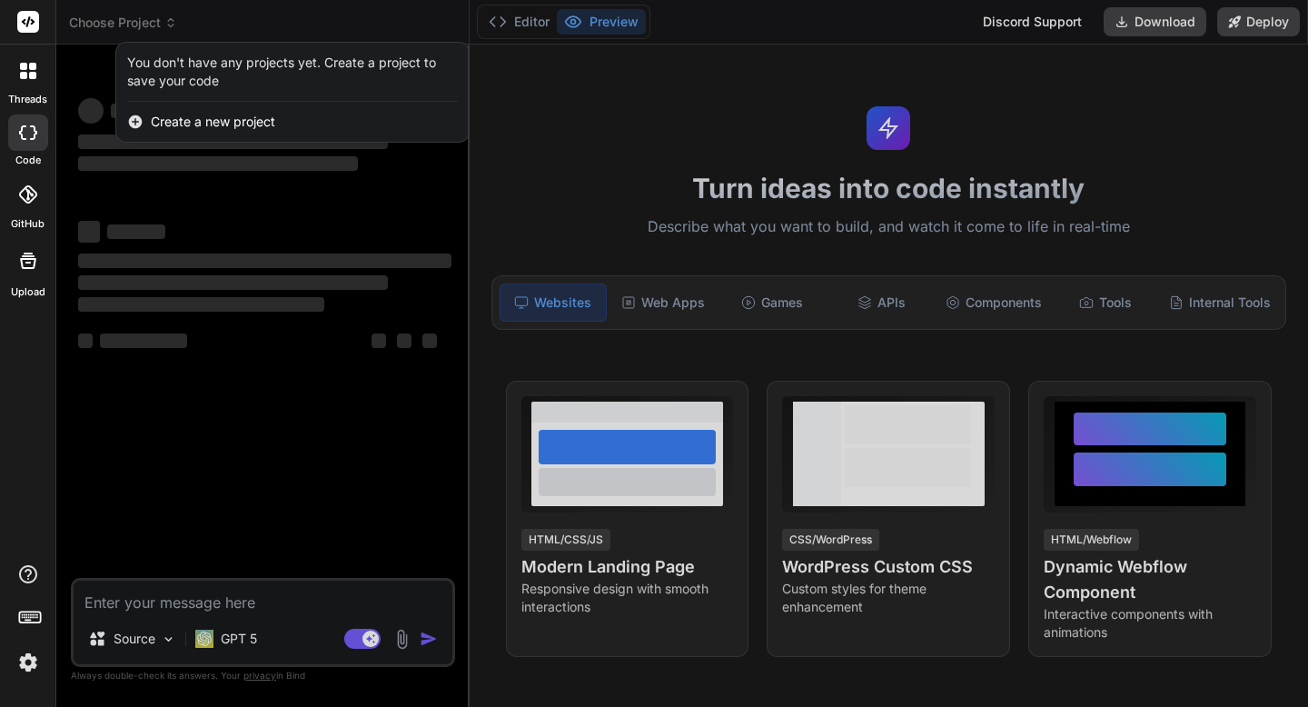
click at [92, 24] on div at bounding box center [654, 353] width 1308 height 707
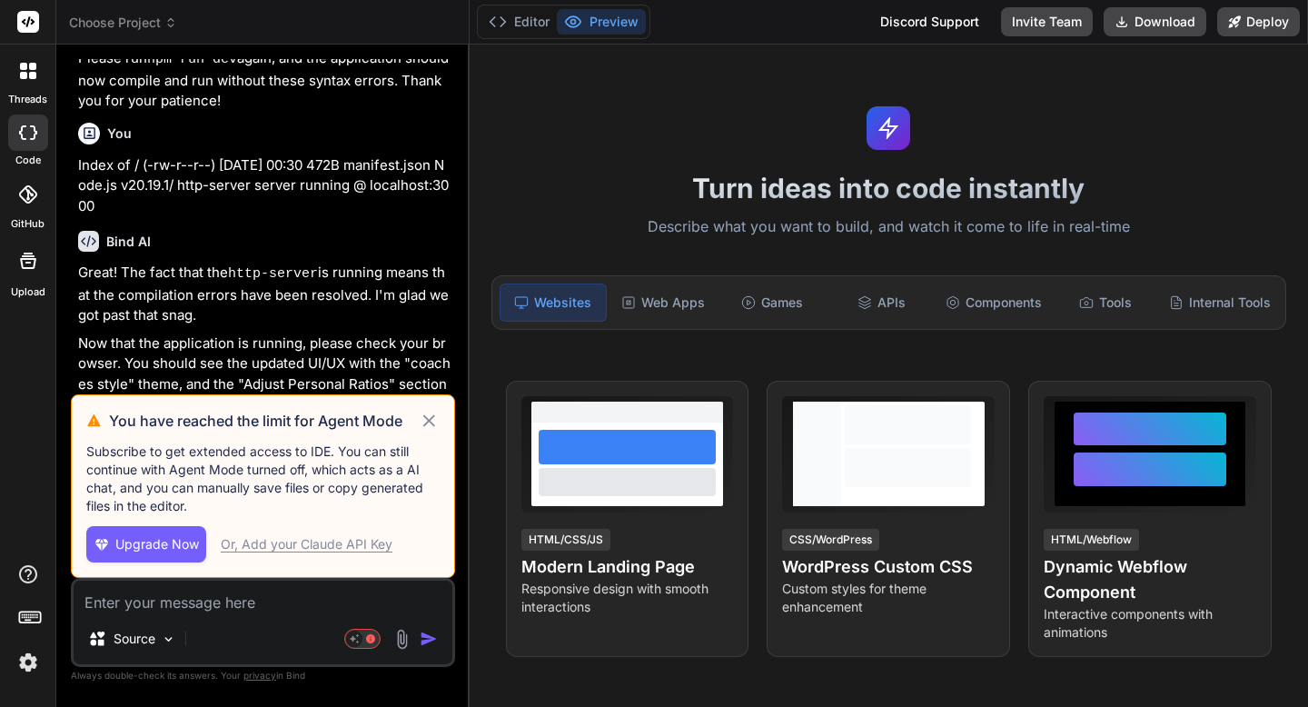
scroll to position [2801, 0]
click at [429, 423] on icon at bounding box center [429, 421] width 21 height 22
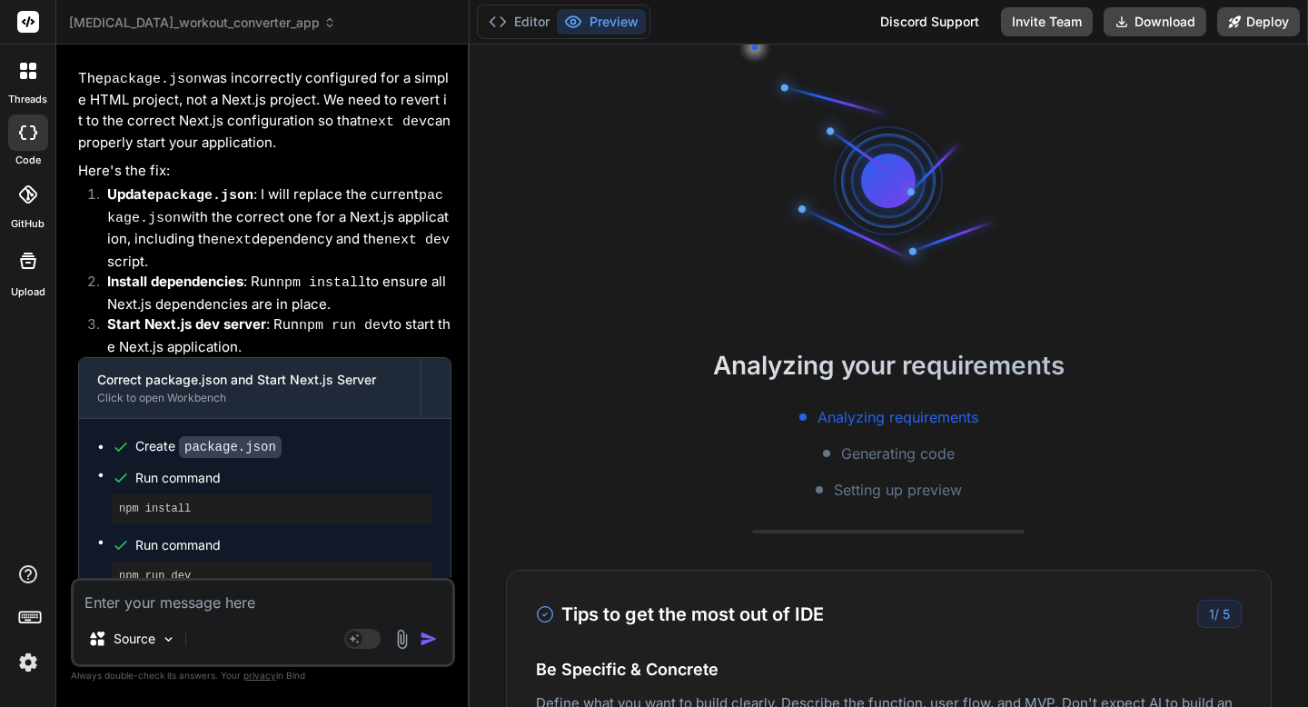
scroll to position [3906, 0]
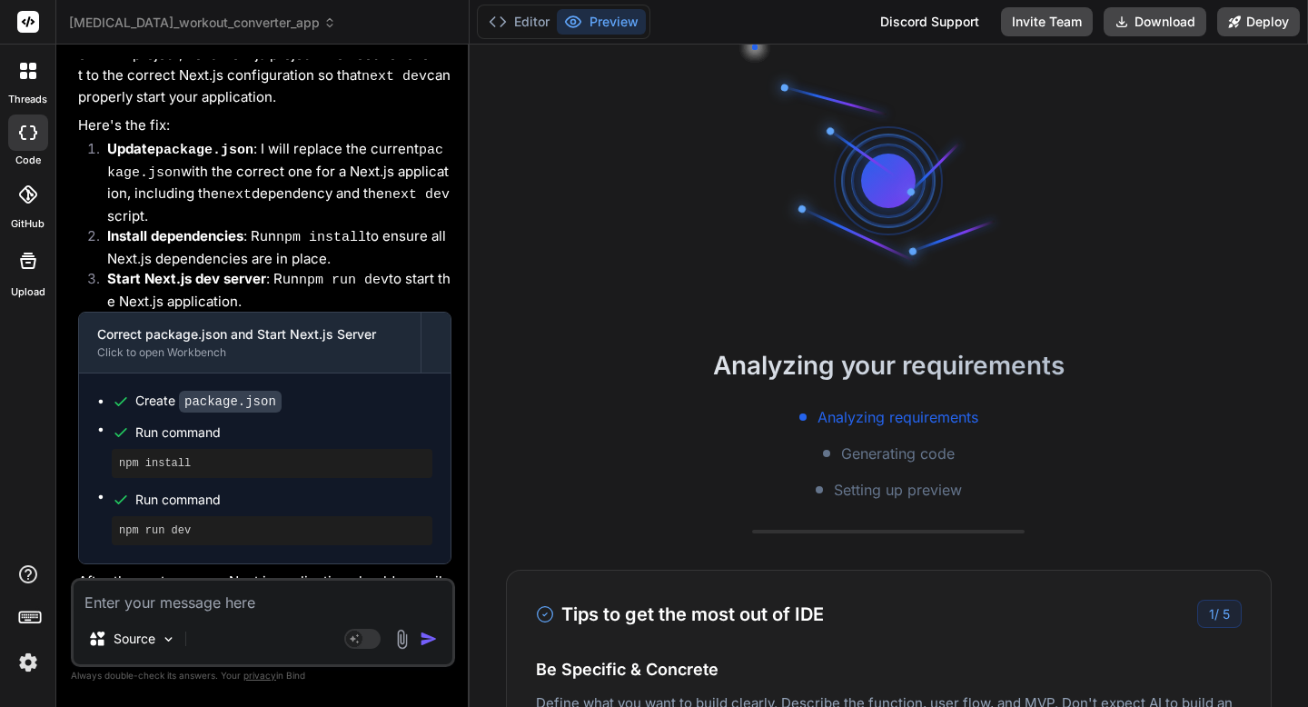
click at [343, 588] on textarea at bounding box center [263, 597] width 379 height 33
type textarea "x"
type textarea "W"
type textarea "x"
type textarea "Wh"
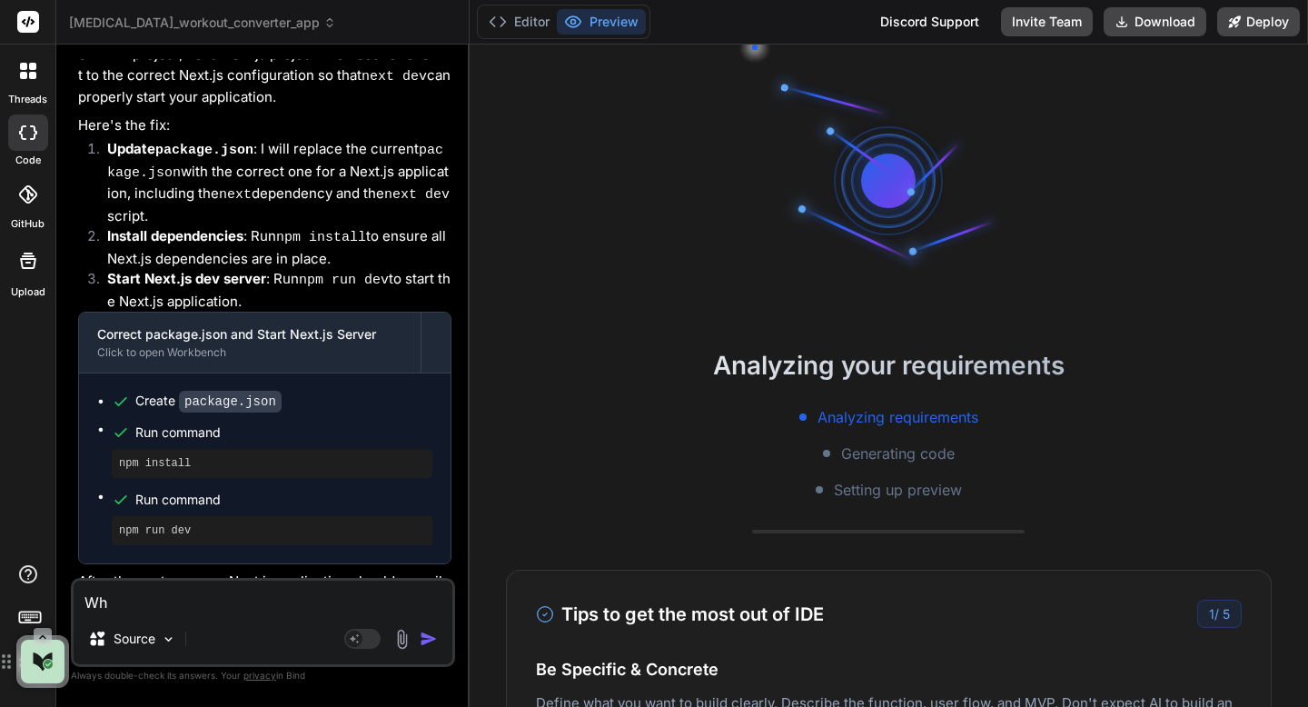
type textarea "x"
type textarea "Wha"
type textarea "x"
type textarea "What"
type textarea "x"
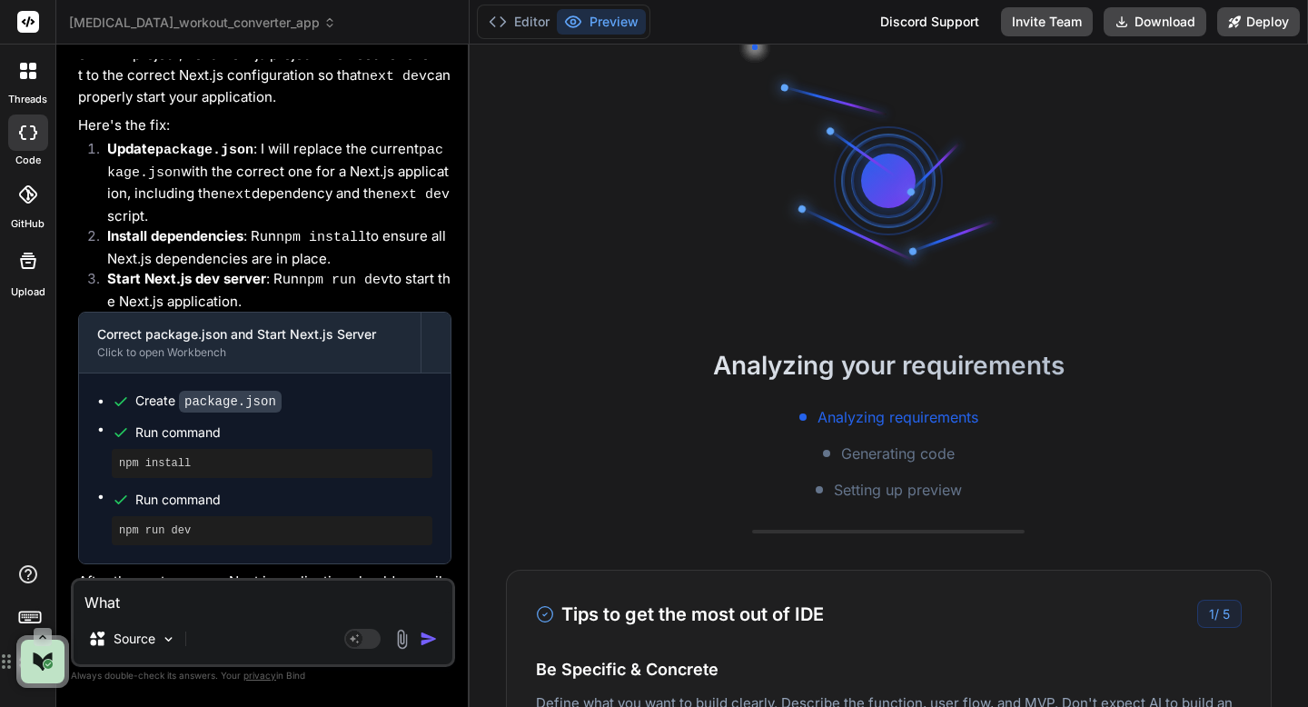
type textarea "What"
type textarea "x"
type textarea "What g"
type textarea "x"
type textarea "What go"
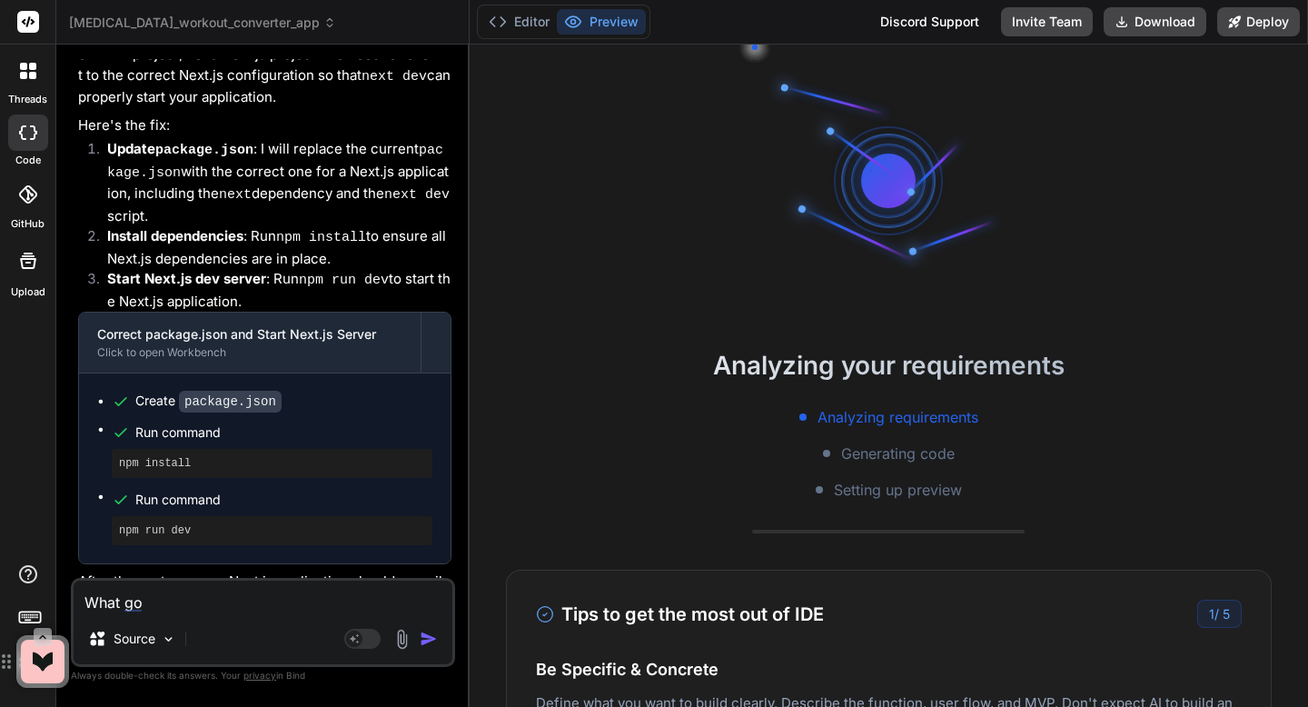
type textarea "x"
type textarea "What goi"
type textarea "x"
type textarea "What goin"
type textarea "x"
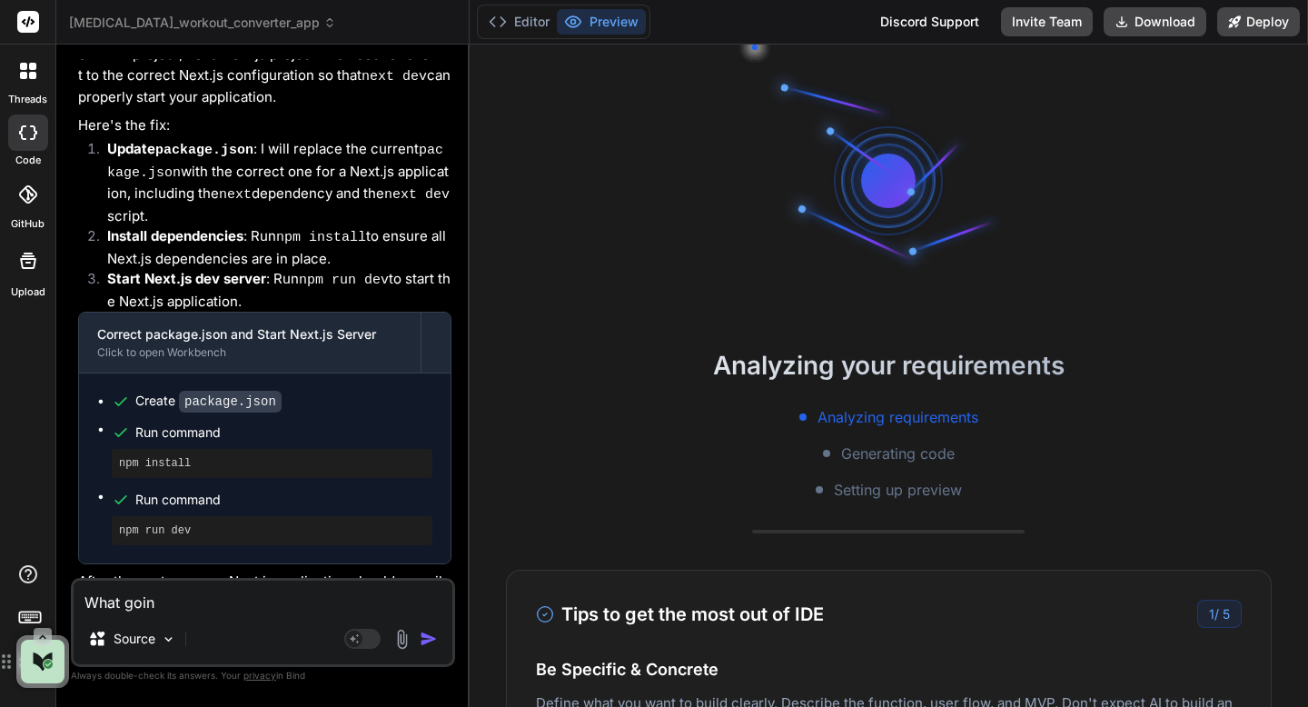
type textarea "What going"
type textarea "x"
type textarea "What going"
type textarea "x"
type textarea "What going o"
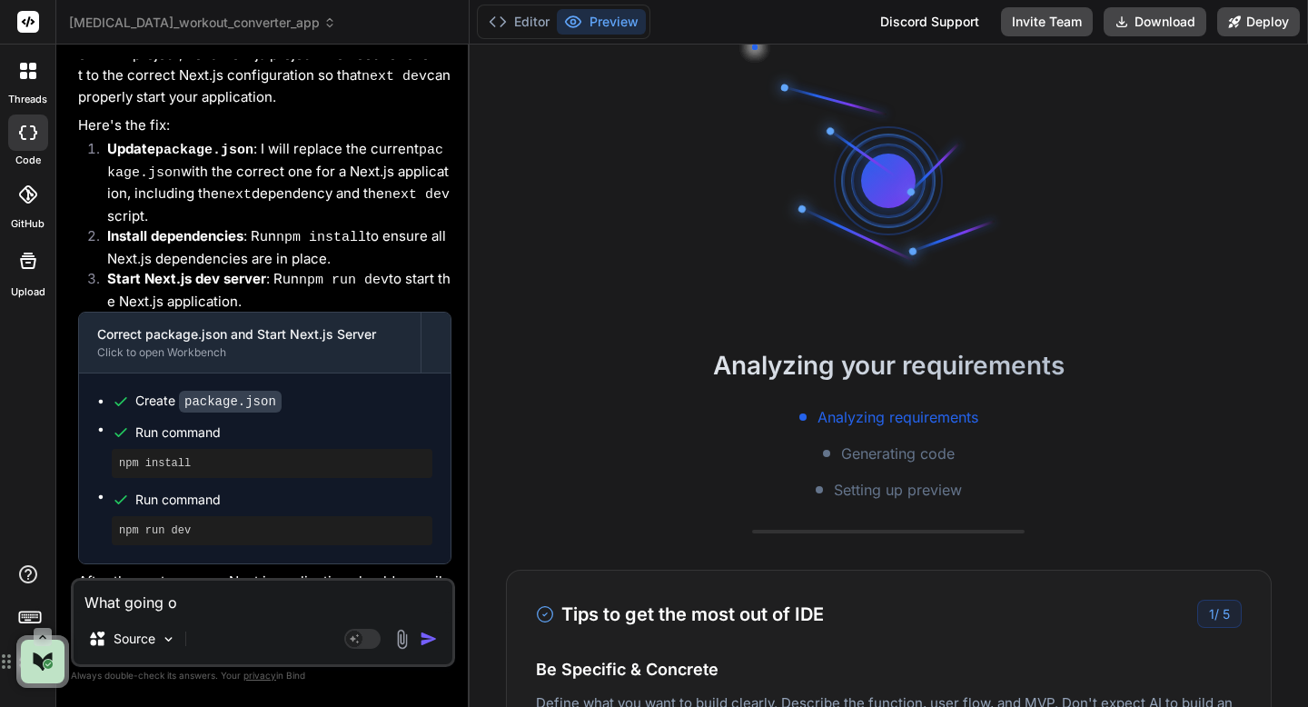
type textarea "x"
type textarea "What going on"
type textarea "x"
type textarea "What going on?"
type textarea "x"
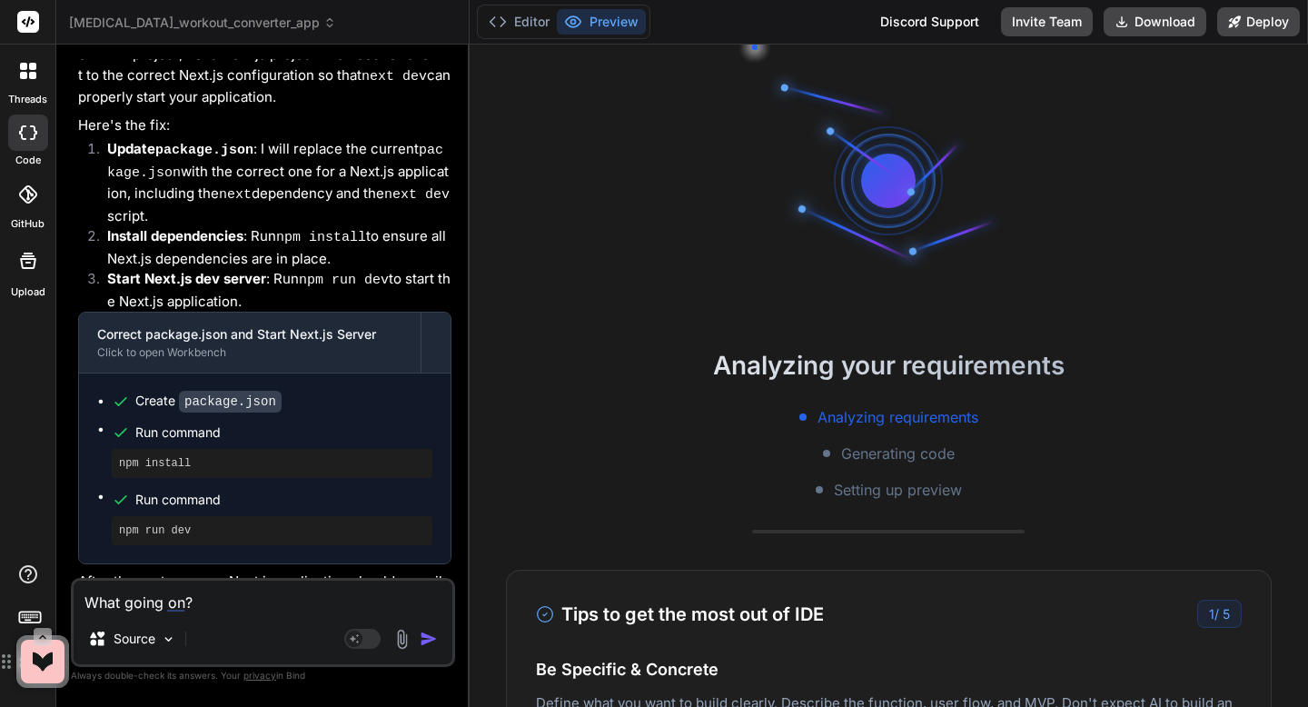
type textarea "What going on?"
type textarea "x"
type textarea "What going on? W"
type textarea "x"
type textarea "What going on? Wh"
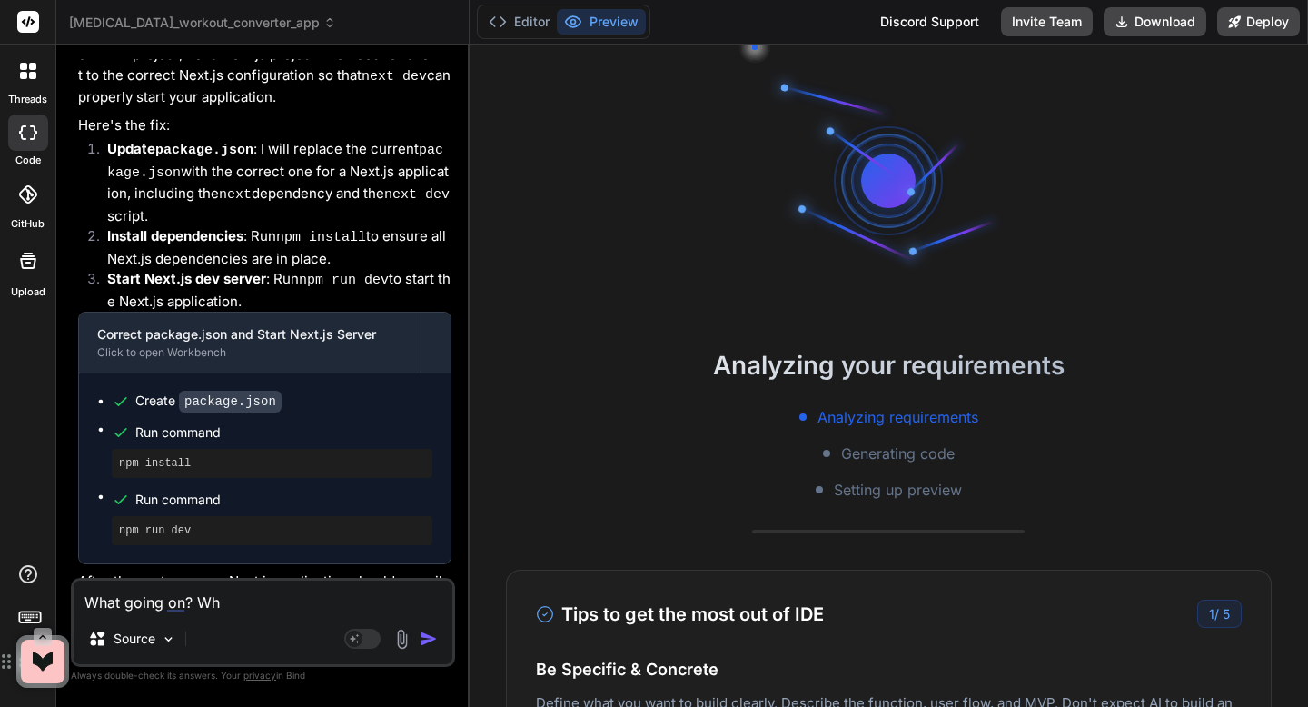
type textarea "x"
type textarea "What going on? Why"
type textarea "x"
type textarea "What going on? Why"
type textarea "x"
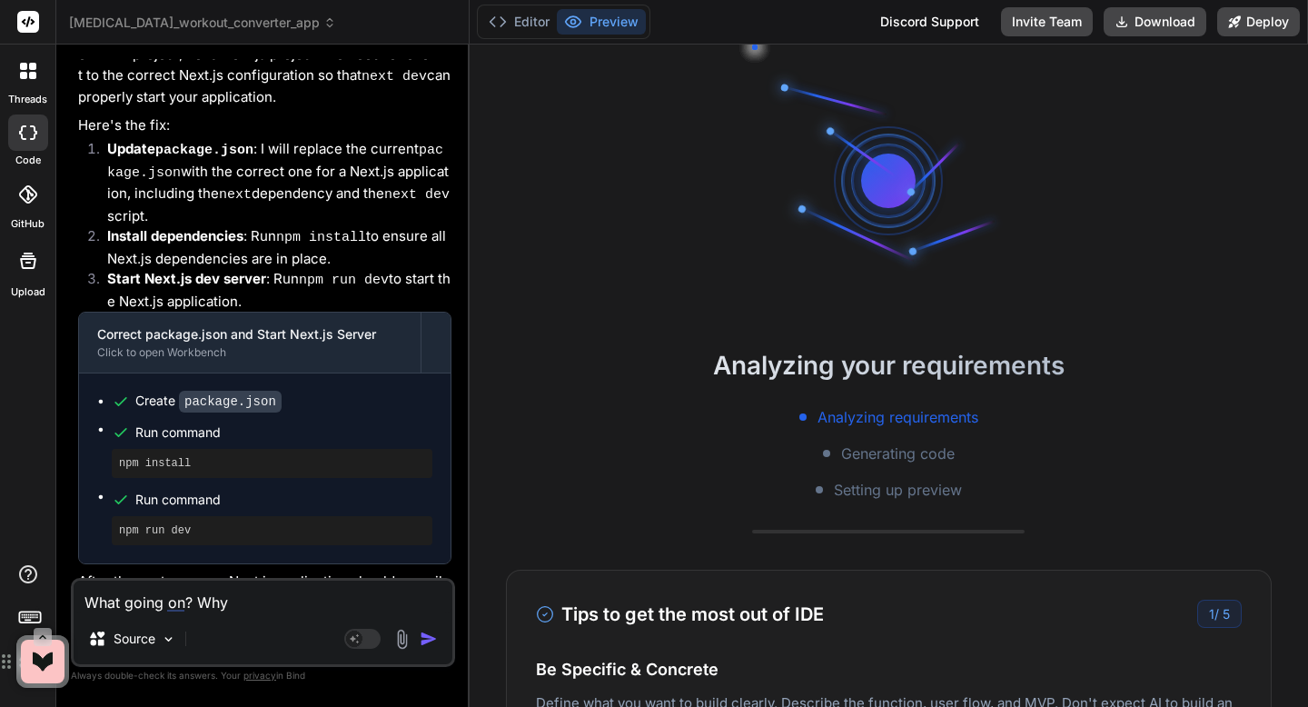
type textarea "What going on? Why i"
type textarea "x"
type textarea "What going on? Why i"
type textarea "x"
type textarea "What going on? Why i n"
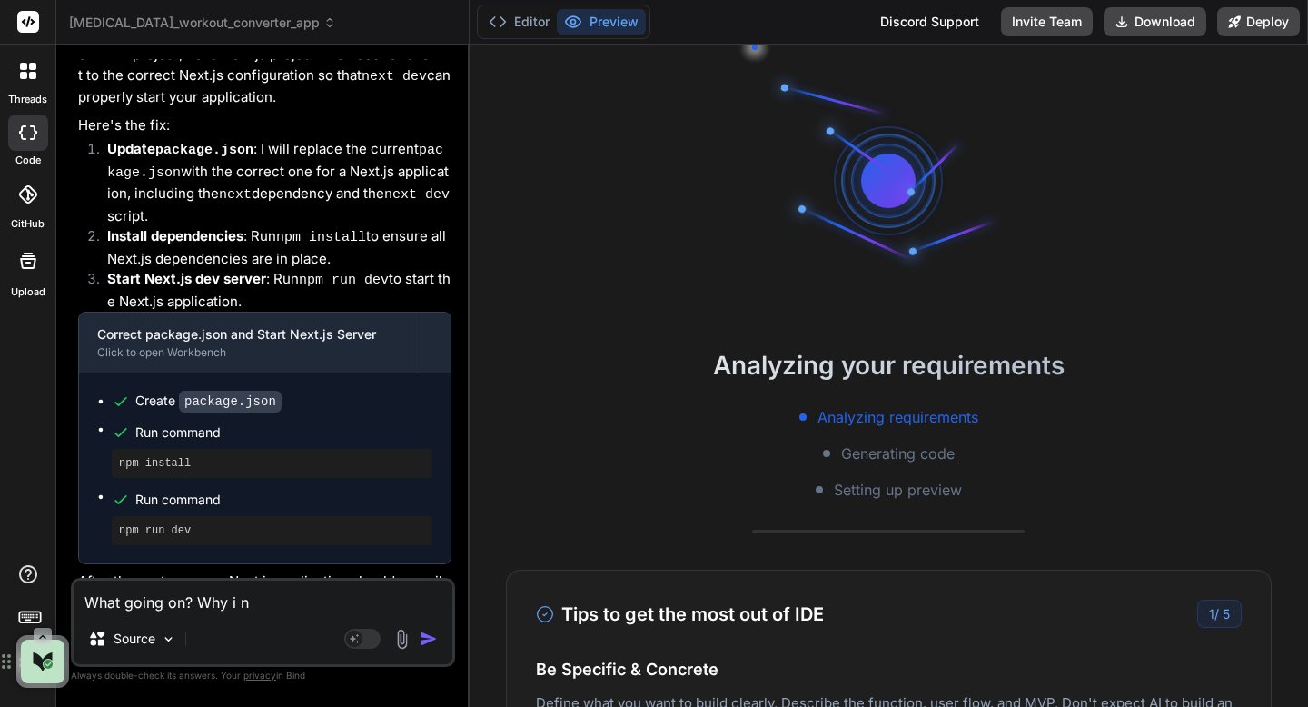
type textarea "x"
type textarea "What going on? Why i no"
type textarea "x"
type textarea "What going on? Why i not"
type textarea "x"
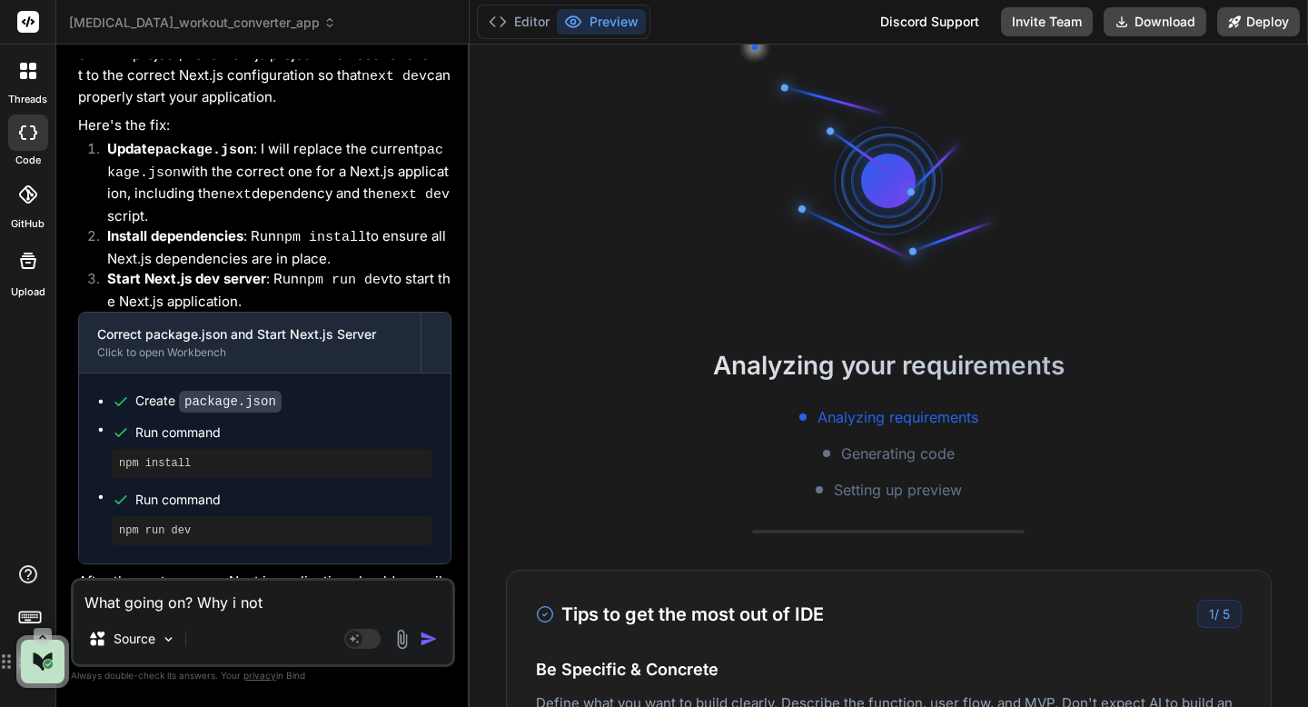
type textarea "What going on? Why i noth"
type textarea "x"
type textarea "What going on? Why i nothing"
type textarea "x"
type textarea "What going on? Why i nothing h"
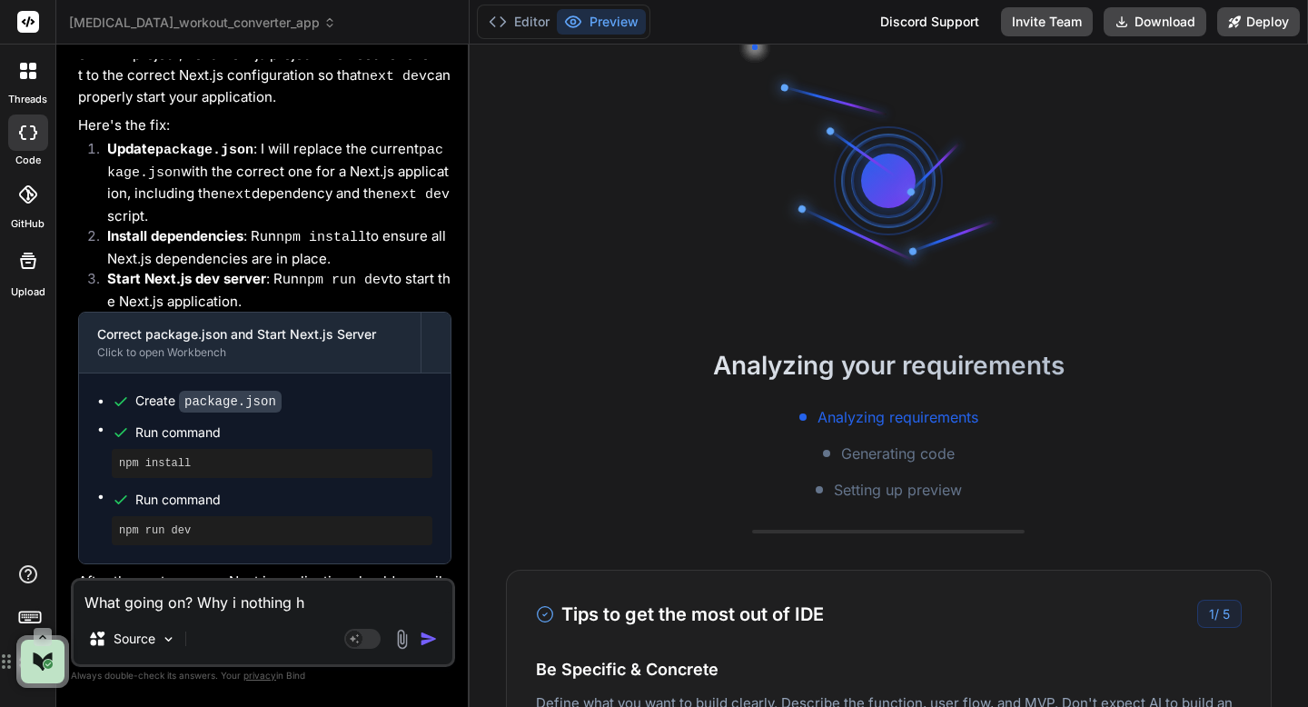
type textarea "x"
type textarea "What going on? Why i nothing ha"
type textarea "x"
type textarea "What going on? Why i nothing hap"
type textarea "x"
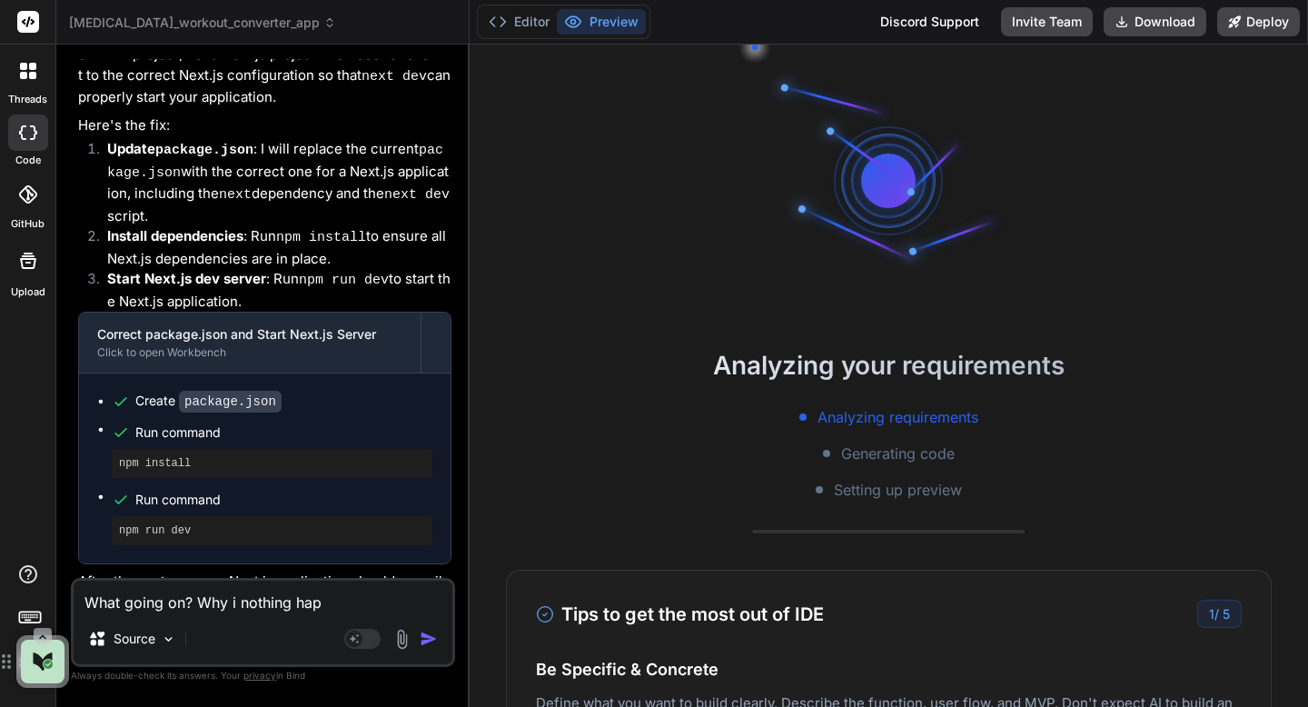
type textarea "What going on? Why i nothing happ"
type textarea "x"
type textarea "What going on? Why i nothing happi"
type textarea "x"
type textarea "What going on? Why i nothing happin"
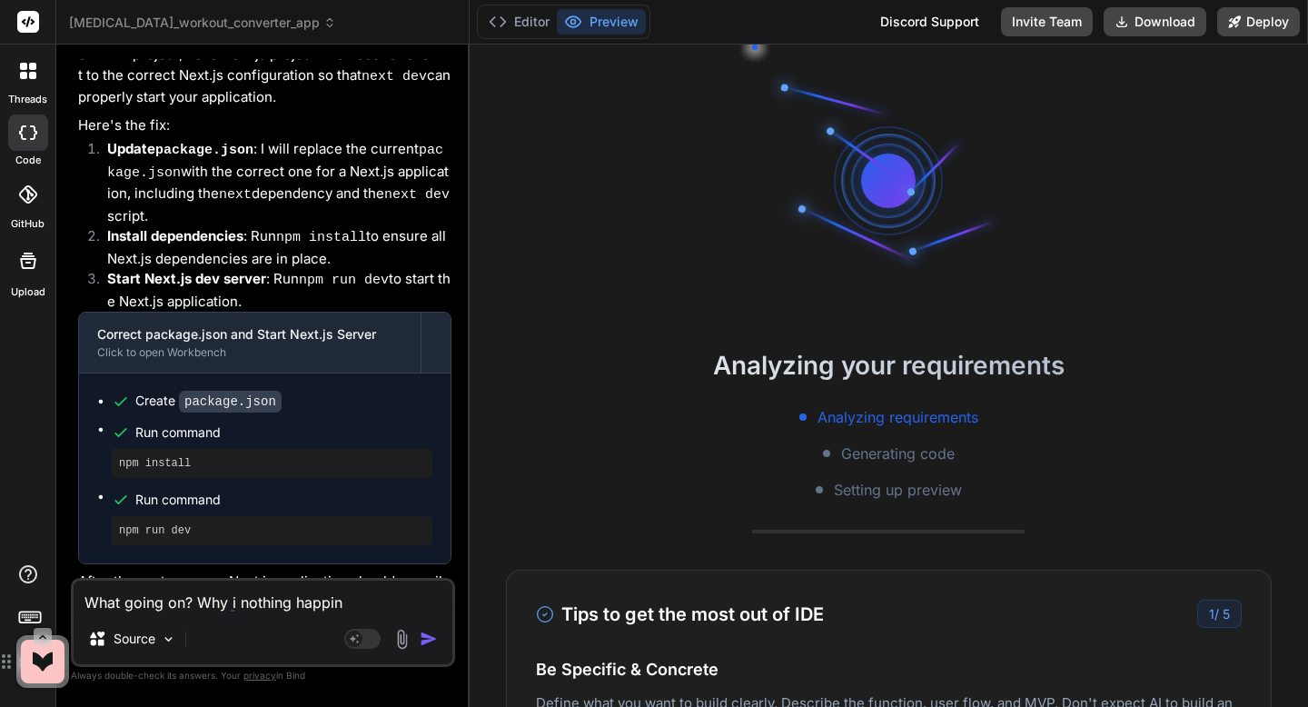
type textarea "x"
type textarea "What going on? Why i nothing happing"
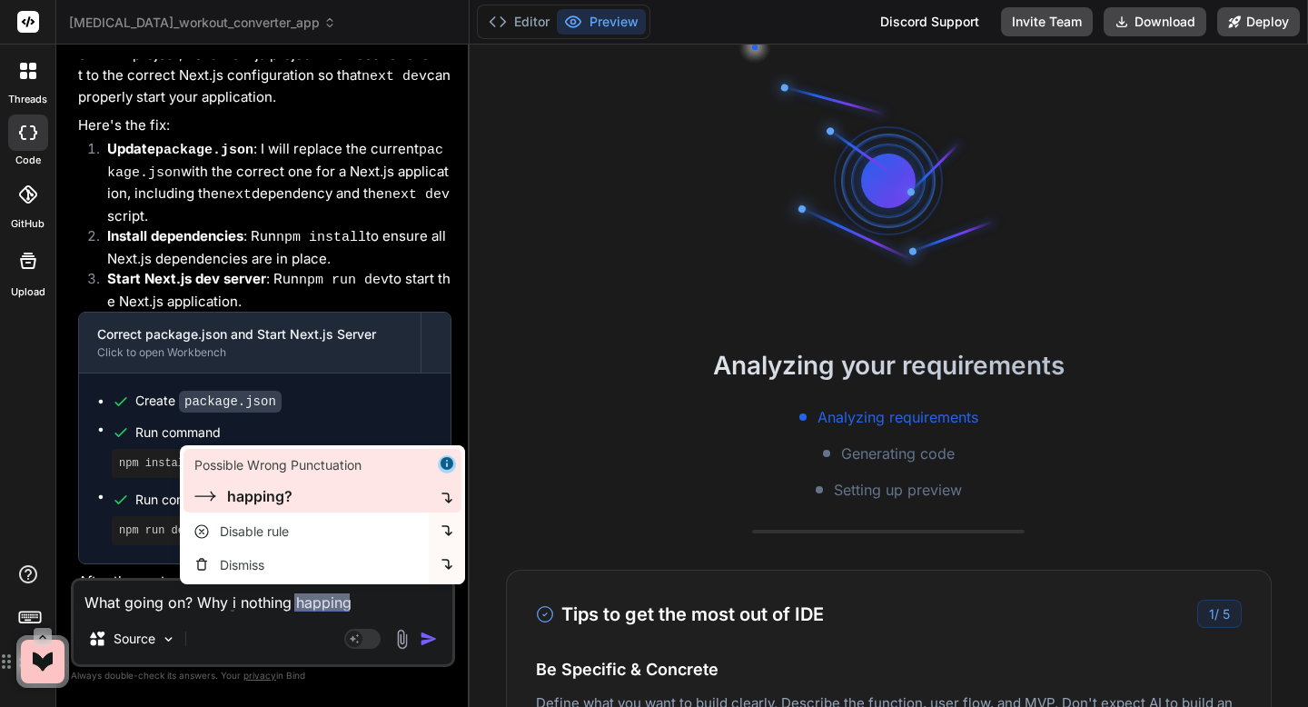
click at [246, 497] on div "happing?" at bounding box center [259, 496] width 65 height 22
type textarea "x"
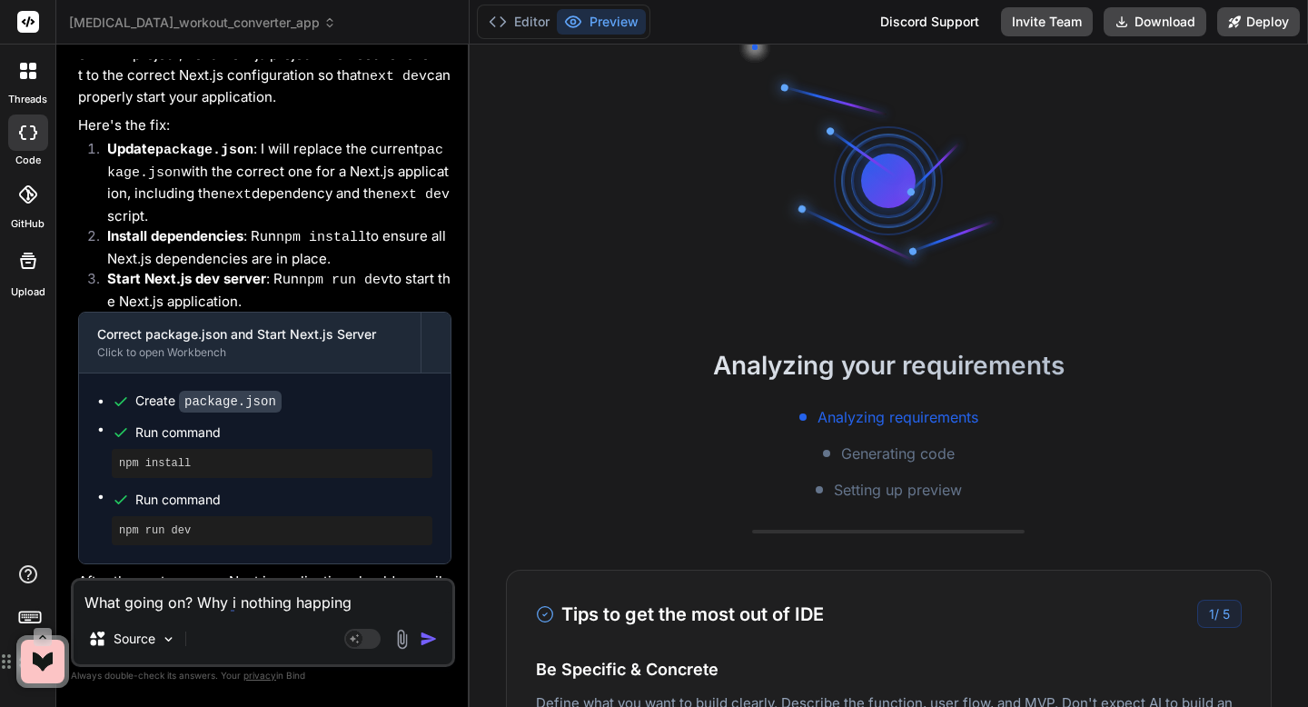
type textarea "What going on? Why i nothing happing?"
type textarea "x"
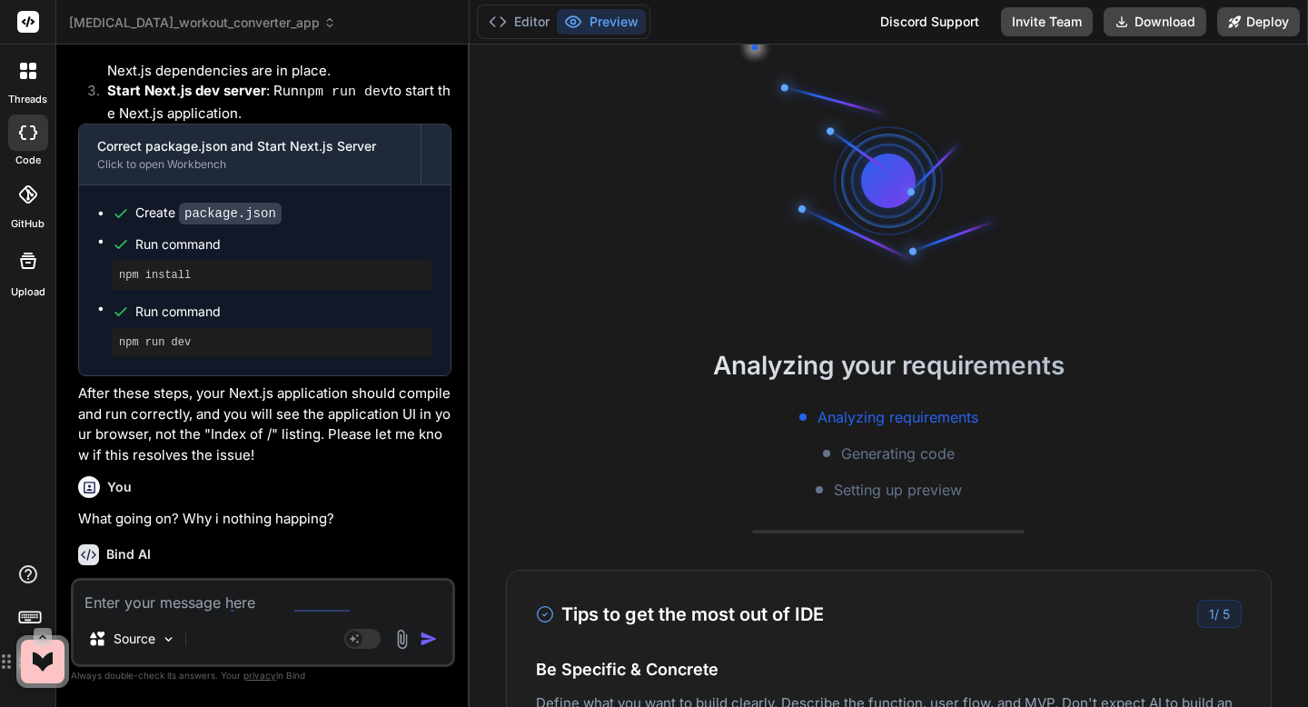
scroll to position [4095, 0]
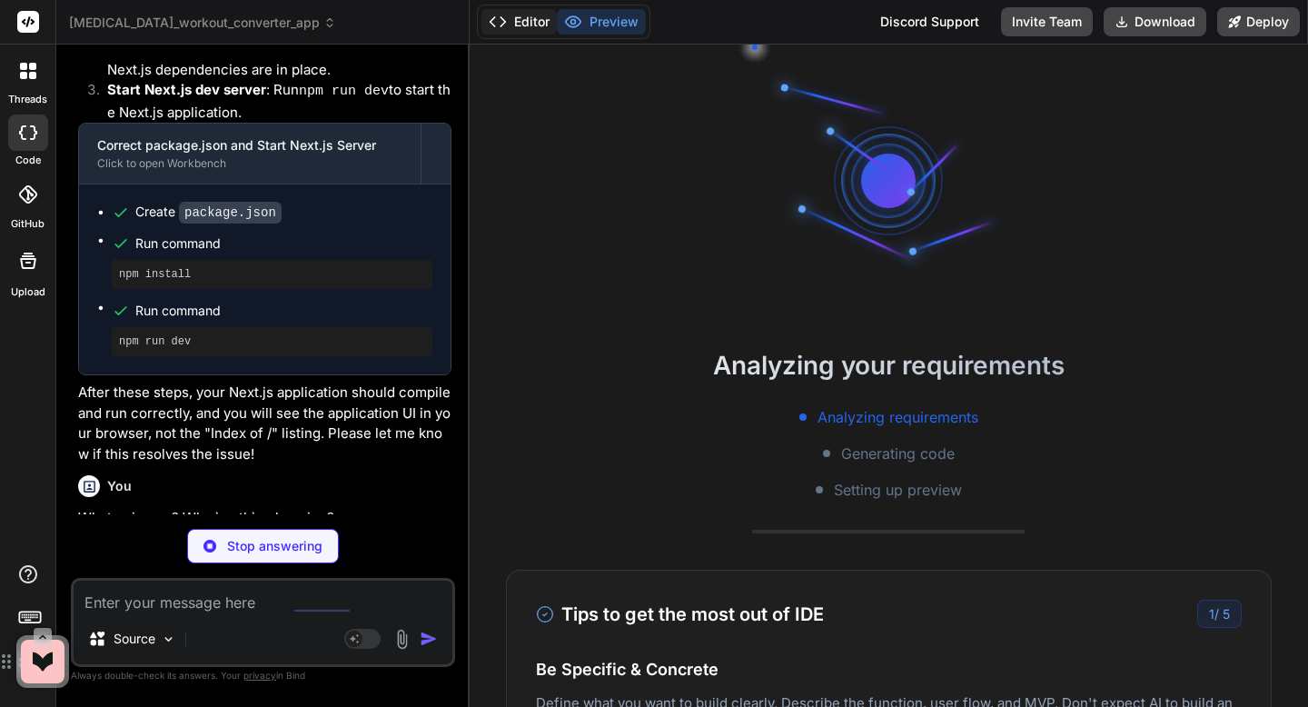
type textarea "x"
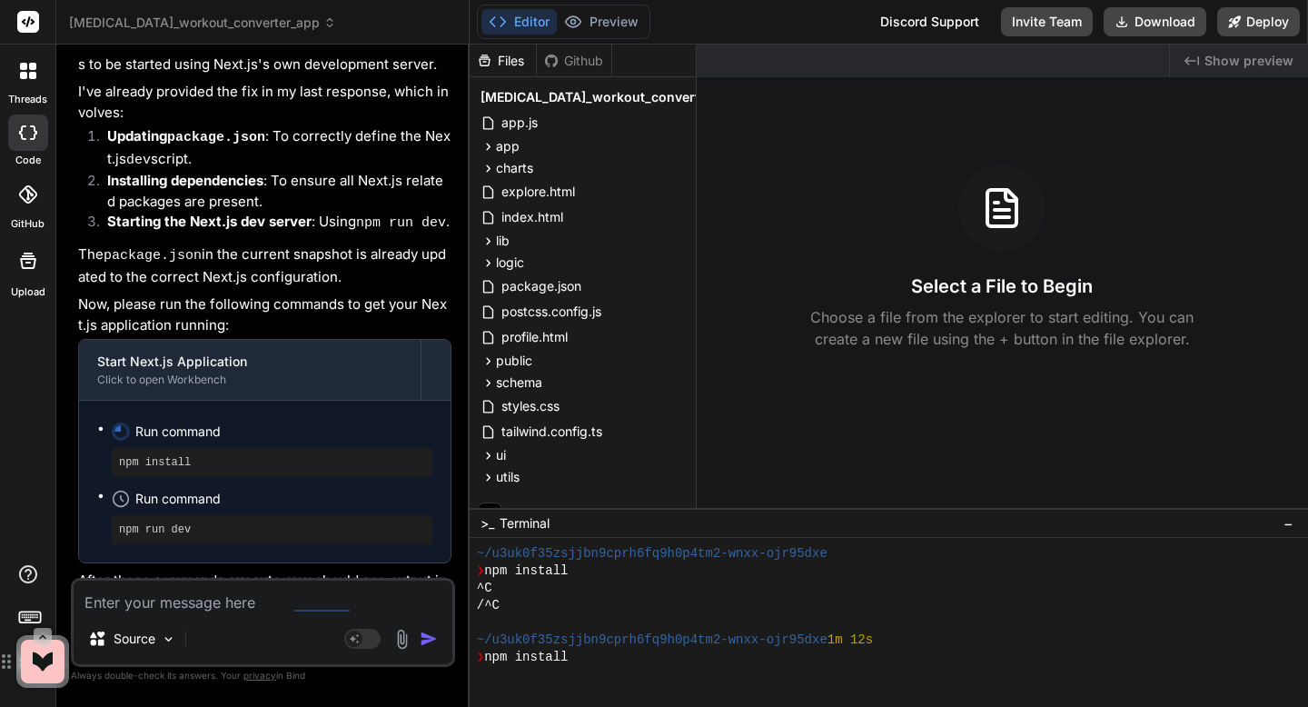
scroll to position [4776, 0]
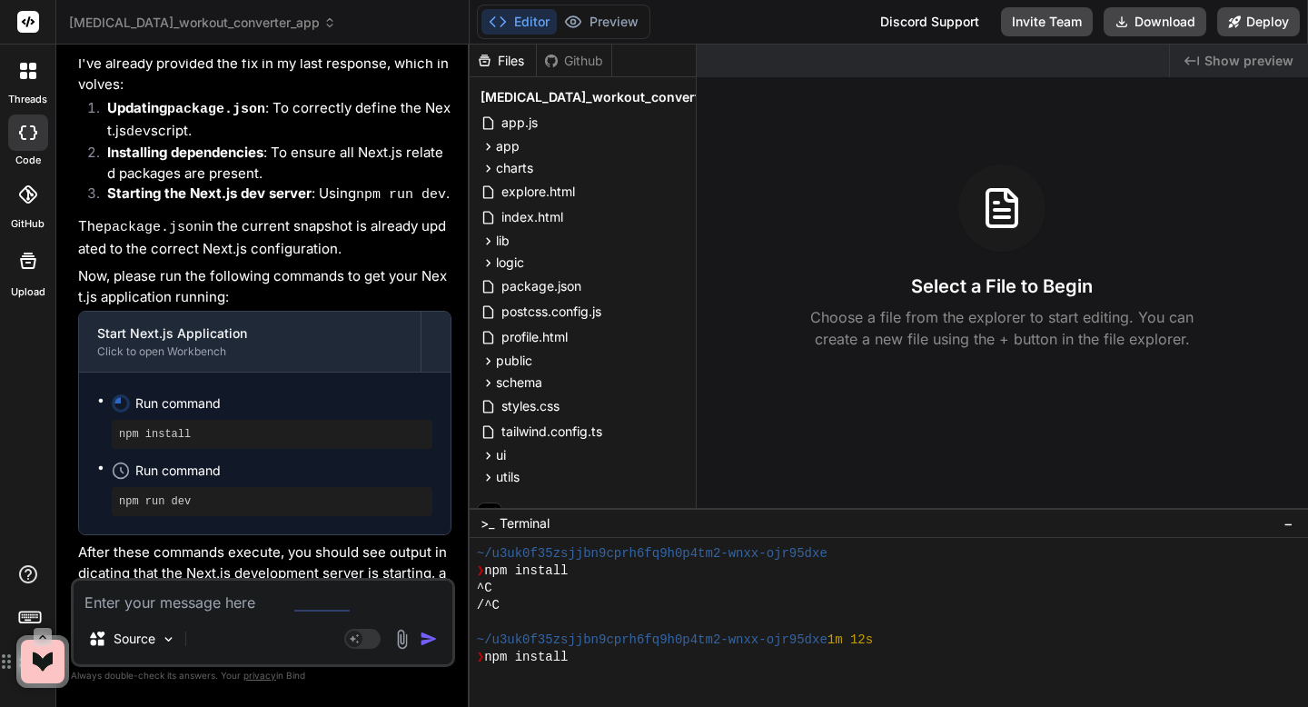
click at [243, 599] on textarea at bounding box center [263, 597] width 379 height 33
drag, startPoint x: 289, startPoint y: 544, endPoint x: 242, endPoint y: 570, distance: 53.7
click at [242, 570] on p "After these commands execute, you should see output indicating that the Next.js…" at bounding box center [264, 584] width 373 height 84
copy p "http://localhost:3000 )."
